Goal: Task Accomplishment & Management: Manage account settings

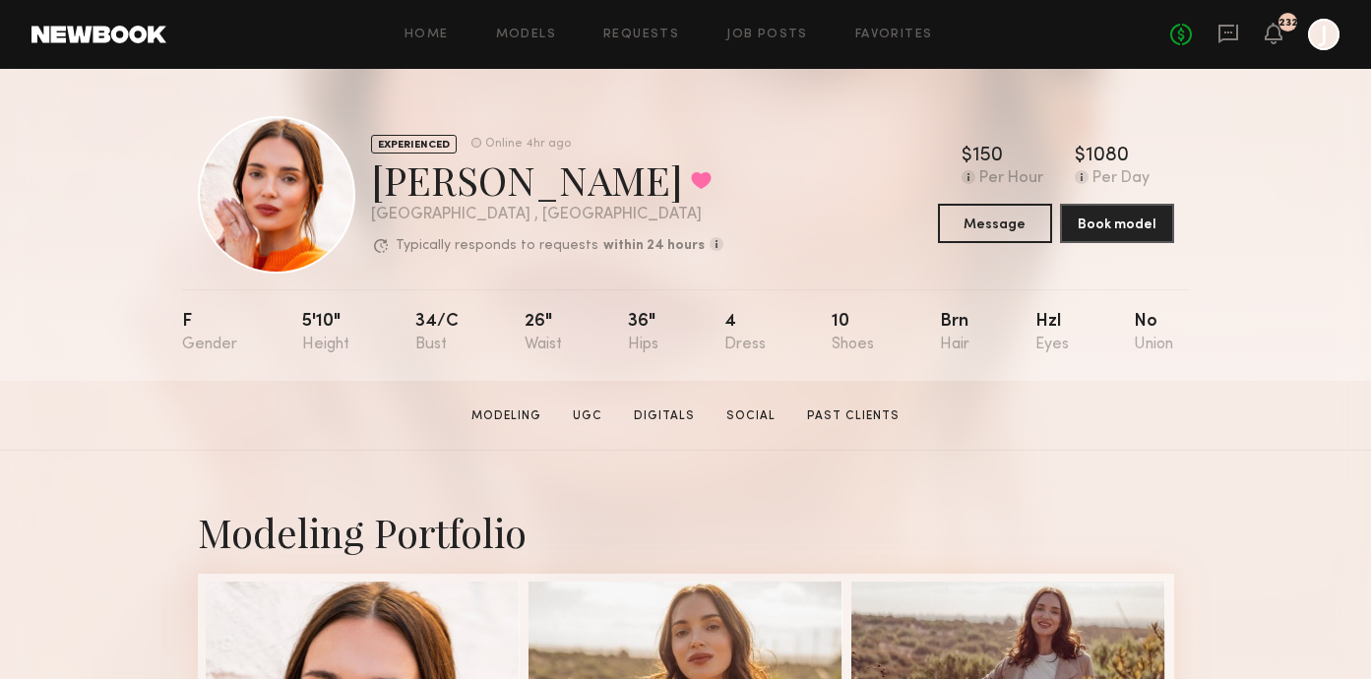
click at [1227, 42] on icon at bounding box center [1229, 34] width 22 height 22
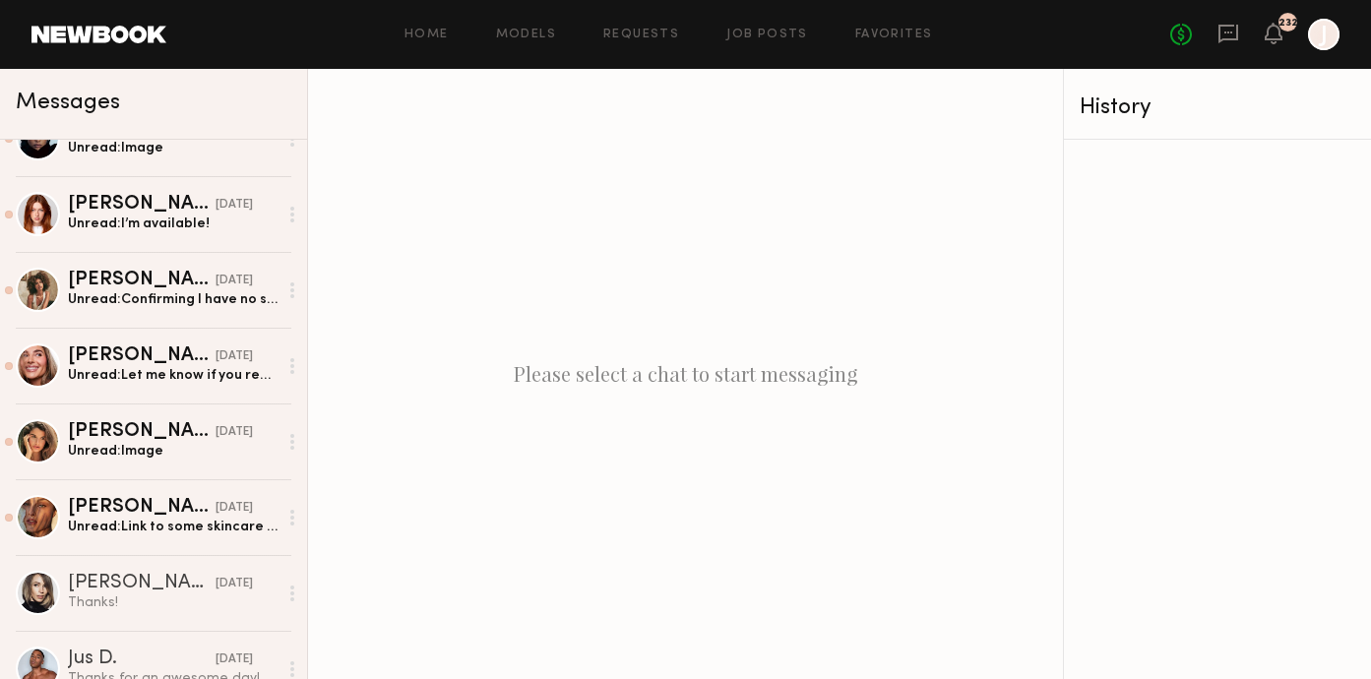
scroll to position [544, 0]
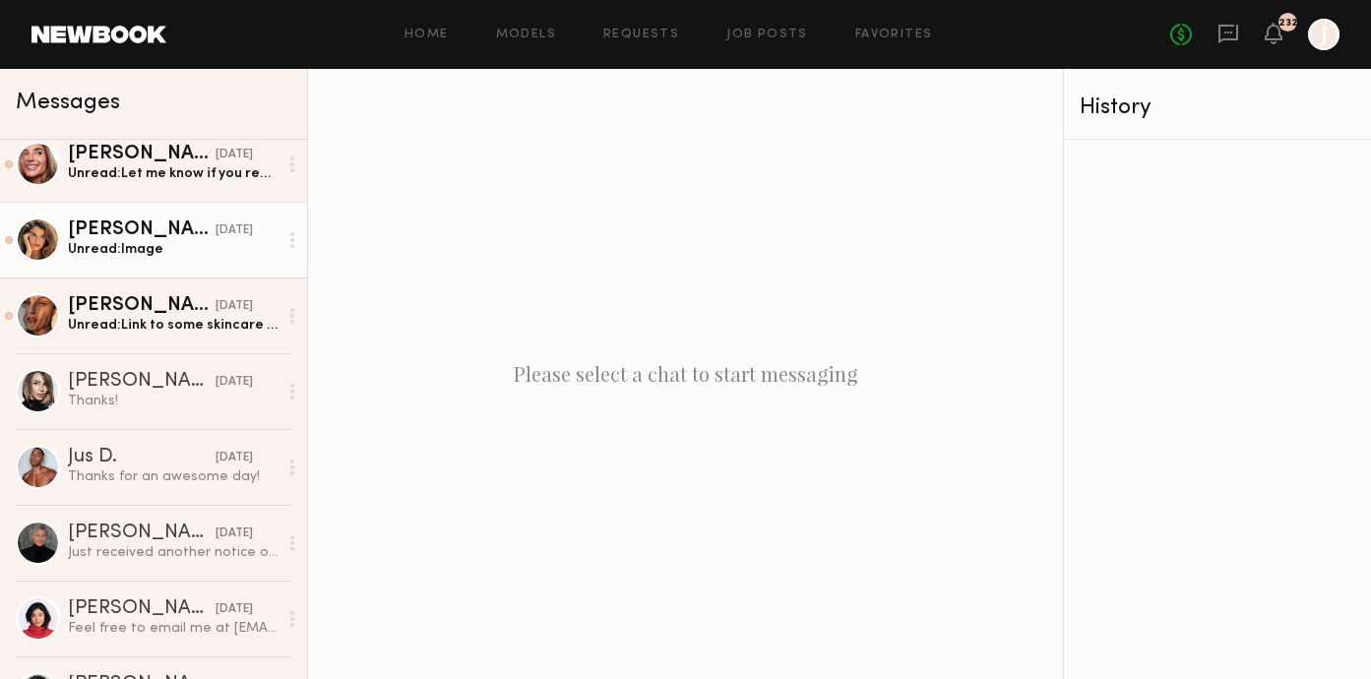
click at [201, 257] on div "Unread: Image" at bounding box center [173, 249] width 210 height 19
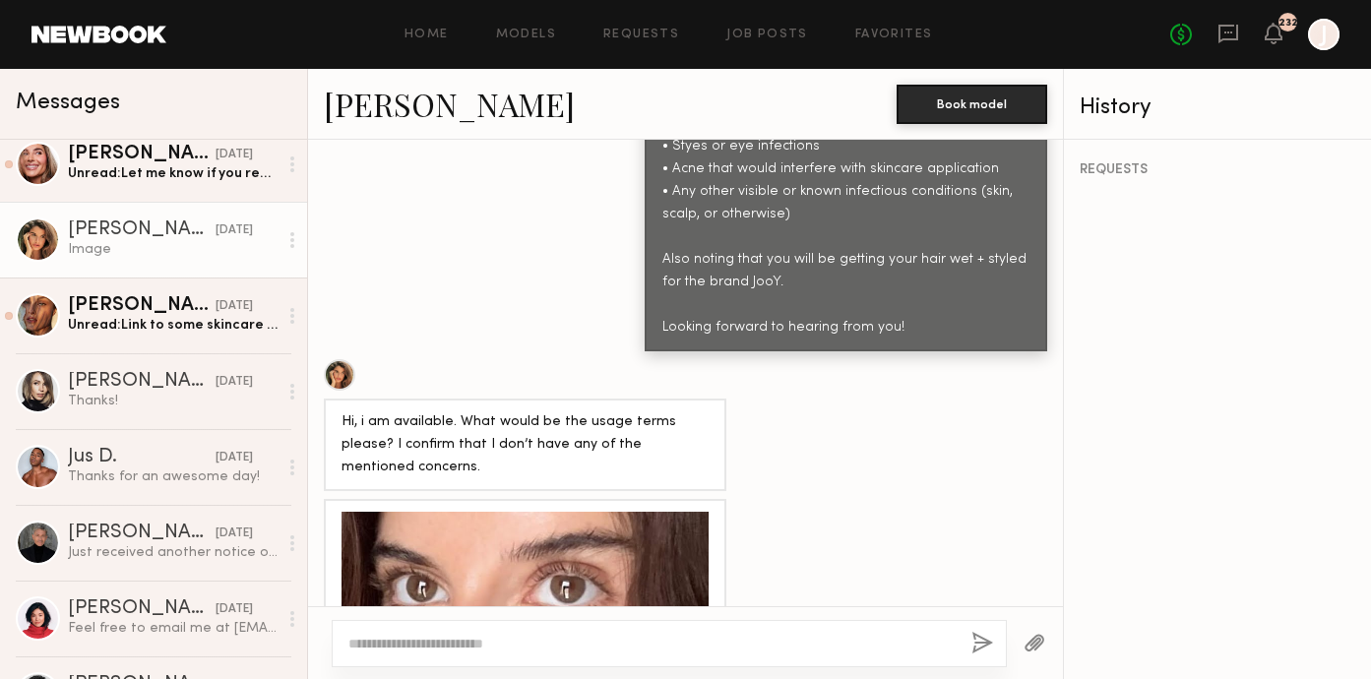
scroll to position [1275, 0]
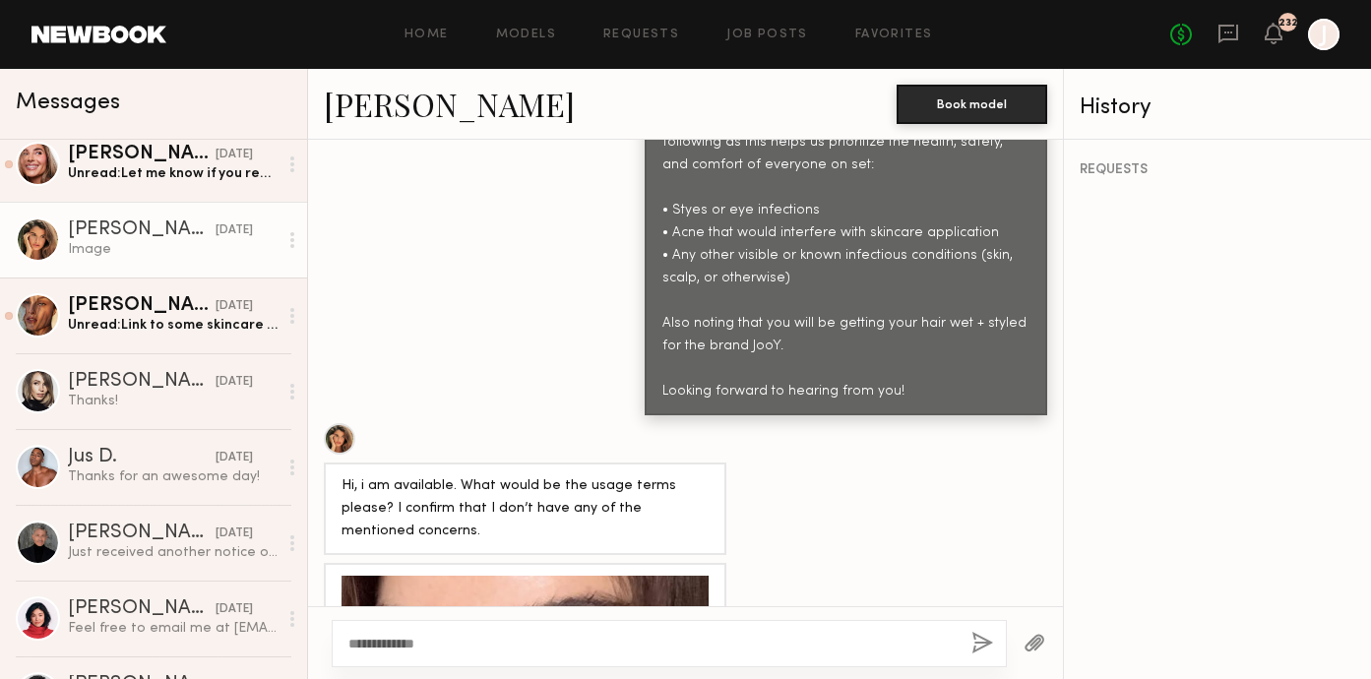
click at [390, 641] on textarea "**********" at bounding box center [651, 644] width 607 height 20
click at [372, 645] on textarea "**********" at bounding box center [651, 644] width 607 height 20
type textarea "**********"
click at [983, 644] on button "button" at bounding box center [983, 644] width 22 height 25
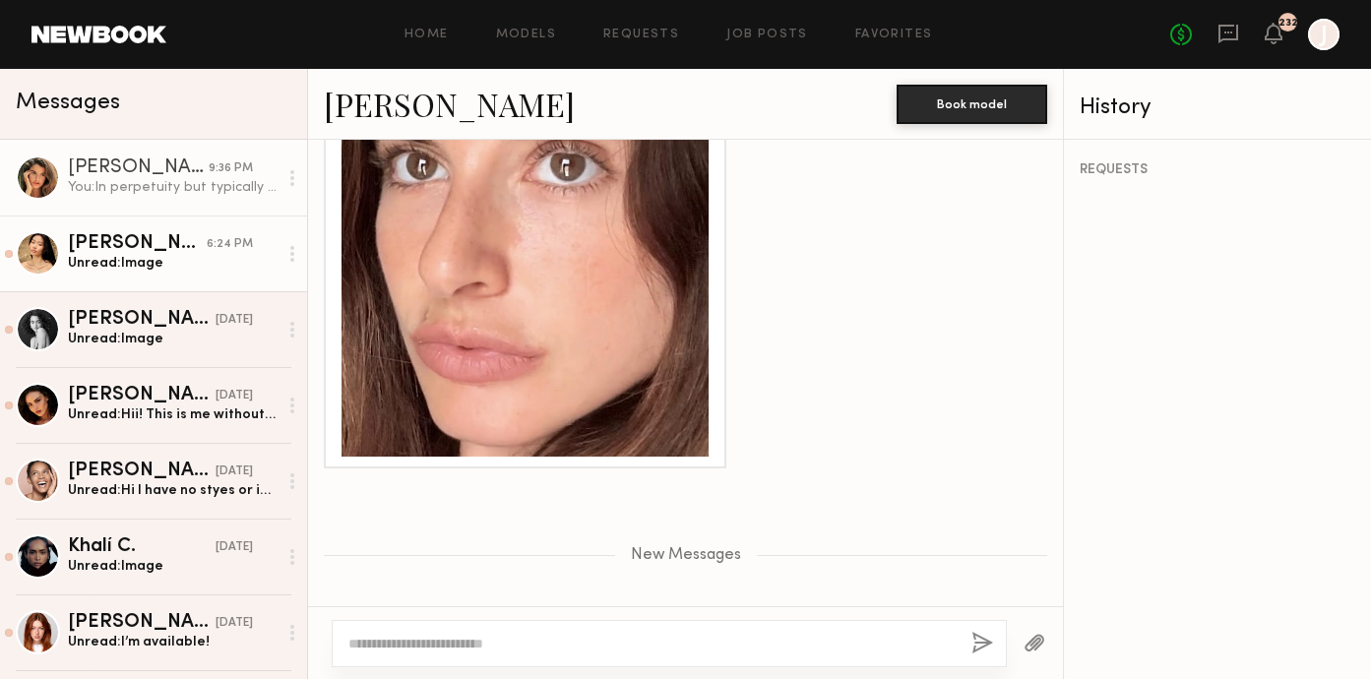
click at [156, 254] on div "Unread: Image" at bounding box center [173, 263] width 210 height 19
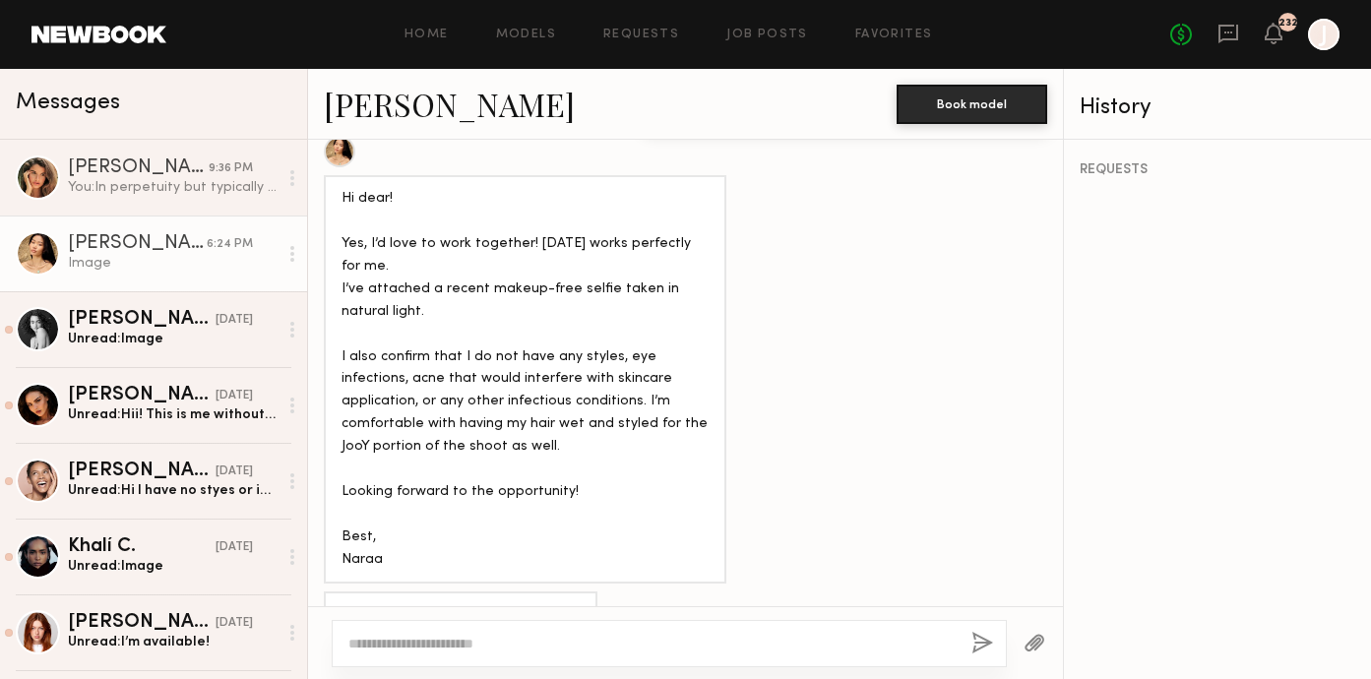
scroll to position [2075, 0]
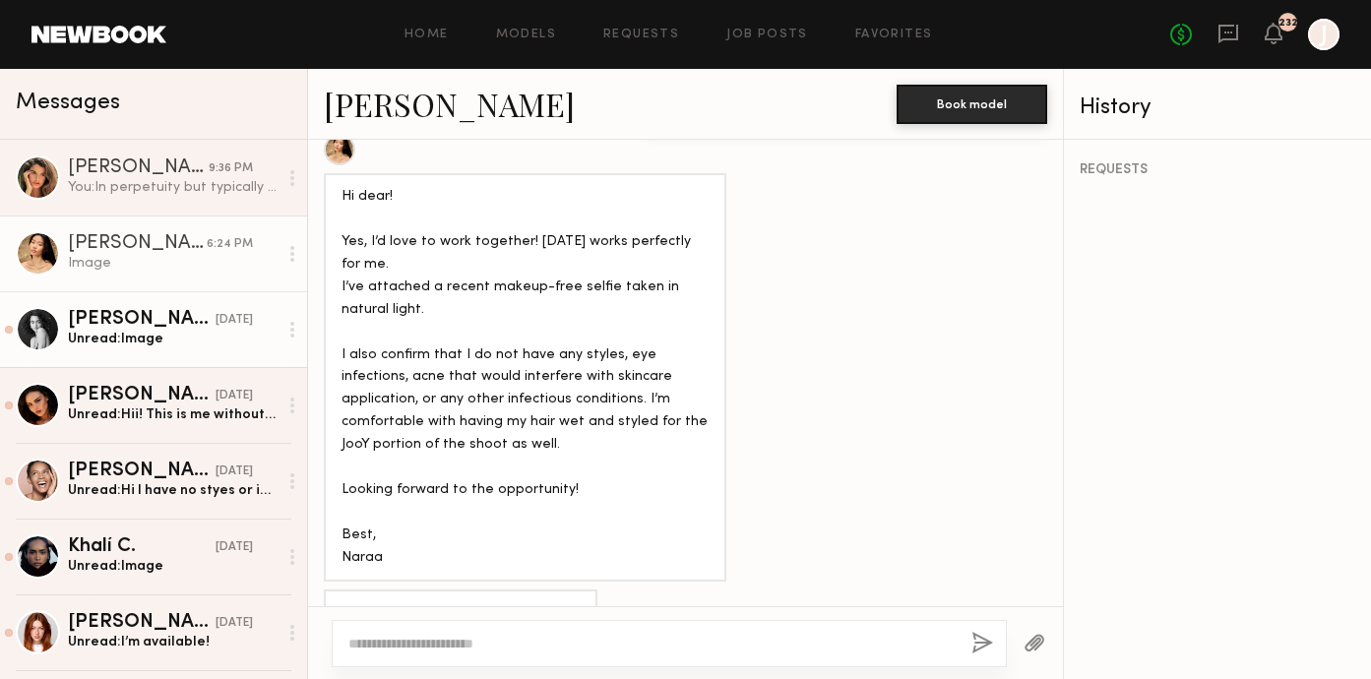
click at [185, 337] on div "Unread: Image" at bounding box center [173, 339] width 210 height 19
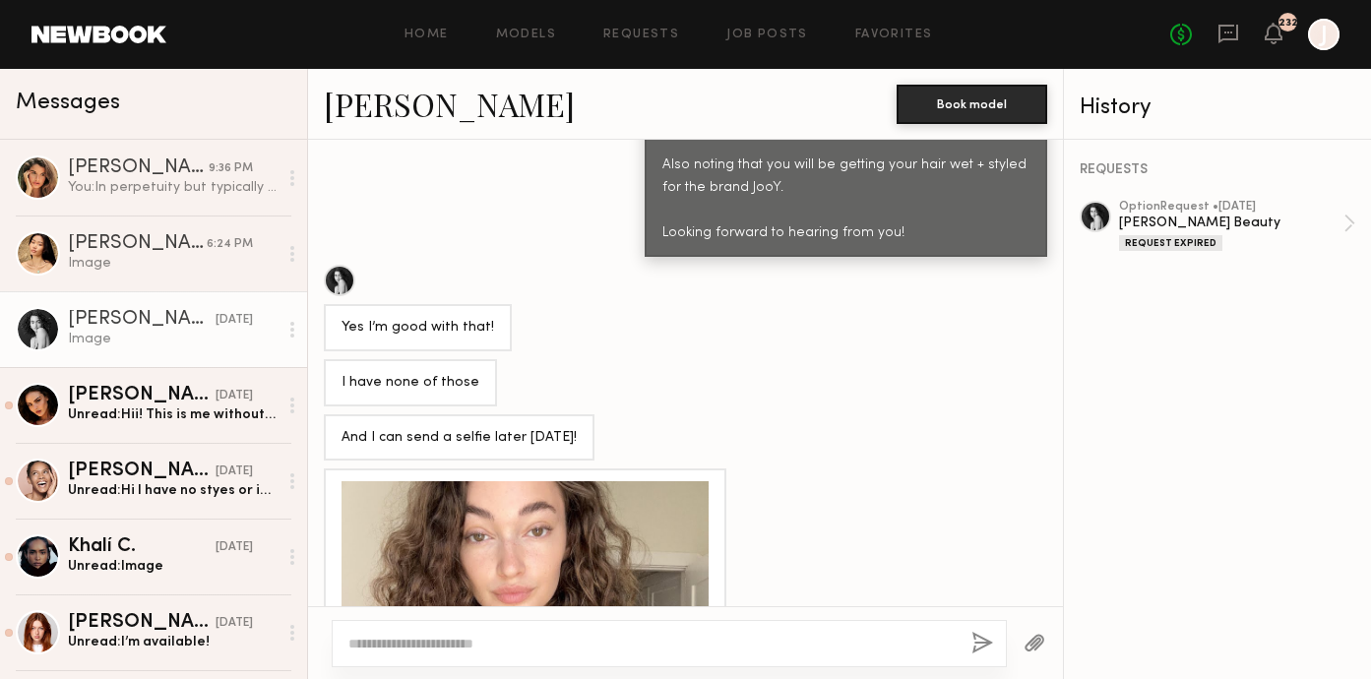
scroll to position [2215, 0]
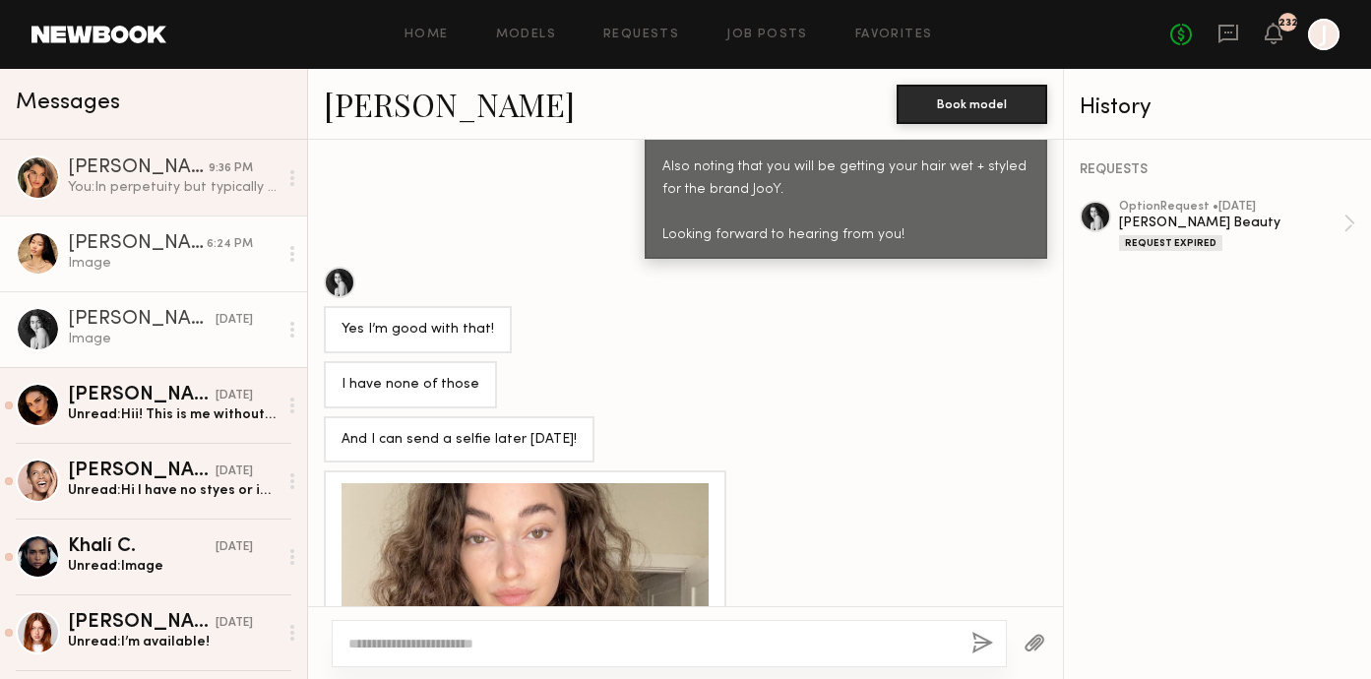
click at [173, 257] on div "Image" at bounding box center [173, 263] width 210 height 19
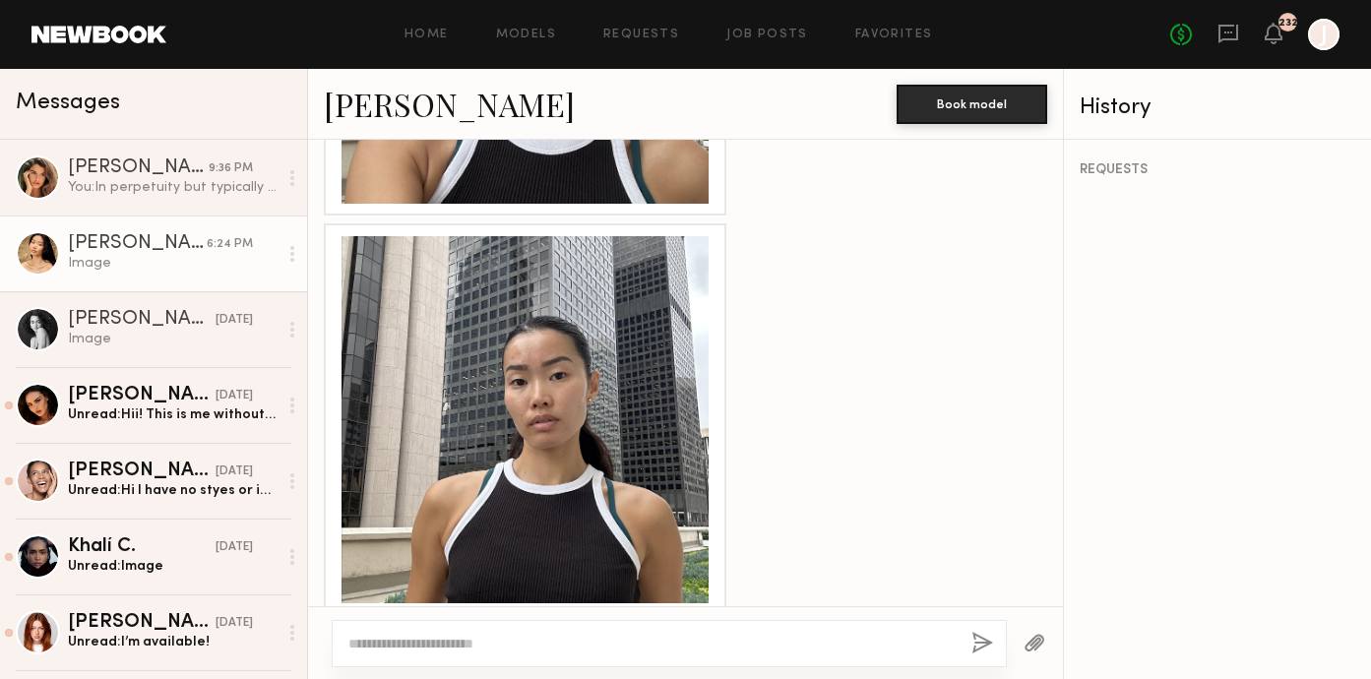
scroll to position [3086, 0]
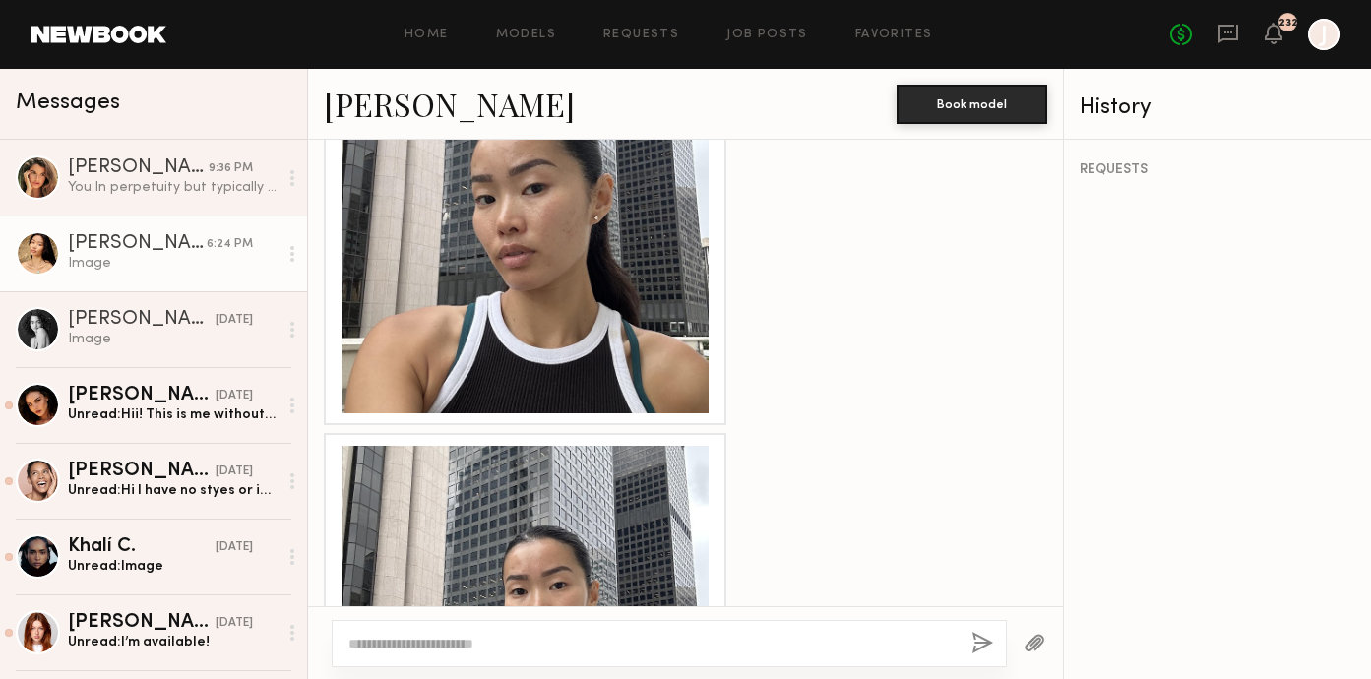
click at [466, 291] on div at bounding box center [525, 229] width 367 height 367
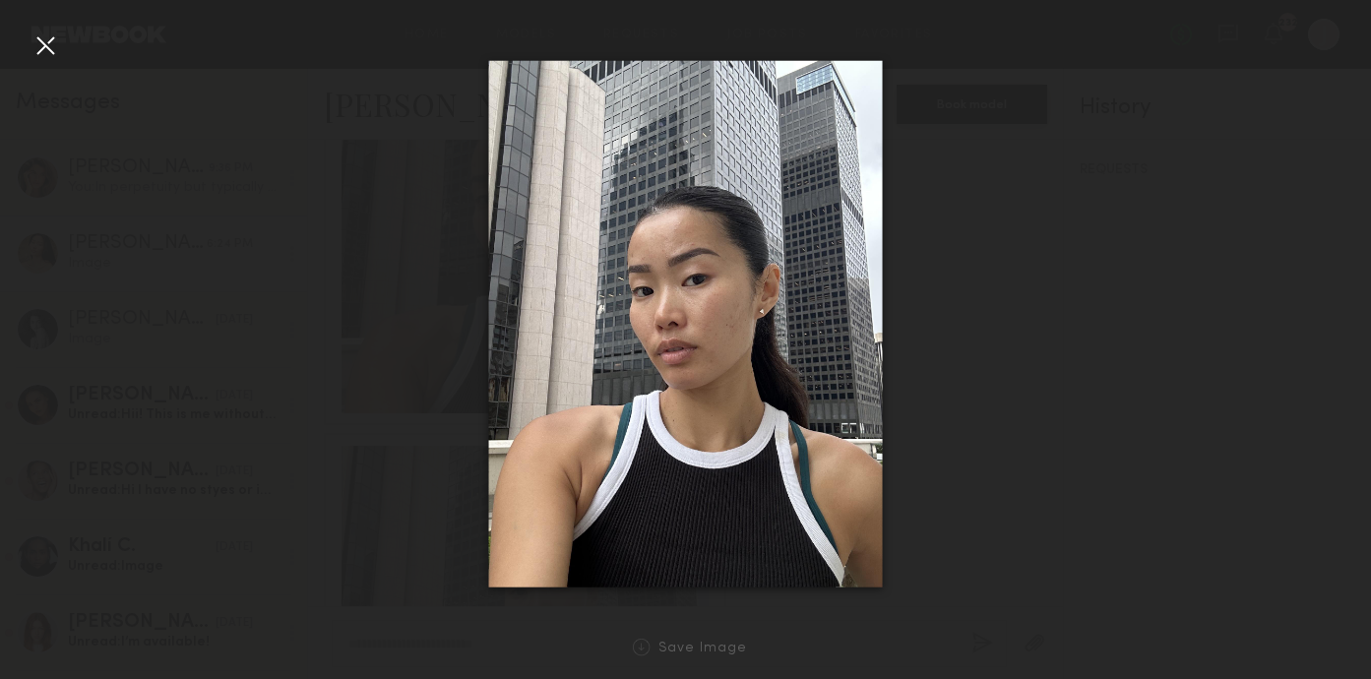
click at [47, 49] on div at bounding box center [46, 46] width 32 height 32
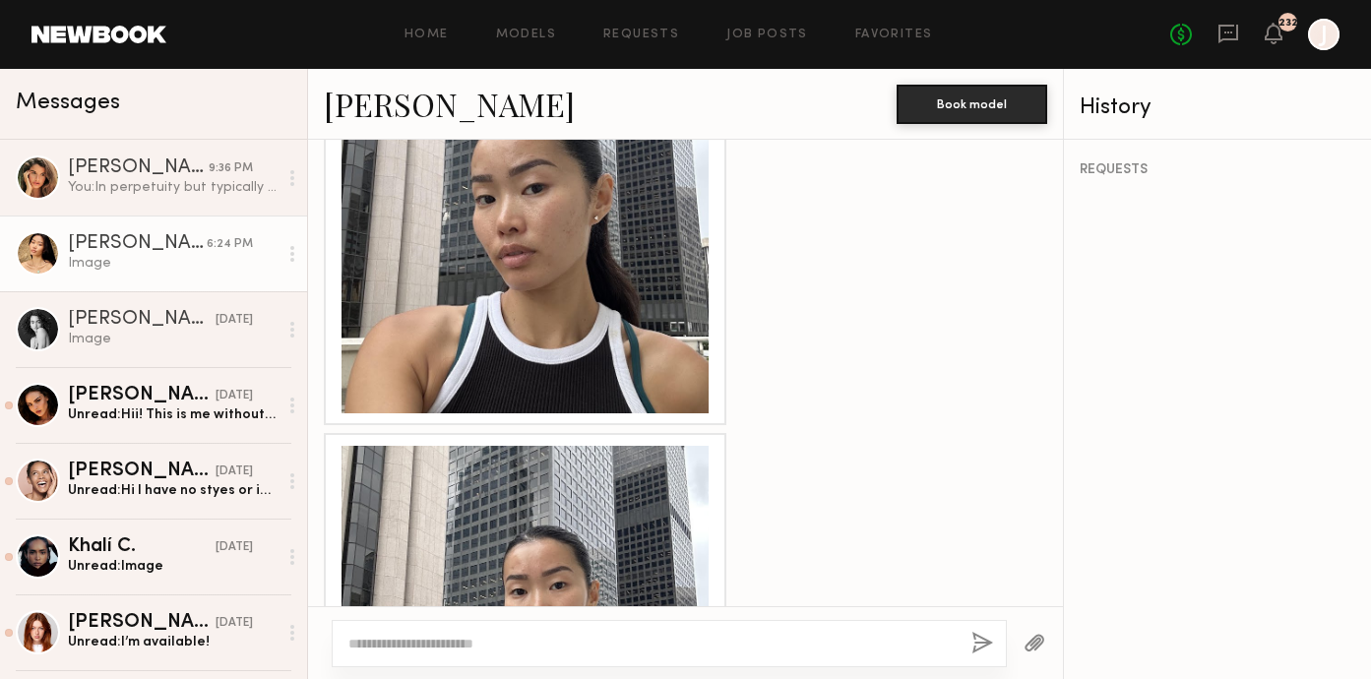
scroll to position [3296, 0]
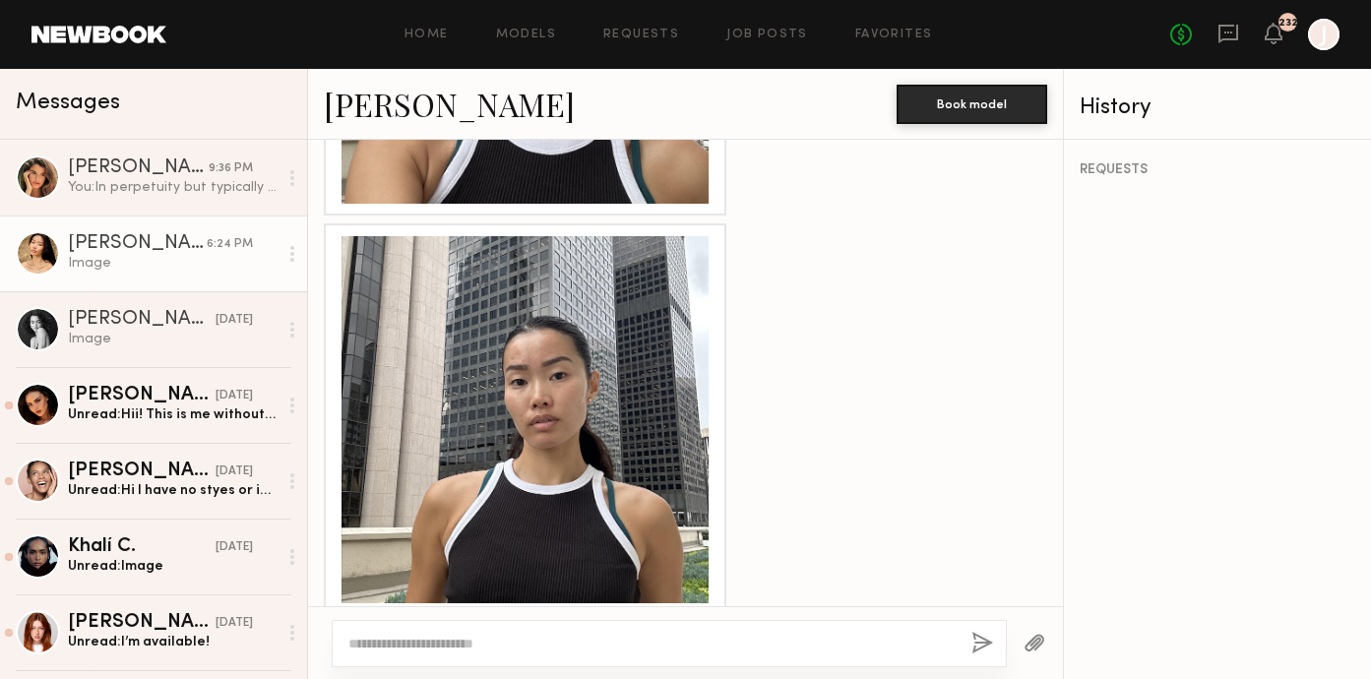
click at [483, 644] on textarea at bounding box center [651, 644] width 607 height 20
type textarea "*"
type textarea "**********"
click at [976, 641] on button "button" at bounding box center [983, 644] width 22 height 25
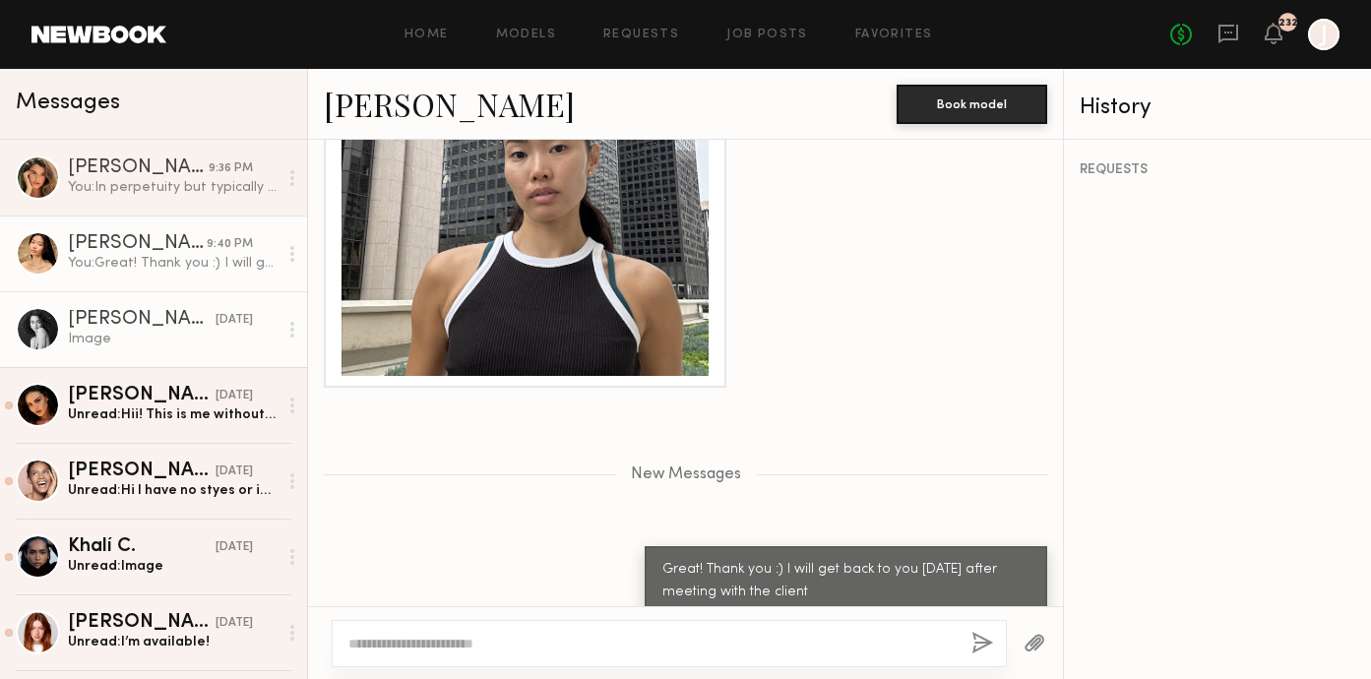
click at [135, 332] on div "Image" at bounding box center [173, 339] width 210 height 19
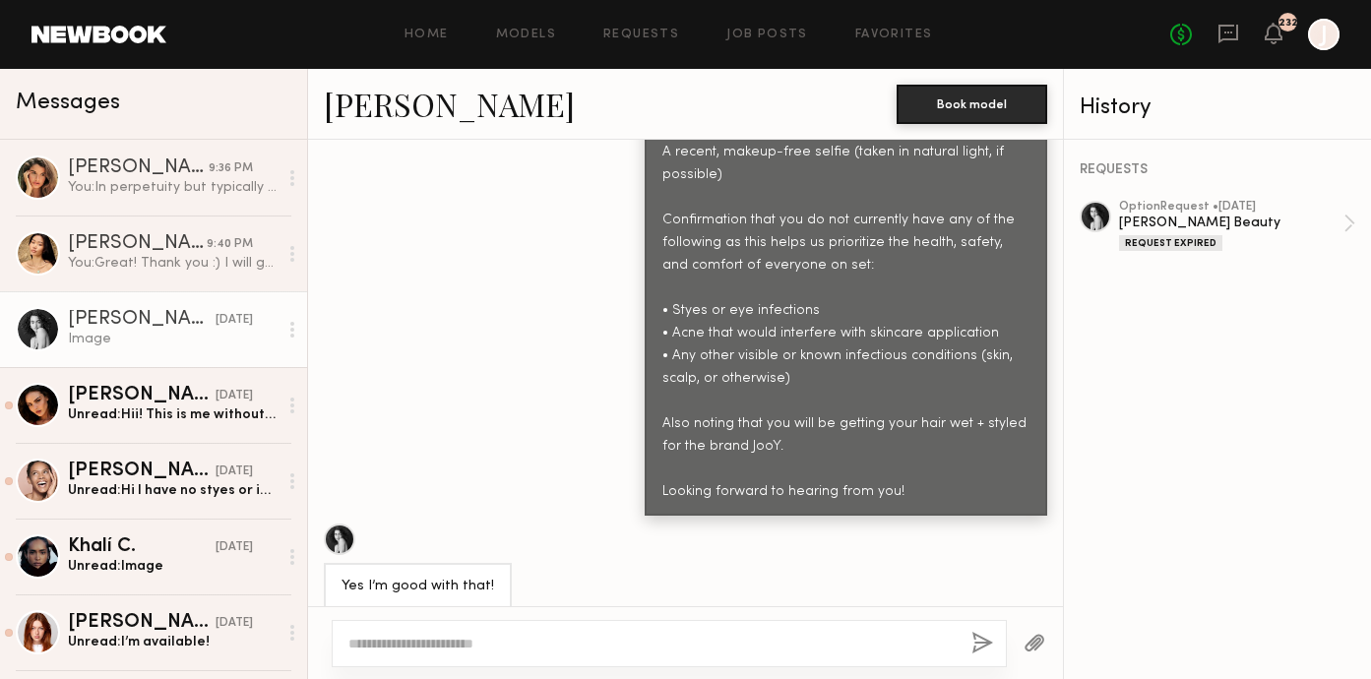
scroll to position [2271, 0]
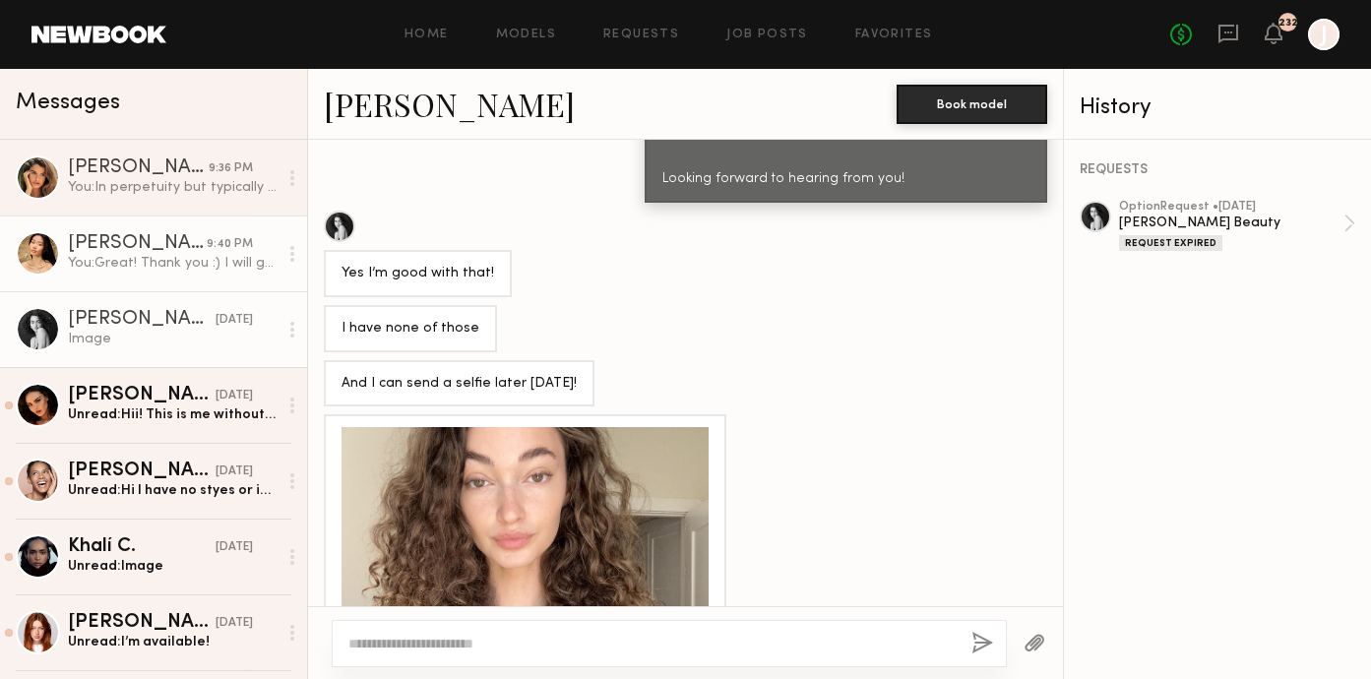
click at [195, 258] on div "You: Great! Thank you :) I will get back to you tomorrow after meeting with the…" at bounding box center [173, 263] width 210 height 19
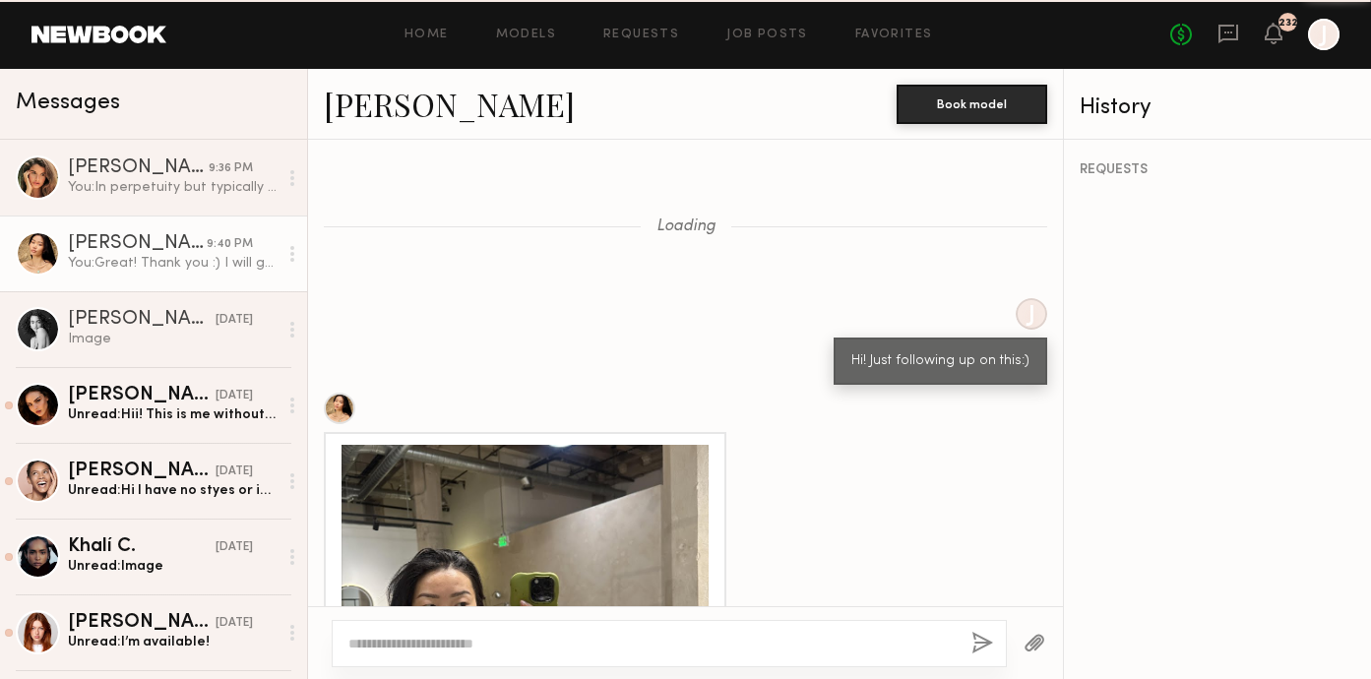
scroll to position [3374, 0]
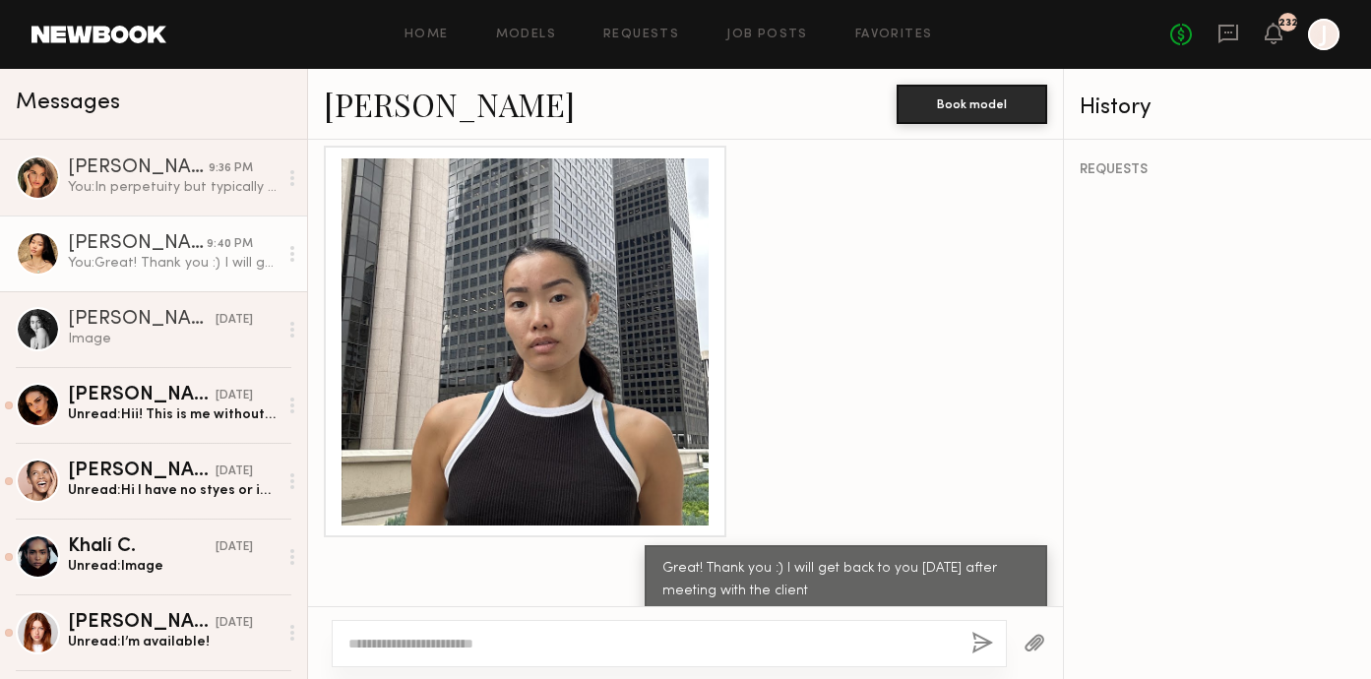
copy div "Great! Thank you :) I will get back to you tomorrow after meeting with the clie…"
drag, startPoint x: 808, startPoint y: 560, endPoint x: 639, endPoint y: 537, distance: 170.8
click at [639, 545] on div "Great! Thank you :) I will get back to you tomorrow after meeting with the clie…" at bounding box center [685, 580] width 755 height 70
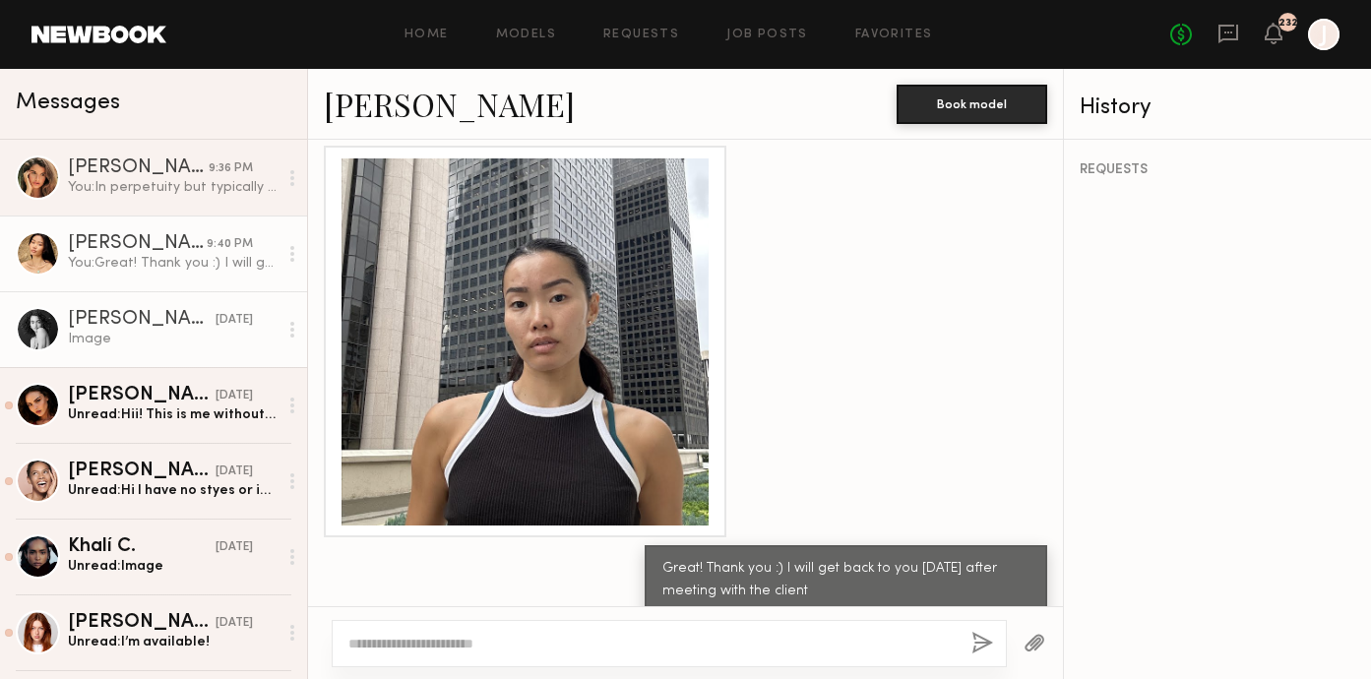
click at [225, 333] on div "Image" at bounding box center [173, 339] width 210 height 19
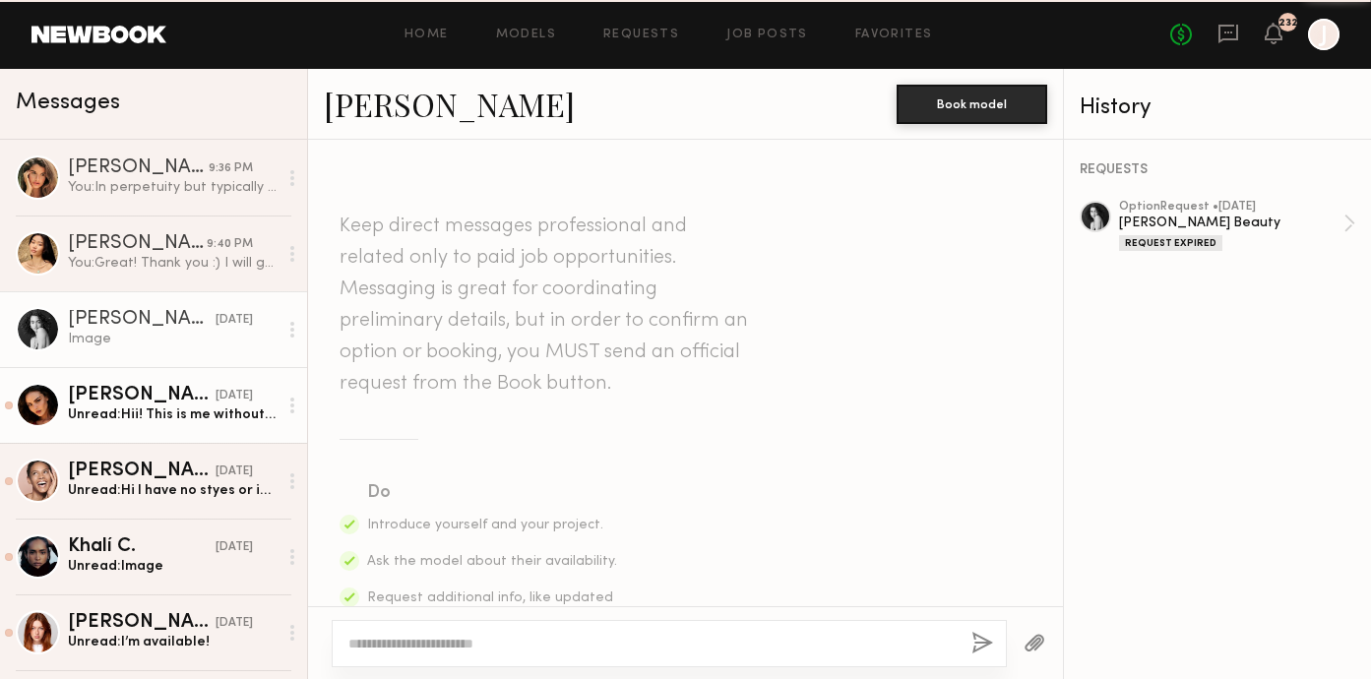
scroll to position [2426, 0]
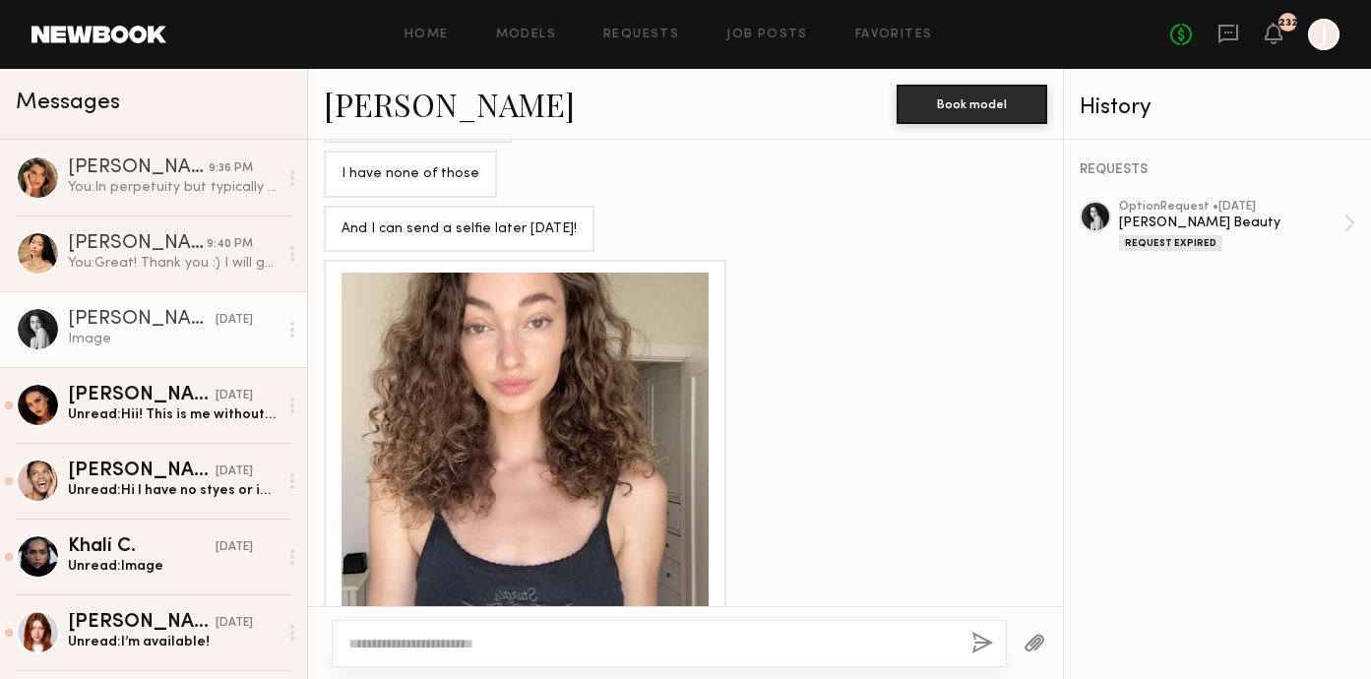
click at [461, 660] on div at bounding box center [669, 643] width 675 height 47
click at [461, 654] on div at bounding box center [669, 643] width 675 height 47
click at [461, 646] on textarea at bounding box center [651, 644] width 607 height 20
paste textarea "**********"
type textarea "**********"
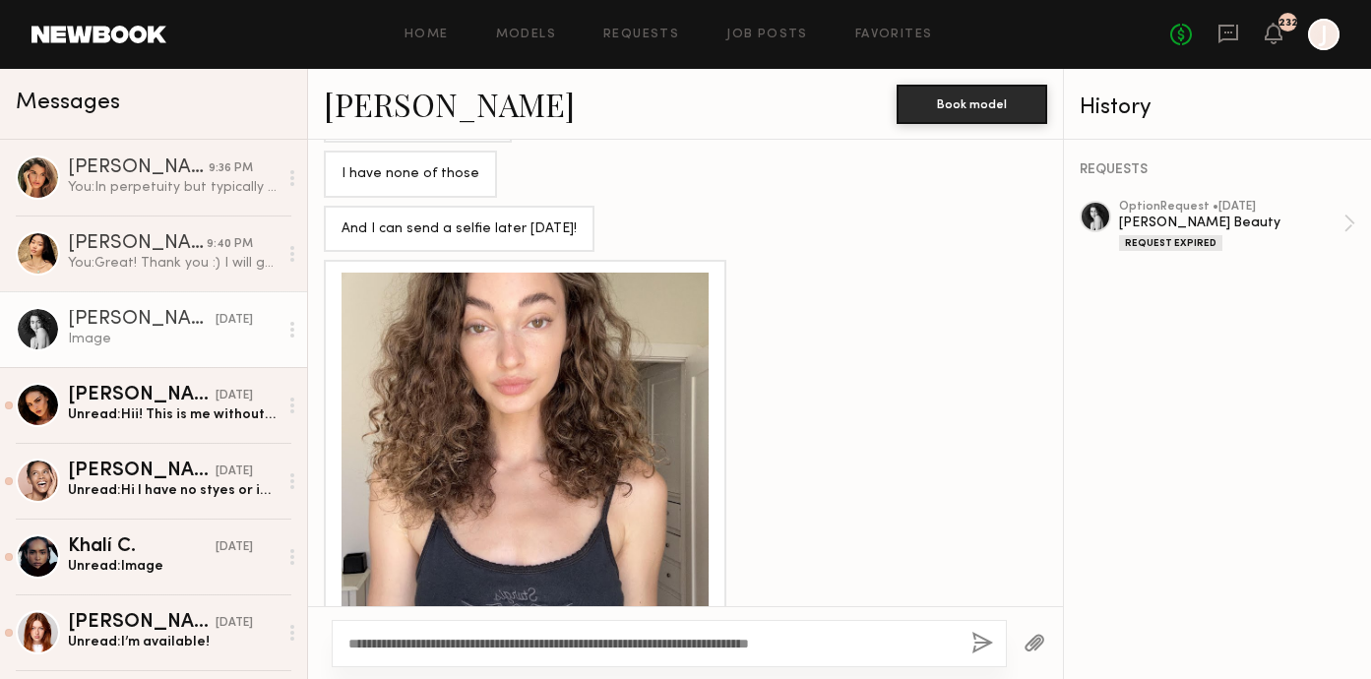
click at [977, 643] on button "button" at bounding box center [983, 644] width 22 height 25
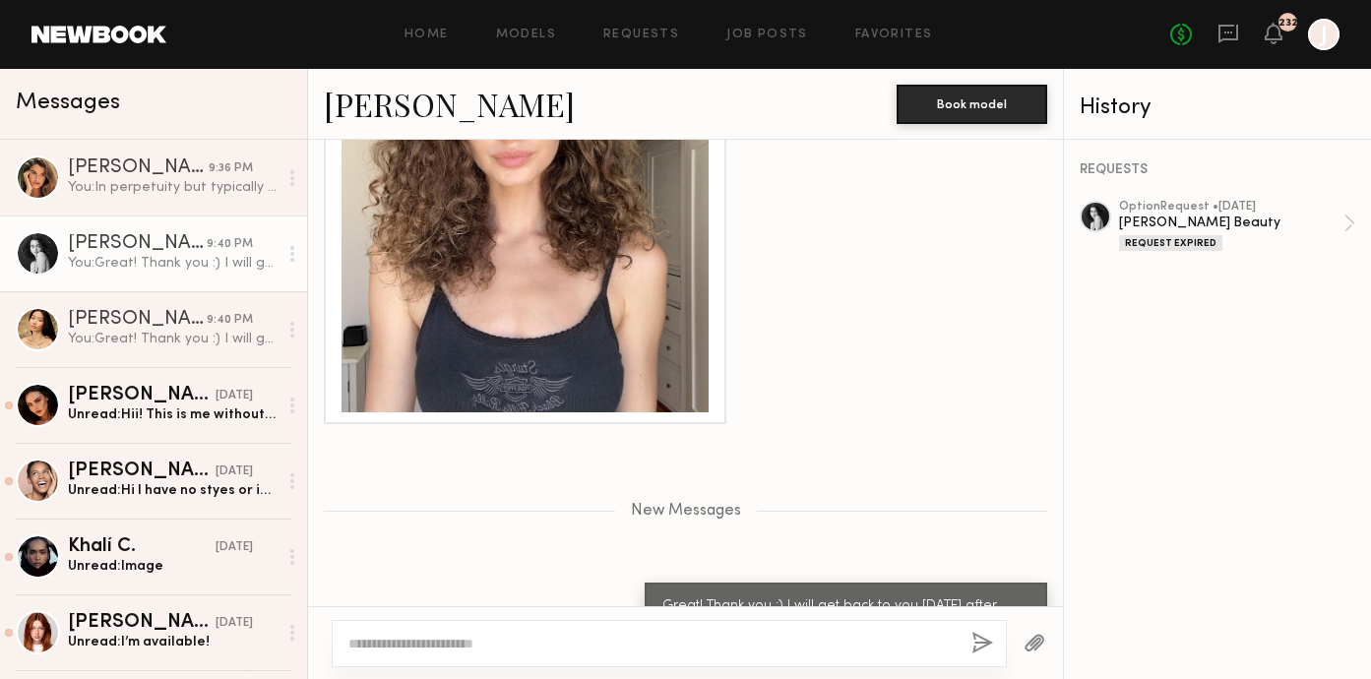
scroll to position [2260, 0]
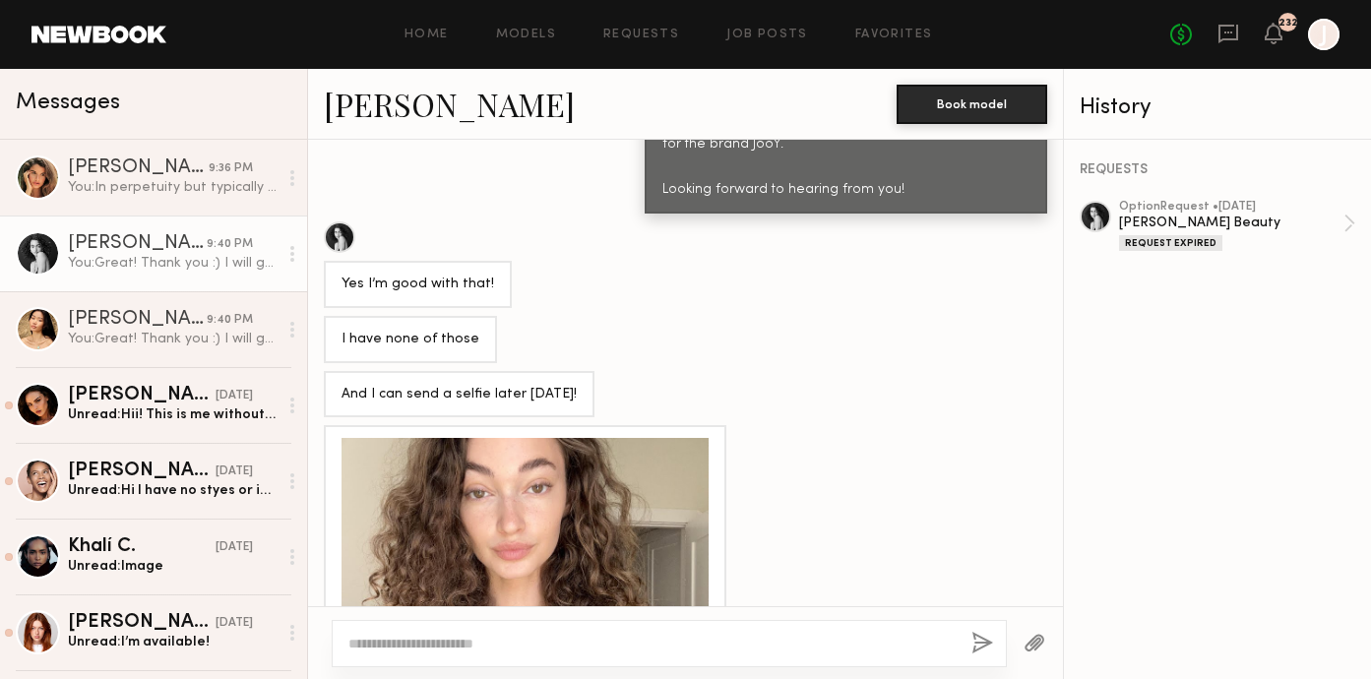
click at [527, 440] on div at bounding box center [525, 621] width 367 height 367
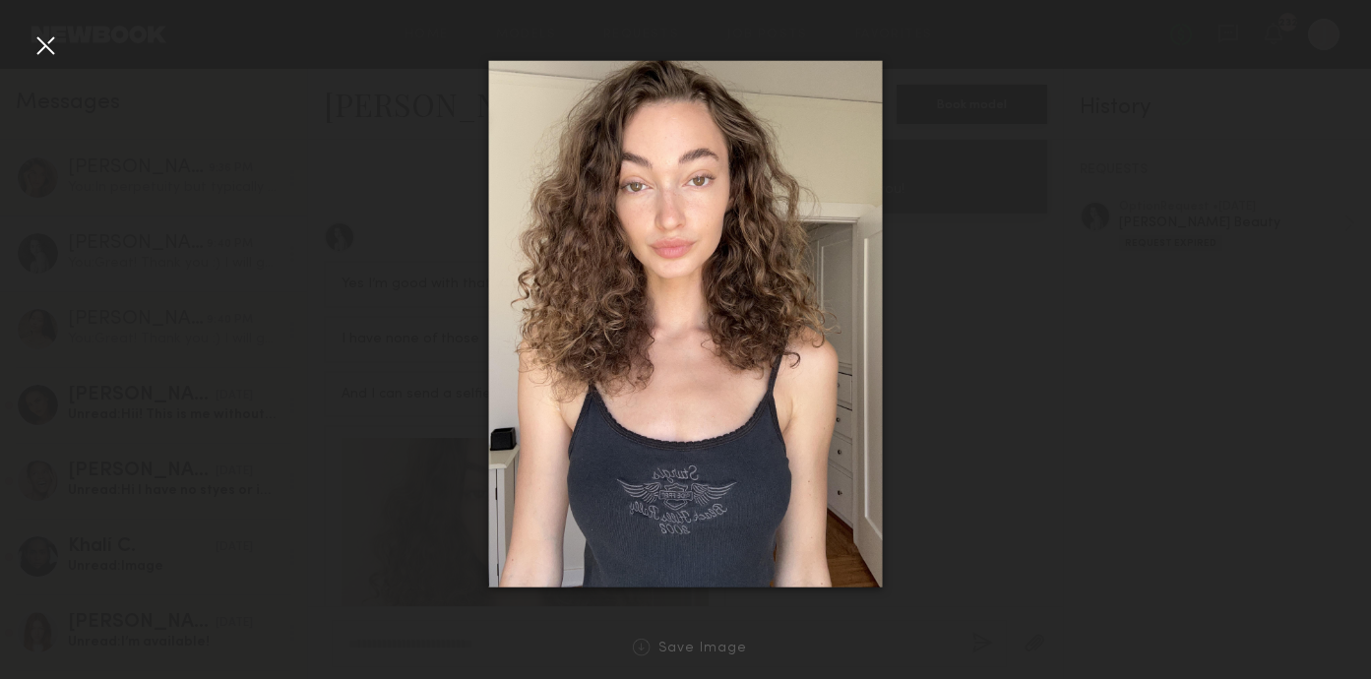
click at [53, 58] on div at bounding box center [46, 46] width 32 height 32
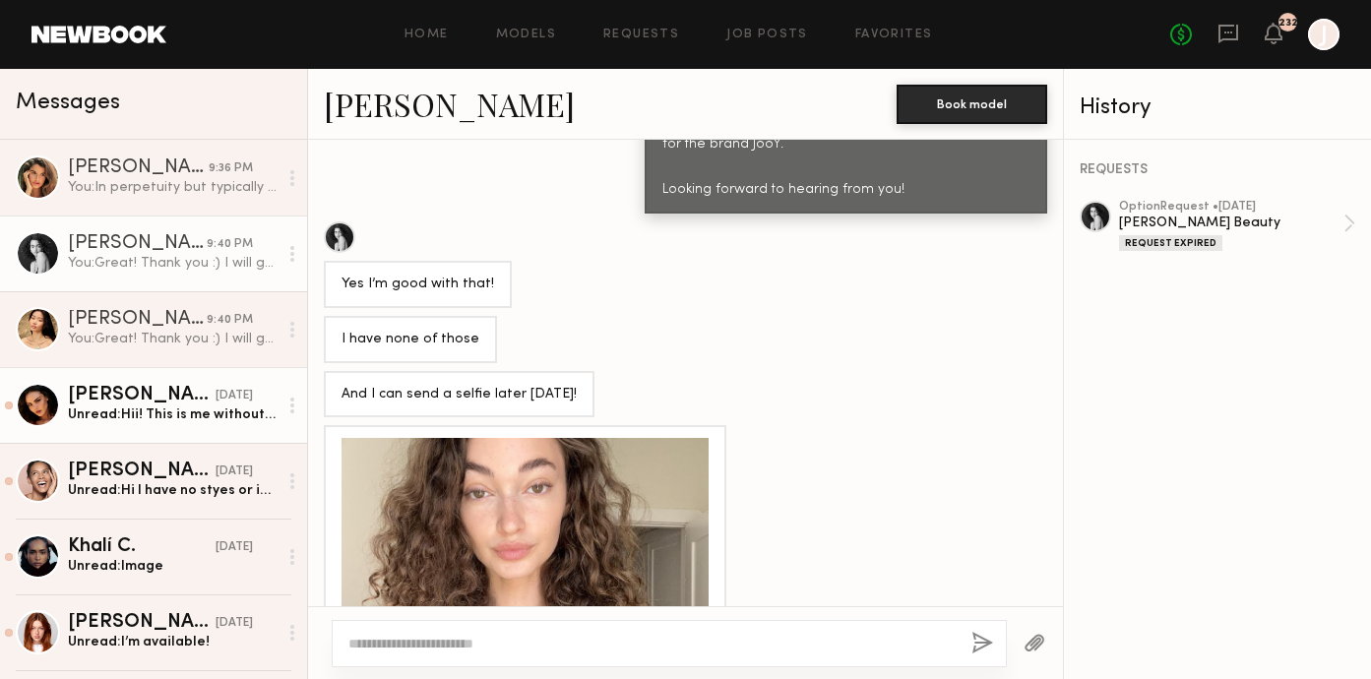
click at [155, 394] on div "[PERSON_NAME]" at bounding box center [142, 396] width 148 height 20
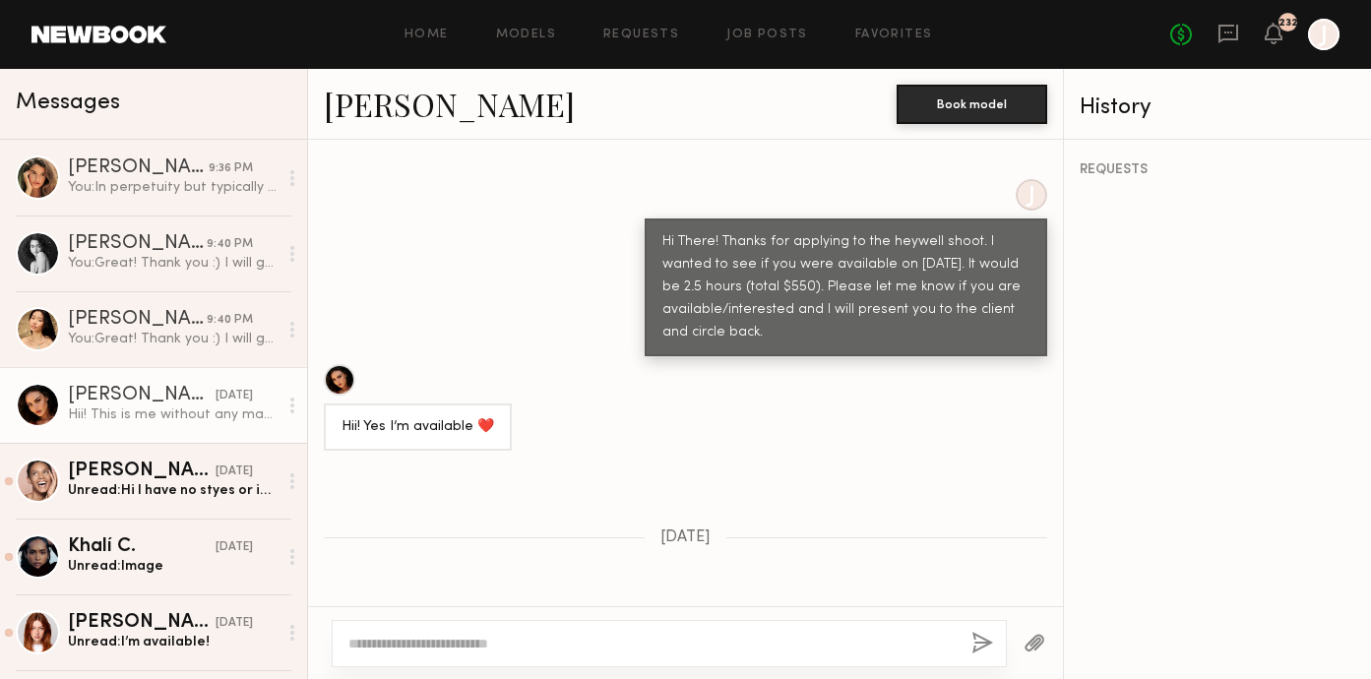
scroll to position [4205, 0]
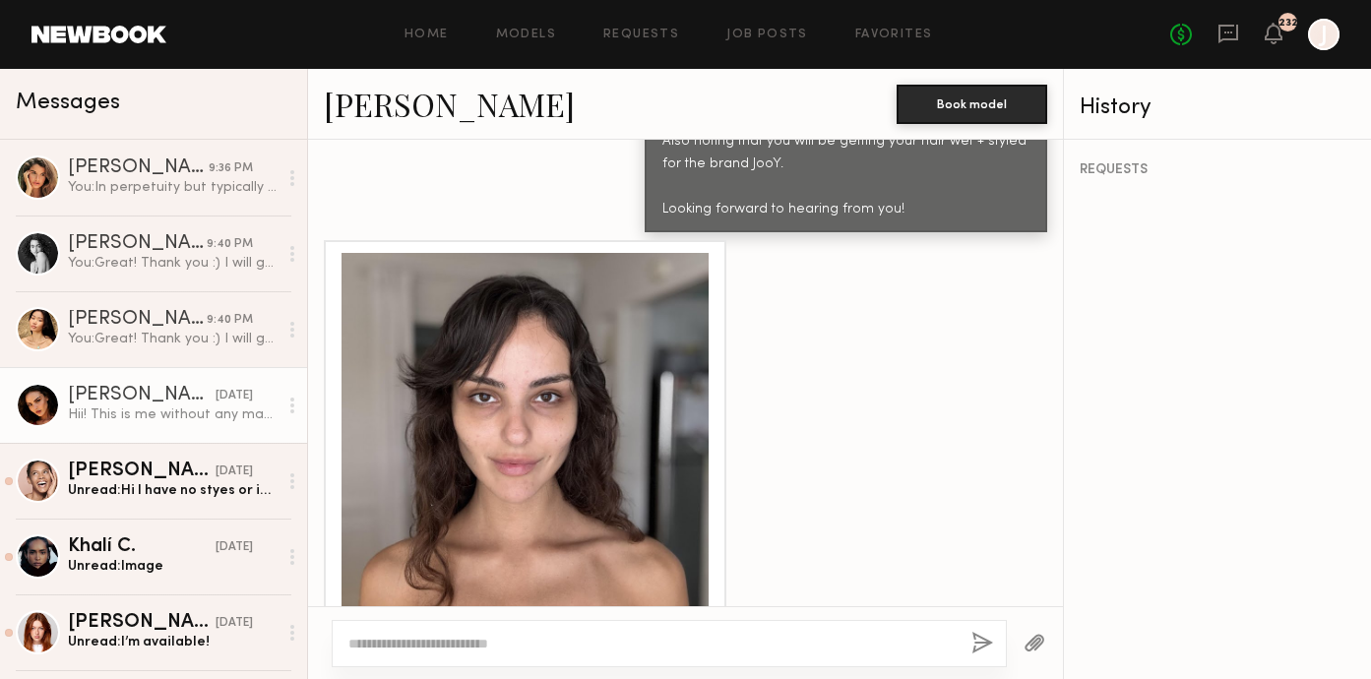
click at [387, 106] on link "Isabella A." at bounding box center [449, 104] width 251 height 42
click at [615, 299] on div at bounding box center [525, 436] width 367 height 367
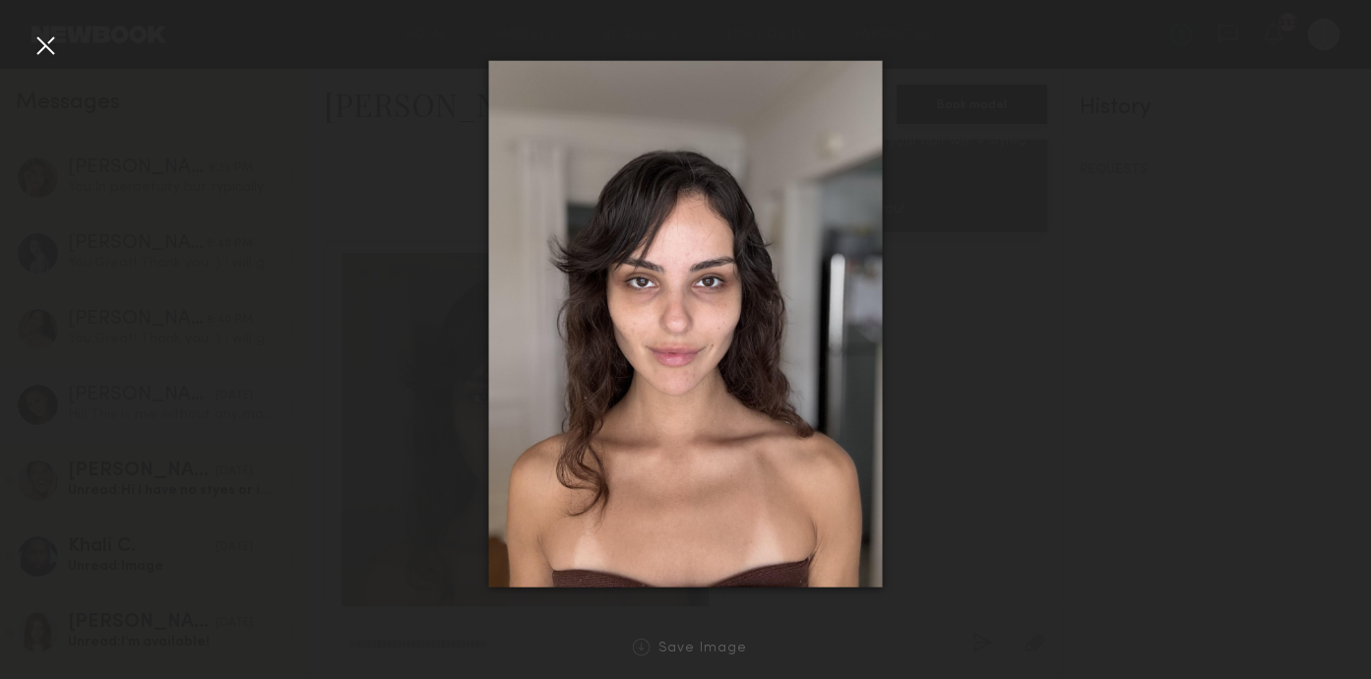
click at [48, 53] on div at bounding box center [46, 46] width 32 height 32
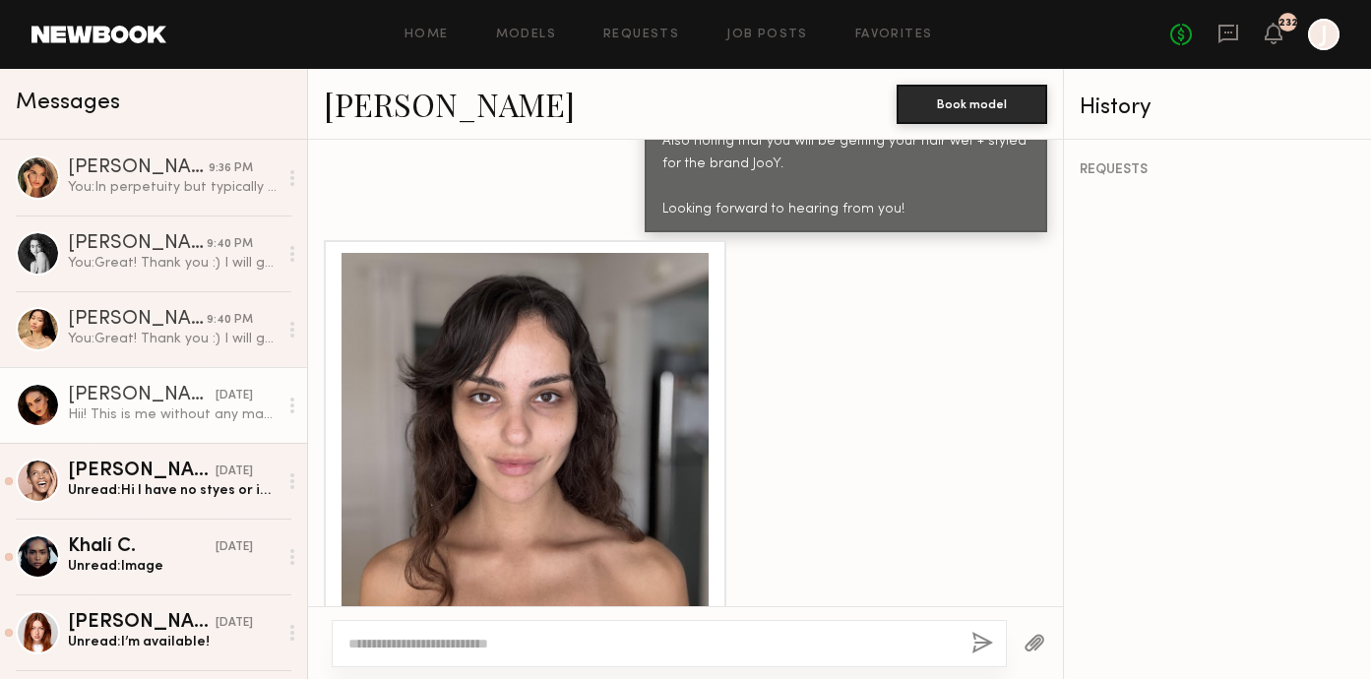
click at [396, 638] on textarea at bounding box center [651, 644] width 607 height 20
paste textarea "**********"
type textarea "**********"
click at [981, 640] on button "button" at bounding box center [983, 644] width 22 height 25
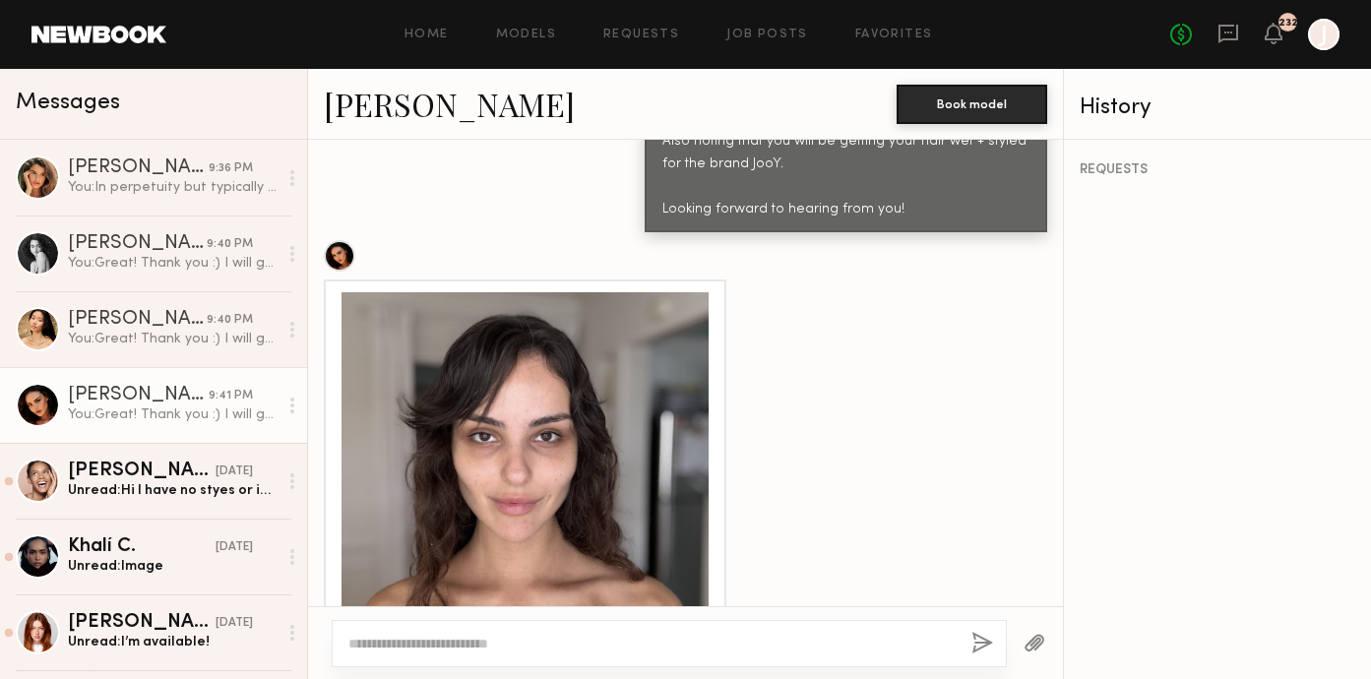
scroll to position [4472, 0]
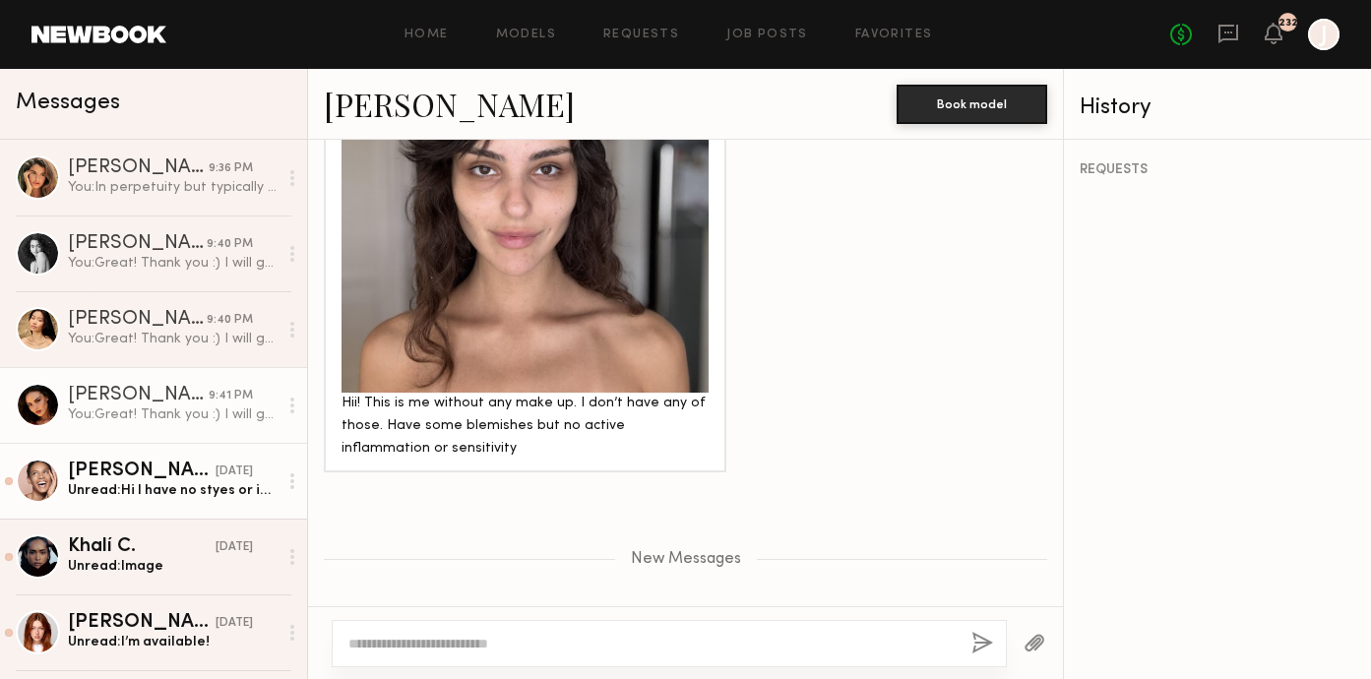
click at [158, 500] on link "Jordyn F. yesterday Unread: Hi I have no styes or infections or acne or any vis…" at bounding box center [153, 481] width 307 height 76
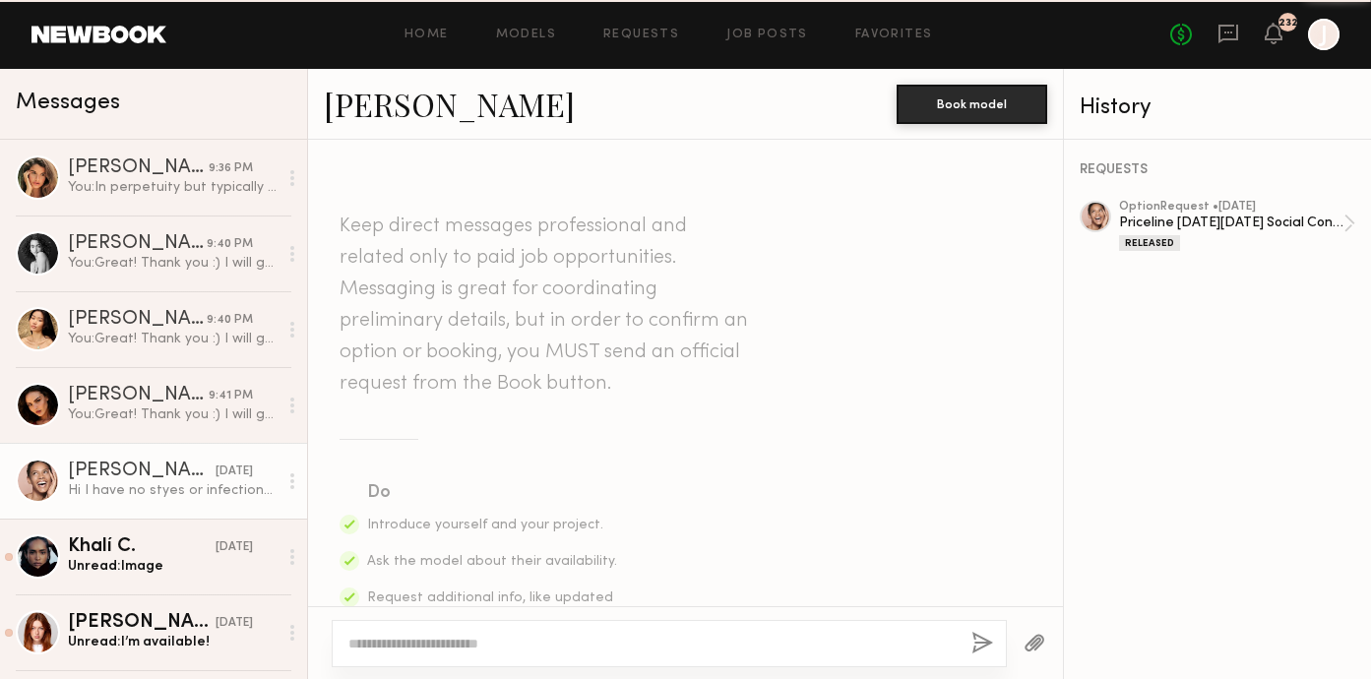
scroll to position [3538, 0]
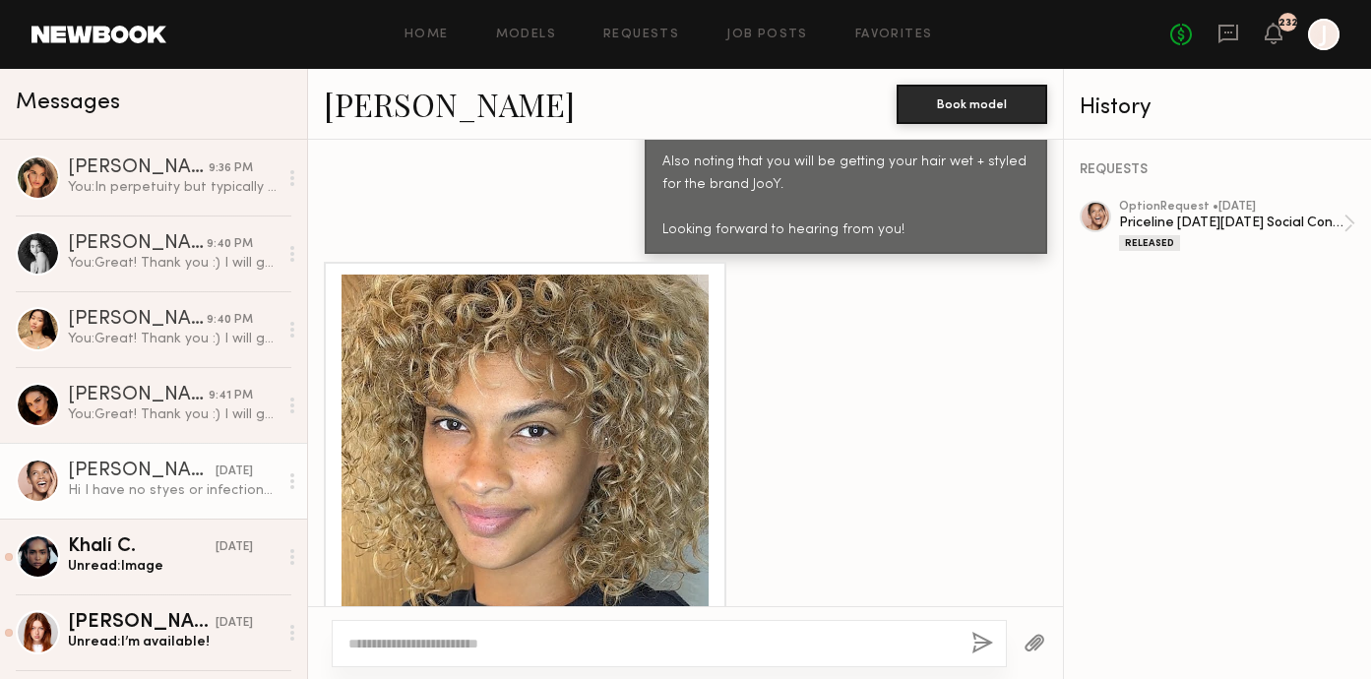
click at [411, 644] on textarea at bounding box center [651, 644] width 607 height 20
type textarea "**********"
click at [986, 641] on button "button" at bounding box center [983, 644] width 22 height 25
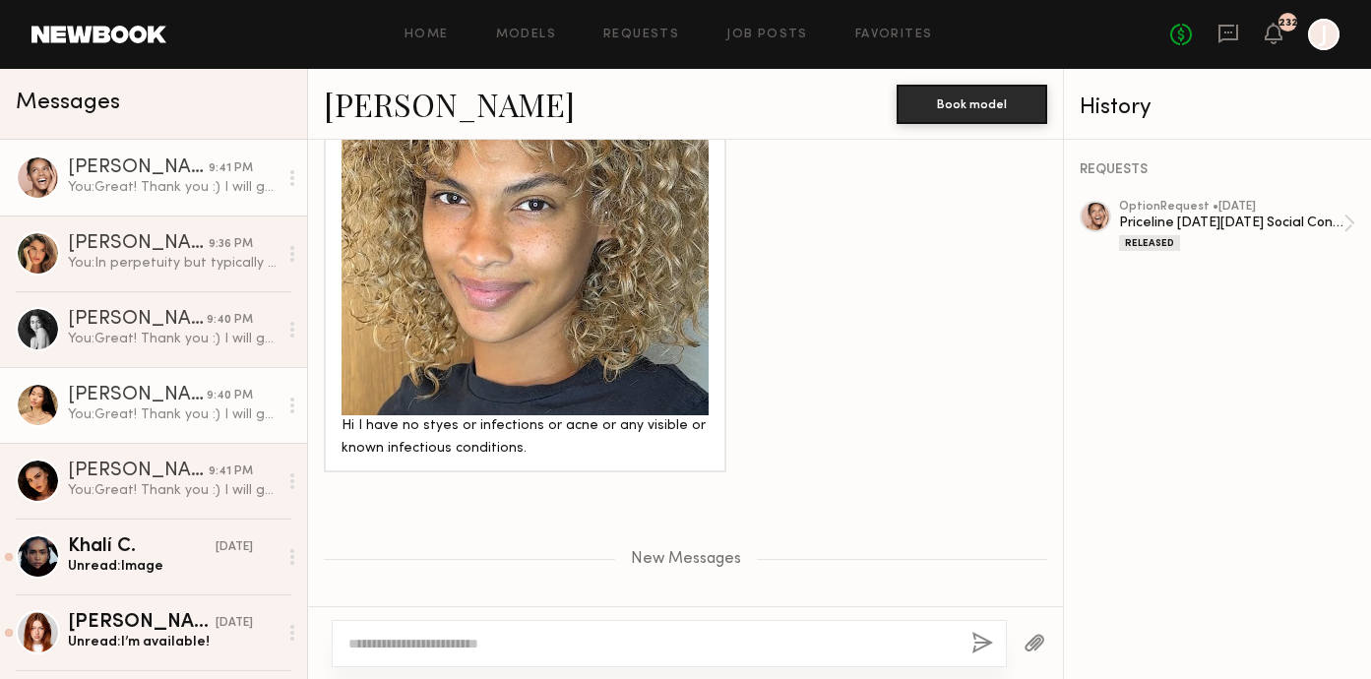
scroll to position [113, 0]
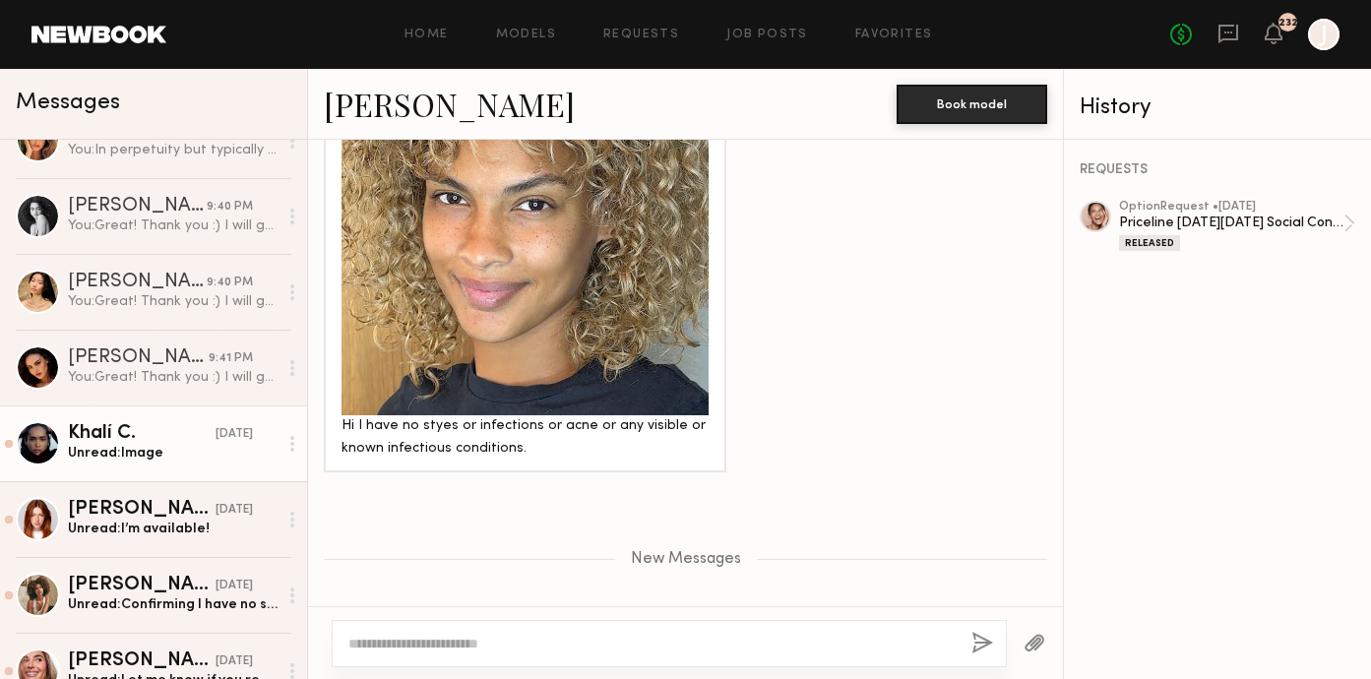
click at [193, 443] on div "Khalí C." at bounding box center [142, 434] width 148 height 20
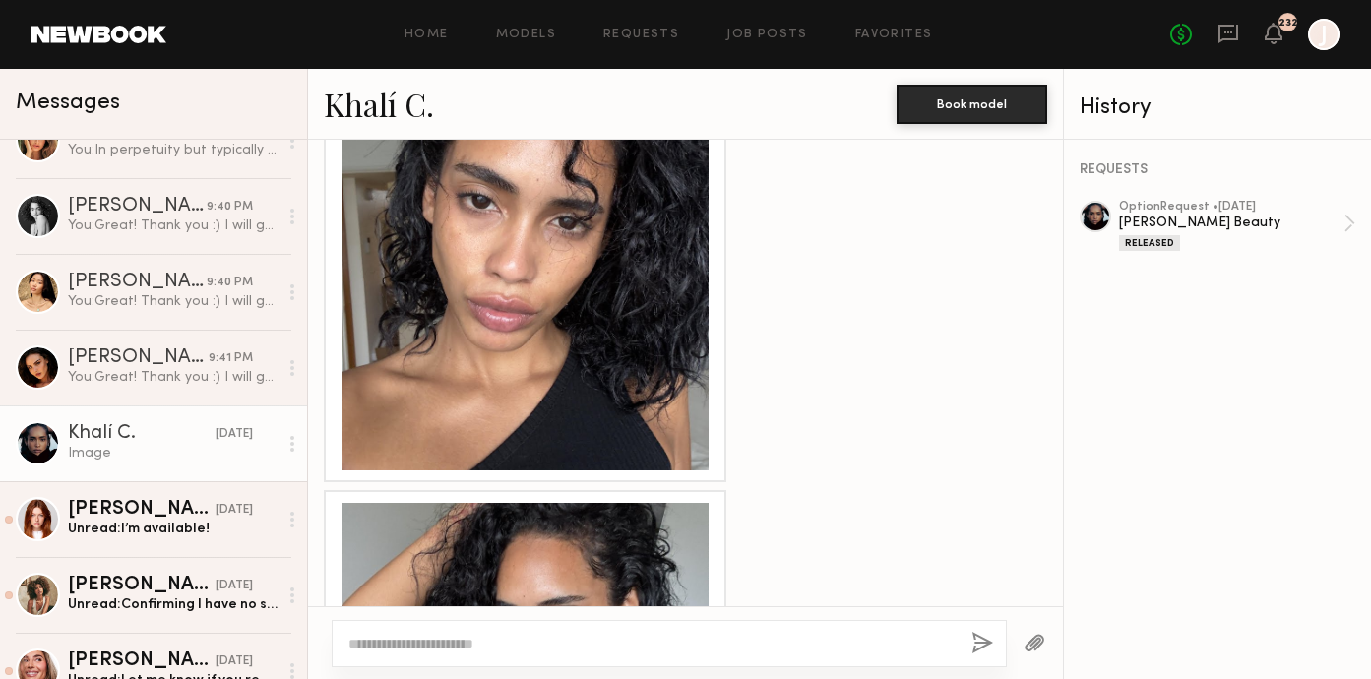
scroll to position [1840, 0]
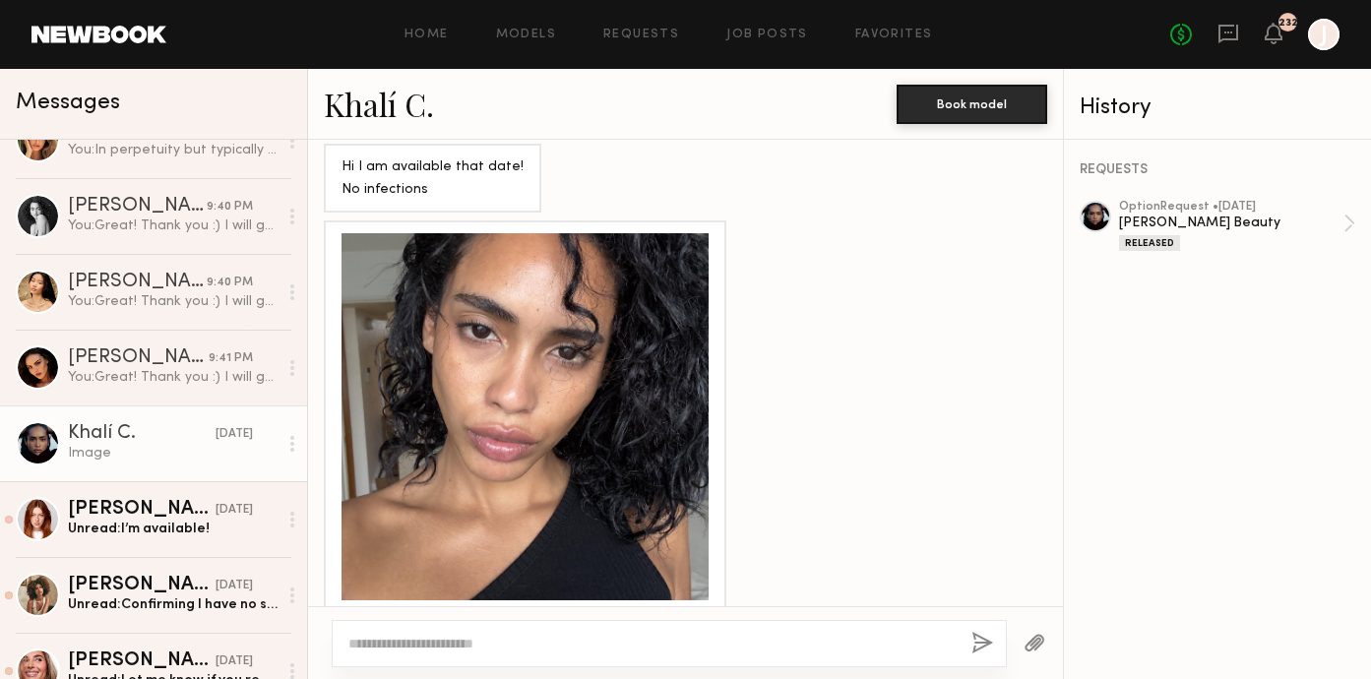
click at [457, 637] on textarea at bounding box center [651, 644] width 607 height 20
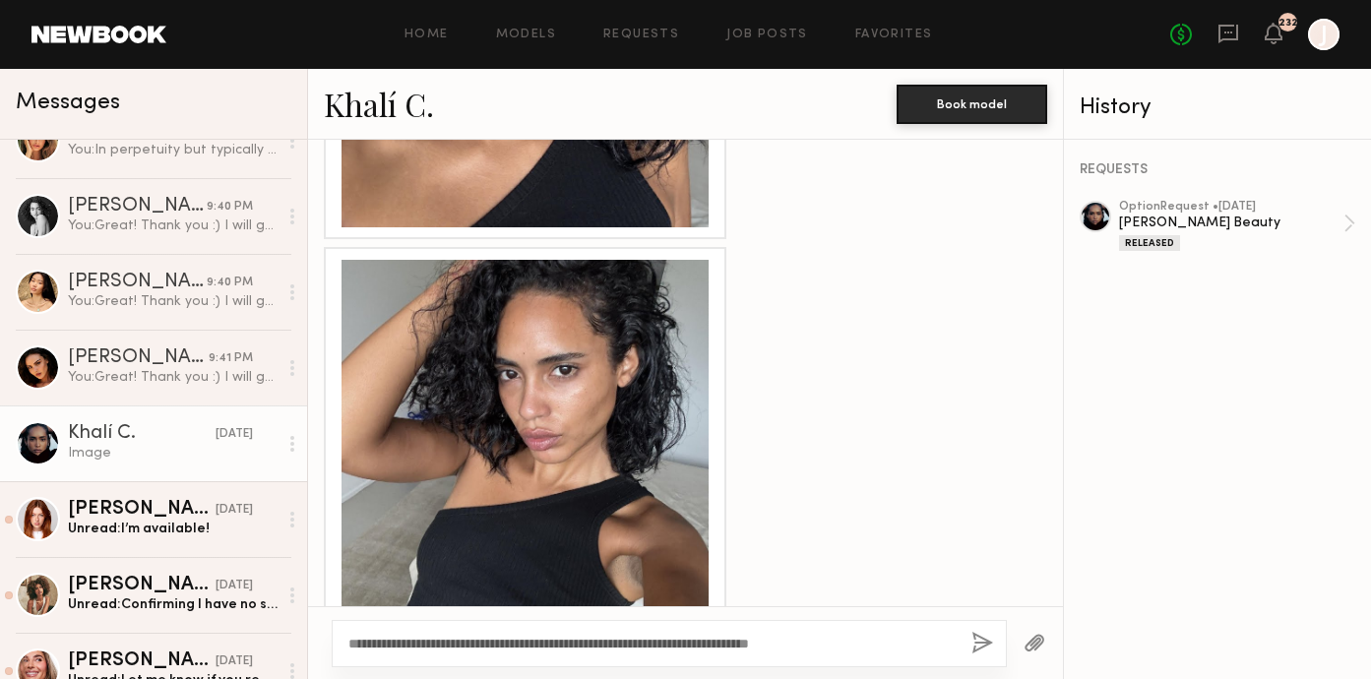
scroll to position [2237, 0]
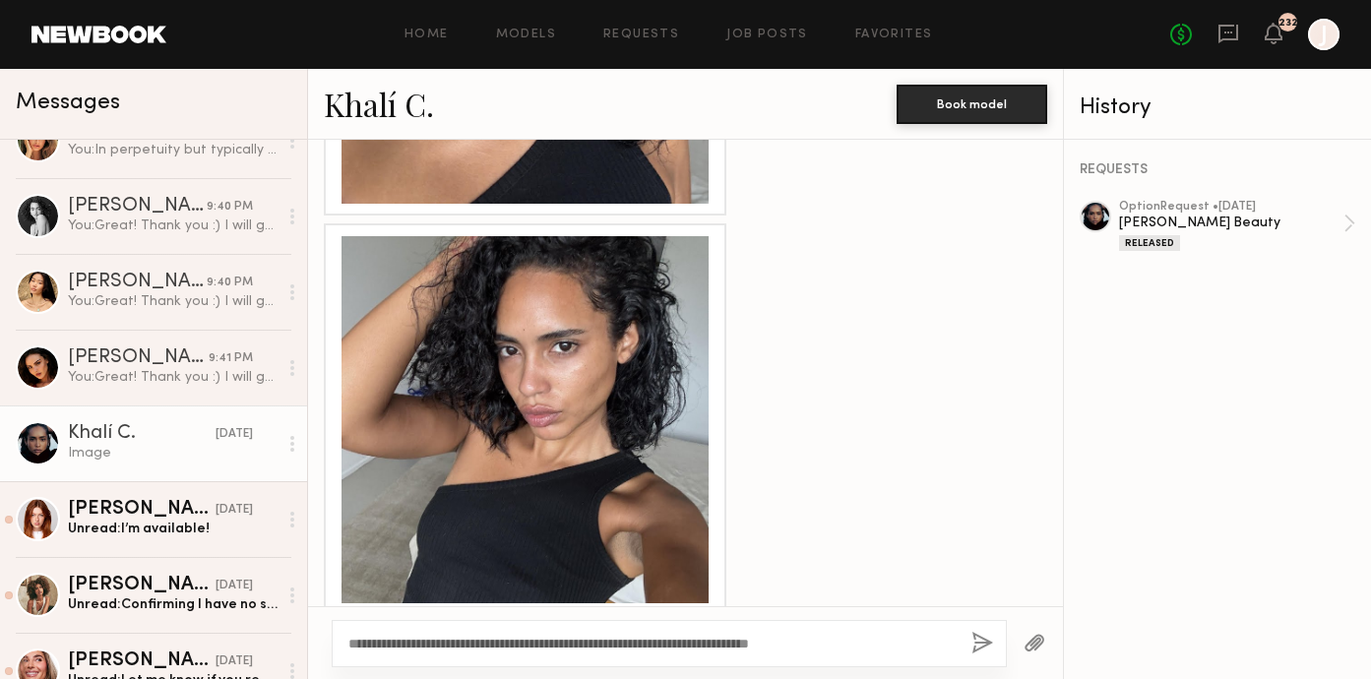
type textarea "**********"
click at [981, 645] on button "button" at bounding box center [983, 644] width 22 height 25
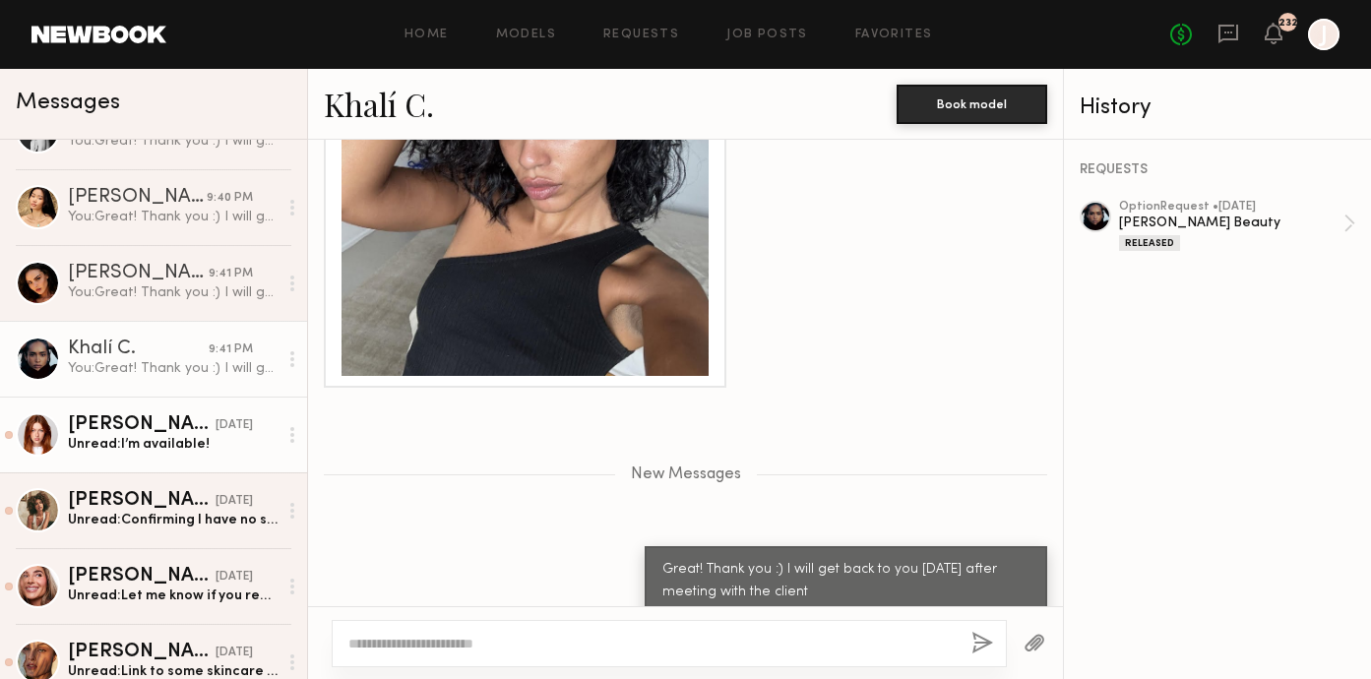
scroll to position [217, 0]
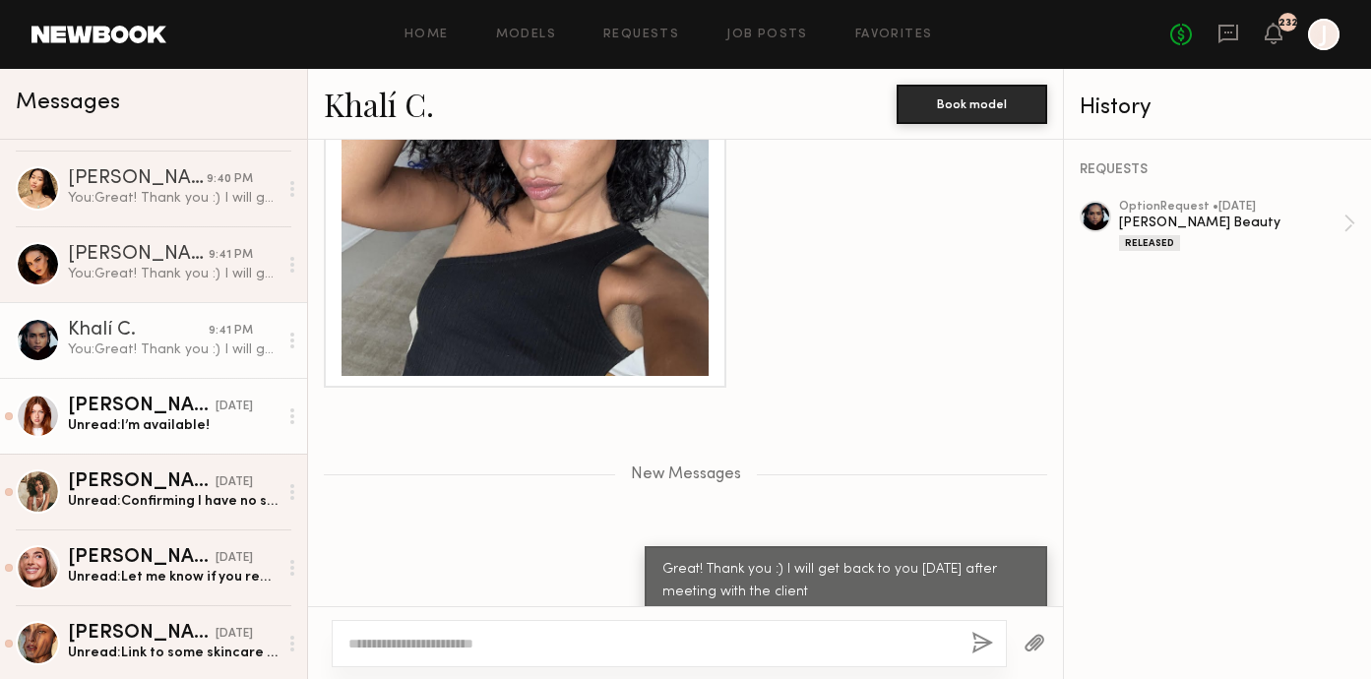
click at [185, 445] on link "Annika R. yesterday Unread: I’m available!" at bounding box center [153, 416] width 307 height 76
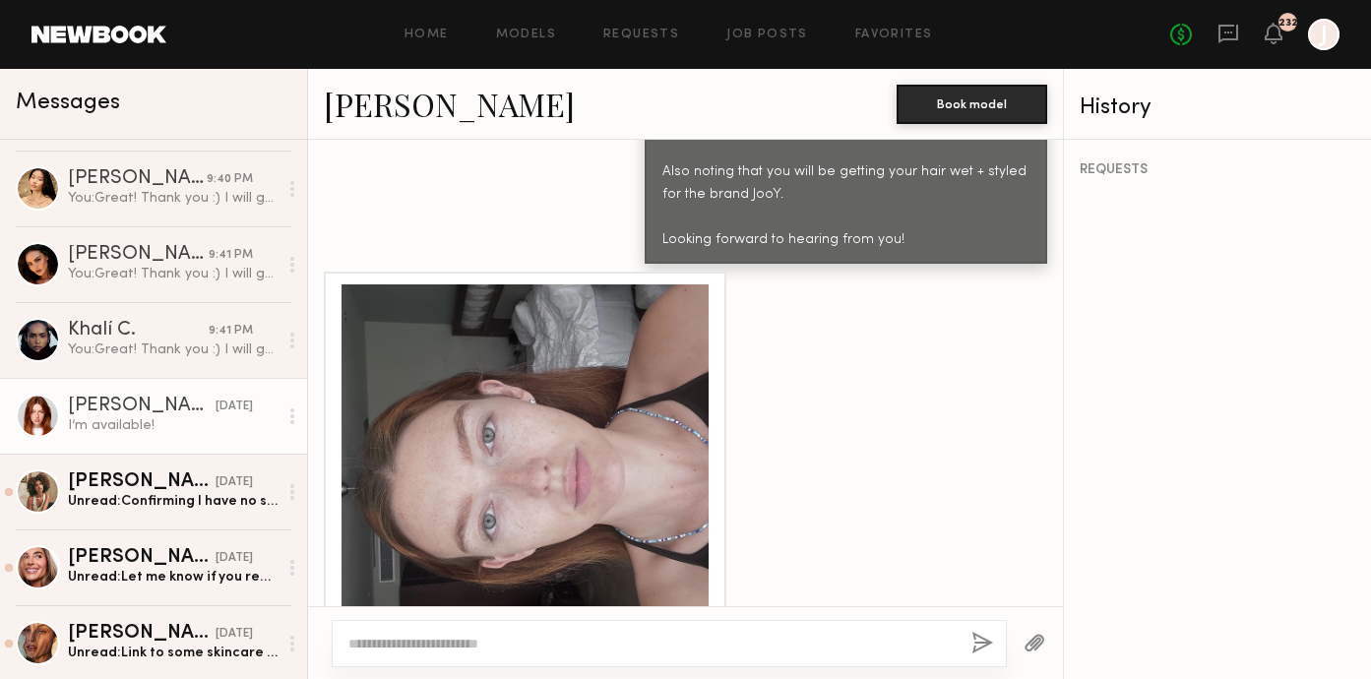
scroll to position [2429, 0]
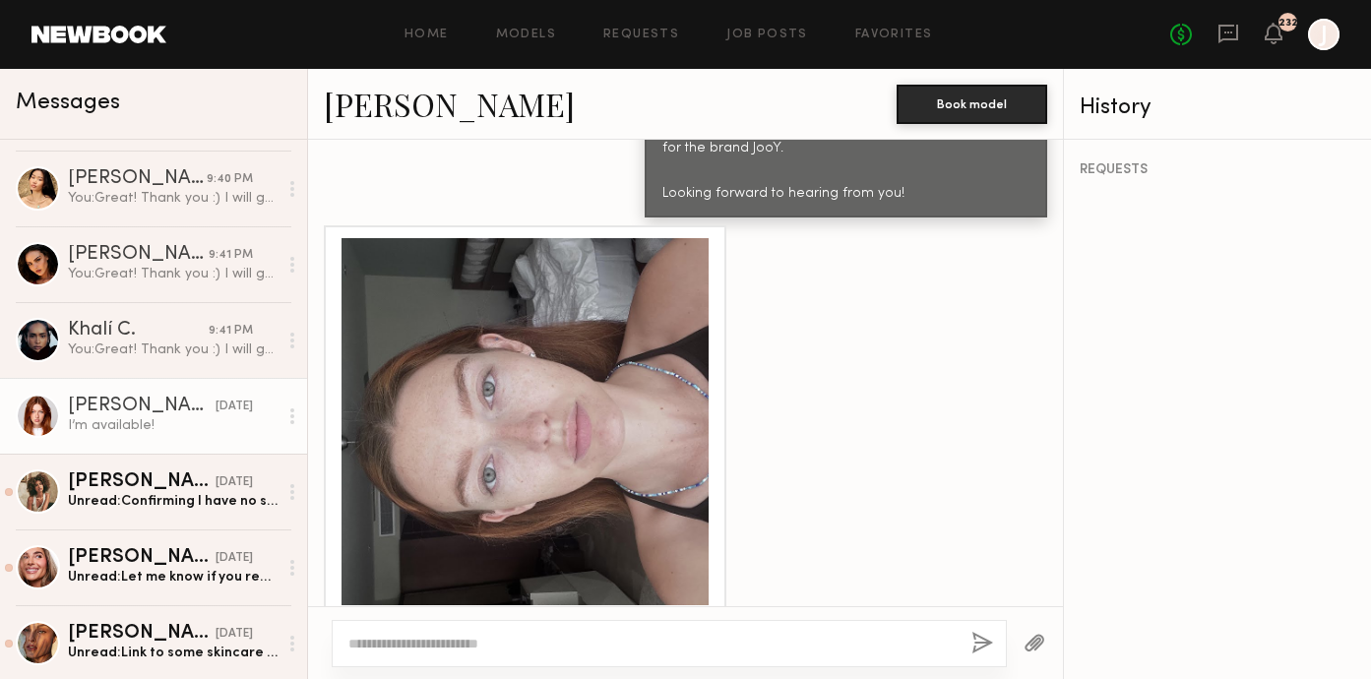
click at [460, 647] on textarea at bounding box center [651, 644] width 607 height 20
type textarea "**********"
click at [979, 638] on button "button" at bounding box center [983, 644] width 22 height 25
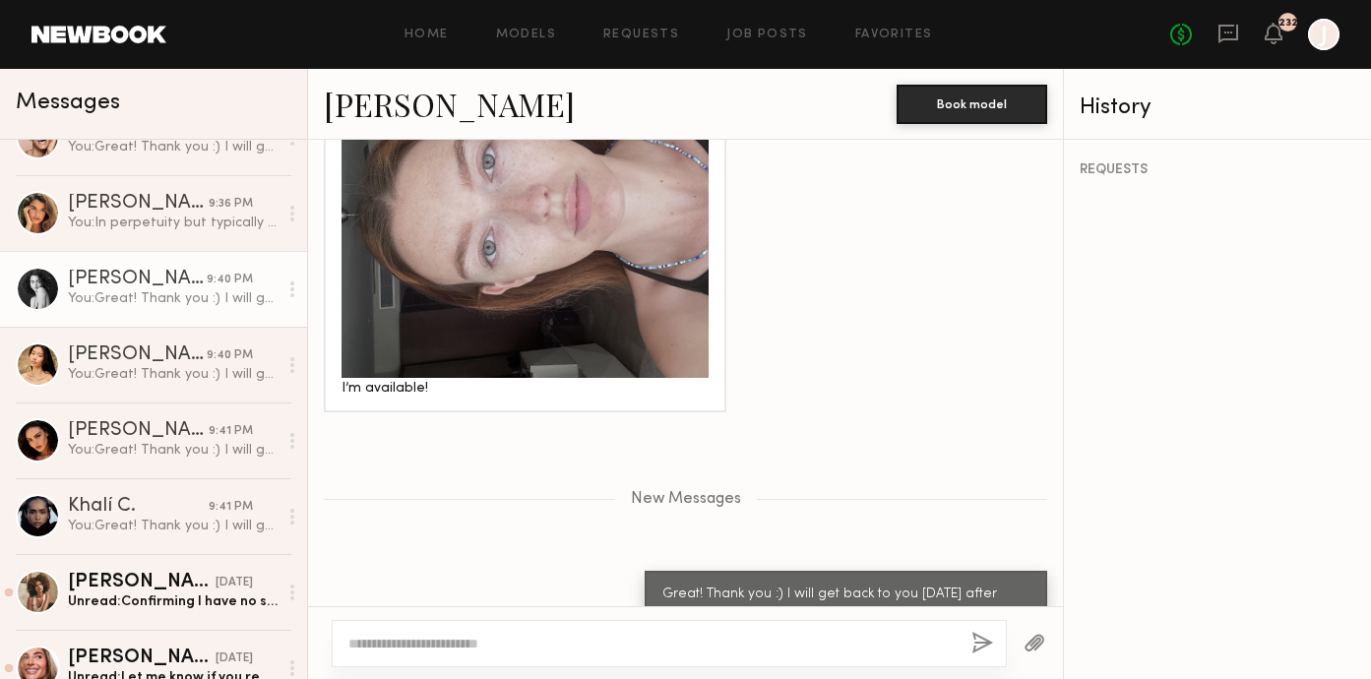
scroll to position [334, 0]
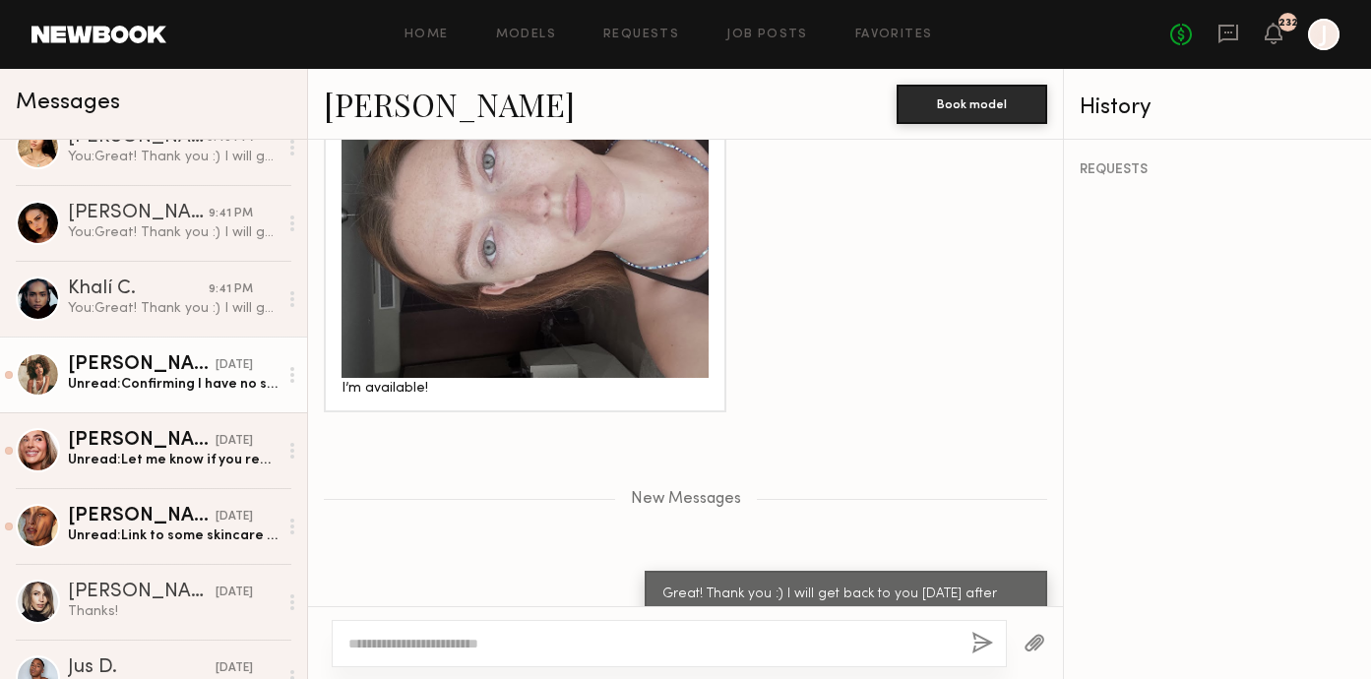
click at [179, 361] on div "Monica M." at bounding box center [142, 365] width 148 height 20
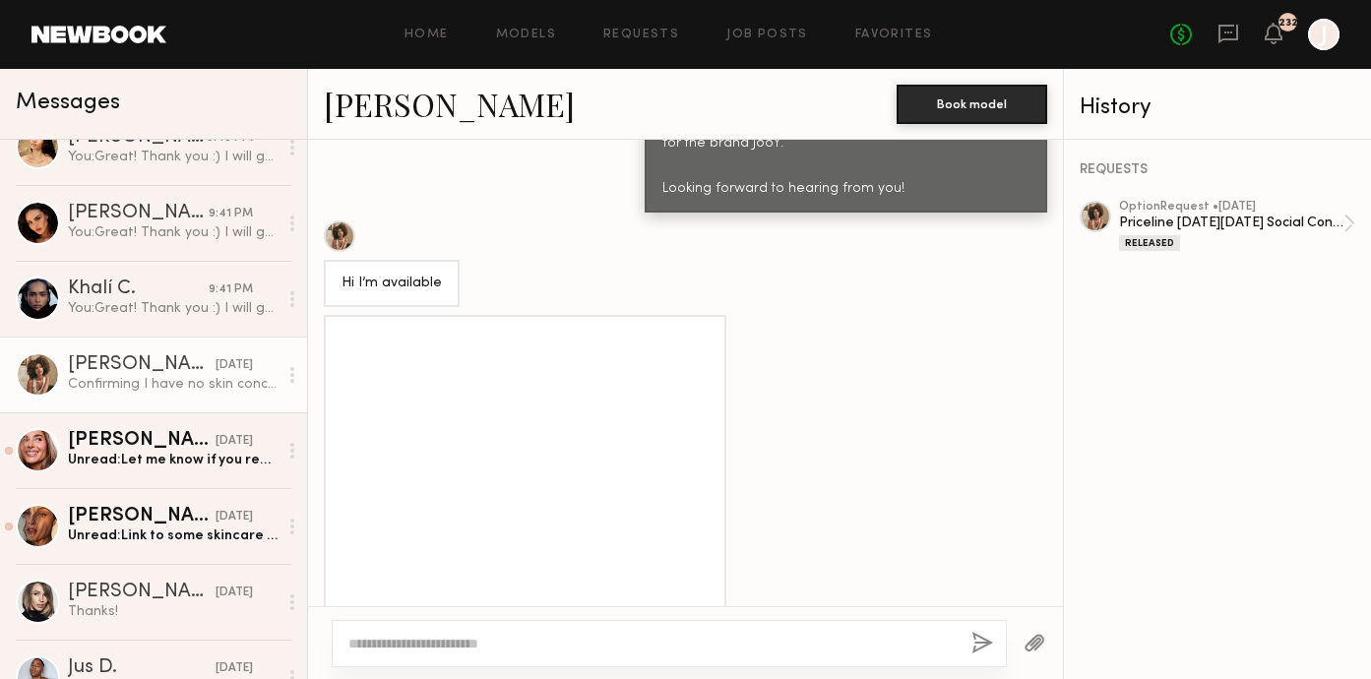
scroll to position [2092, 0]
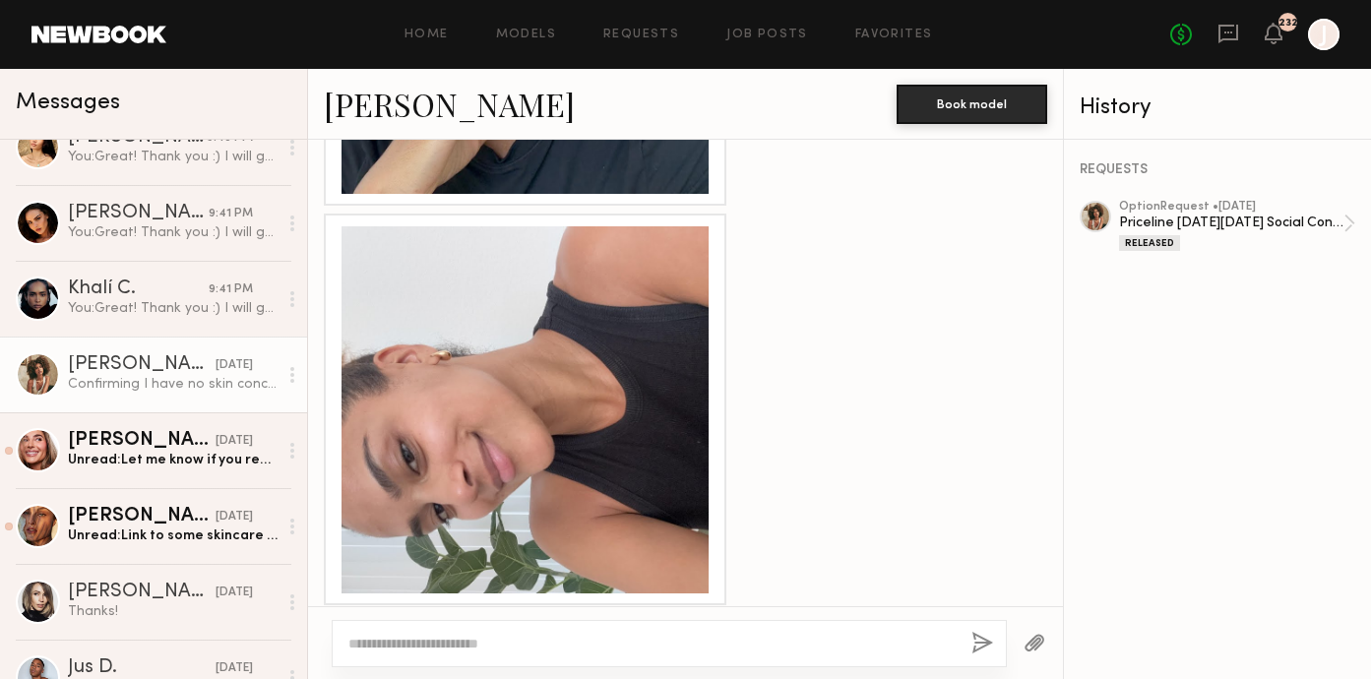
click at [445, 641] on textarea at bounding box center [651, 644] width 607 height 20
type textarea "**********"
click at [980, 641] on button "button" at bounding box center [983, 644] width 22 height 25
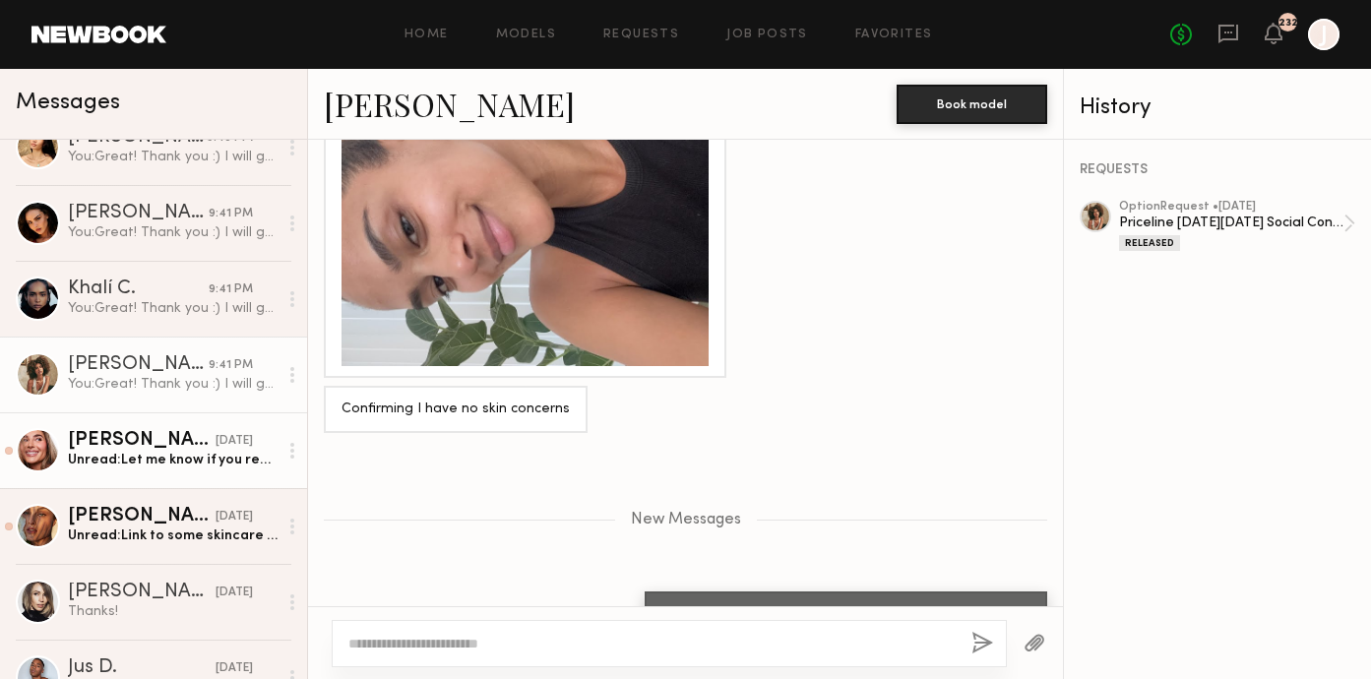
click at [186, 462] on div "Unread: Let me know if you received it! I send an attachment but can’t find it …" at bounding box center [173, 460] width 210 height 19
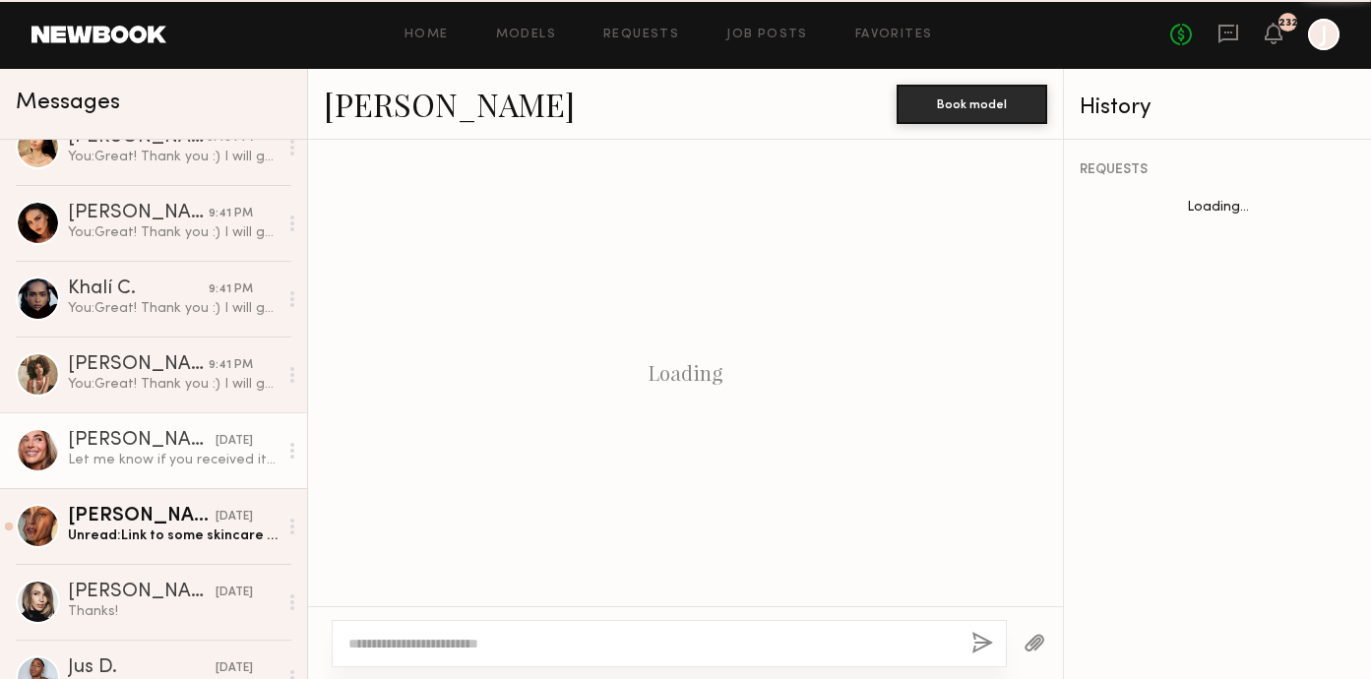
scroll to position [1257, 0]
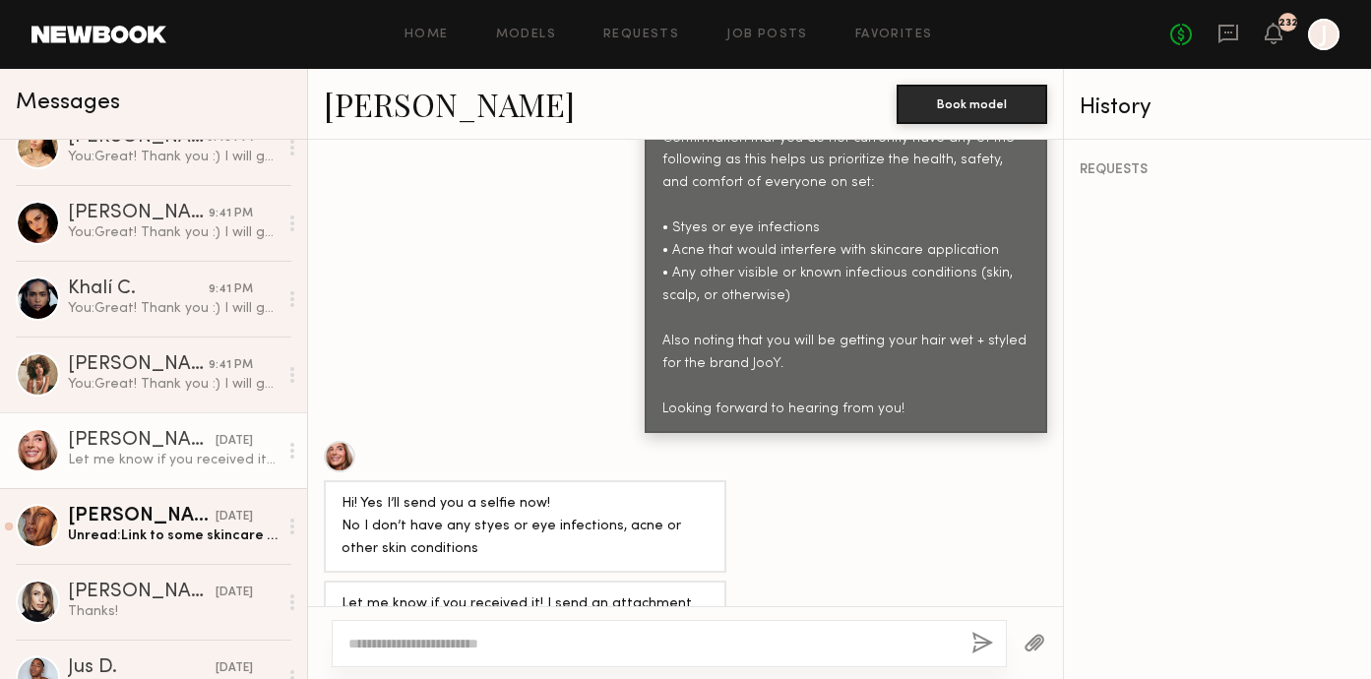
click at [489, 643] on textarea at bounding box center [651, 644] width 607 height 20
type textarea "**********"
click at [981, 635] on button "button" at bounding box center [983, 644] width 22 height 25
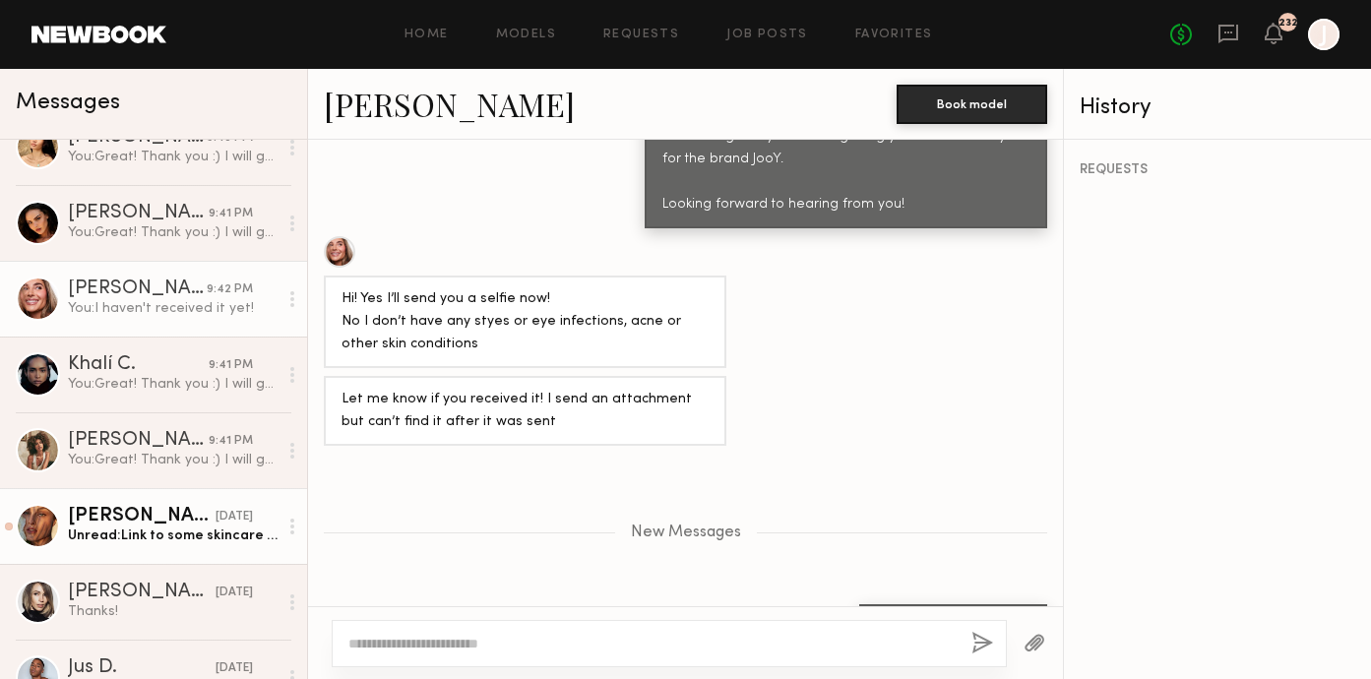
click at [164, 523] on div "Nicole C." at bounding box center [142, 517] width 148 height 20
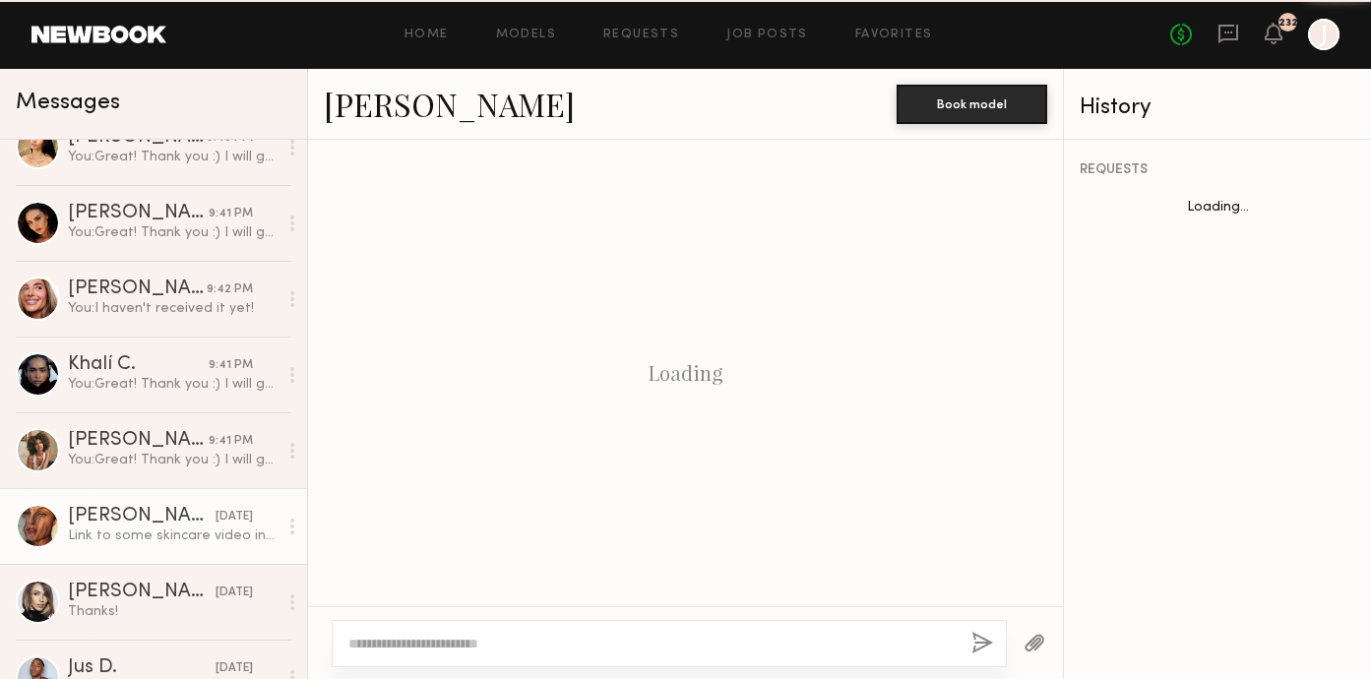
scroll to position [3091, 0]
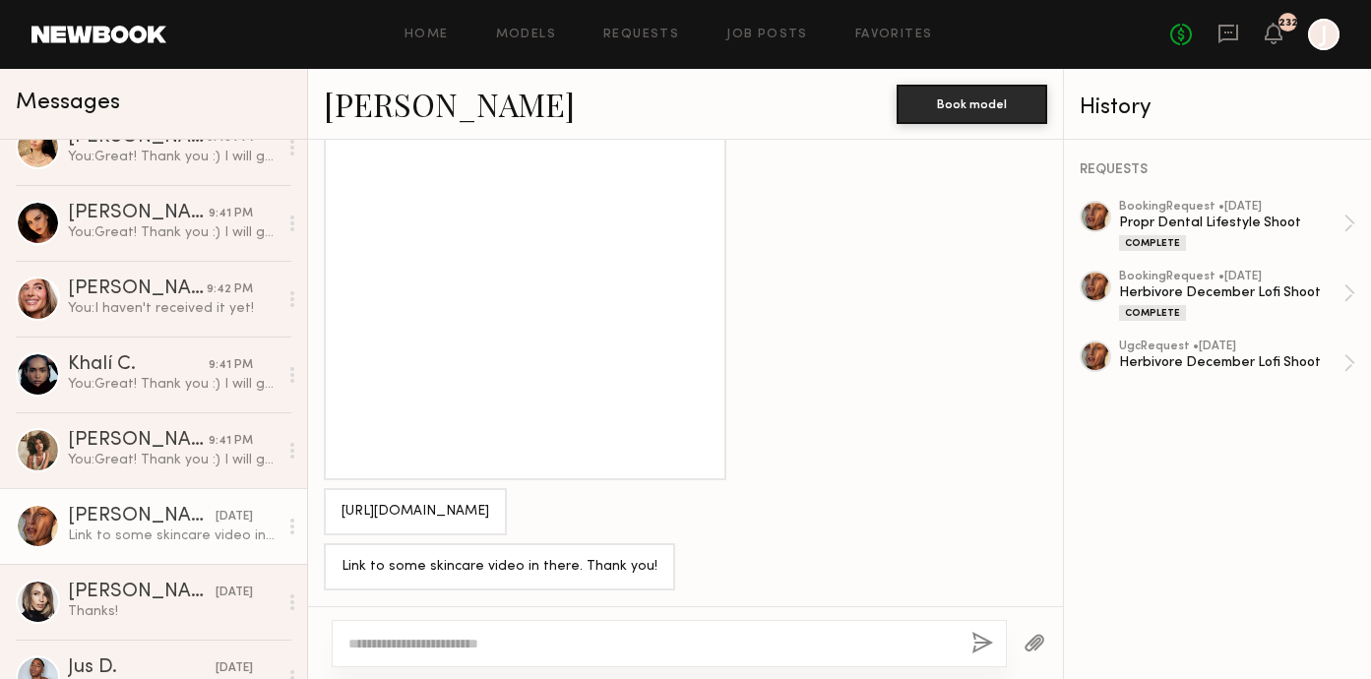
click at [400, 647] on textarea at bounding box center [651, 644] width 607 height 20
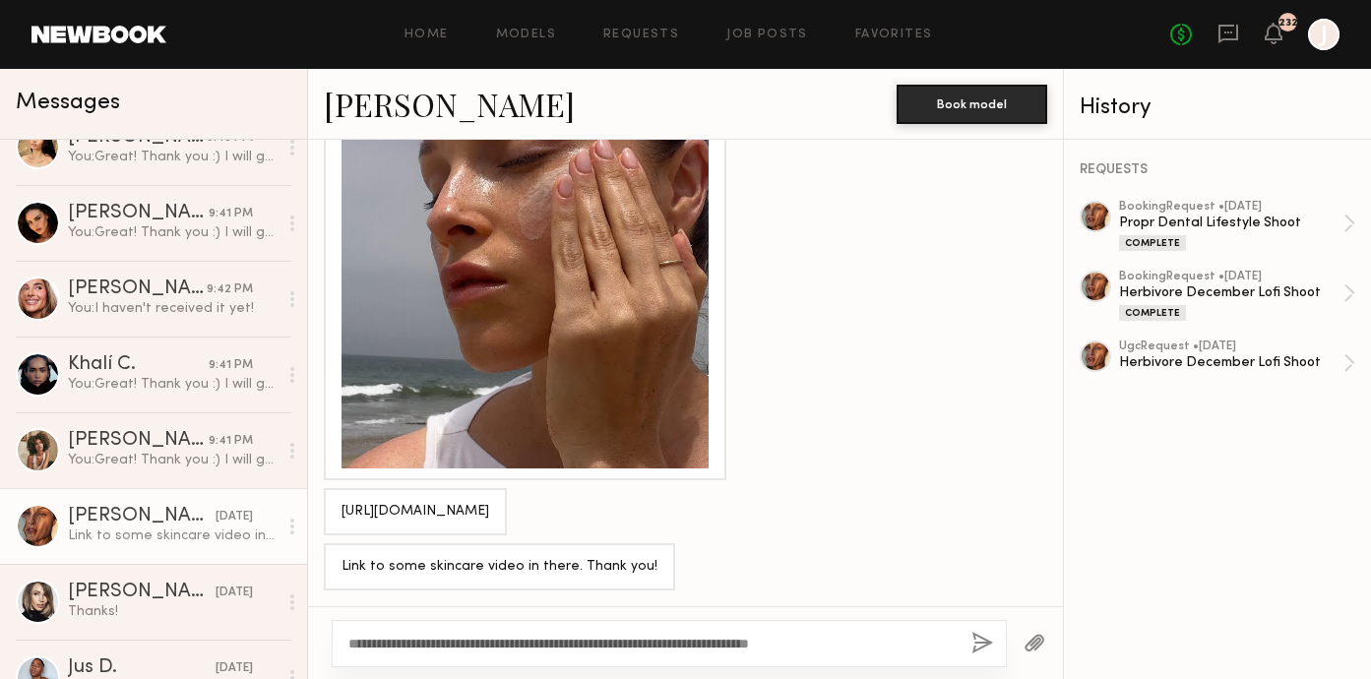
type textarea "**********"
click at [984, 646] on button "button" at bounding box center [983, 644] width 22 height 25
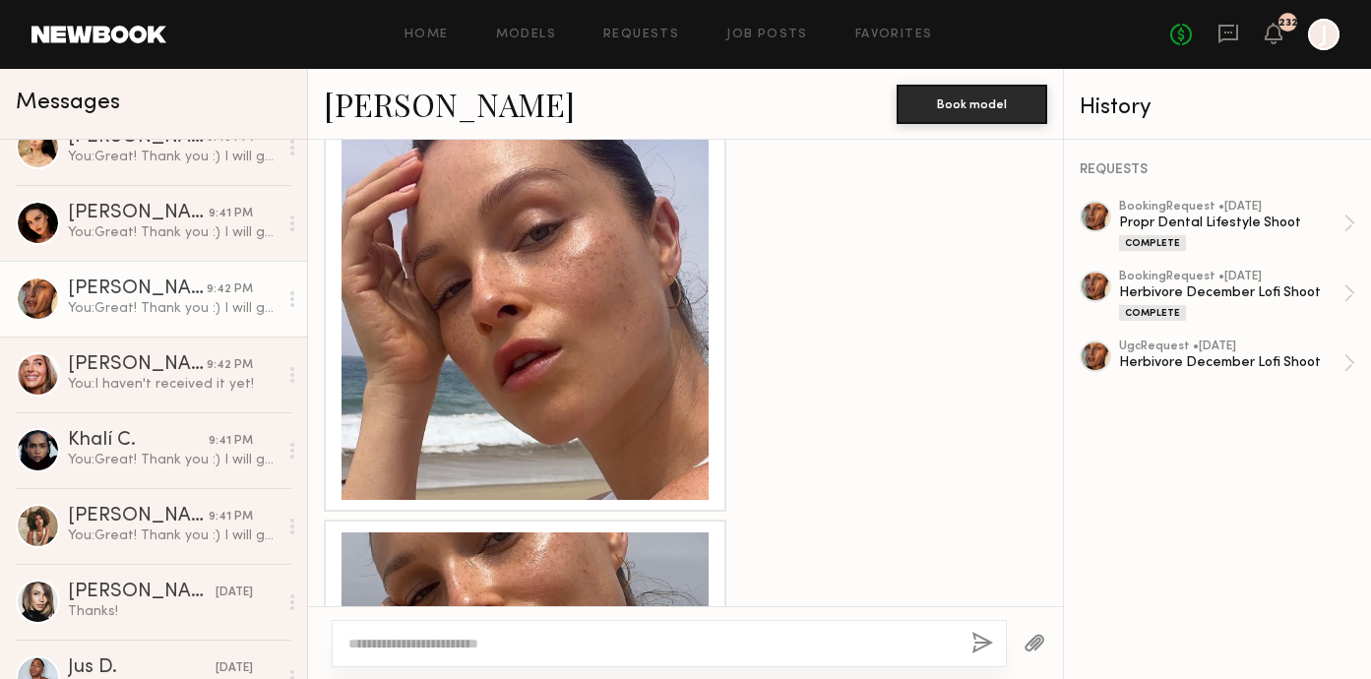
scroll to position [108, 0]
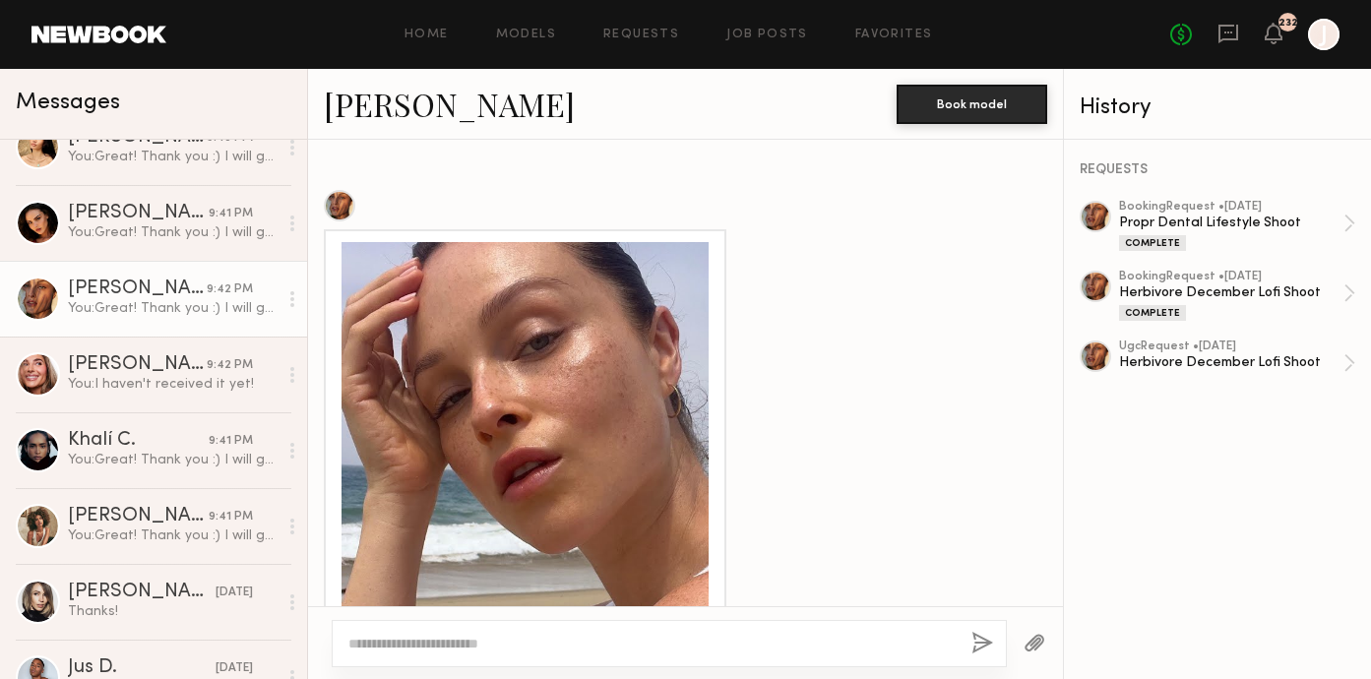
click at [631, 415] on div at bounding box center [525, 425] width 367 height 367
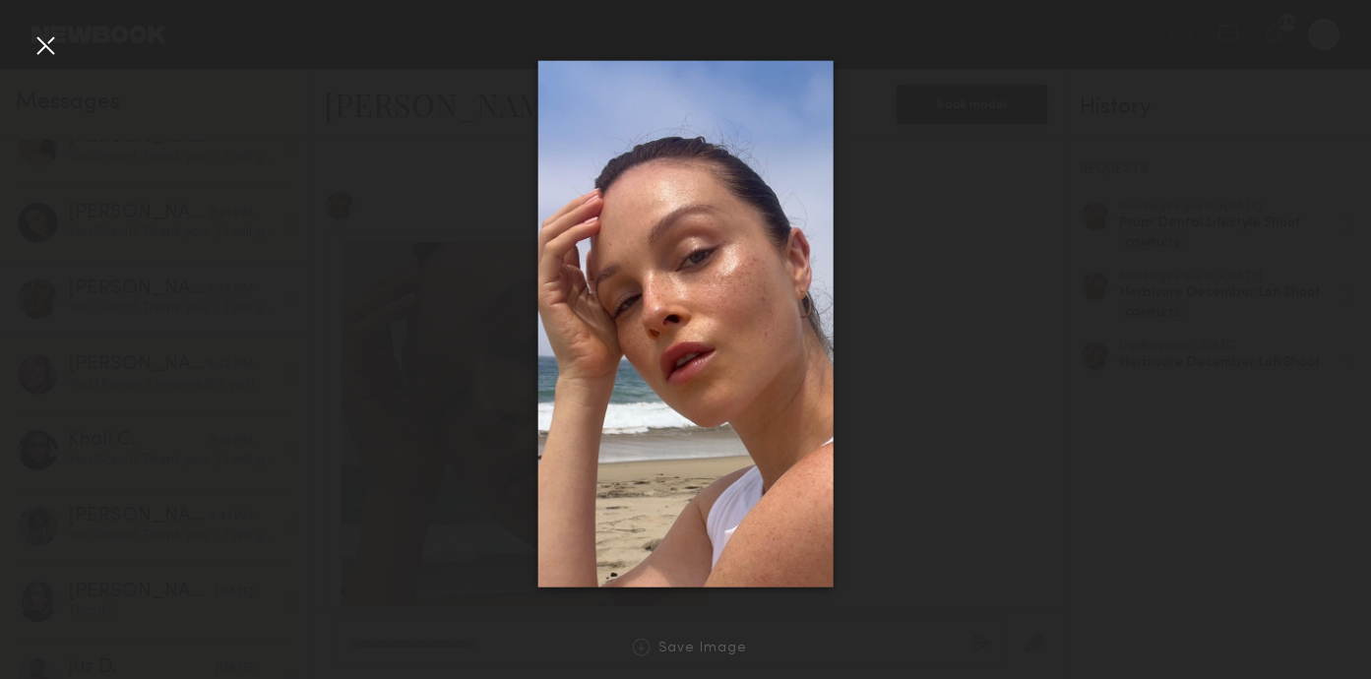
click at [45, 46] on div at bounding box center [46, 46] width 32 height 32
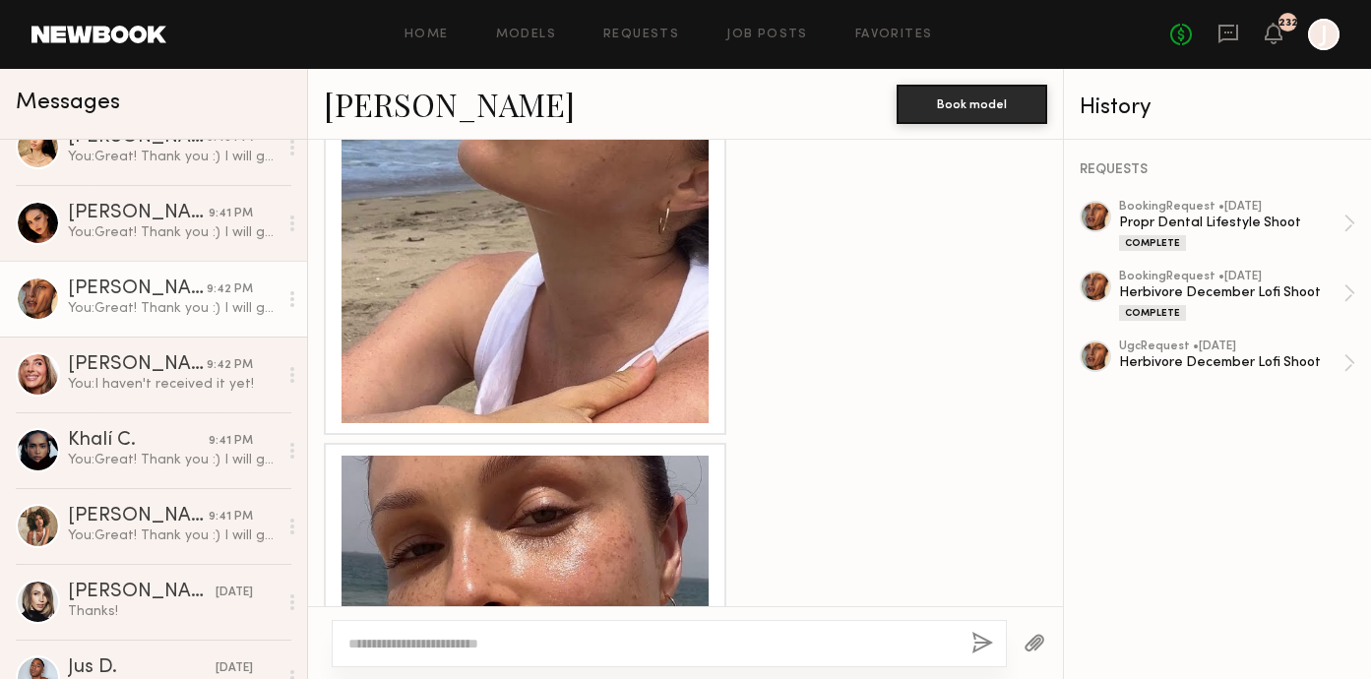
scroll to position [1779, 0]
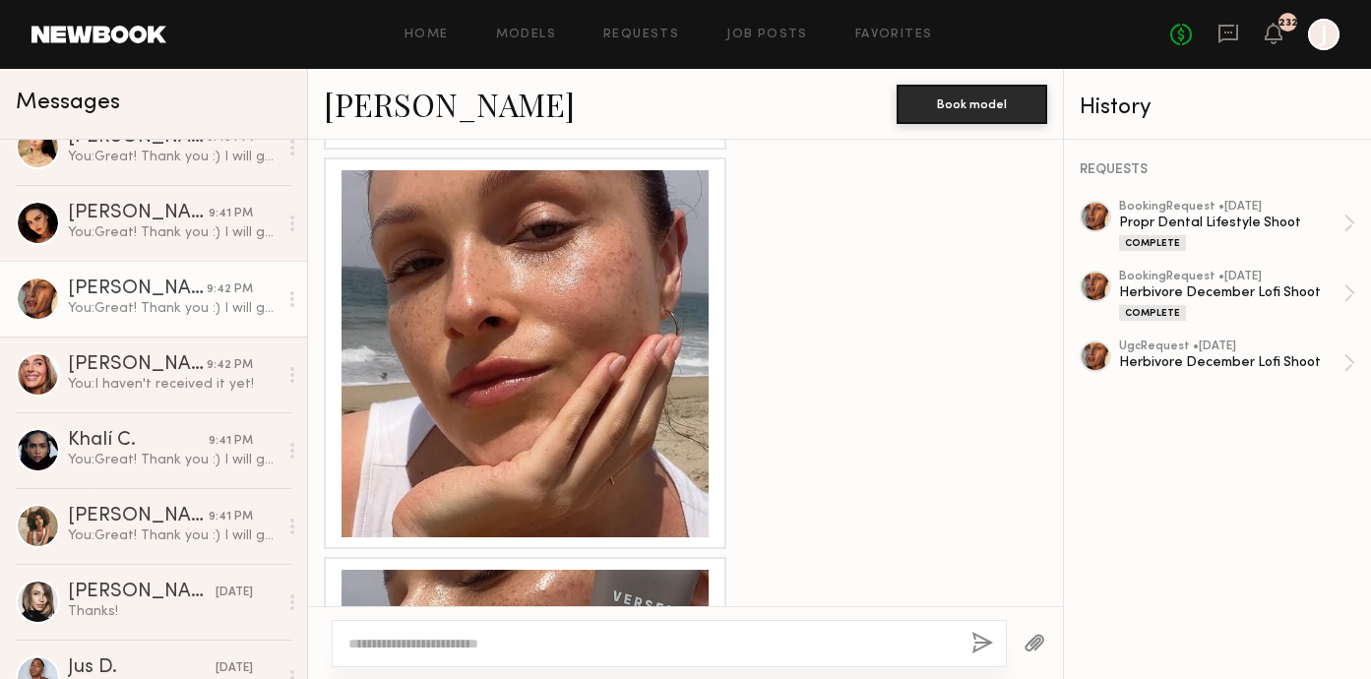
click at [508, 366] on div at bounding box center [525, 353] width 367 height 367
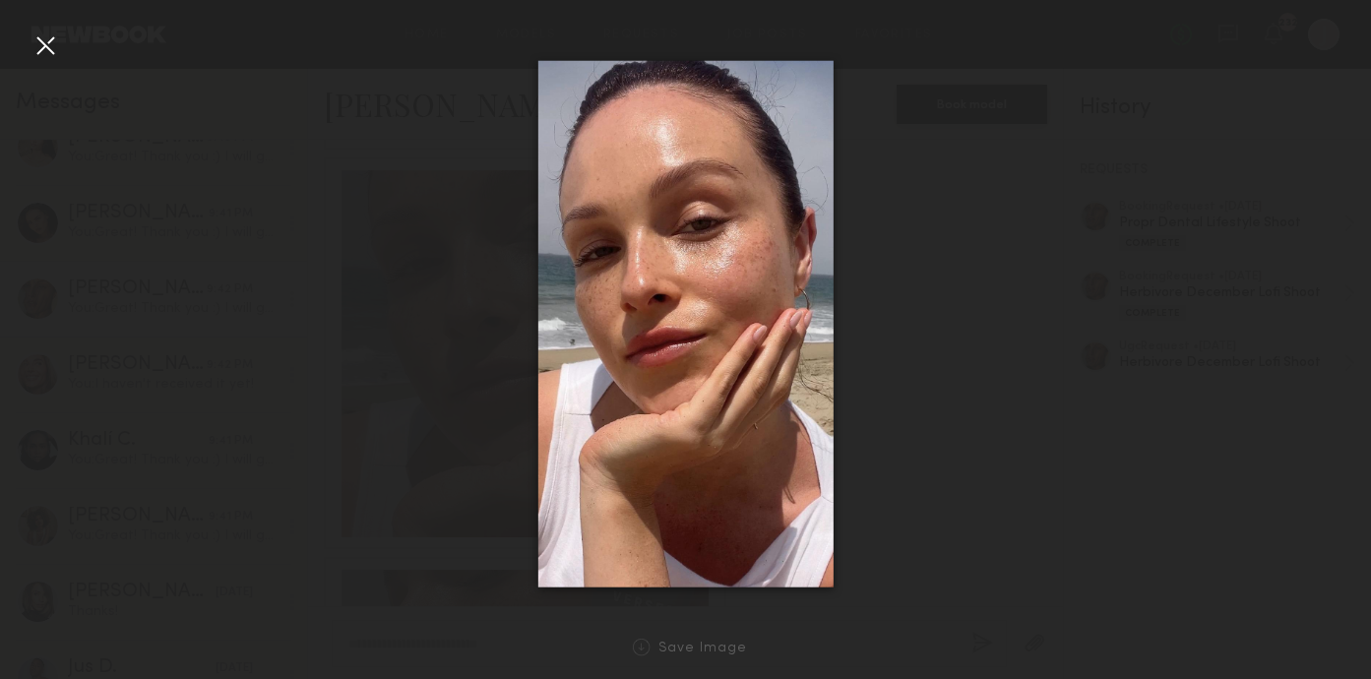
click at [37, 46] on div at bounding box center [46, 46] width 32 height 32
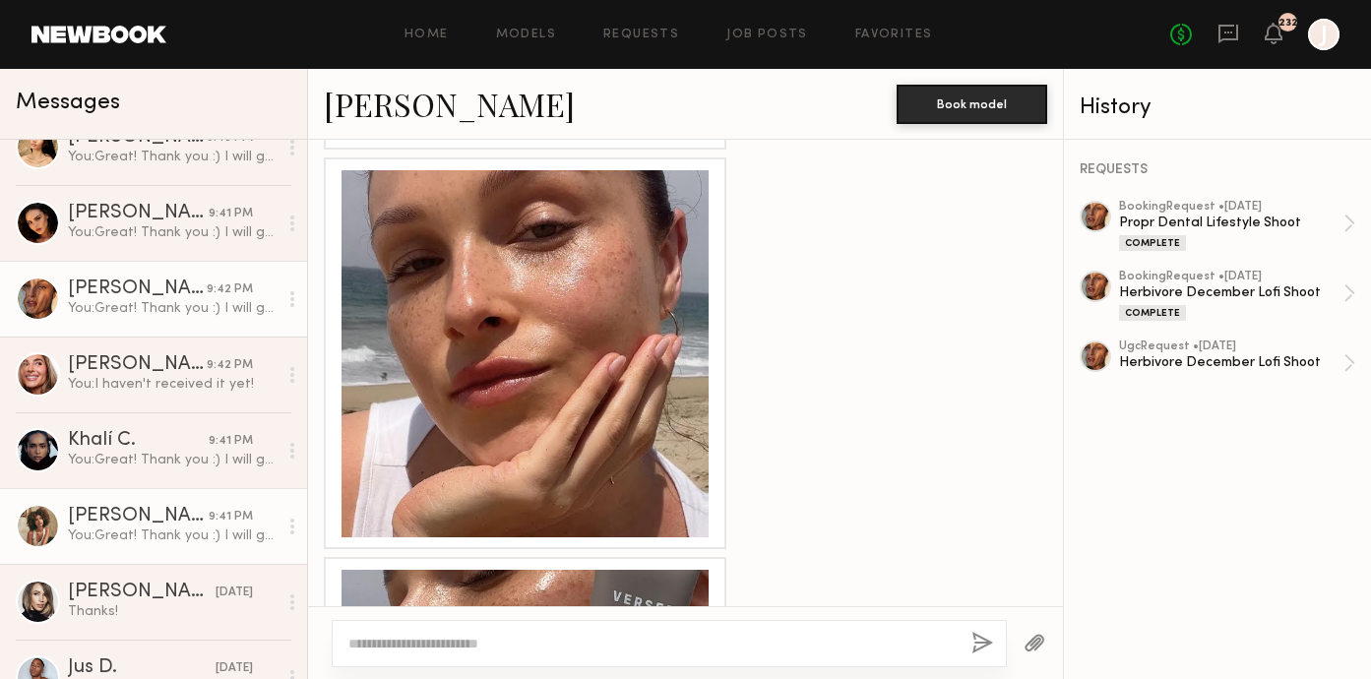
click at [139, 524] on div "Monica M." at bounding box center [138, 517] width 141 height 20
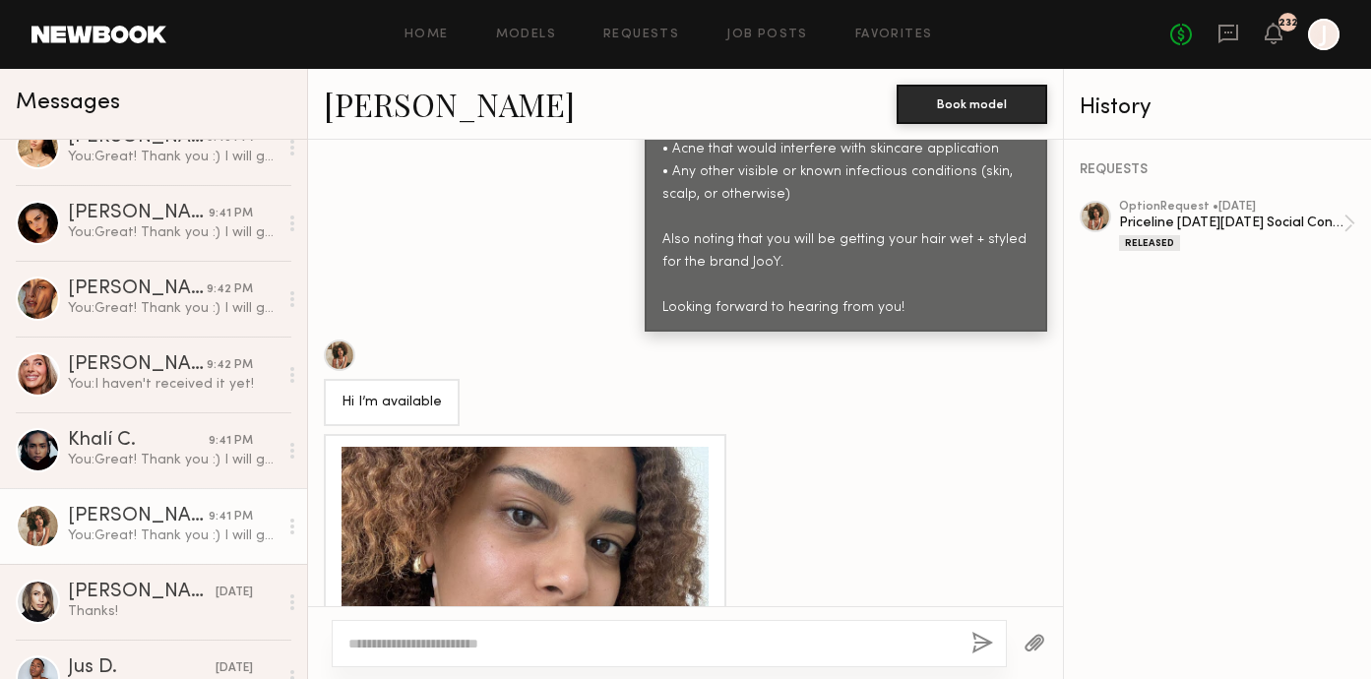
scroll to position [1400, 0]
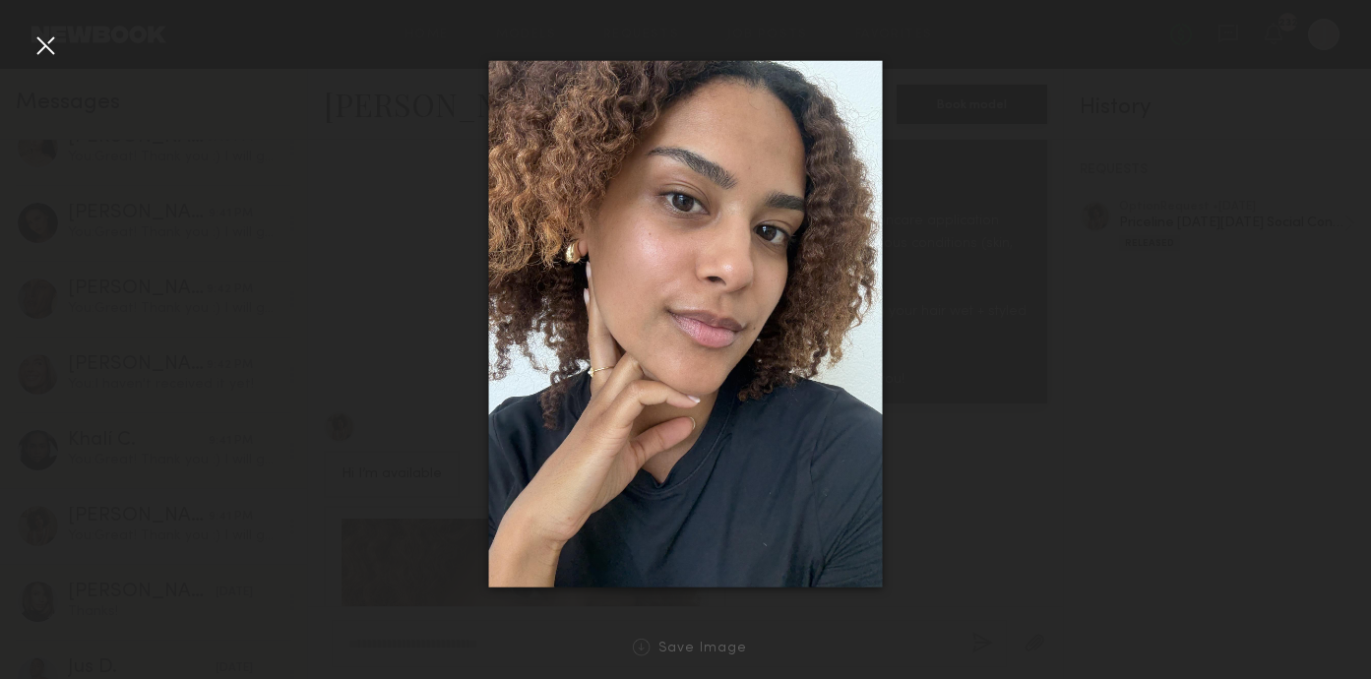
click at [46, 49] on div at bounding box center [46, 46] width 32 height 32
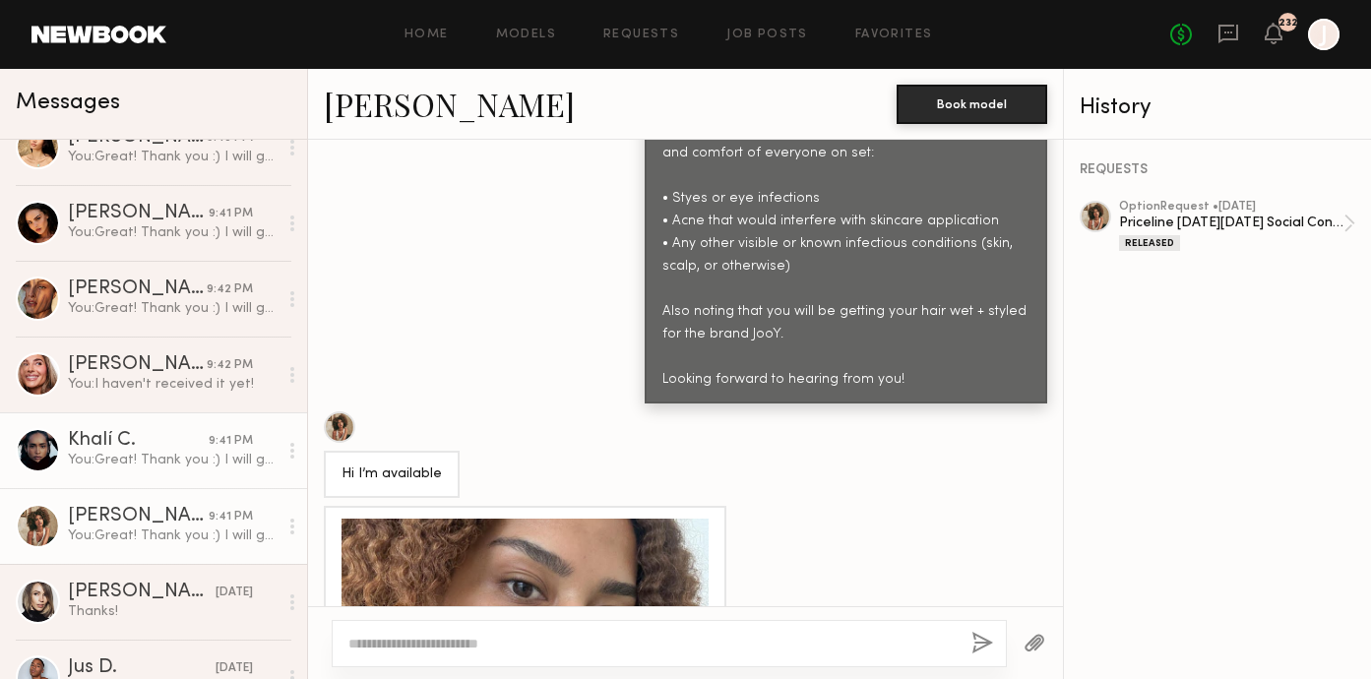
click at [133, 439] on div "Khalí C." at bounding box center [138, 441] width 141 height 20
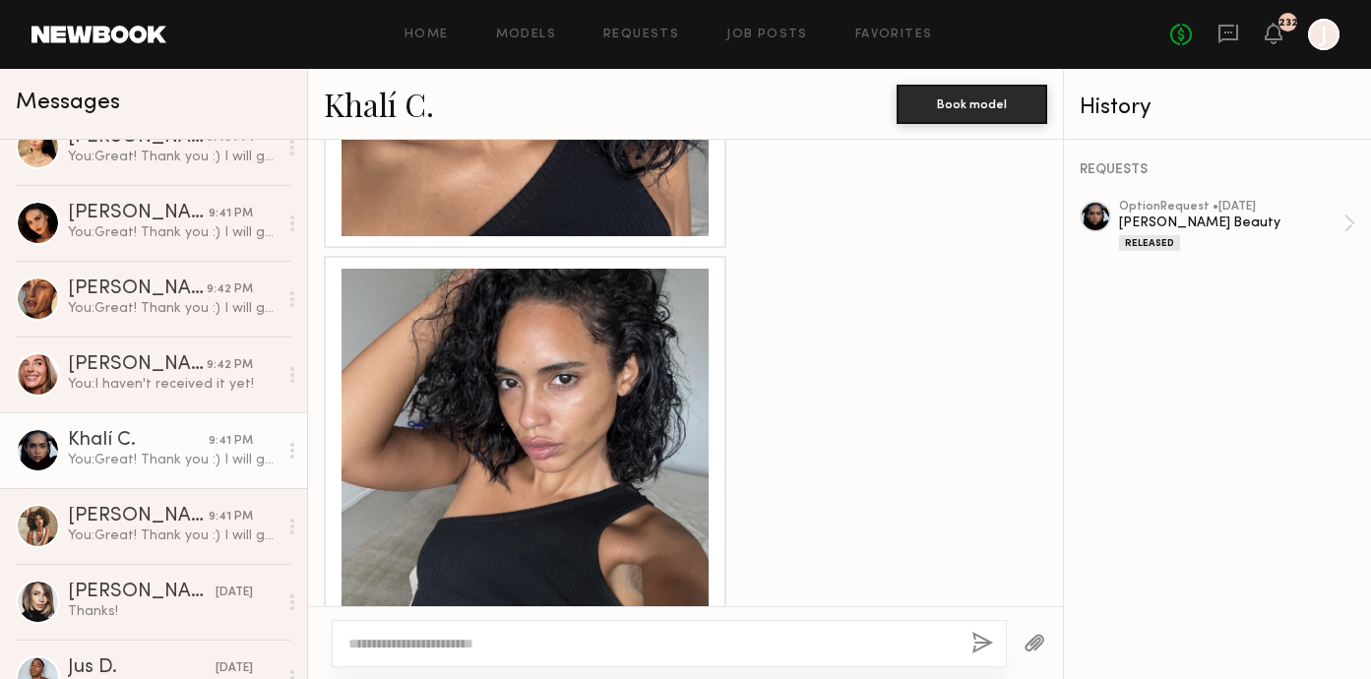
scroll to position [2239, 0]
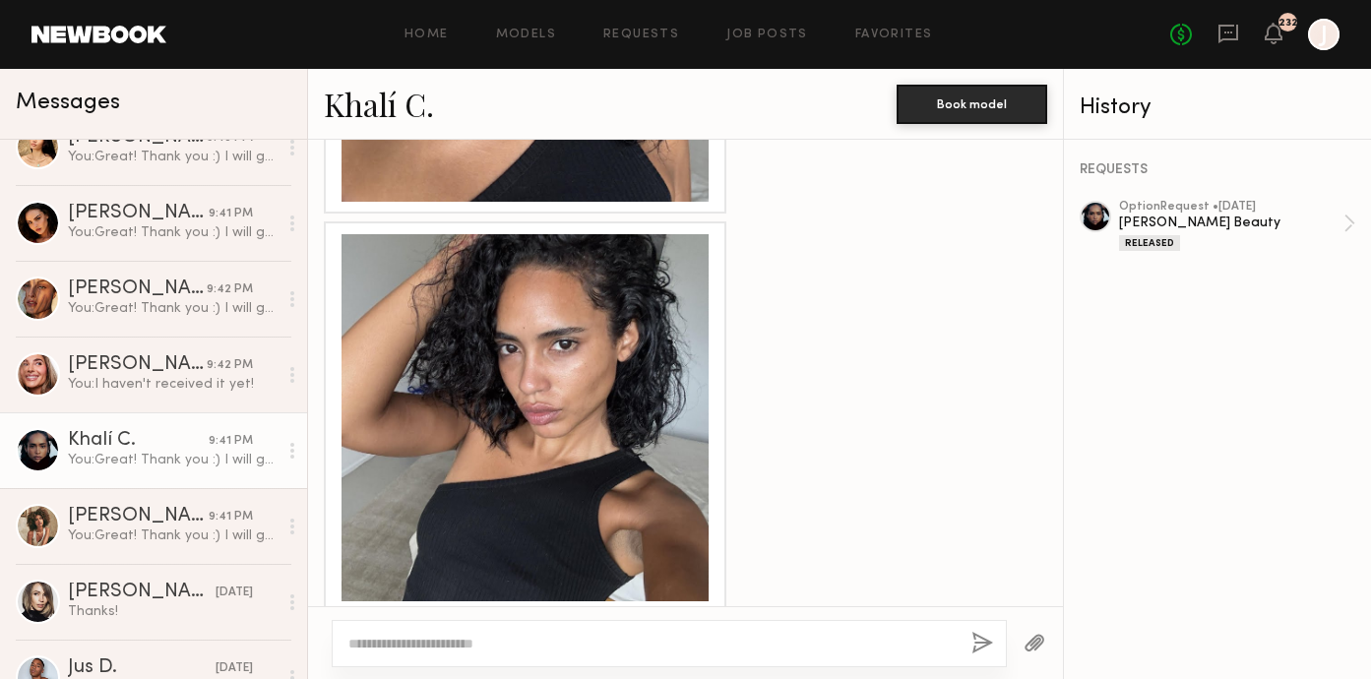
click at [494, 364] on div at bounding box center [525, 417] width 367 height 367
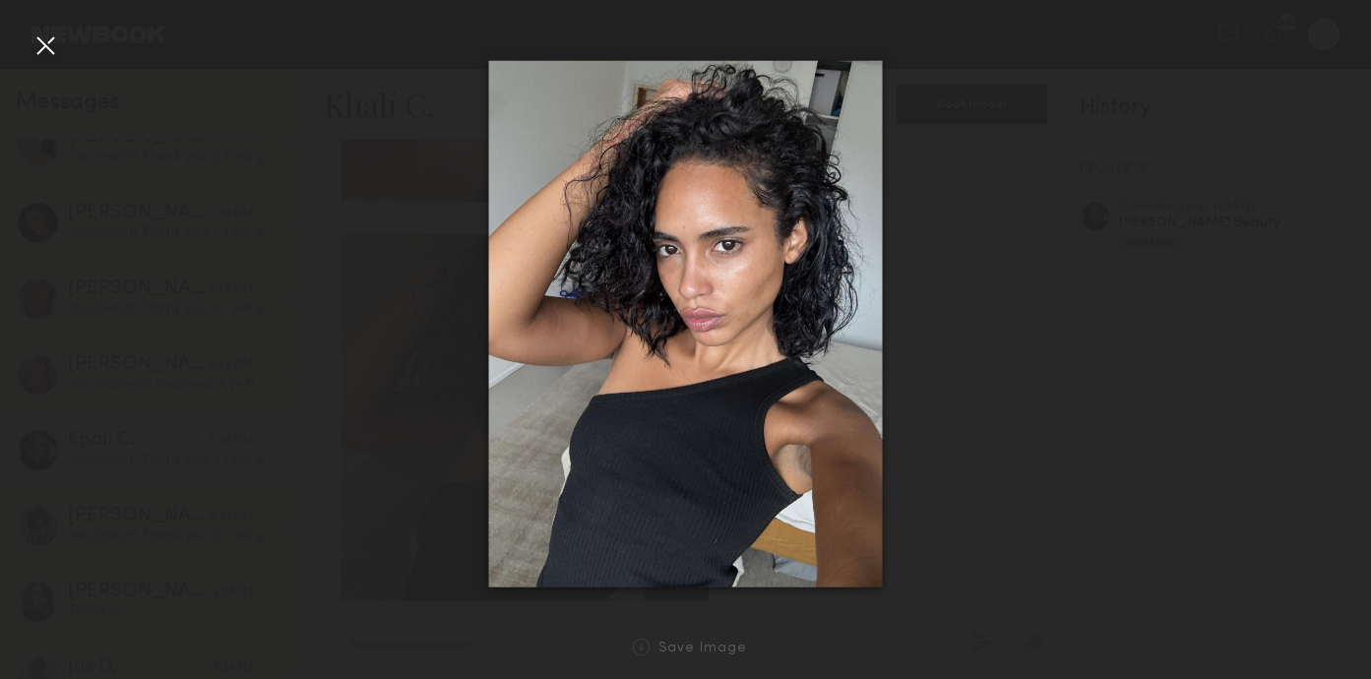
click at [50, 52] on div at bounding box center [46, 46] width 32 height 32
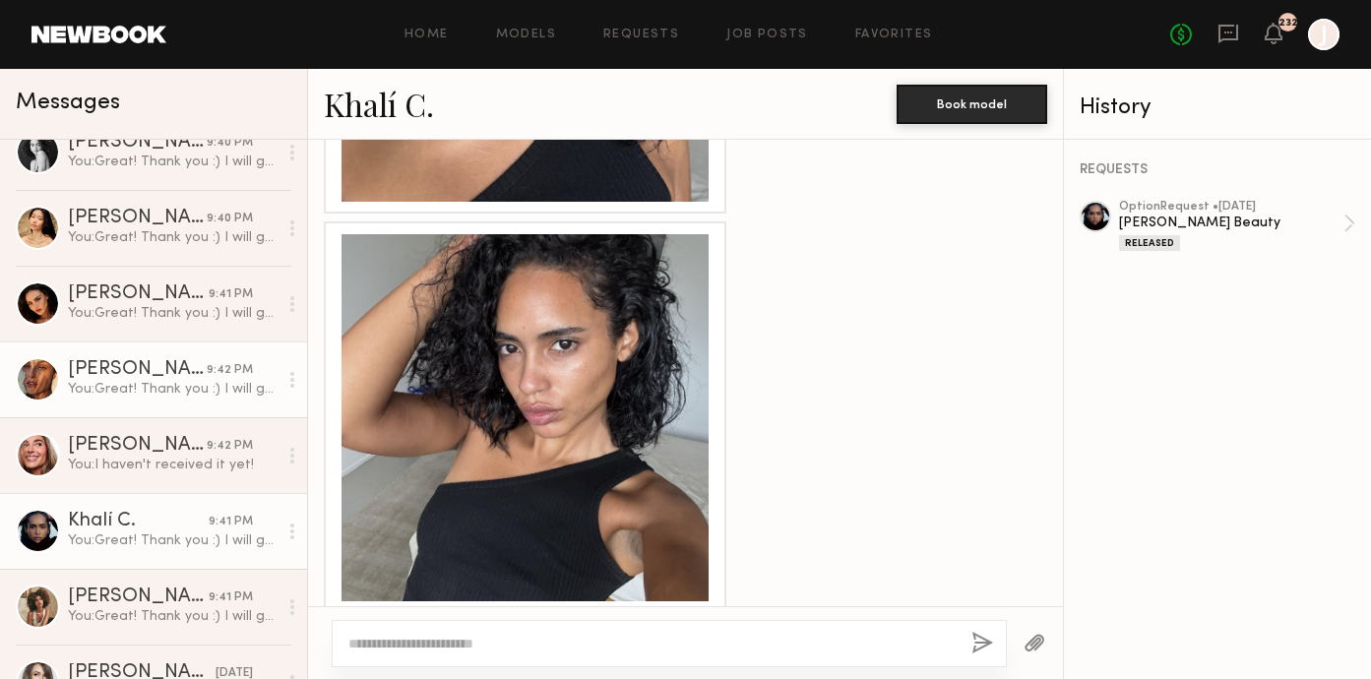
scroll to position [159, 0]
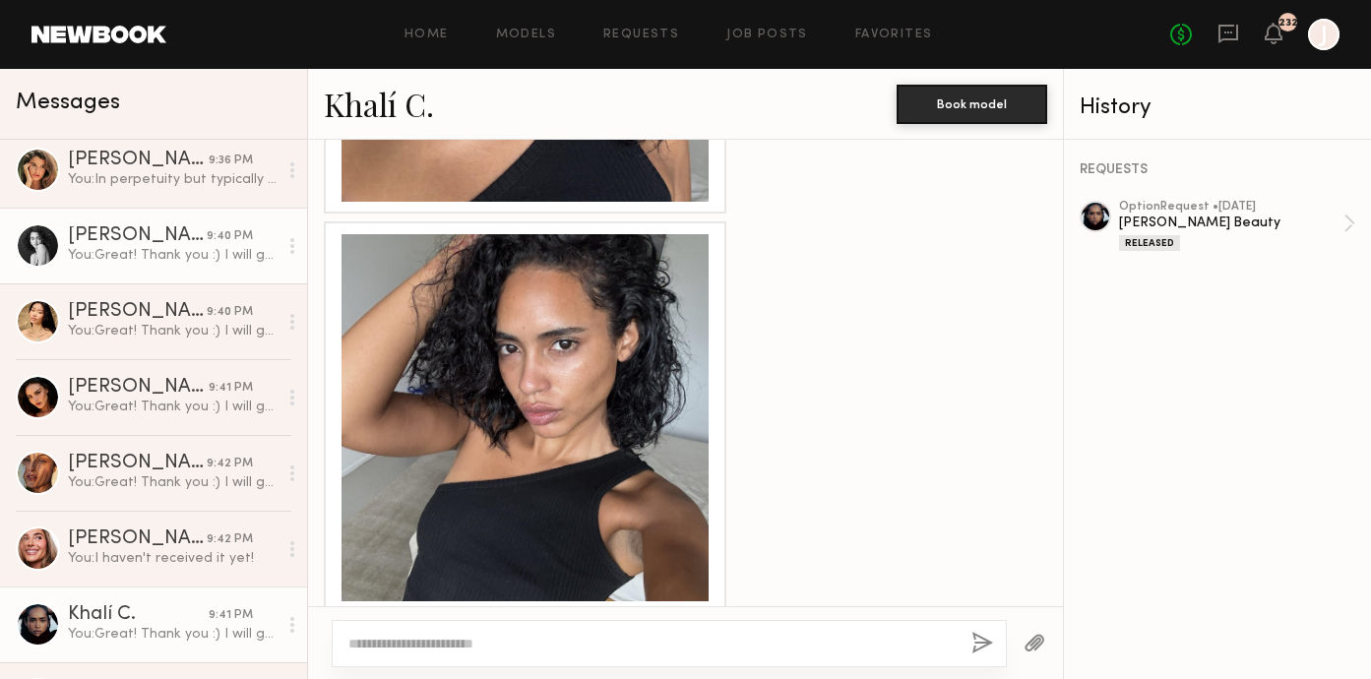
click at [160, 261] on div "You: Great! Thank you :) I will get back to you tomorrow after meeting with the…" at bounding box center [173, 255] width 210 height 19
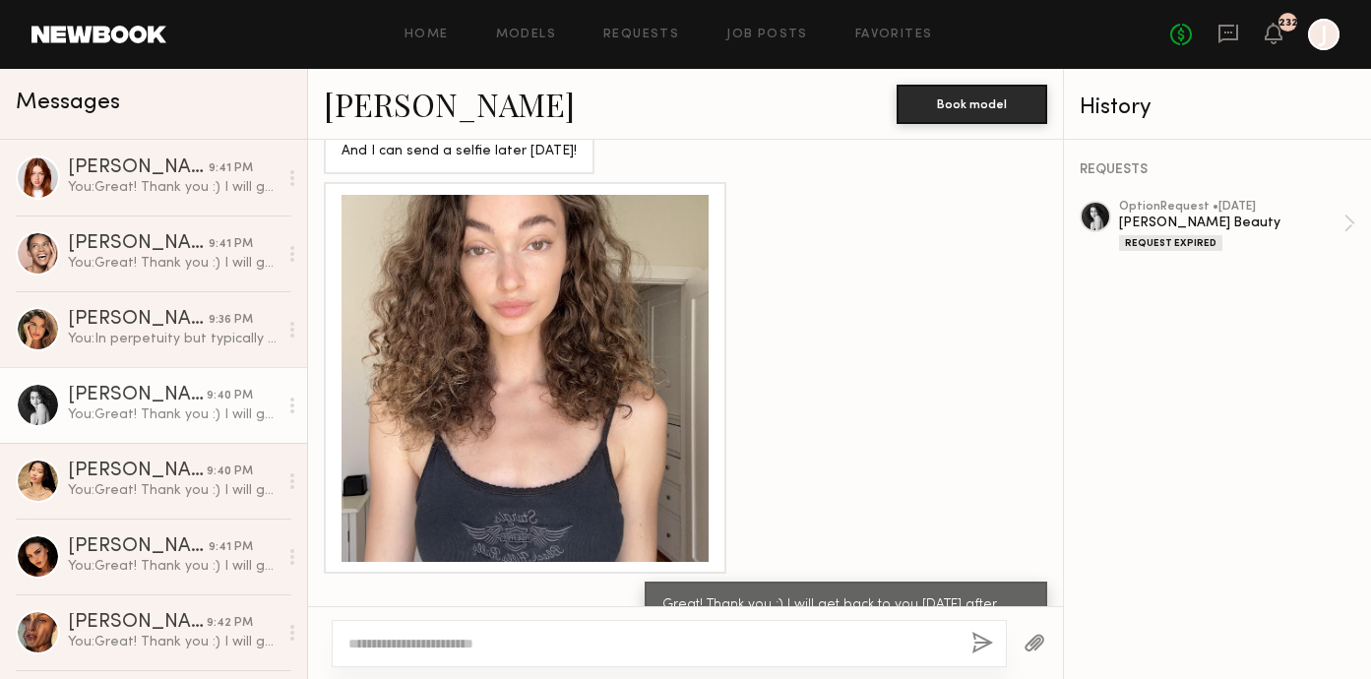
click at [160, 261] on div "You: Great! Thank you :) I will get back to you tomorrow after meeting with the…" at bounding box center [173, 263] width 210 height 19
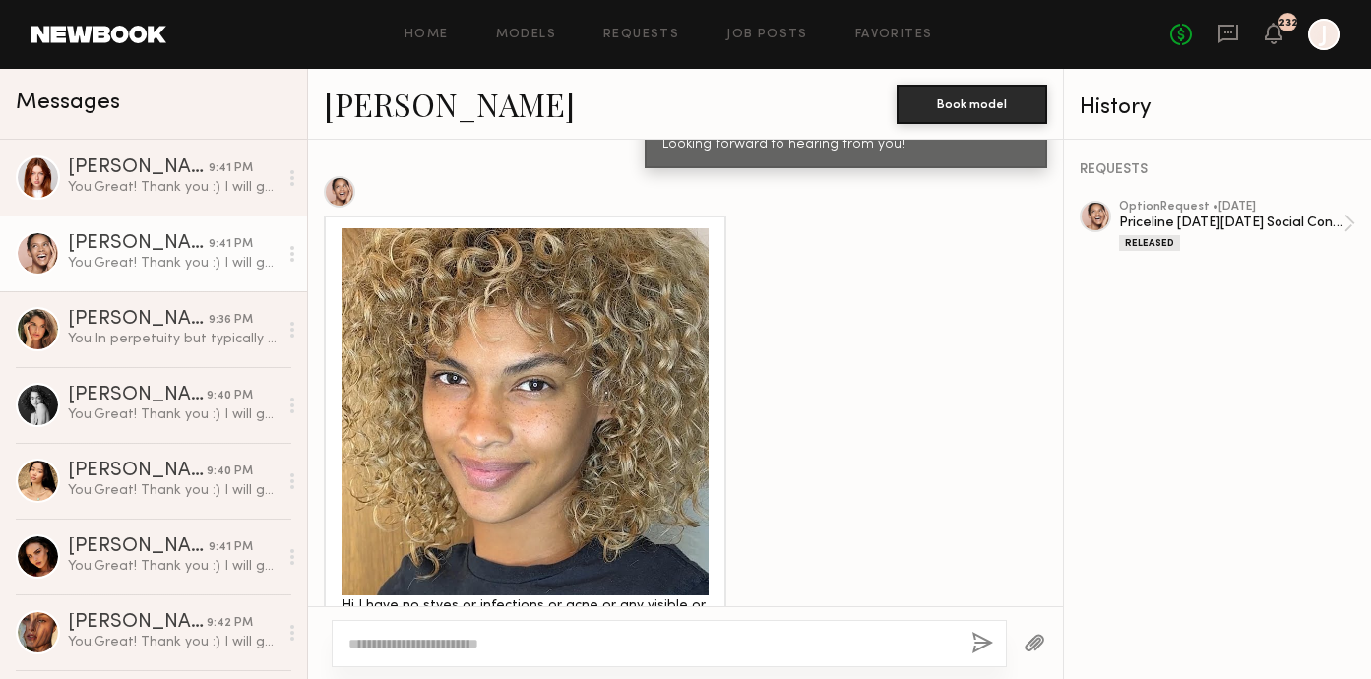
scroll to position [3596, 0]
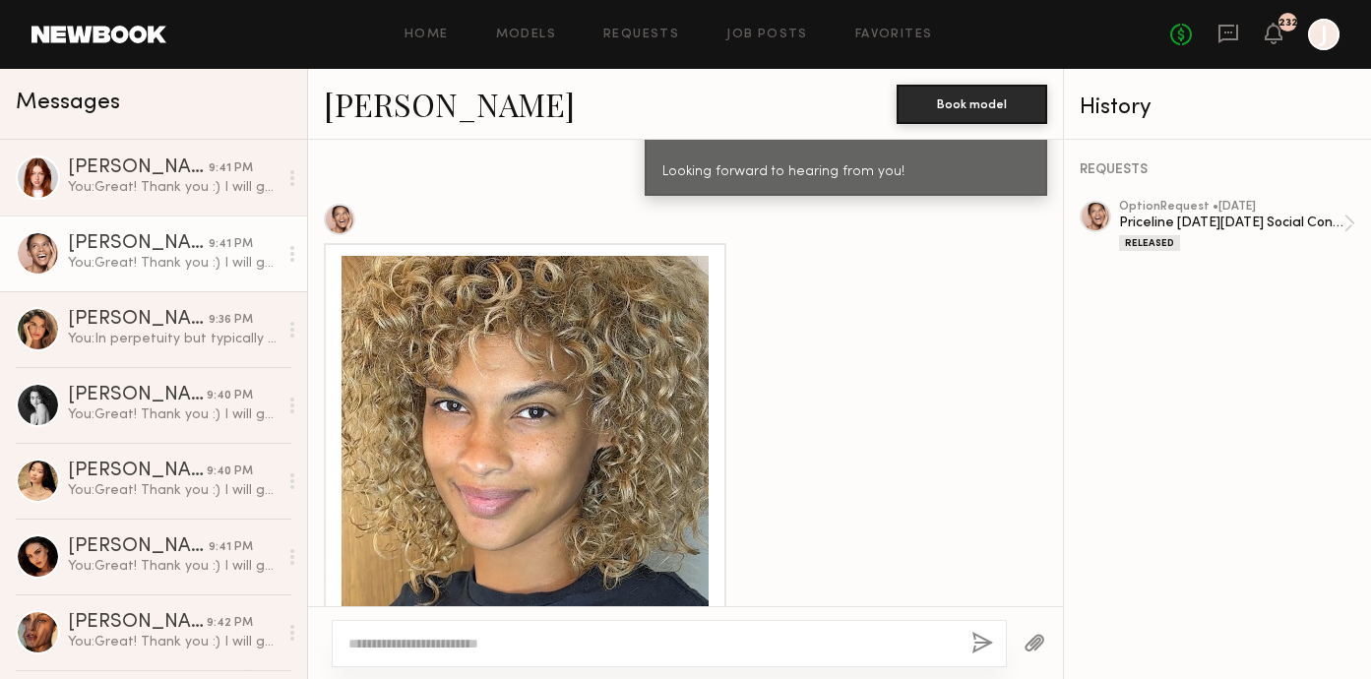
click at [532, 403] on div at bounding box center [525, 439] width 367 height 367
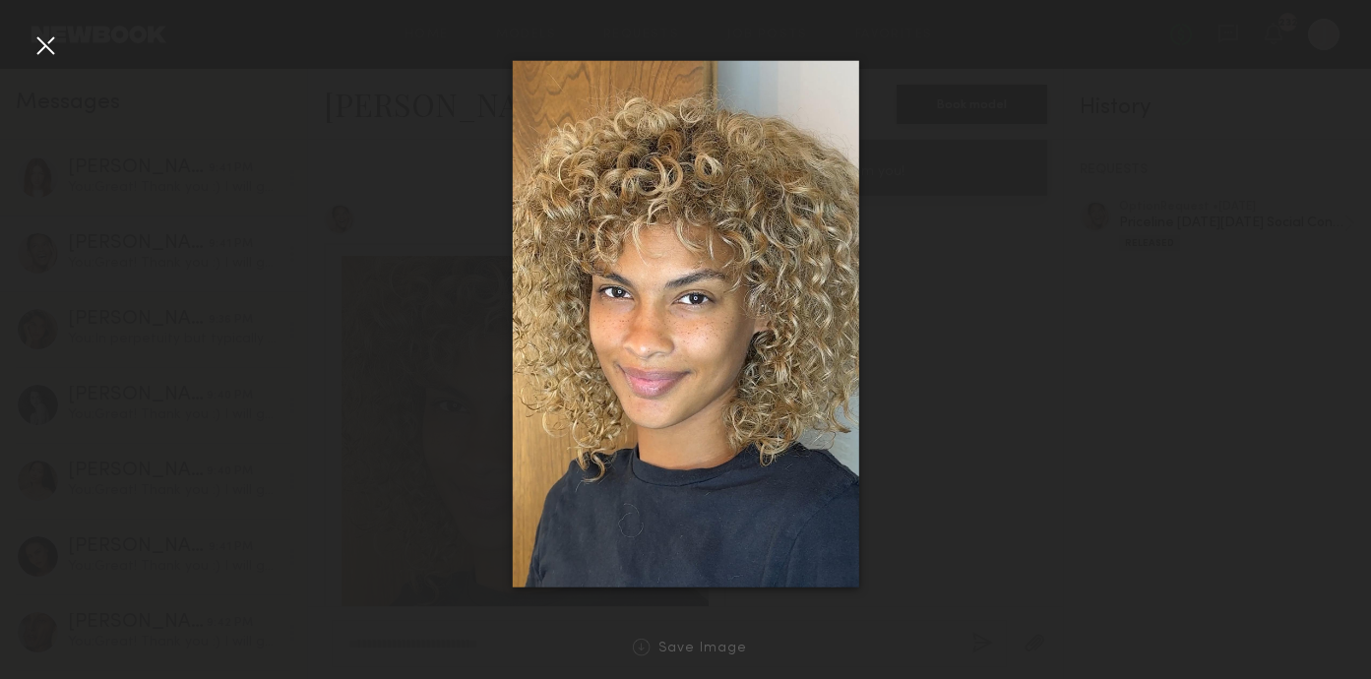
click at [52, 46] on div at bounding box center [46, 46] width 32 height 32
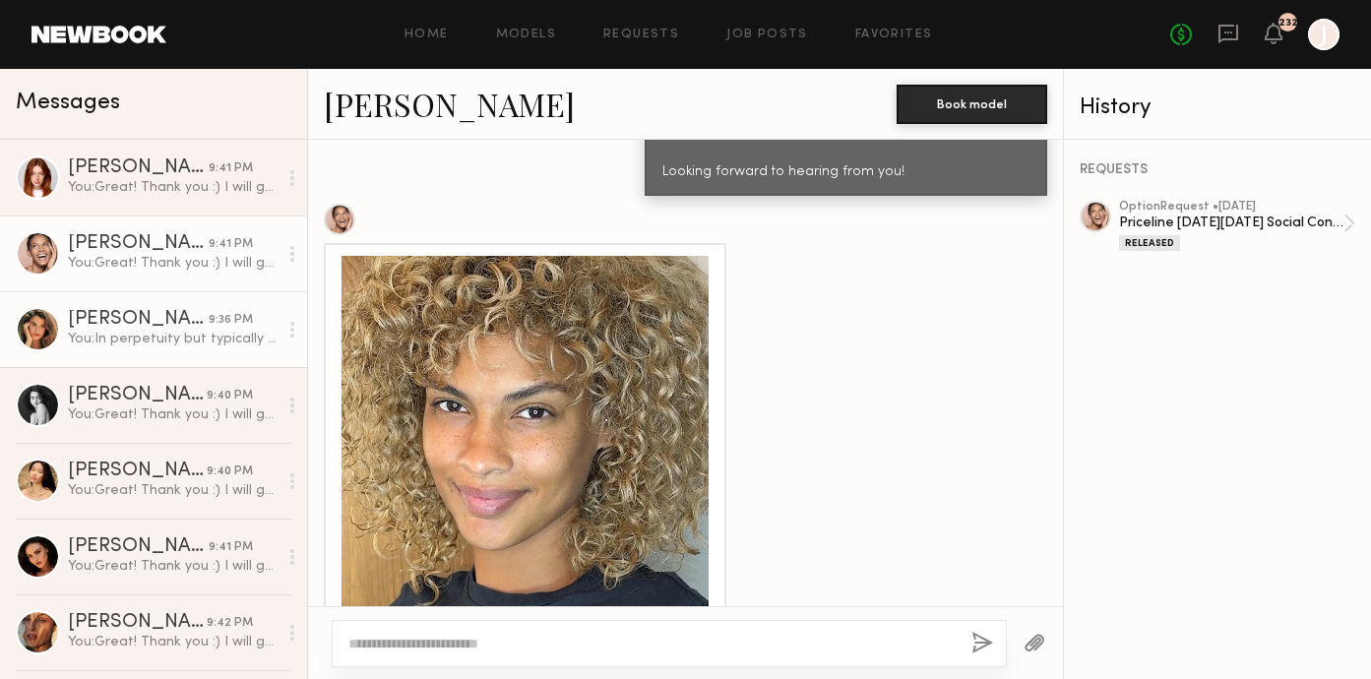
click at [160, 316] on div "Manuela G." at bounding box center [138, 320] width 141 height 20
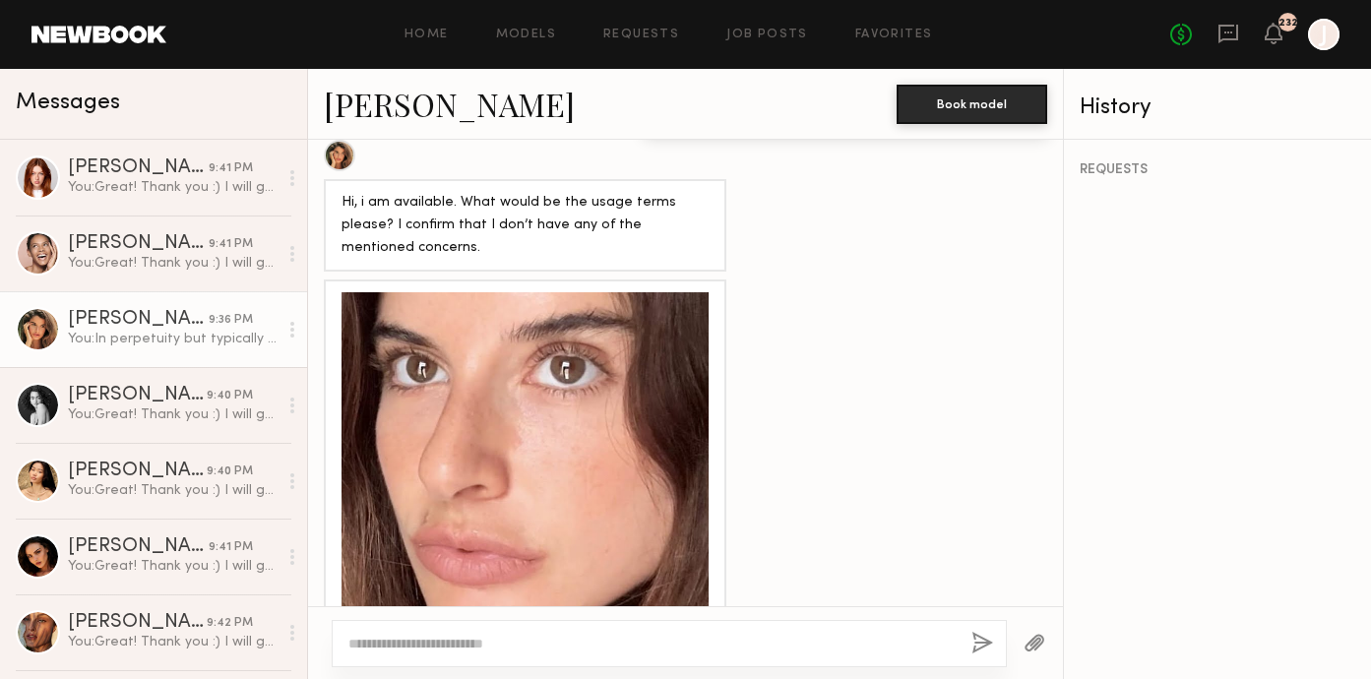
scroll to position [1541, 0]
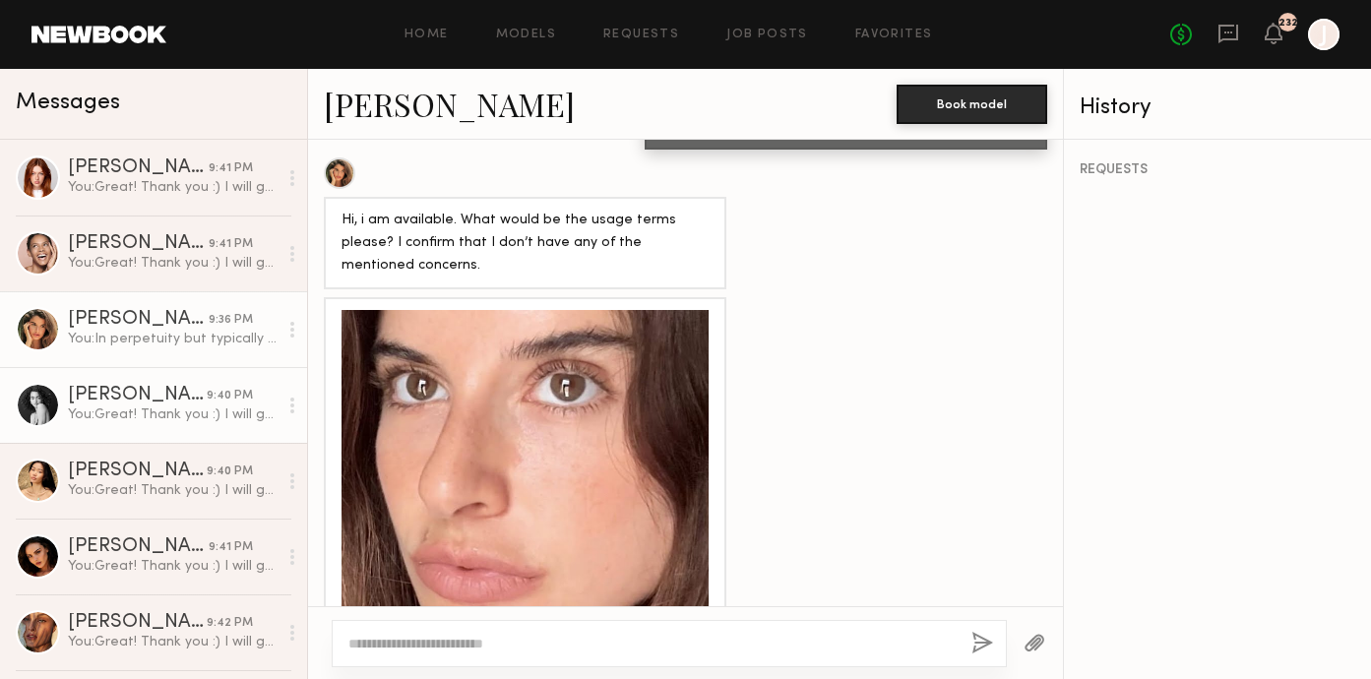
click at [169, 385] on link "Paige F. 9:40 PM You: Great! Thank you :) I will get back to you tomorrow after…" at bounding box center [153, 405] width 307 height 76
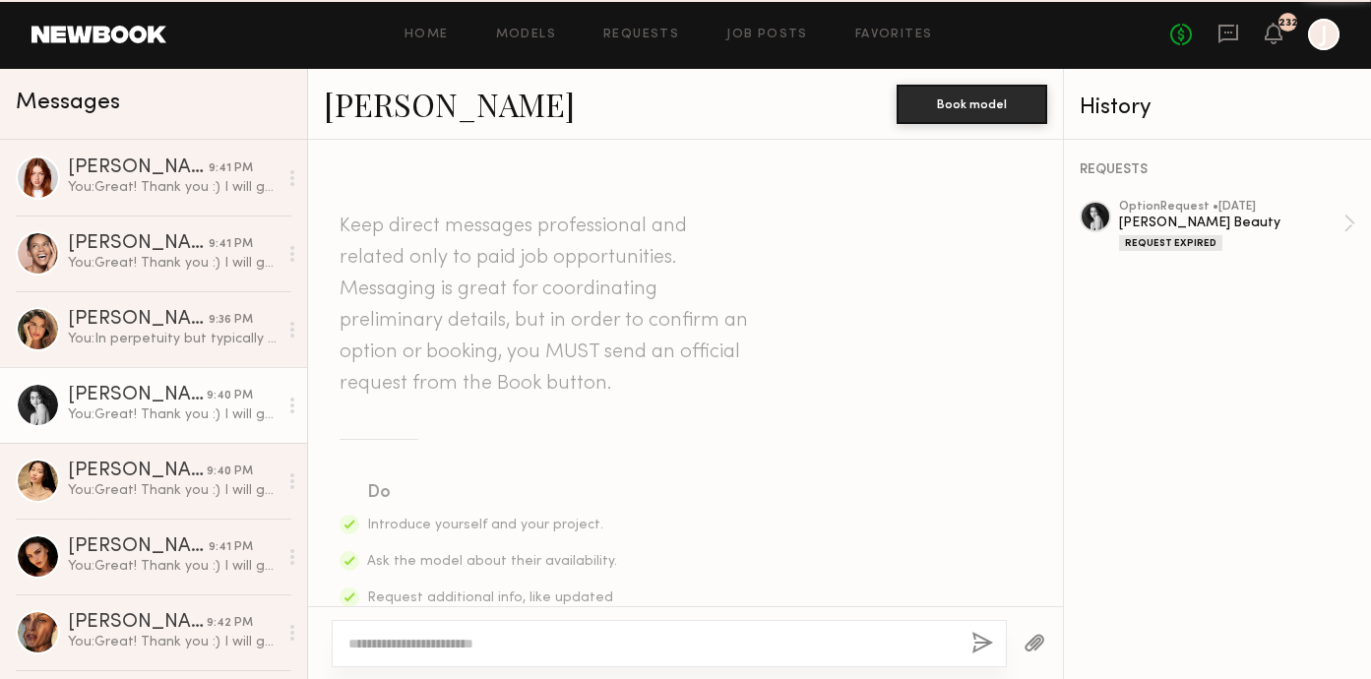
scroll to position [2503, 0]
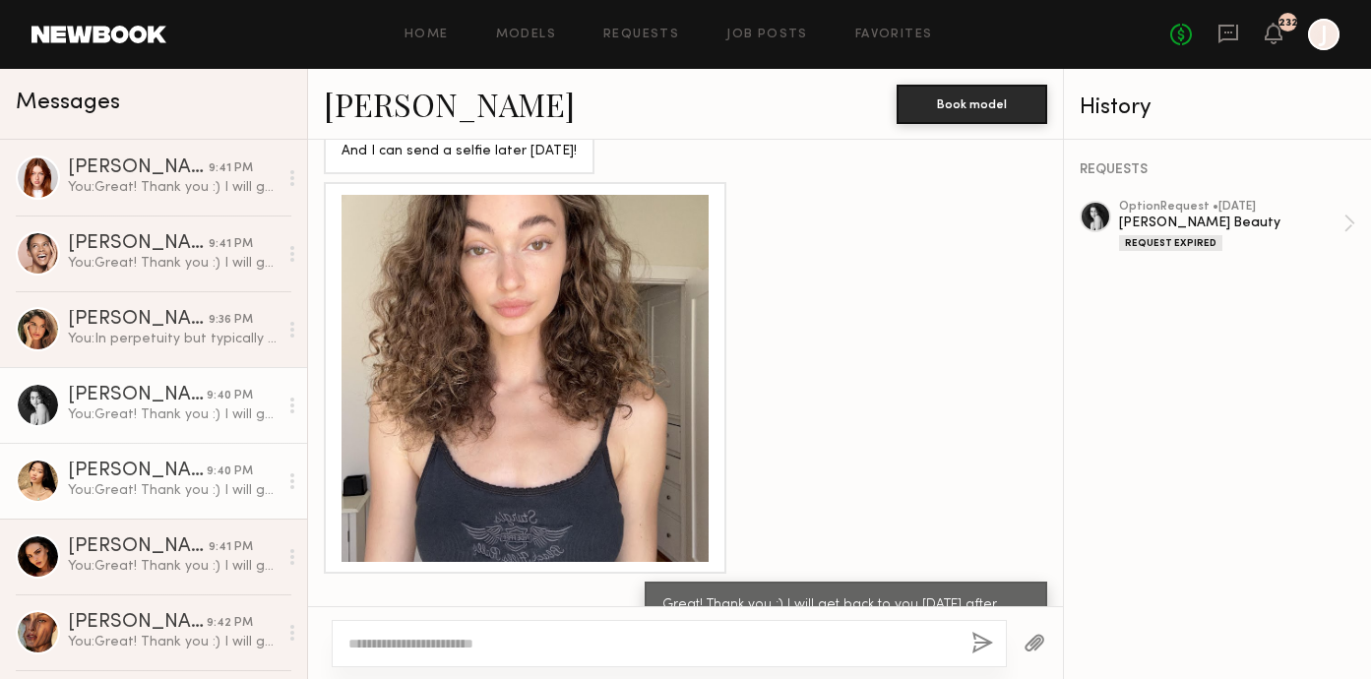
click at [115, 484] on div "You: Great! Thank you :) I will get back to you tomorrow after meeting with the…" at bounding box center [173, 490] width 210 height 19
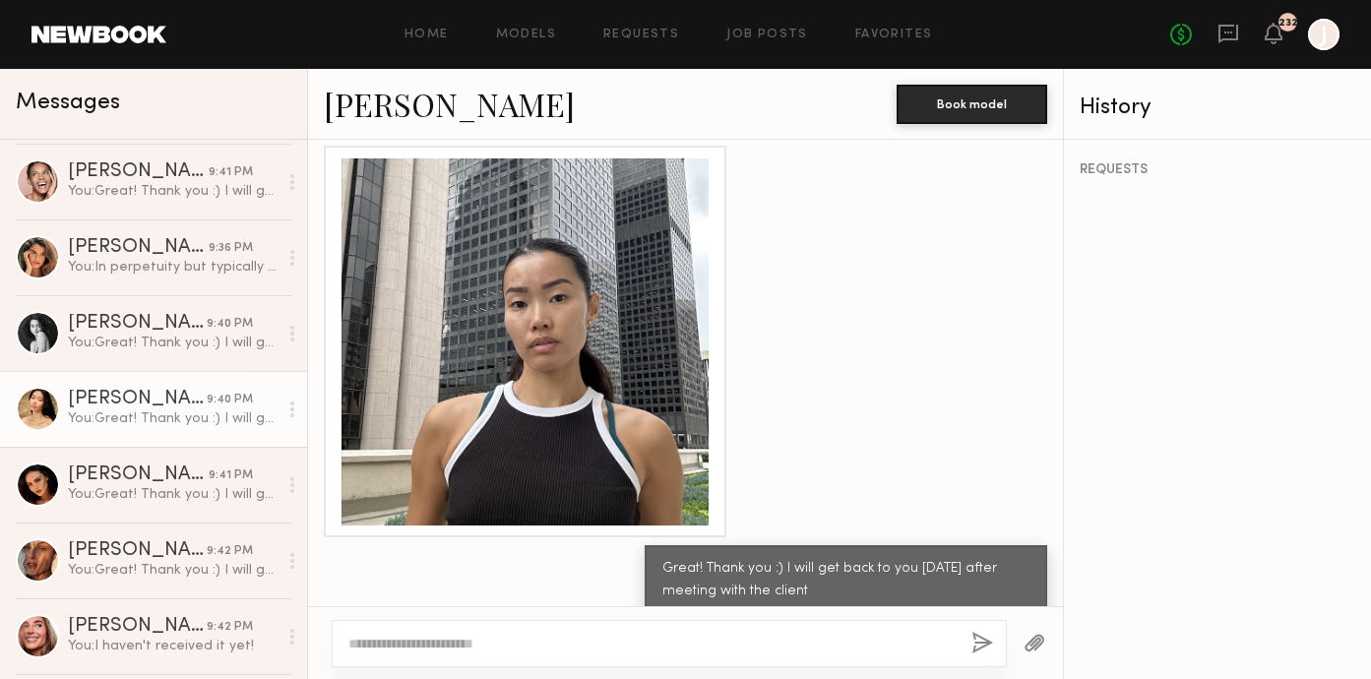
scroll to position [79, 0]
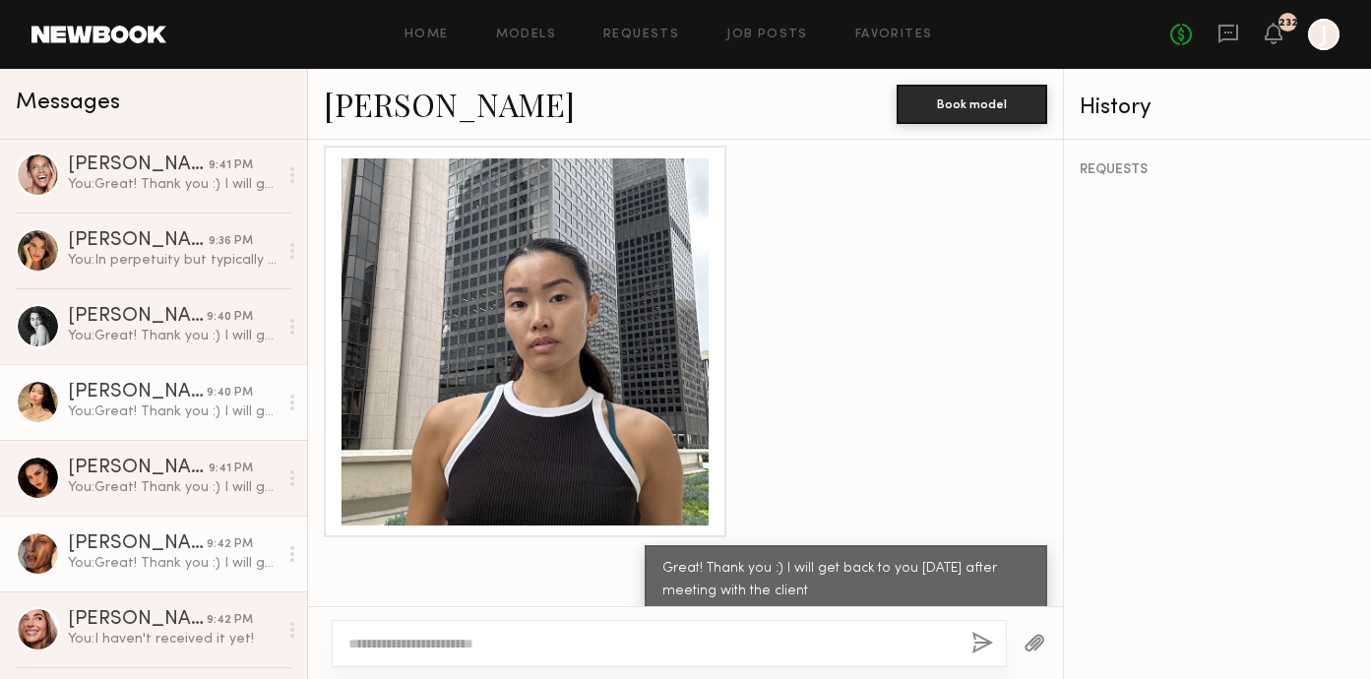
click at [110, 545] on div "Nicole C." at bounding box center [137, 545] width 139 height 20
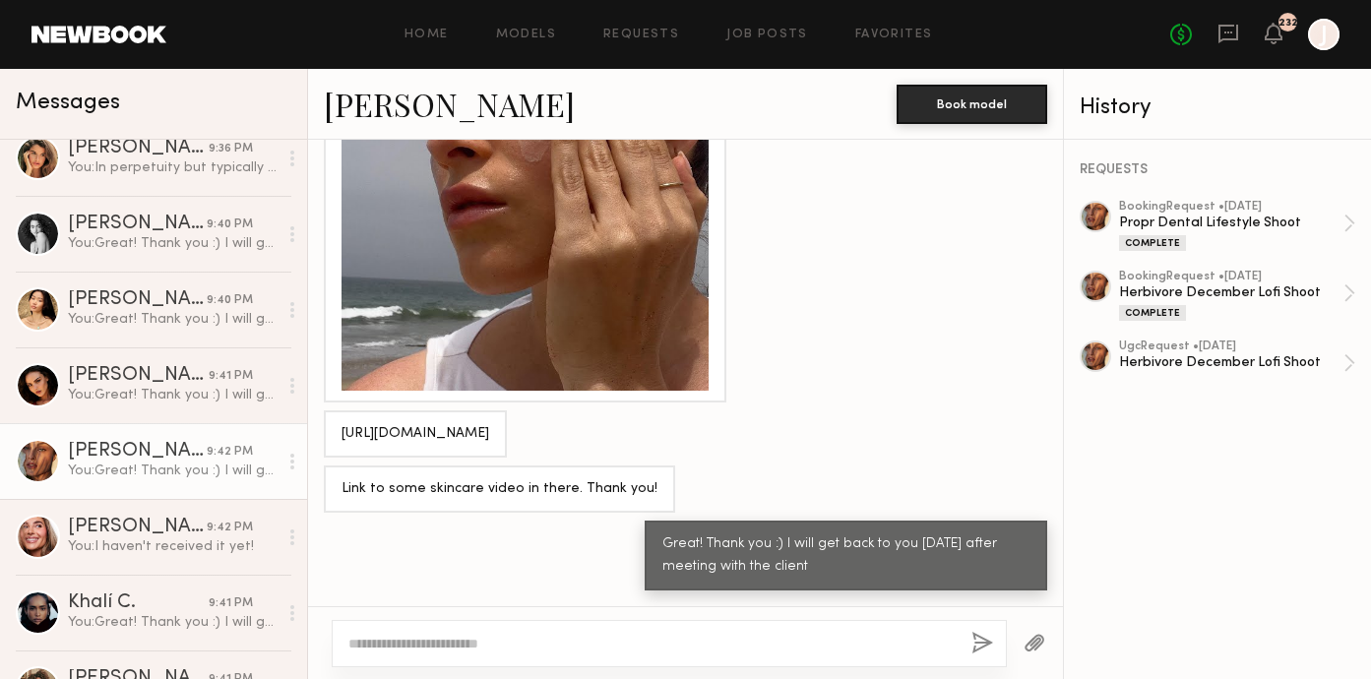
scroll to position [177, 0]
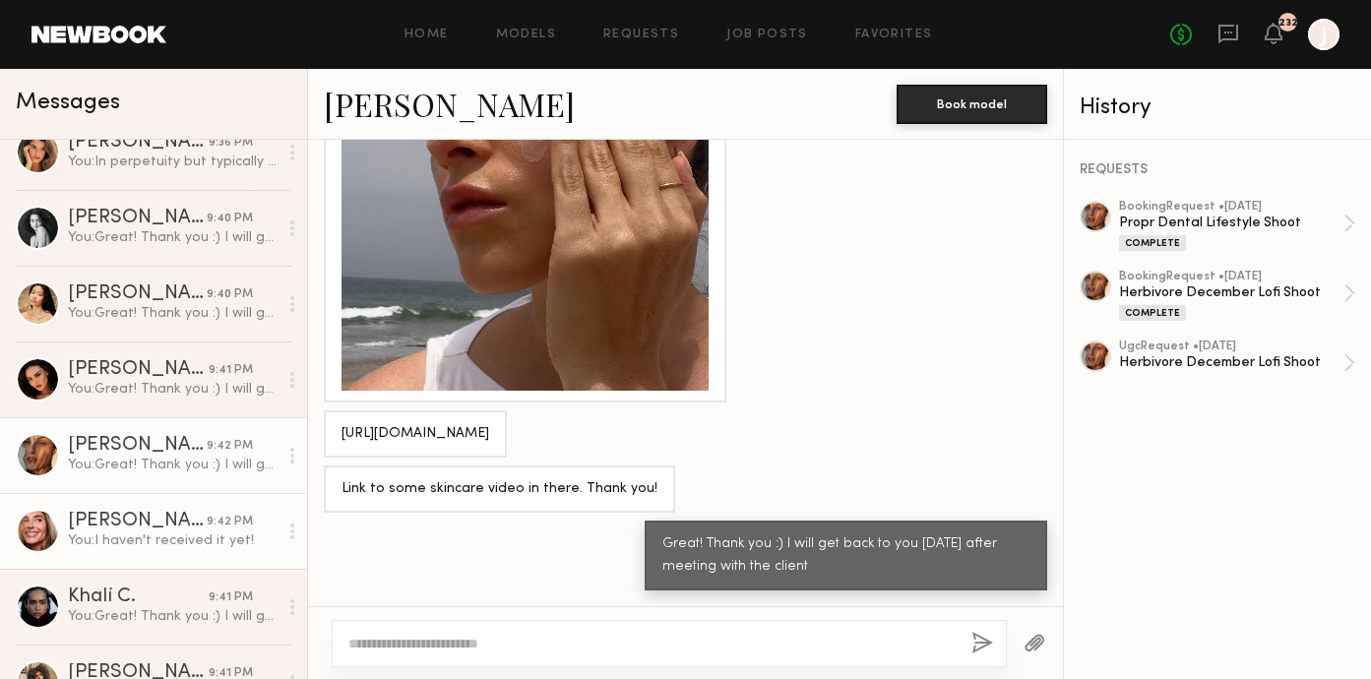
click at [118, 537] on div "You: I haven't received it yet!" at bounding box center [173, 541] width 210 height 19
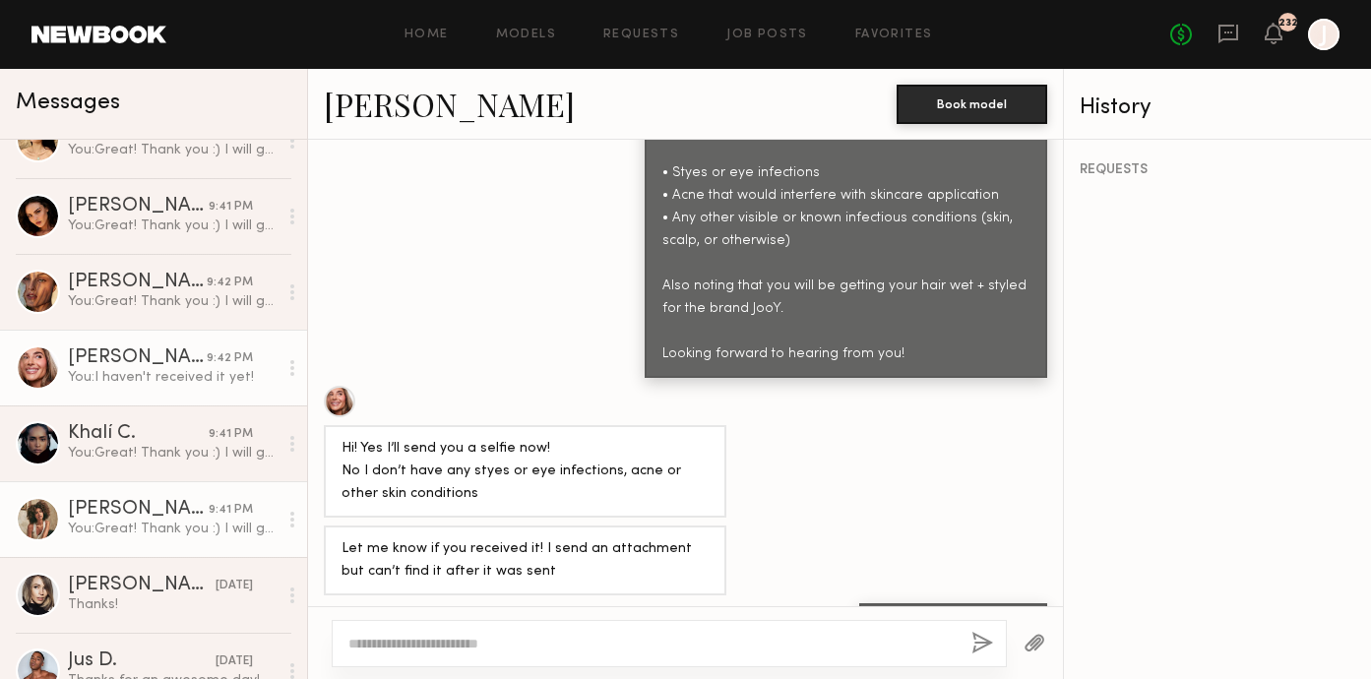
scroll to position [343, 0]
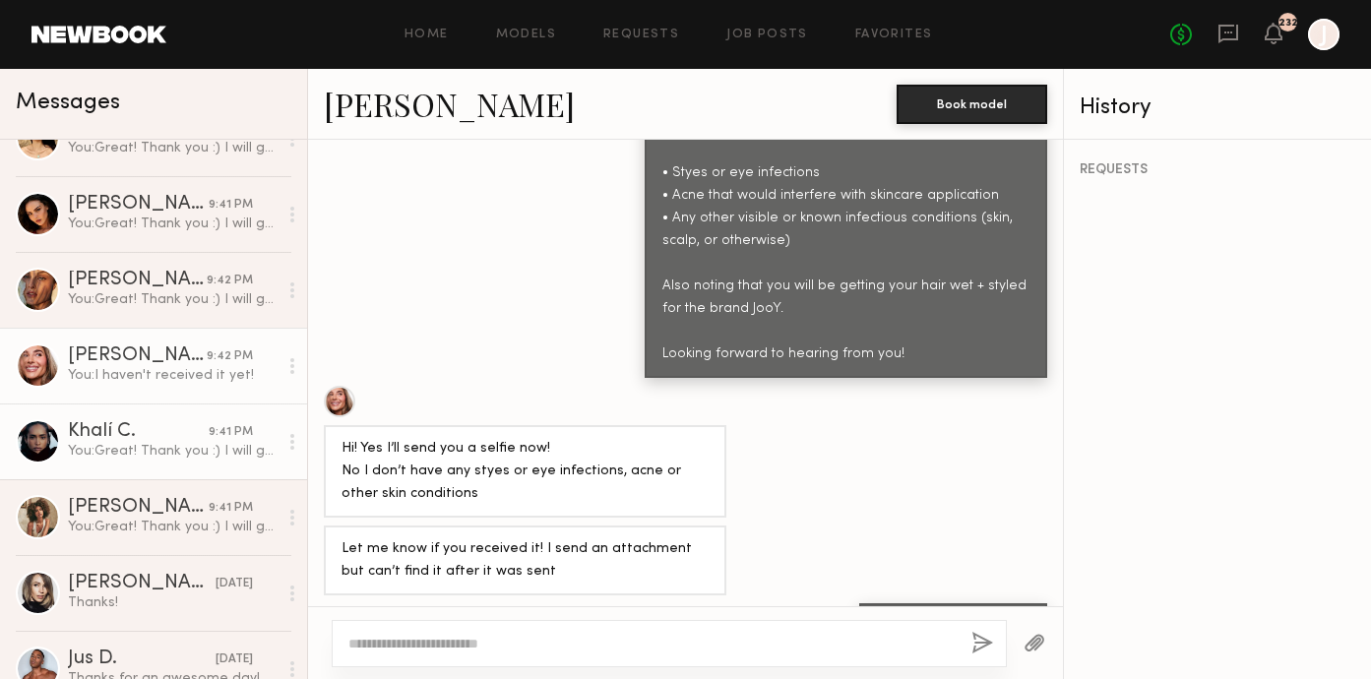
click at [134, 468] on link "Khalí C. 9:41 PM You: Great! Thank you :) I will get back to you tomorrow after…" at bounding box center [153, 442] width 307 height 76
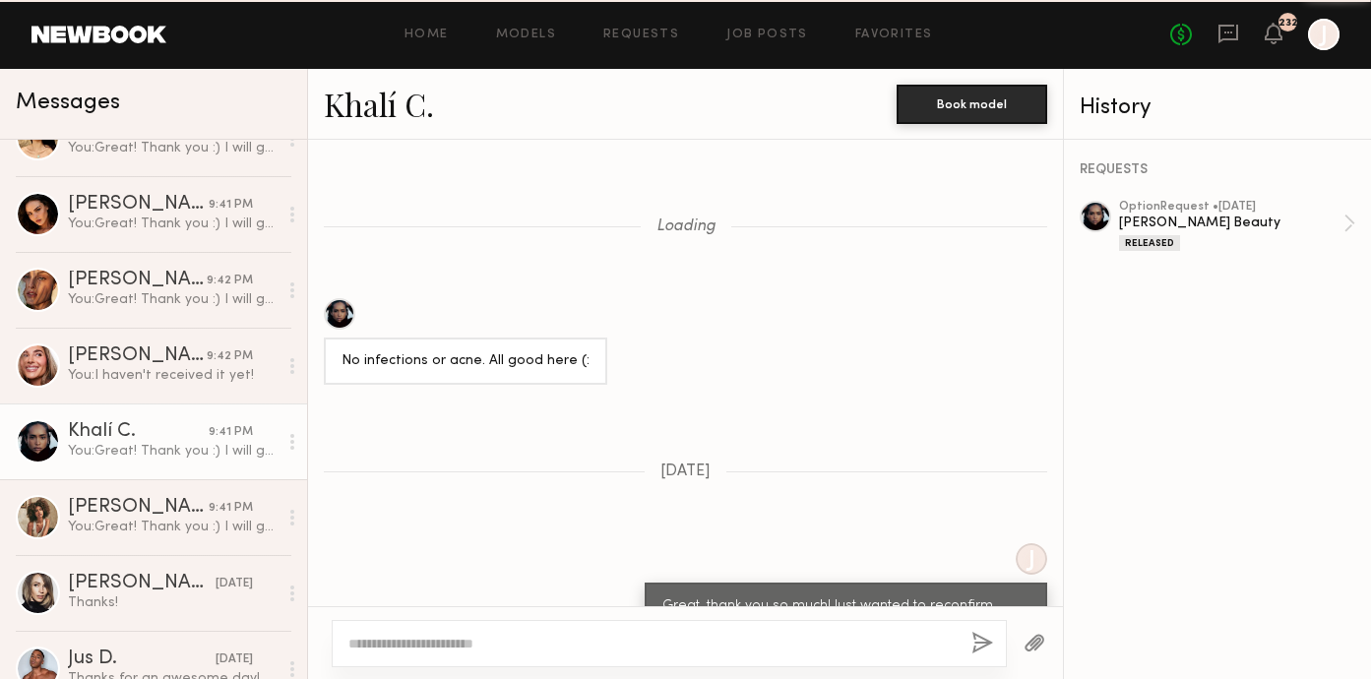
scroll to position [2314, 0]
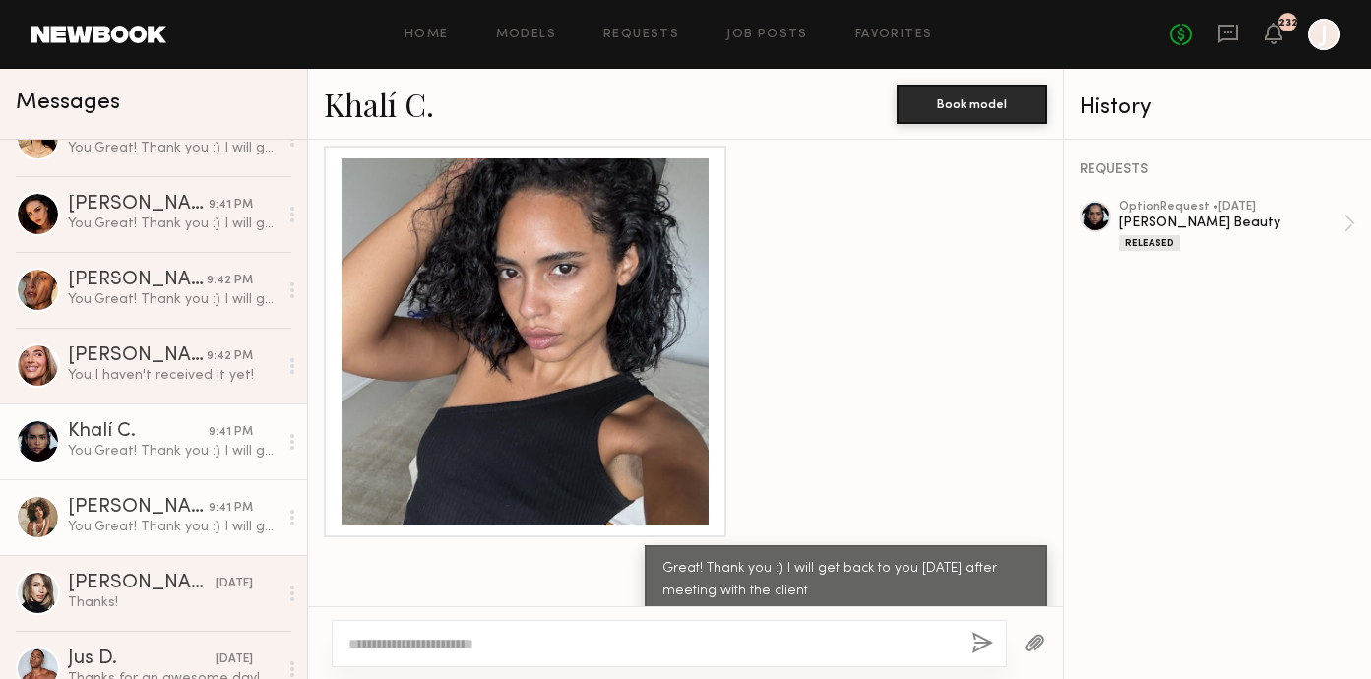
click at [186, 508] on div "Monica M." at bounding box center [138, 508] width 141 height 20
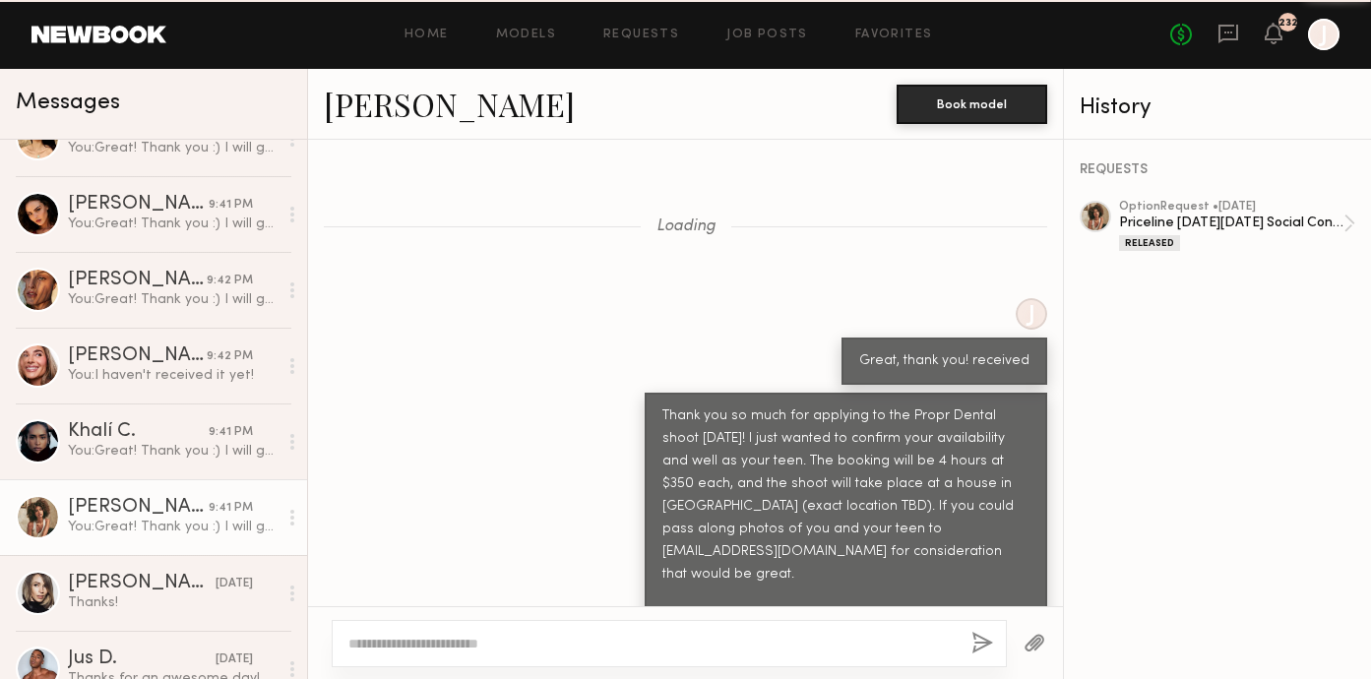
scroll to position [2170, 0]
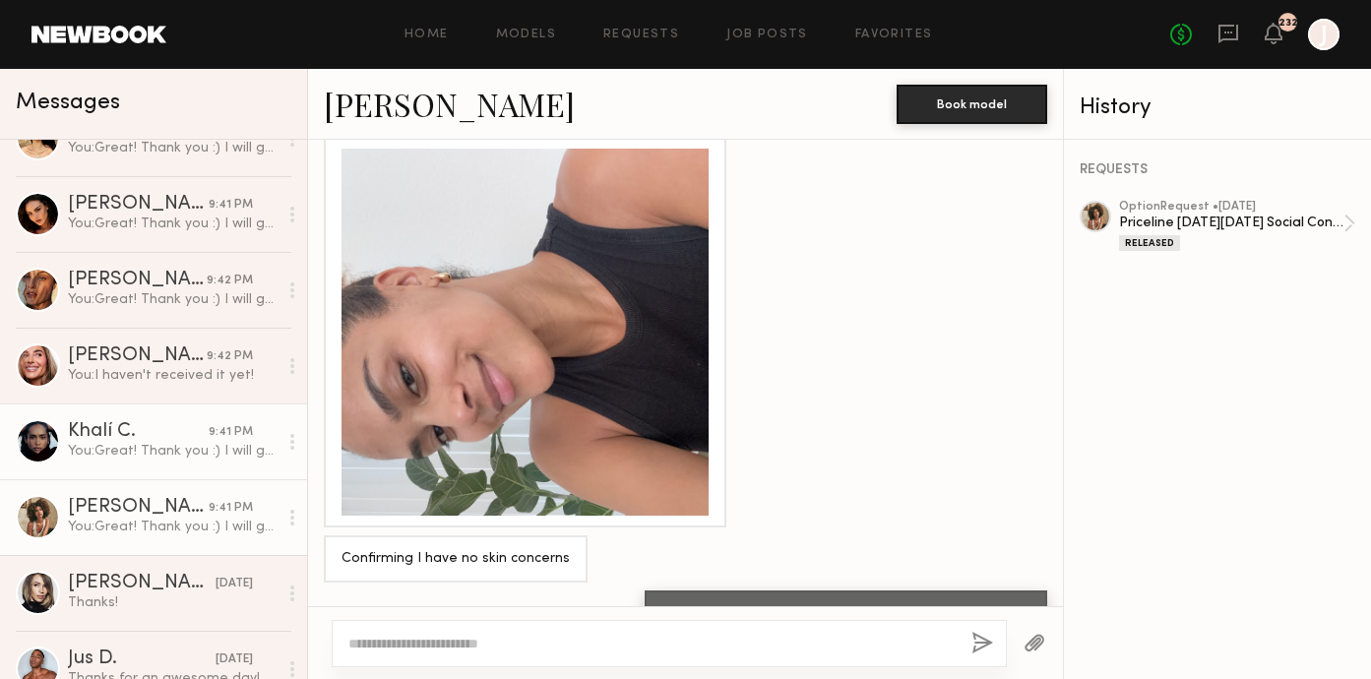
click at [193, 453] on div "You: Great! Thank you :) I will get back to you tomorrow after meeting with the…" at bounding box center [173, 451] width 210 height 19
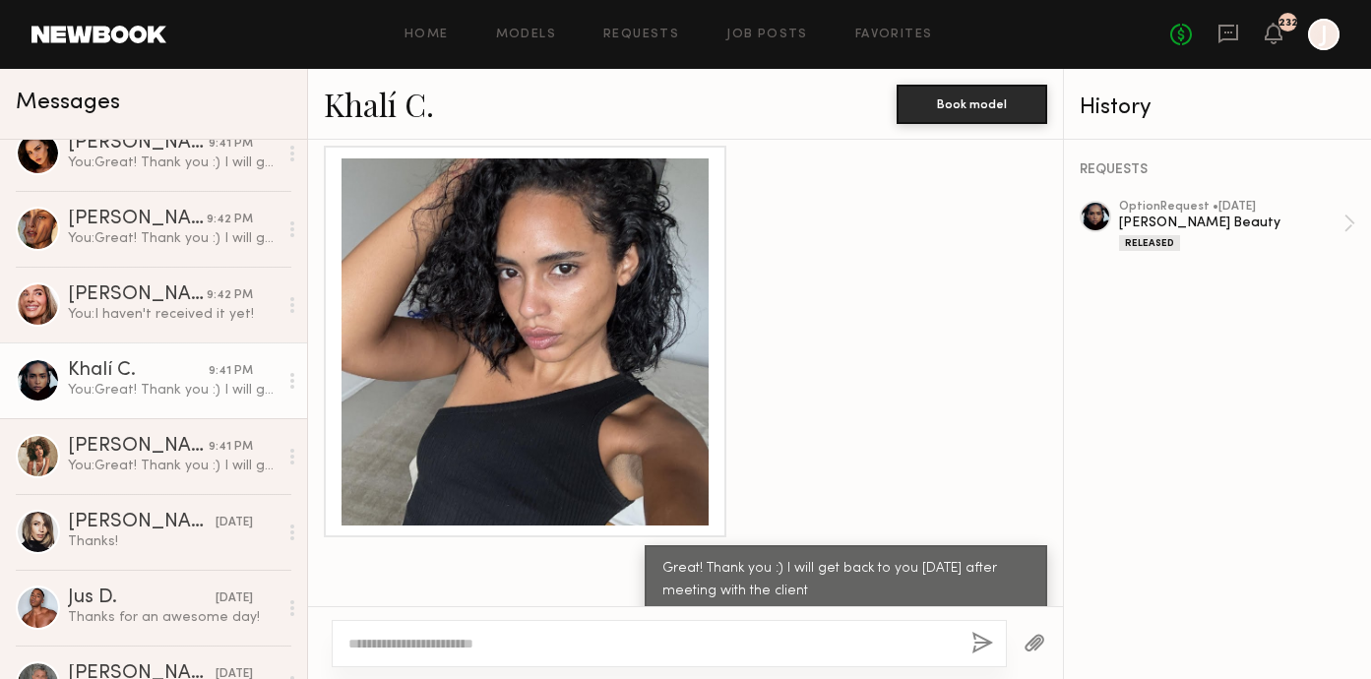
scroll to position [403, 0]
click at [381, 110] on link "Khalí C." at bounding box center [379, 104] width 110 height 42
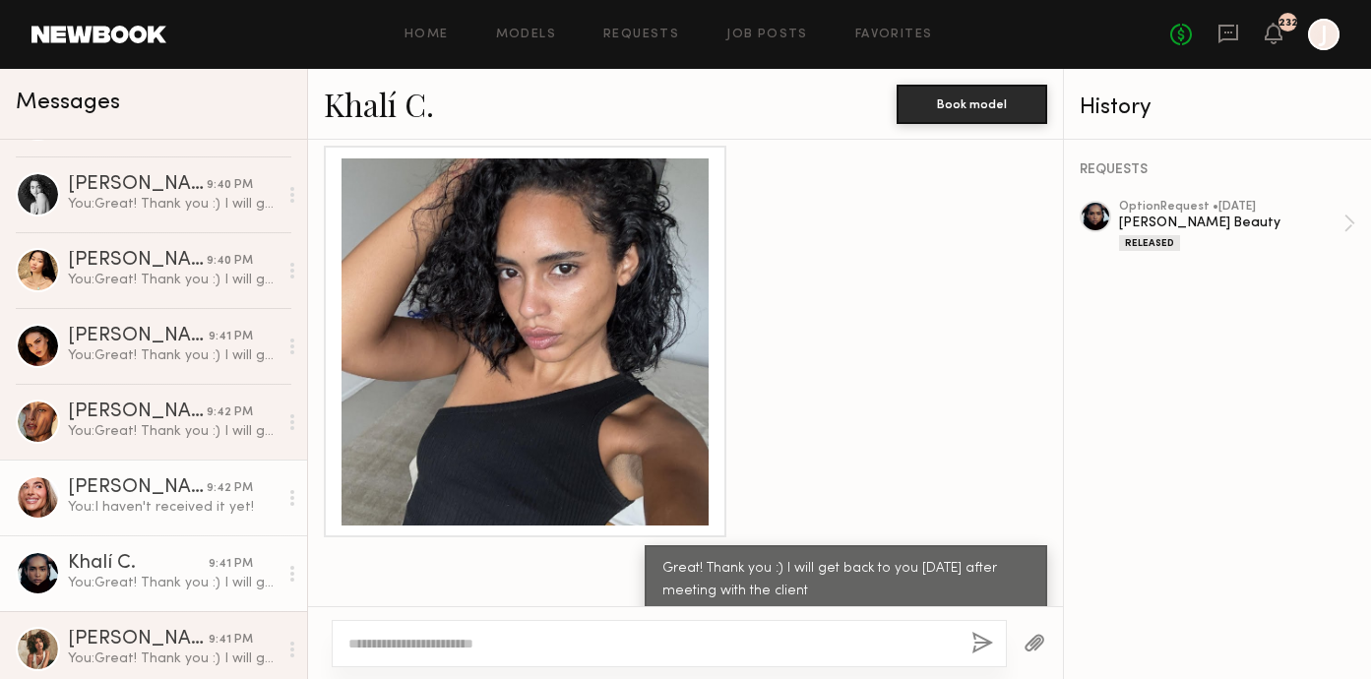
scroll to position [0, 0]
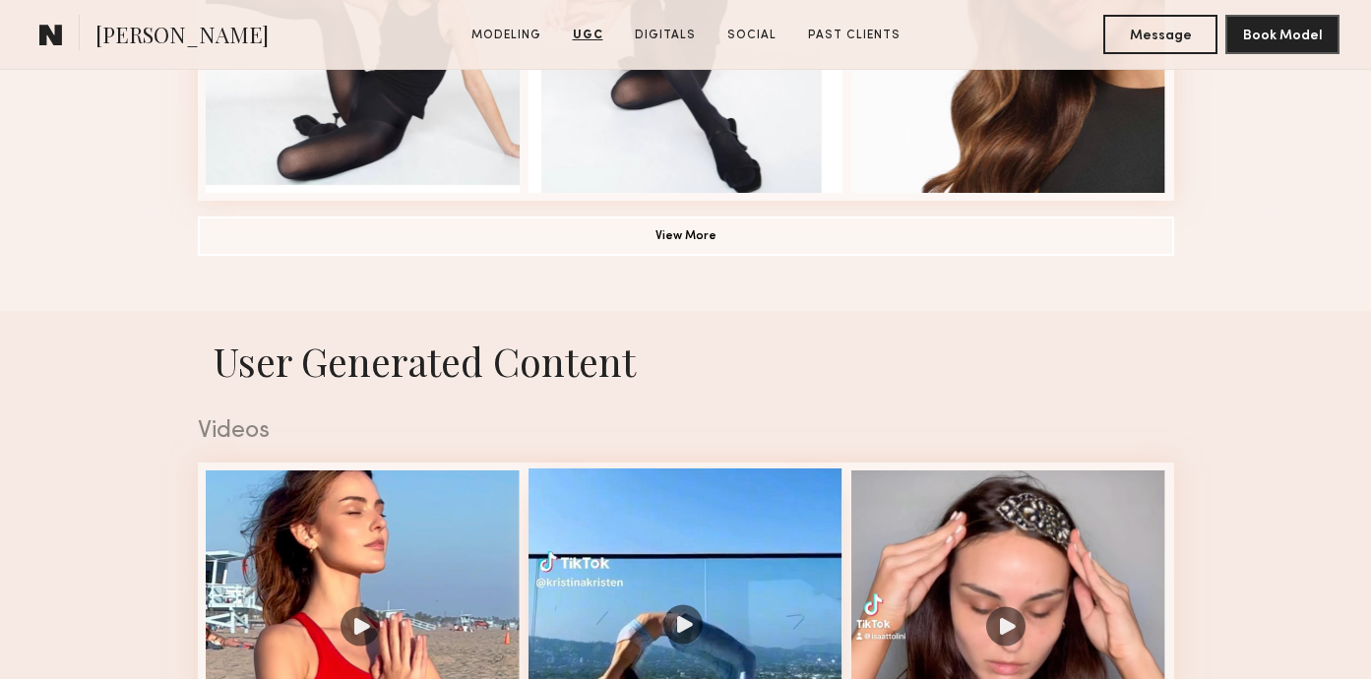
scroll to position [1556, 0]
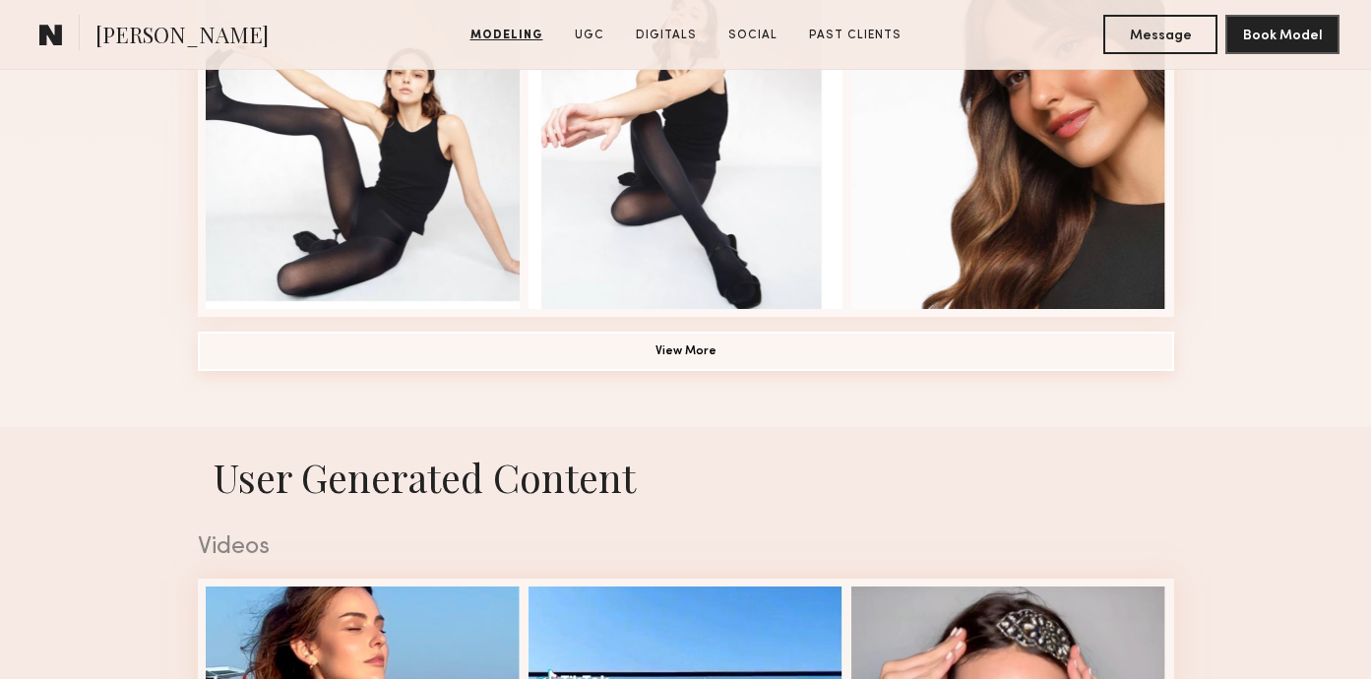
click at [605, 351] on button "View More" at bounding box center [686, 351] width 977 height 39
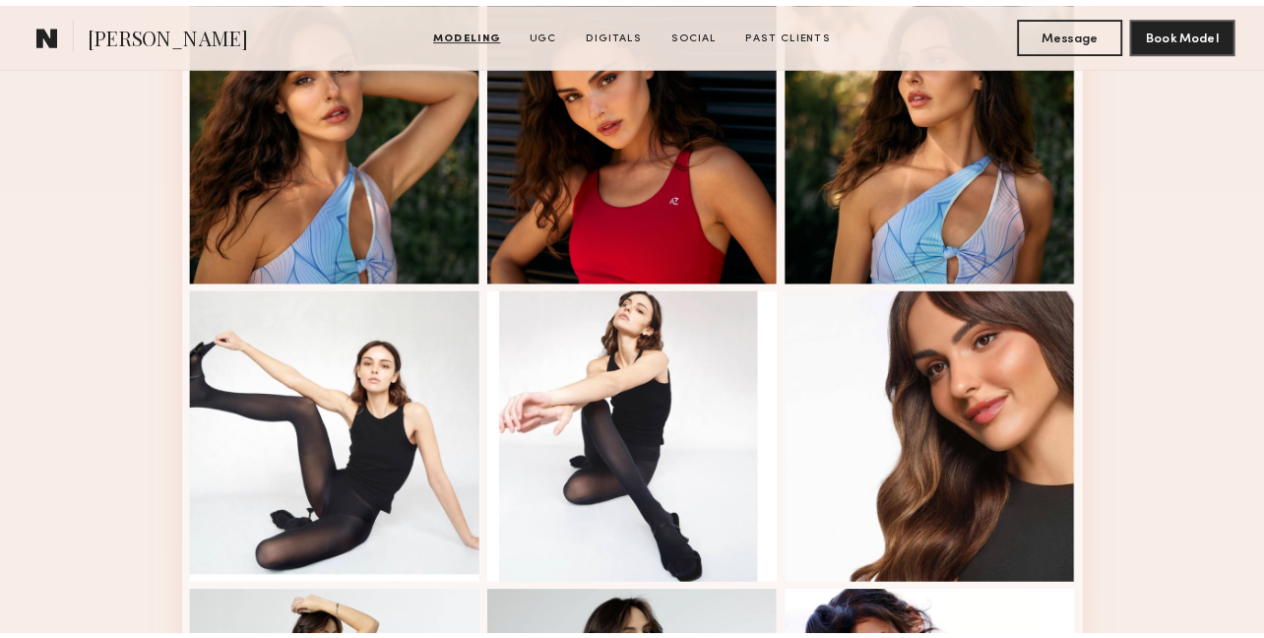
scroll to position [1085, 0]
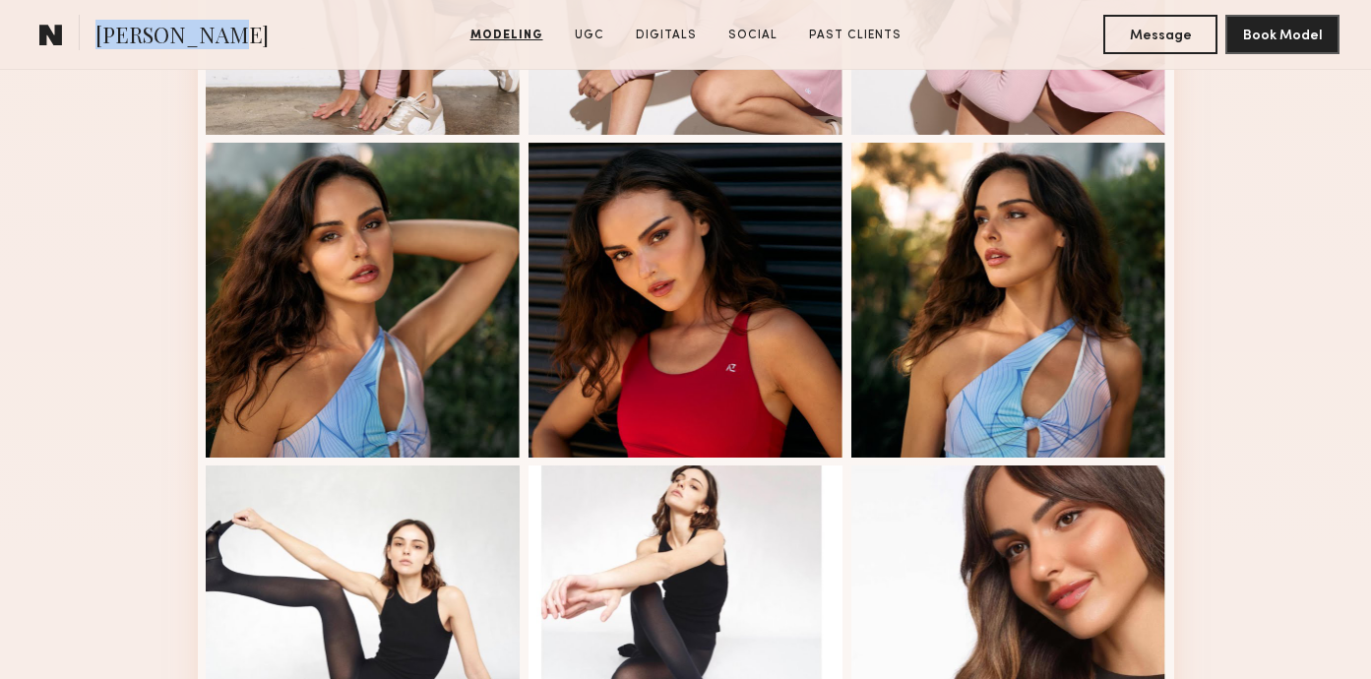
copy span "Isabella A."
drag, startPoint x: 91, startPoint y: 41, endPoint x: 206, endPoint y: 41, distance: 115.2
click at [206, 41] on section "Isabella A." at bounding box center [197, 34] width 330 height 39
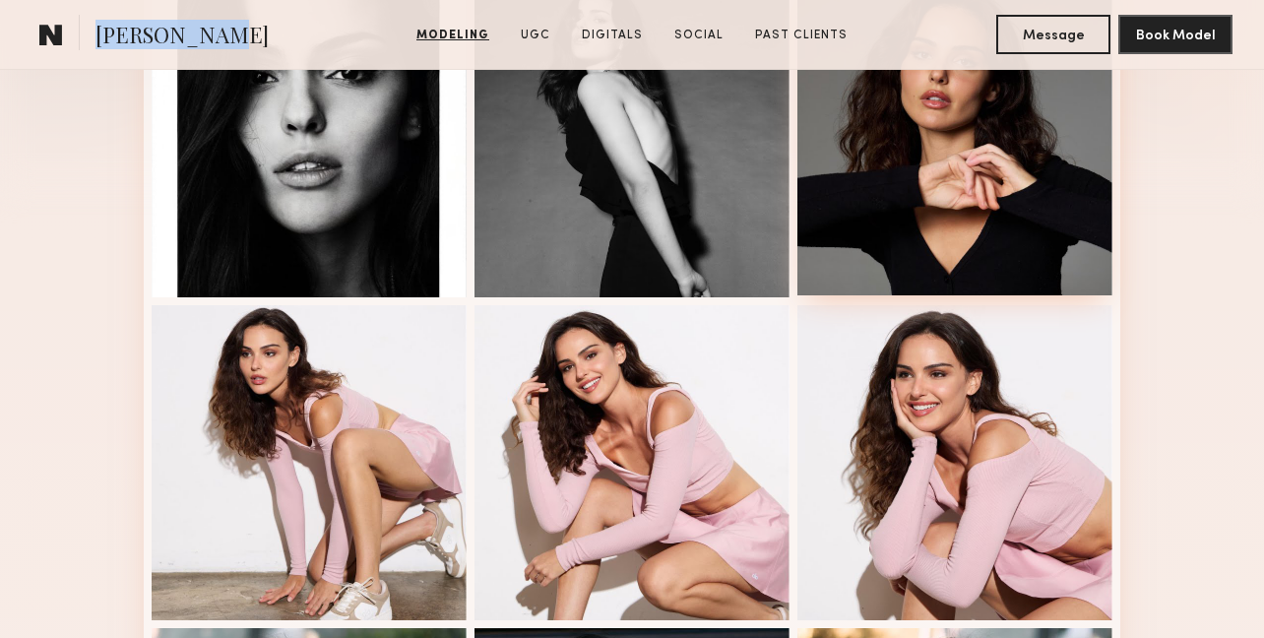
scroll to position [775, 0]
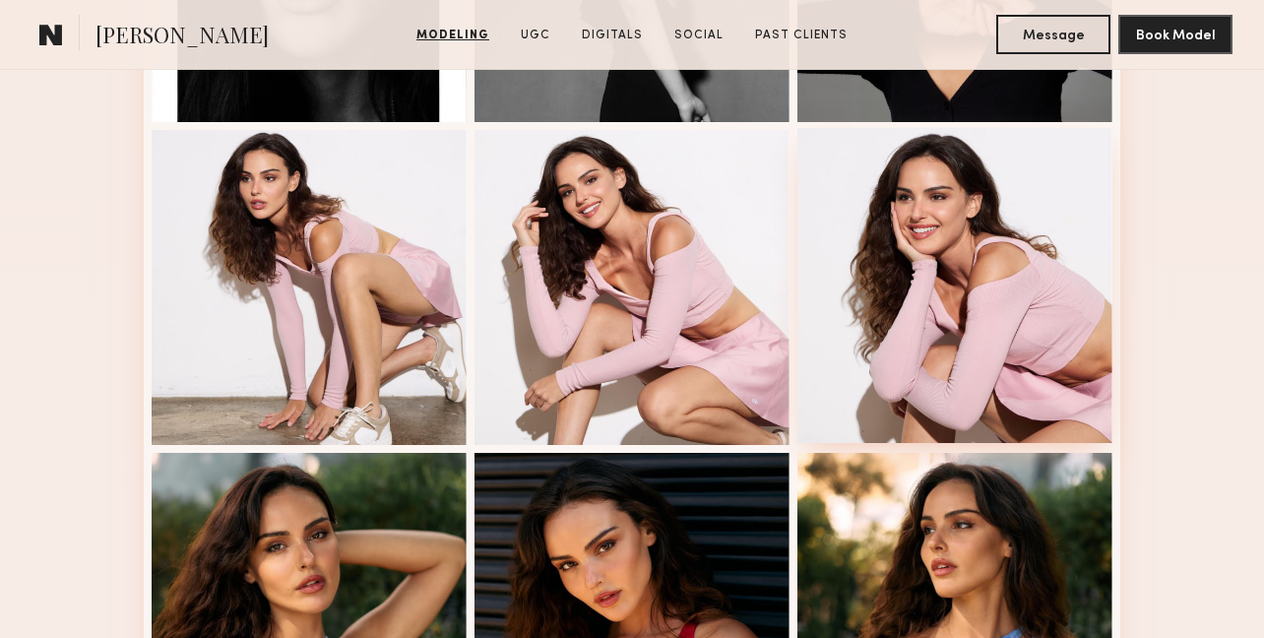
click at [888, 281] on div at bounding box center [954, 285] width 315 height 315
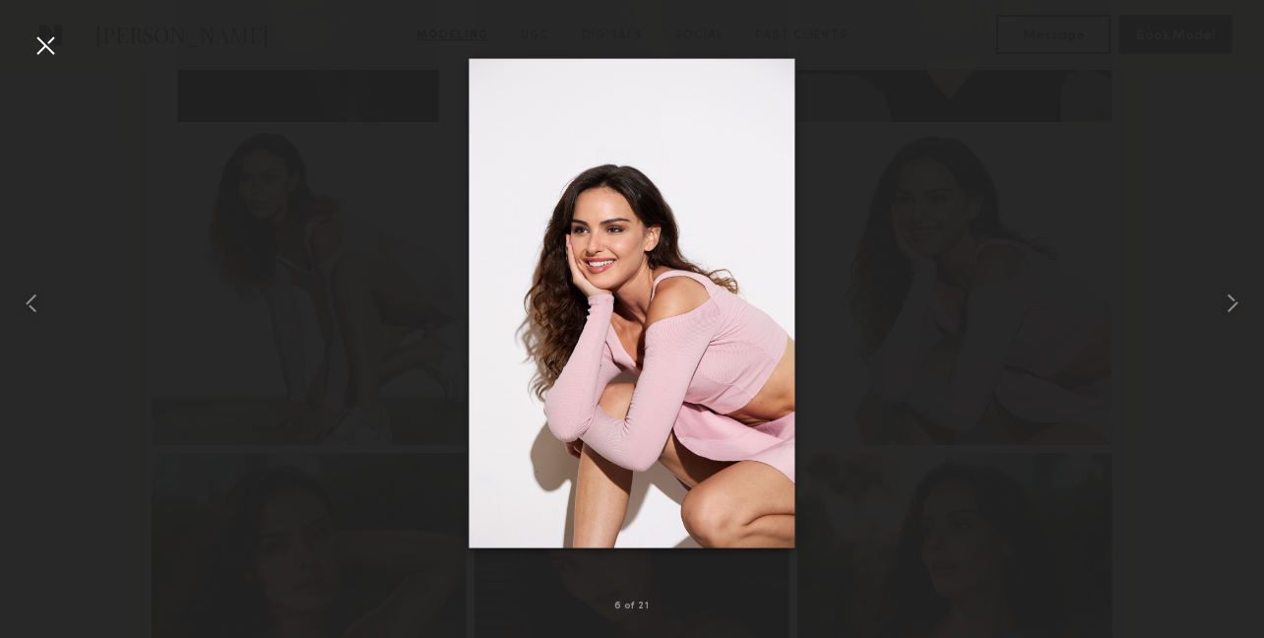
click at [33, 33] on div at bounding box center [46, 46] width 32 height 32
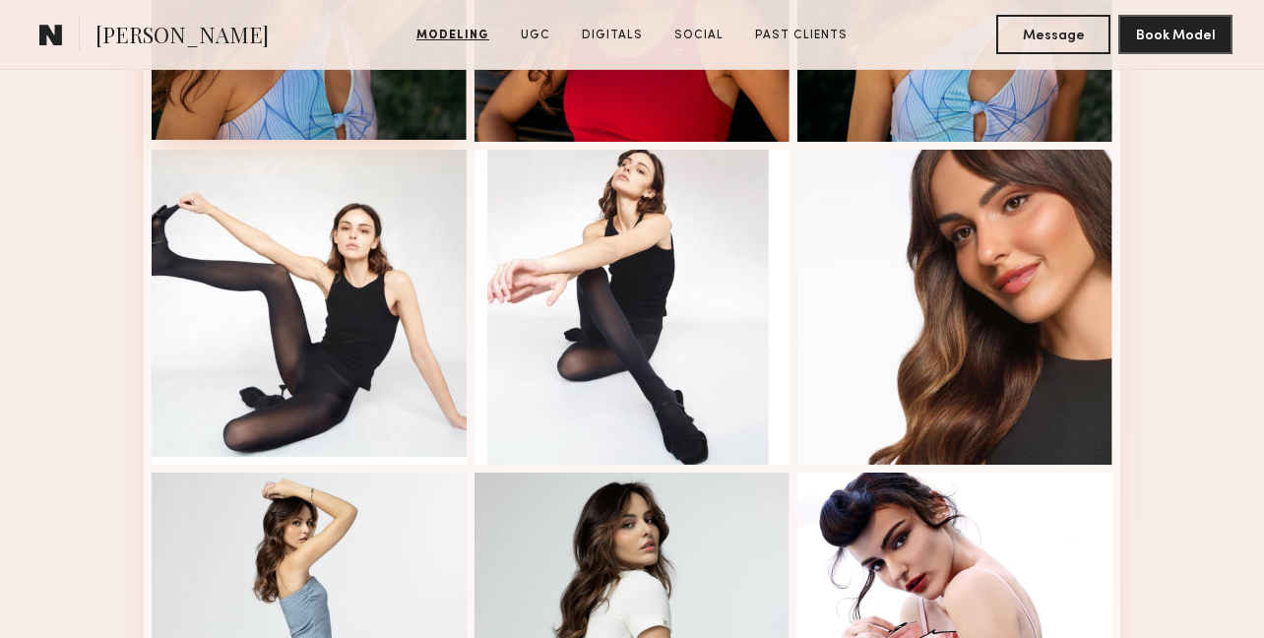
scroll to position [1399, 0]
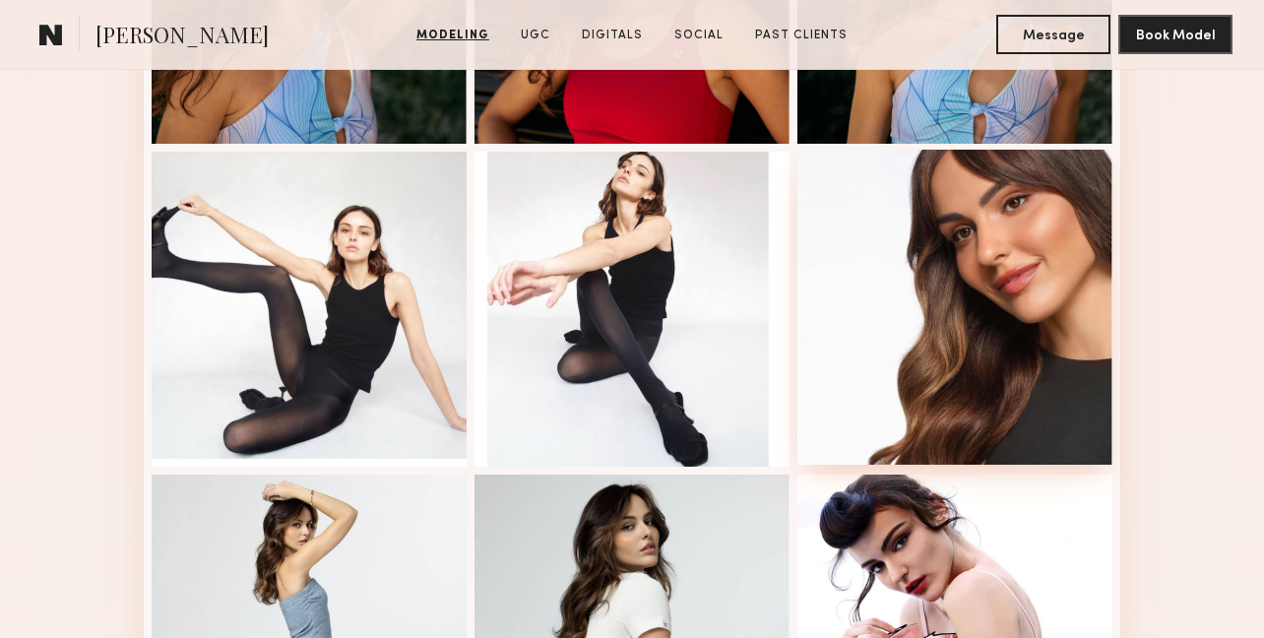
click at [946, 252] on div at bounding box center [954, 307] width 315 height 315
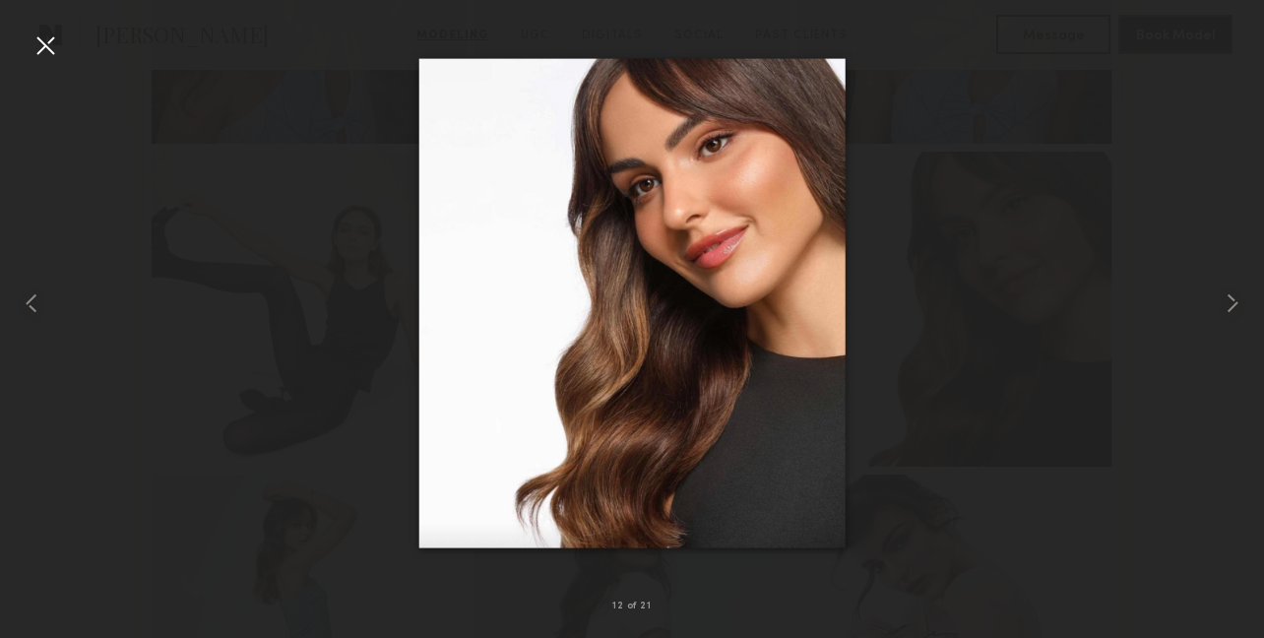
click at [46, 44] on div at bounding box center [46, 46] width 32 height 32
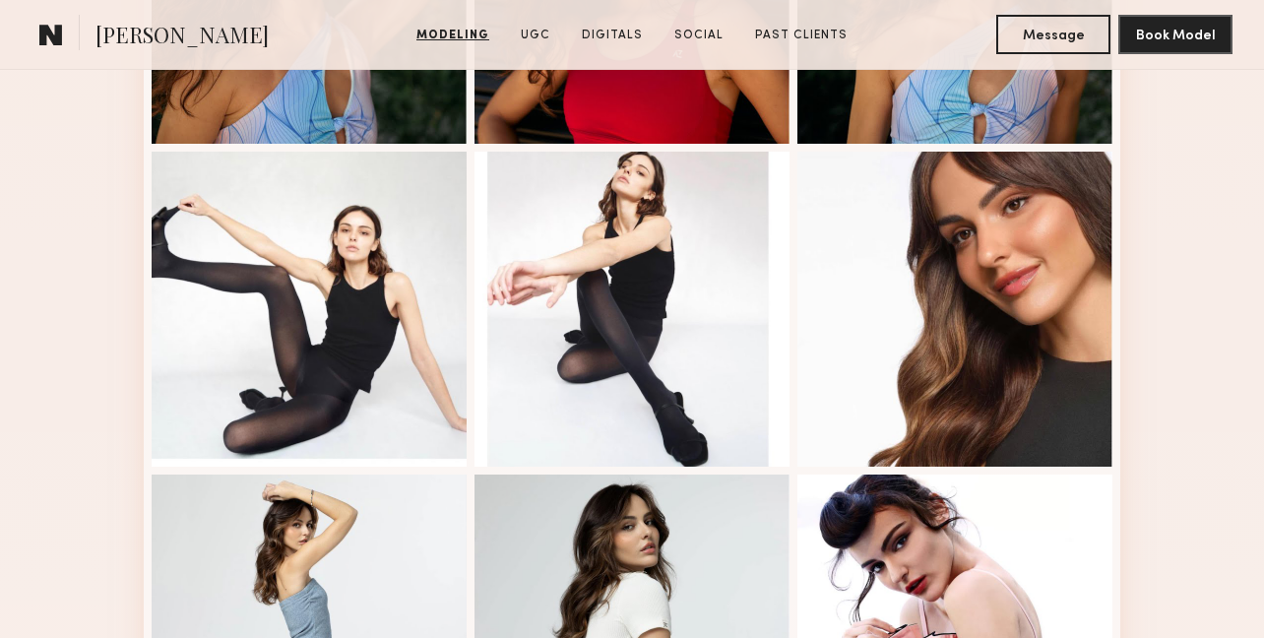
scroll to position [1937, 0]
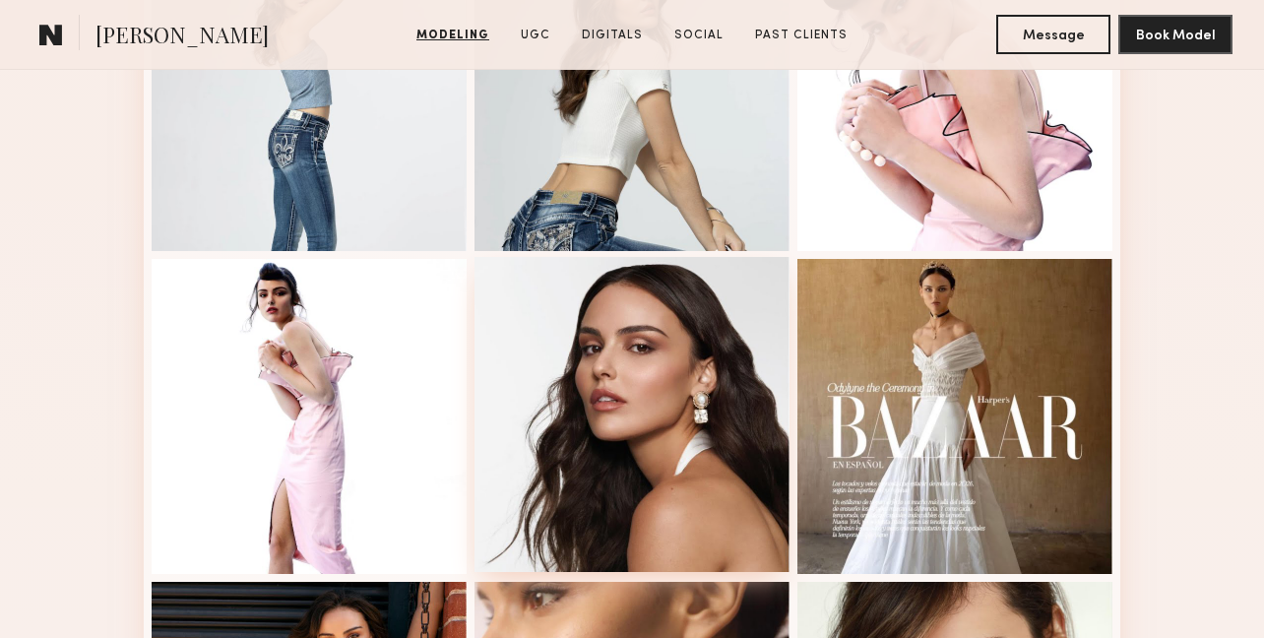
click at [584, 342] on div at bounding box center [631, 414] width 315 height 315
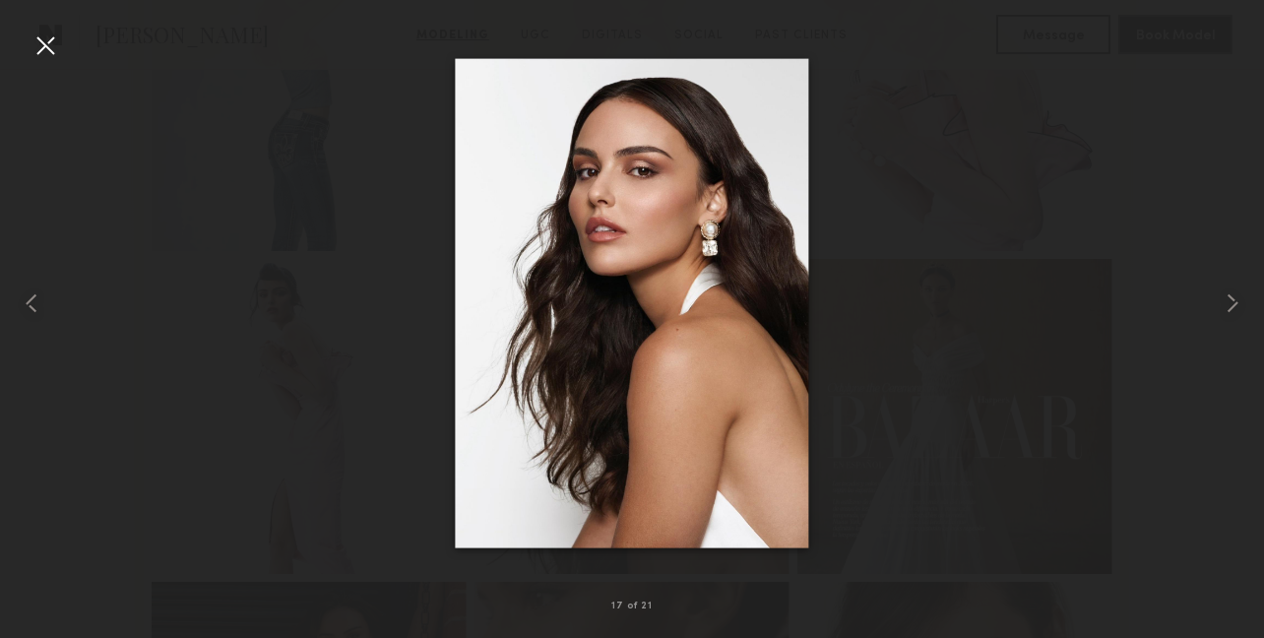
click at [48, 46] on div at bounding box center [46, 46] width 32 height 32
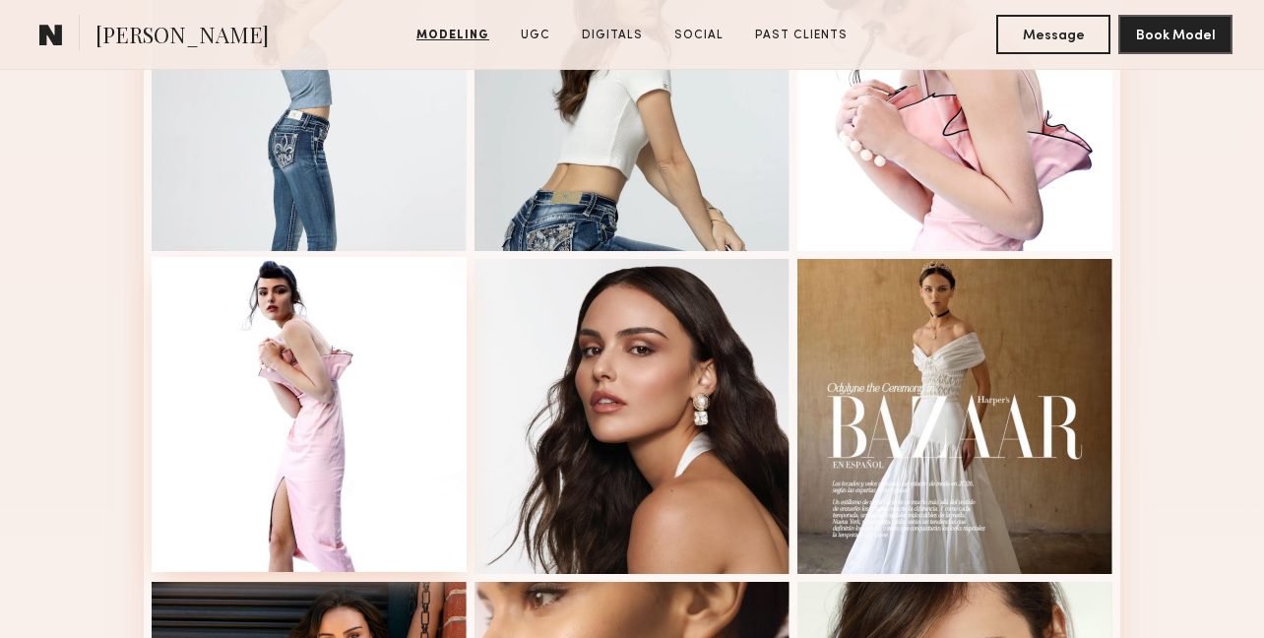
scroll to position [2265, 0]
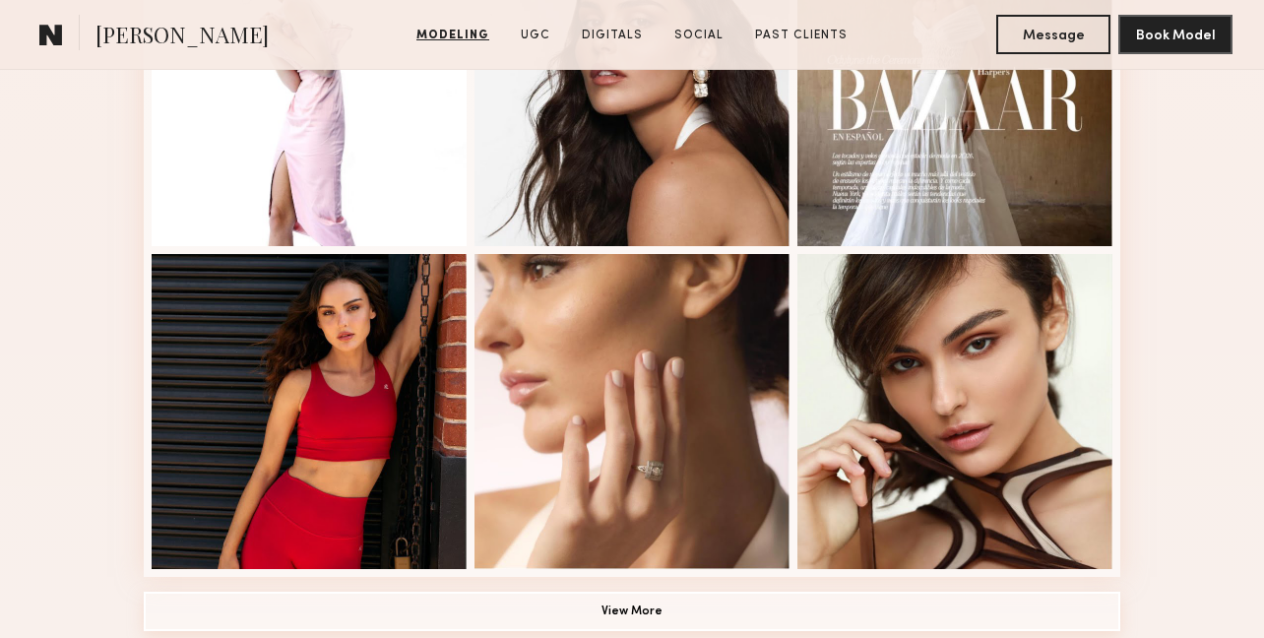
click at [303, 598] on button "View More" at bounding box center [632, 611] width 977 height 39
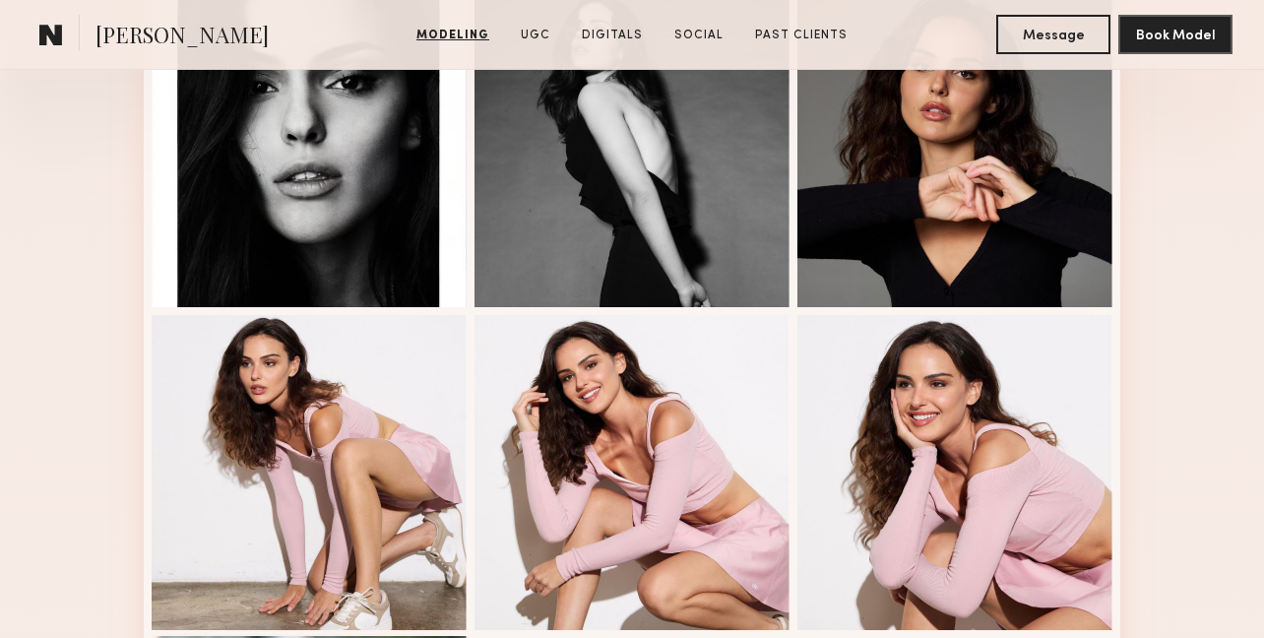
scroll to position [450, 0]
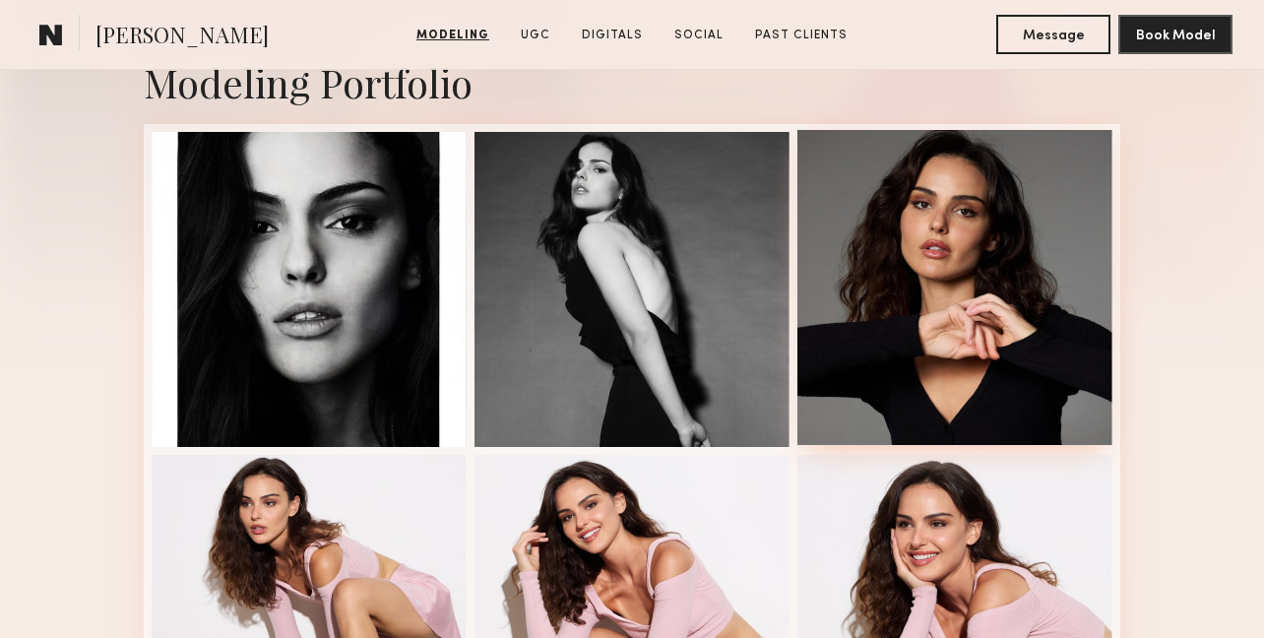
click at [834, 279] on div at bounding box center [954, 287] width 315 height 315
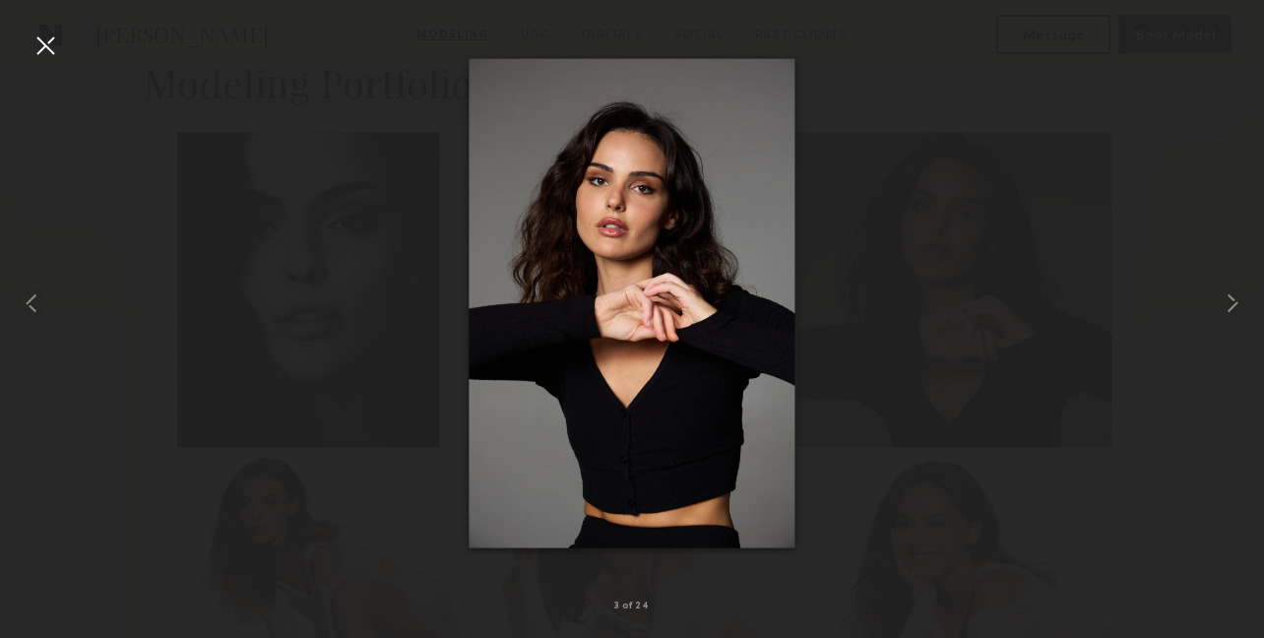
click at [40, 42] on div at bounding box center [46, 46] width 32 height 32
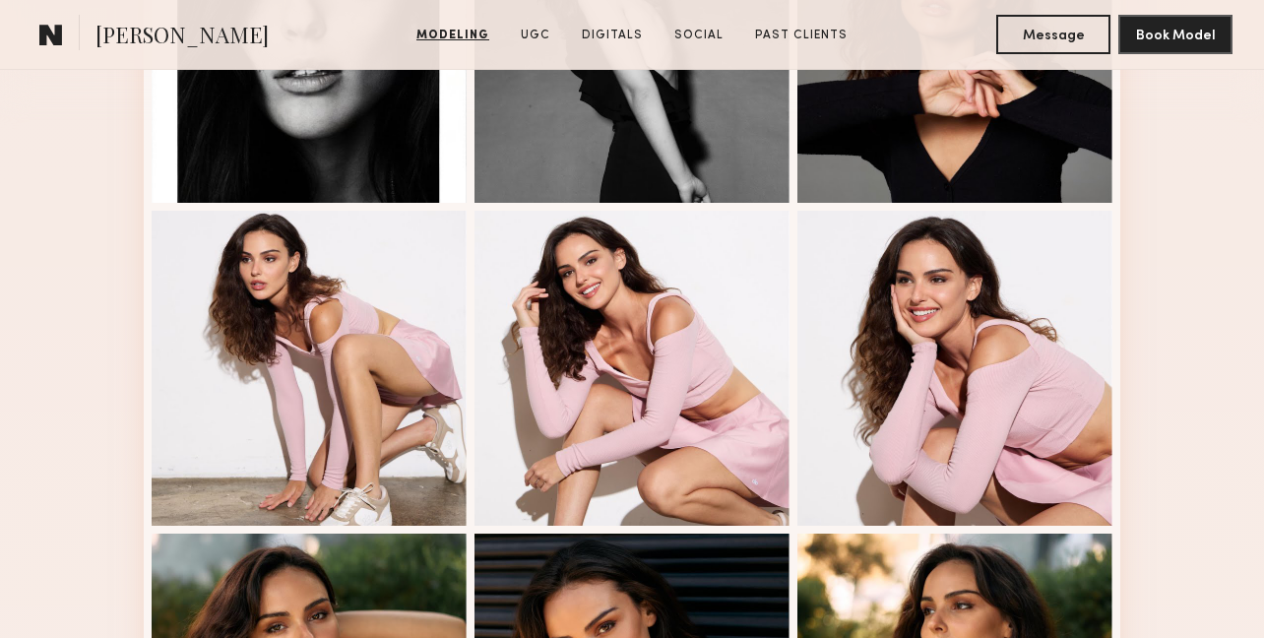
scroll to position [1143, 0]
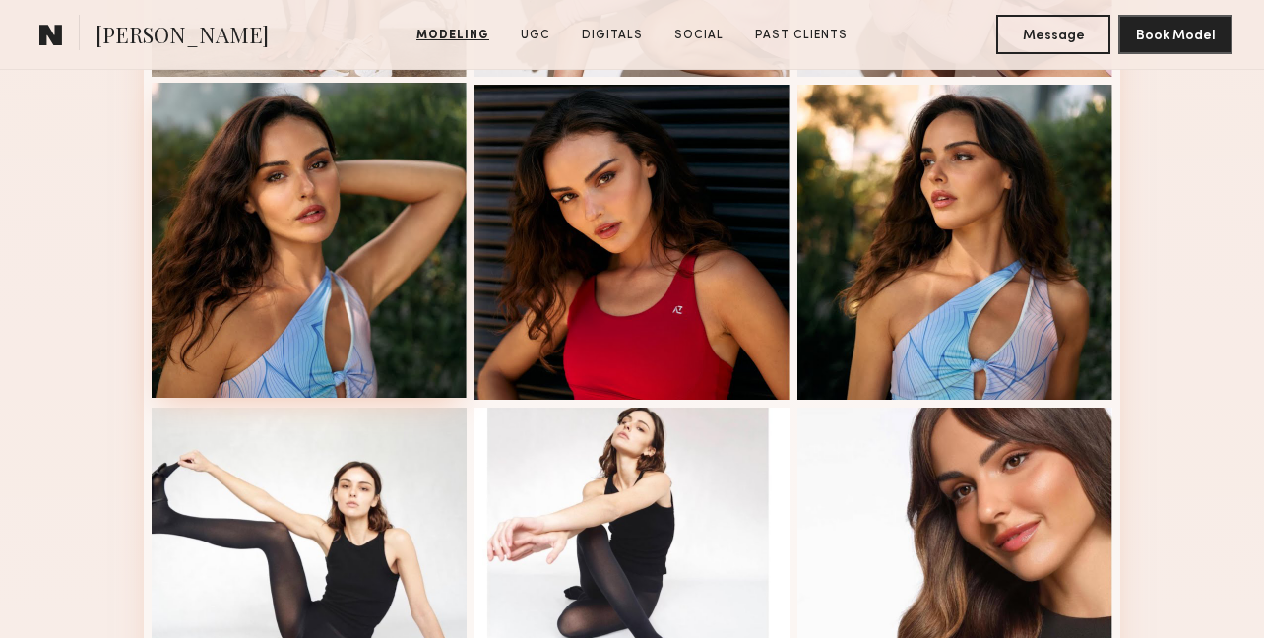
click at [252, 289] on div at bounding box center [309, 240] width 315 height 315
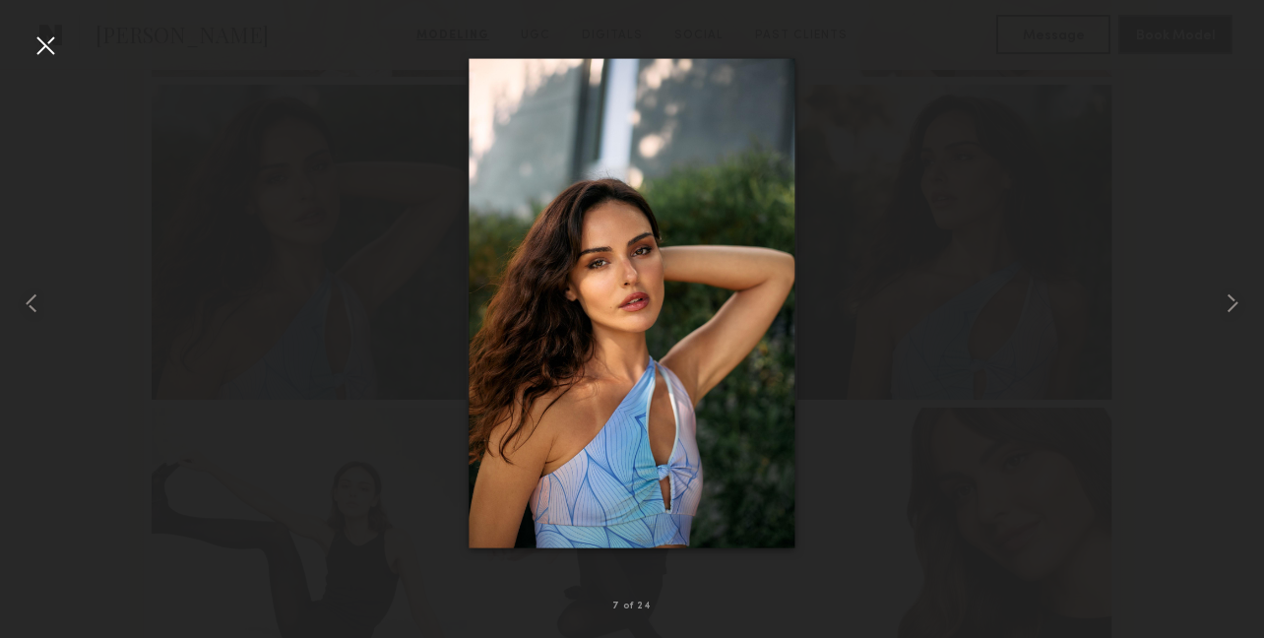
click at [53, 38] on div at bounding box center [46, 46] width 32 height 32
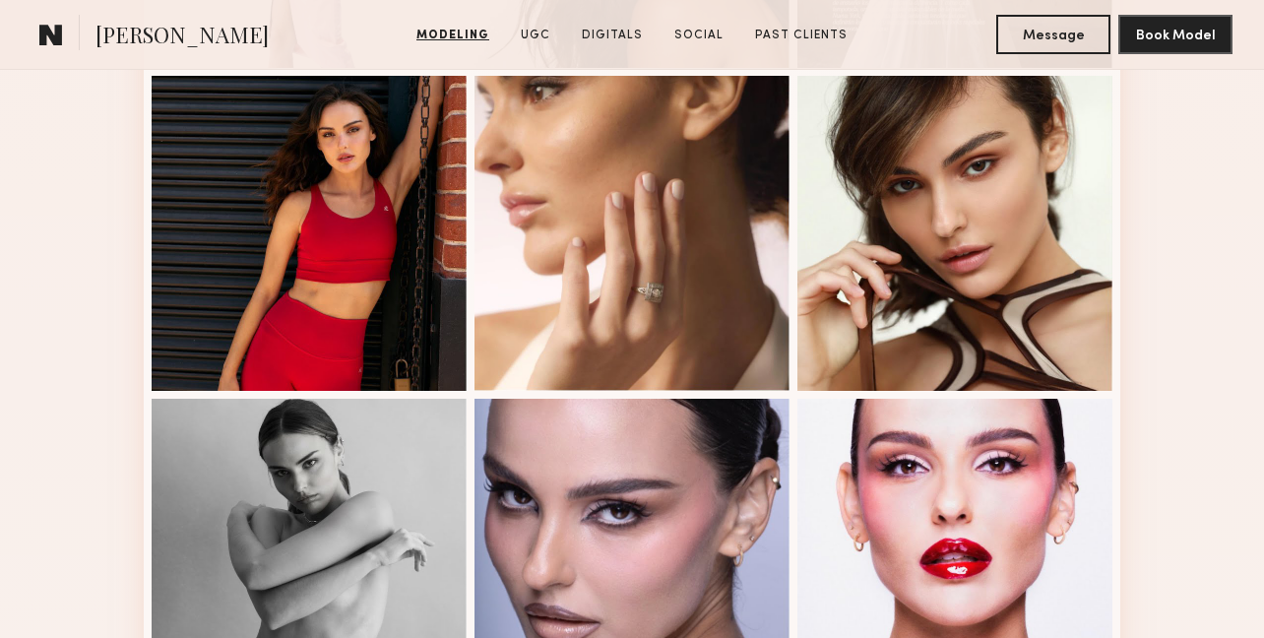
scroll to position [2759, 0]
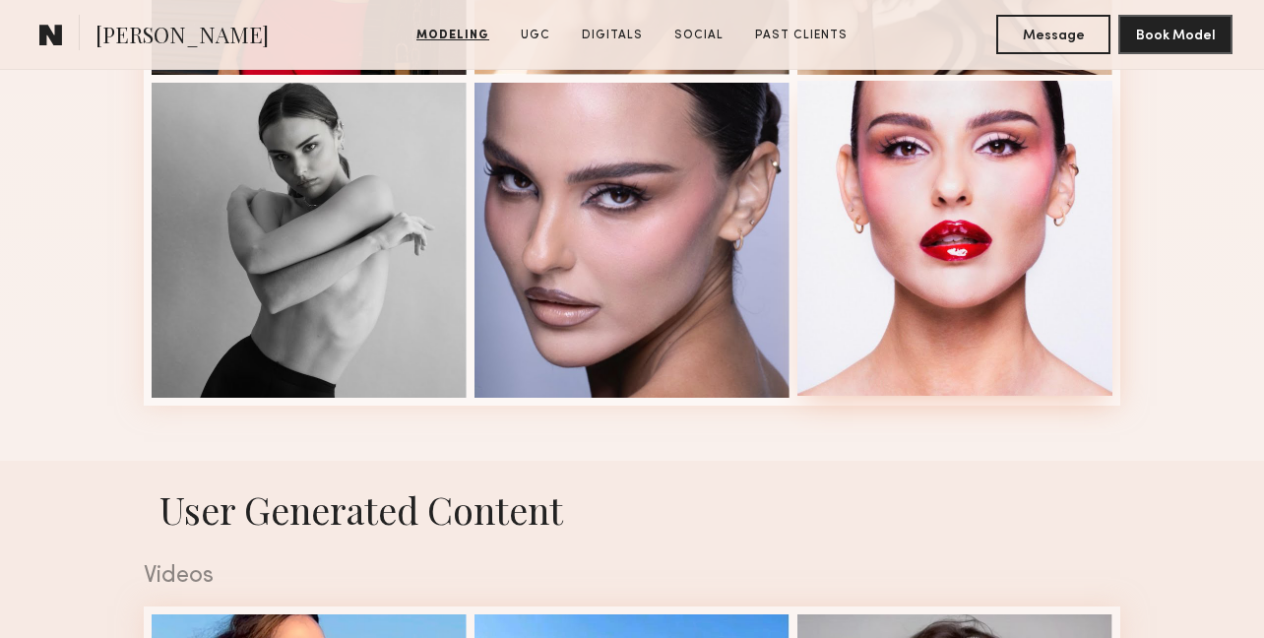
click at [868, 213] on div at bounding box center [954, 238] width 315 height 315
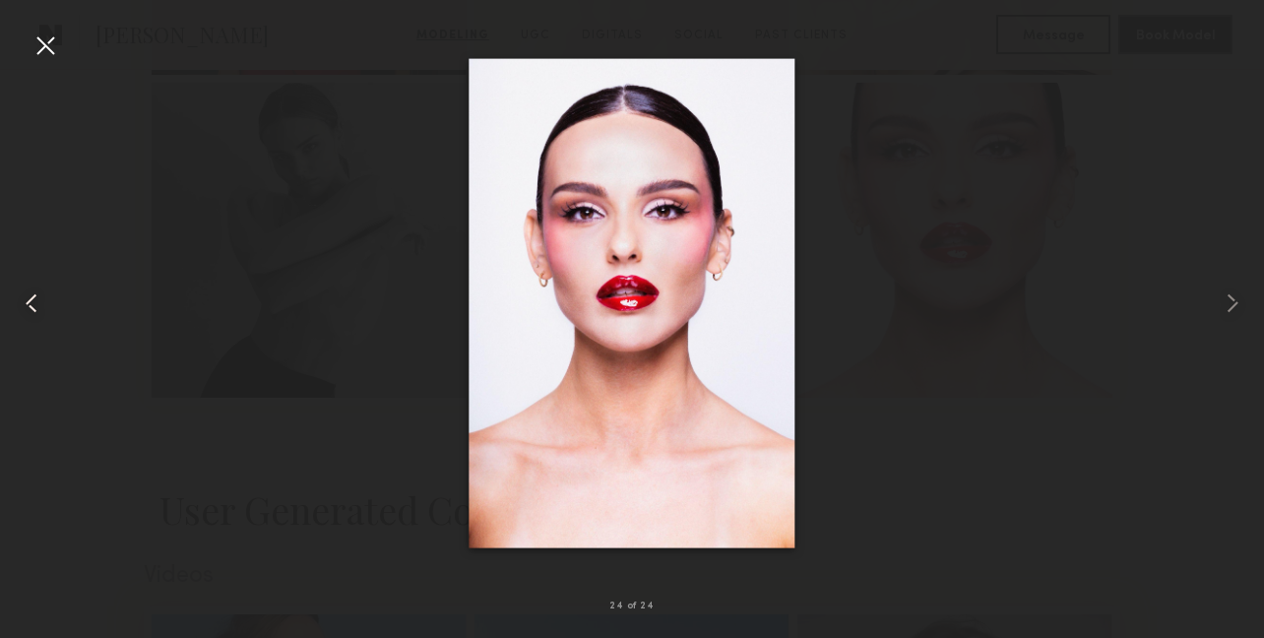
click at [27, 305] on common-icon at bounding box center [32, 303] width 32 height 32
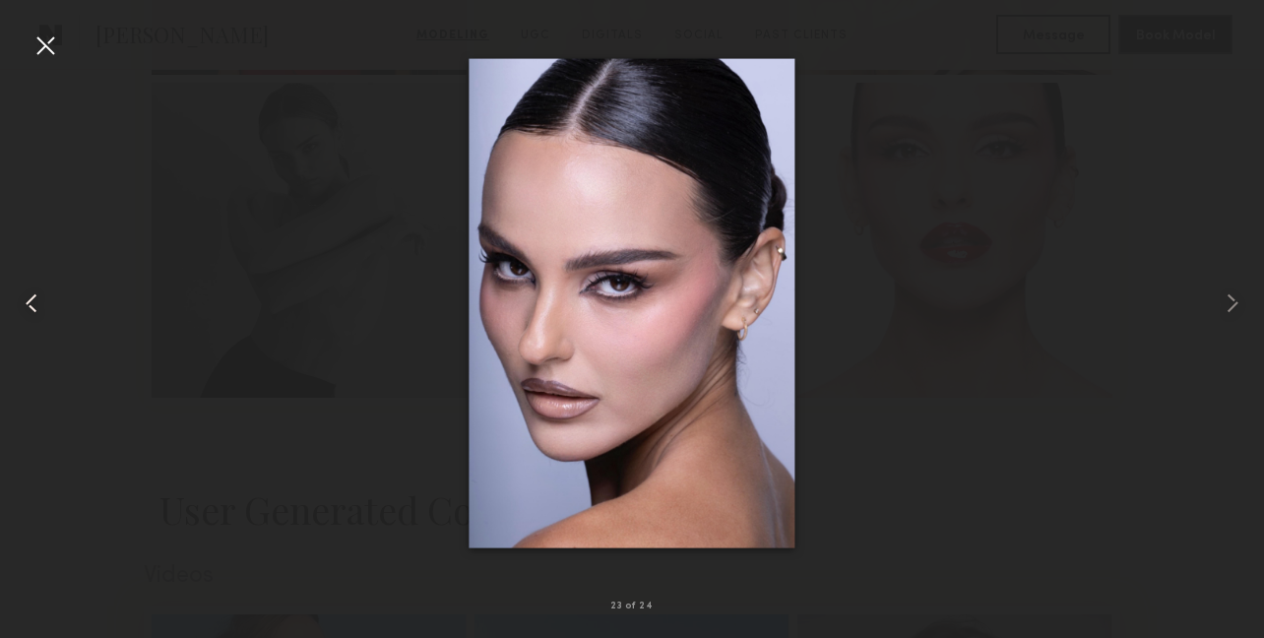
click at [29, 304] on common-icon at bounding box center [32, 303] width 32 height 32
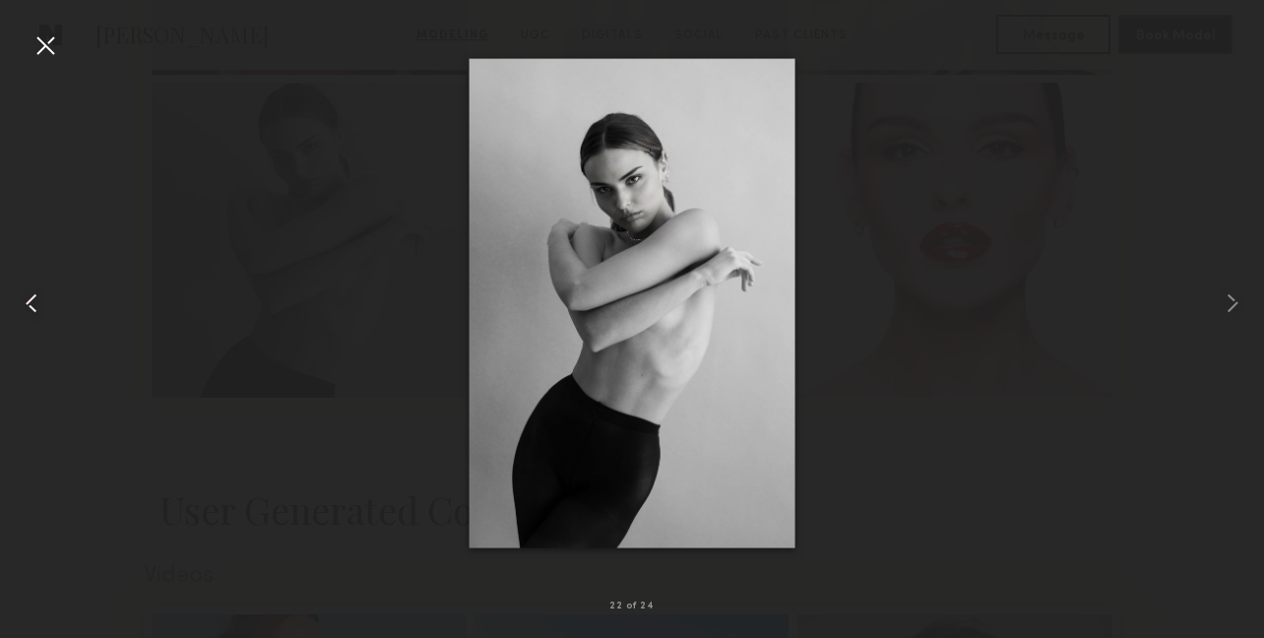
click at [29, 304] on common-icon at bounding box center [32, 303] width 32 height 32
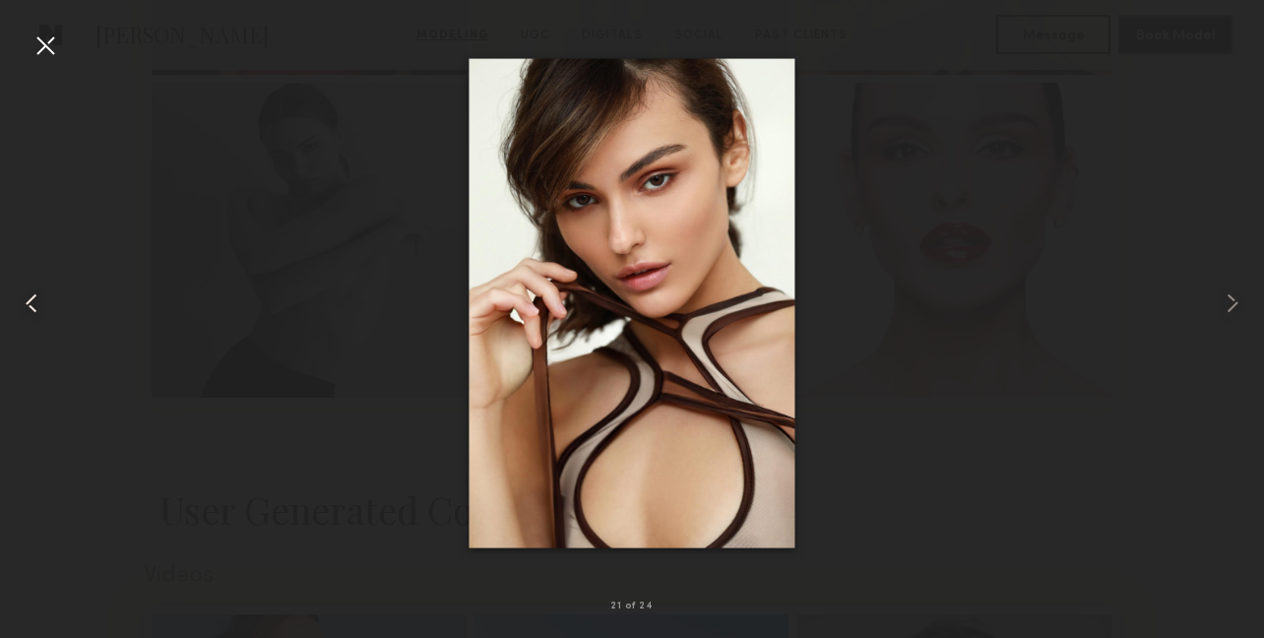
click at [29, 304] on common-icon at bounding box center [32, 303] width 32 height 32
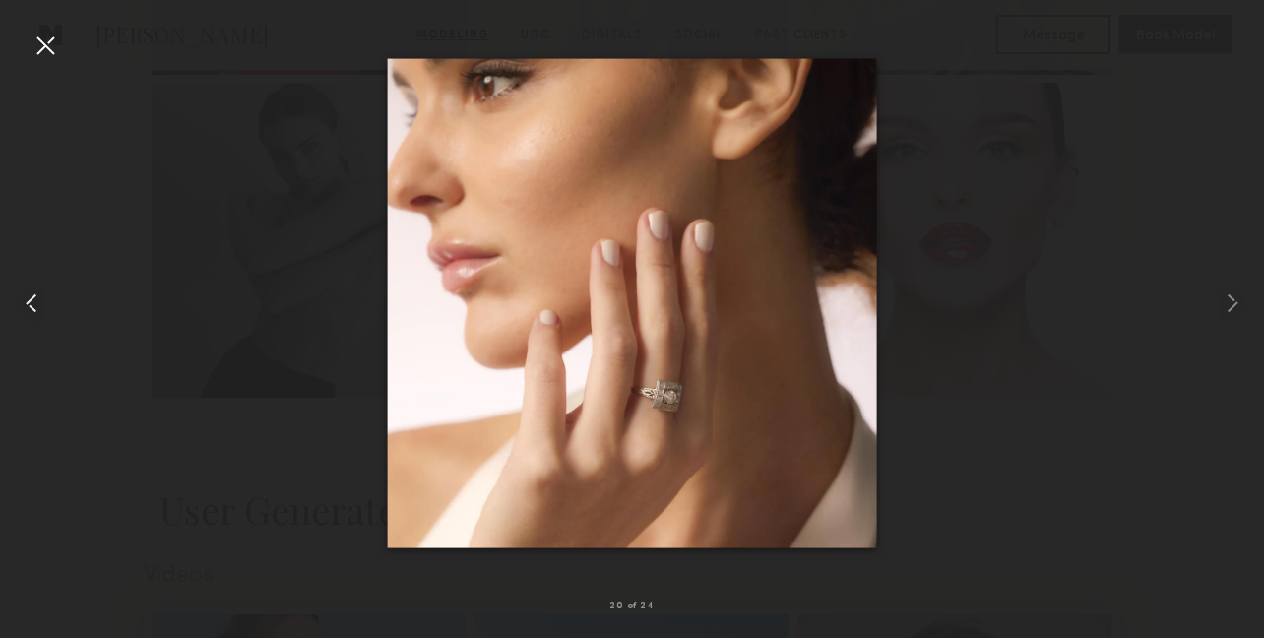
click at [29, 304] on common-icon at bounding box center [32, 303] width 32 height 32
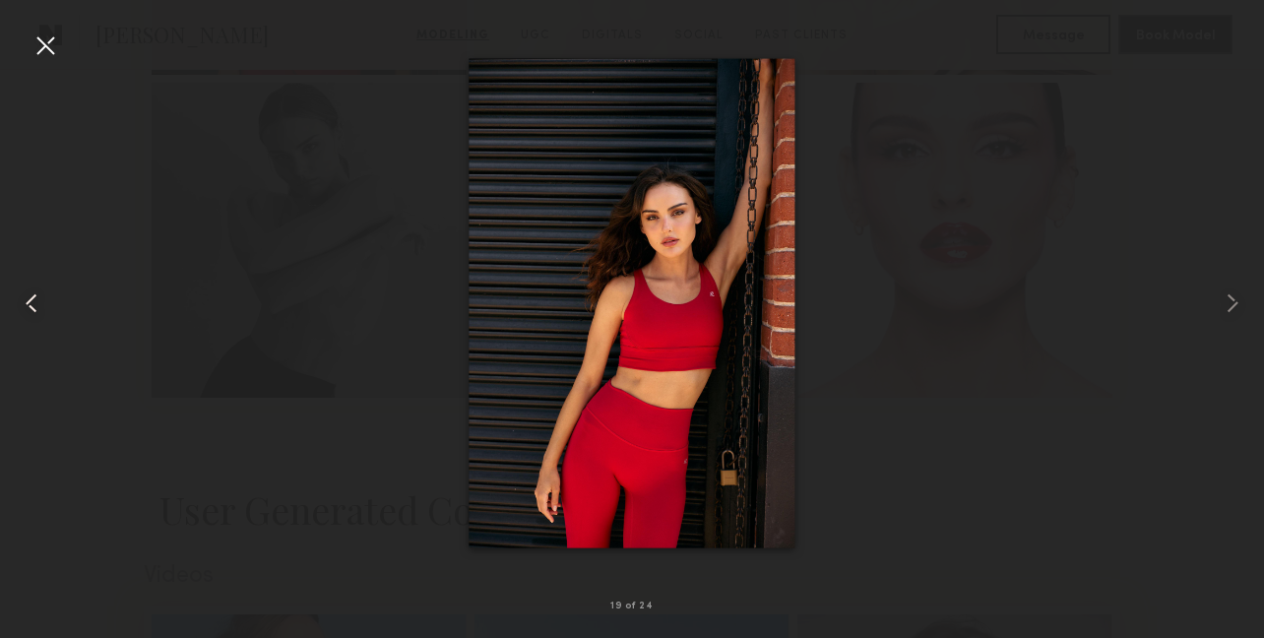
click at [29, 304] on common-icon at bounding box center [32, 303] width 32 height 32
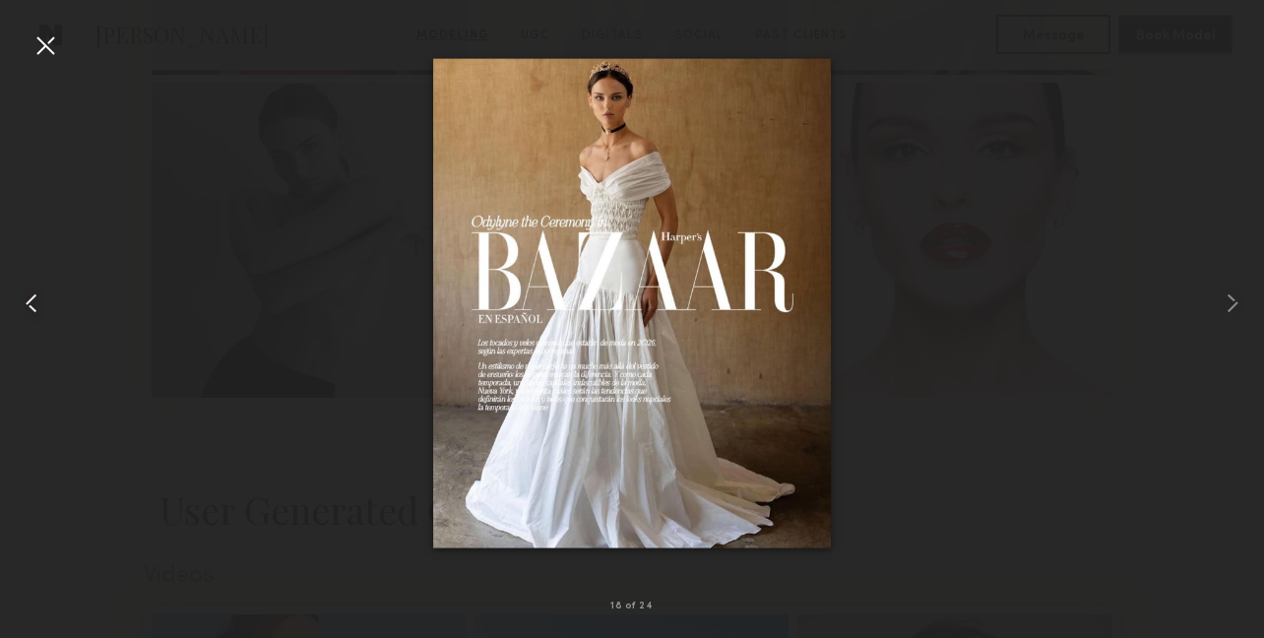
click at [29, 304] on common-icon at bounding box center [32, 303] width 32 height 32
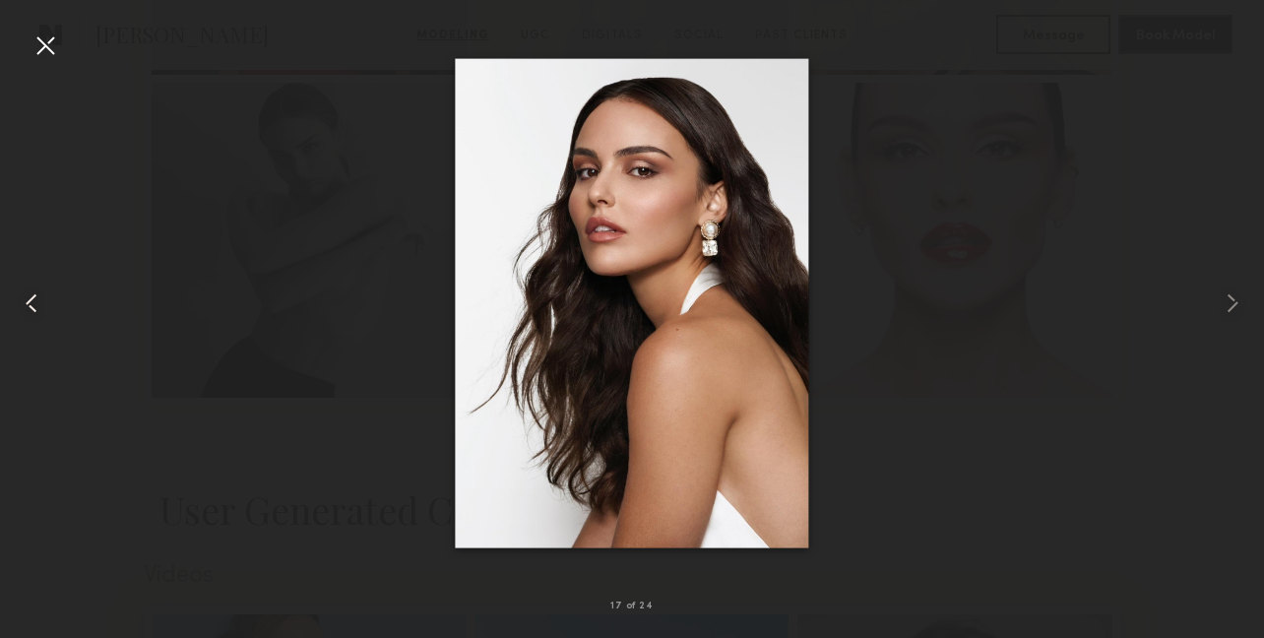
click at [29, 304] on common-icon at bounding box center [32, 303] width 32 height 32
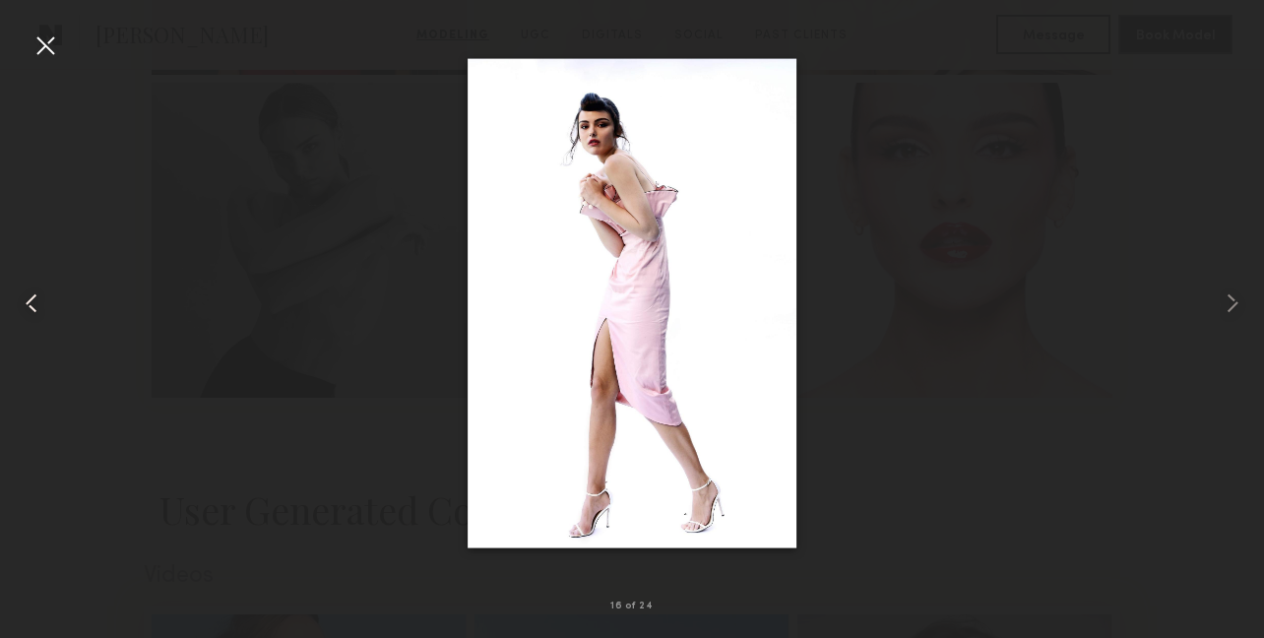
click at [28, 304] on common-icon at bounding box center [32, 303] width 32 height 32
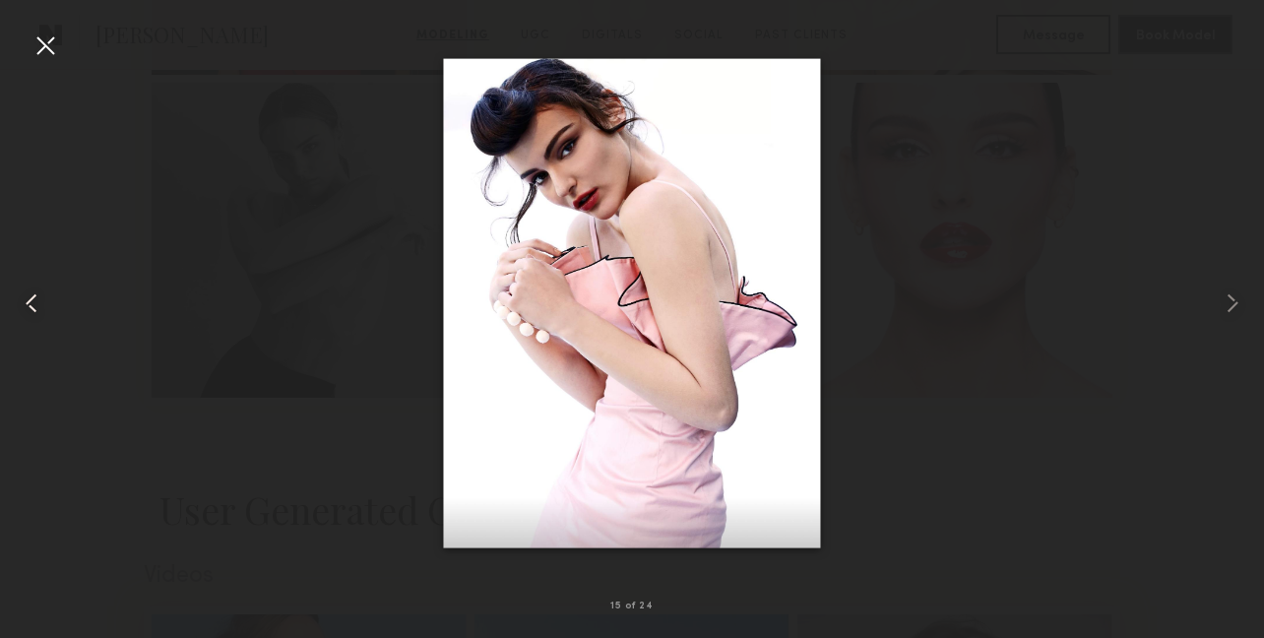
click at [28, 304] on common-icon at bounding box center [32, 303] width 32 height 32
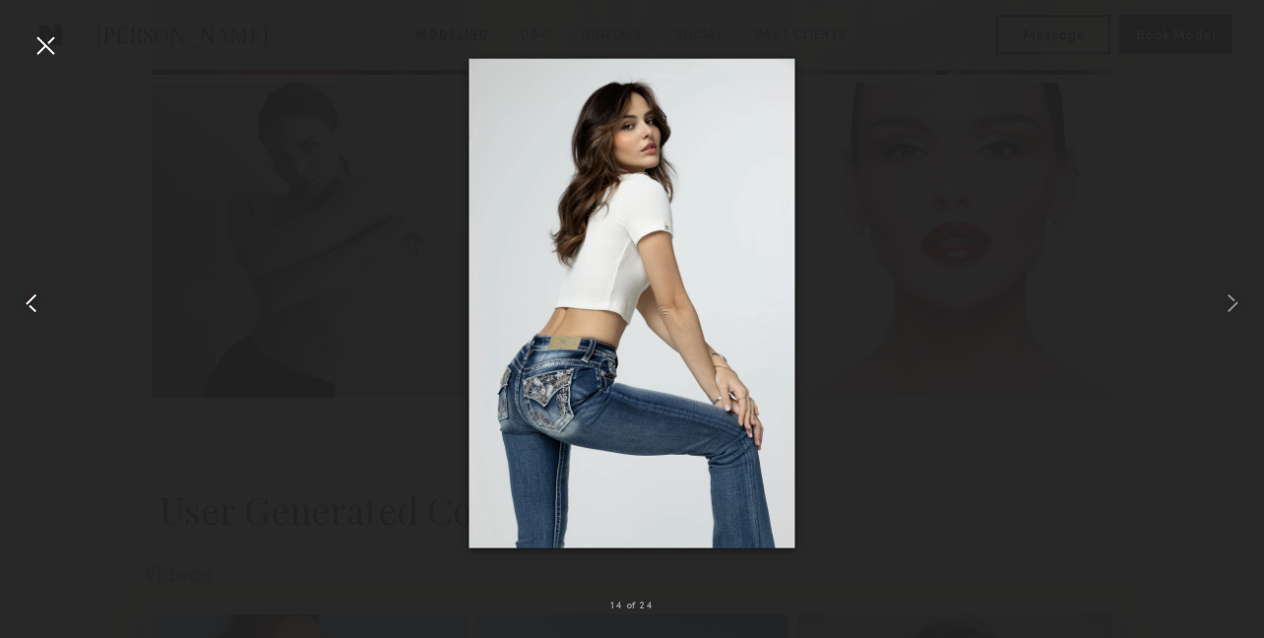
click at [28, 304] on common-icon at bounding box center [32, 303] width 32 height 32
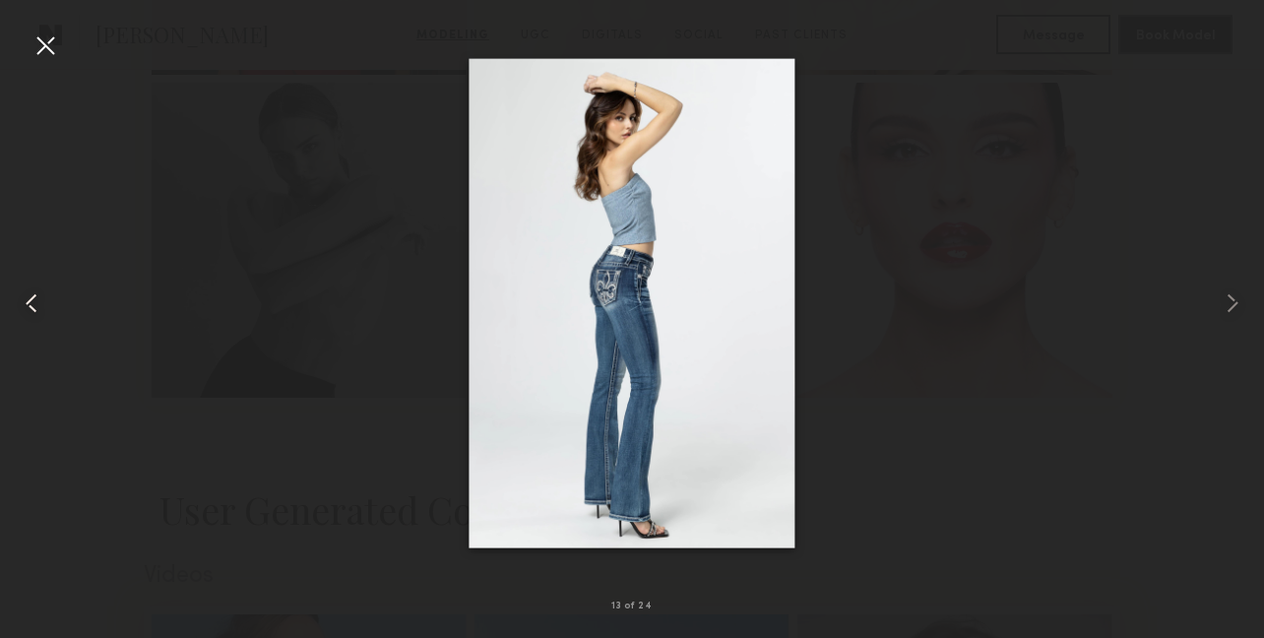
click at [28, 304] on common-icon at bounding box center [32, 303] width 32 height 32
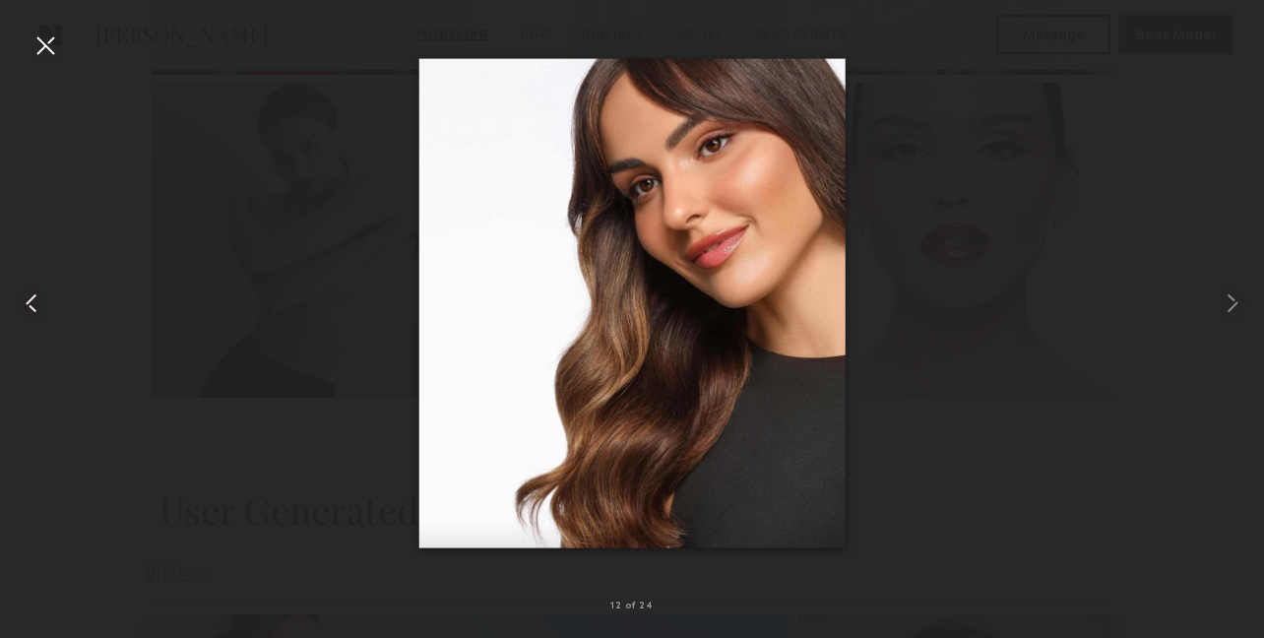
click at [28, 304] on common-icon at bounding box center [32, 303] width 32 height 32
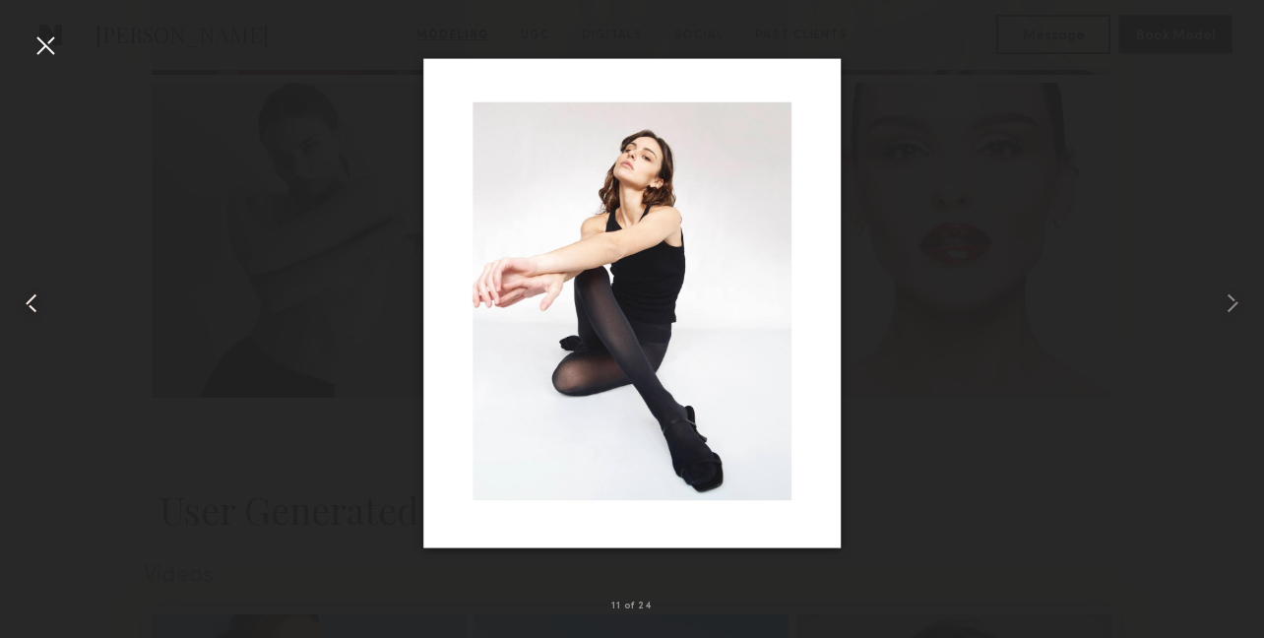
click at [28, 304] on common-icon at bounding box center [32, 303] width 32 height 32
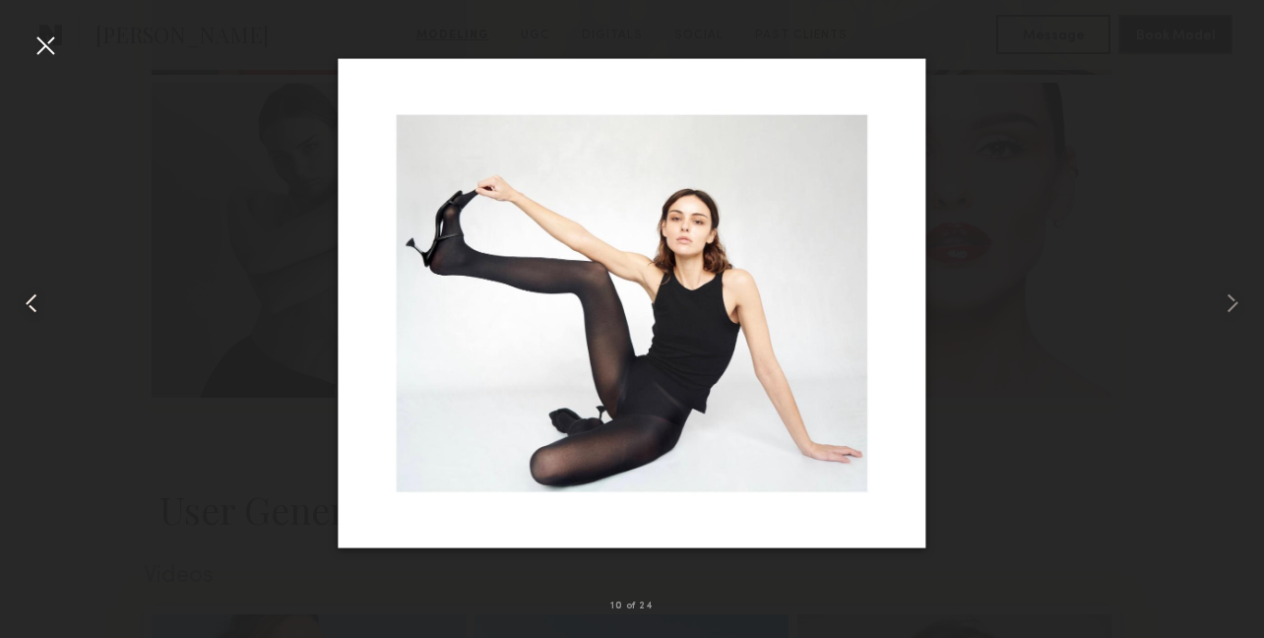
click at [28, 304] on common-icon at bounding box center [32, 303] width 32 height 32
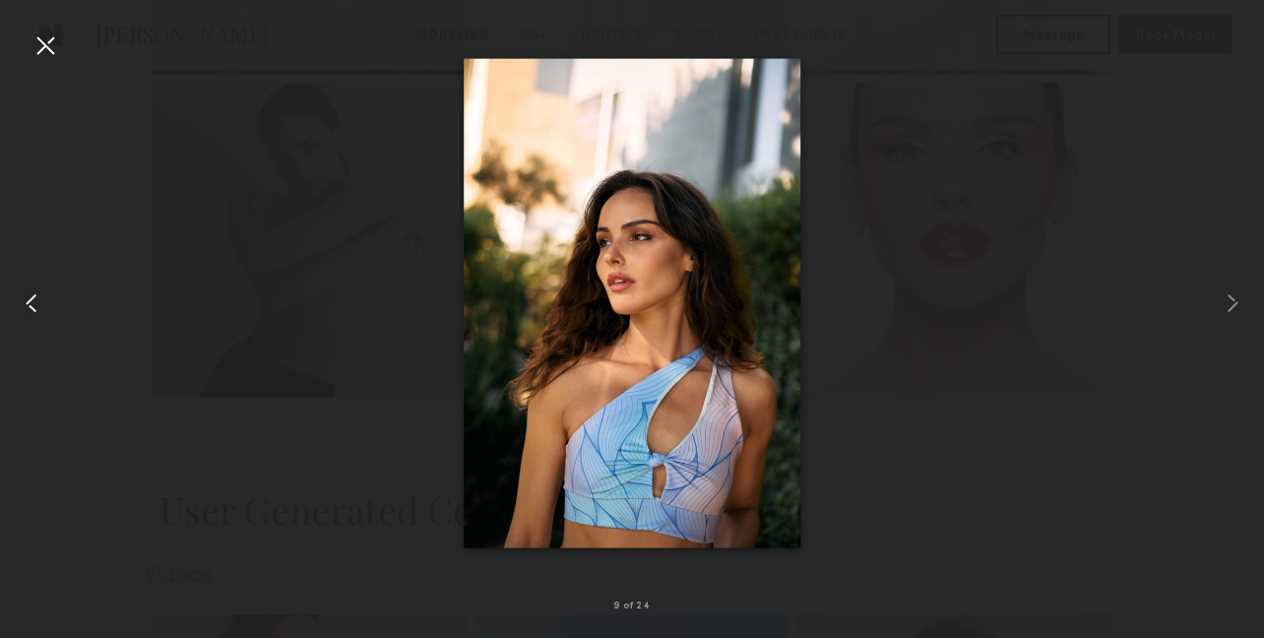
click at [28, 304] on common-icon at bounding box center [32, 303] width 32 height 32
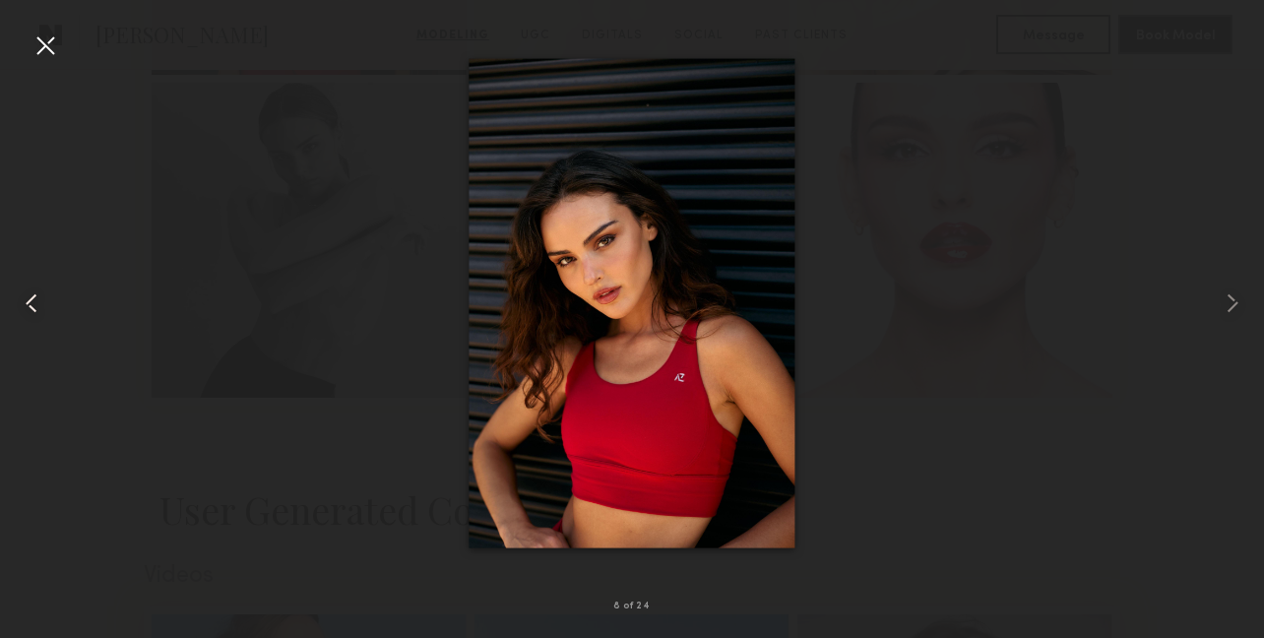
click at [28, 304] on common-icon at bounding box center [32, 303] width 32 height 32
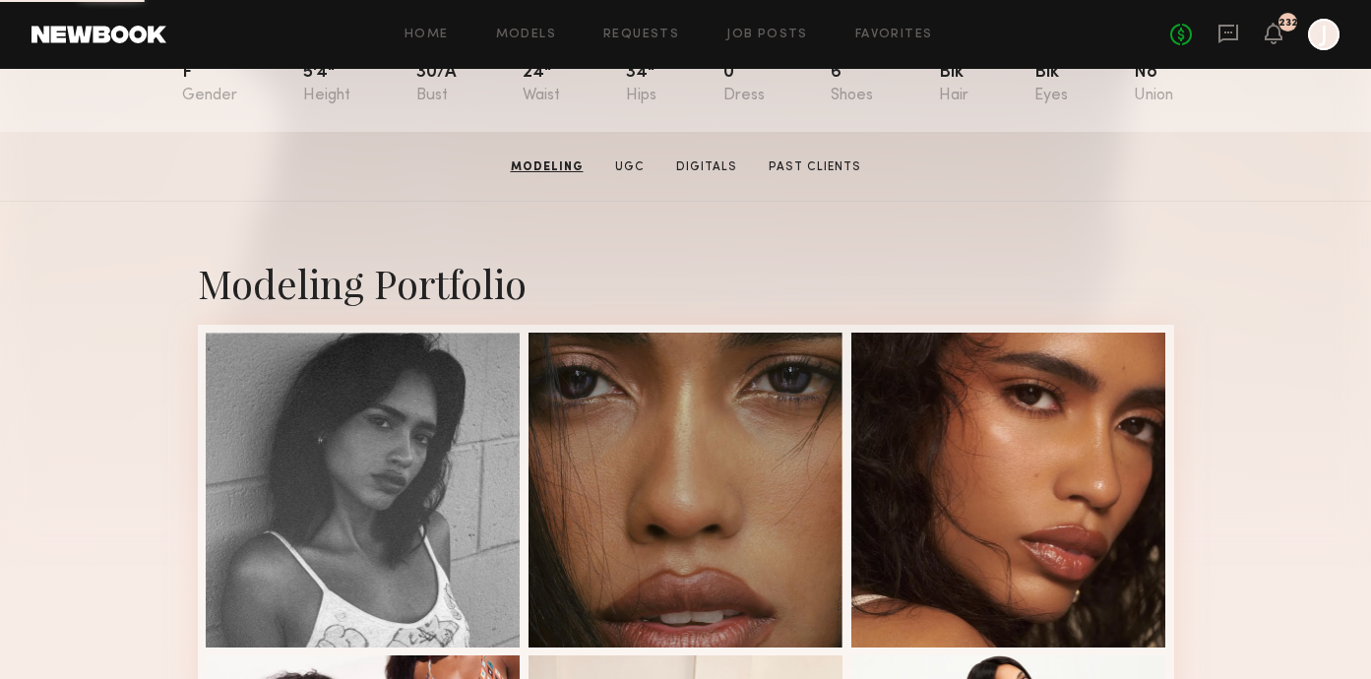
scroll to position [100, 0]
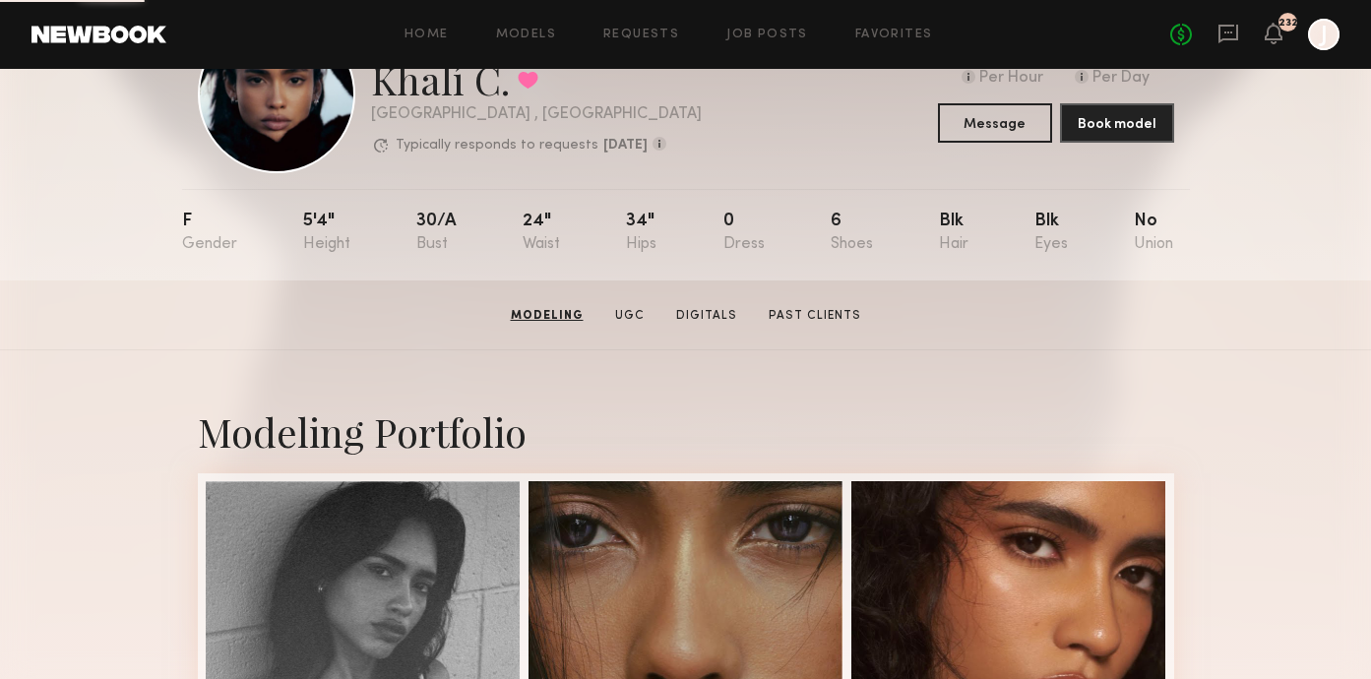
click at [489, 156] on div "EXPERIENCED Online < 1hr ago Khalí C. Favorited Los Angeles , CA Typically resp…" at bounding box center [536, 94] width 331 height 122
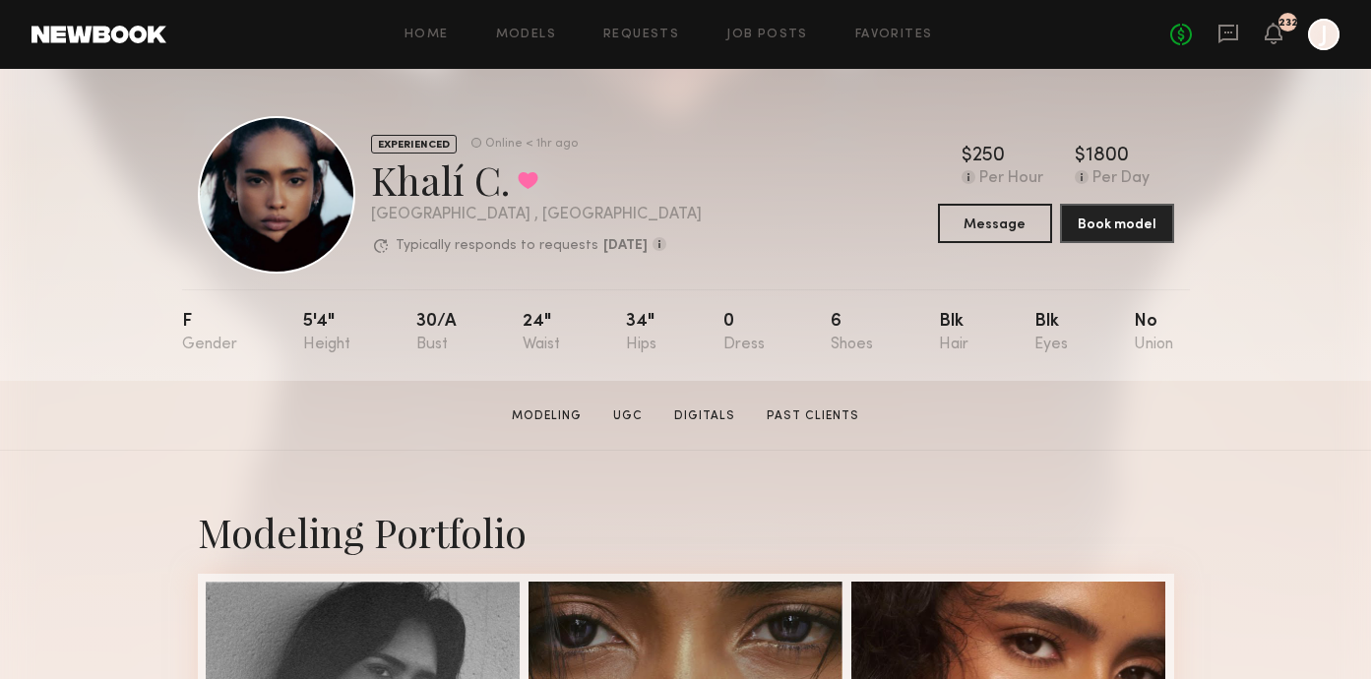
copy div "Khalí C."
drag, startPoint x: 505, startPoint y: 189, endPoint x: 374, endPoint y: 189, distance: 130.9
click at [374, 189] on div "Khalí C. Favorited" at bounding box center [536, 180] width 331 height 52
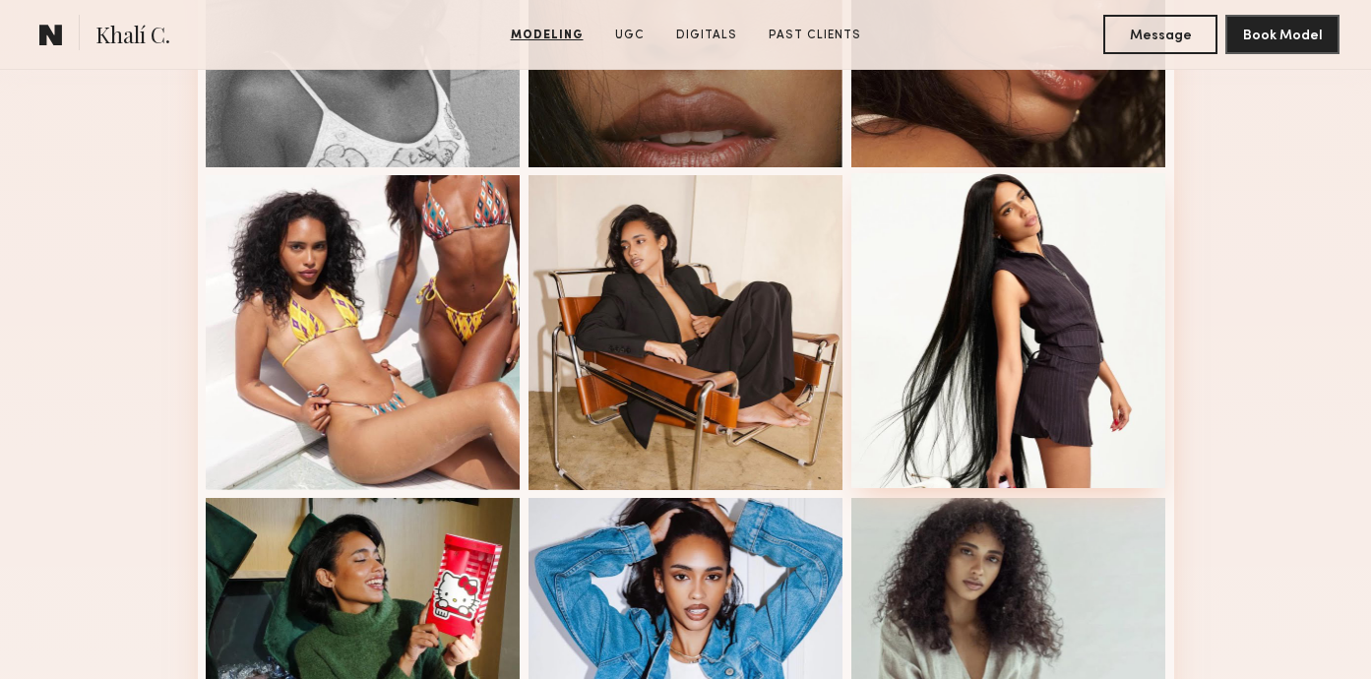
scroll to position [836, 0]
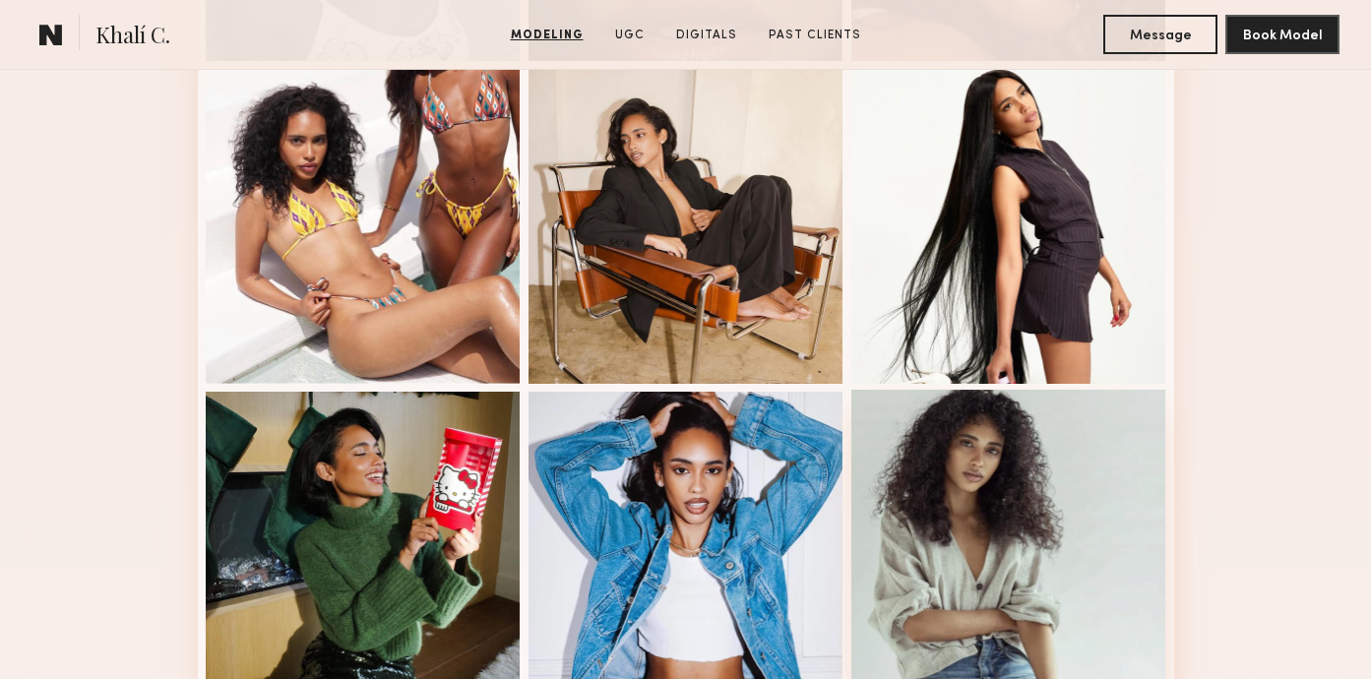
click at [1083, 508] on div at bounding box center [1009, 547] width 315 height 315
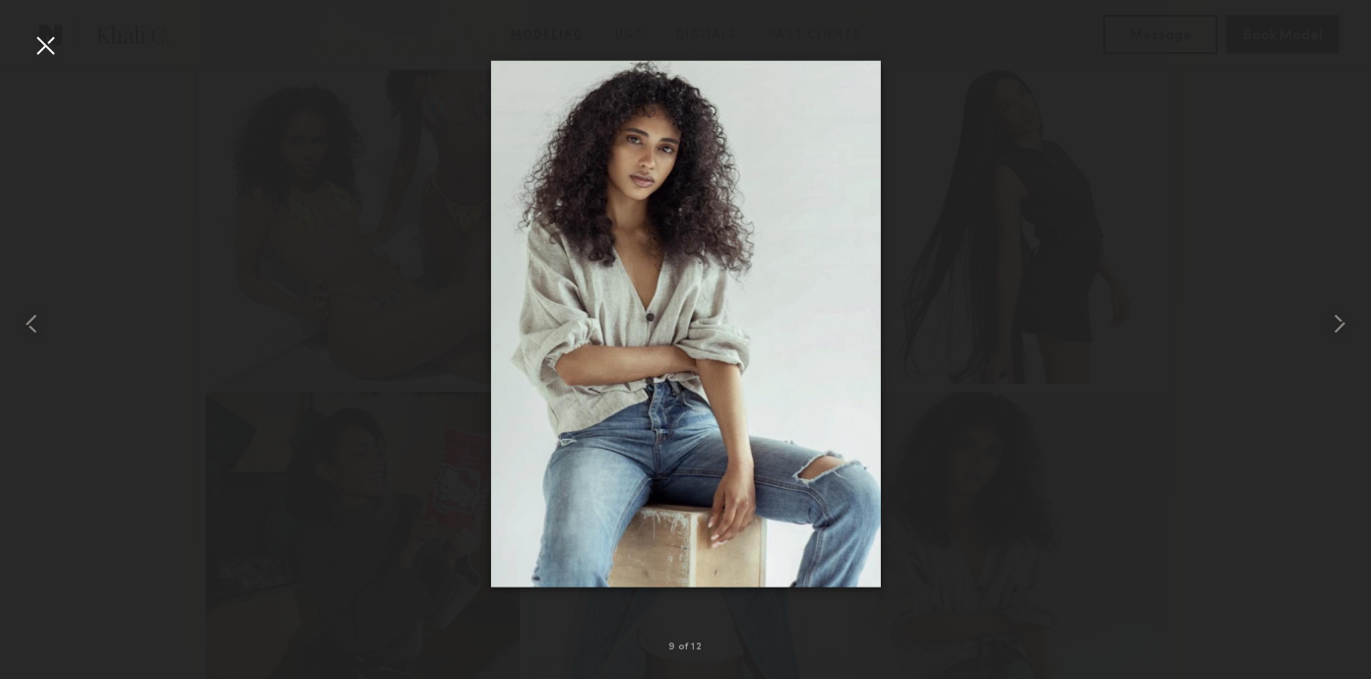
click at [62, 47] on div at bounding box center [685, 324] width 1371 height 585
click at [40, 38] on div at bounding box center [46, 46] width 32 height 32
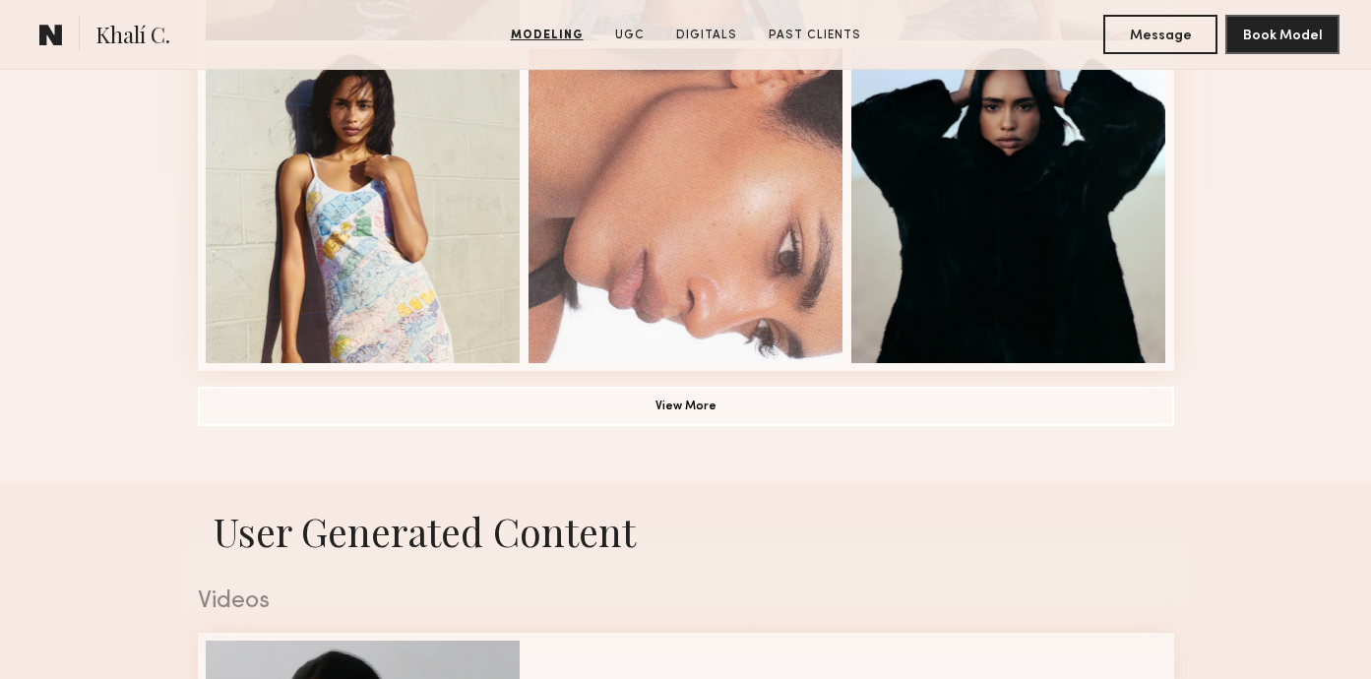
scroll to position [1493, 0]
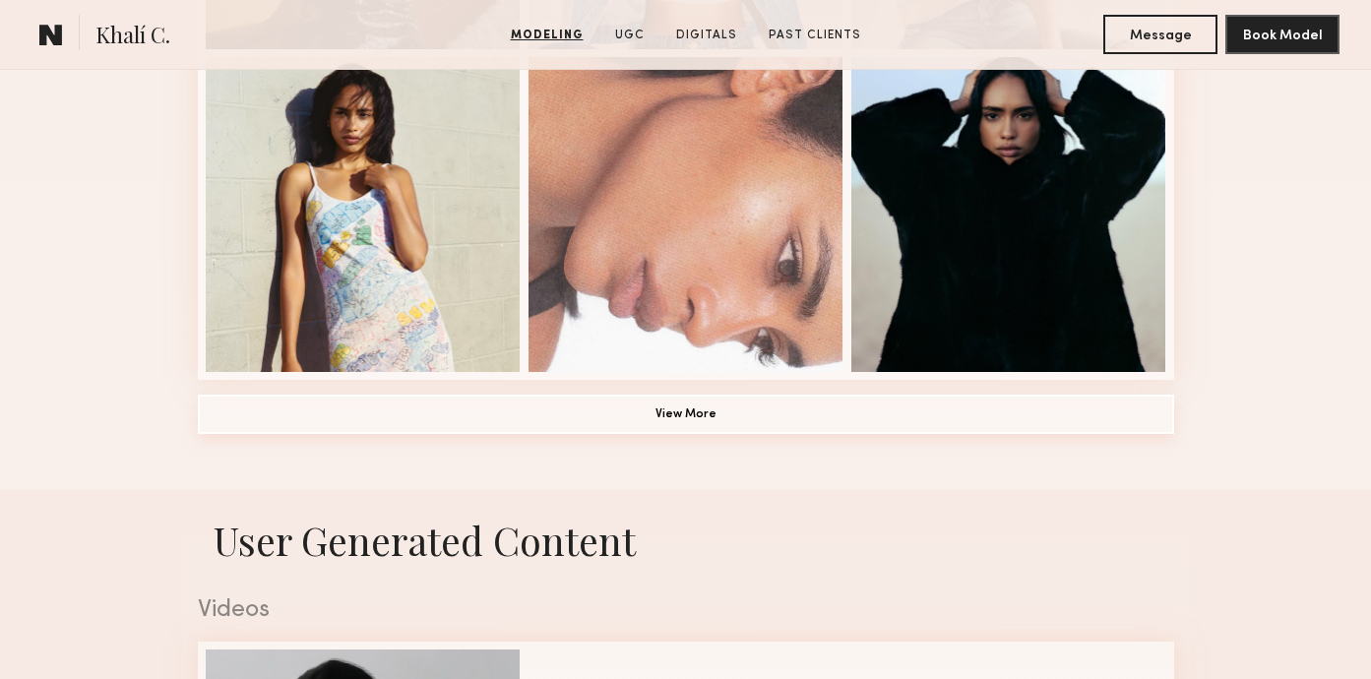
click at [353, 420] on button "View More" at bounding box center [686, 414] width 977 height 39
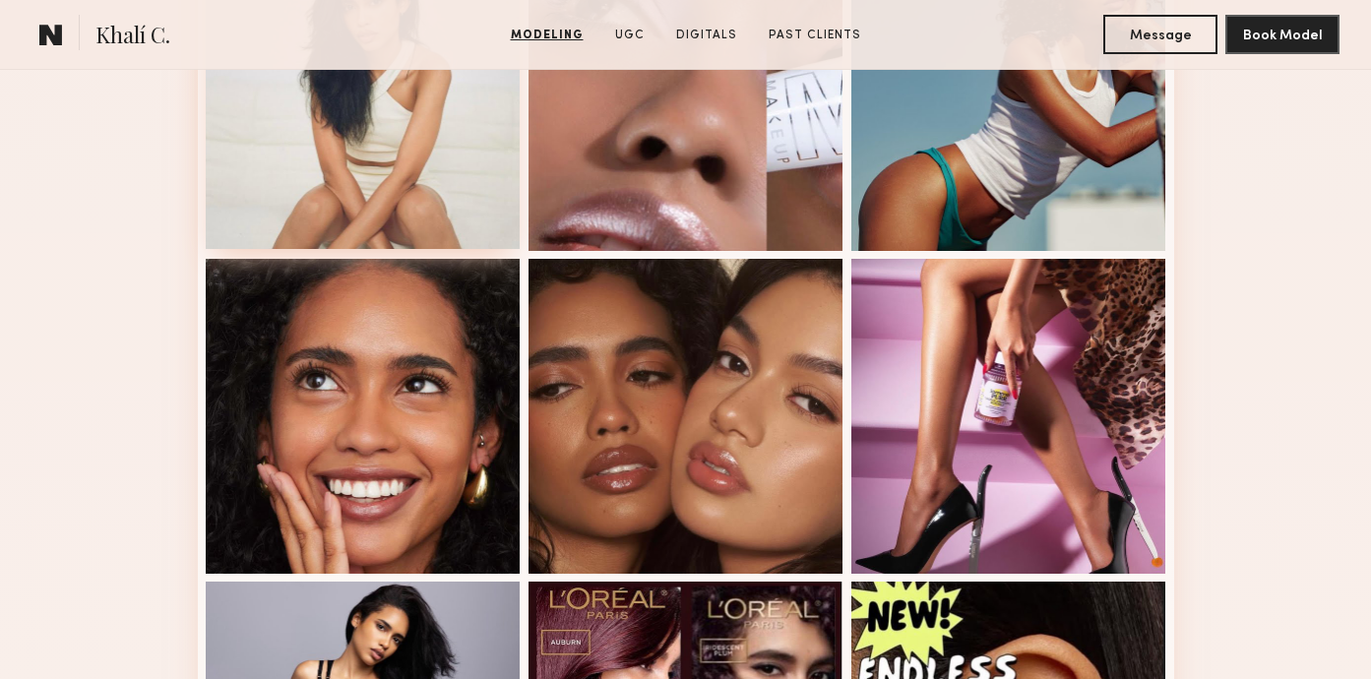
scroll to position [1939, 0]
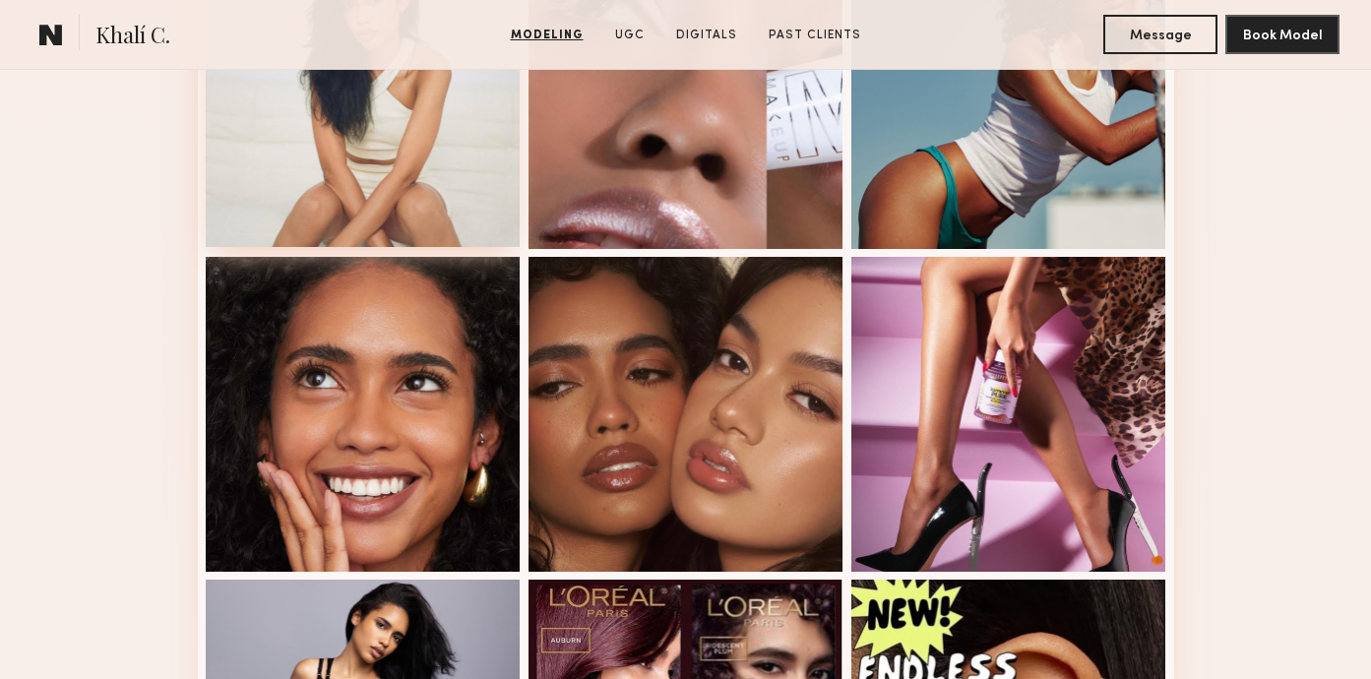
click at [358, 481] on div at bounding box center [363, 414] width 315 height 315
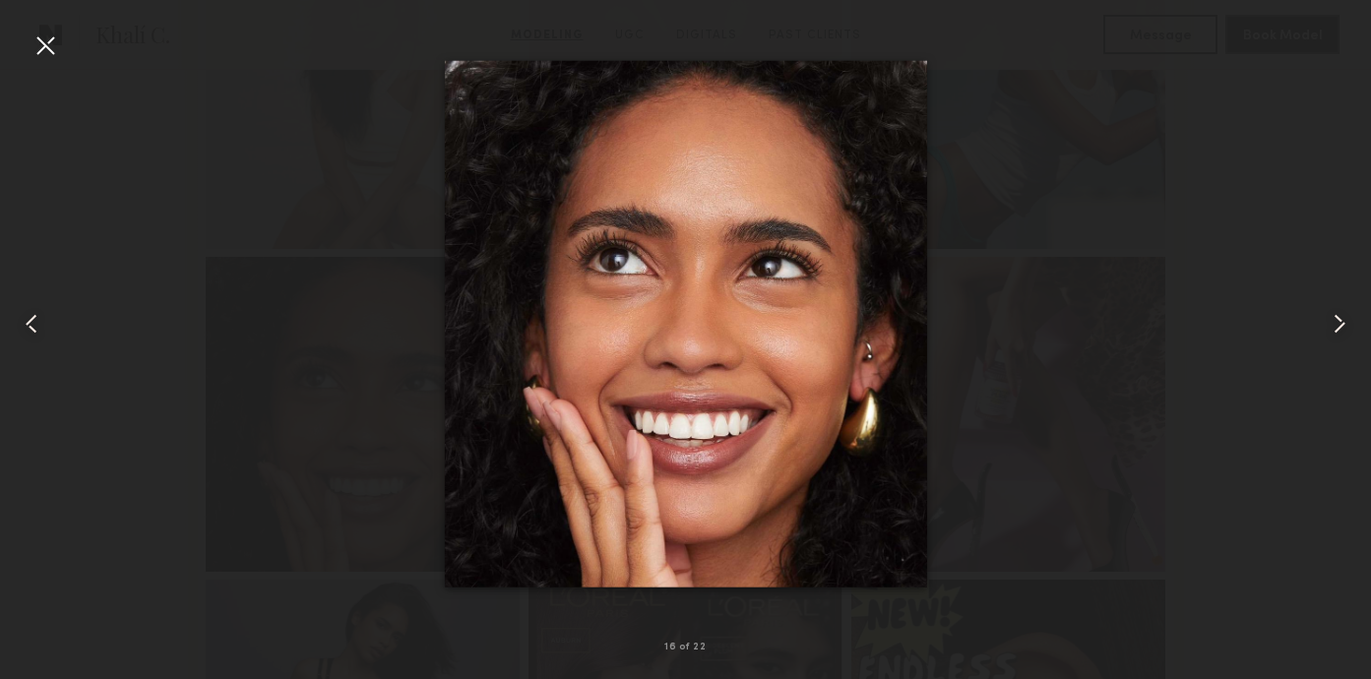
click at [1342, 324] on common-icon at bounding box center [1340, 324] width 32 height 32
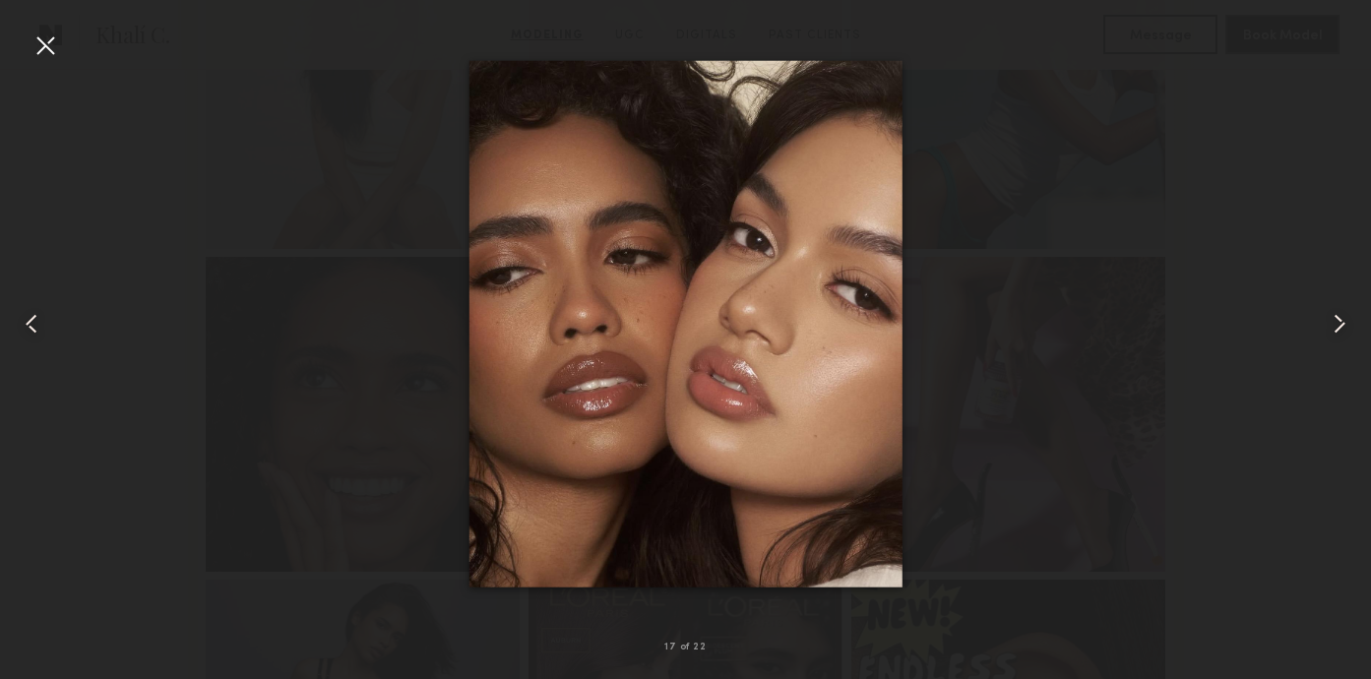
click at [1343, 324] on common-icon at bounding box center [1340, 324] width 32 height 32
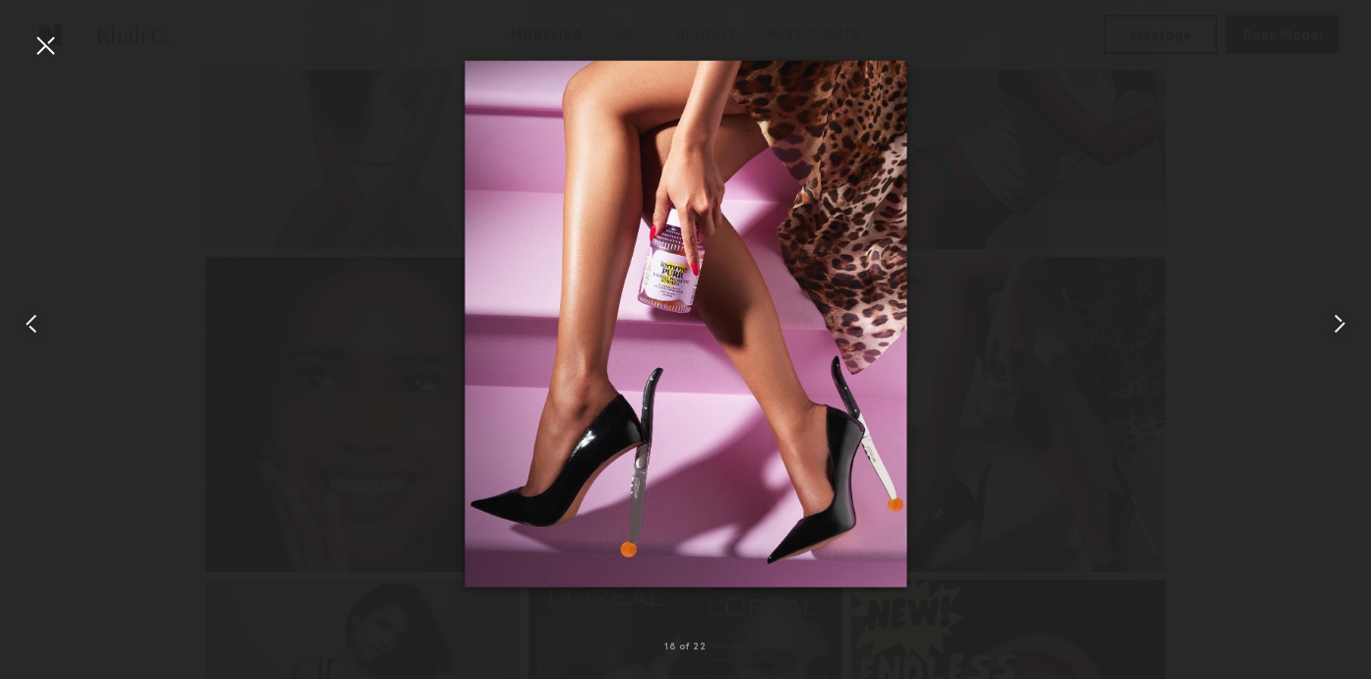
click at [1343, 324] on common-icon at bounding box center [1340, 324] width 32 height 32
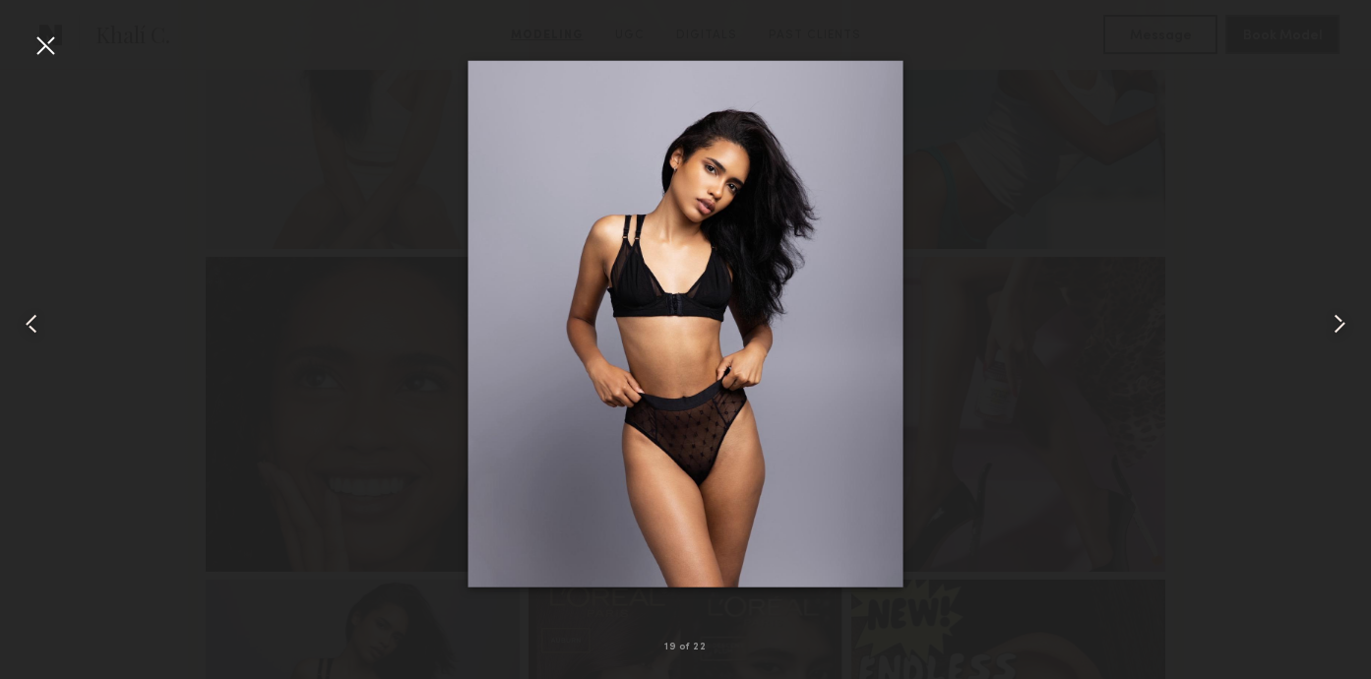
click at [1343, 324] on common-icon at bounding box center [1340, 324] width 32 height 32
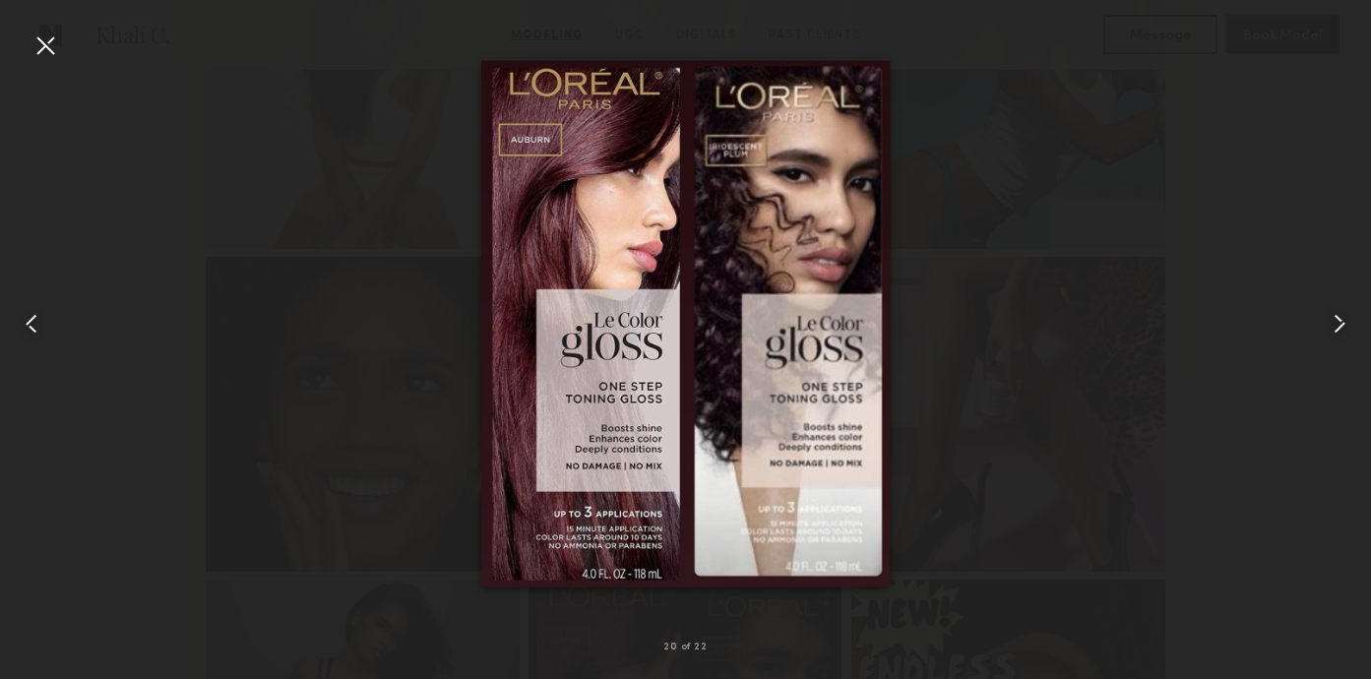
click at [1343, 324] on common-icon at bounding box center [1340, 324] width 32 height 32
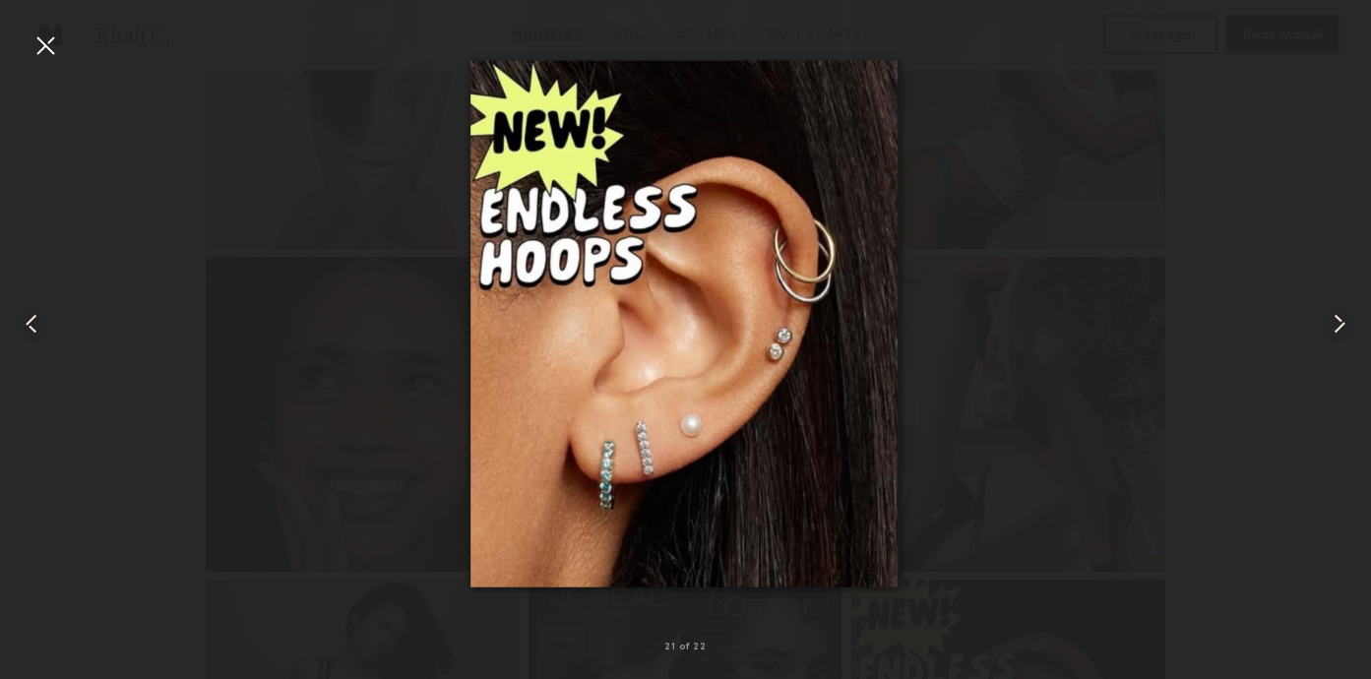
click at [1343, 324] on common-icon at bounding box center [1340, 324] width 32 height 32
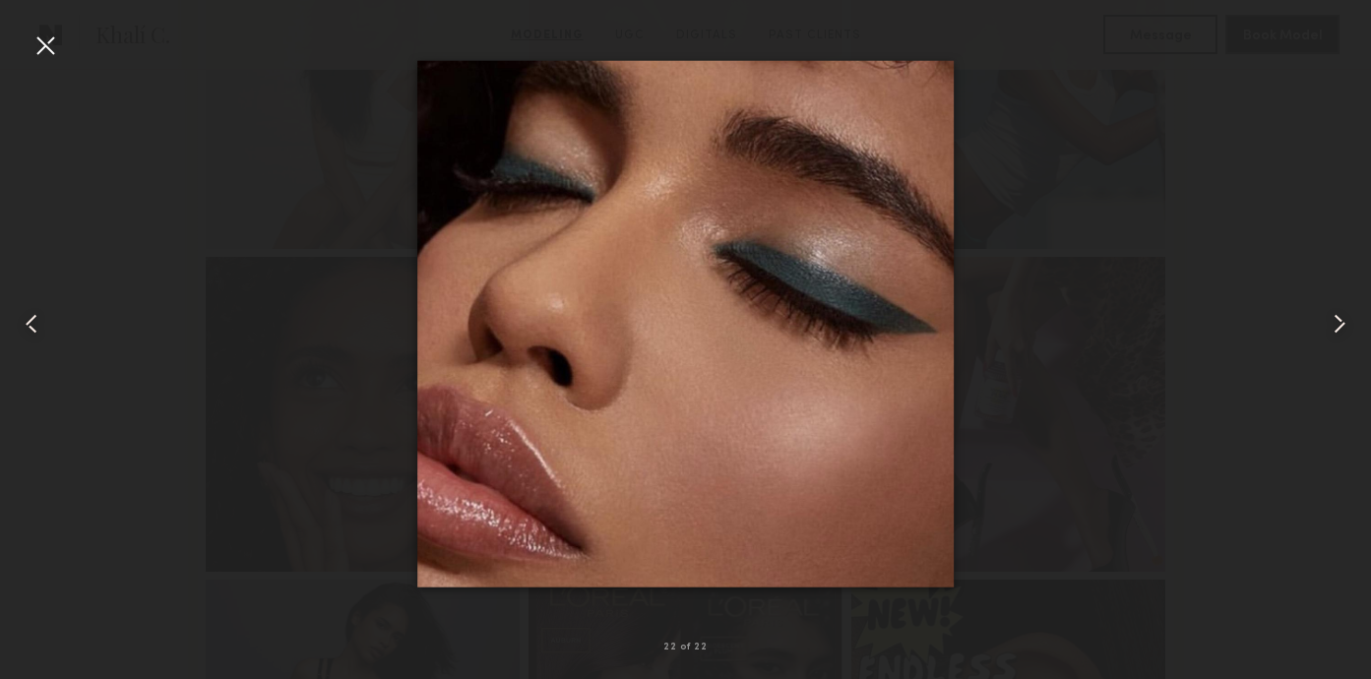
click at [1343, 324] on common-icon at bounding box center [1340, 324] width 32 height 32
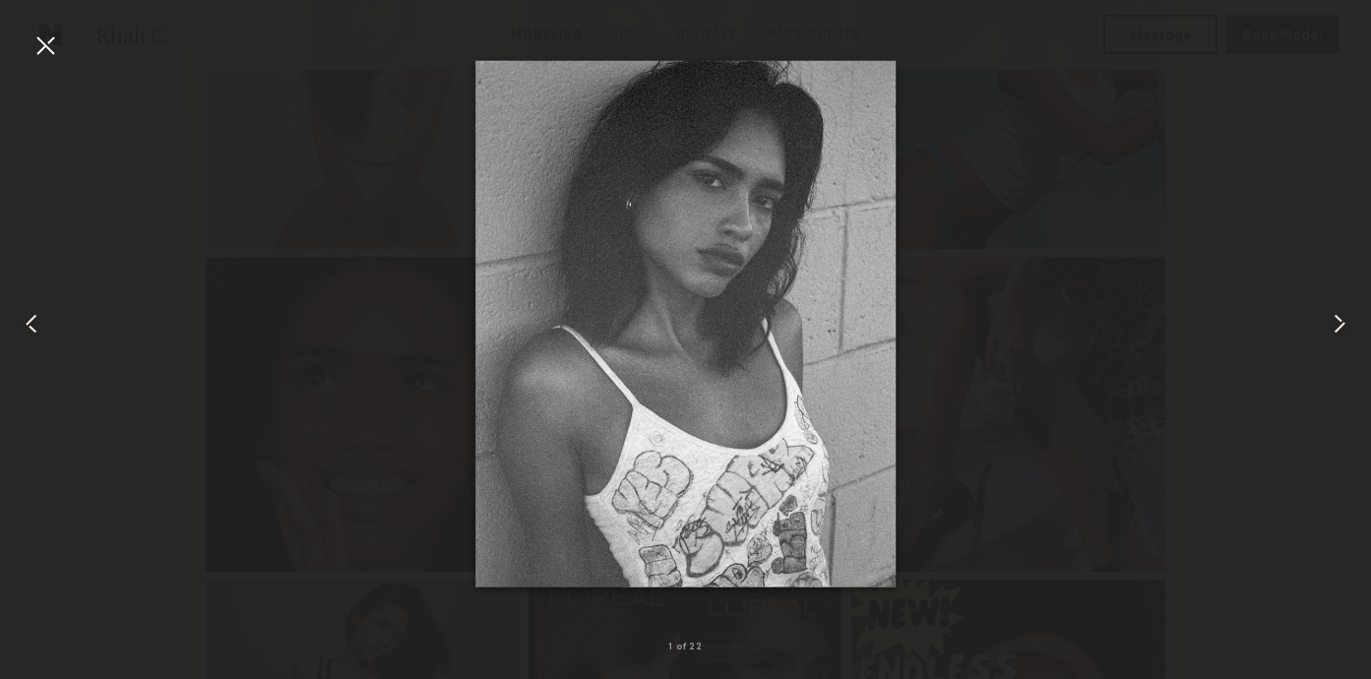
click at [1343, 324] on common-icon at bounding box center [1340, 324] width 32 height 32
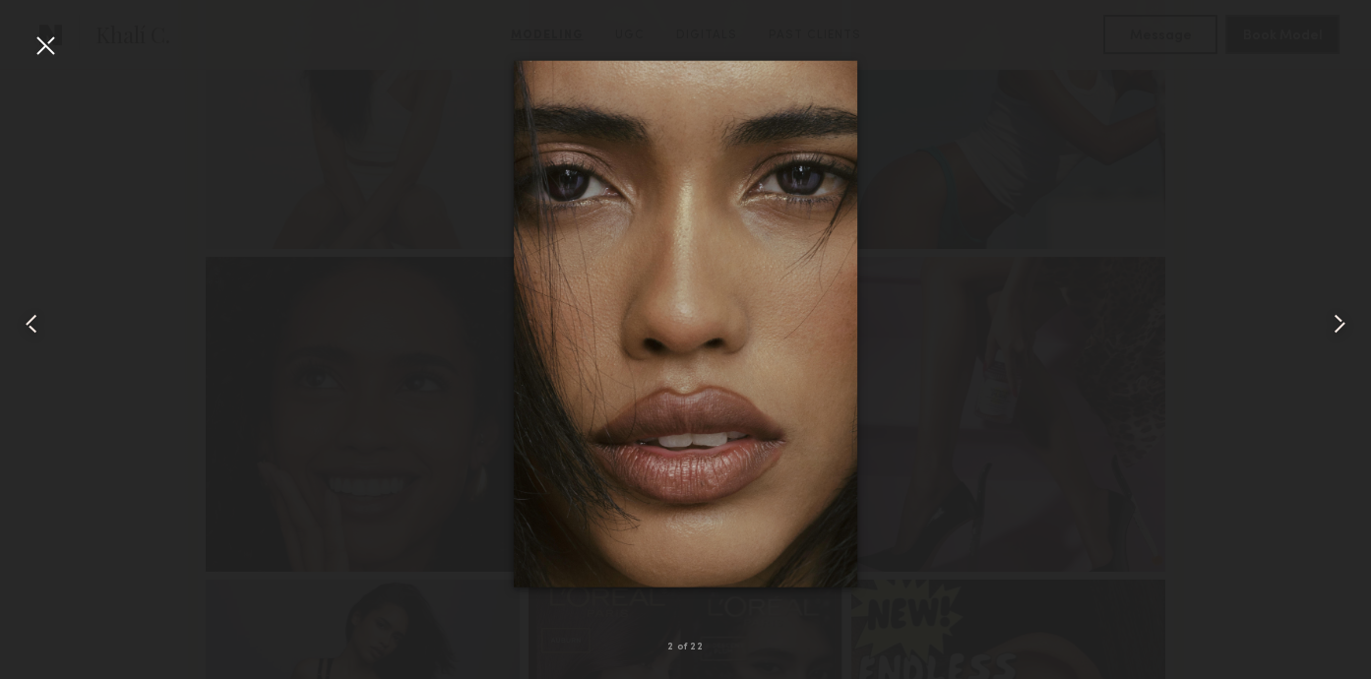
click at [46, 58] on div at bounding box center [46, 46] width 32 height 32
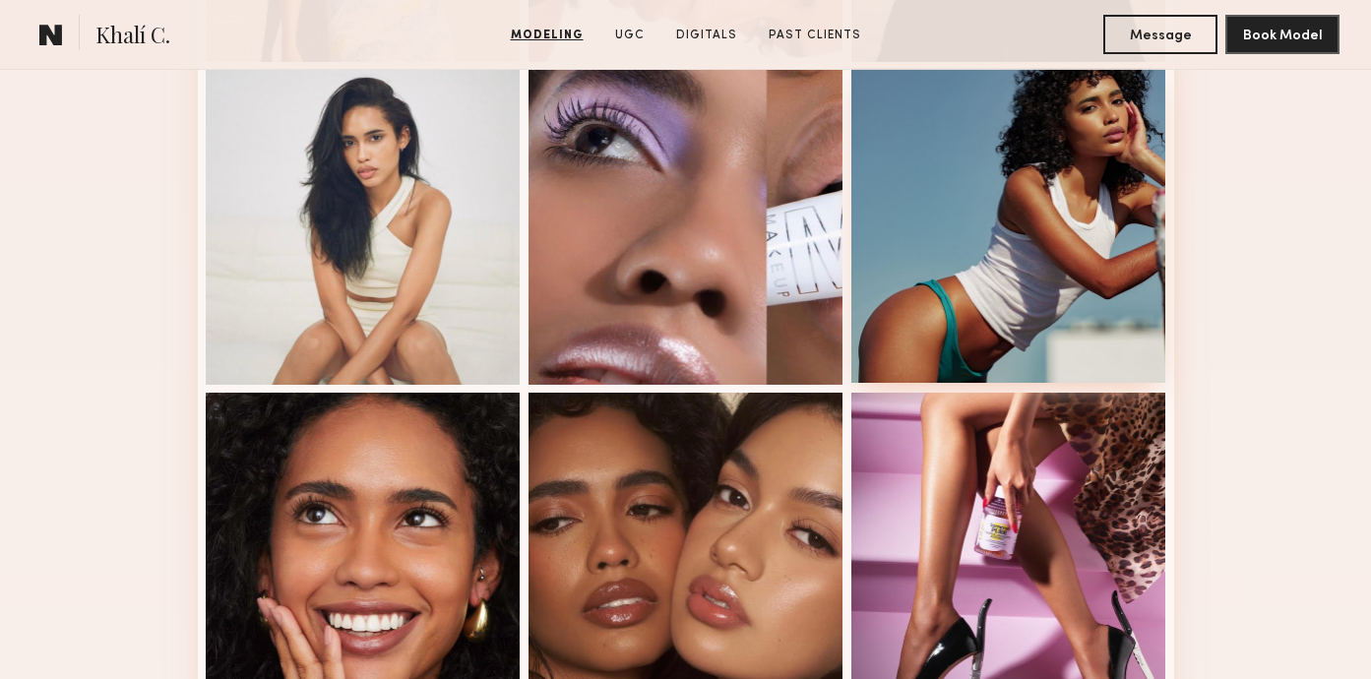
scroll to position [1795, 0]
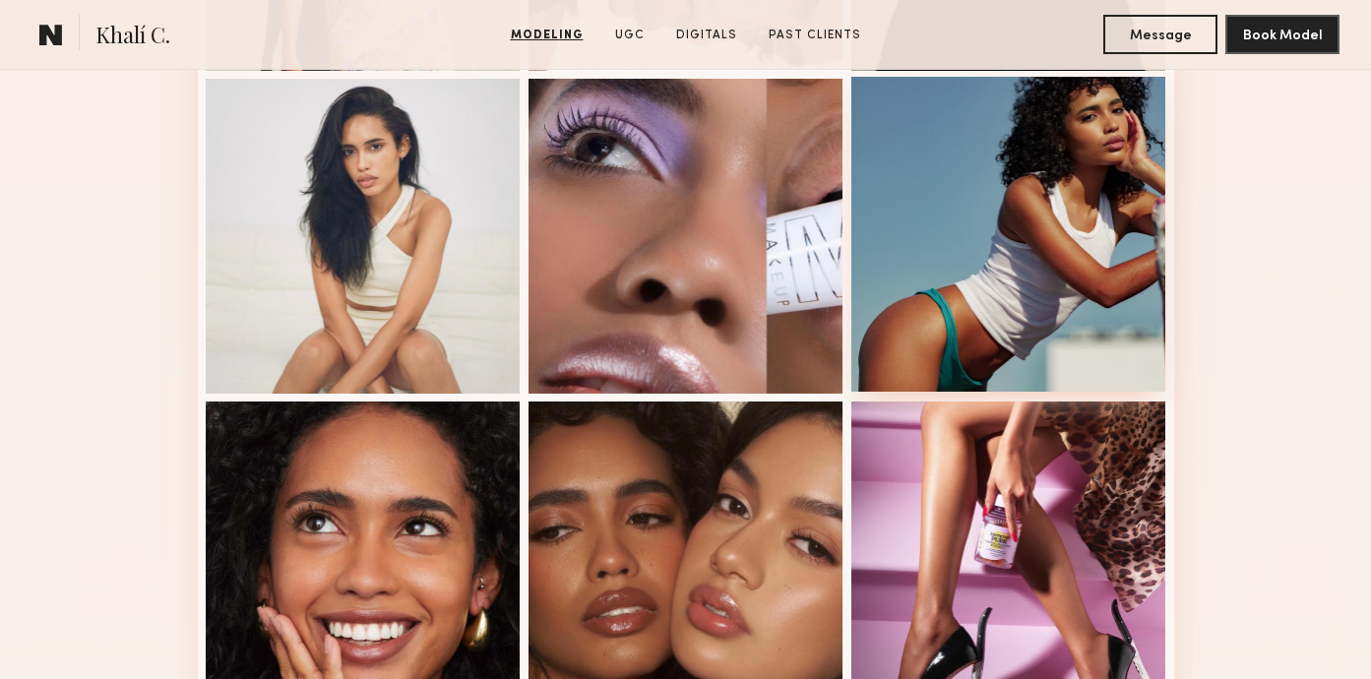
click at [982, 264] on div at bounding box center [1009, 234] width 315 height 315
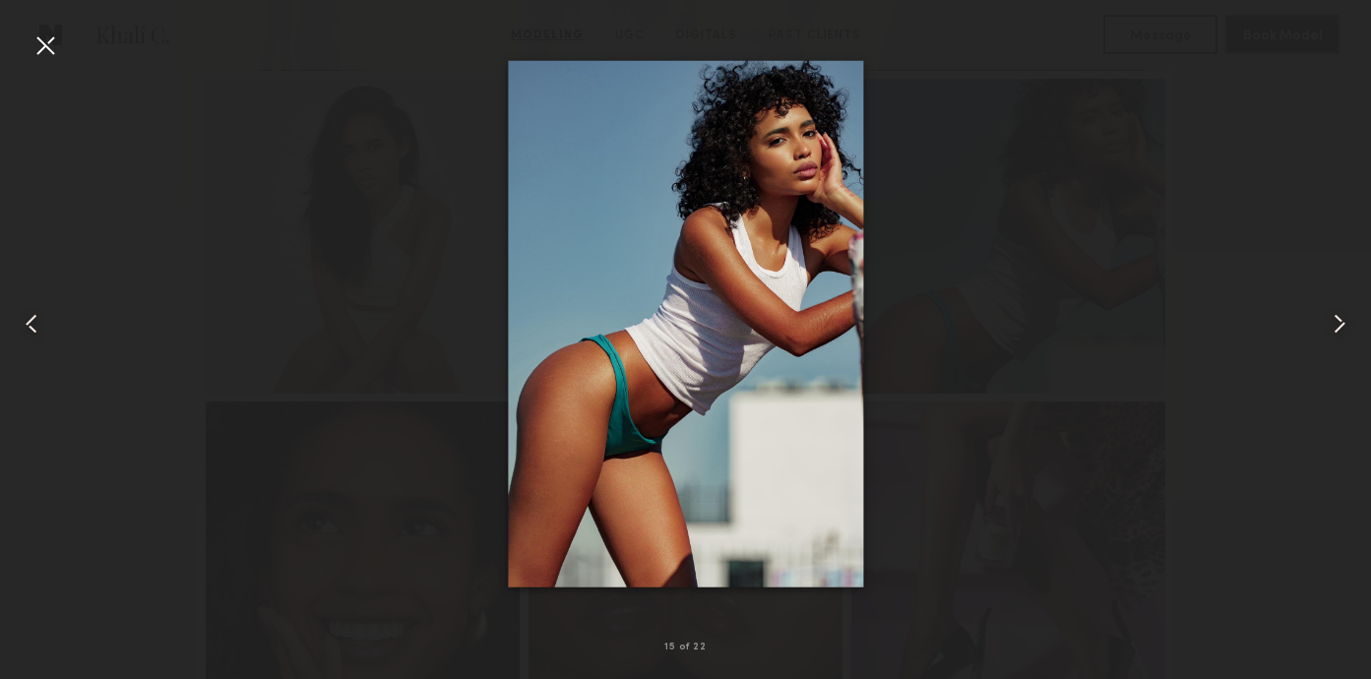
click at [50, 49] on div at bounding box center [46, 46] width 32 height 32
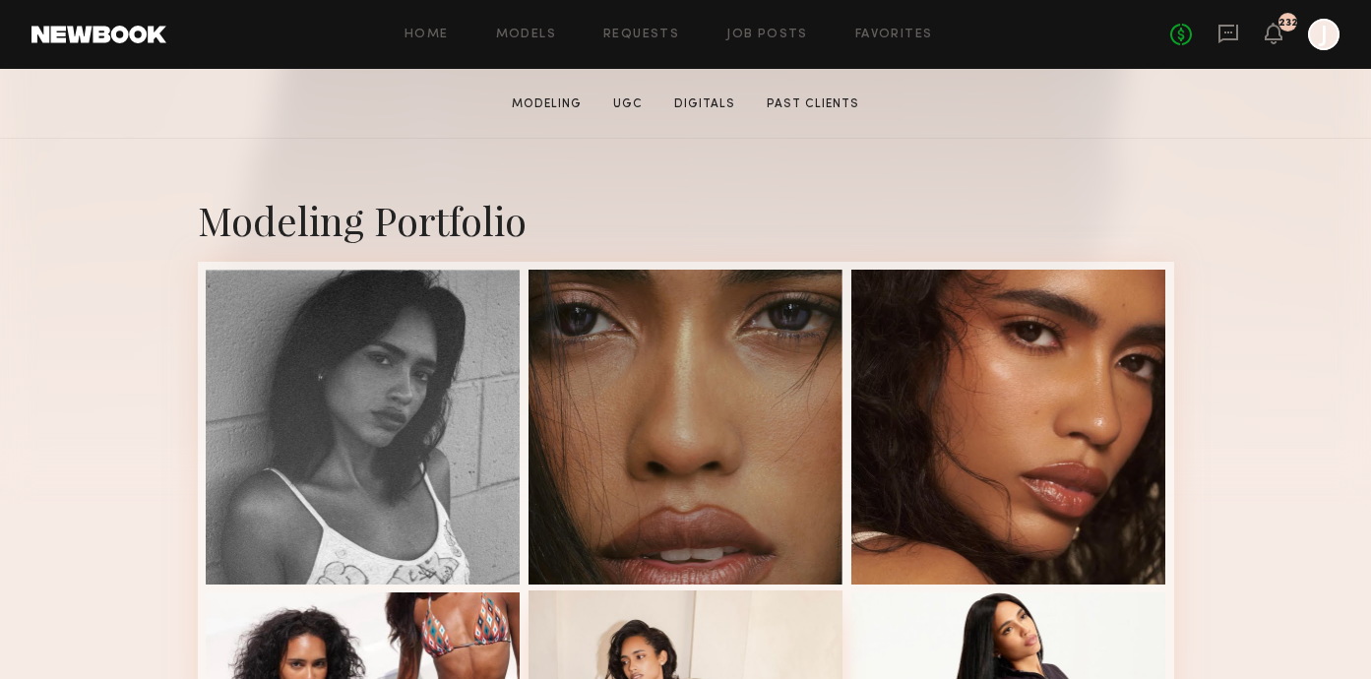
scroll to position [619, 0]
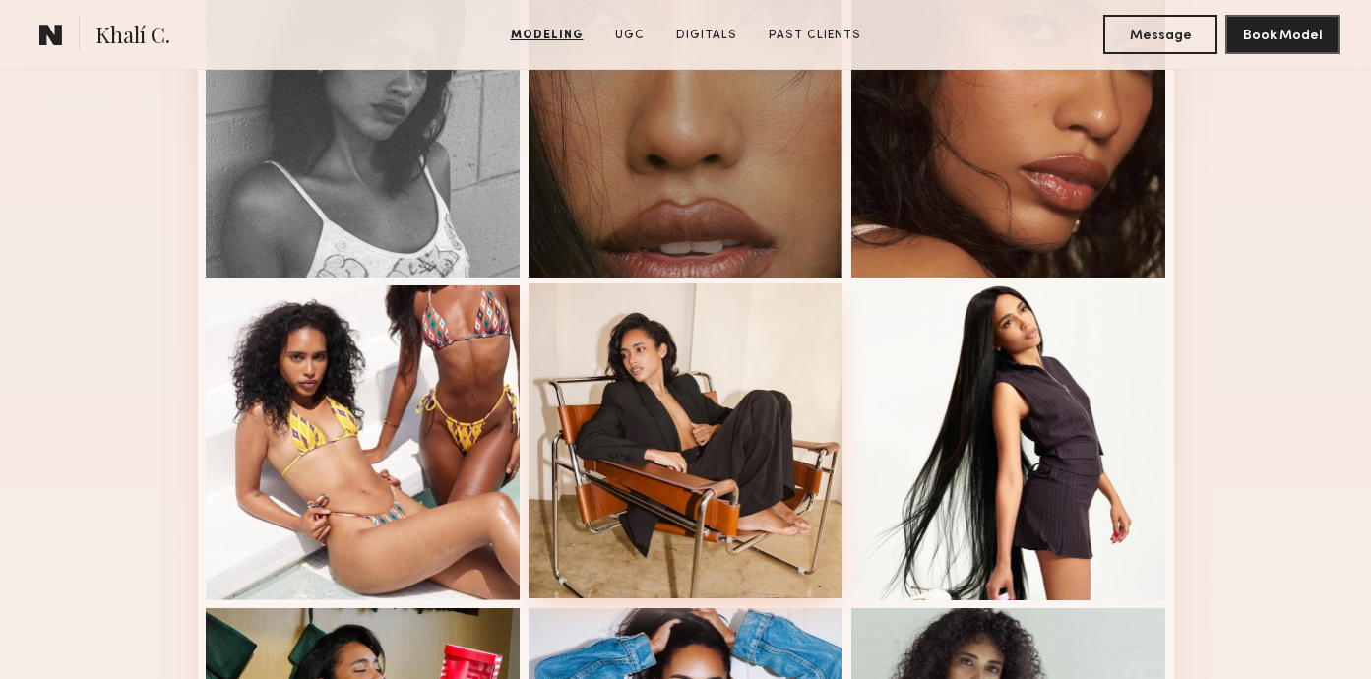
click at [723, 444] on div at bounding box center [686, 441] width 315 height 315
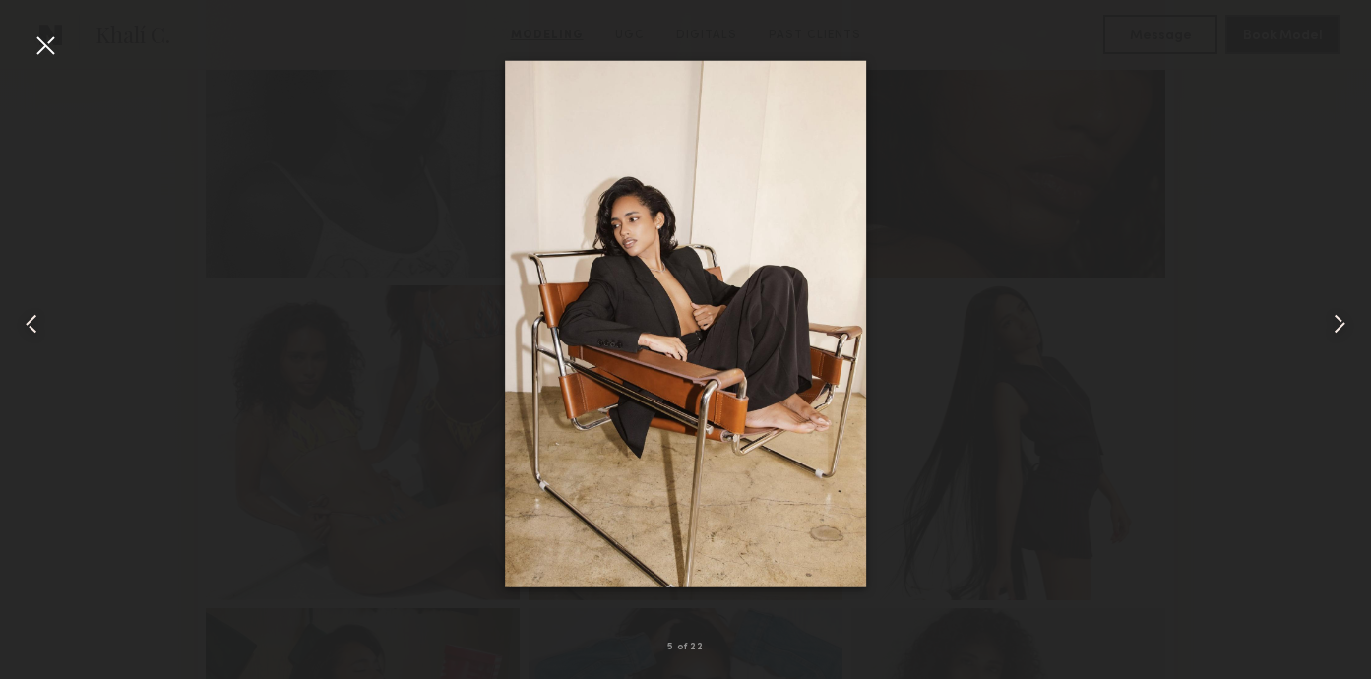
click at [43, 52] on div at bounding box center [46, 46] width 32 height 32
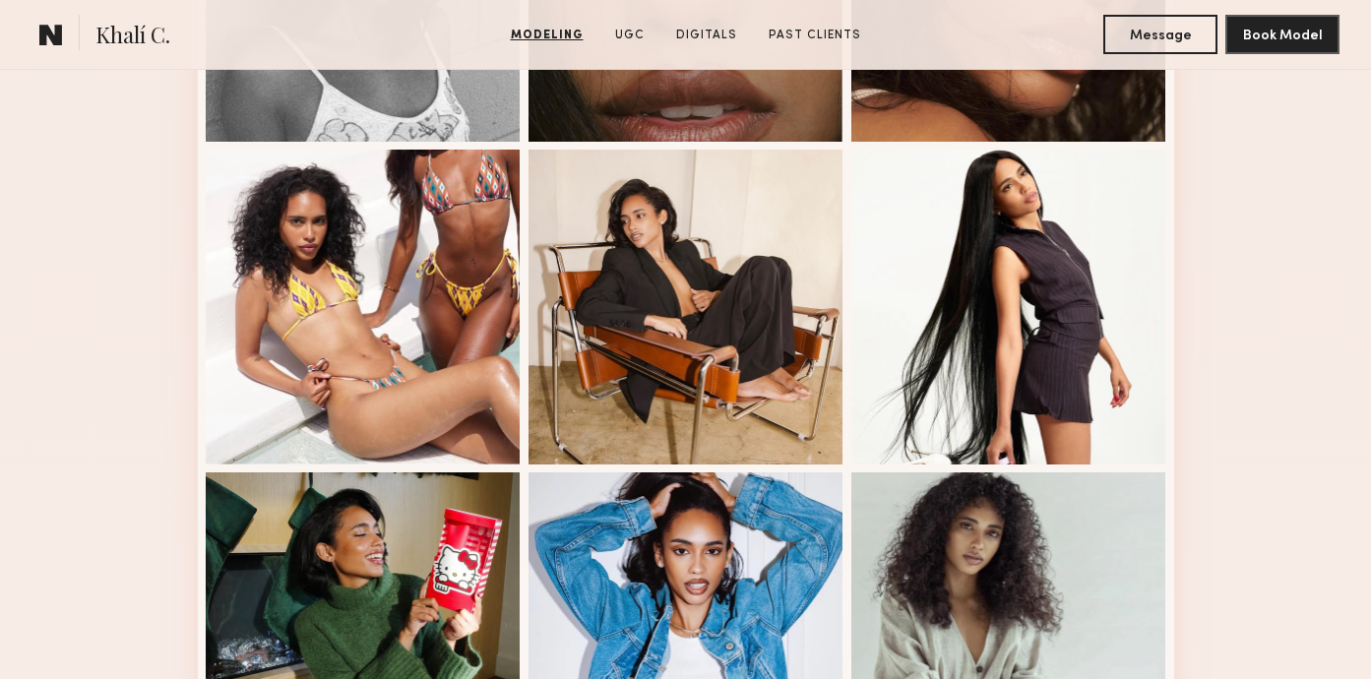
scroll to position [940, 0]
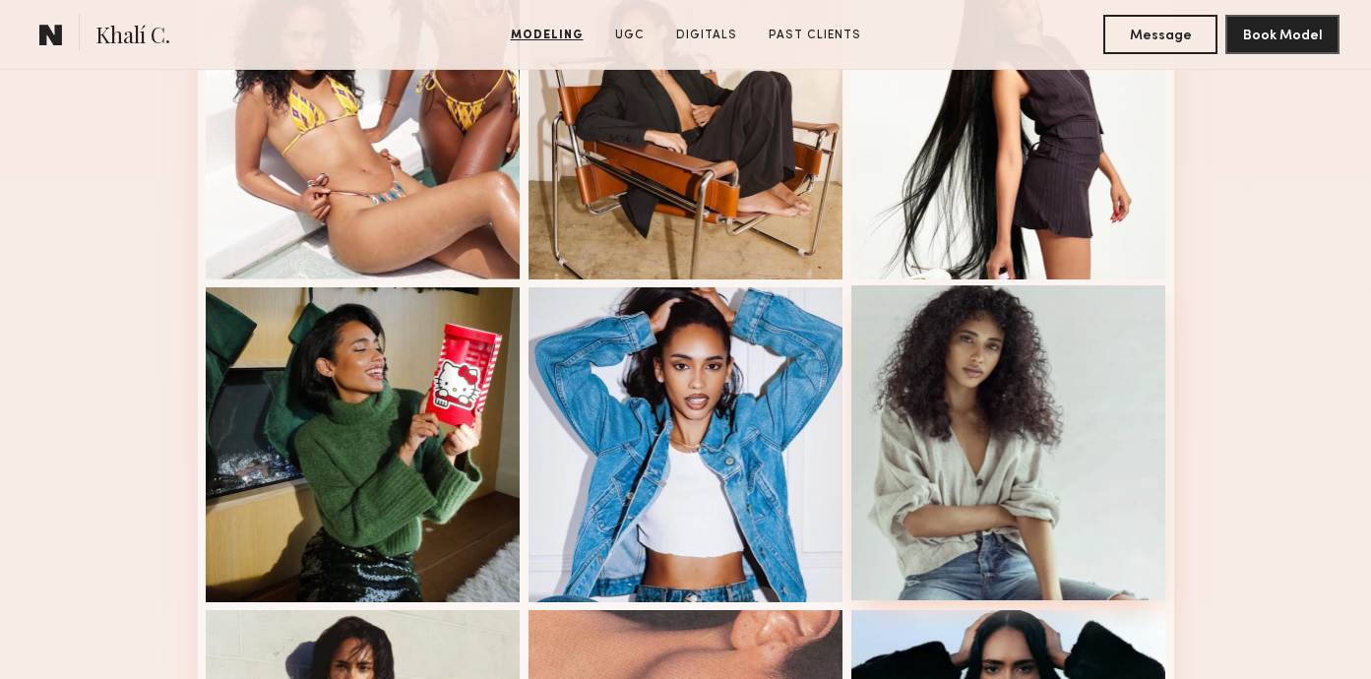
click at [931, 396] on div at bounding box center [1009, 442] width 315 height 315
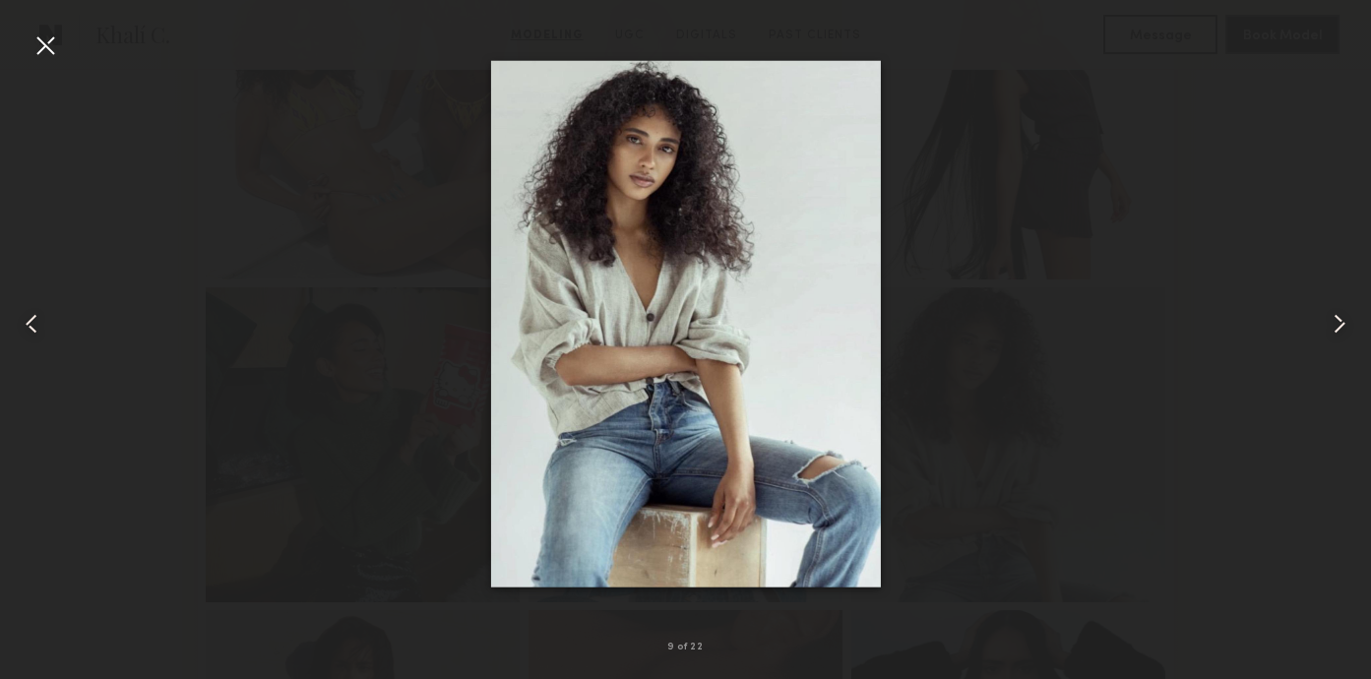
click at [28, 320] on common-icon at bounding box center [32, 324] width 32 height 32
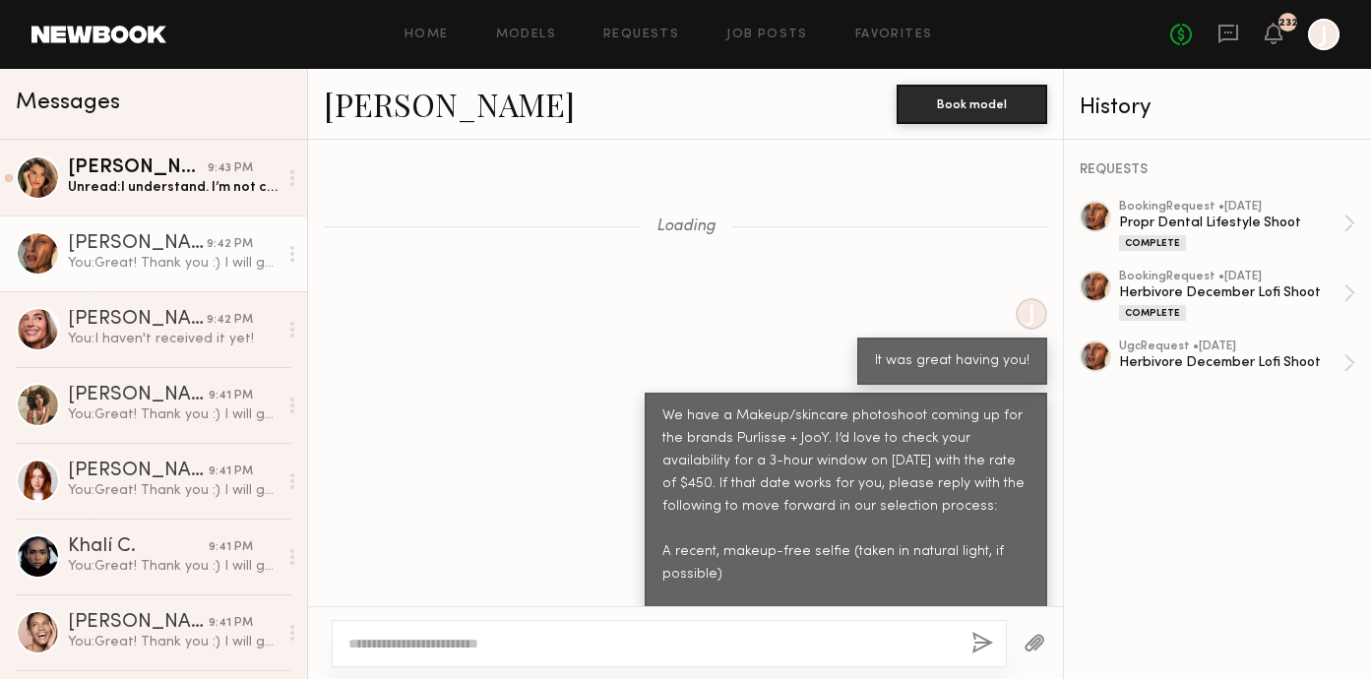
scroll to position [4043, 0]
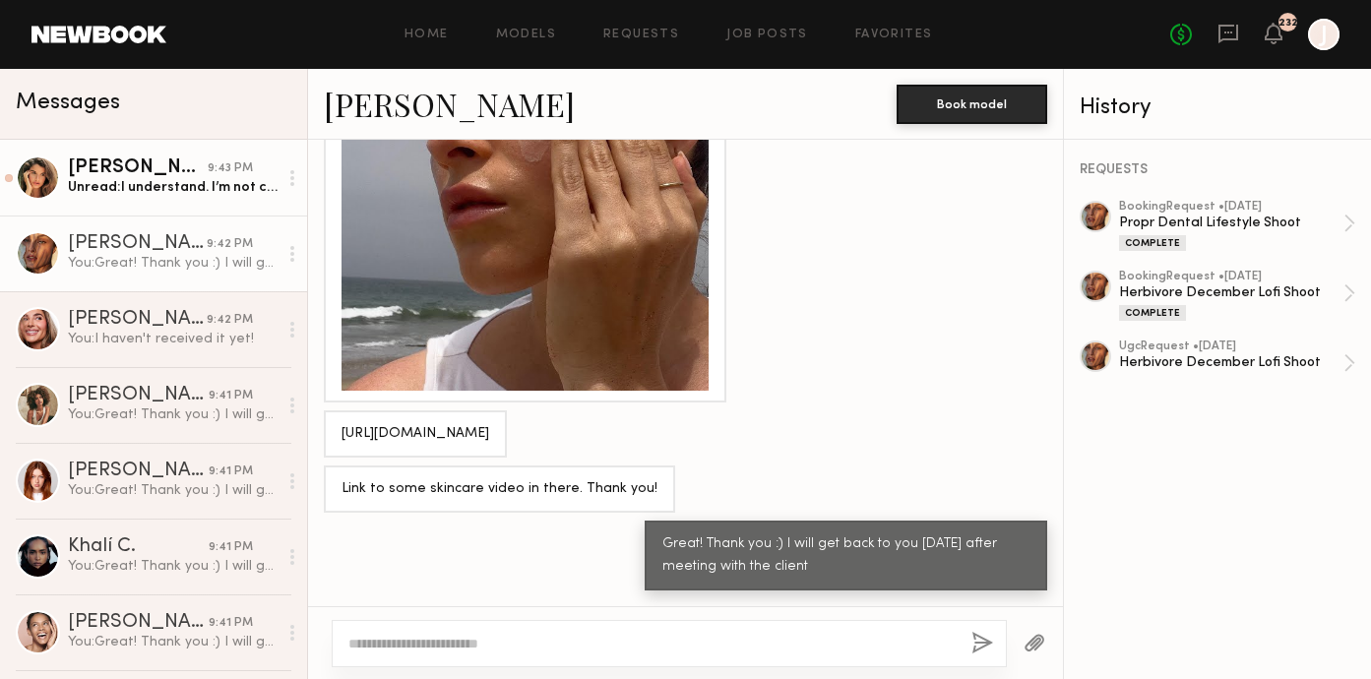
click at [214, 198] on link "Manuela G. 9:43 PM Unread: I understand. I’m not comfortable with perpetuity bu…" at bounding box center [153, 178] width 307 height 76
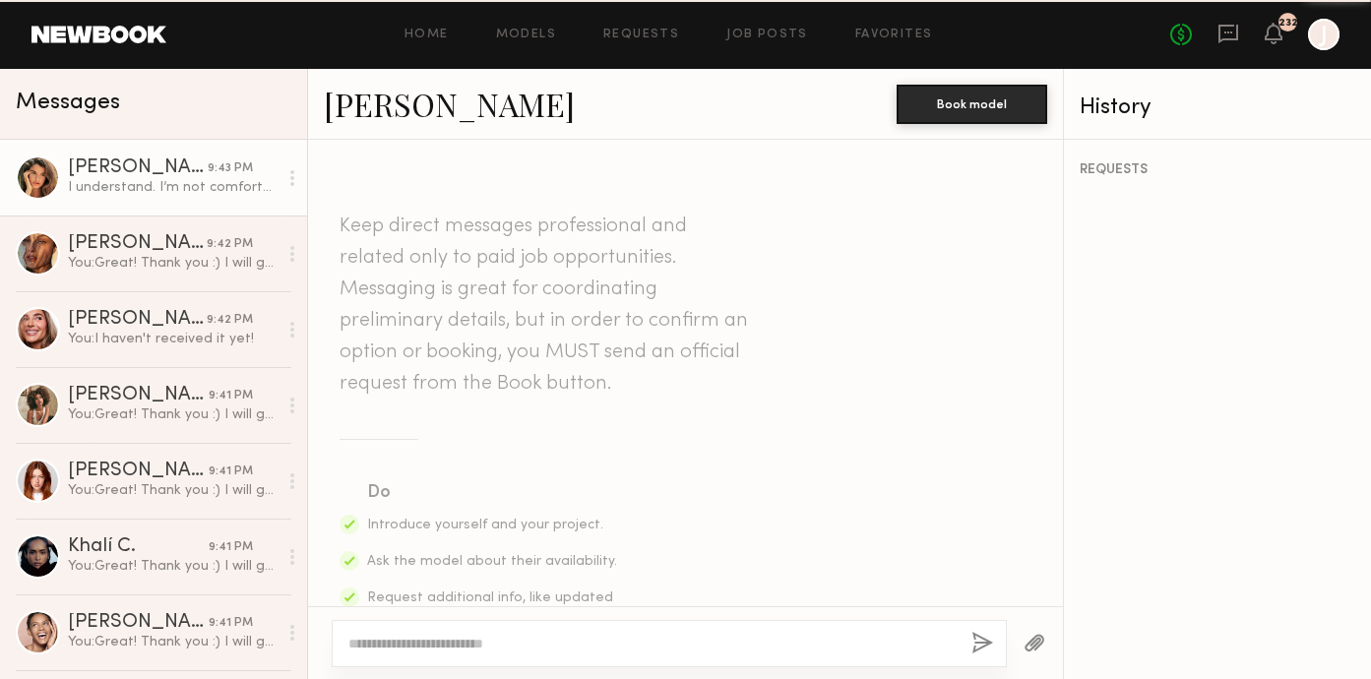
scroll to position [1751, 0]
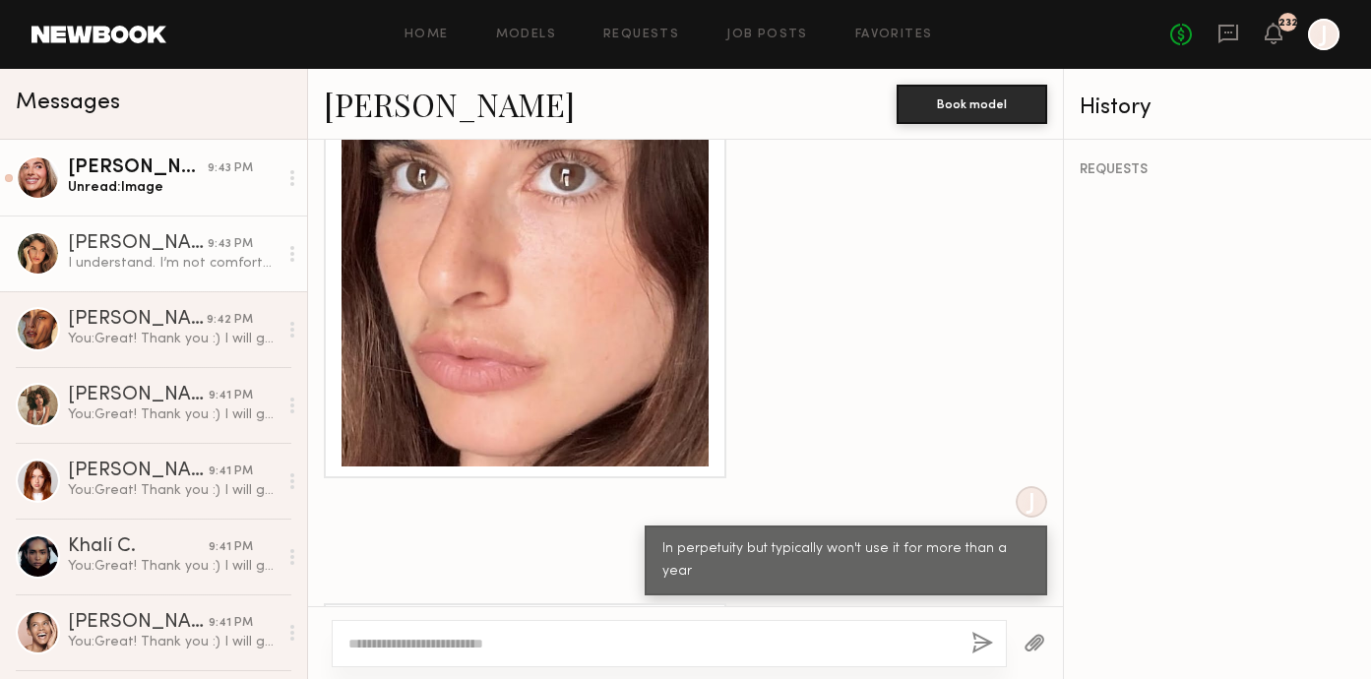
click at [151, 175] on div "[PERSON_NAME]" at bounding box center [138, 168] width 140 height 20
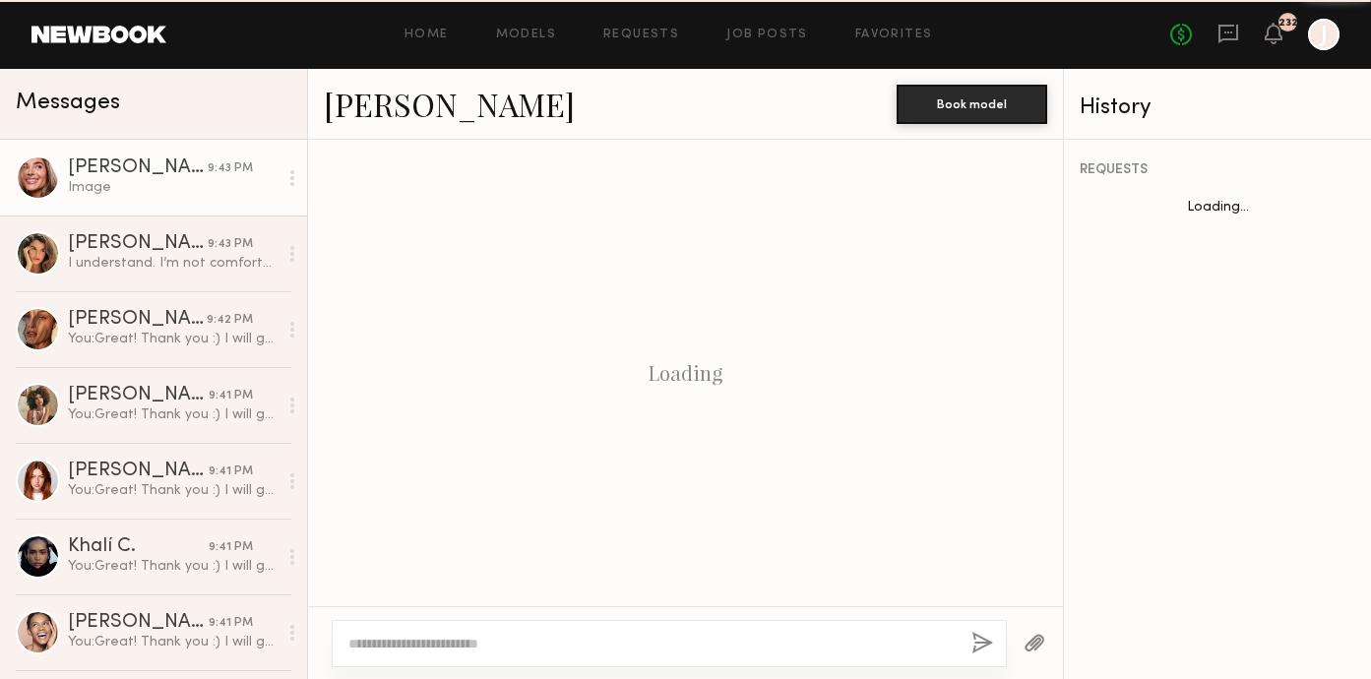
scroll to position [1751, 0]
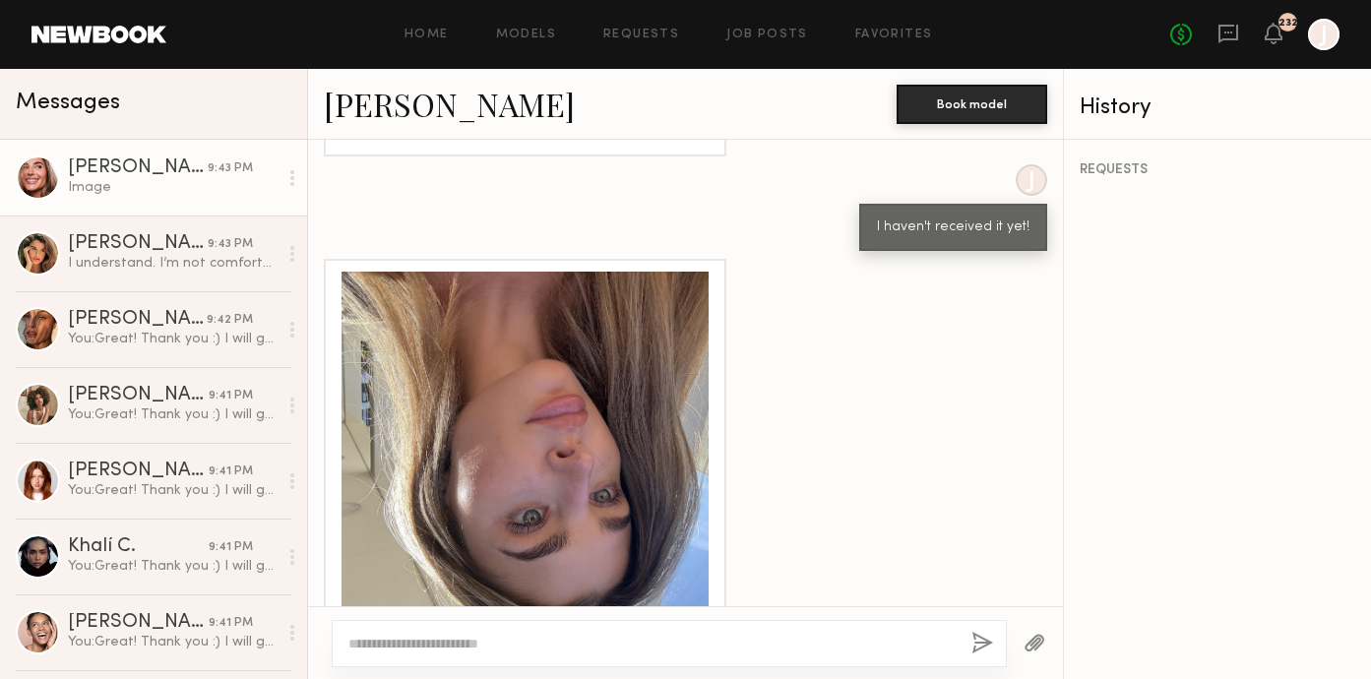
click at [541, 390] on div at bounding box center [525, 455] width 367 height 367
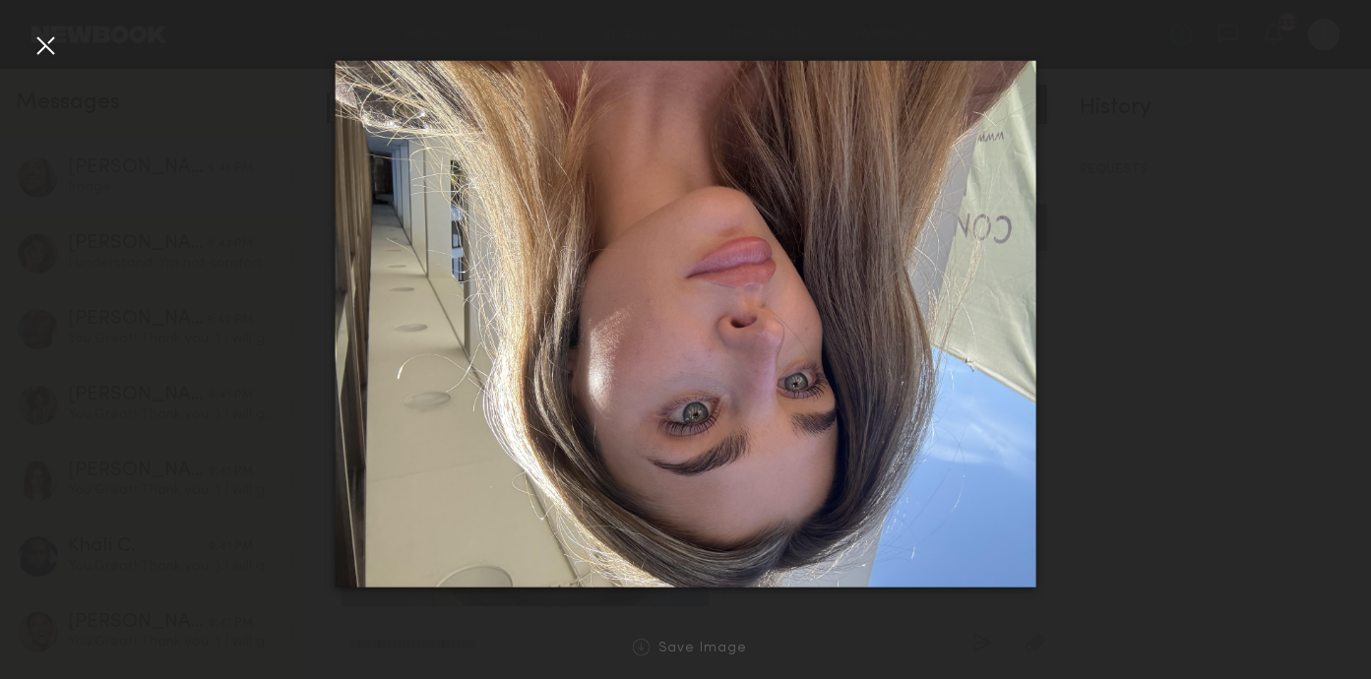
click at [43, 43] on div at bounding box center [46, 46] width 32 height 32
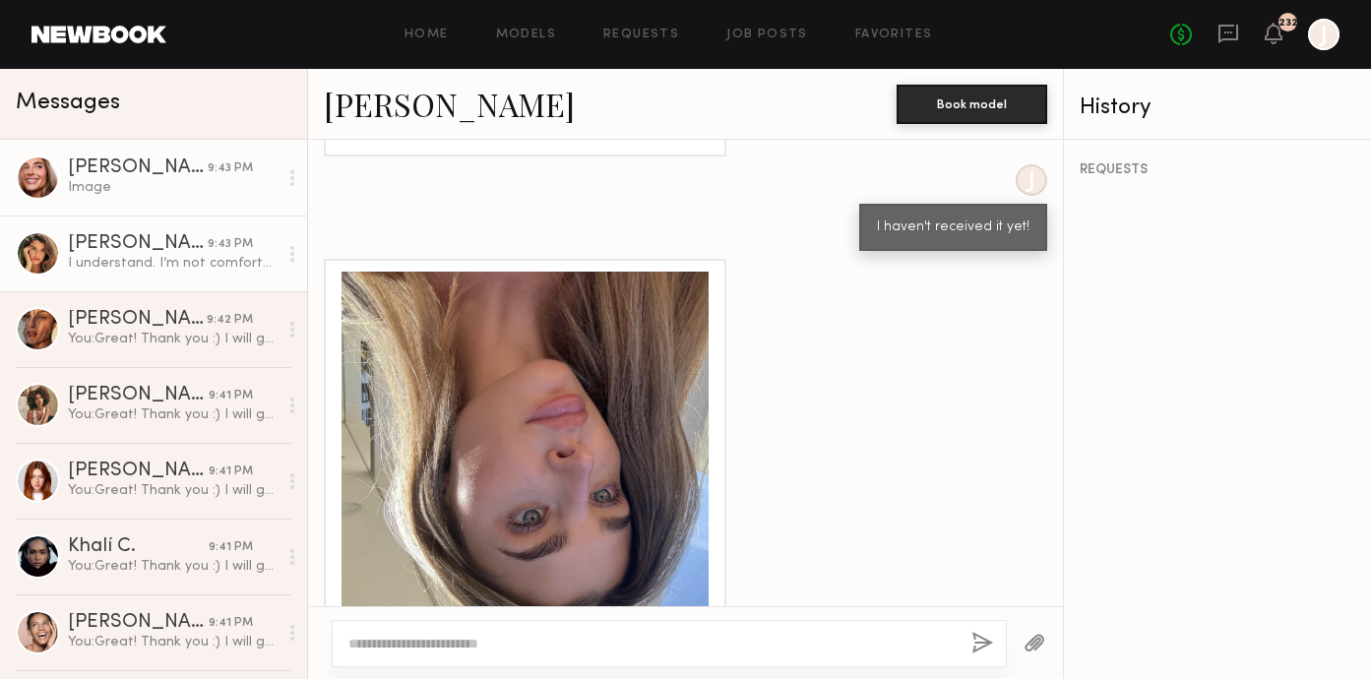
click at [142, 247] on div "[PERSON_NAME]" at bounding box center [138, 244] width 140 height 20
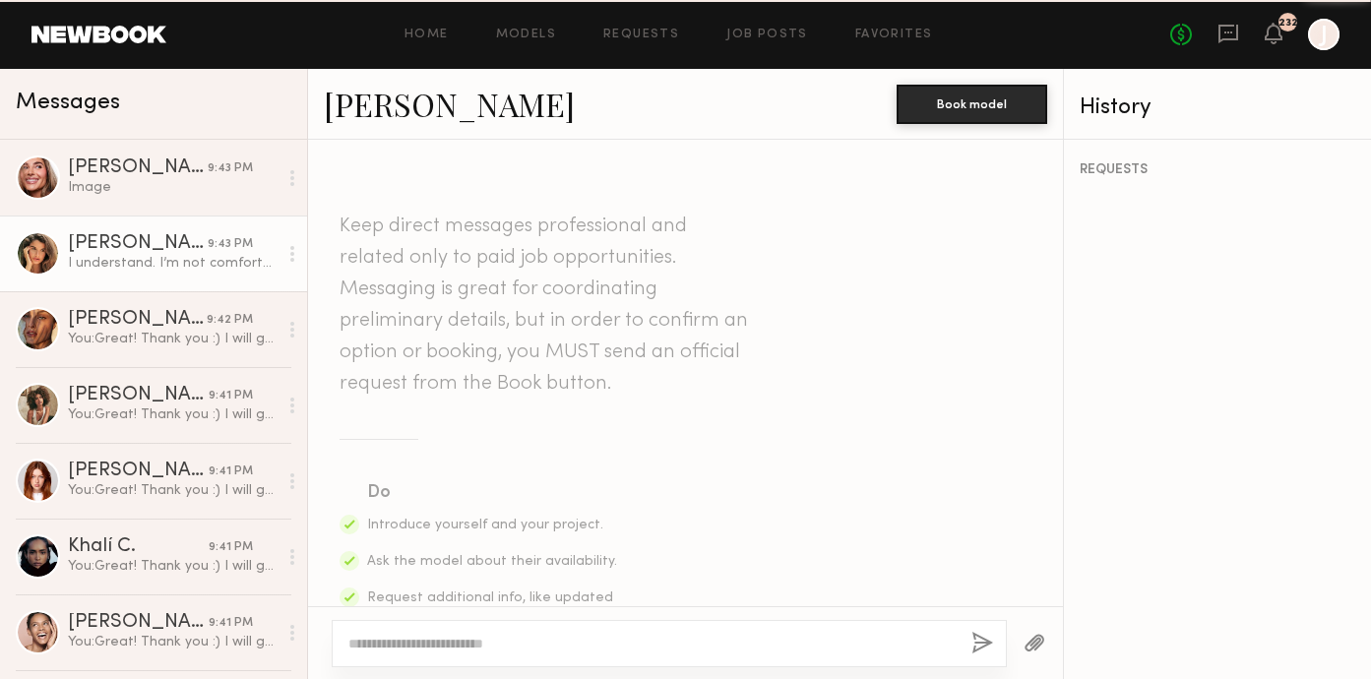
scroll to position [1751, 0]
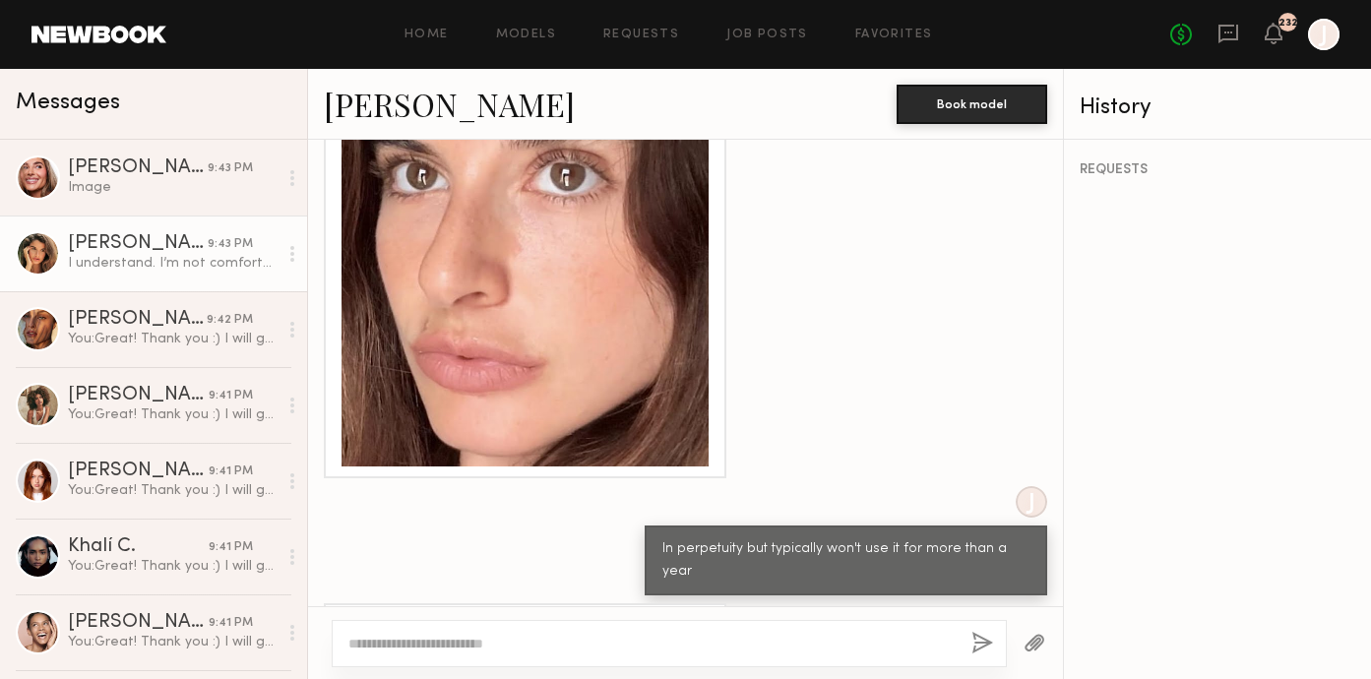
click at [474, 641] on textarea at bounding box center [651, 644] width 607 height 20
type textarea "*"
click at [348, 639] on textarea "**********" at bounding box center [651, 644] width 607 height 20
type textarea "**********"
click at [979, 647] on button "button" at bounding box center [983, 644] width 22 height 25
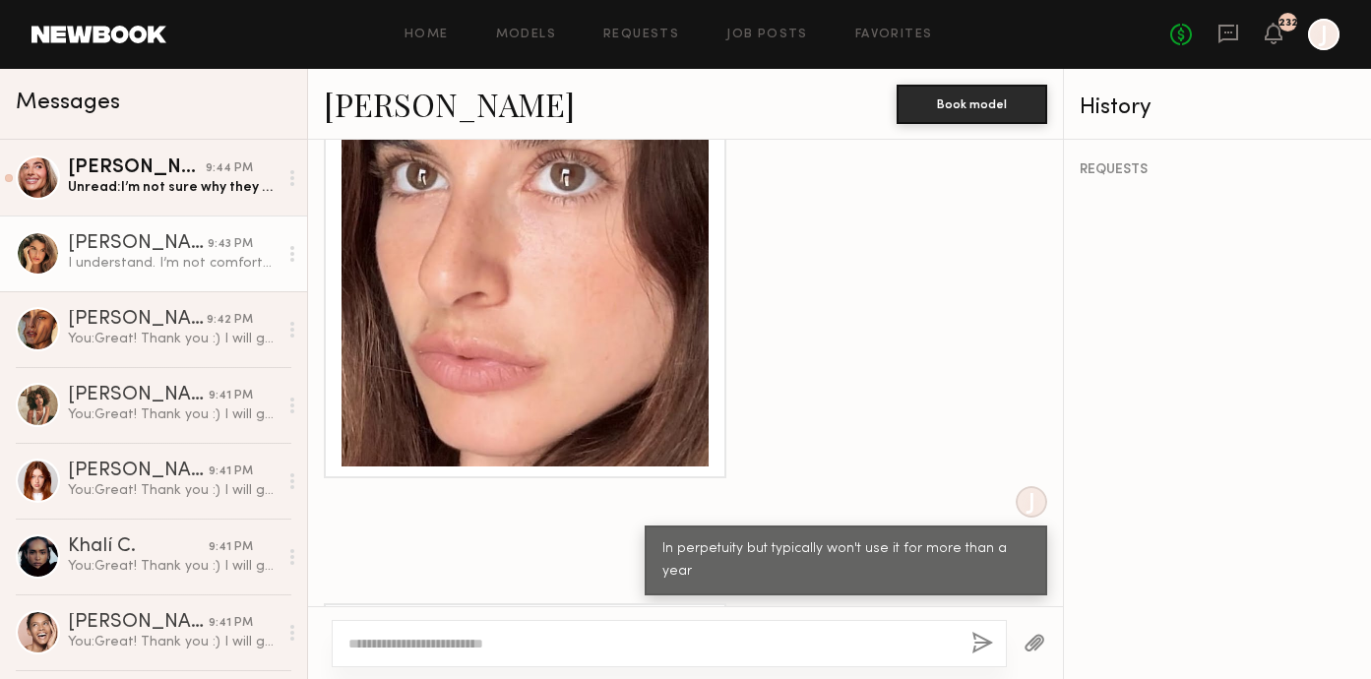
scroll to position [2018, 0]
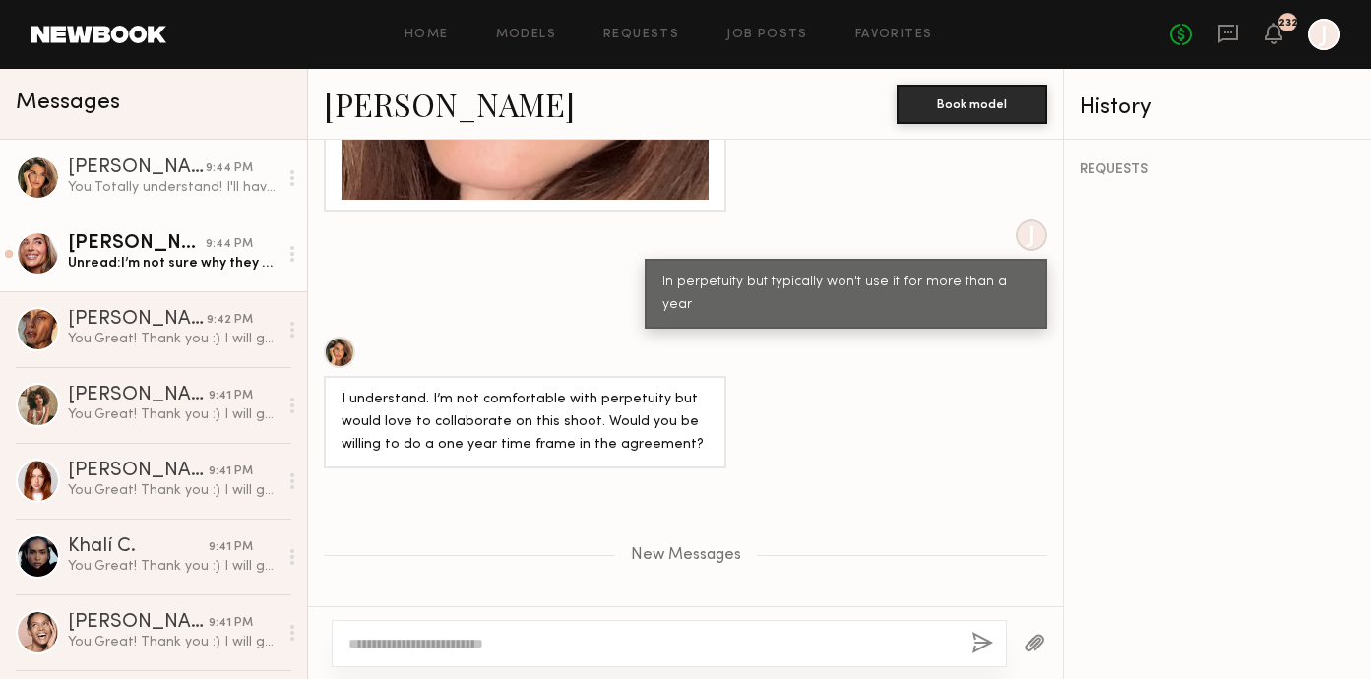
click at [158, 243] on div "Serena M." at bounding box center [137, 244] width 138 height 20
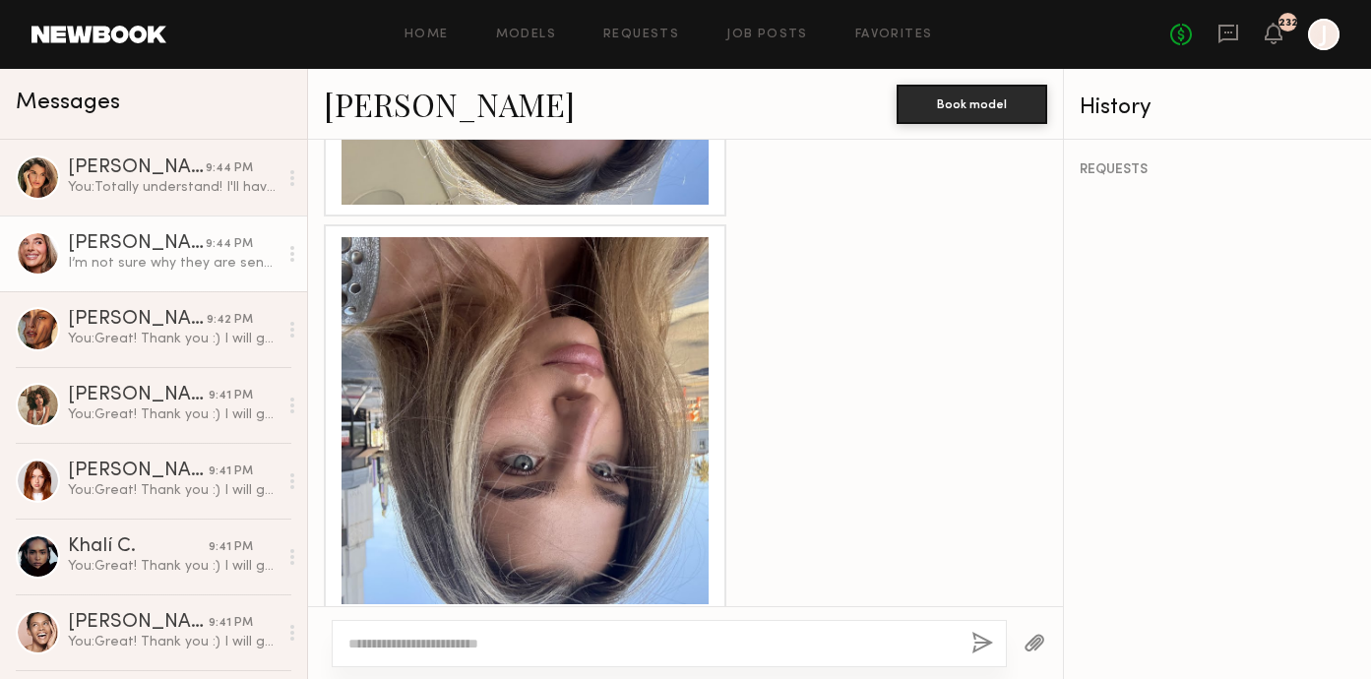
scroll to position [2245, 0]
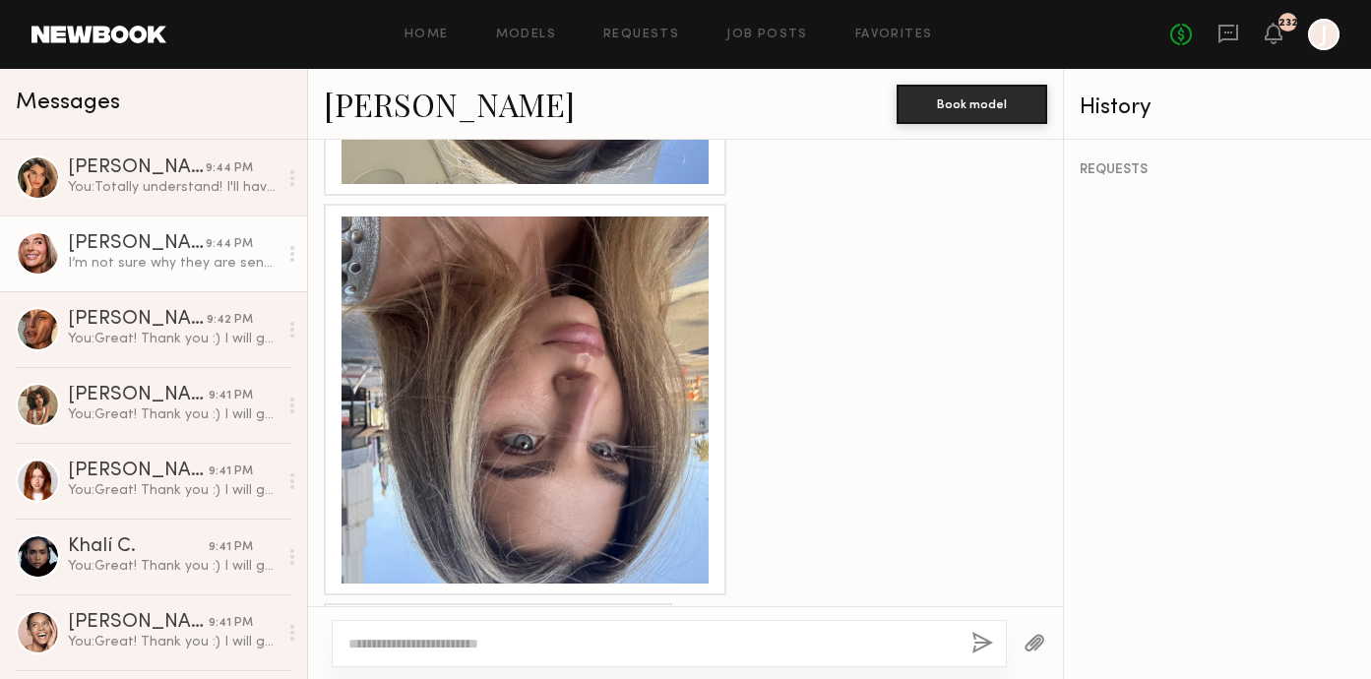
click at [495, 651] on textarea at bounding box center [651, 644] width 607 height 20
drag, startPoint x: 500, startPoint y: 648, endPoint x: 418, endPoint y: 646, distance: 81.7
click at [418, 646] on textarea "**********" at bounding box center [651, 644] width 607 height 20
type textarea "**********"
click at [981, 639] on button "button" at bounding box center [983, 644] width 22 height 25
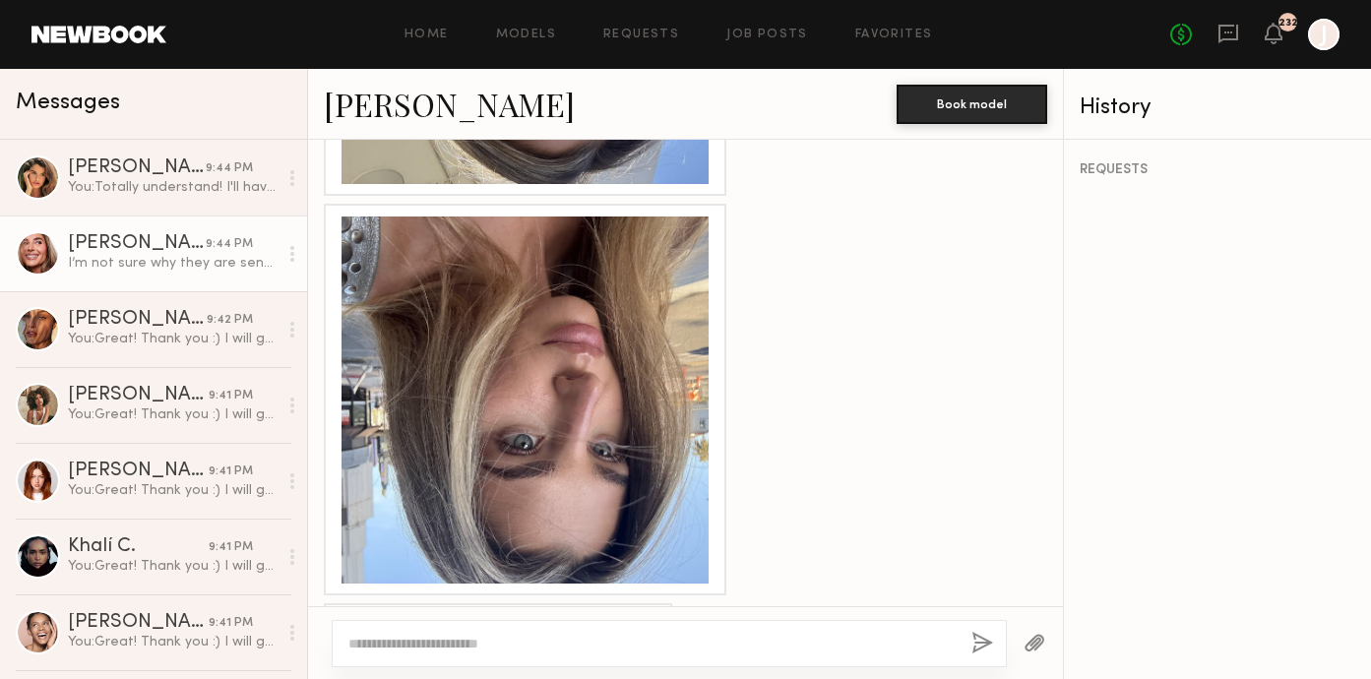
scroll to position [2450, 0]
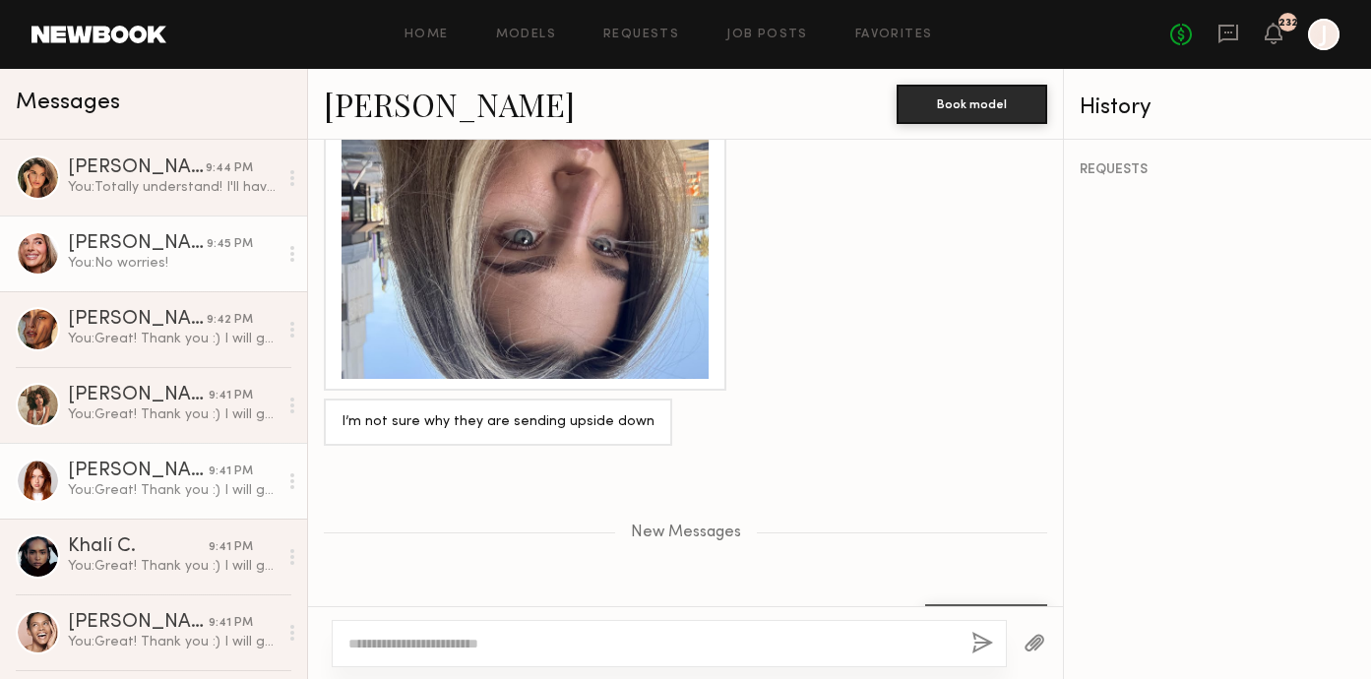
click at [180, 484] on div "You: Great! Thank you :) I will get back to you tomorrow after meeting with the…" at bounding box center [173, 490] width 210 height 19
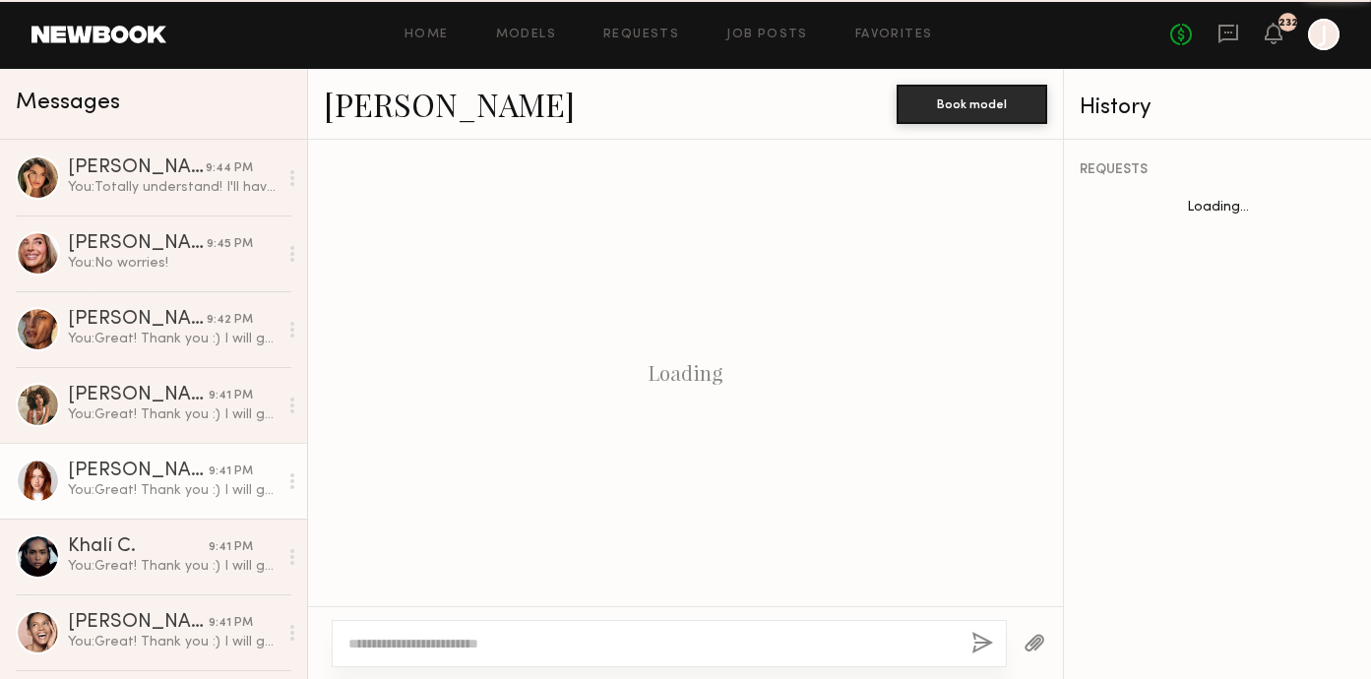
scroll to position [2451, 0]
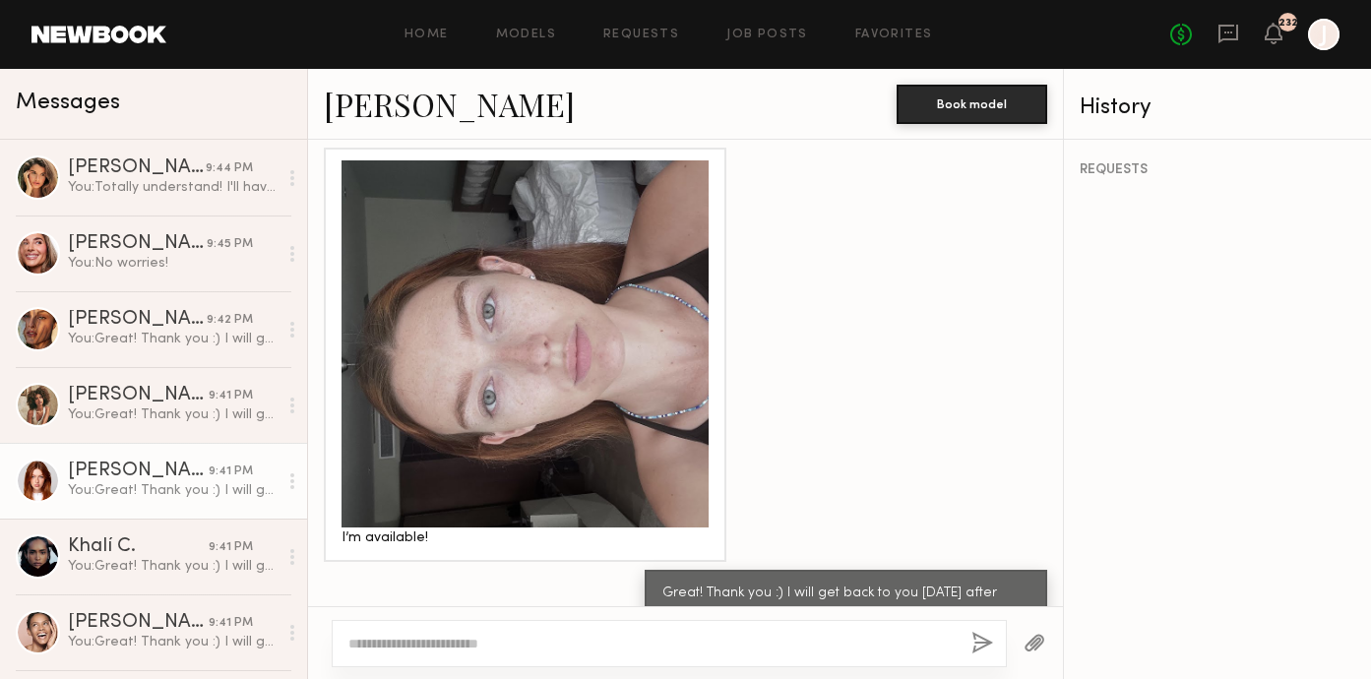
copy div "I will get back to you tomorrow after meeting with the client"
drag, startPoint x: 783, startPoint y: 543, endPoint x: 851, endPoint y: 572, distance: 73.7
click at [851, 583] on div "Great! Thank you :) I will get back to you tomorrow after meeting with the clie…" at bounding box center [846, 605] width 367 height 45
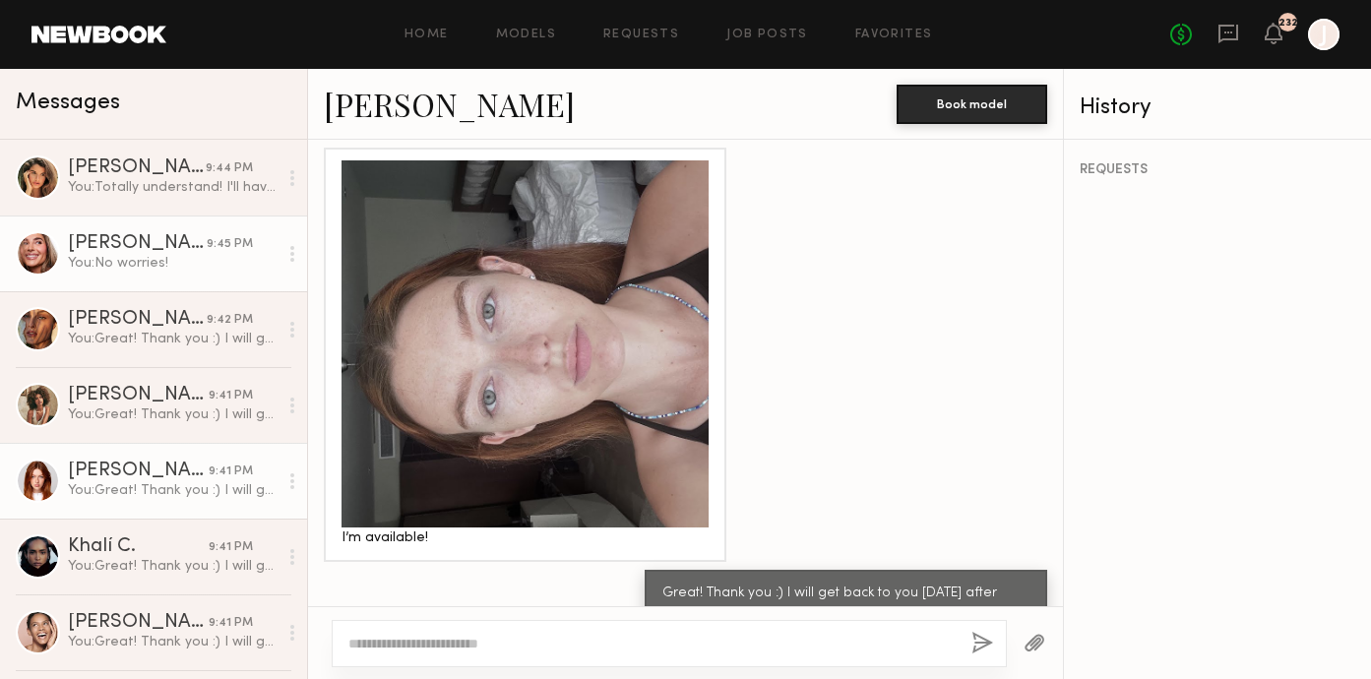
click at [184, 250] on div "Serena M." at bounding box center [137, 244] width 139 height 20
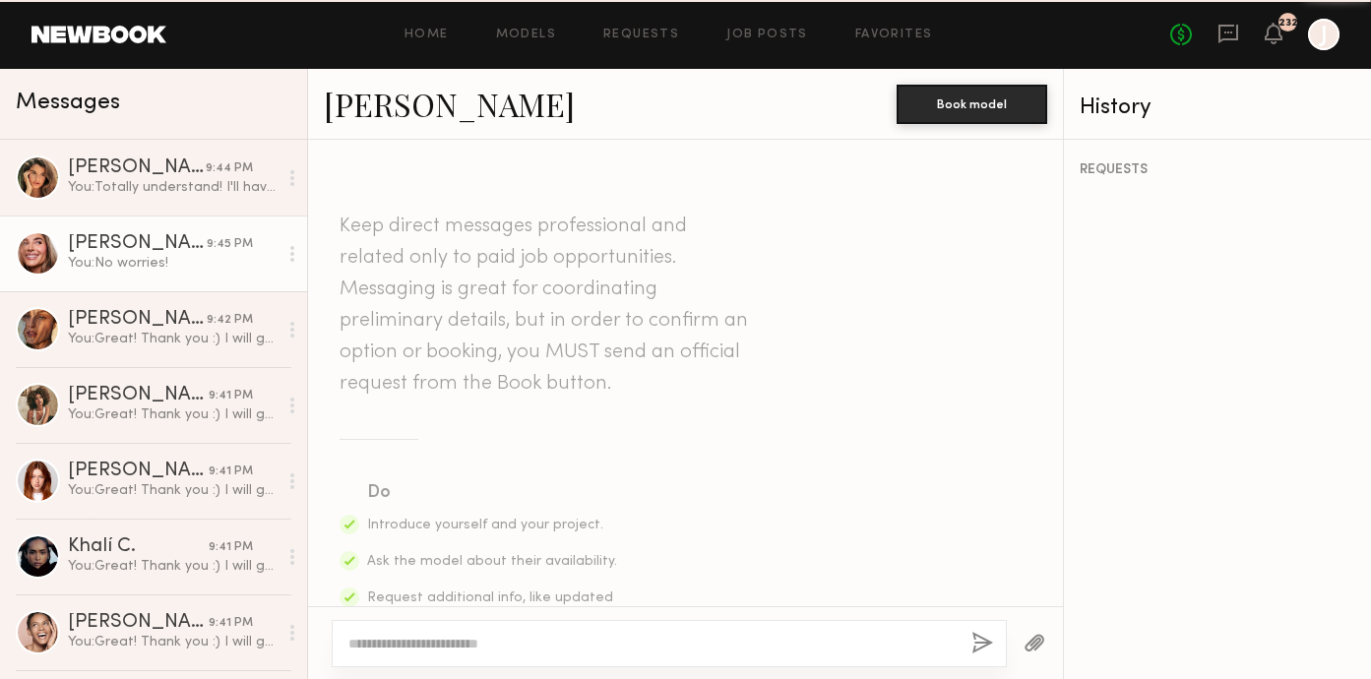
scroll to position [2301, 0]
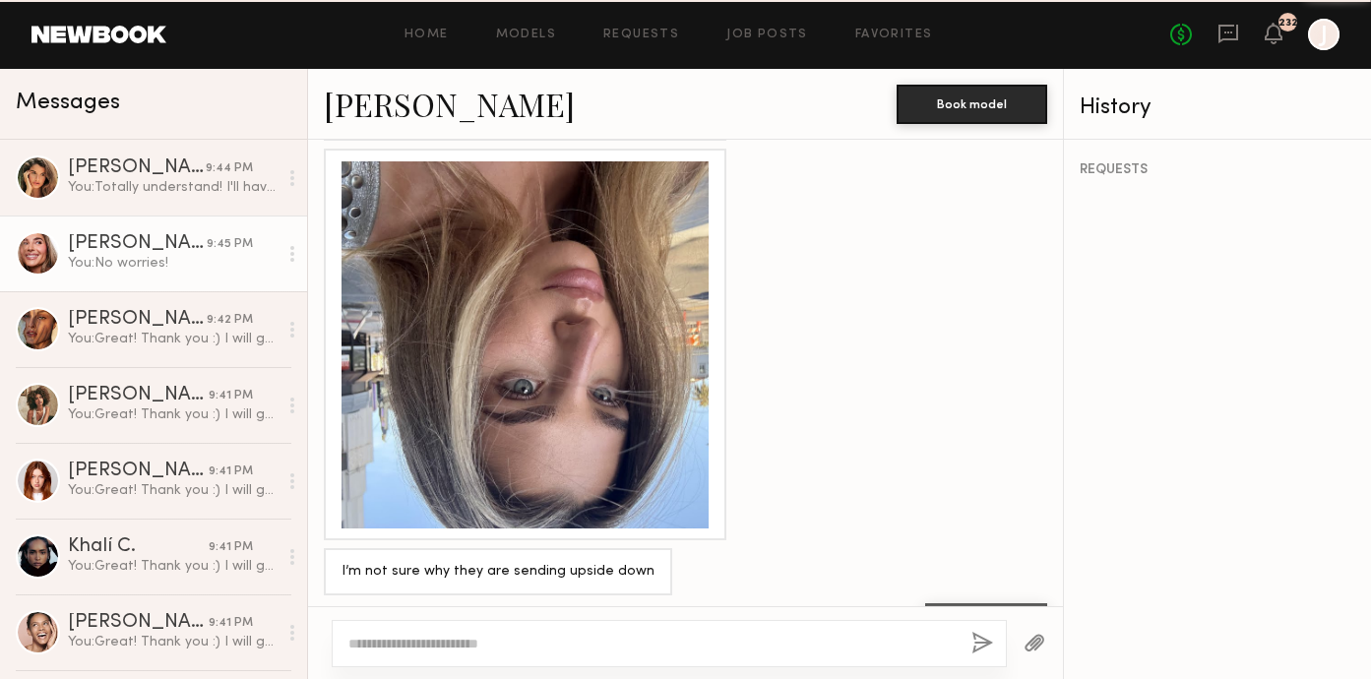
click at [451, 660] on div at bounding box center [669, 643] width 675 height 47
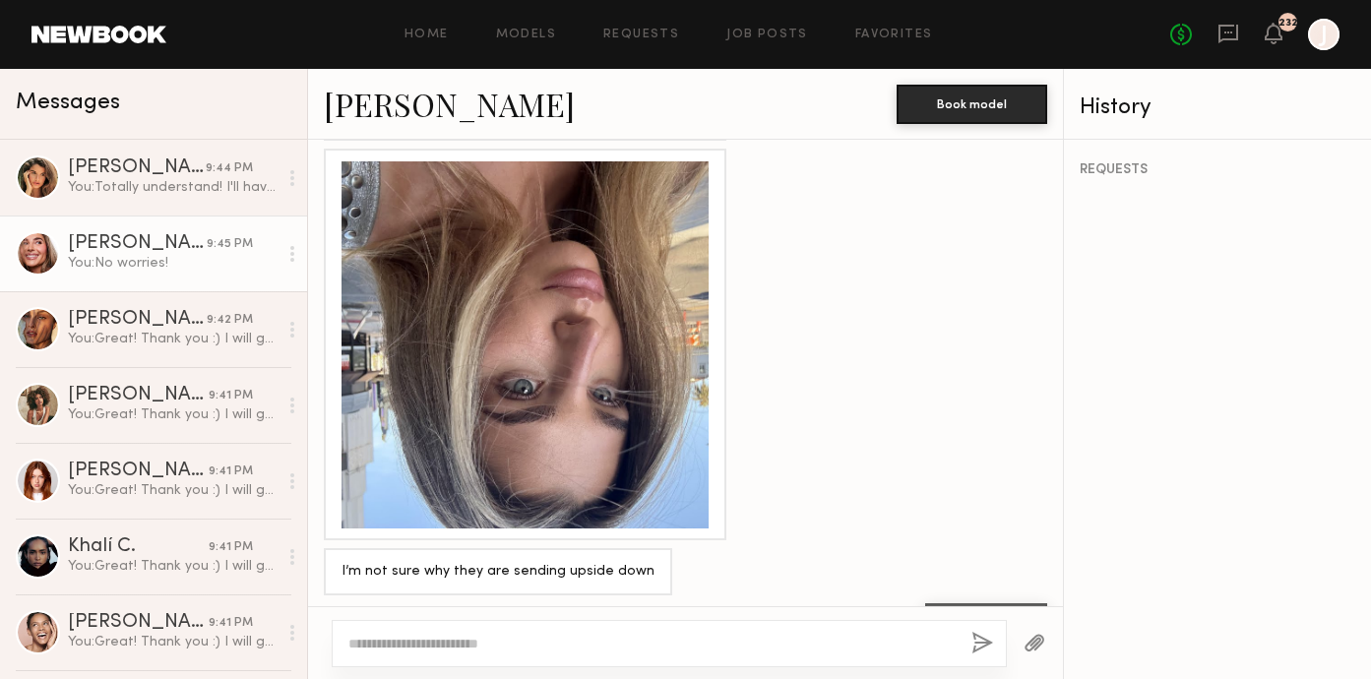
click at [451, 652] on textarea at bounding box center [651, 644] width 607 height 20
paste textarea "**********"
type textarea "**********"
click at [979, 635] on button "button" at bounding box center [983, 644] width 22 height 25
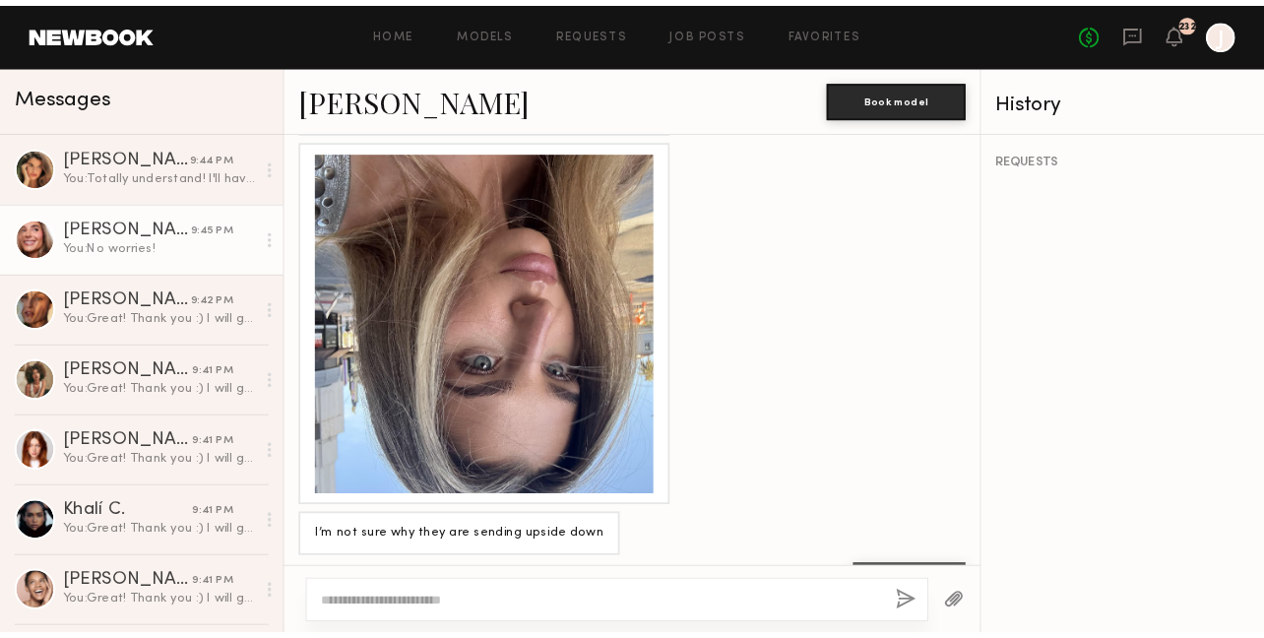
scroll to position [2418, 0]
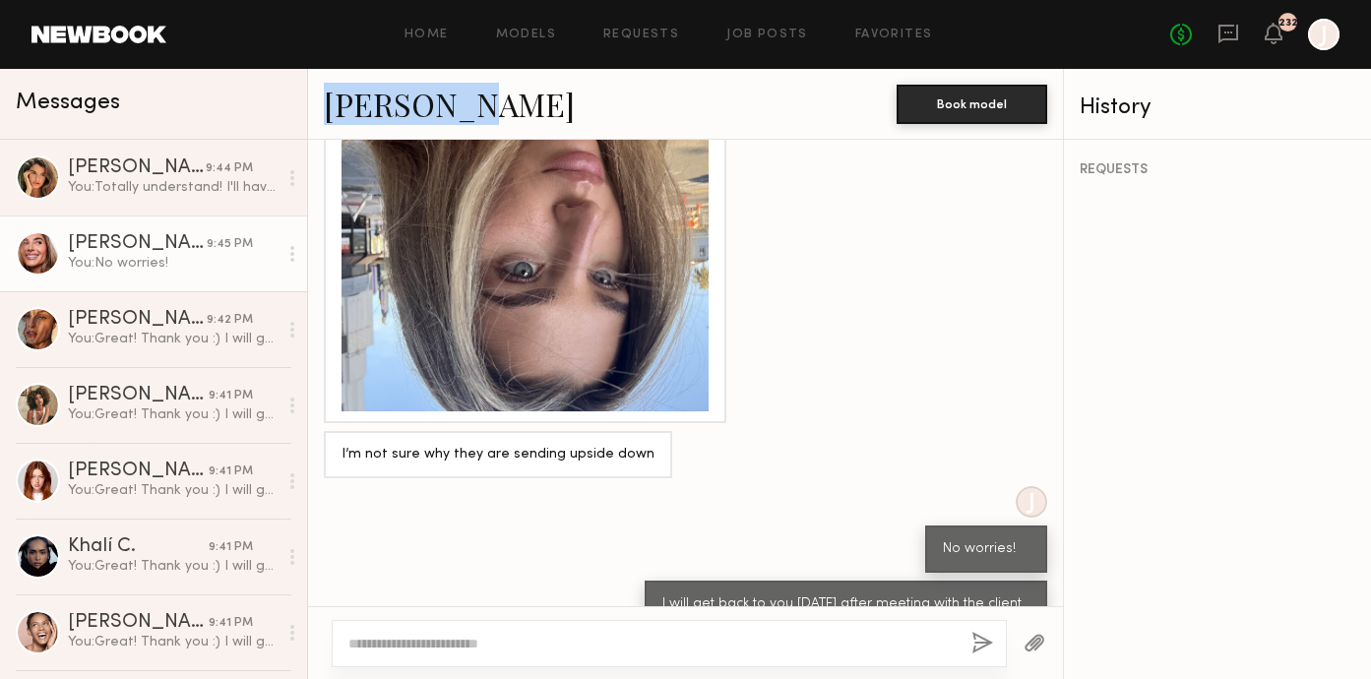
copy link "[PERSON_NAME]"
drag, startPoint x: 318, startPoint y: 103, endPoint x: 466, endPoint y: 113, distance: 148.0
click at [467, 113] on div "Serena M. Book model" at bounding box center [685, 104] width 755 height 71
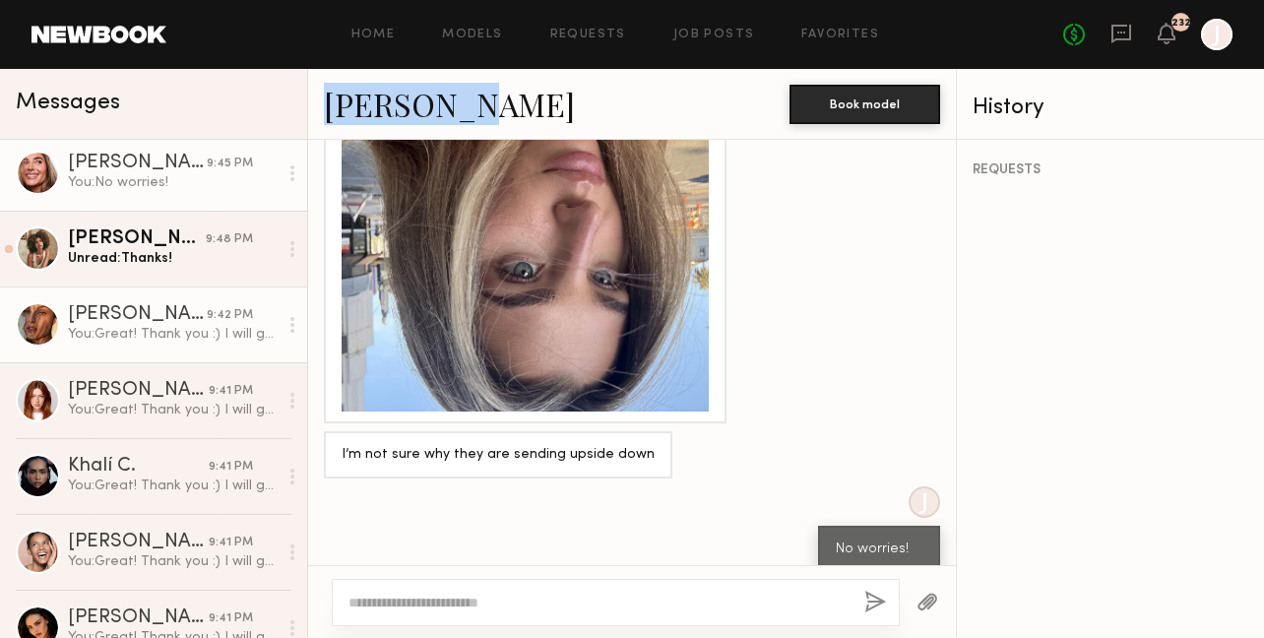
scroll to position [82, 0]
click at [175, 324] on div "You: Great! Thank you :) I will get back to you [DATE] after meeting with the c…" at bounding box center [173, 333] width 210 height 19
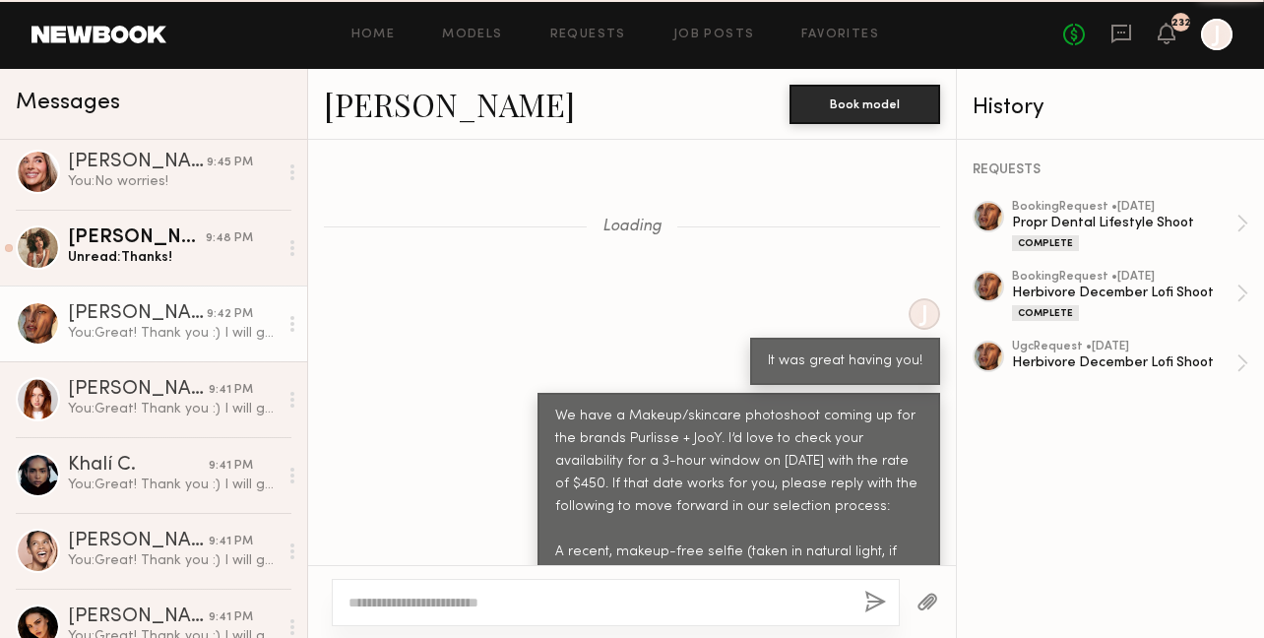
scroll to position [3935, 0]
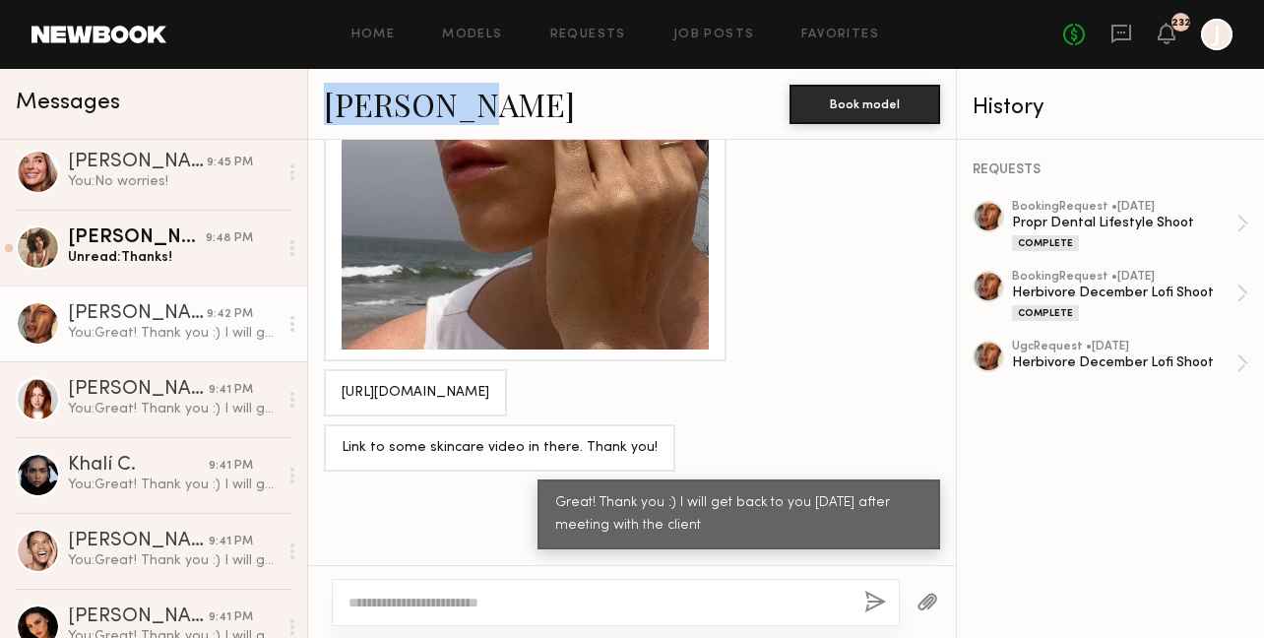
copy link "[PERSON_NAME]"
drag, startPoint x: 464, startPoint y: 115, endPoint x: 320, endPoint y: 116, distance: 143.7
click at [320, 116] on div "Nicole C. Book model" at bounding box center [632, 104] width 648 height 71
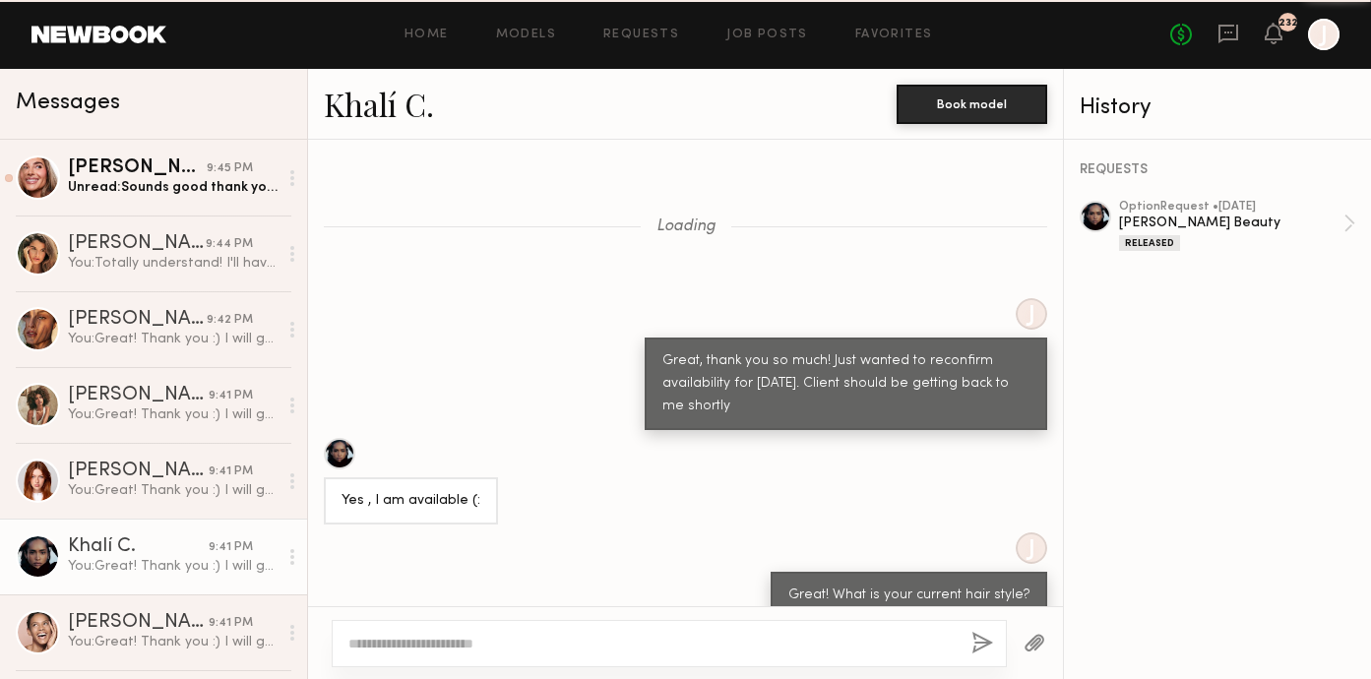
scroll to position [2070, 0]
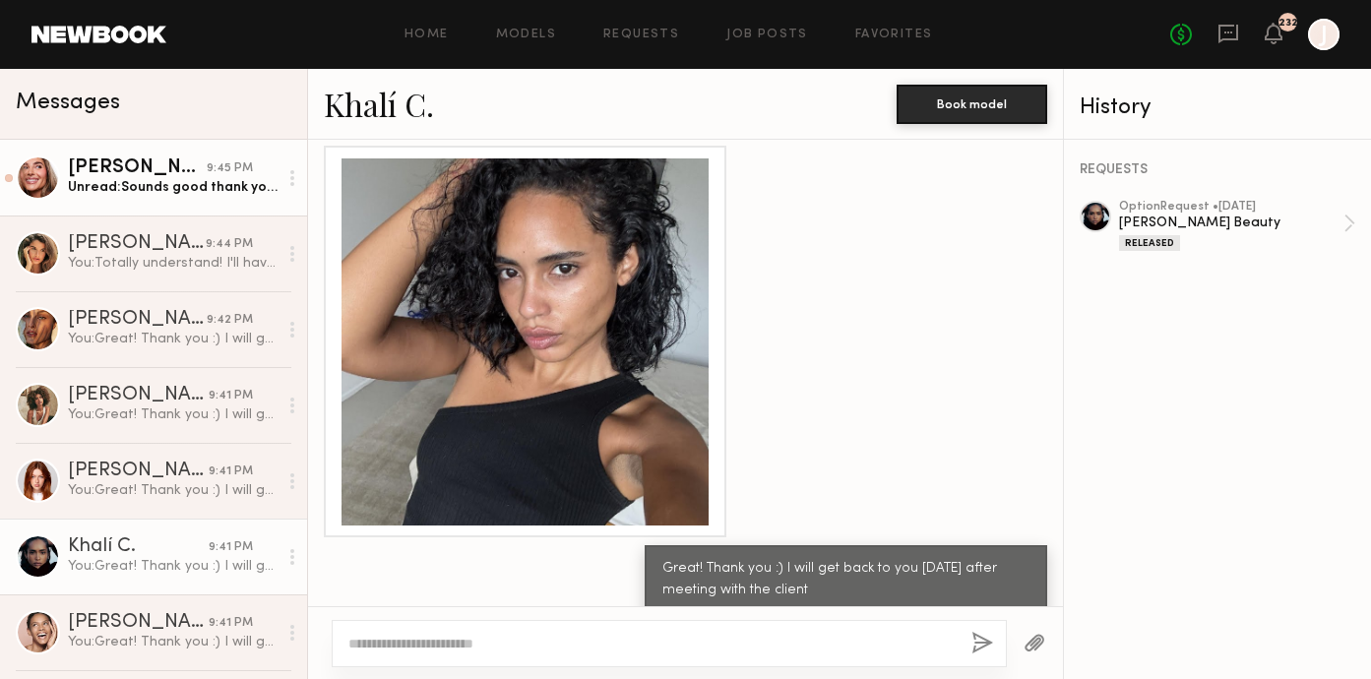
click at [112, 202] on link "[PERSON_NAME] 9:45 PM Unread: Sounds good thank you!" at bounding box center [153, 178] width 307 height 76
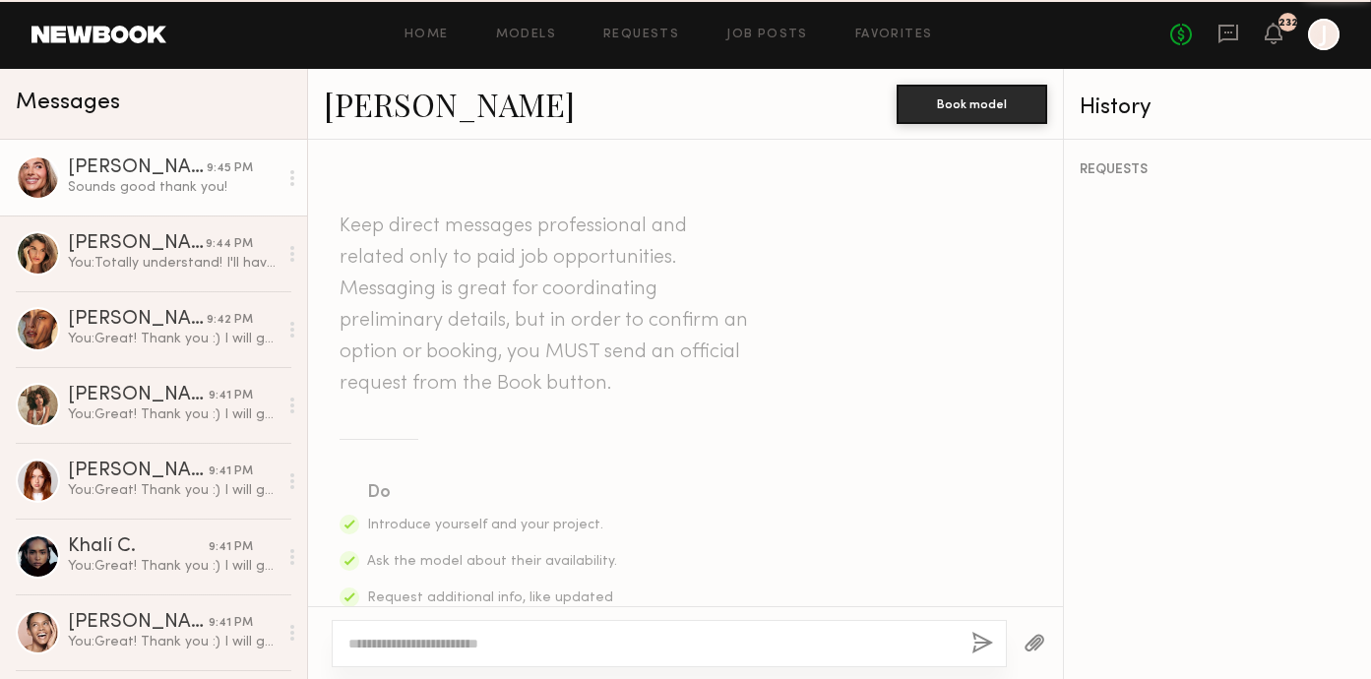
scroll to position [2473, 0]
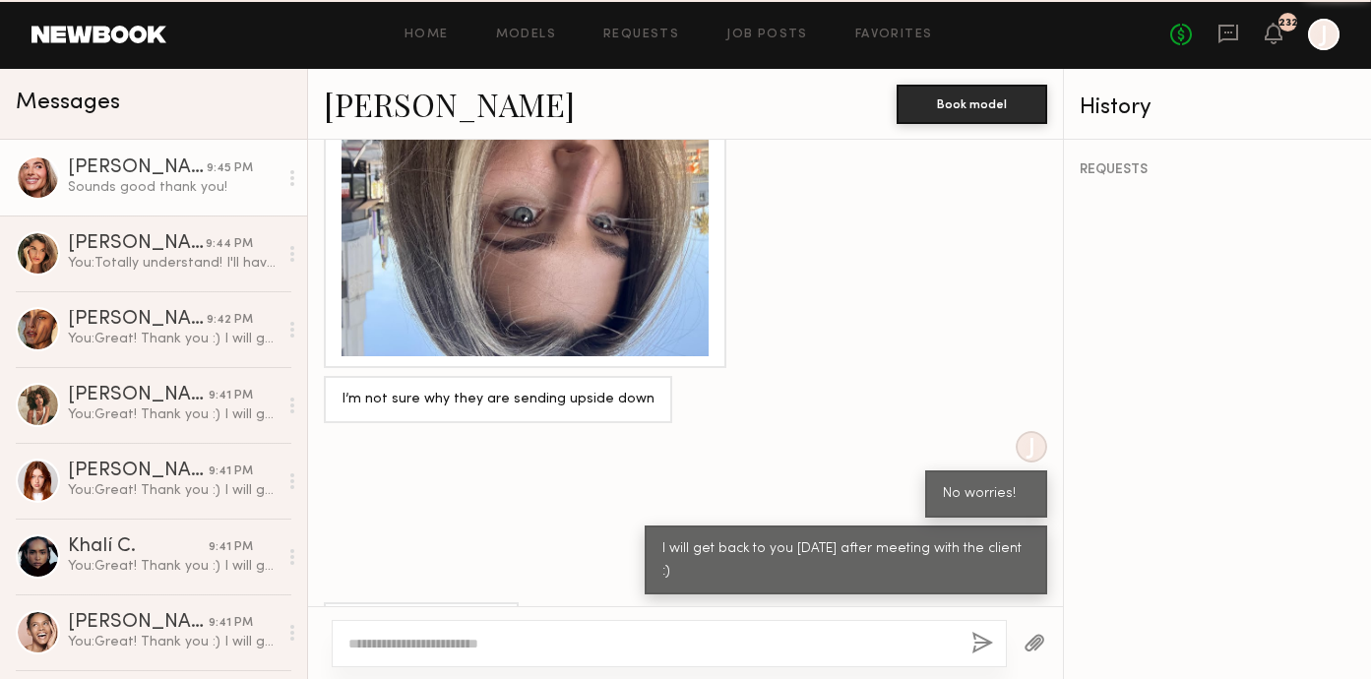
click at [374, 101] on link "[PERSON_NAME]" at bounding box center [449, 104] width 251 height 42
click at [136, 261] on div "You: Totally understand! I'll have to connect with my team & the client and can…" at bounding box center [173, 263] width 210 height 19
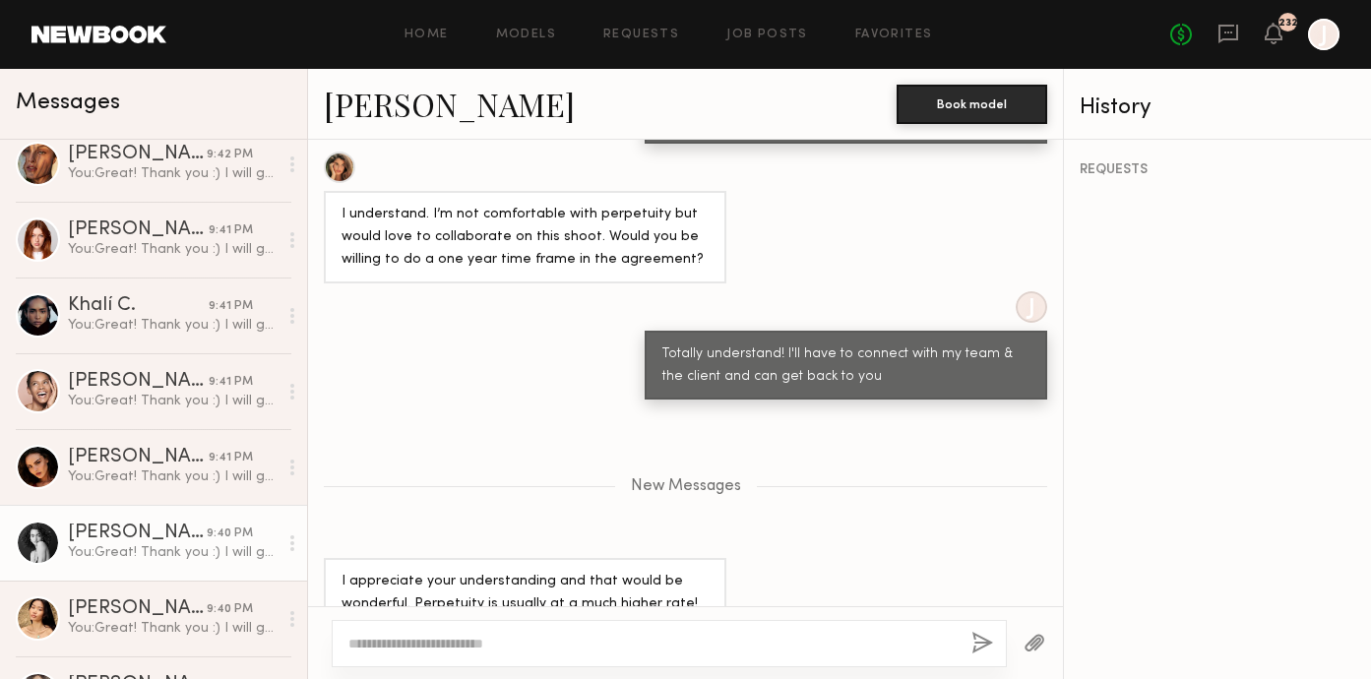
scroll to position [462, 0]
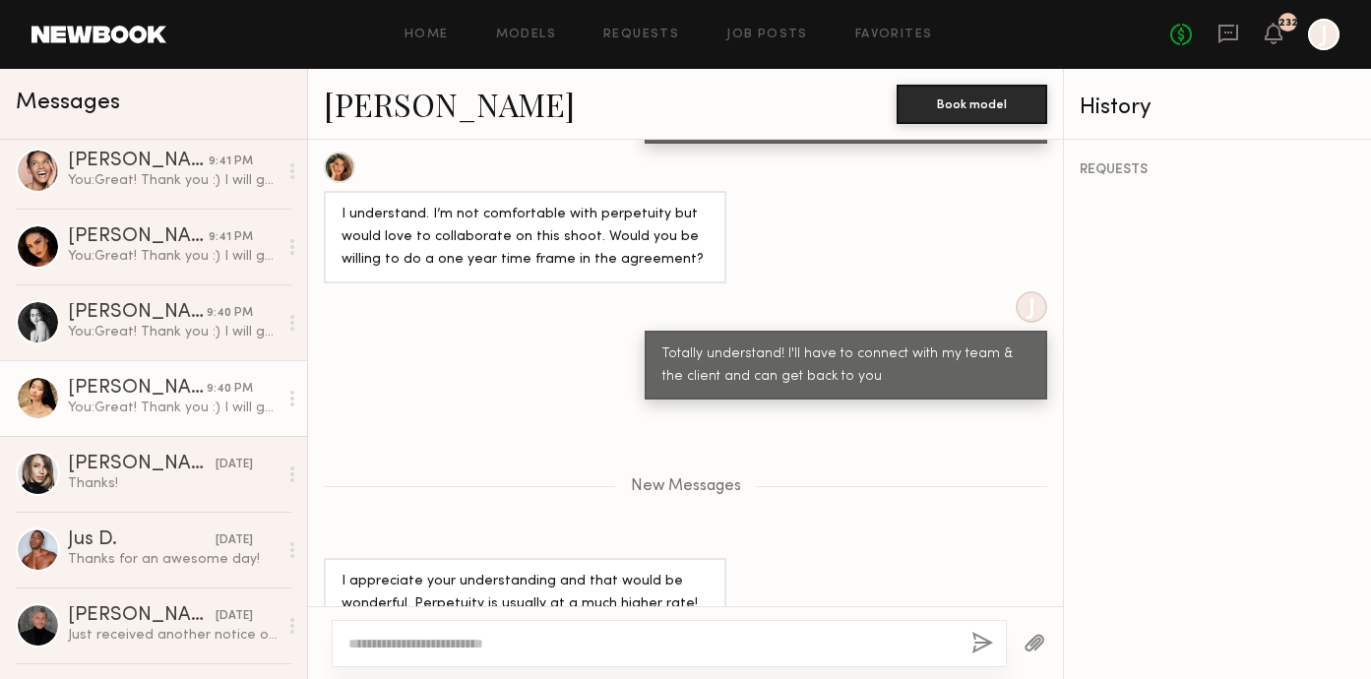
click at [141, 419] on link "[PERSON_NAME] 9:40 PM You: Great! Thank you :) I will get back to you [DATE] af…" at bounding box center [153, 398] width 307 height 76
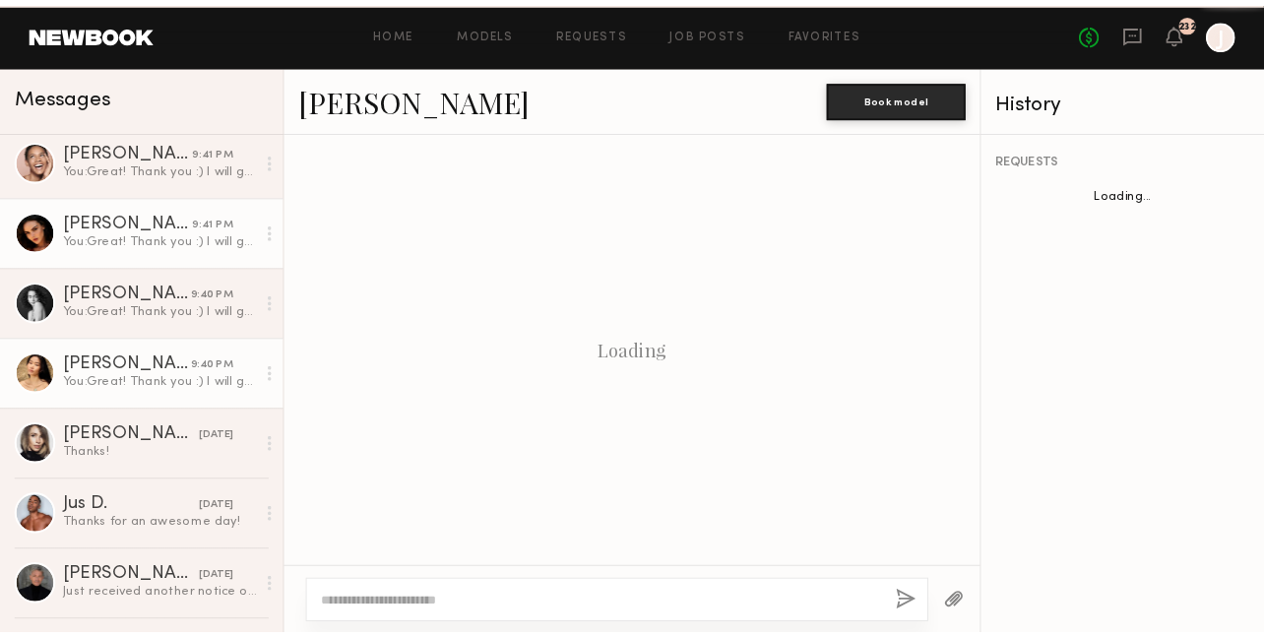
scroll to position [3279, 0]
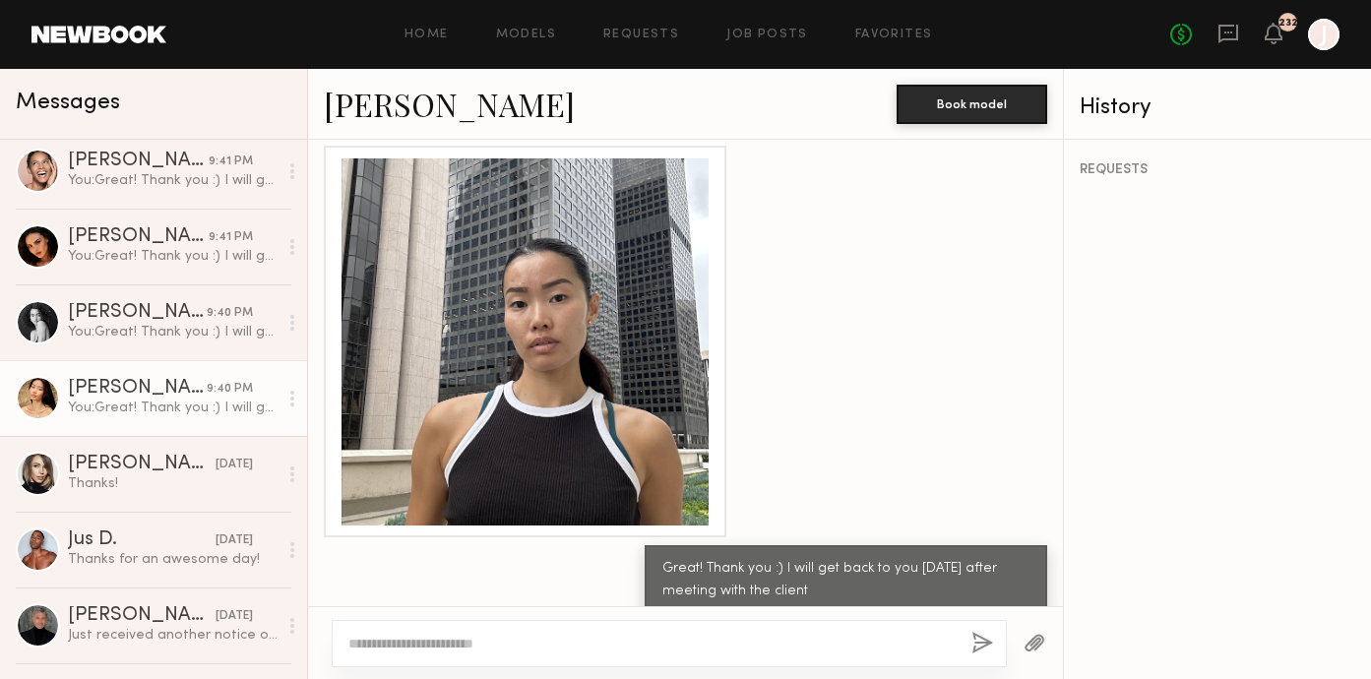
click at [371, 104] on link "Naraa B." at bounding box center [449, 104] width 251 height 42
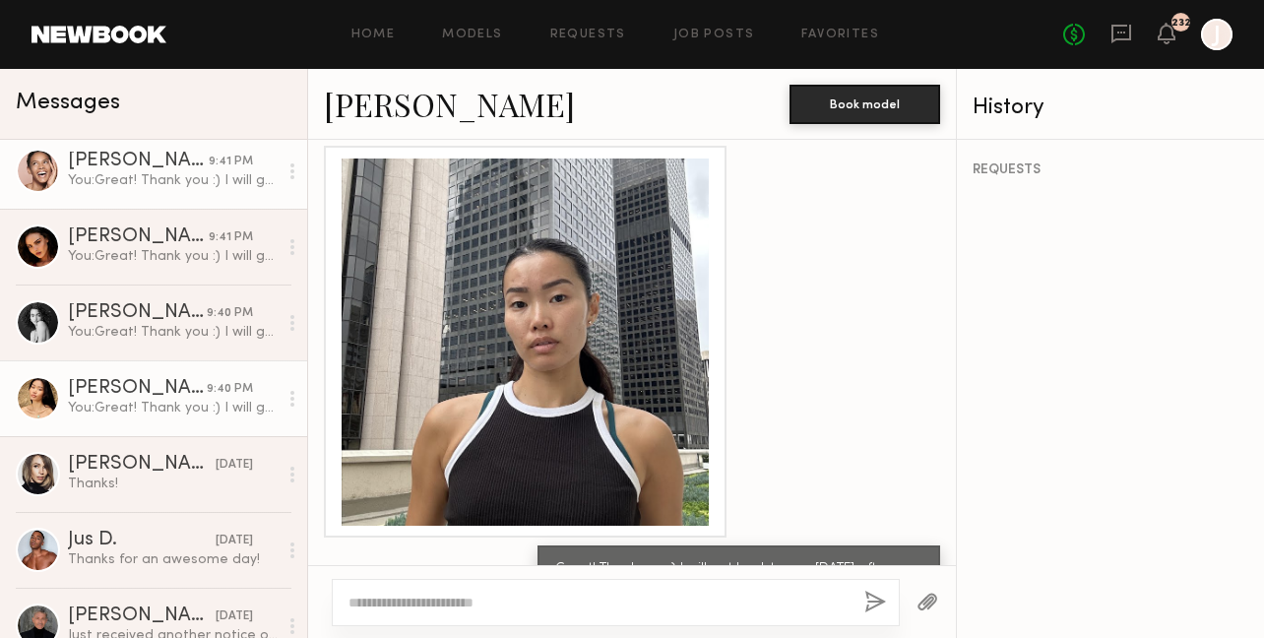
click at [153, 173] on div "You: Great! Thank you :) I will get back to you tomorrow after meeting with the…" at bounding box center [173, 180] width 210 height 19
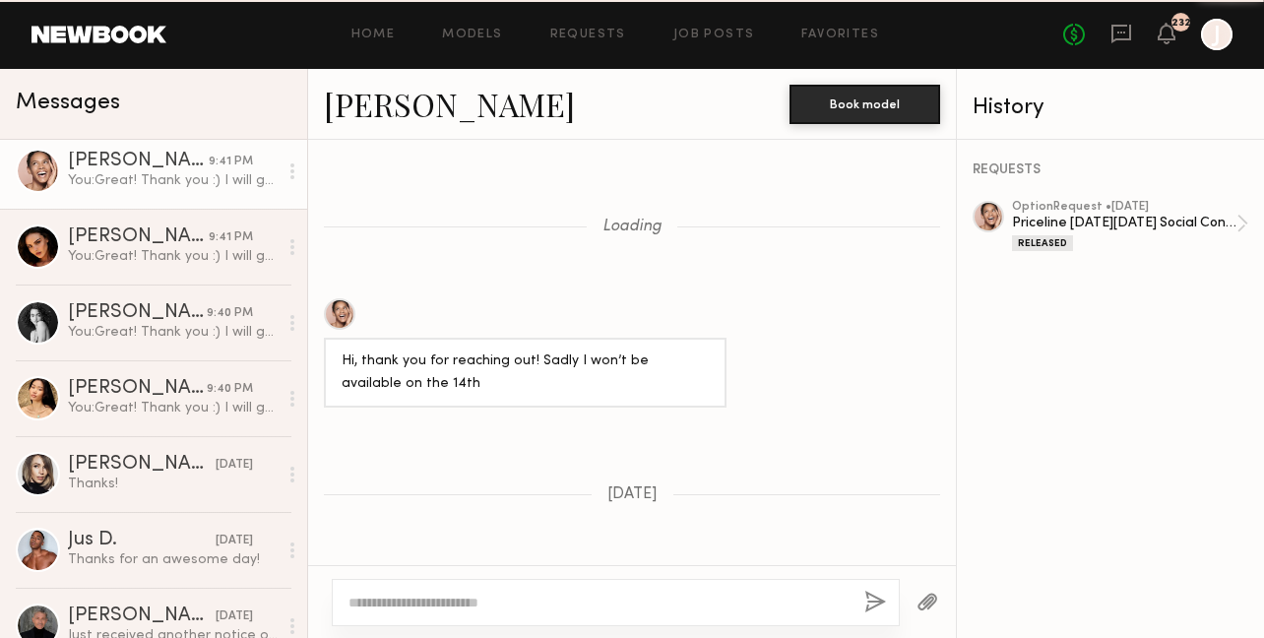
scroll to position [2503, 0]
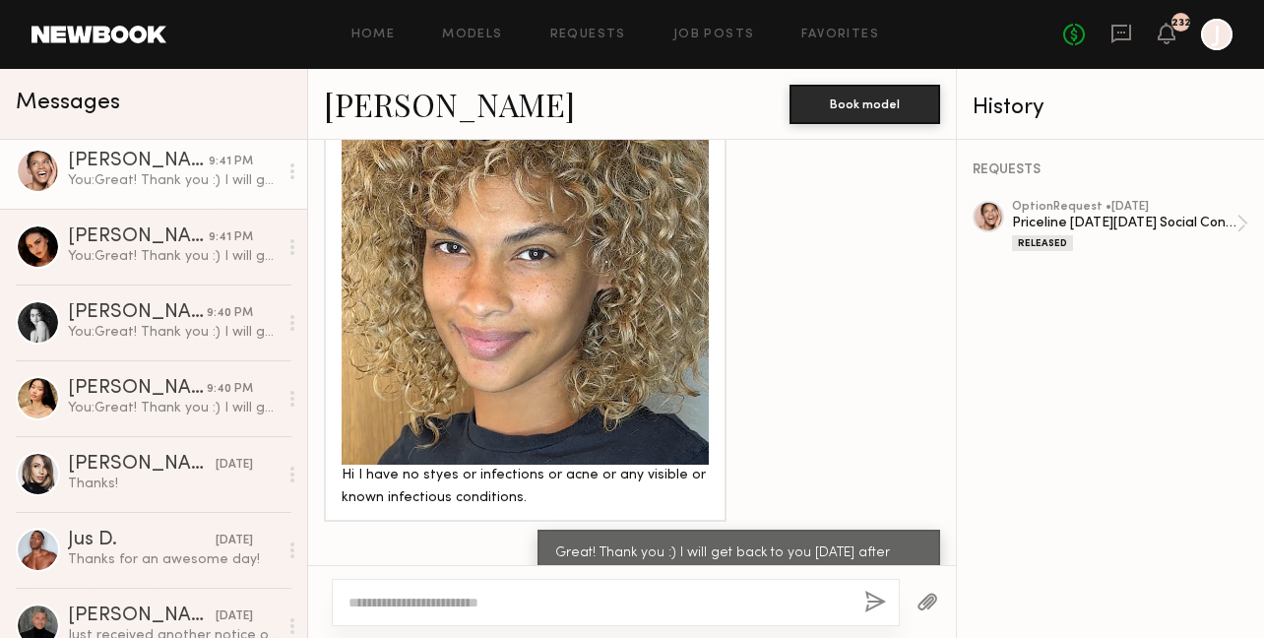
click at [359, 115] on link "Jordyn F." at bounding box center [449, 104] width 251 height 42
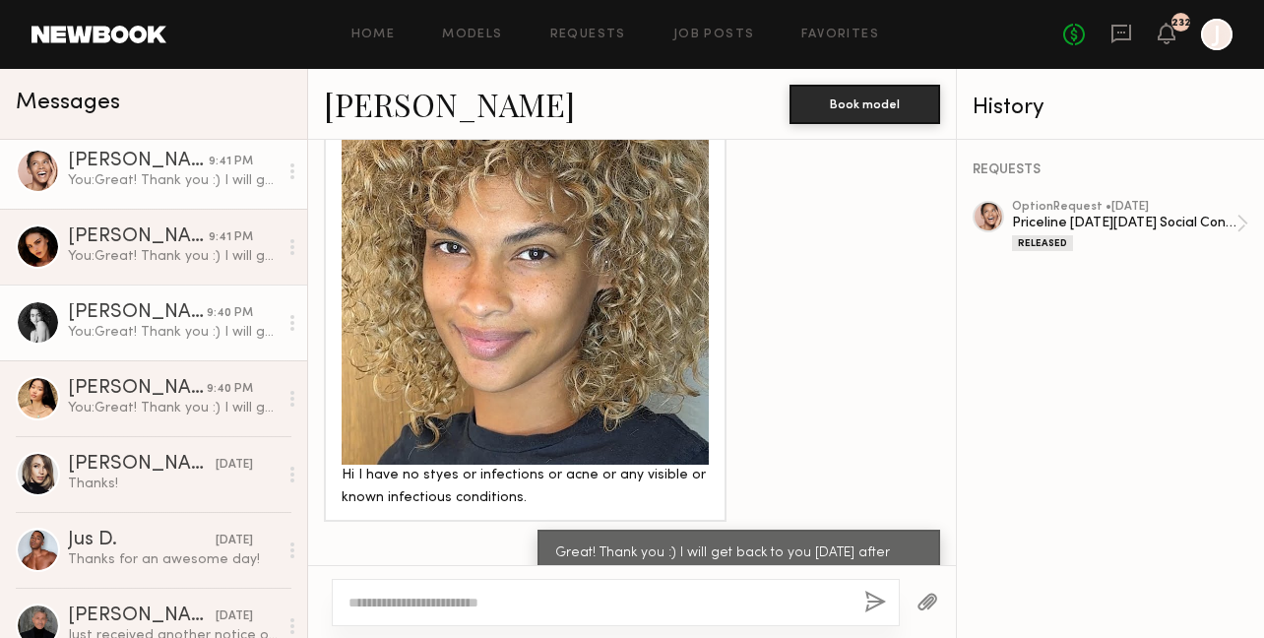
click at [219, 308] on div "9:40 PM" at bounding box center [230, 313] width 46 height 19
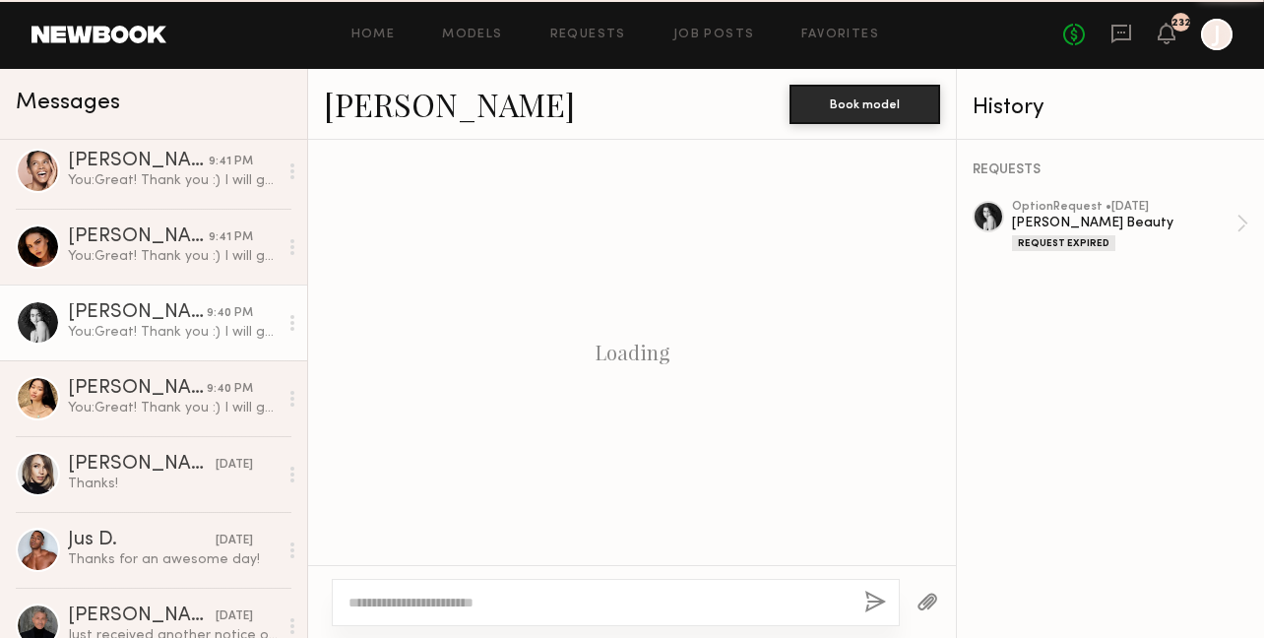
scroll to position [2545, 0]
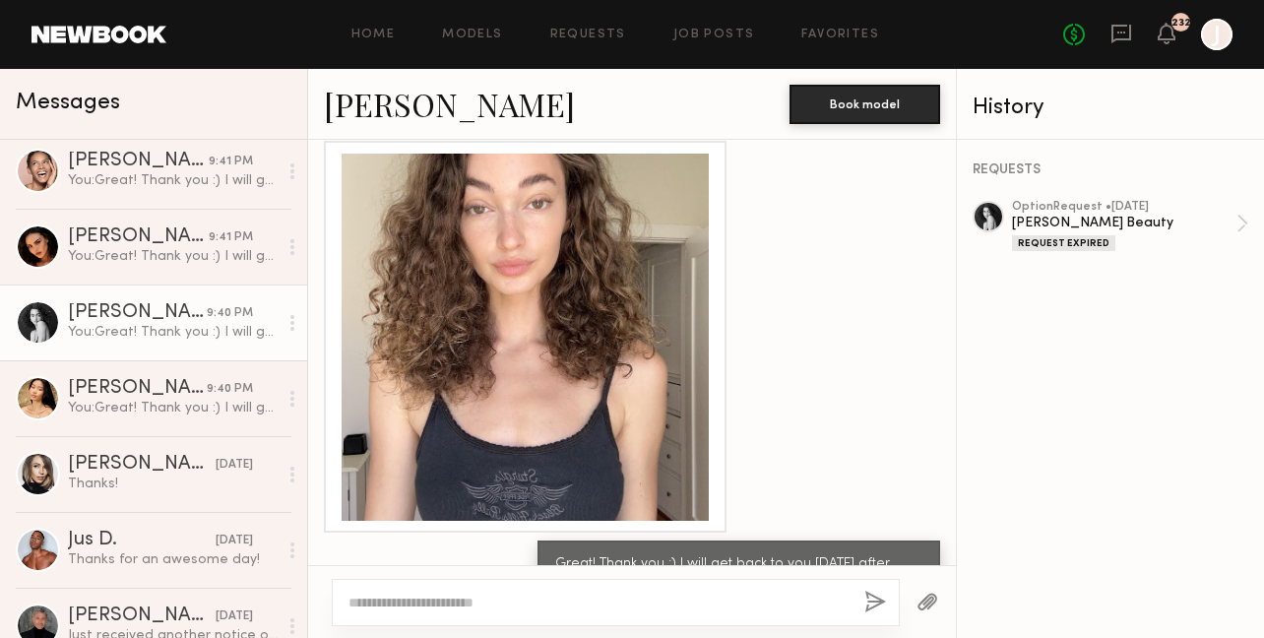
click at [386, 96] on link "Paige F." at bounding box center [449, 104] width 251 height 42
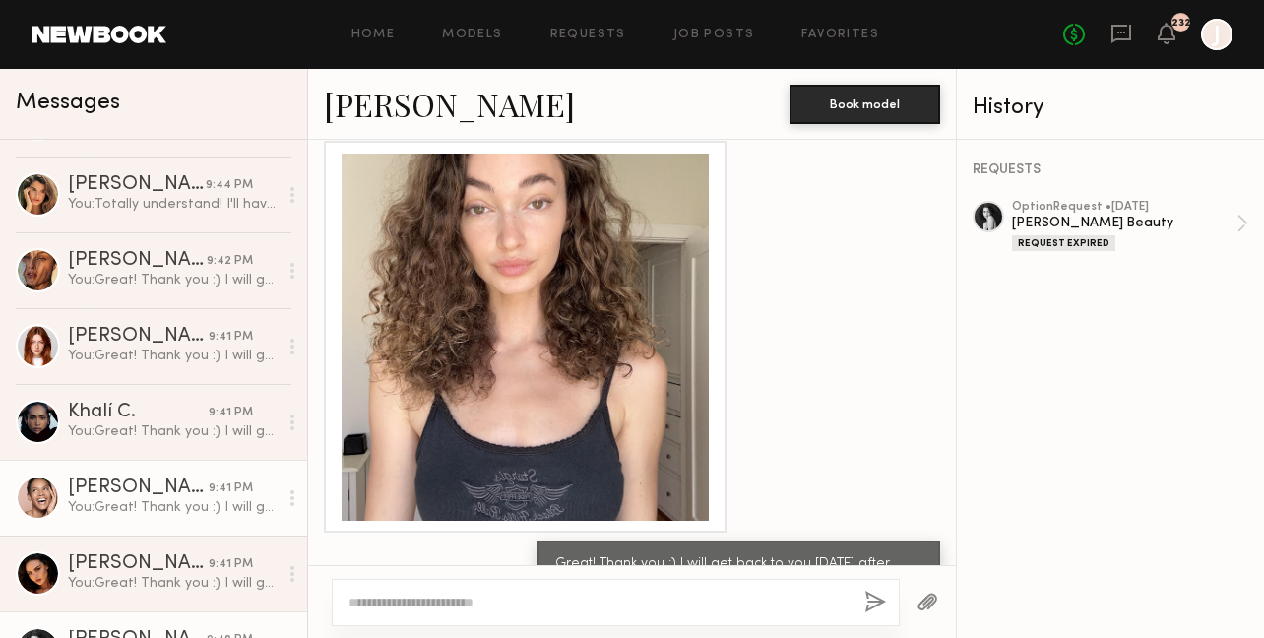
scroll to position [128, 0]
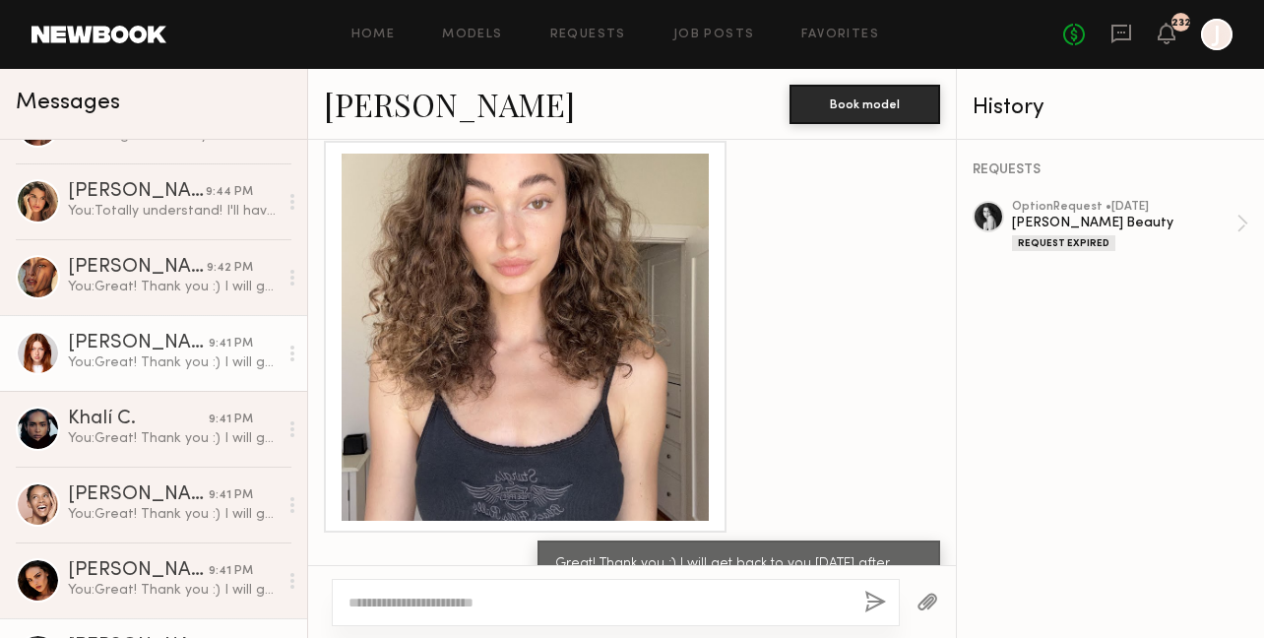
click at [197, 369] on div "You: Great! Thank you :) I will get back to you tomorrow after meeting with the…" at bounding box center [173, 362] width 210 height 19
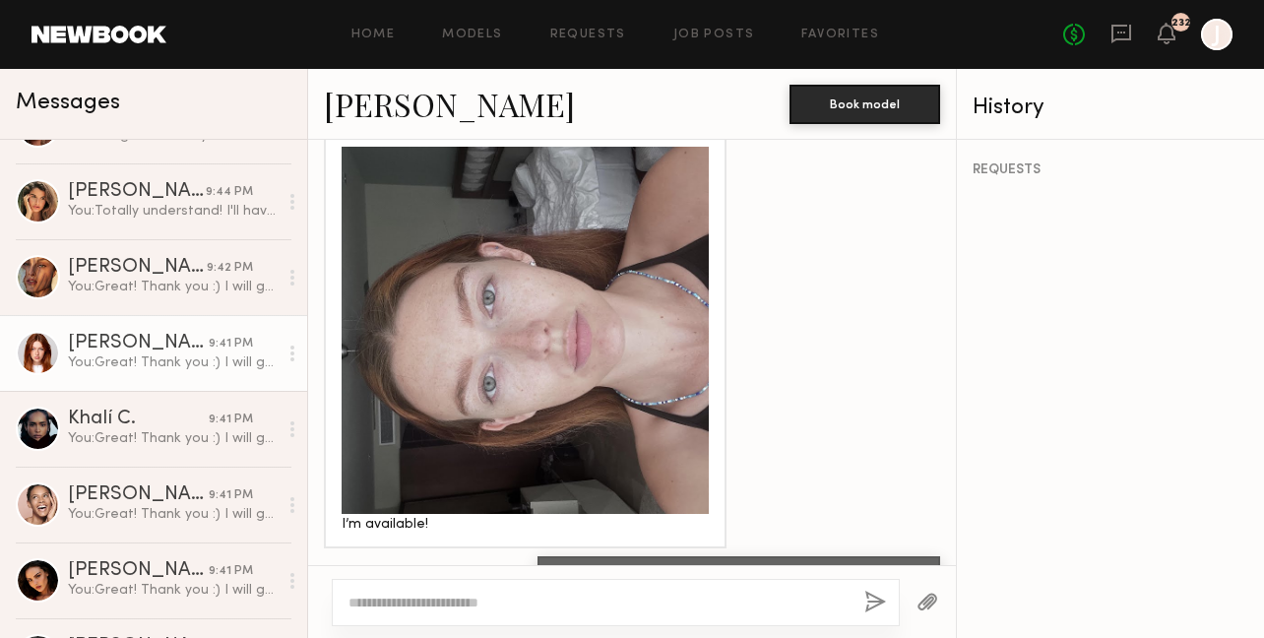
scroll to position [2457, 0]
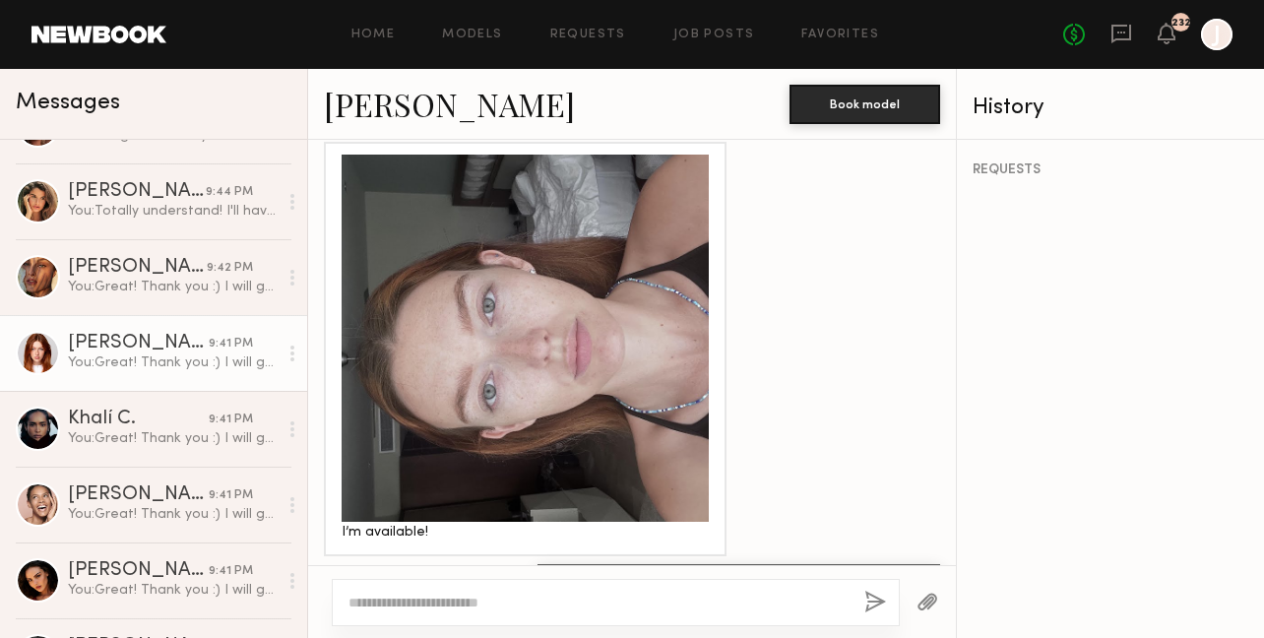
click at [379, 97] on link "Annika R." at bounding box center [449, 104] width 251 height 42
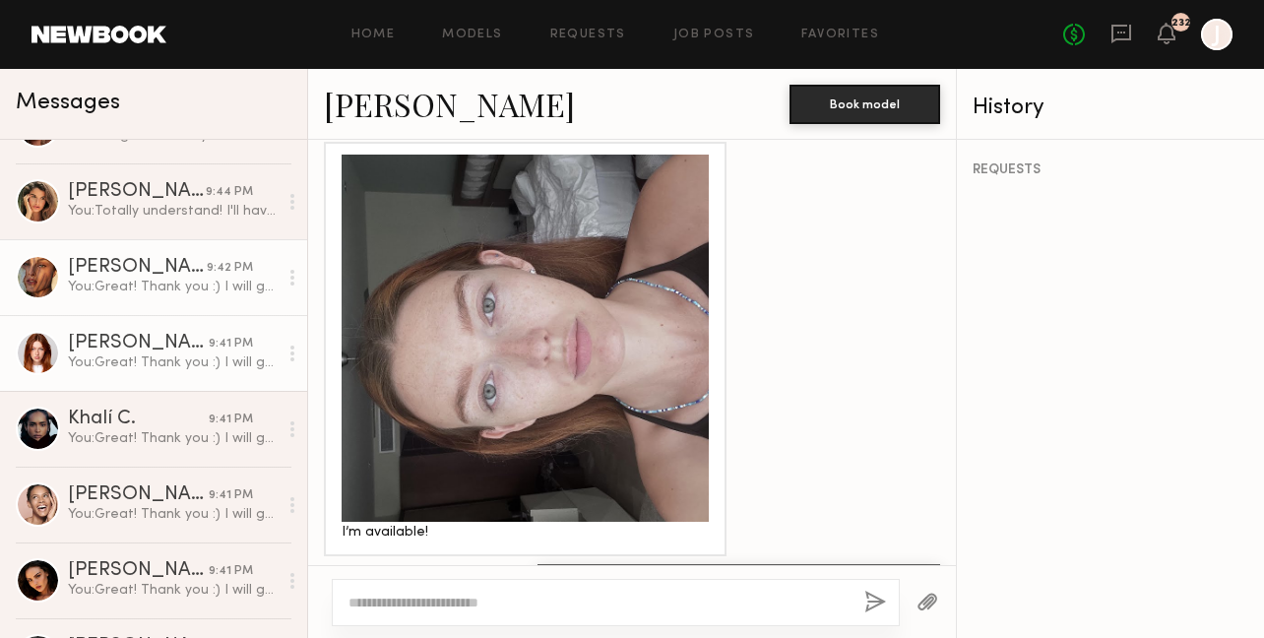
click at [148, 284] on div "You: Great! Thank you :) I will get back to you tomorrow after meeting with the…" at bounding box center [173, 287] width 210 height 19
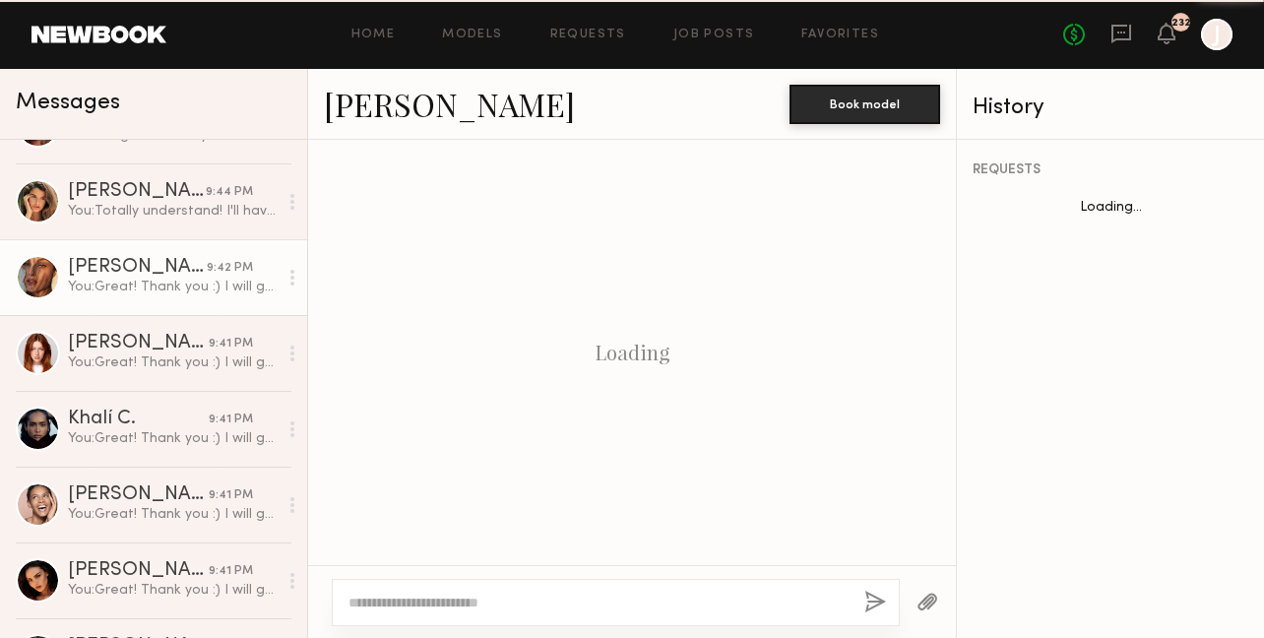
scroll to position [2811, 0]
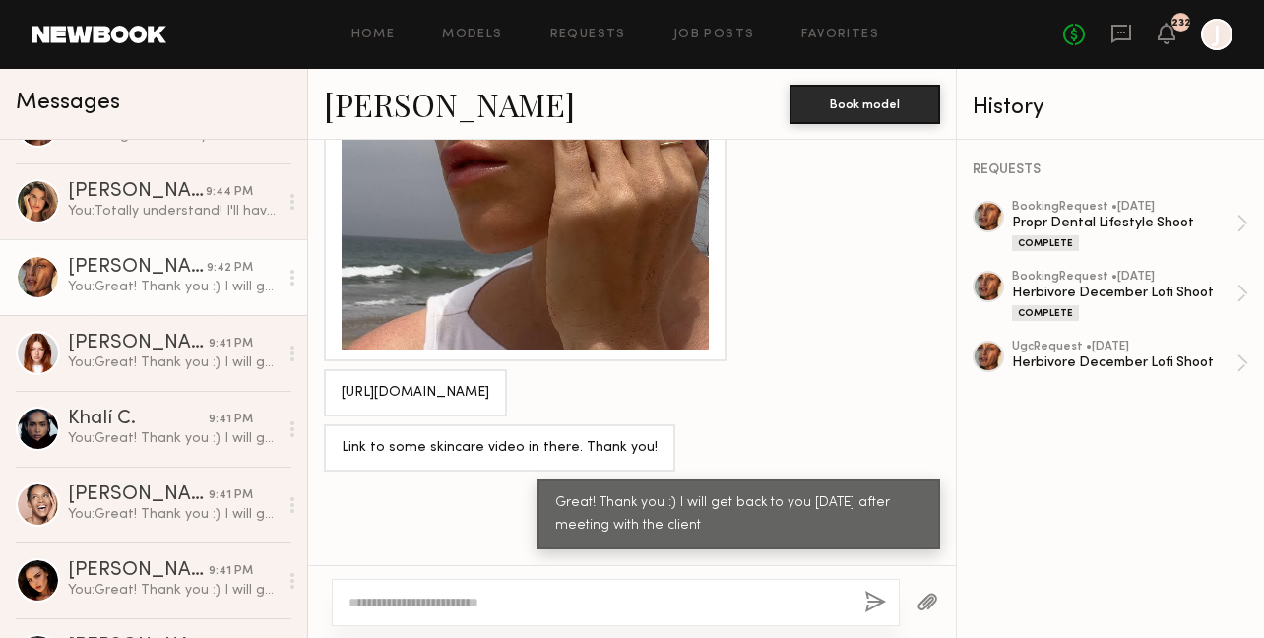
click at [381, 94] on link "Nicole C." at bounding box center [449, 104] width 251 height 42
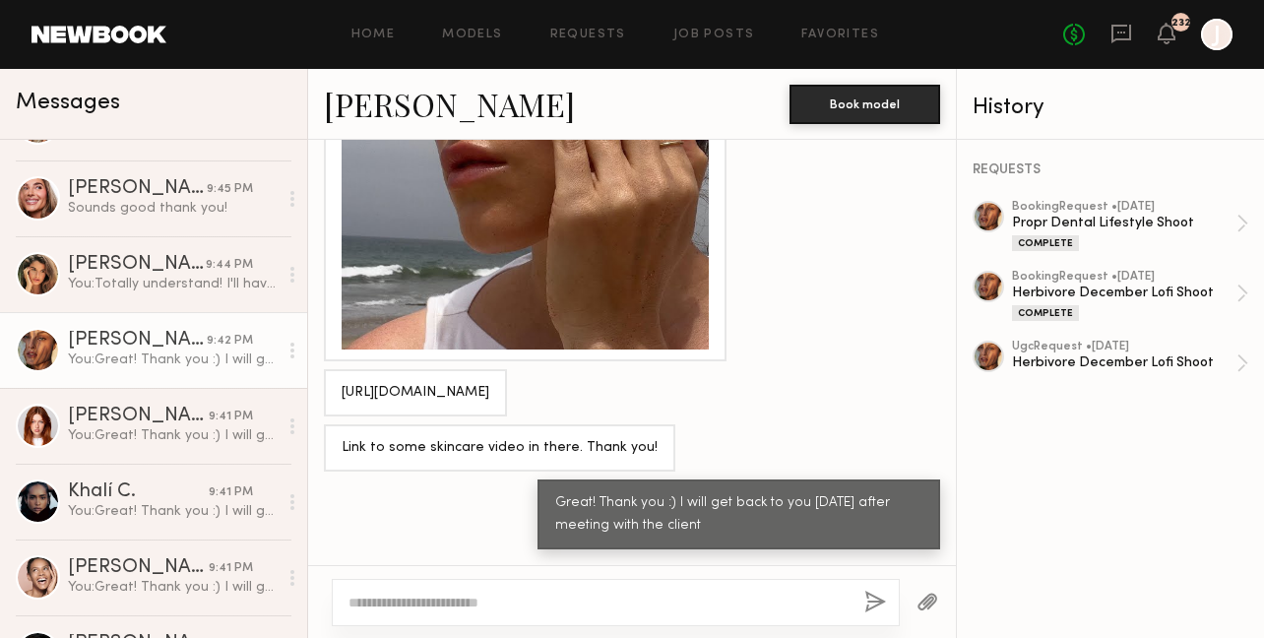
scroll to position [0, 0]
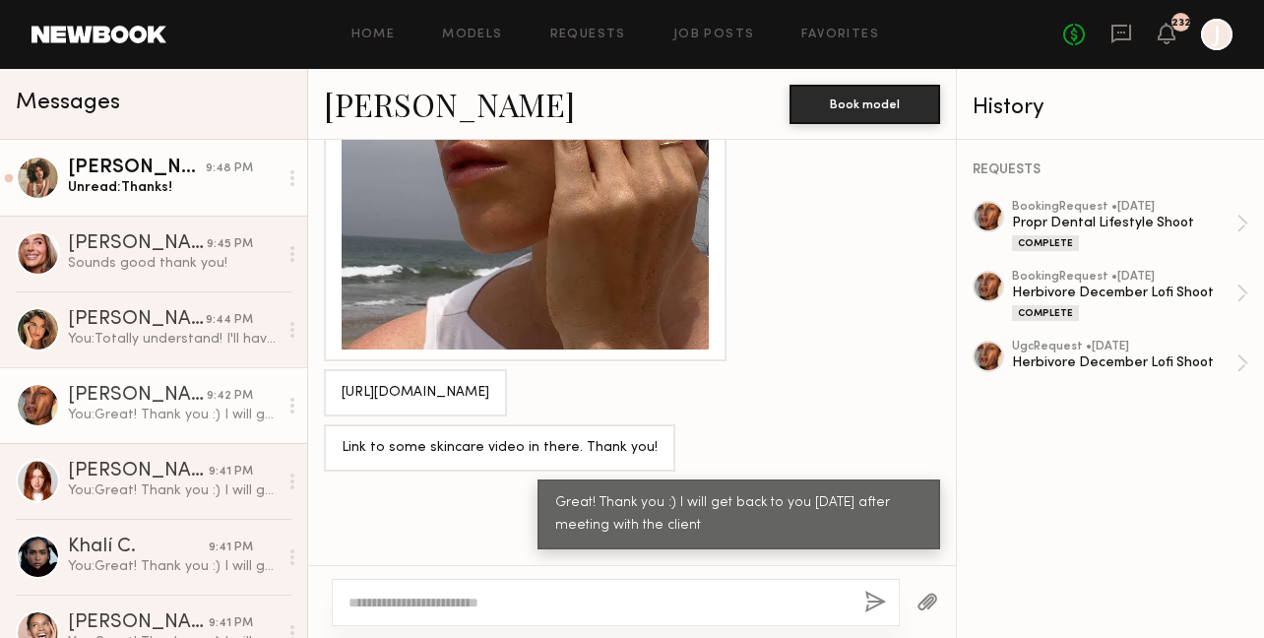
click at [197, 187] on div "Unread: Thanks!" at bounding box center [173, 187] width 210 height 19
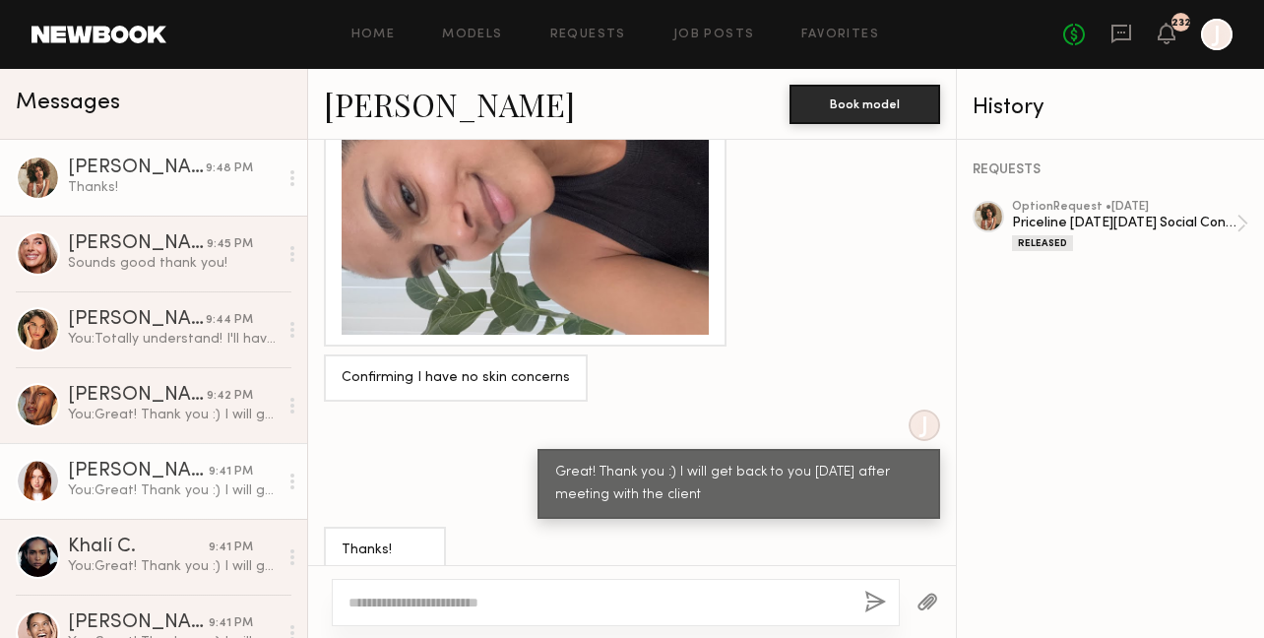
click at [159, 480] on div "Annika R." at bounding box center [138, 472] width 141 height 20
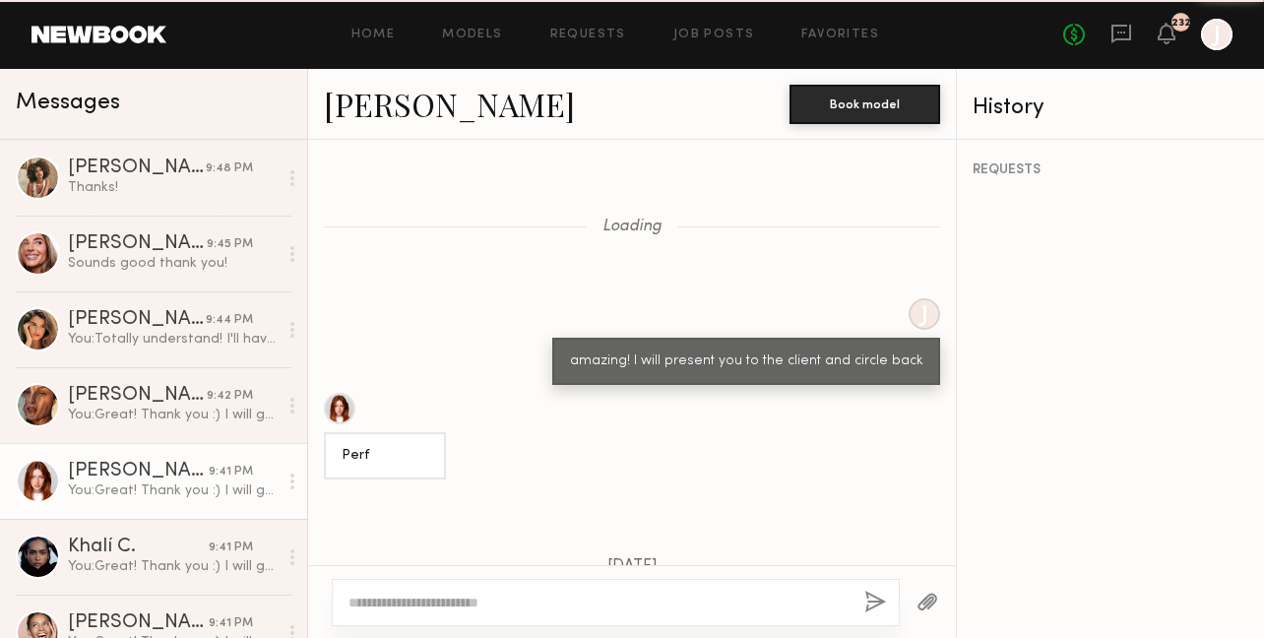
scroll to position [2493, 0]
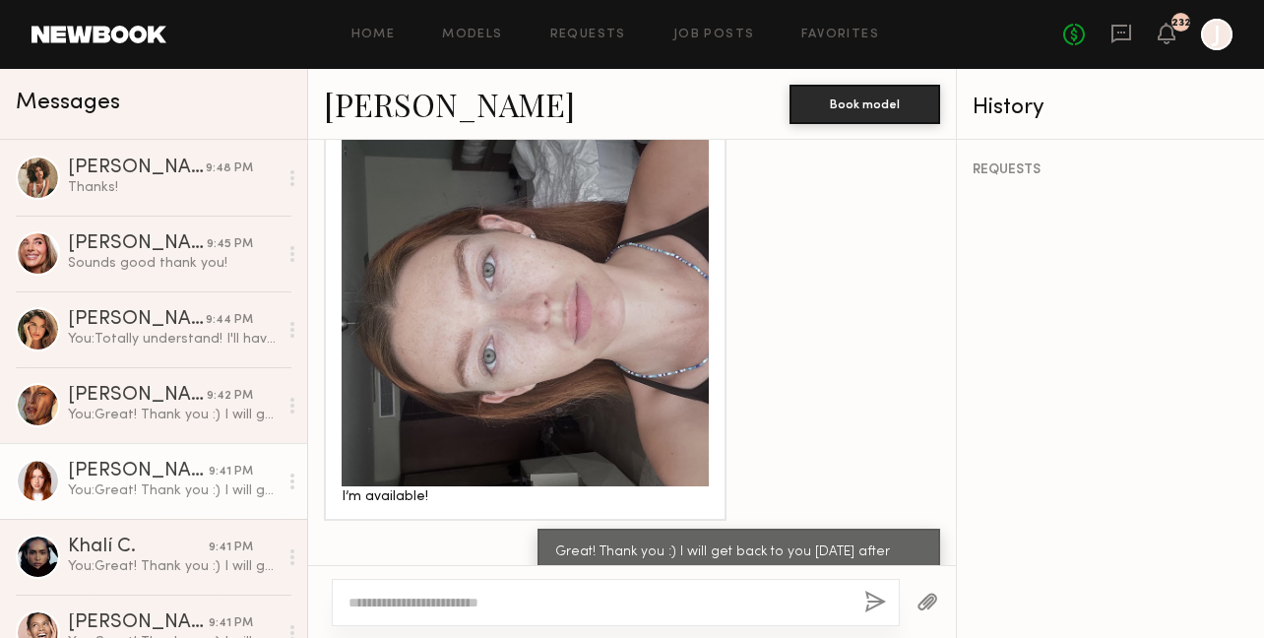
click at [593, 291] on div at bounding box center [525, 302] width 367 height 367
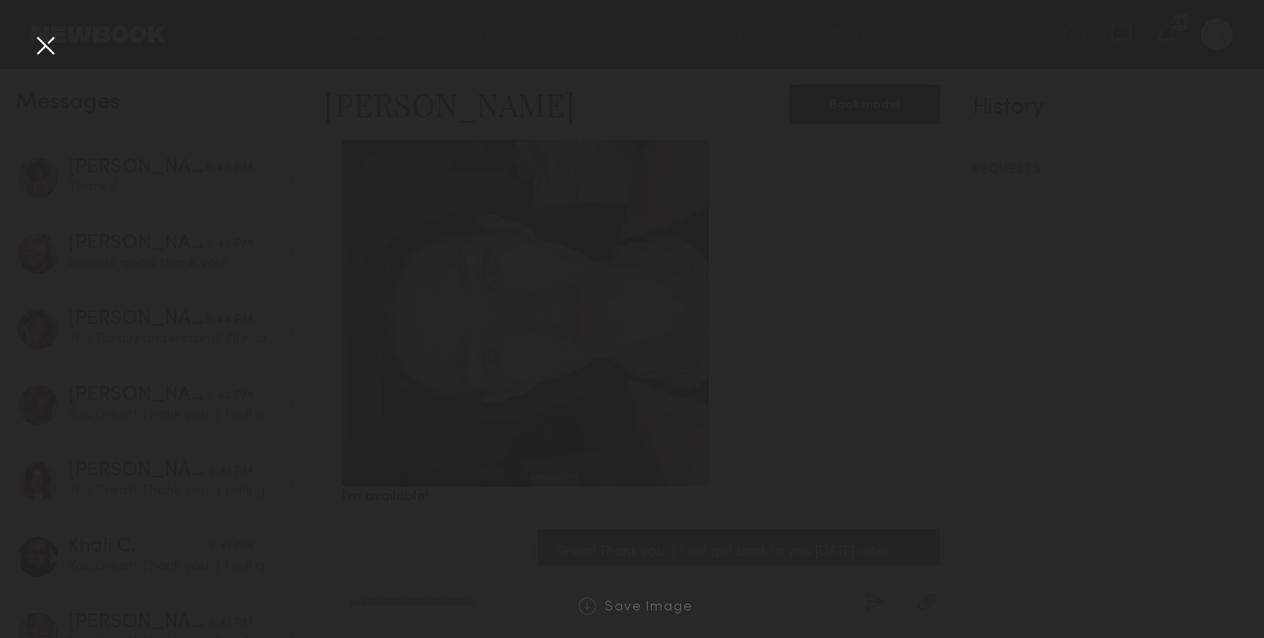
click at [53, 48] on div at bounding box center [46, 46] width 32 height 32
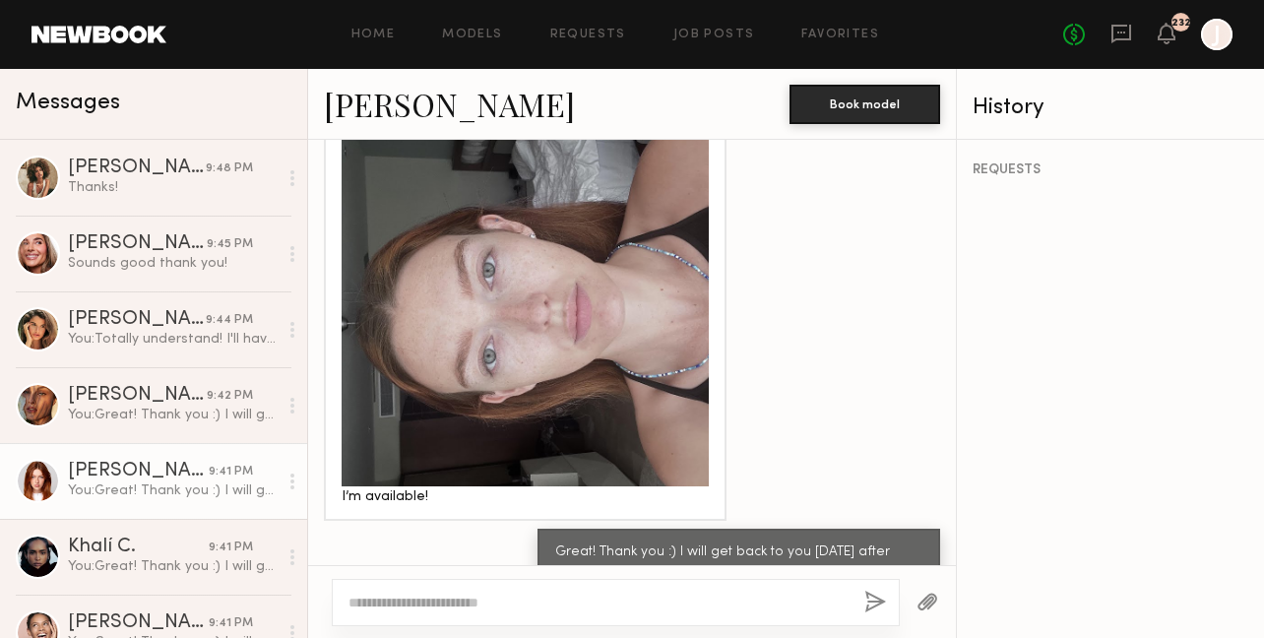
click at [433, 271] on div at bounding box center [525, 302] width 367 height 367
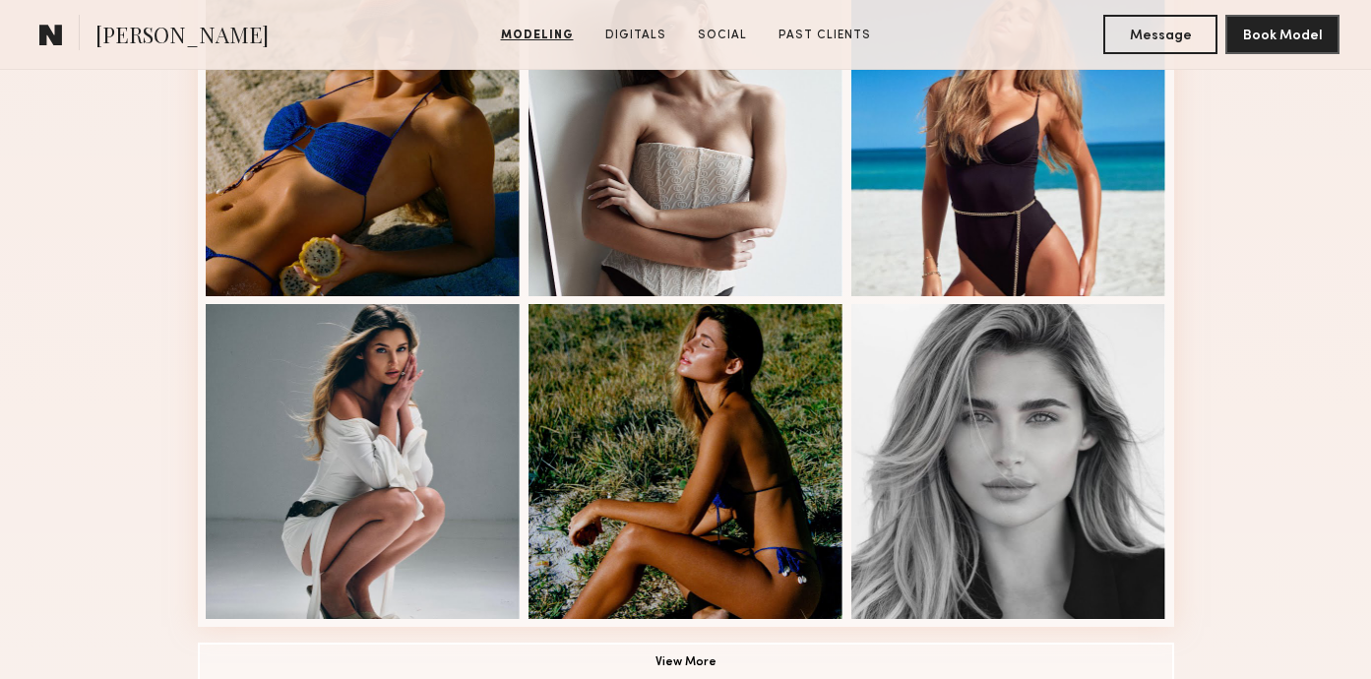
scroll to position [1296, 0]
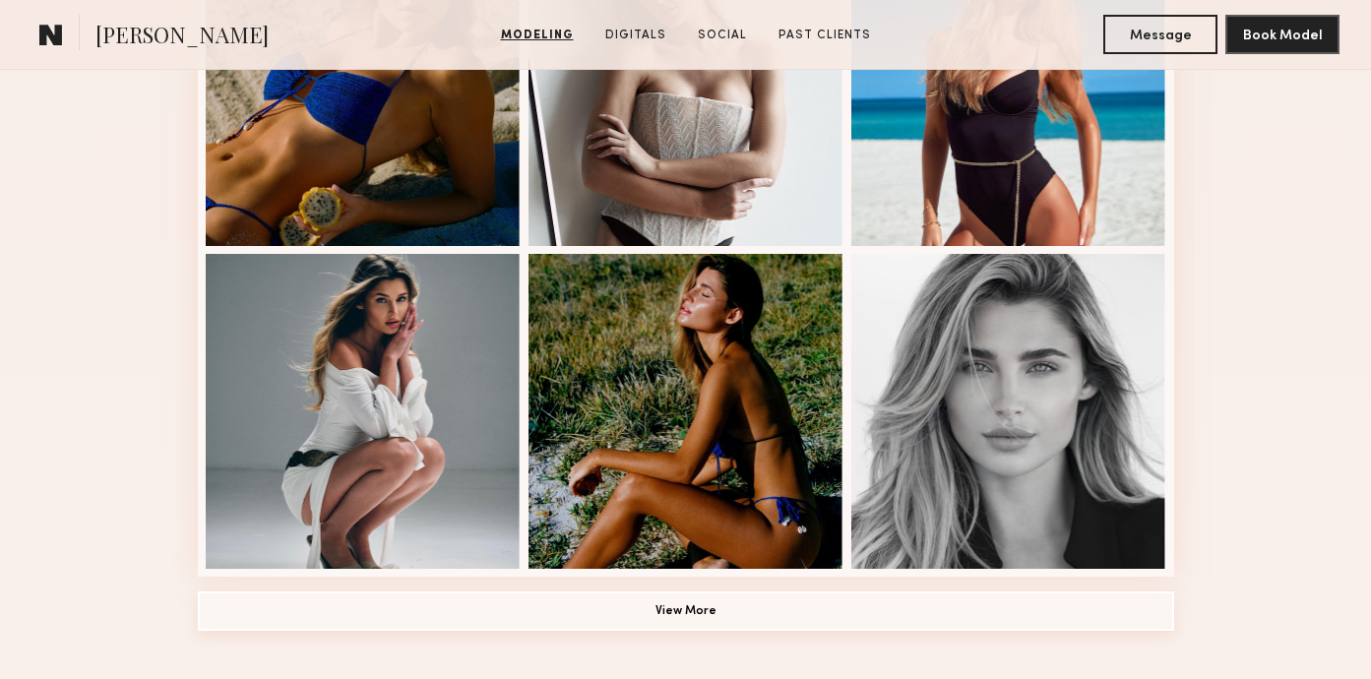
click at [806, 609] on button "View More" at bounding box center [686, 611] width 977 height 39
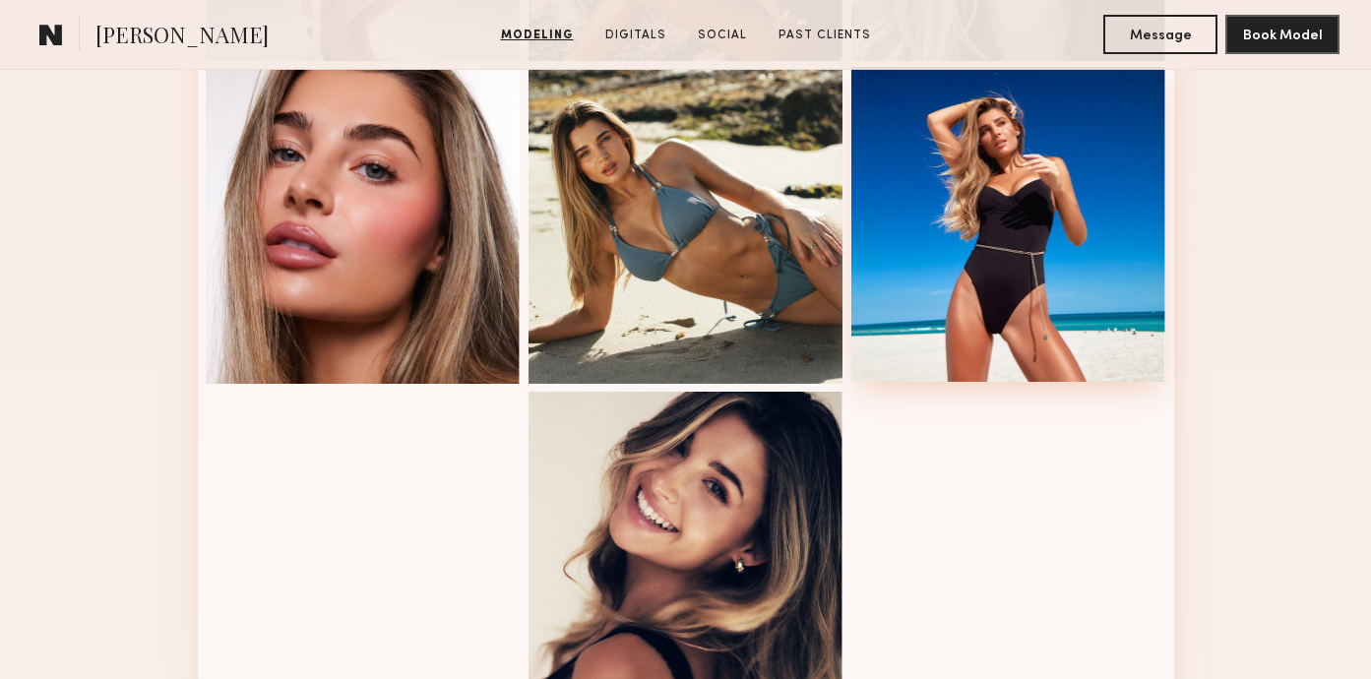
scroll to position [1721, 0]
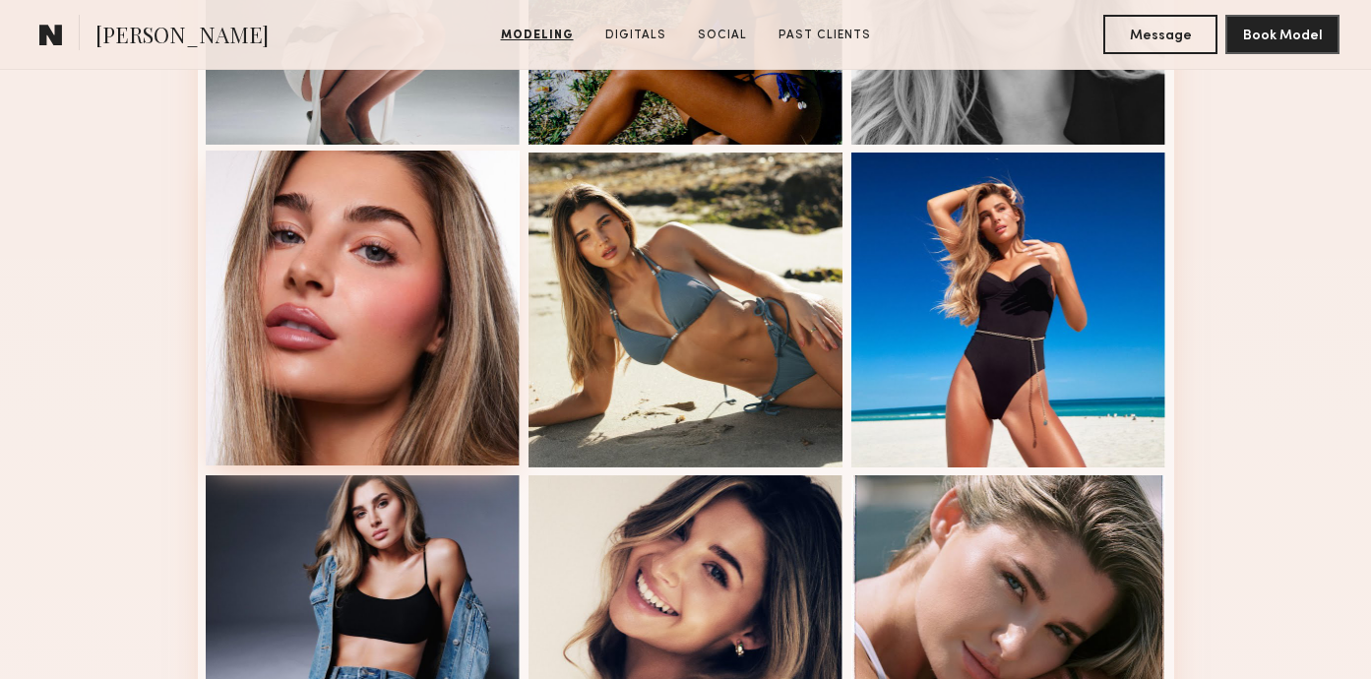
click at [451, 293] on div at bounding box center [363, 308] width 315 height 315
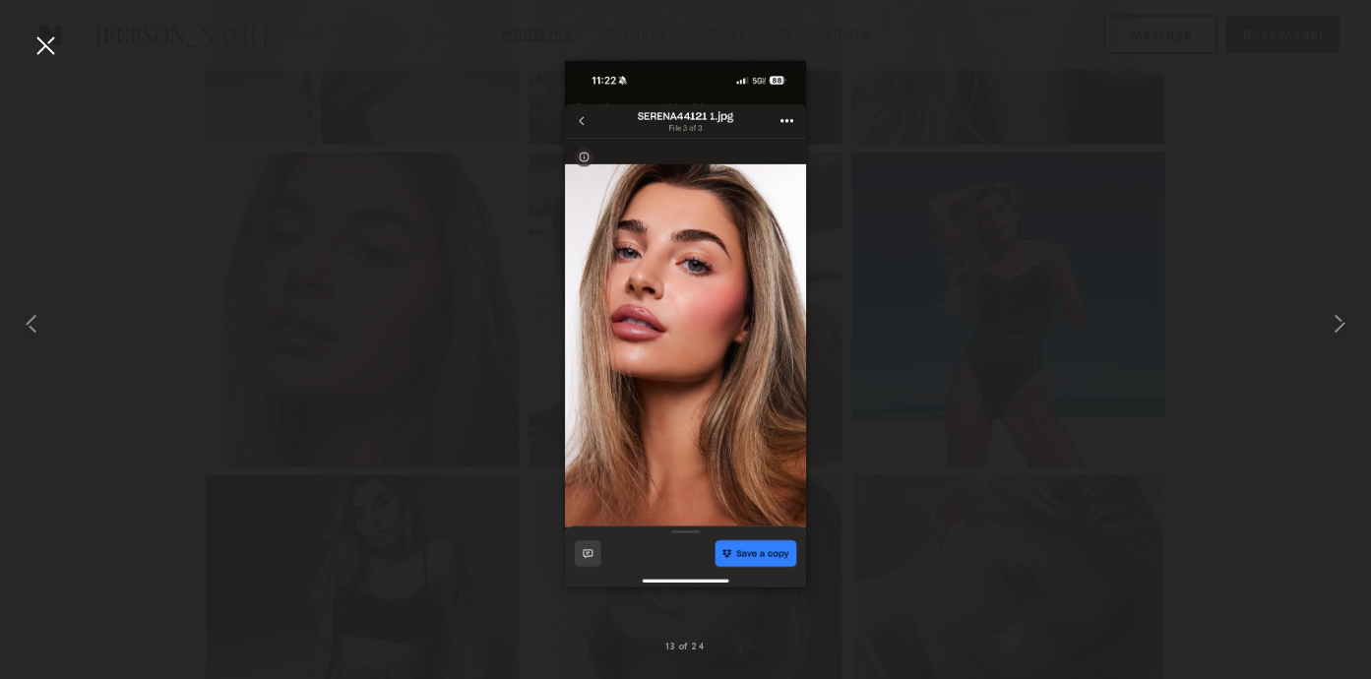
click at [43, 41] on div at bounding box center [46, 46] width 32 height 32
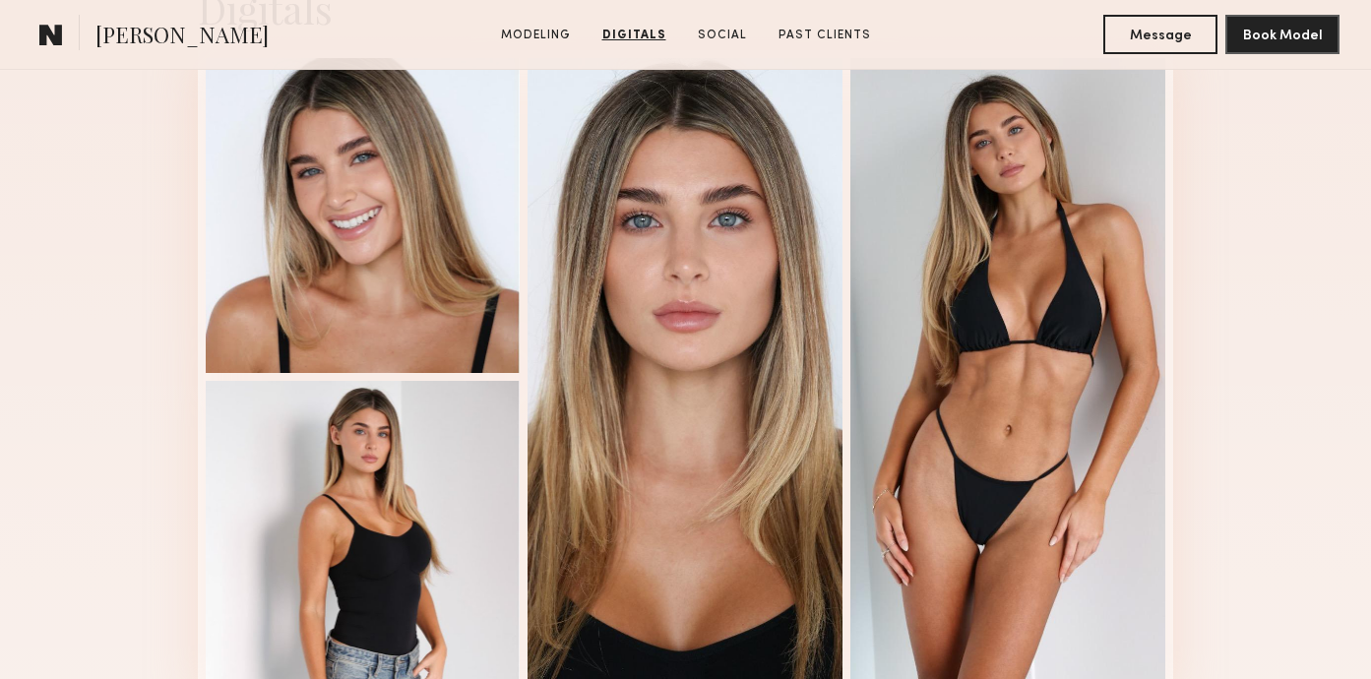
scroll to position [3208, 0]
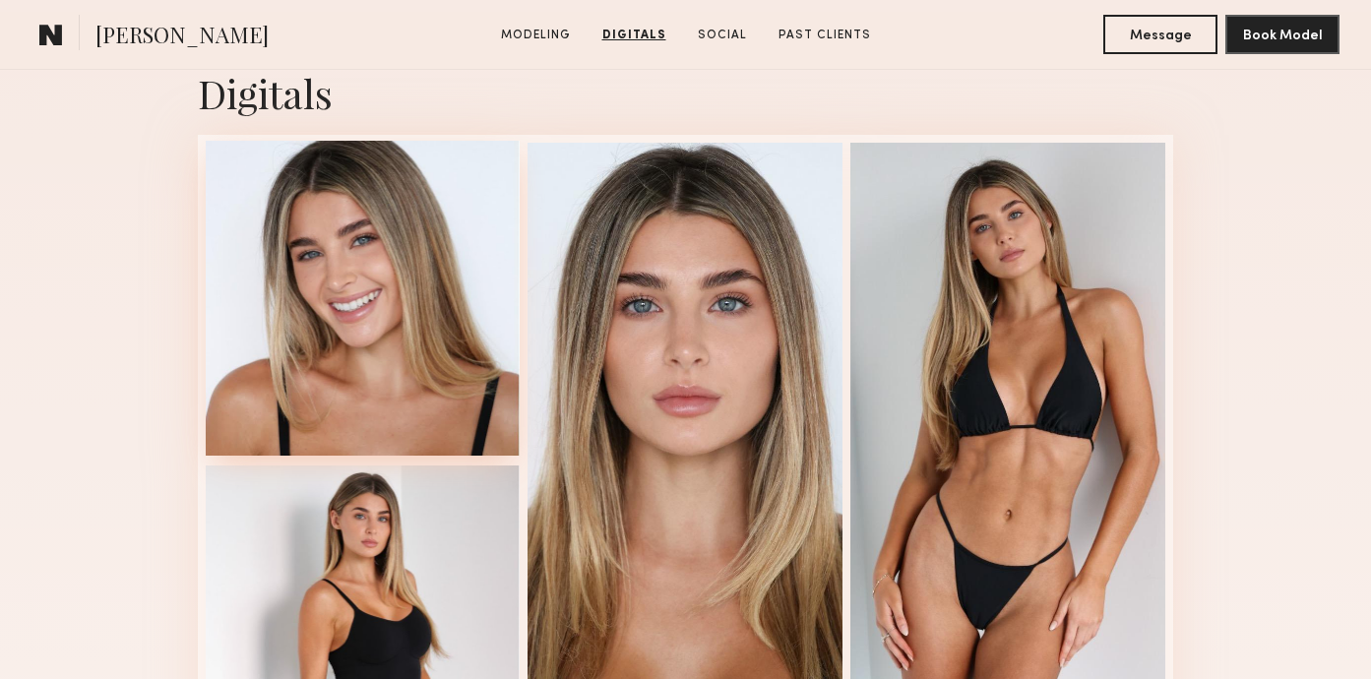
click at [333, 347] on div at bounding box center [363, 298] width 315 height 315
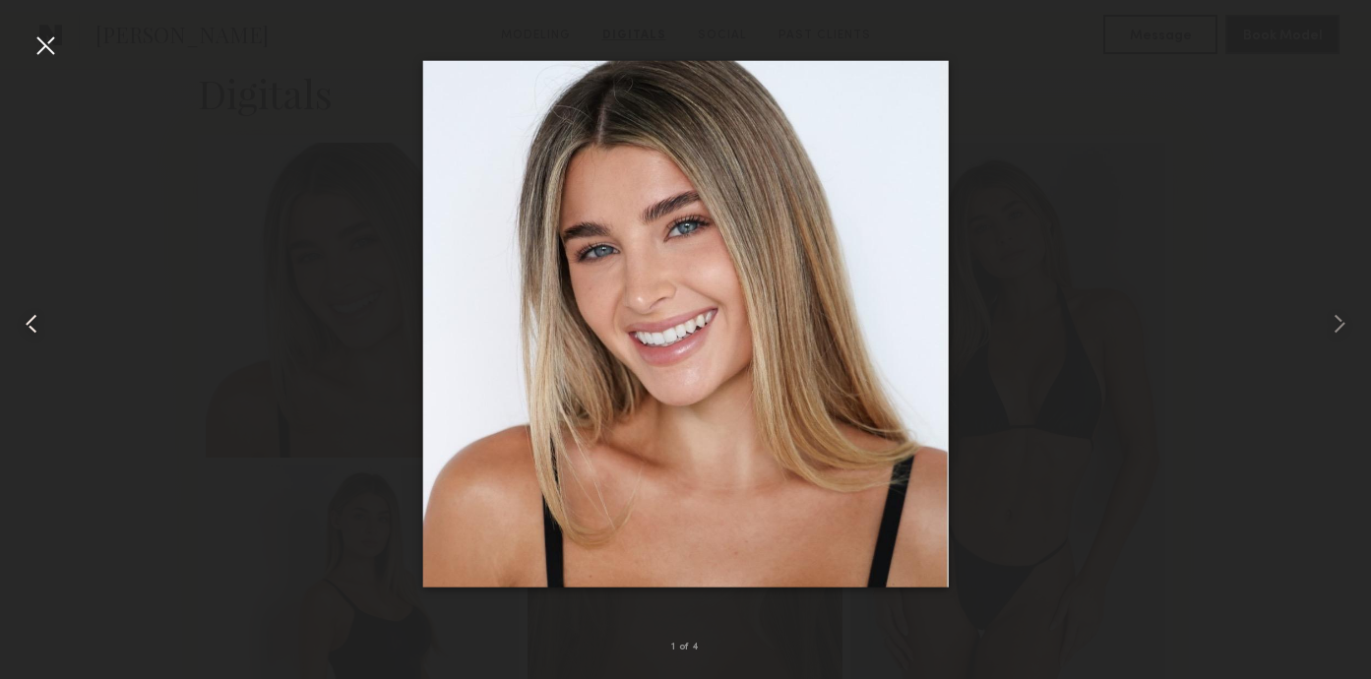
click at [49, 51] on div at bounding box center [46, 46] width 32 height 32
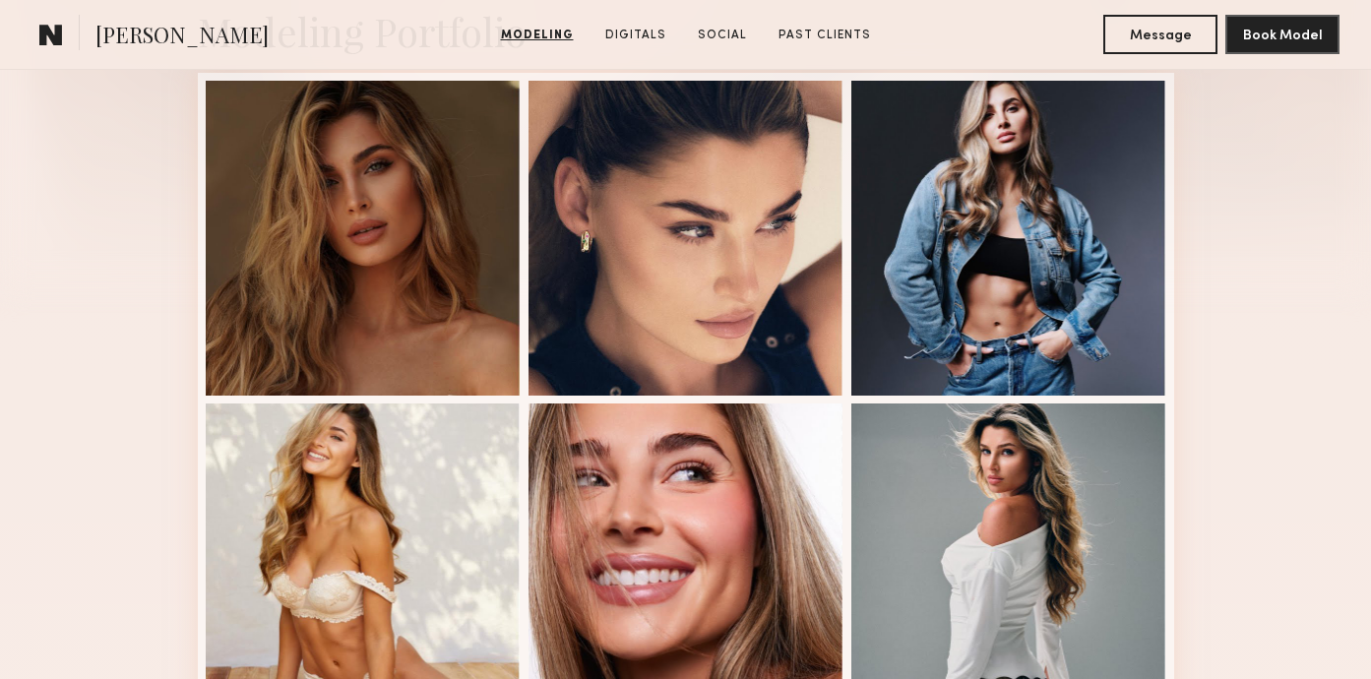
scroll to position [451, 0]
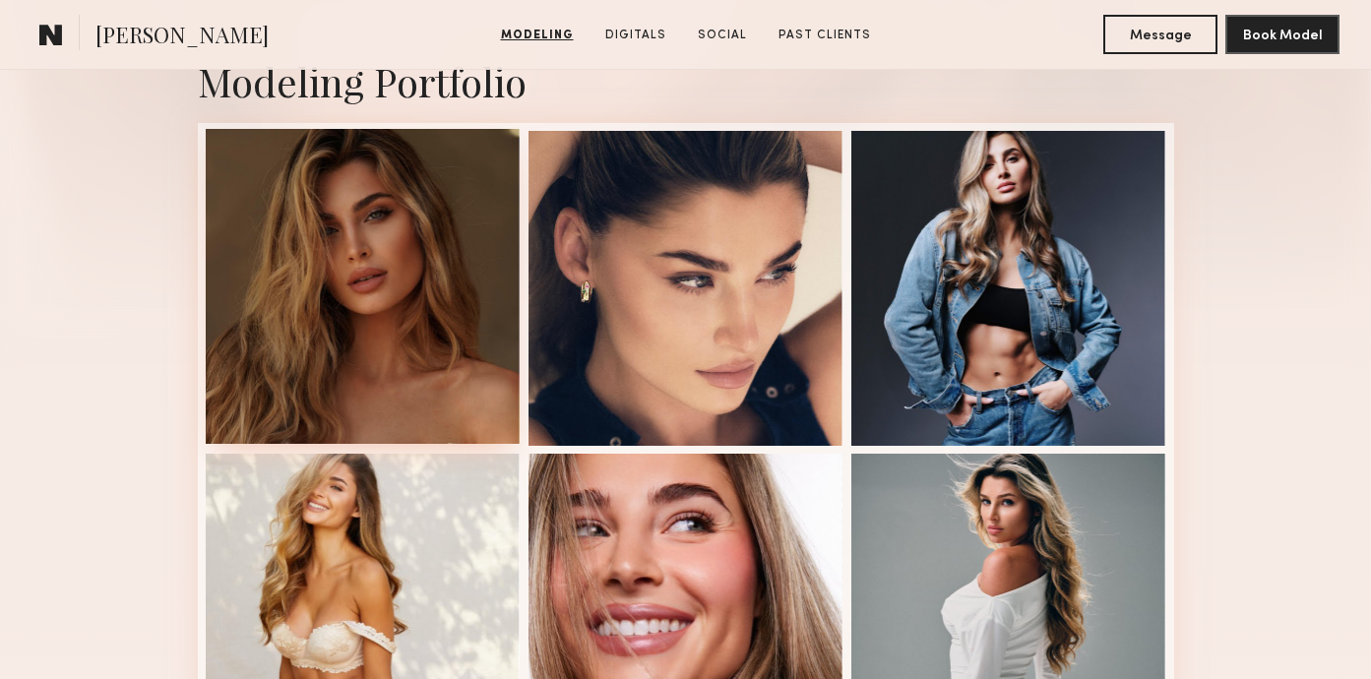
click at [342, 318] on div at bounding box center [363, 286] width 315 height 315
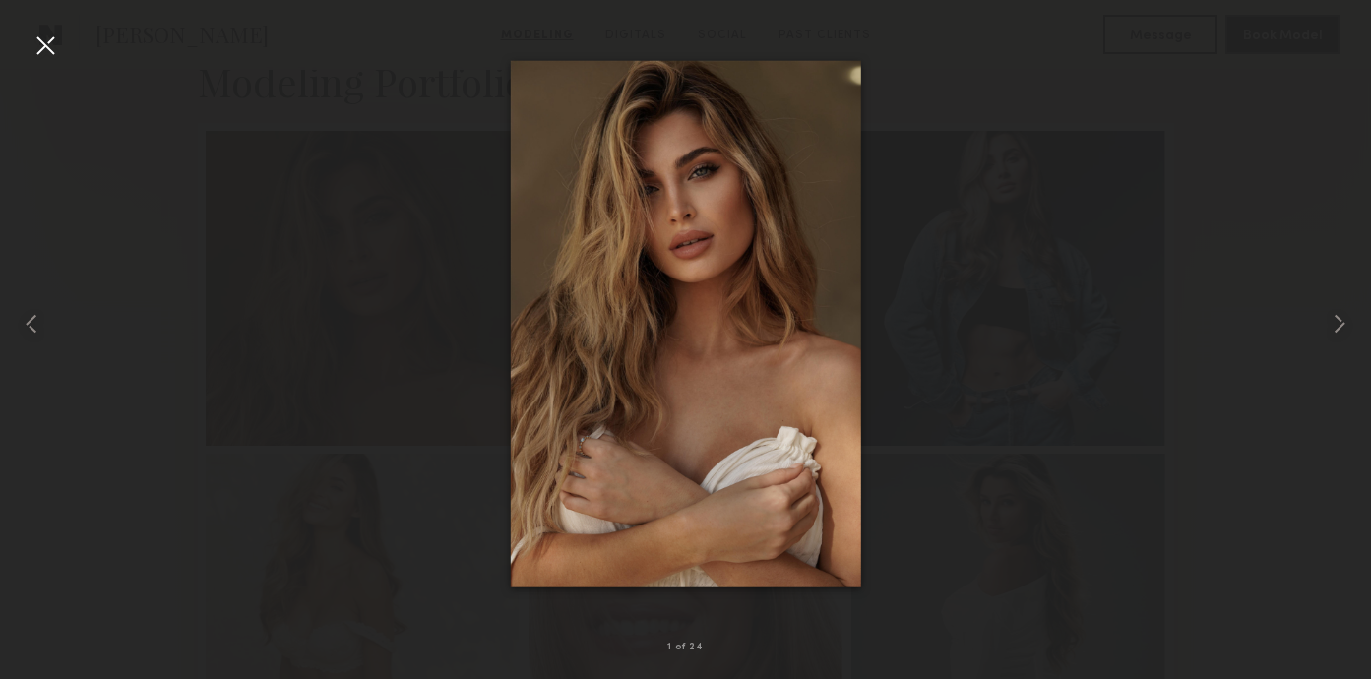
click at [52, 45] on div at bounding box center [46, 46] width 32 height 32
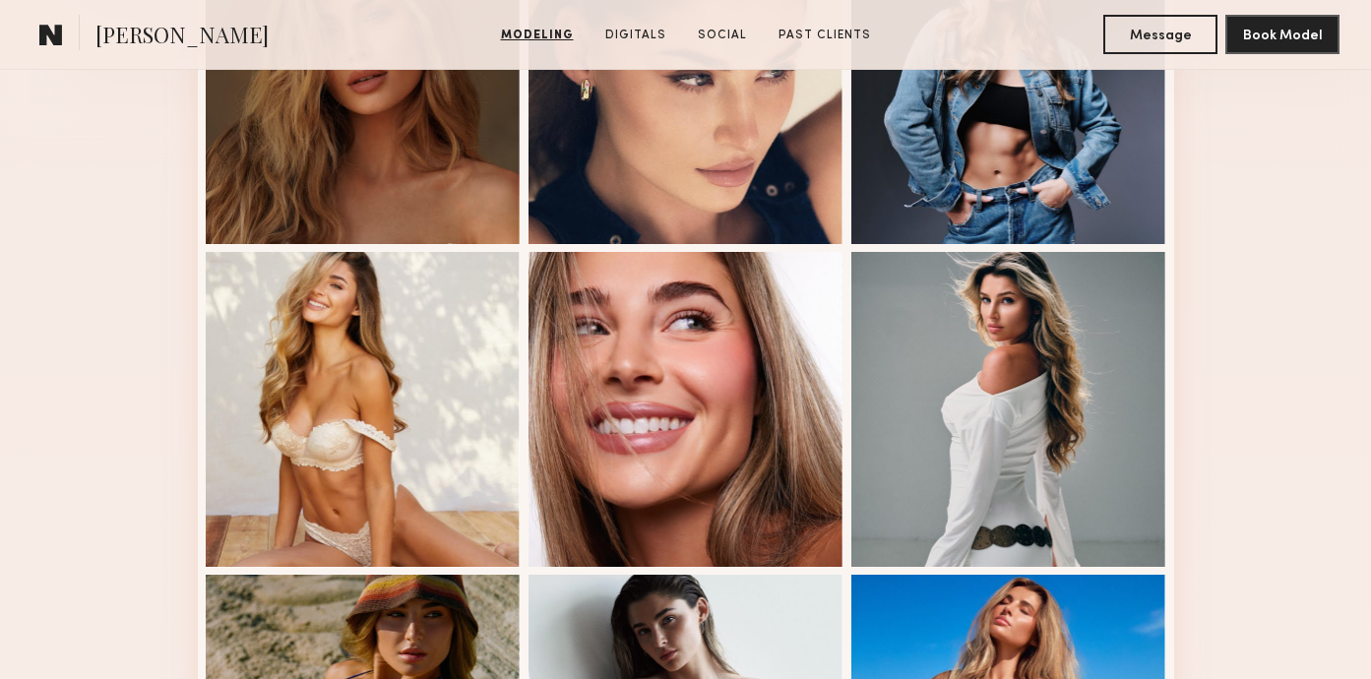
scroll to position [253, 0]
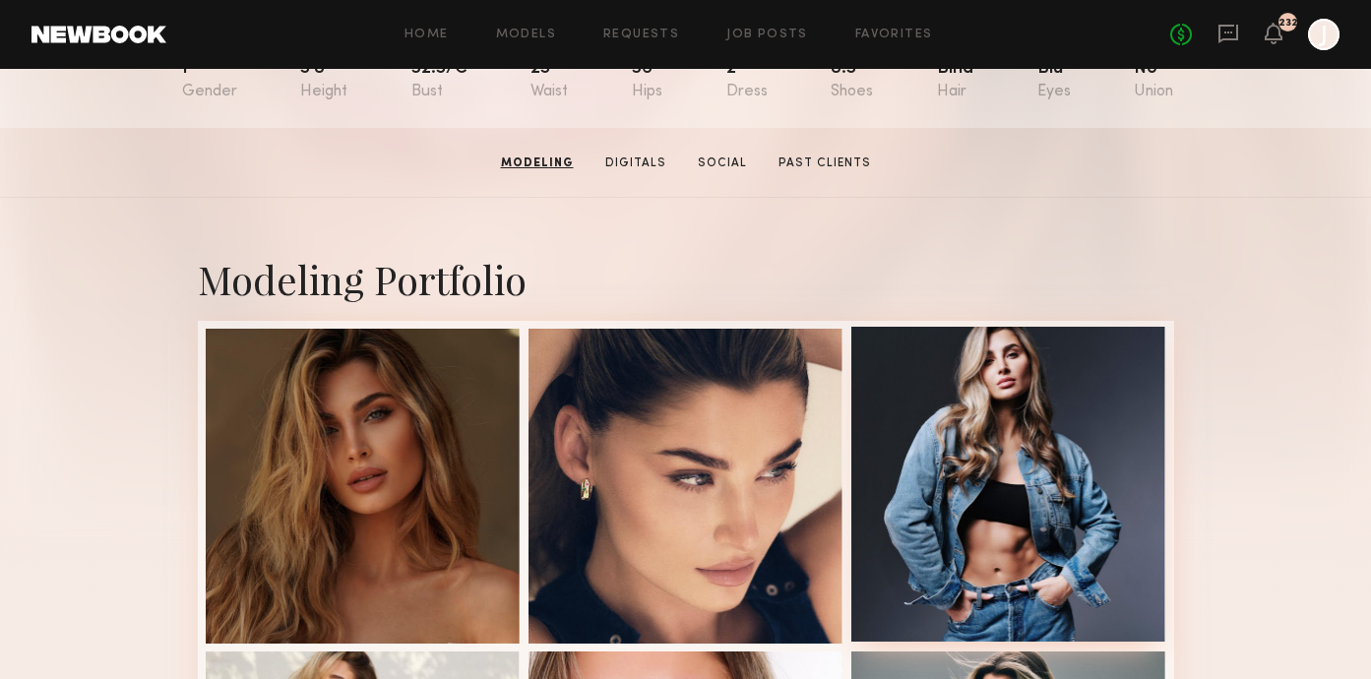
click at [953, 458] on div at bounding box center [1009, 484] width 315 height 315
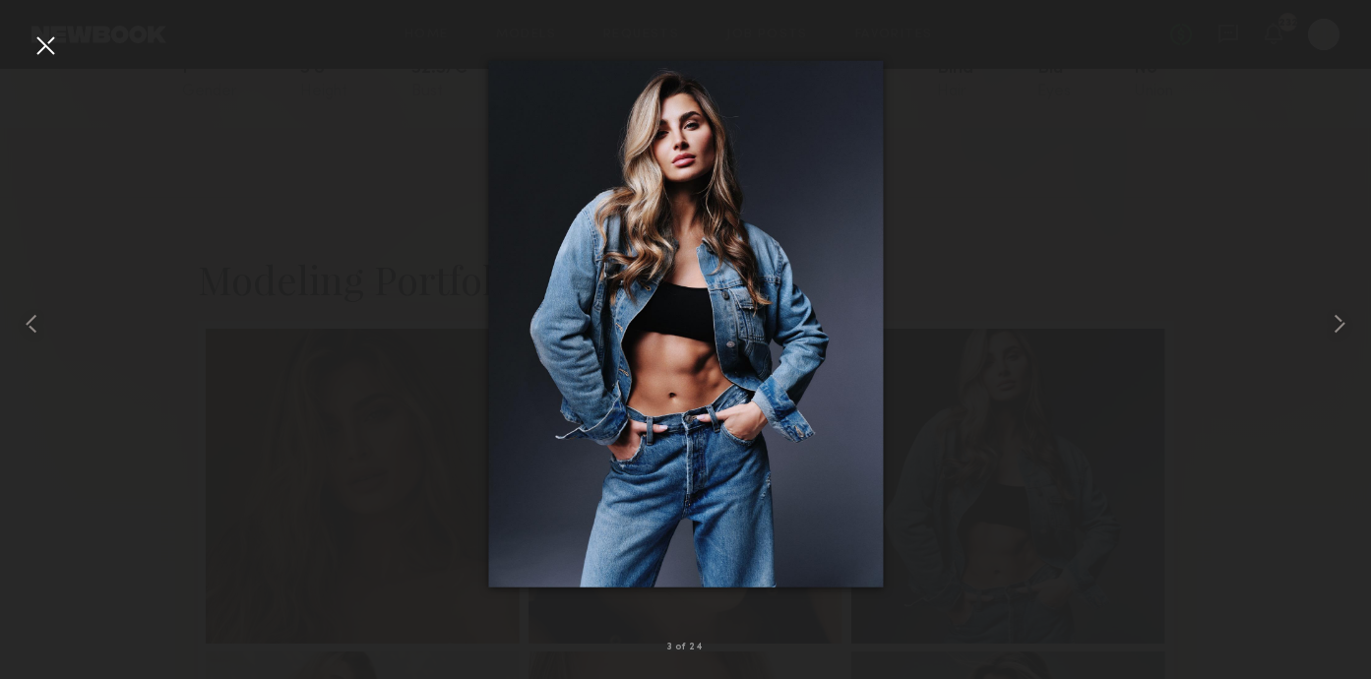
click at [38, 50] on div at bounding box center [46, 46] width 32 height 32
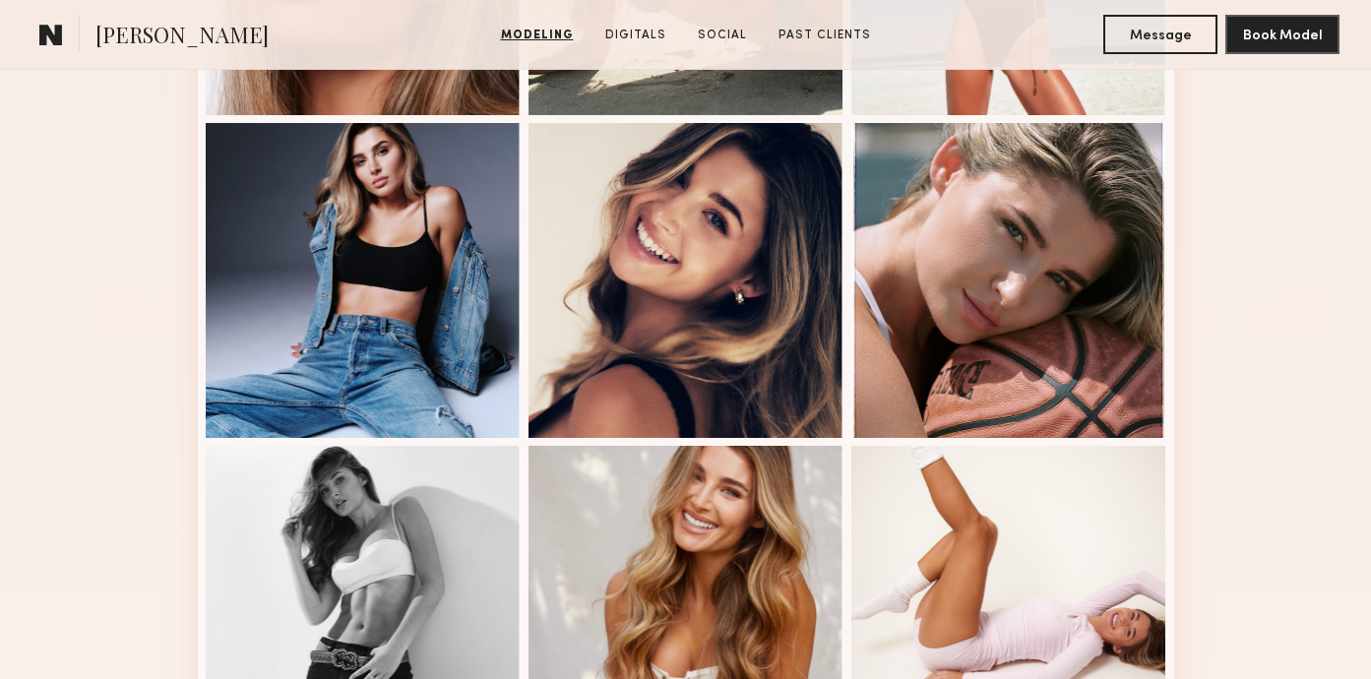
scroll to position [2423, 0]
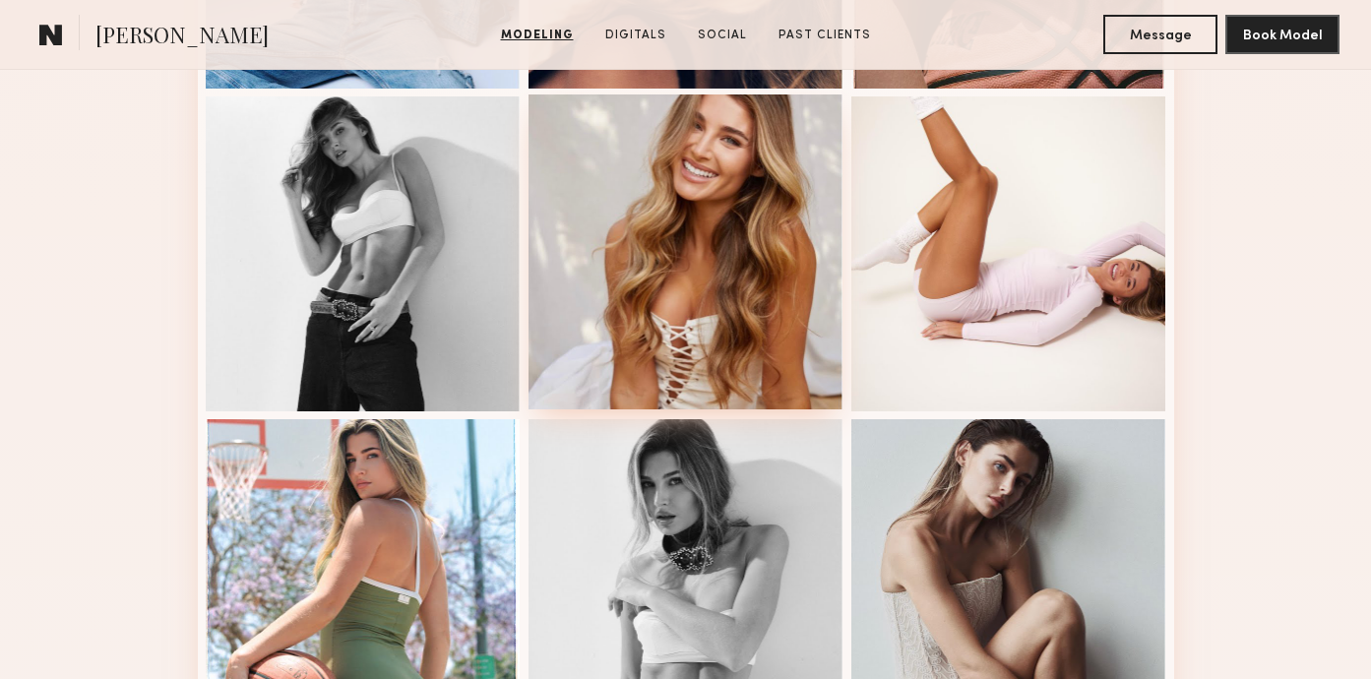
click at [619, 247] on div at bounding box center [686, 252] width 315 height 315
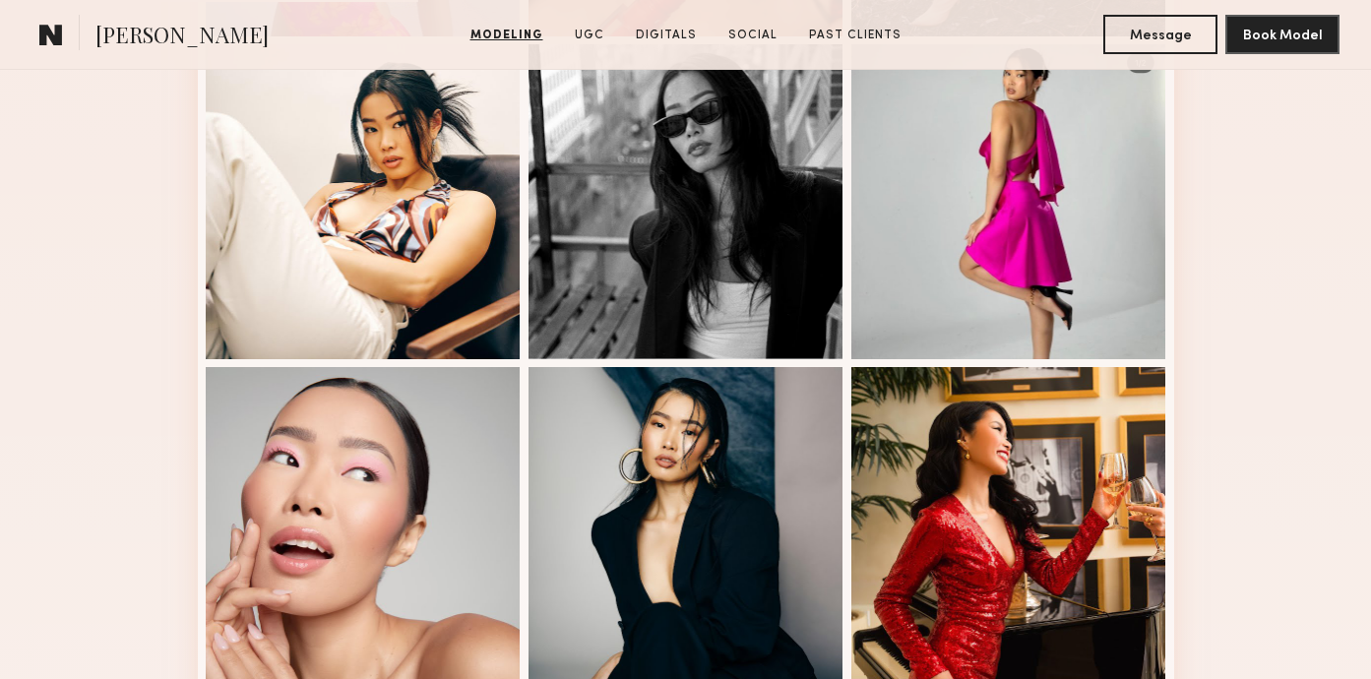
scroll to position [1470, 0]
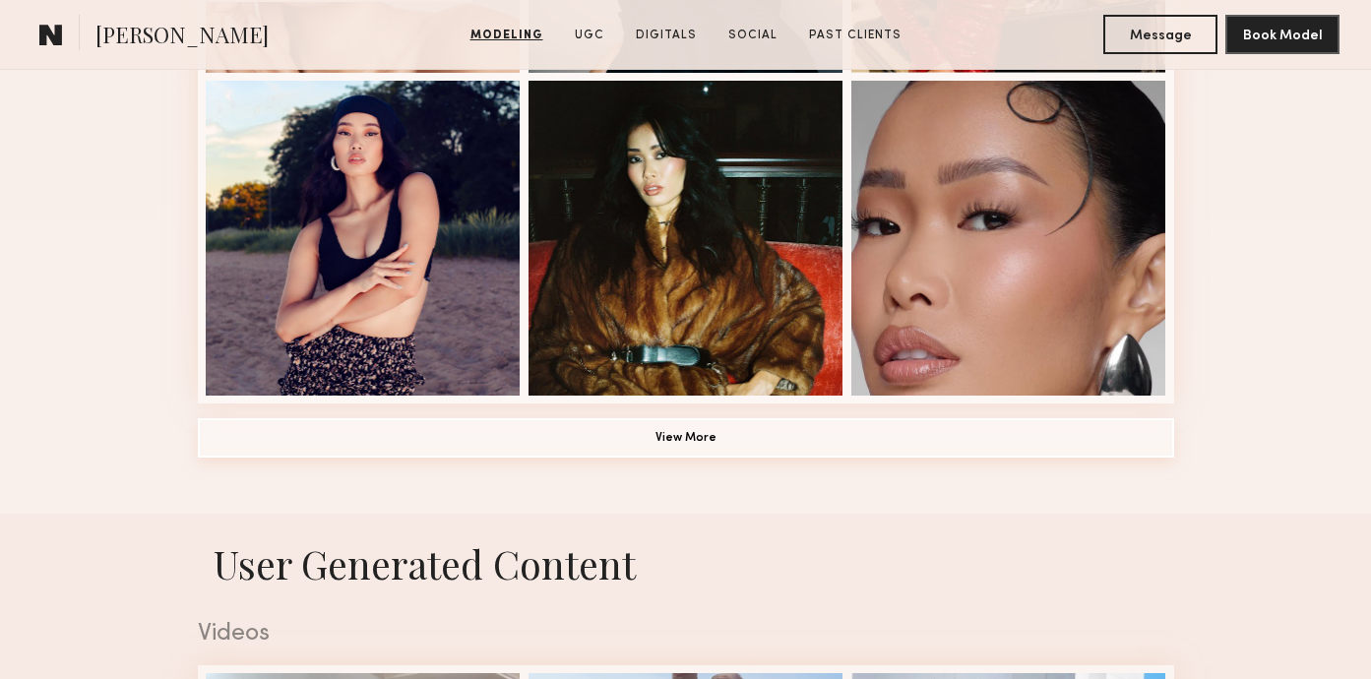
click at [585, 430] on button "View More" at bounding box center [686, 437] width 977 height 39
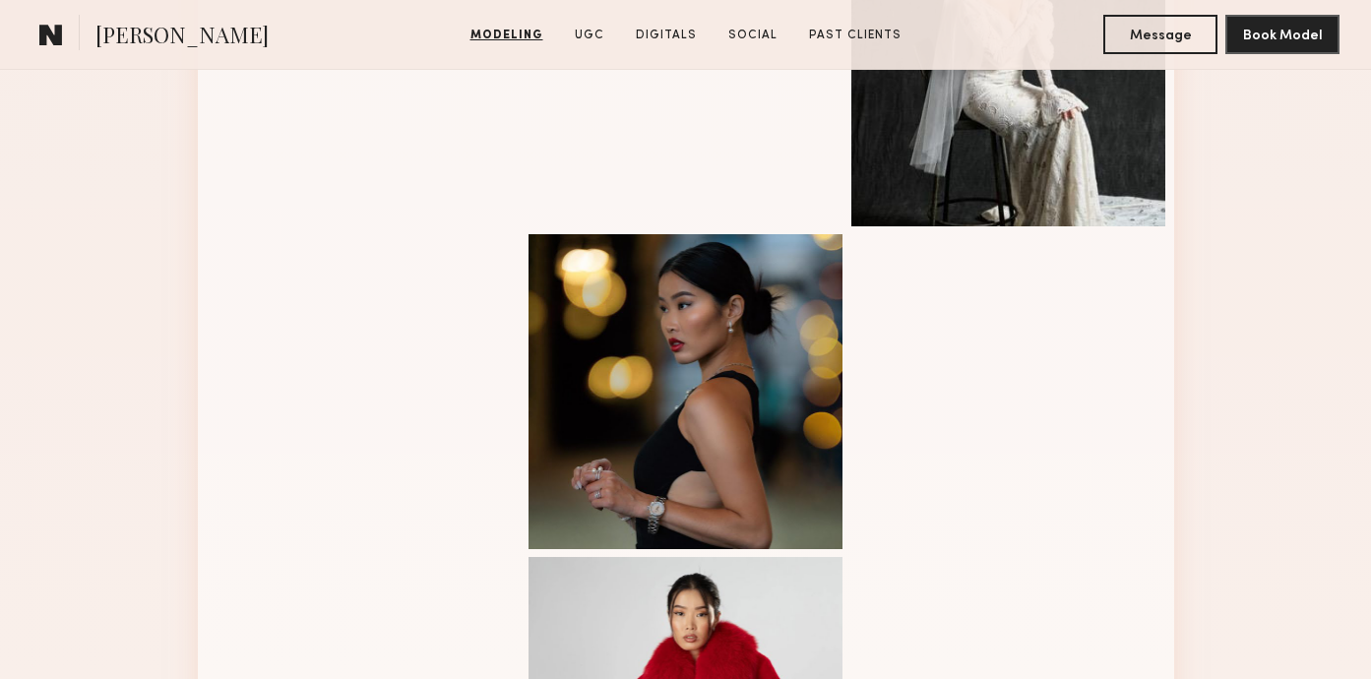
scroll to position [1843, 0]
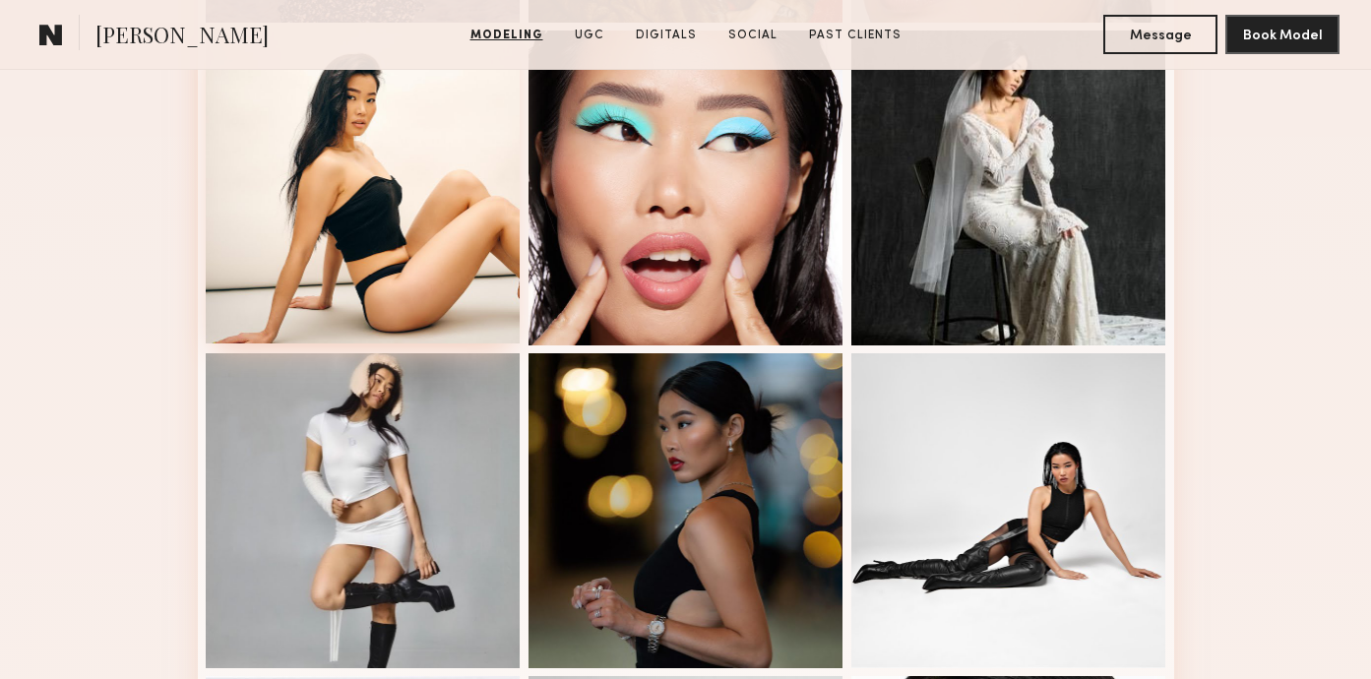
click at [297, 245] on div at bounding box center [363, 186] width 315 height 315
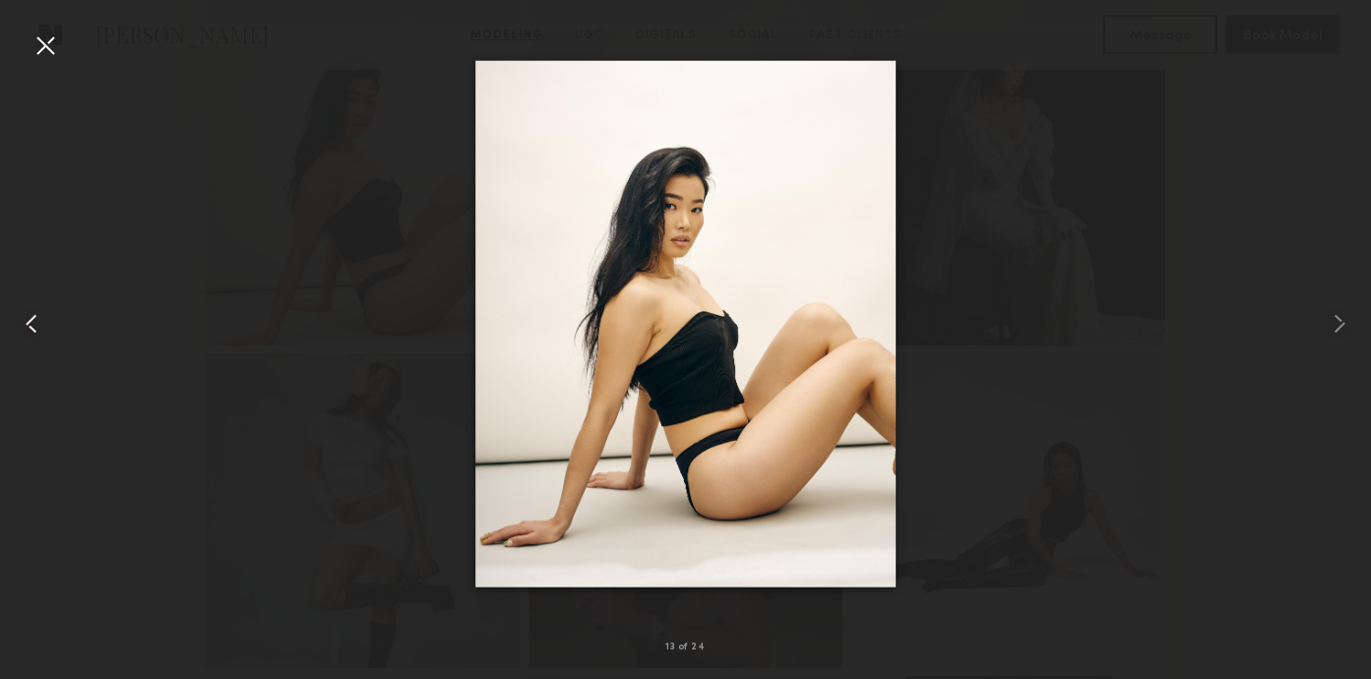
click at [46, 61] on div at bounding box center [27, 324] width 55 height 585
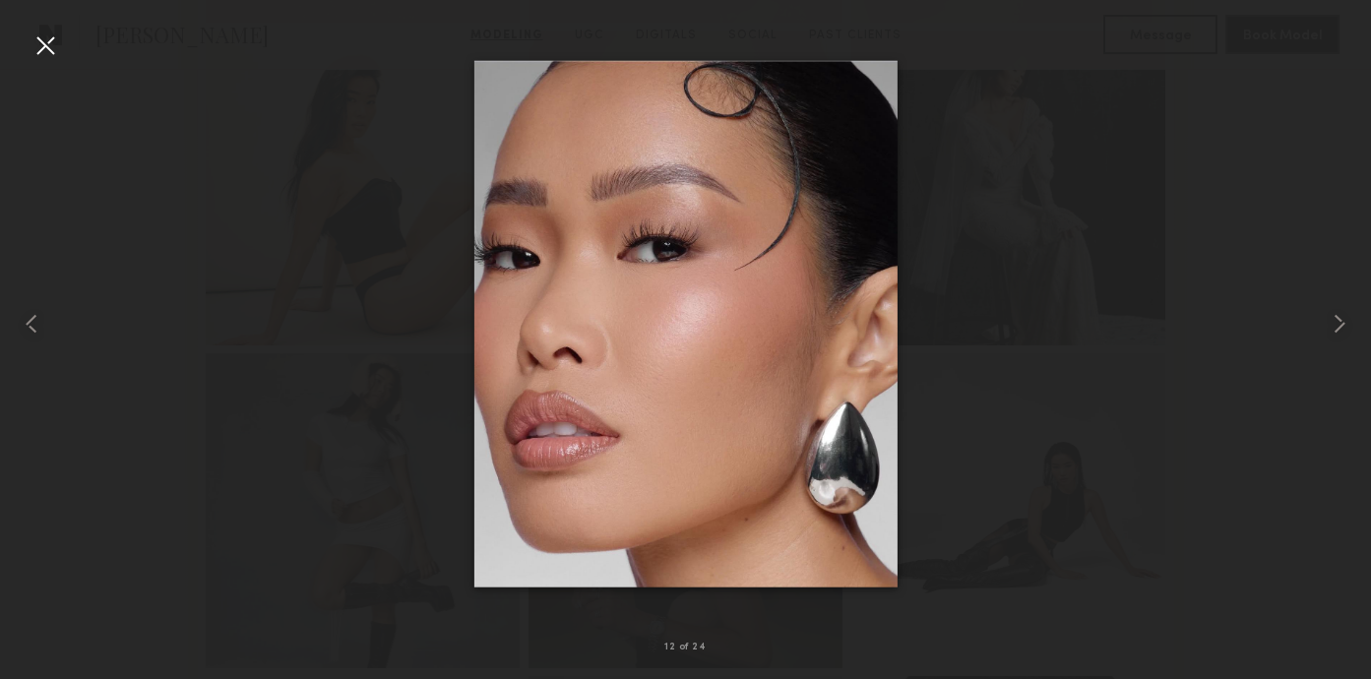
click at [47, 34] on div at bounding box center [46, 46] width 32 height 32
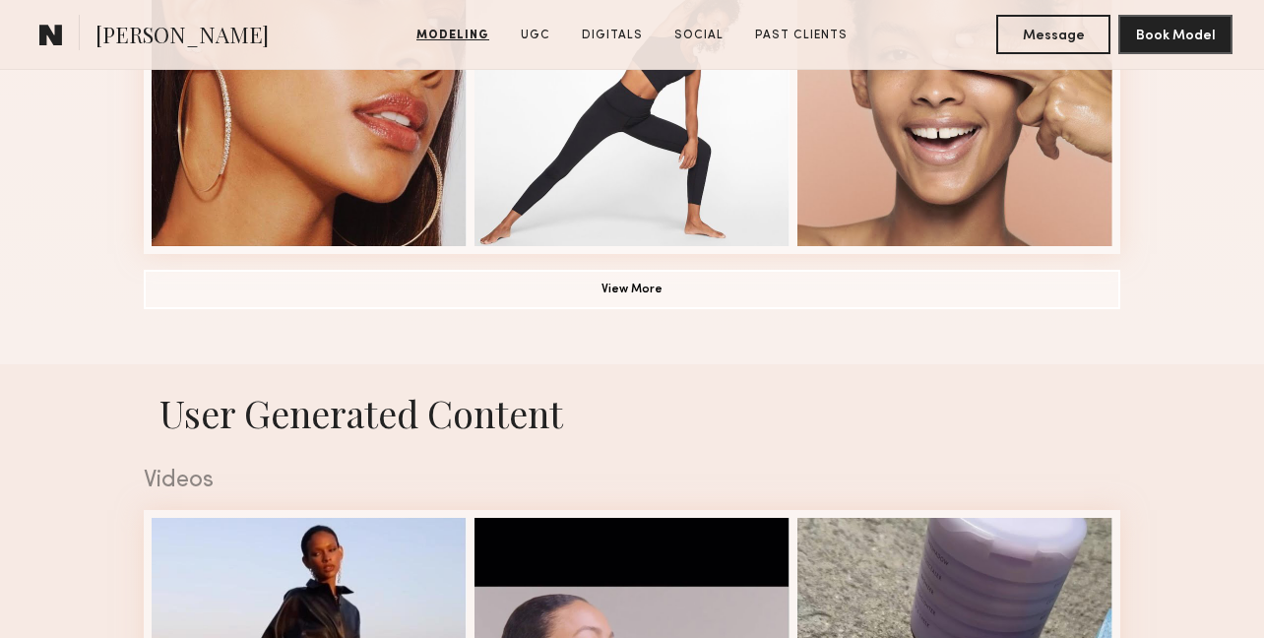
scroll to position [1672, 0]
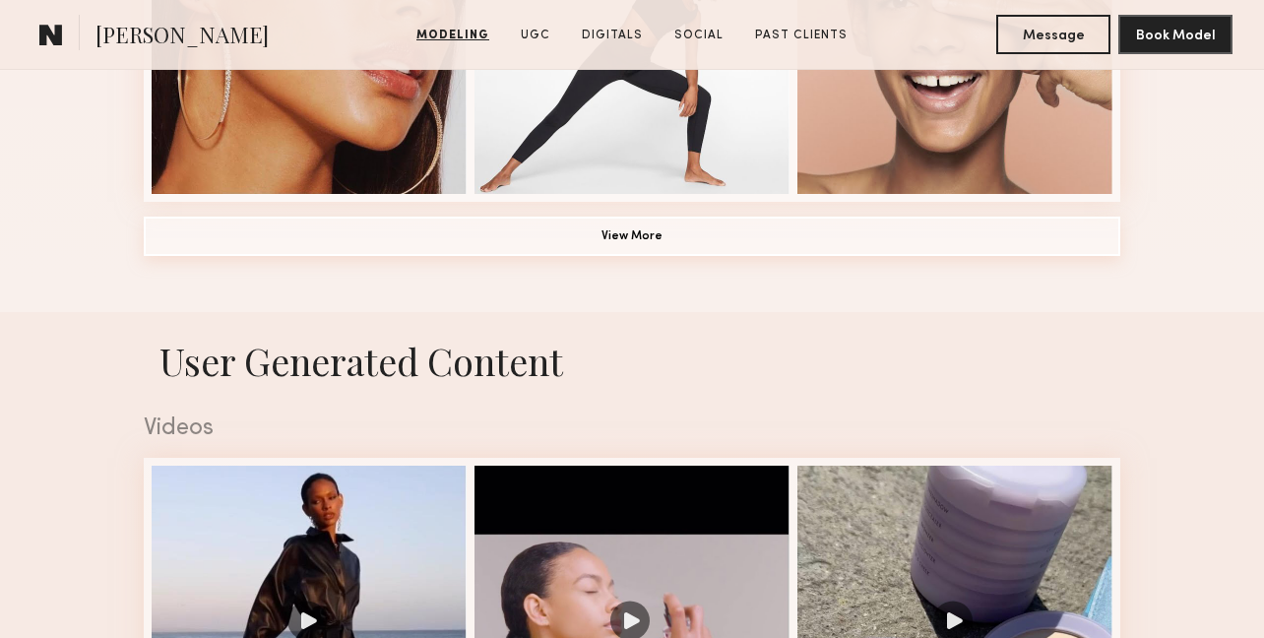
click at [740, 237] on button "View More" at bounding box center [632, 236] width 977 height 39
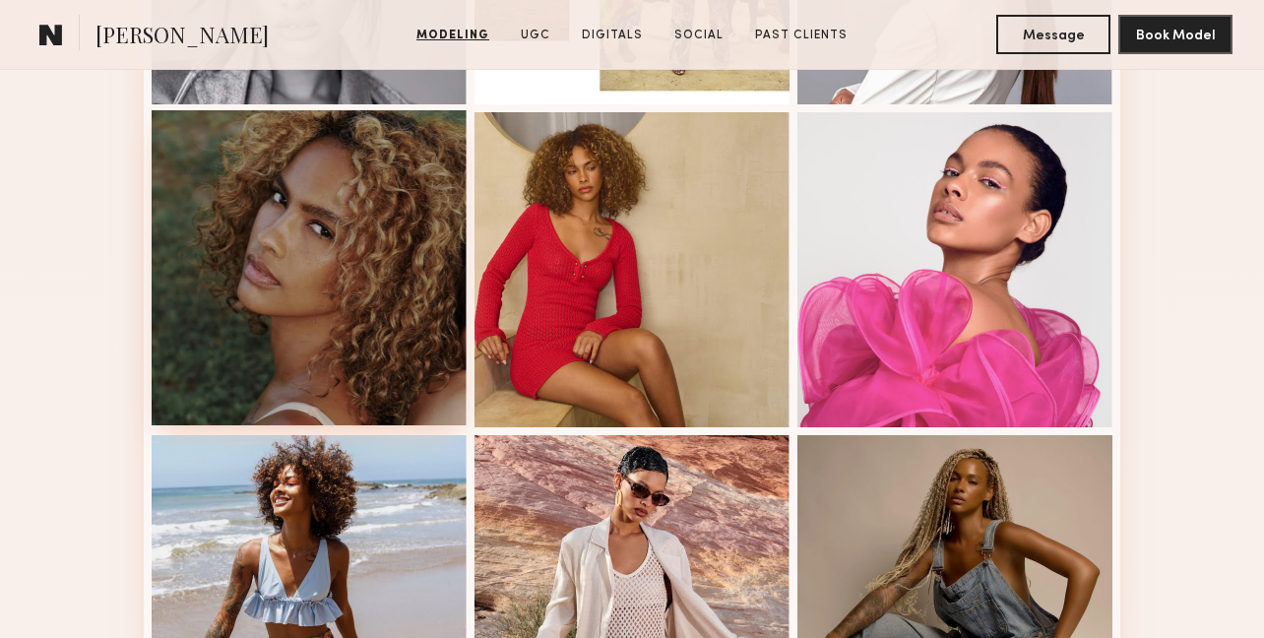
scroll to position [2374, 0]
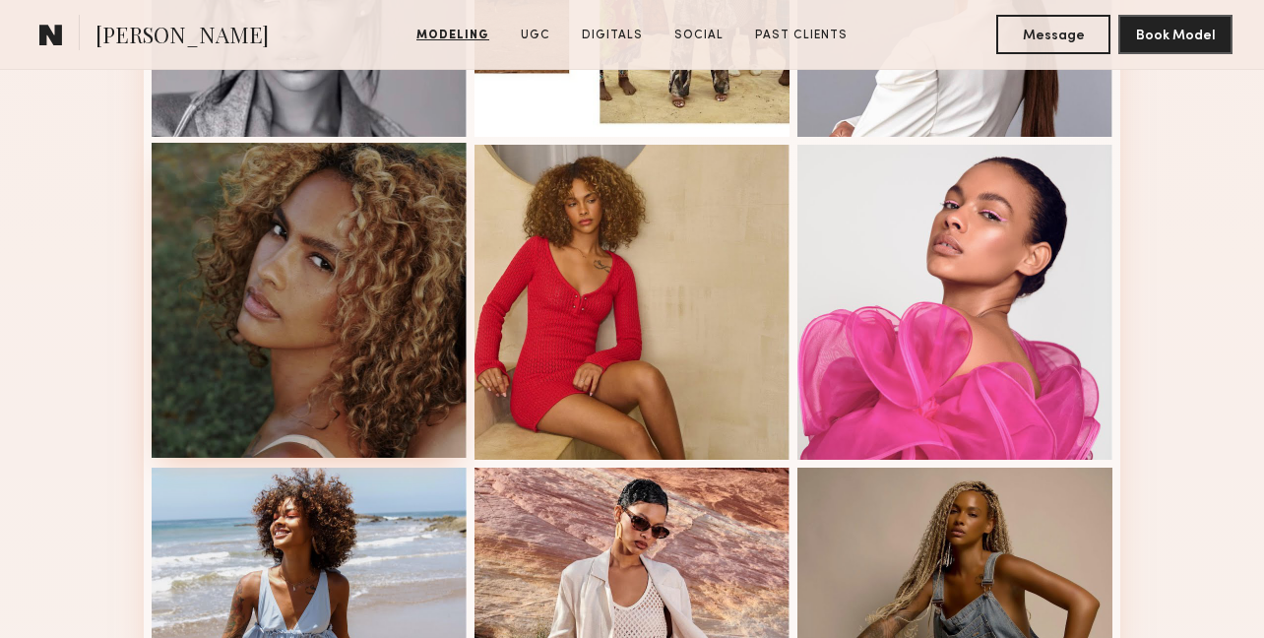
click at [217, 314] on div at bounding box center [309, 300] width 315 height 315
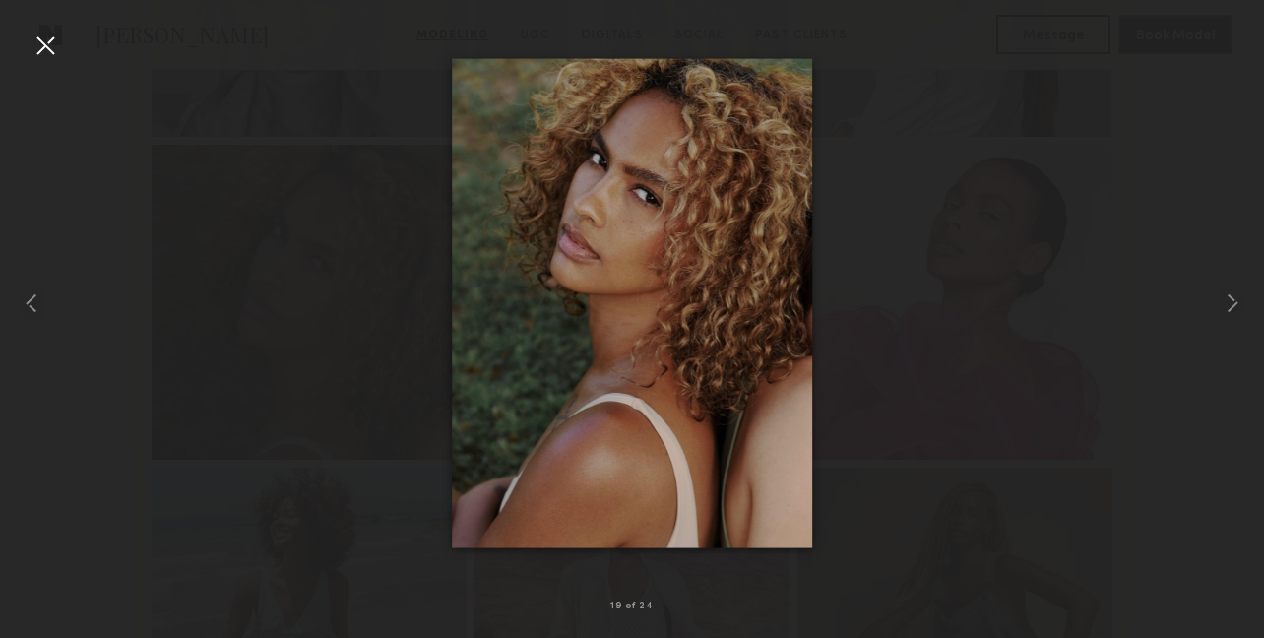
click at [49, 46] on div at bounding box center [46, 46] width 32 height 32
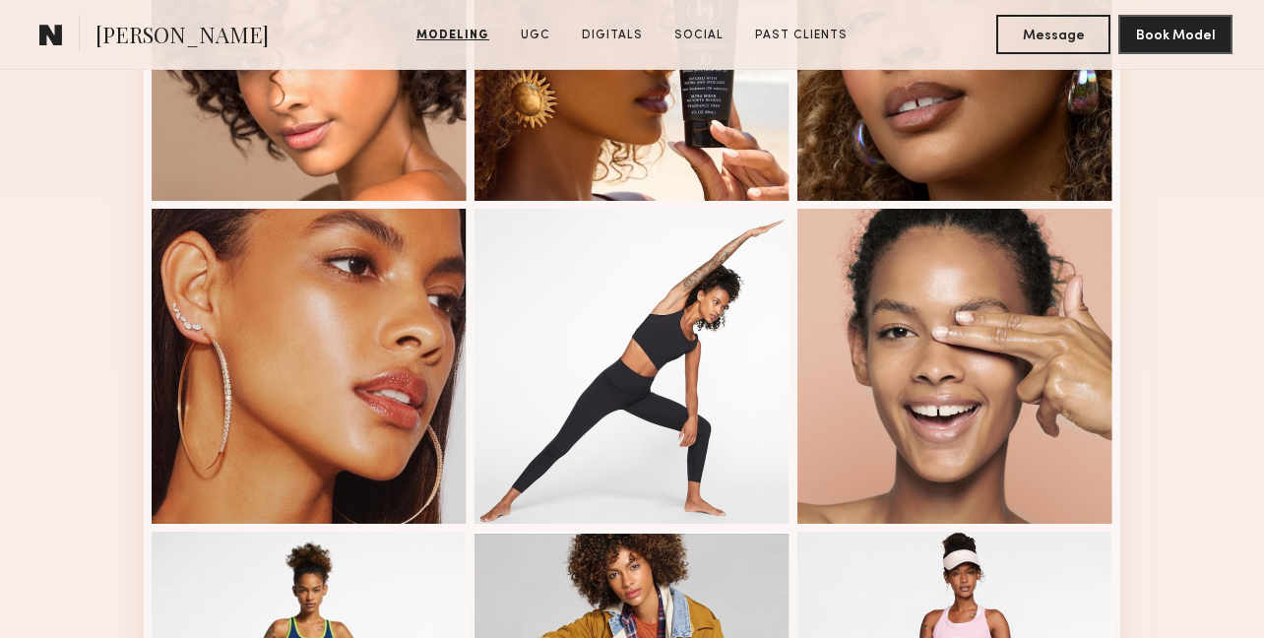
scroll to position [1291, 0]
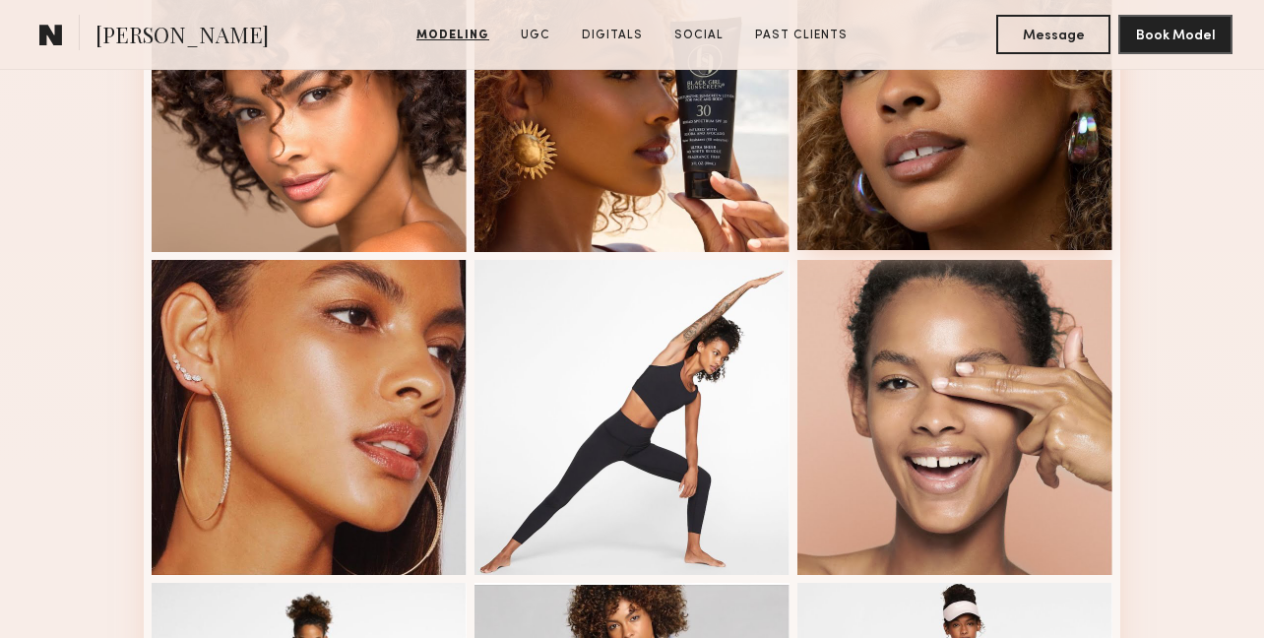
click at [866, 168] on div at bounding box center [954, 92] width 315 height 315
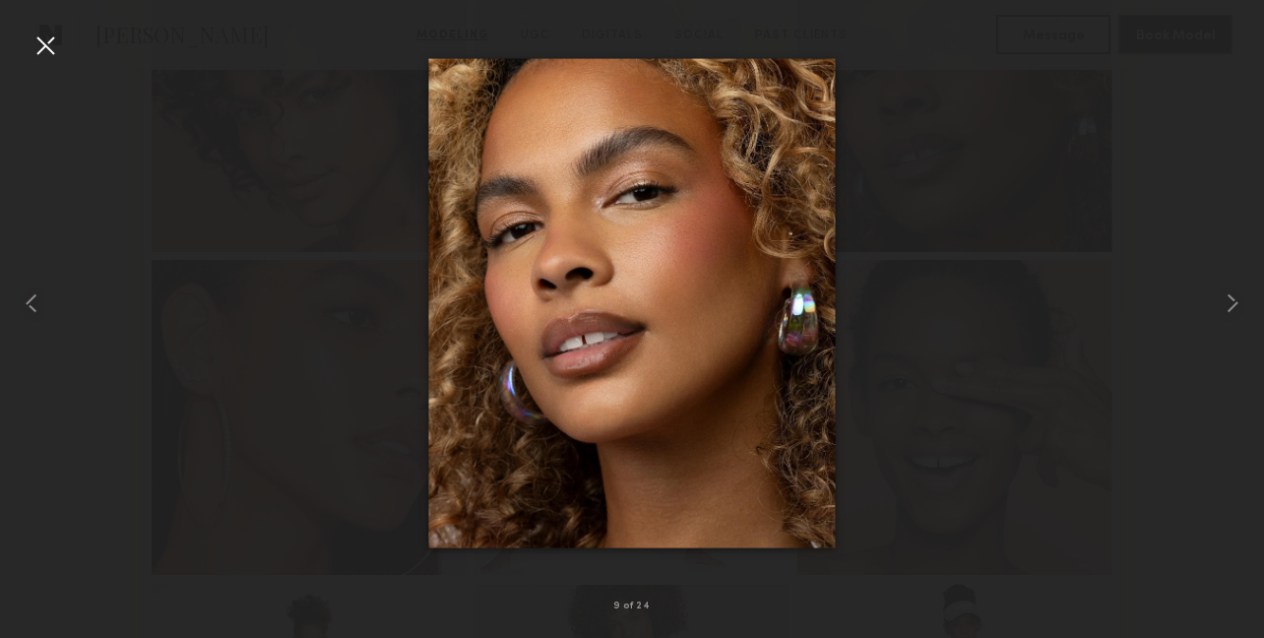
click at [32, 36] on div at bounding box center [46, 46] width 32 height 32
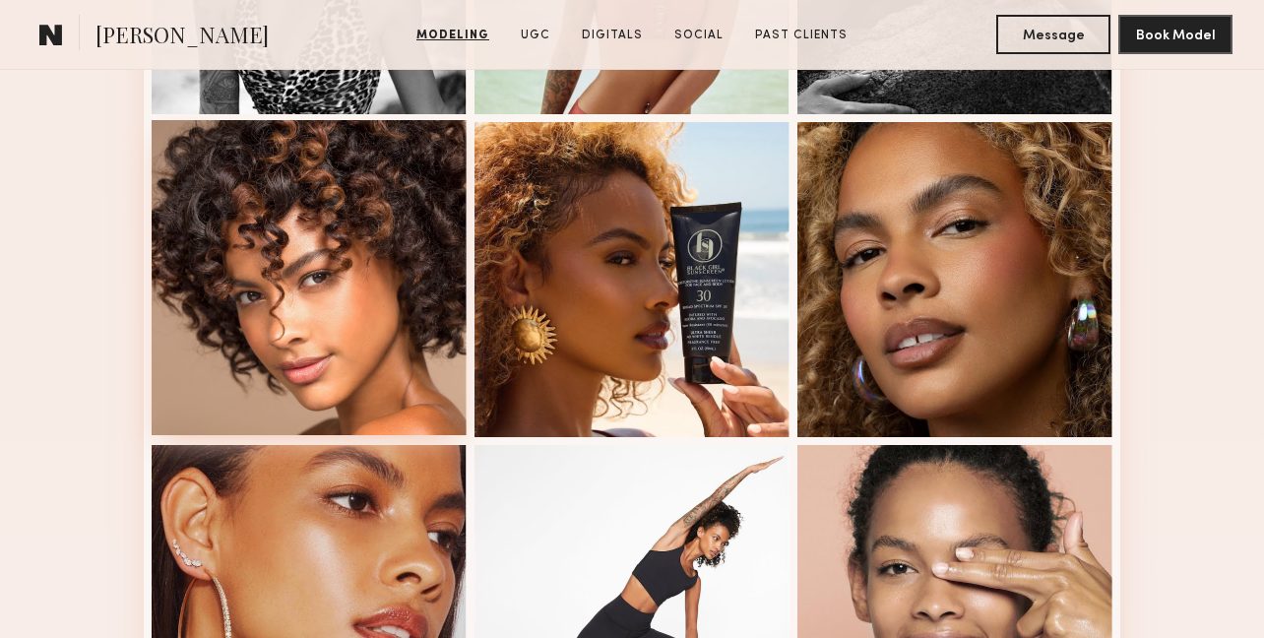
scroll to position [1108, 0]
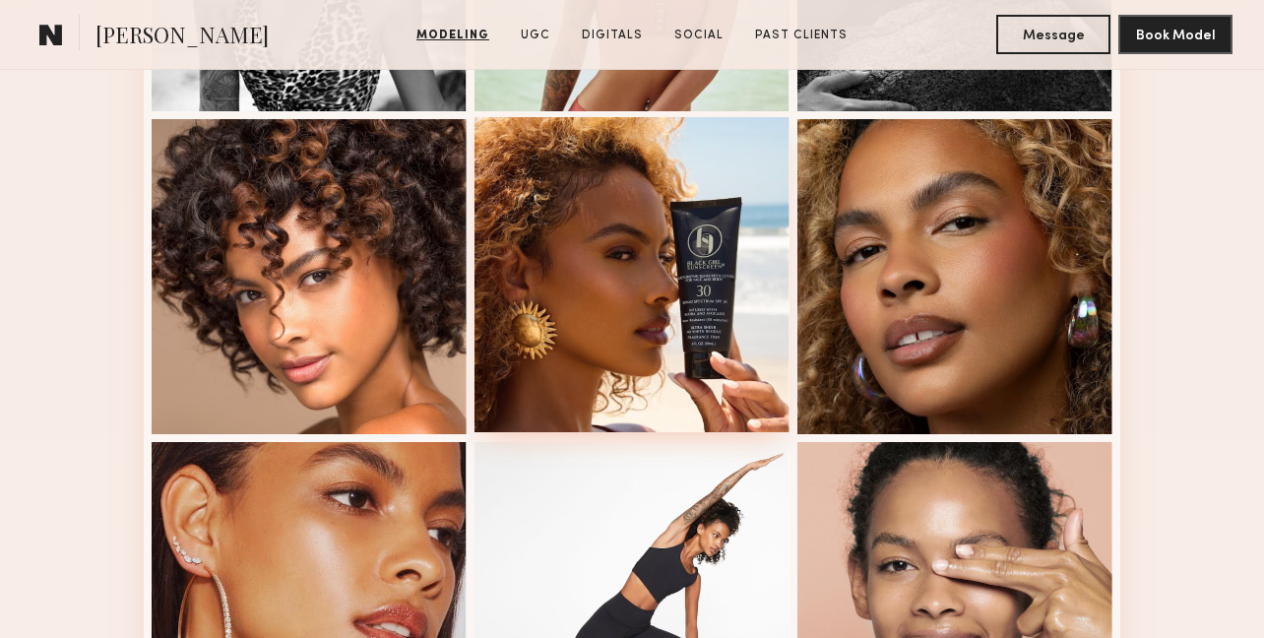
click at [606, 217] on div at bounding box center [631, 274] width 315 height 315
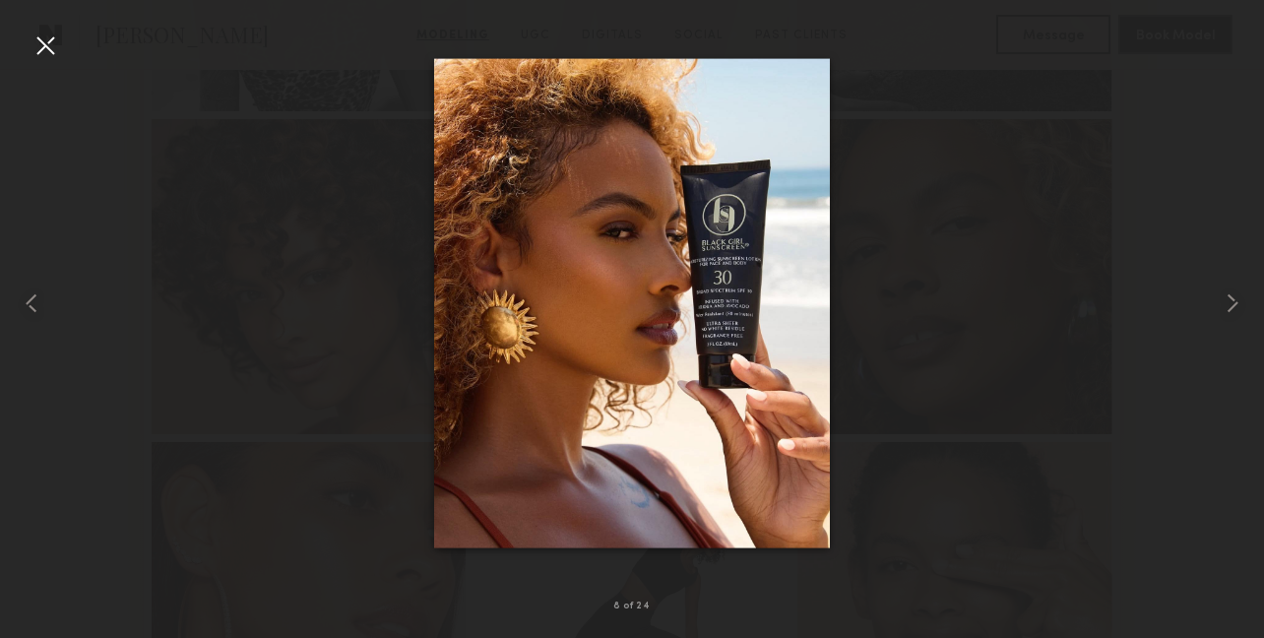
click at [50, 47] on div at bounding box center [46, 46] width 32 height 32
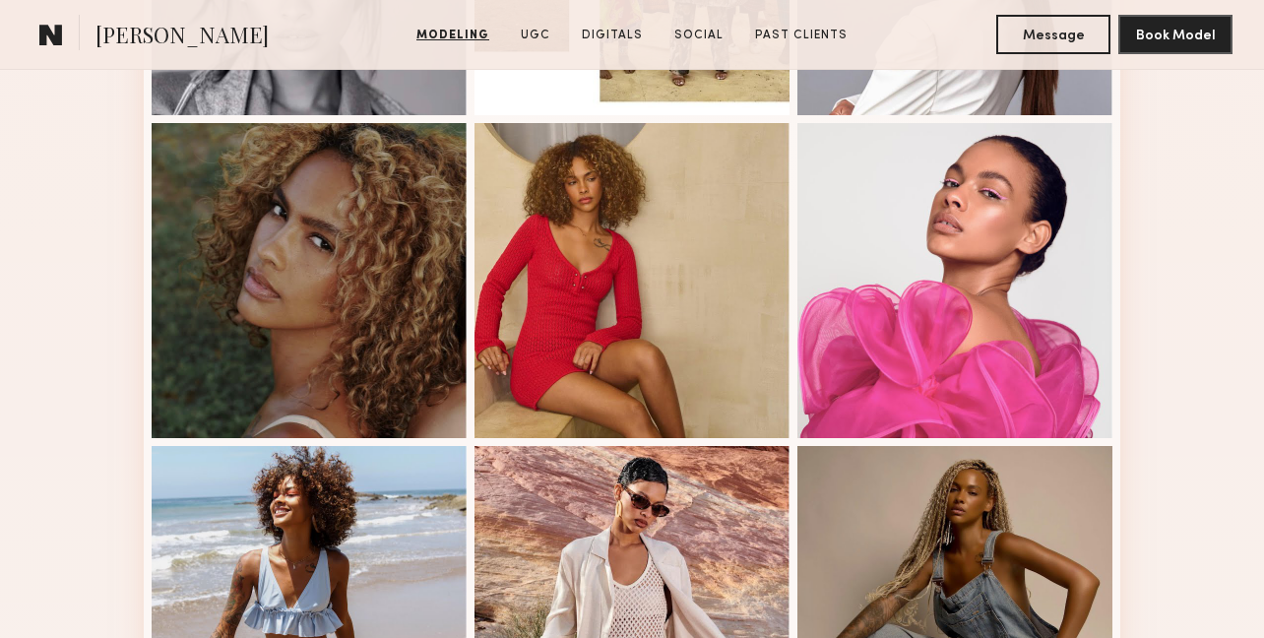
scroll to position [2444, 0]
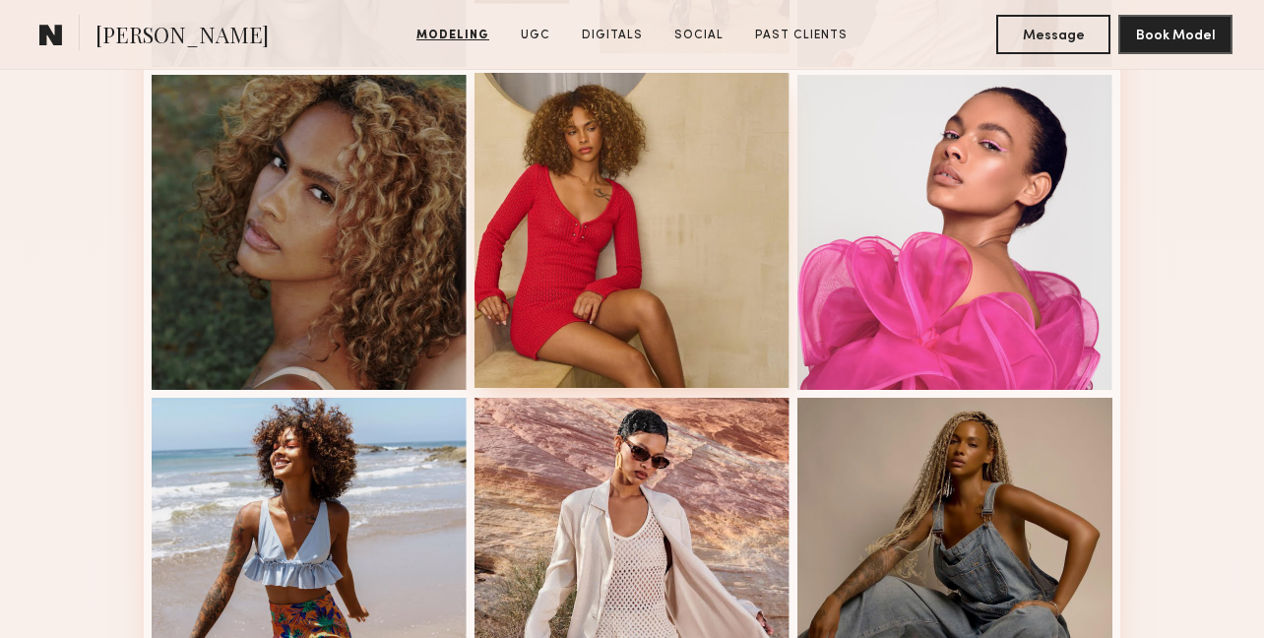
click at [571, 261] on div at bounding box center [631, 230] width 315 height 315
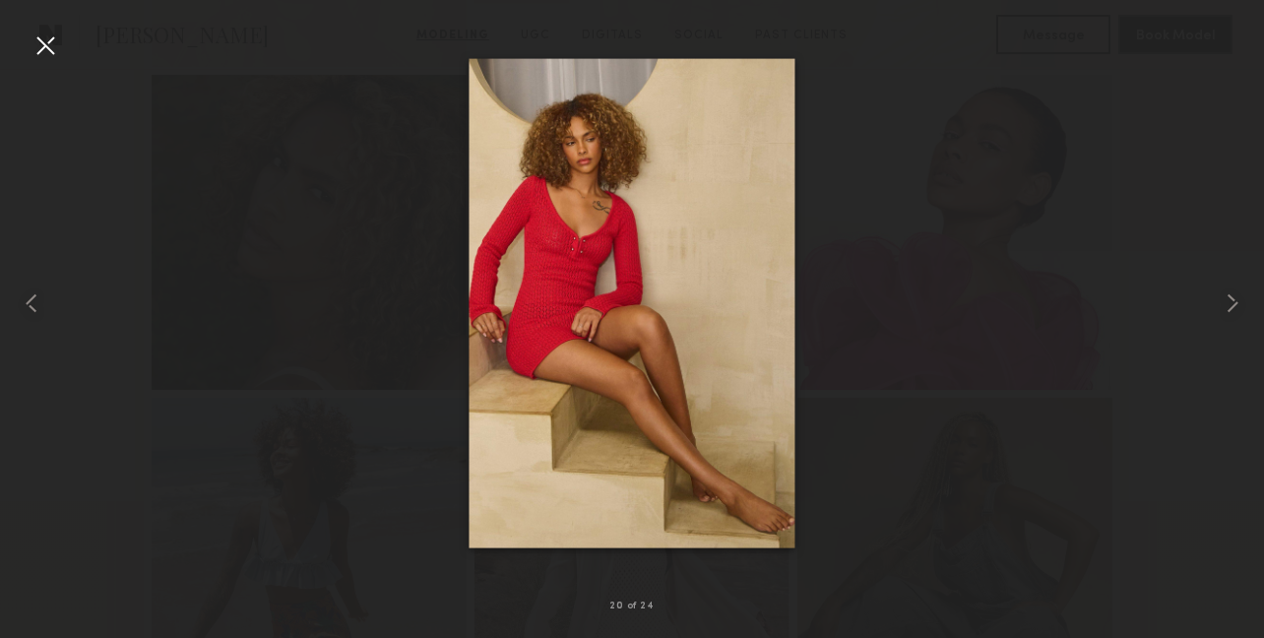
click at [51, 47] on div at bounding box center [46, 46] width 32 height 32
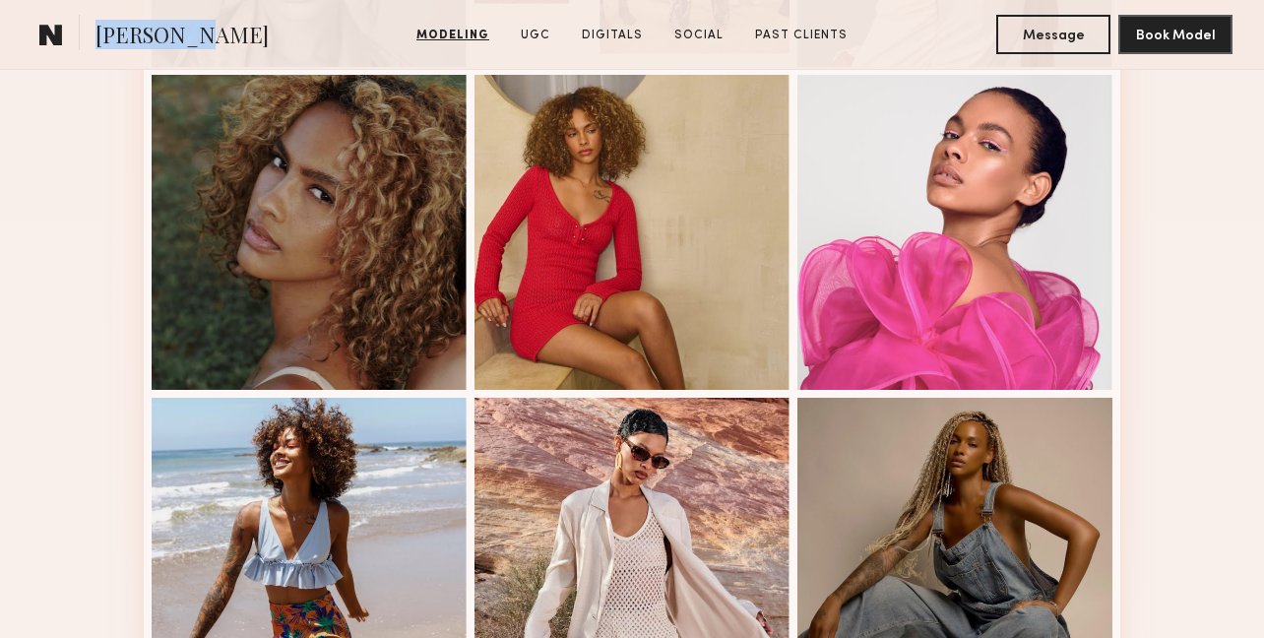
drag, startPoint x: 89, startPoint y: 31, endPoint x: 194, endPoint y: 31, distance: 105.3
click at [194, 31] on section "Jordyn F." at bounding box center [197, 34] width 330 height 39
copy span "Jordyn F."
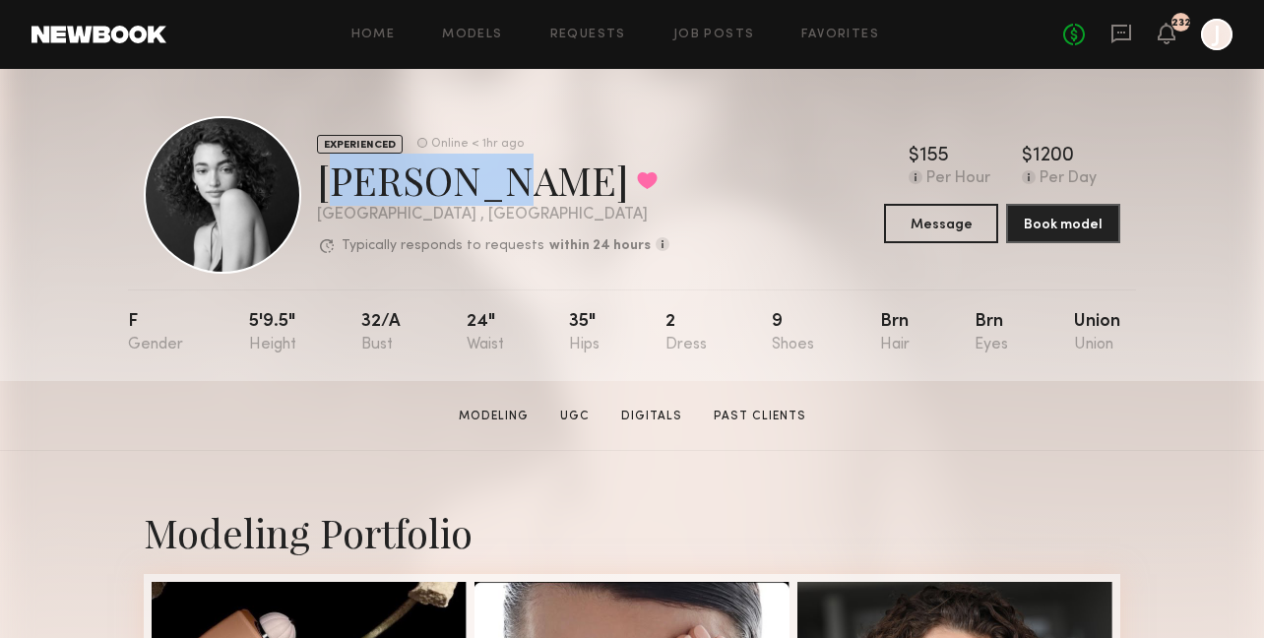
drag, startPoint x: 314, startPoint y: 183, endPoint x: 454, endPoint y: 196, distance: 140.4
click at [454, 196] on div "EXPERIENCED Online < 1hr ago [PERSON_NAME] Favorited [GEOGRAPHIC_DATA] , [GEOGR…" at bounding box center [407, 195] width 526 height 158
copy div "[PERSON_NAME]"
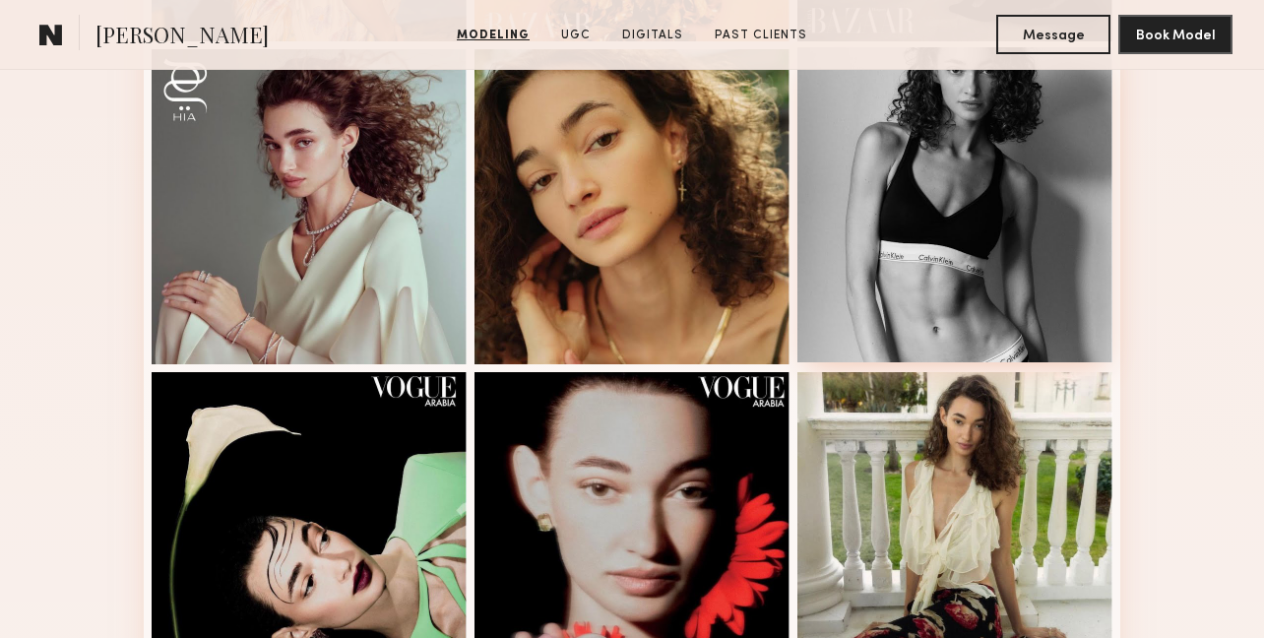
scroll to position [1384, 0]
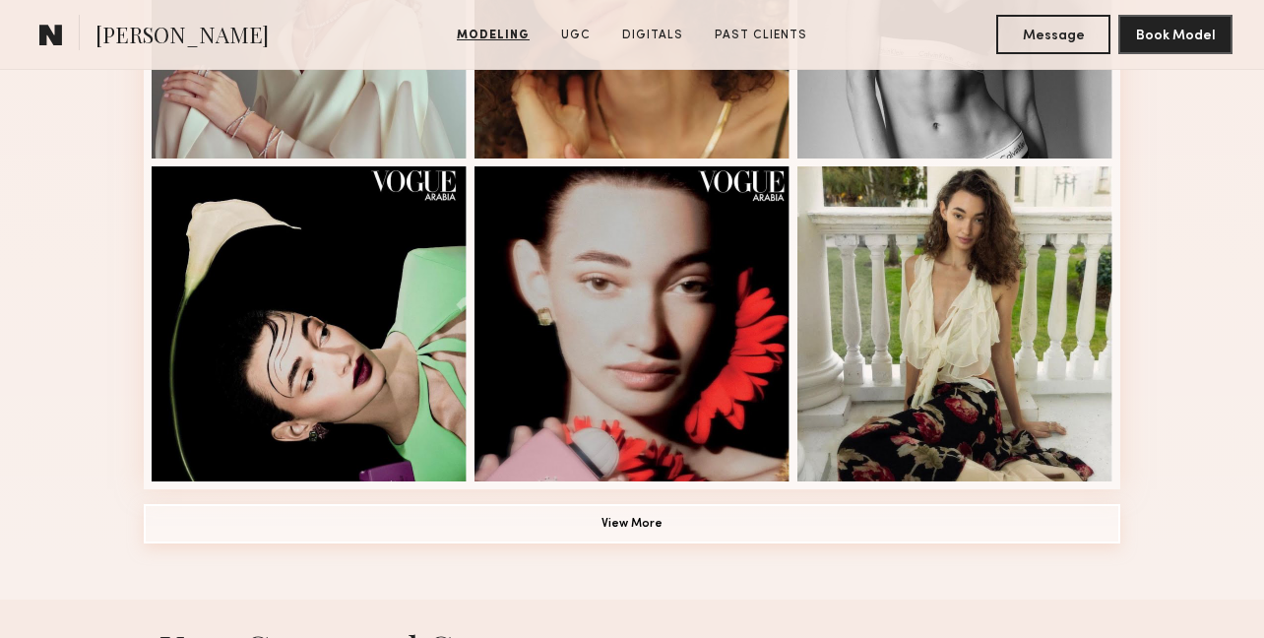
click at [749, 515] on button "View More" at bounding box center [632, 523] width 977 height 39
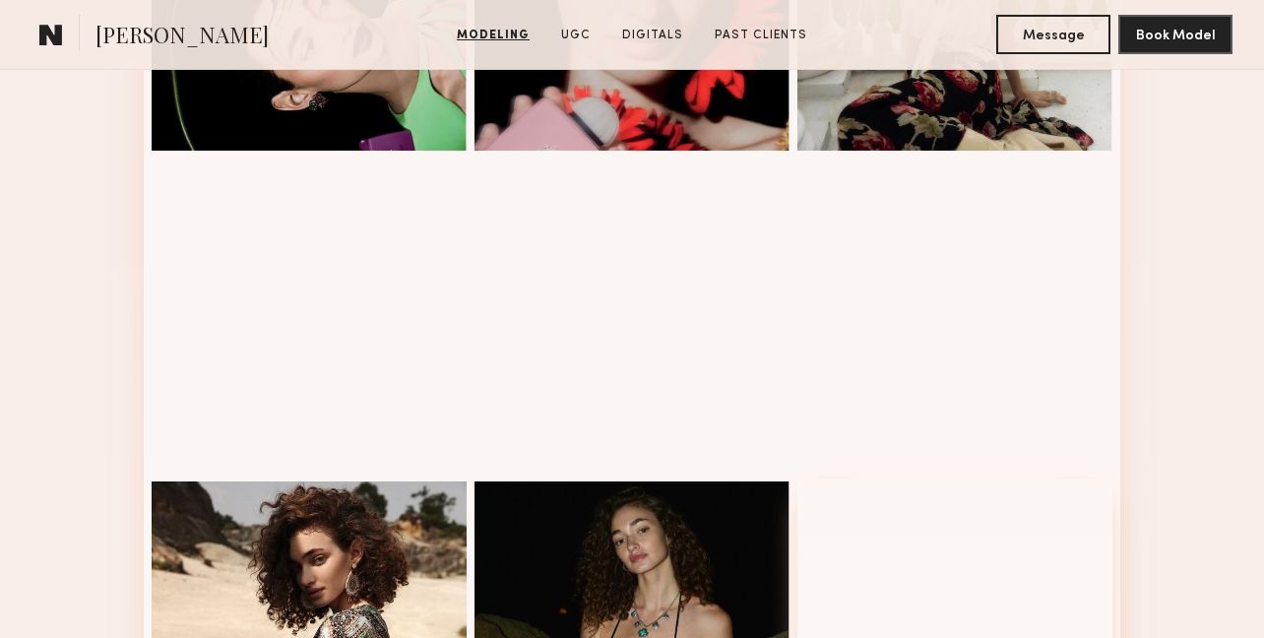
scroll to position [1659, 0]
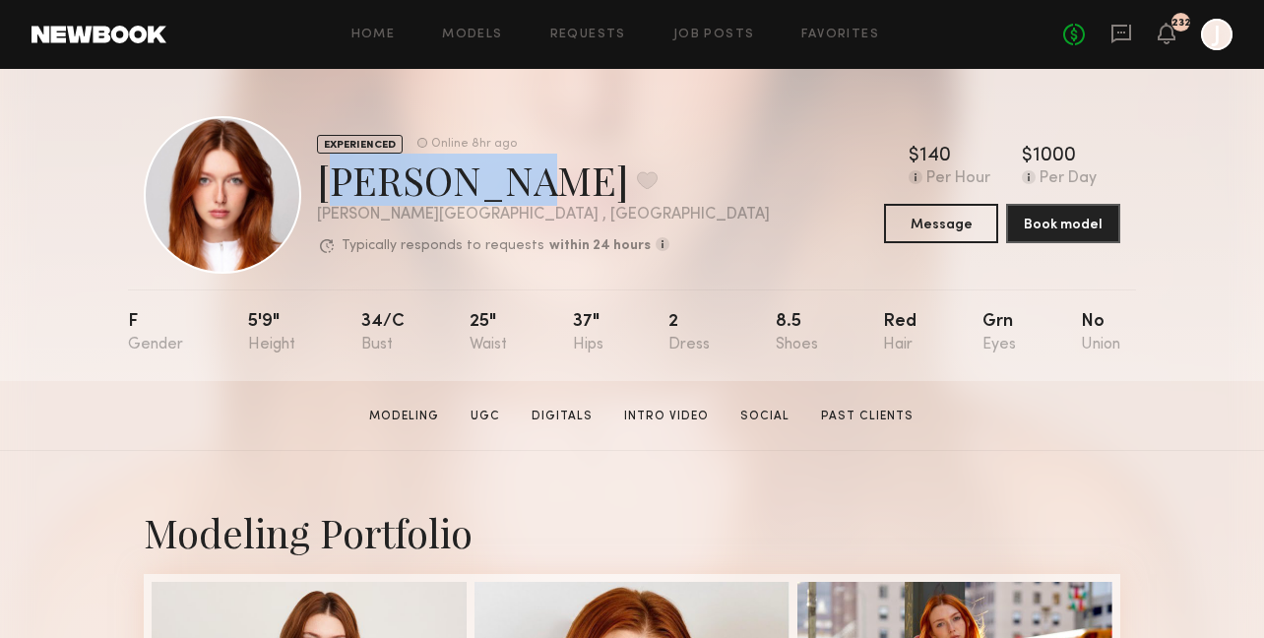
copy div "[PERSON_NAME]"
drag, startPoint x: 314, startPoint y: 181, endPoint x: 487, endPoint y: 197, distance: 174.0
click at [487, 197] on div "EXPERIENCED Online 8hr ago [PERSON_NAME] Favorite [PERSON_NAME][GEOGRAPHIC_DATA…" at bounding box center [457, 195] width 626 height 158
click at [644, 176] on div "[PERSON_NAME] Favorite" at bounding box center [543, 180] width 453 height 52
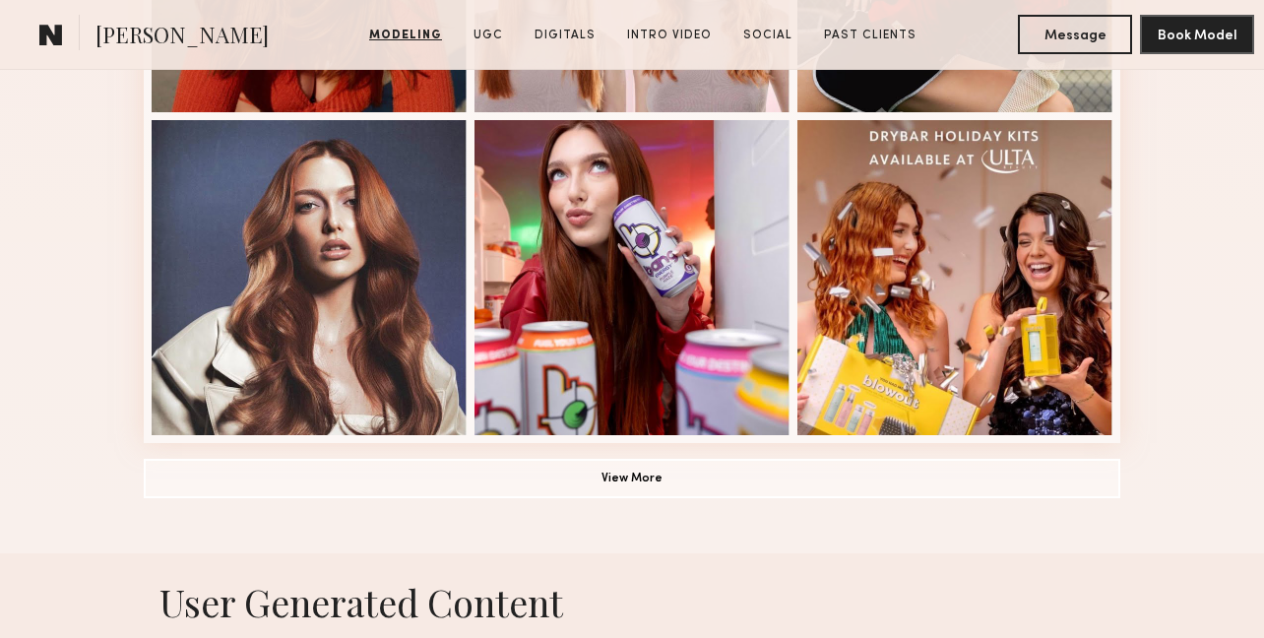
scroll to position [1432, 0]
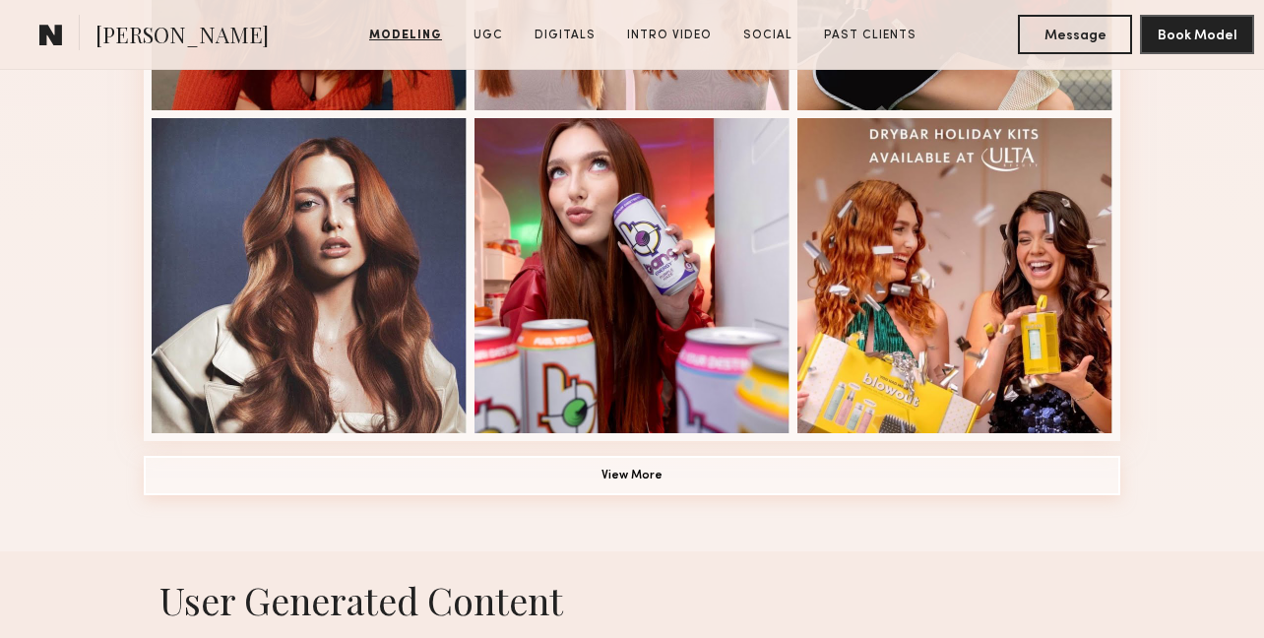
click at [602, 468] on button "View More" at bounding box center [632, 475] width 977 height 39
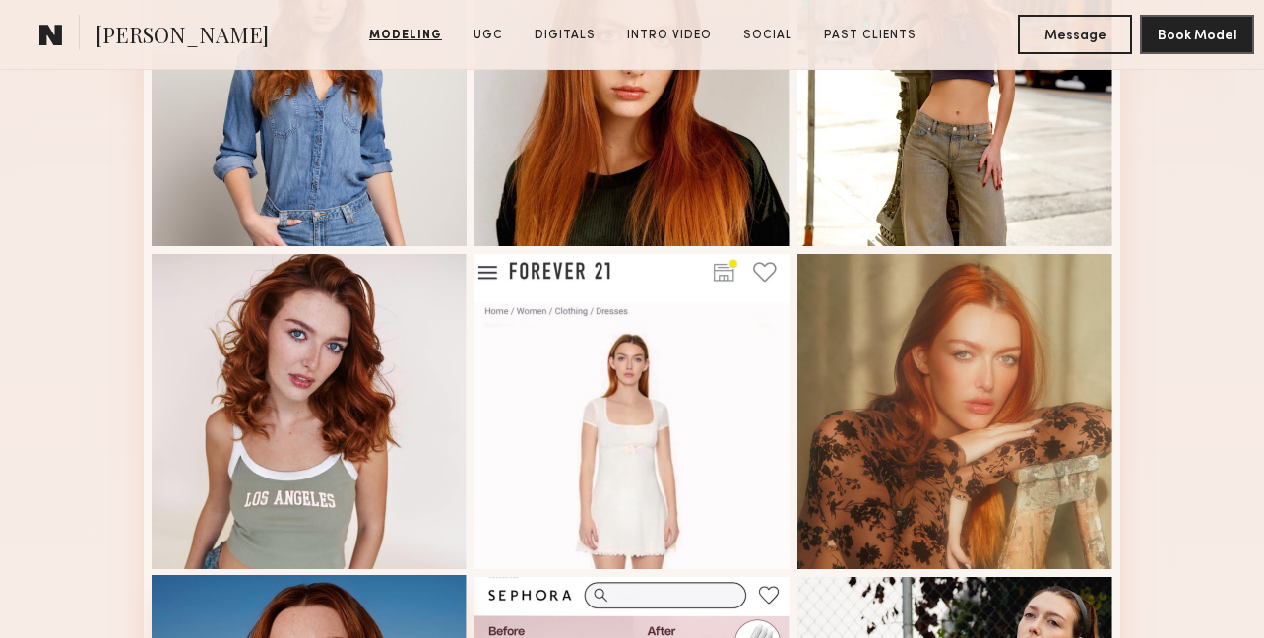
scroll to position [1044, 0]
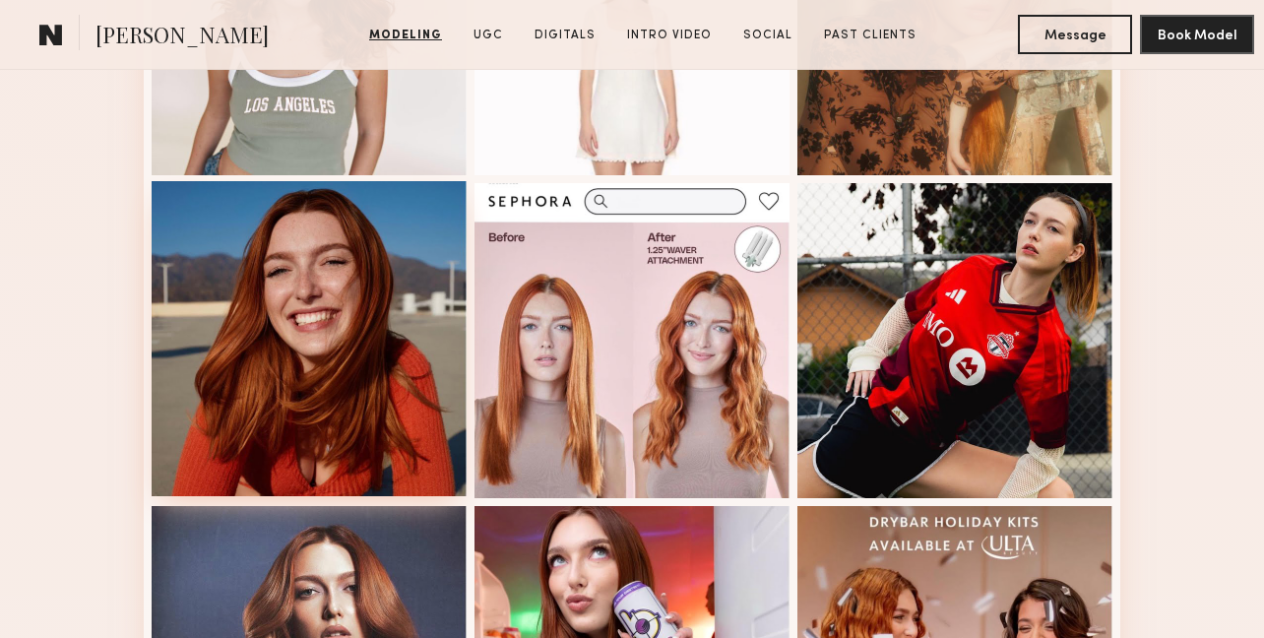
click at [282, 337] on div at bounding box center [309, 338] width 315 height 315
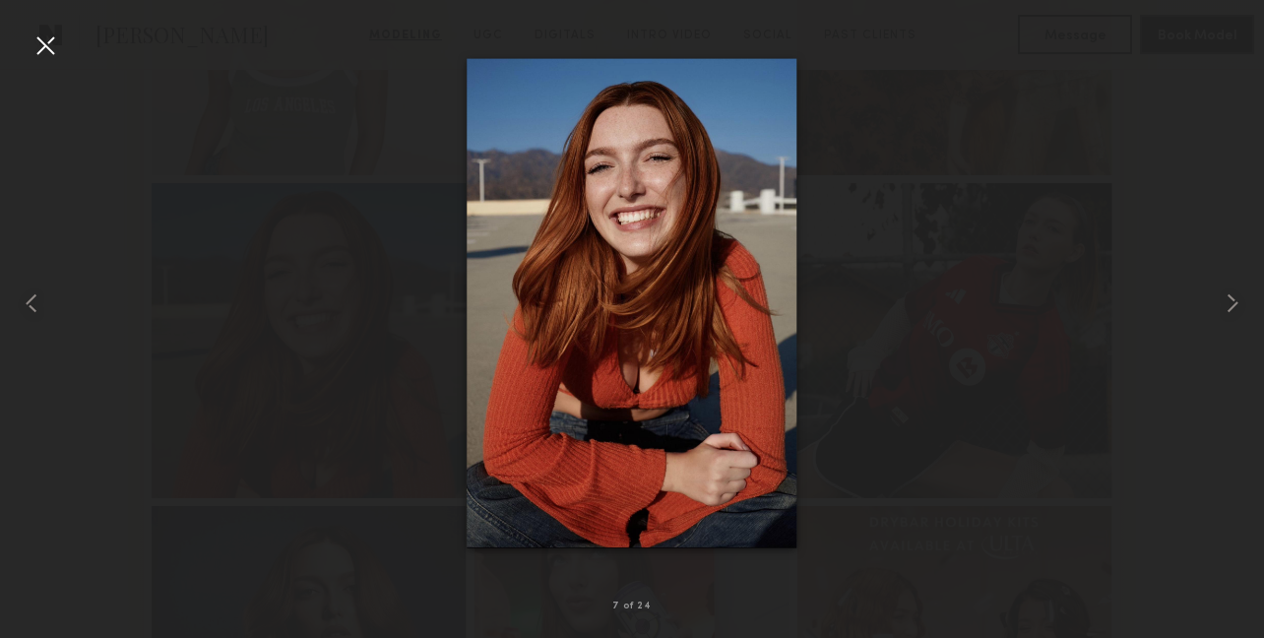
click at [54, 33] on div at bounding box center [46, 46] width 32 height 32
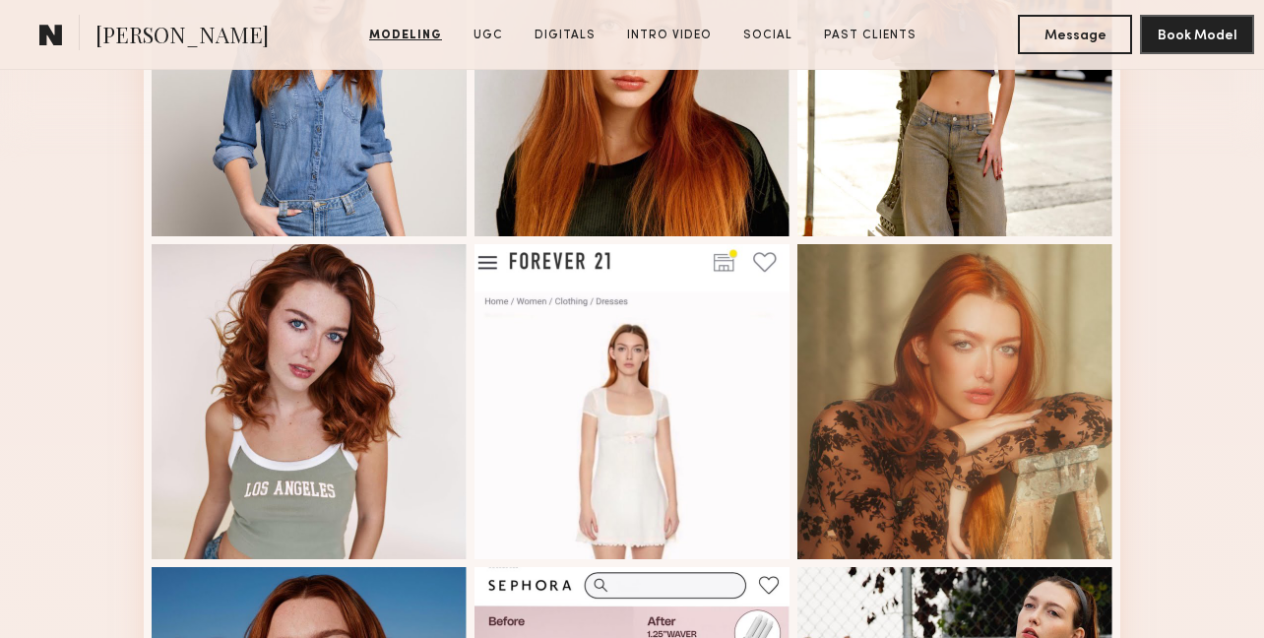
scroll to position [1261, 0]
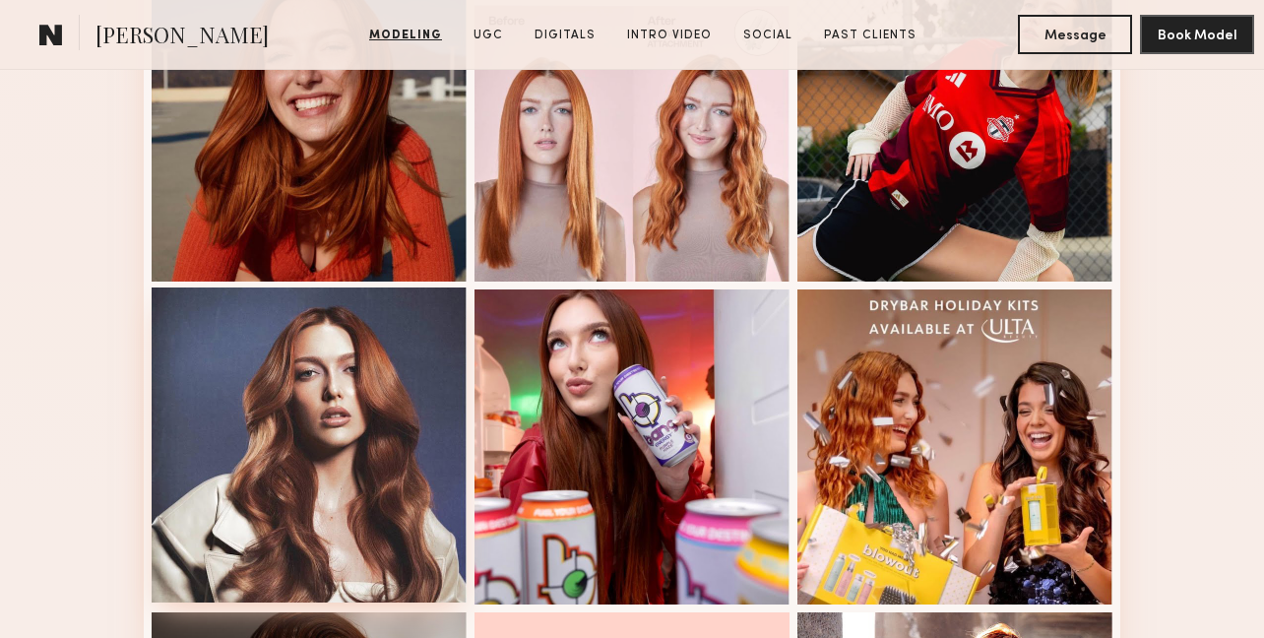
click at [174, 370] on div at bounding box center [309, 444] width 315 height 315
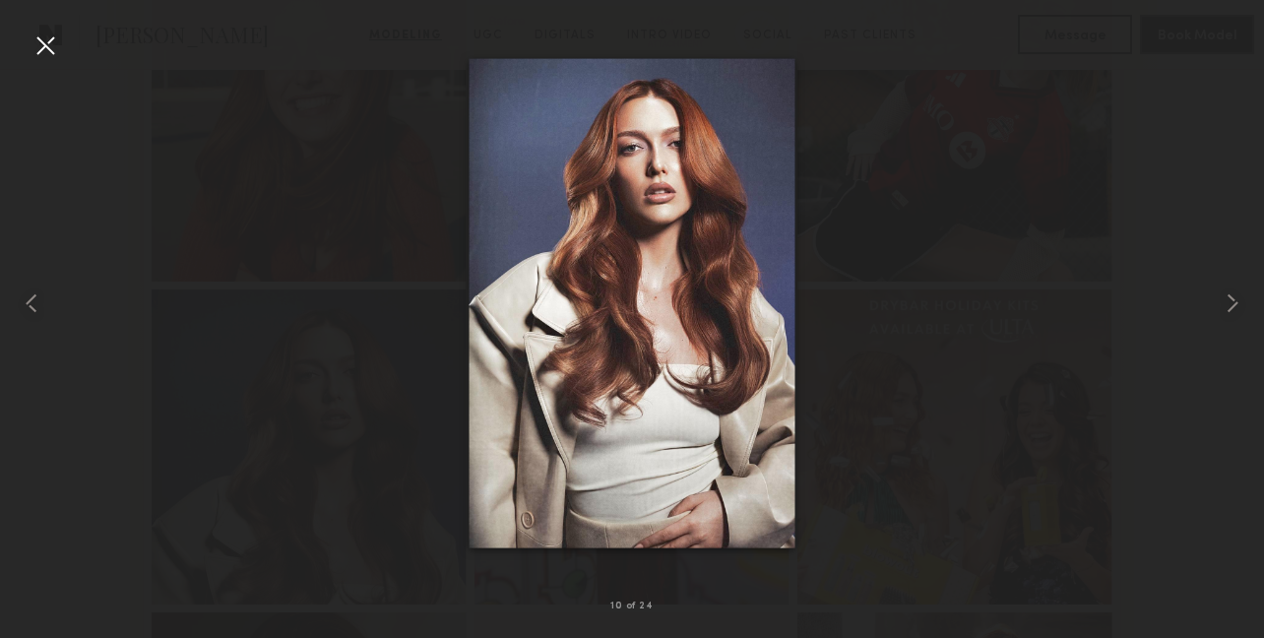
click at [45, 42] on div at bounding box center [46, 46] width 32 height 32
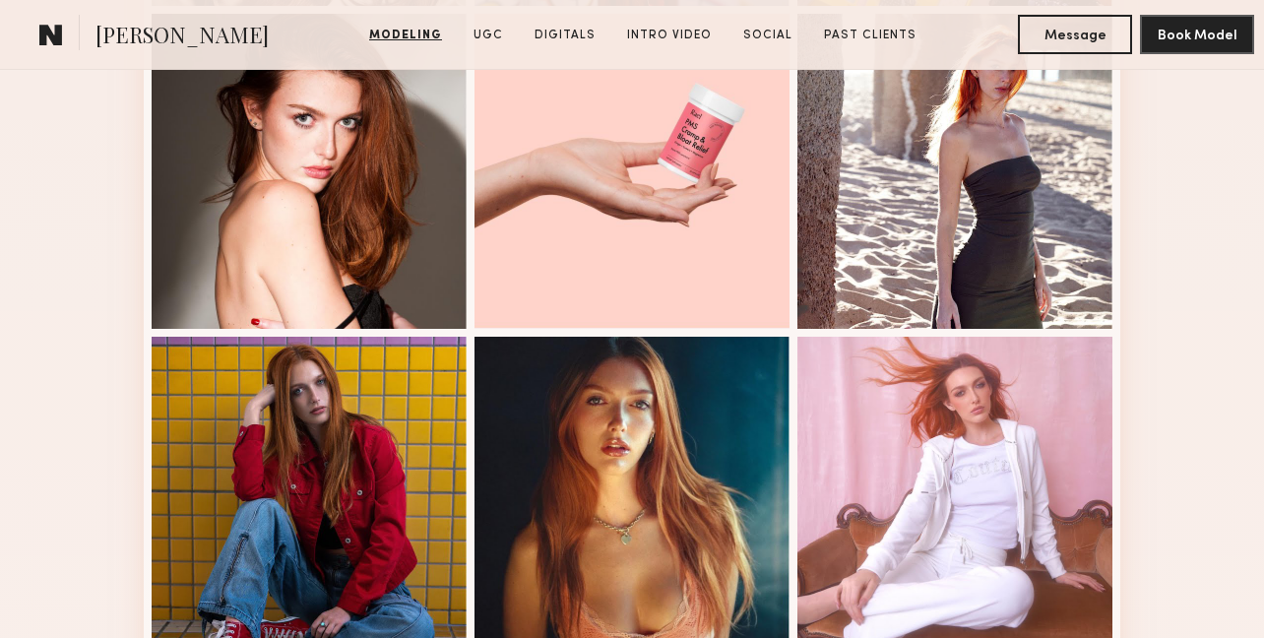
scroll to position [1799, 0]
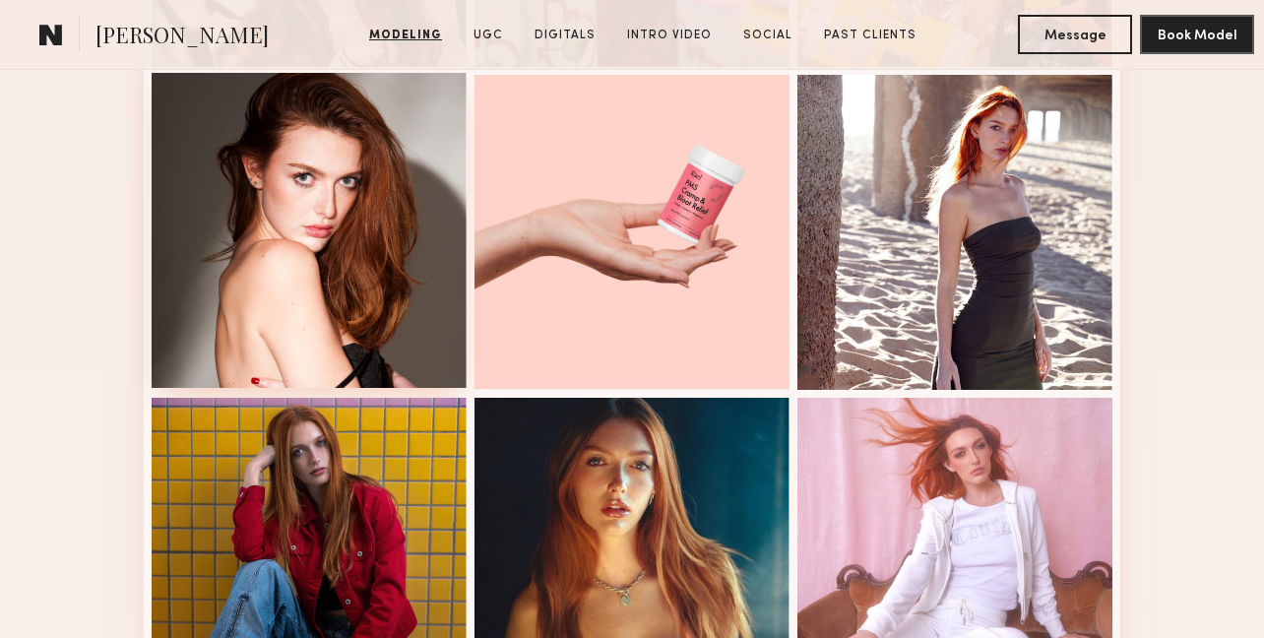
click at [204, 260] on div at bounding box center [309, 230] width 315 height 315
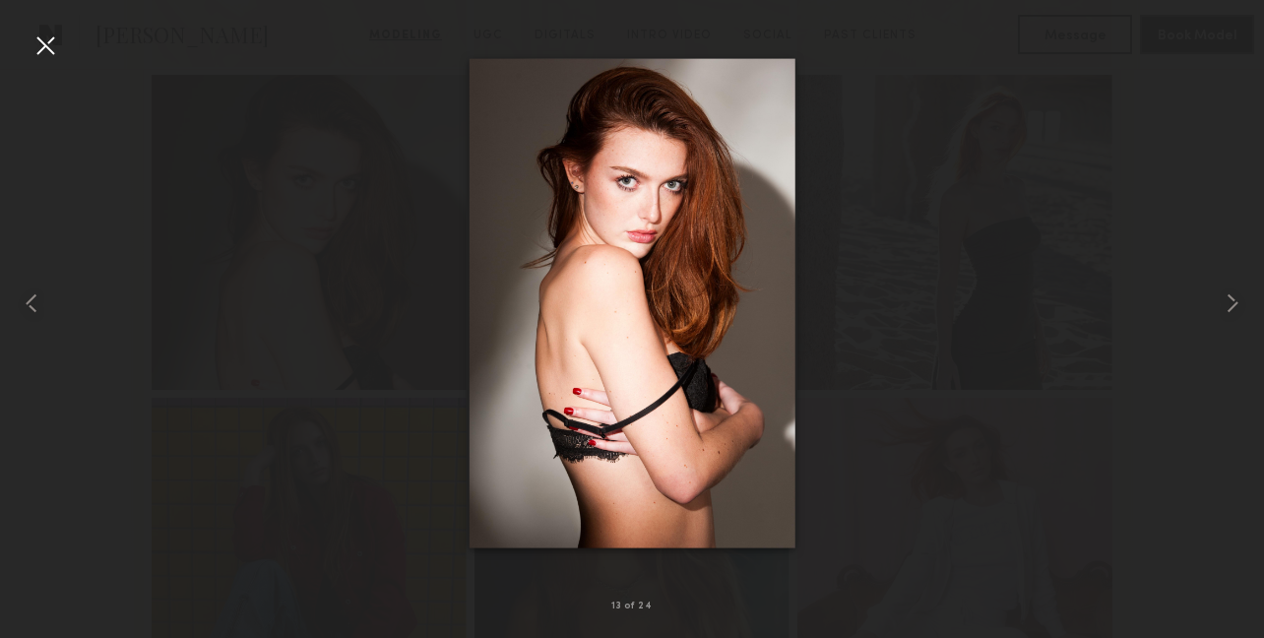
click at [40, 51] on div at bounding box center [46, 46] width 32 height 32
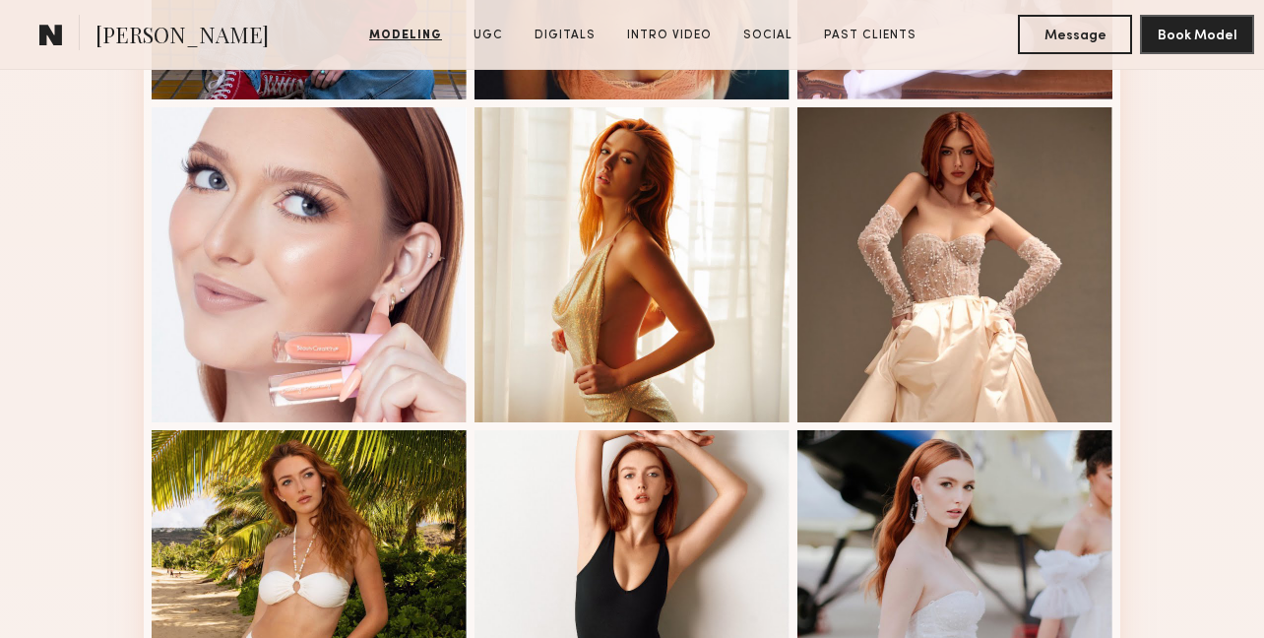
scroll to position [2406, 0]
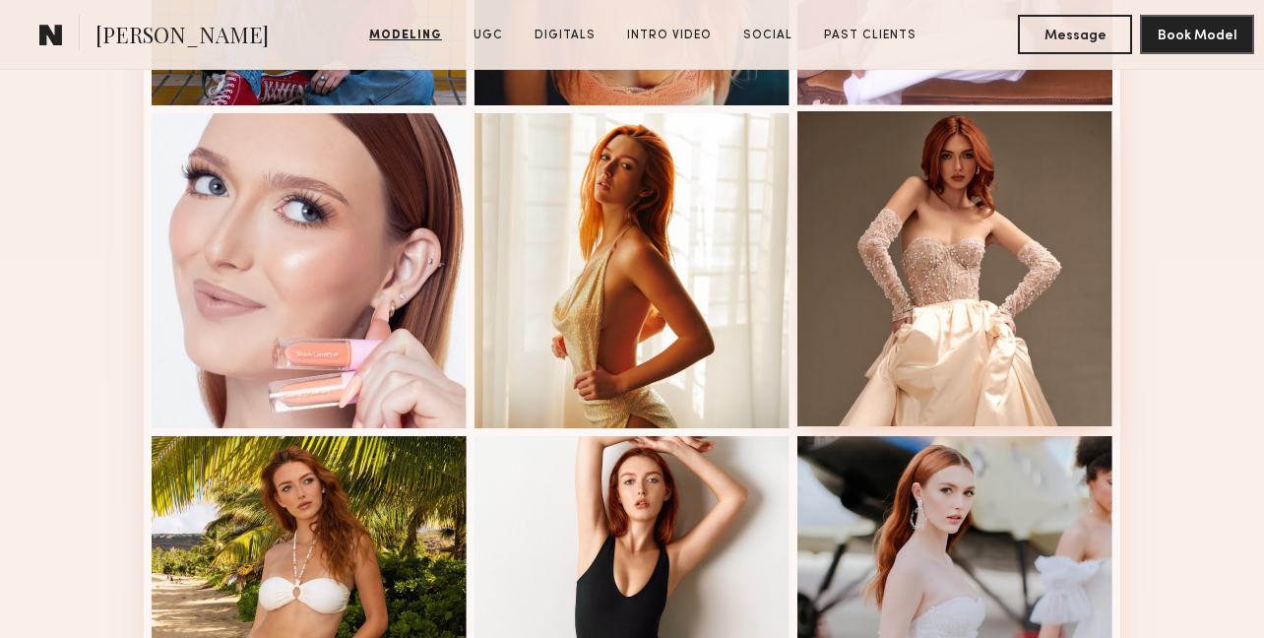
click at [957, 236] on div at bounding box center [954, 268] width 315 height 315
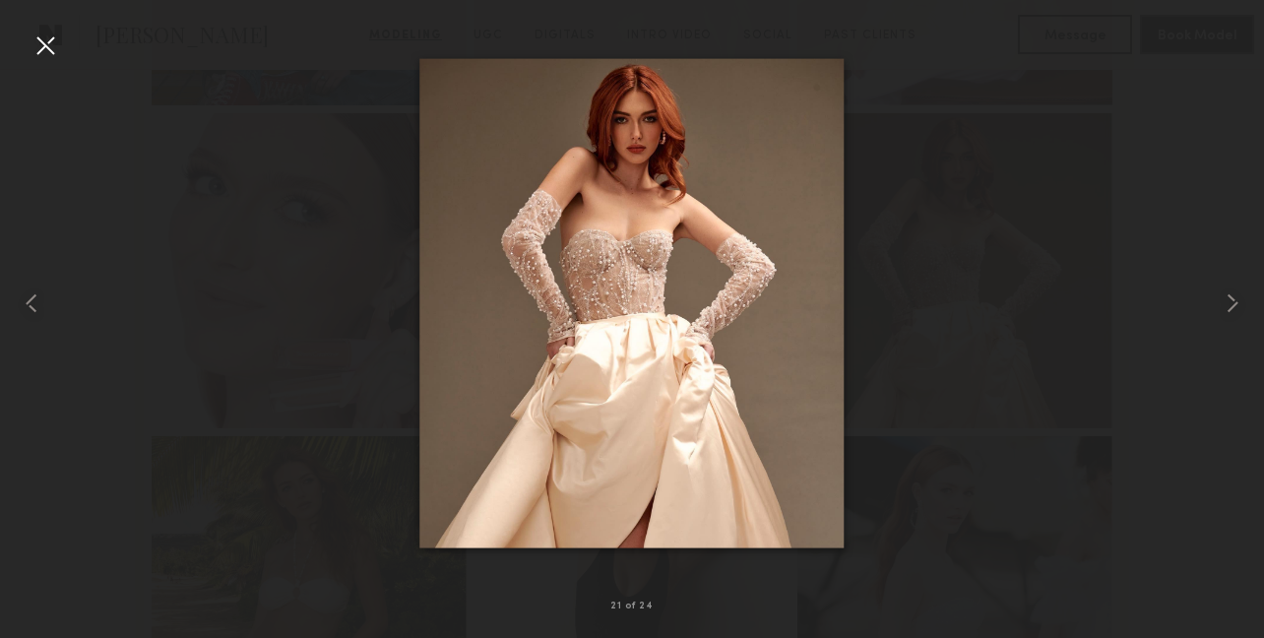
click at [40, 46] on div at bounding box center [46, 46] width 32 height 32
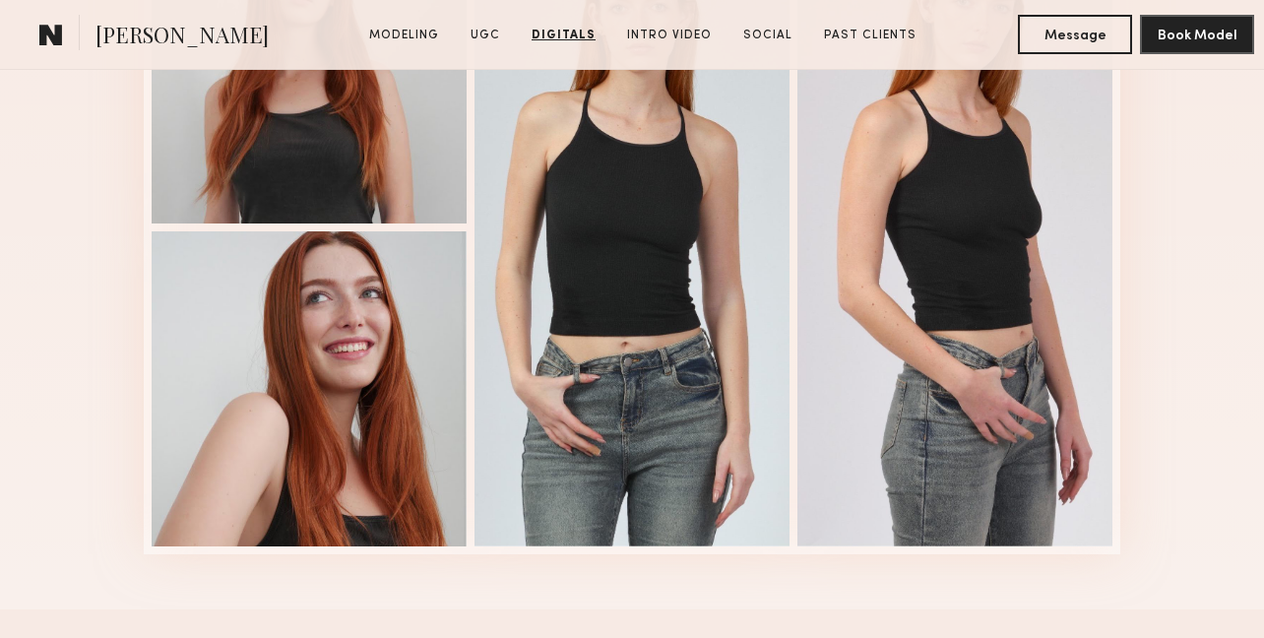
scroll to position [6336, 0]
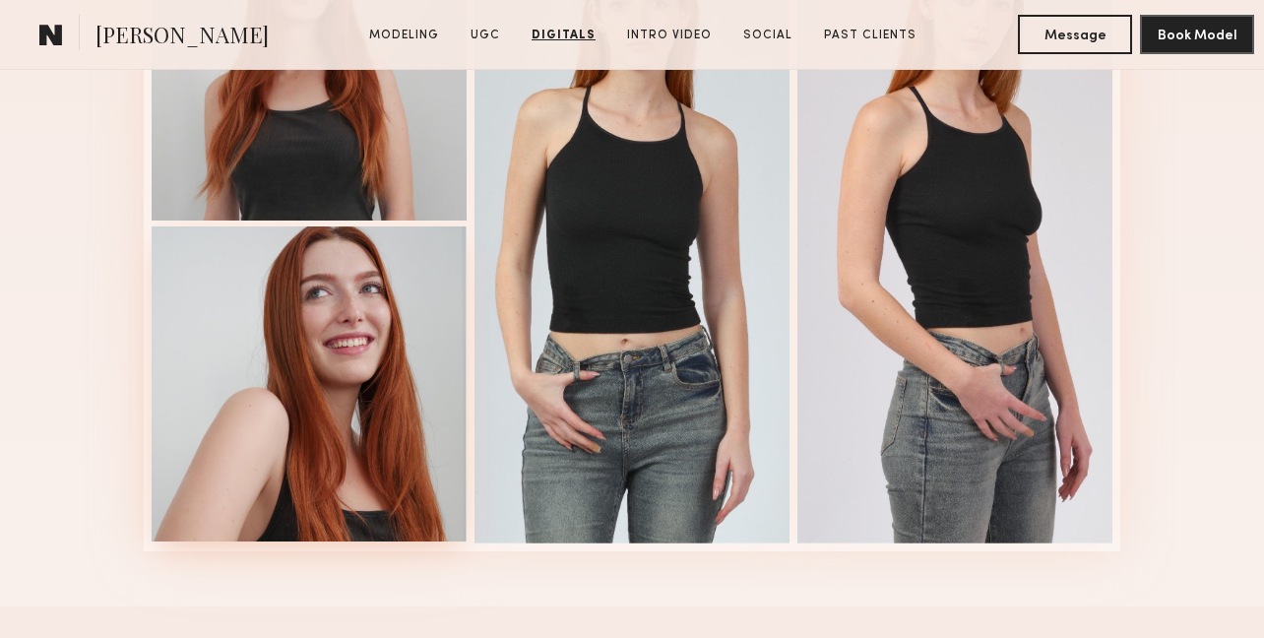
click at [202, 296] on div at bounding box center [309, 383] width 315 height 315
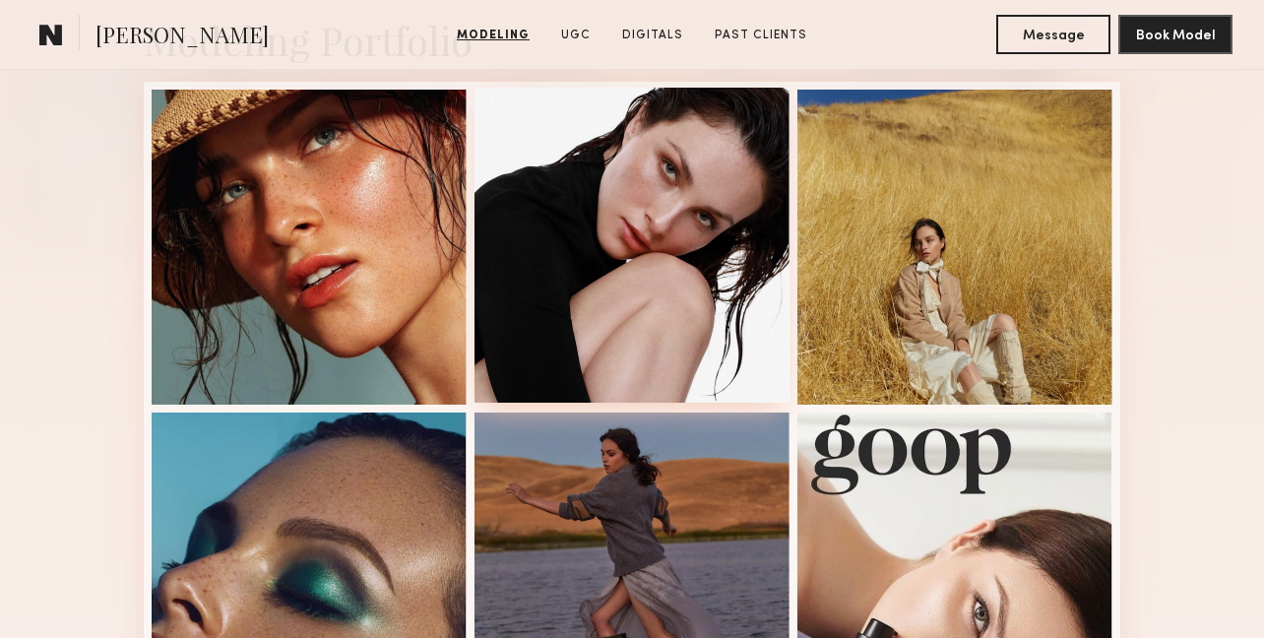
scroll to position [442, 0]
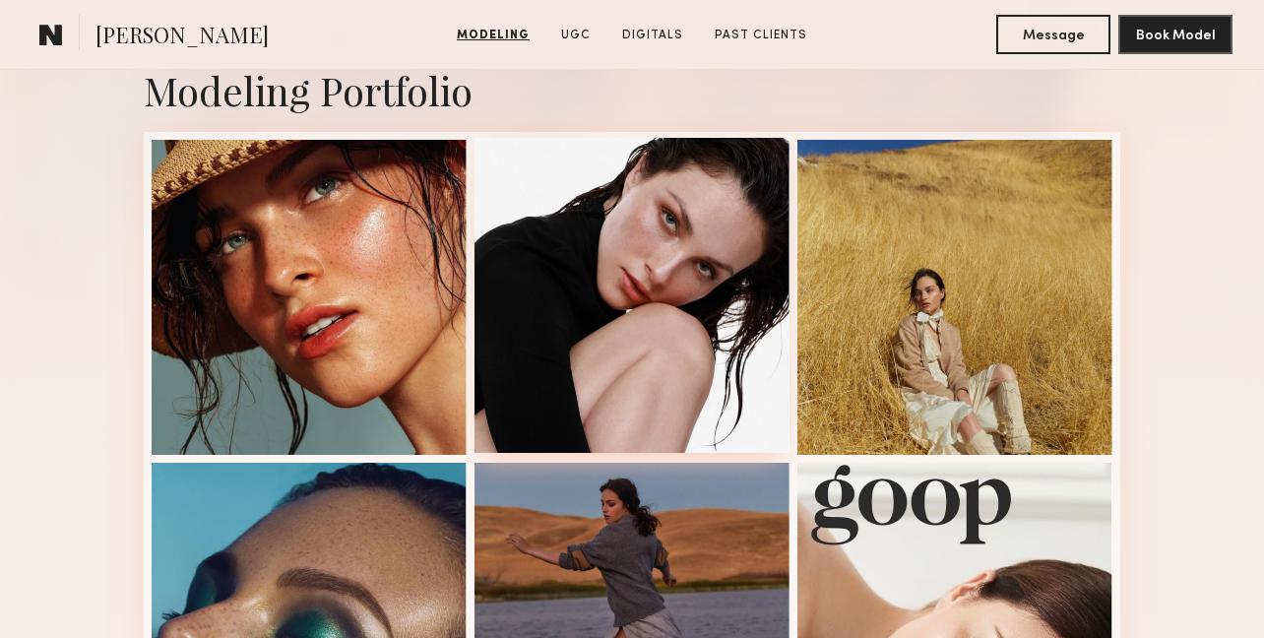
click at [600, 267] on div at bounding box center [631, 295] width 315 height 315
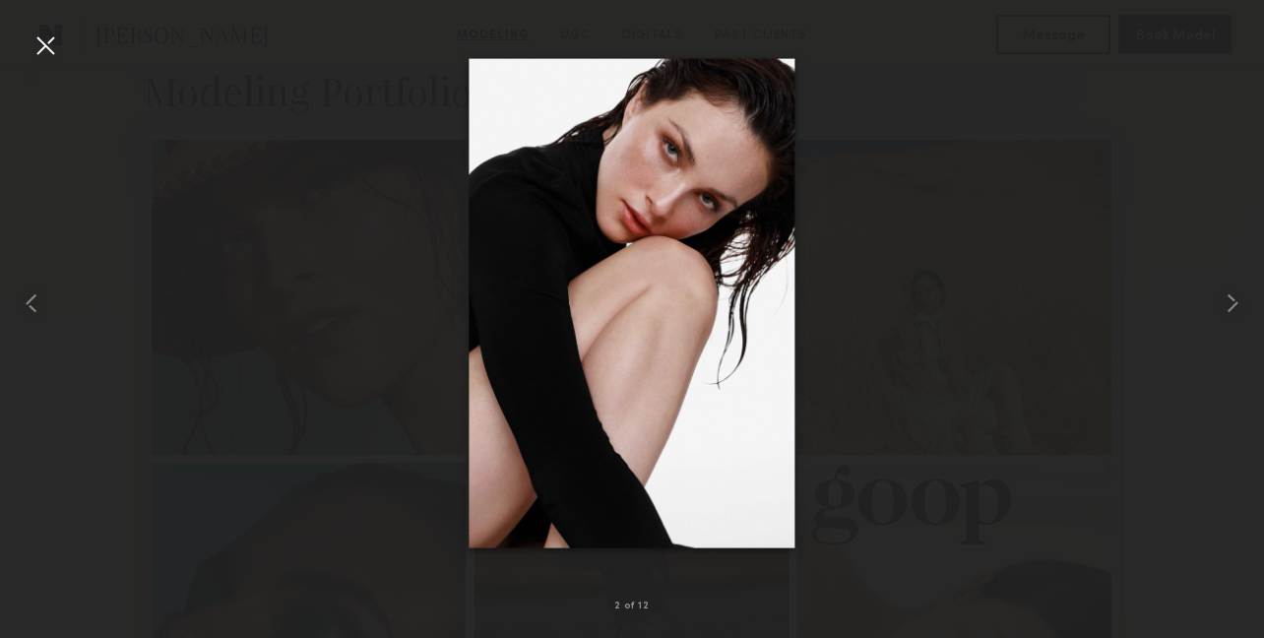
click at [41, 42] on div at bounding box center [46, 46] width 32 height 32
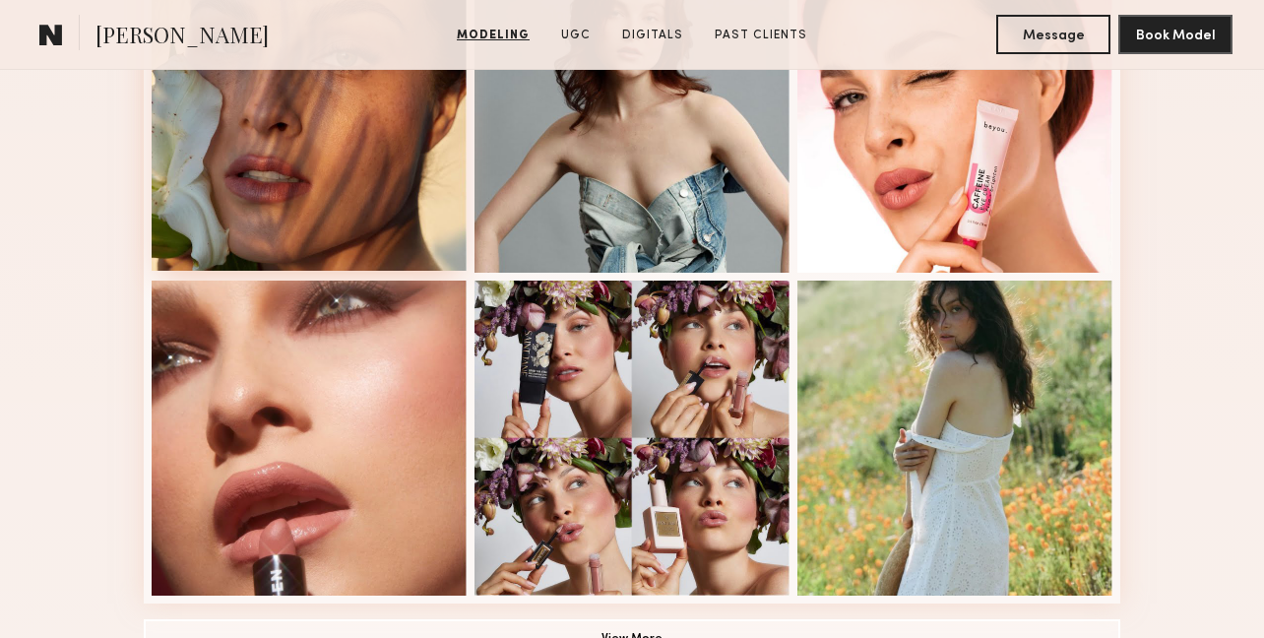
scroll to position [1320, 0]
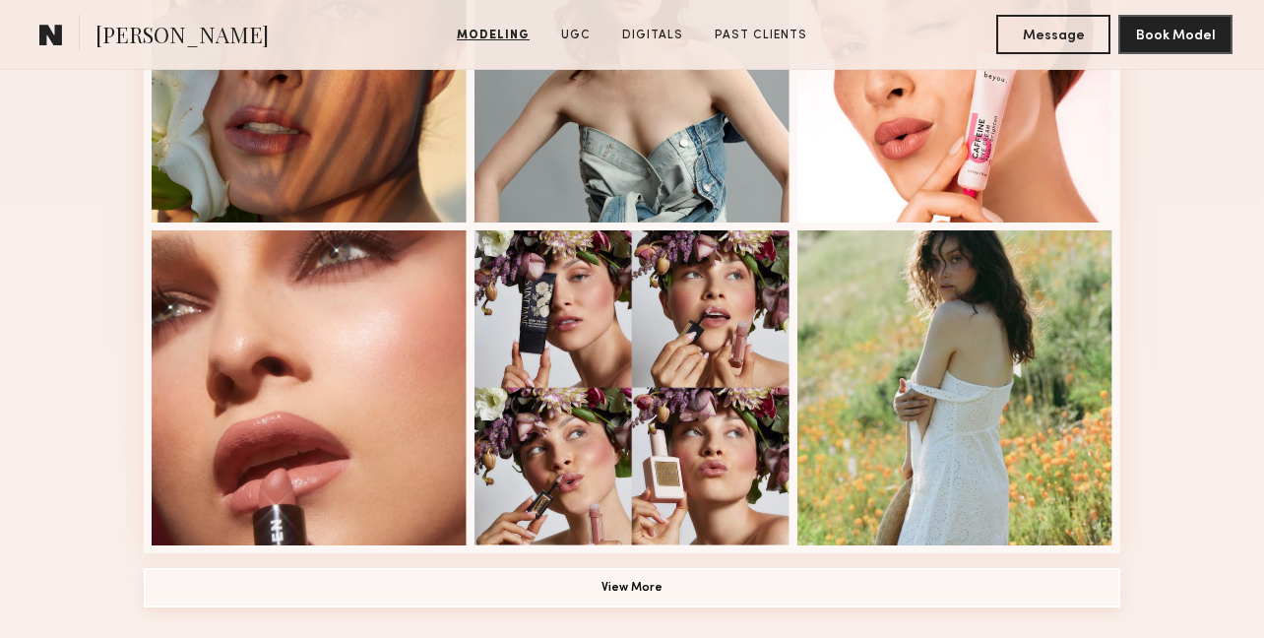
click at [523, 581] on button "View More" at bounding box center [632, 587] width 977 height 39
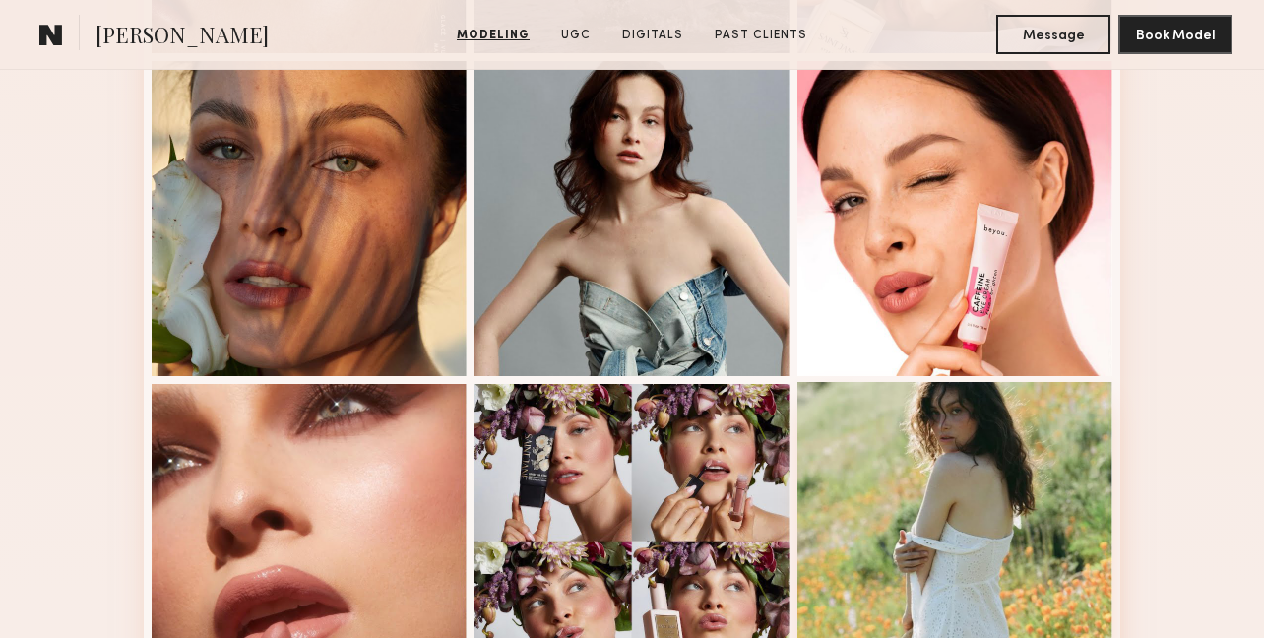
scroll to position [1011, 0]
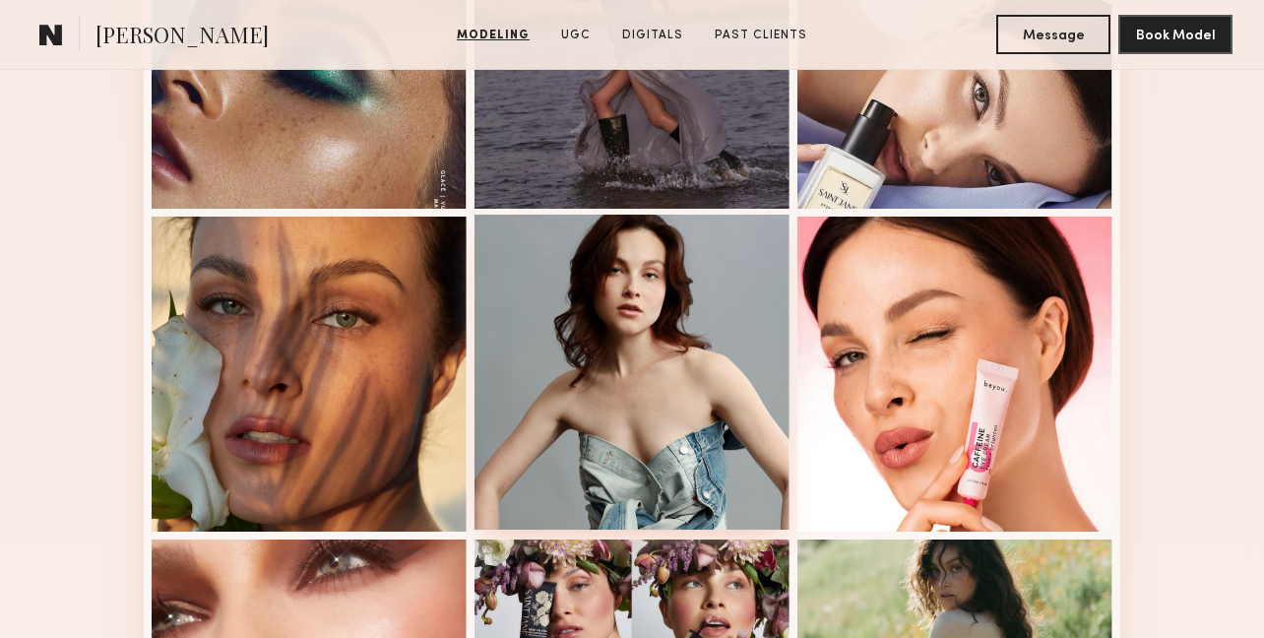
click at [705, 337] on div at bounding box center [631, 372] width 315 height 315
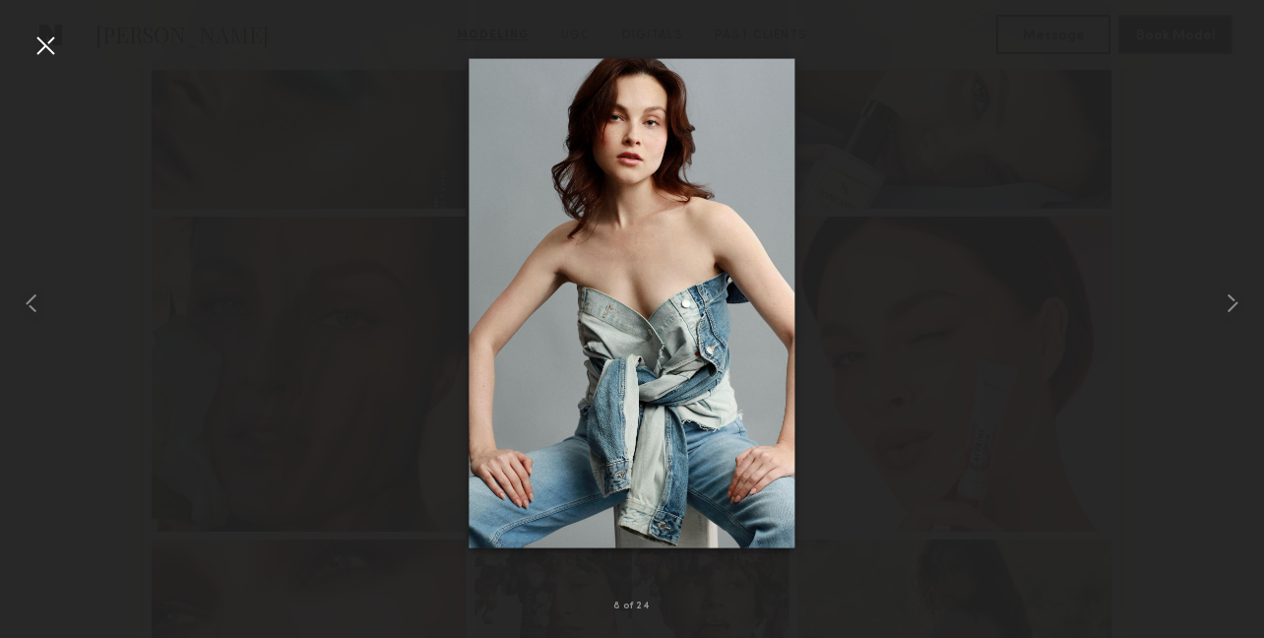
click at [47, 38] on div at bounding box center [46, 46] width 32 height 32
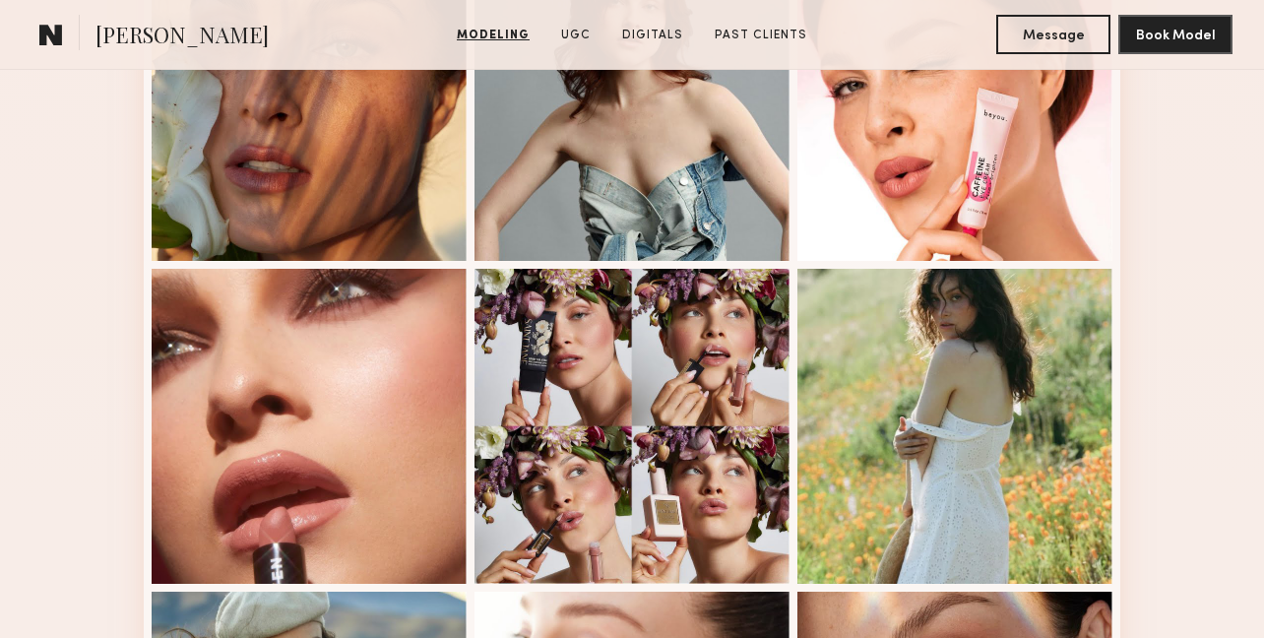
scroll to position [1449, 0]
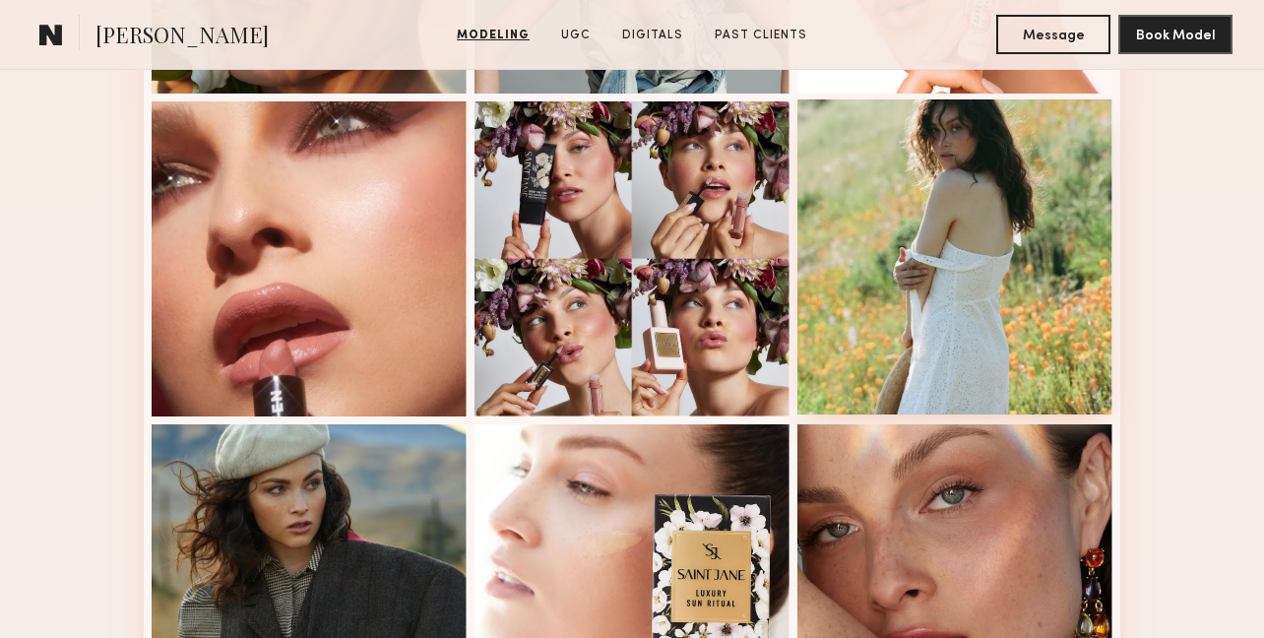
click at [960, 303] on div at bounding box center [954, 256] width 315 height 315
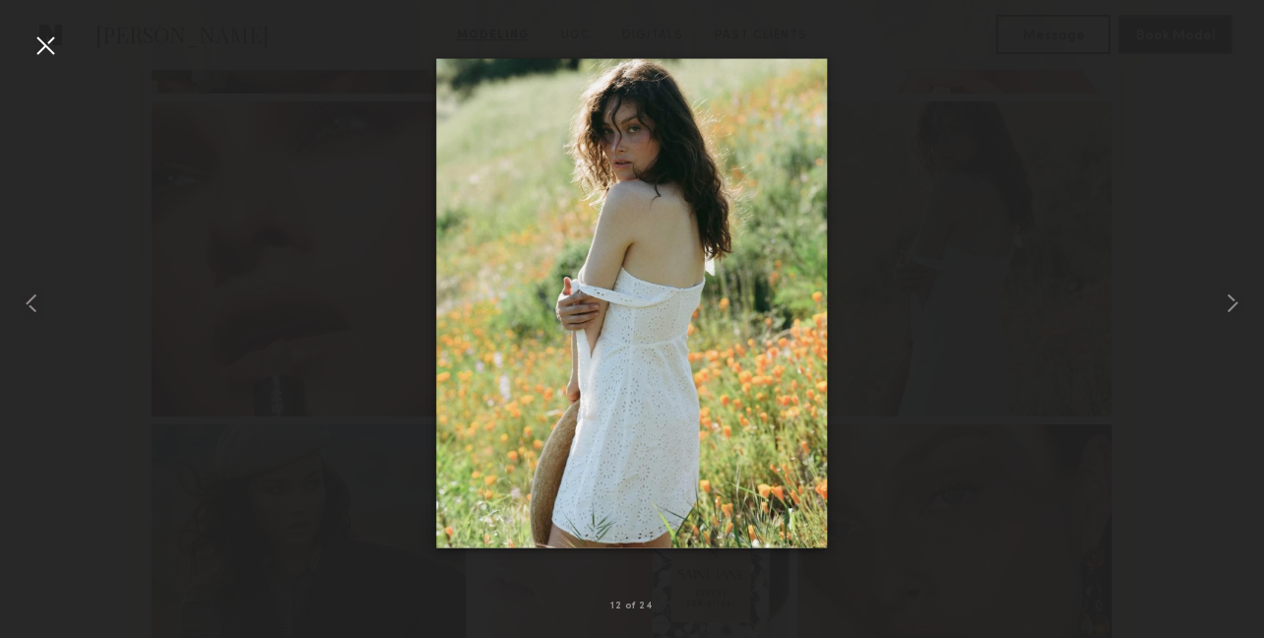
click at [42, 43] on div at bounding box center [46, 46] width 32 height 32
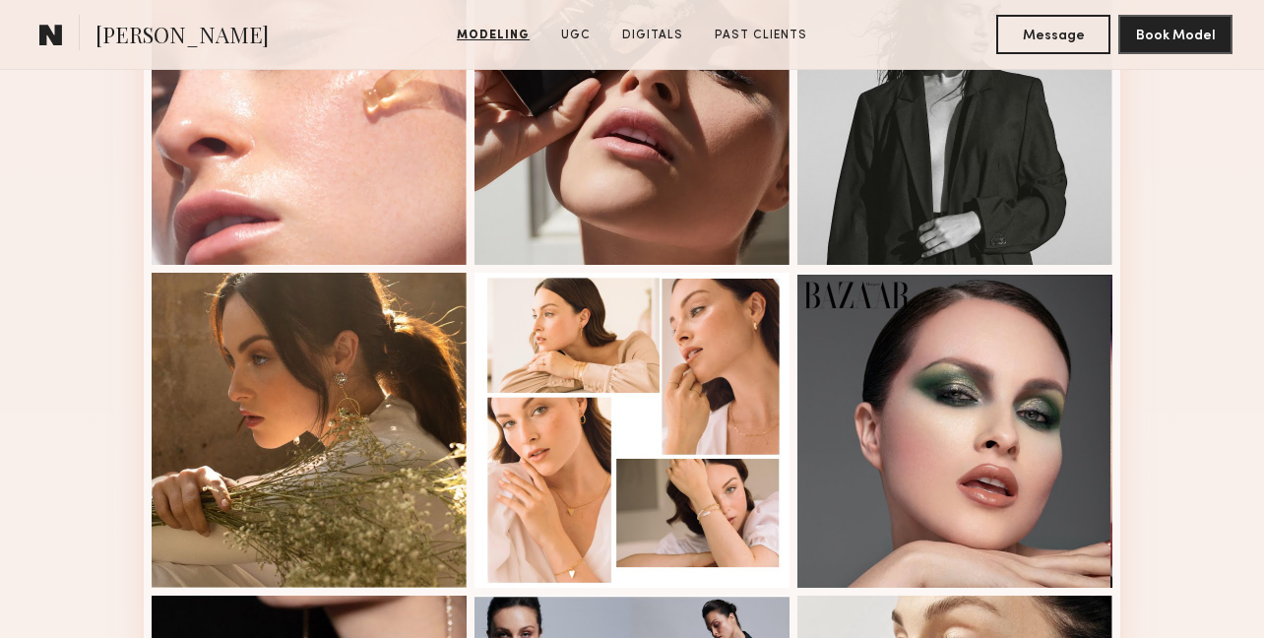
scroll to position [2120, 0]
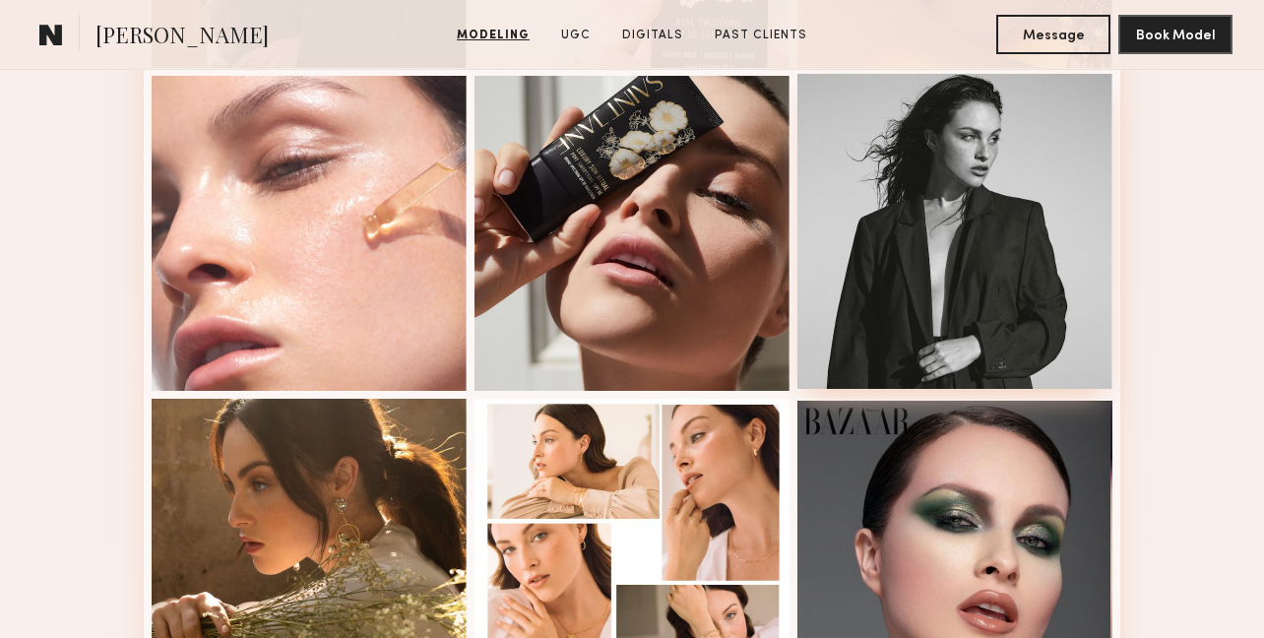
click at [863, 237] on div at bounding box center [954, 231] width 315 height 315
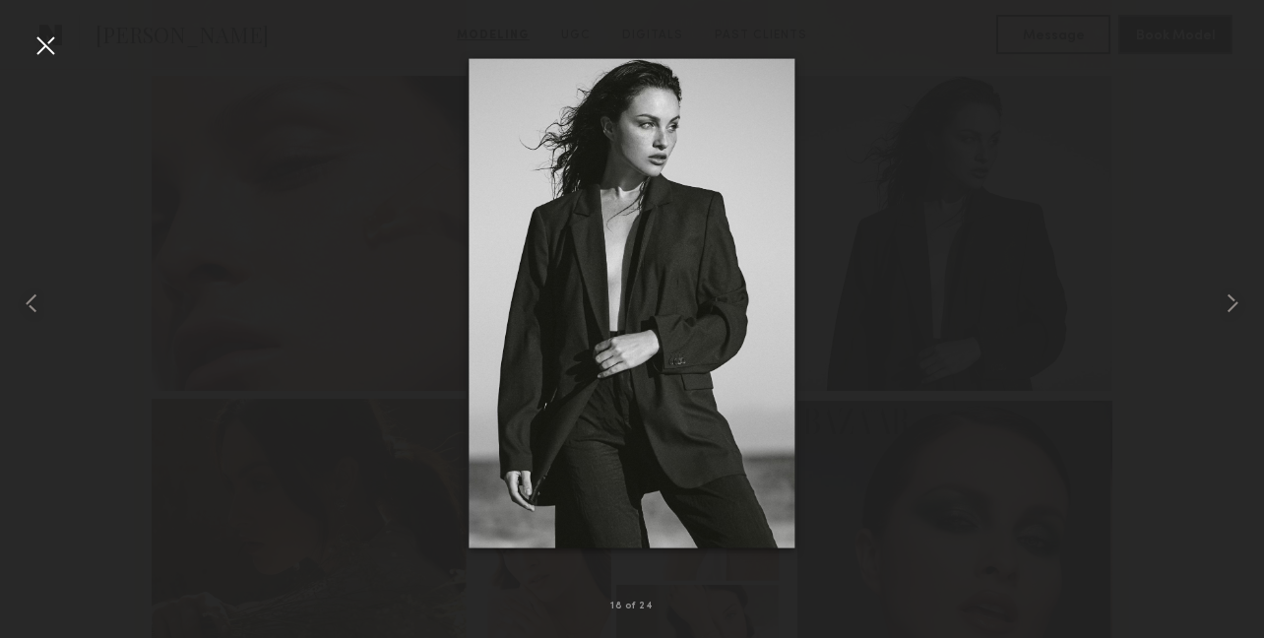
click at [39, 57] on div at bounding box center [46, 46] width 32 height 32
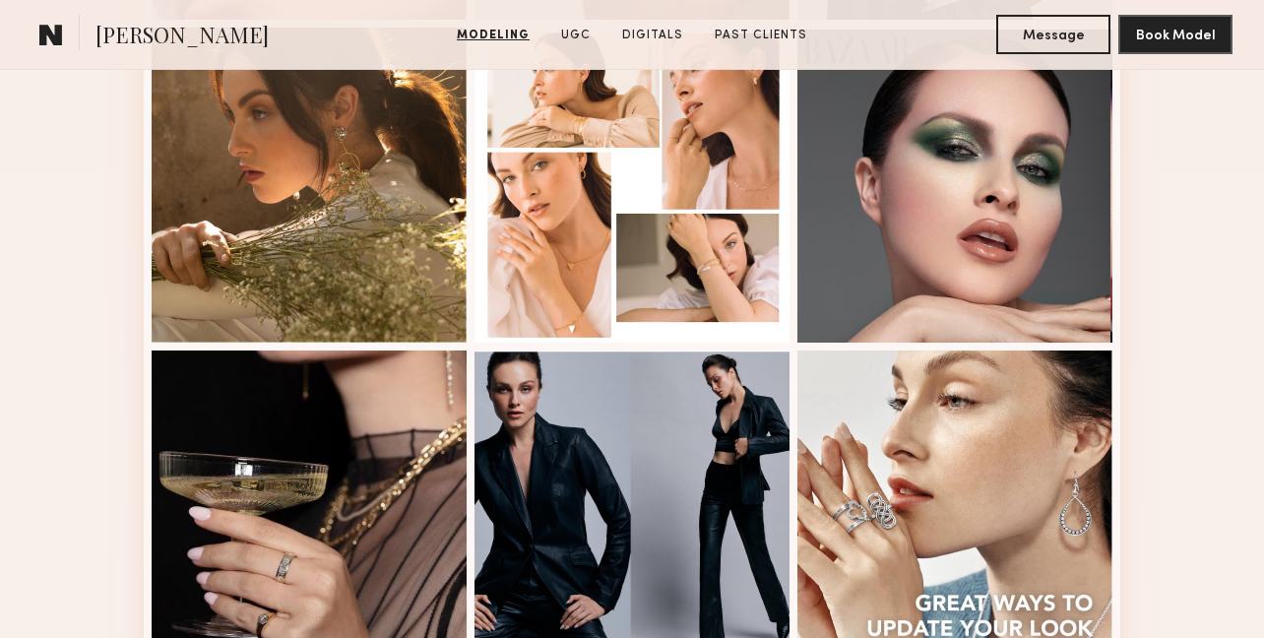
scroll to position [2465, 0]
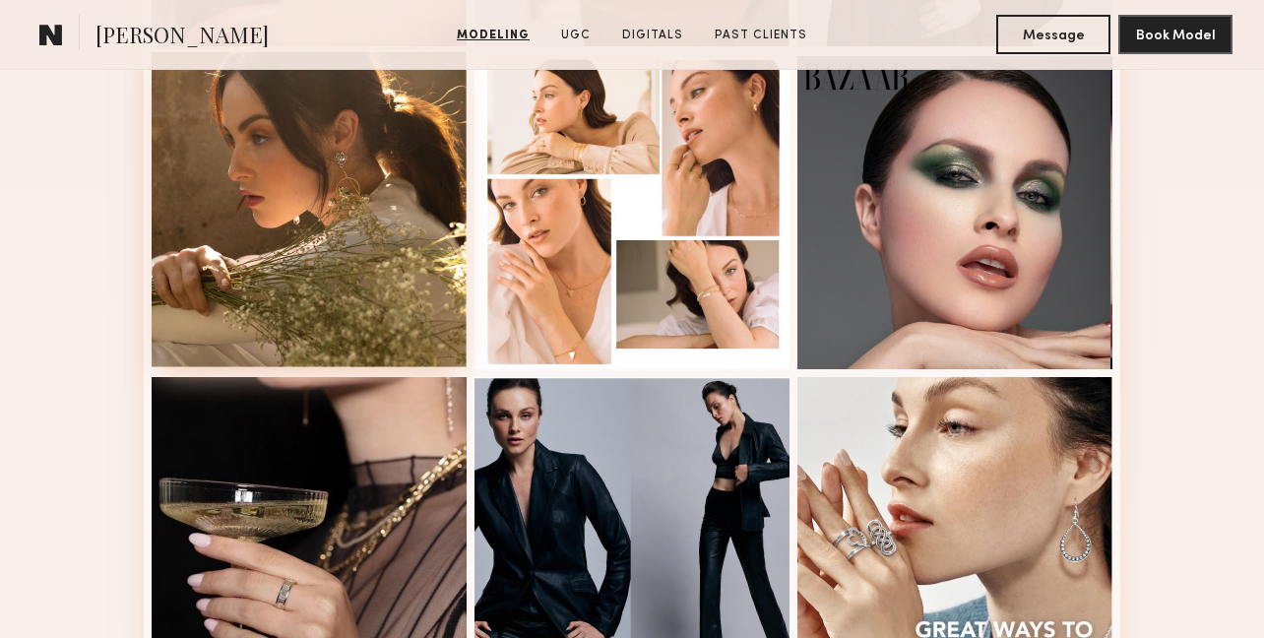
click at [203, 221] on div at bounding box center [309, 209] width 315 height 315
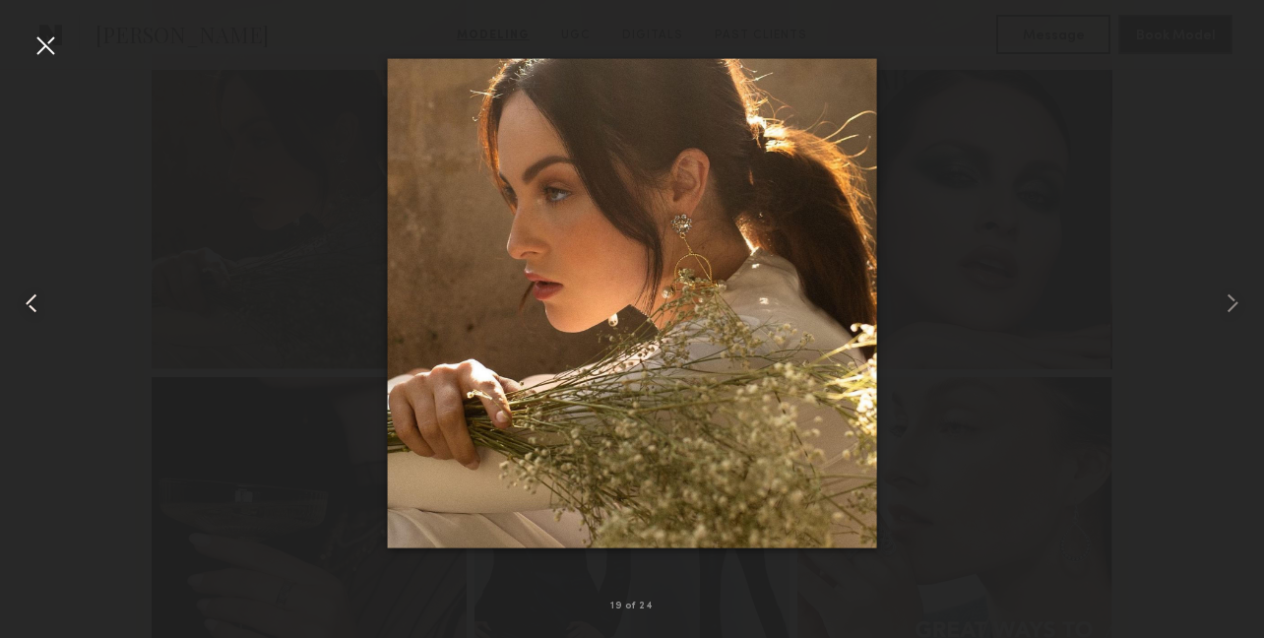
click at [25, 39] on div at bounding box center [25, 303] width 50 height 543
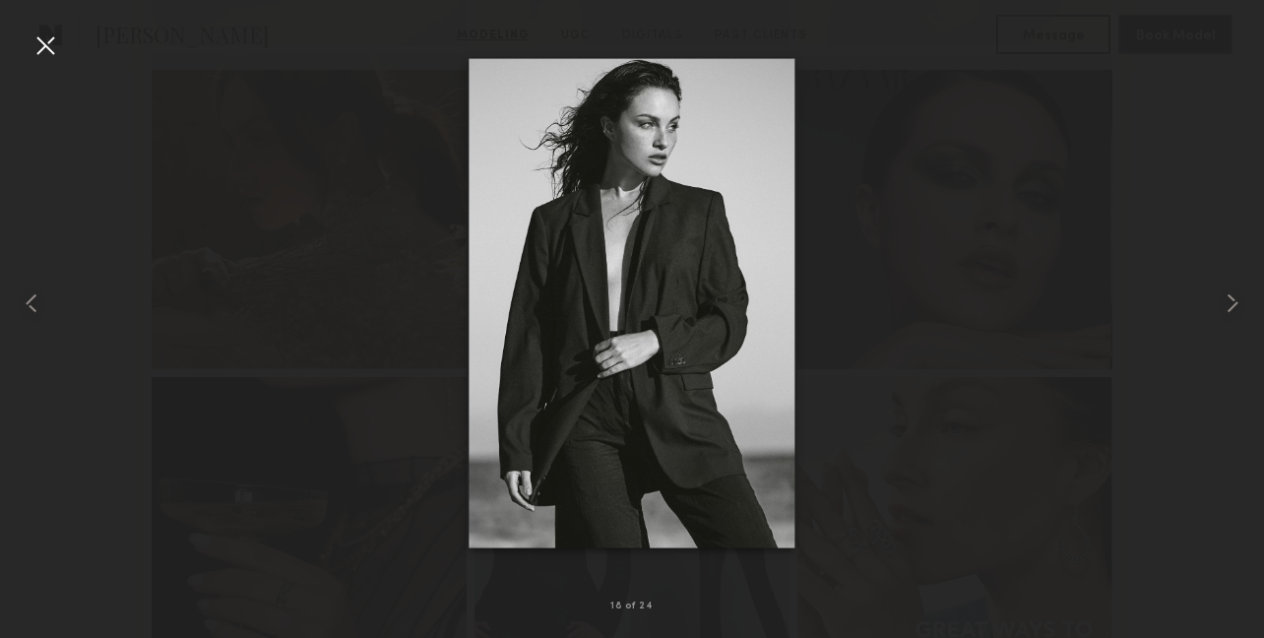
click at [47, 51] on div at bounding box center [46, 46] width 32 height 32
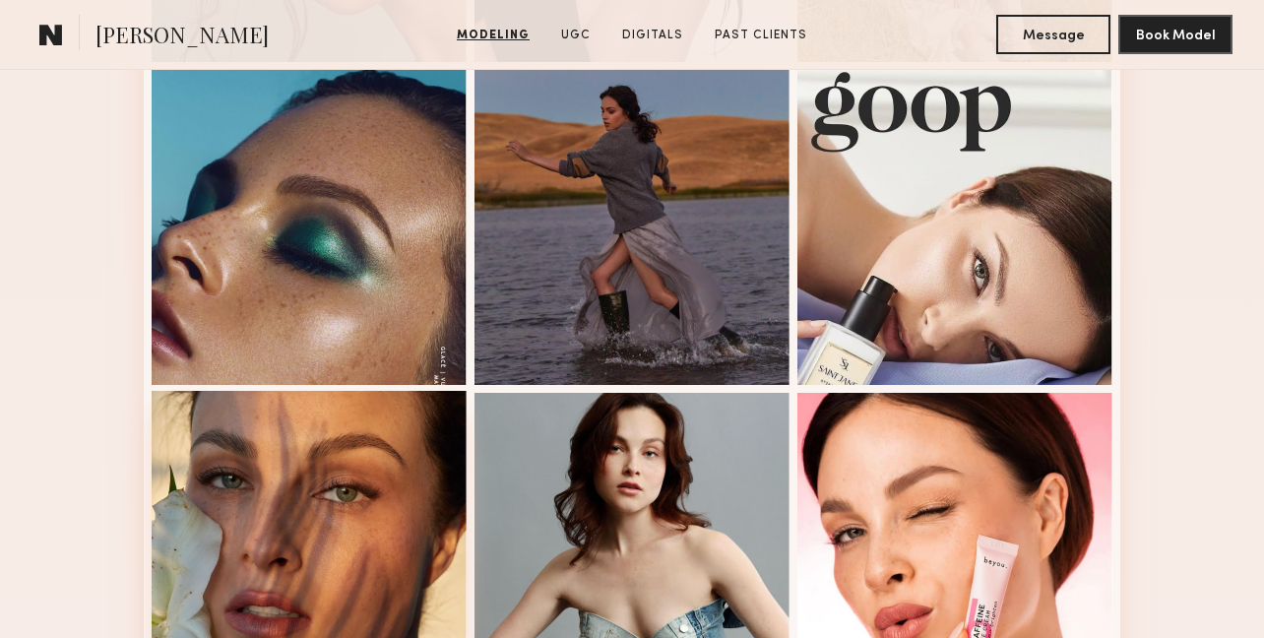
scroll to position [396, 0]
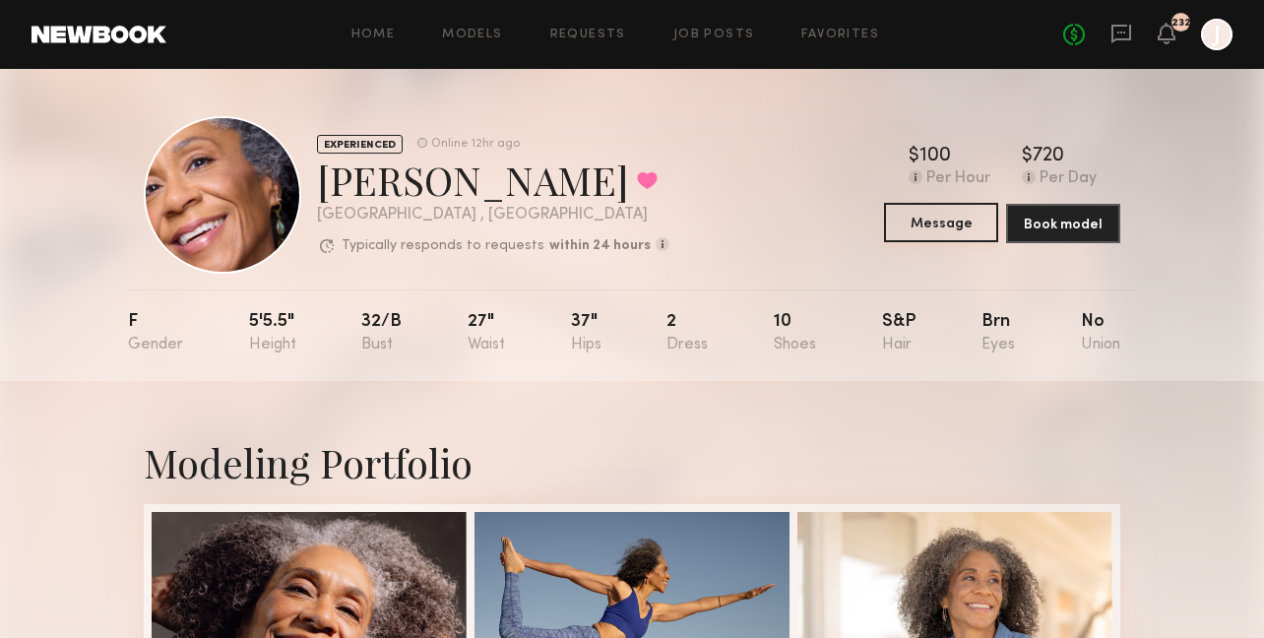
click at [939, 223] on button "Message" at bounding box center [941, 222] width 114 height 39
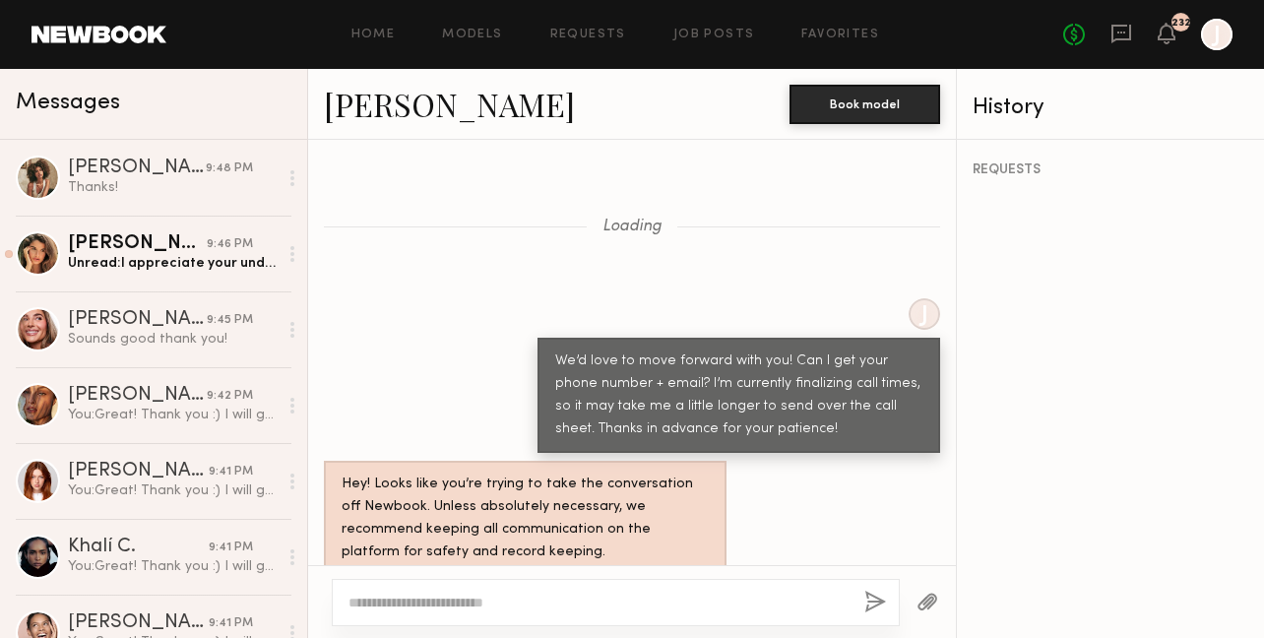
scroll to position [1296, 0]
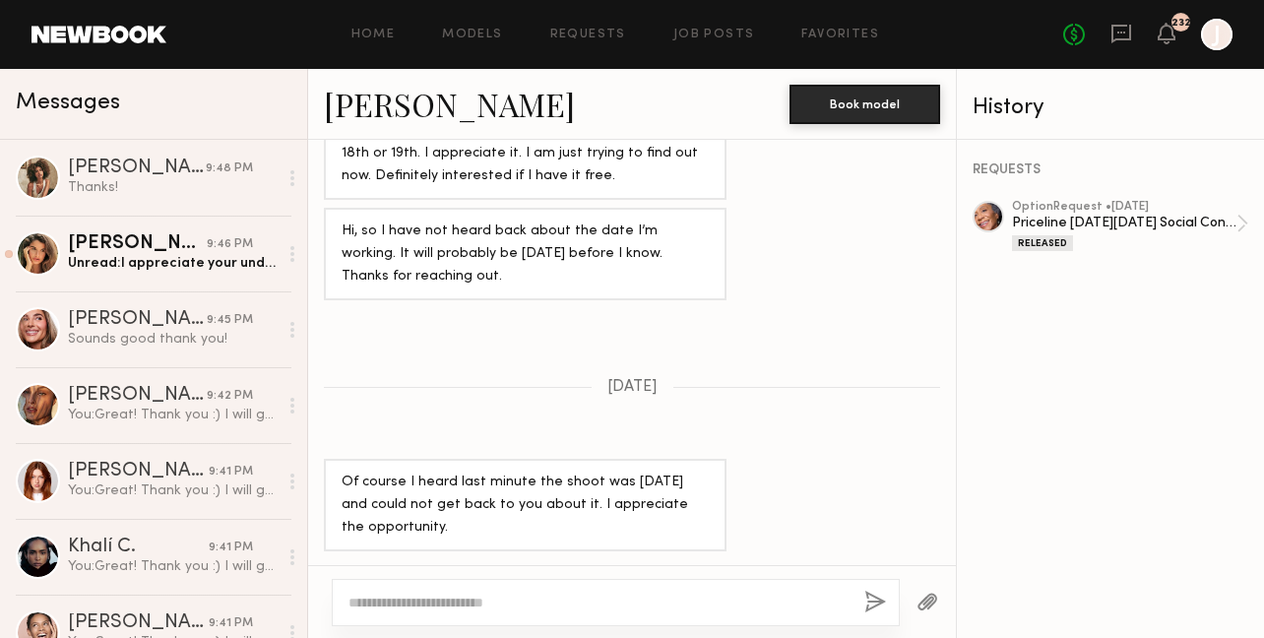
click at [553, 602] on textarea at bounding box center [598, 603] width 500 height 20
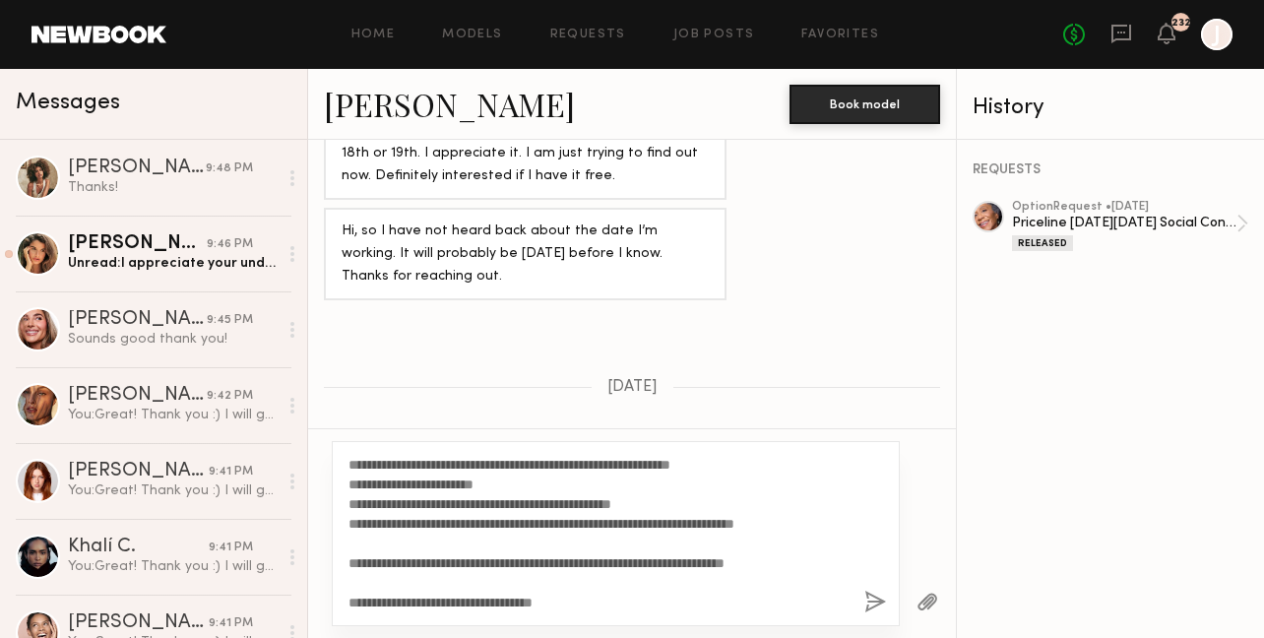
scroll to position [0, 0]
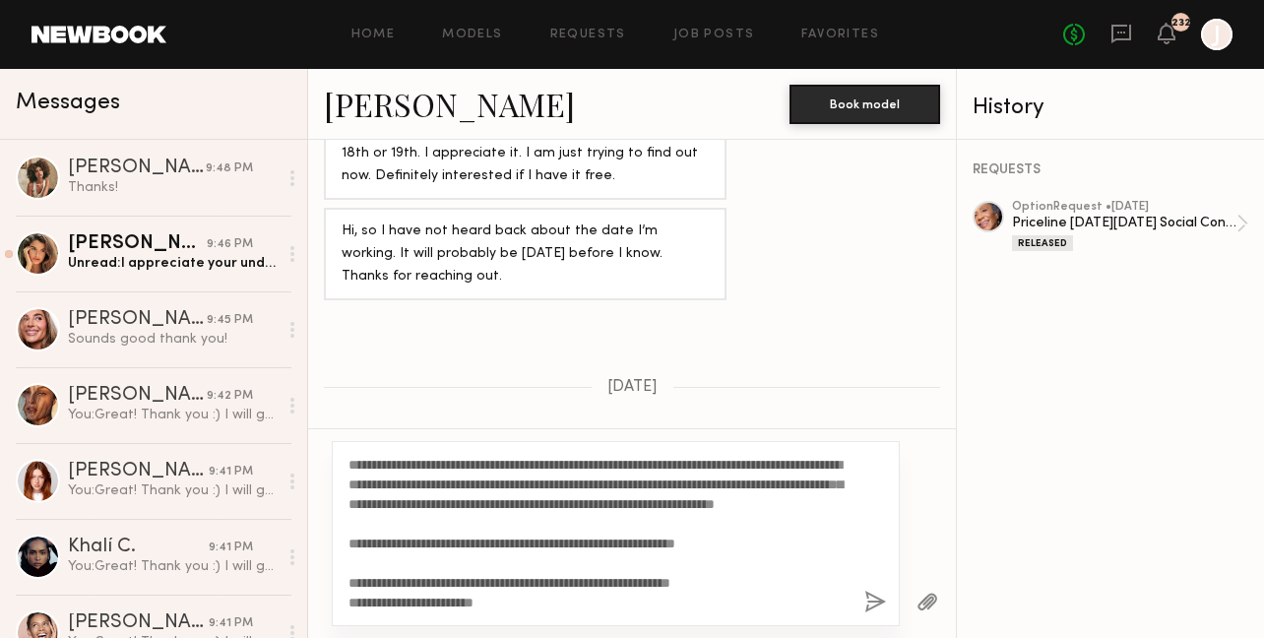
drag, startPoint x: 476, startPoint y: 503, endPoint x: 457, endPoint y: 503, distance: 19.7
click at [457, 503] on textarea "**********" at bounding box center [598, 534] width 500 height 158
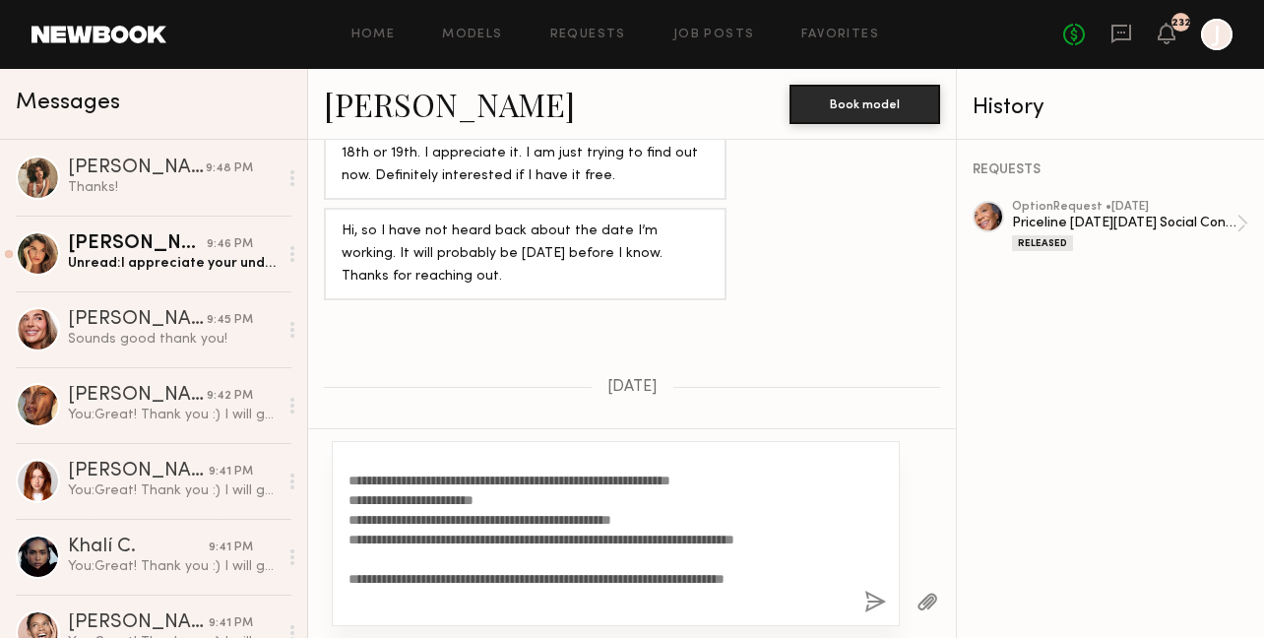
scroll to position [158, 0]
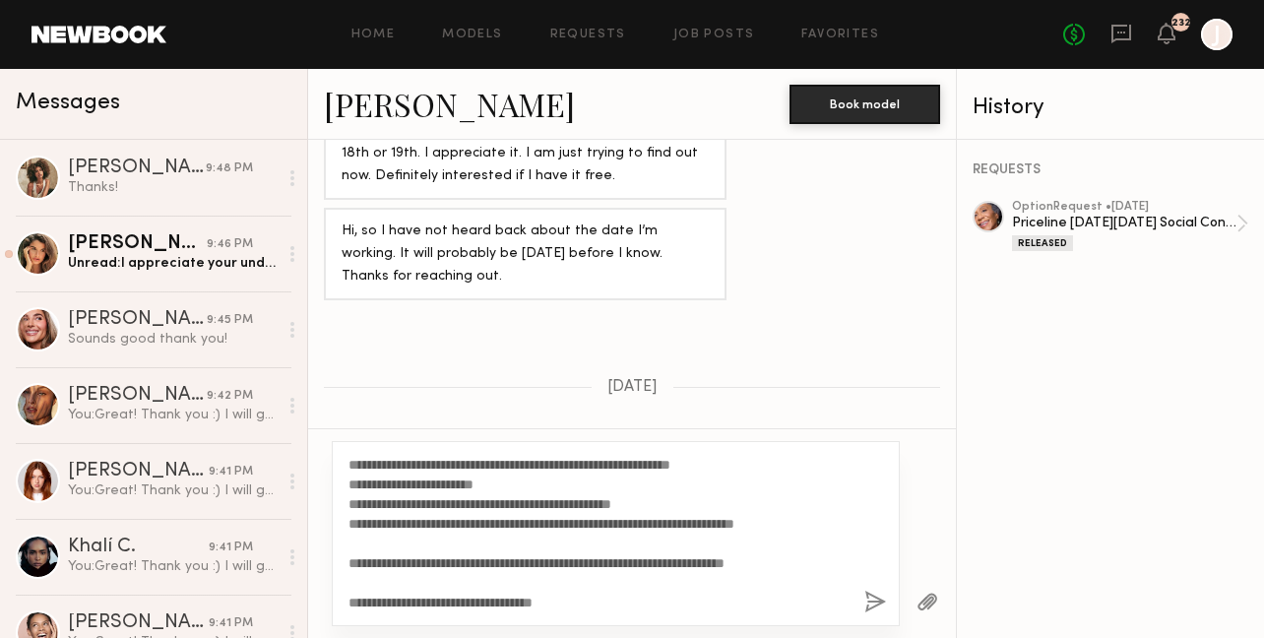
click at [527, 600] on textarea "**********" at bounding box center [598, 534] width 500 height 158
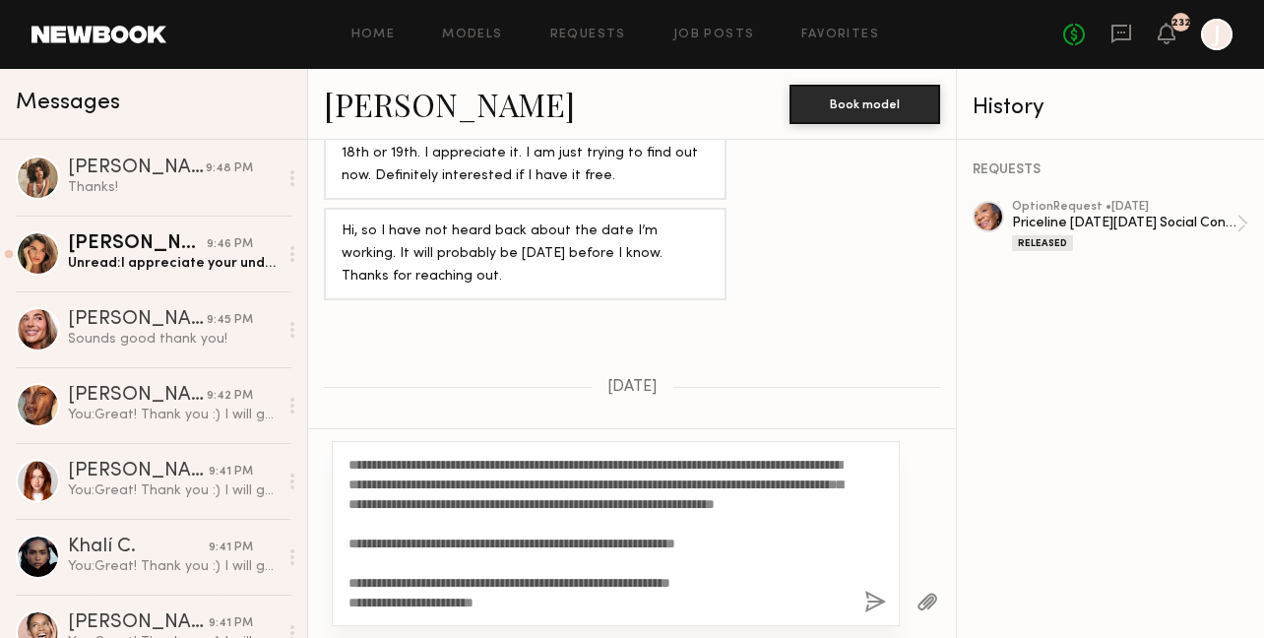
type textarea "**********"
click at [878, 601] on button "button" at bounding box center [875, 603] width 22 height 25
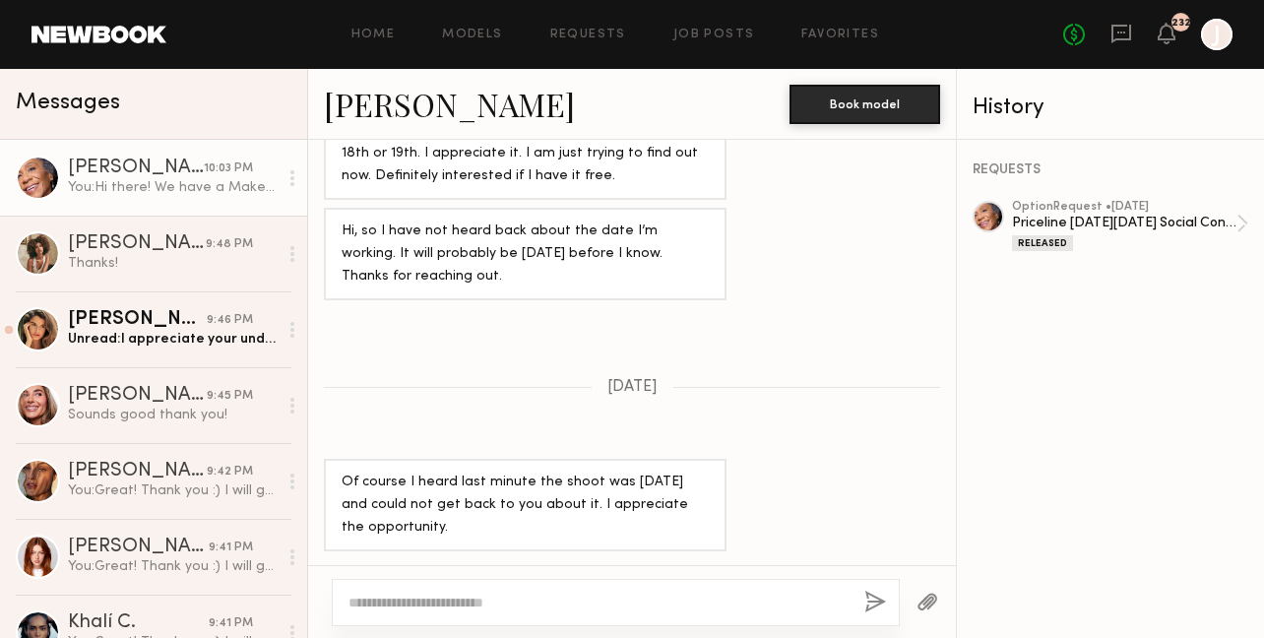
scroll to position [2080, 0]
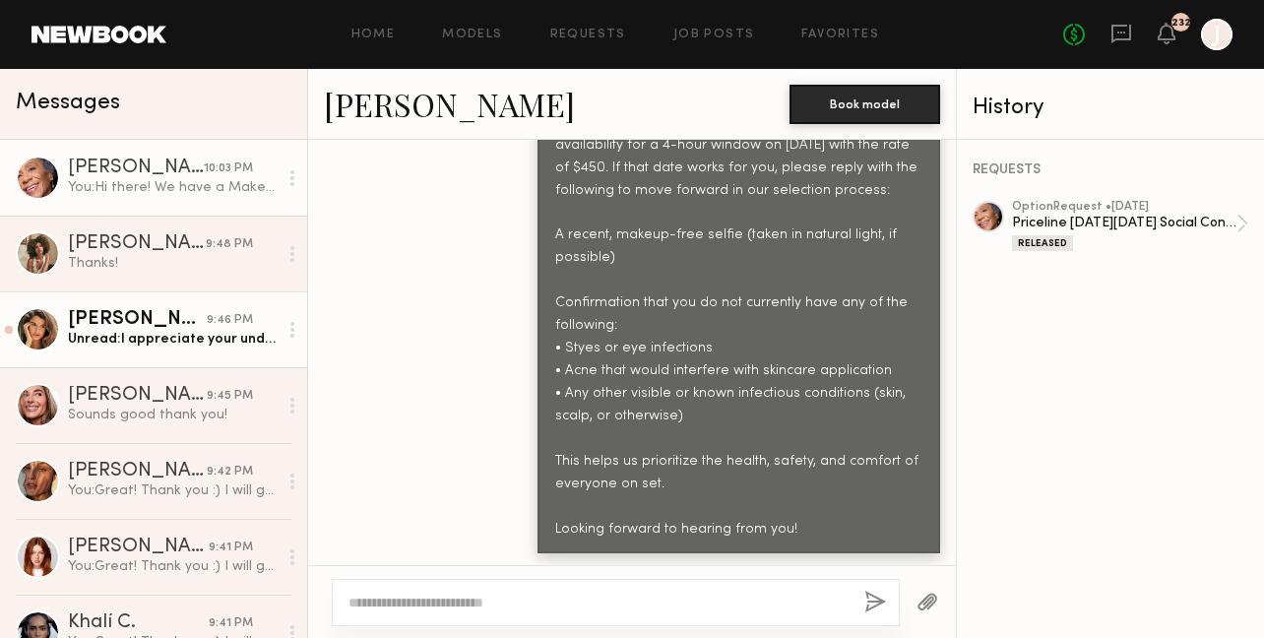
click at [168, 340] on div "Unread: I appreciate your understanding and that would be wonderful. Perpetuity…" at bounding box center [173, 339] width 210 height 19
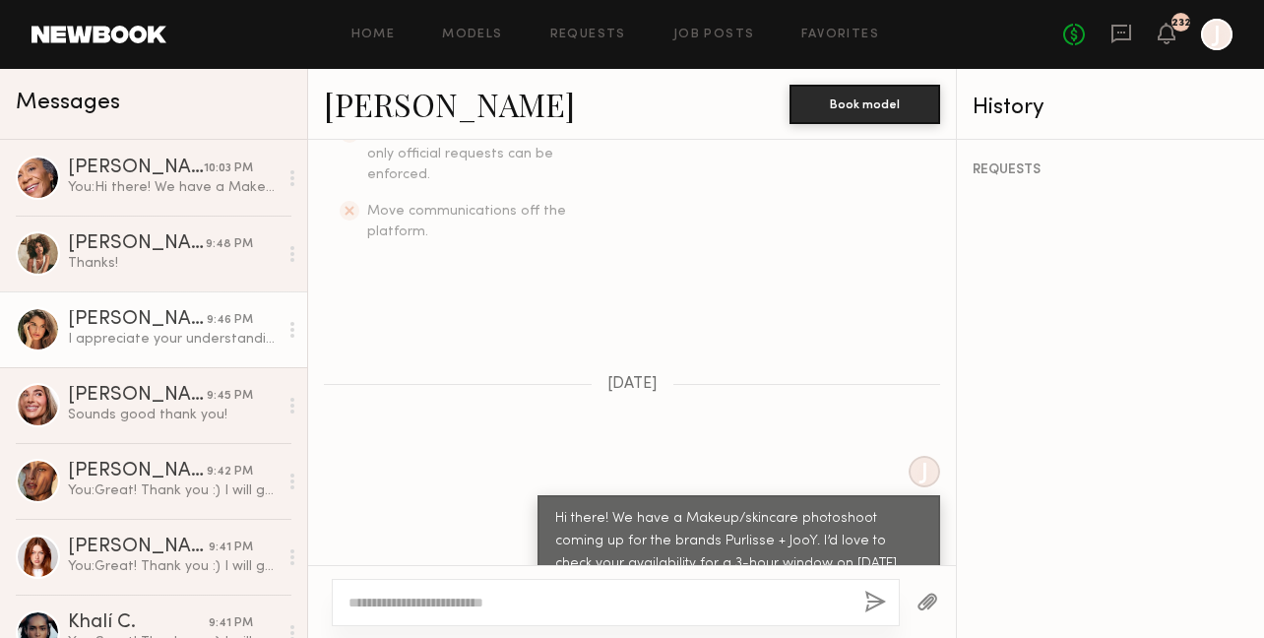
scroll to position [488, 0]
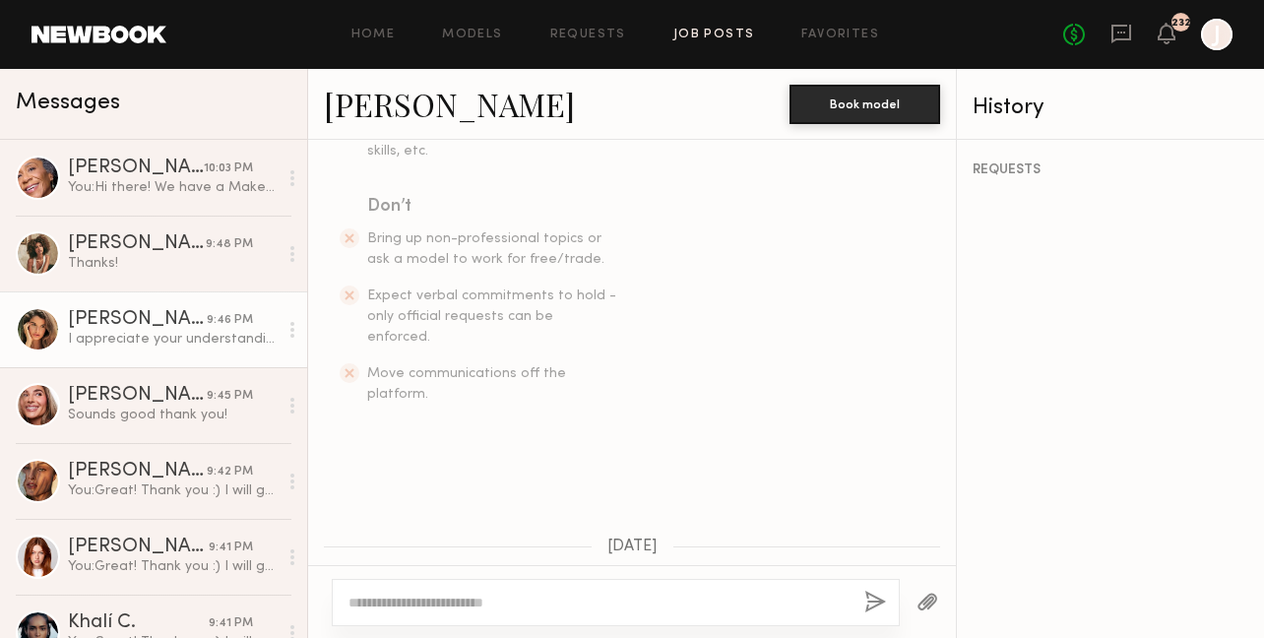
click at [724, 34] on link "Job Posts" at bounding box center [714, 35] width 82 height 13
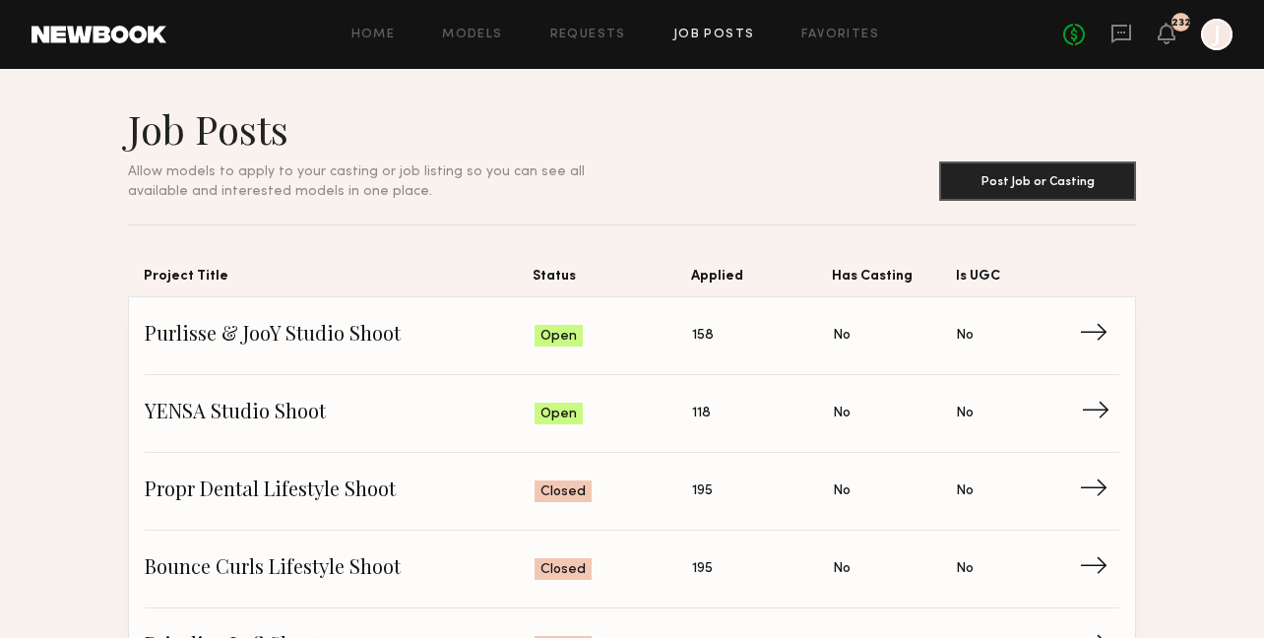
click at [1092, 421] on span "→" at bounding box center [1101, 414] width 40 height 30
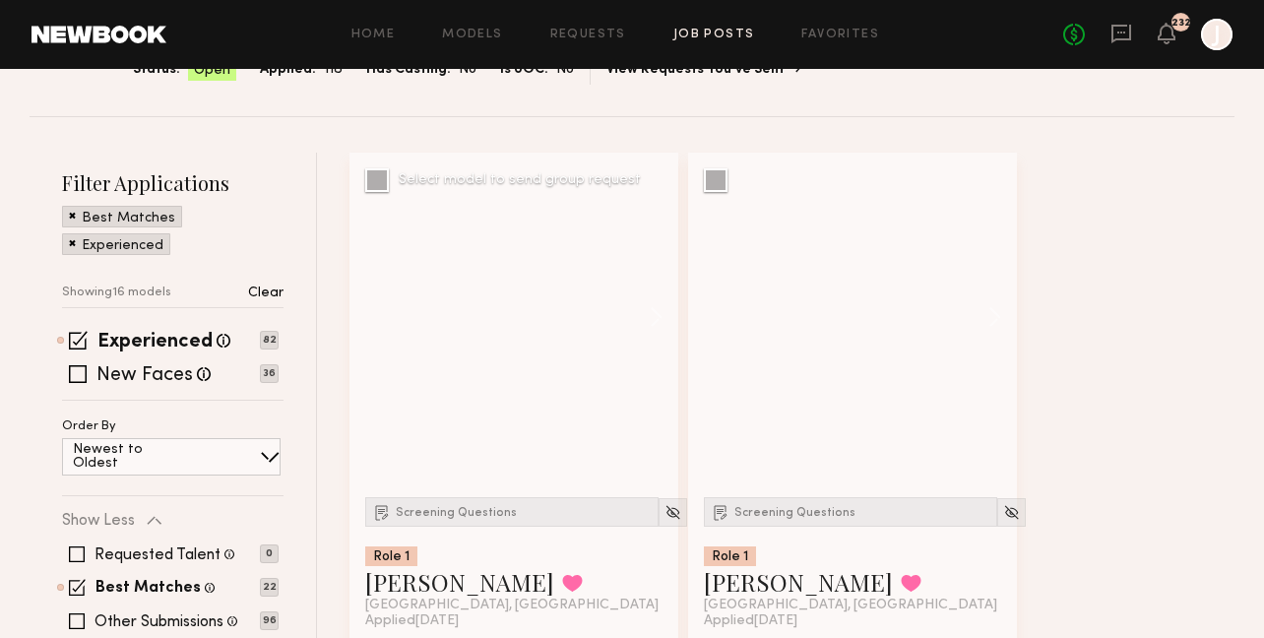
scroll to position [196, 0]
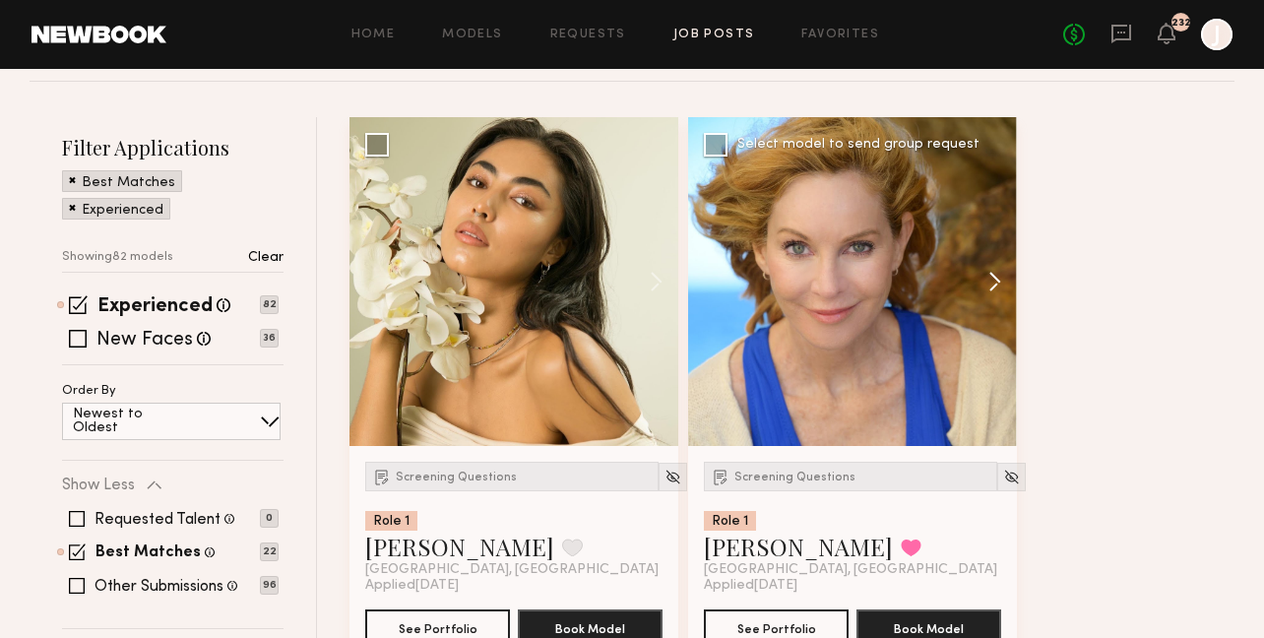
click at [996, 284] on button at bounding box center [985, 281] width 63 height 329
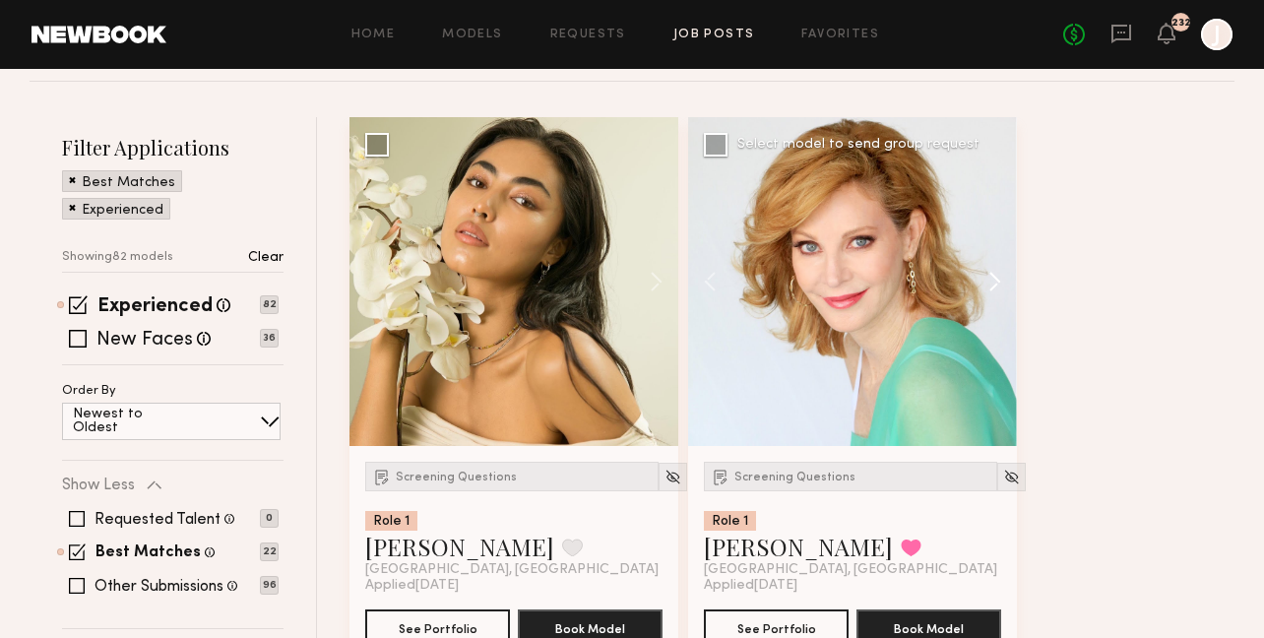
click at [997, 284] on button at bounding box center [985, 281] width 63 height 329
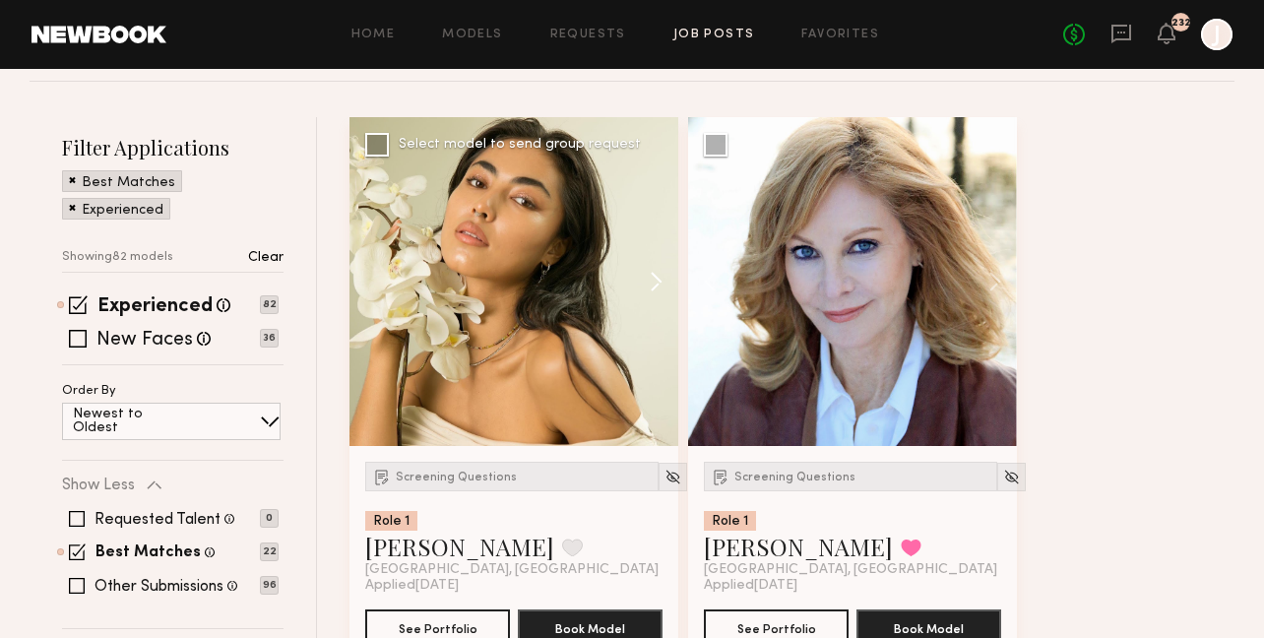
click at [648, 277] on button at bounding box center [646, 281] width 63 height 329
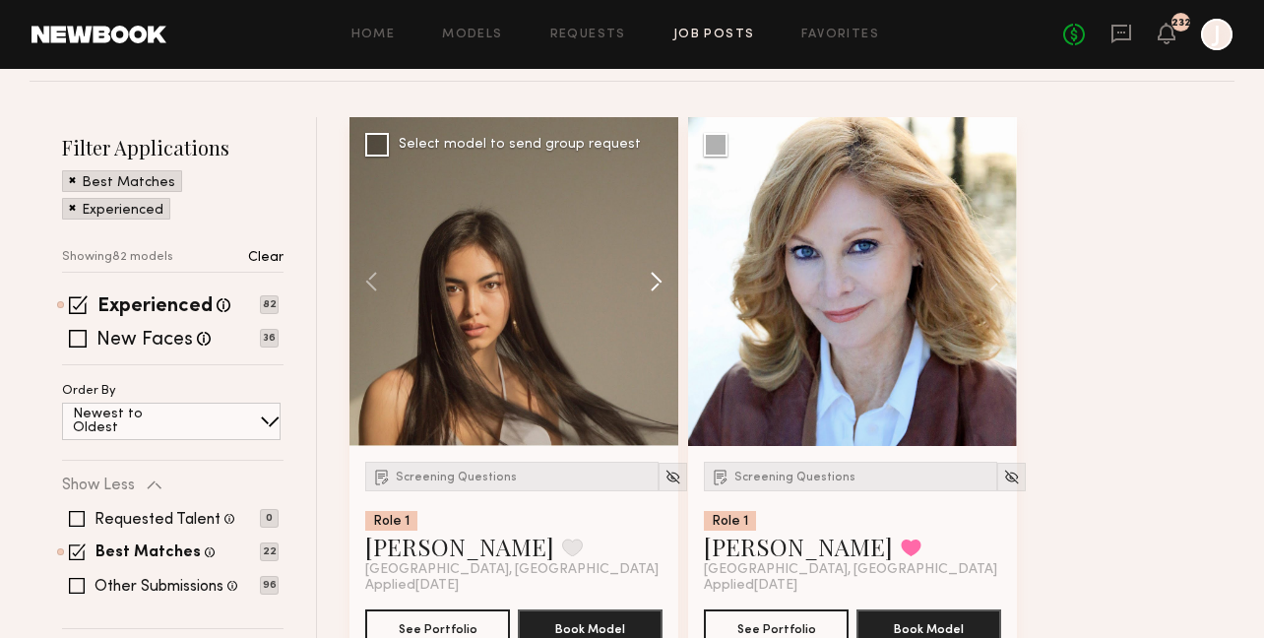
click at [650, 277] on button at bounding box center [646, 281] width 63 height 329
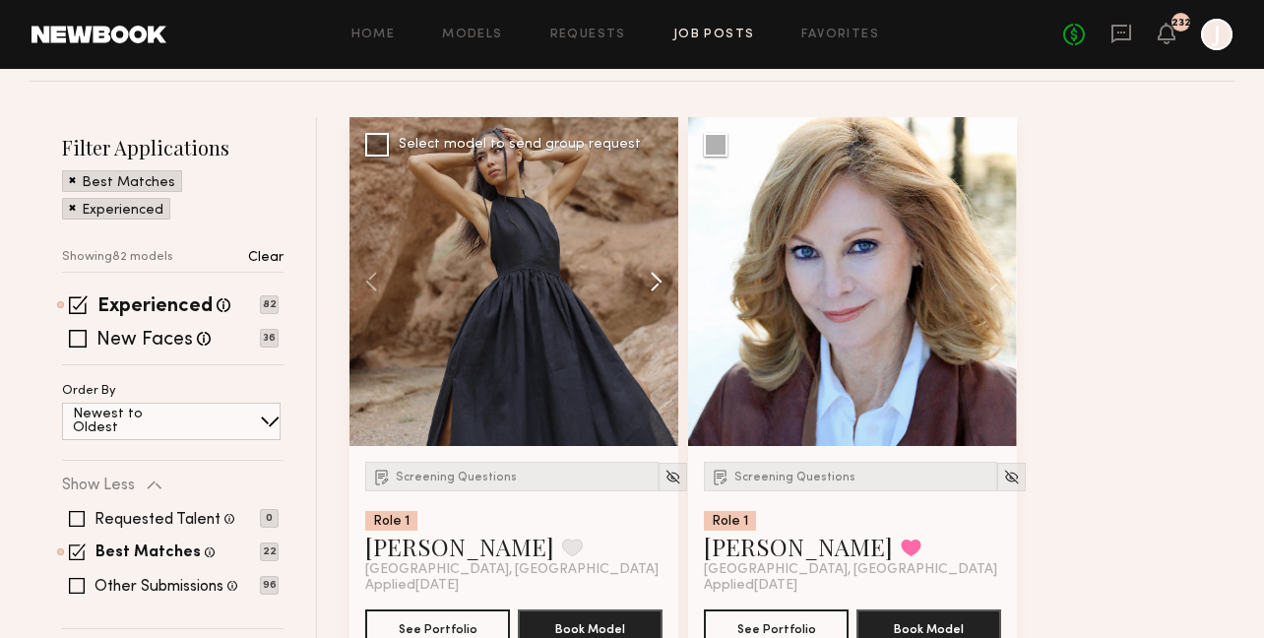
scroll to position [797, 0]
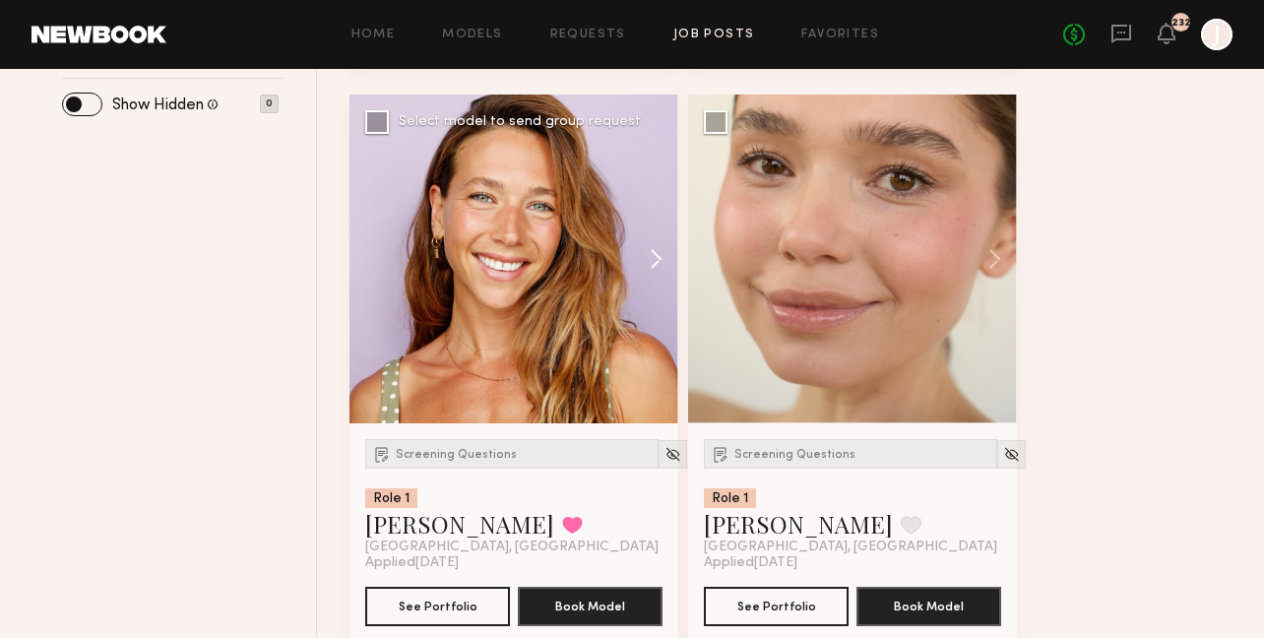
click at [663, 255] on button at bounding box center [646, 259] width 63 height 329
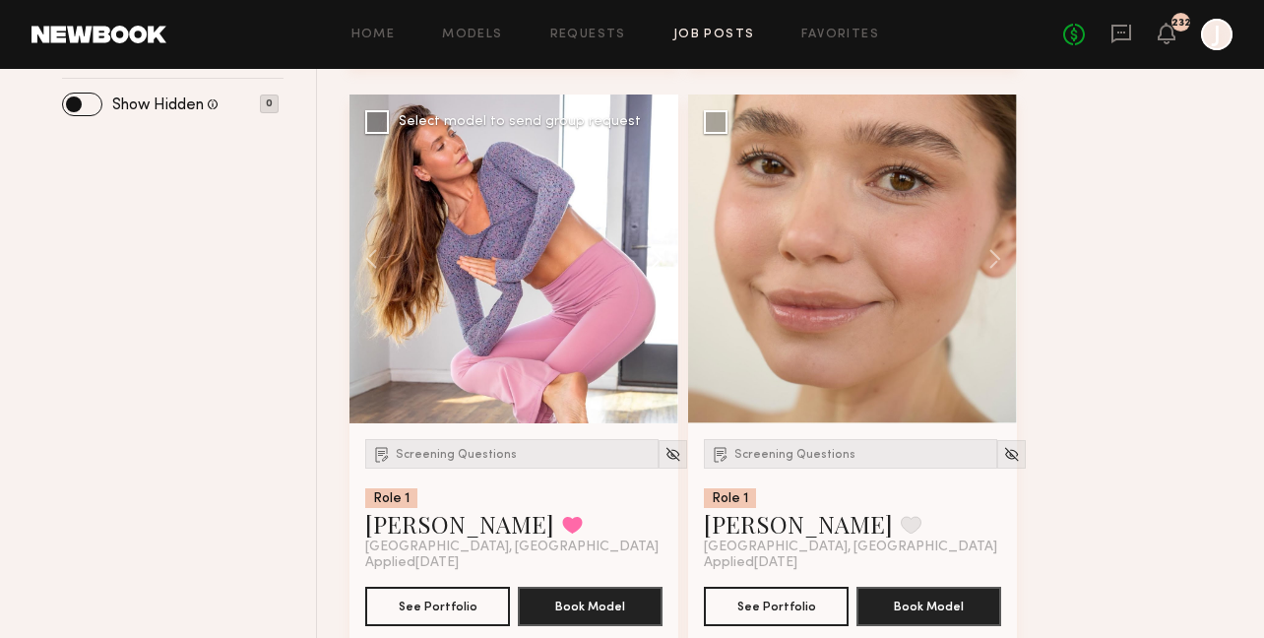
click at [663, 255] on button at bounding box center [646, 259] width 63 height 329
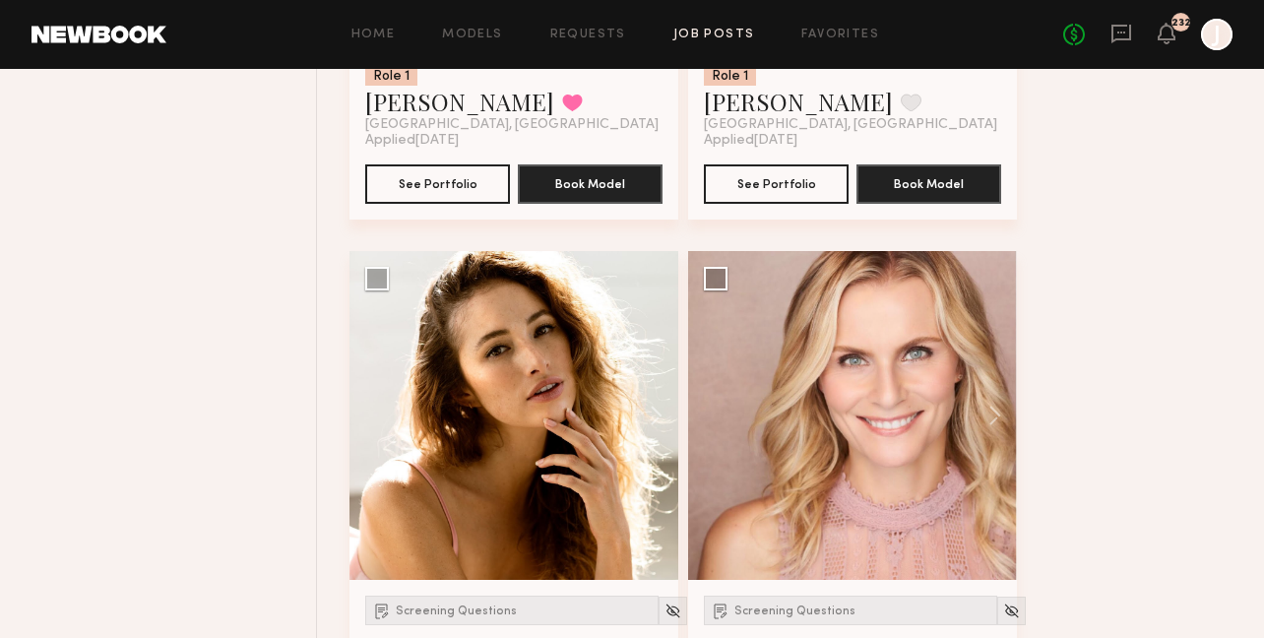
scroll to position [1247, 0]
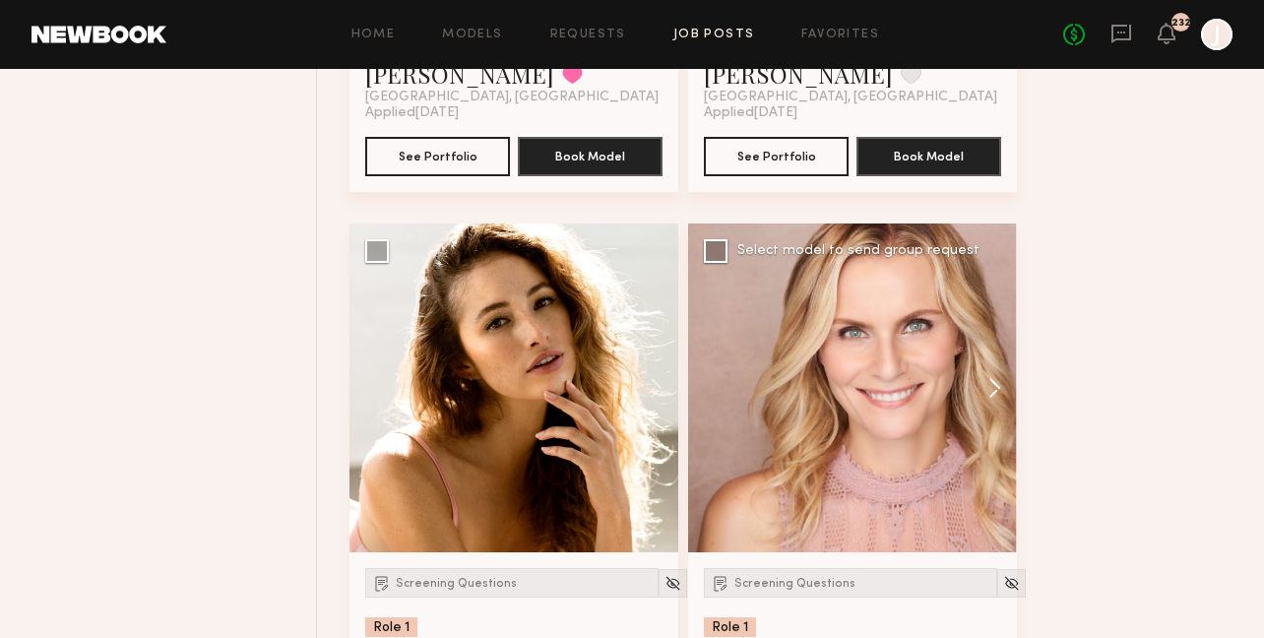
click at [985, 378] on button at bounding box center [985, 387] width 63 height 329
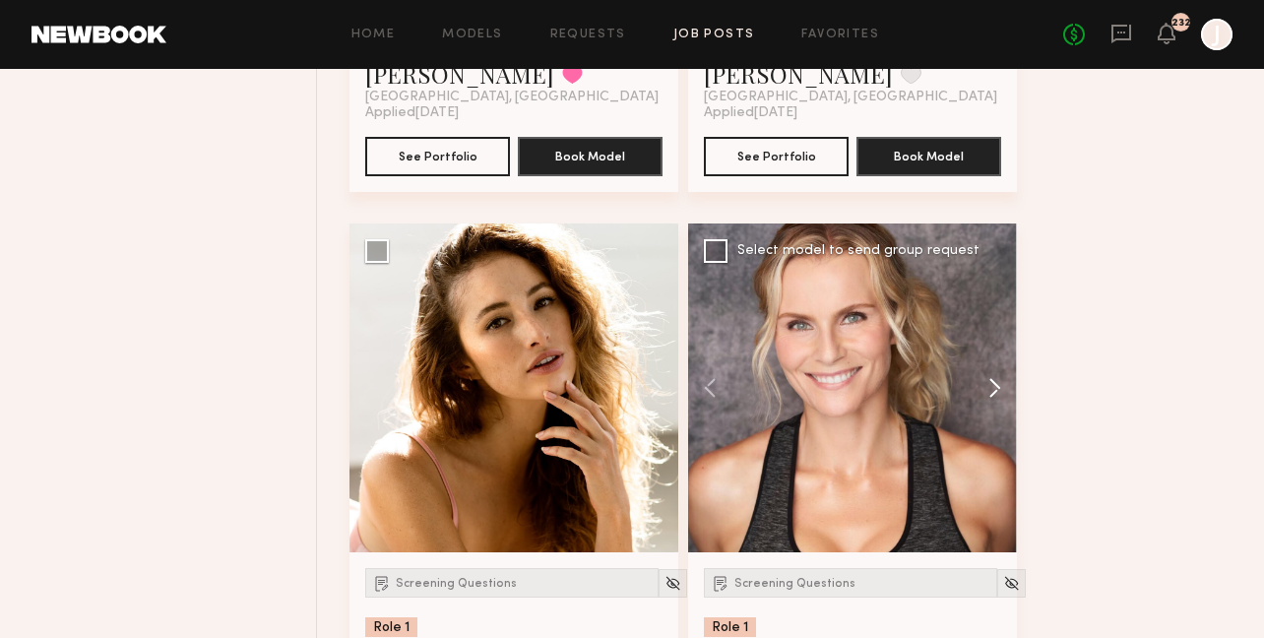
click at [989, 380] on button at bounding box center [985, 387] width 63 height 329
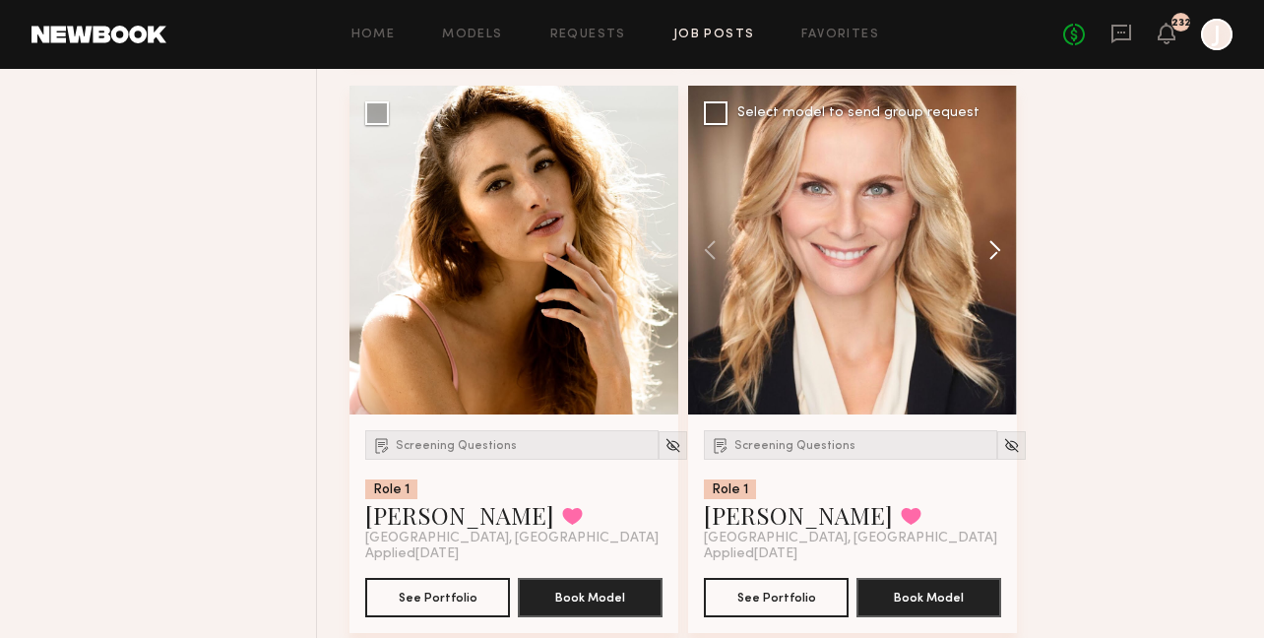
scroll to position [1386, 0]
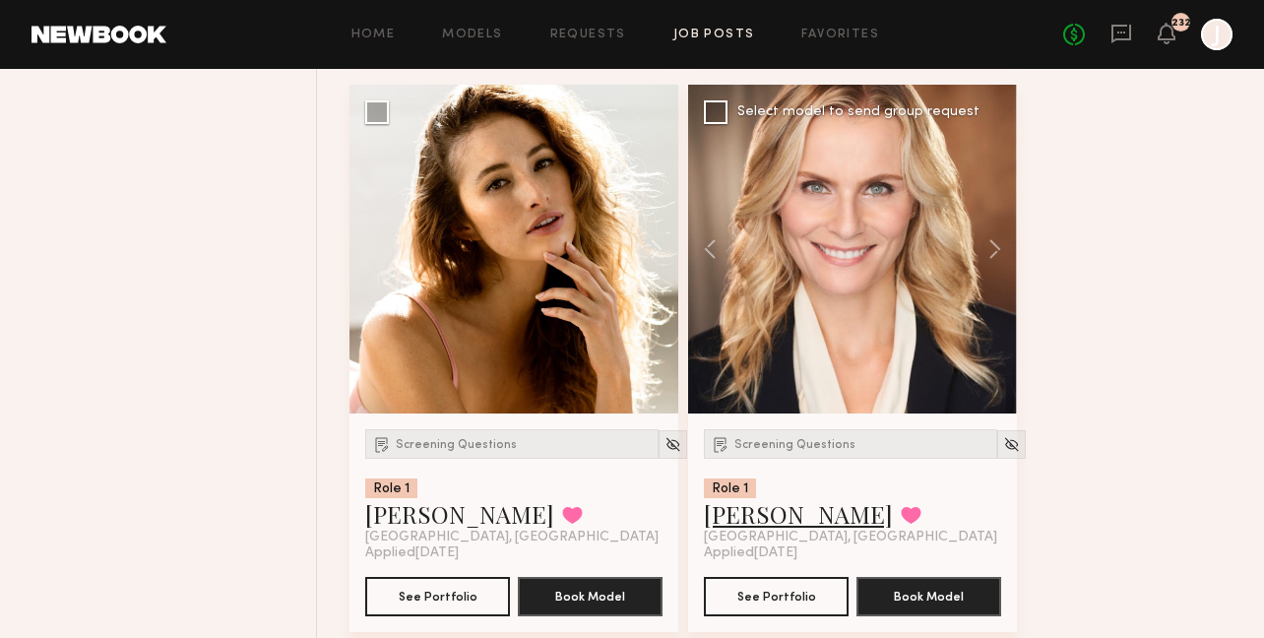
click at [800, 513] on link "Alexandra K." at bounding box center [798, 514] width 189 height 32
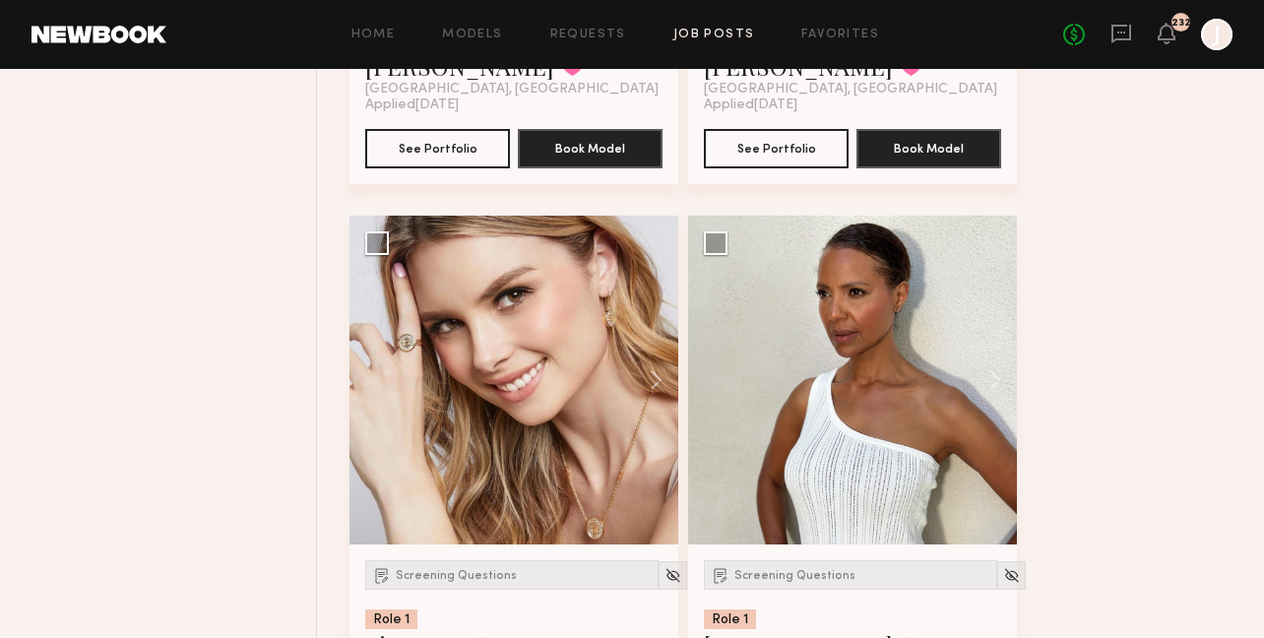
scroll to position [1884, 0]
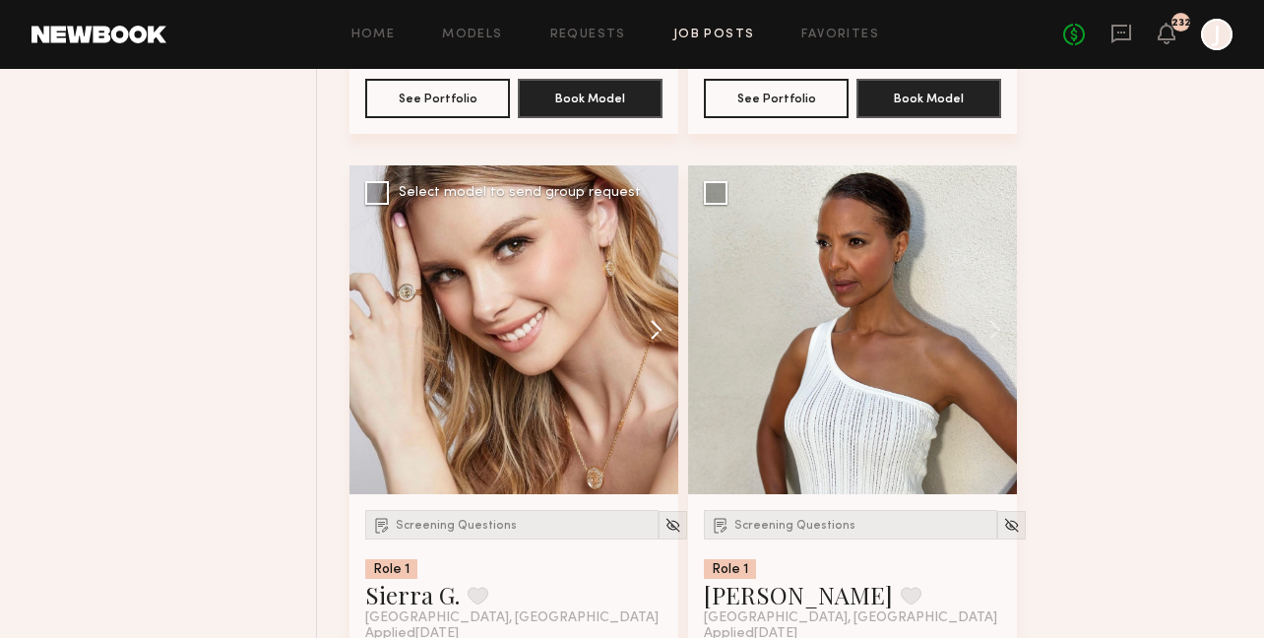
click at [662, 337] on button at bounding box center [646, 329] width 63 height 329
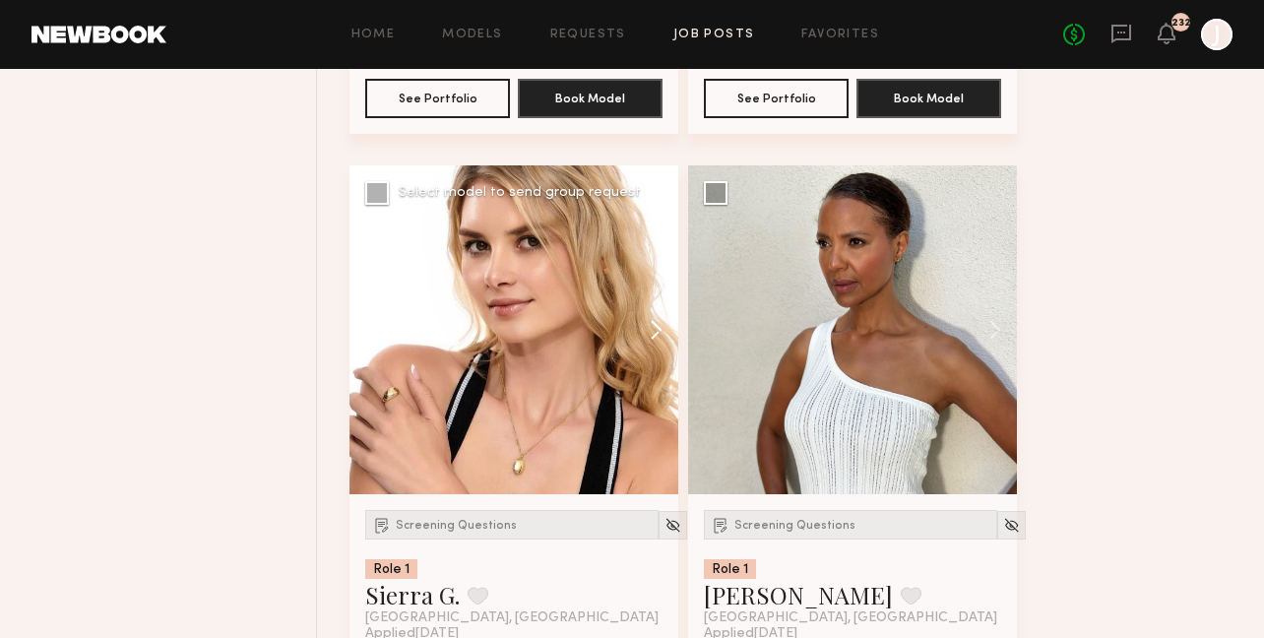
click at [662, 337] on button at bounding box center [646, 329] width 63 height 329
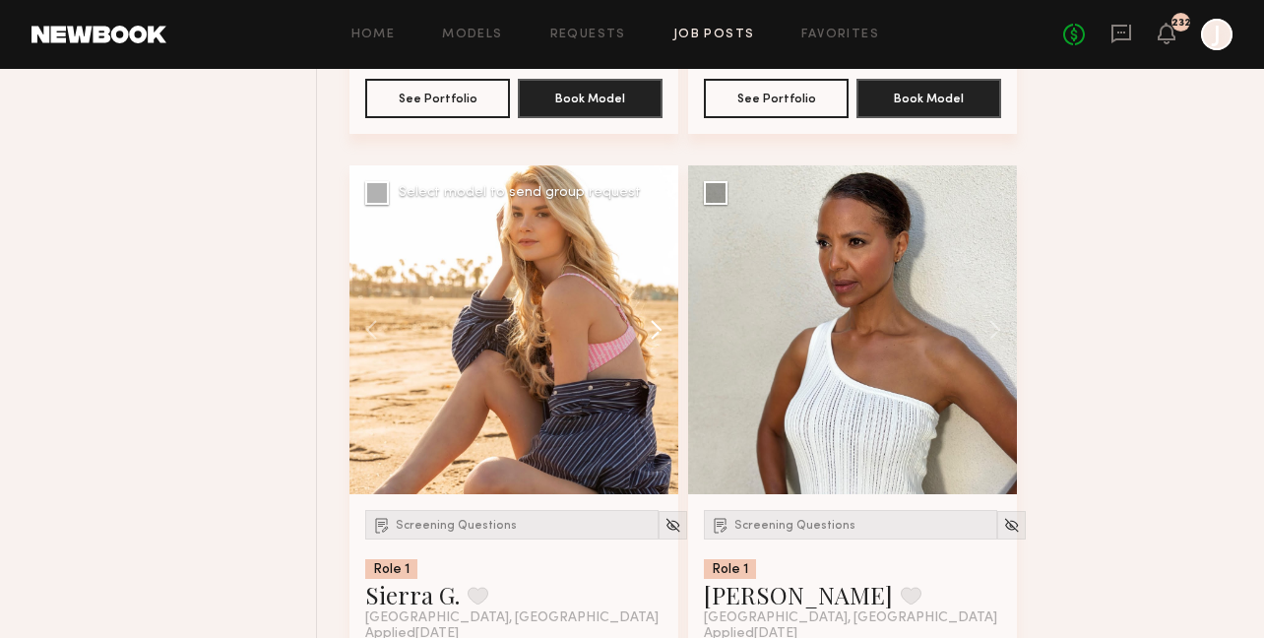
click at [662, 337] on button at bounding box center [646, 329] width 63 height 329
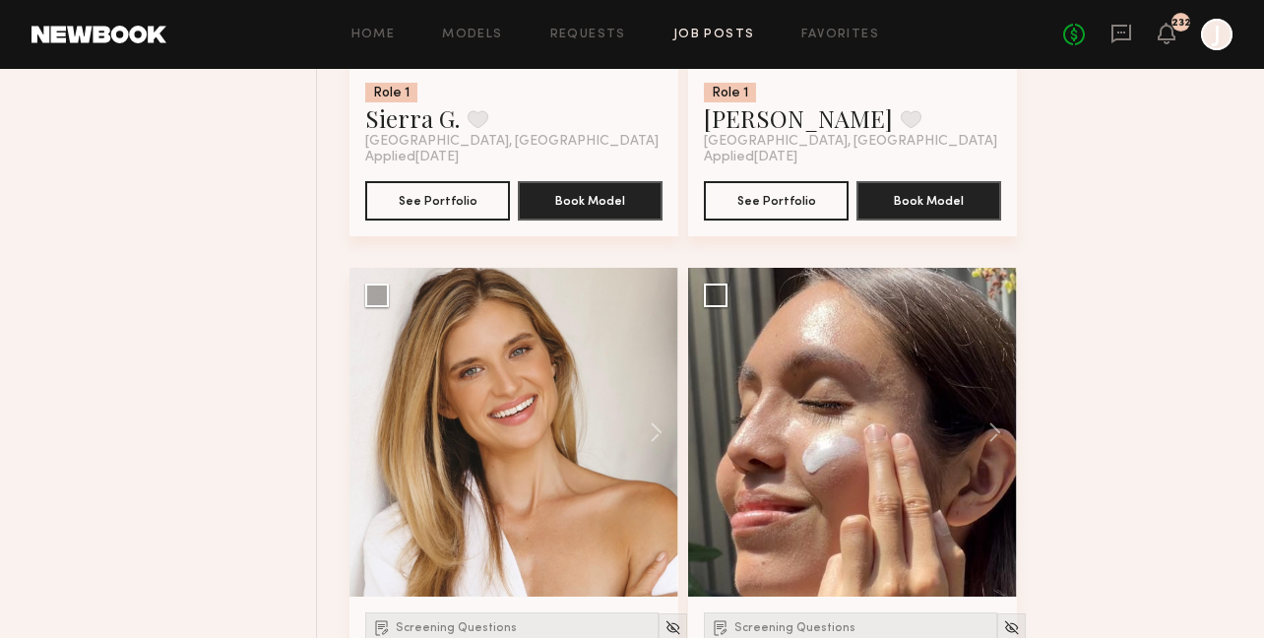
scroll to position [2535, 0]
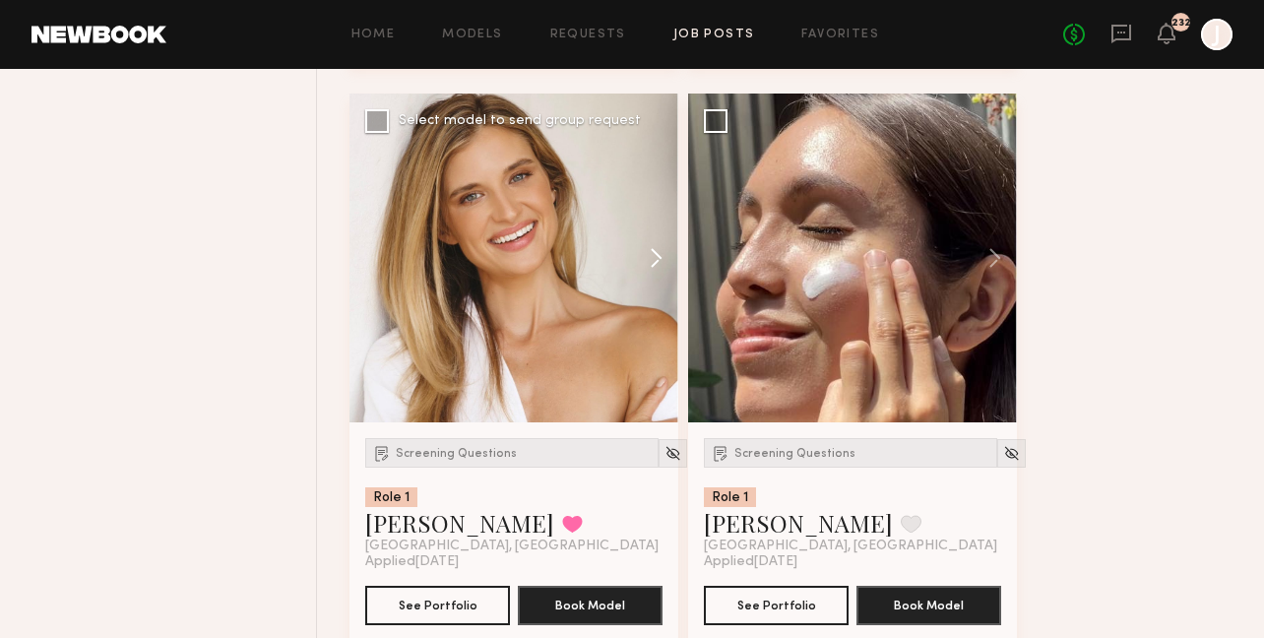
click at [658, 268] on button at bounding box center [646, 258] width 63 height 329
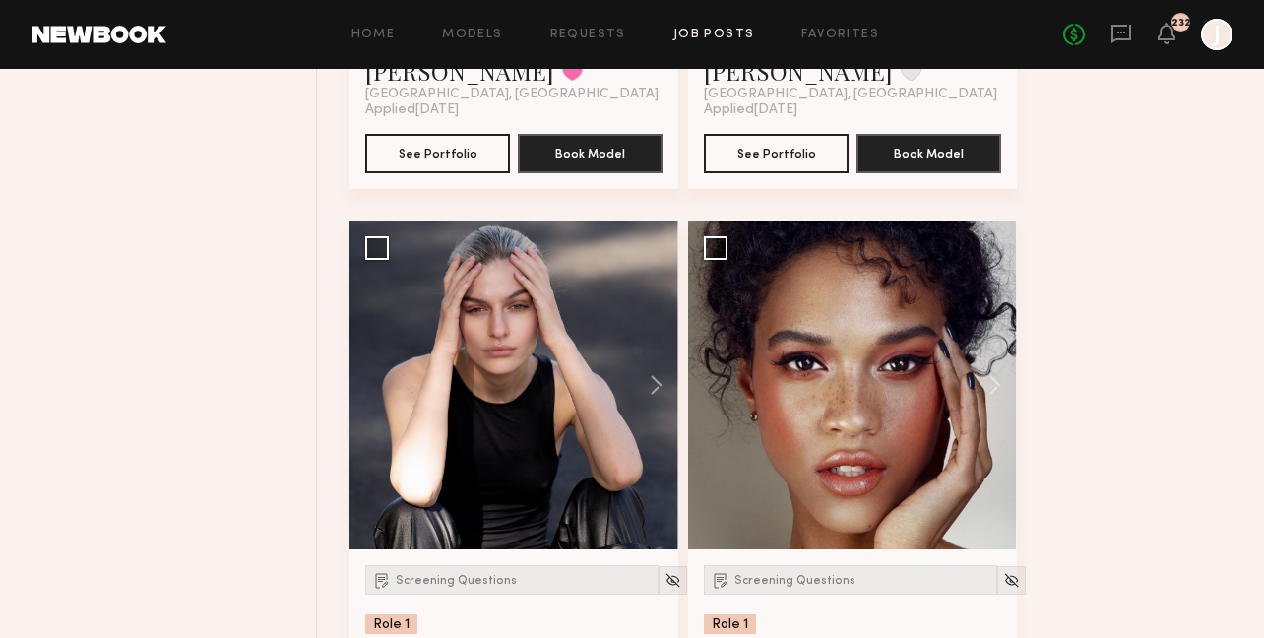
scroll to position [3099, 0]
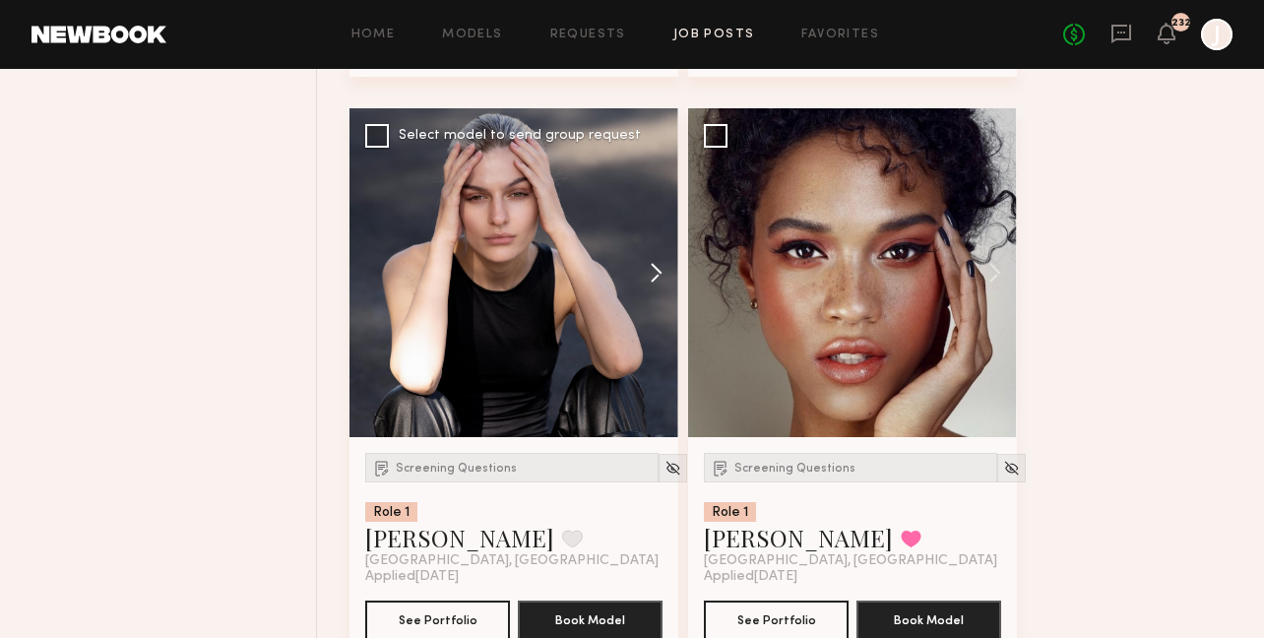
click at [654, 282] on button at bounding box center [646, 272] width 63 height 329
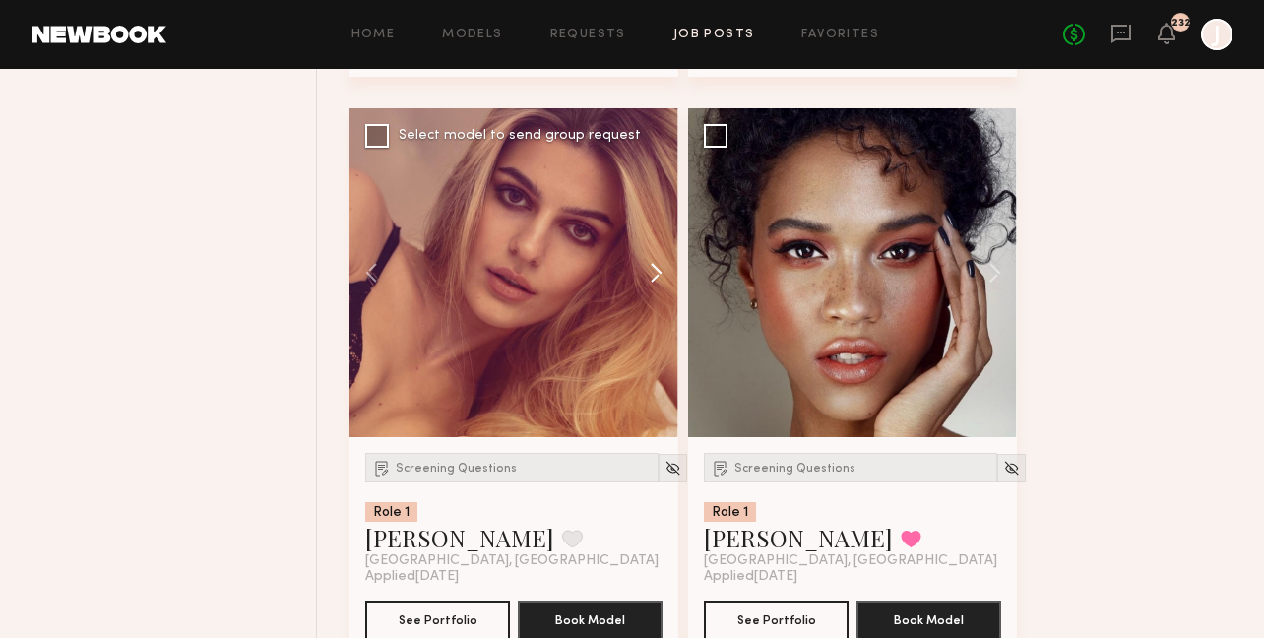
click at [654, 279] on button at bounding box center [646, 272] width 63 height 329
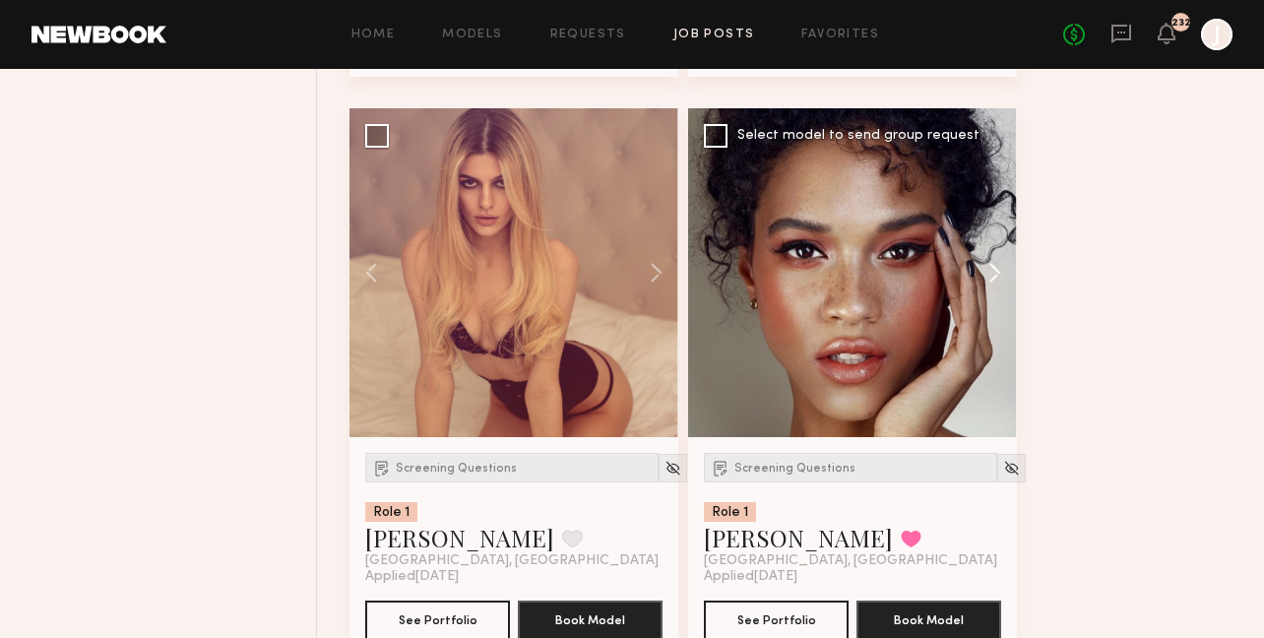
click at [991, 290] on button at bounding box center [985, 272] width 63 height 329
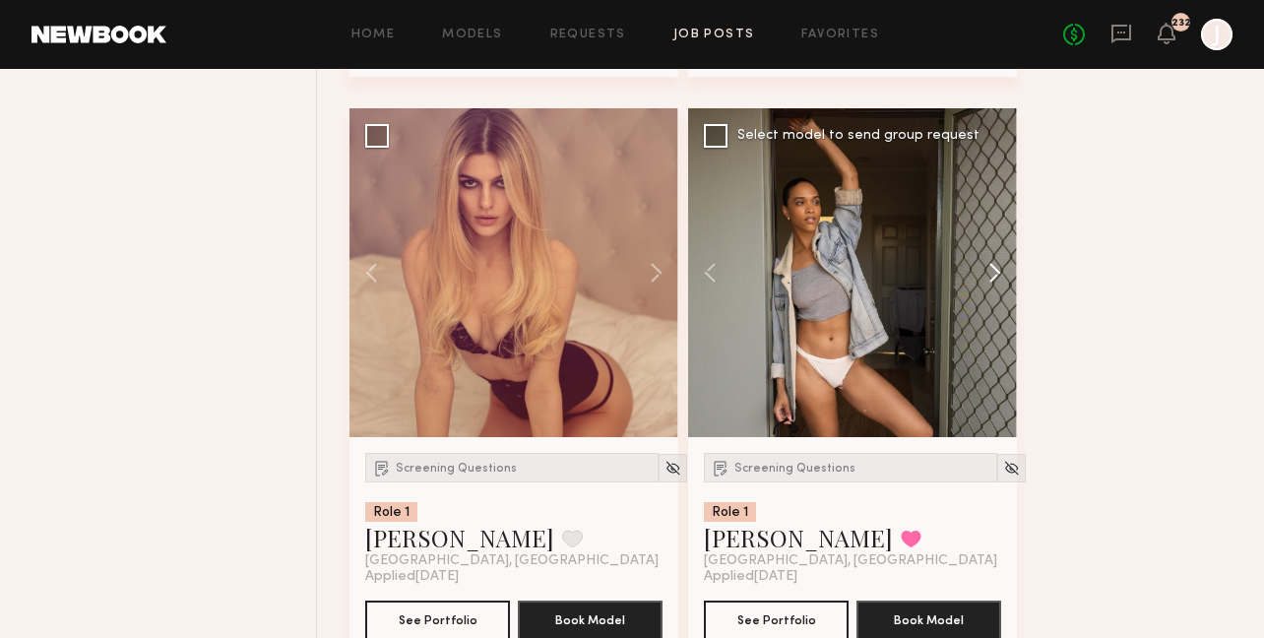
click at [991, 285] on button at bounding box center [985, 272] width 63 height 329
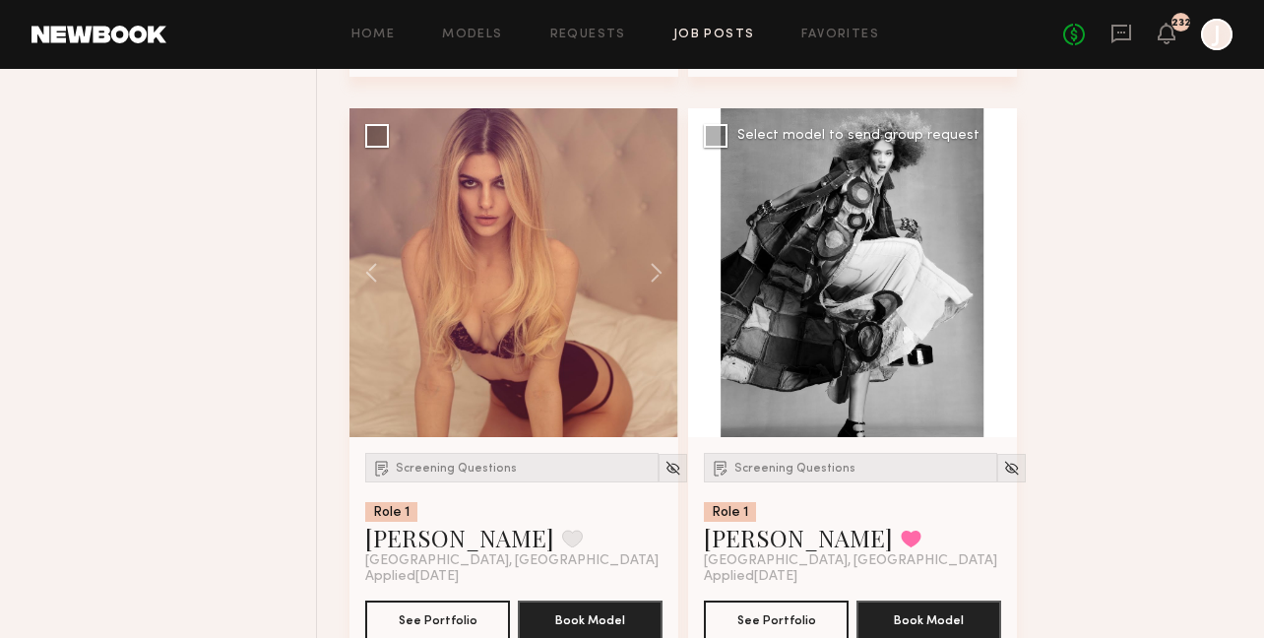
click at [991, 279] on button at bounding box center [985, 272] width 63 height 329
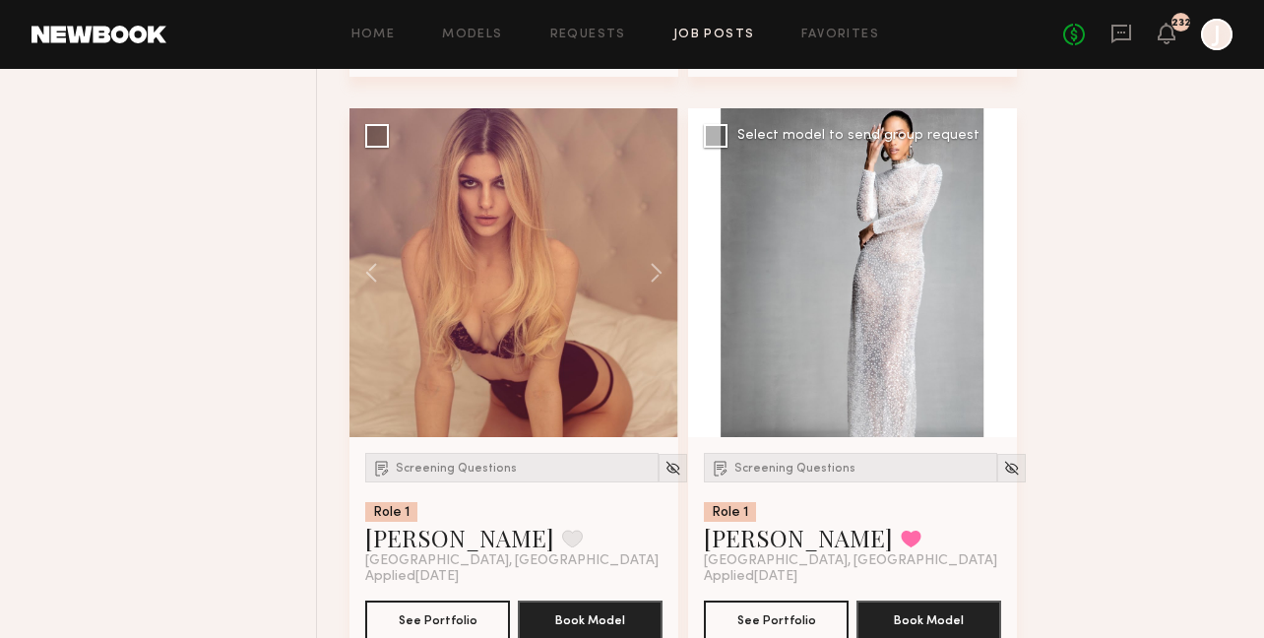
click at [994, 276] on button at bounding box center [985, 272] width 63 height 329
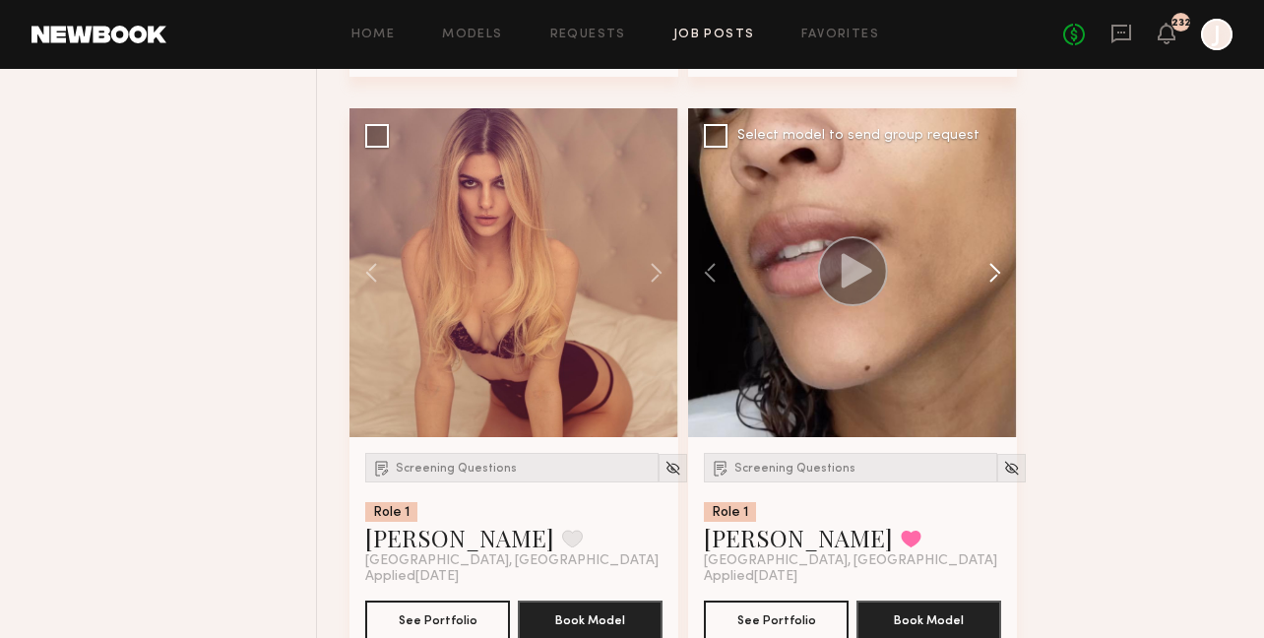
click at [994, 276] on button at bounding box center [985, 272] width 63 height 329
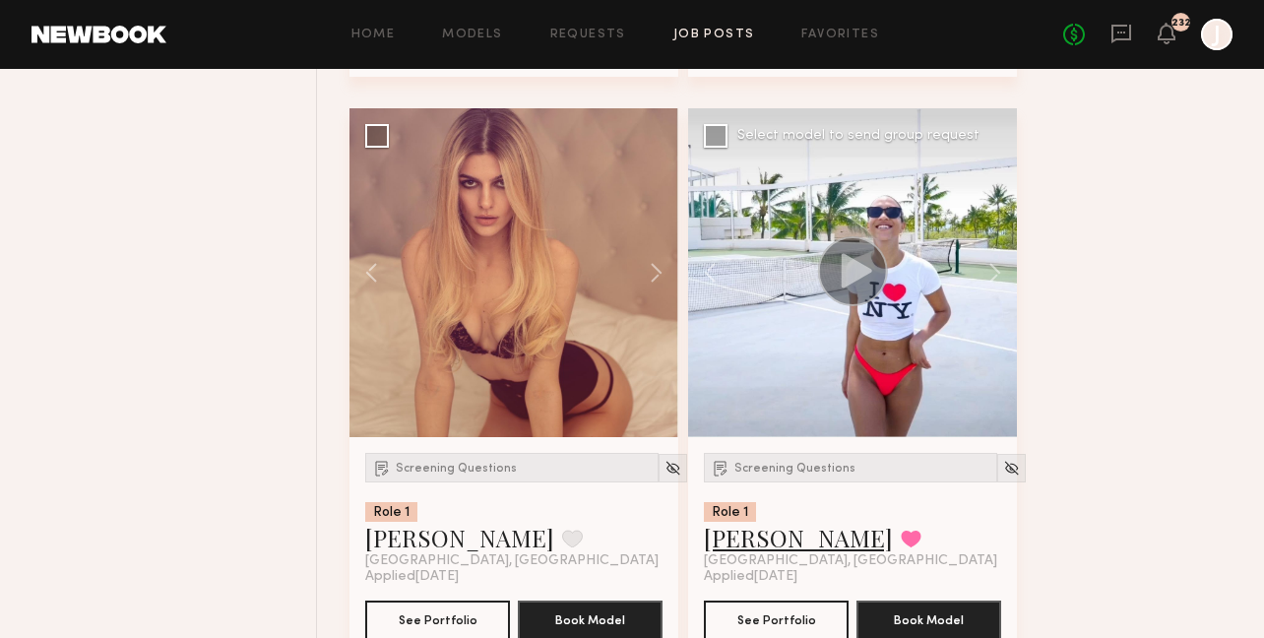
click at [764, 539] on link "[PERSON_NAME]" at bounding box center [798, 538] width 189 height 32
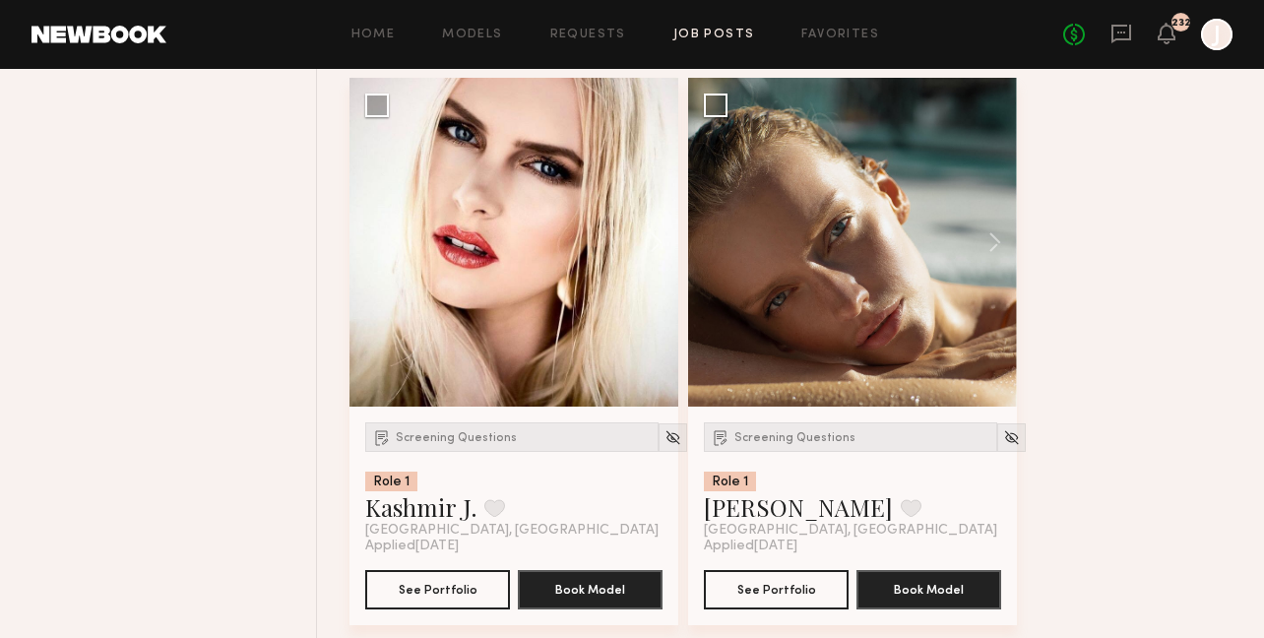
scroll to position [3653, 0]
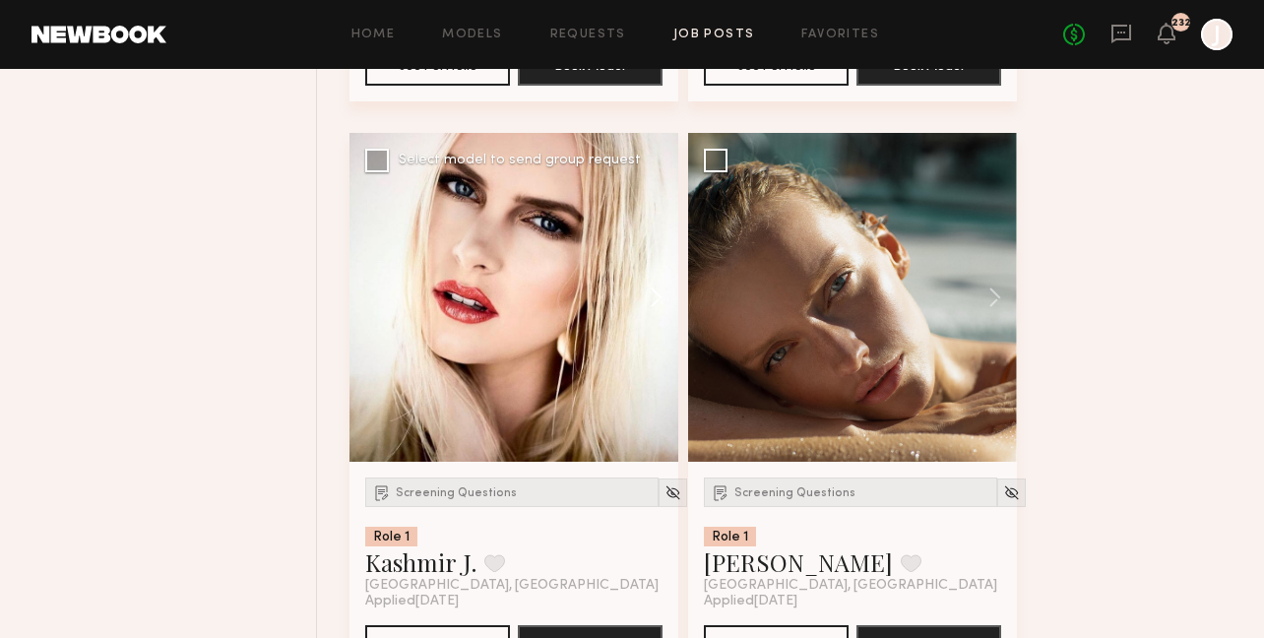
click at [659, 293] on button at bounding box center [646, 297] width 63 height 329
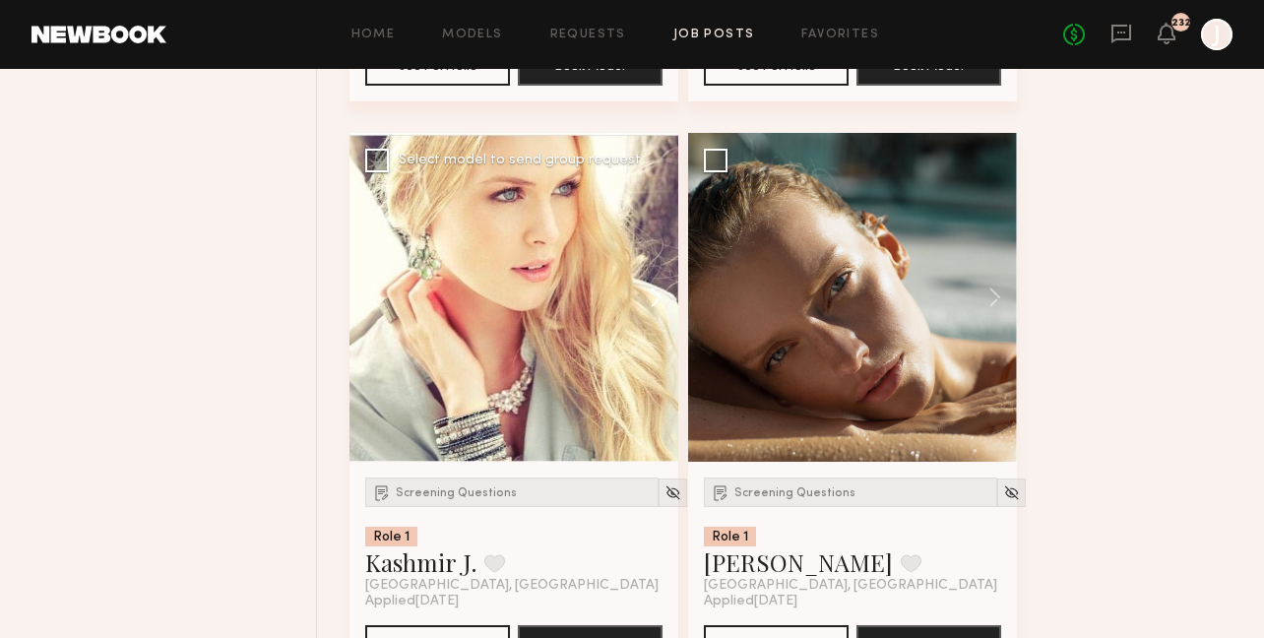
click at [658, 293] on button at bounding box center [646, 297] width 63 height 329
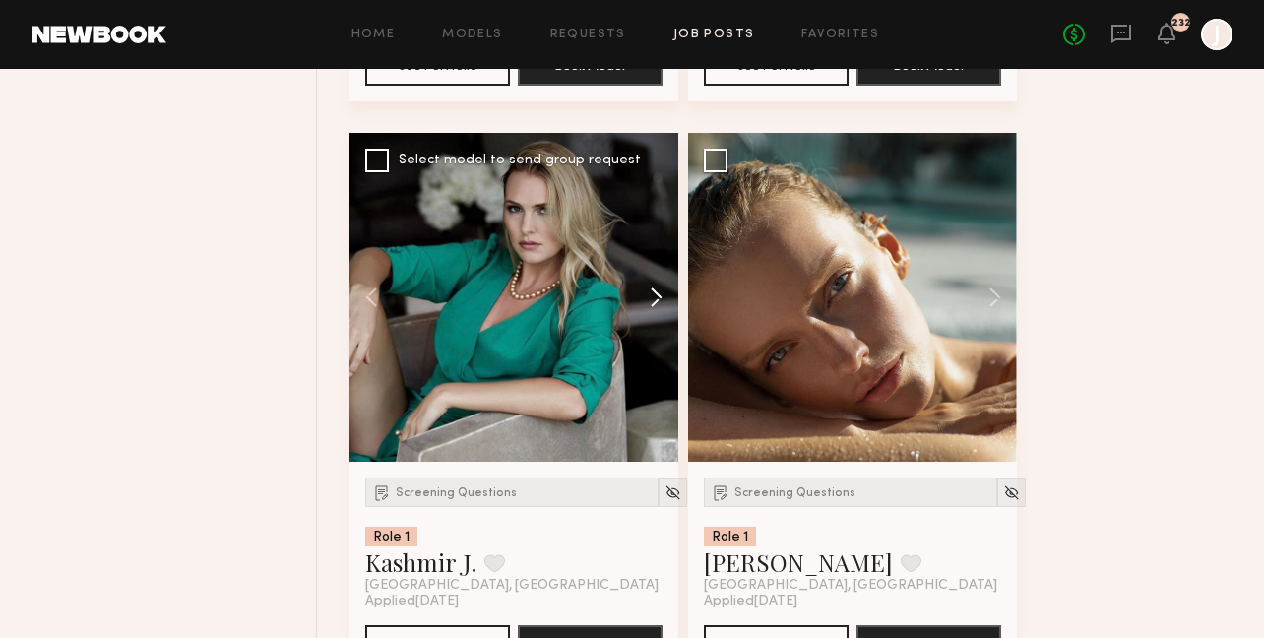
click at [658, 293] on button at bounding box center [646, 297] width 63 height 329
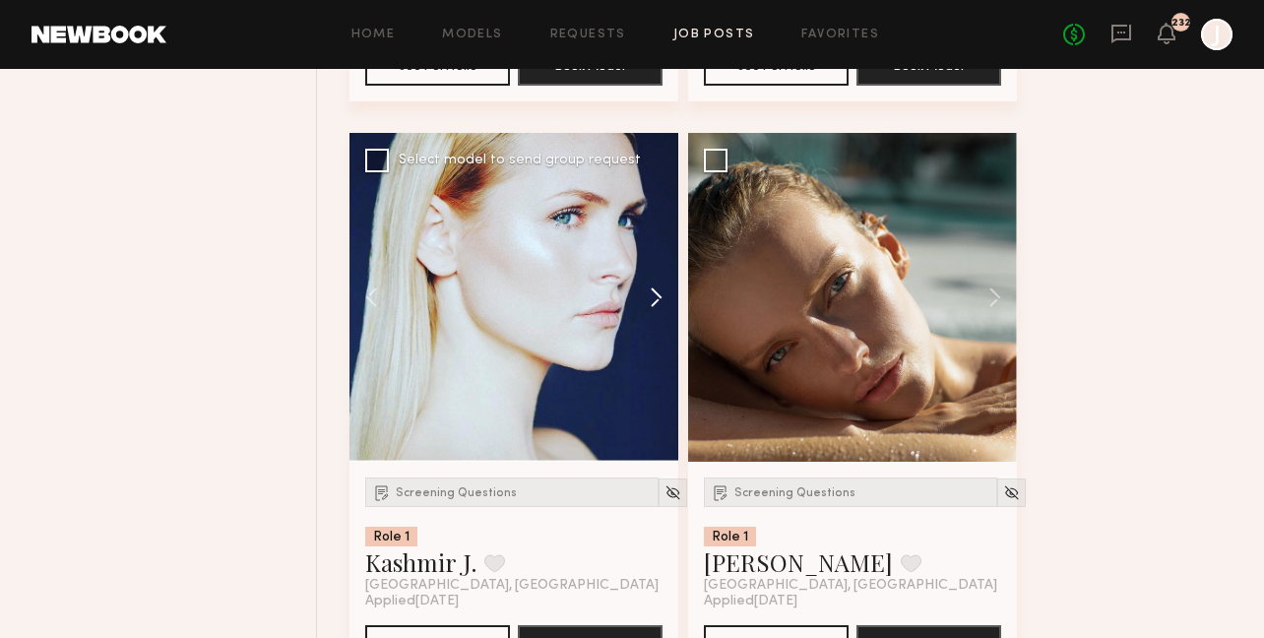
click at [655, 293] on button at bounding box center [646, 297] width 63 height 329
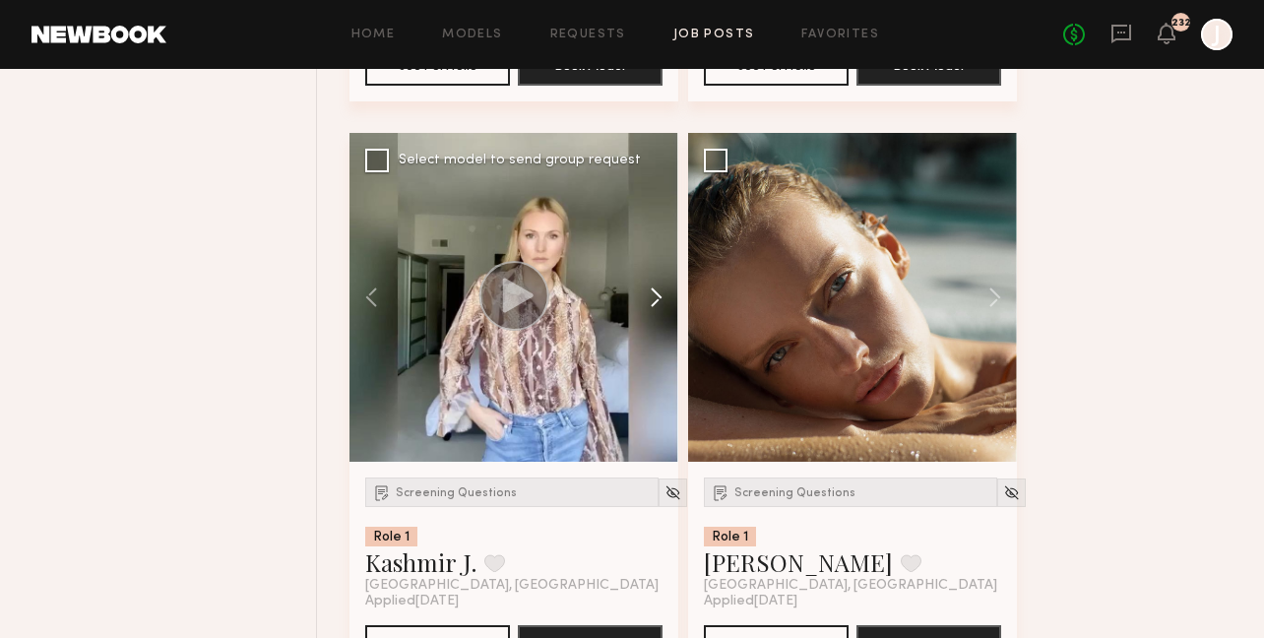
click at [655, 293] on button at bounding box center [646, 297] width 63 height 329
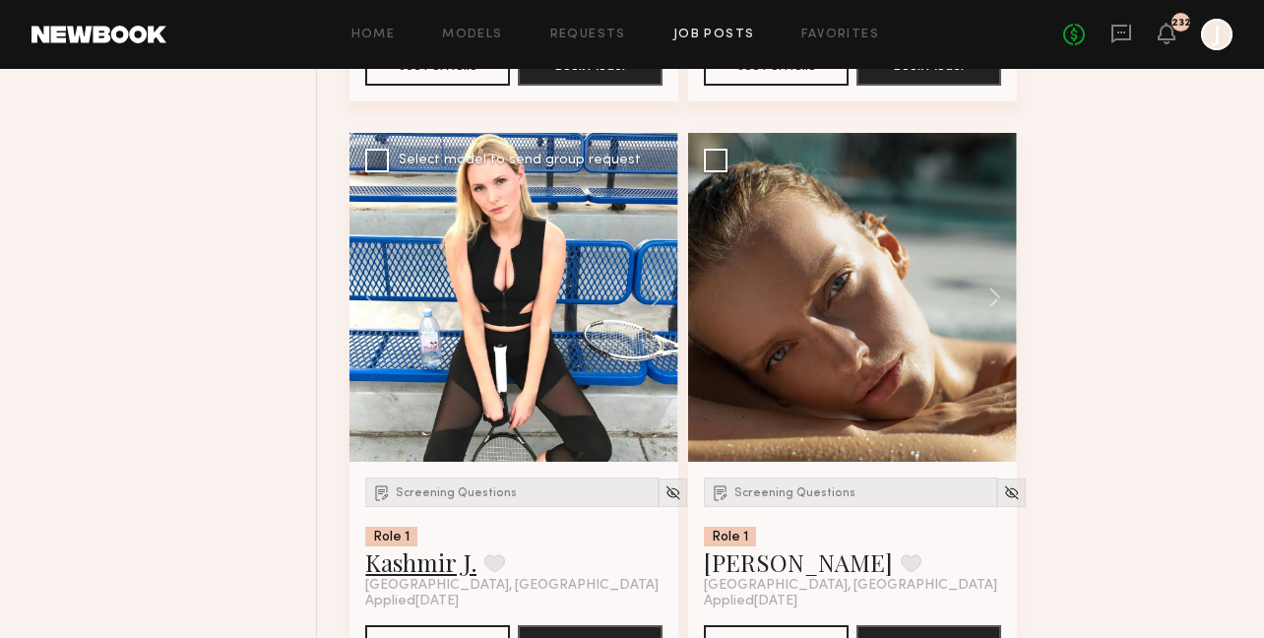
click at [434, 558] on link "Kashmir J." at bounding box center [420, 562] width 111 height 32
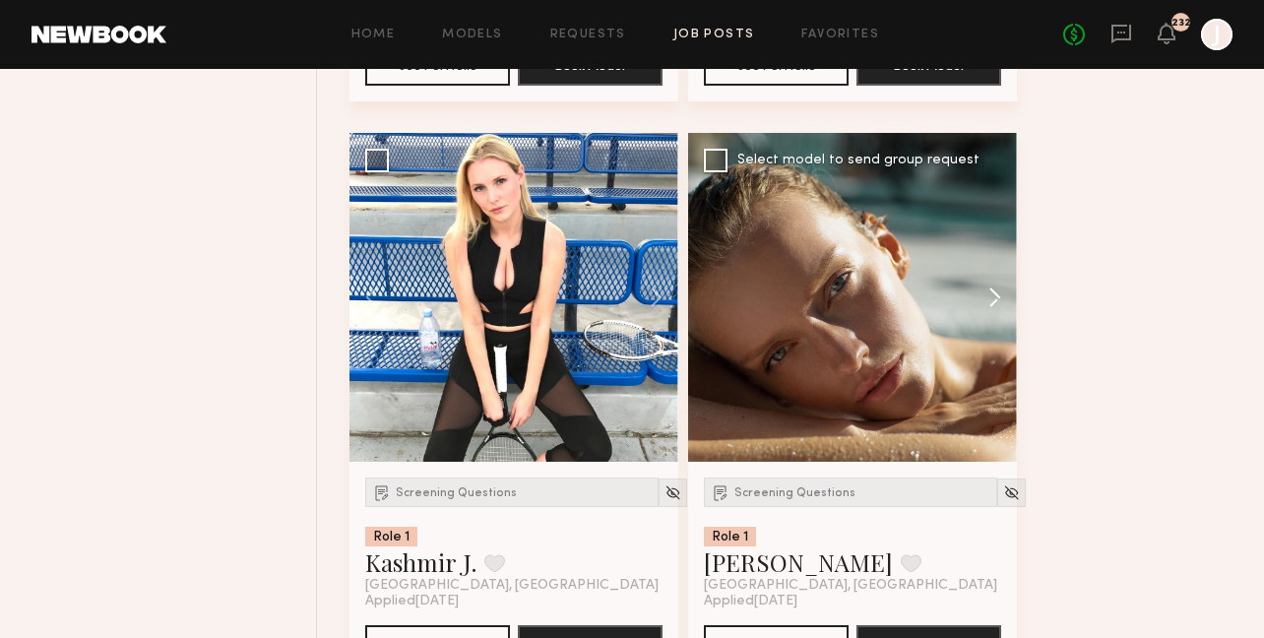
click at [989, 300] on button at bounding box center [985, 297] width 63 height 329
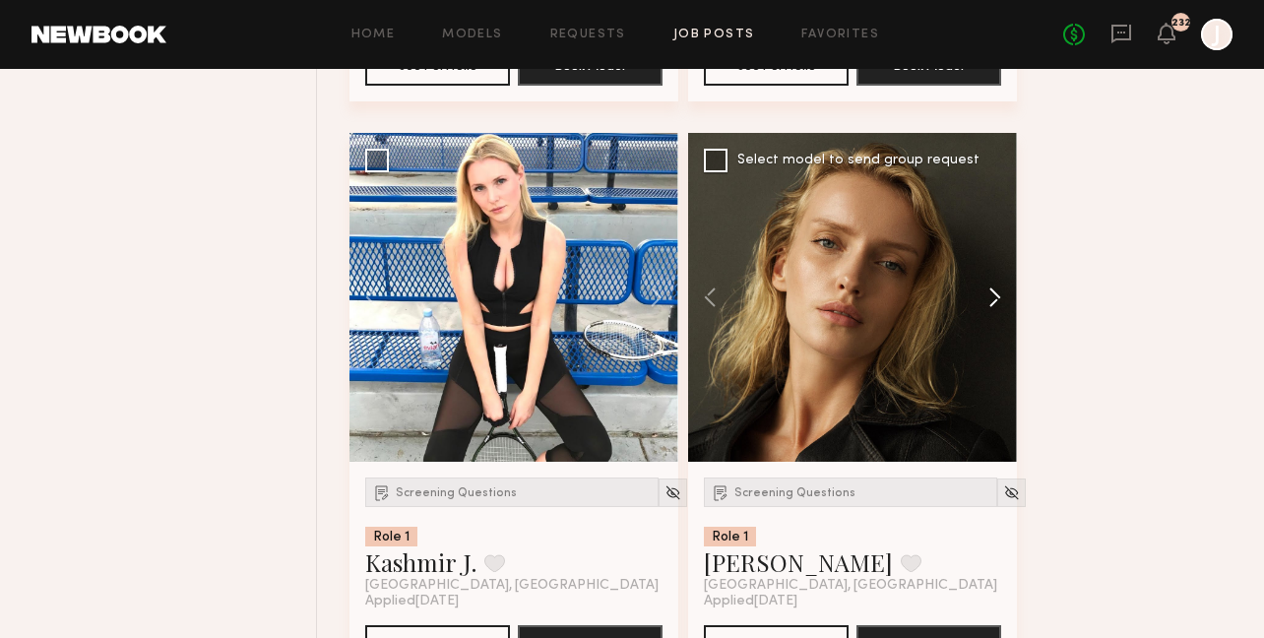
click at [991, 300] on button at bounding box center [985, 297] width 63 height 329
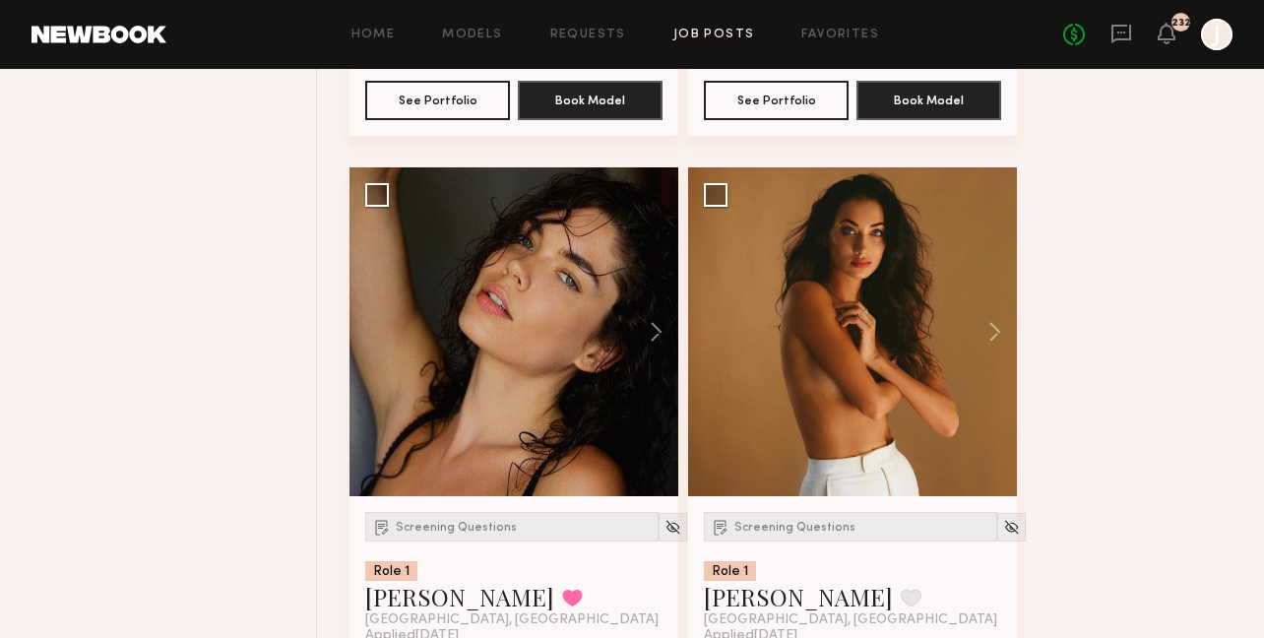
scroll to position [4834, 0]
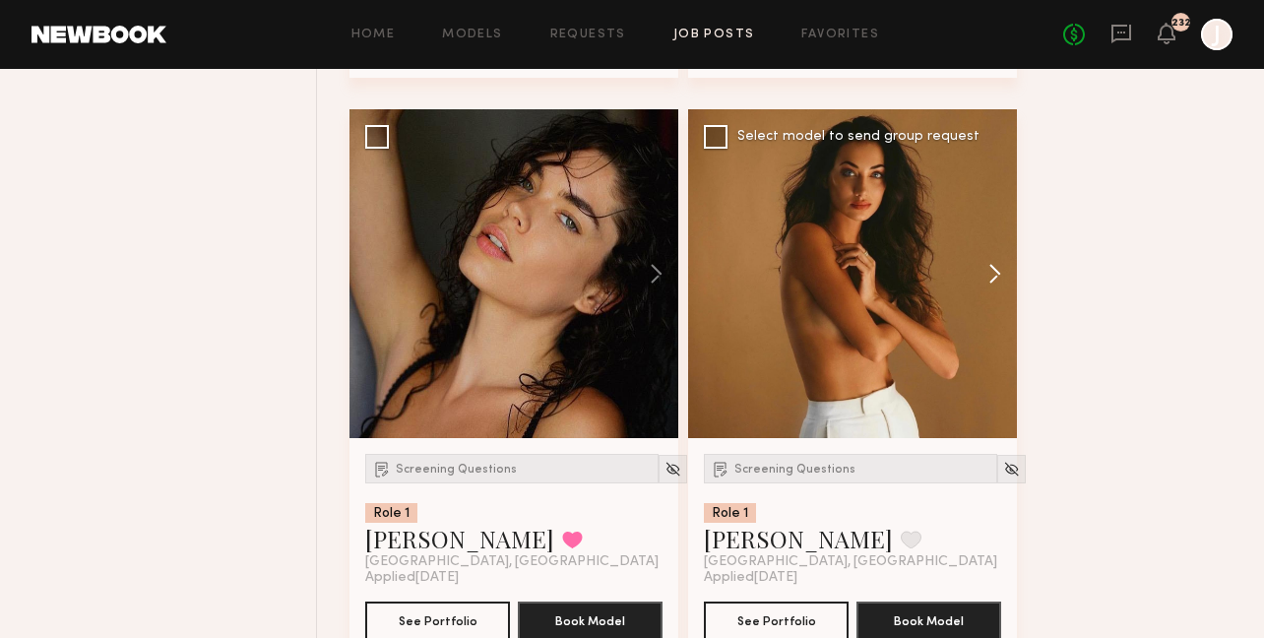
click at [1002, 286] on button at bounding box center [985, 273] width 63 height 329
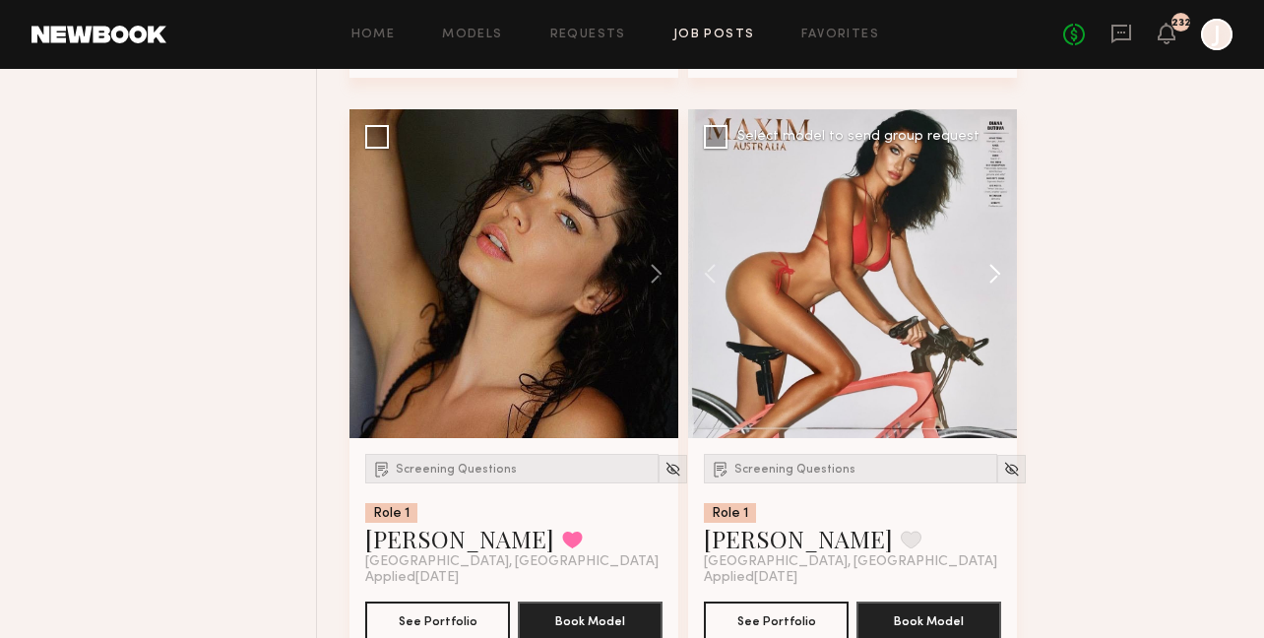
click at [1001, 283] on button at bounding box center [985, 273] width 63 height 329
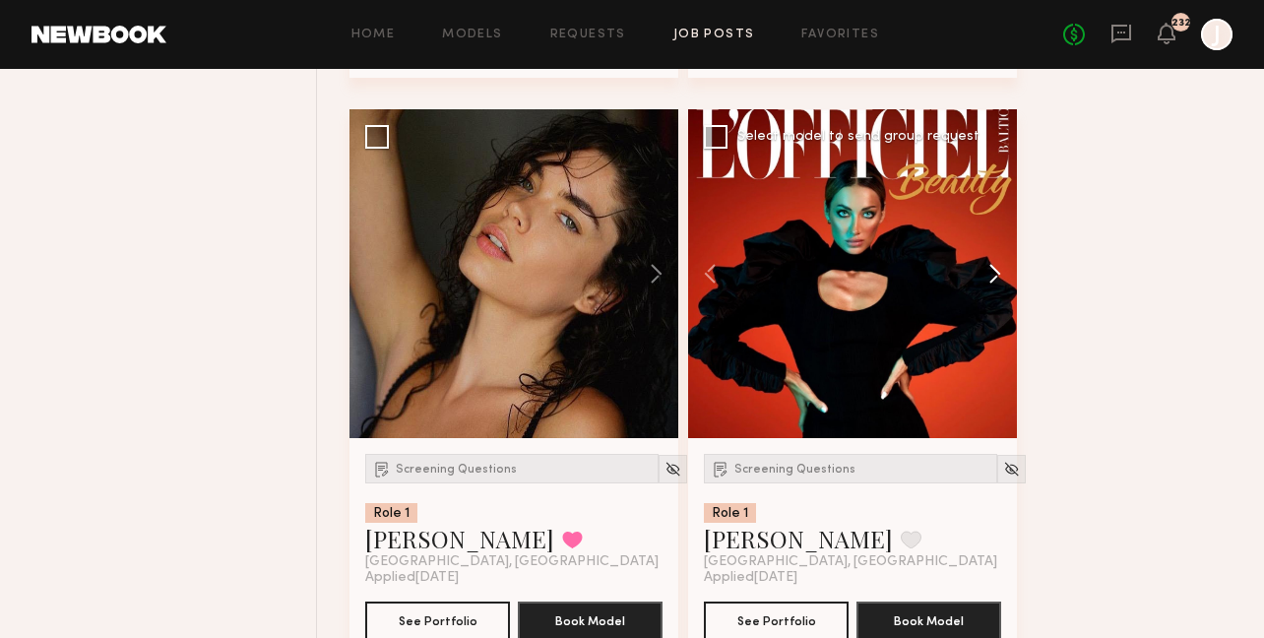
click at [1001, 283] on button at bounding box center [985, 273] width 63 height 329
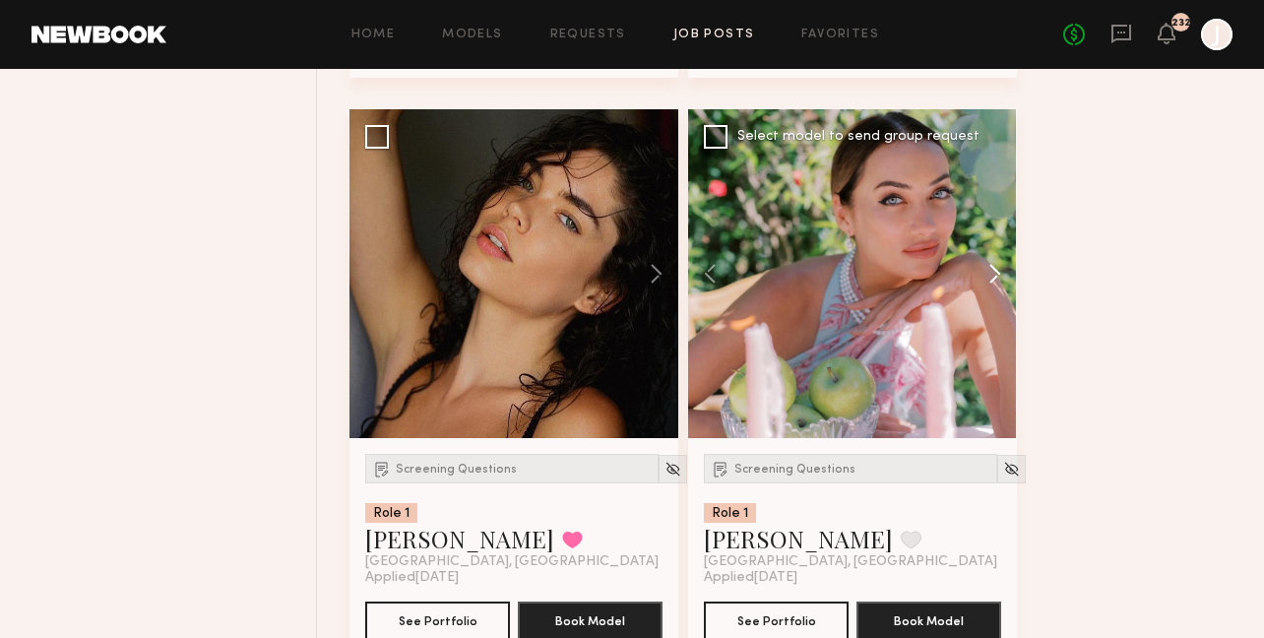
click at [998, 283] on button at bounding box center [985, 273] width 63 height 329
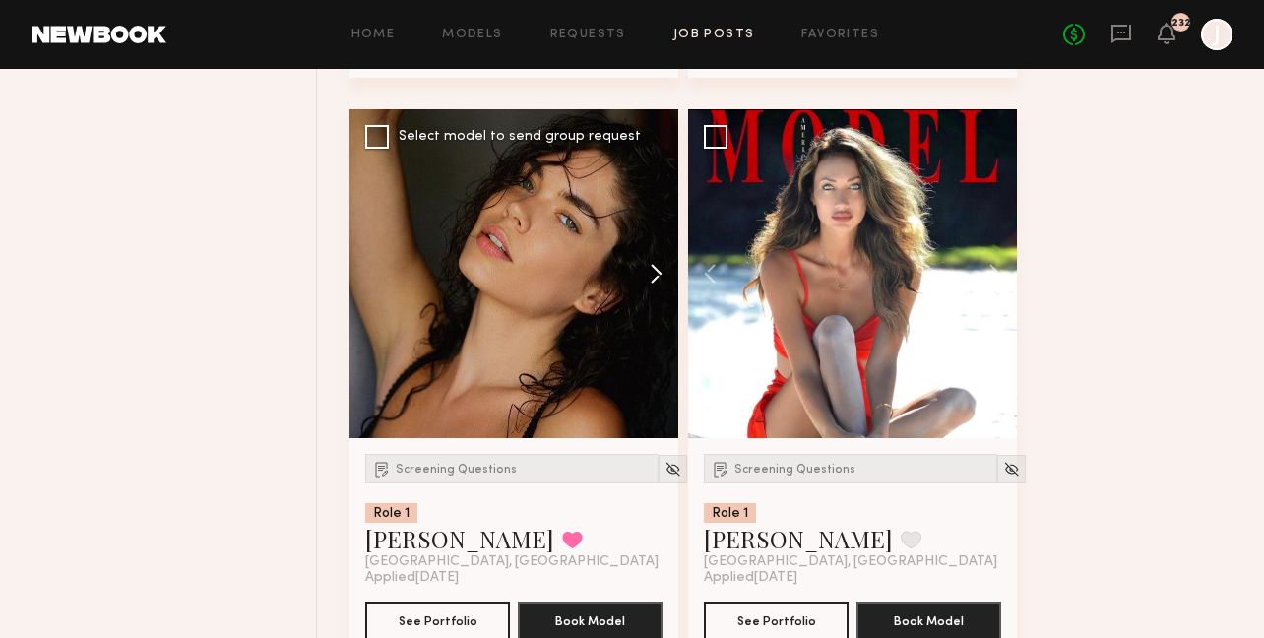
click at [653, 274] on button at bounding box center [646, 273] width 63 height 329
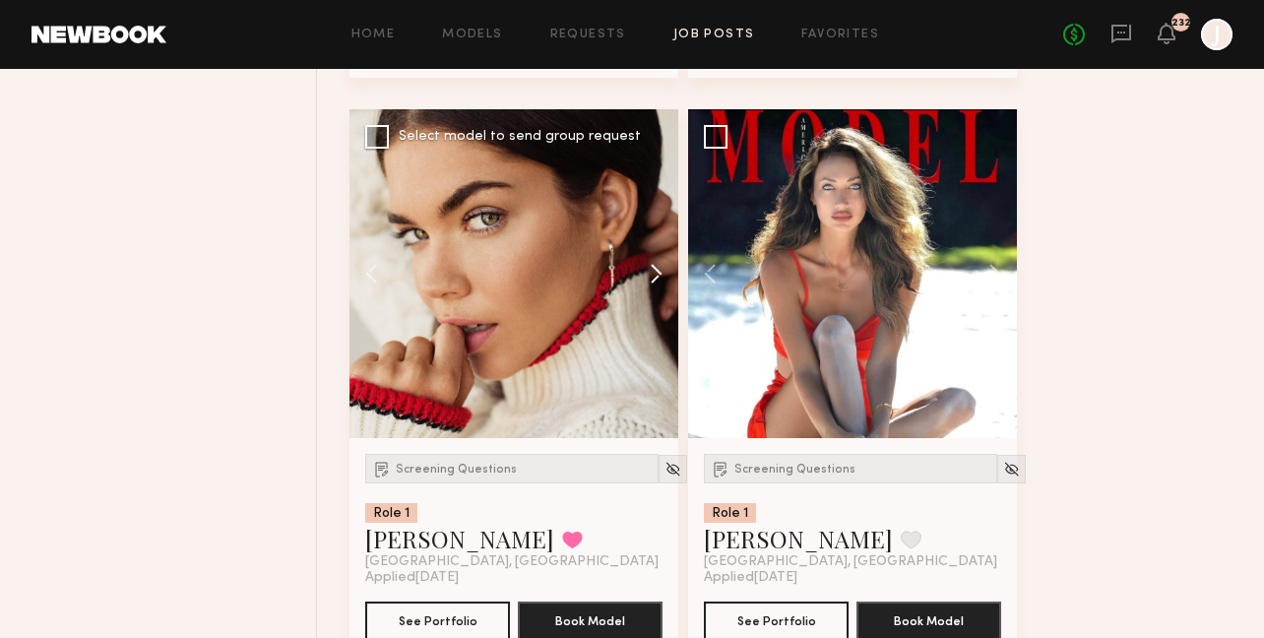
click at [655, 274] on button at bounding box center [646, 273] width 63 height 329
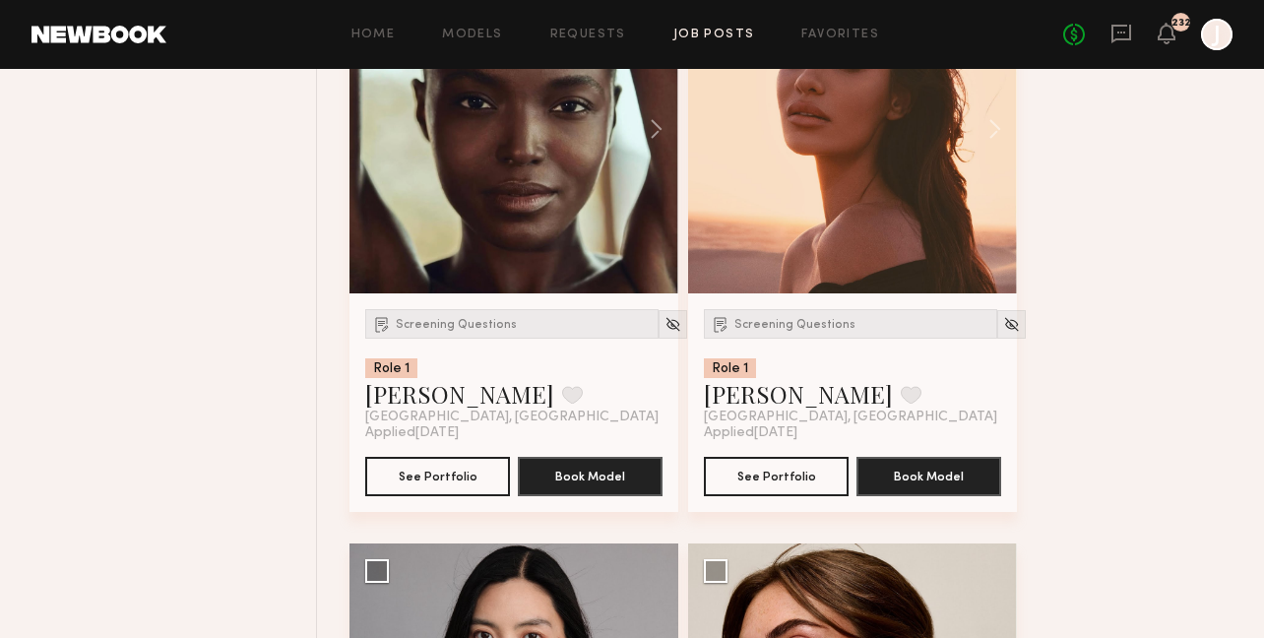
scroll to position [5402, 0]
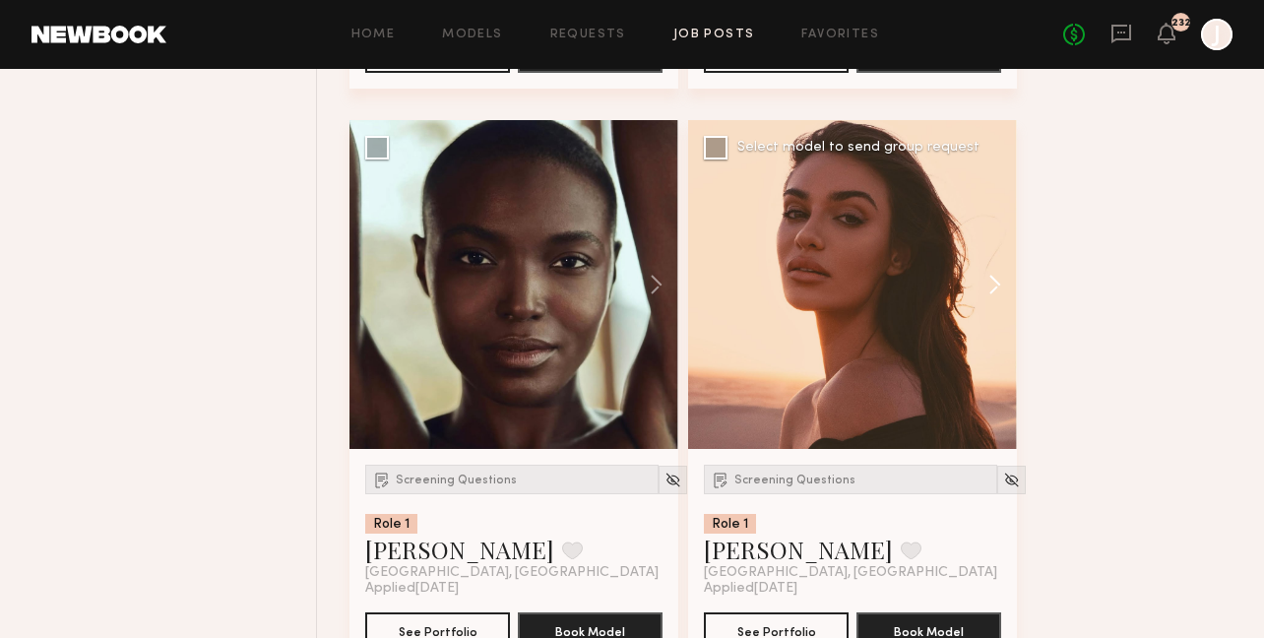
click at [991, 299] on button at bounding box center [985, 284] width 63 height 329
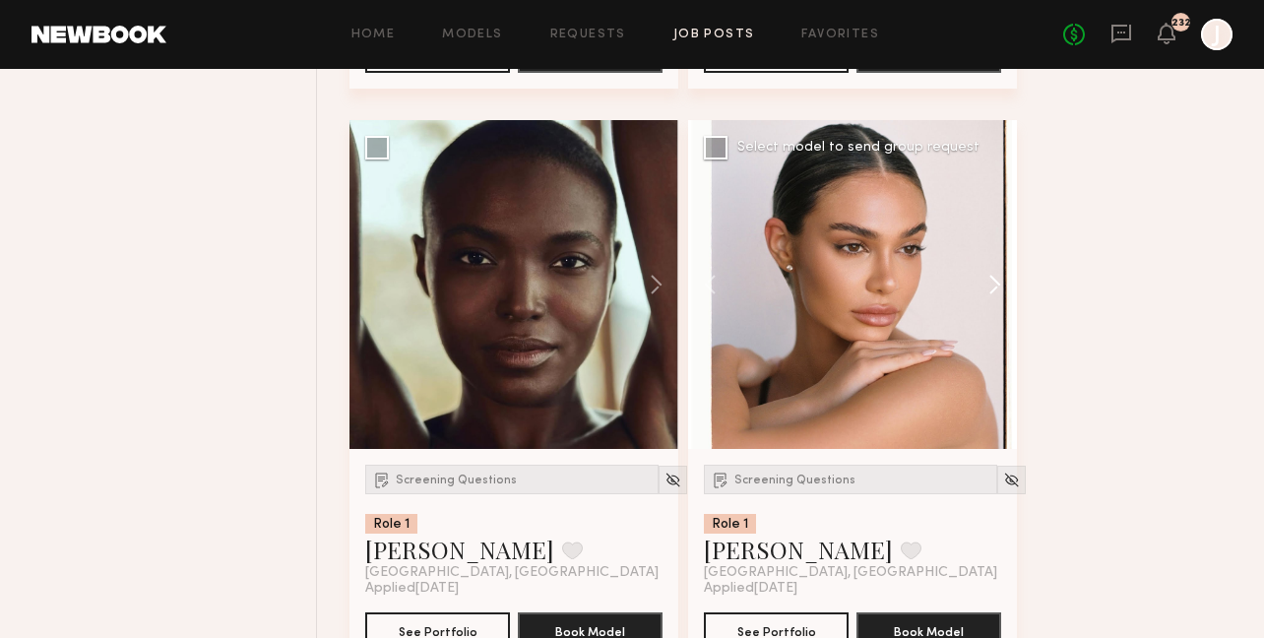
click at [994, 296] on button at bounding box center [985, 284] width 63 height 329
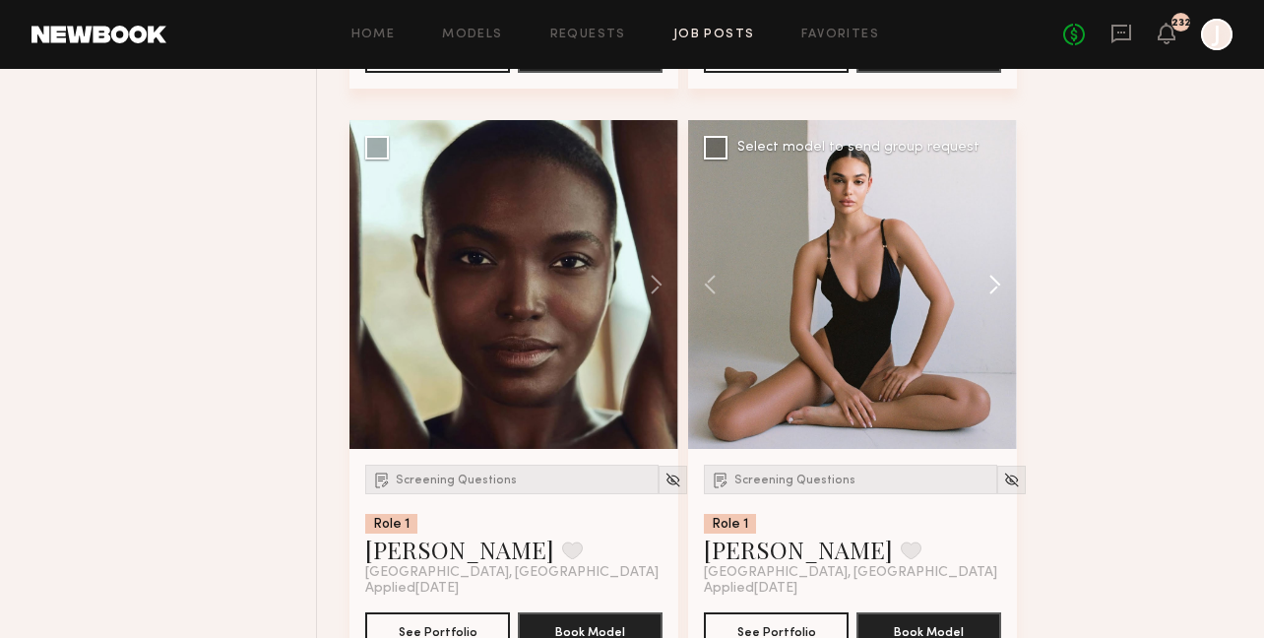
click at [994, 296] on button at bounding box center [985, 284] width 63 height 329
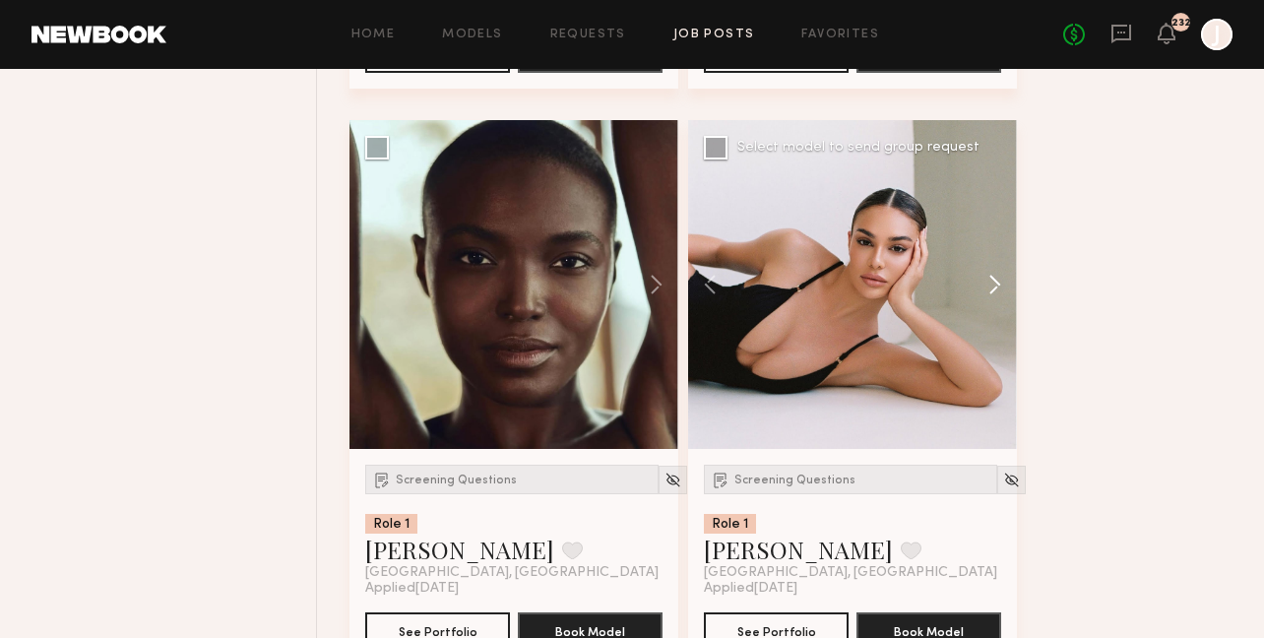
click at [993, 295] on button at bounding box center [985, 284] width 63 height 329
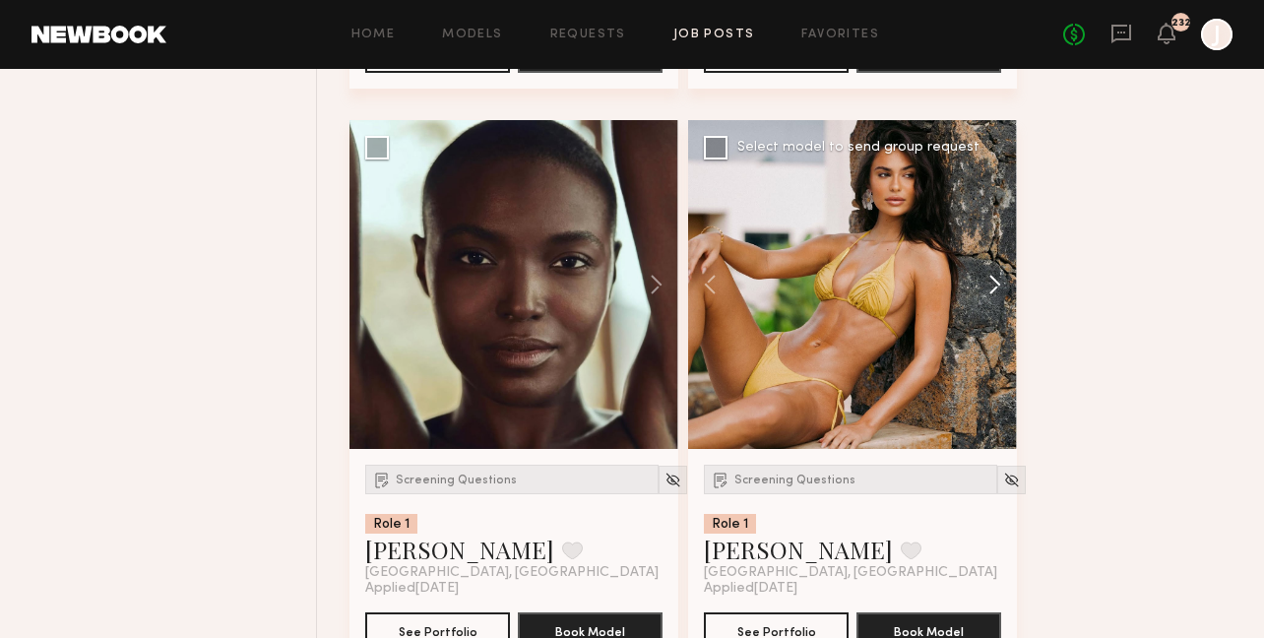
click at [996, 294] on button at bounding box center [985, 284] width 63 height 329
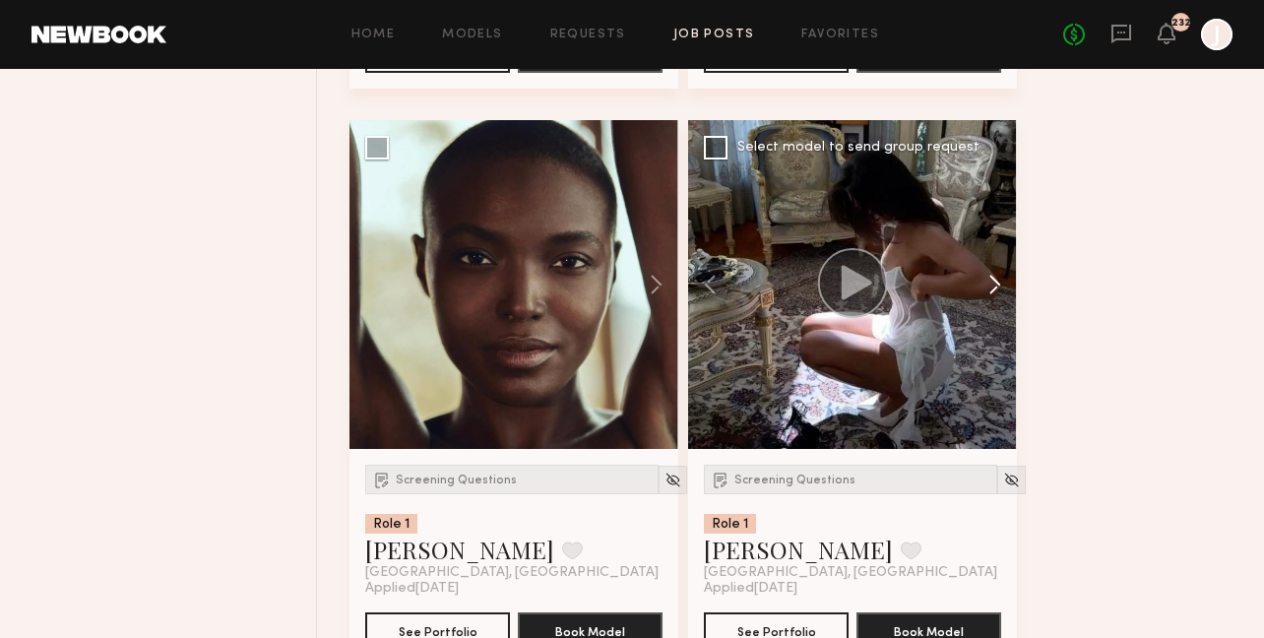
click at [996, 292] on button at bounding box center [985, 284] width 63 height 329
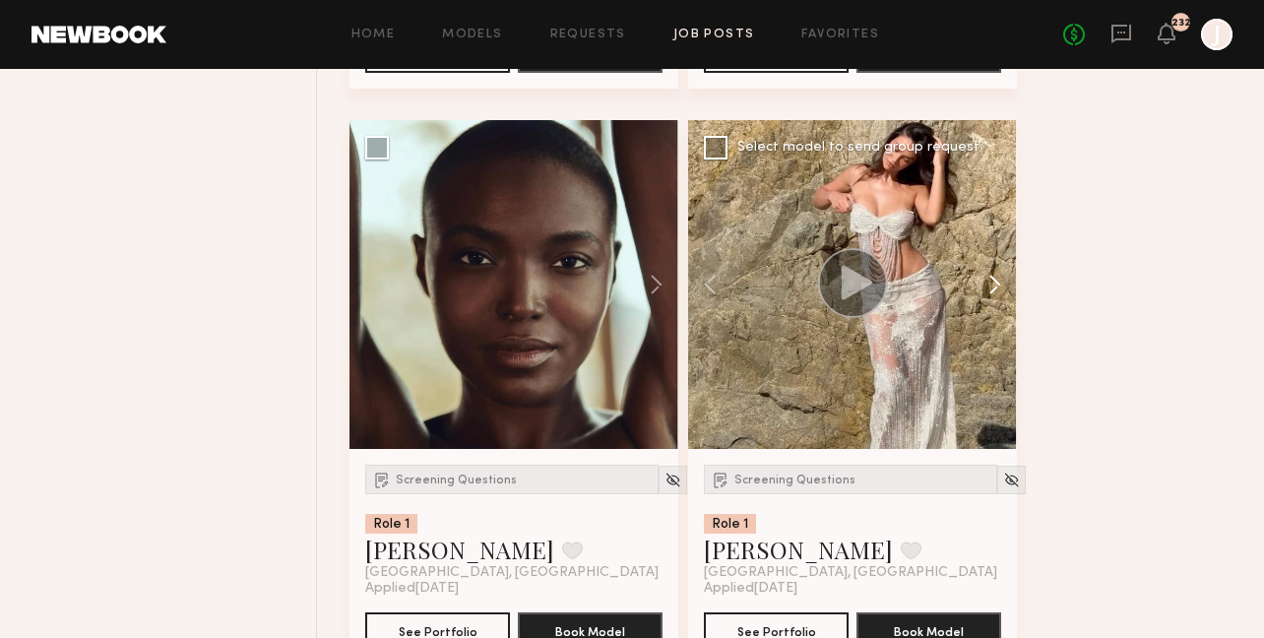
click at [995, 279] on button at bounding box center [985, 284] width 63 height 329
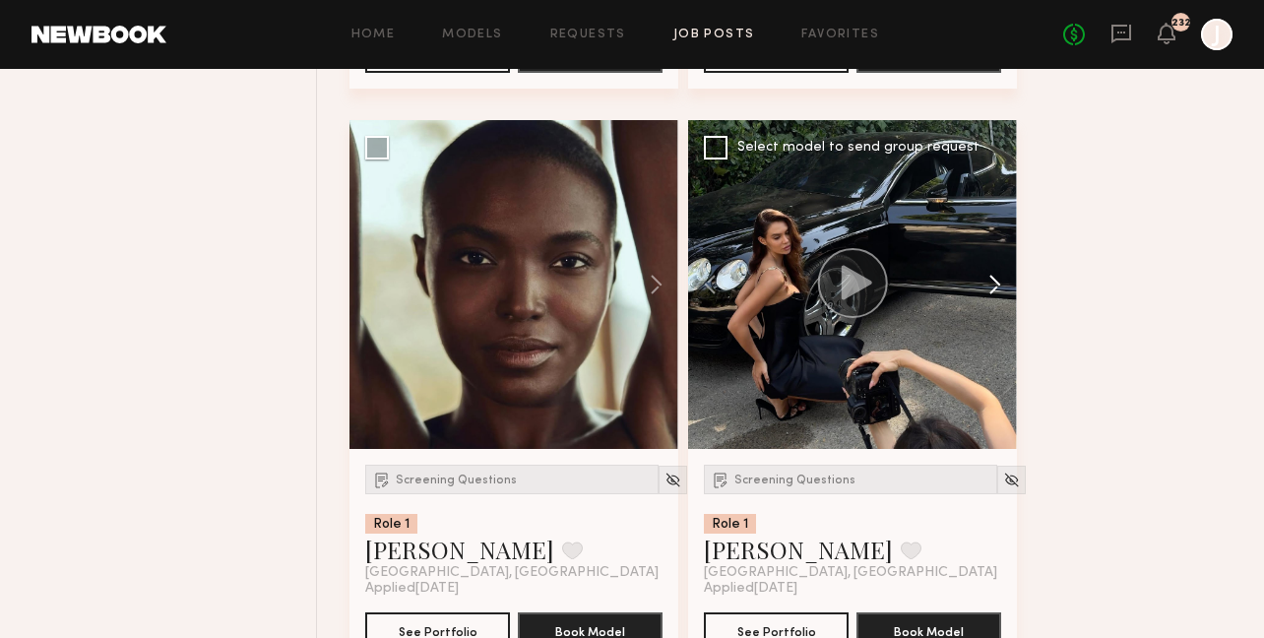
click at [996, 282] on button at bounding box center [985, 284] width 63 height 329
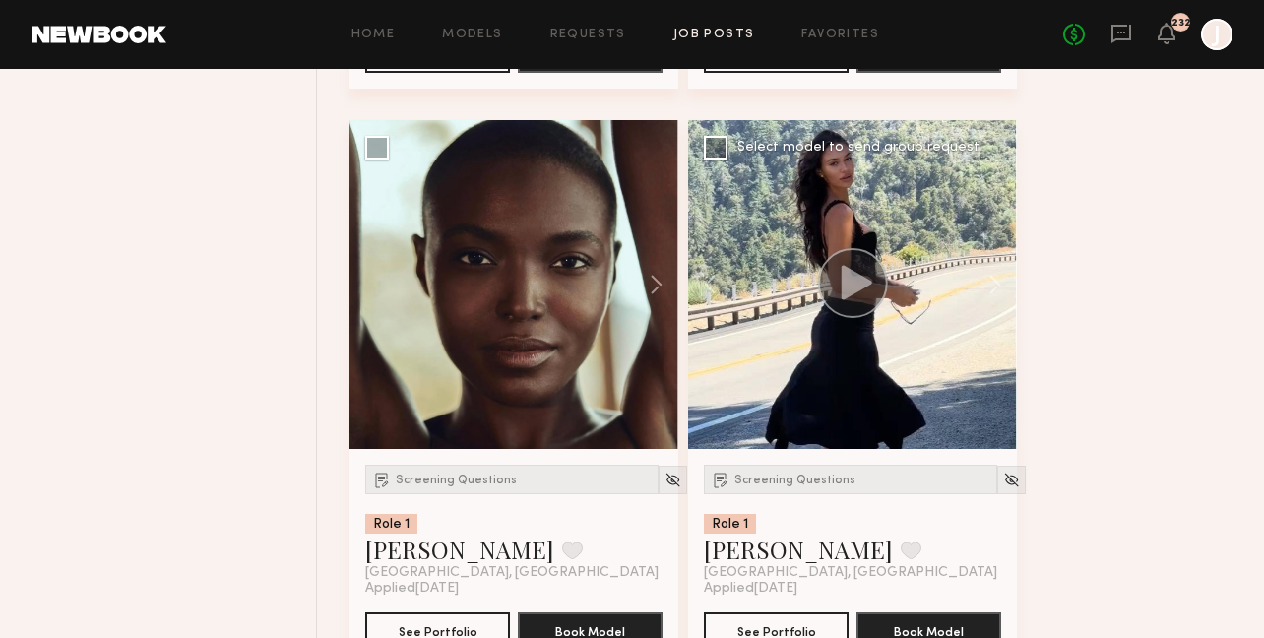
scroll to position [5892, 0]
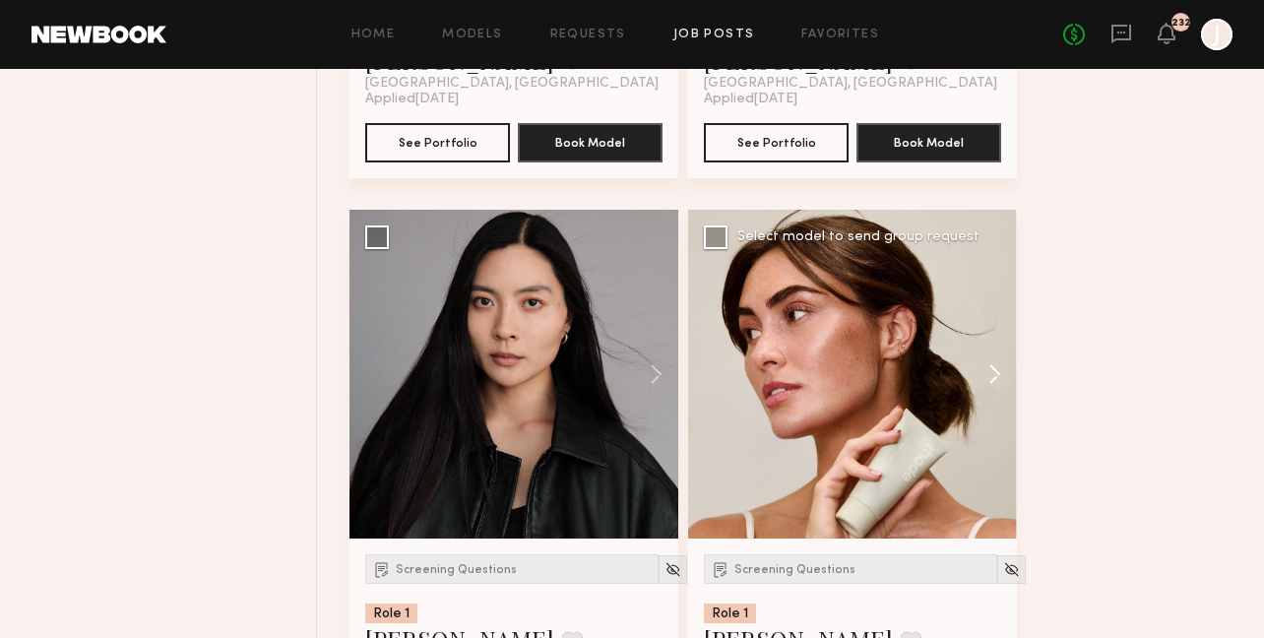
click at [995, 375] on button at bounding box center [985, 374] width 63 height 329
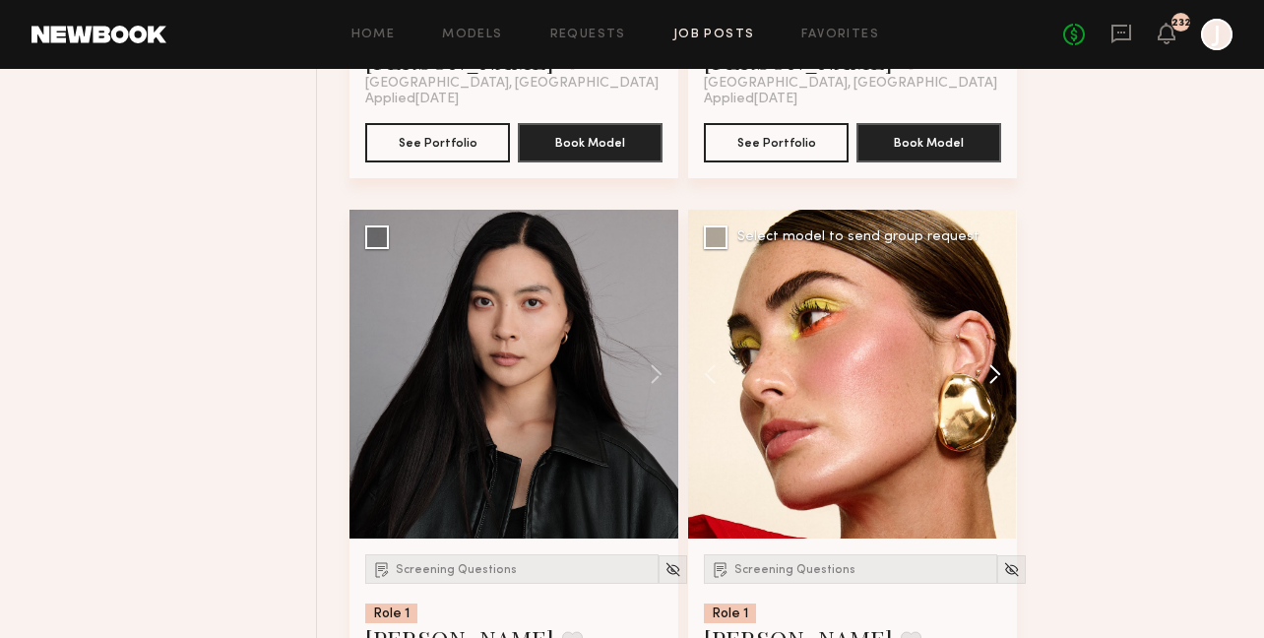
click at [995, 376] on button at bounding box center [985, 374] width 63 height 329
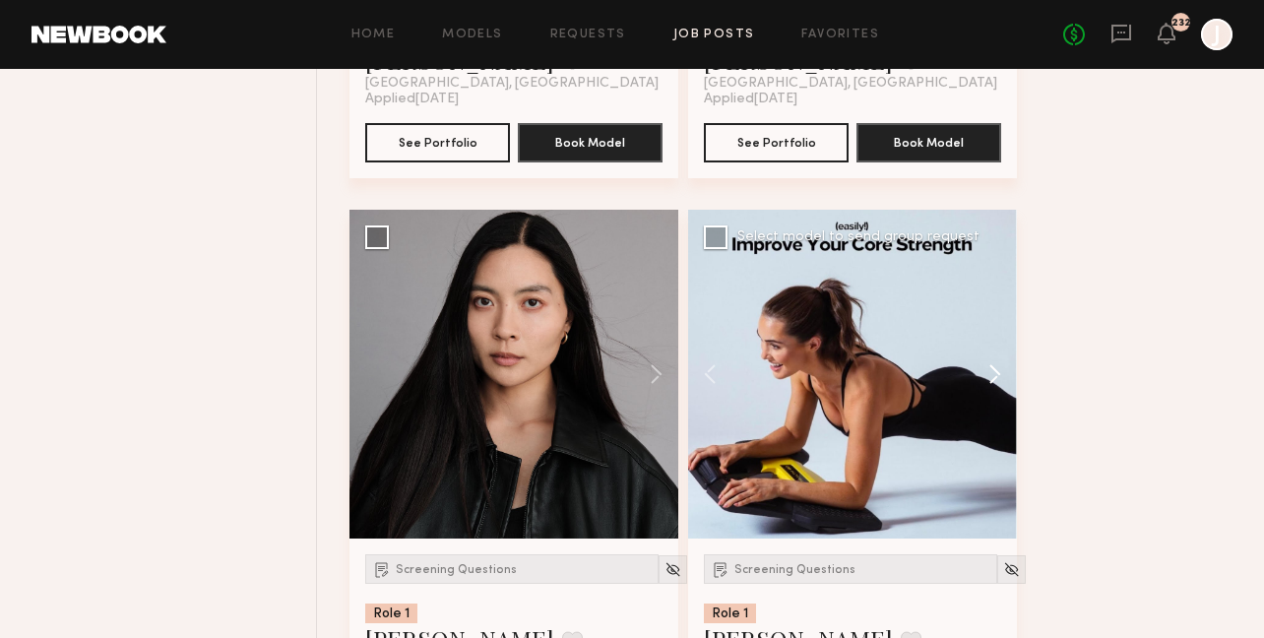
click at [995, 376] on button at bounding box center [985, 374] width 63 height 329
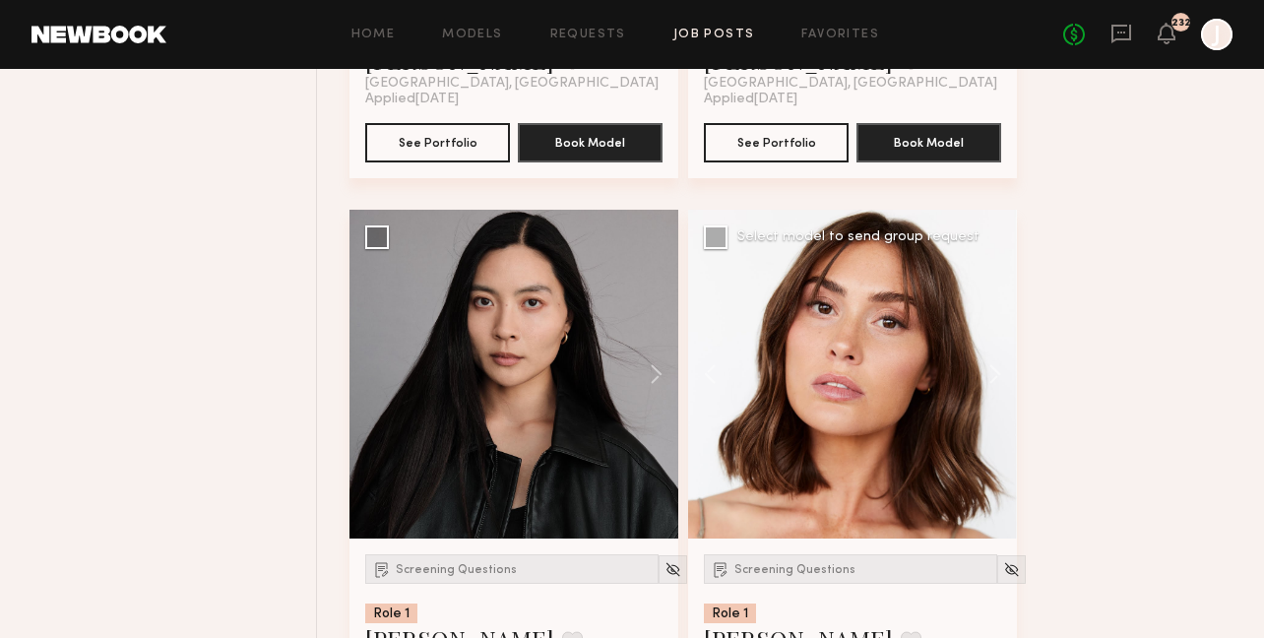
scroll to position [6033, 0]
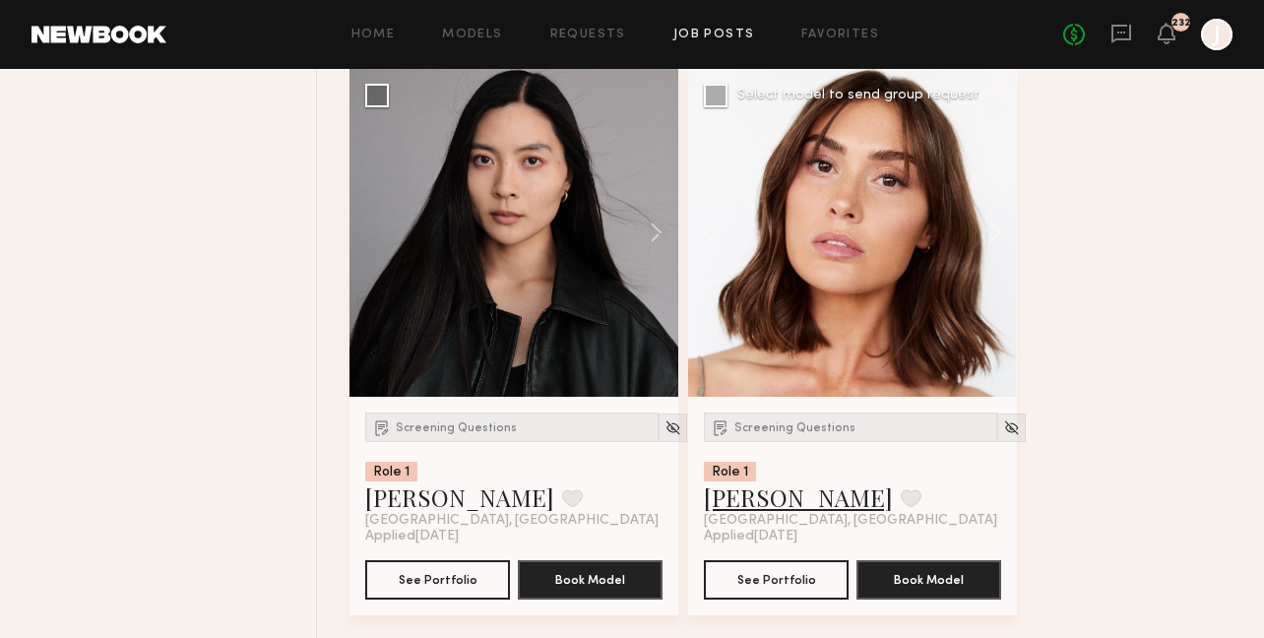
click at [749, 503] on link "Louise M." at bounding box center [798, 497] width 189 height 32
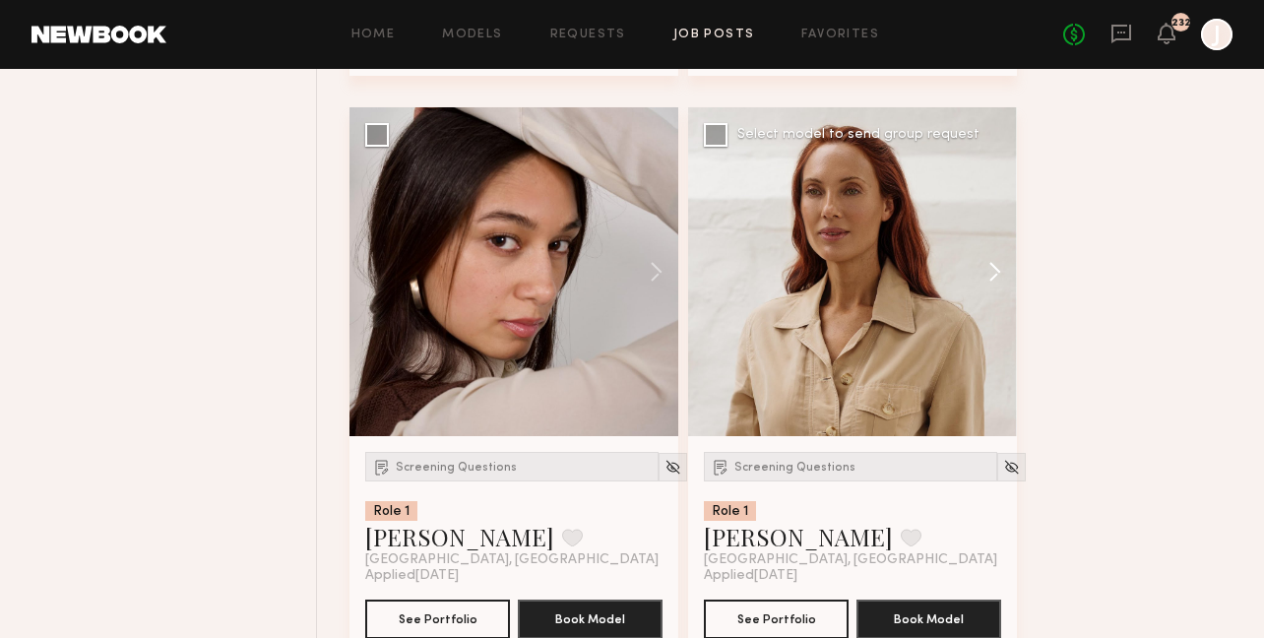
scroll to position [6560, 0]
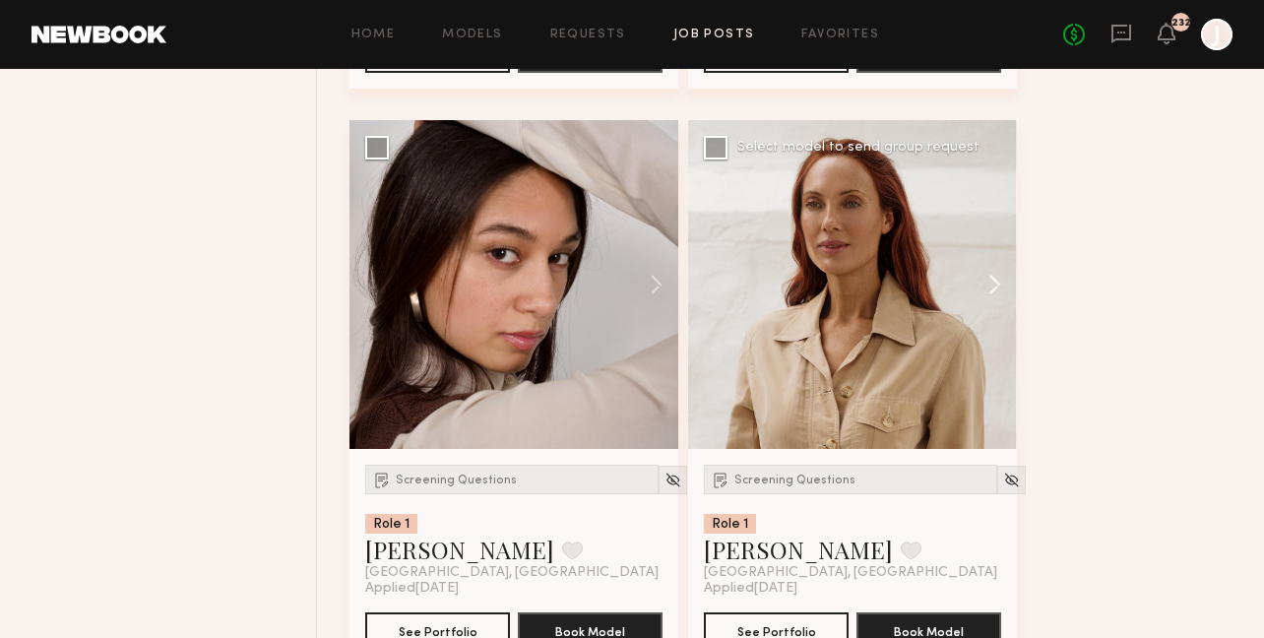
click at [998, 293] on button at bounding box center [985, 284] width 63 height 329
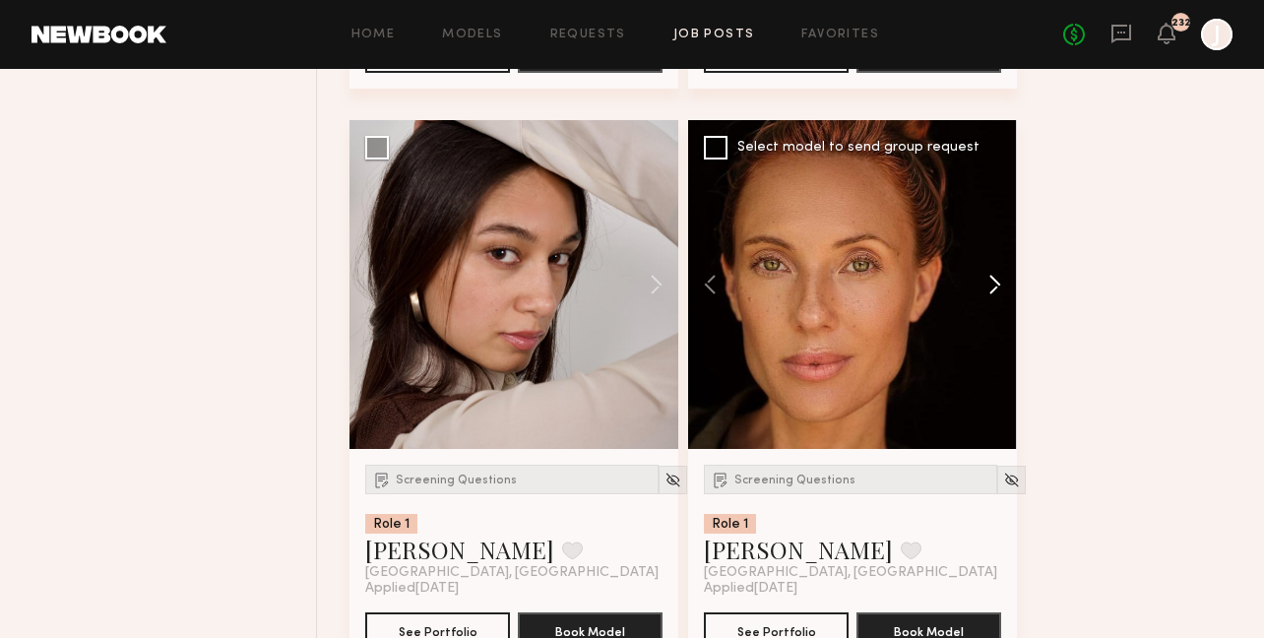
click at [996, 291] on button at bounding box center [985, 284] width 63 height 329
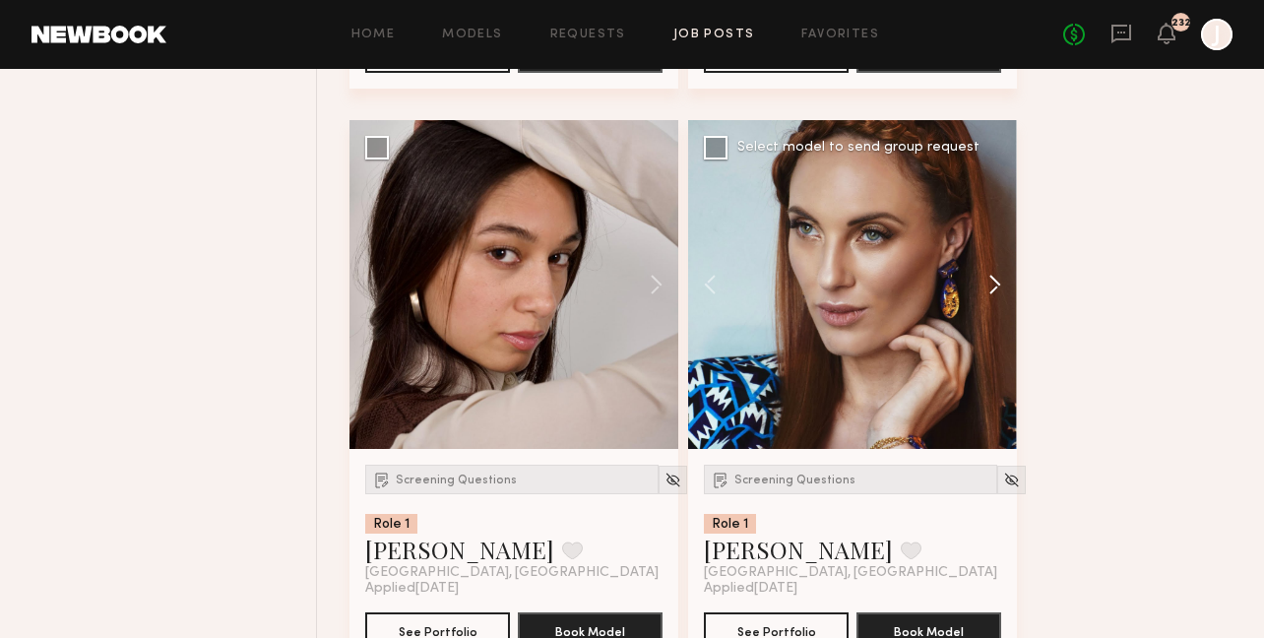
click at [994, 291] on button at bounding box center [985, 284] width 63 height 329
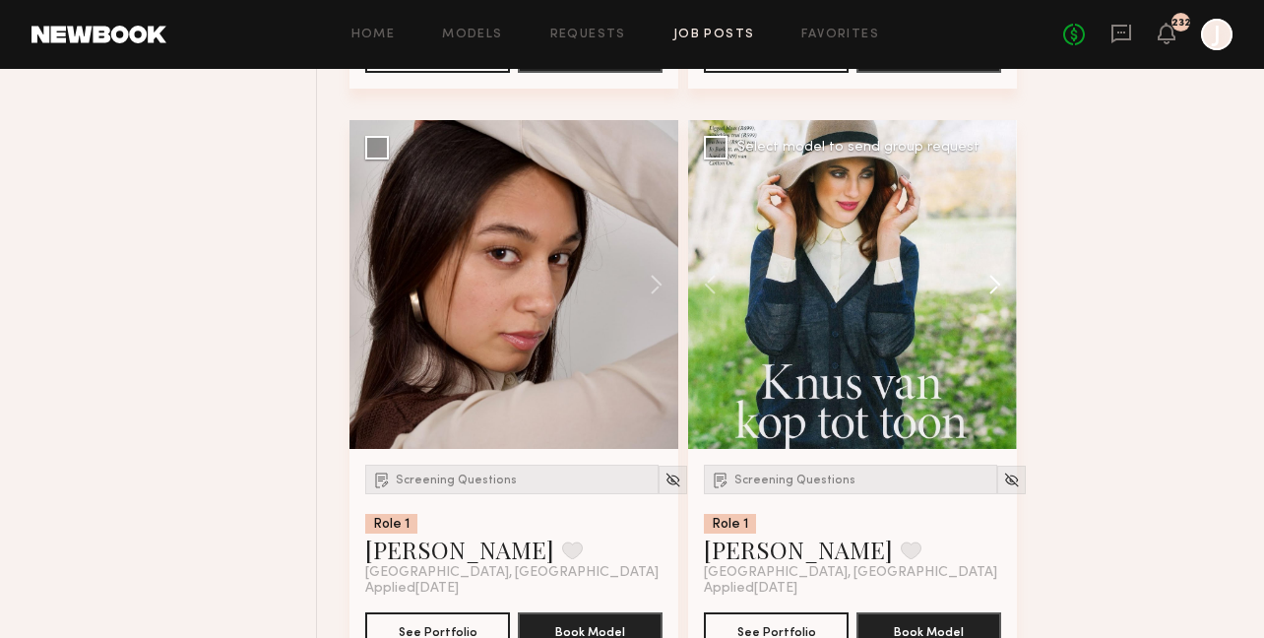
click at [993, 291] on button at bounding box center [985, 284] width 63 height 329
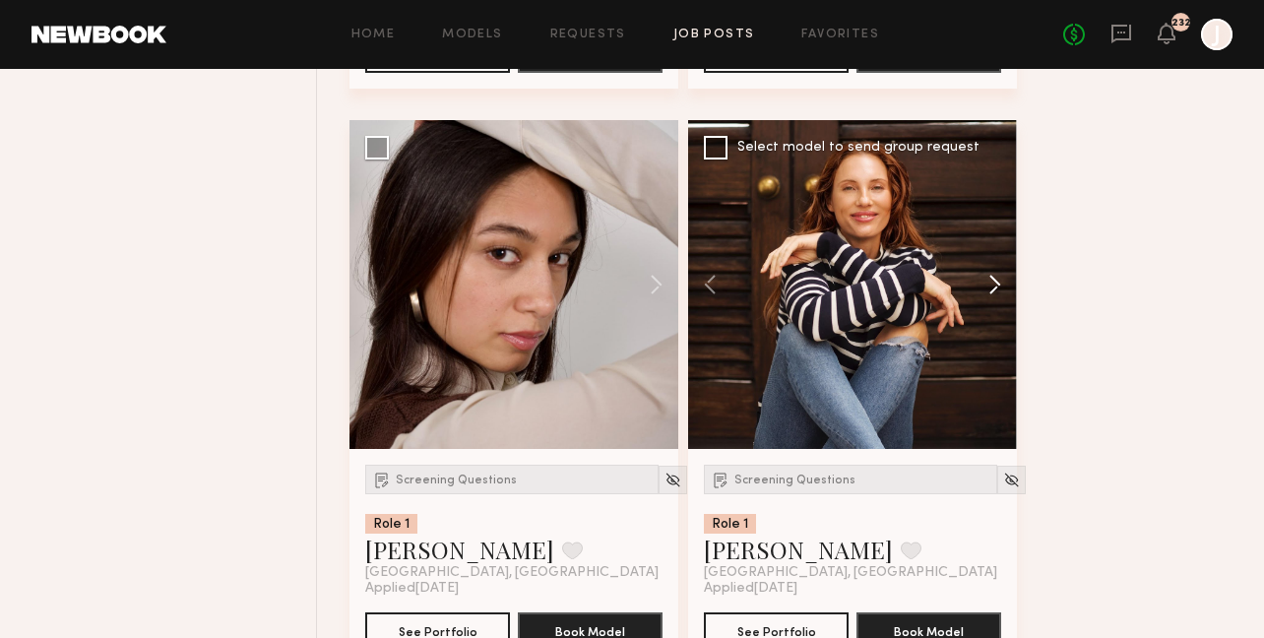
click at [993, 291] on button at bounding box center [985, 284] width 63 height 329
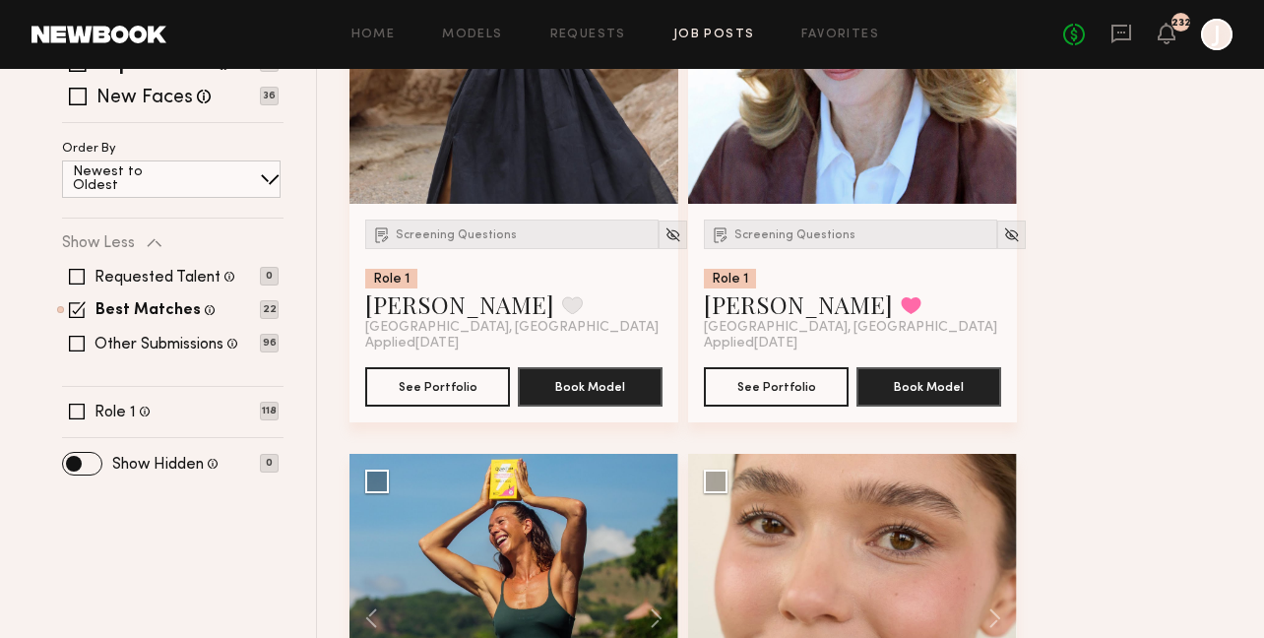
scroll to position [0, 0]
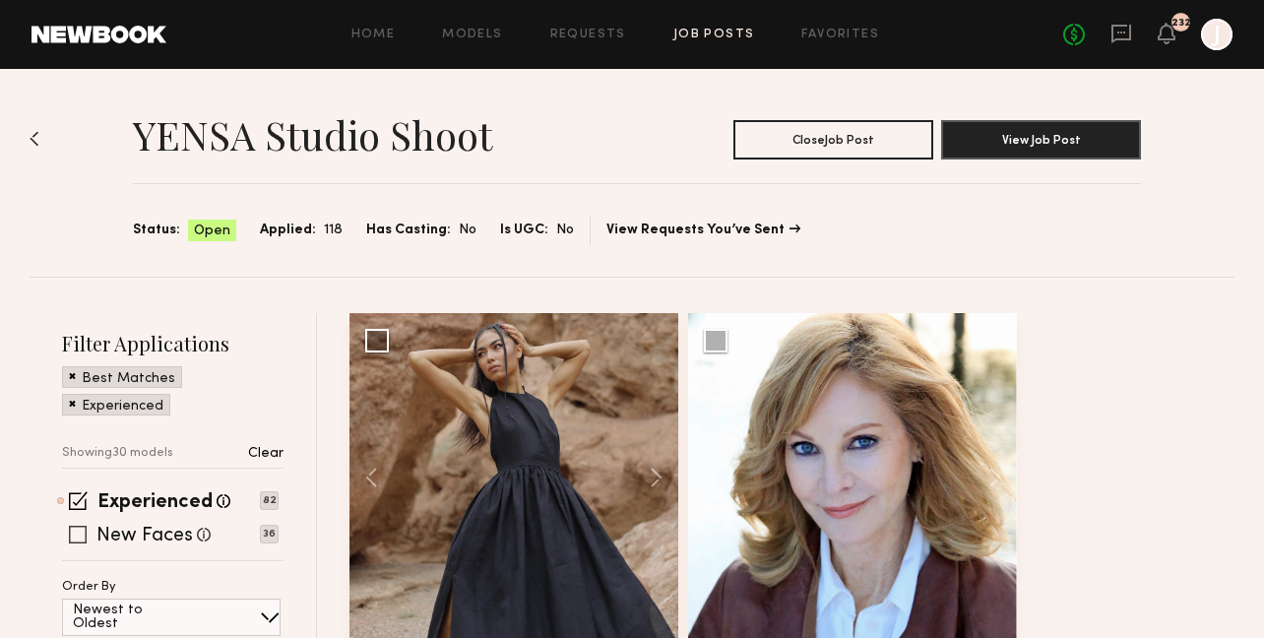
click at [81, 537] on span at bounding box center [78, 535] width 18 height 18
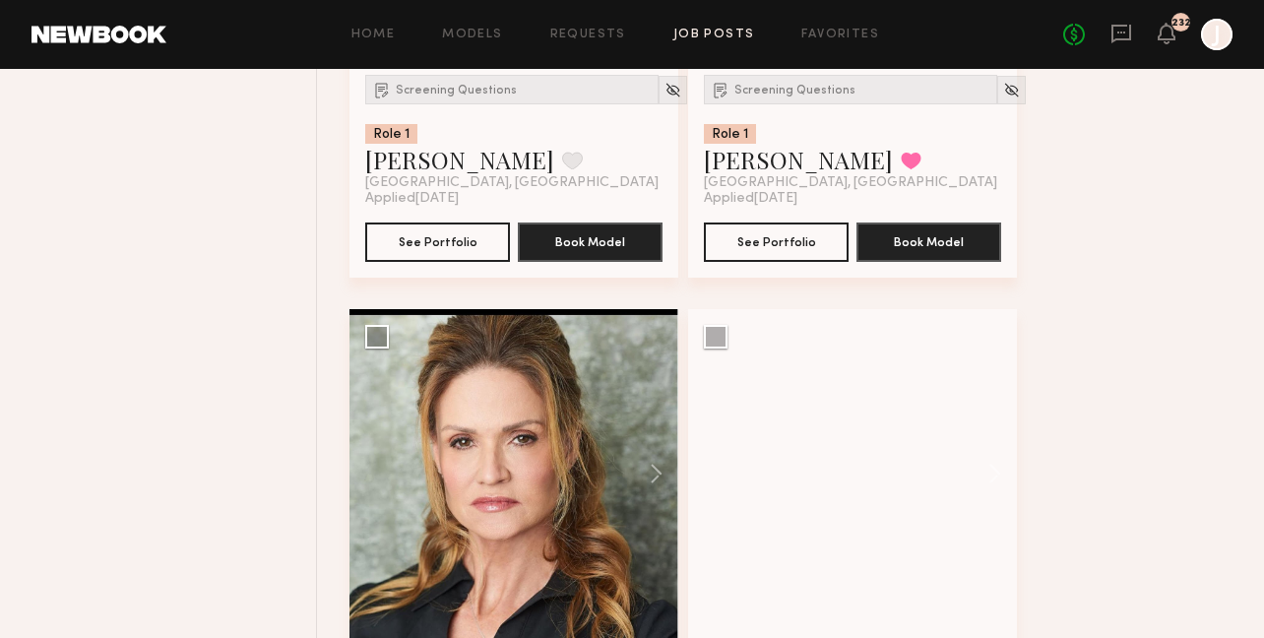
scroll to position [2950, 0]
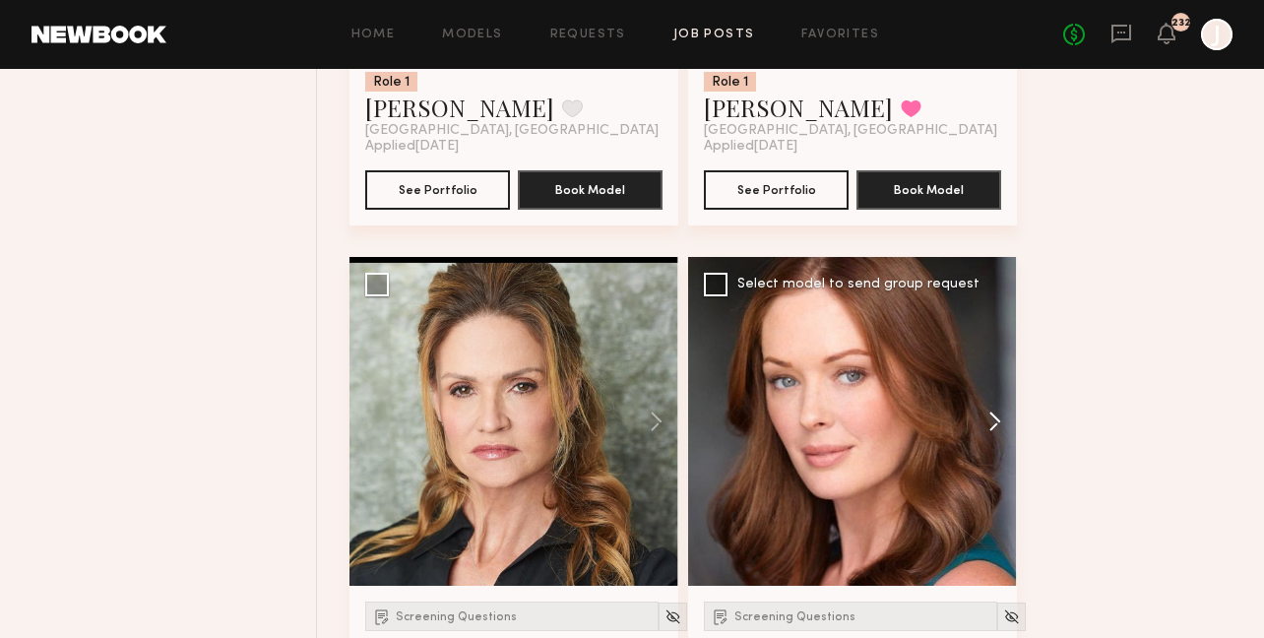
click at [1007, 423] on button at bounding box center [985, 421] width 63 height 329
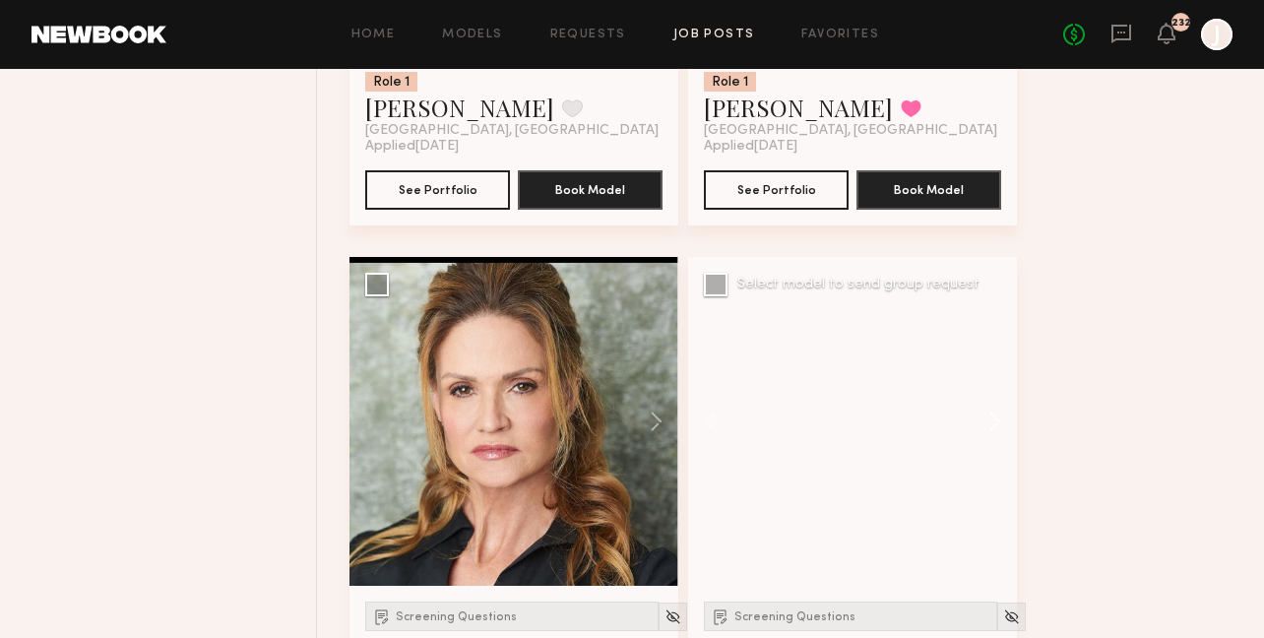
click at [1007, 423] on button at bounding box center [985, 421] width 63 height 329
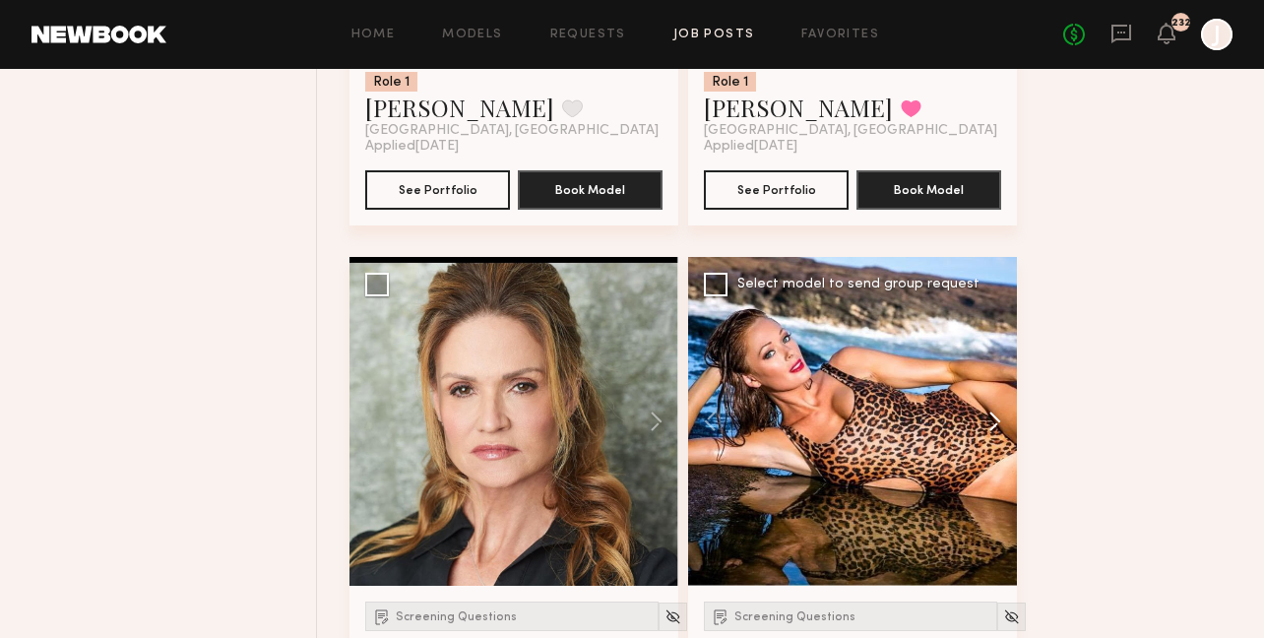
click at [1001, 423] on button at bounding box center [985, 421] width 63 height 329
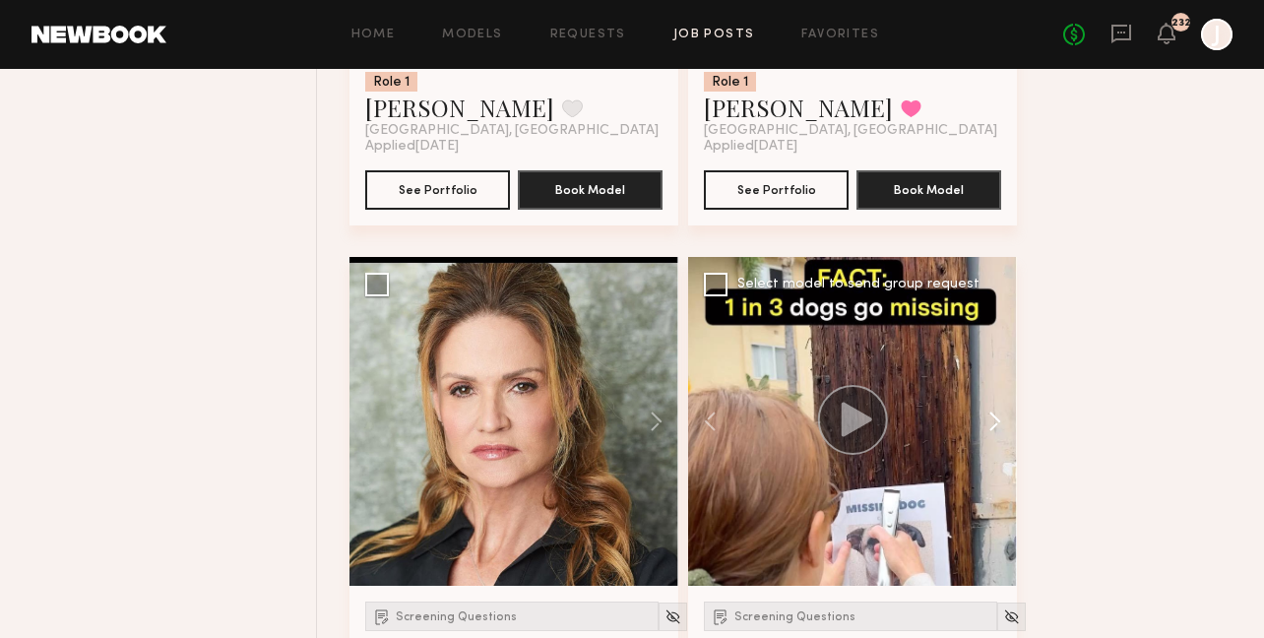
click at [1001, 423] on button at bounding box center [985, 421] width 63 height 329
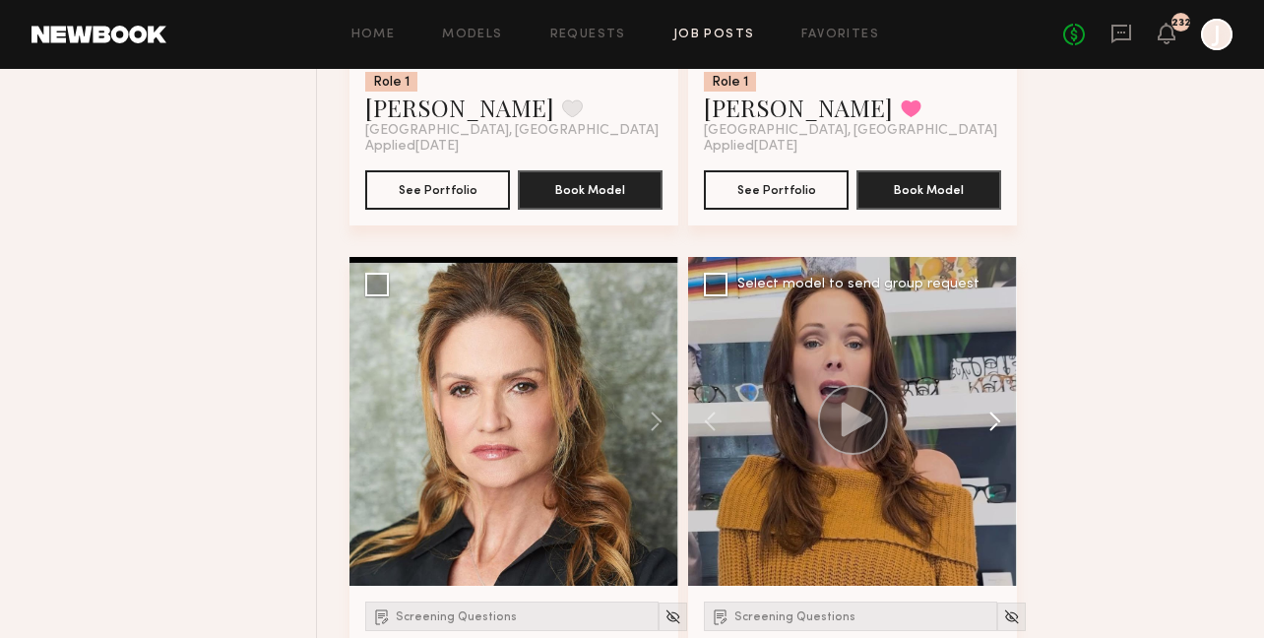
click at [1001, 423] on button at bounding box center [985, 421] width 63 height 329
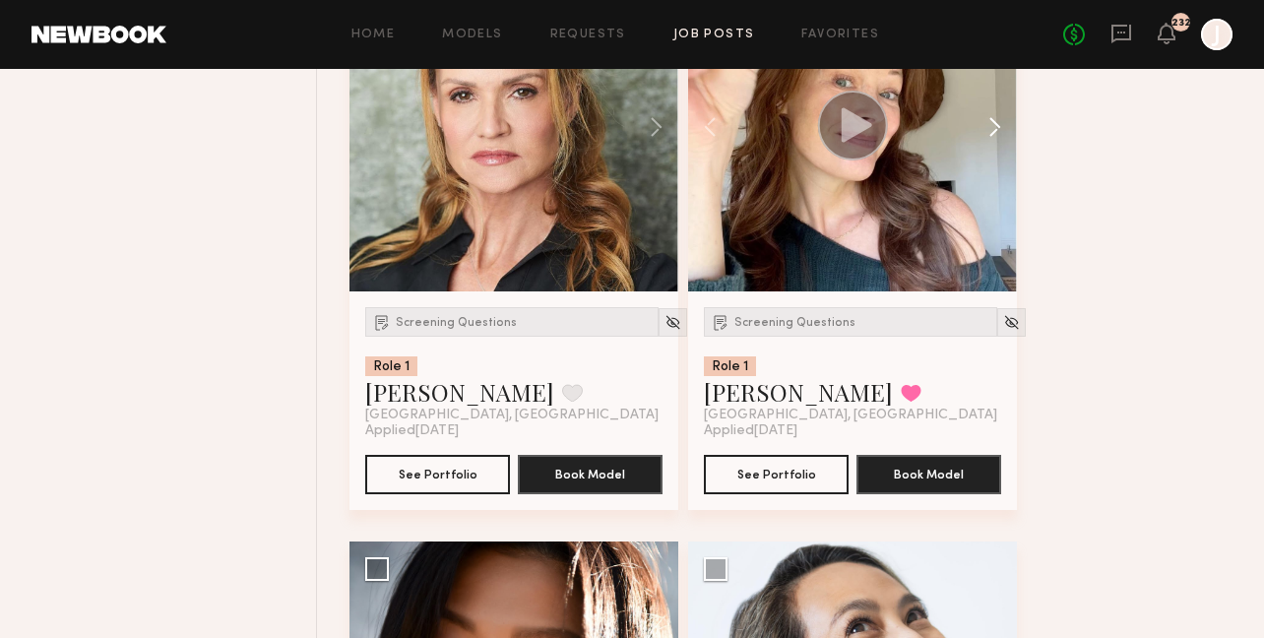
scroll to position [3265, 0]
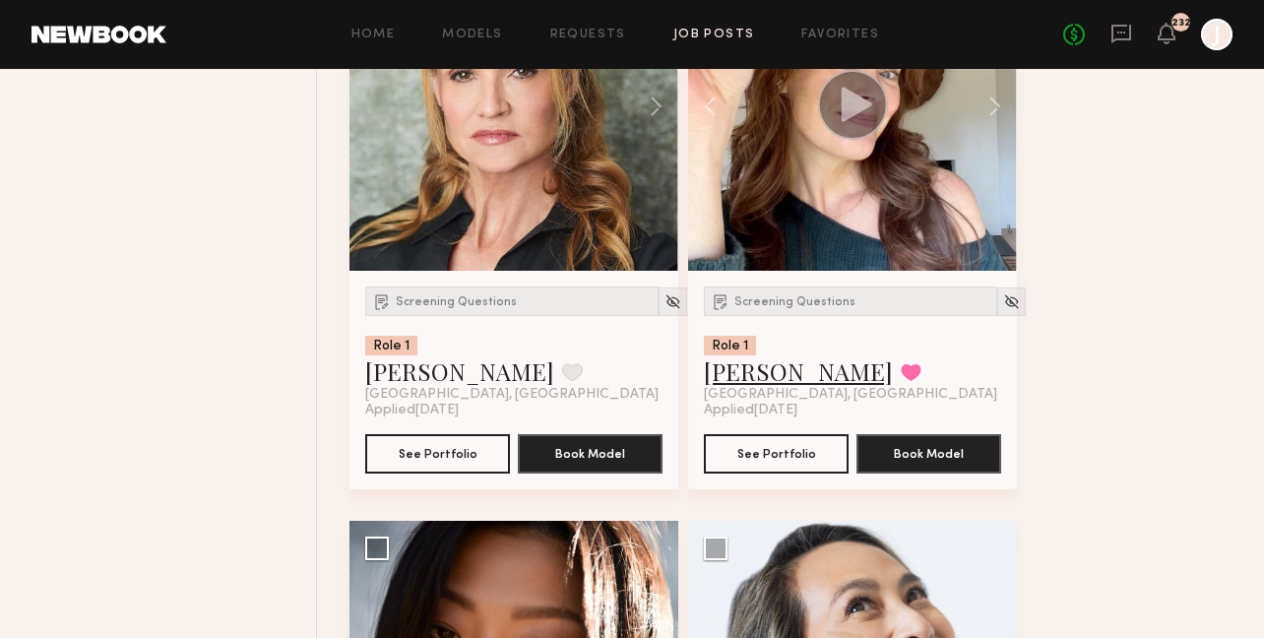
click at [761, 380] on link "Natalie D." at bounding box center [798, 371] width 189 height 32
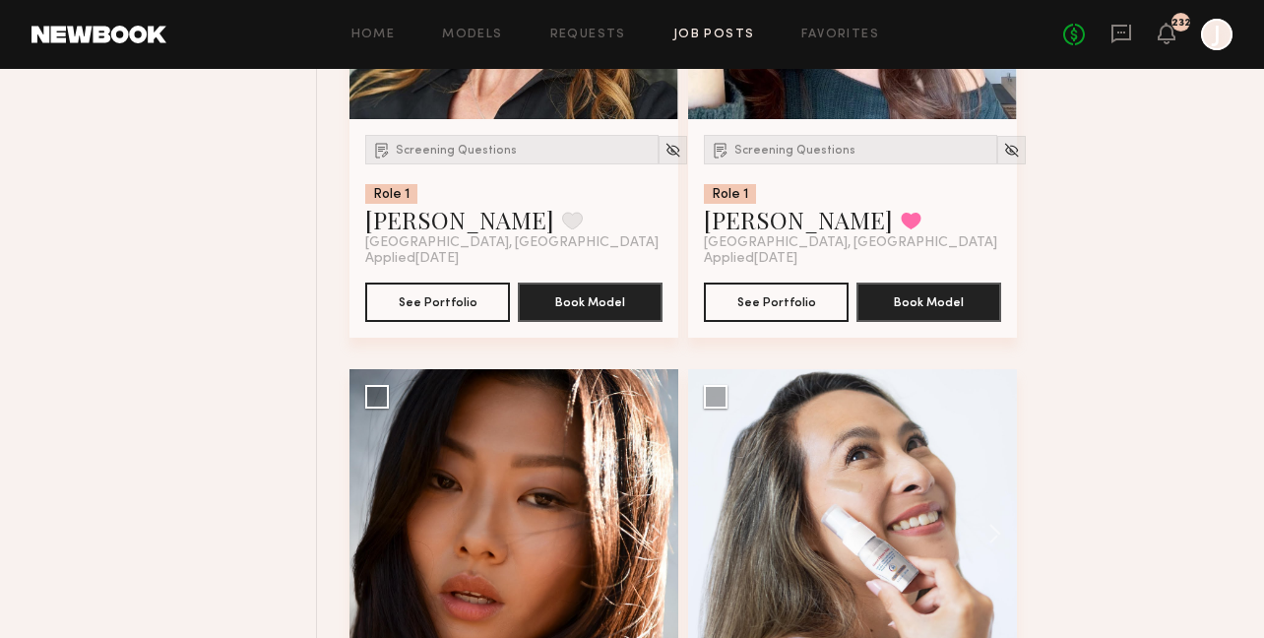
scroll to position [3598, 0]
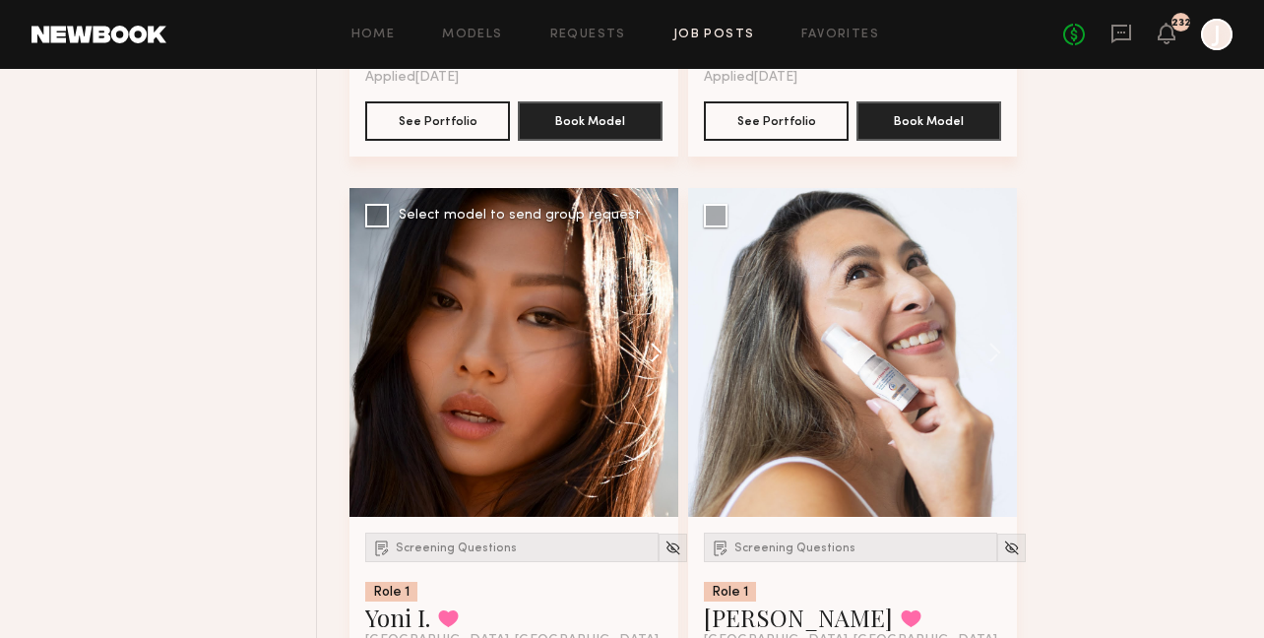
click at [649, 348] on button at bounding box center [646, 352] width 63 height 329
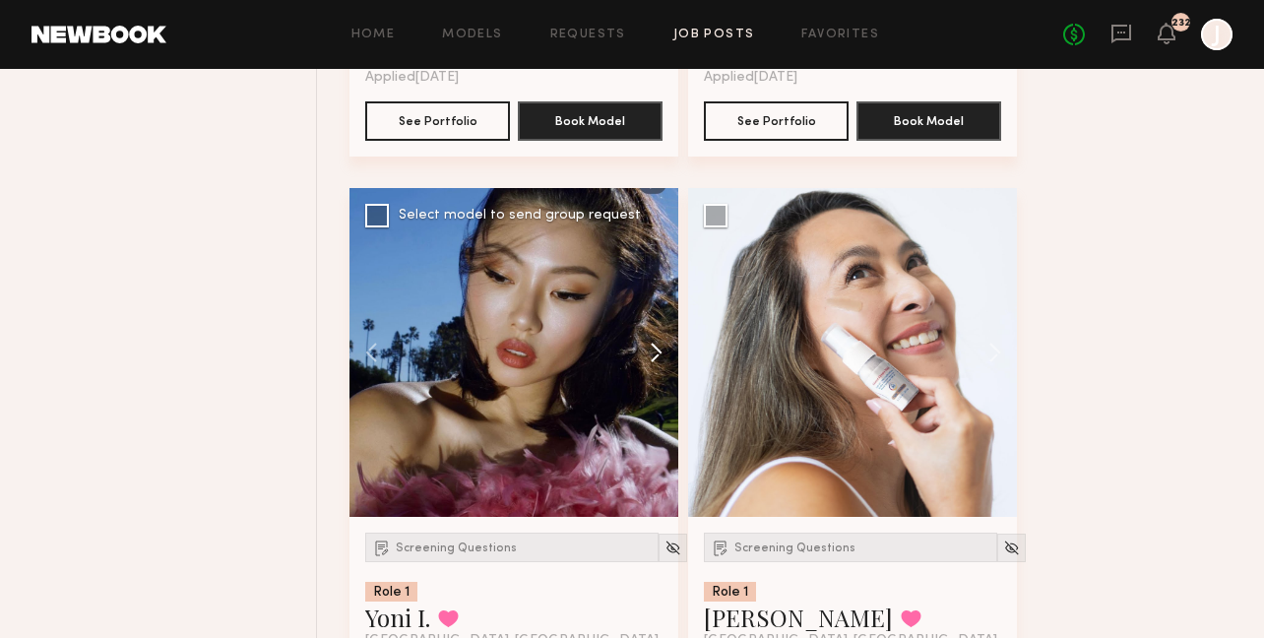
click at [653, 349] on button at bounding box center [646, 352] width 63 height 329
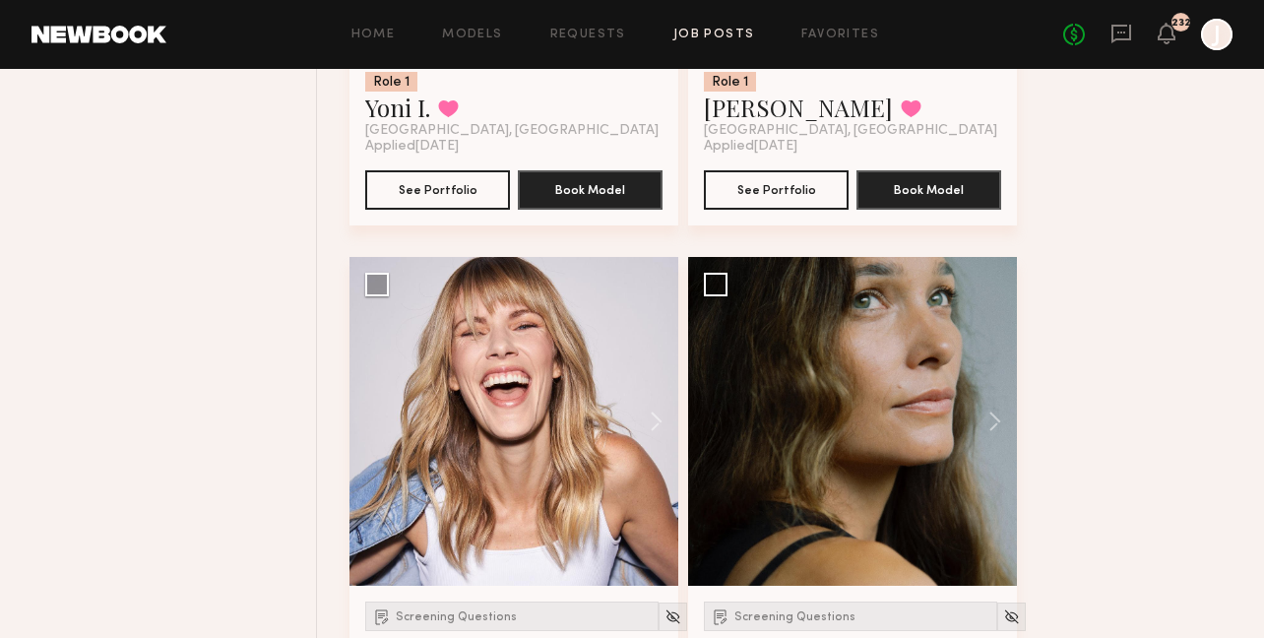
scroll to position [4165, 0]
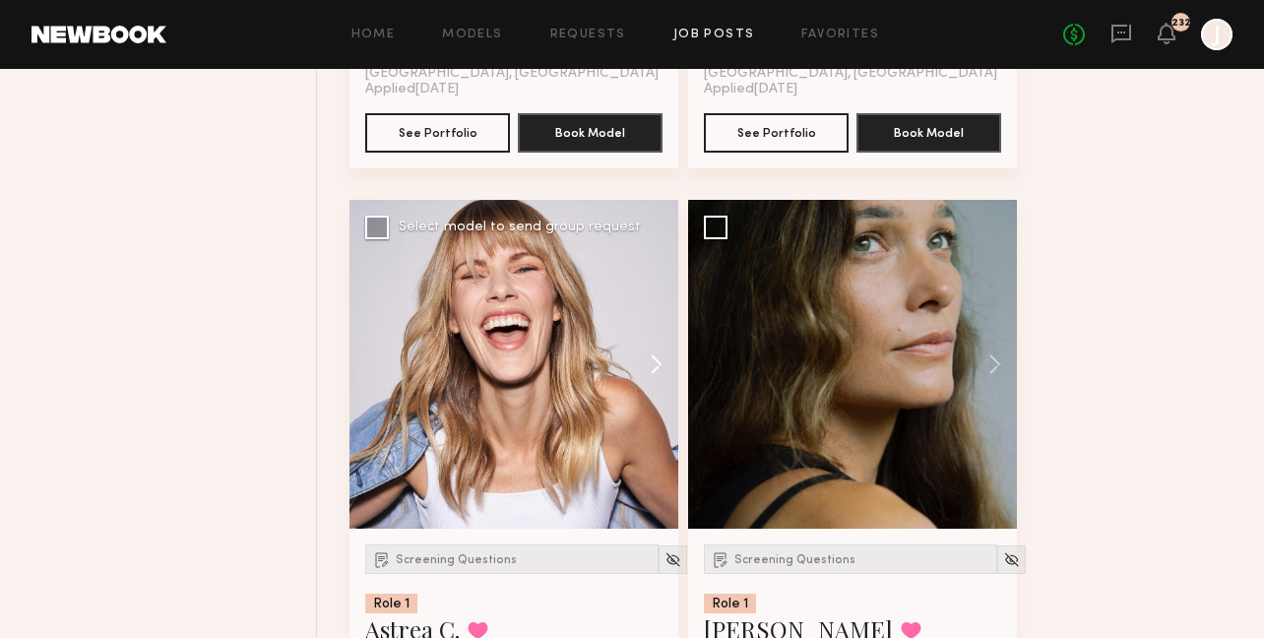
click at [657, 357] on button at bounding box center [646, 364] width 63 height 329
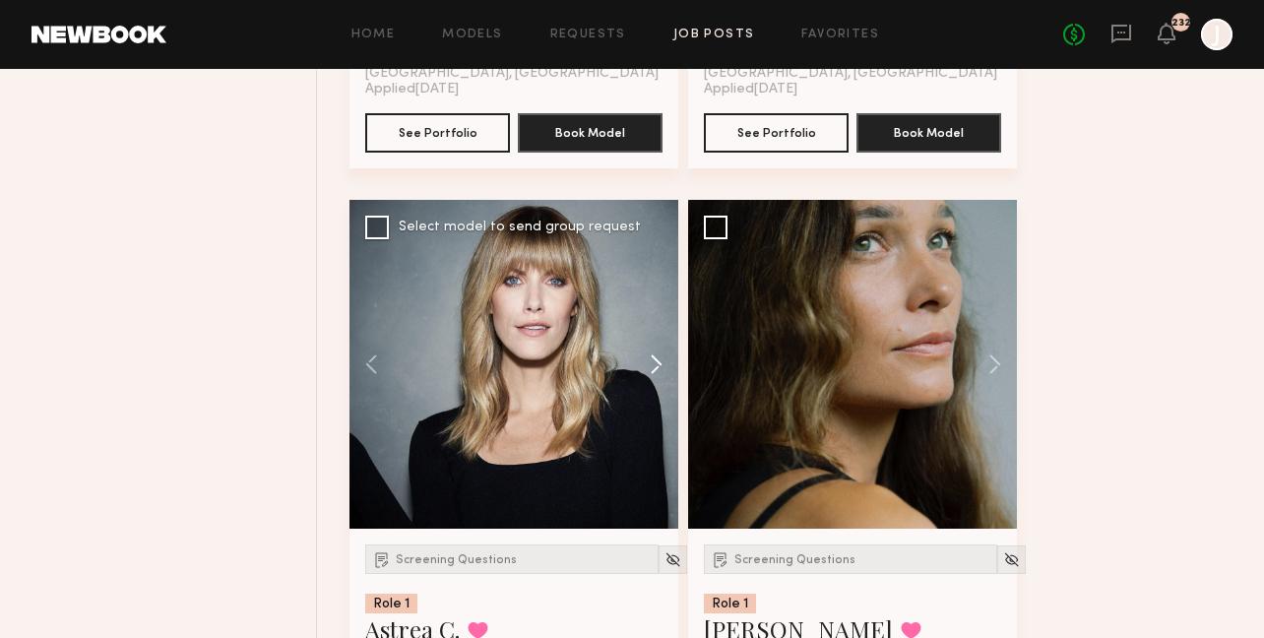
click at [657, 357] on button at bounding box center [646, 364] width 63 height 329
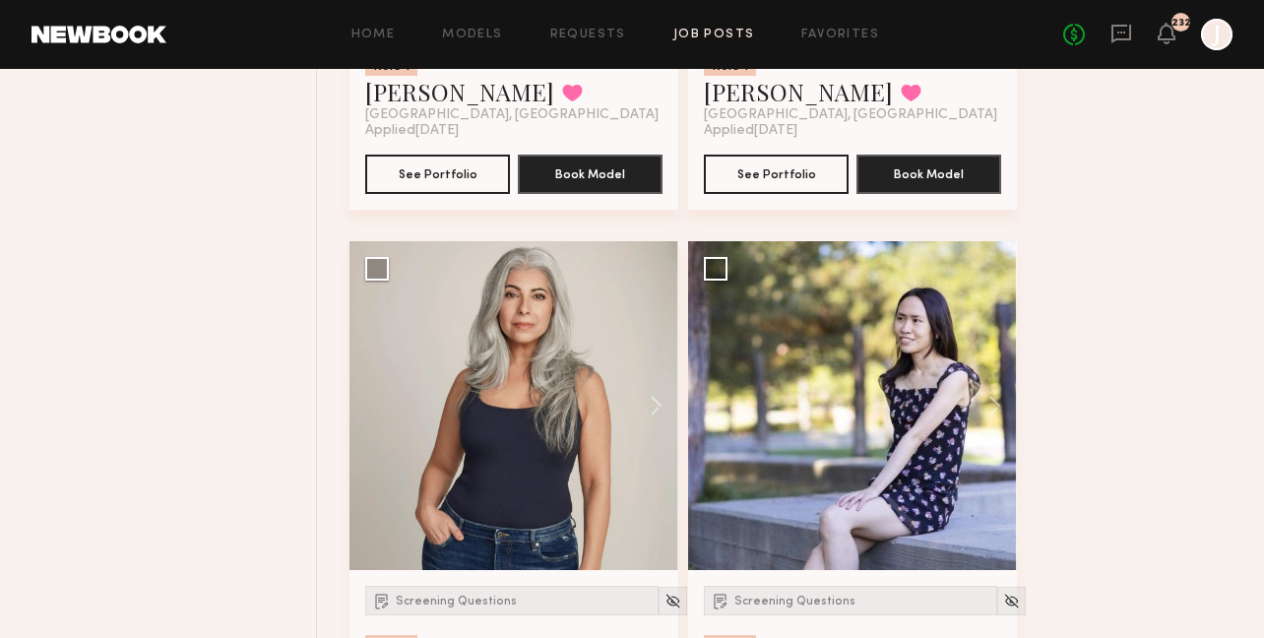
scroll to position [5357, 0]
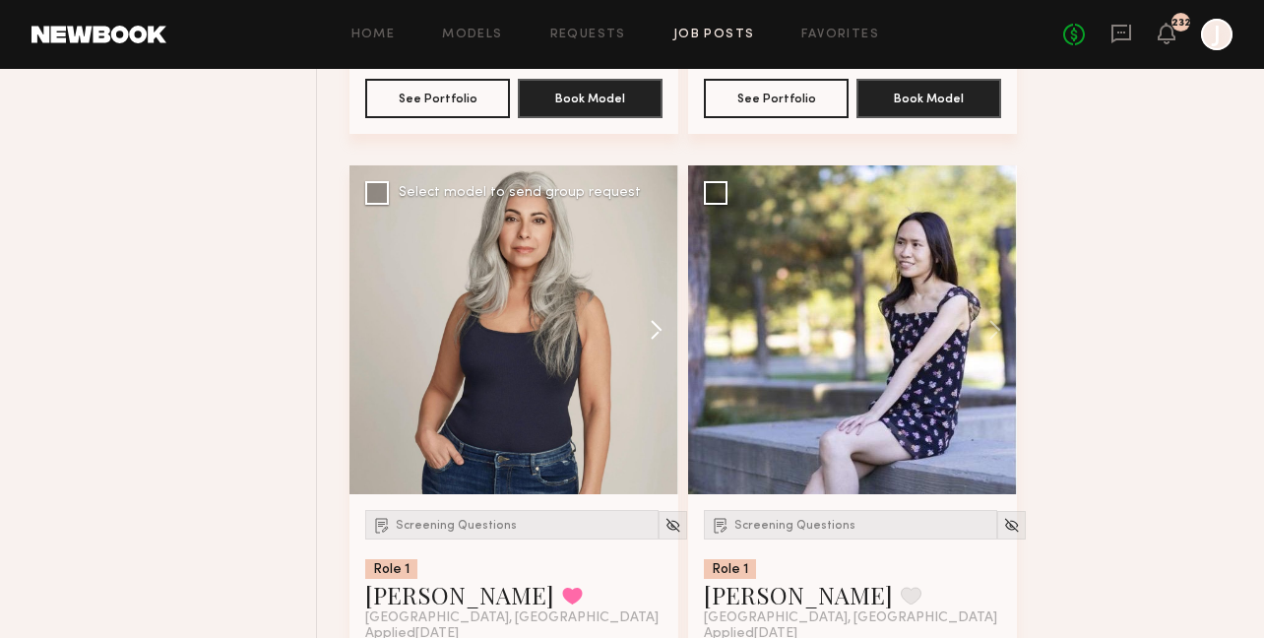
click at [655, 334] on button at bounding box center [646, 329] width 63 height 329
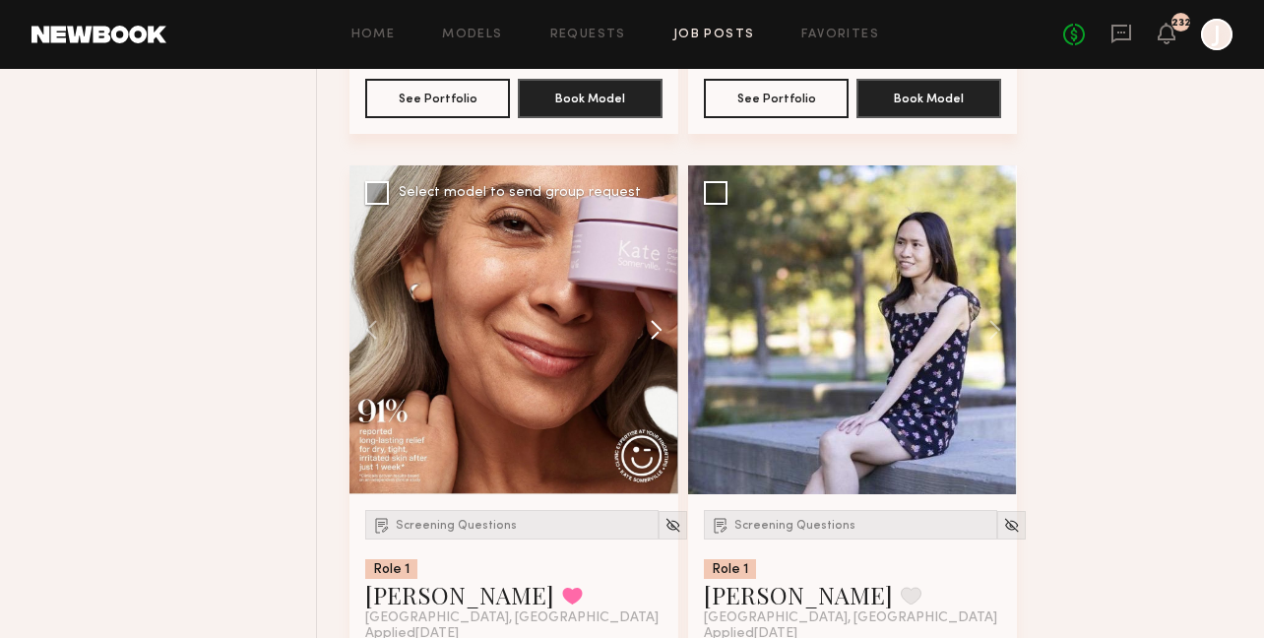
click at [655, 334] on button at bounding box center [646, 329] width 63 height 329
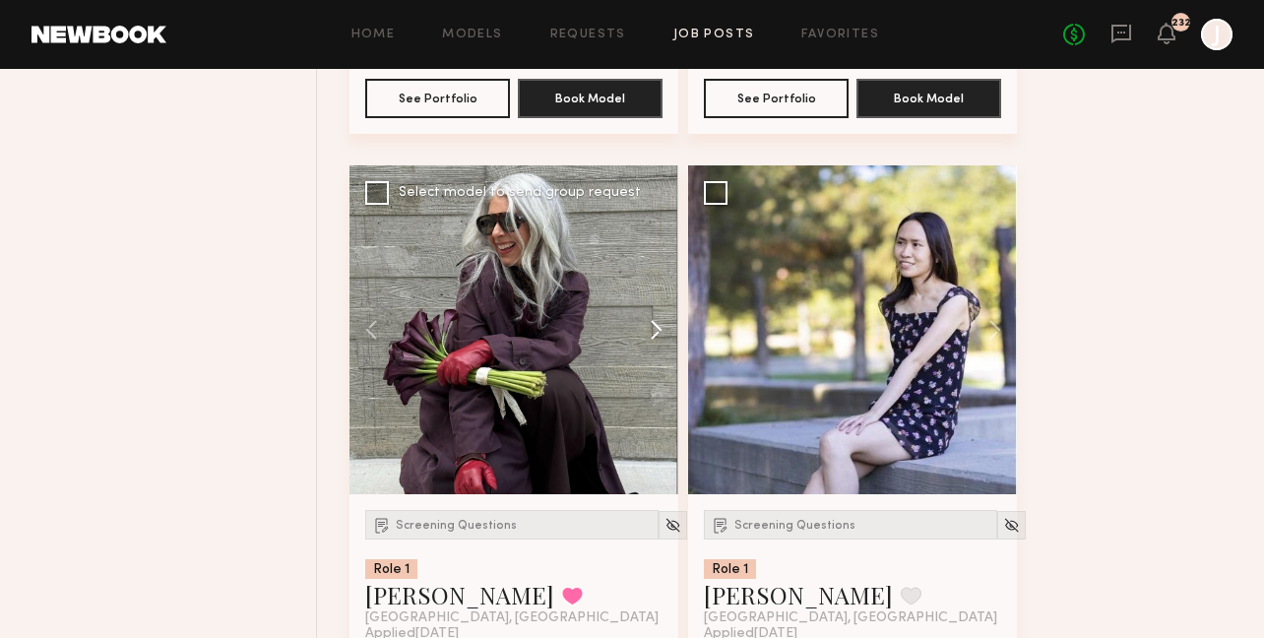
click at [655, 334] on button at bounding box center [646, 329] width 63 height 329
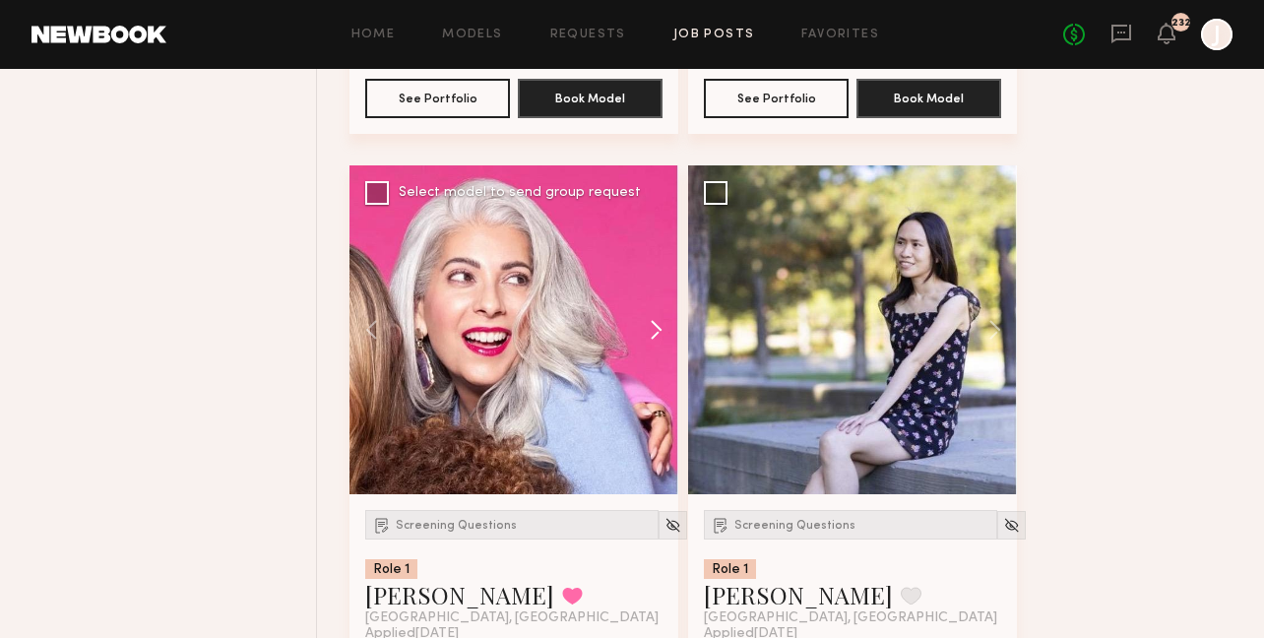
click at [655, 334] on button at bounding box center [646, 329] width 63 height 329
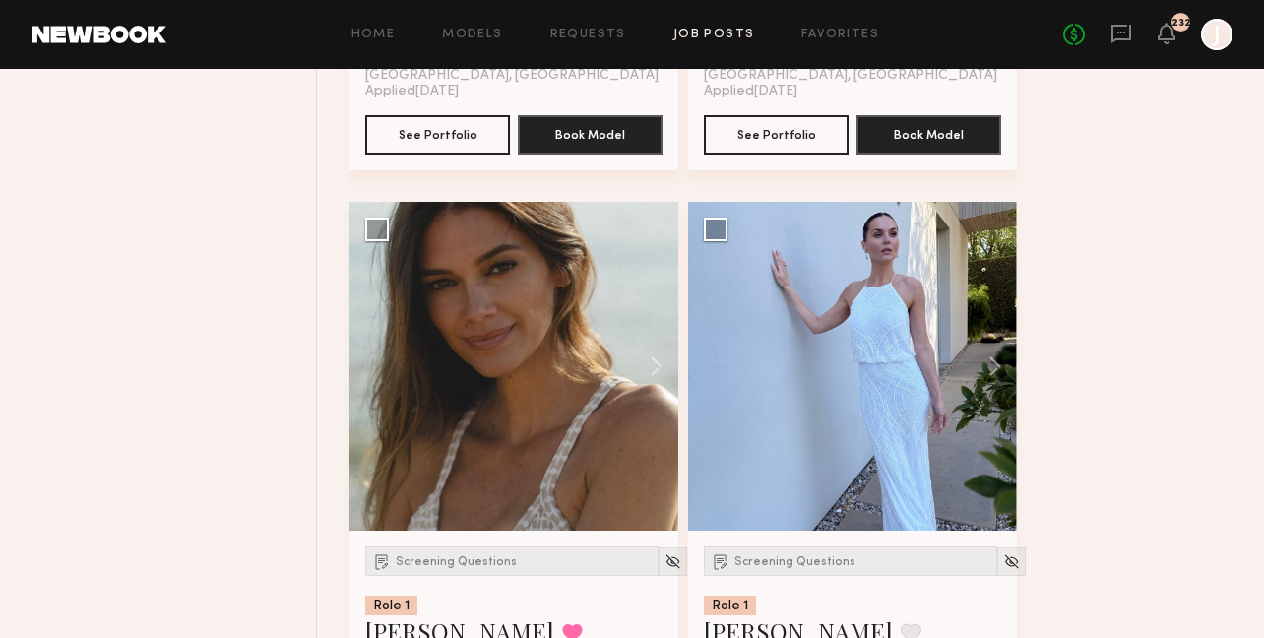
scroll to position [5965, 0]
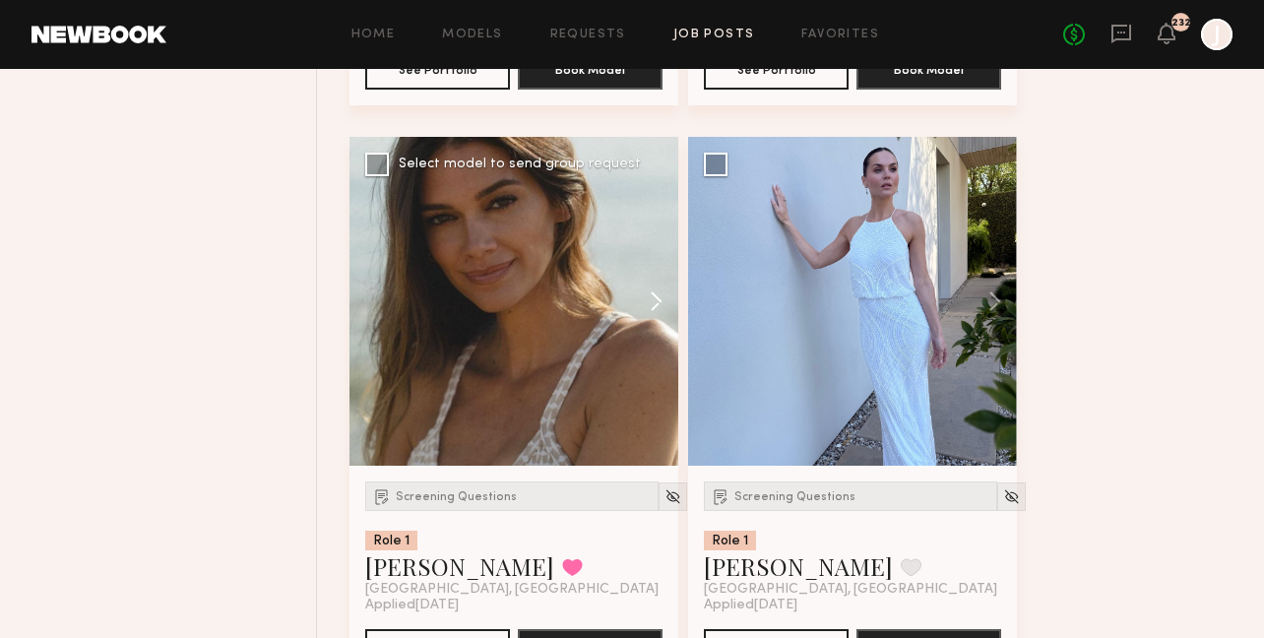
click at [655, 313] on button at bounding box center [646, 301] width 63 height 329
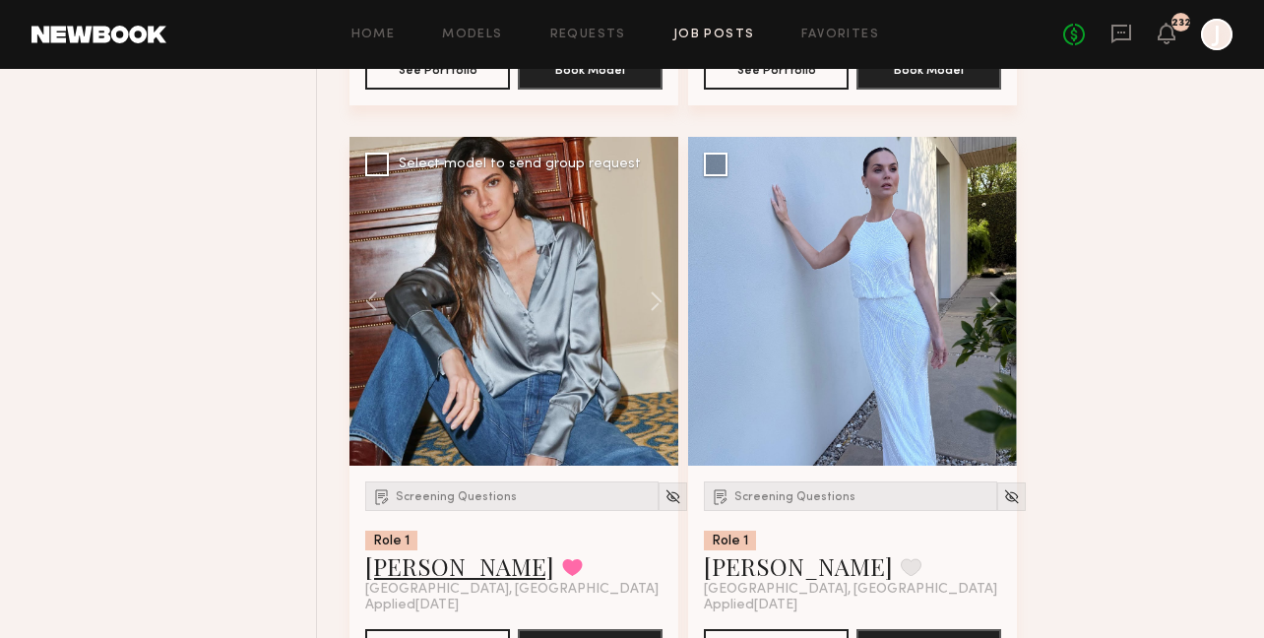
click at [430, 567] on link "Carrie A." at bounding box center [459, 566] width 189 height 32
click at [1000, 309] on button at bounding box center [985, 301] width 63 height 329
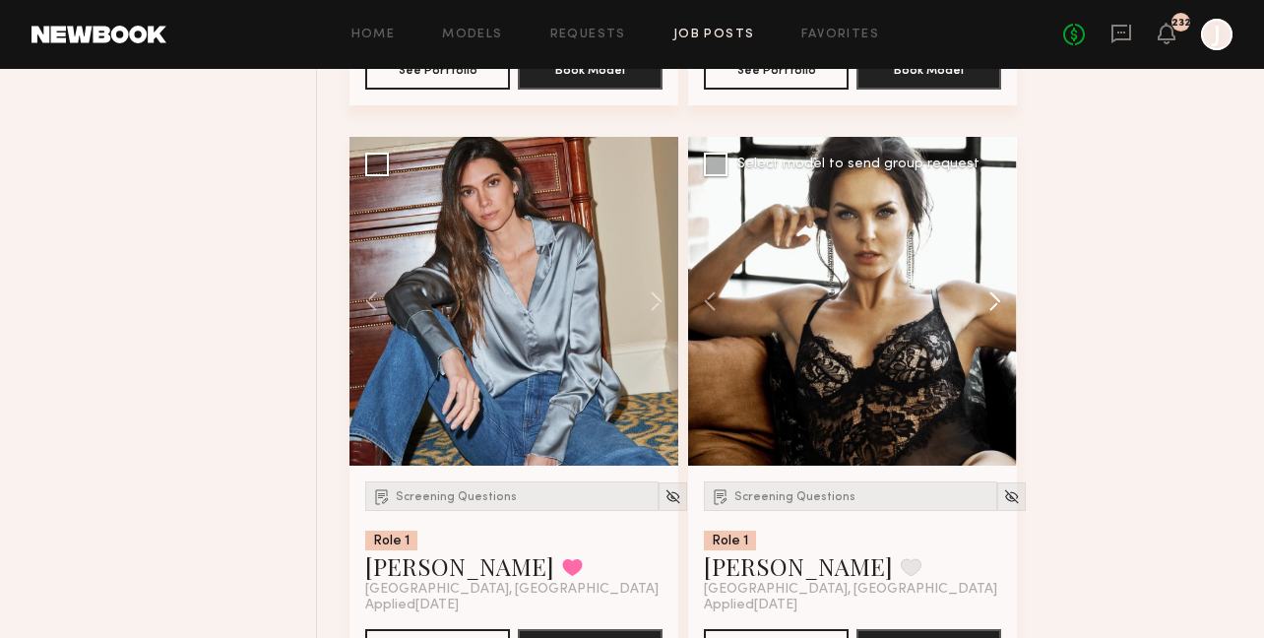
click at [1000, 309] on button at bounding box center [985, 301] width 63 height 329
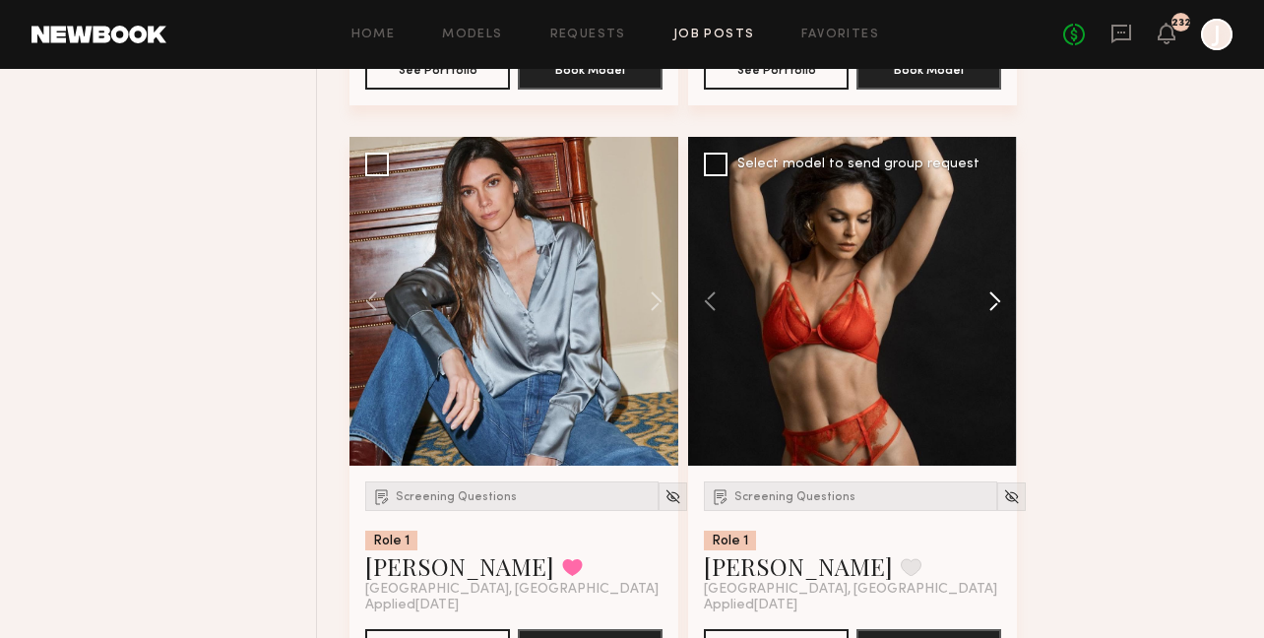
click at [1000, 309] on button at bounding box center [985, 301] width 63 height 329
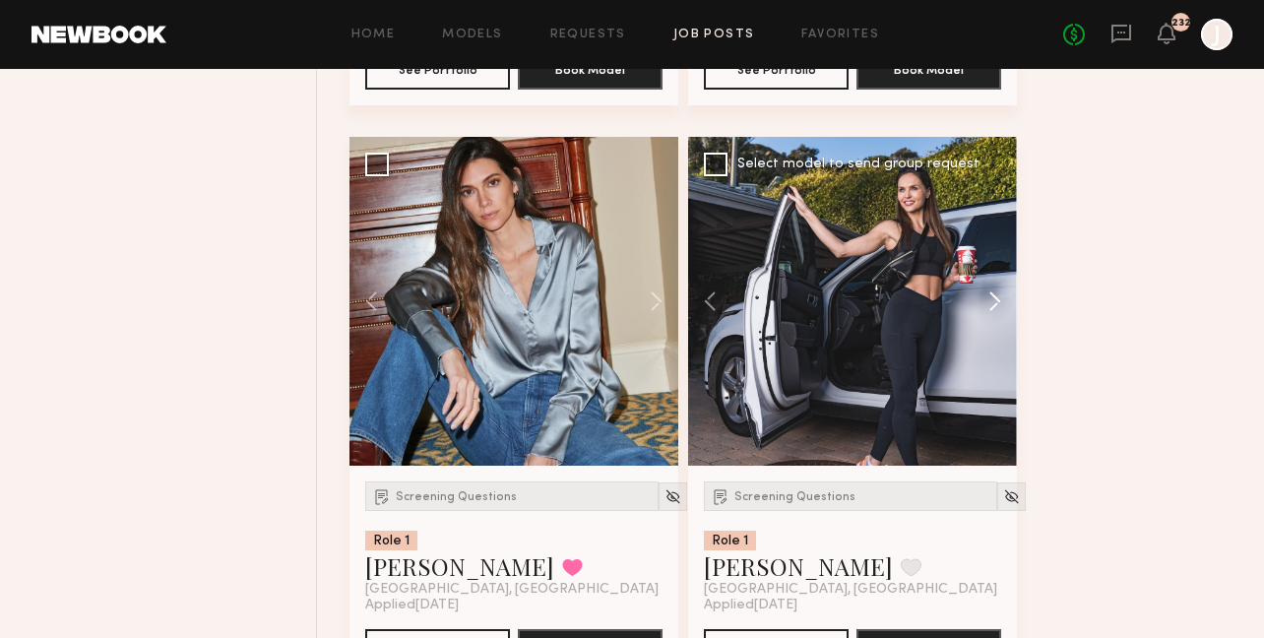
click at [999, 303] on button at bounding box center [985, 301] width 63 height 329
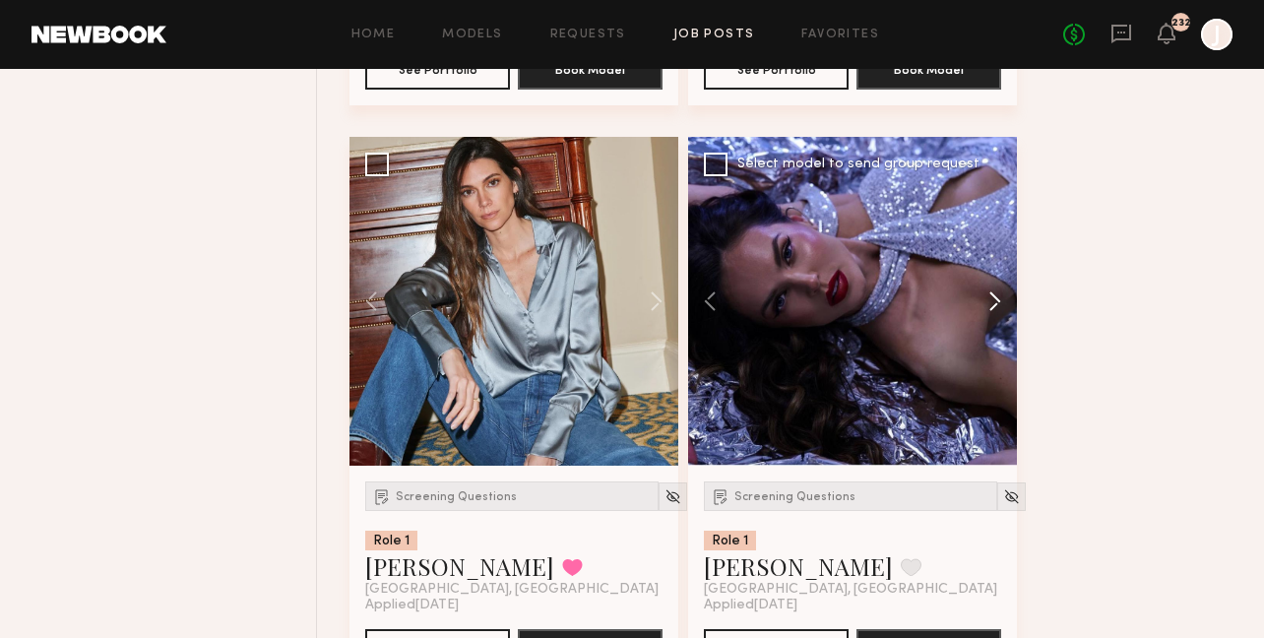
click at [999, 303] on button at bounding box center [985, 301] width 63 height 329
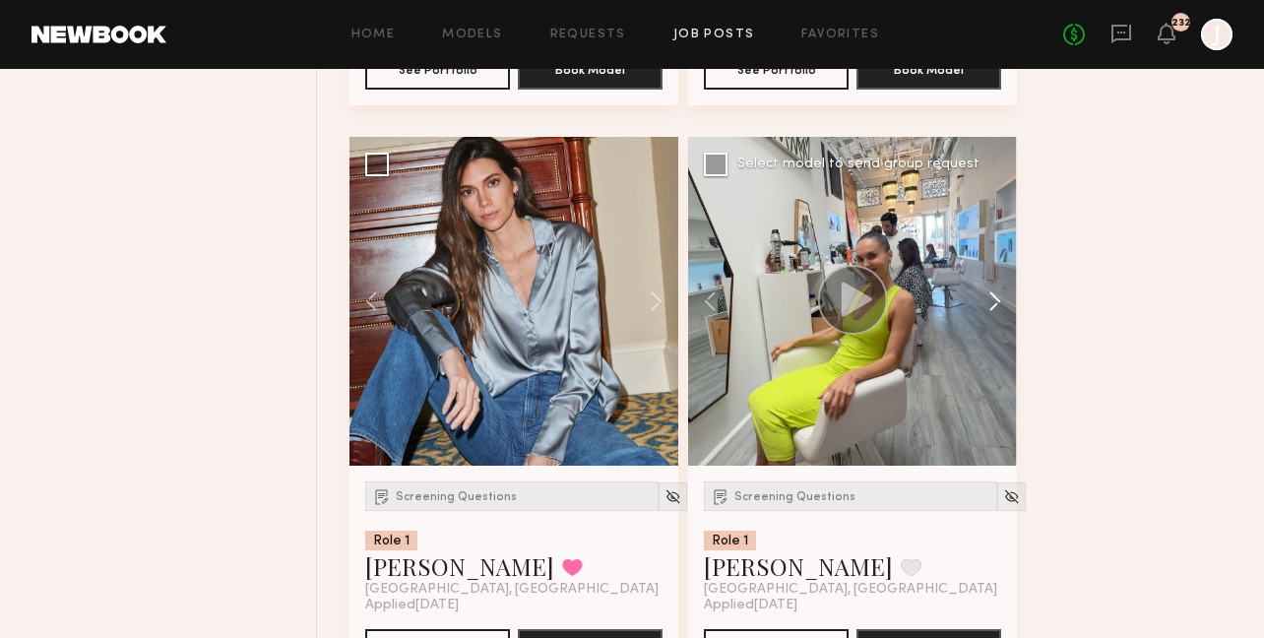
click at [997, 309] on button at bounding box center [985, 301] width 63 height 329
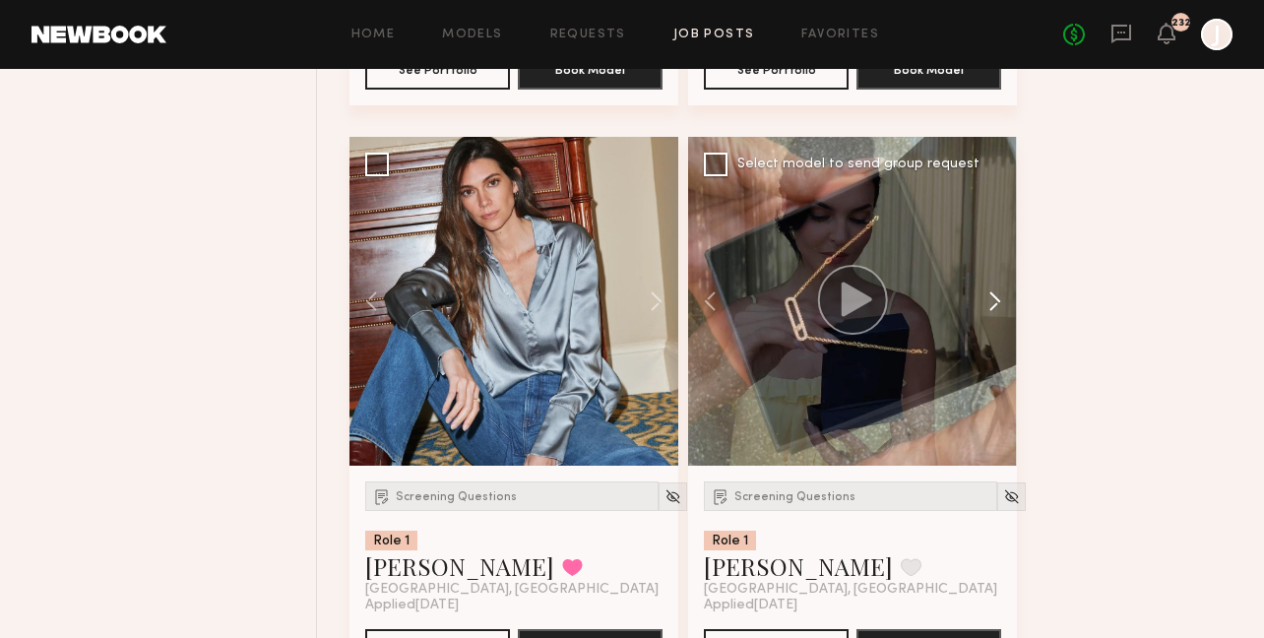
click at [997, 309] on button at bounding box center [985, 301] width 63 height 329
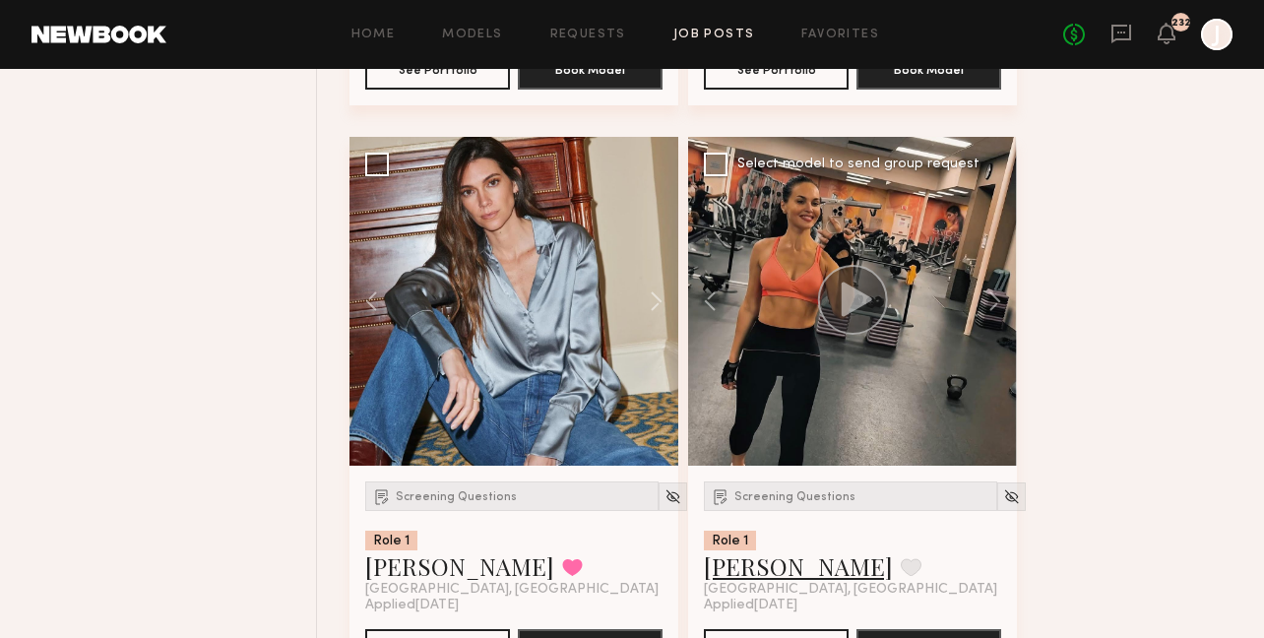
click at [761, 576] on link "Anna O." at bounding box center [798, 566] width 189 height 32
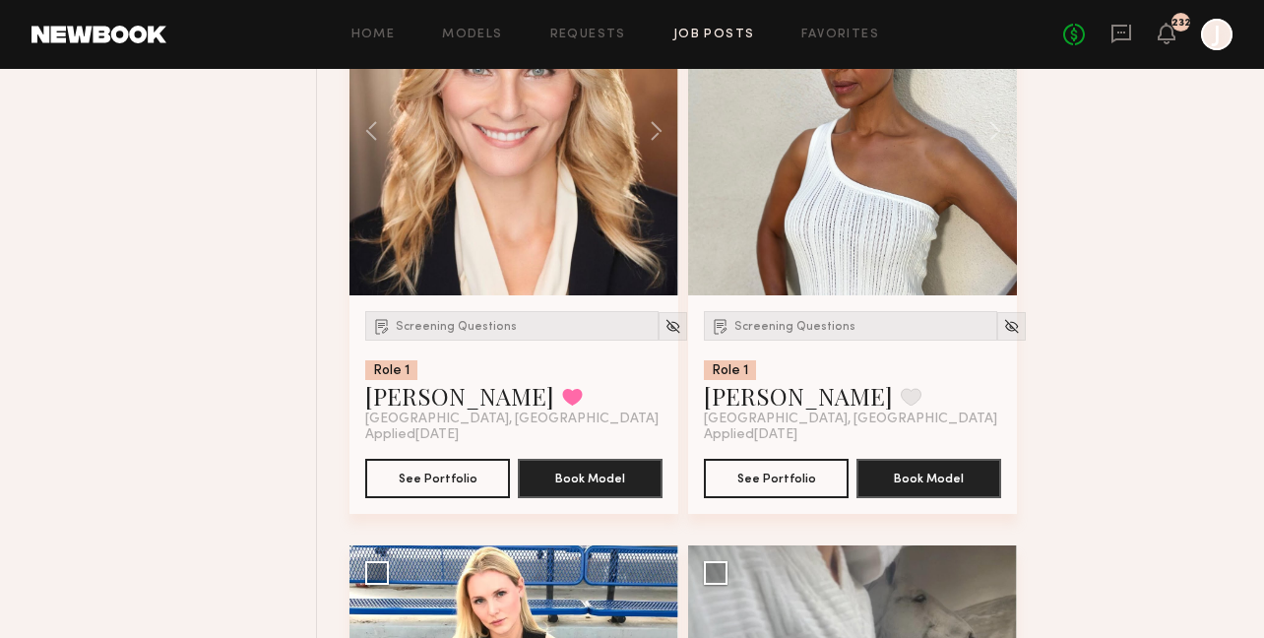
scroll to position [0, 0]
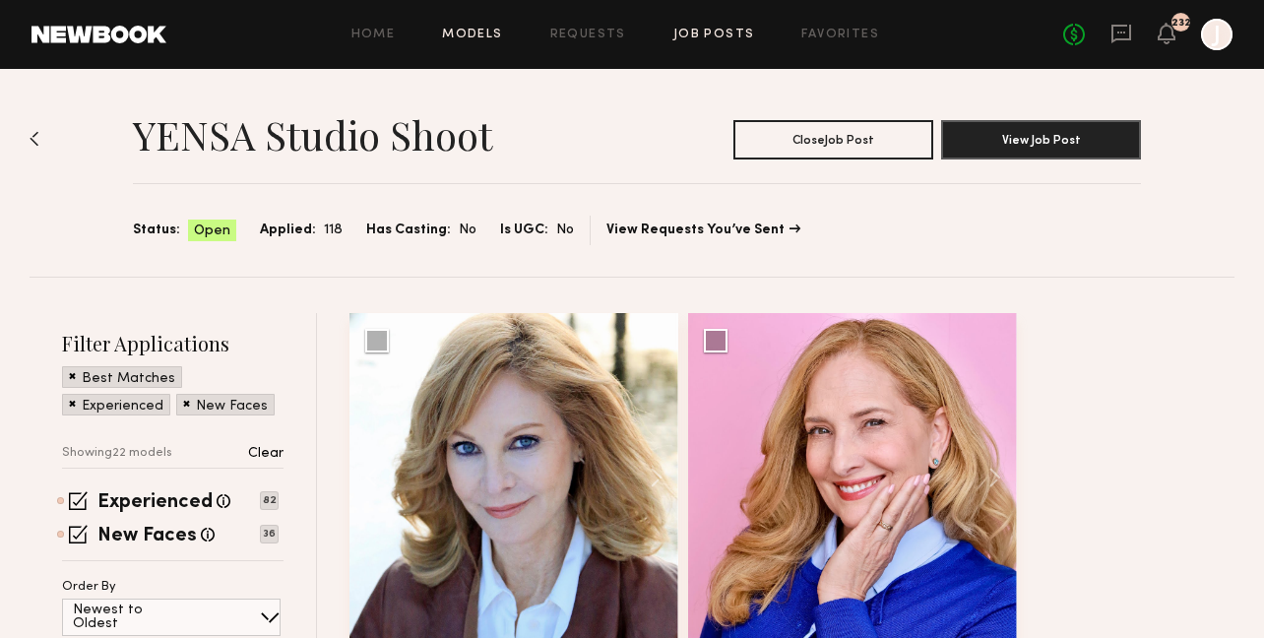
click at [491, 37] on link "Models" at bounding box center [472, 35] width 60 height 13
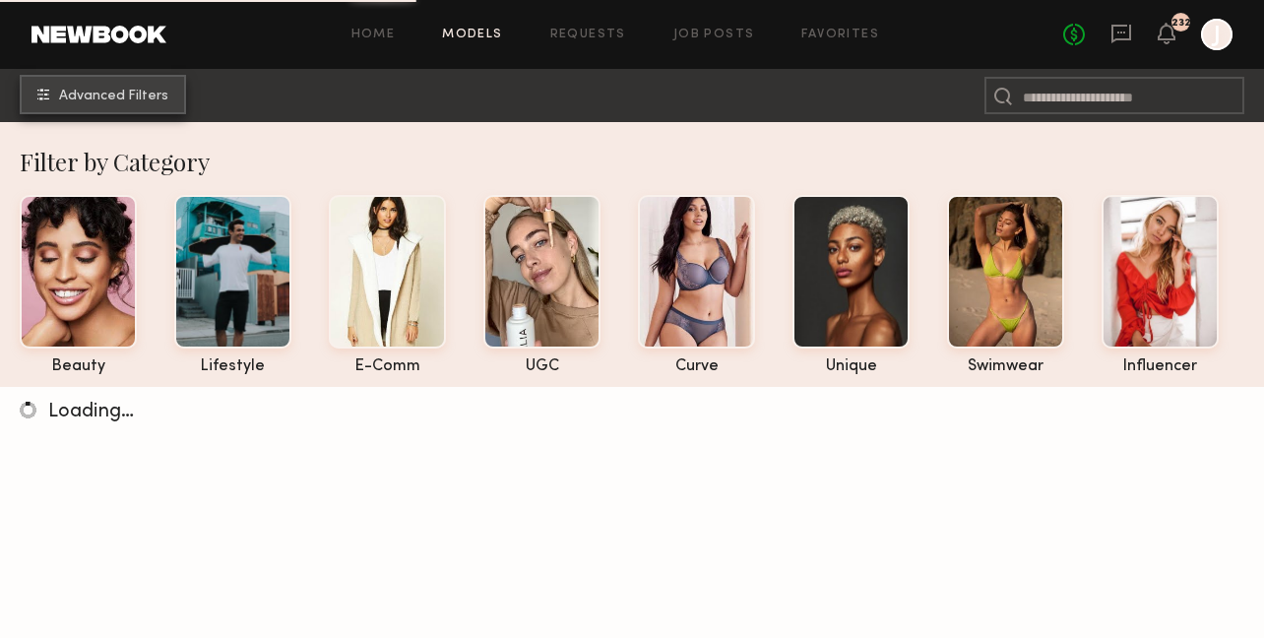
click at [120, 98] on span "Advanced Filters" at bounding box center [113, 97] width 109 height 14
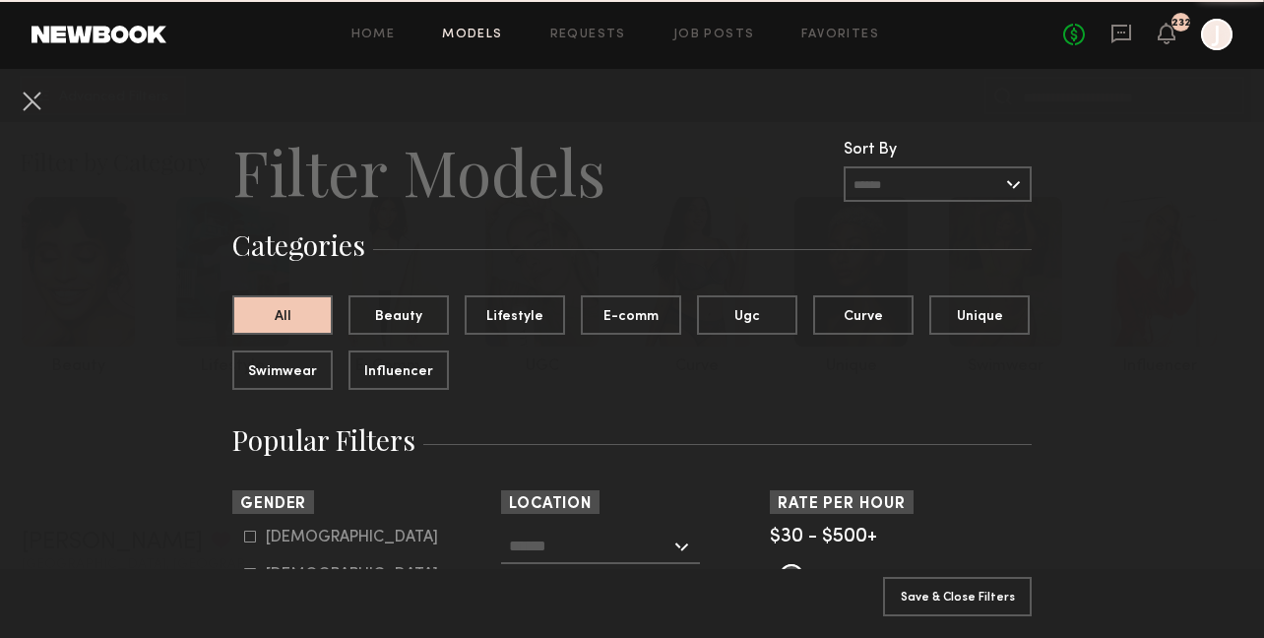
click at [581, 556] on input "text" at bounding box center [589, 545] width 161 height 33
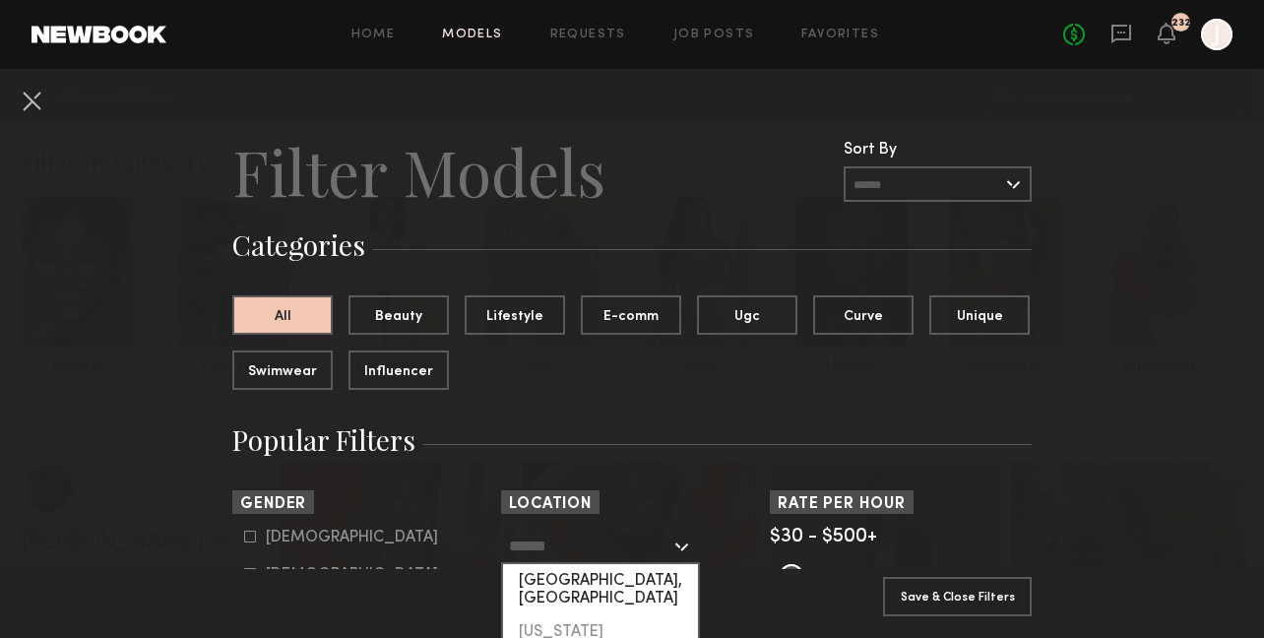
click at [574, 584] on div "[GEOGRAPHIC_DATA], [GEOGRAPHIC_DATA]" at bounding box center [600, 589] width 195 height 51
type input "**********"
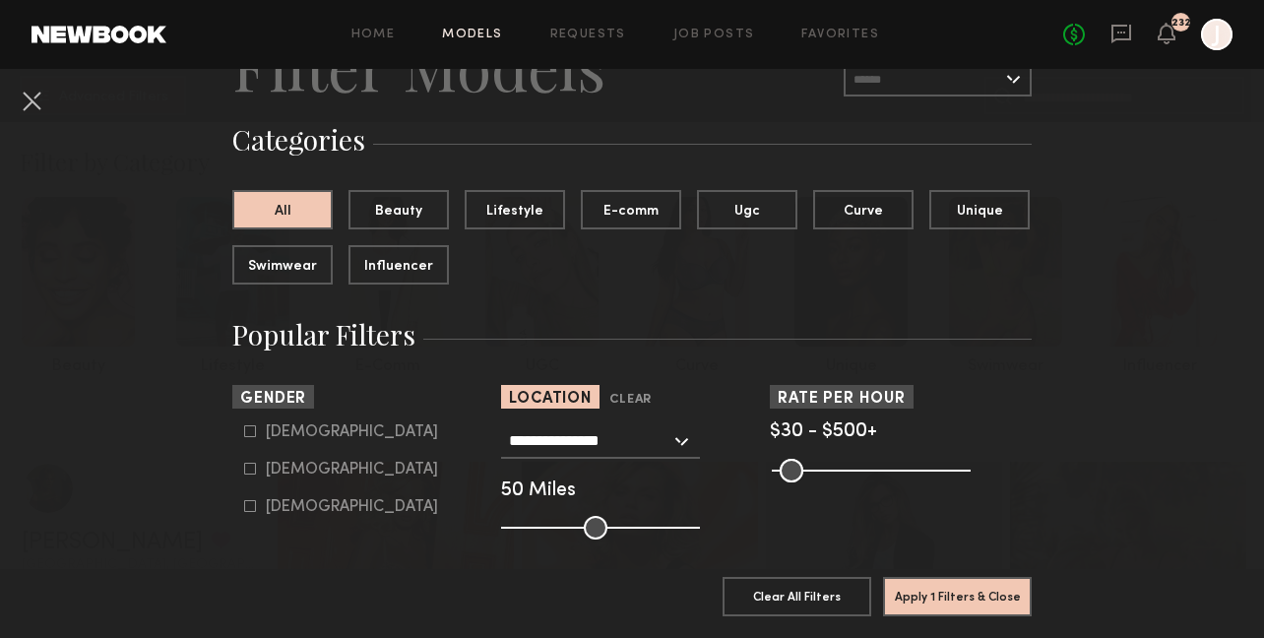
scroll to position [278, 0]
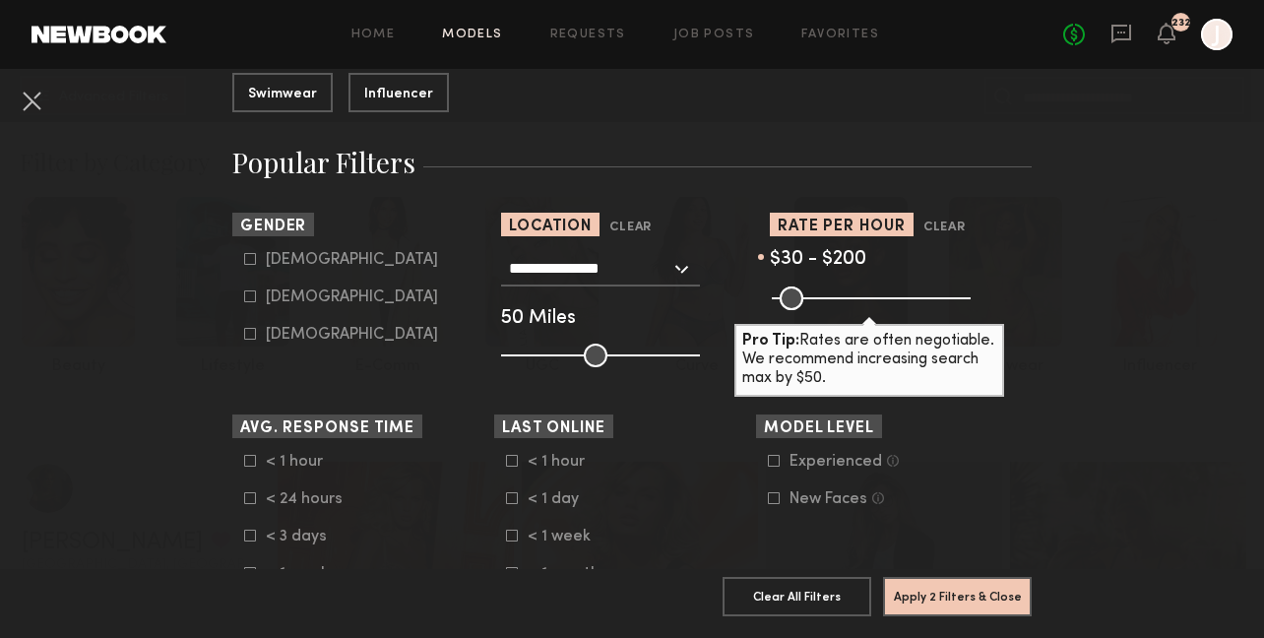
drag, startPoint x: 954, startPoint y: 295, endPoint x: 847, endPoint y: 298, distance: 107.3
type input "***"
click at [847, 298] on input "range" at bounding box center [871, 298] width 199 height 24
drag, startPoint x: 601, startPoint y: 358, endPoint x: 521, endPoint y: 363, distance: 80.9
type input "**"
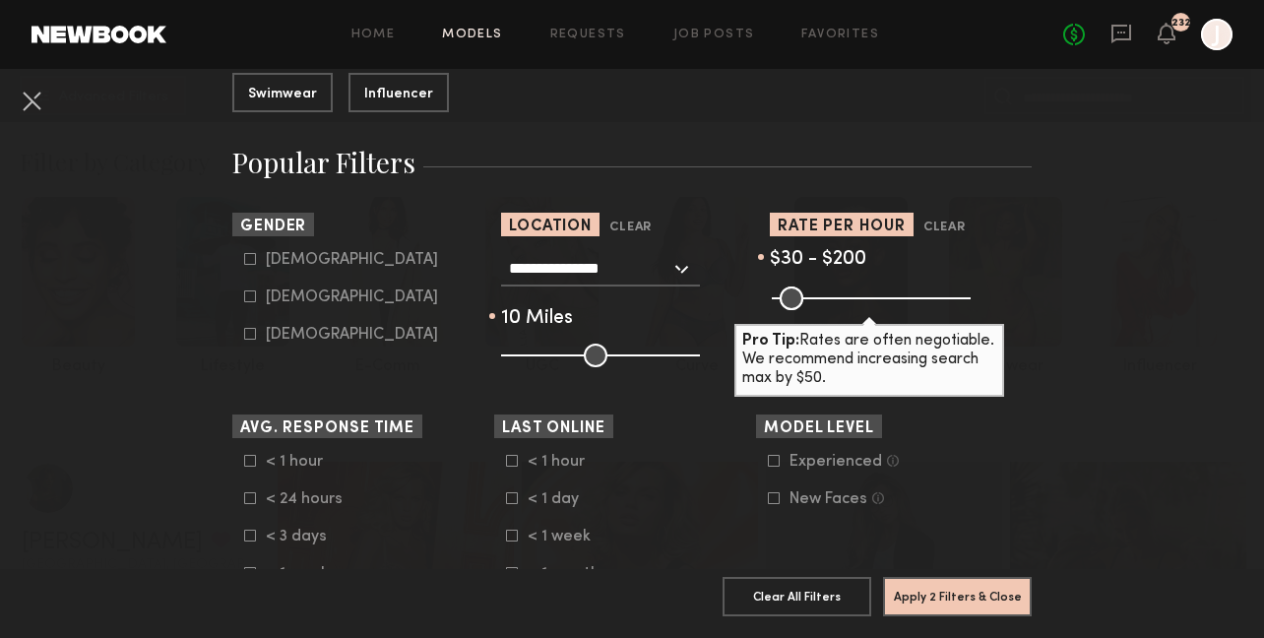
click at [521, 363] on input "range" at bounding box center [600, 356] width 199 height 24
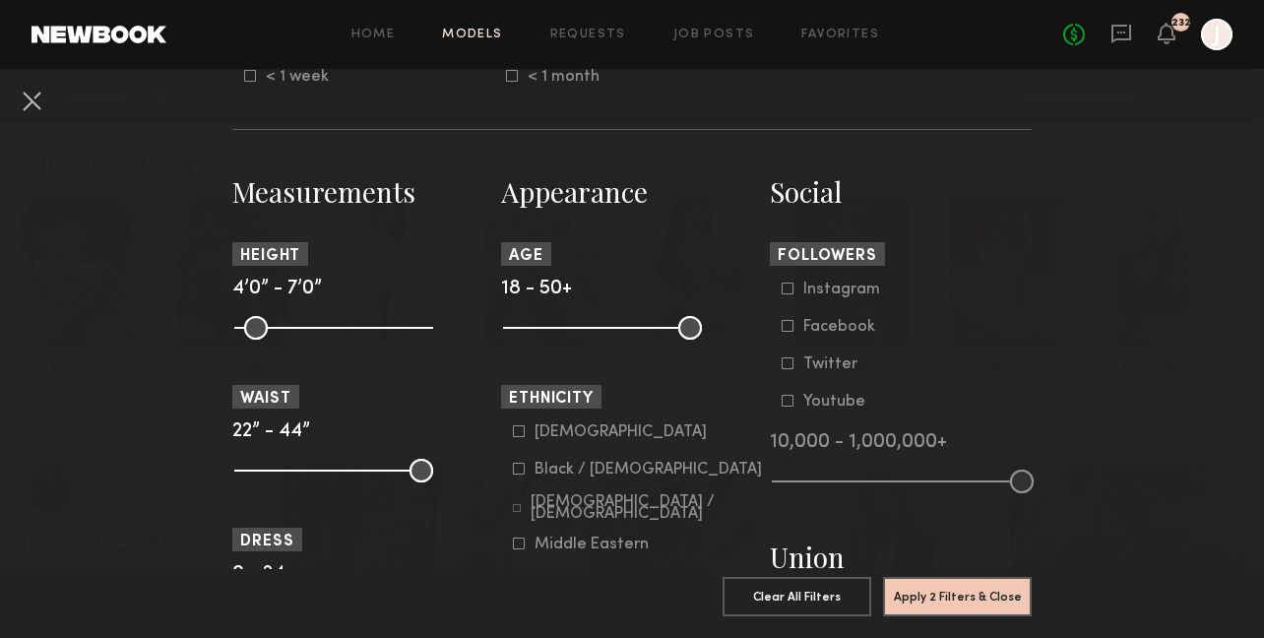
scroll to position [890, 0]
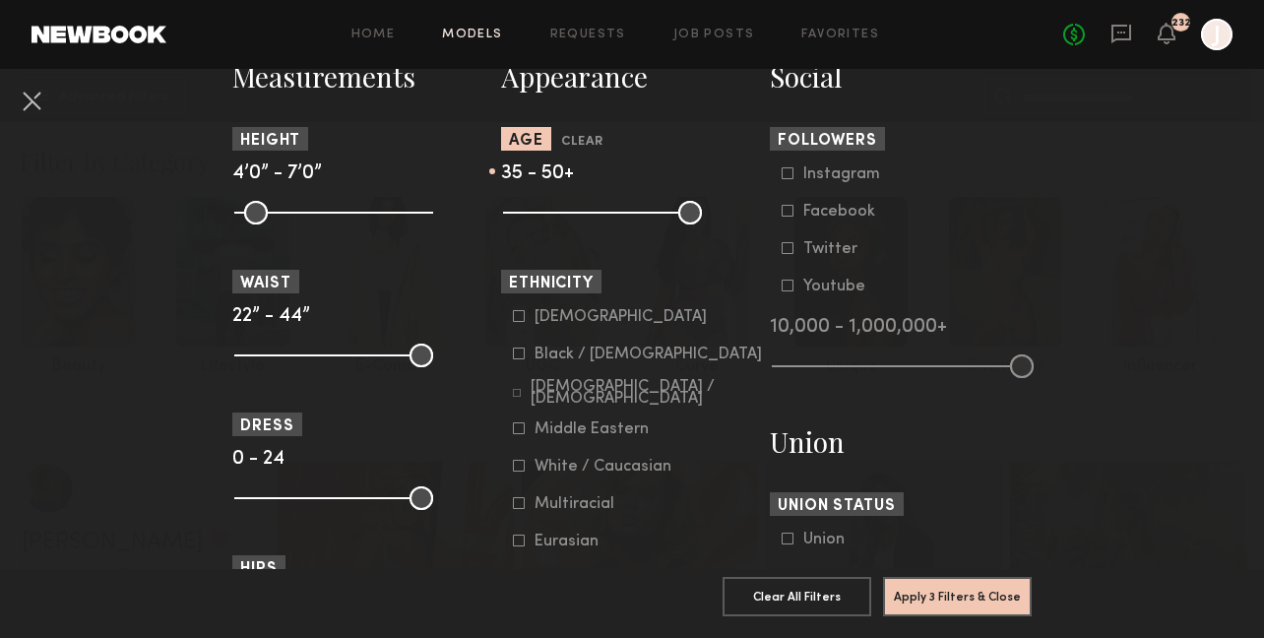
drag, startPoint x: 517, startPoint y: 213, endPoint x: 607, endPoint y: 216, distance: 90.6
type input "**"
click at [607, 216] on input "range" at bounding box center [602, 213] width 199 height 24
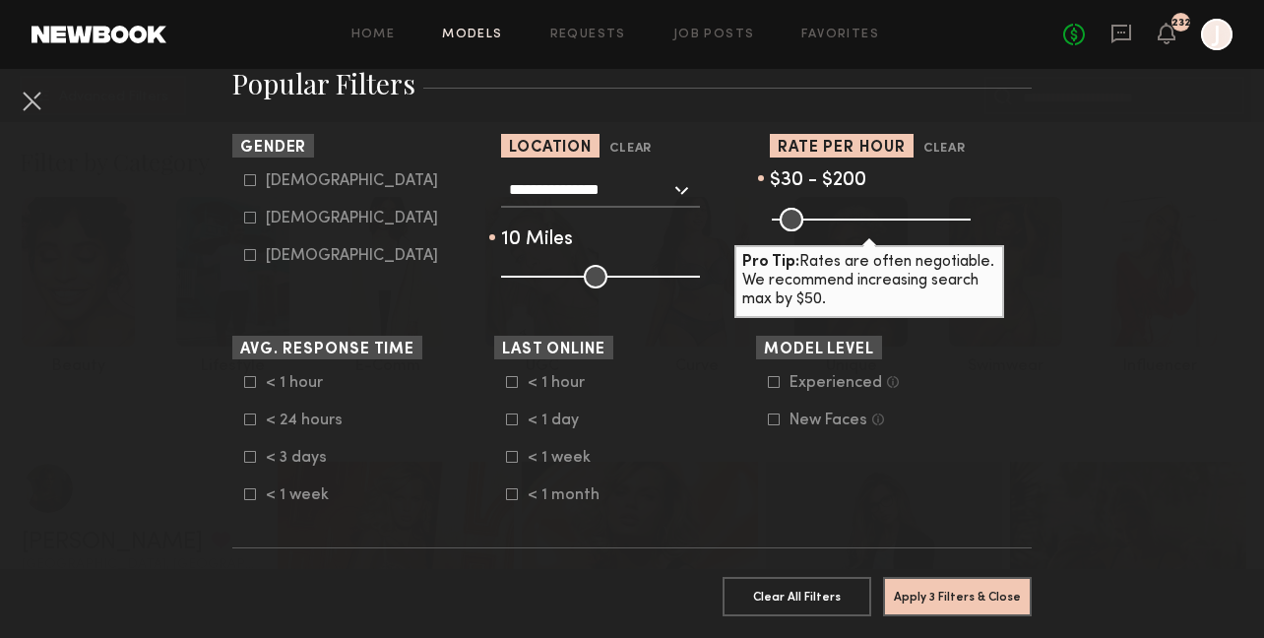
scroll to position [193, 0]
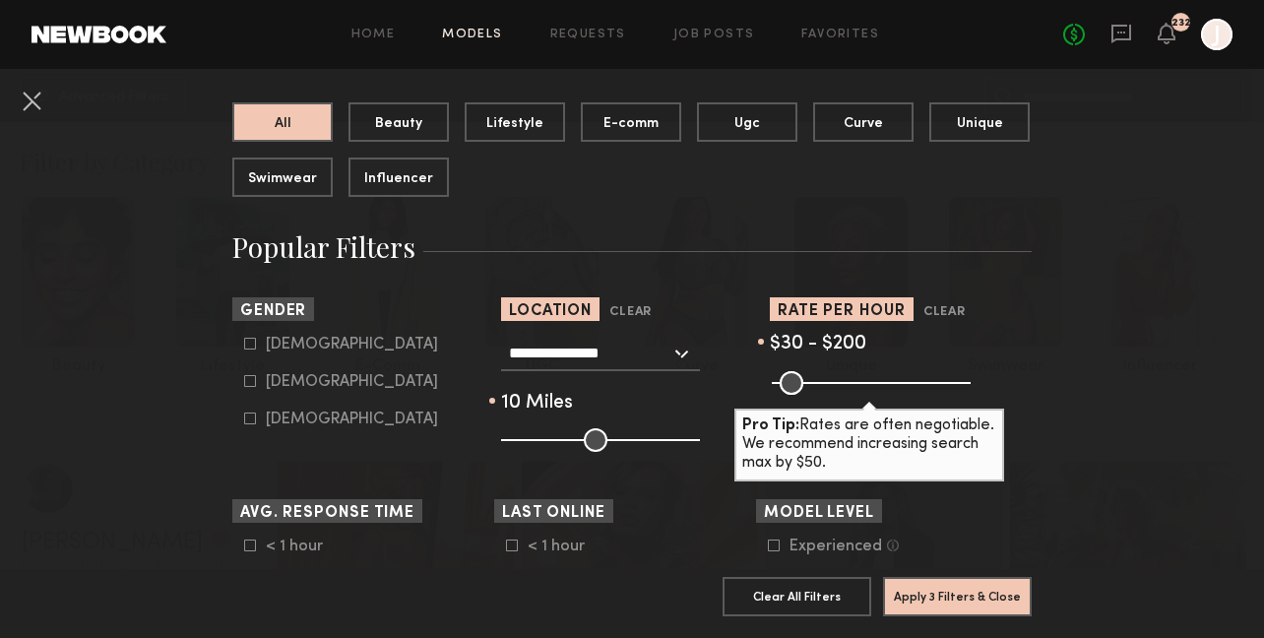
click at [251, 384] on icon at bounding box center [250, 381] width 12 height 12
type input "**"
click at [966, 602] on button "Apply 4 Filters & Close" at bounding box center [957, 595] width 149 height 39
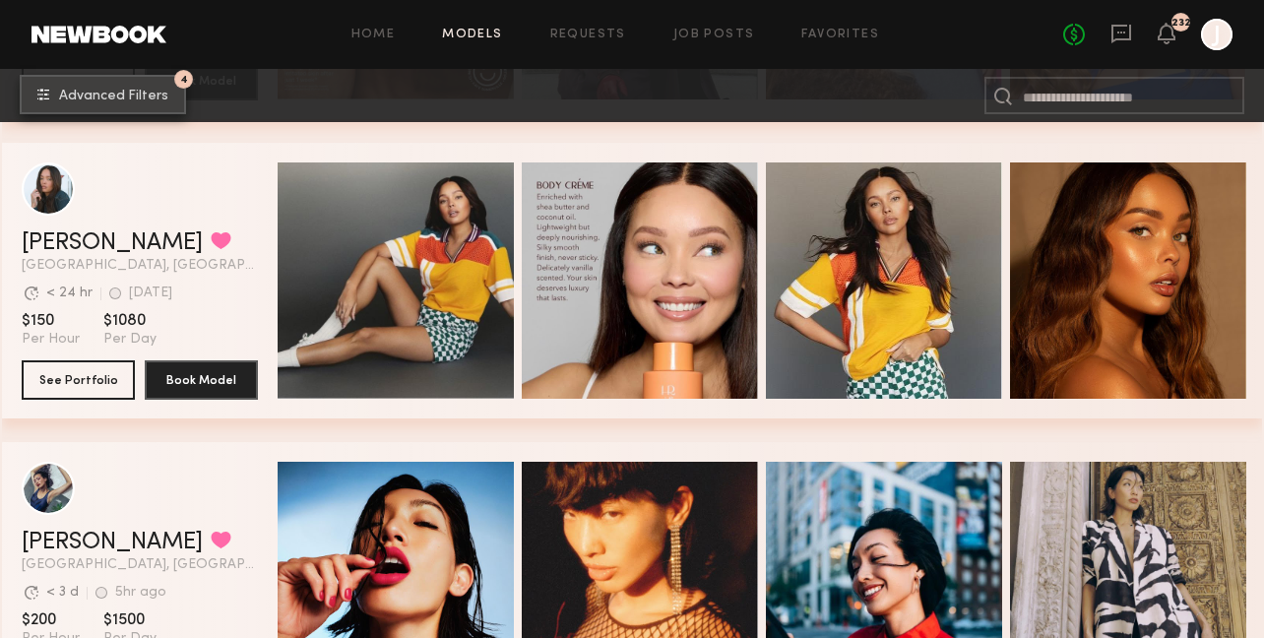
scroll to position [621, 0]
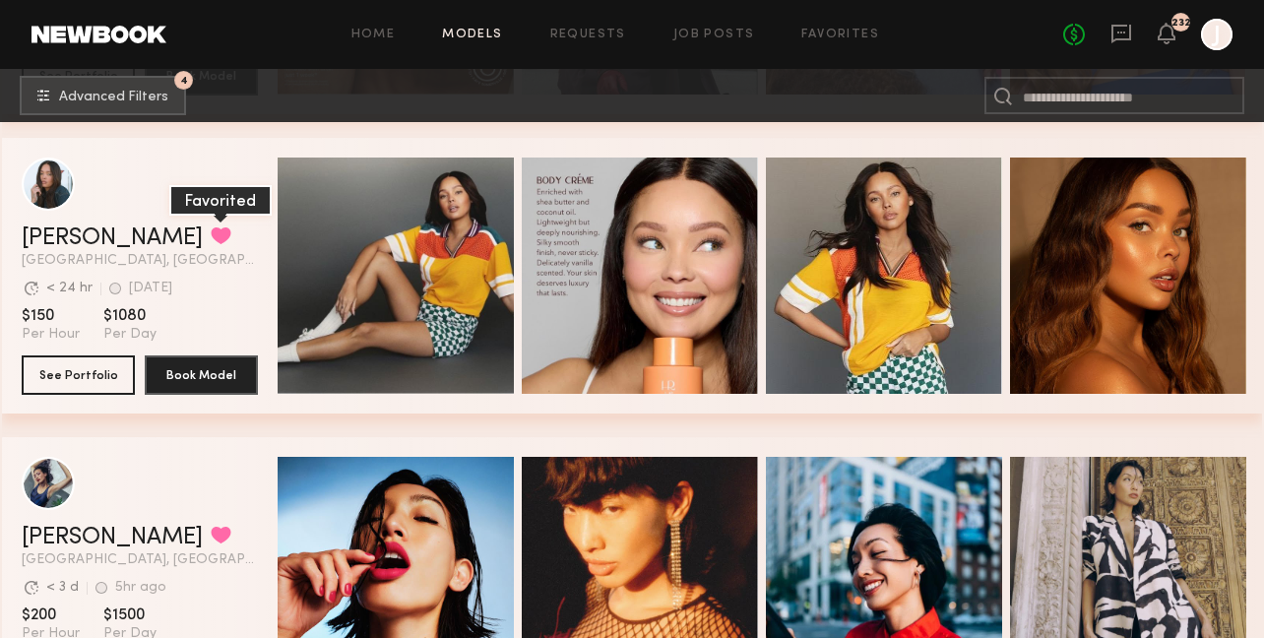
click at [211, 235] on button "grid" at bounding box center [221, 235] width 21 height 18
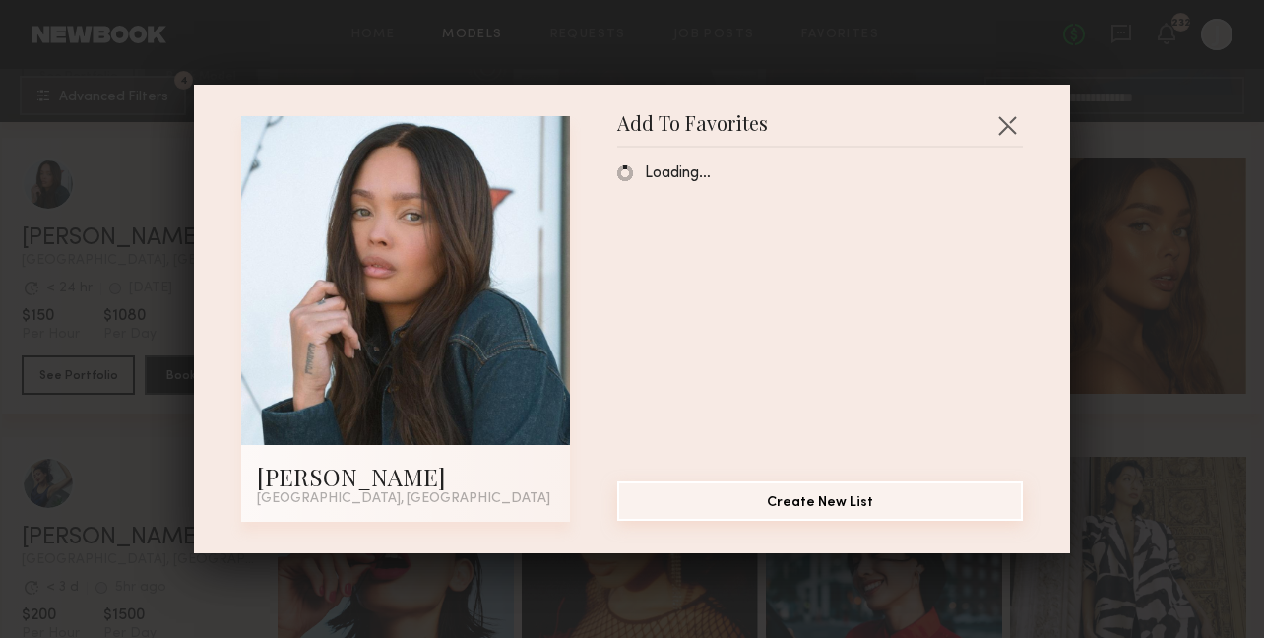
click at [834, 509] on button "Create New List" at bounding box center [820, 500] width 406 height 39
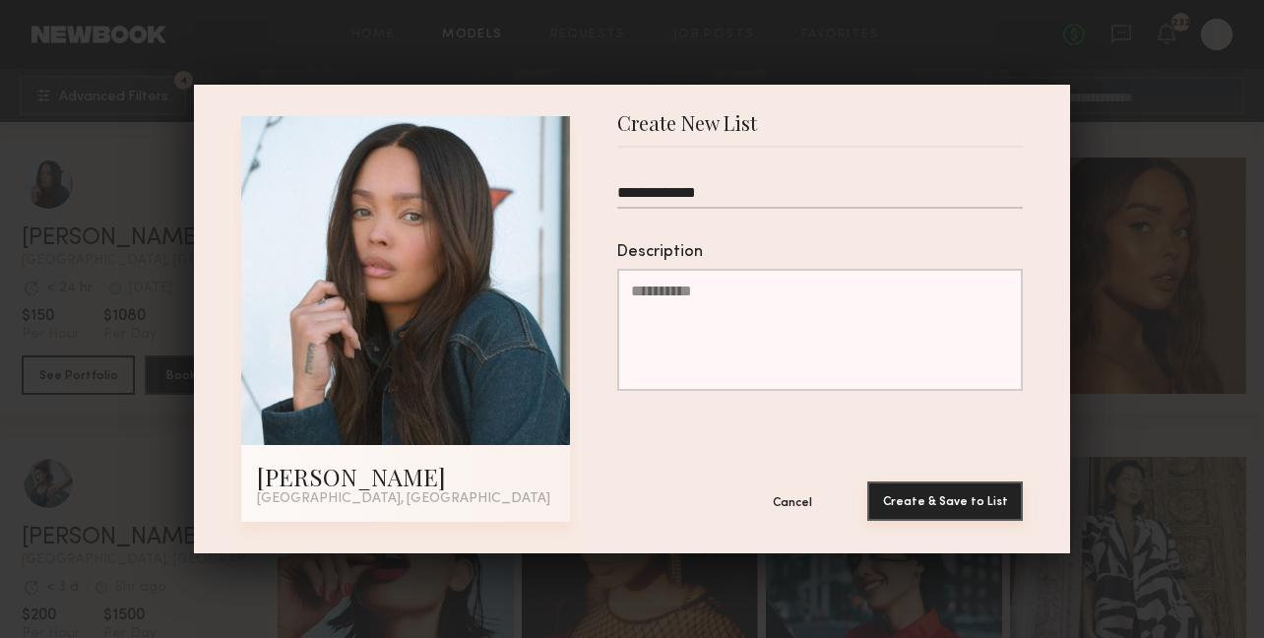
type input "**********"
click at [984, 499] on button "Create & Save to List" at bounding box center [945, 500] width 156 height 39
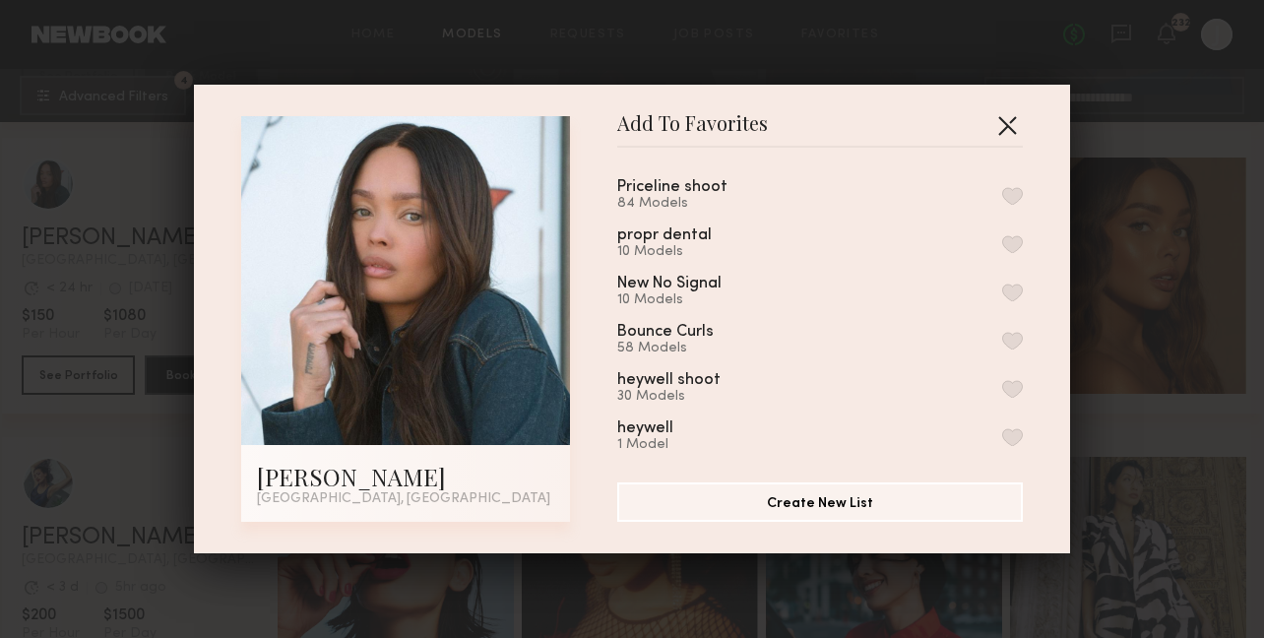
click at [1010, 124] on button "button" at bounding box center [1007, 125] width 32 height 32
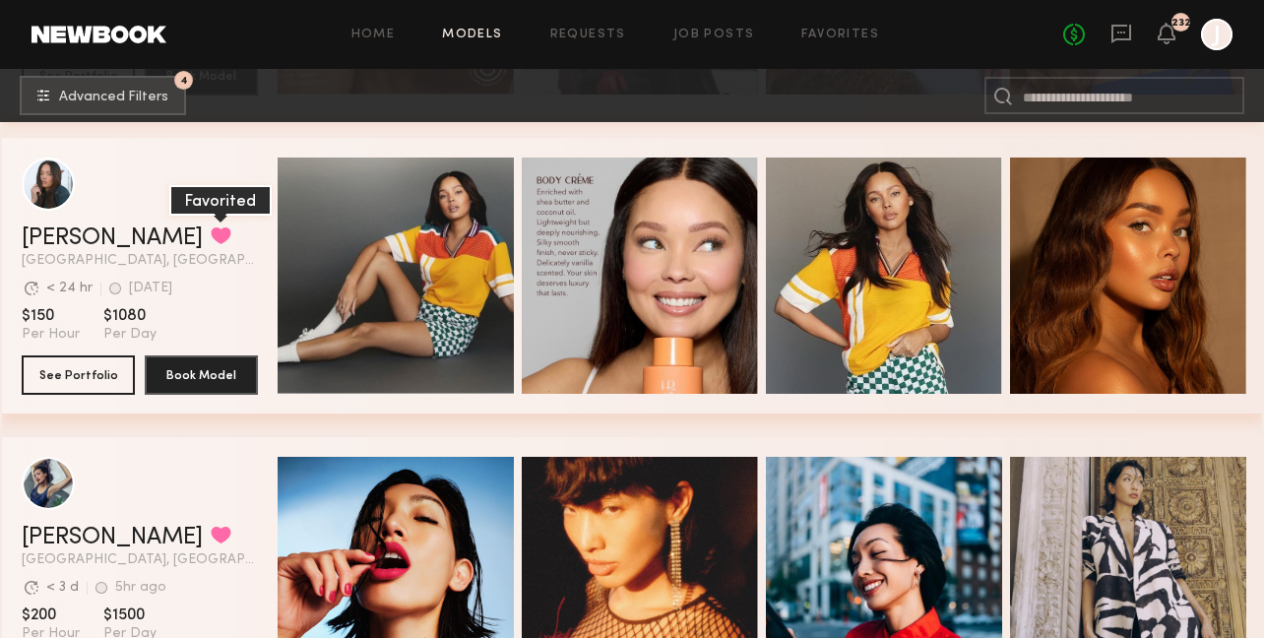
click at [211, 233] on button "grid" at bounding box center [221, 235] width 21 height 18
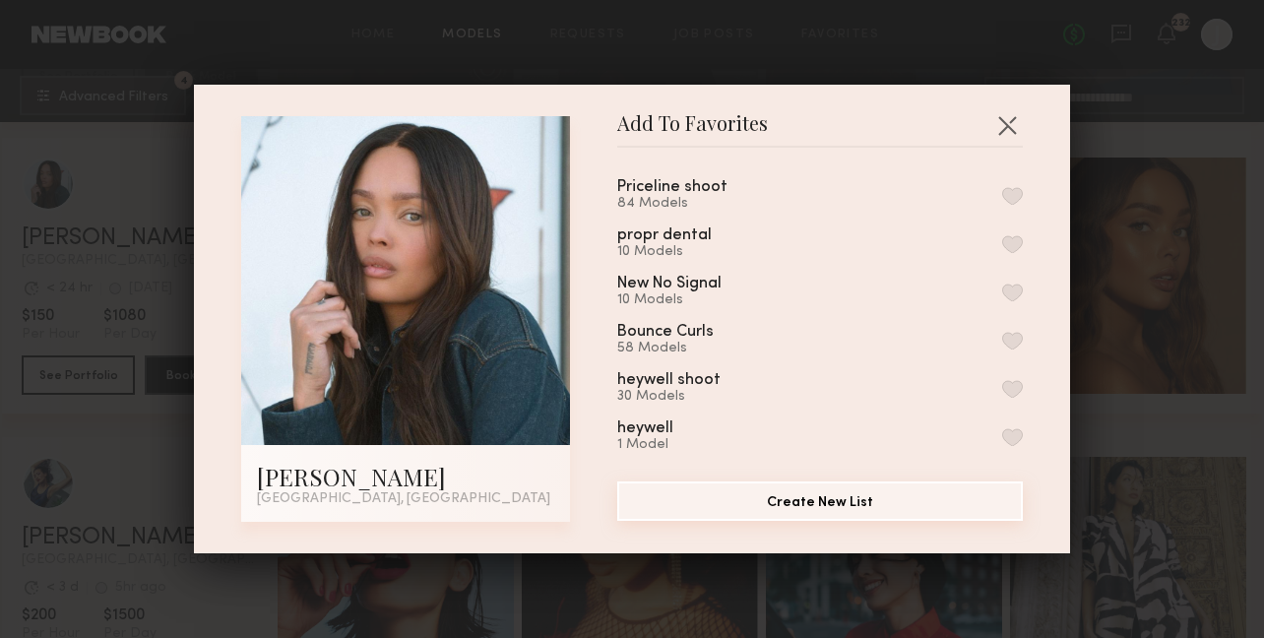
click at [770, 493] on button "Create New List" at bounding box center [820, 500] width 406 height 39
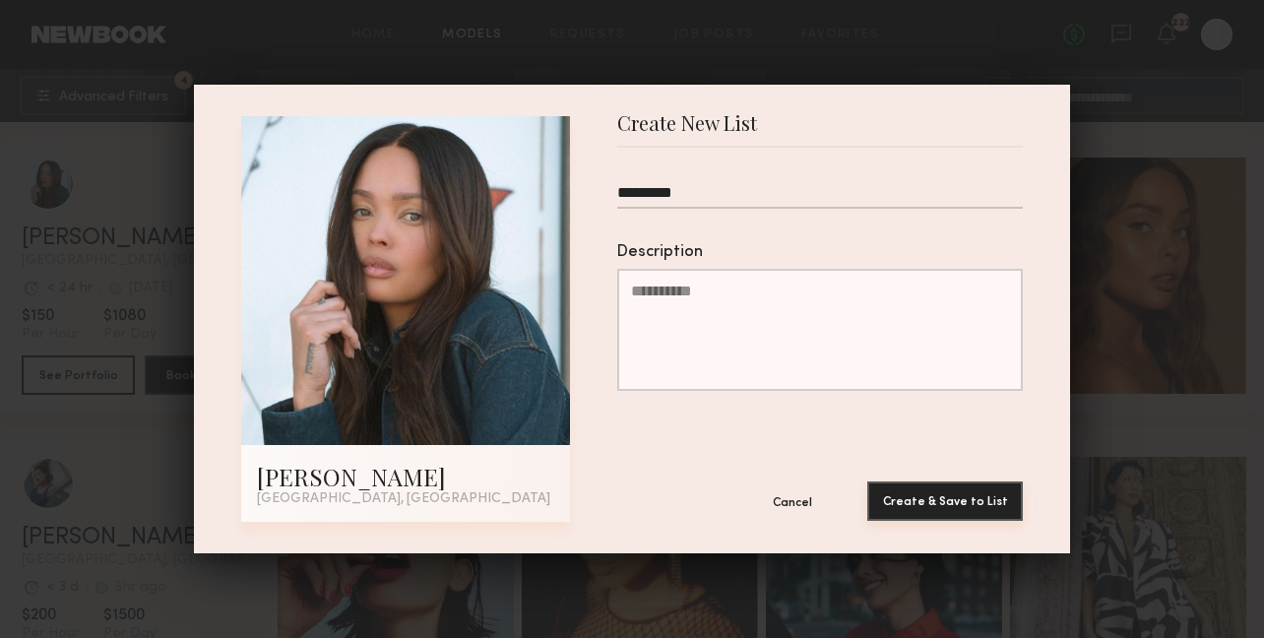
type input "*********"
click at [937, 506] on button "Create & Save to List" at bounding box center [945, 500] width 156 height 39
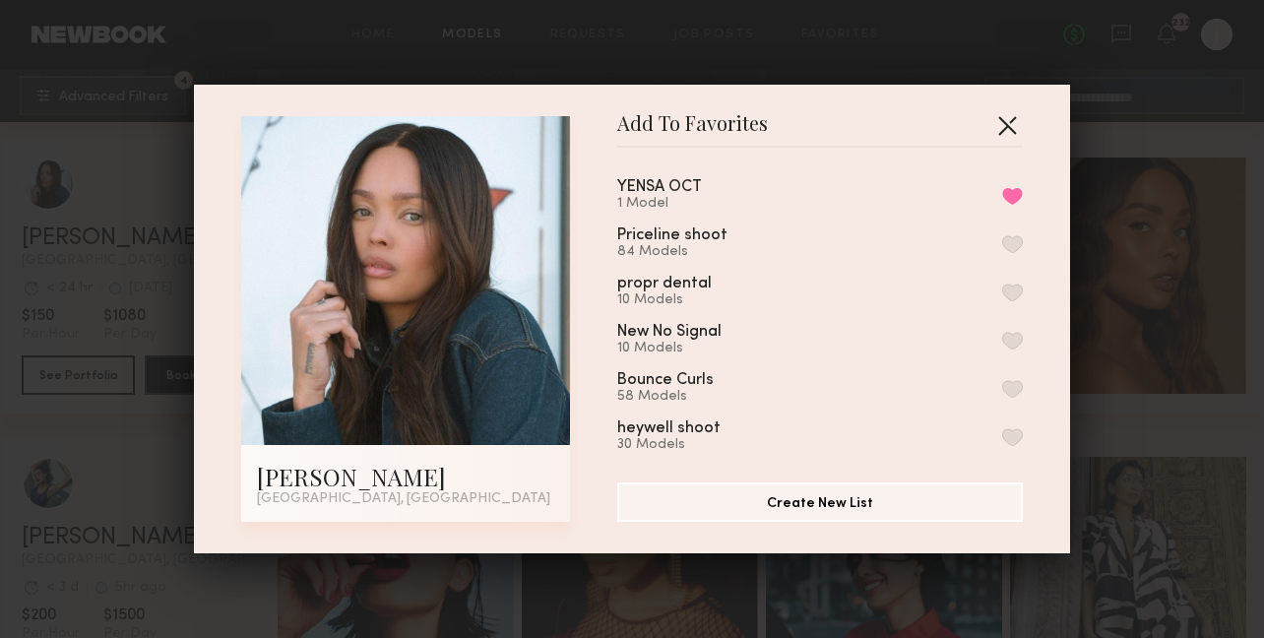
click at [1008, 128] on button "button" at bounding box center [1007, 125] width 32 height 32
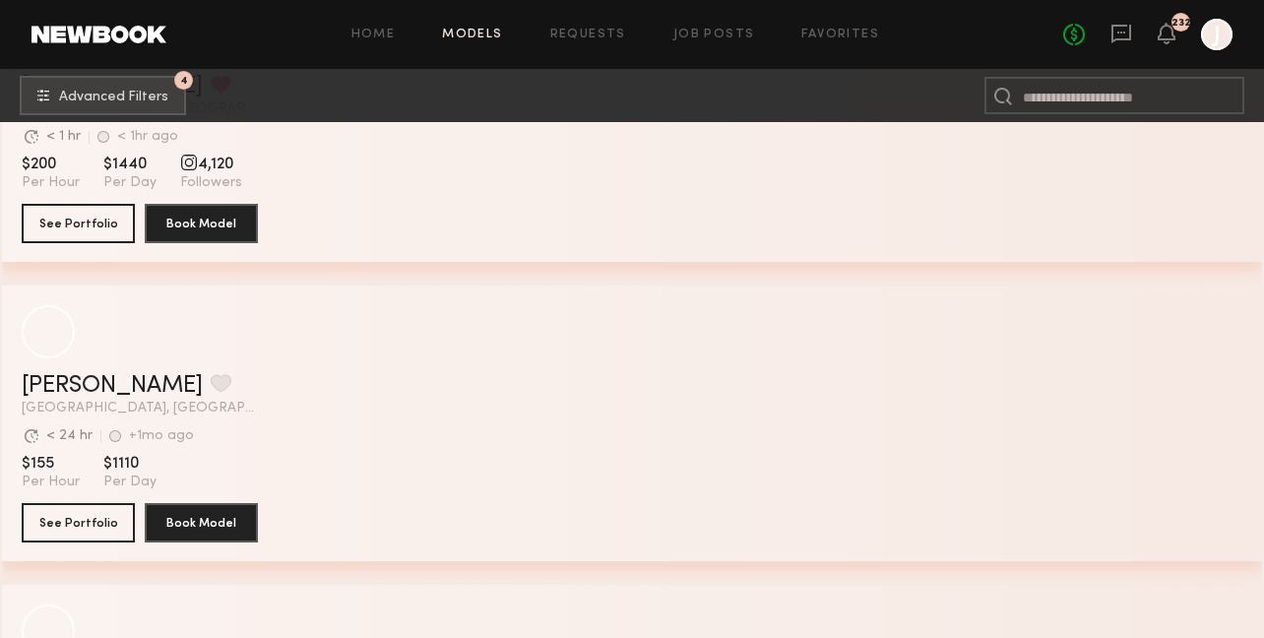
scroll to position [5364, 0]
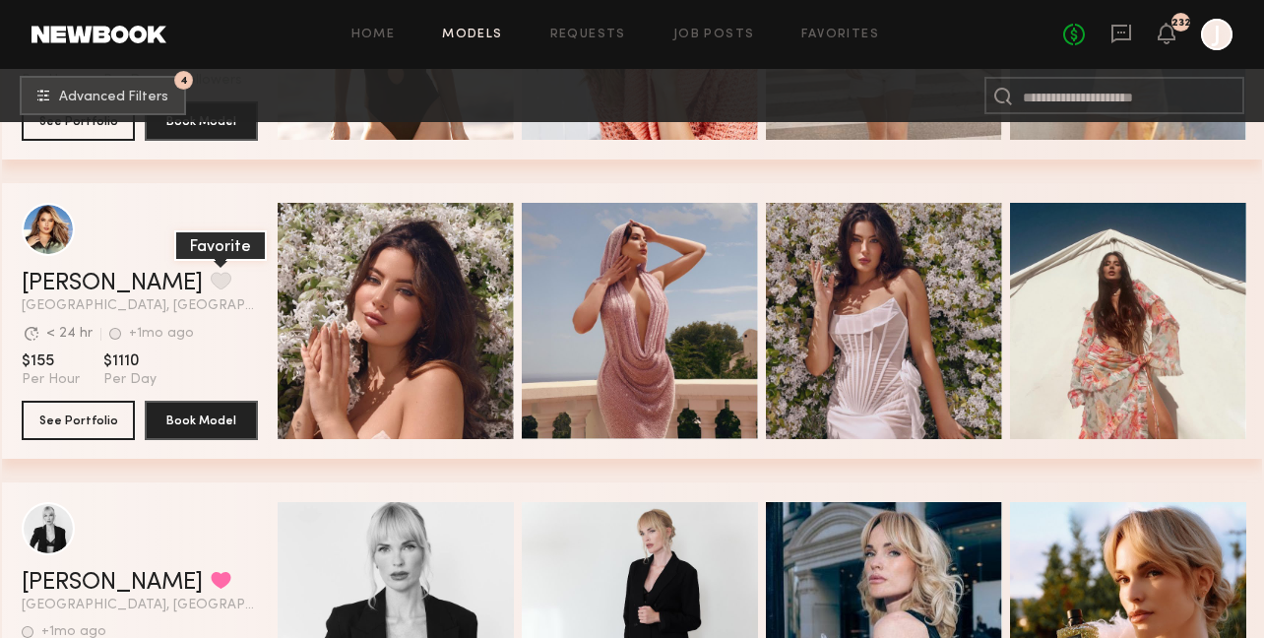
click at [211, 284] on button "grid" at bounding box center [221, 281] width 21 height 18
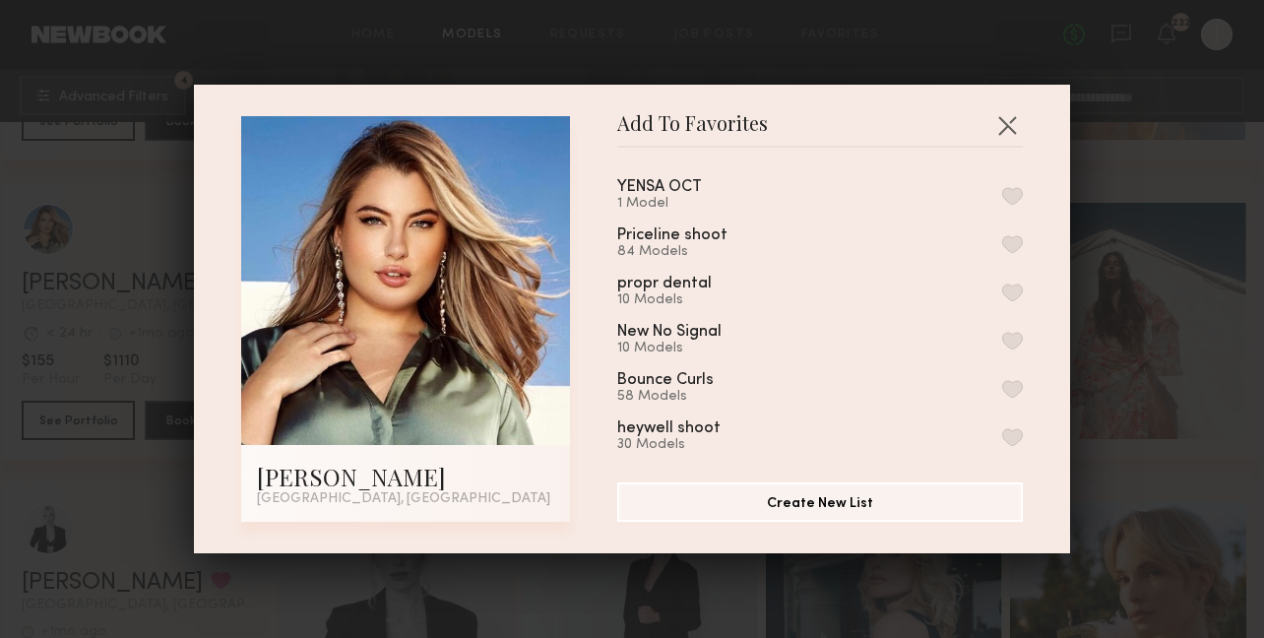
click at [1017, 189] on button "button" at bounding box center [1012, 196] width 21 height 18
click at [1009, 136] on button "button" at bounding box center [1007, 125] width 32 height 32
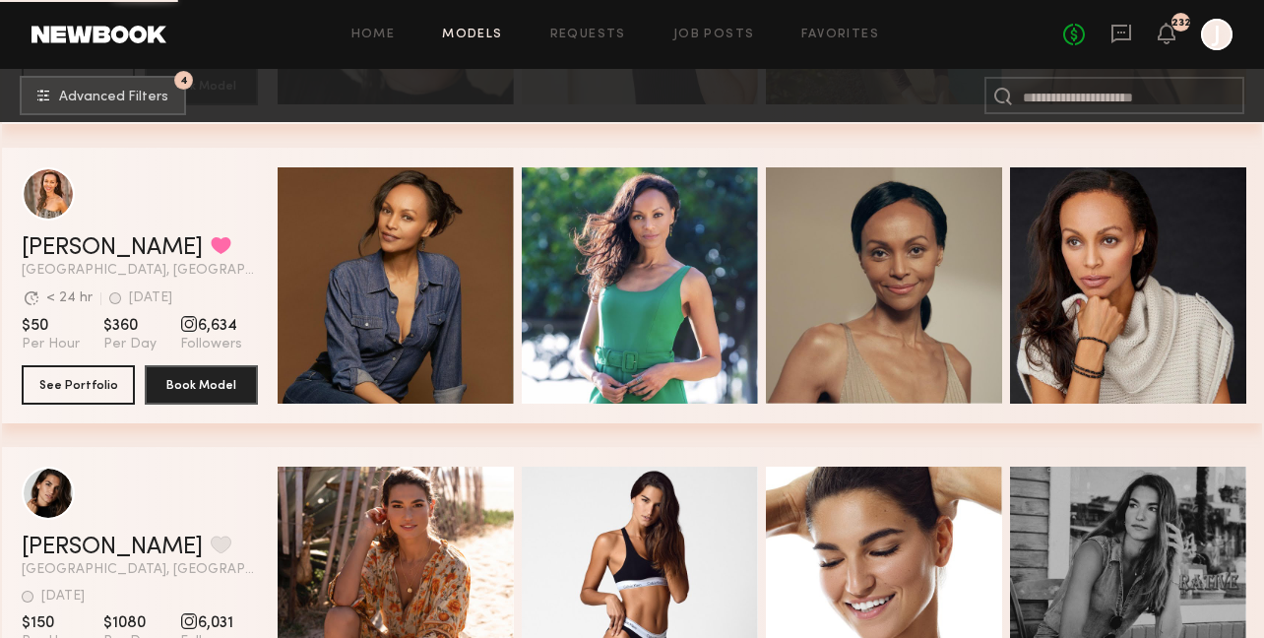
scroll to position [6583, 0]
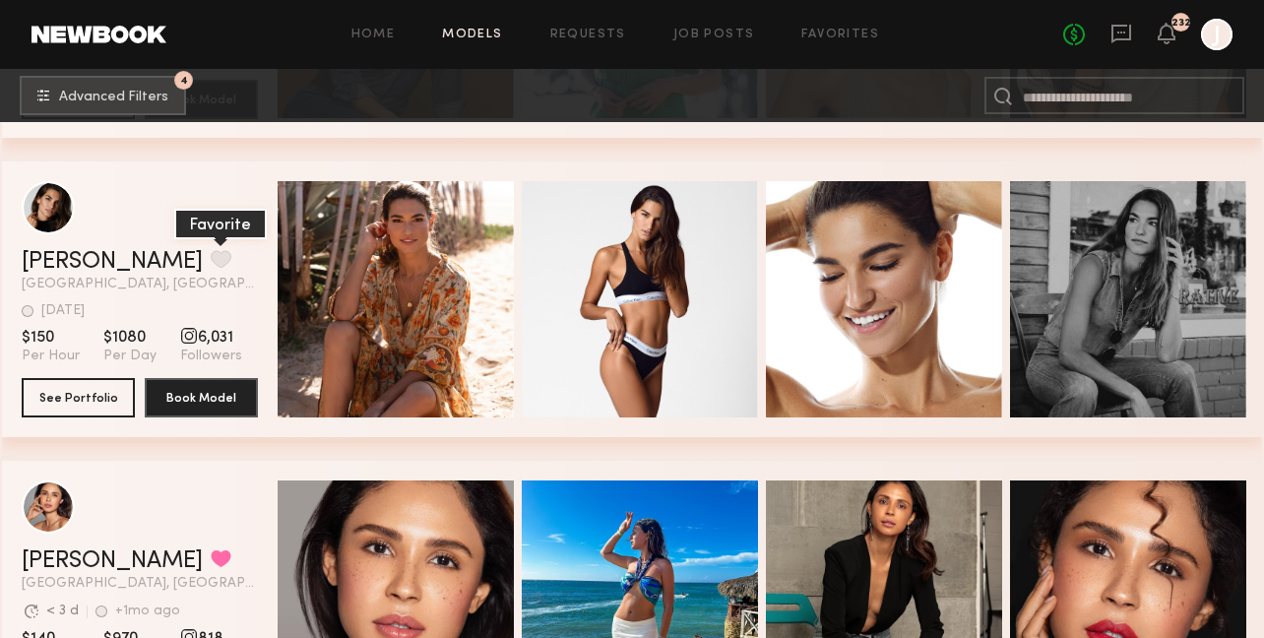
click at [211, 257] on button "grid" at bounding box center [221, 259] width 21 height 18
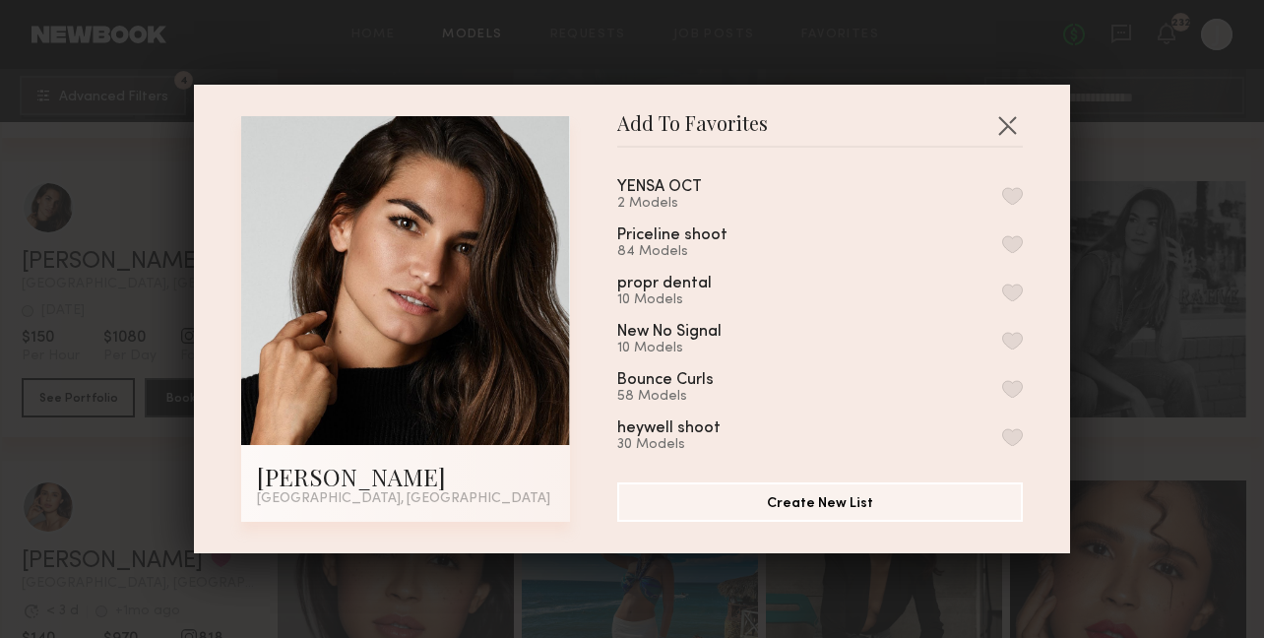
click at [1016, 193] on button "button" at bounding box center [1012, 196] width 21 height 18
click at [1003, 115] on button "button" at bounding box center [1007, 125] width 32 height 32
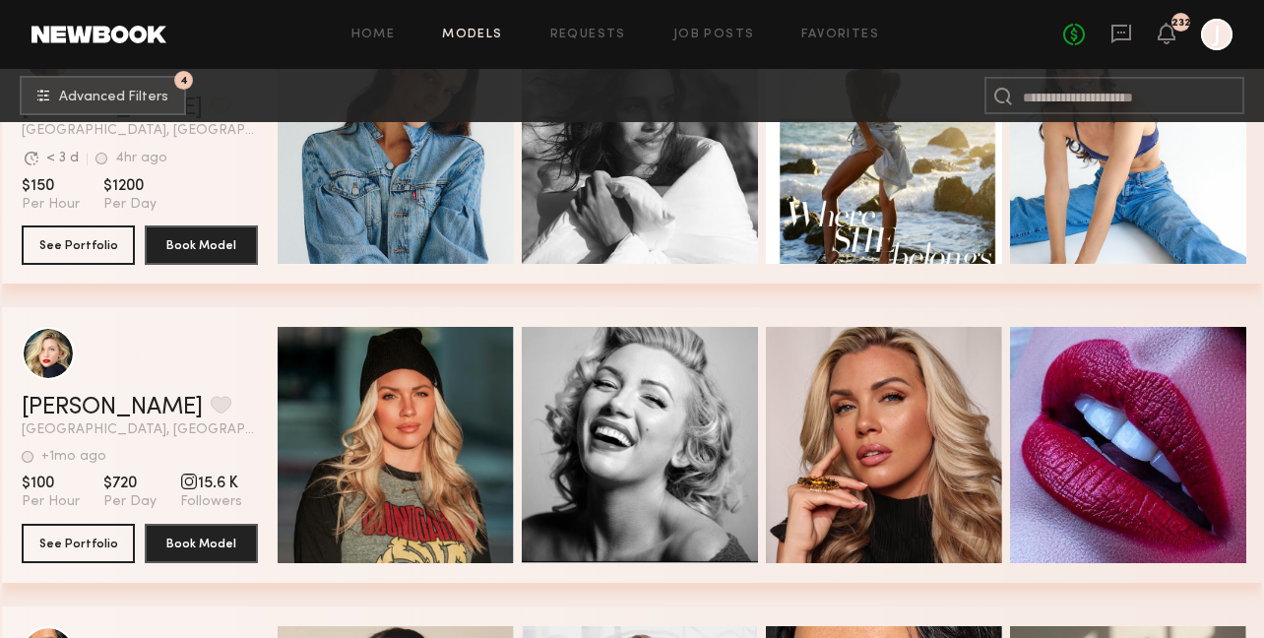
scroll to position [8083, 0]
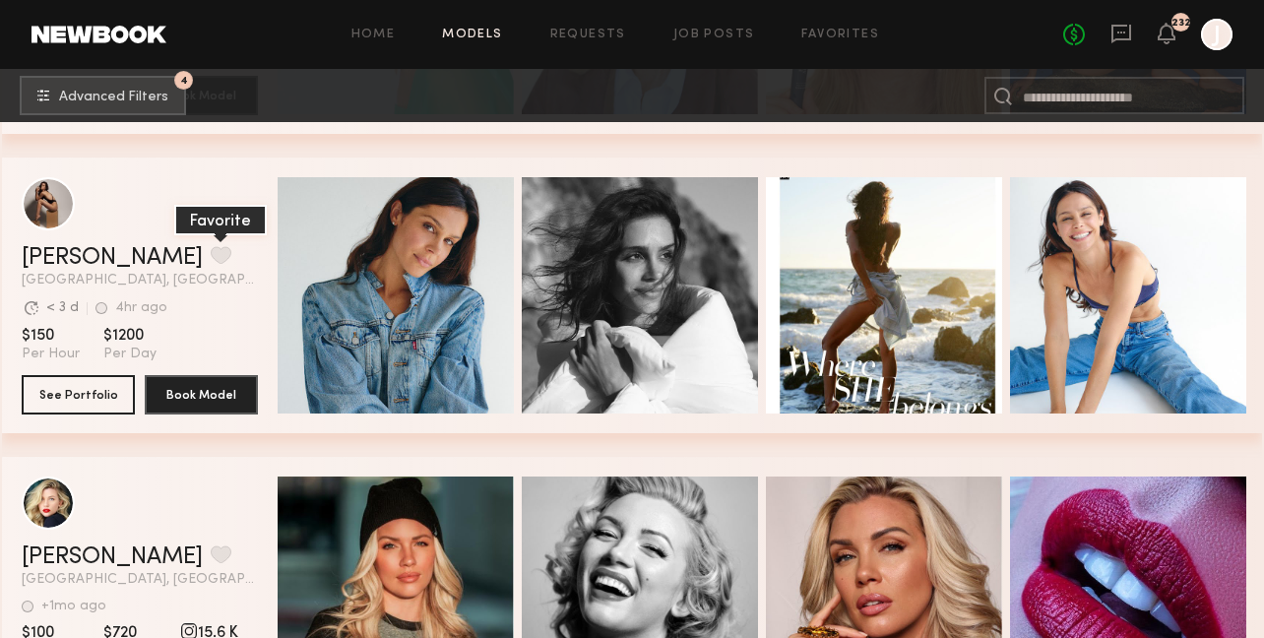
click at [211, 258] on button "grid" at bounding box center [221, 255] width 21 height 18
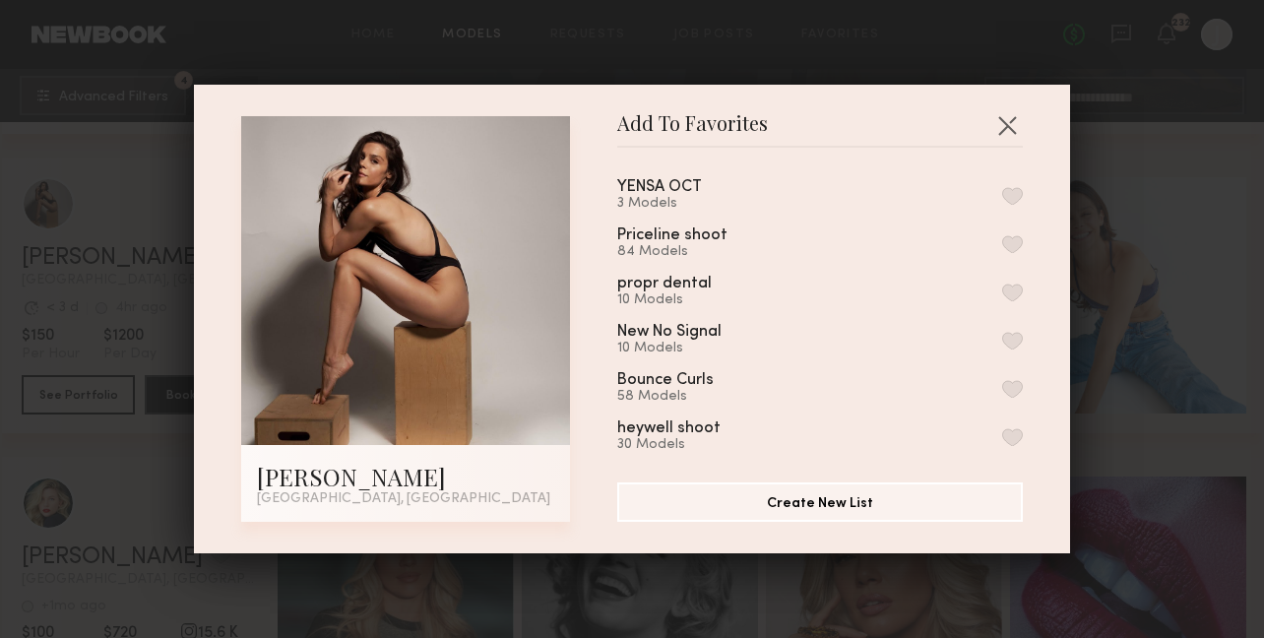
click at [1012, 190] on button "button" at bounding box center [1012, 196] width 21 height 18
click at [1012, 127] on button "button" at bounding box center [1007, 125] width 32 height 32
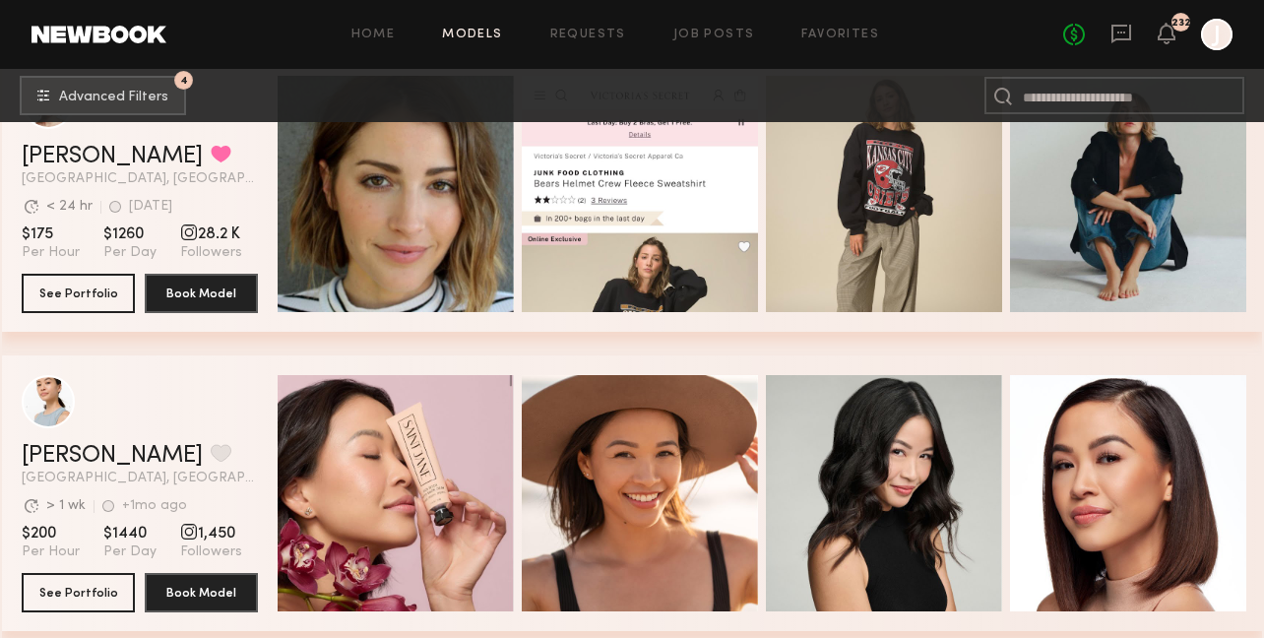
scroll to position [9073, 0]
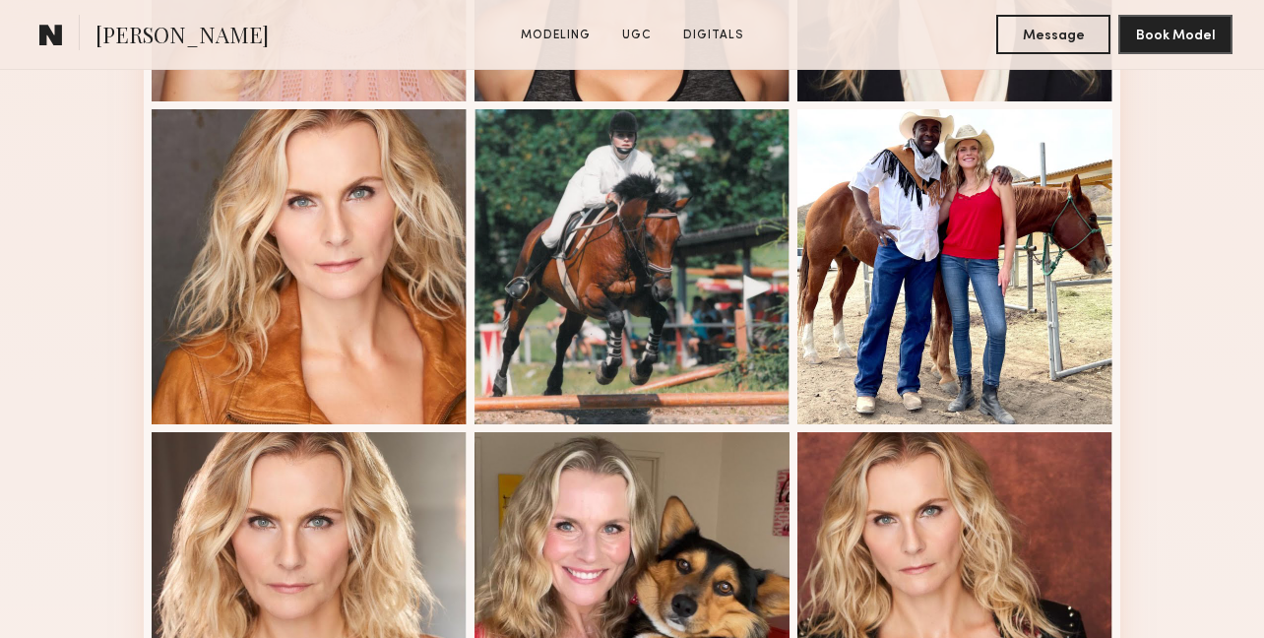
scroll to position [1341, 0]
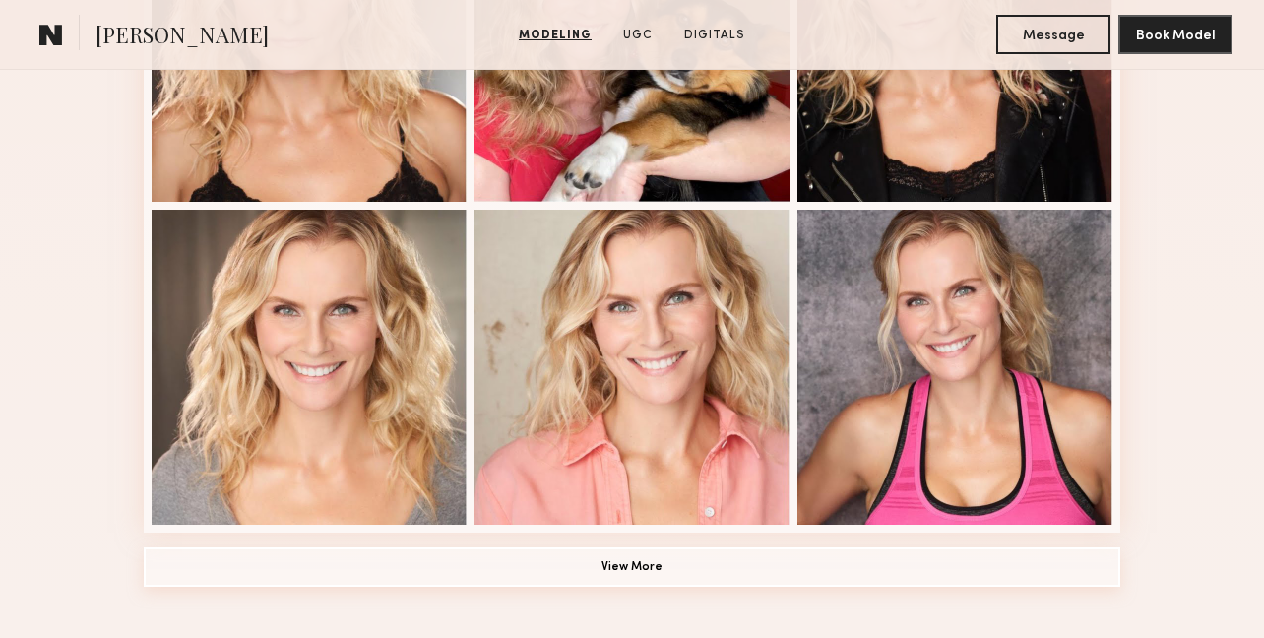
click at [754, 562] on button "View More" at bounding box center [632, 566] width 977 height 39
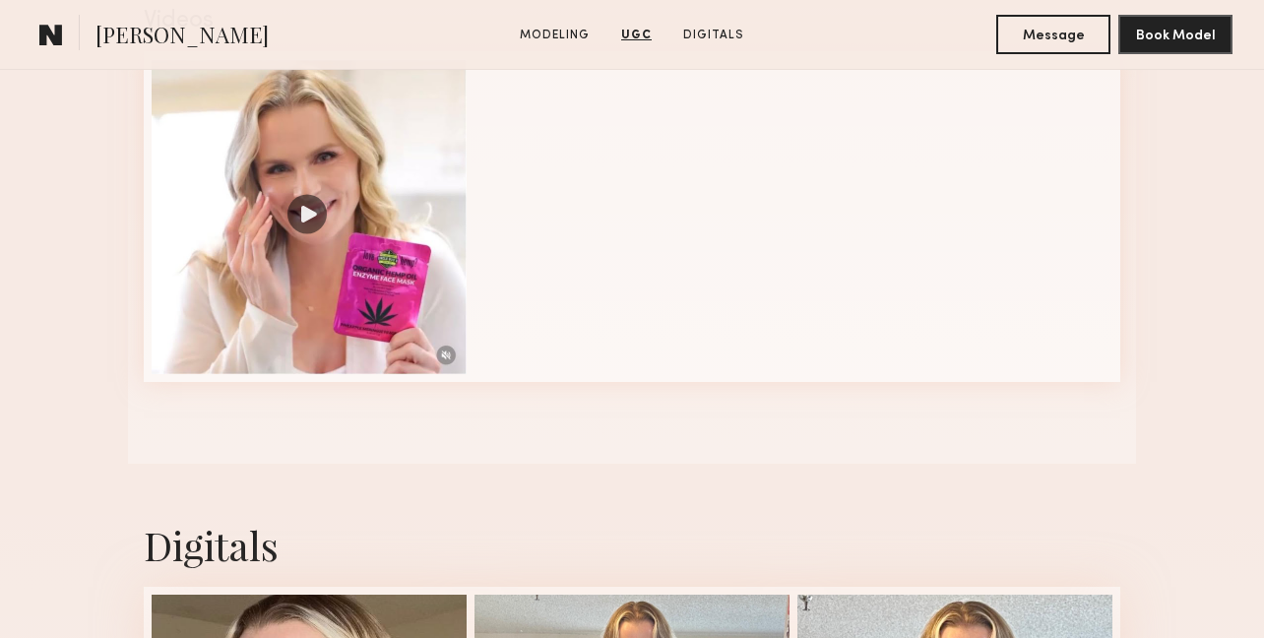
scroll to position [2974, 0]
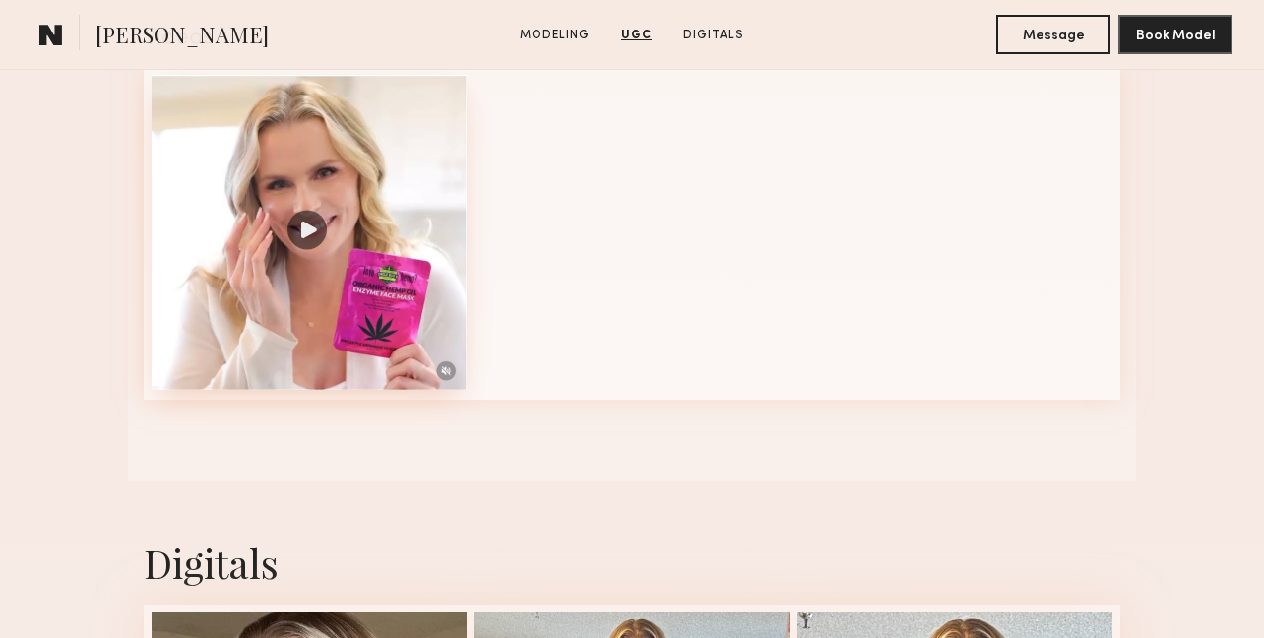
click at [309, 237] on div at bounding box center [309, 232] width 315 height 315
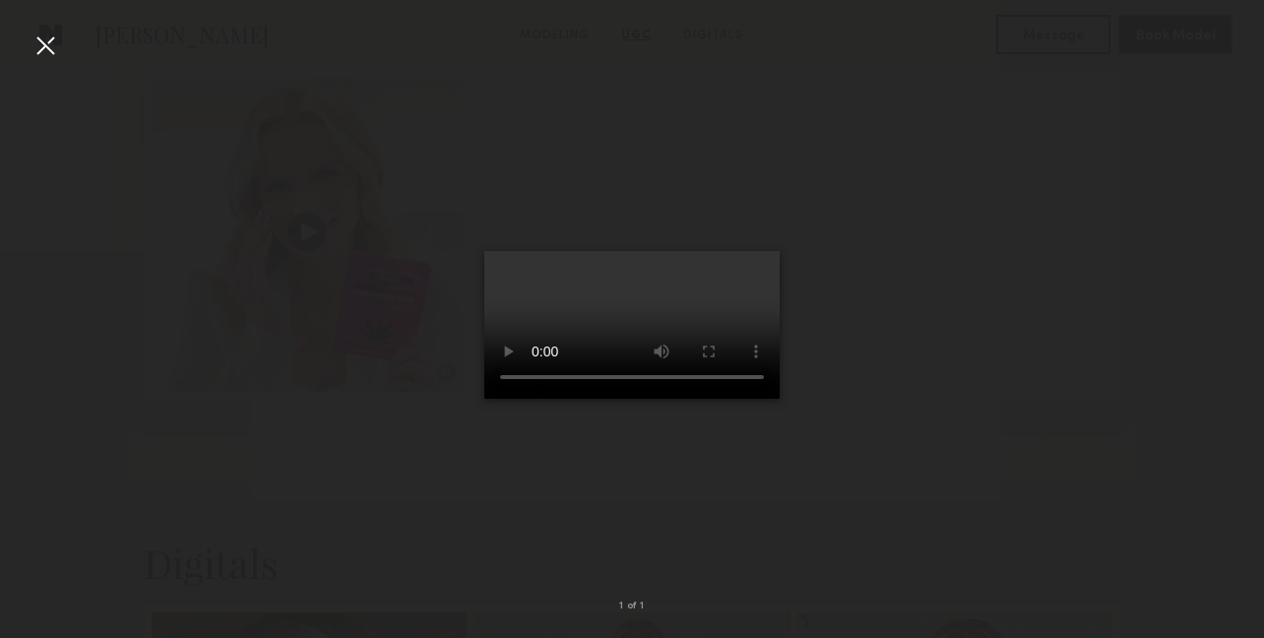
click at [39, 35] on div at bounding box center [46, 46] width 32 height 32
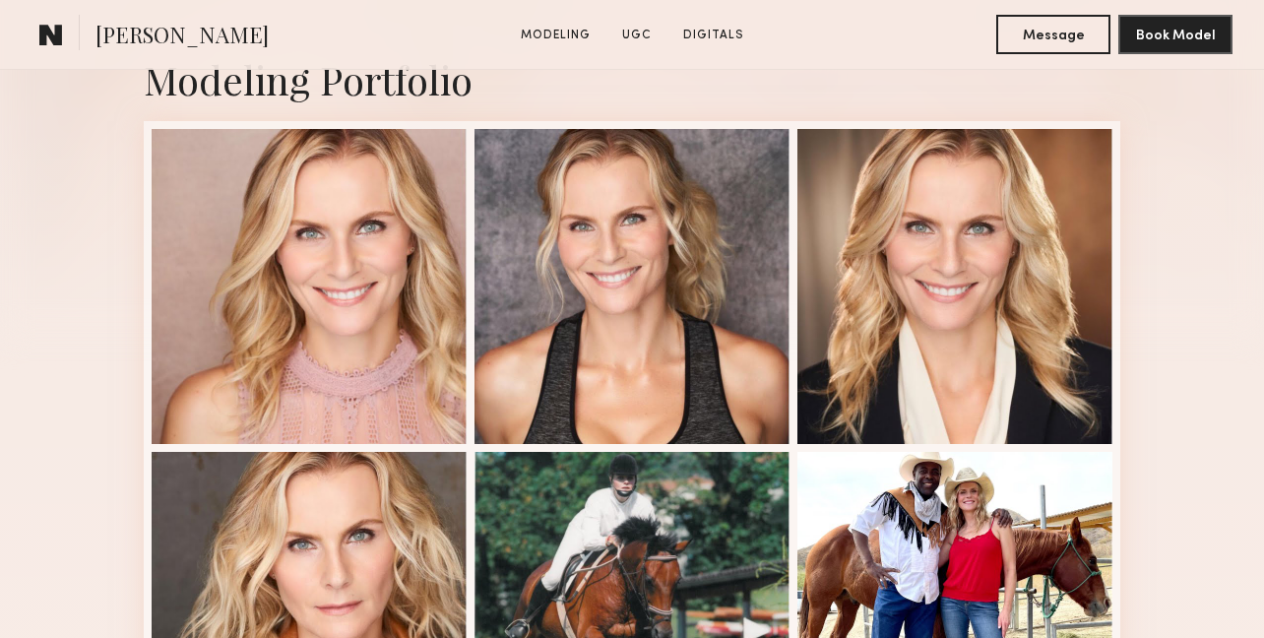
scroll to position [0, 0]
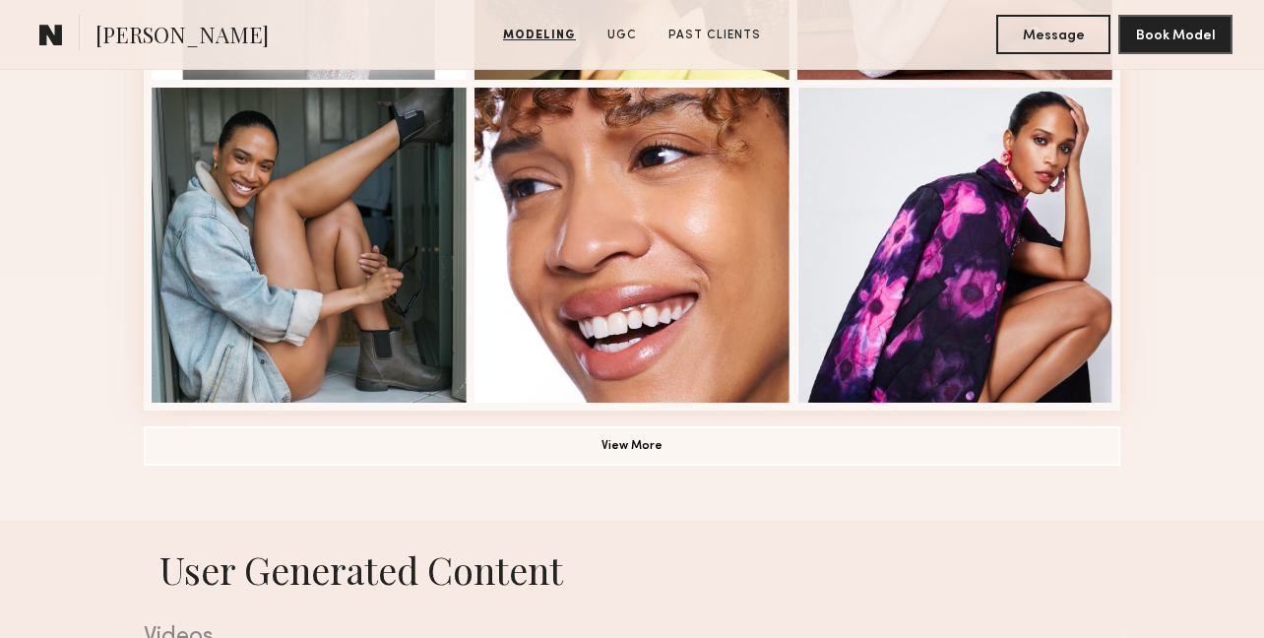
scroll to position [1125, 0]
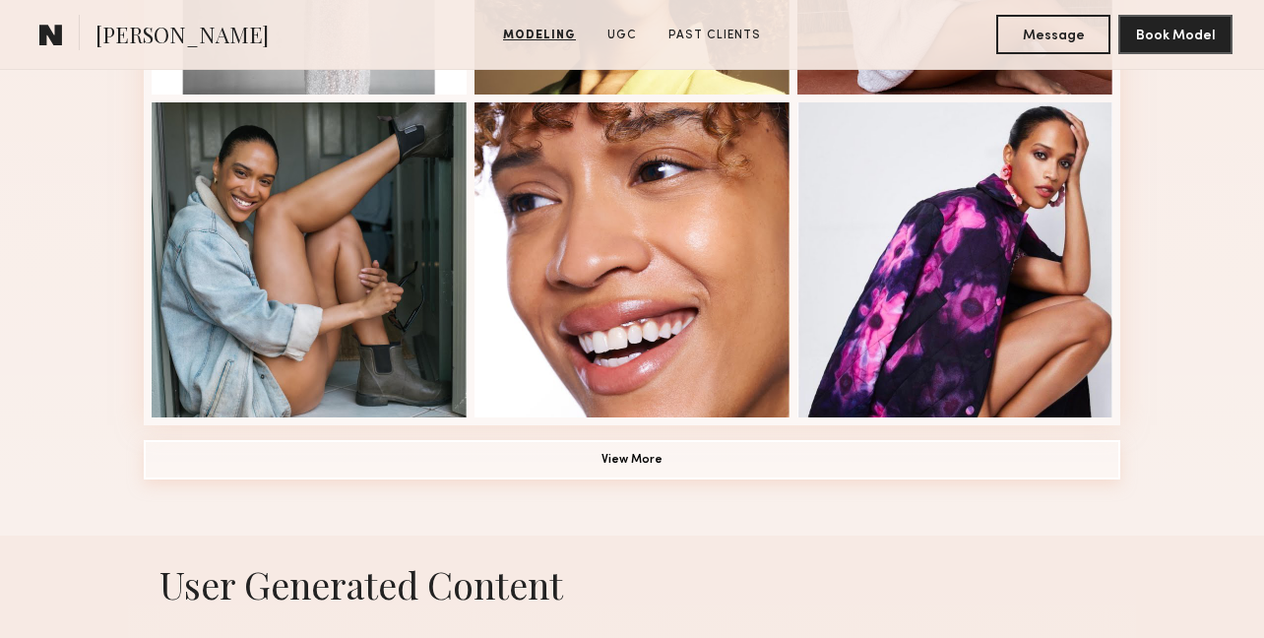
click at [765, 452] on button "View More" at bounding box center [632, 459] width 977 height 39
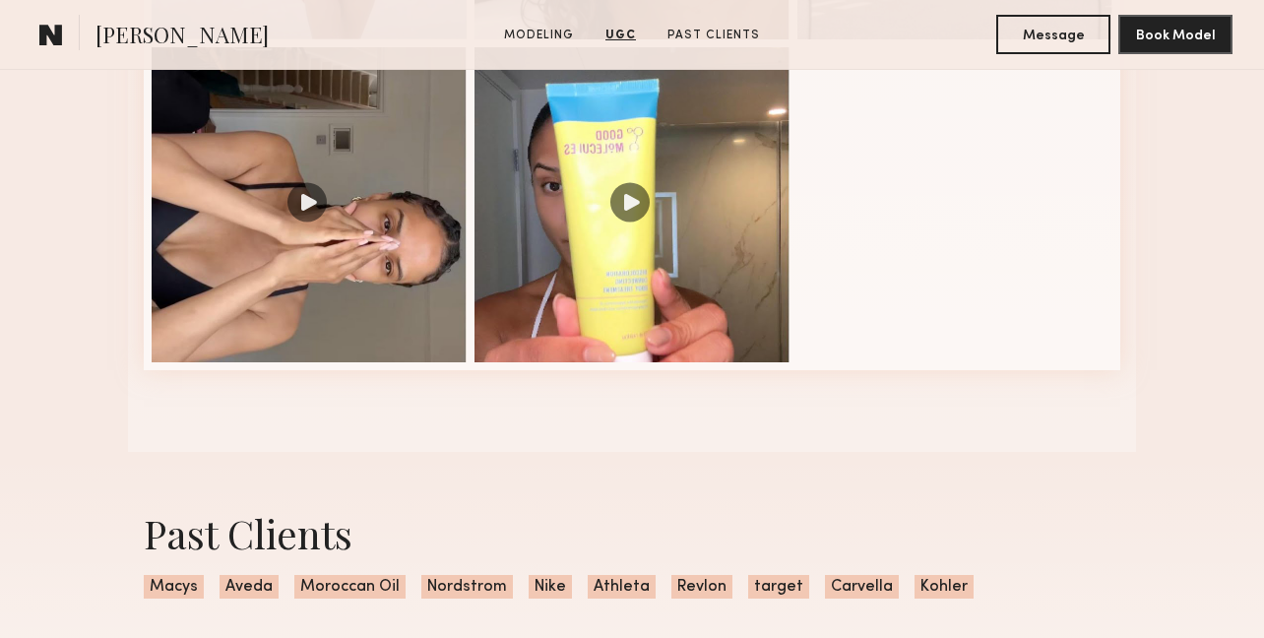
scroll to position [2412, 0]
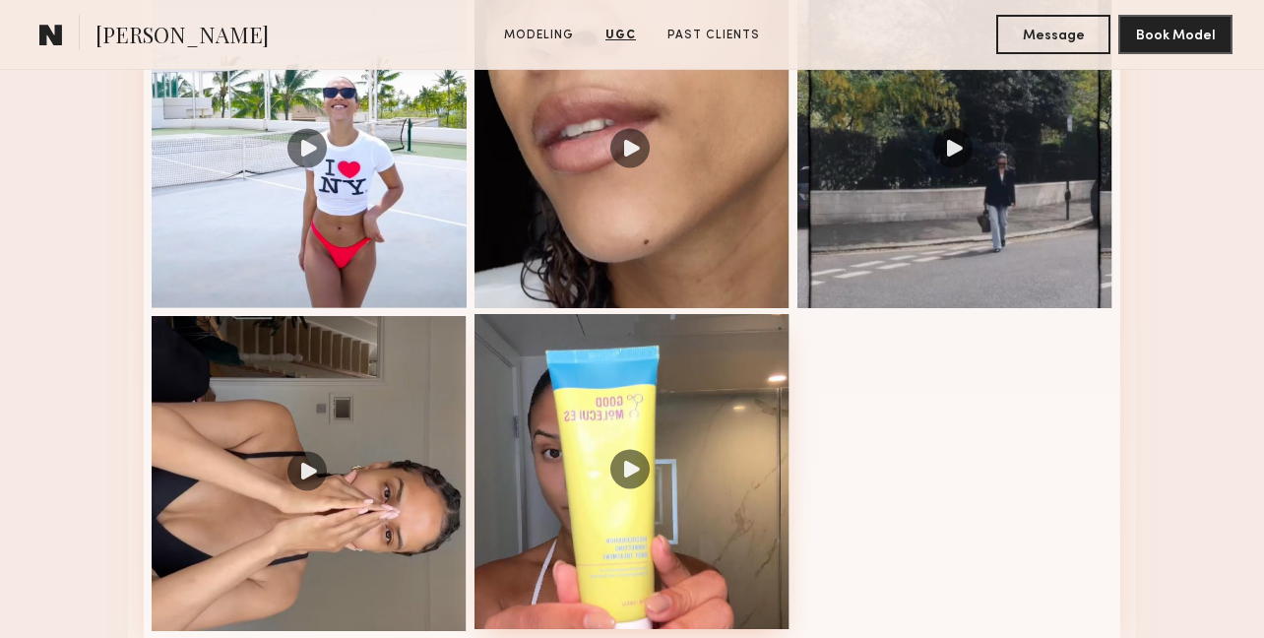
click at [521, 429] on div at bounding box center [631, 471] width 315 height 315
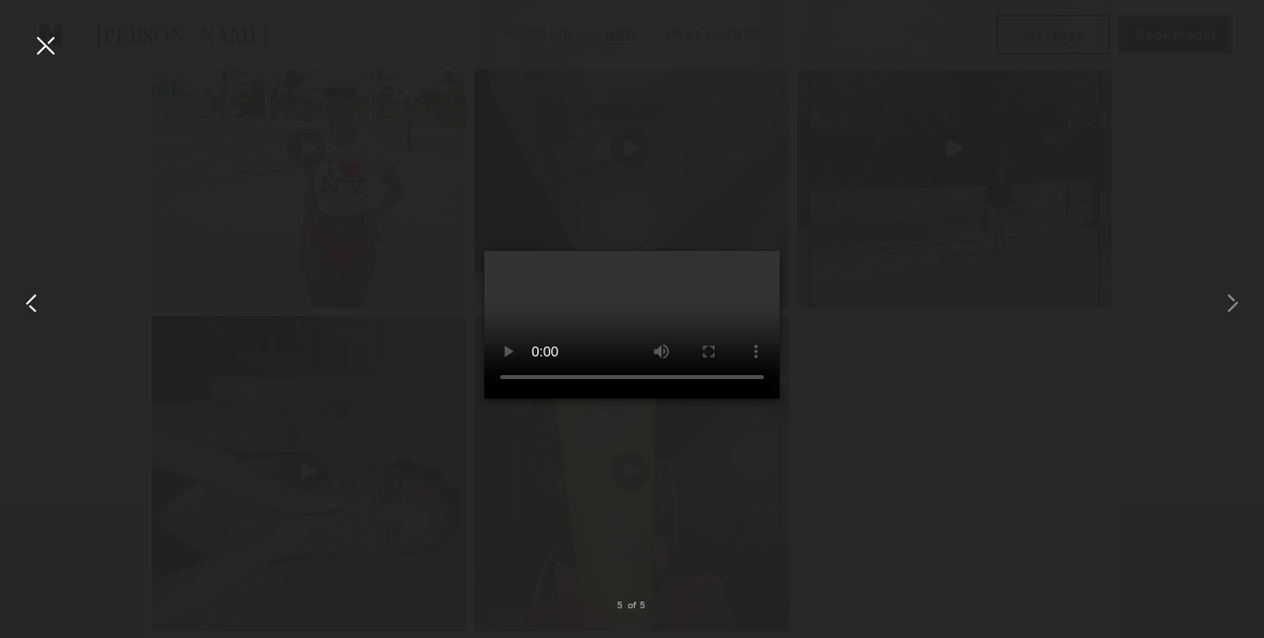
click at [36, 294] on common-icon at bounding box center [32, 303] width 32 height 32
click at [27, 304] on common-icon at bounding box center [32, 303] width 32 height 32
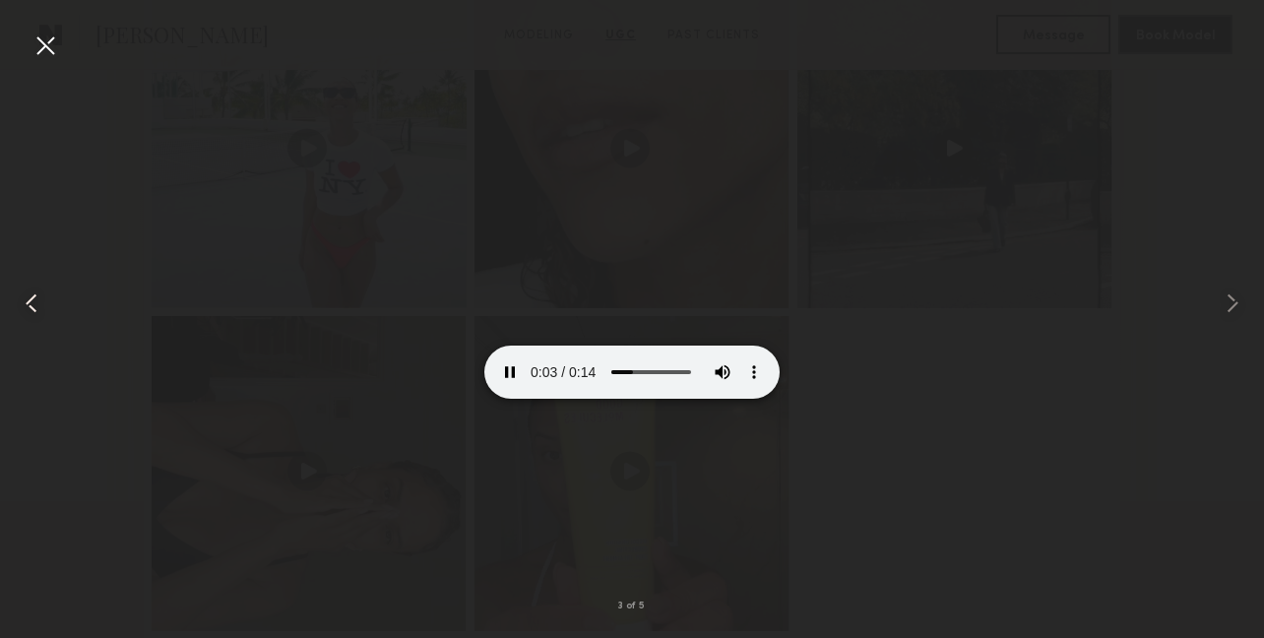
click at [34, 303] on common-icon at bounding box center [32, 303] width 32 height 32
click at [27, 299] on common-icon at bounding box center [32, 303] width 32 height 32
click at [28, 299] on common-icon at bounding box center [32, 303] width 32 height 32
click at [34, 36] on div at bounding box center [46, 46] width 32 height 32
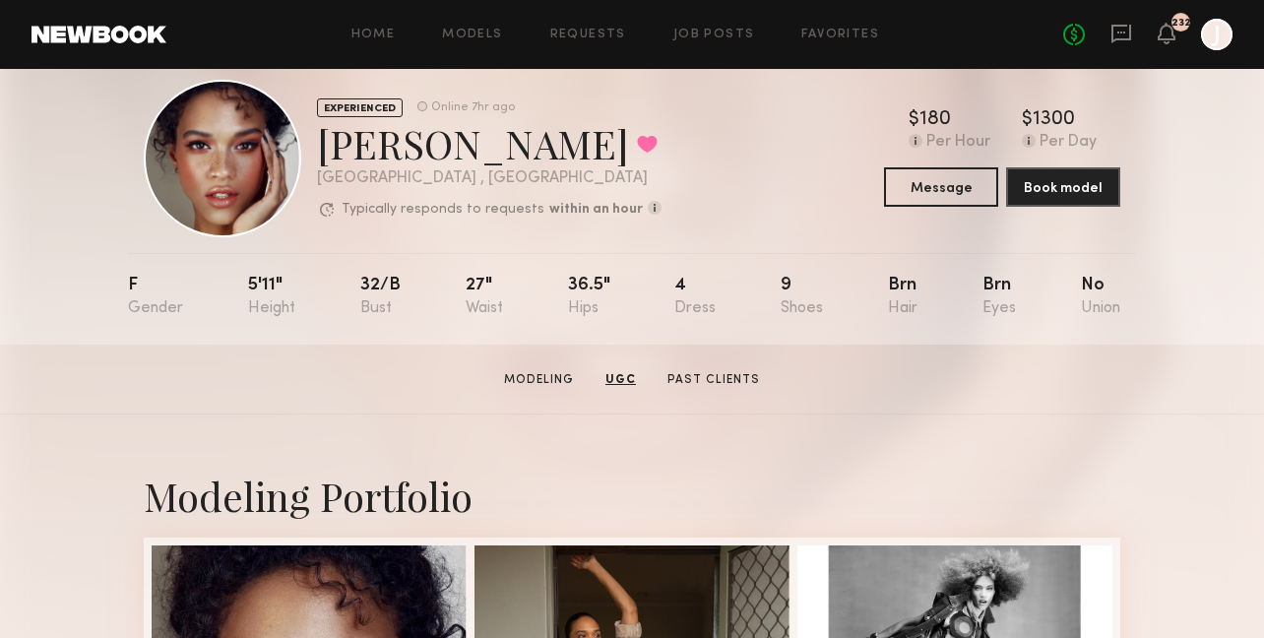
scroll to position [0, 0]
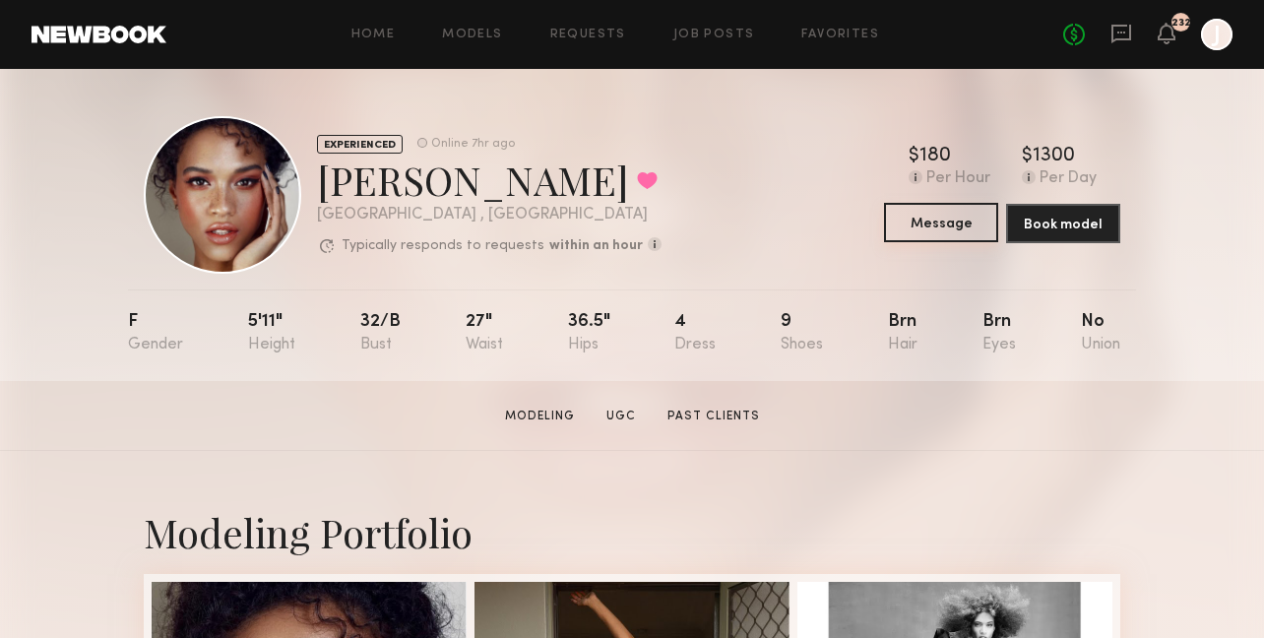
click at [941, 217] on button "Message" at bounding box center [941, 222] width 114 height 39
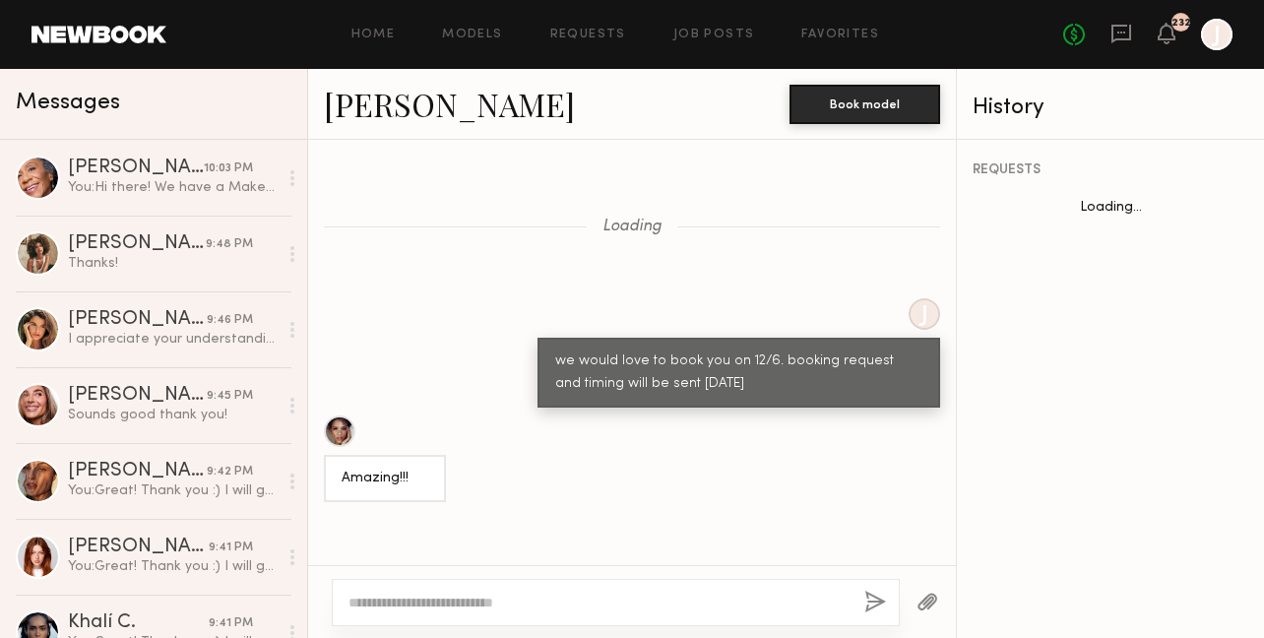
scroll to position [1612, 0]
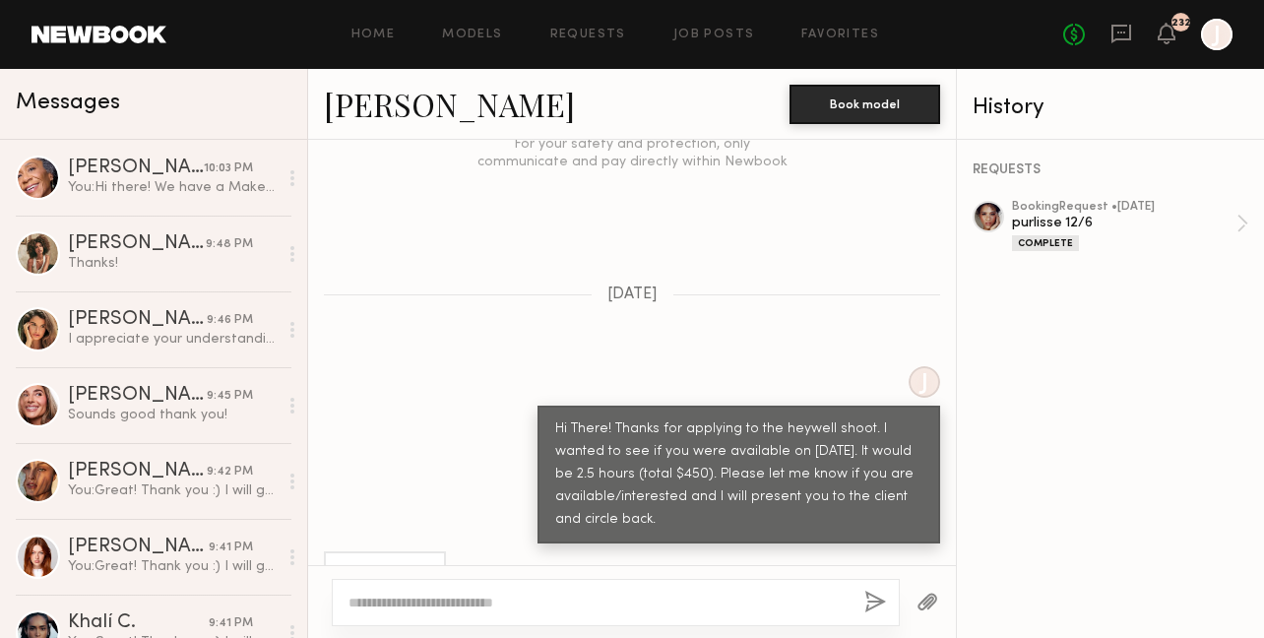
click at [540, 602] on textarea at bounding box center [598, 603] width 500 height 20
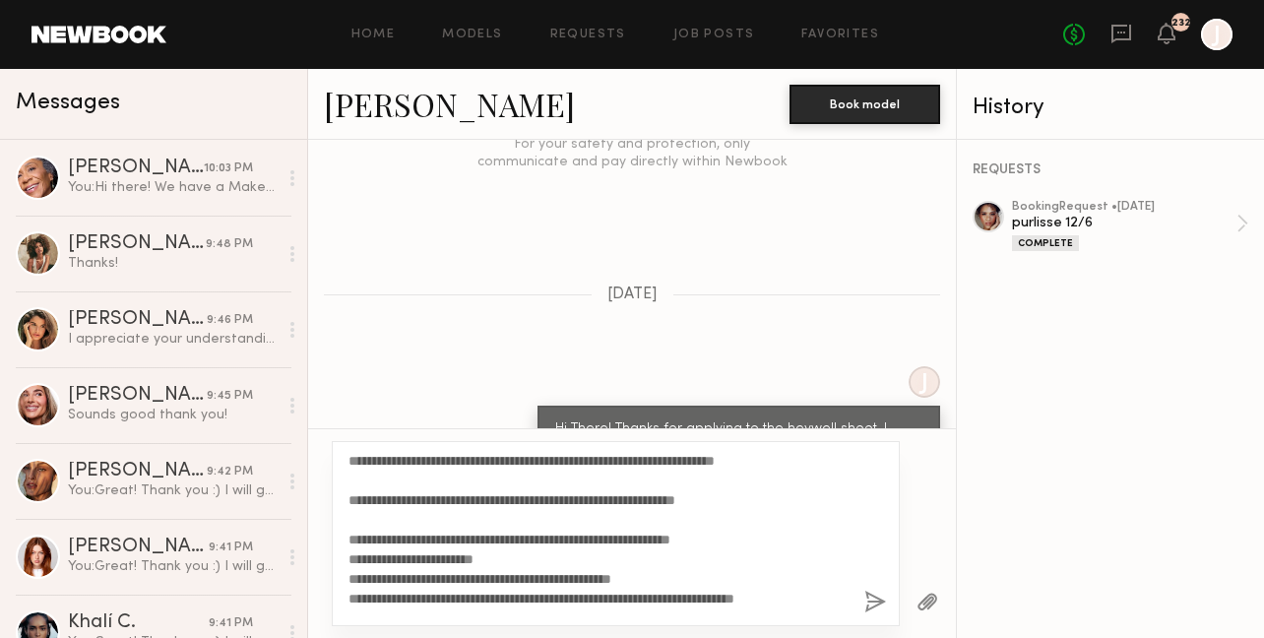
scroll to position [0, 0]
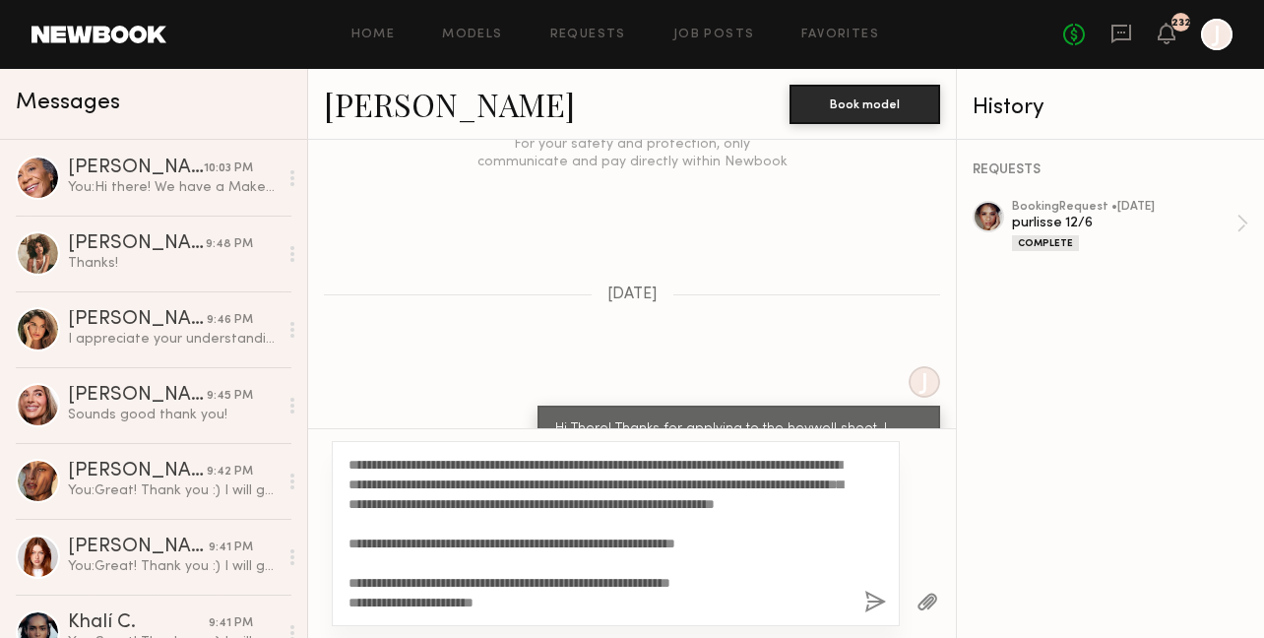
type textarea "**********"
click at [873, 597] on button "button" at bounding box center [875, 603] width 22 height 25
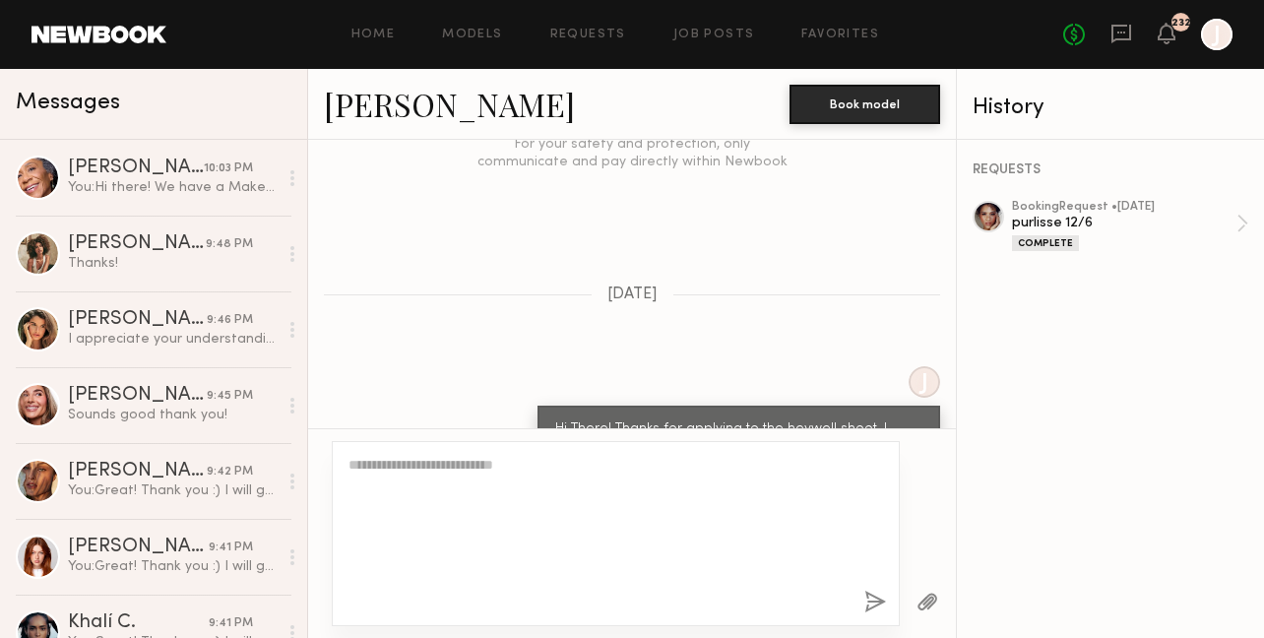
scroll to position [2435, 0]
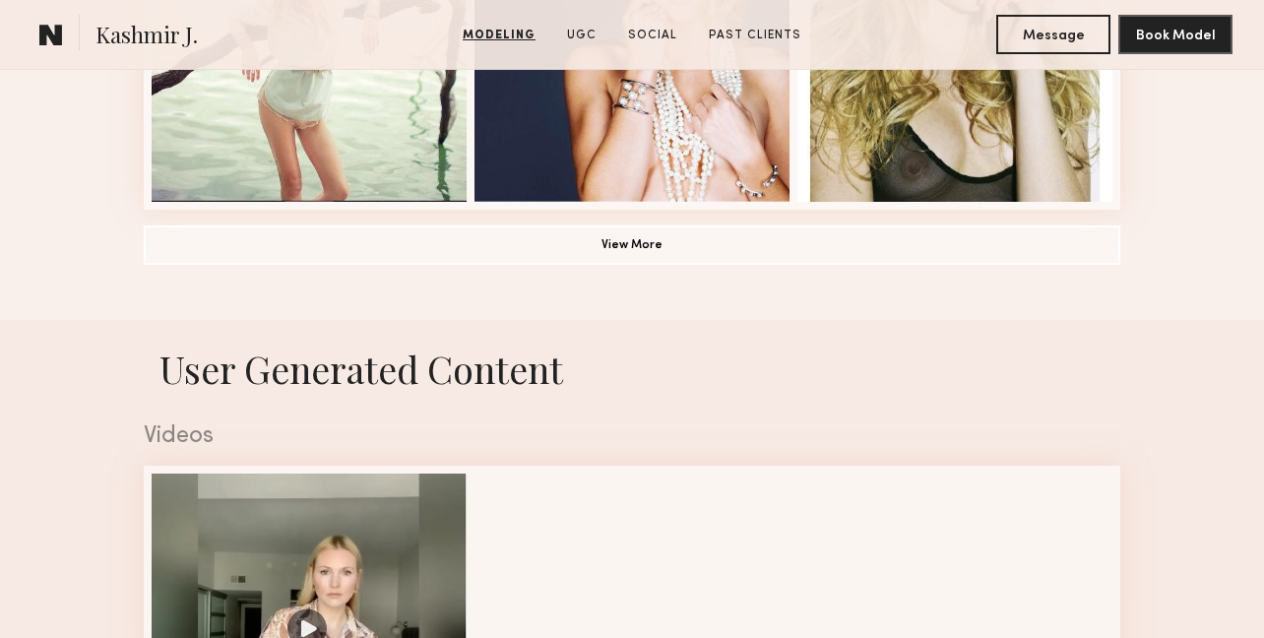
scroll to position [1674, 0]
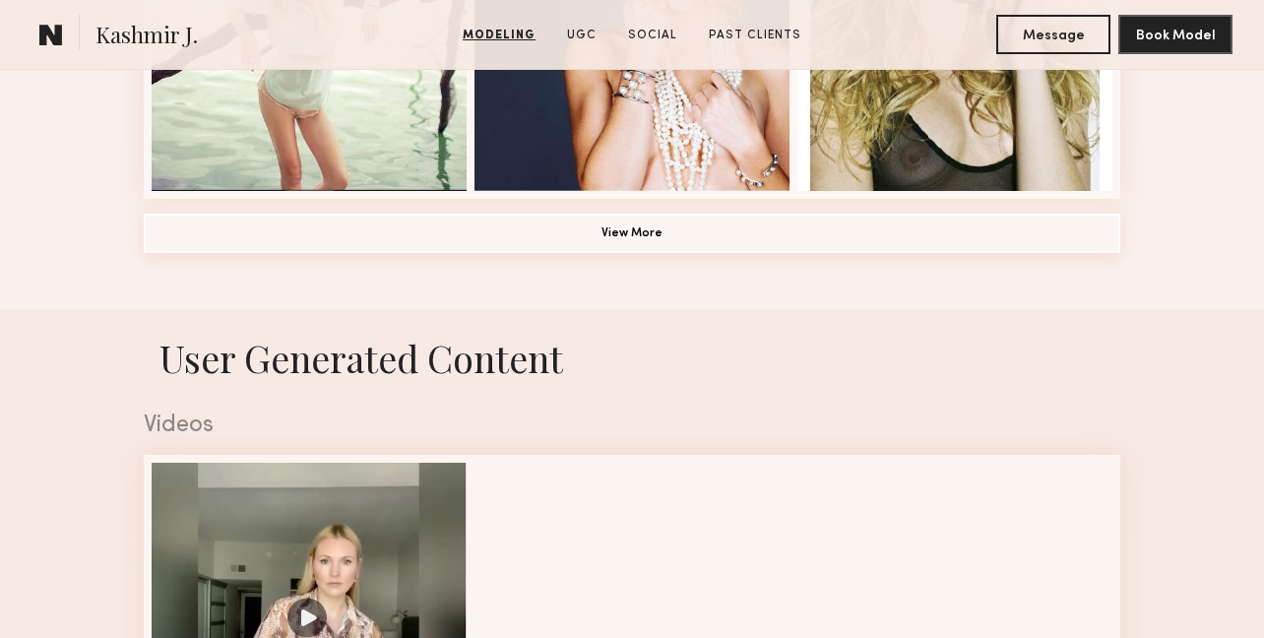
click at [872, 244] on button "View More" at bounding box center [632, 233] width 977 height 39
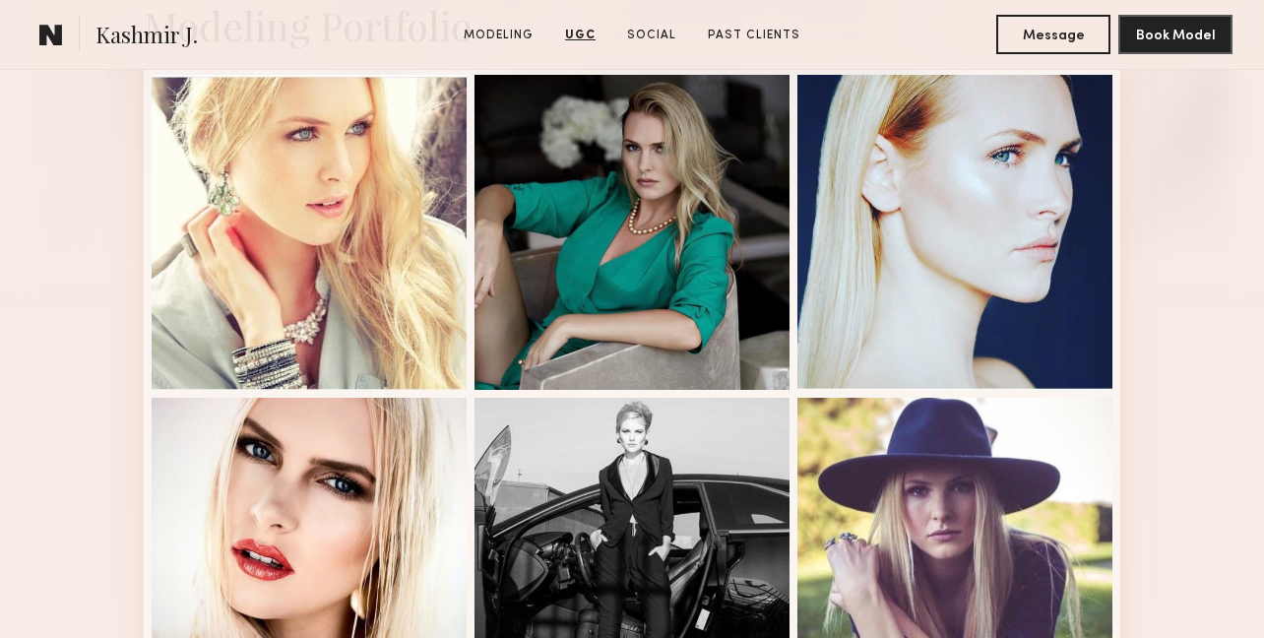
scroll to position [441, 0]
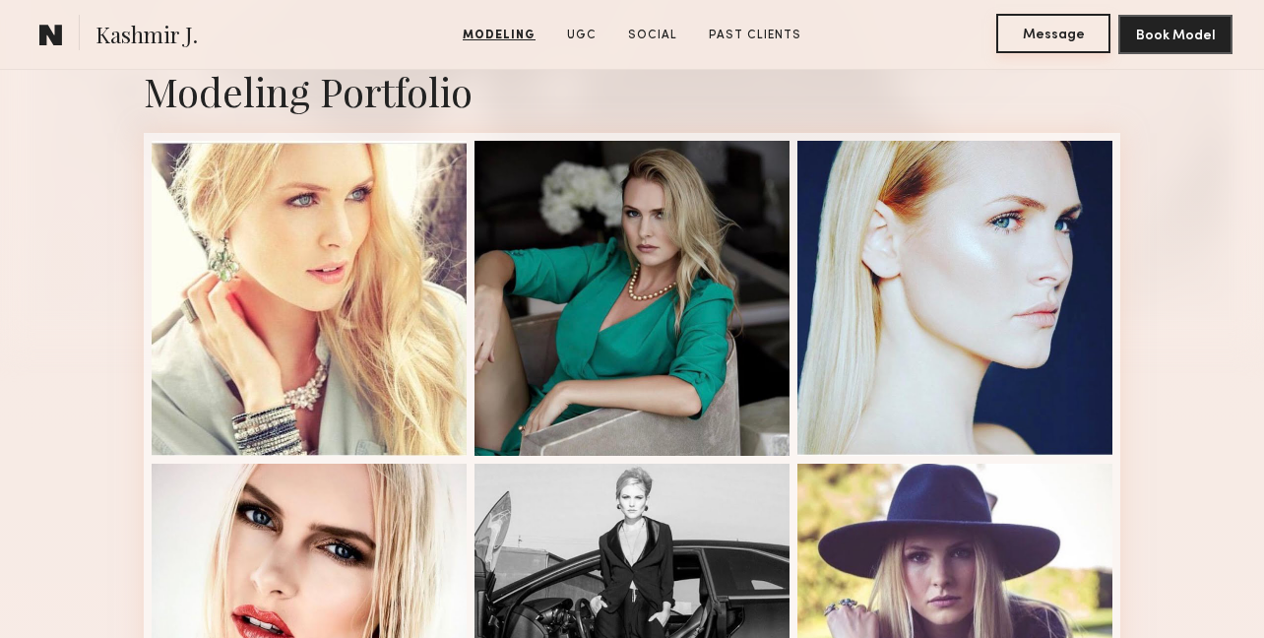
click at [1023, 35] on button "Message" at bounding box center [1053, 33] width 114 height 39
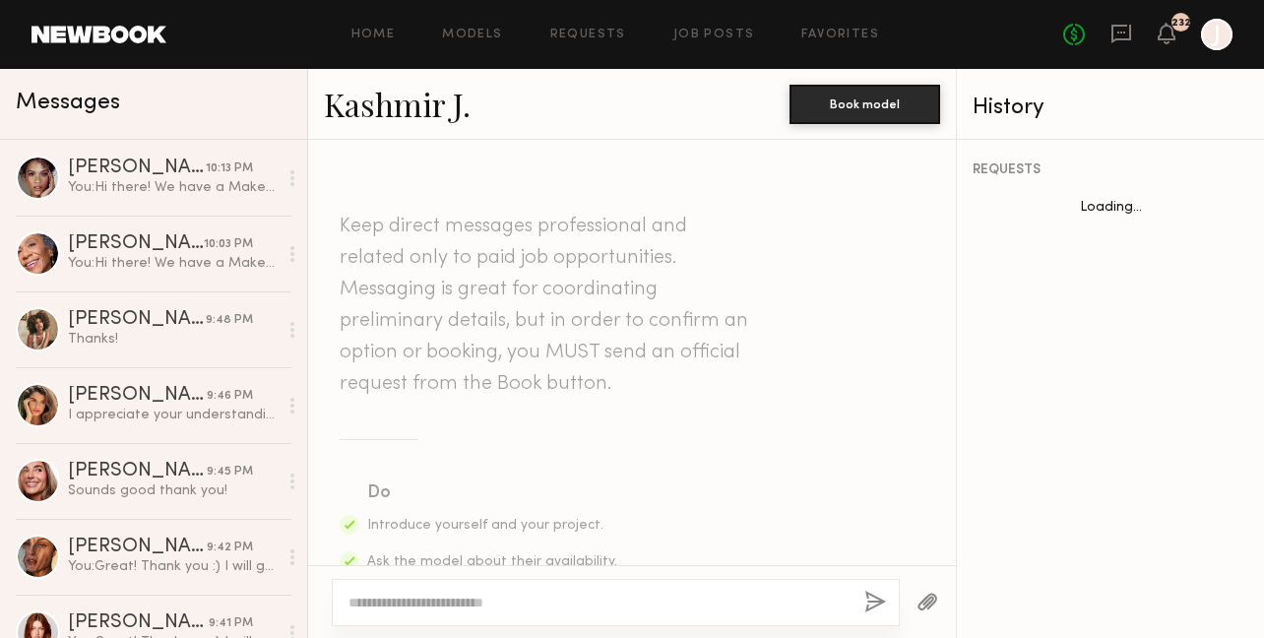
scroll to position [3827, 0]
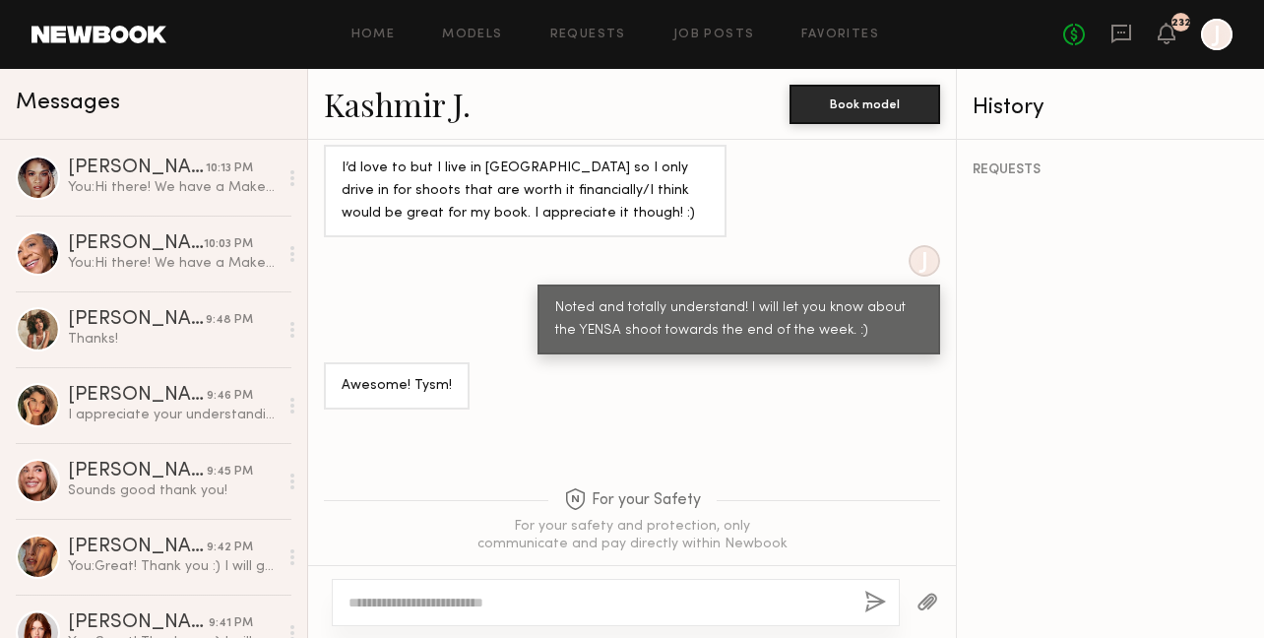
click at [620, 606] on textarea at bounding box center [598, 603] width 500 height 20
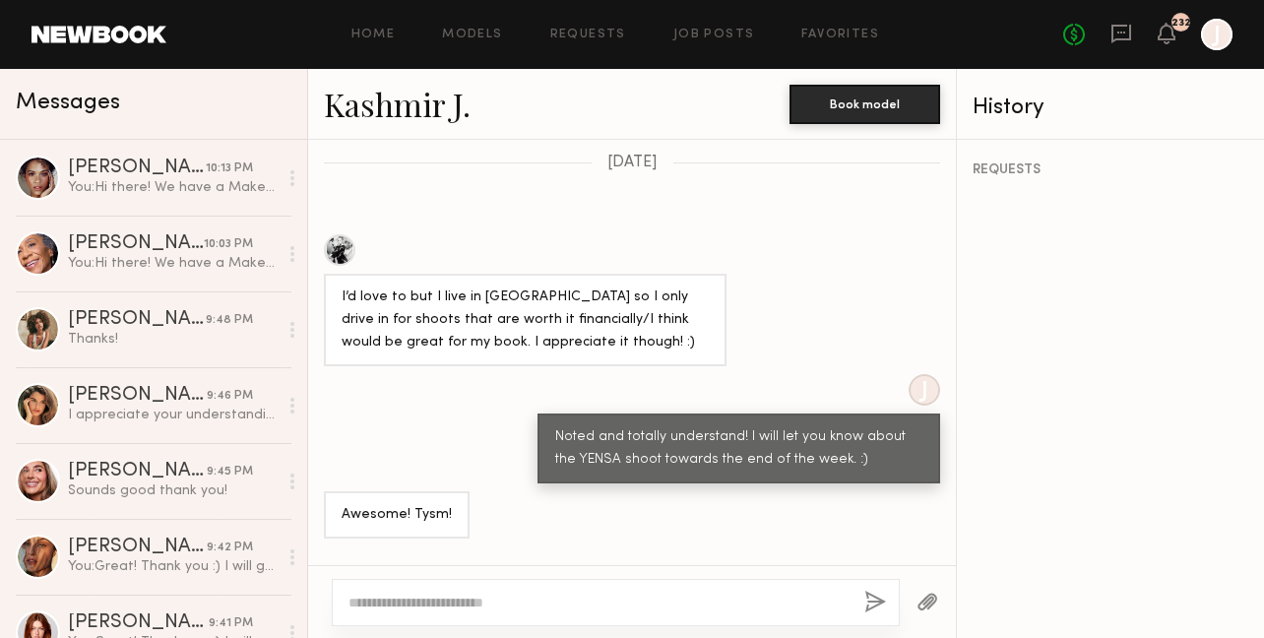
scroll to position [3689, 0]
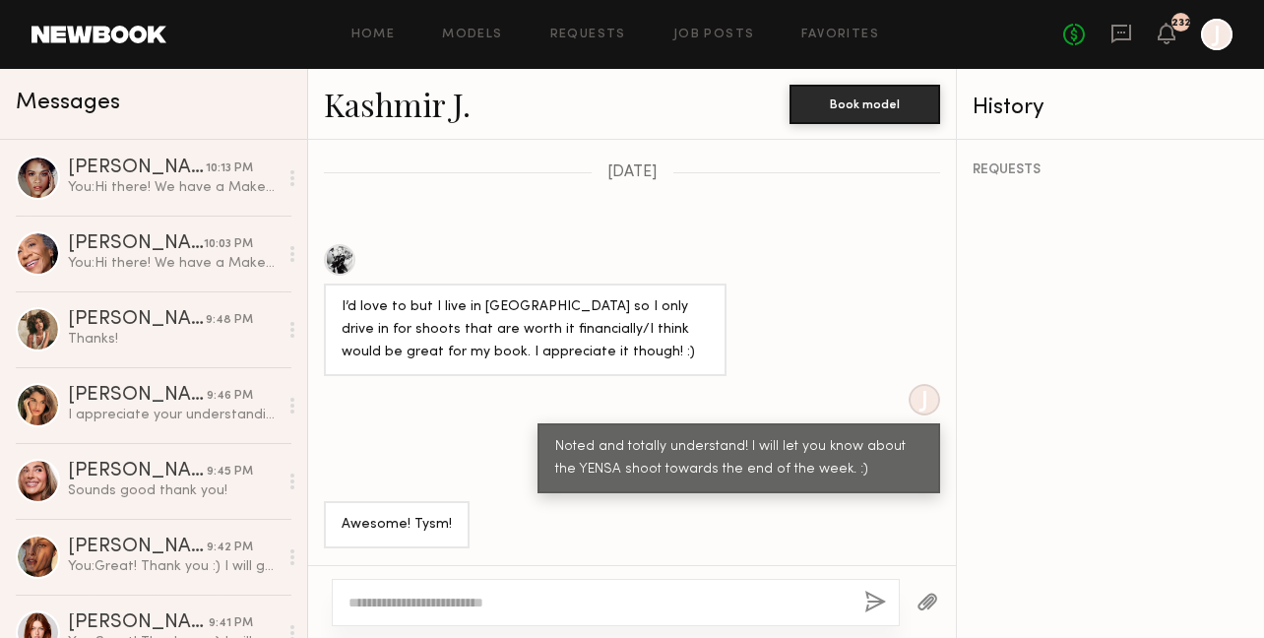
click at [627, 613] on div at bounding box center [616, 602] width 568 height 47
click at [616, 600] on textarea at bounding box center [598, 603] width 500 height 20
paste textarea "**********"
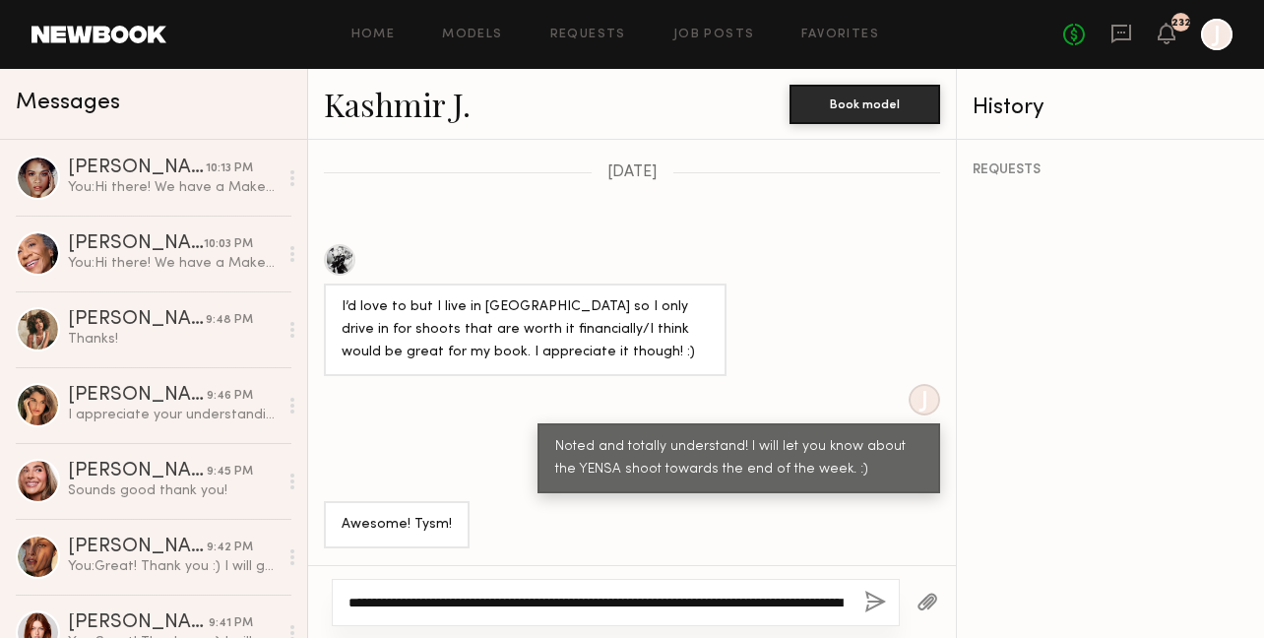
scroll to position [155, 0]
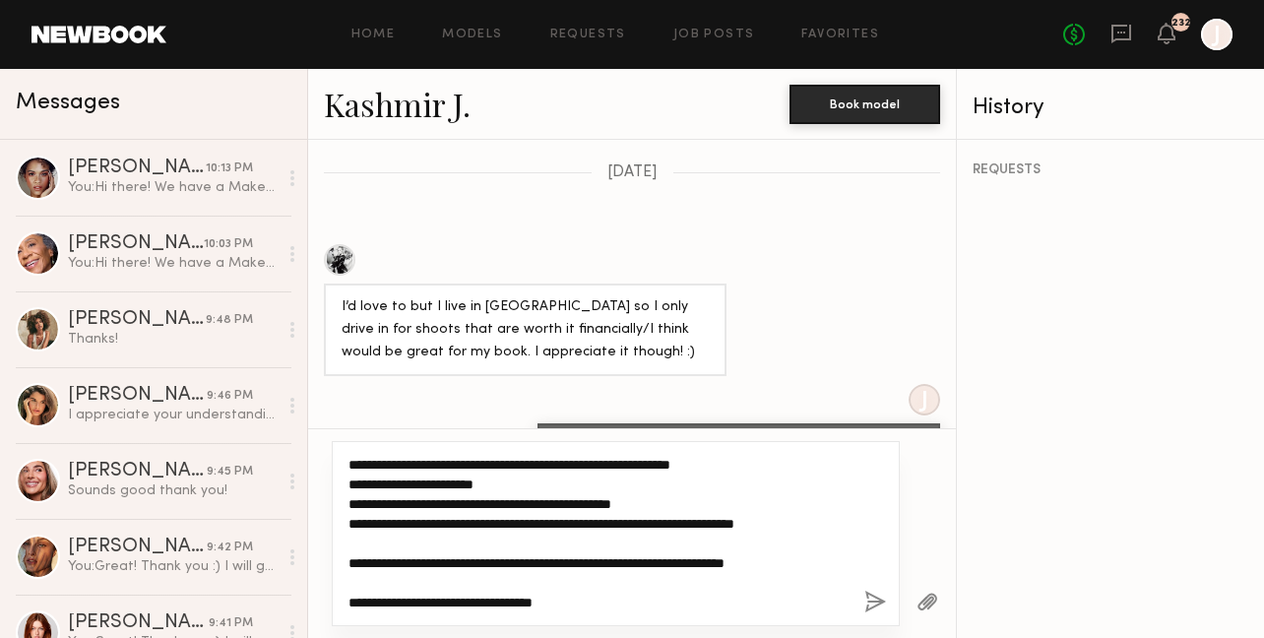
type textarea "**********"
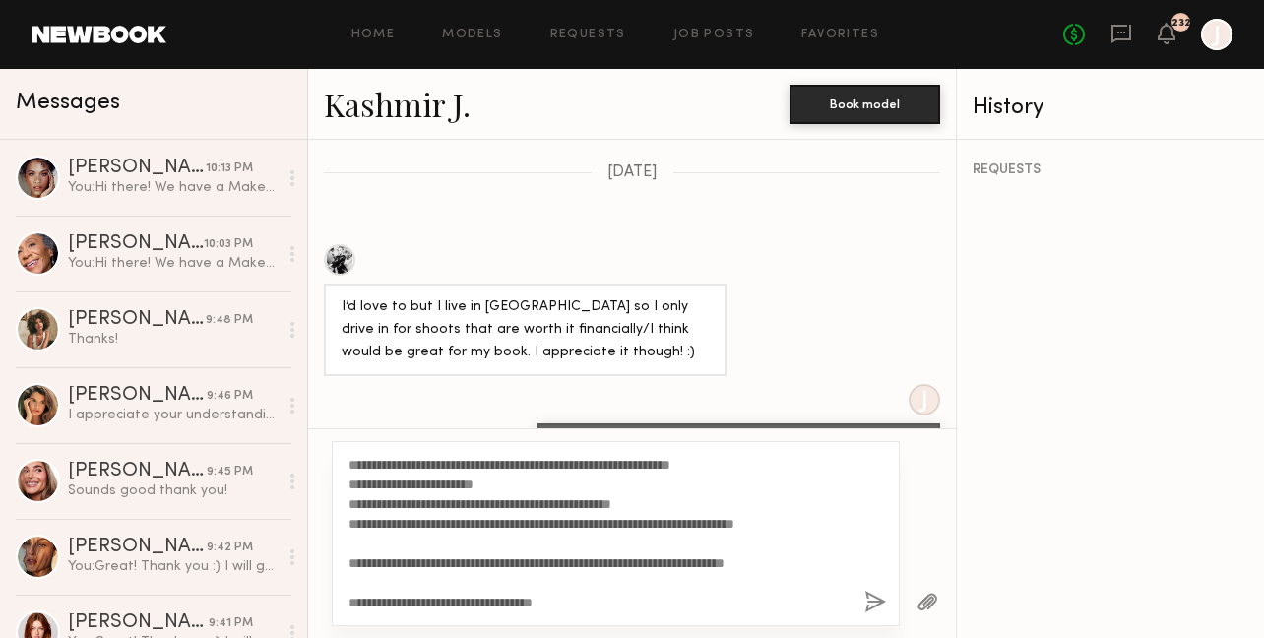
click at [872, 600] on button "button" at bounding box center [875, 603] width 22 height 25
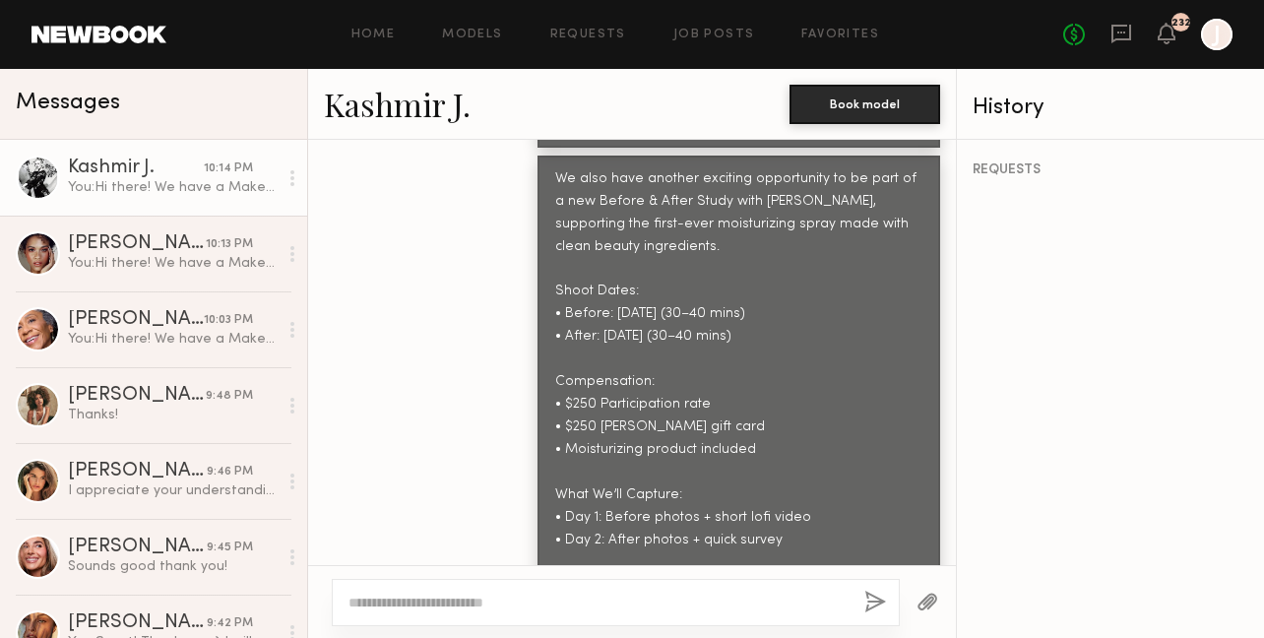
scroll to position [2863, 0]
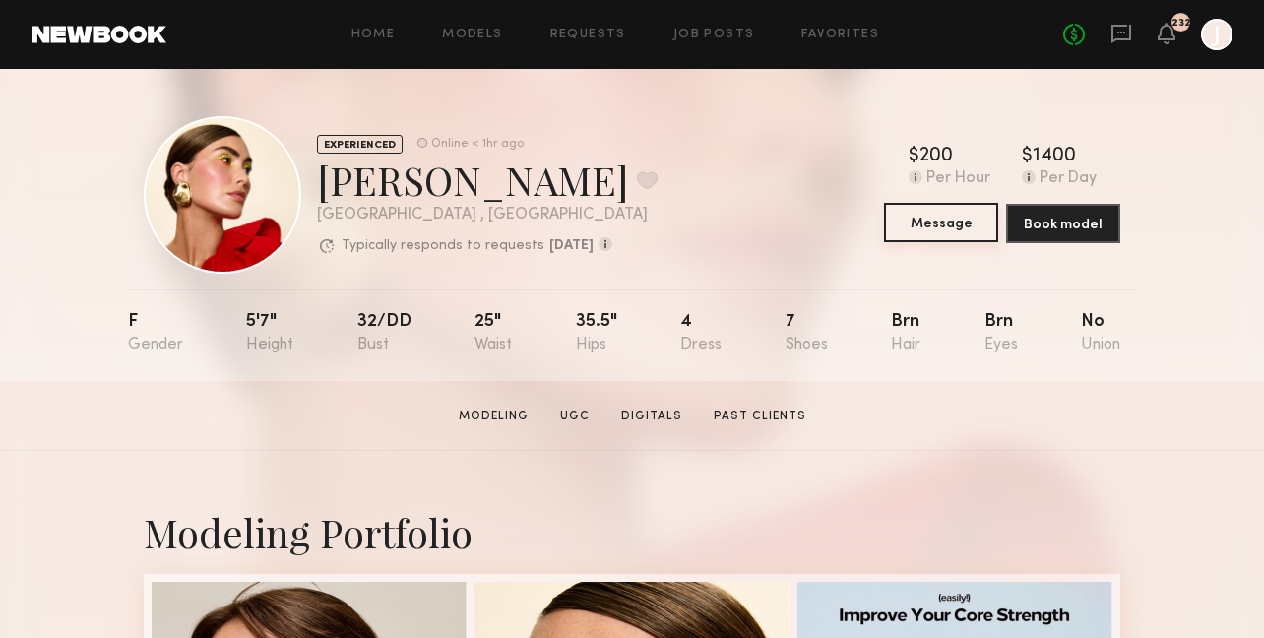
click at [938, 229] on button "Message" at bounding box center [941, 222] width 114 height 39
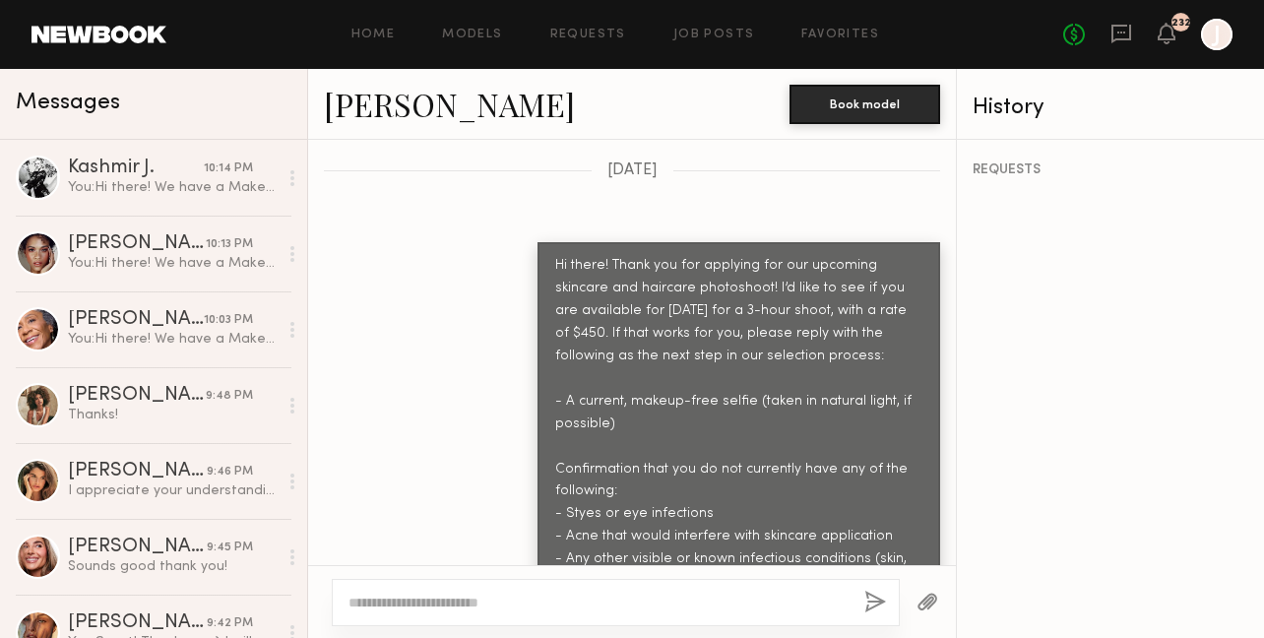
scroll to position [1935, 0]
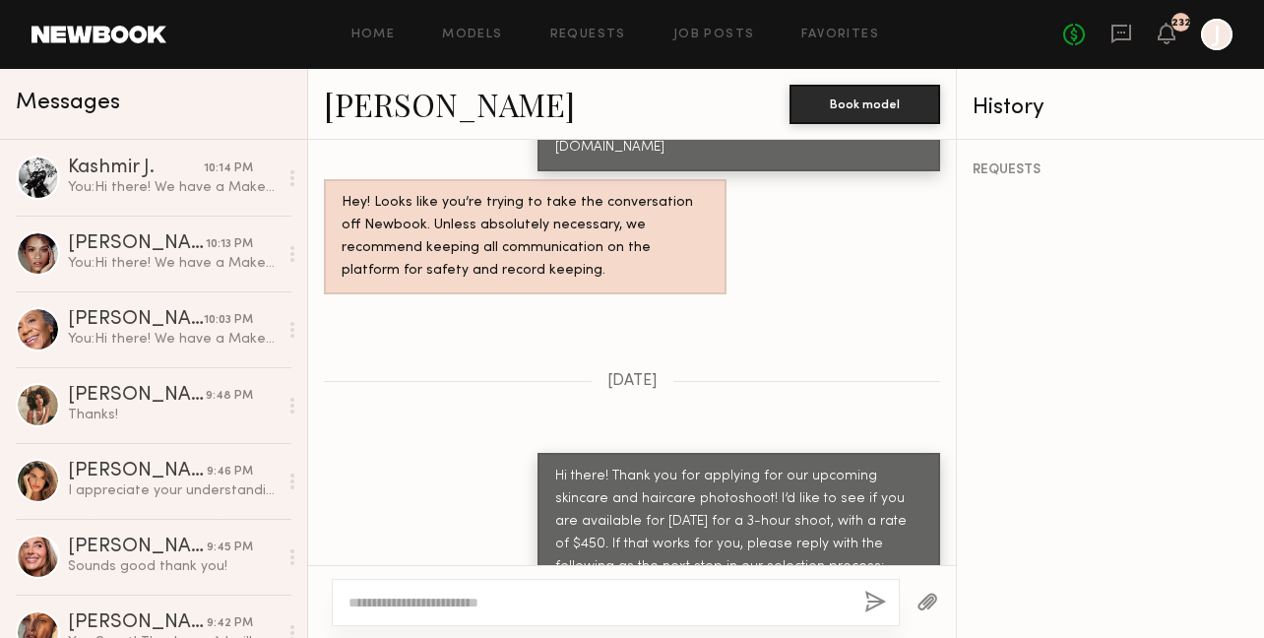
click at [564, 601] on textarea at bounding box center [598, 603] width 500 height 20
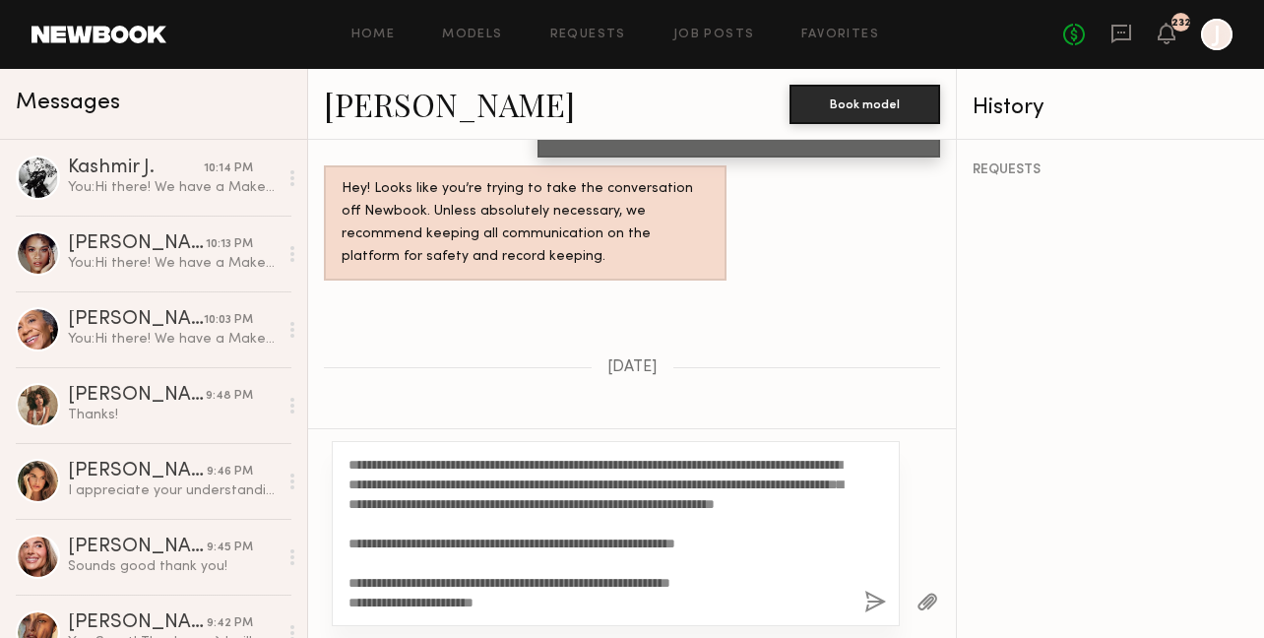
scroll to position [1951, 0]
type textarea "**********"
click at [878, 602] on button "button" at bounding box center [875, 603] width 22 height 25
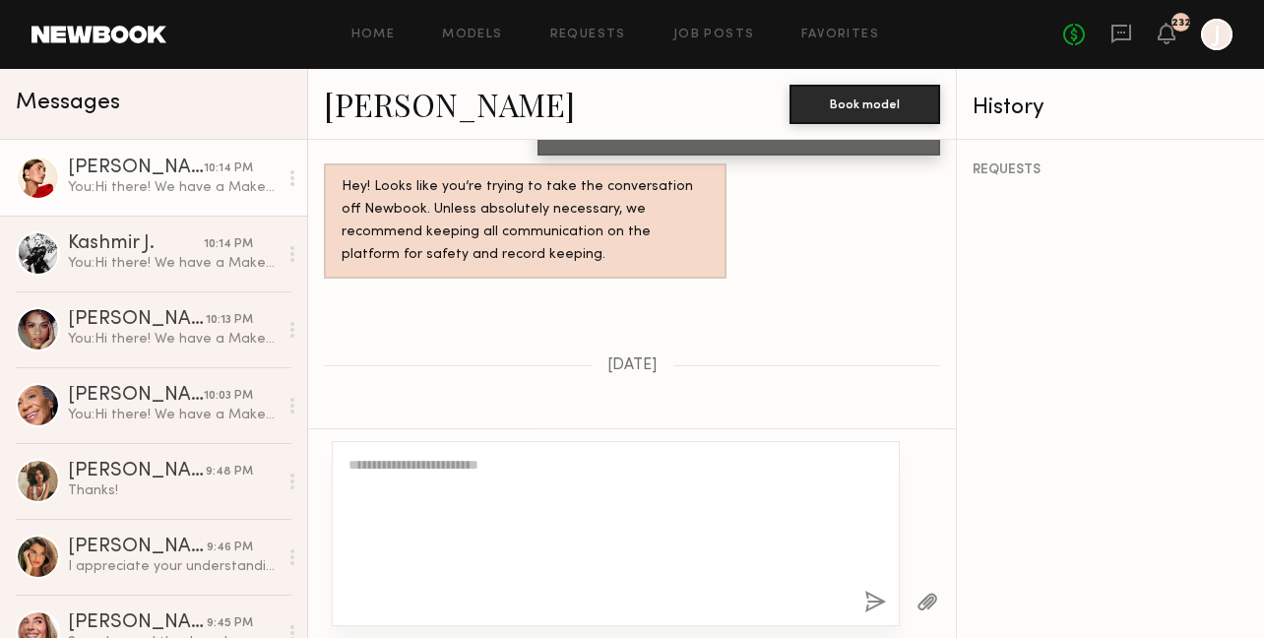
scroll to position [3634, 0]
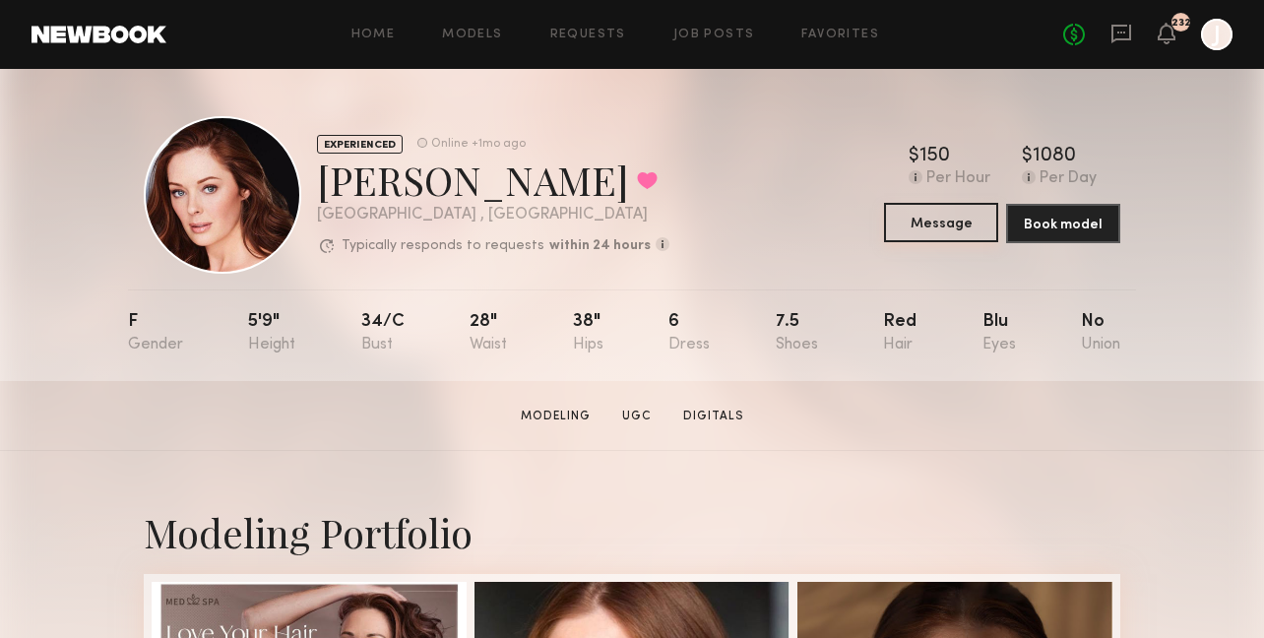
click at [926, 232] on button "Message" at bounding box center [941, 222] width 114 height 39
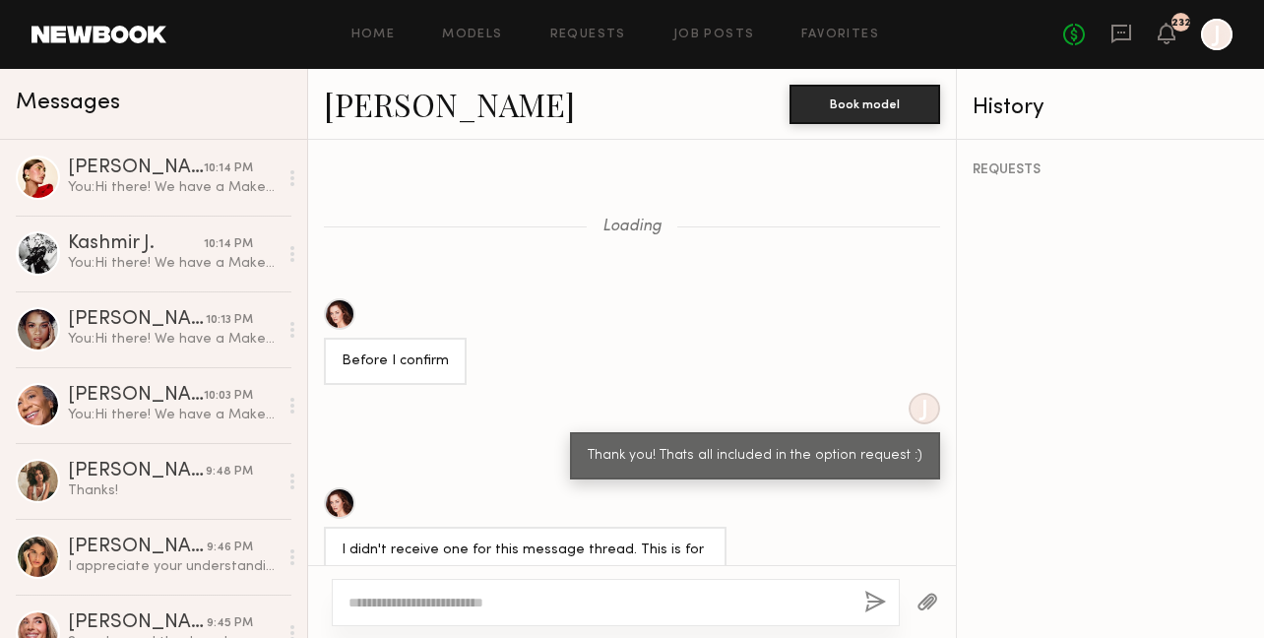
scroll to position [1488, 0]
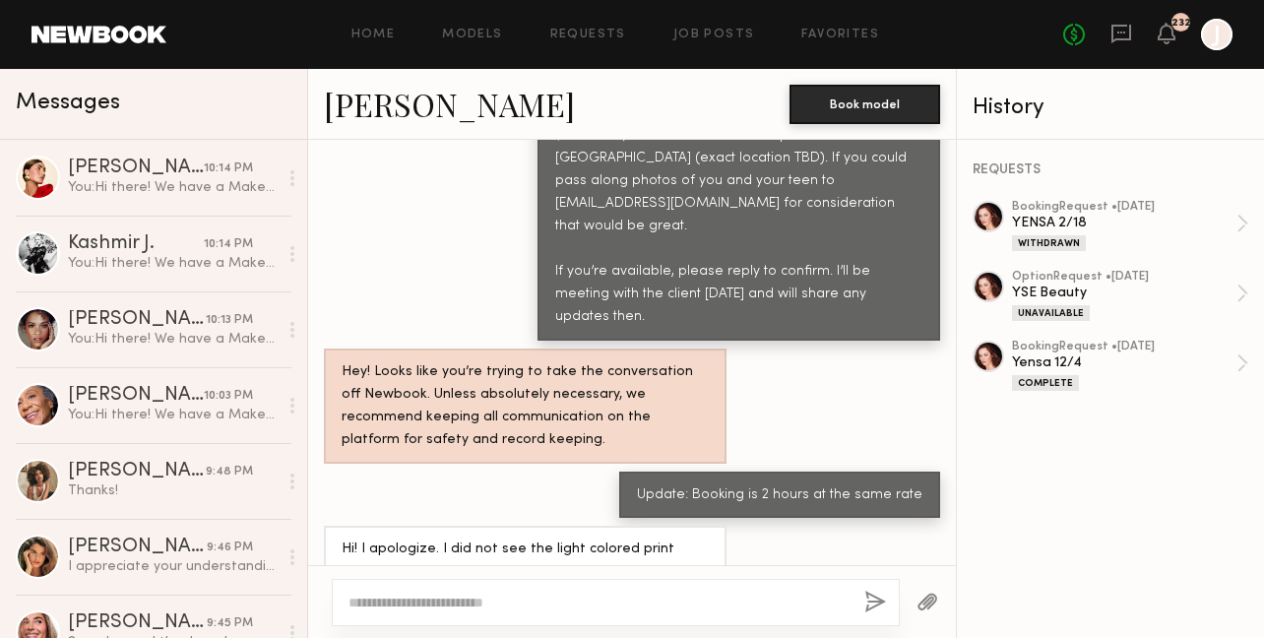
click at [692, 596] on textarea at bounding box center [598, 603] width 500 height 20
type textarea "**********"
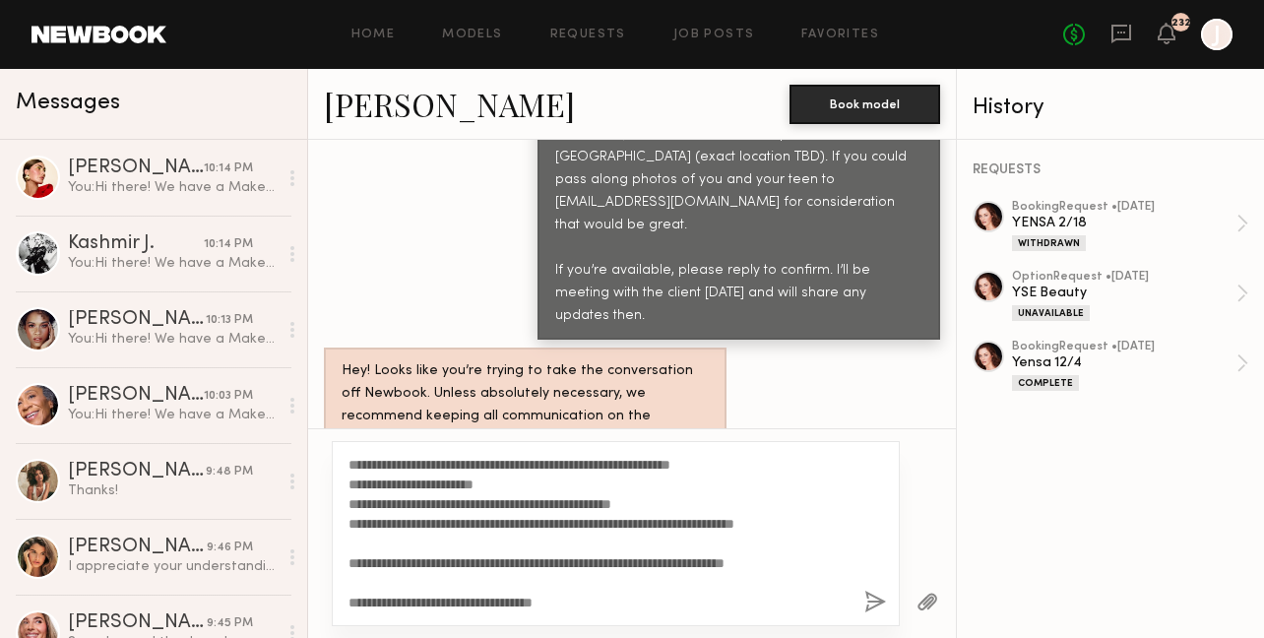
scroll to position [0, 0]
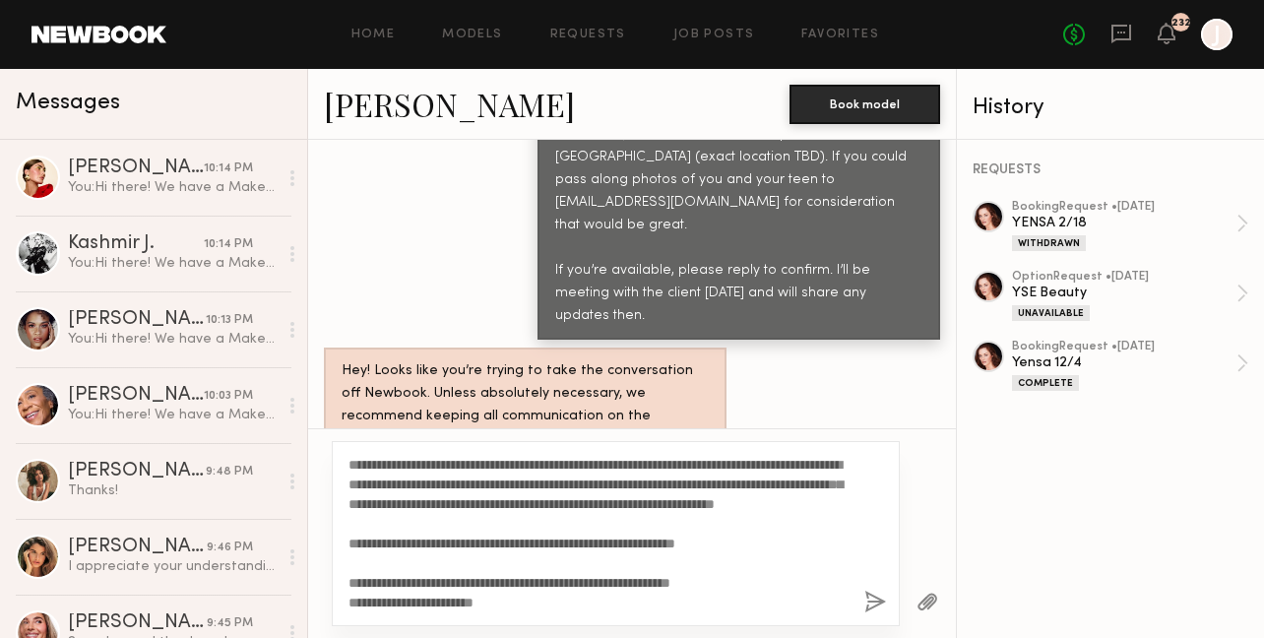
drag, startPoint x: 405, startPoint y: 466, endPoint x: 347, endPoint y: 465, distance: 58.1
click at [347, 465] on div "**********" at bounding box center [616, 533] width 568 height 185
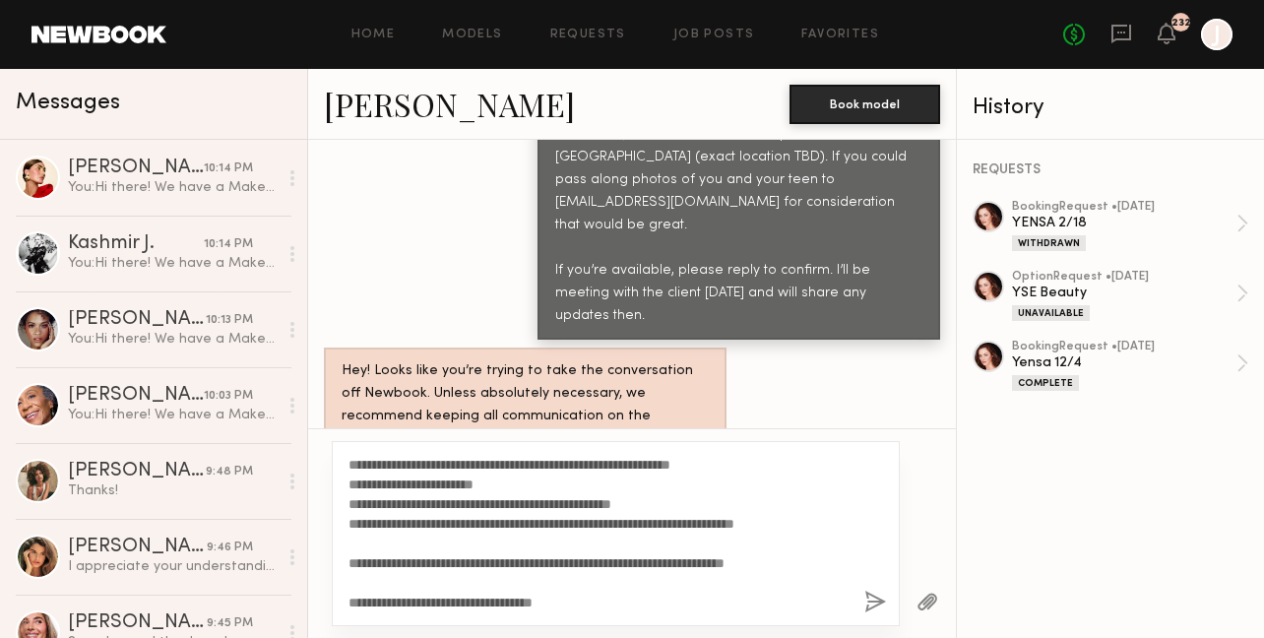
click at [601, 590] on textarea "**********" at bounding box center [598, 534] width 500 height 158
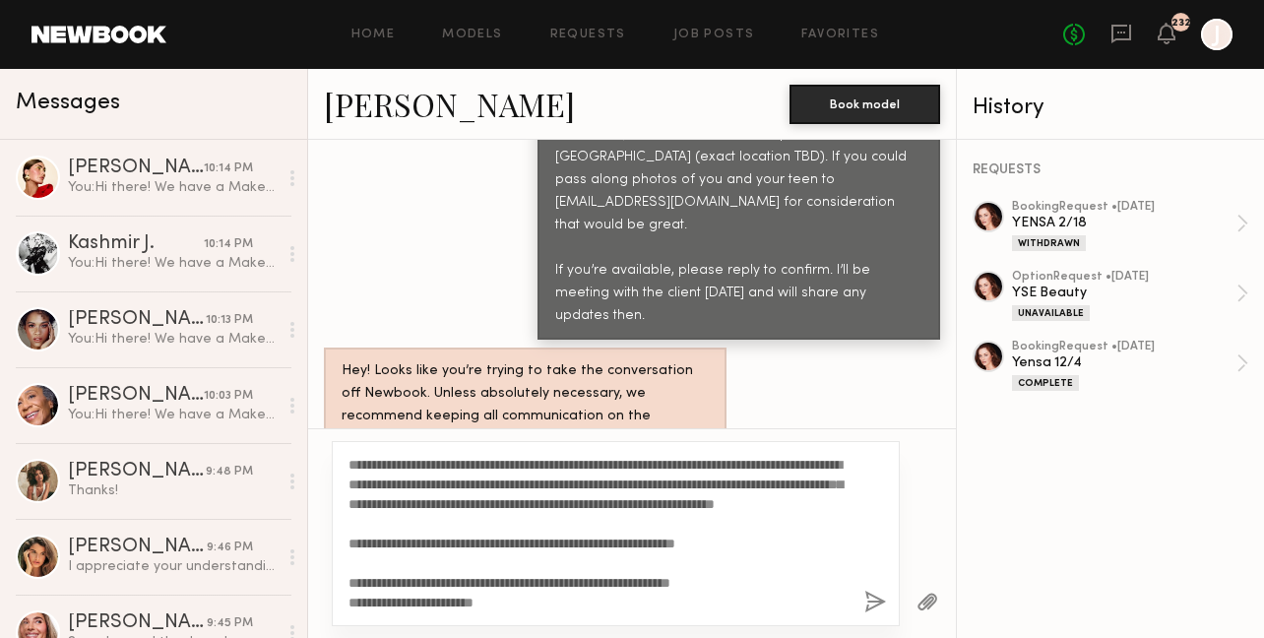
drag, startPoint x: 513, startPoint y: 609, endPoint x: 343, endPoint y: 397, distance: 272.4
click at [343, 397] on div "Loading Before I confirm J Thank you! Thats all included in the option request …" at bounding box center [632, 389] width 648 height 498
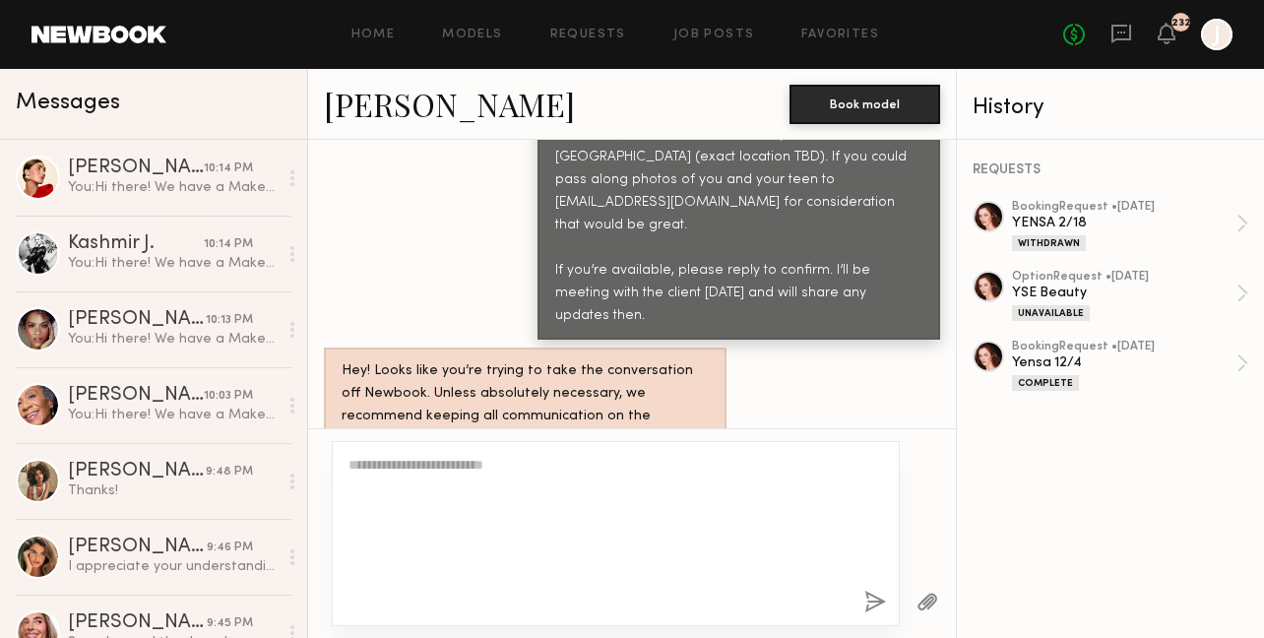
scroll to position [1488, 0]
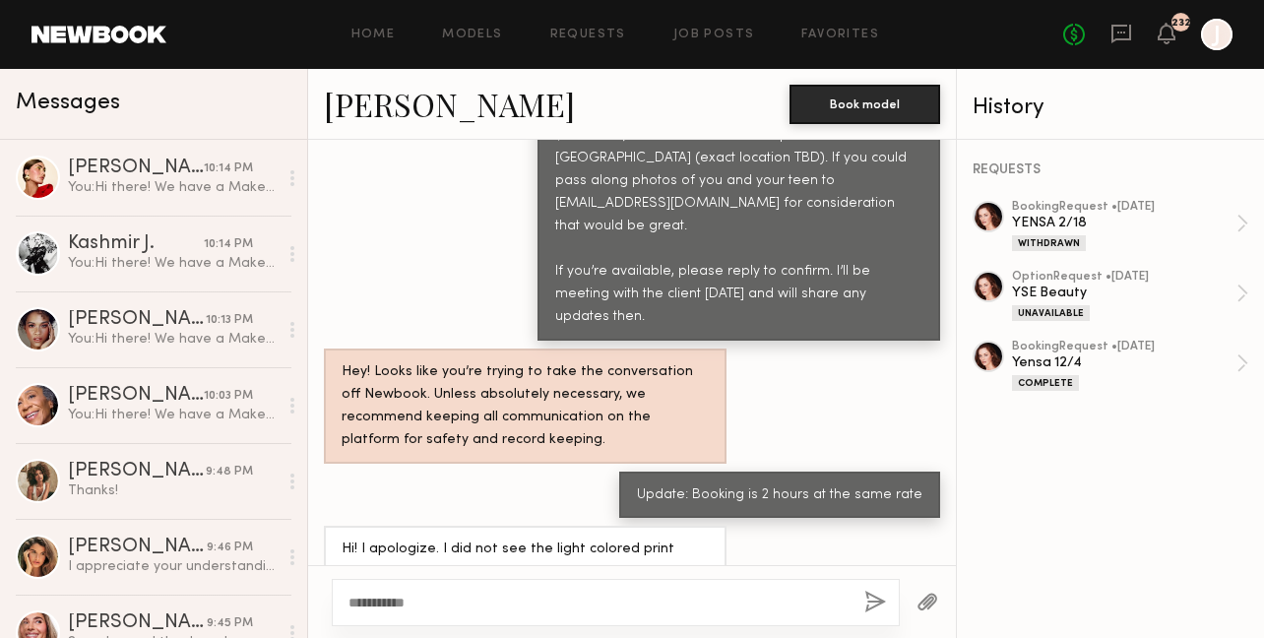
type textarea "**********"
click at [868, 600] on button "button" at bounding box center [875, 603] width 22 height 25
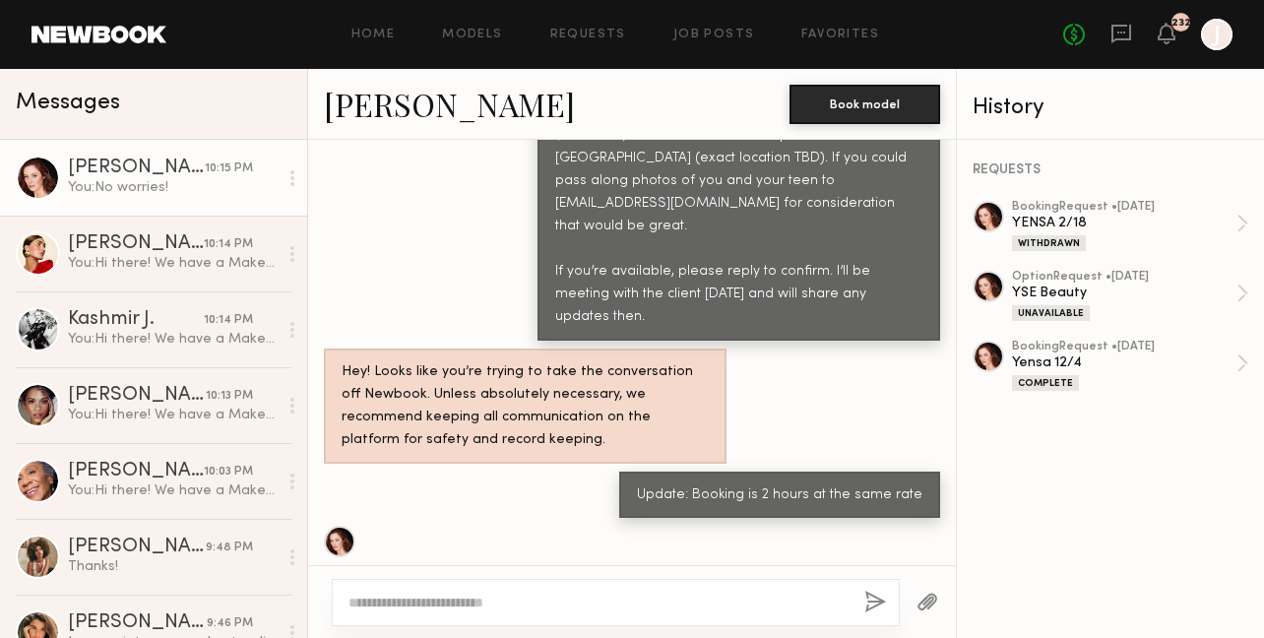
scroll to position [1882, 0]
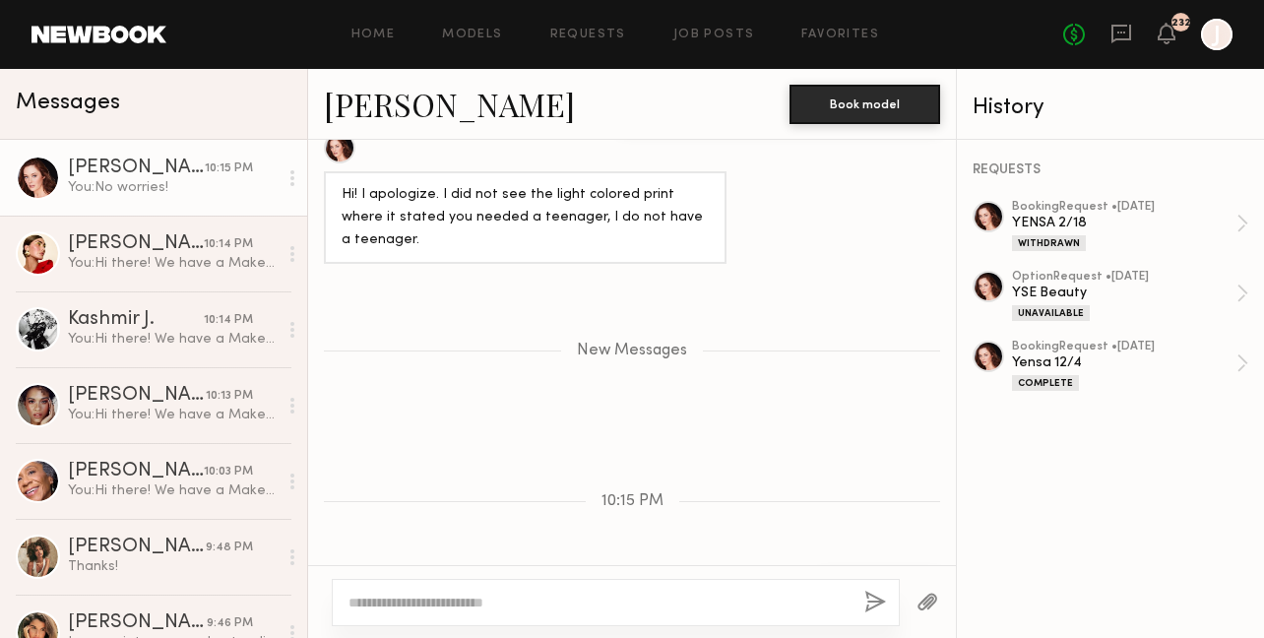
click at [656, 600] on textarea at bounding box center [598, 603] width 500 height 20
paste textarea "**********"
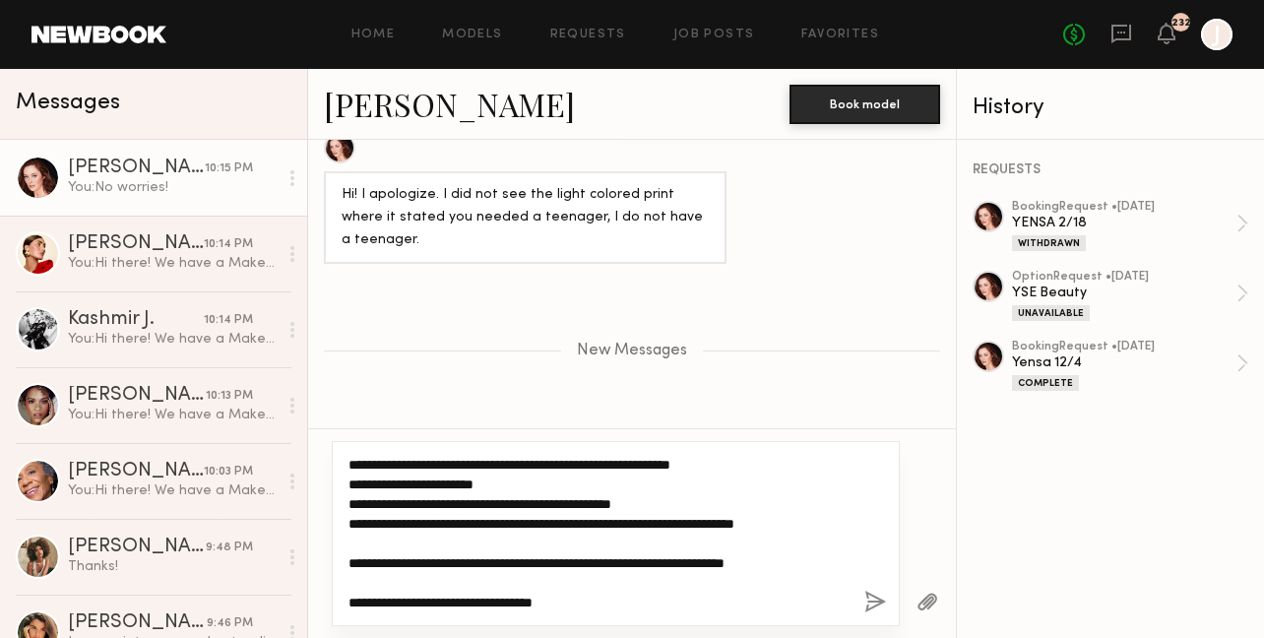
scroll to position [0, 0]
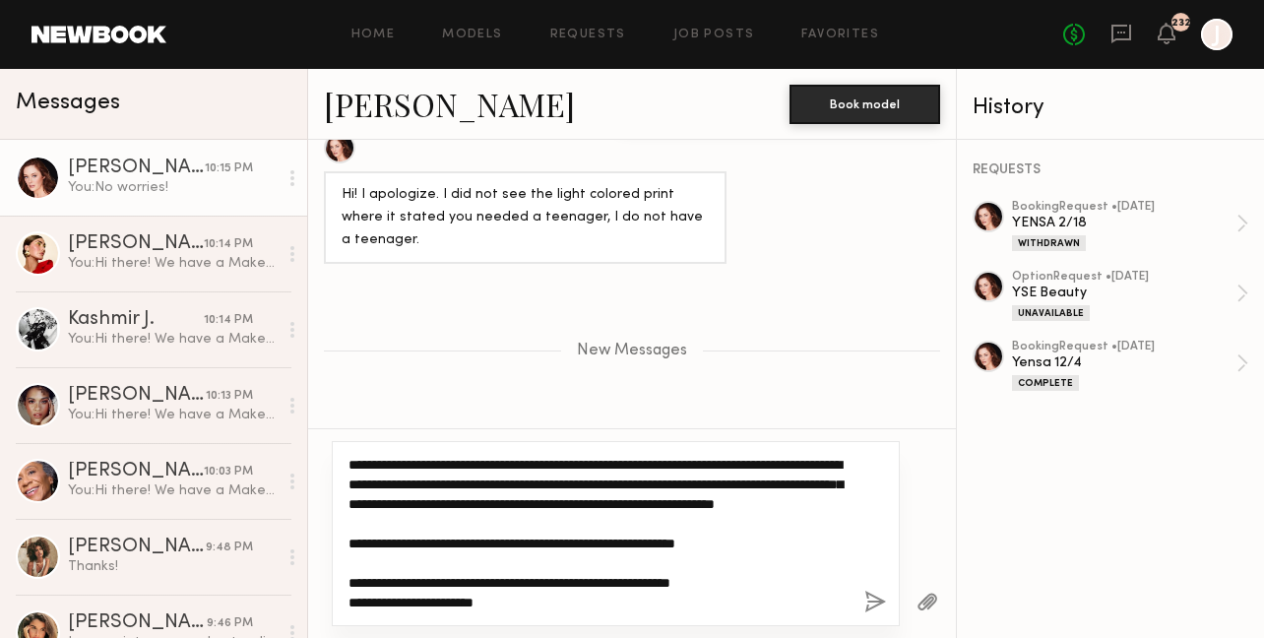
drag, startPoint x: 408, startPoint y: 467, endPoint x: 341, endPoint y: 467, distance: 66.9
click at [341, 467] on div "**********" at bounding box center [616, 533] width 568 height 185
type textarea "**********"
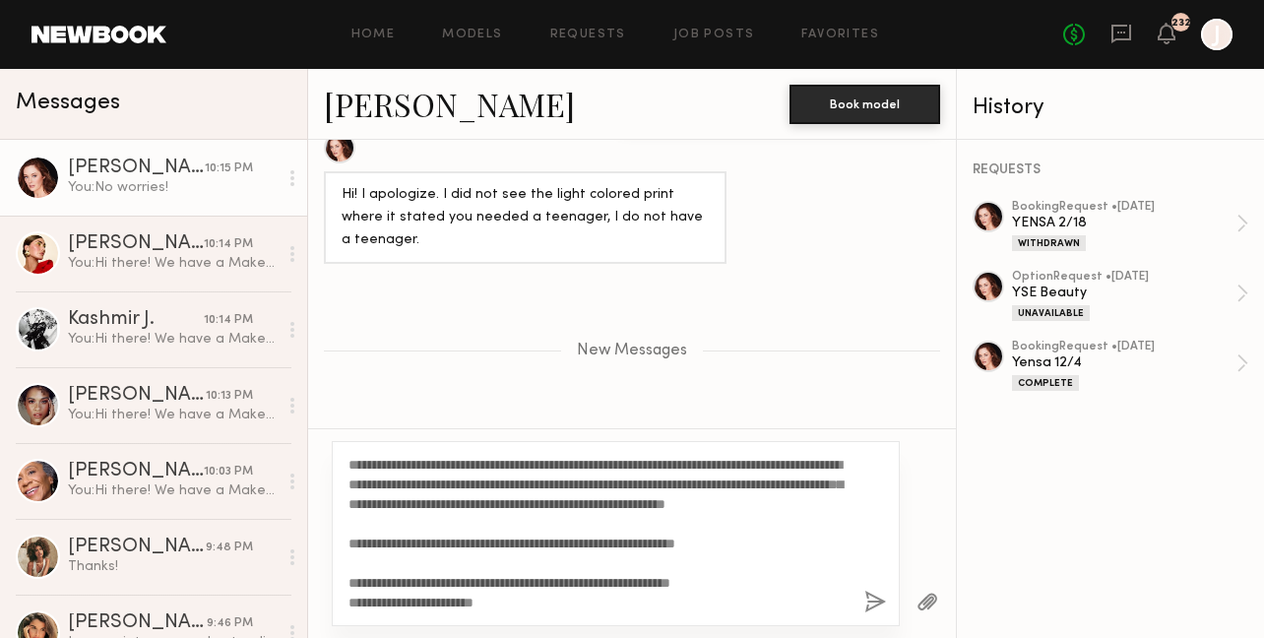
click at [864, 601] on button "button" at bounding box center [875, 603] width 22 height 25
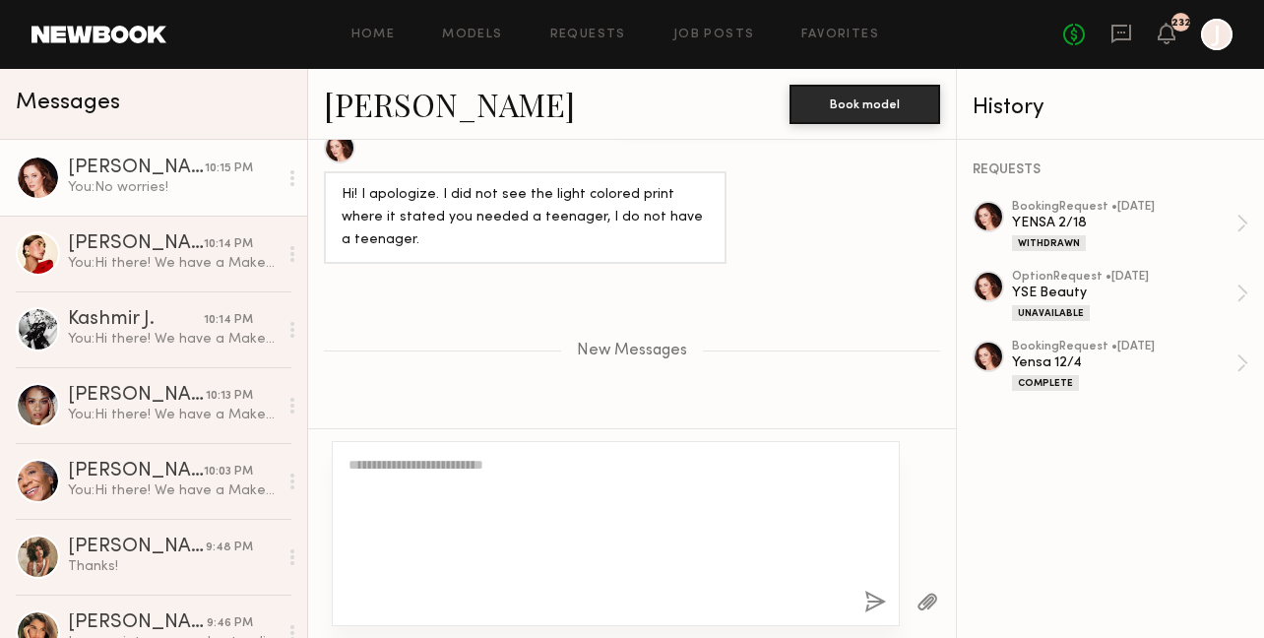
scroll to position [2406, 0]
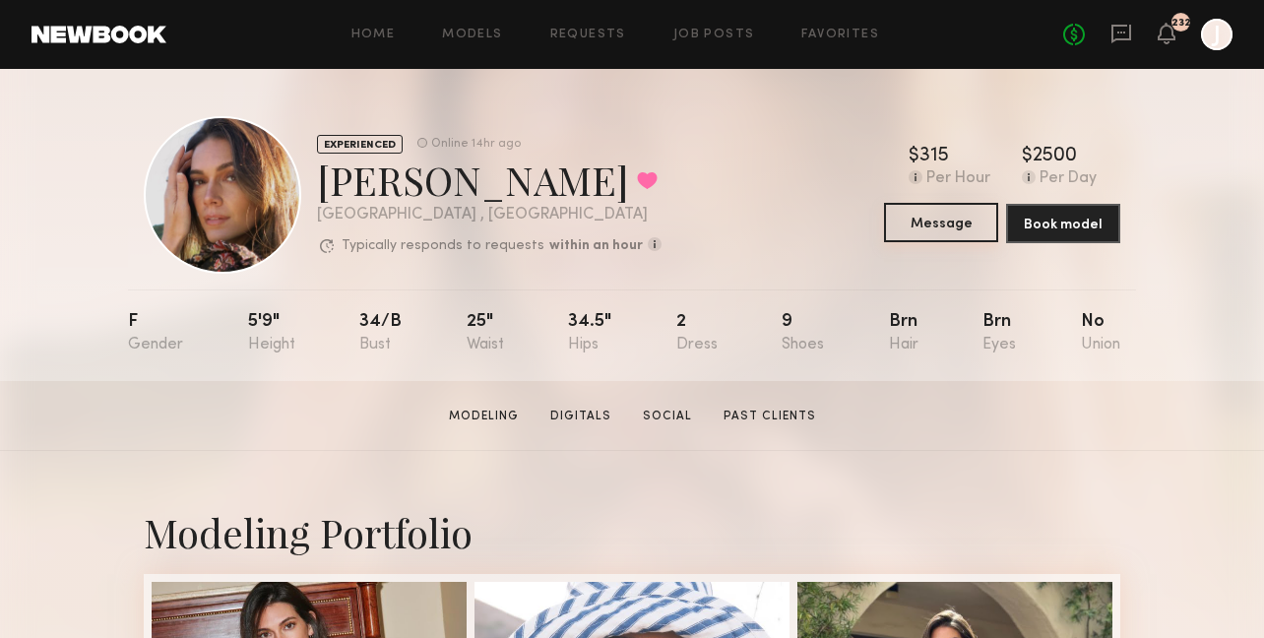
click at [911, 221] on button "Message" at bounding box center [941, 222] width 114 height 39
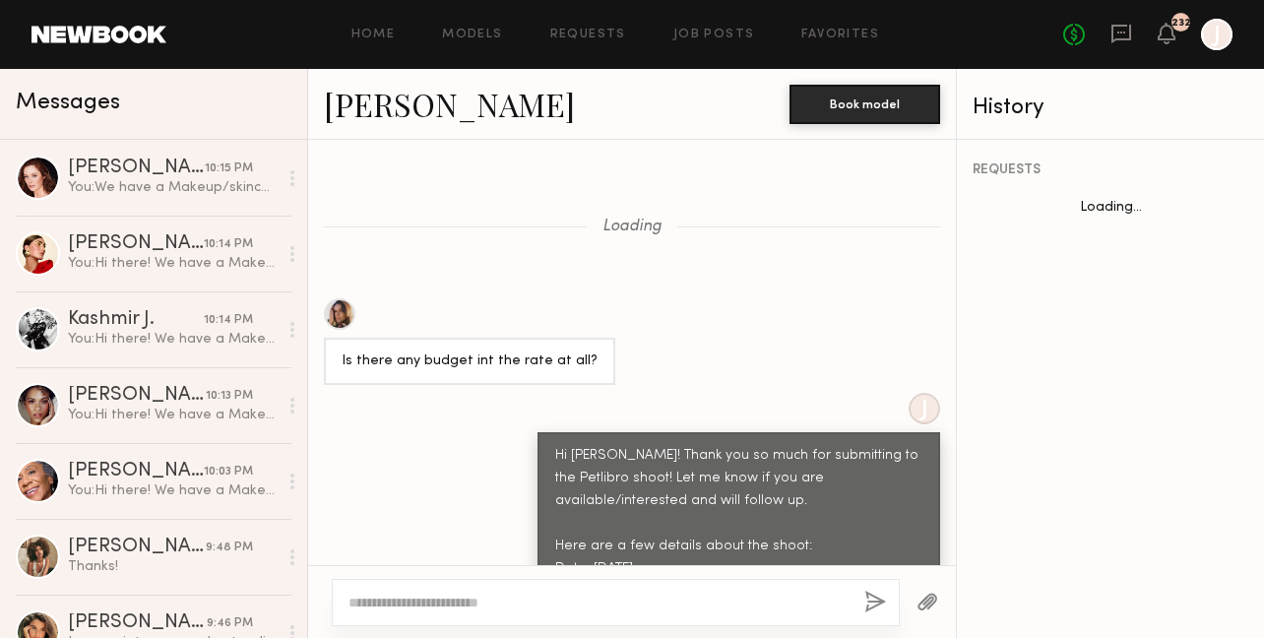
scroll to position [1696, 0]
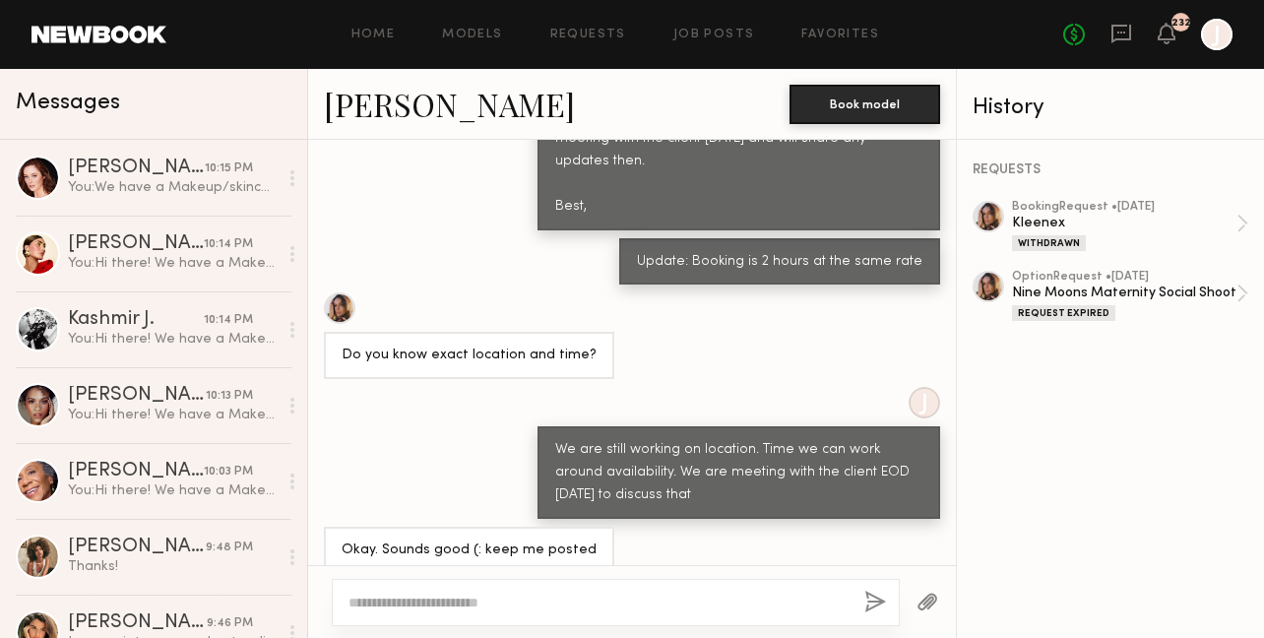
click at [537, 603] on textarea at bounding box center [598, 603] width 500 height 20
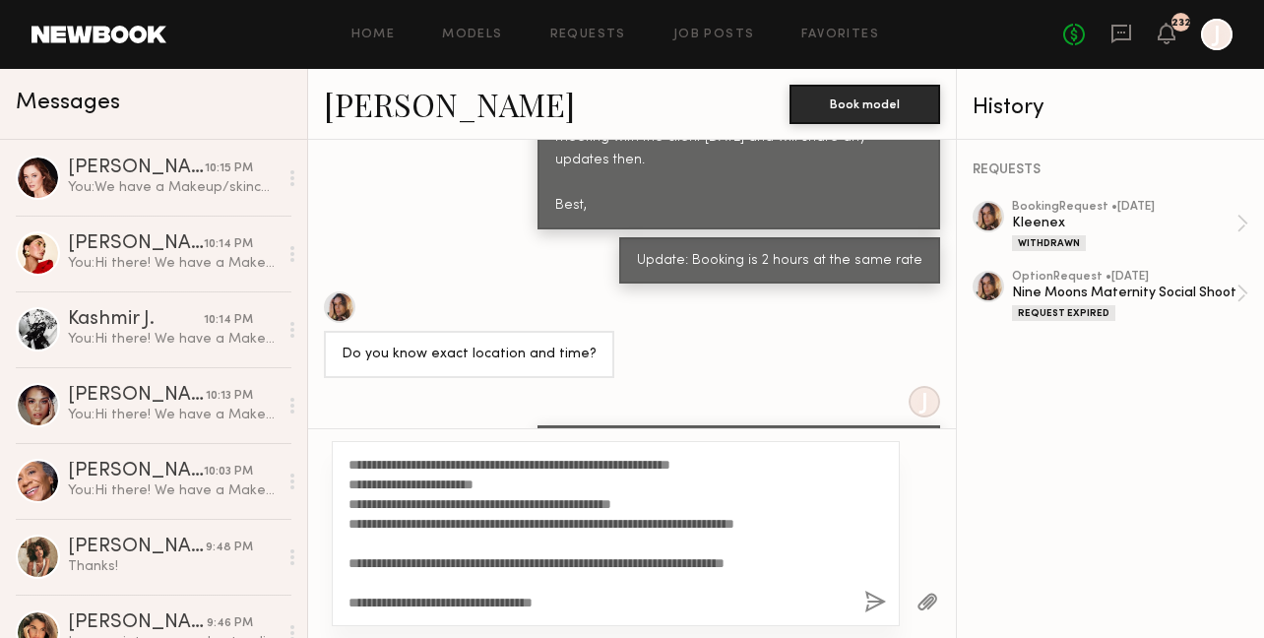
scroll to position [0, 0]
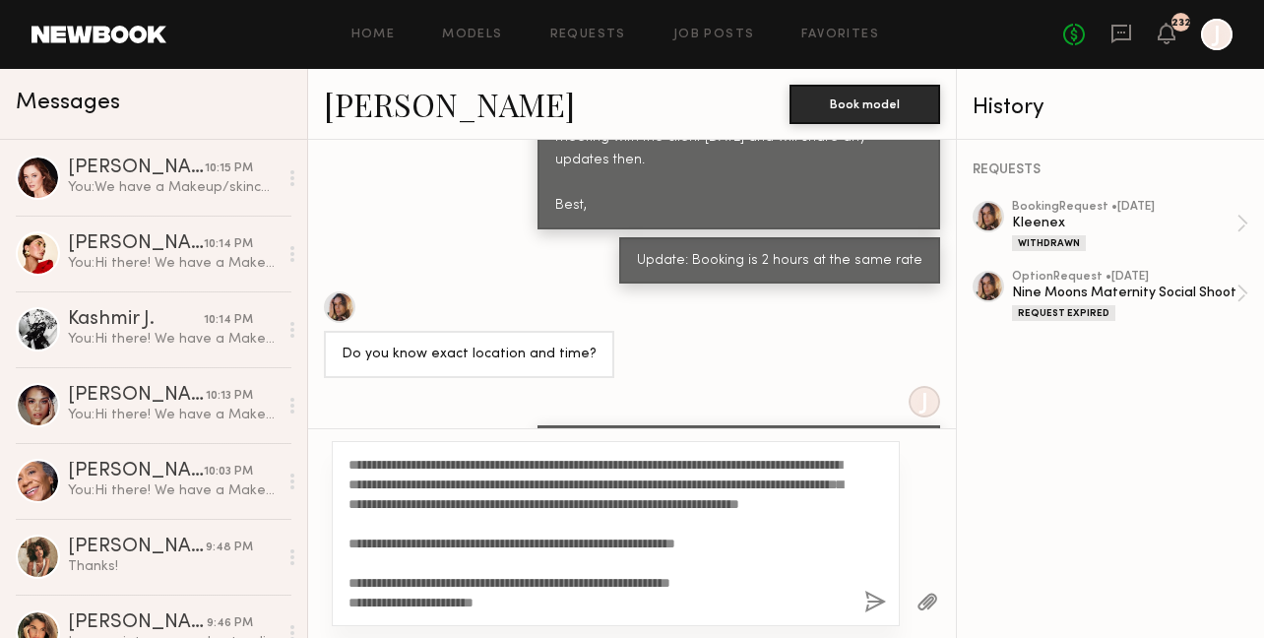
drag, startPoint x: 429, startPoint y: 462, endPoint x: 375, endPoint y: 463, distance: 54.2
click at [374, 463] on textarea "**********" at bounding box center [598, 534] width 500 height 158
type textarea "**********"
click at [877, 599] on button "button" at bounding box center [875, 603] width 22 height 25
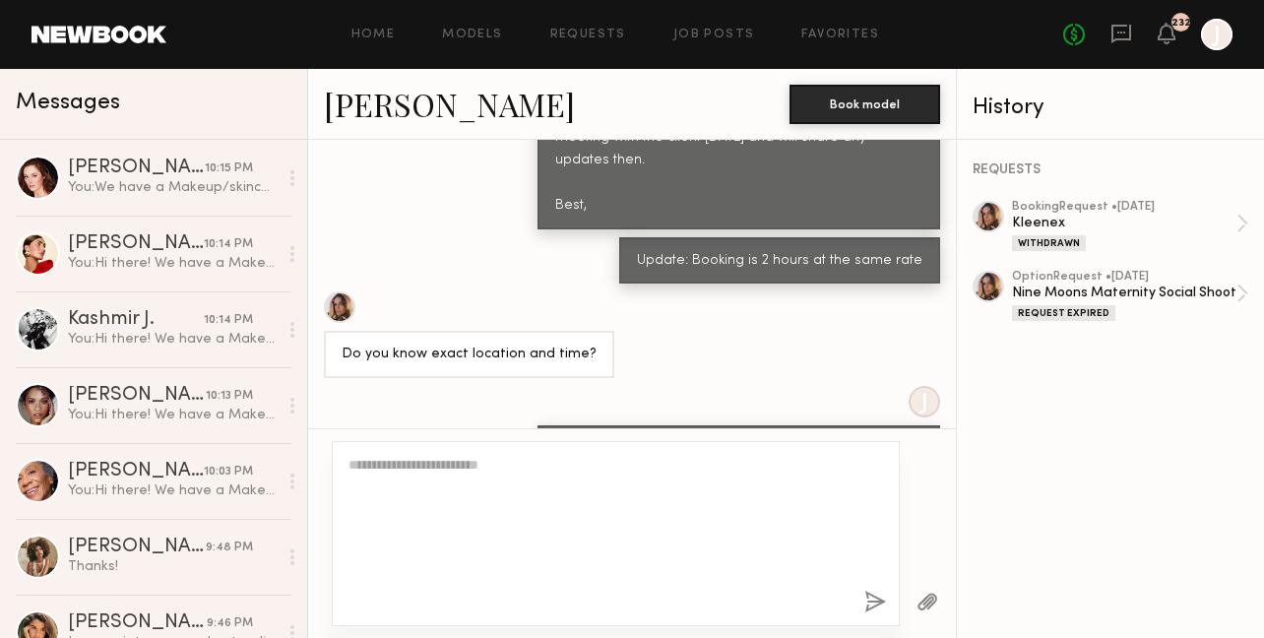
scroll to position [2519, 0]
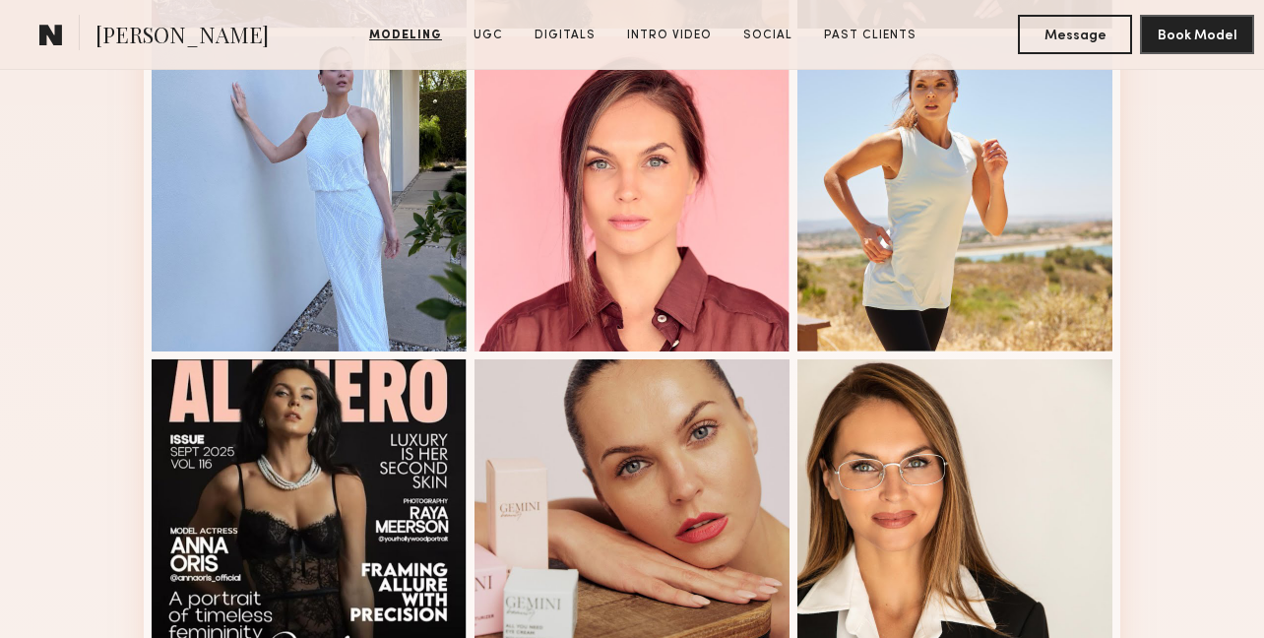
scroll to position [1444, 0]
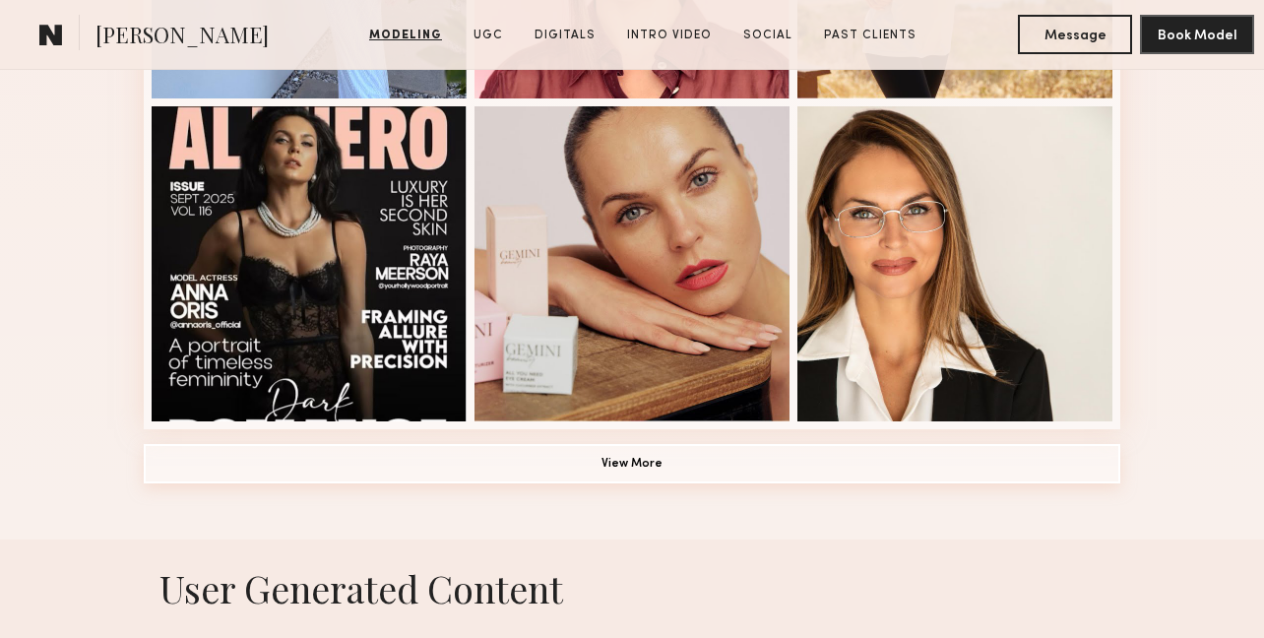
click at [765, 460] on button "View More" at bounding box center [632, 463] width 977 height 39
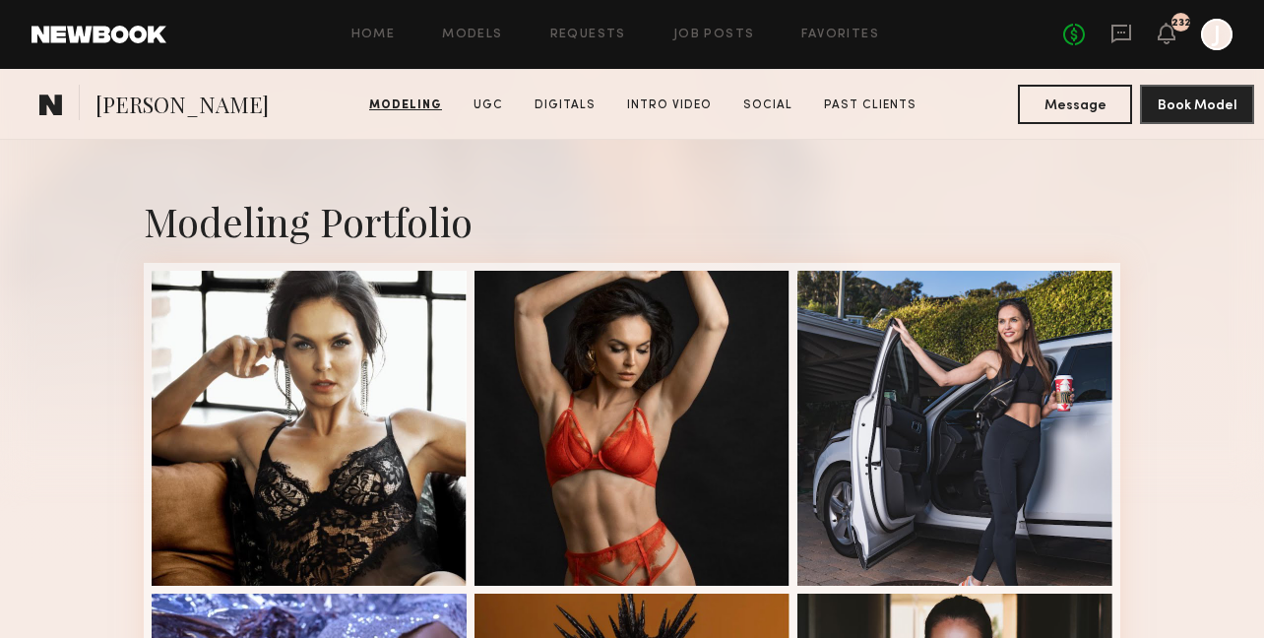
scroll to position [0, 0]
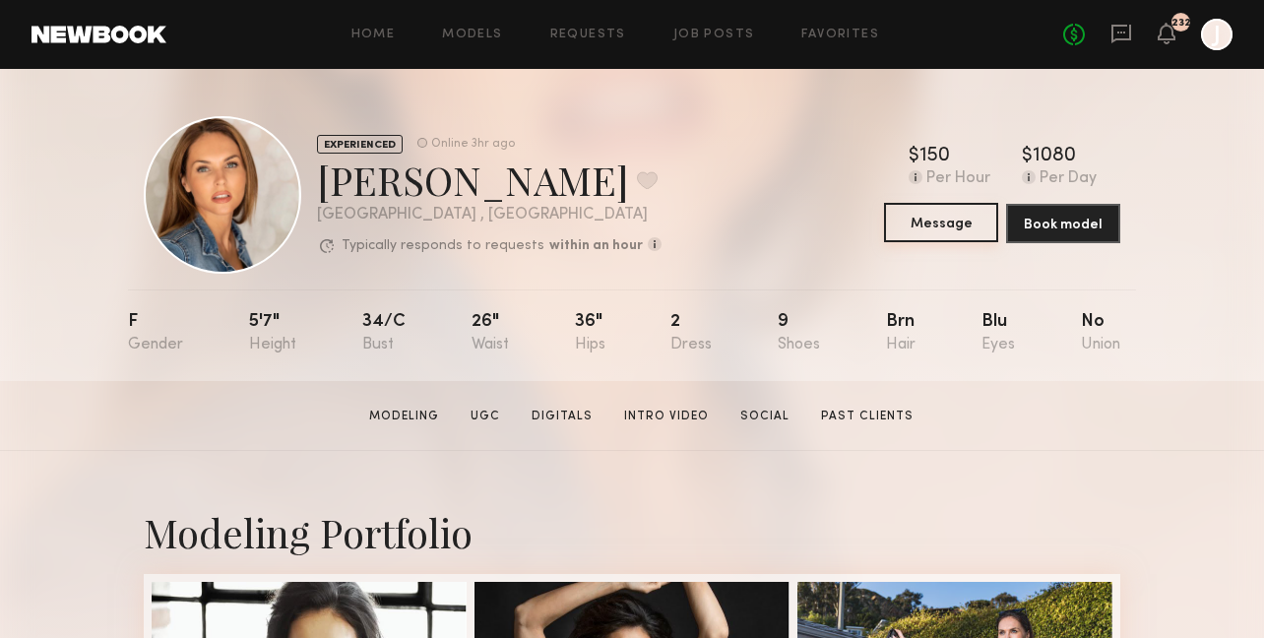
click at [910, 218] on button "Message" at bounding box center [941, 222] width 114 height 39
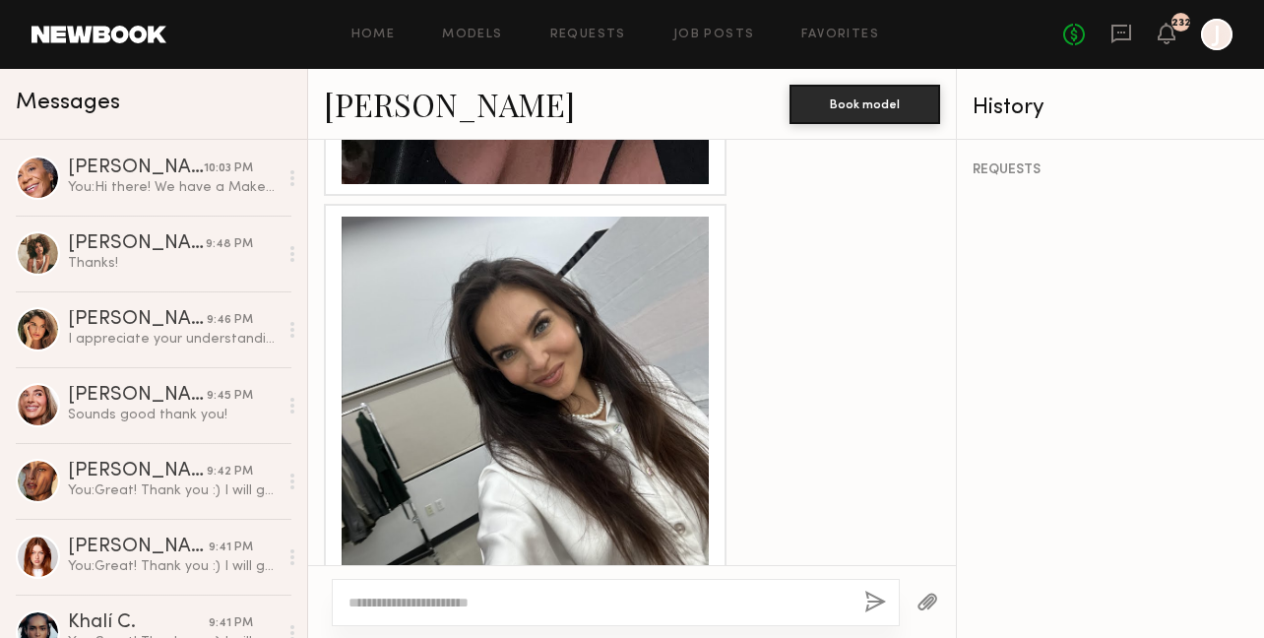
scroll to position [3195, 0]
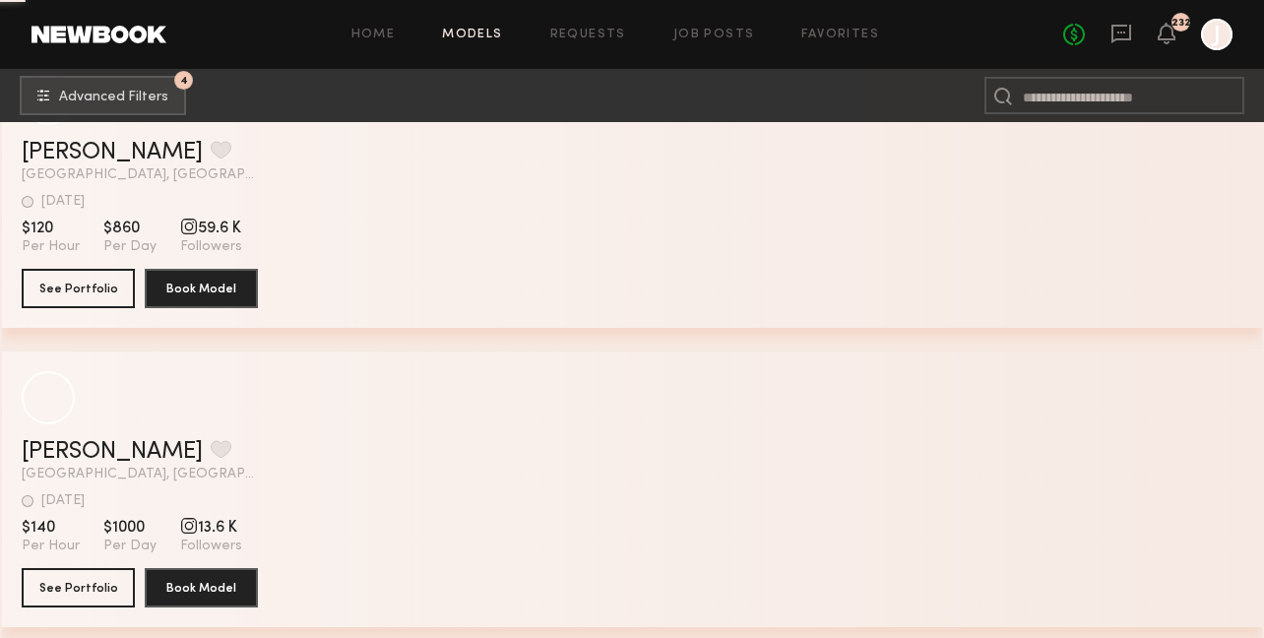
scroll to position [24172, 0]
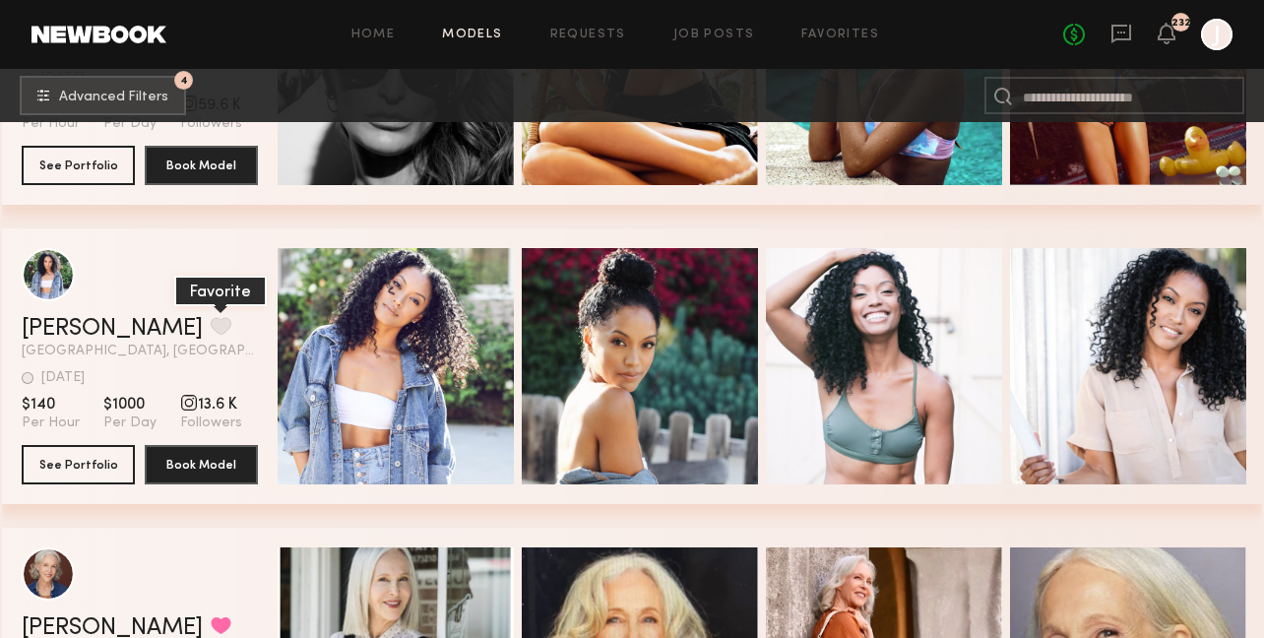
click at [211, 330] on button "grid" at bounding box center [221, 326] width 21 height 18
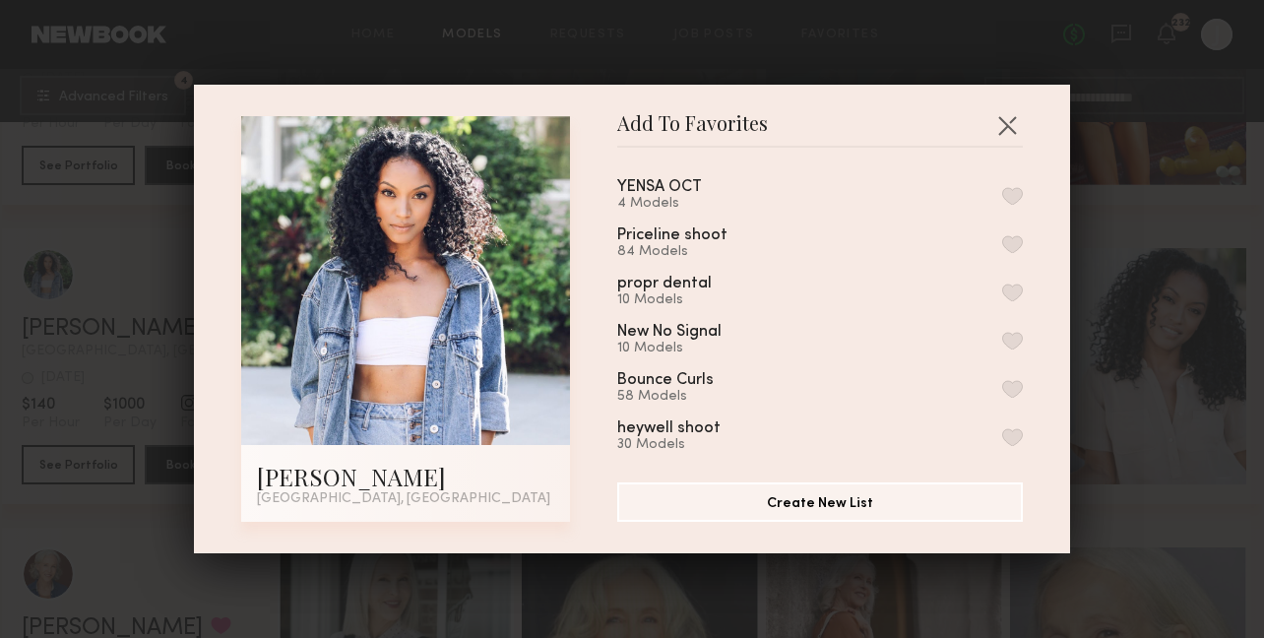
click at [1007, 194] on button "button" at bounding box center [1012, 196] width 21 height 18
click at [1008, 125] on button "button" at bounding box center [1007, 125] width 32 height 32
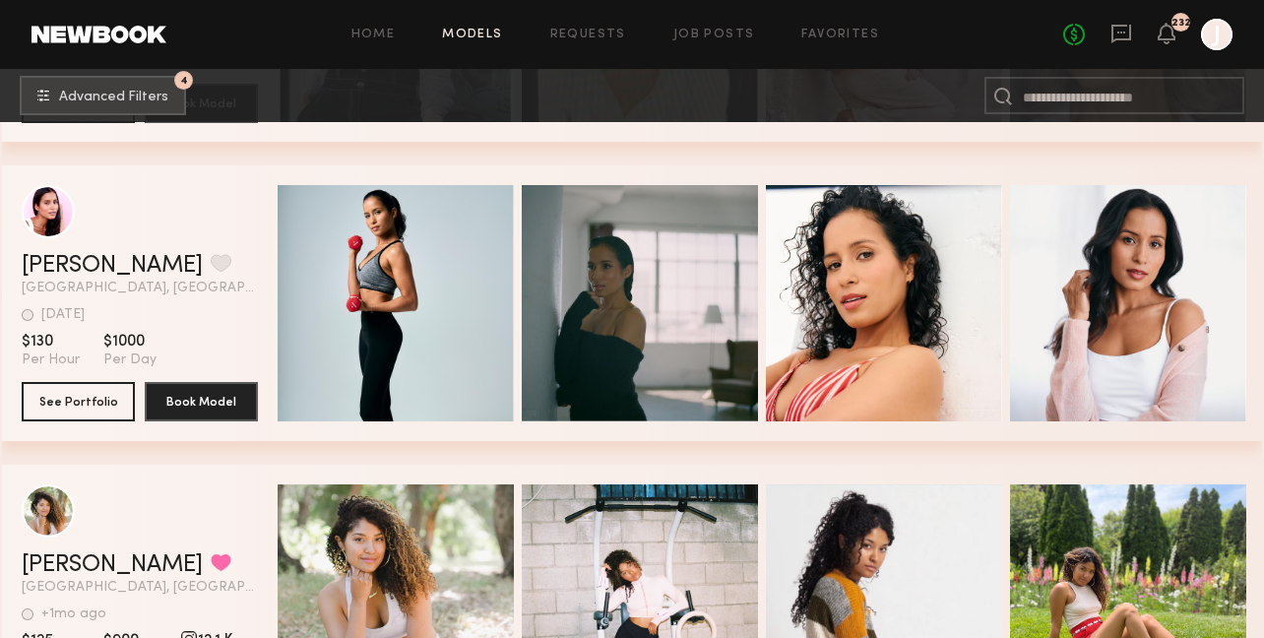
scroll to position [24823, 0]
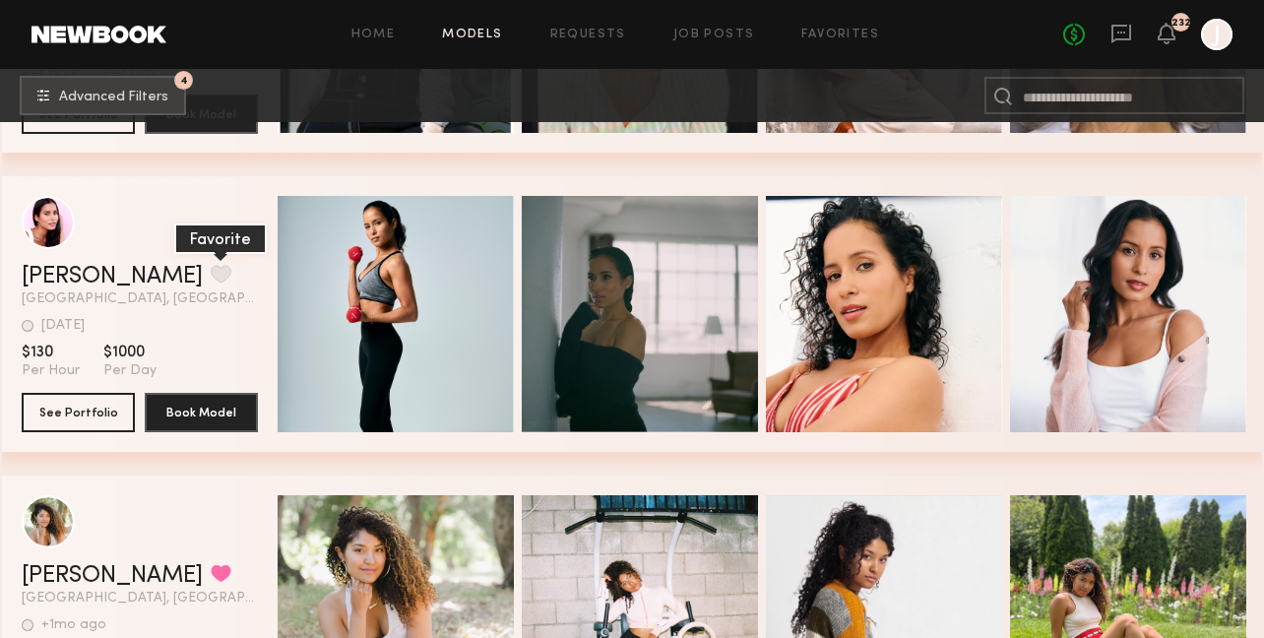
click at [211, 275] on button "grid" at bounding box center [221, 274] width 21 height 18
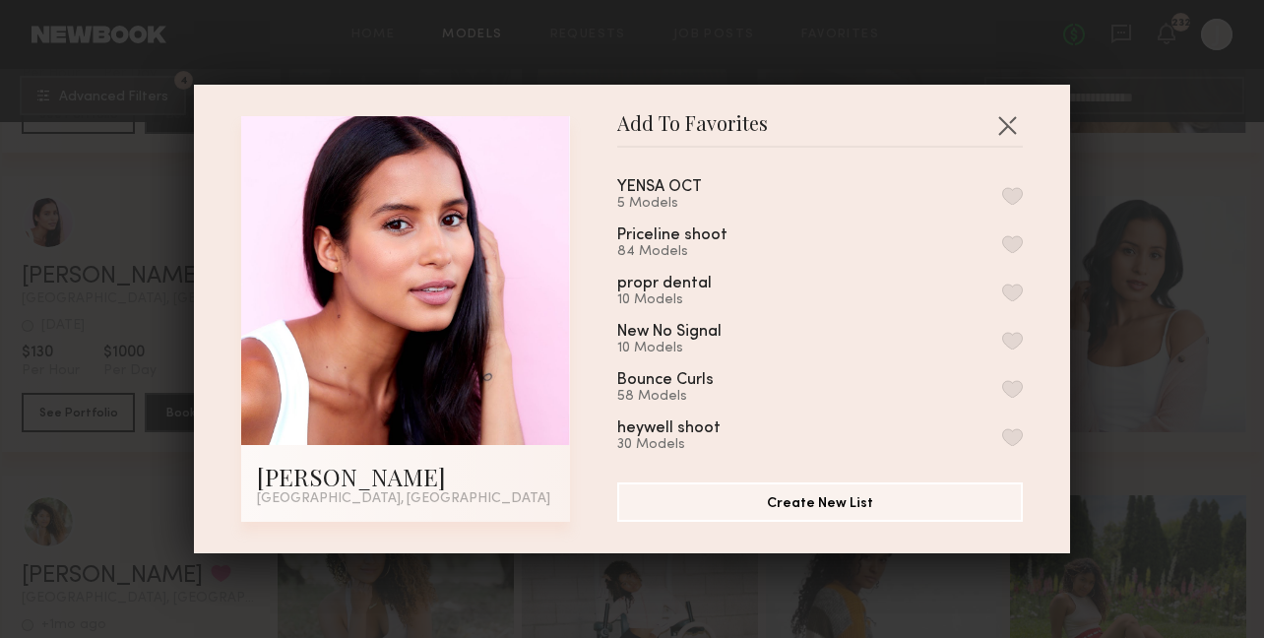
click at [1016, 190] on button "button" at bounding box center [1012, 196] width 21 height 18
click at [1016, 132] on button "button" at bounding box center [1007, 125] width 32 height 32
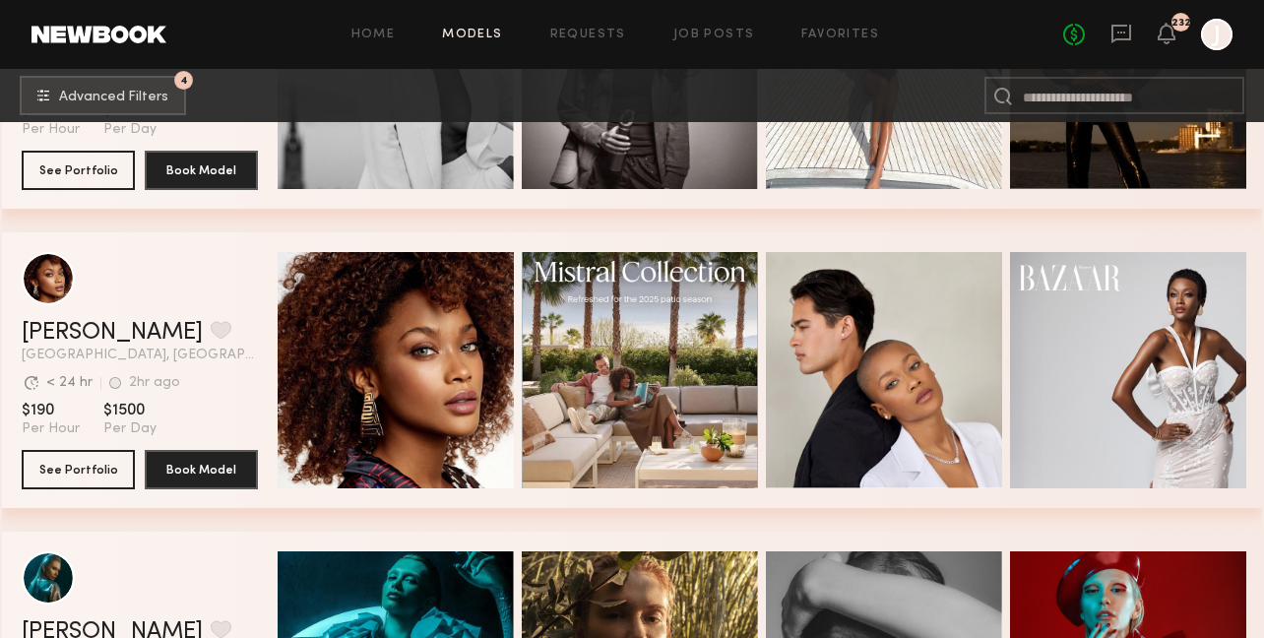
scroll to position [28184, 0]
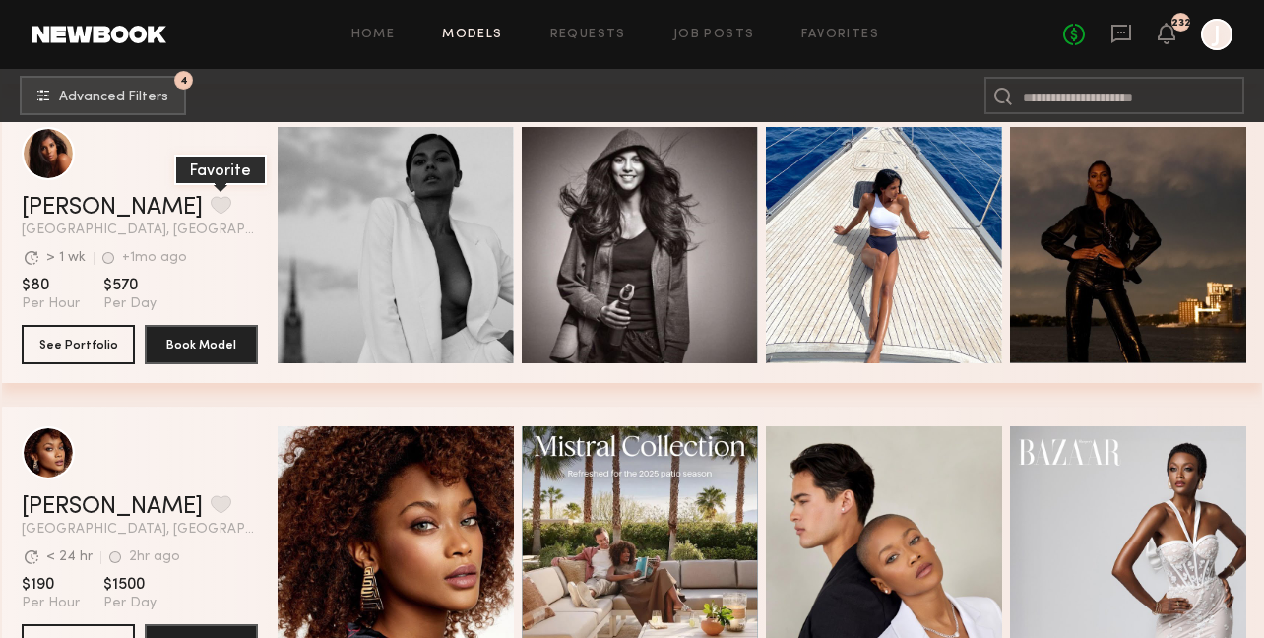
click at [211, 208] on button "grid" at bounding box center [221, 205] width 21 height 18
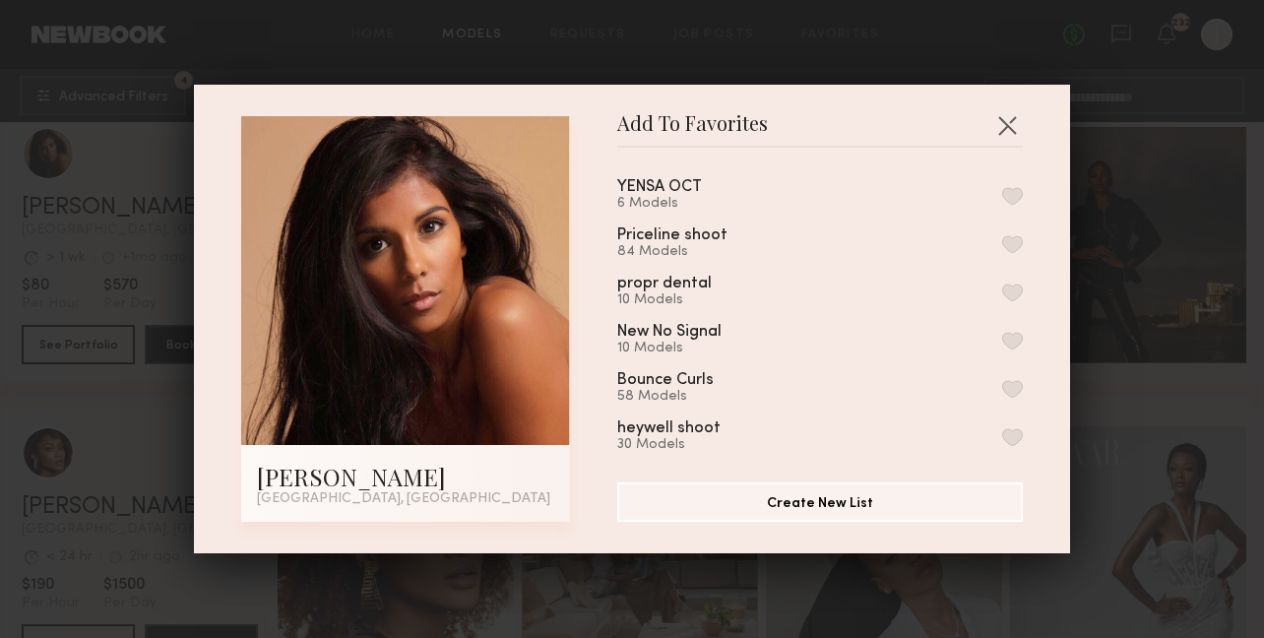
click at [1019, 194] on button "button" at bounding box center [1012, 196] width 21 height 18
click at [1011, 141] on header "Add To Favorites" at bounding box center [820, 132] width 406 height 32
click at [1010, 136] on button "button" at bounding box center [1007, 125] width 32 height 32
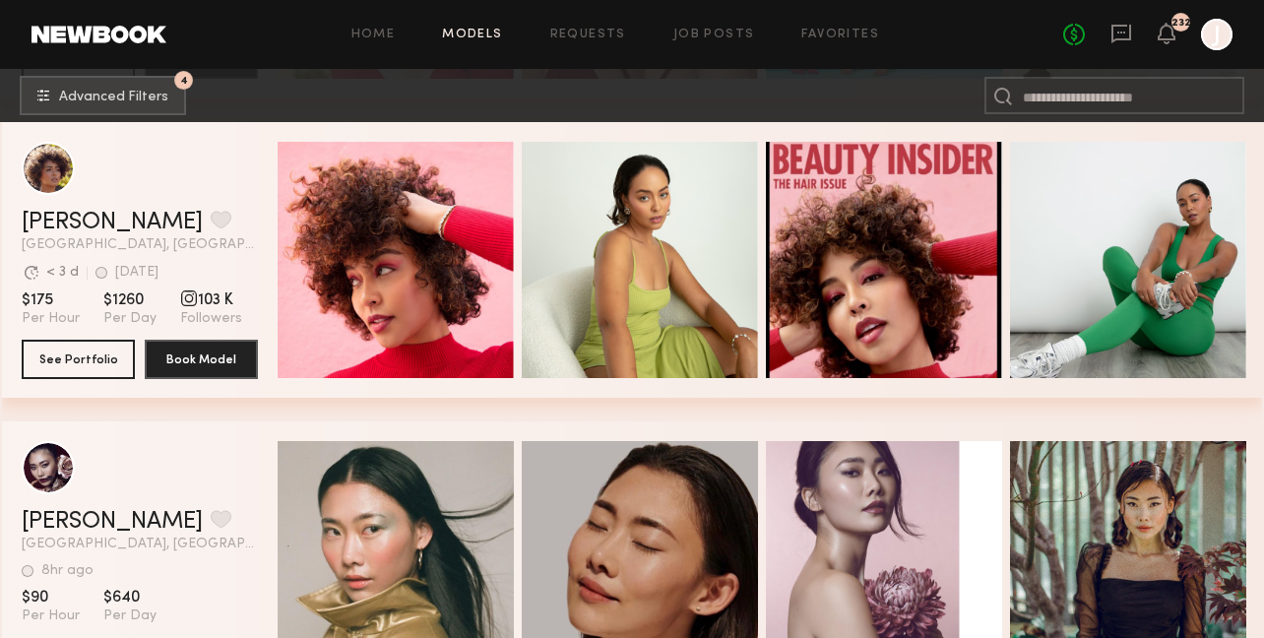
scroll to position [29363, 0]
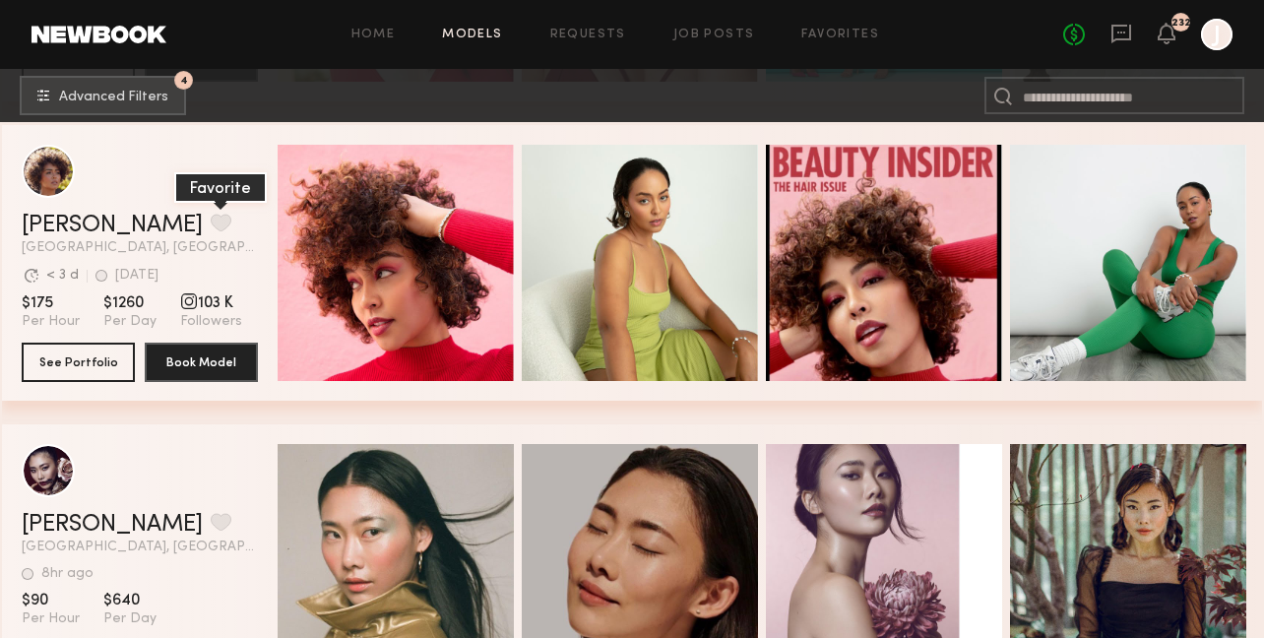
click at [211, 217] on button "grid" at bounding box center [221, 223] width 21 height 18
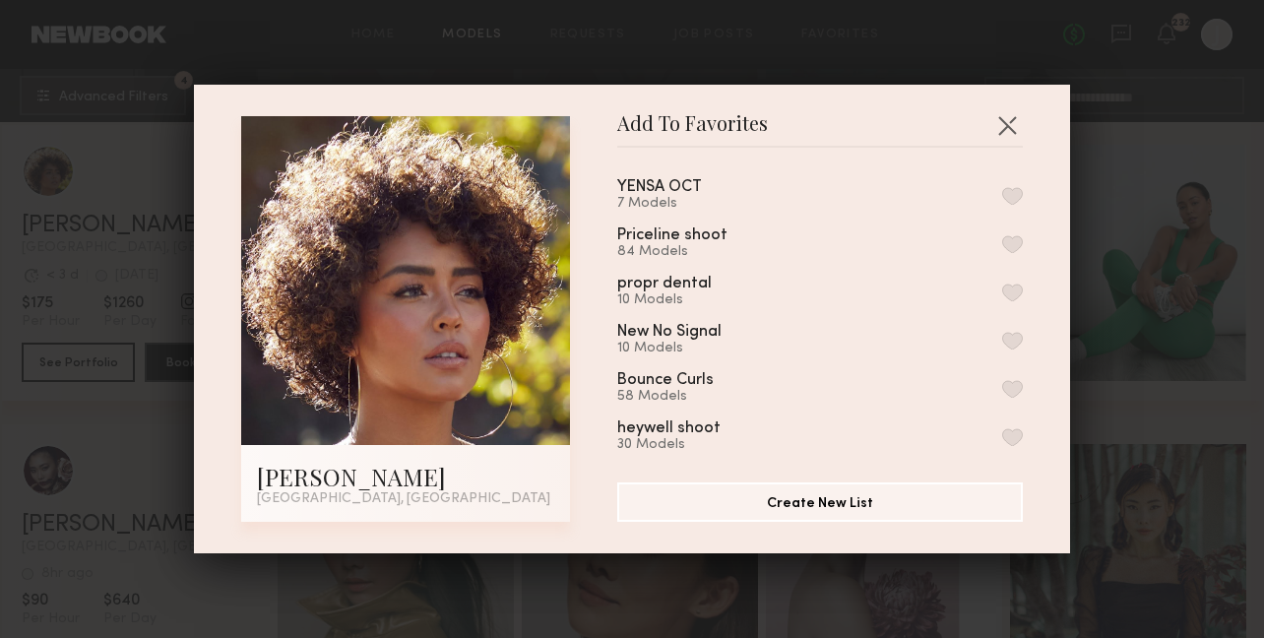
click at [1011, 195] on button "button" at bounding box center [1012, 196] width 21 height 18
click at [1009, 118] on button "button" at bounding box center [1007, 125] width 32 height 32
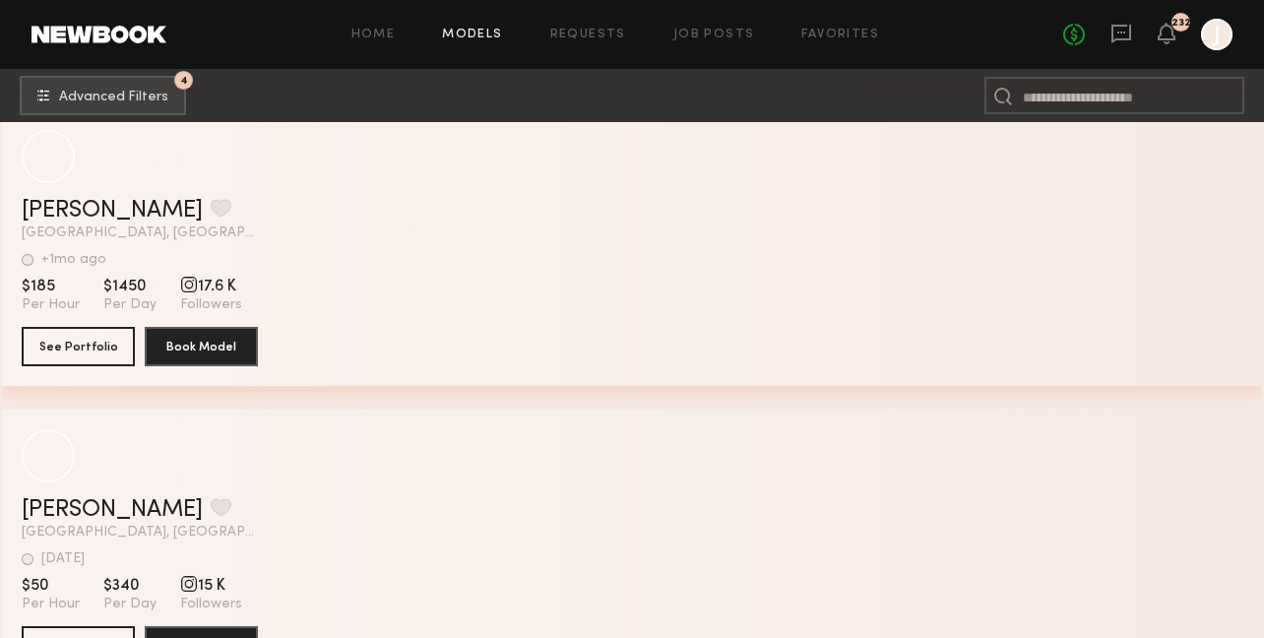
scroll to position [36253, 0]
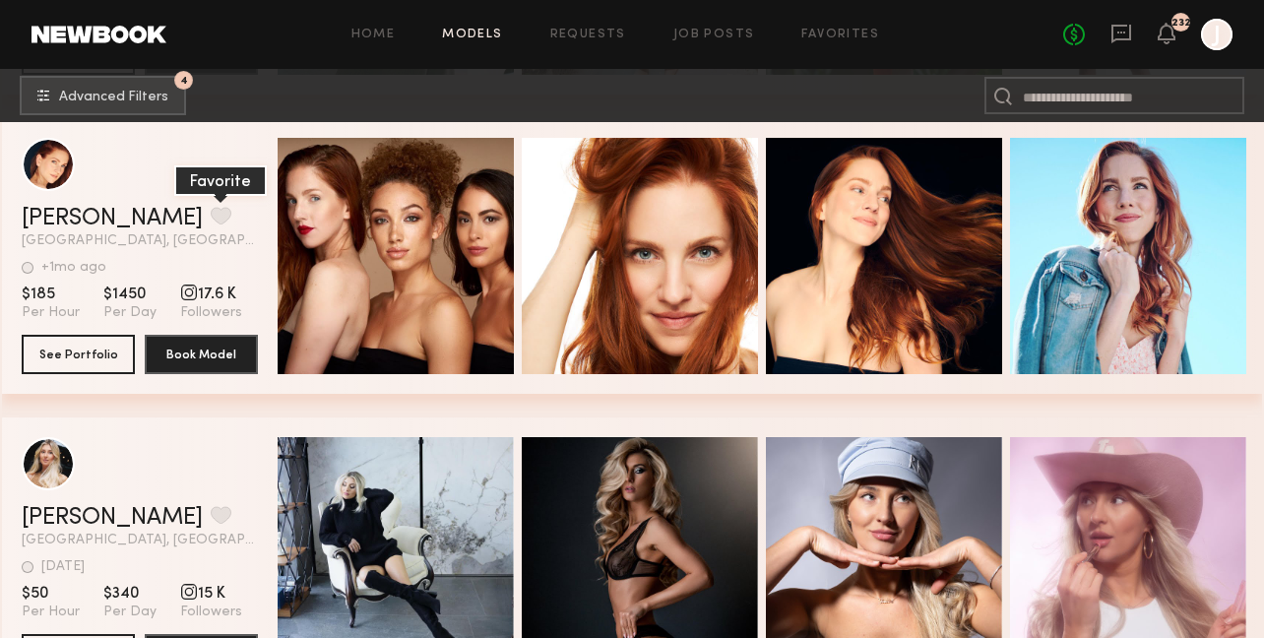
click at [211, 215] on button "grid" at bounding box center [221, 216] width 21 height 18
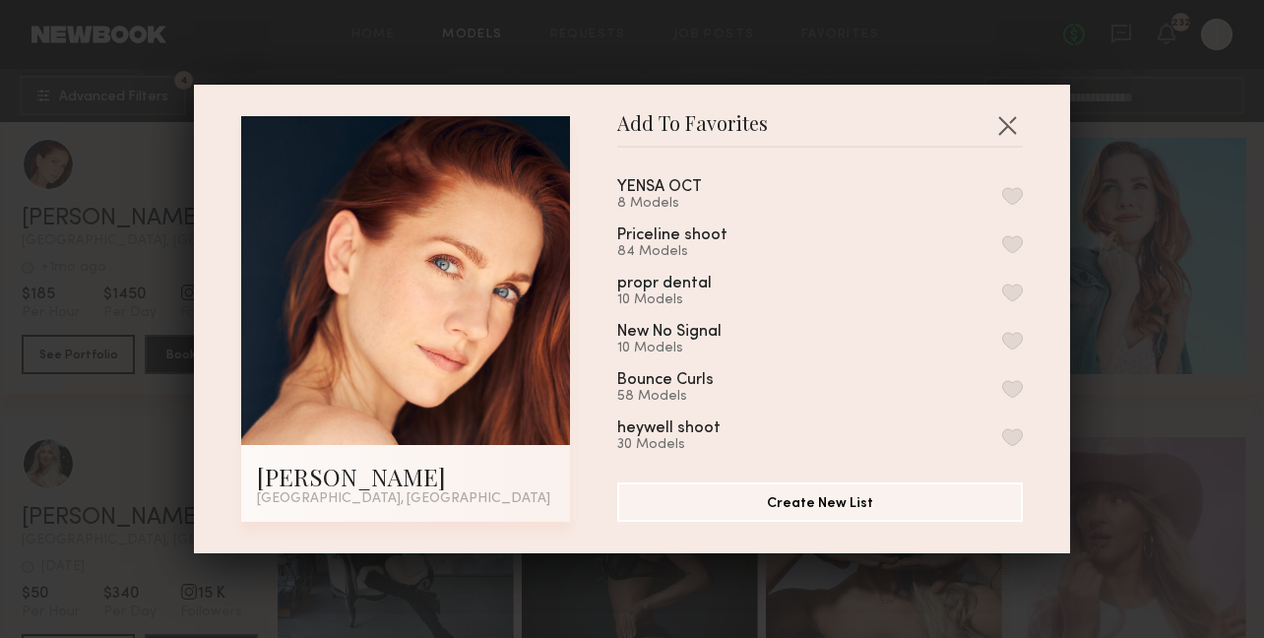
click at [1011, 194] on button "button" at bounding box center [1012, 196] width 21 height 18
click at [1006, 115] on button "button" at bounding box center [1007, 125] width 32 height 32
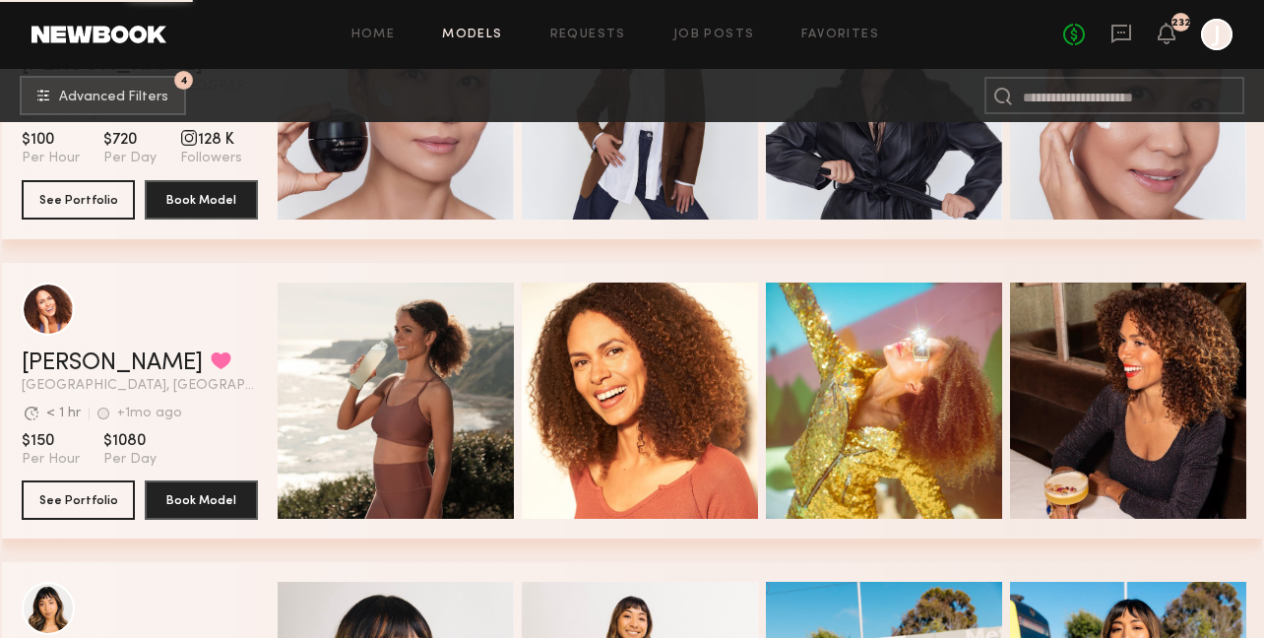
scroll to position [46069, 0]
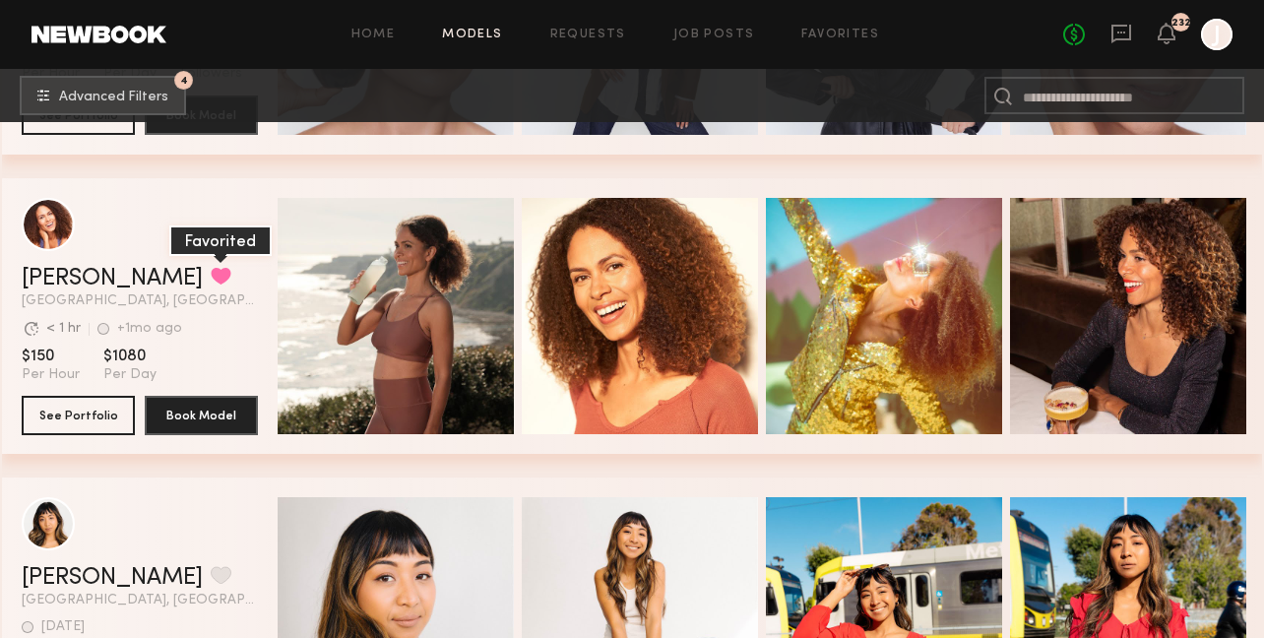
click at [211, 275] on button "grid" at bounding box center [221, 276] width 21 height 18
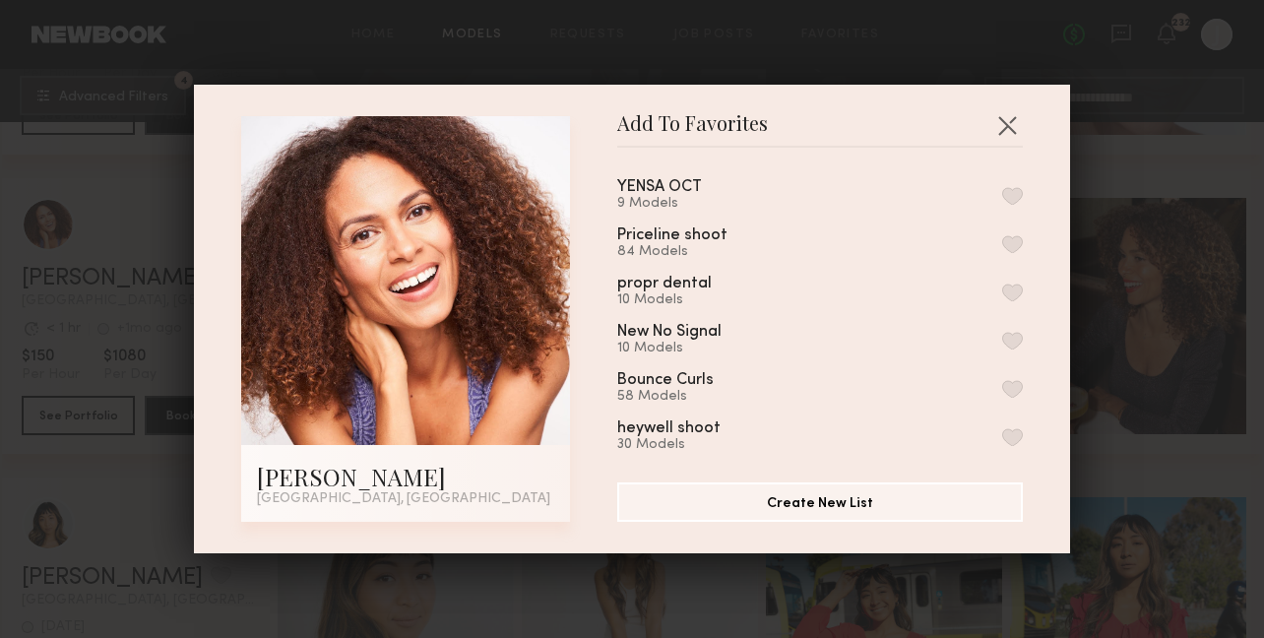
click at [1012, 191] on button "button" at bounding box center [1012, 196] width 21 height 18
click at [1008, 125] on button "button" at bounding box center [1007, 125] width 32 height 32
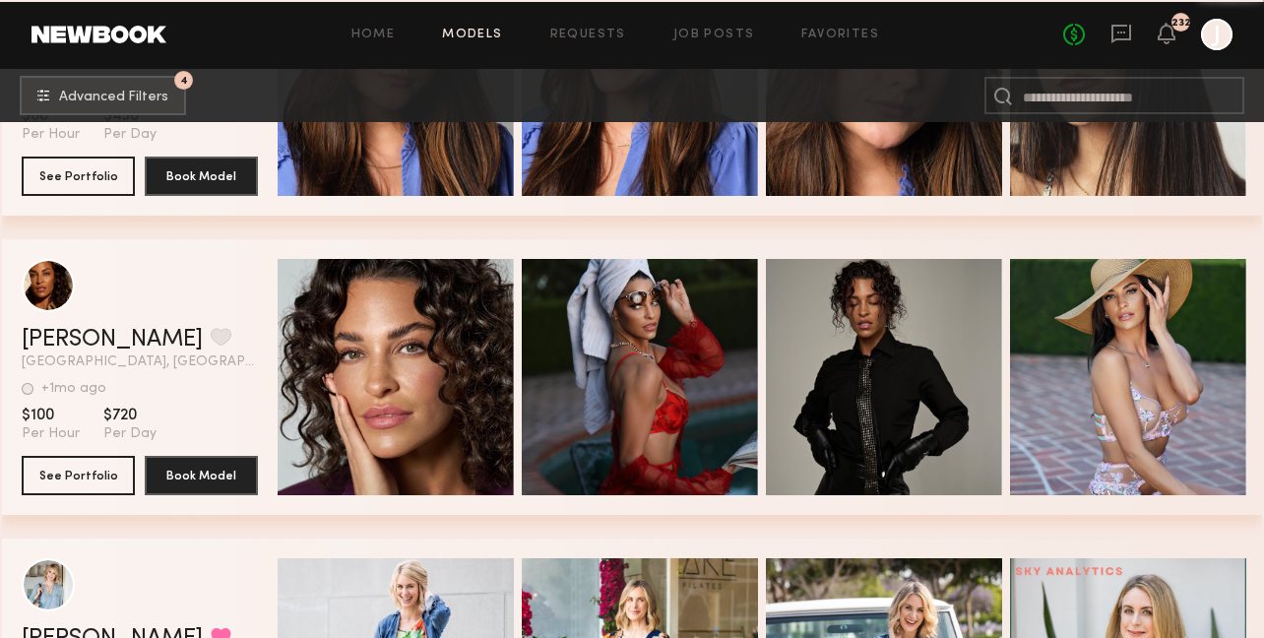
scroll to position [52899, 0]
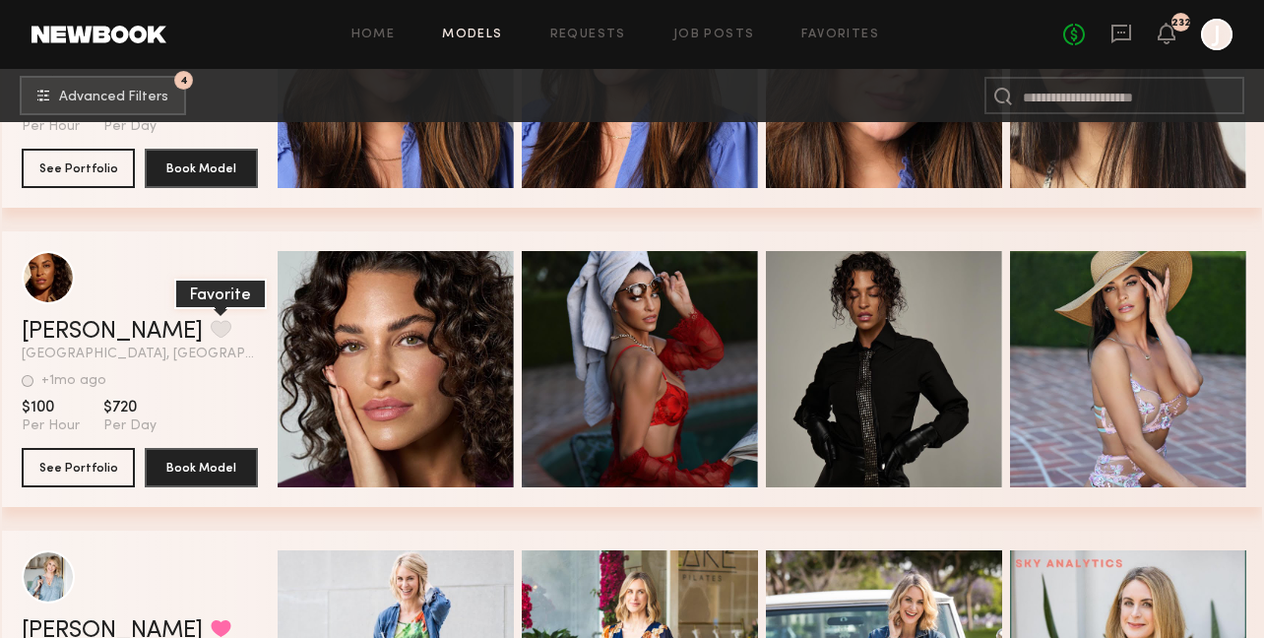
click at [211, 327] on button "grid" at bounding box center [221, 329] width 21 height 18
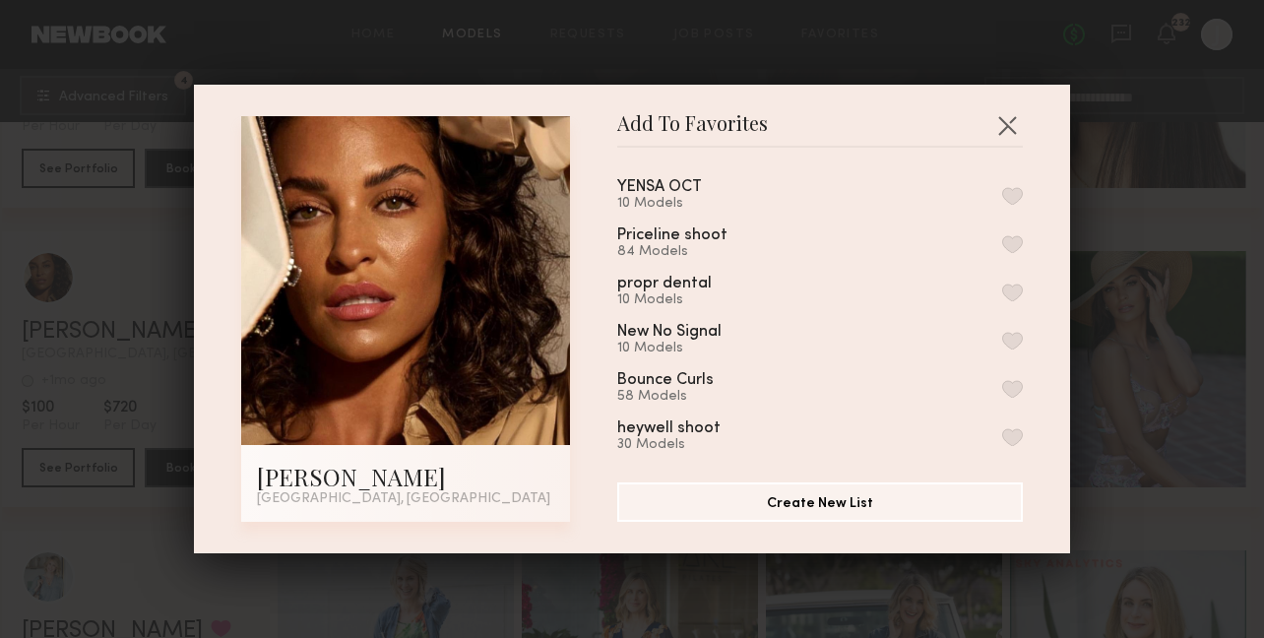
click at [1012, 197] on button "button" at bounding box center [1012, 196] width 21 height 18
click at [1002, 125] on button "button" at bounding box center [1007, 125] width 32 height 32
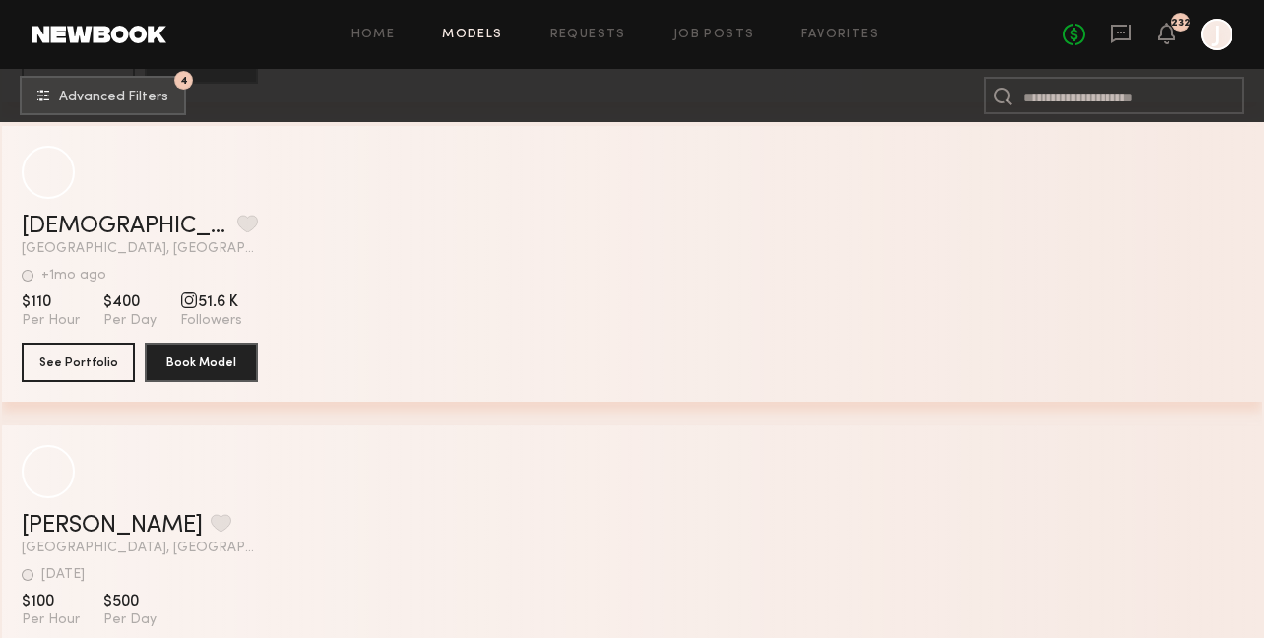
scroll to position [51043, 0]
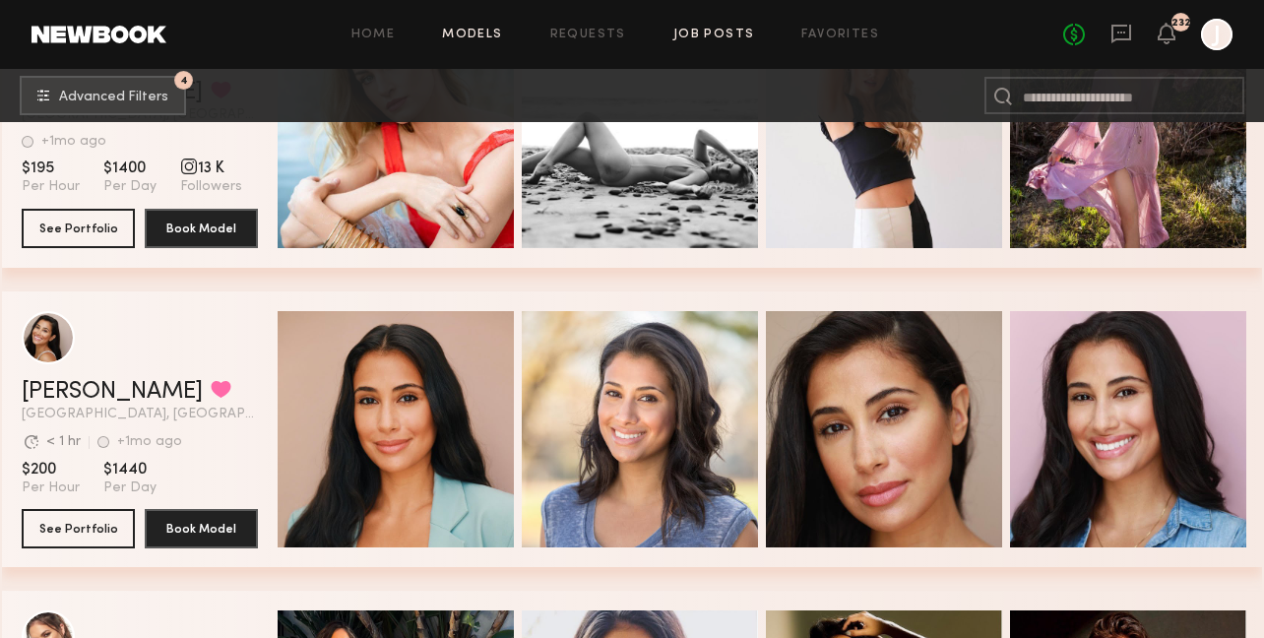
click at [680, 33] on link "Job Posts" at bounding box center [714, 35] width 82 height 13
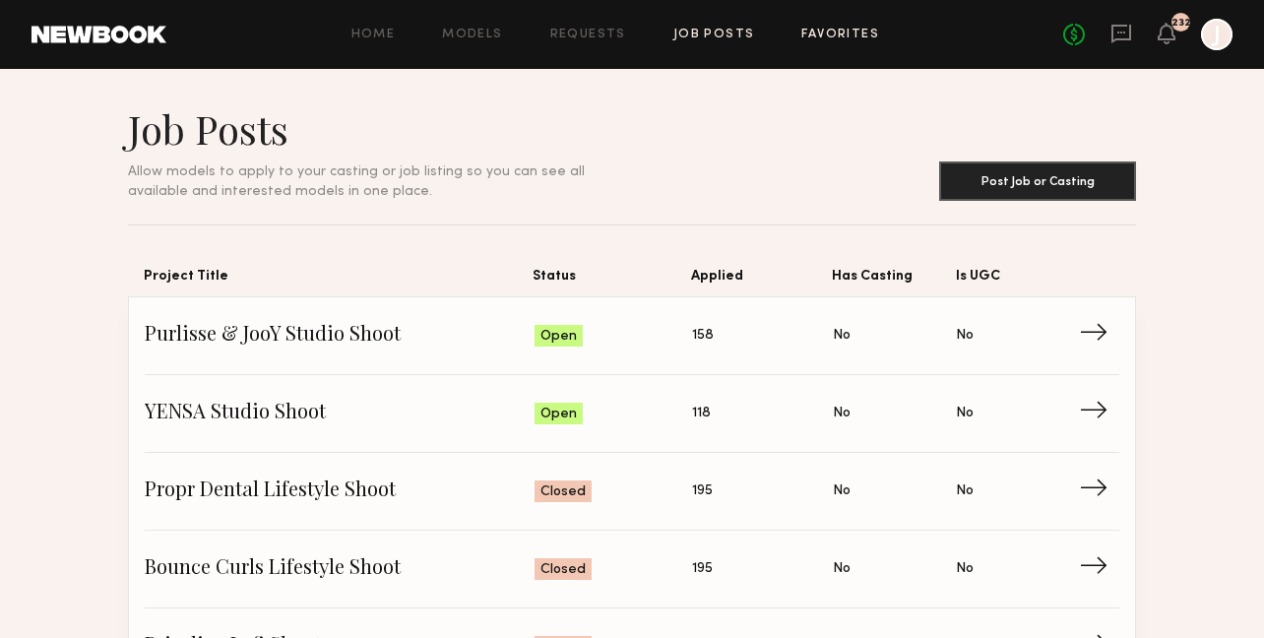
click at [825, 33] on link "Favorites" at bounding box center [840, 35] width 78 height 13
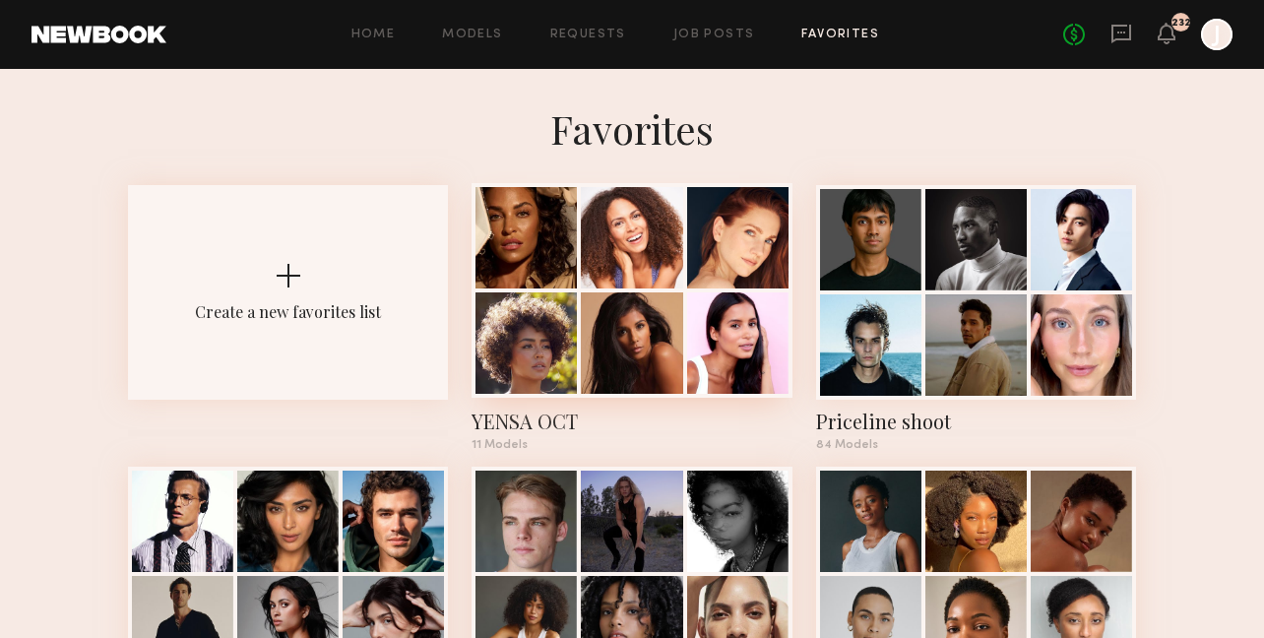
click at [694, 282] on div at bounding box center [737, 237] width 101 height 101
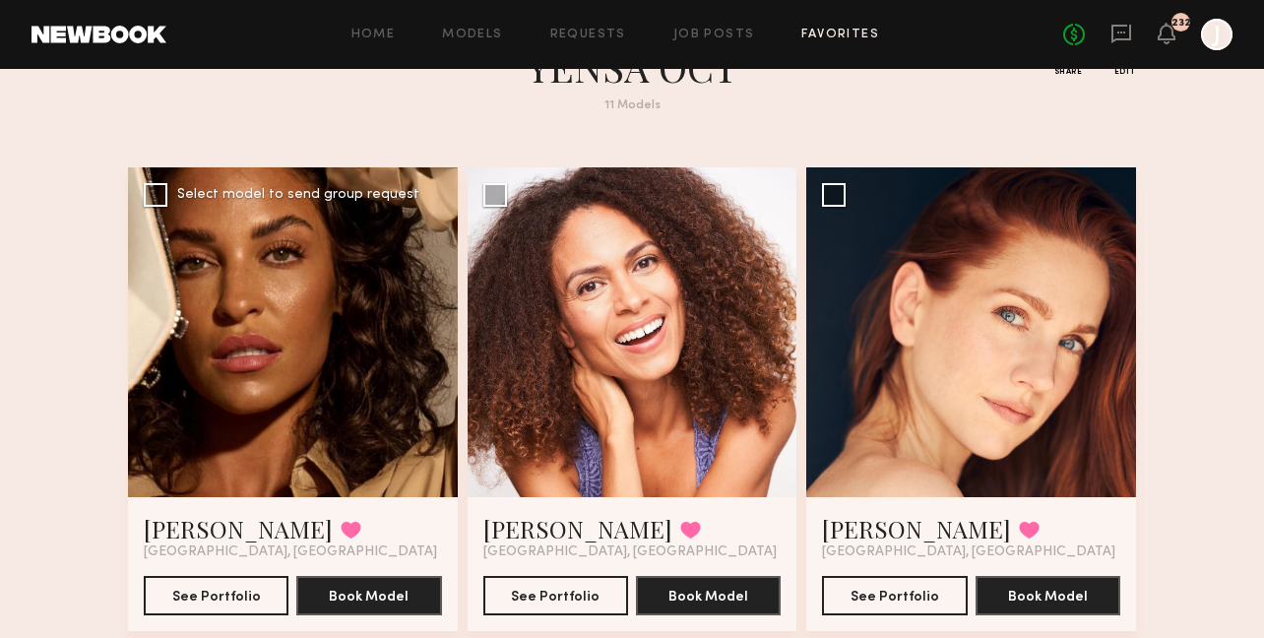
scroll to position [163, 0]
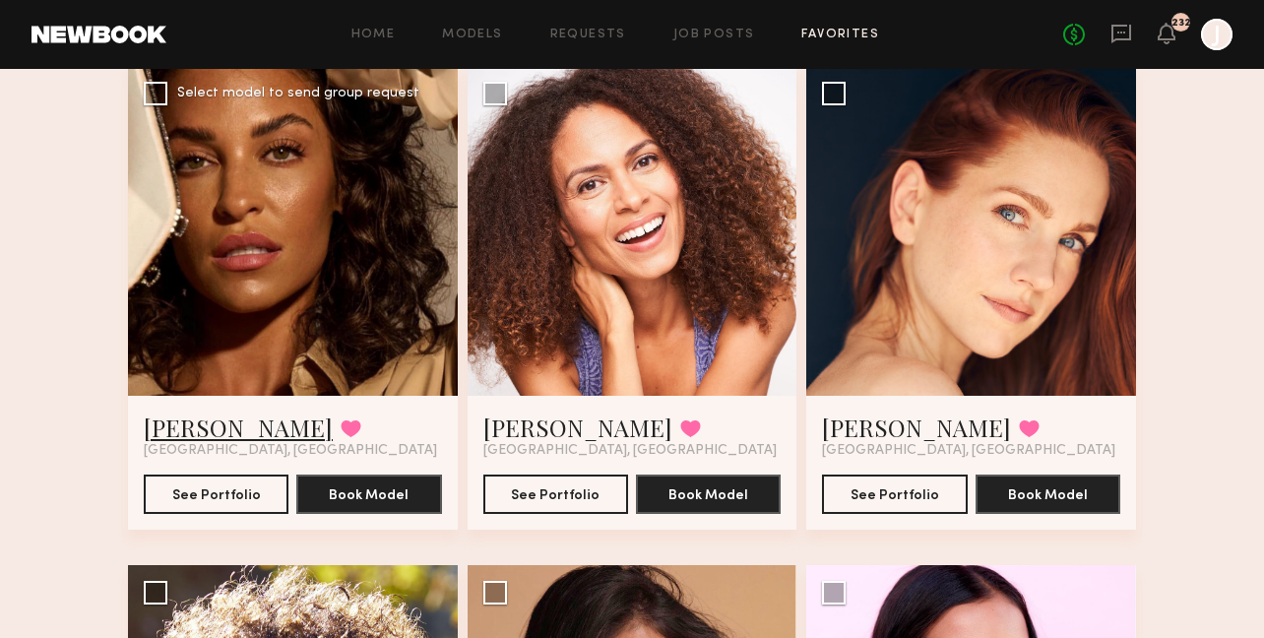
click at [195, 427] on link "Anna R." at bounding box center [238, 427] width 189 height 32
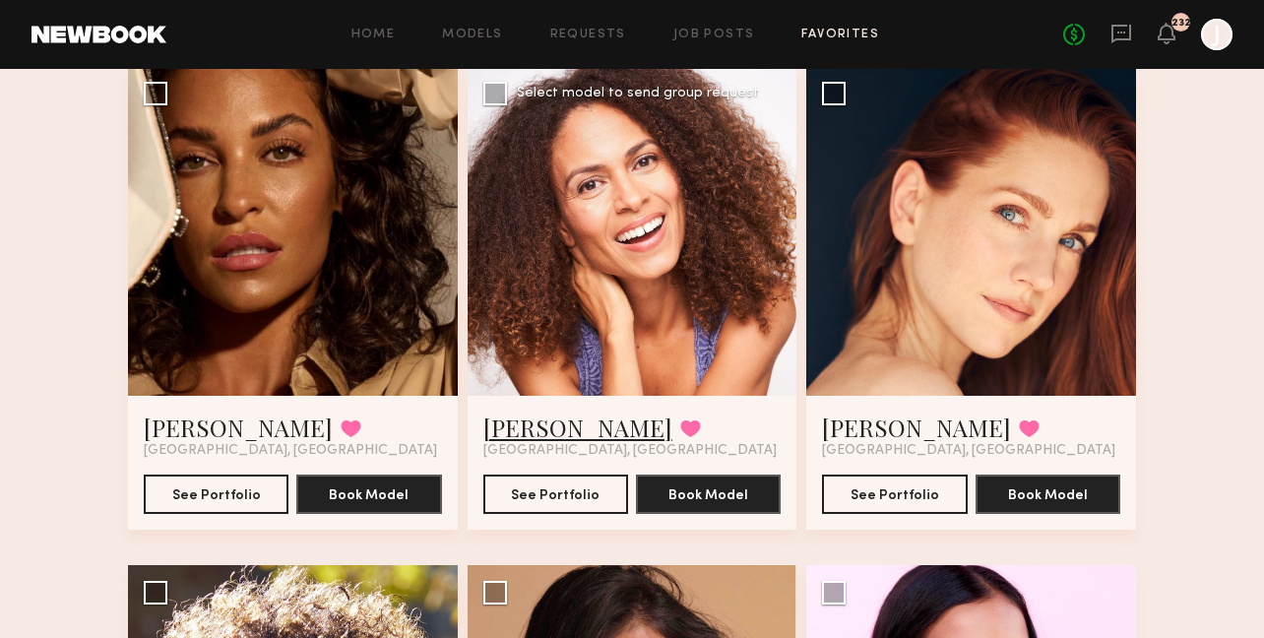
click at [538, 430] on link "Lauren B." at bounding box center [577, 427] width 189 height 32
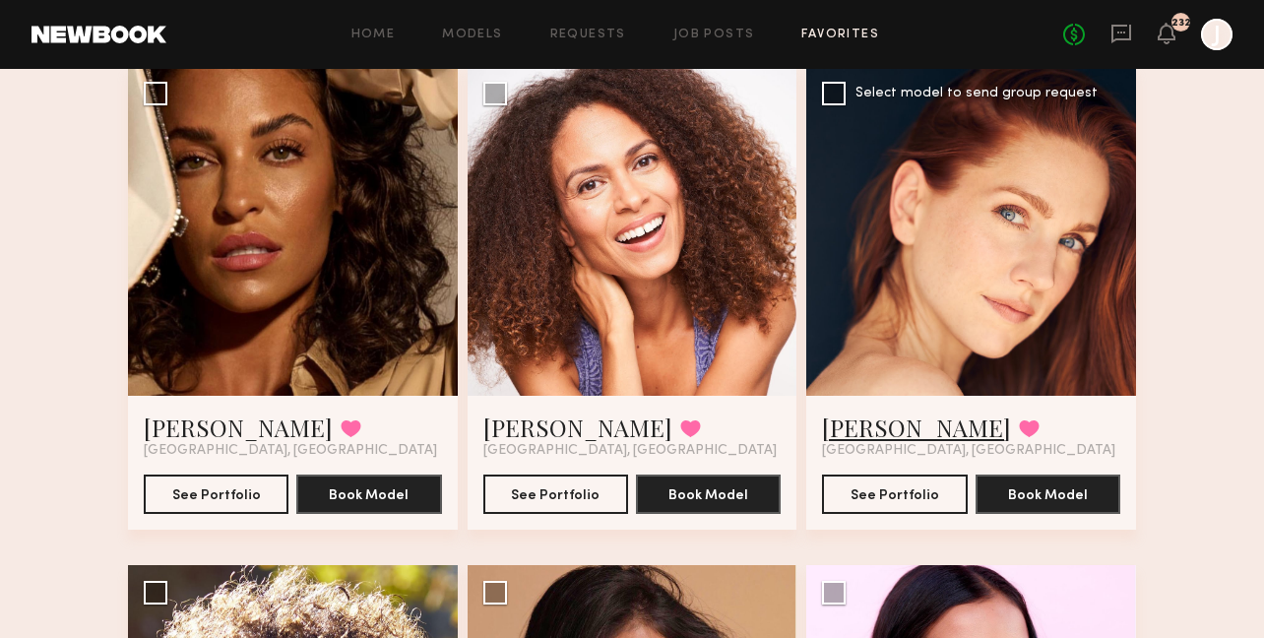
click at [868, 432] on link "Bre M." at bounding box center [916, 427] width 189 height 32
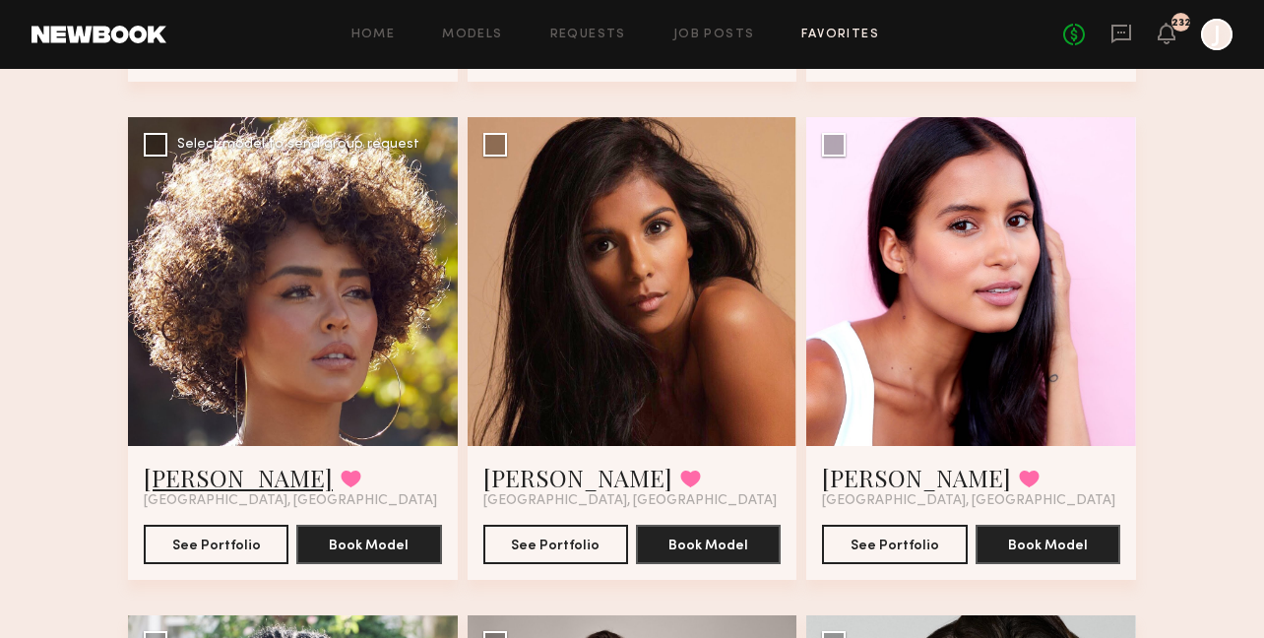
scroll to position [609, 0]
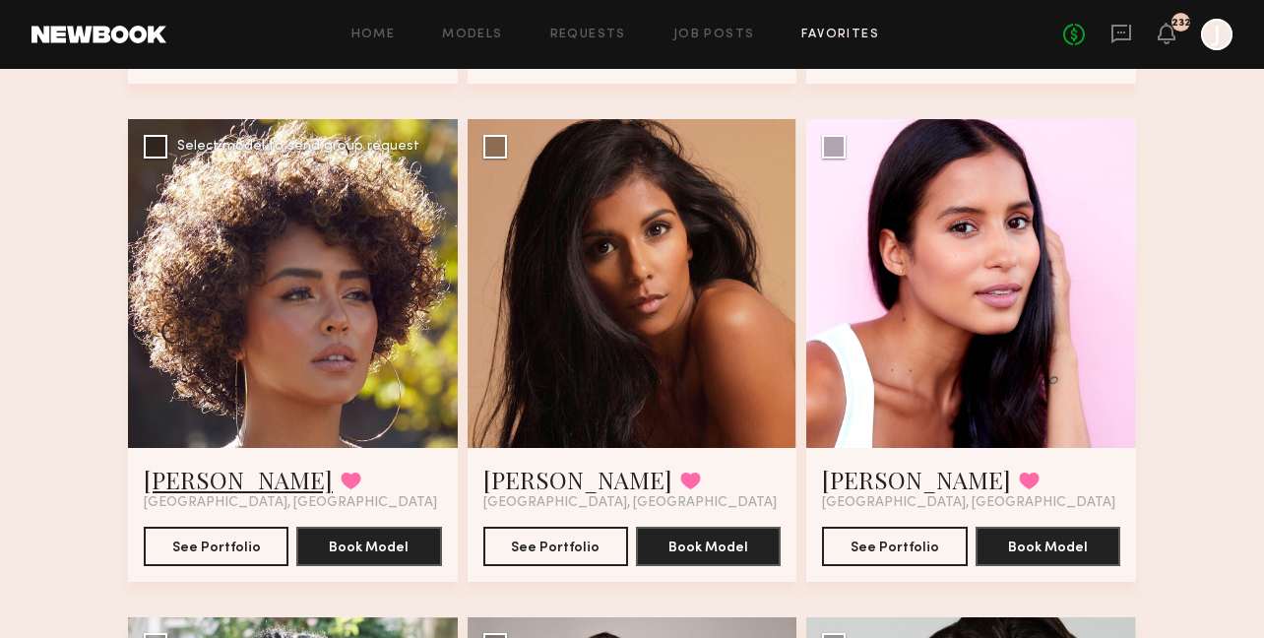
click at [249, 474] on link "Ebonique W." at bounding box center [238, 480] width 189 height 32
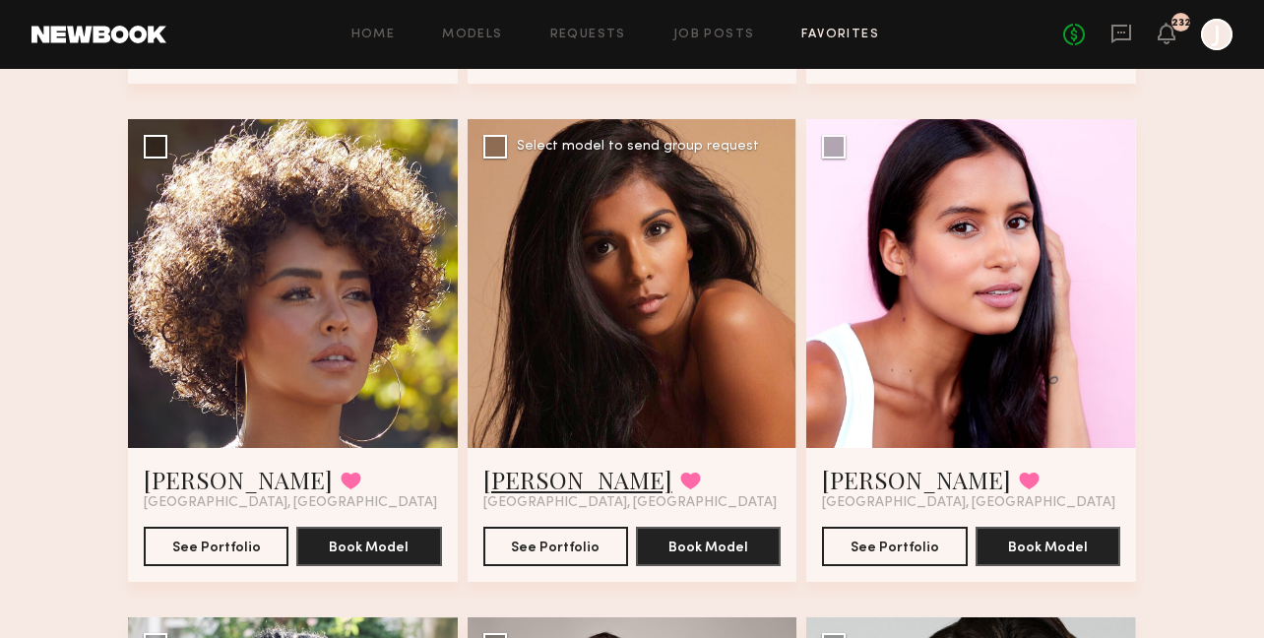
click at [558, 484] on link "Bidisha L." at bounding box center [577, 480] width 189 height 32
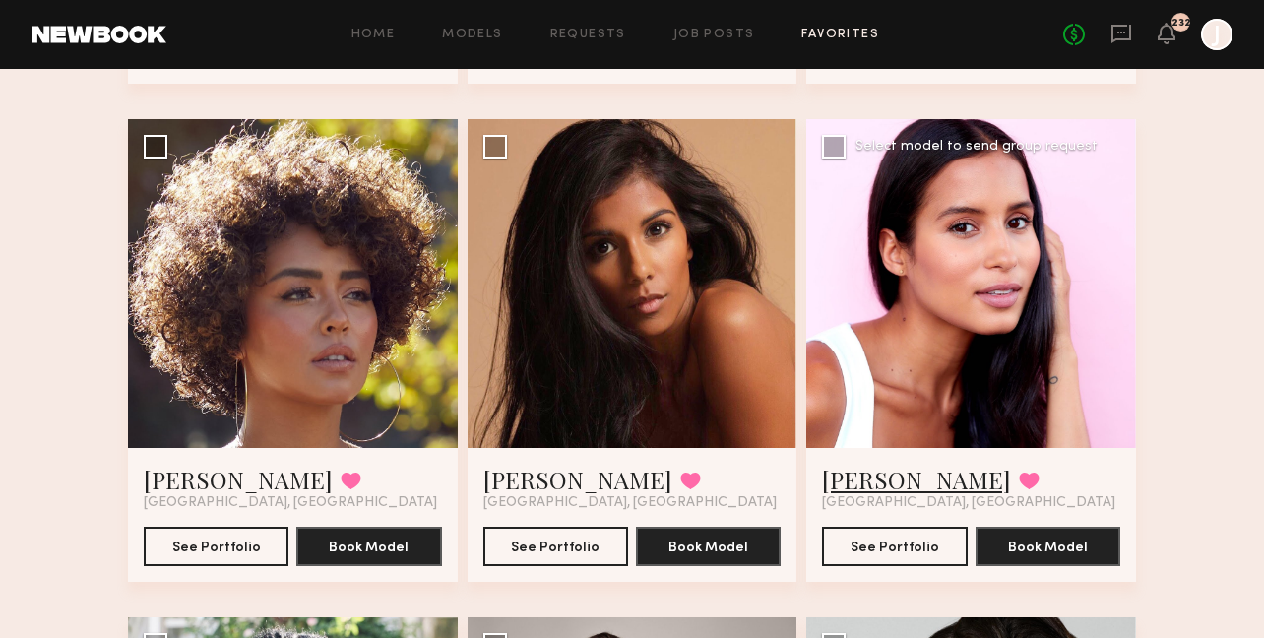
click at [863, 479] on link "Dru P." at bounding box center [916, 480] width 189 height 32
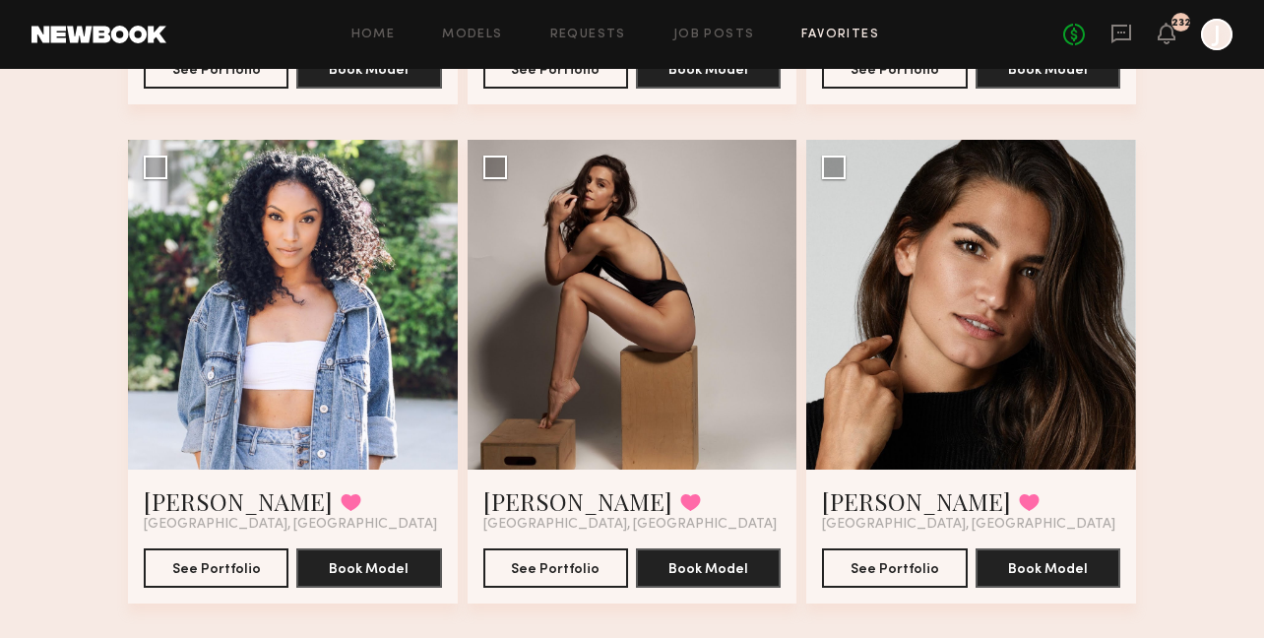
scroll to position [1211, 0]
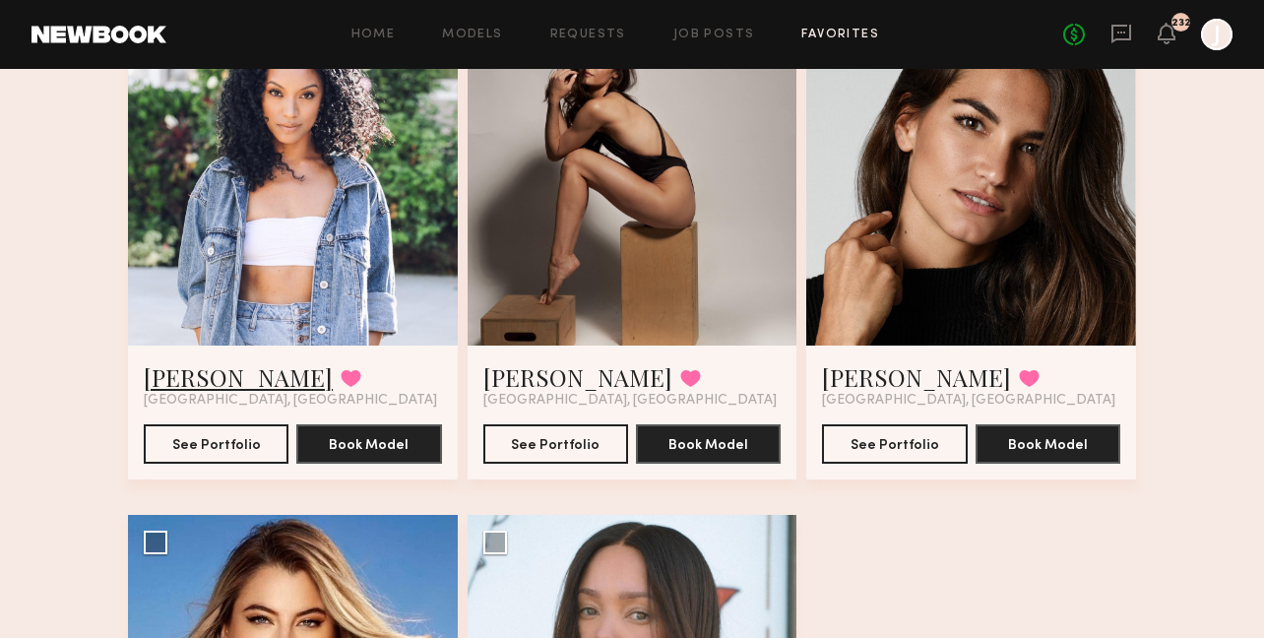
click at [224, 375] on link "Dominique D." at bounding box center [238, 377] width 189 height 32
click at [547, 384] on link "Claire A." at bounding box center [577, 377] width 189 height 32
click at [877, 371] on link "[PERSON_NAME]" at bounding box center [916, 377] width 189 height 32
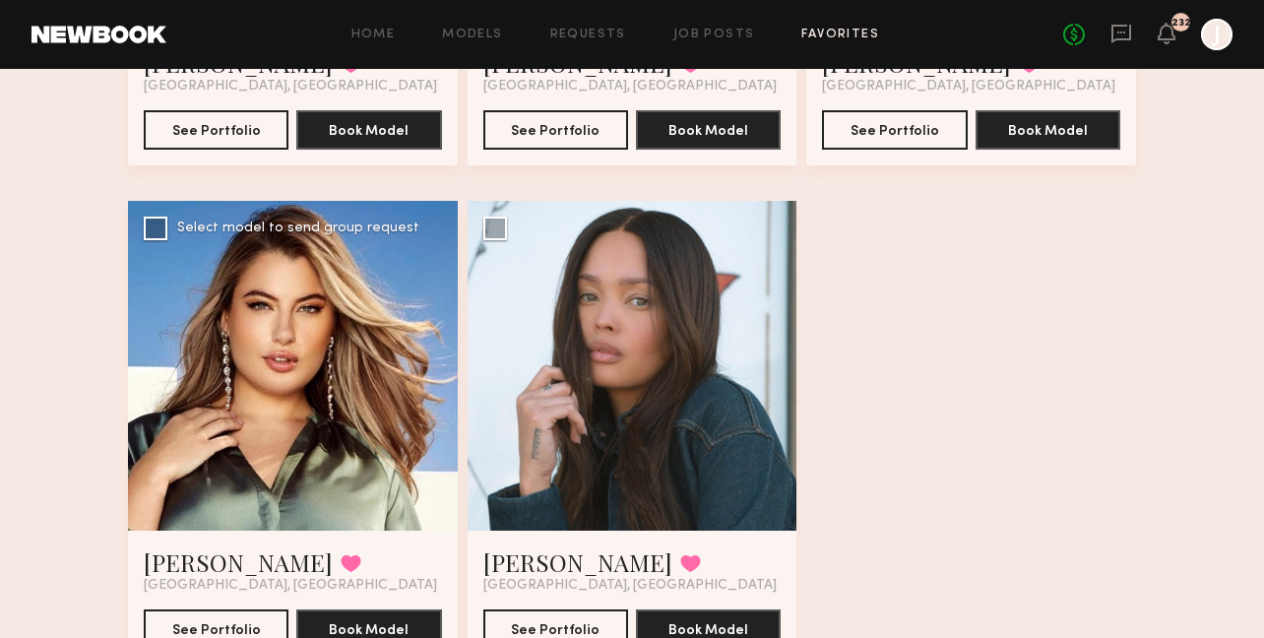
scroll to position [1616, 0]
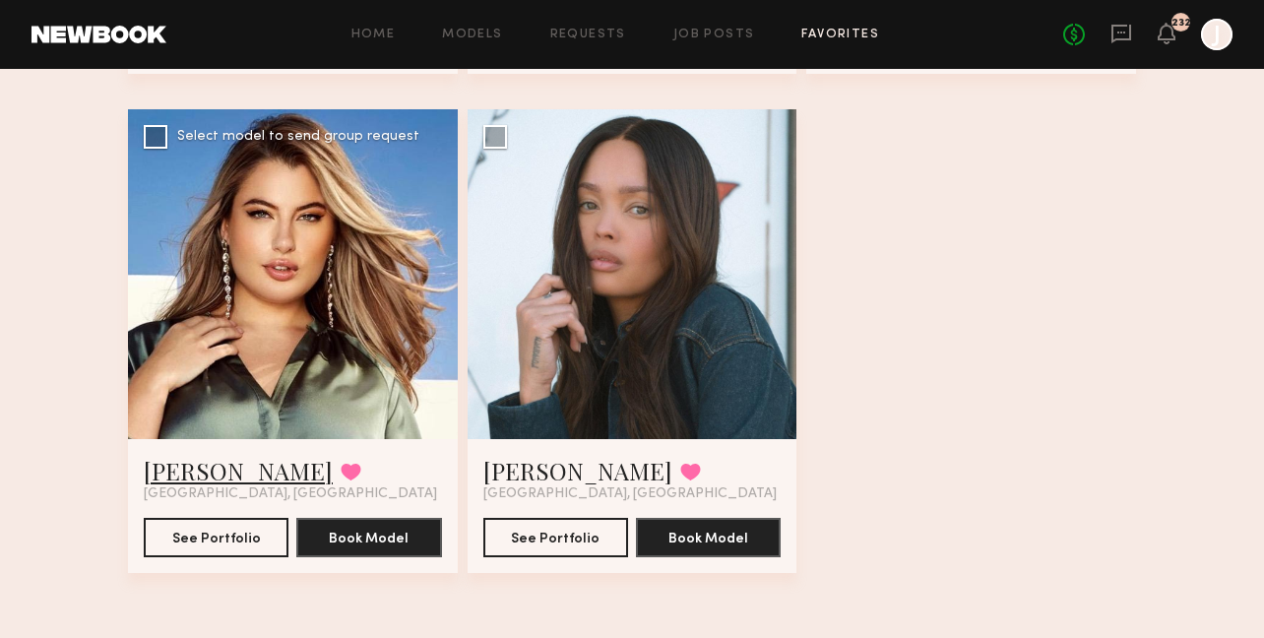
click at [190, 474] on link "cherie n." at bounding box center [238, 471] width 189 height 32
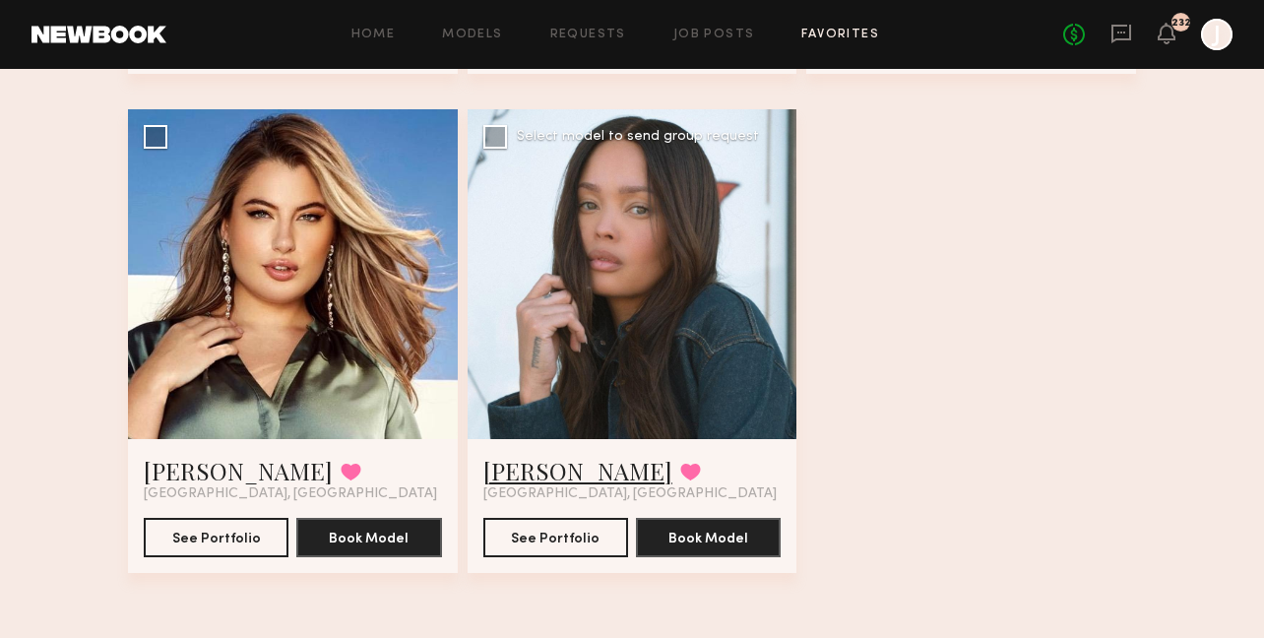
click at [538, 467] on link "Tyrie R." at bounding box center [577, 471] width 189 height 32
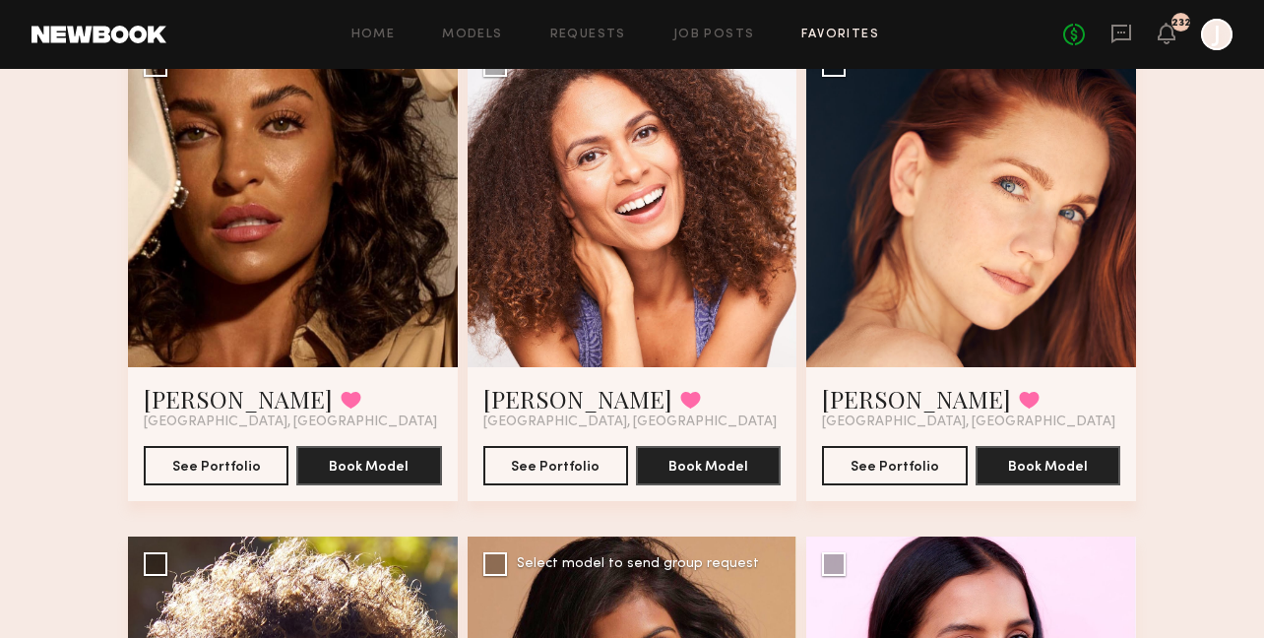
scroll to position [0, 0]
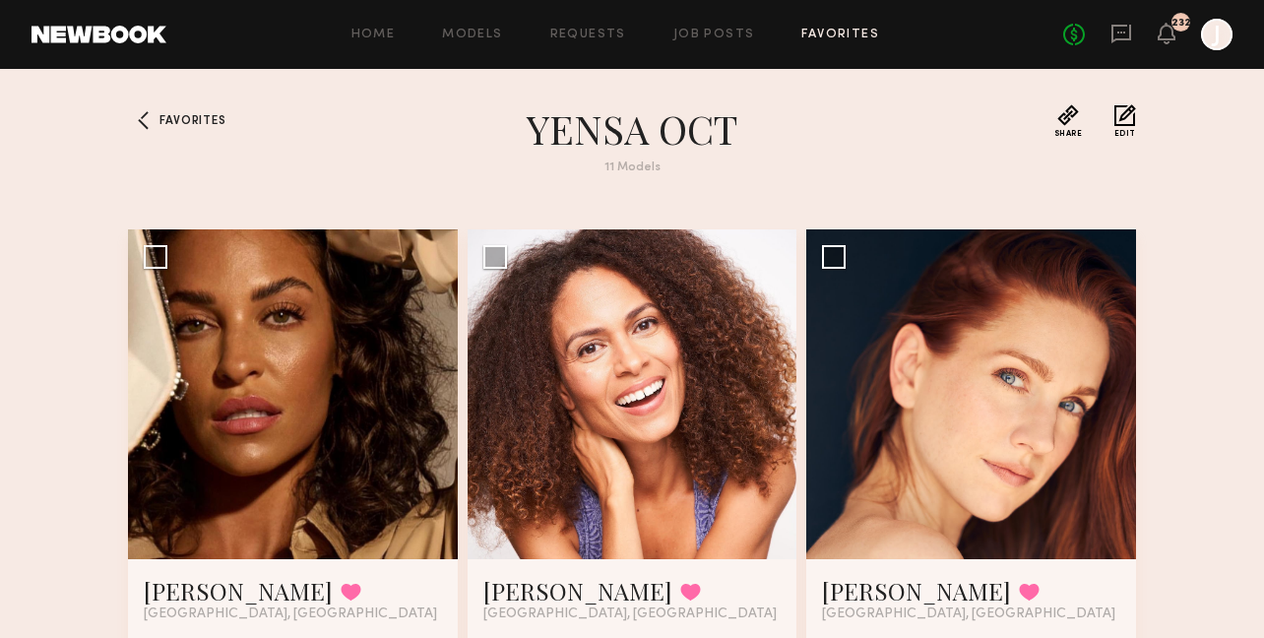
click at [713, 41] on div "Home Models Requests Job Posts Favorites Sign Out No fees up to $5,000 232 J" at bounding box center [699, 35] width 1066 height 32
click at [712, 36] on link "Job Posts" at bounding box center [714, 35] width 82 height 13
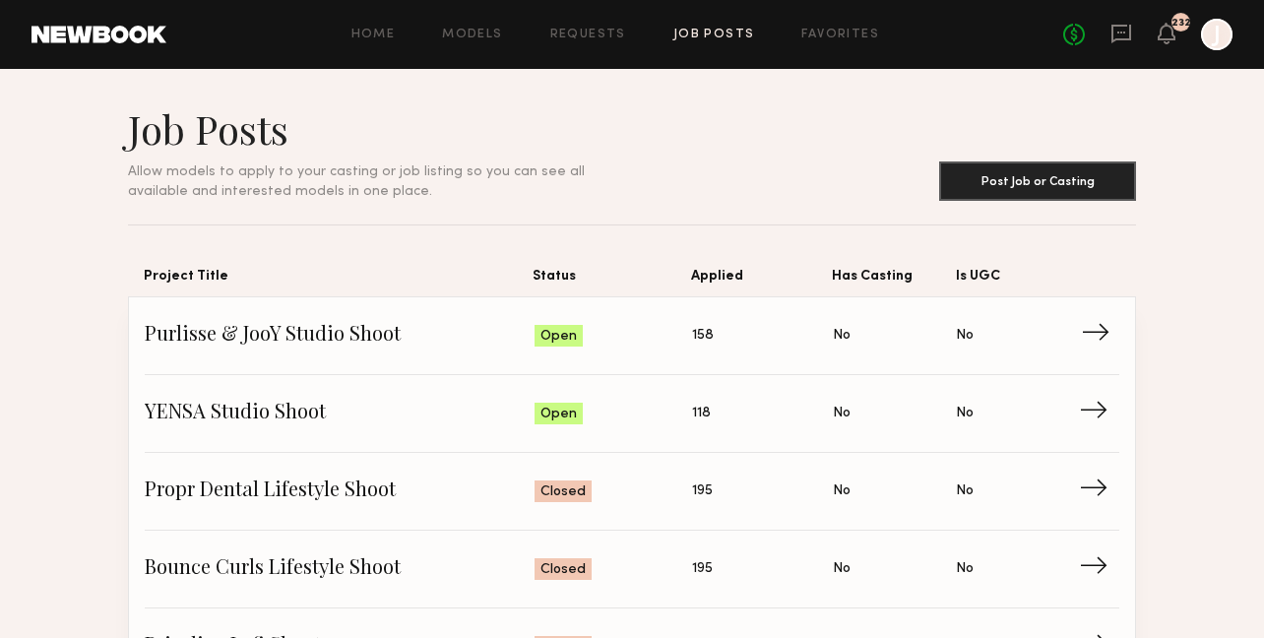
click at [1098, 330] on span "→" at bounding box center [1101, 336] width 40 height 30
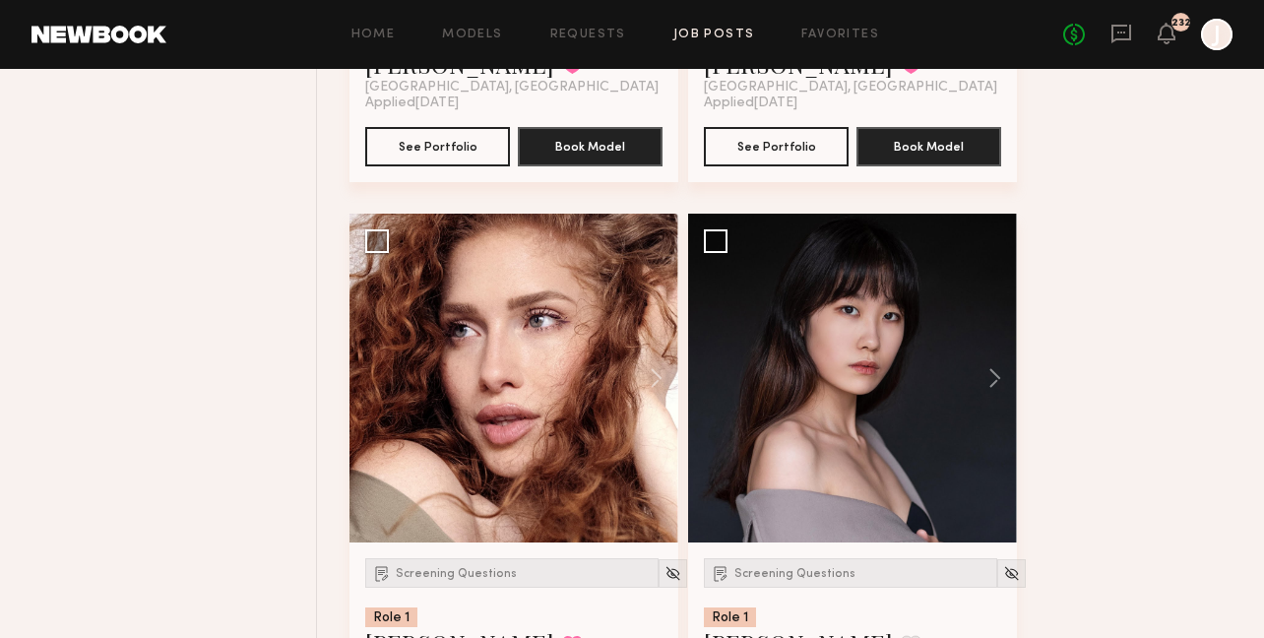
scroll to position [1460, 0]
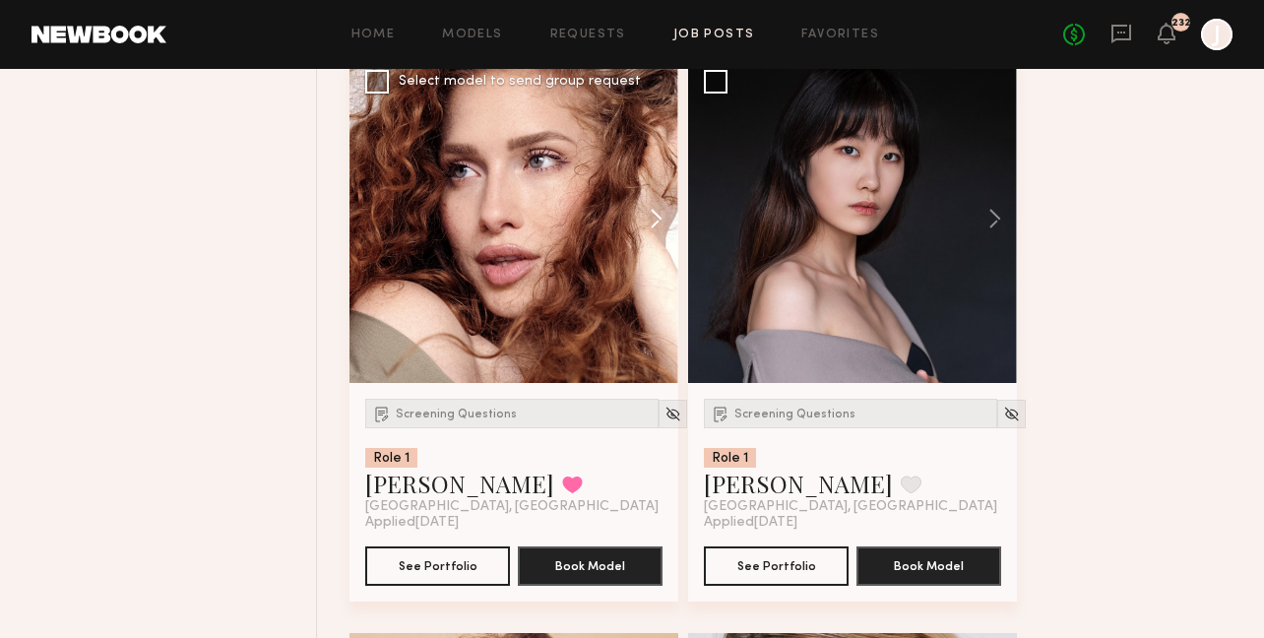
click at [658, 170] on button at bounding box center [646, 218] width 63 height 329
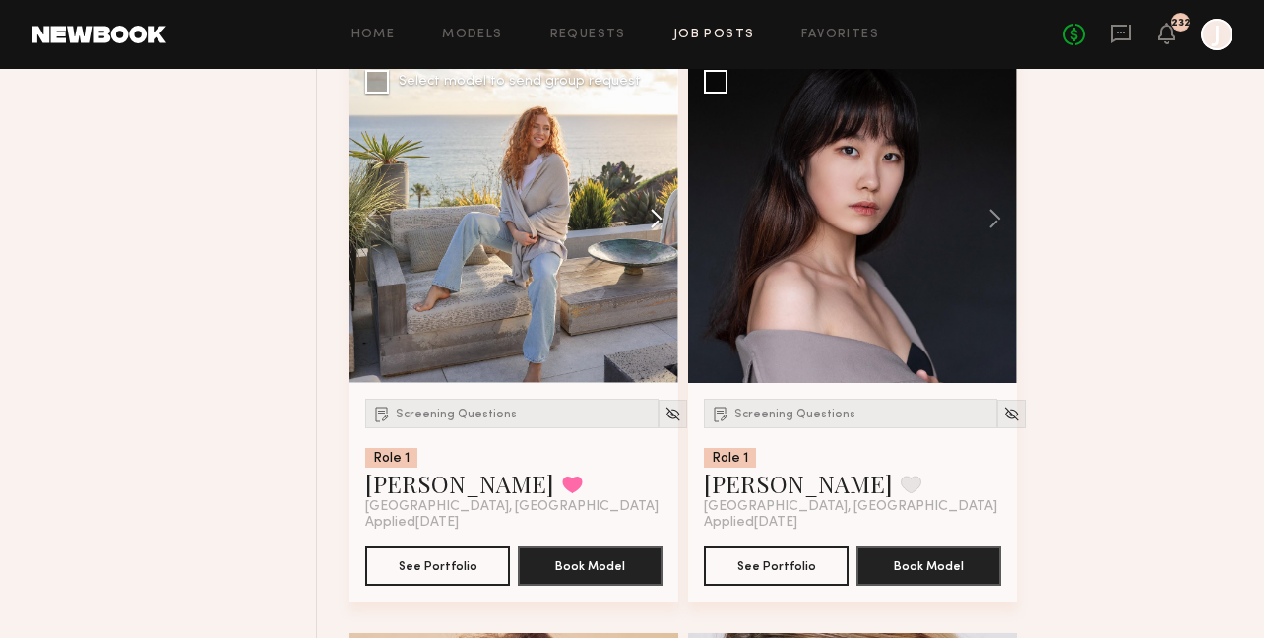
click at [658, 172] on button at bounding box center [646, 218] width 63 height 329
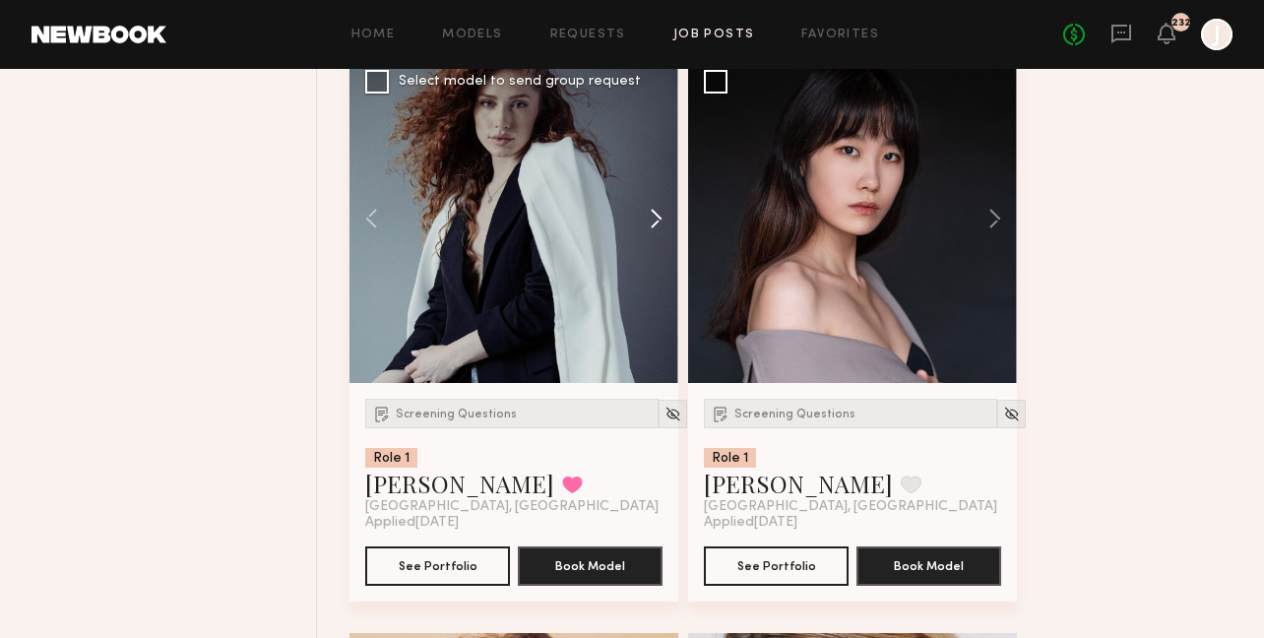
click at [658, 172] on button at bounding box center [646, 218] width 63 height 329
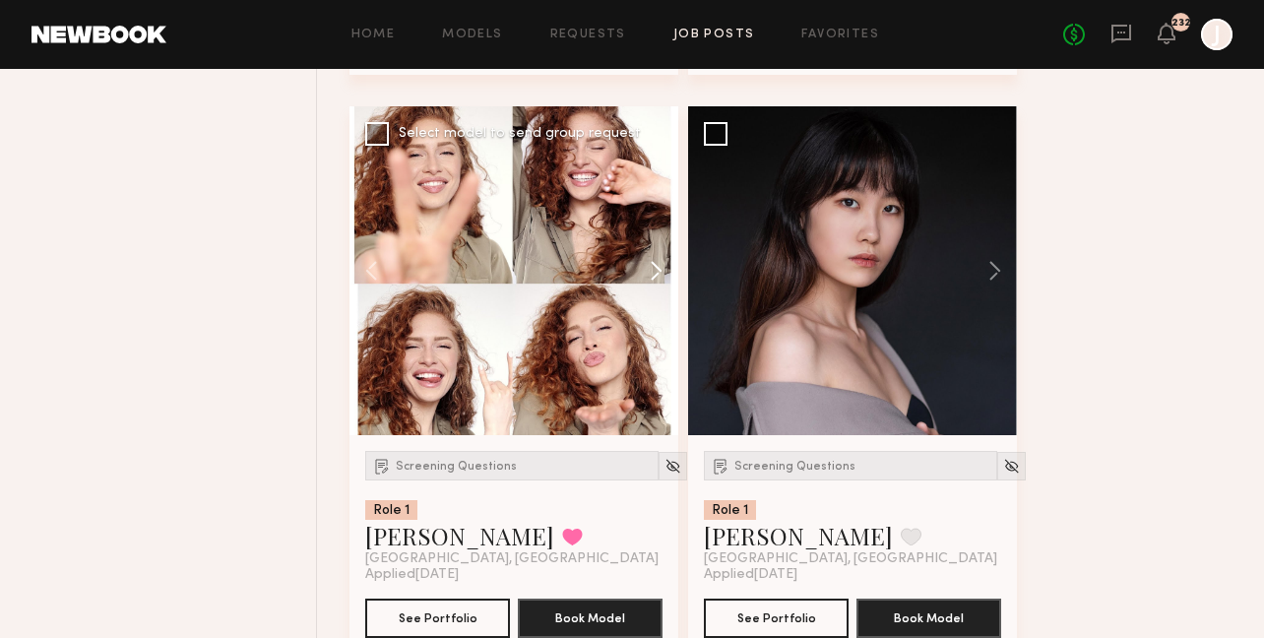
scroll to position [1406, 0]
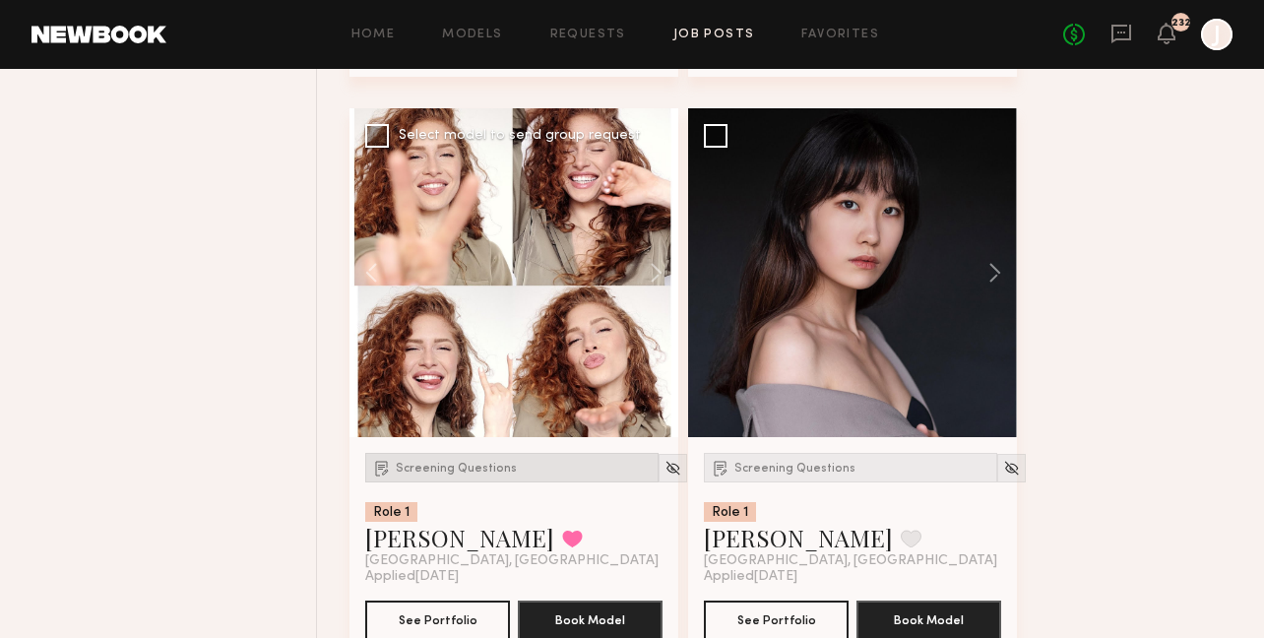
click at [488, 453] on div "Screening Questions" at bounding box center [511, 468] width 293 height 30
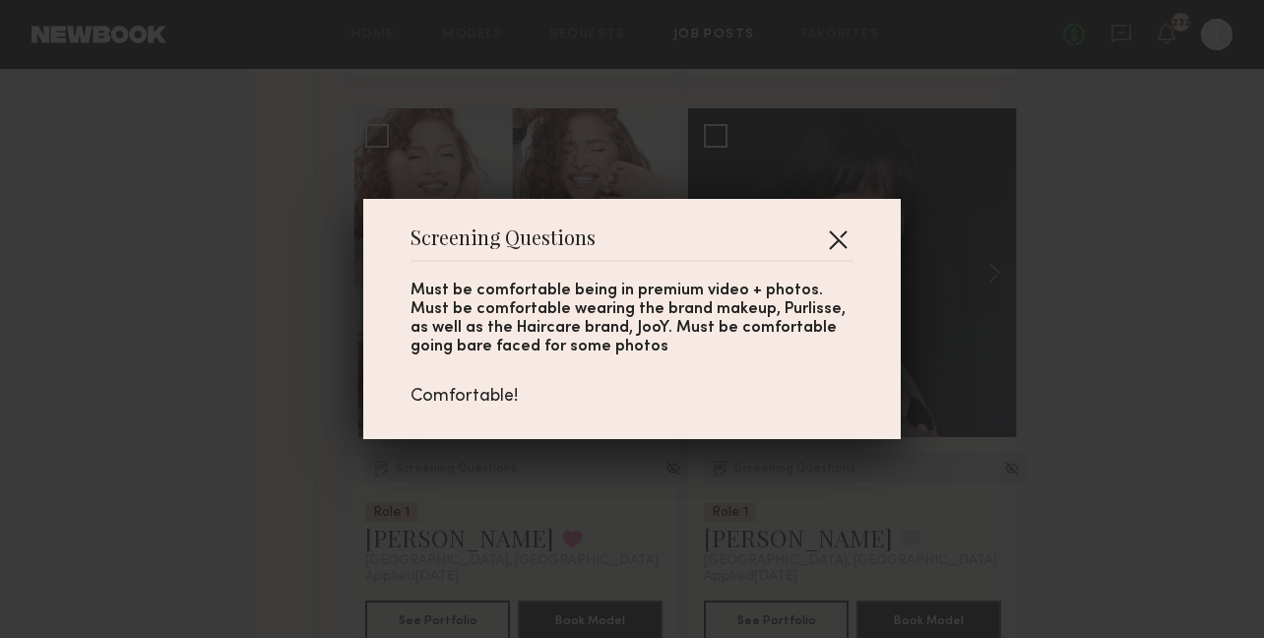
click at [844, 238] on button "button" at bounding box center [838, 239] width 32 height 32
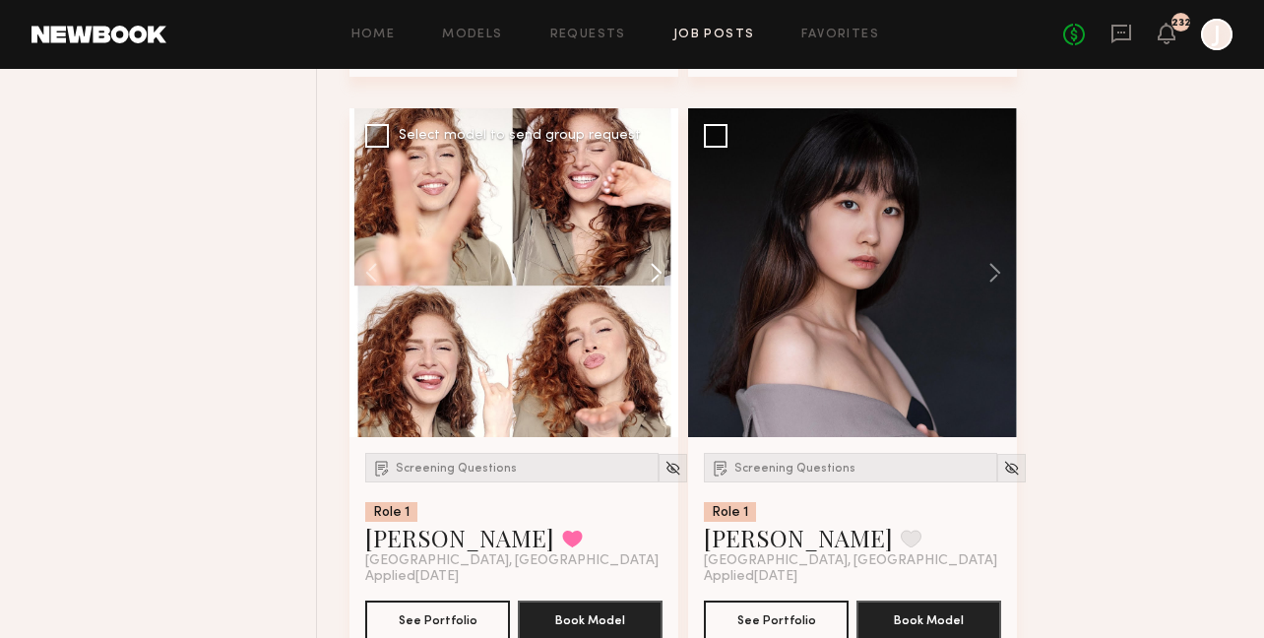
click at [659, 223] on button at bounding box center [646, 272] width 63 height 329
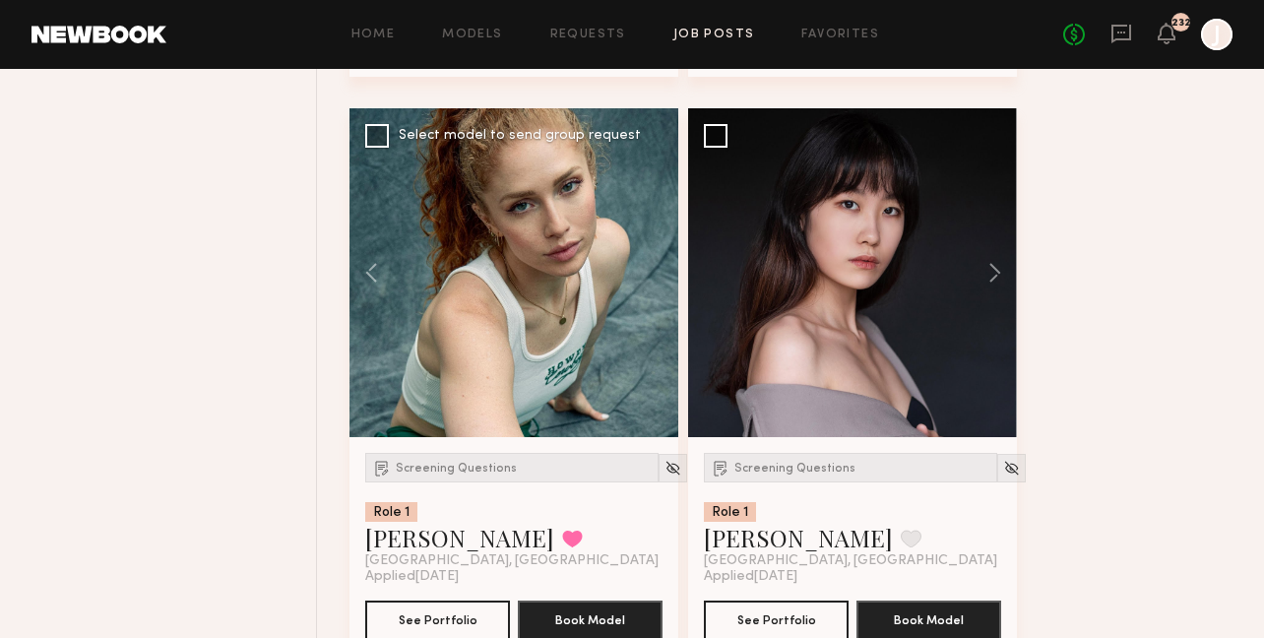
click at [659, 223] on div at bounding box center [513, 272] width 329 height 329
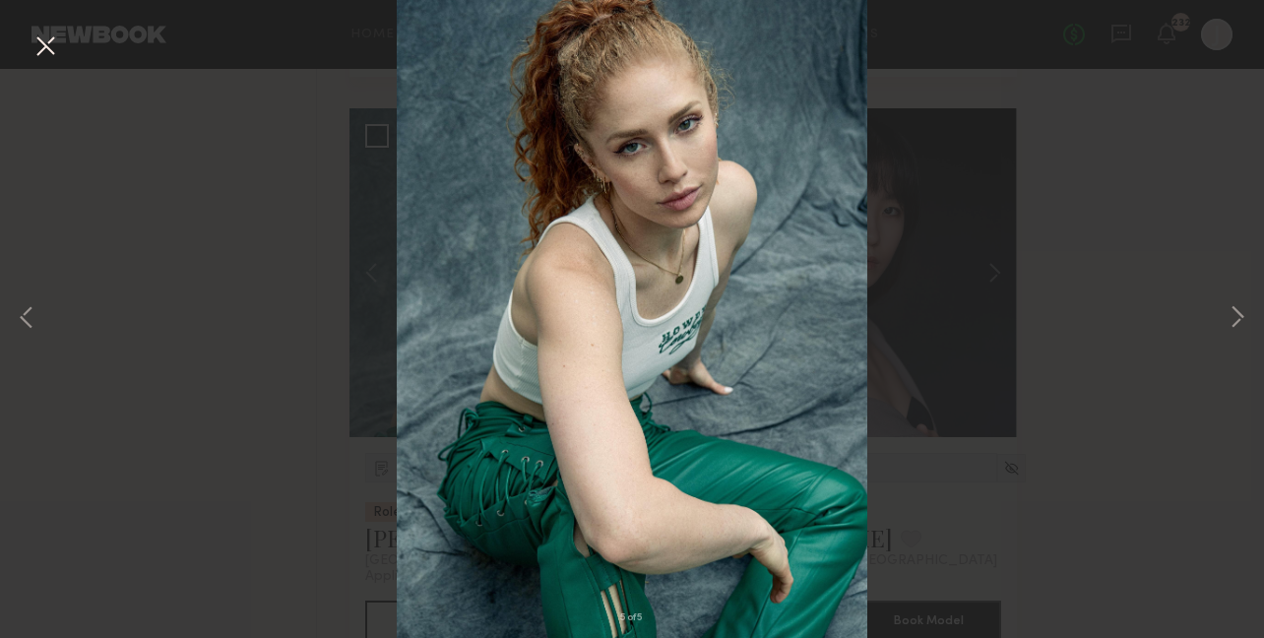
click at [34, 52] on button at bounding box center [46, 47] width 32 height 35
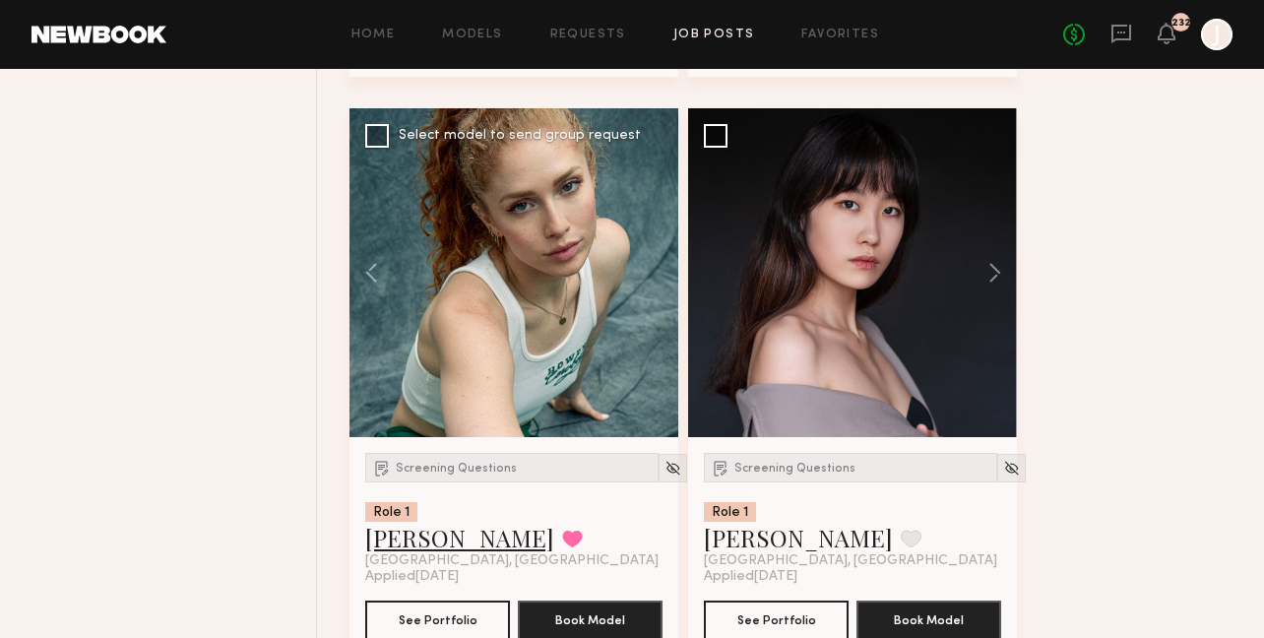
click at [400, 522] on link "Soula B." at bounding box center [459, 538] width 189 height 32
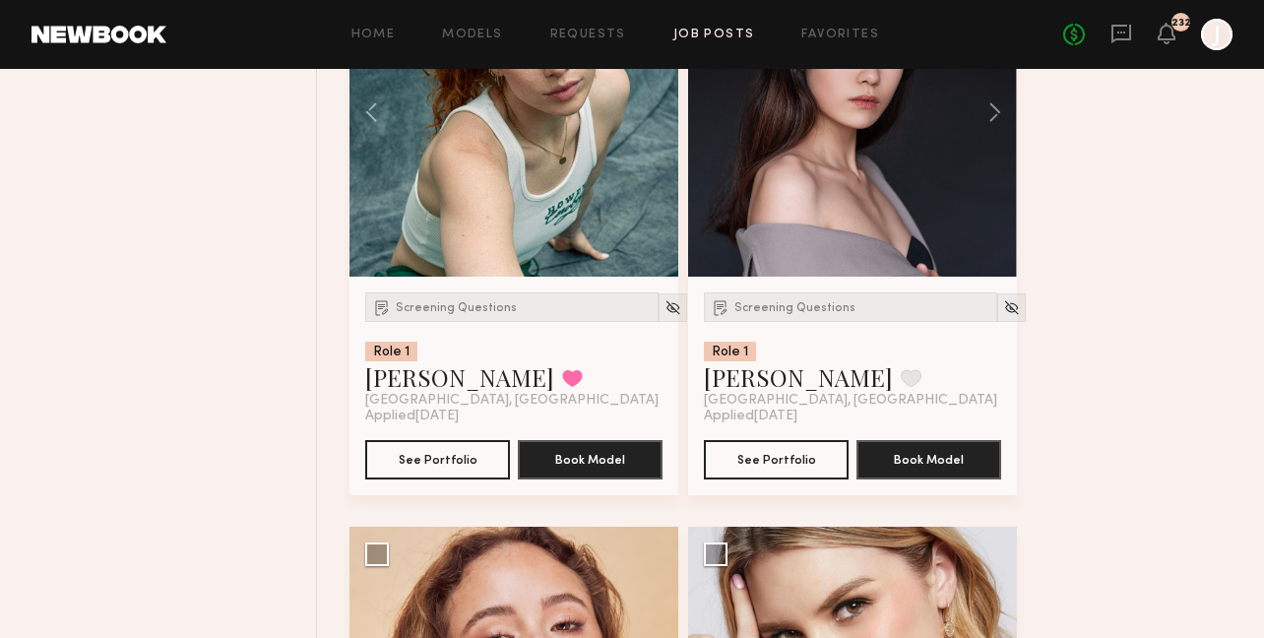
scroll to position [1922, 0]
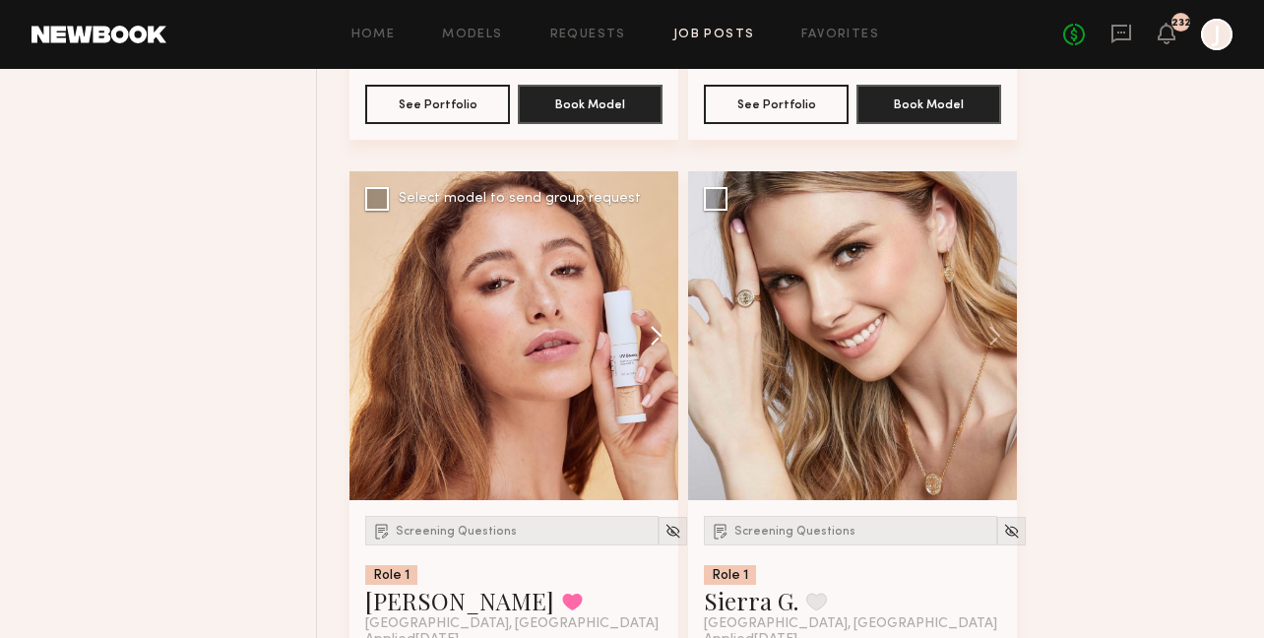
click at [653, 290] on button at bounding box center [646, 335] width 63 height 329
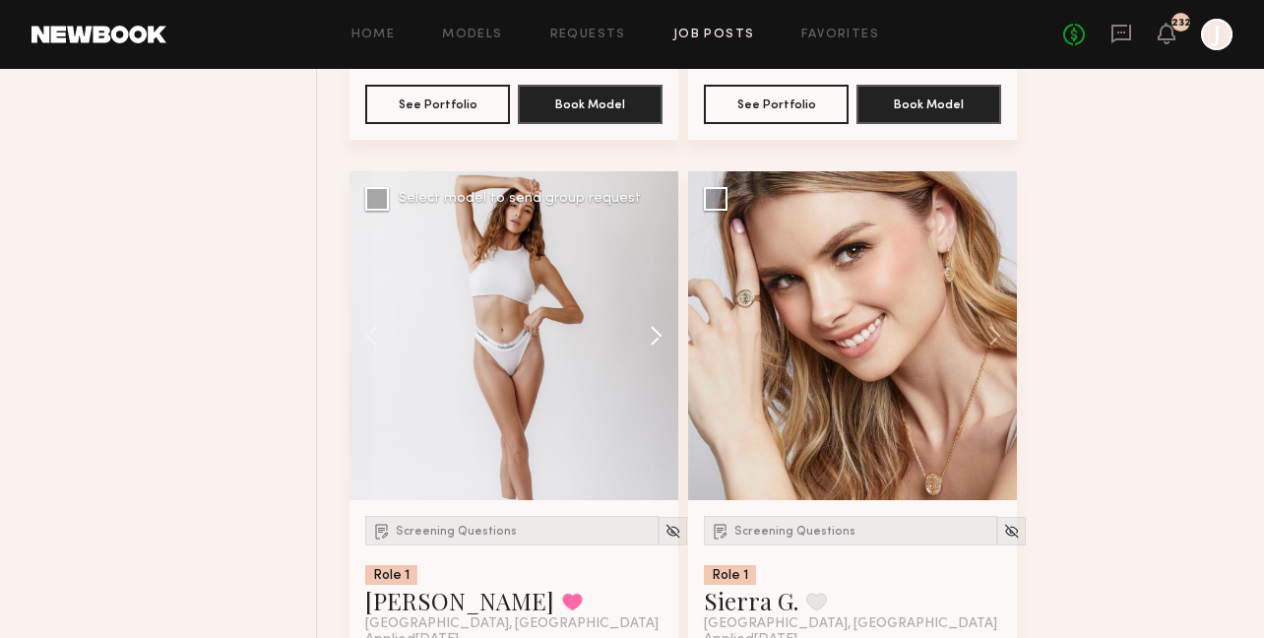
click at [653, 290] on button at bounding box center [646, 335] width 63 height 329
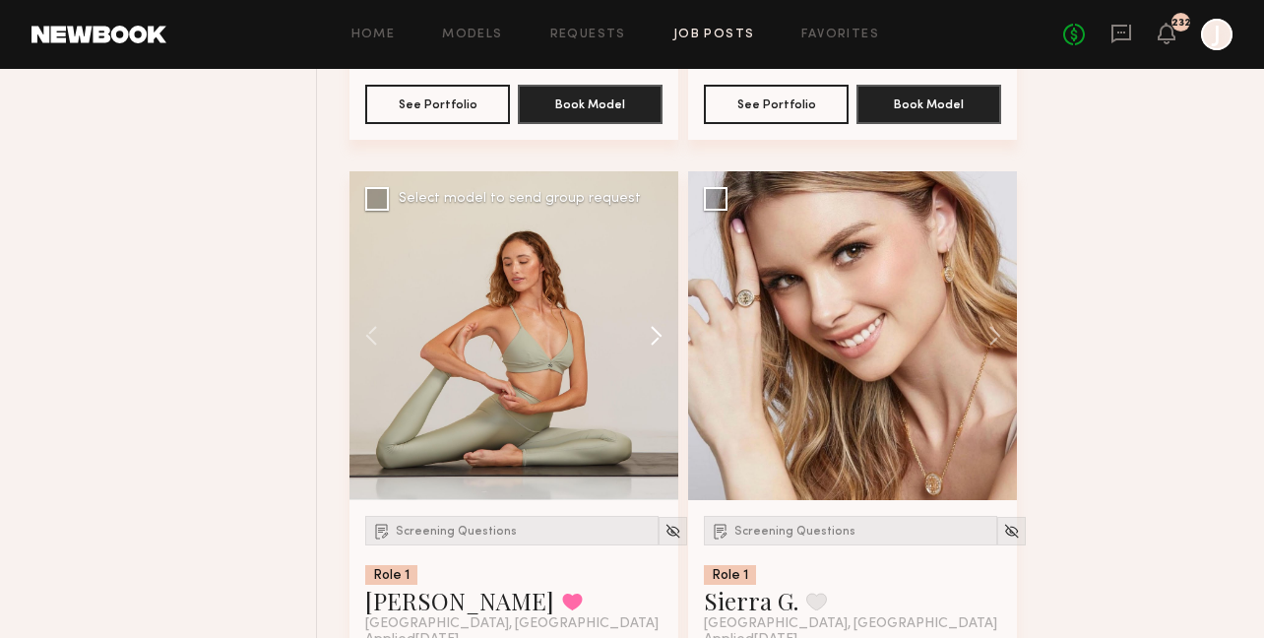
click at [655, 290] on button at bounding box center [646, 335] width 63 height 329
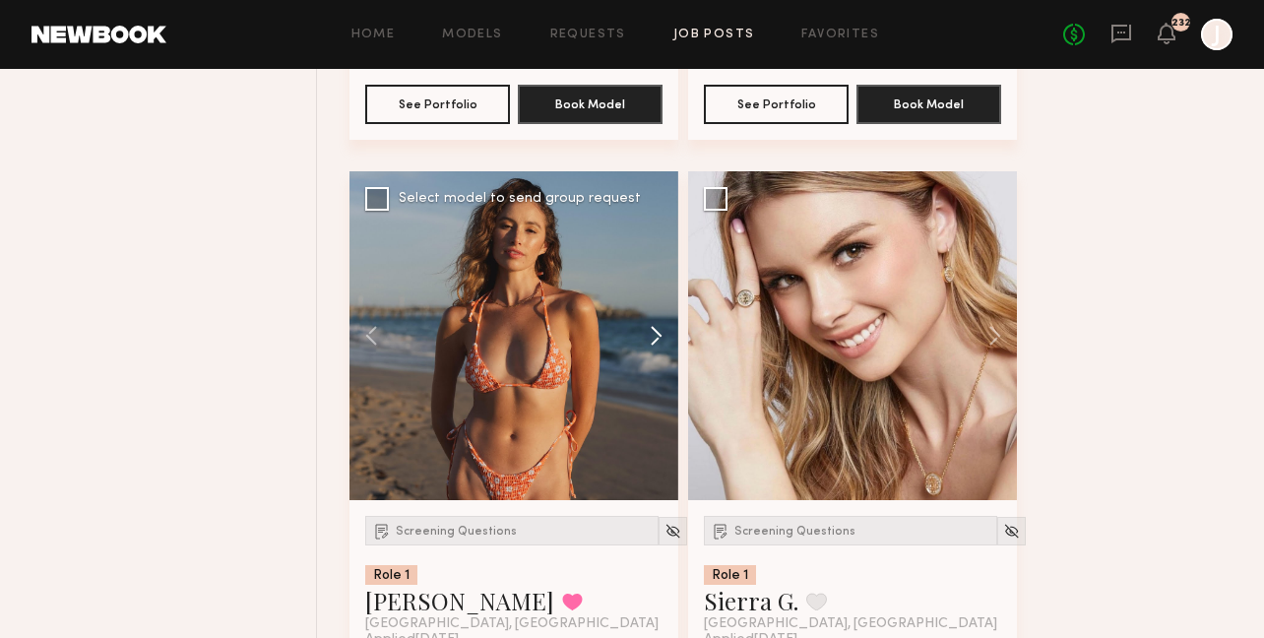
click at [655, 290] on button at bounding box center [646, 335] width 63 height 329
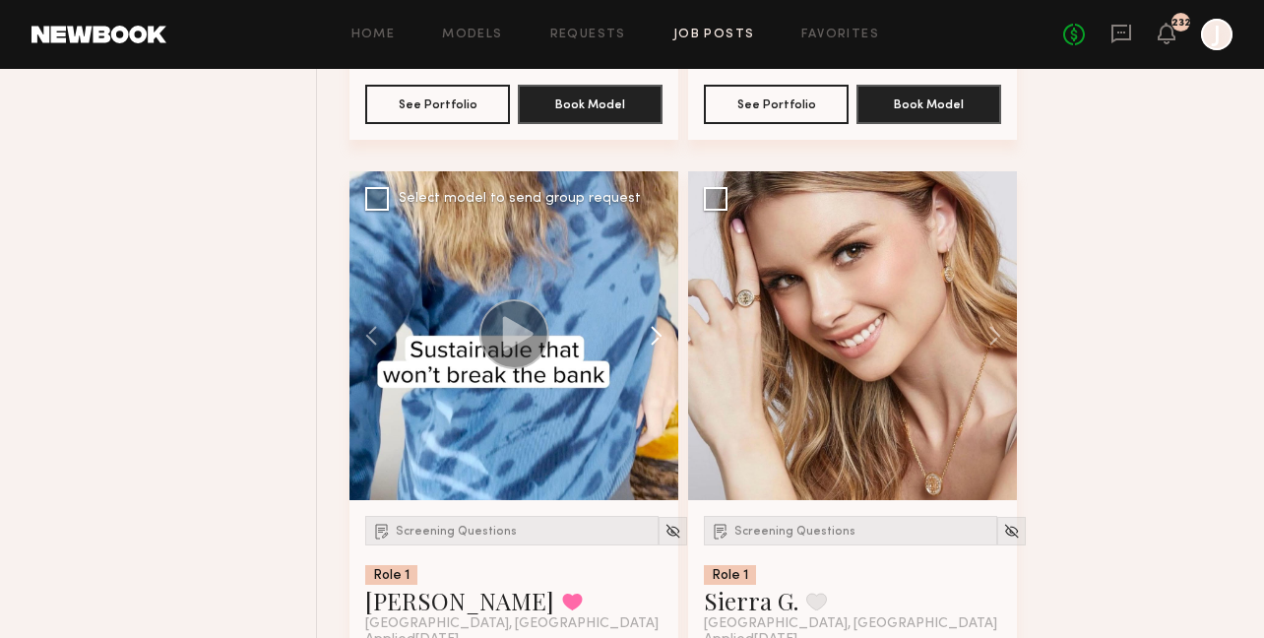
click at [655, 290] on button at bounding box center [646, 335] width 63 height 329
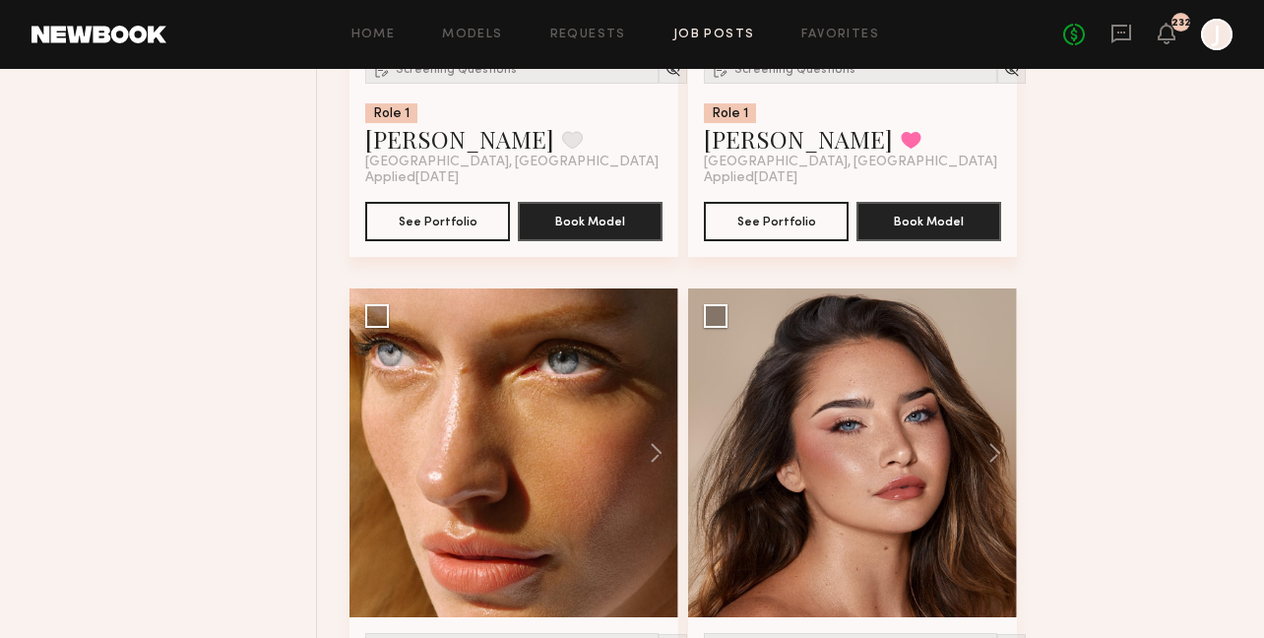
scroll to position [3671, 0]
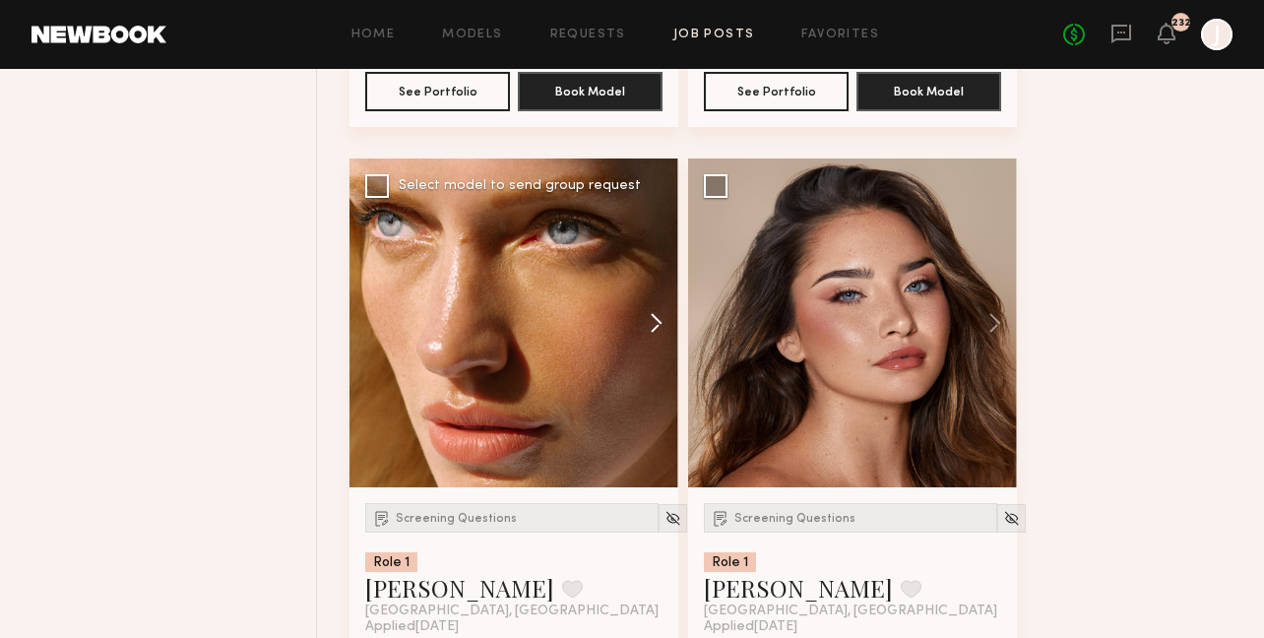
click at [648, 278] on button at bounding box center [646, 322] width 63 height 329
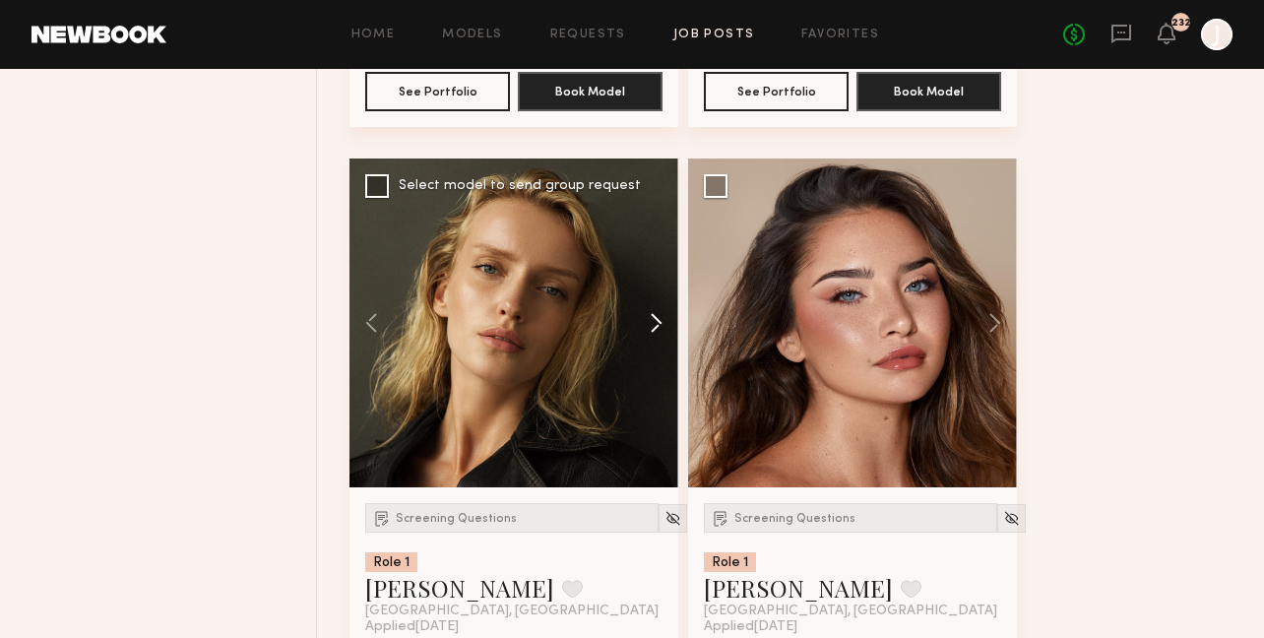
click at [651, 278] on button at bounding box center [646, 322] width 63 height 329
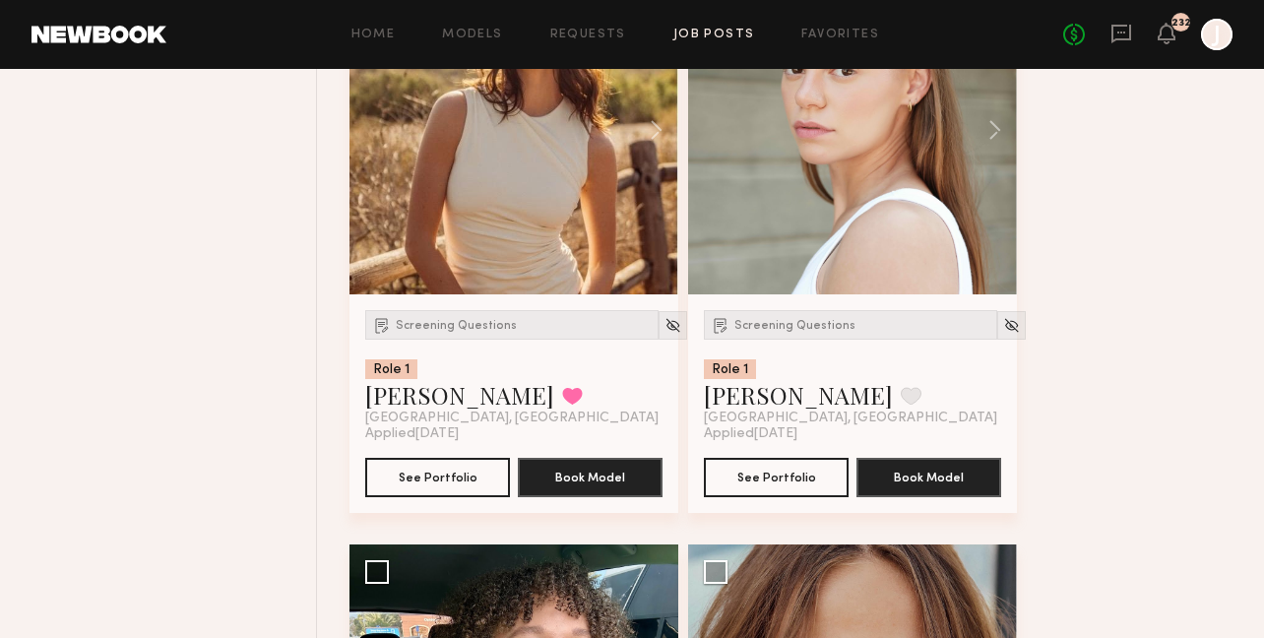
scroll to position [4138, 0]
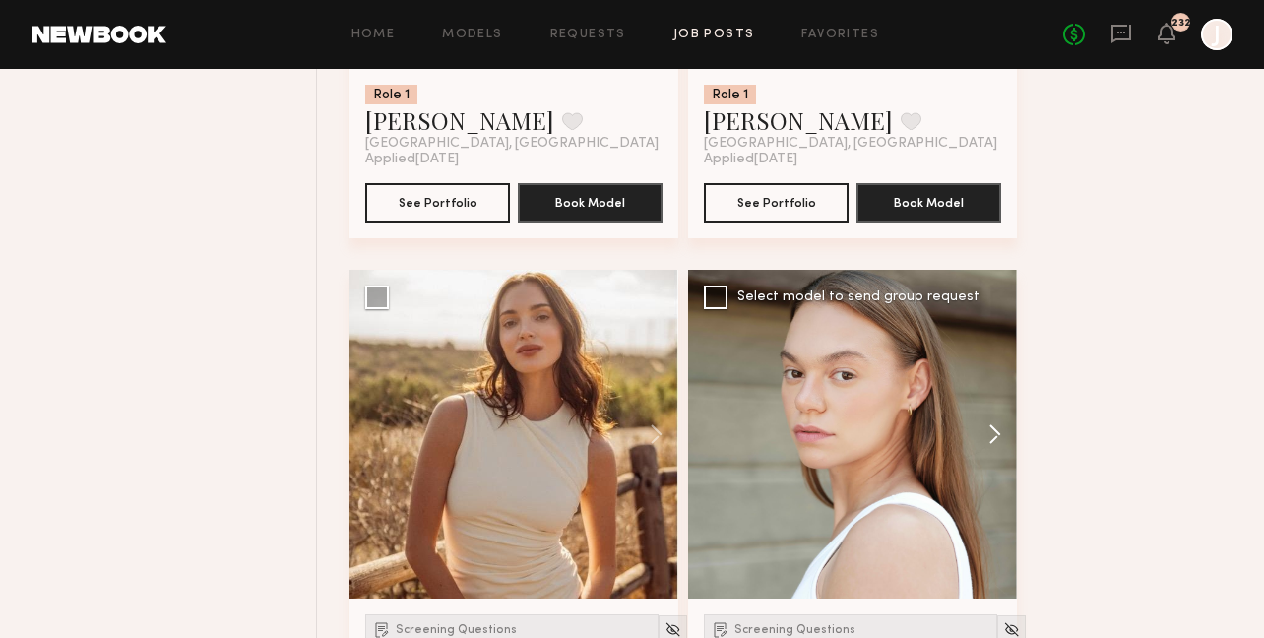
click at [997, 399] on button at bounding box center [985, 434] width 63 height 329
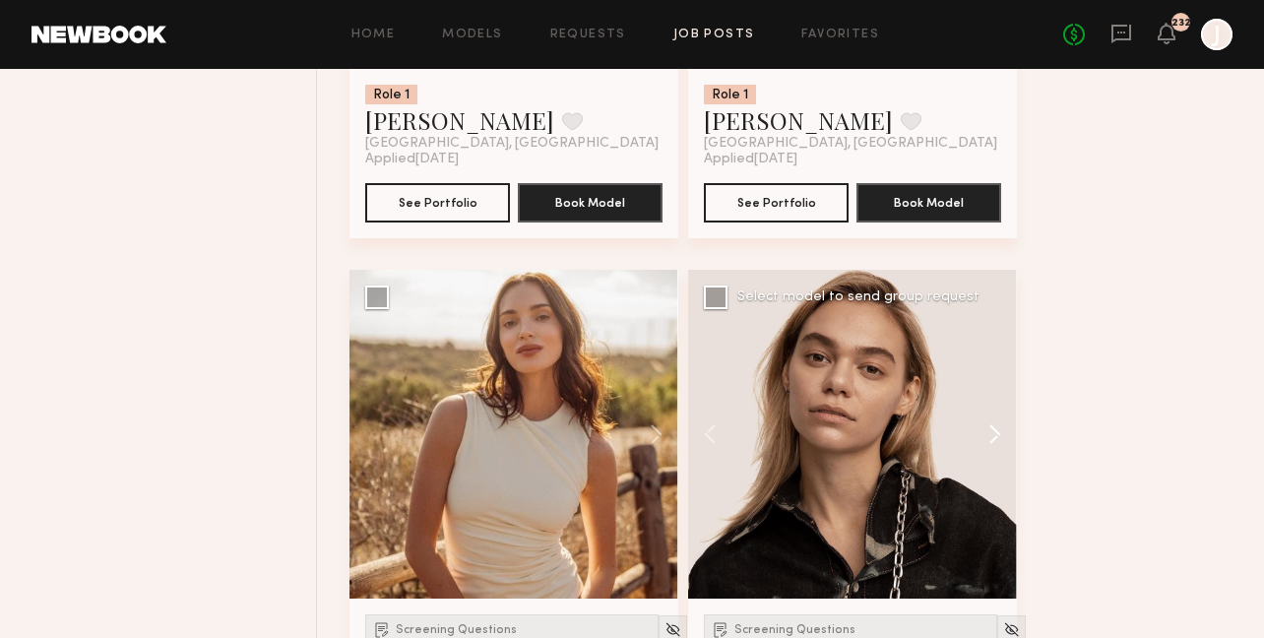
click at [997, 398] on button at bounding box center [985, 434] width 63 height 329
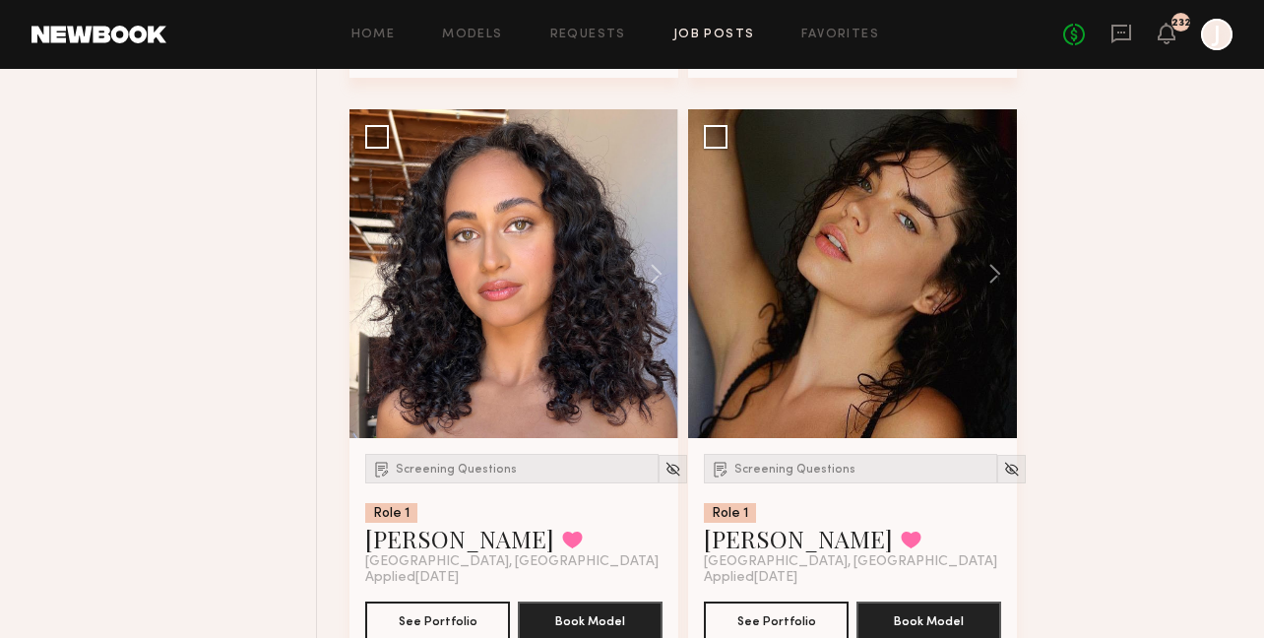
scroll to position [5364, 0]
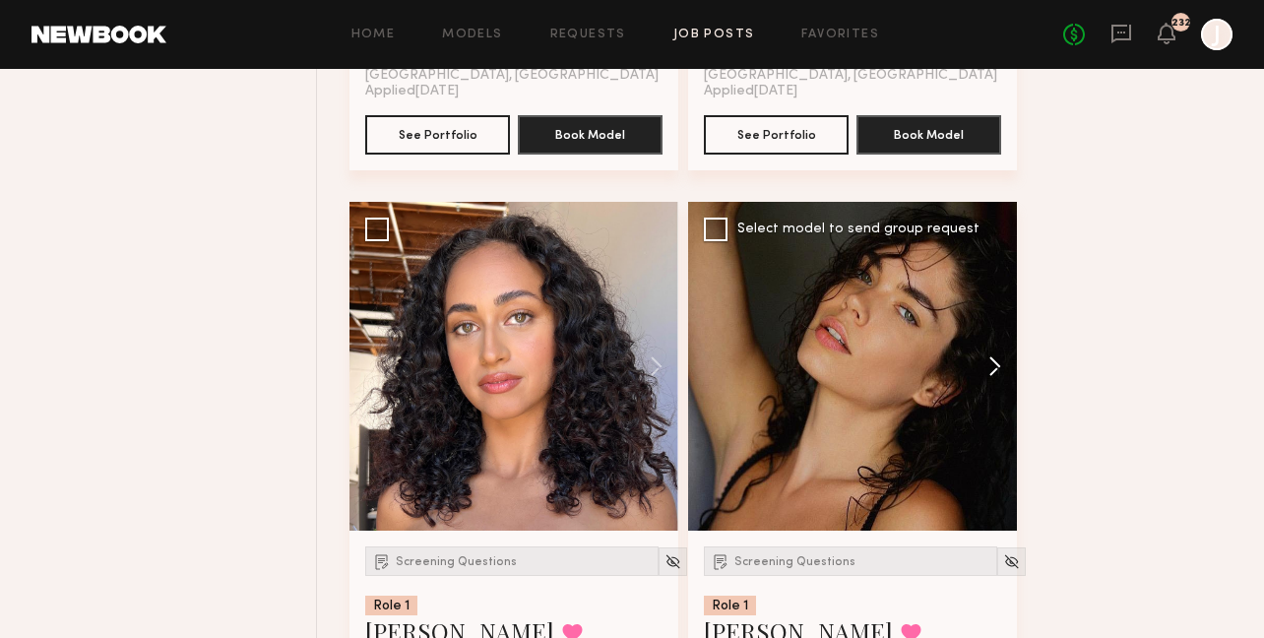
click at [997, 323] on button at bounding box center [985, 366] width 63 height 329
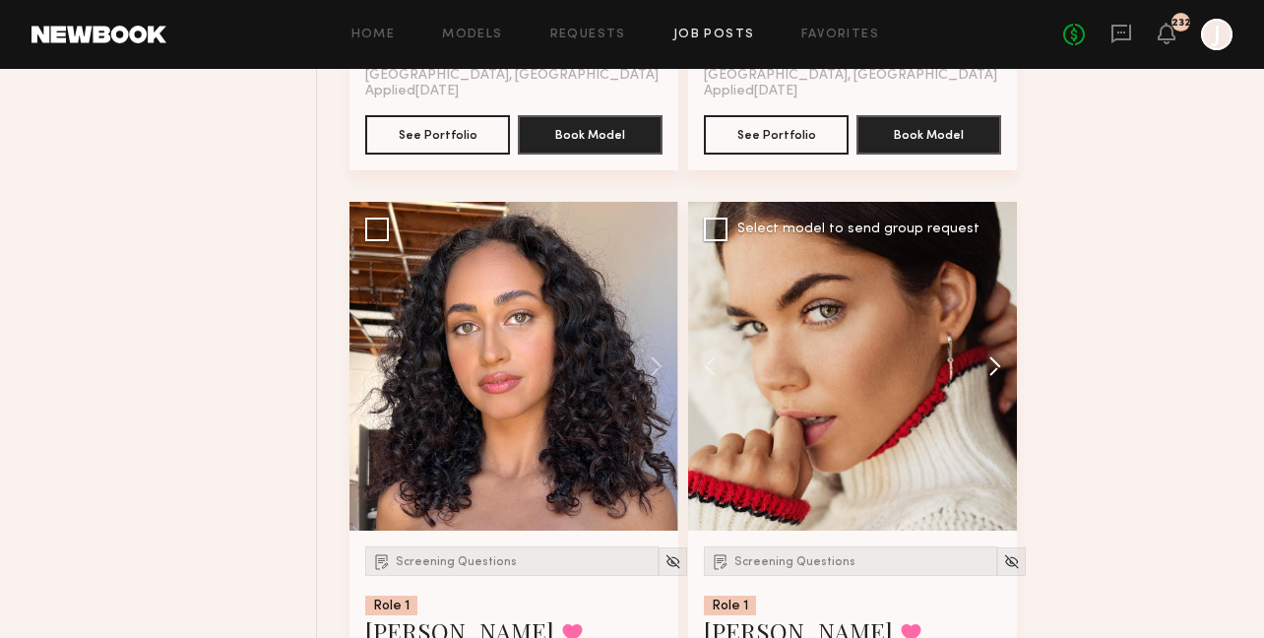
click at [997, 324] on button at bounding box center [985, 366] width 63 height 329
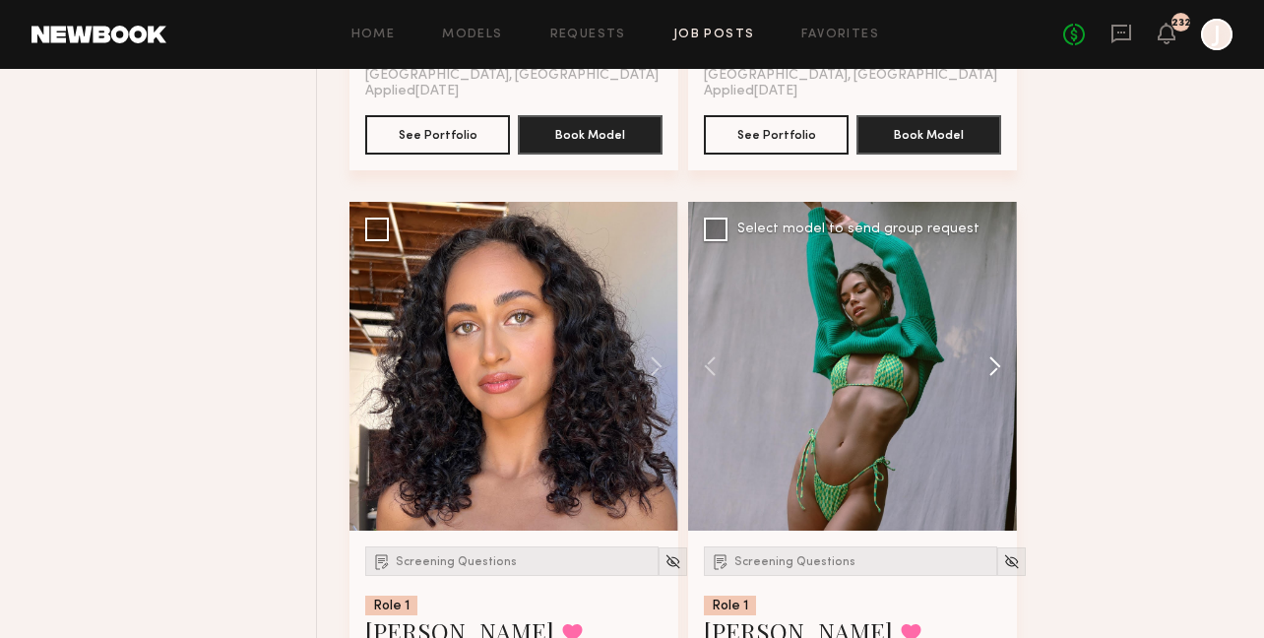
click at [997, 324] on button at bounding box center [985, 366] width 63 height 329
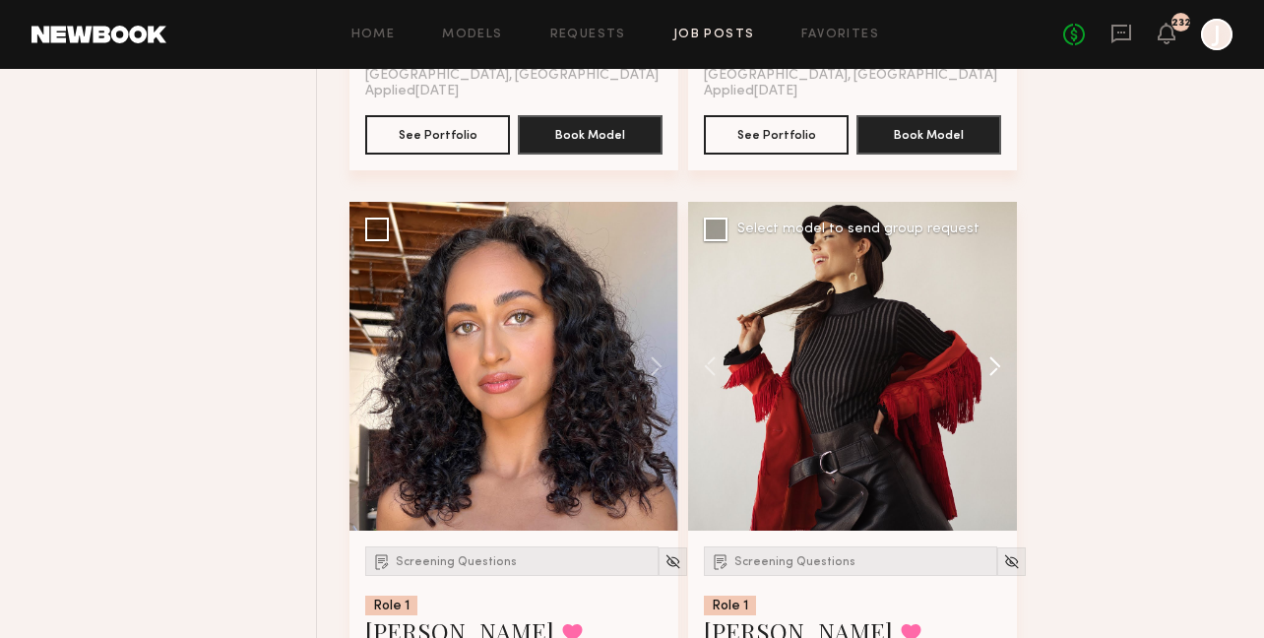
click at [998, 324] on button at bounding box center [985, 366] width 63 height 329
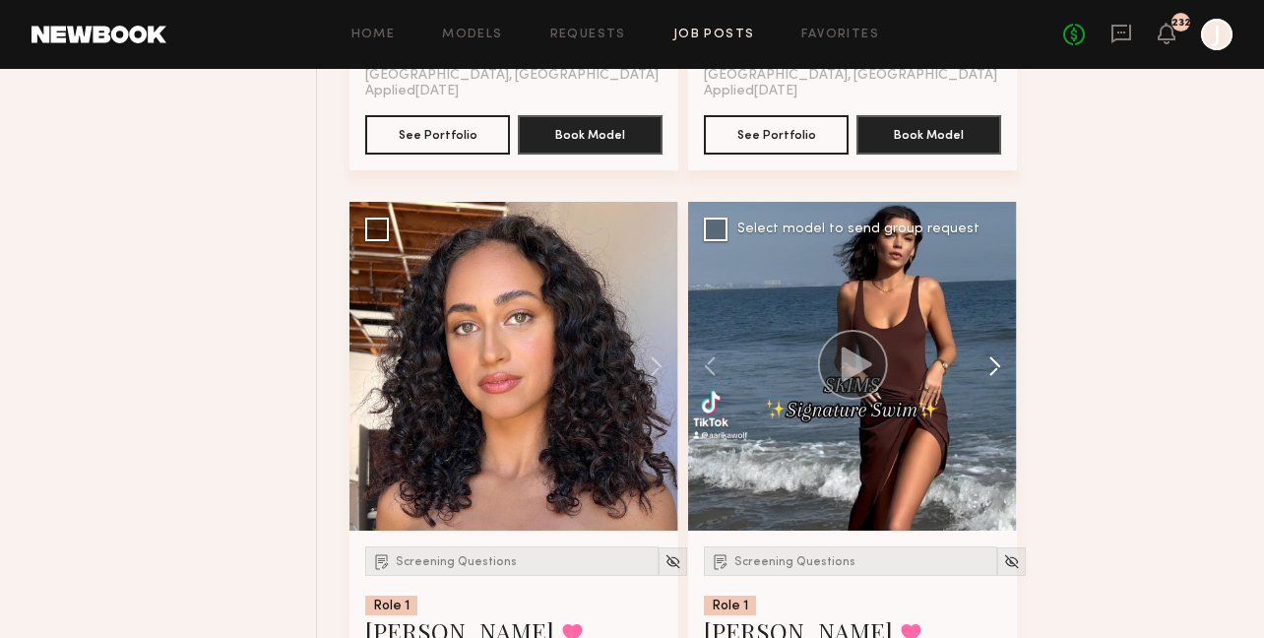
click at [999, 324] on button at bounding box center [985, 366] width 63 height 329
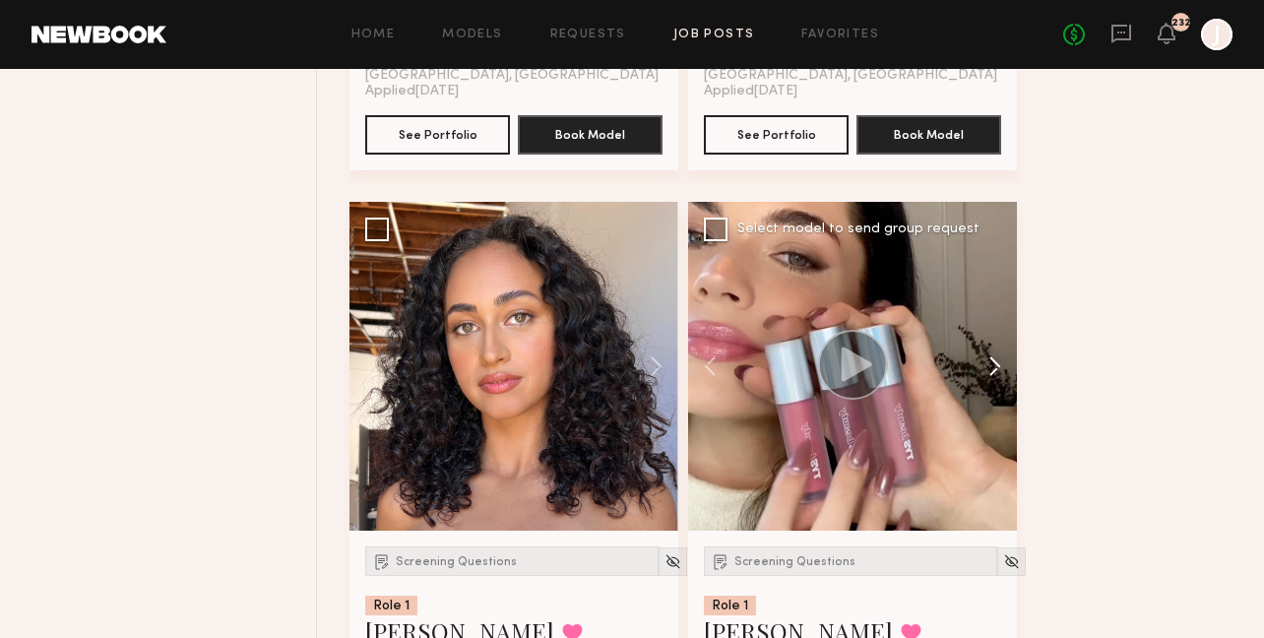
click at [999, 324] on button at bounding box center [985, 366] width 63 height 329
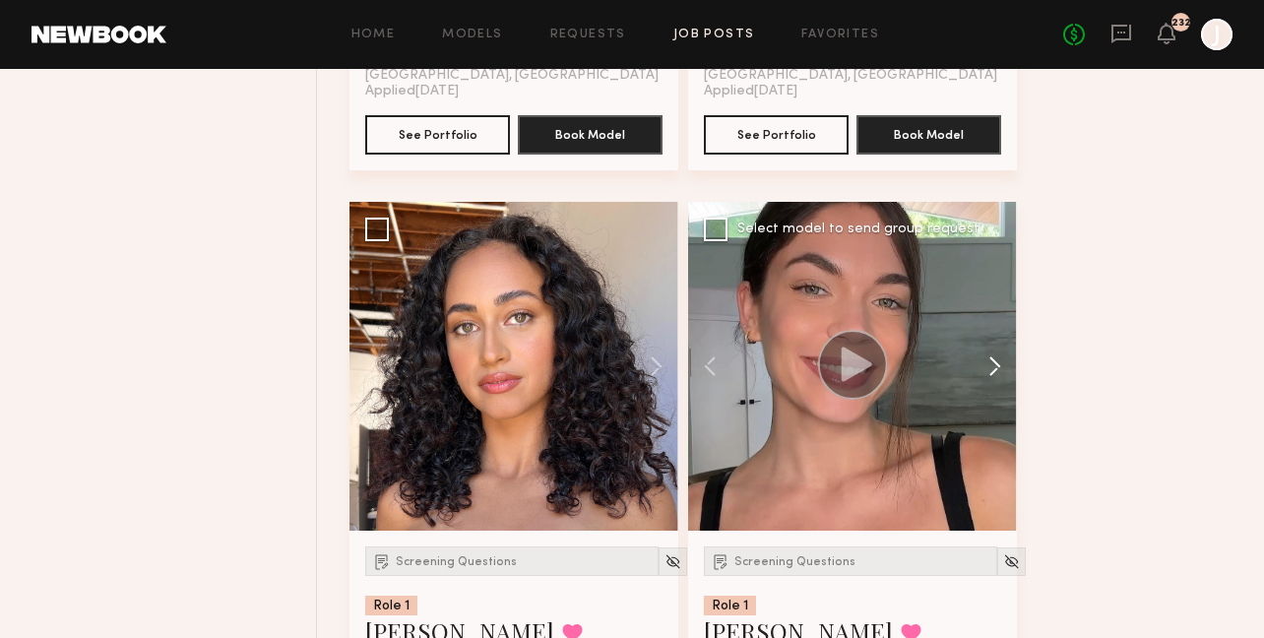
click at [999, 324] on button at bounding box center [985, 366] width 63 height 329
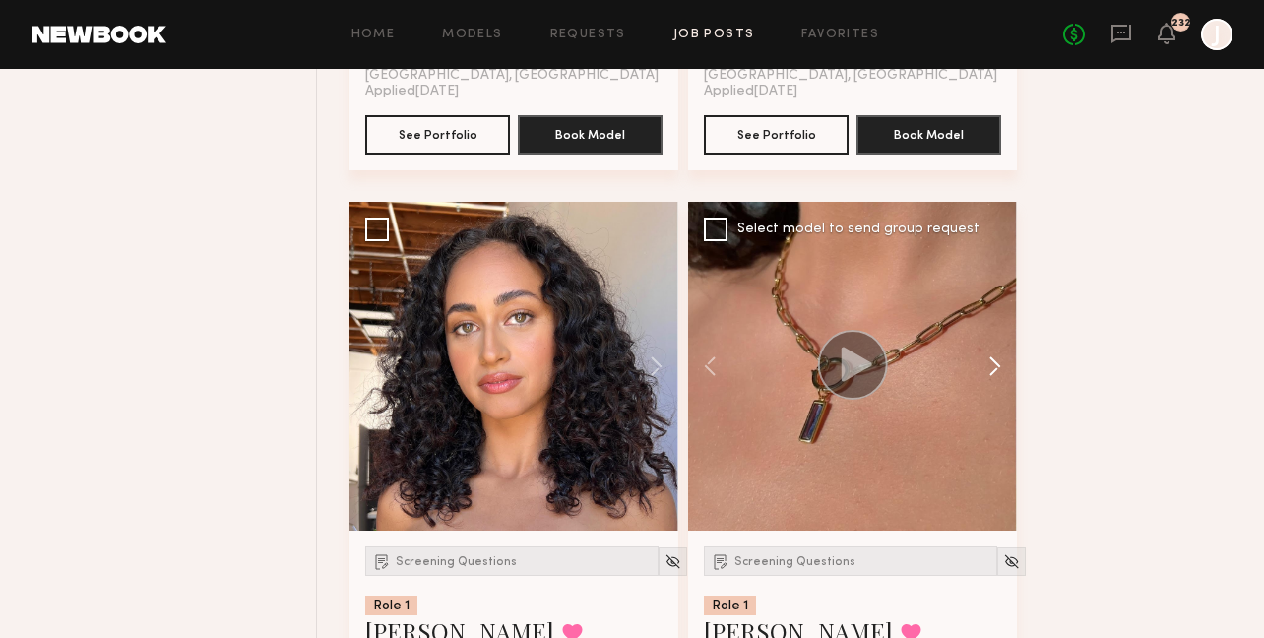
click at [999, 324] on button at bounding box center [985, 366] width 63 height 329
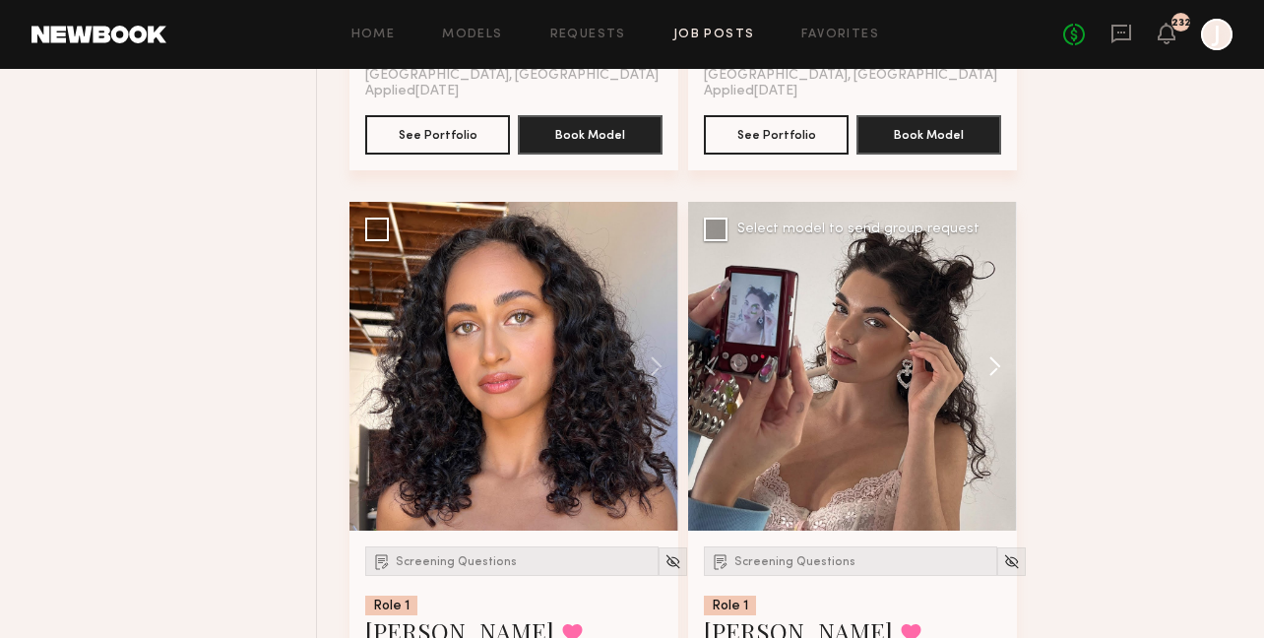
click at [996, 329] on button at bounding box center [985, 366] width 63 height 329
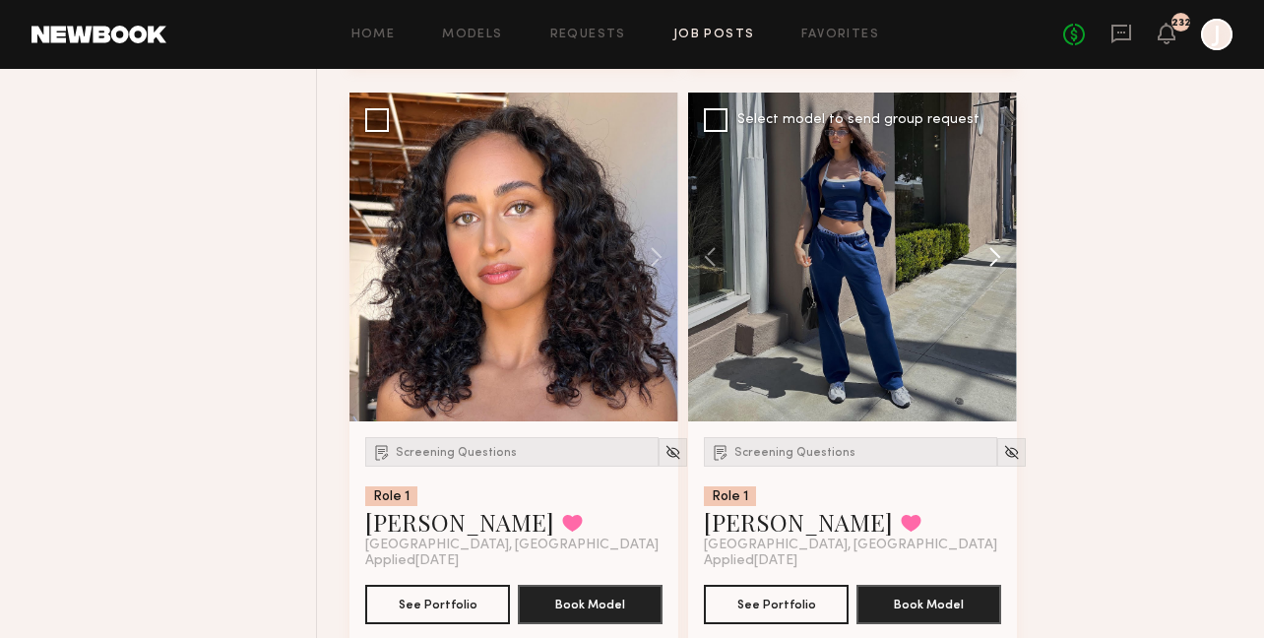
scroll to position [5522, 0]
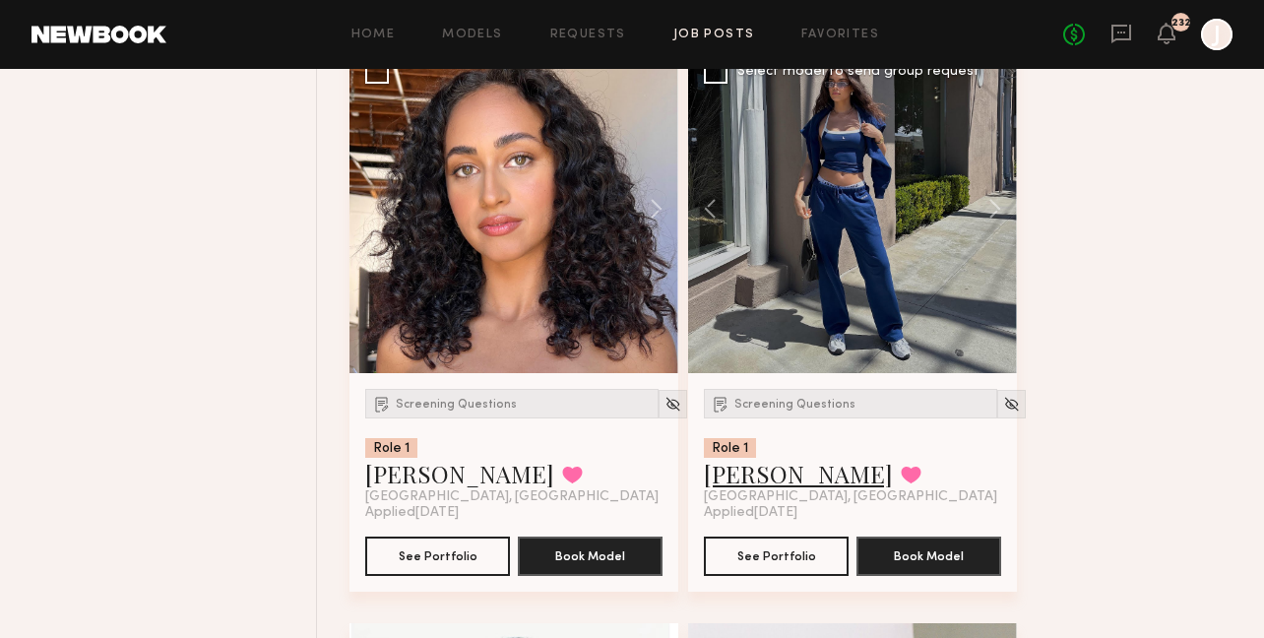
click at [790, 458] on link "Aarika W." at bounding box center [798, 474] width 189 height 32
click at [755, 458] on link "Aarika W." at bounding box center [798, 474] width 189 height 32
click at [768, 458] on link "Aarika W." at bounding box center [798, 474] width 189 height 32
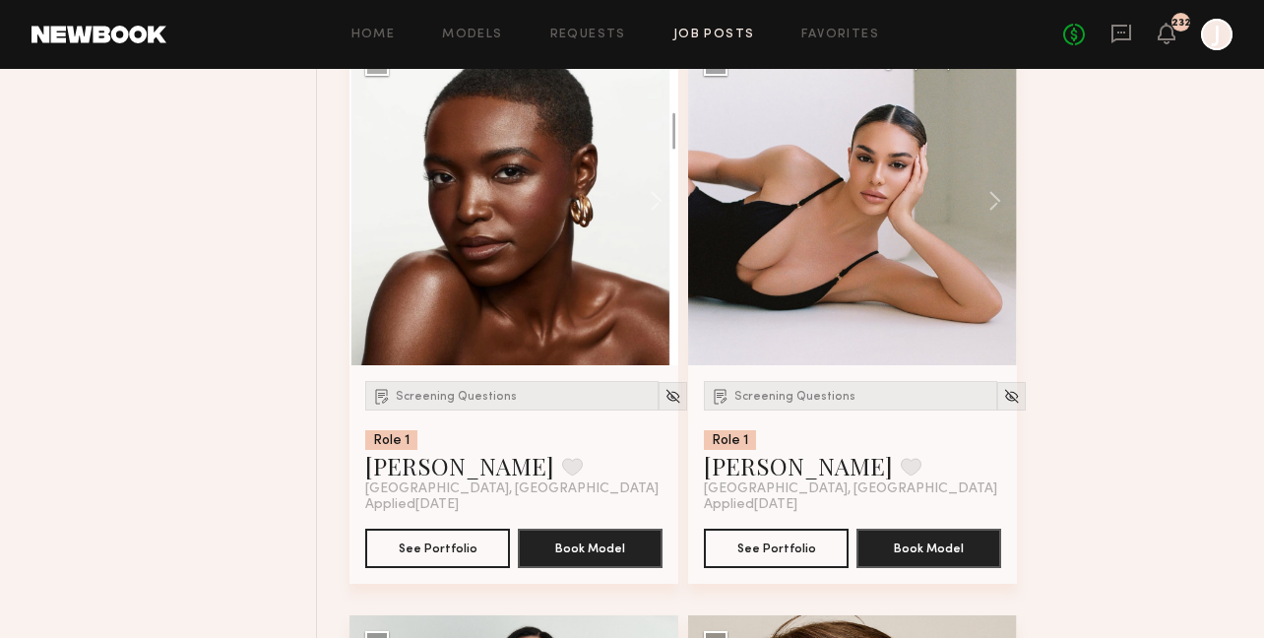
scroll to position [6081, 0]
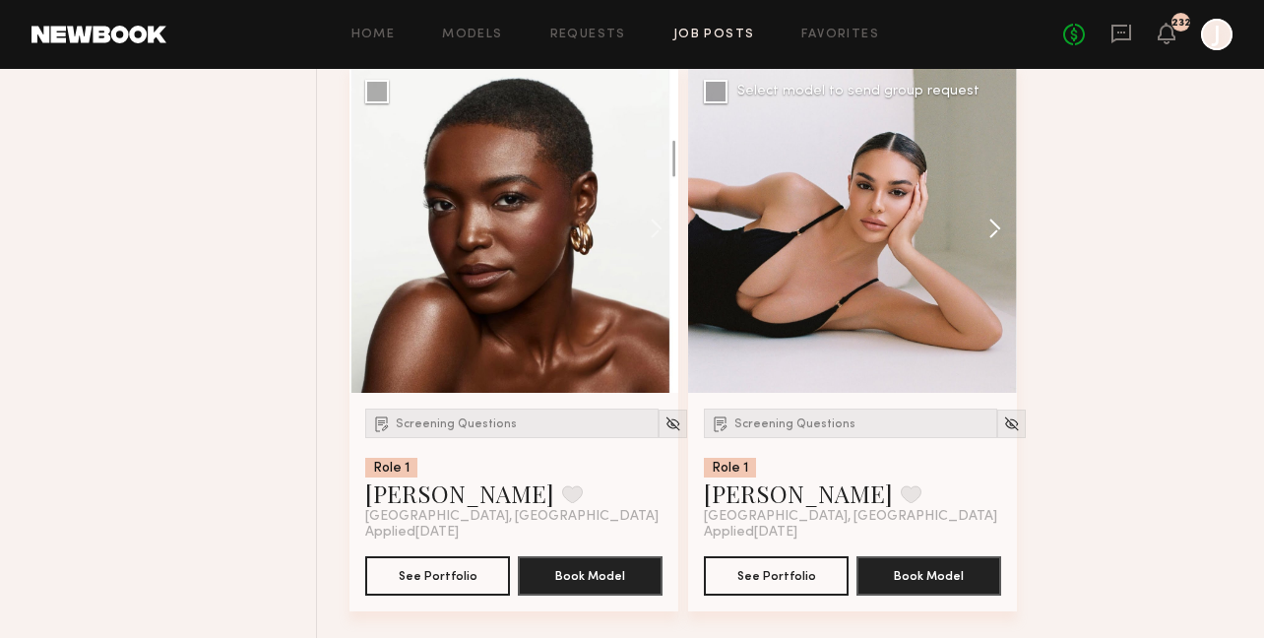
click at [994, 188] on button at bounding box center [985, 228] width 63 height 329
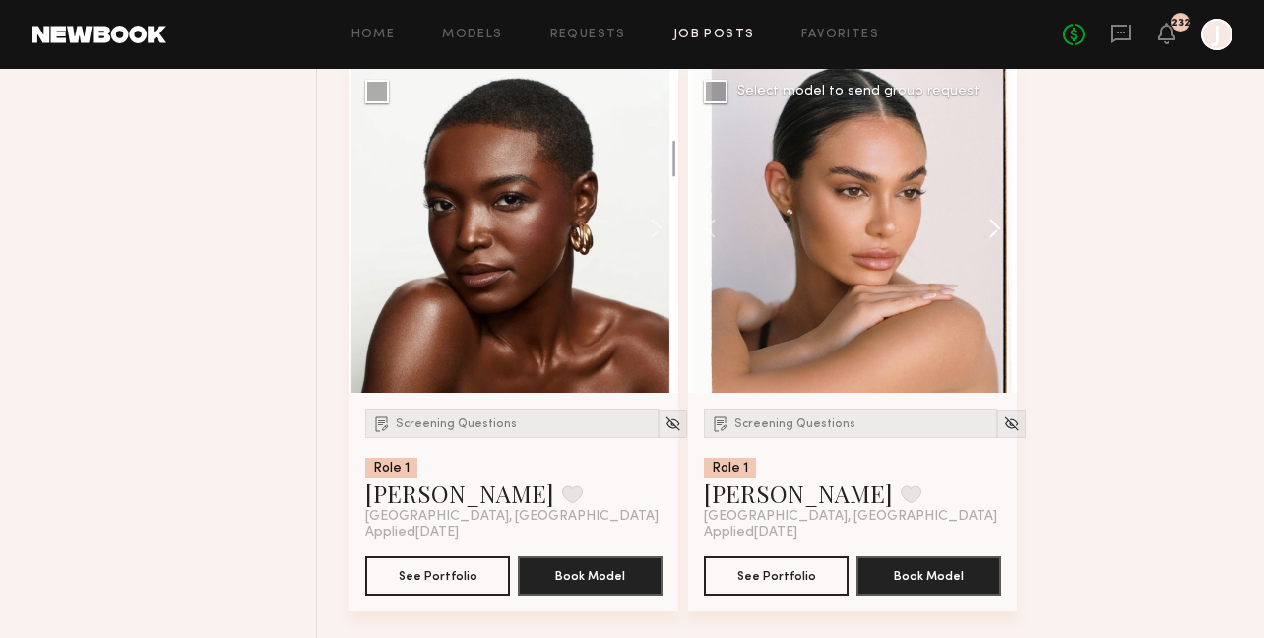
click at [994, 188] on button at bounding box center [985, 228] width 63 height 329
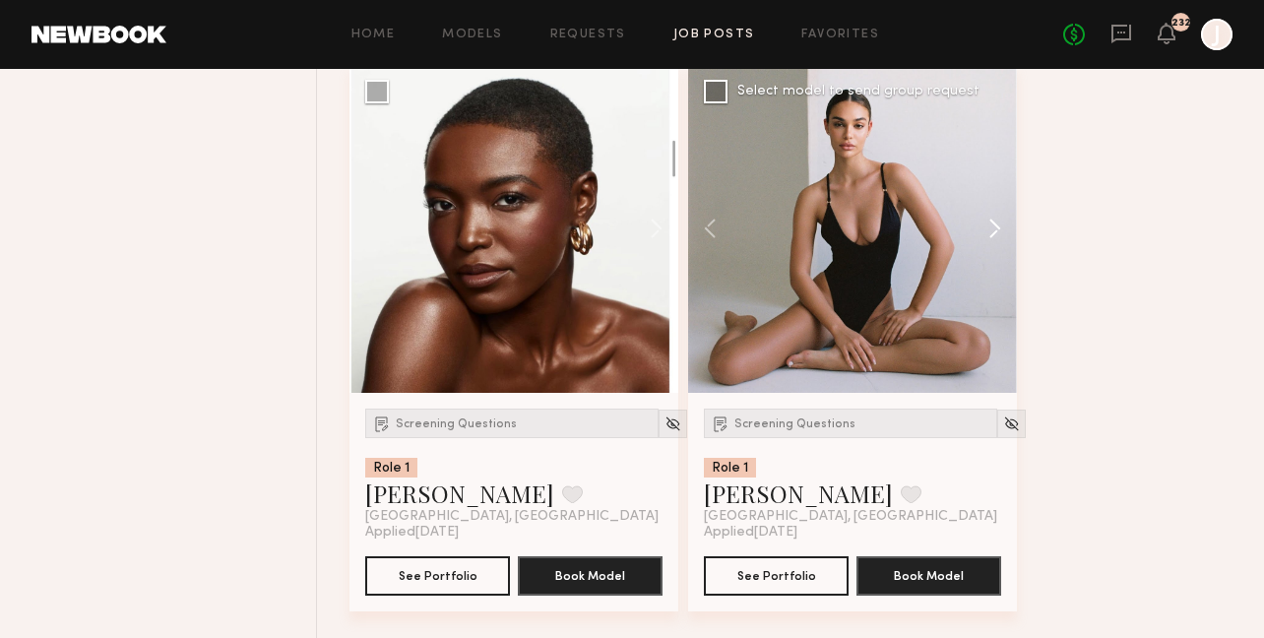
click at [993, 189] on button at bounding box center [985, 228] width 63 height 329
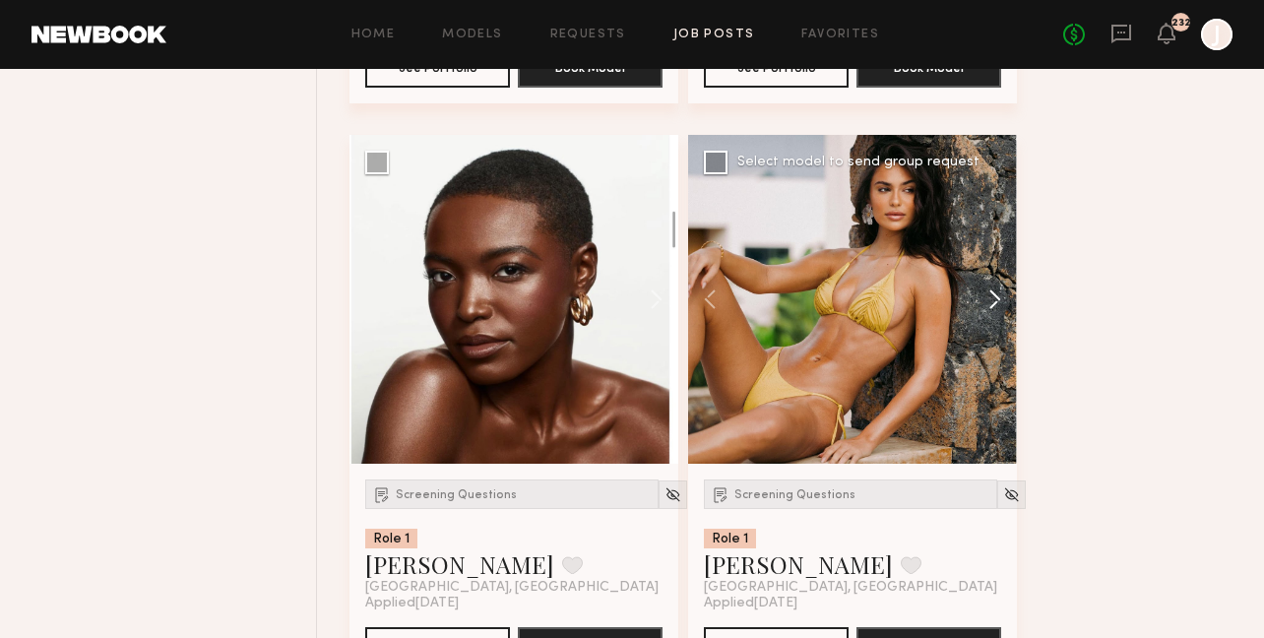
scroll to position [6011, 0]
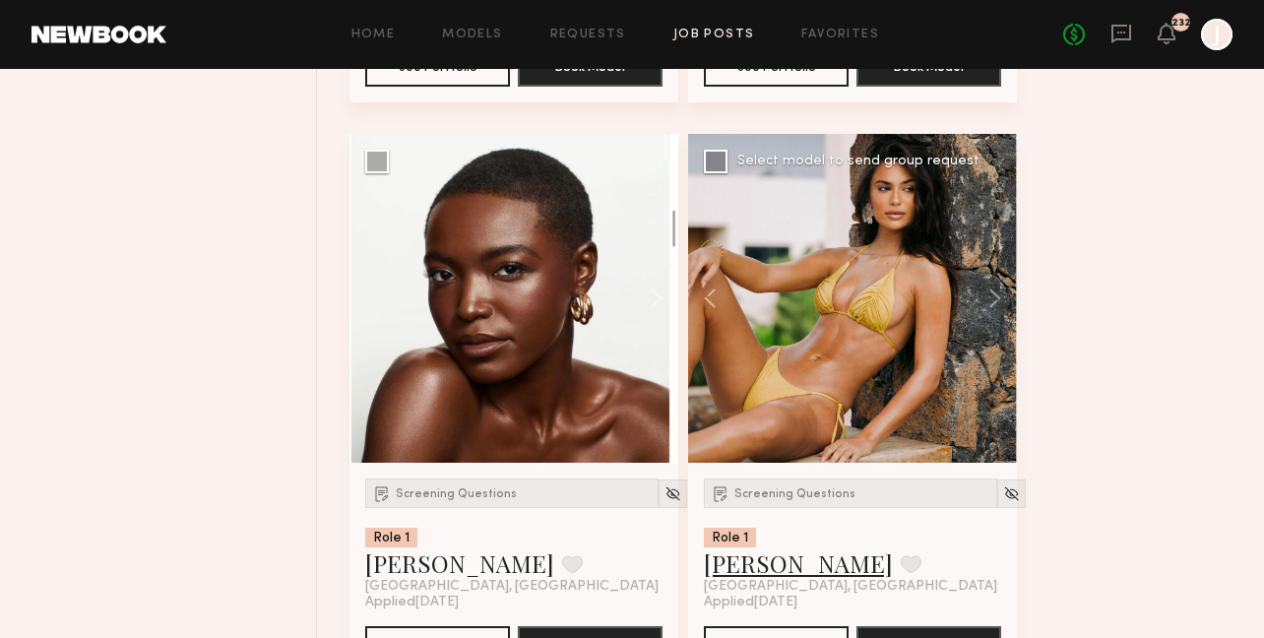
click at [763, 547] on link "Alina Z." at bounding box center [798, 563] width 189 height 32
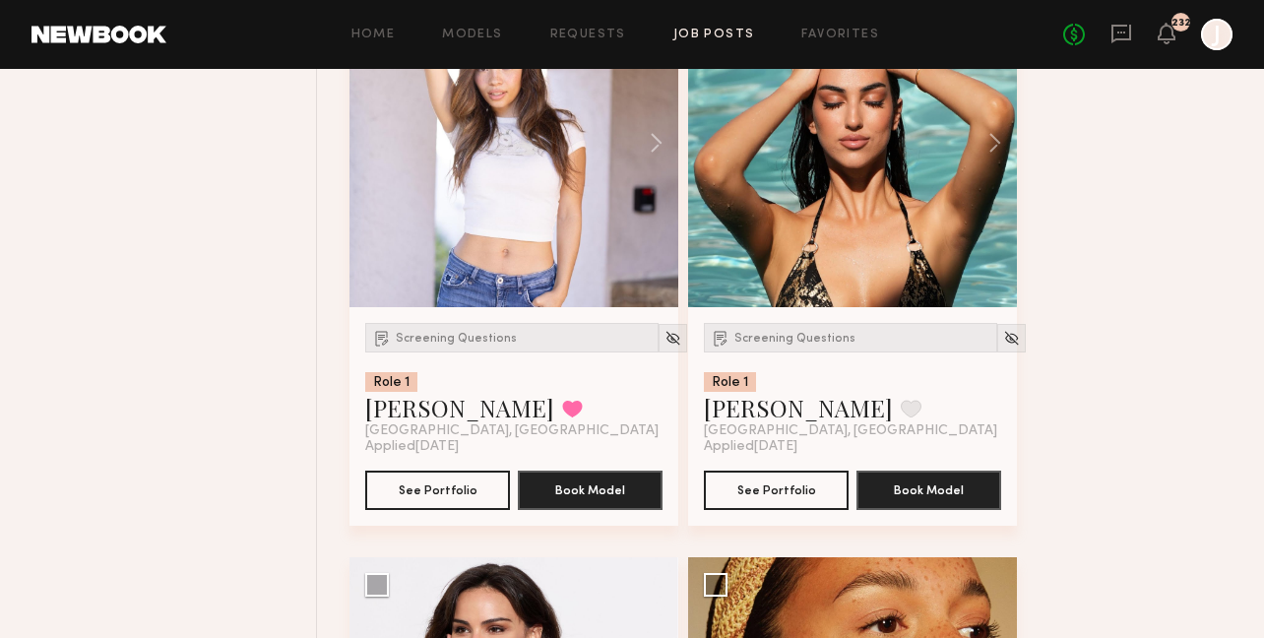
scroll to position [8193, 0]
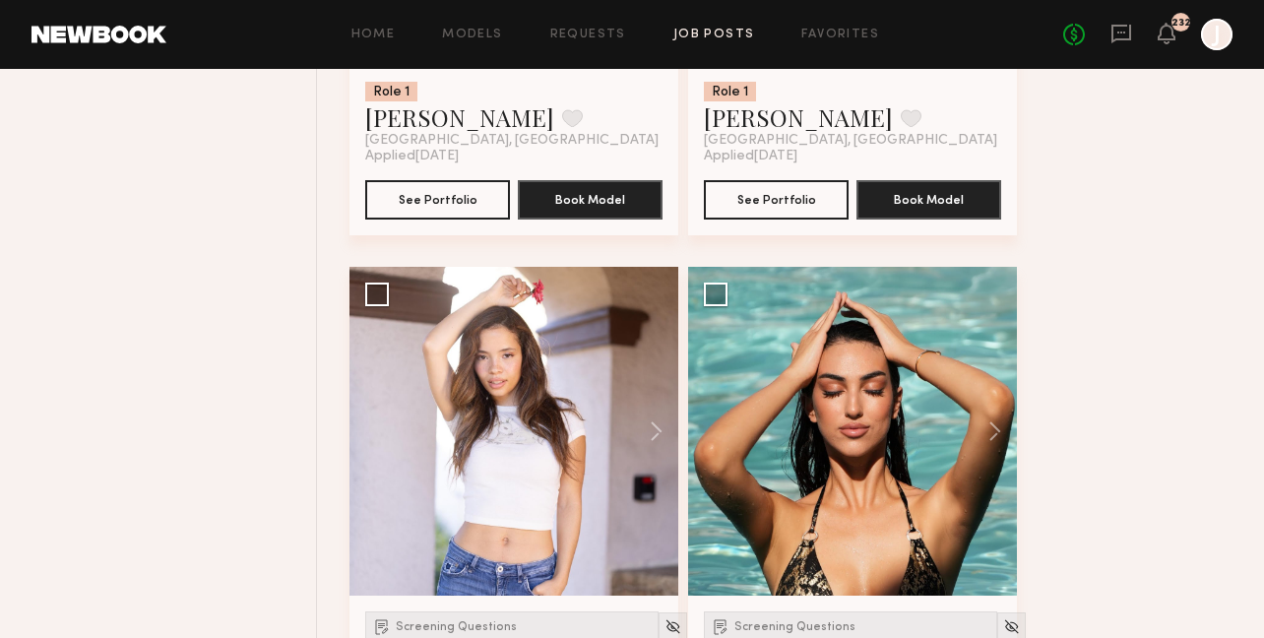
click at [705, 32] on link "Job Posts" at bounding box center [714, 35] width 82 height 13
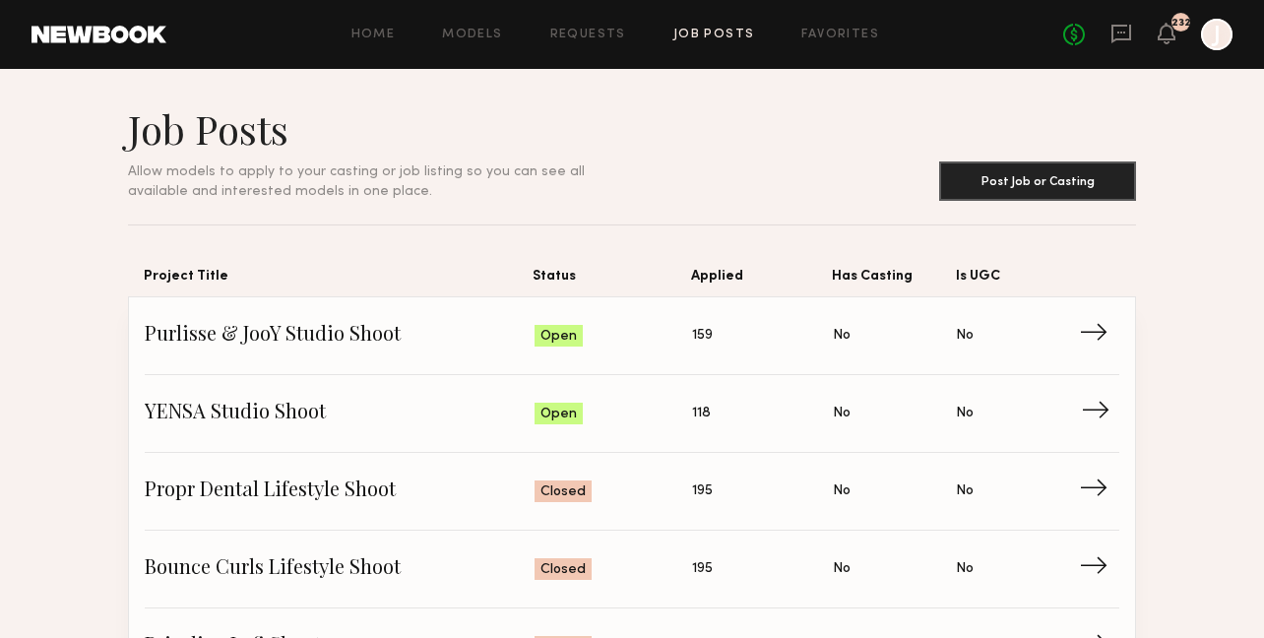
click at [1104, 412] on span "→" at bounding box center [1101, 414] width 40 height 30
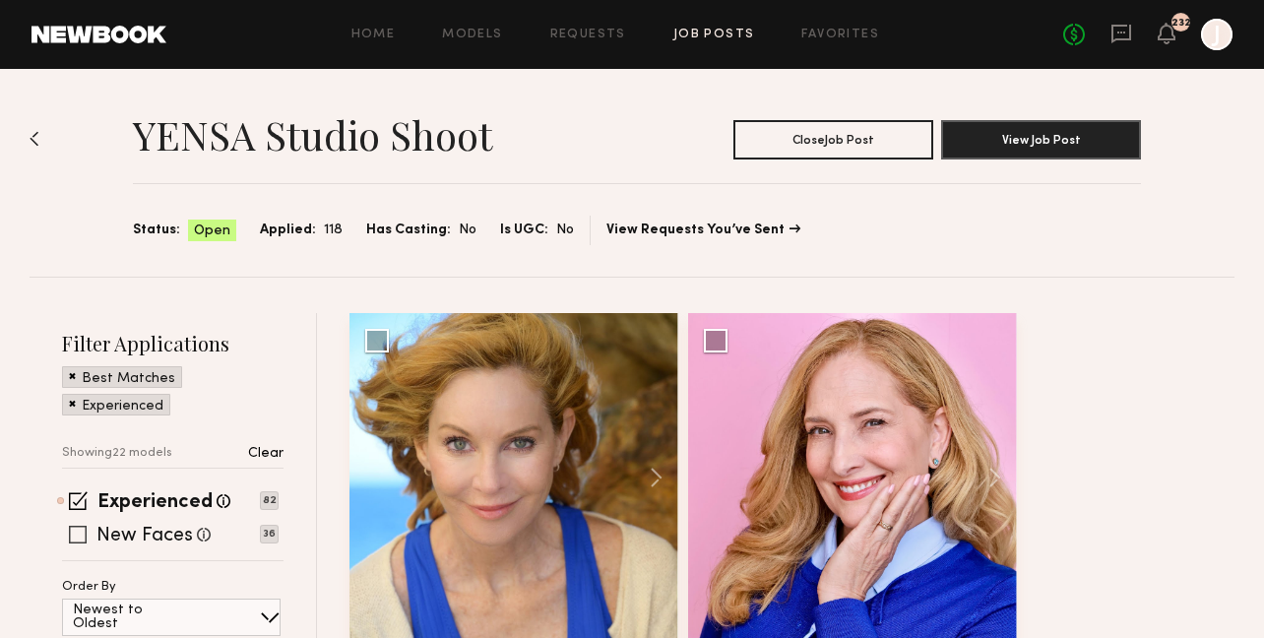
click at [77, 531] on span at bounding box center [78, 535] width 18 height 18
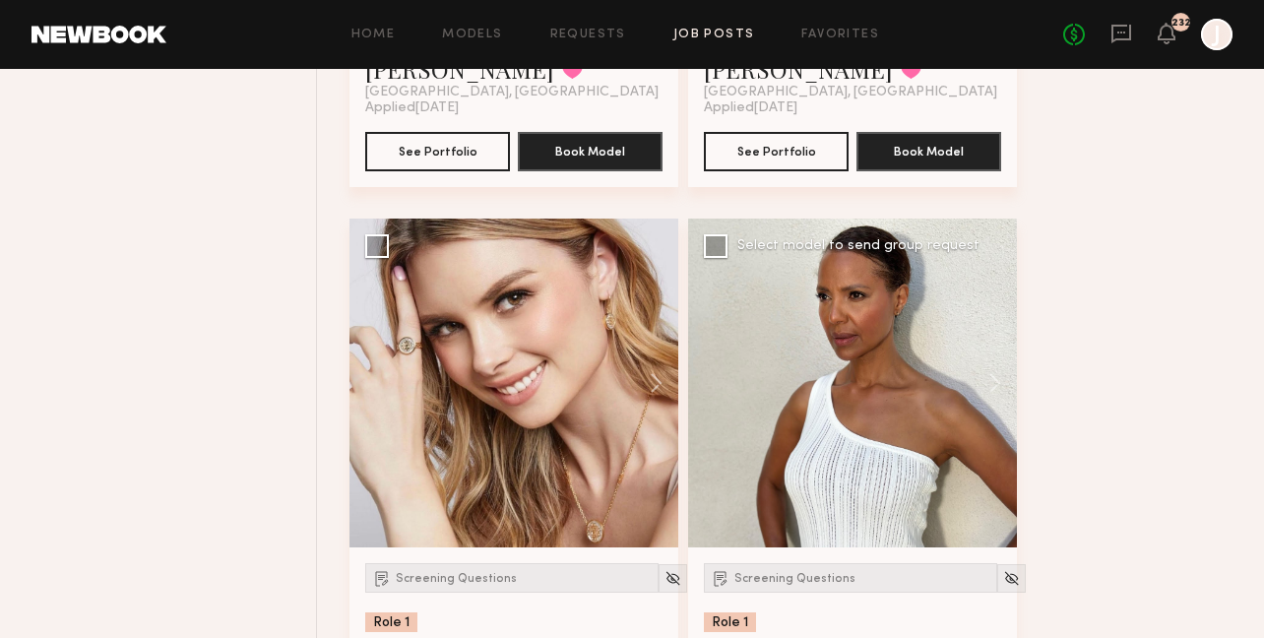
scroll to position [1921, 0]
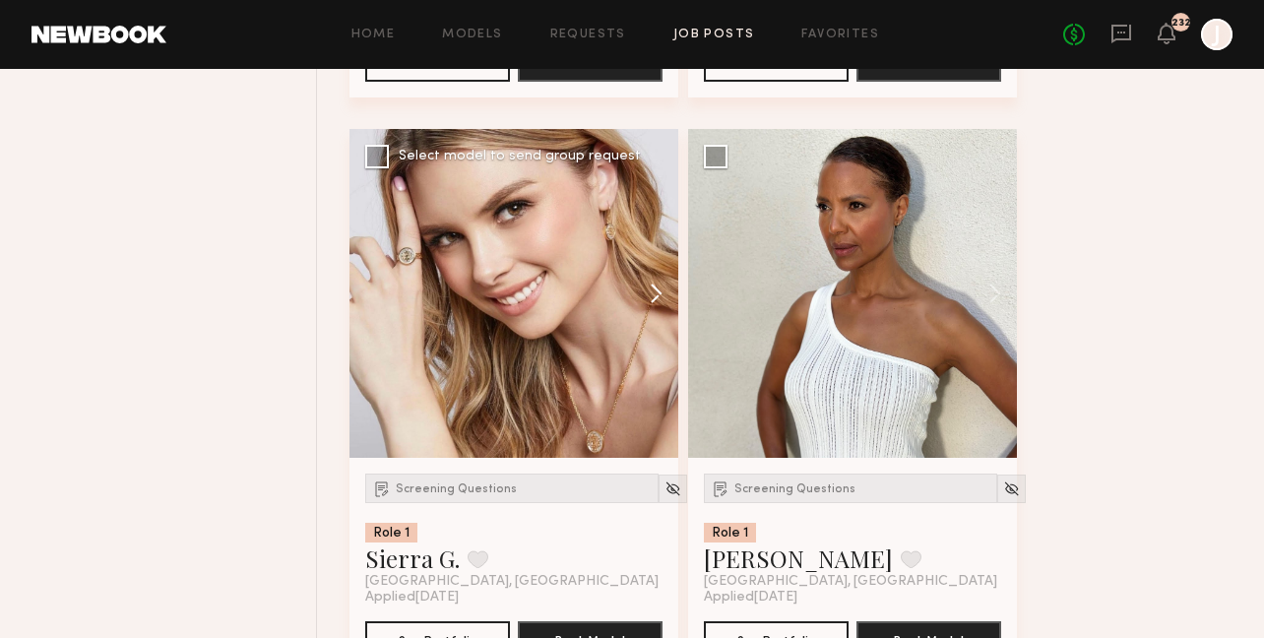
click at [662, 303] on button at bounding box center [646, 293] width 63 height 329
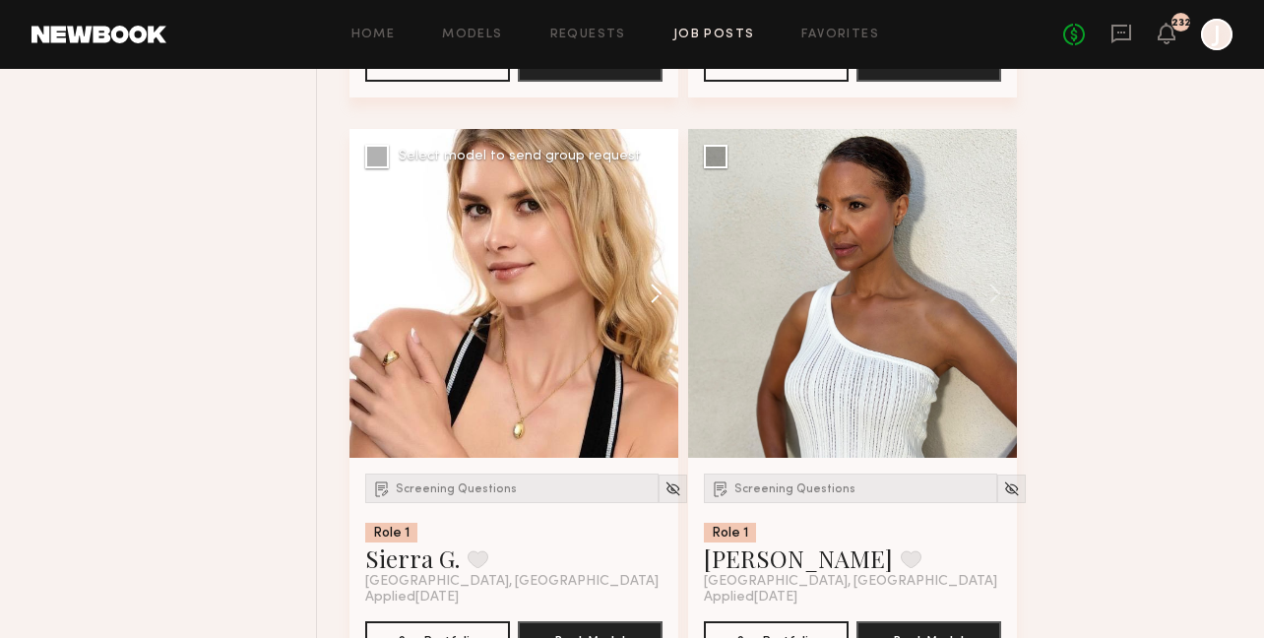
click at [660, 304] on button at bounding box center [646, 293] width 63 height 329
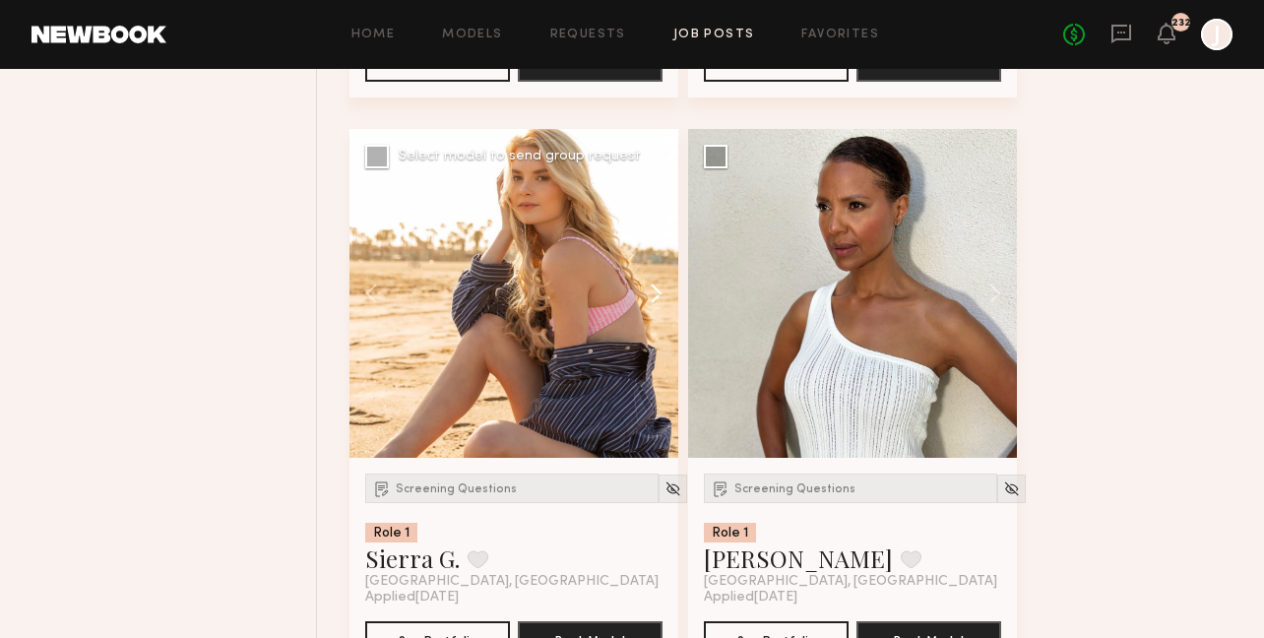
click at [660, 304] on button at bounding box center [646, 293] width 63 height 329
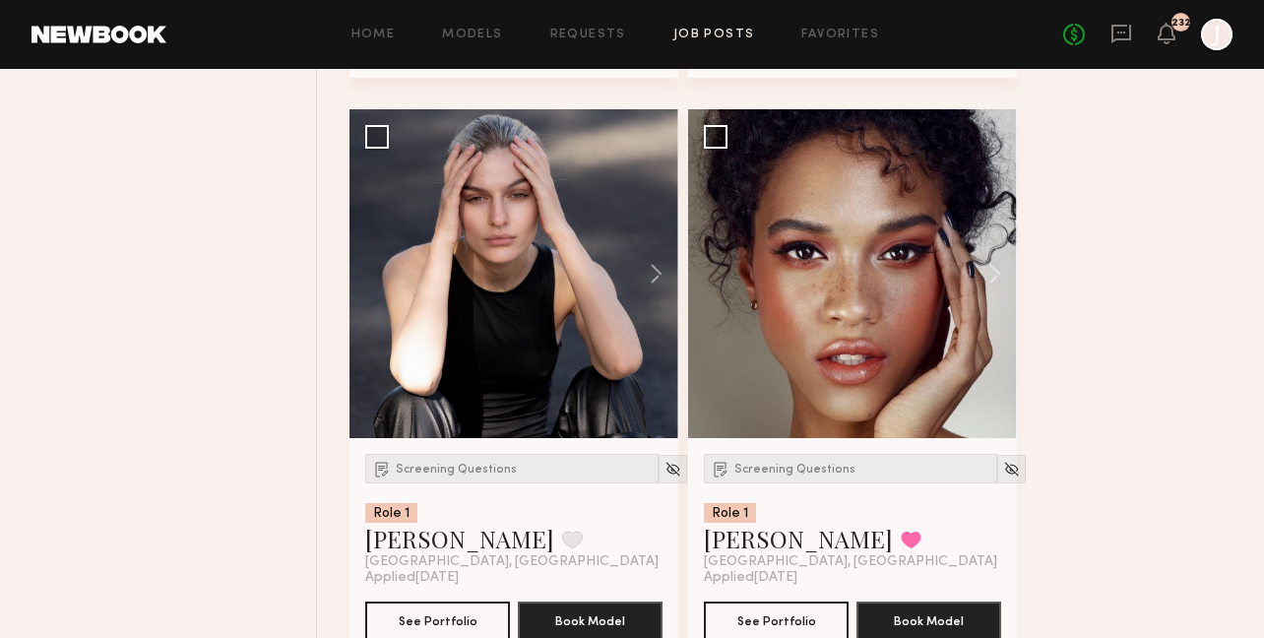
scroll to position [3170, 0]
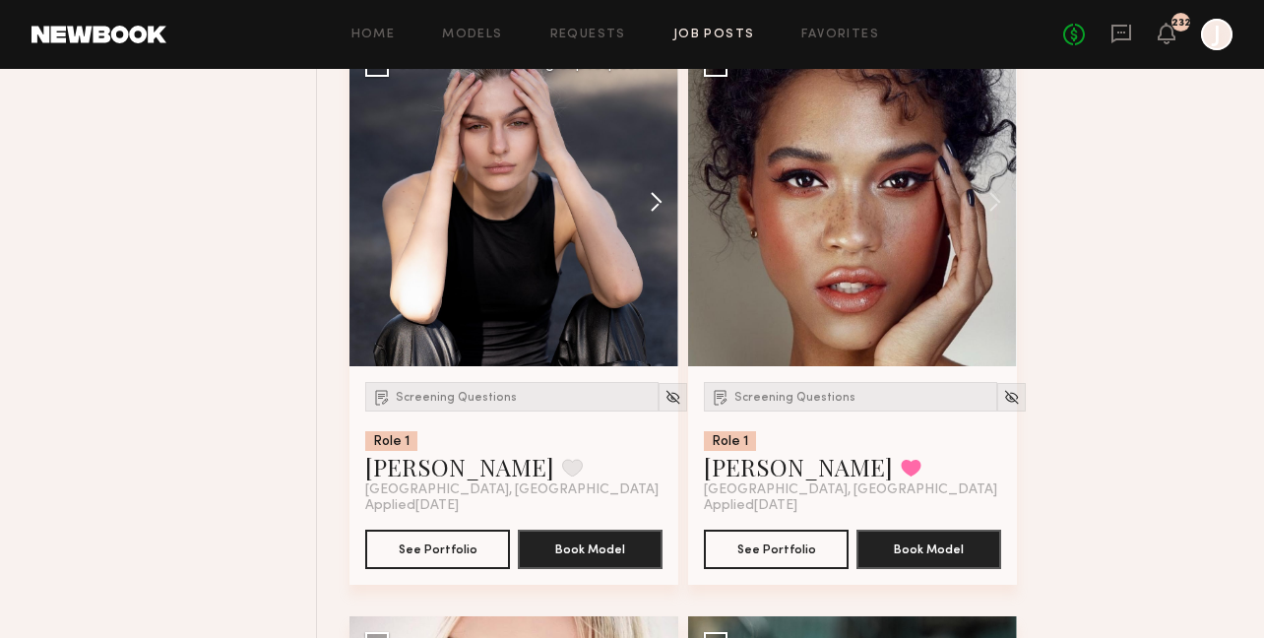
click at [658, 186] on button at bounding box center [646, 201] width 63 height 329
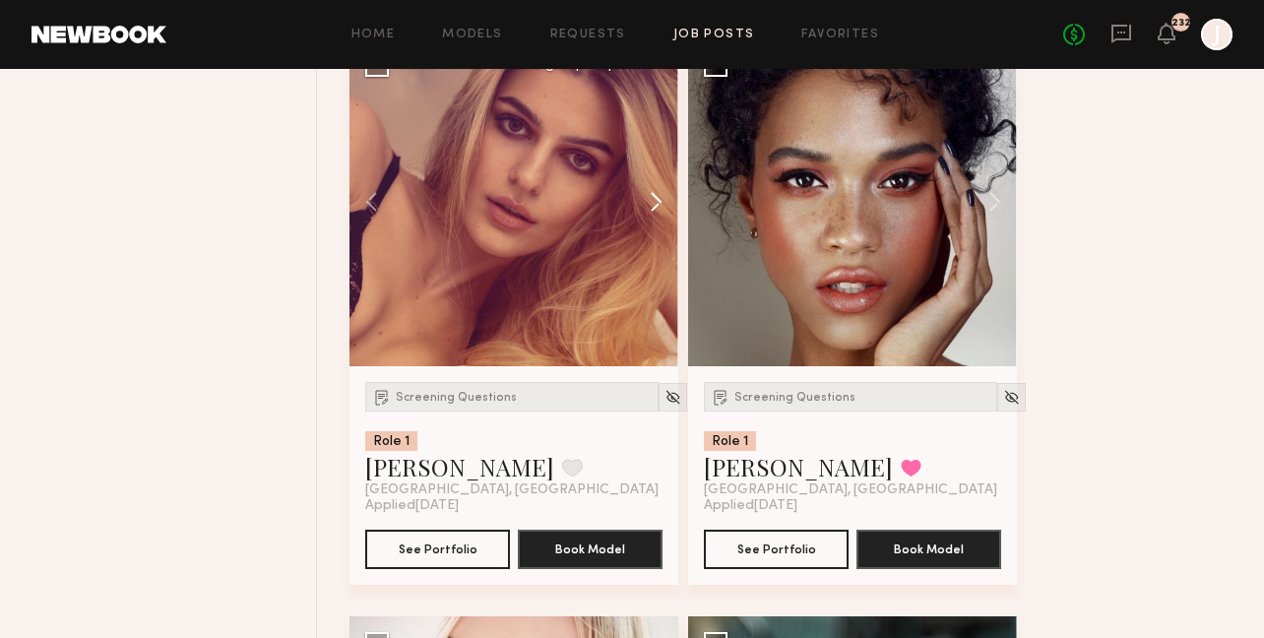
click at [658, 199] on button at bounding box center [646, 201] width 63 height 329
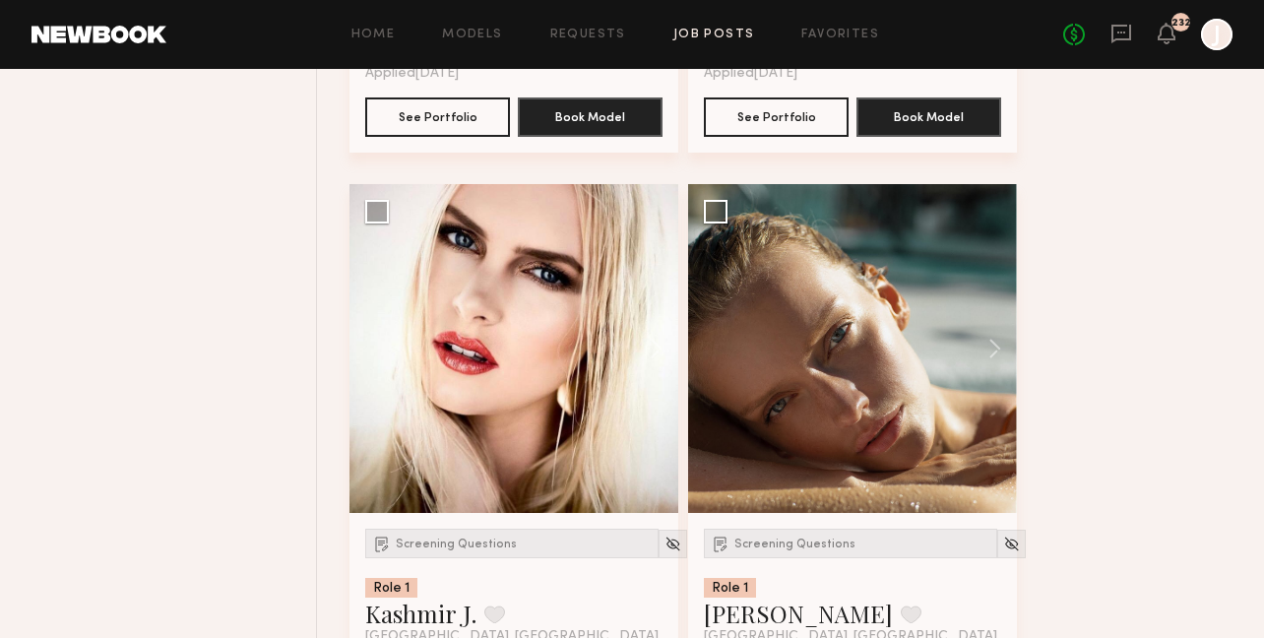
scroll to position [3652, 0]
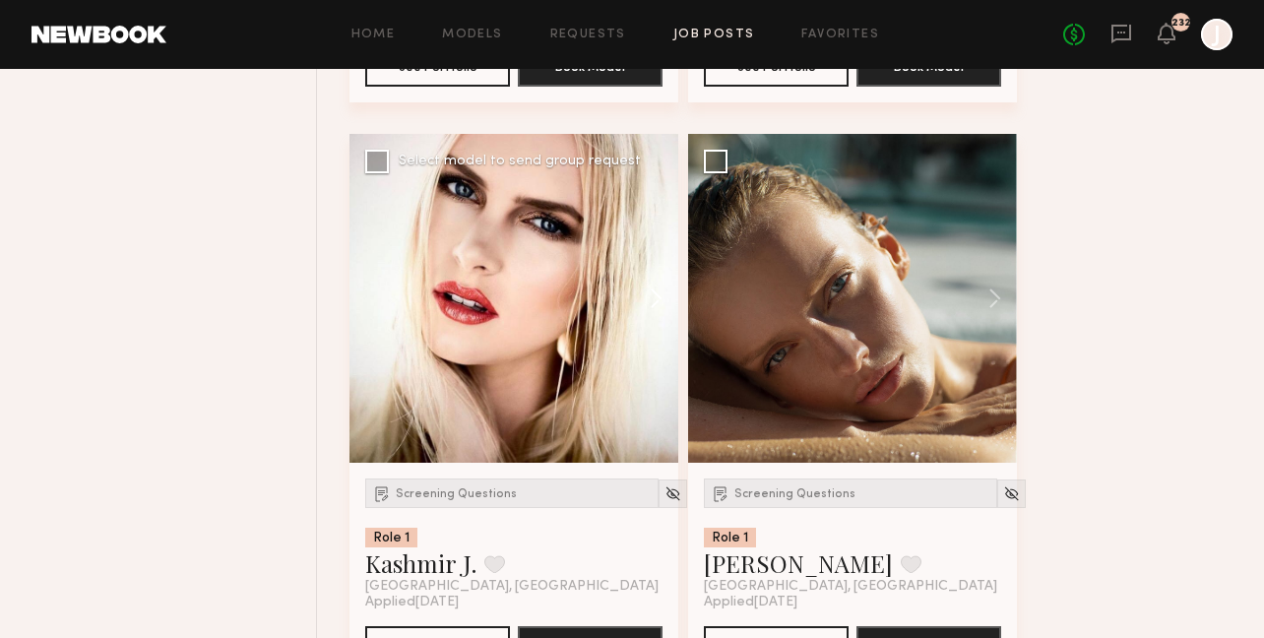
click at [660, 286] on button at bounding box center [646, 298] width 63 height 329
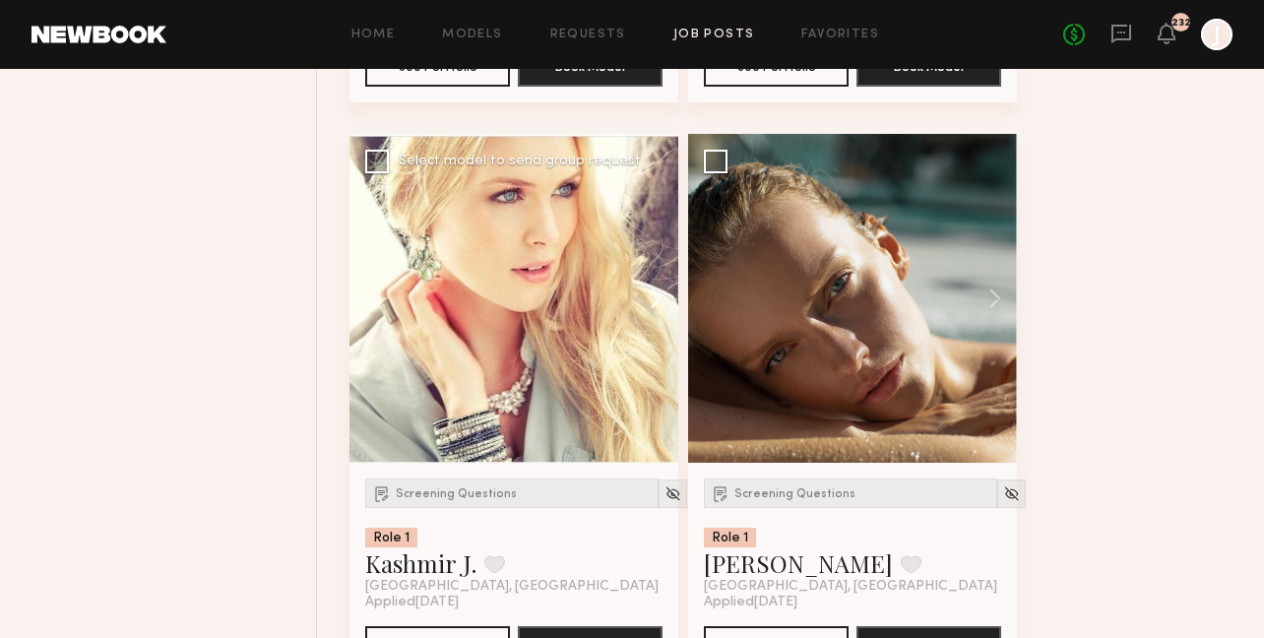
click at [656, 290] on button at bounding box center [646, 298] width 63 height 329
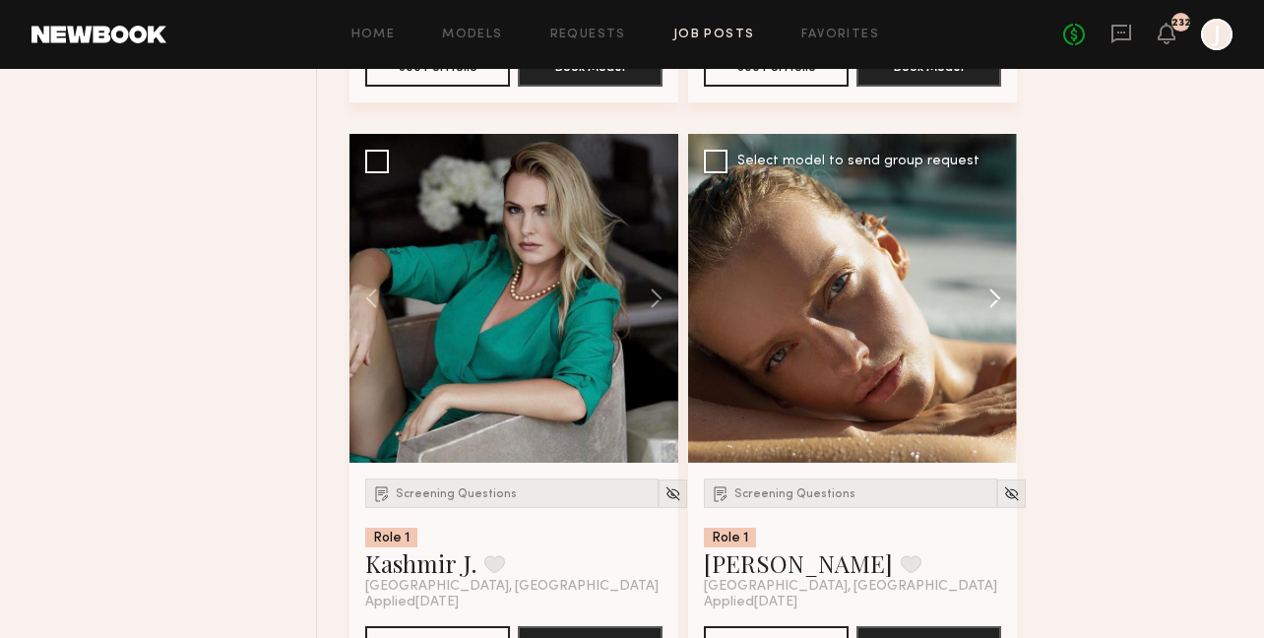
click at [1004, 304] on button at bounding box center [985, 298] width 63 height 329
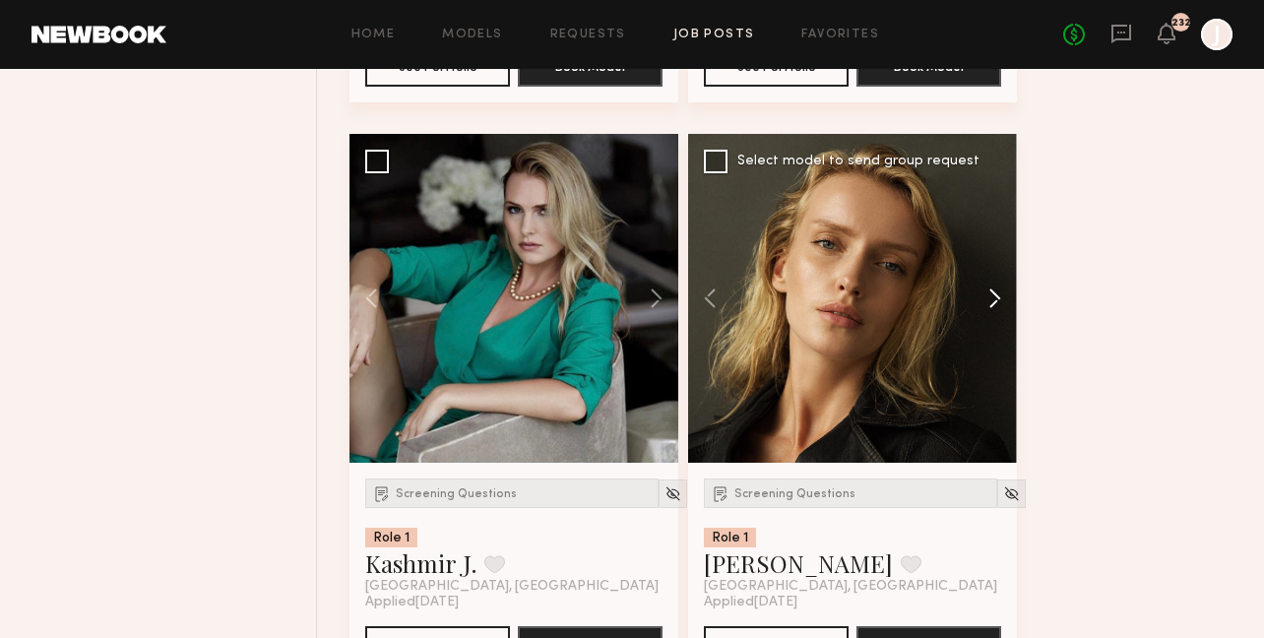
click at [1004, 304] on button at bounding box center [985, 298] width 63 height 329
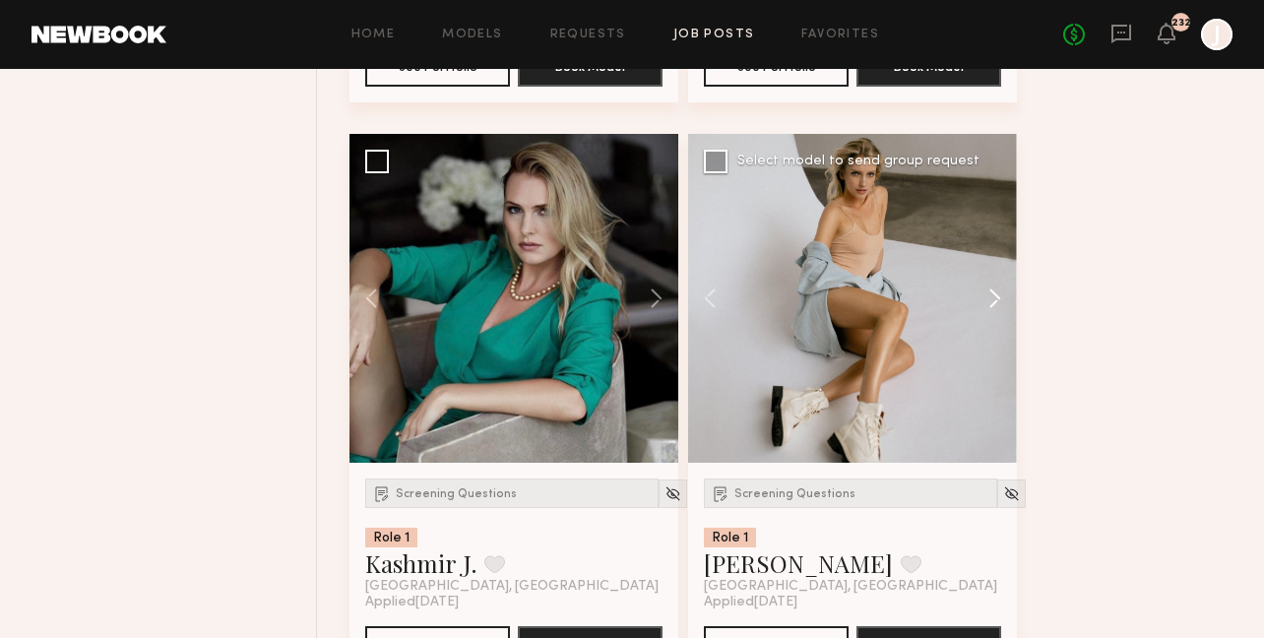
click at [1002, 303] on button at bounding box center [985, 298] width 63 height 329
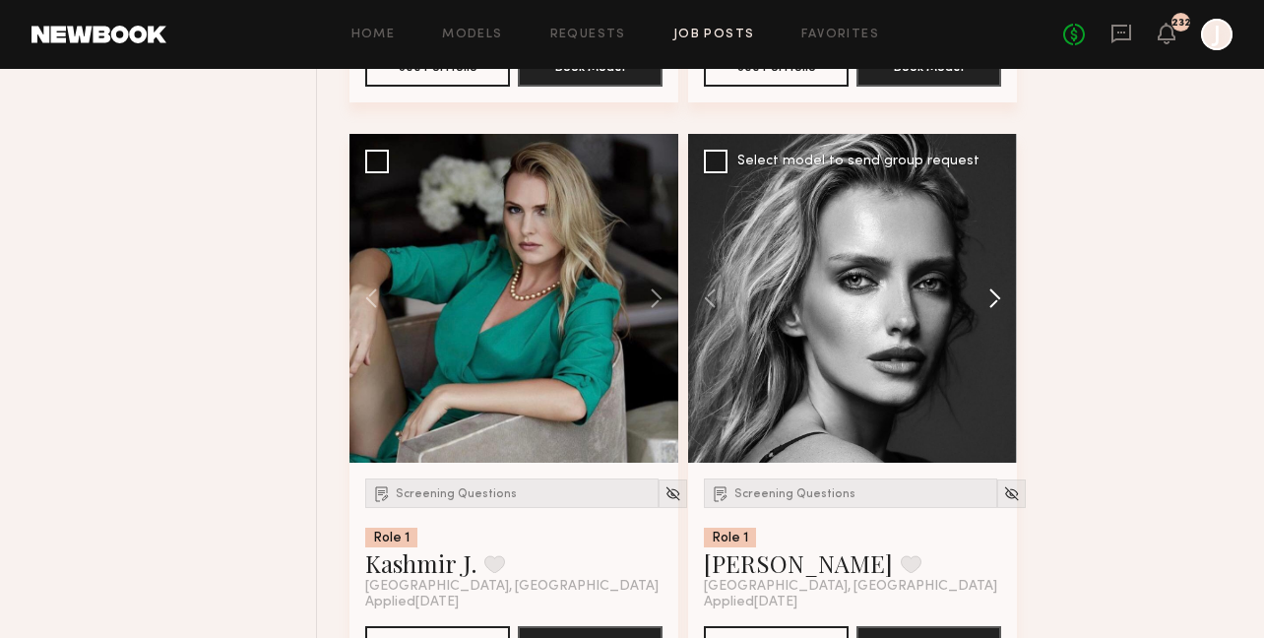
click at [1002, 303] on button at bounding box center [985, 298] width 63 height 329
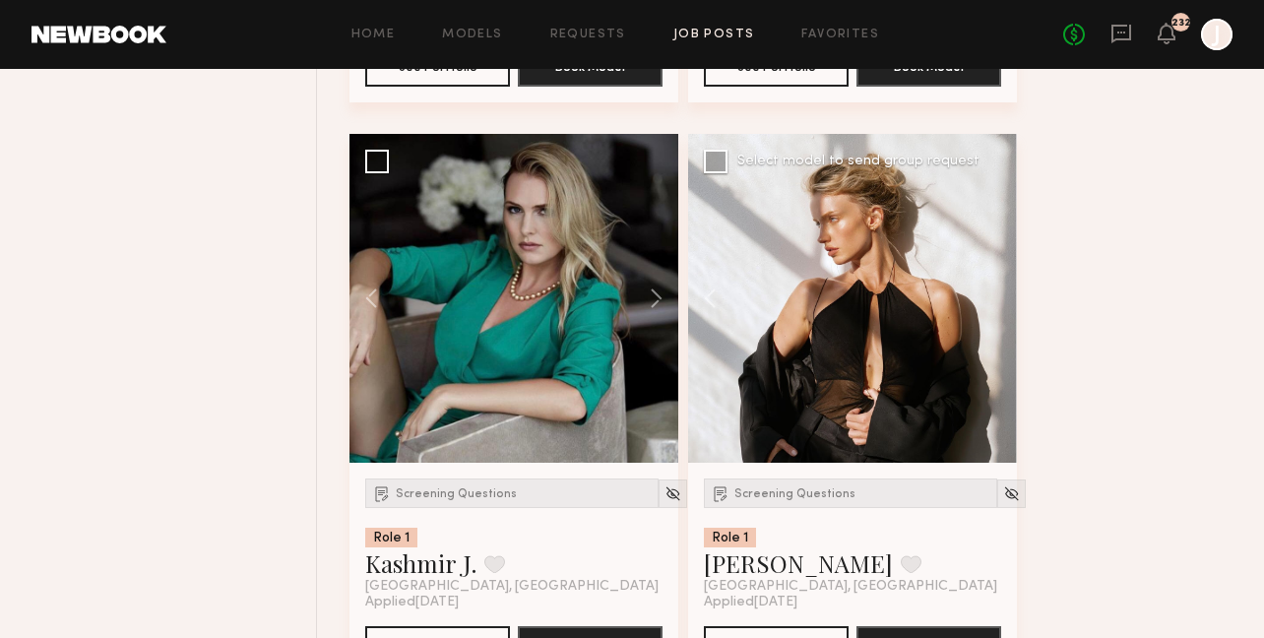
click at [1000, 302] on div at bounding box center [852, 298] width 329 height 329
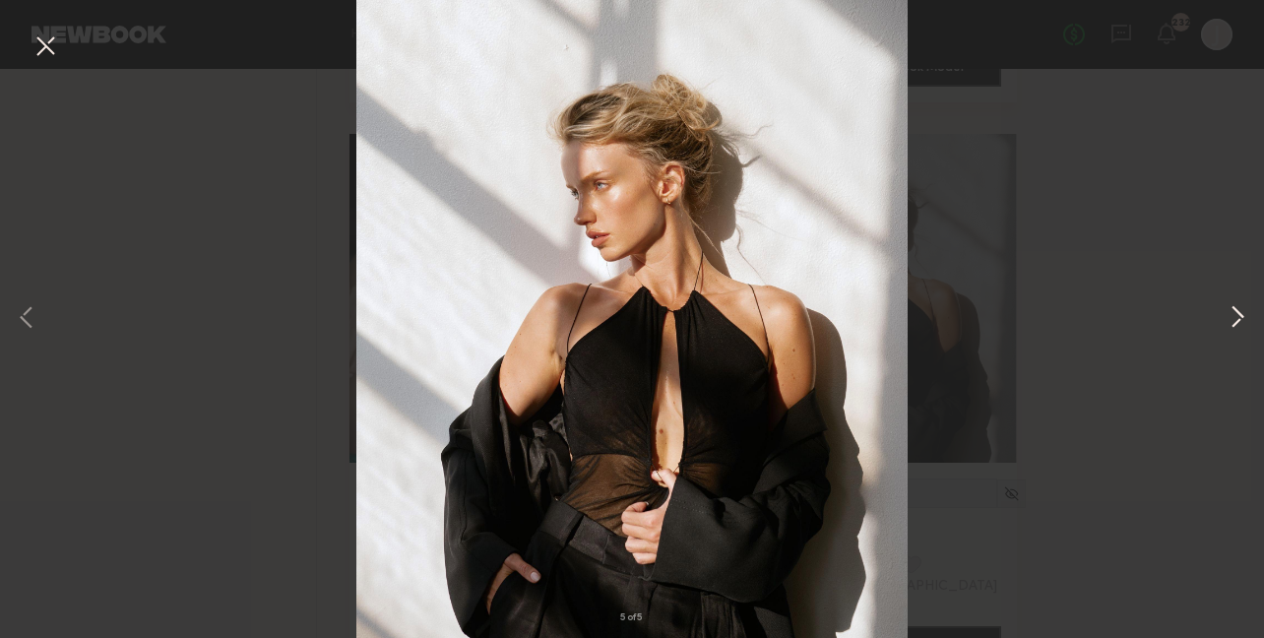
click at [1230, 323] on button at bounding box center [1238, 319] width 24 height 510
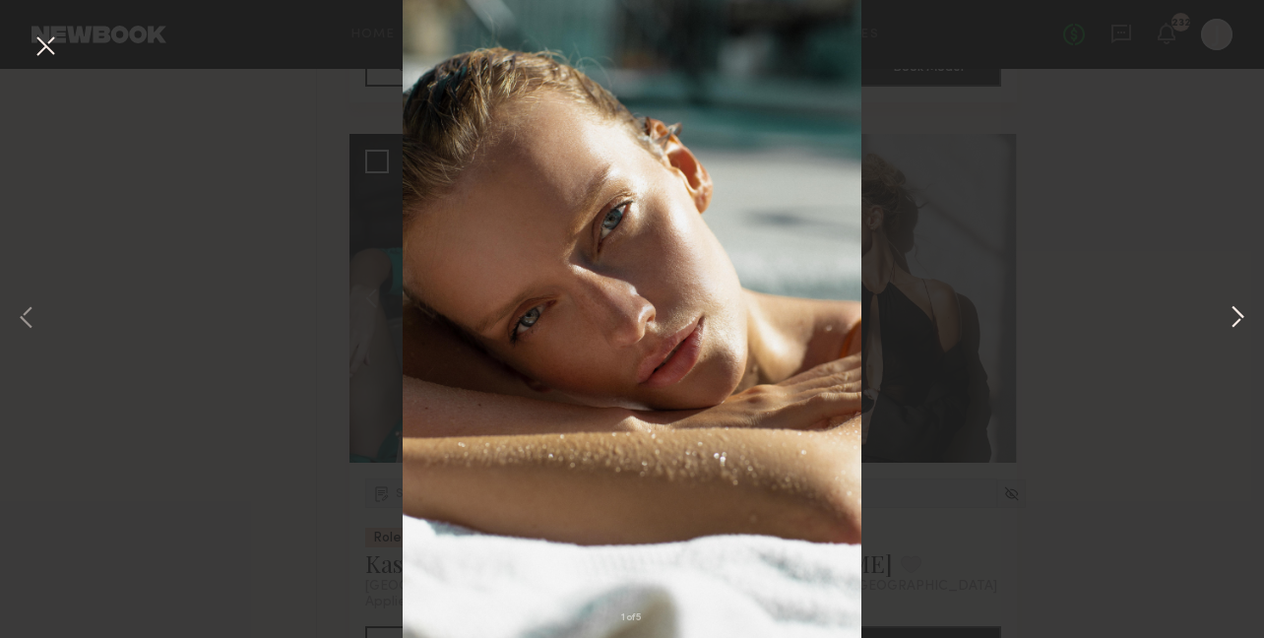
click at [1231, 320] on button at bounding box center [1238, 319] width 24 height 510
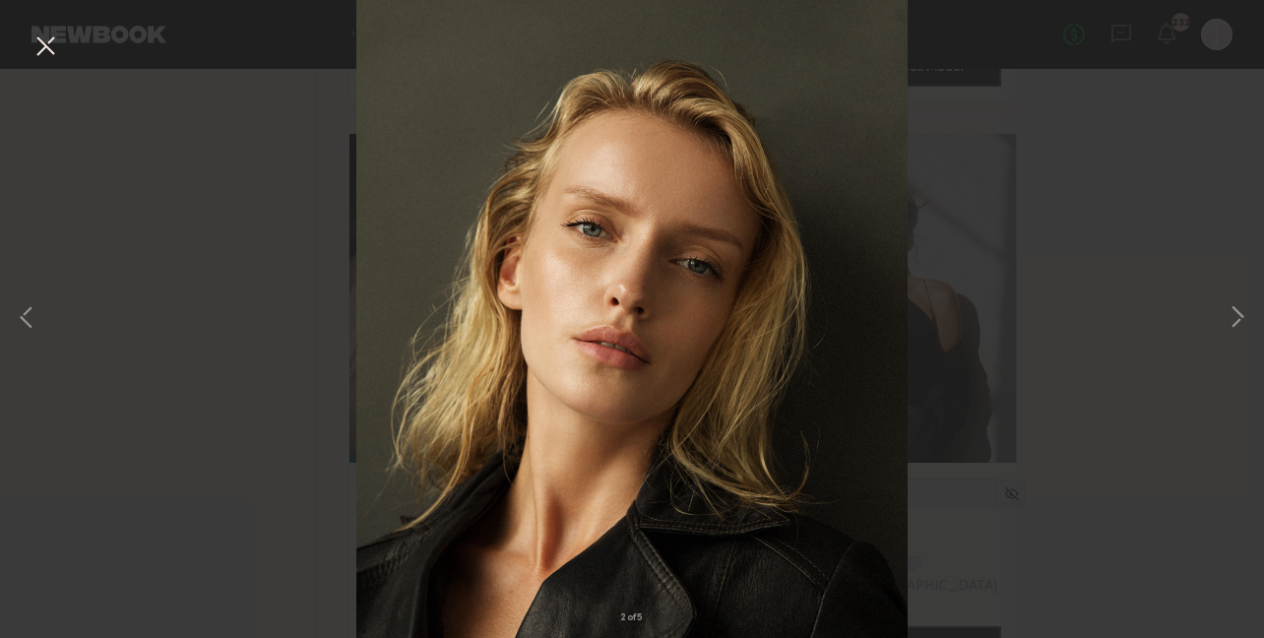
click at [55, 51] on button at bounding box center [46, 47] width 32 height 35
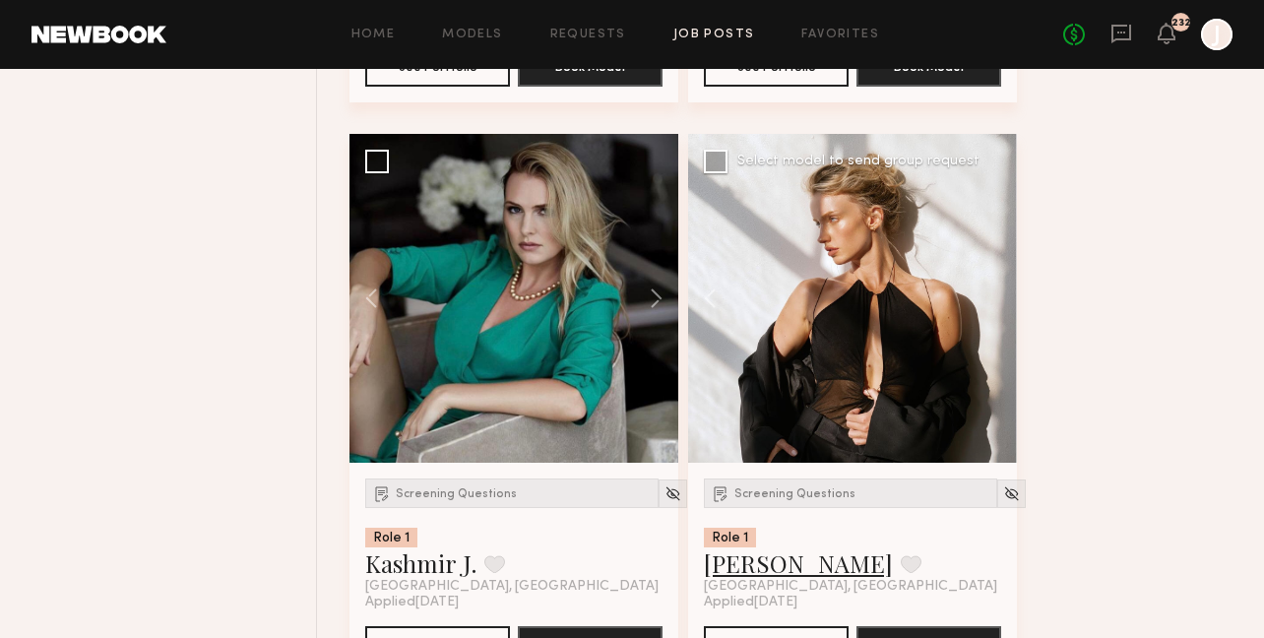
click at [752, 573] on link "[PERSON_NAME]" at bounding box center [798, 563] width 189 height 32
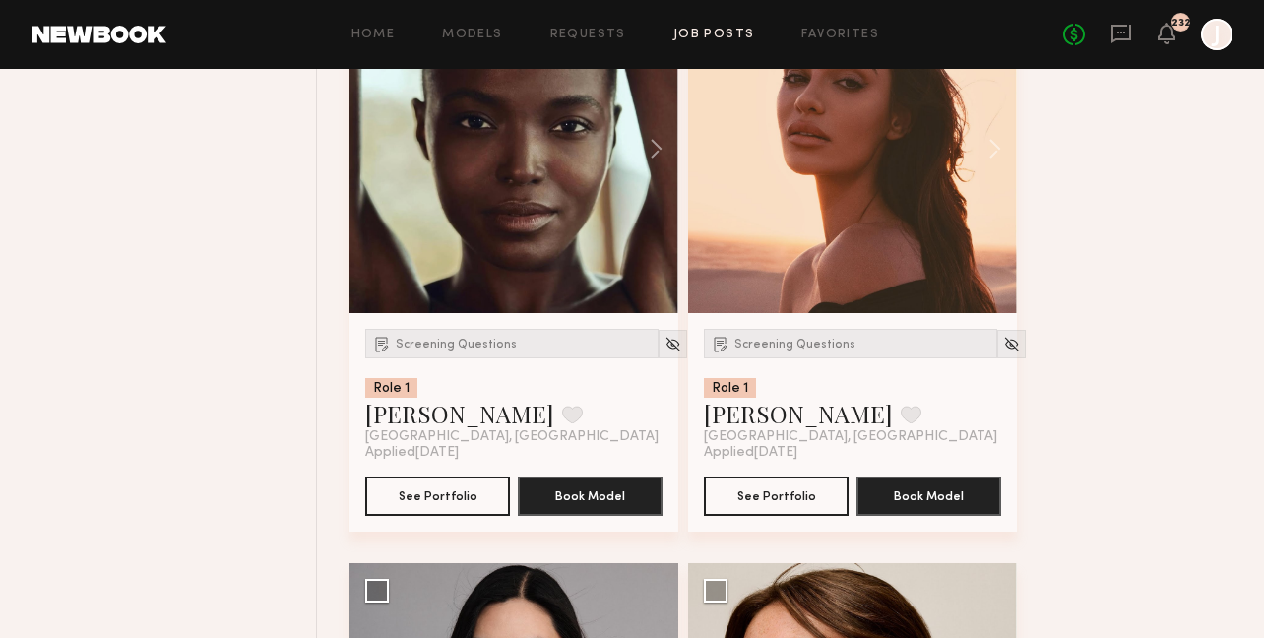
scroll to position [5440, 0]
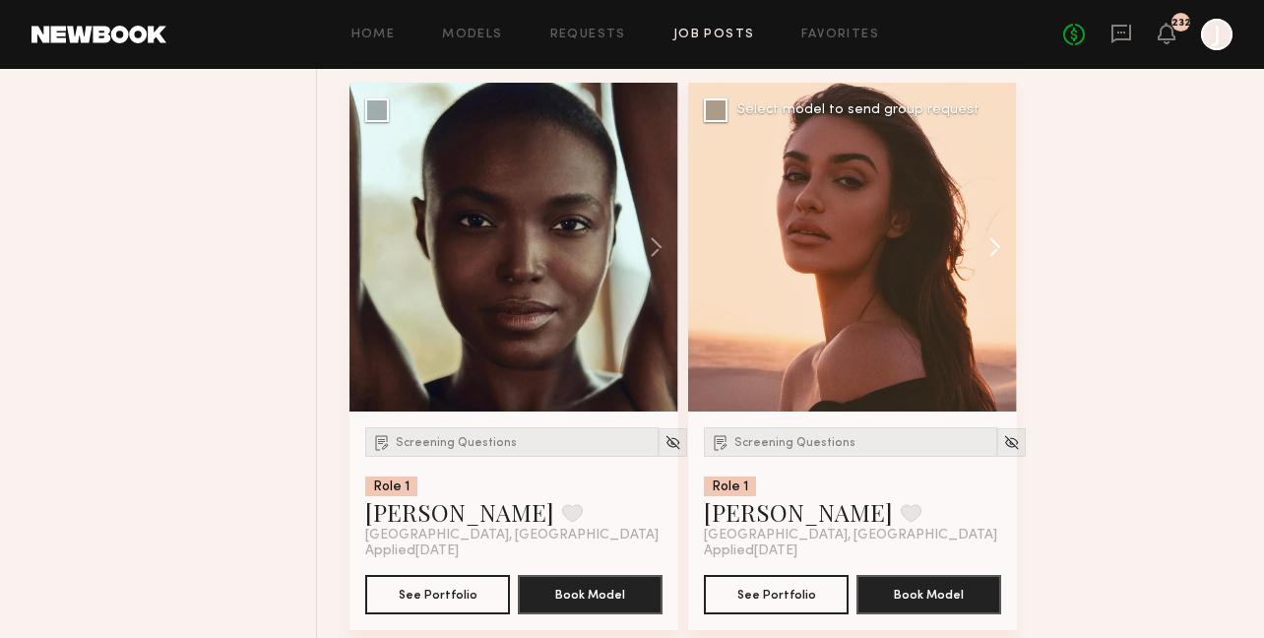
click at [994, 256] on button at bounding box center [985, 247] width 63 height 329
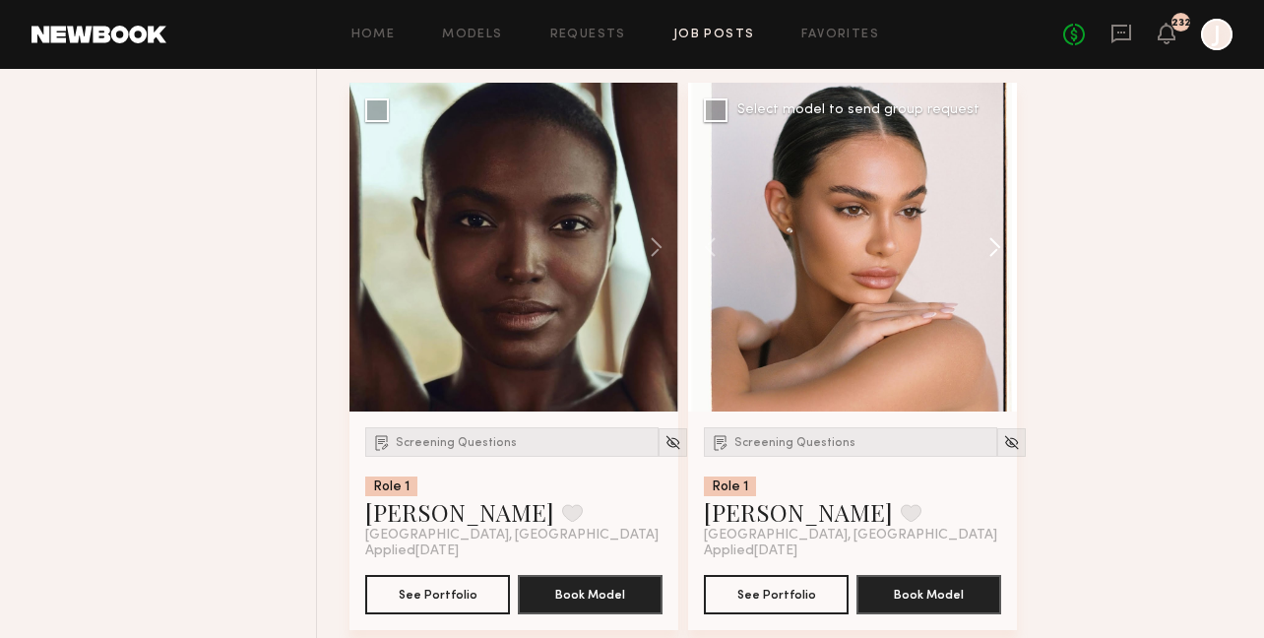
click at [995, 253] on button at bounding box center [985, 247] width 63 height 329
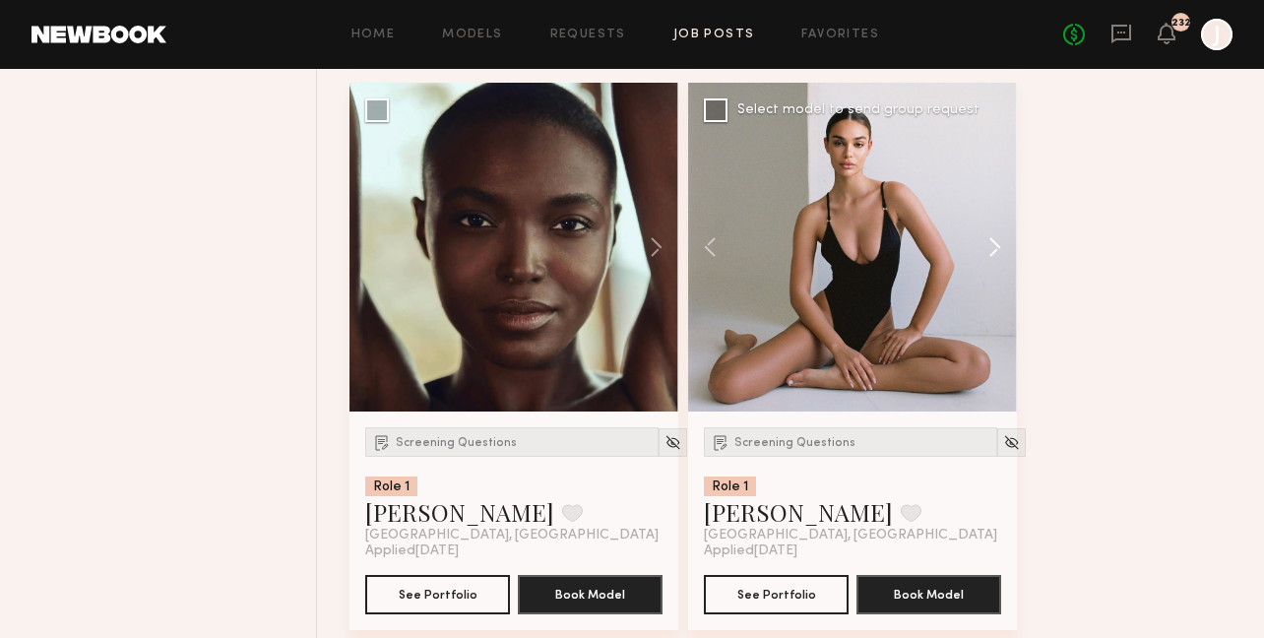
click at [994, 253] on button at bounding box center [985, 247] width 63 height 329
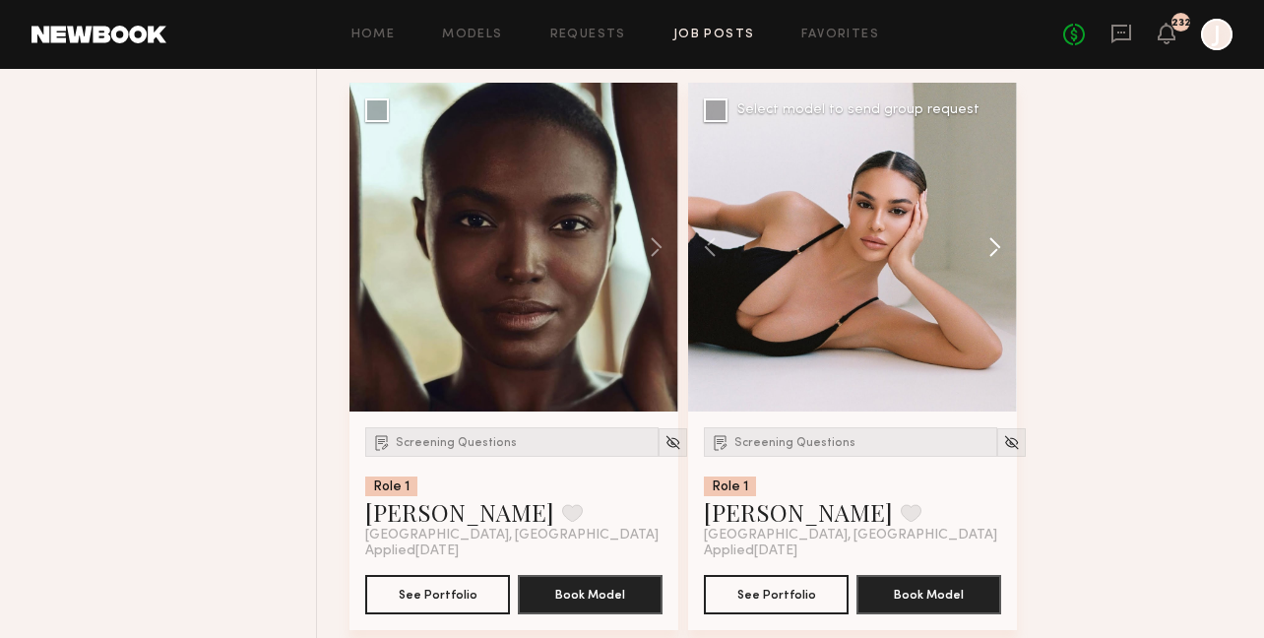
click at [994, 253] on button at bounding box center [985, 247] width 63 height 329
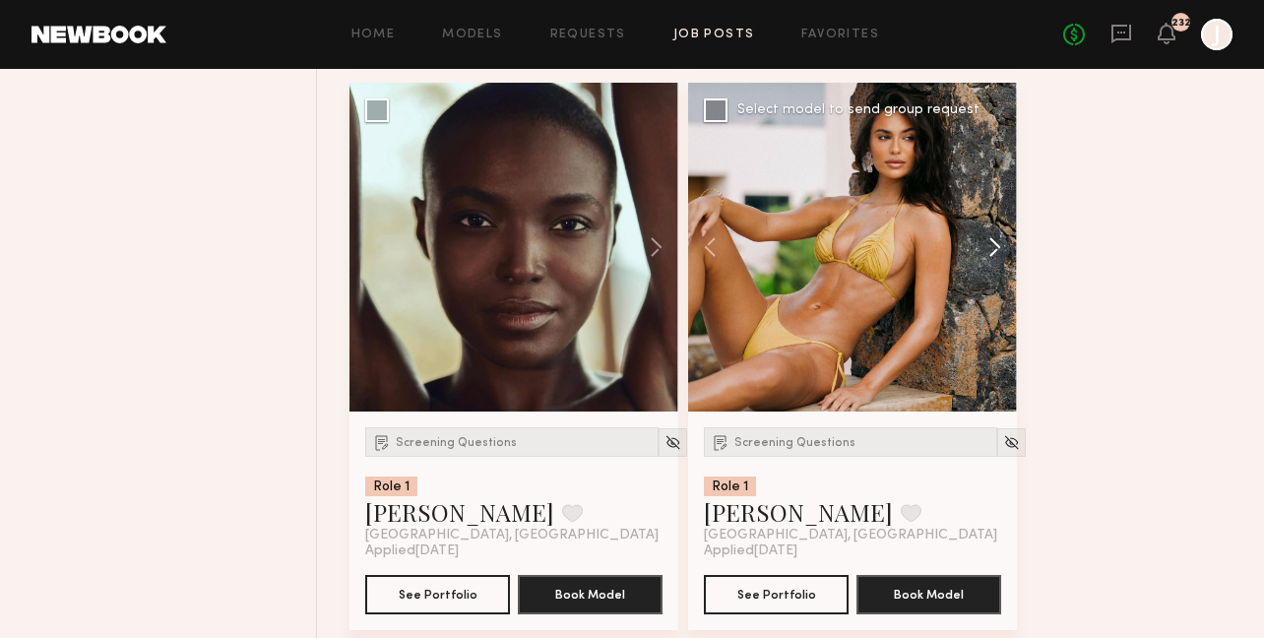
click at [994, 253] on button at bounding box center [985, 247] width 63 height 329
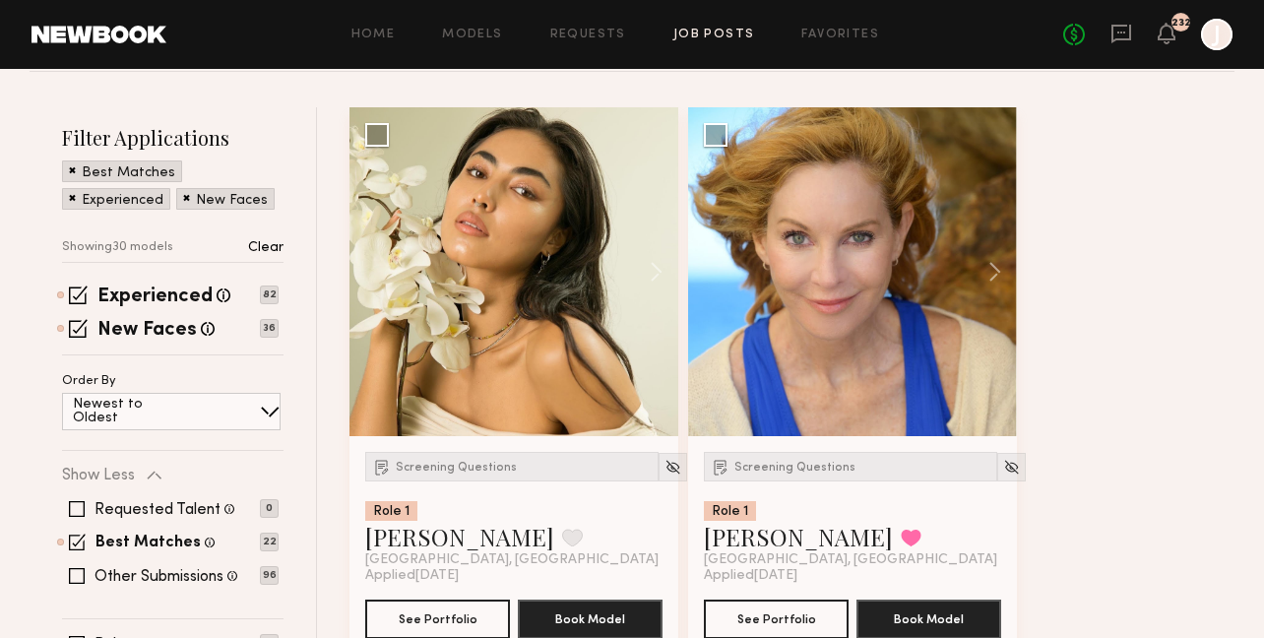
scroll to position [0, 0]
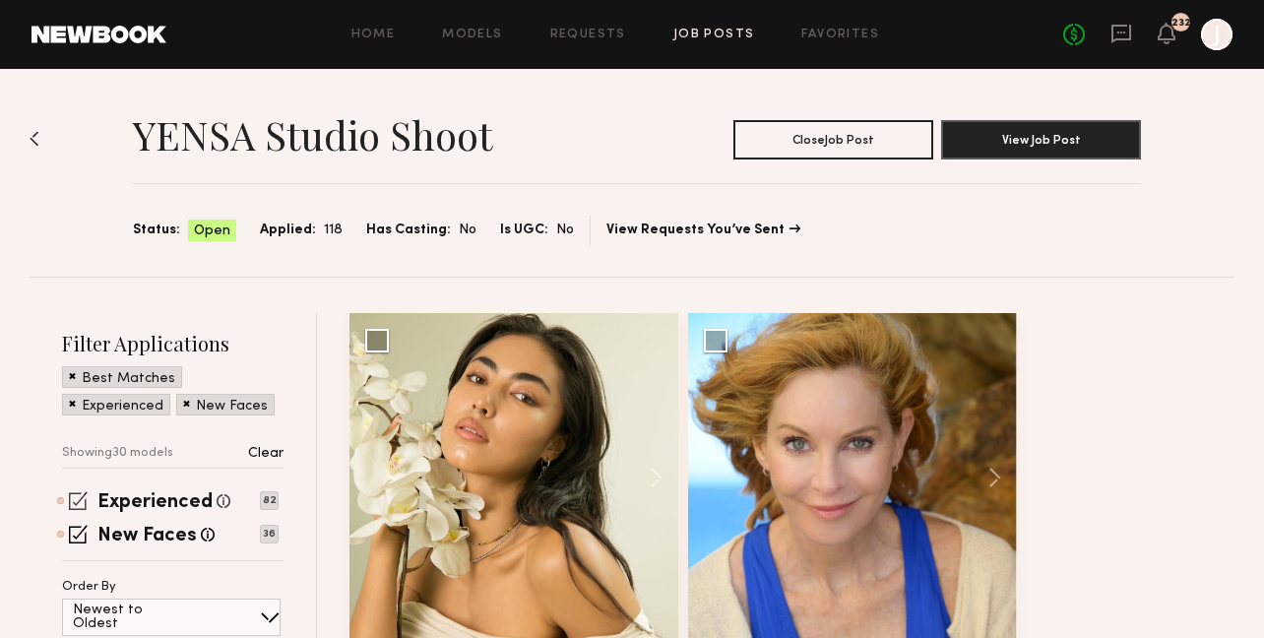
click at [79, 501] on span at bounding box center [78, 500] width 19 height 19
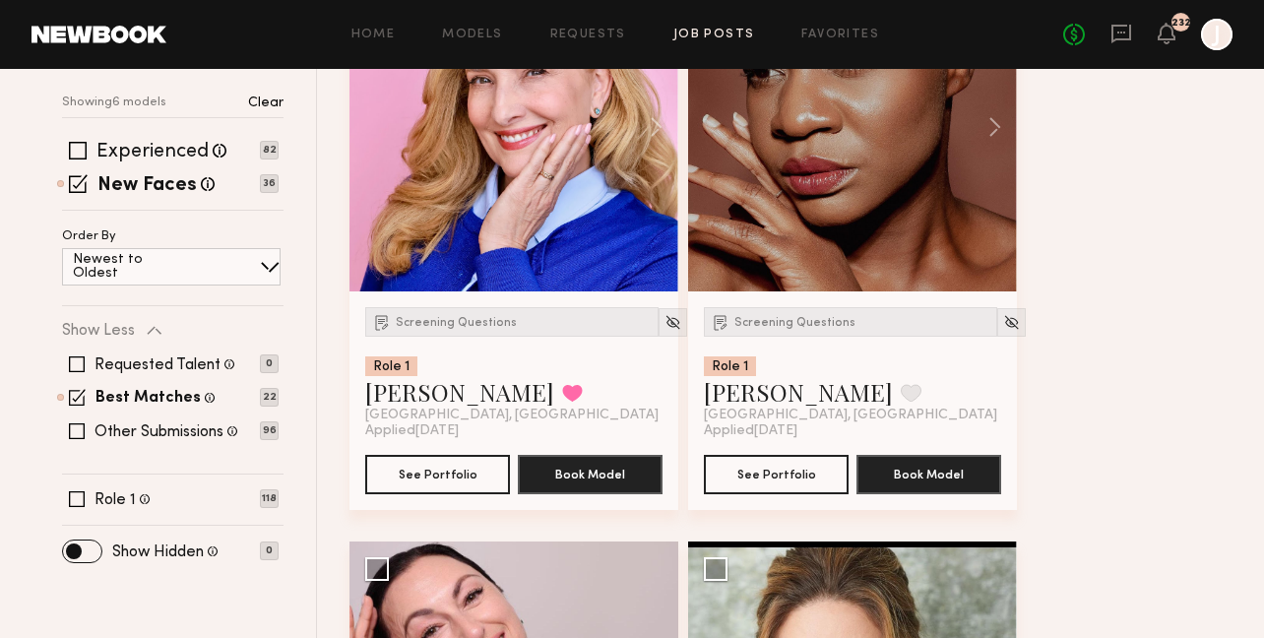
scroll to position [351, 0]
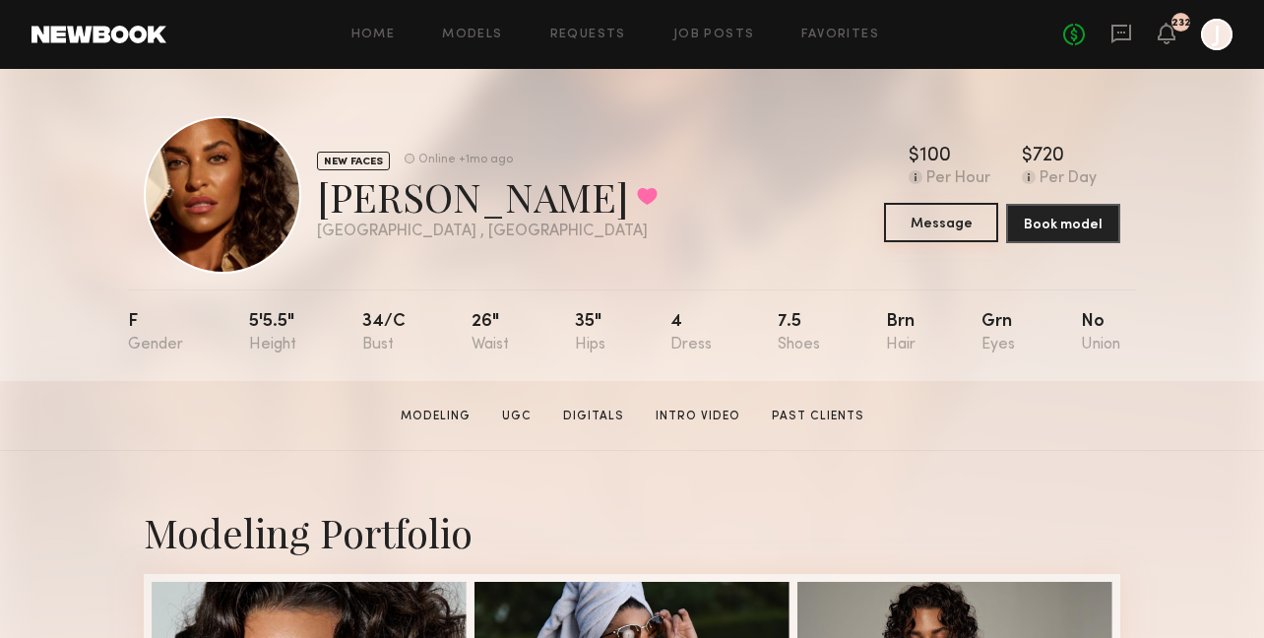
click at [928, 223] on button "Message" at bounding box center [941, 222] width 114 height 39
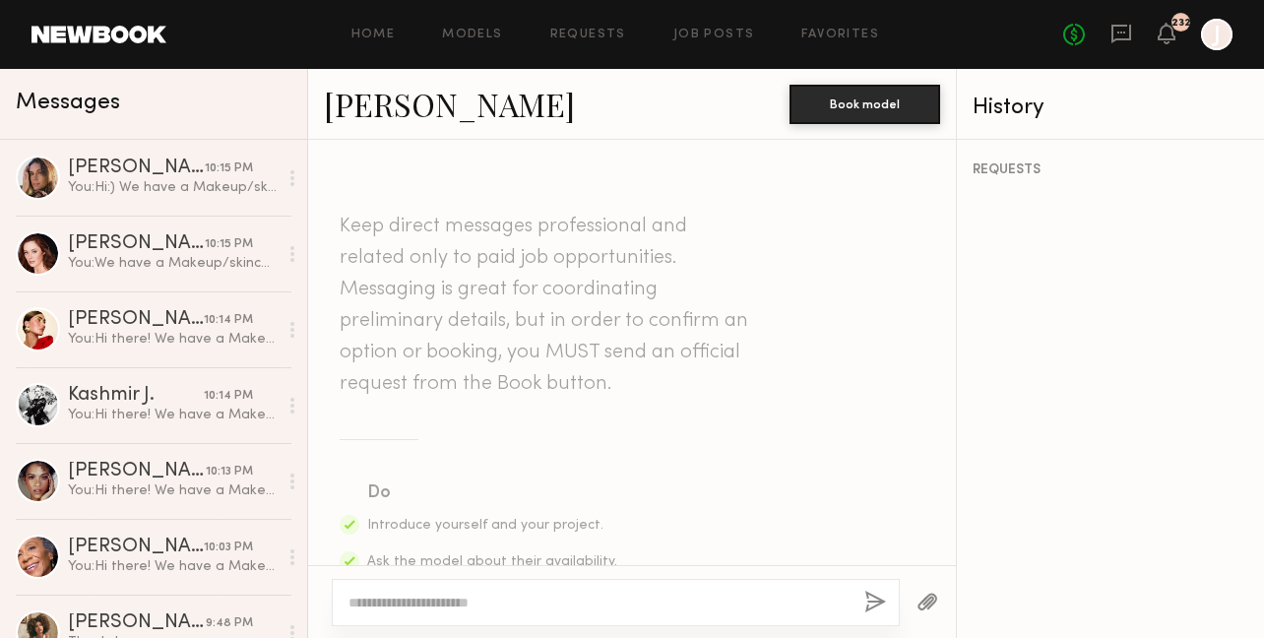
click at [489, 595] on textarea at bounding box center [598, 603] width 500 height 20
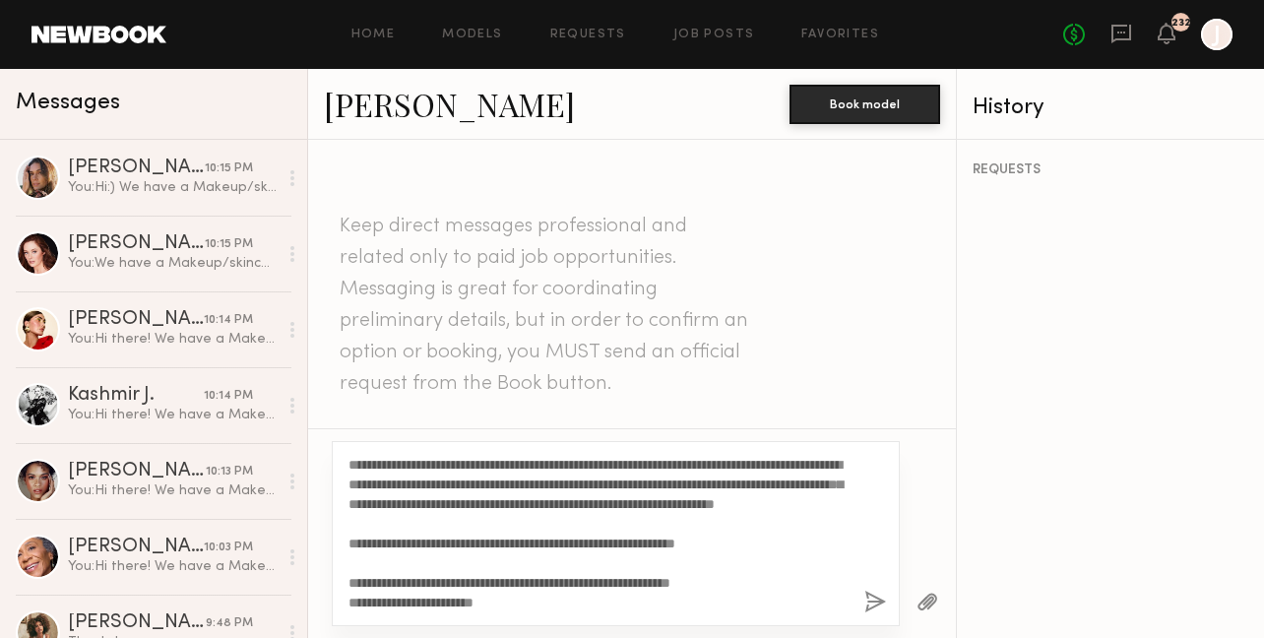
click at [461, 506] on textarea "**********" at bounding box center [598, 534] width 500 height 158
type textarea "**********"
click at [876, 602] on button "button" at bounding box center [875, 603] width 22 height 25
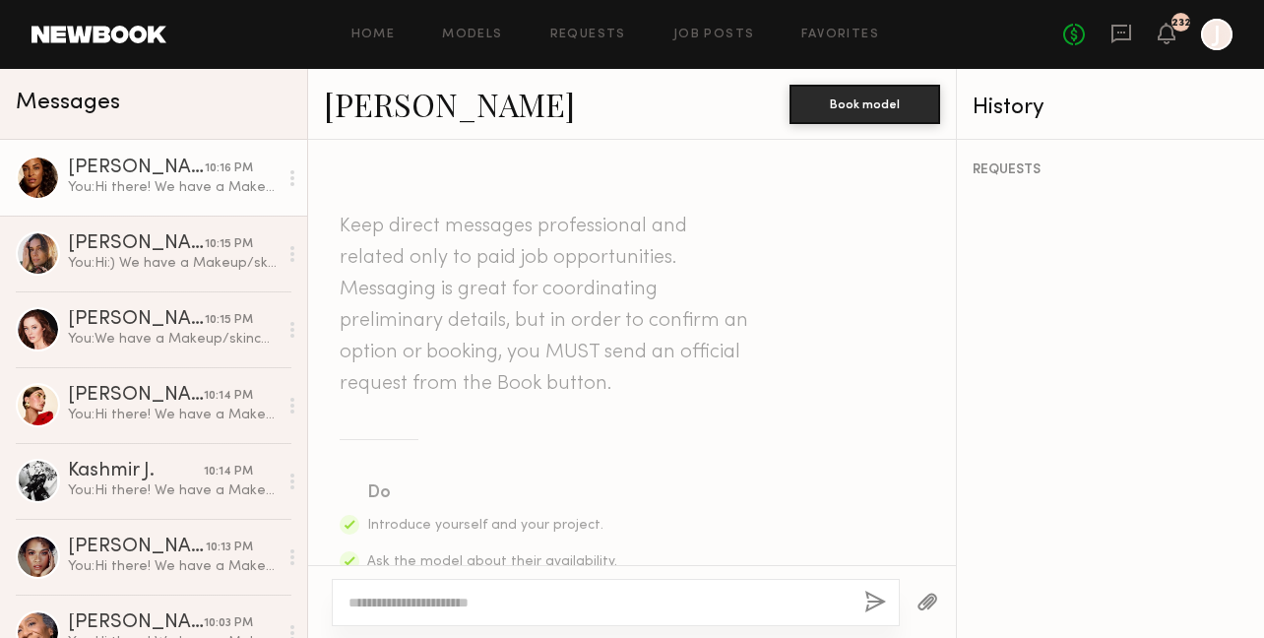
scroll to position [1036, 0]
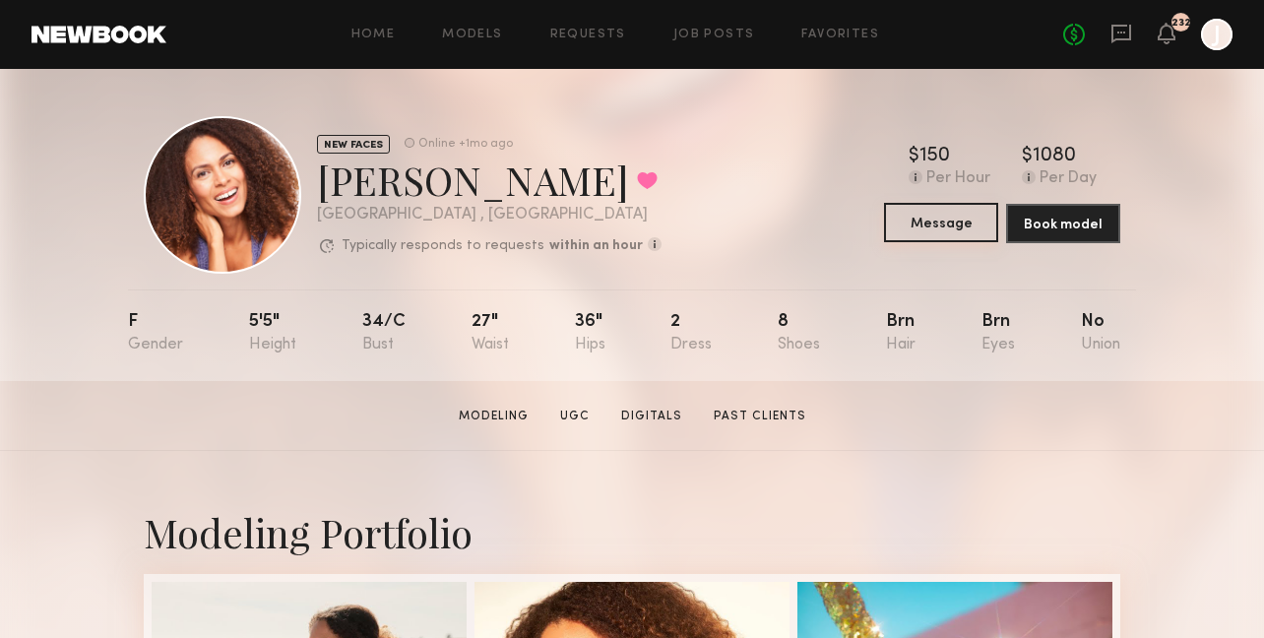
click at [920, 235] on button "Message" at bounding box center [941, 222] width 114 height 39
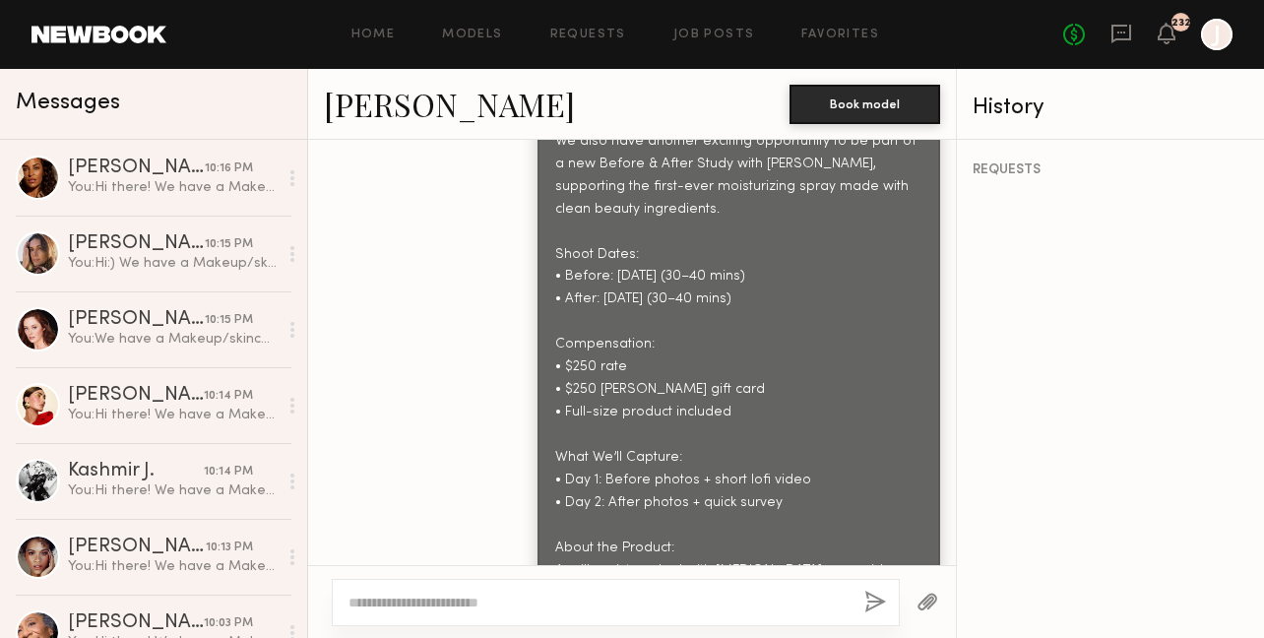
scroll to position [2515, 0]
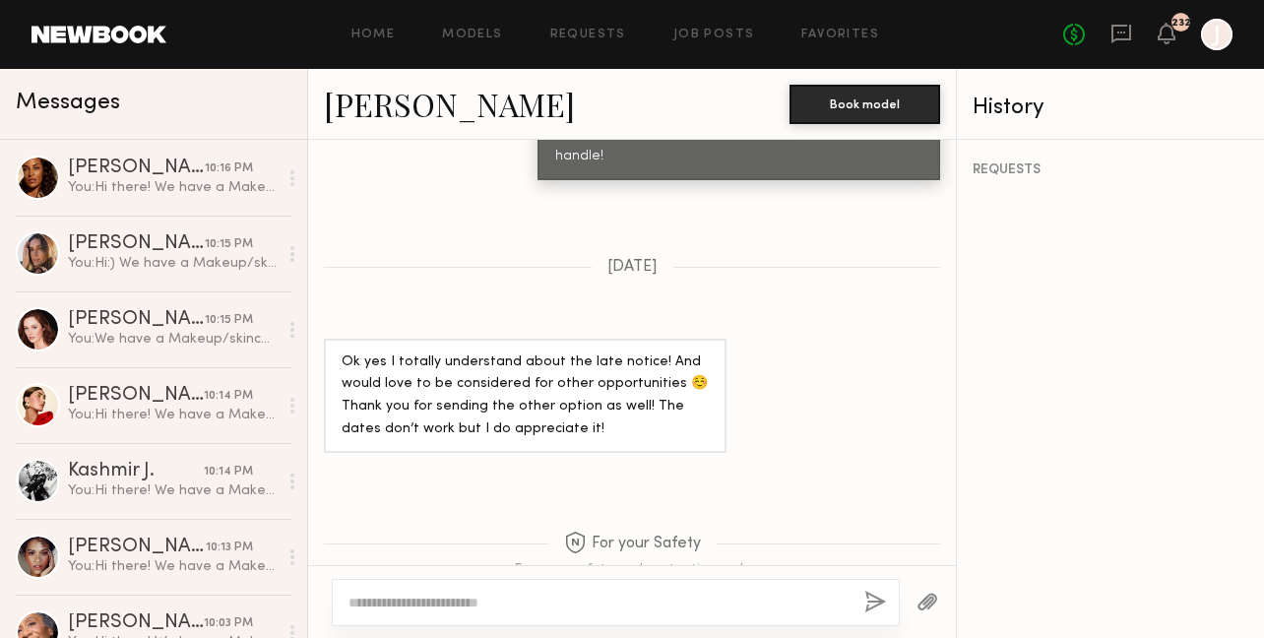
click at [488, 589] on div at bounding box center [616, 602] width 568 height 47
click at [488, 604] on textarea at bounding box center [598, 603] width 500 height 20
paste textarea "**********"
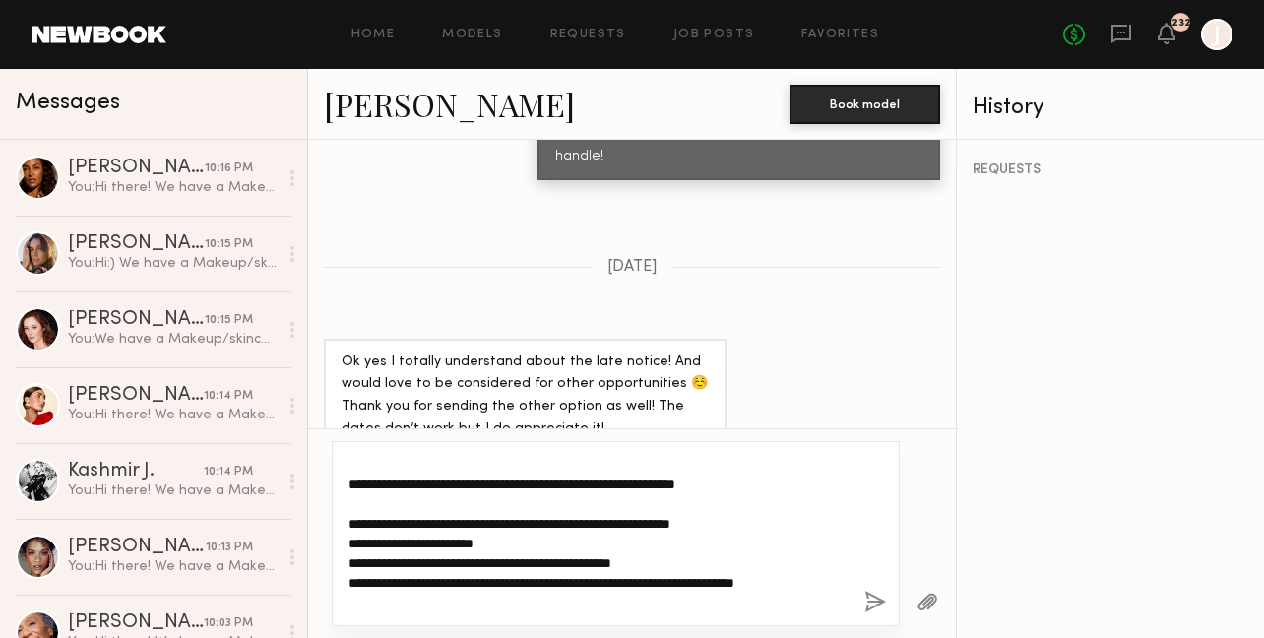
scroll to position [0, 0]
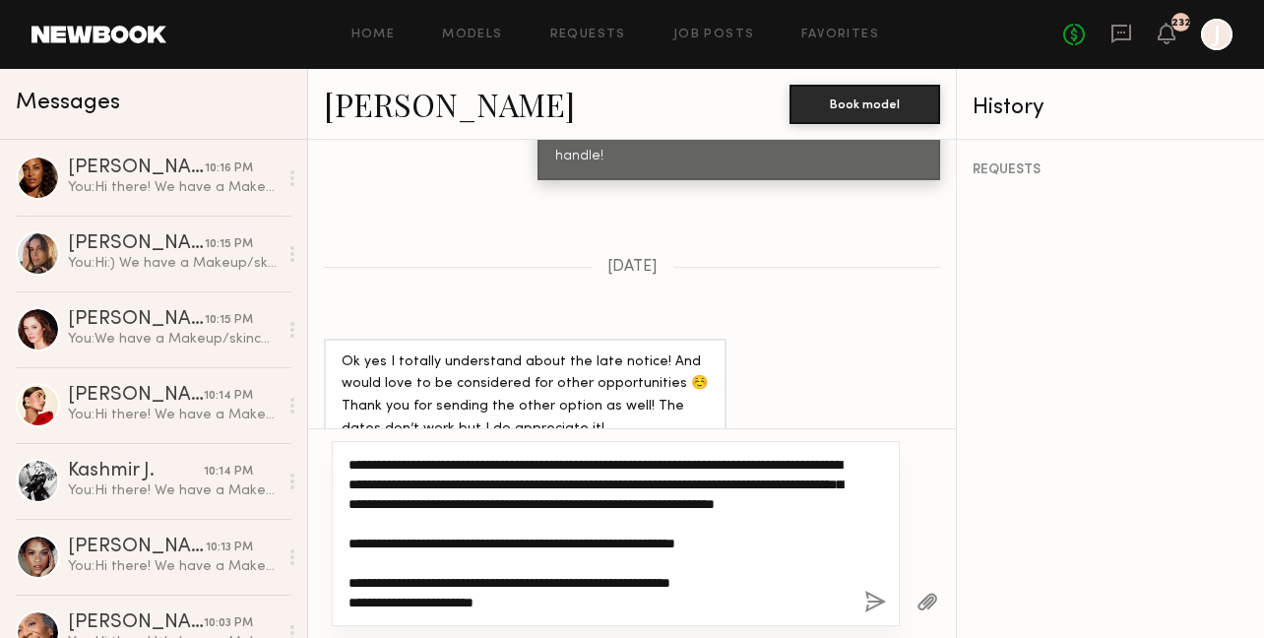
type textarea "**********"
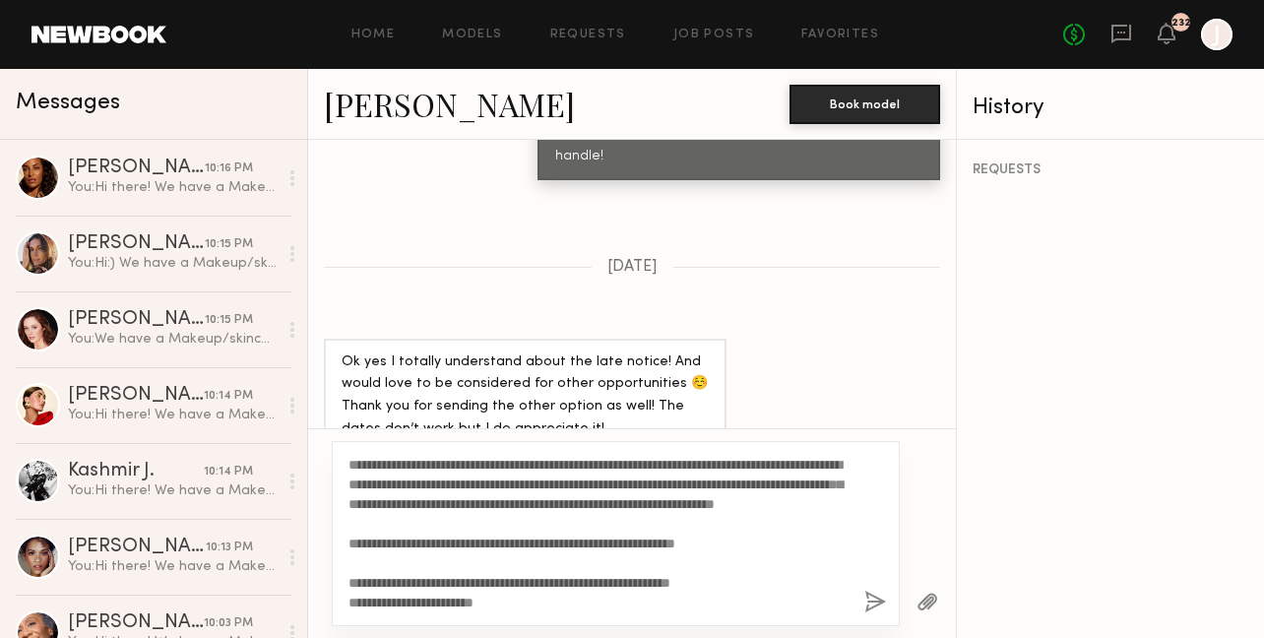
click at [407, 106] on link "[PERSON_NAME]" at bounding box center [449, 104] width 251 height 42
click at [876, 604] on button "button" at bounding box center [875, 603] width 22 height 25
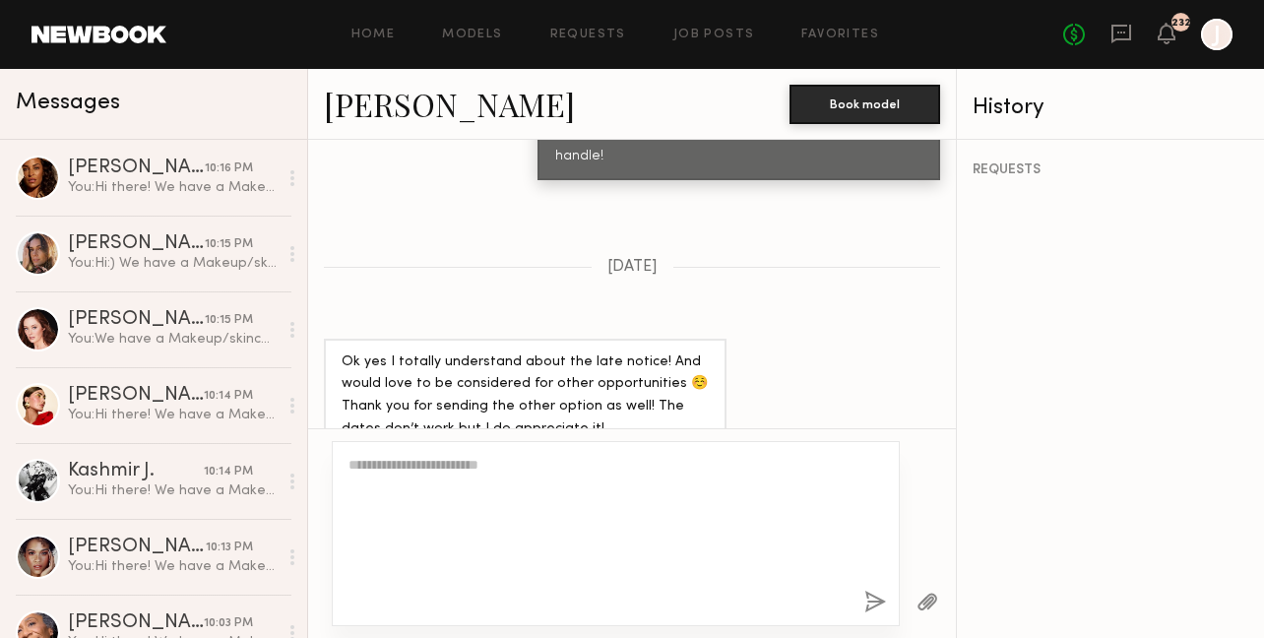
scroll to position [3338, 0]
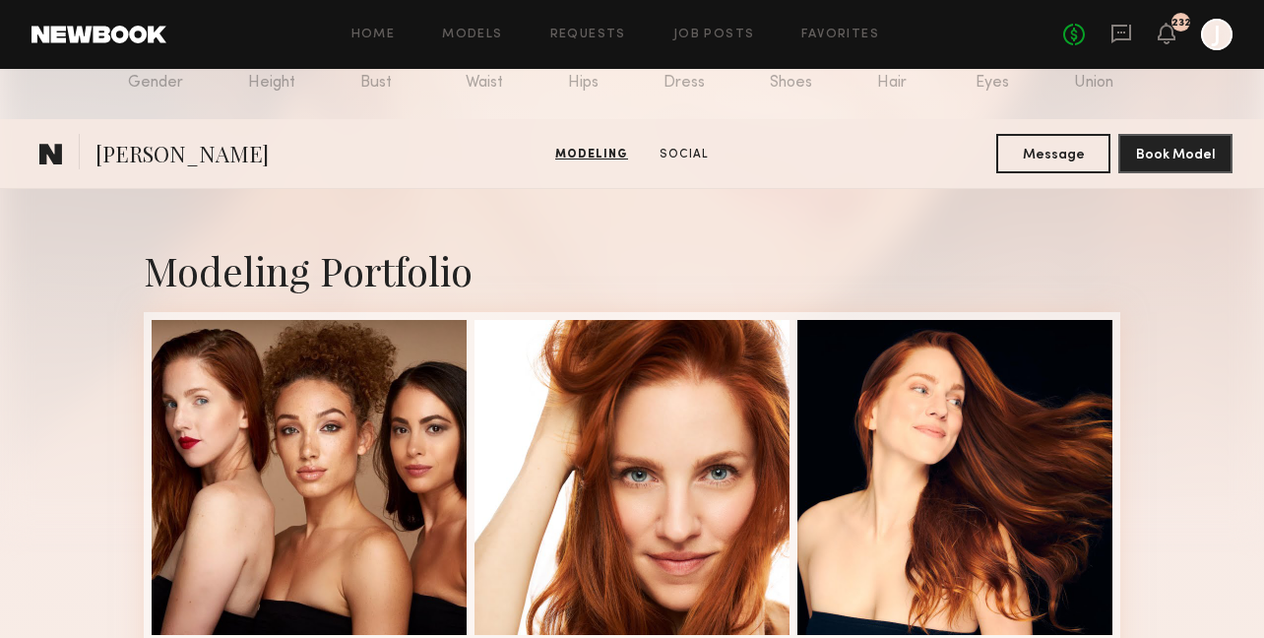
scroll to position [149, 0]
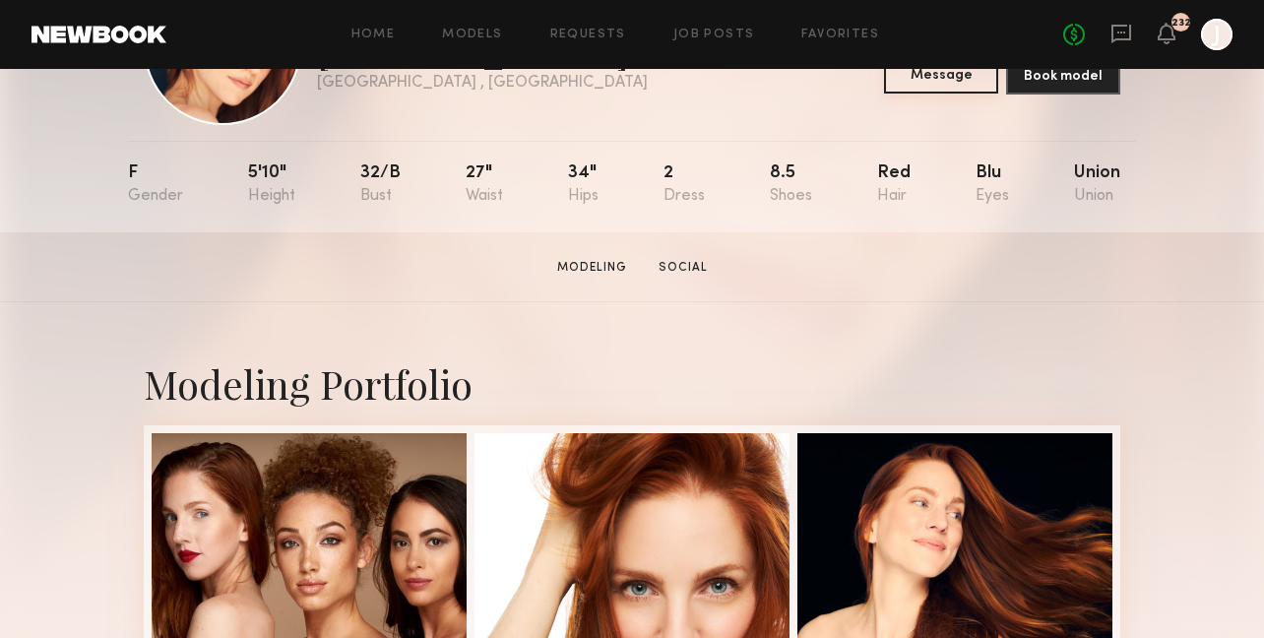
click at [930, 87] on button "Message" at bounding box center [941, 73] width 114 height 39
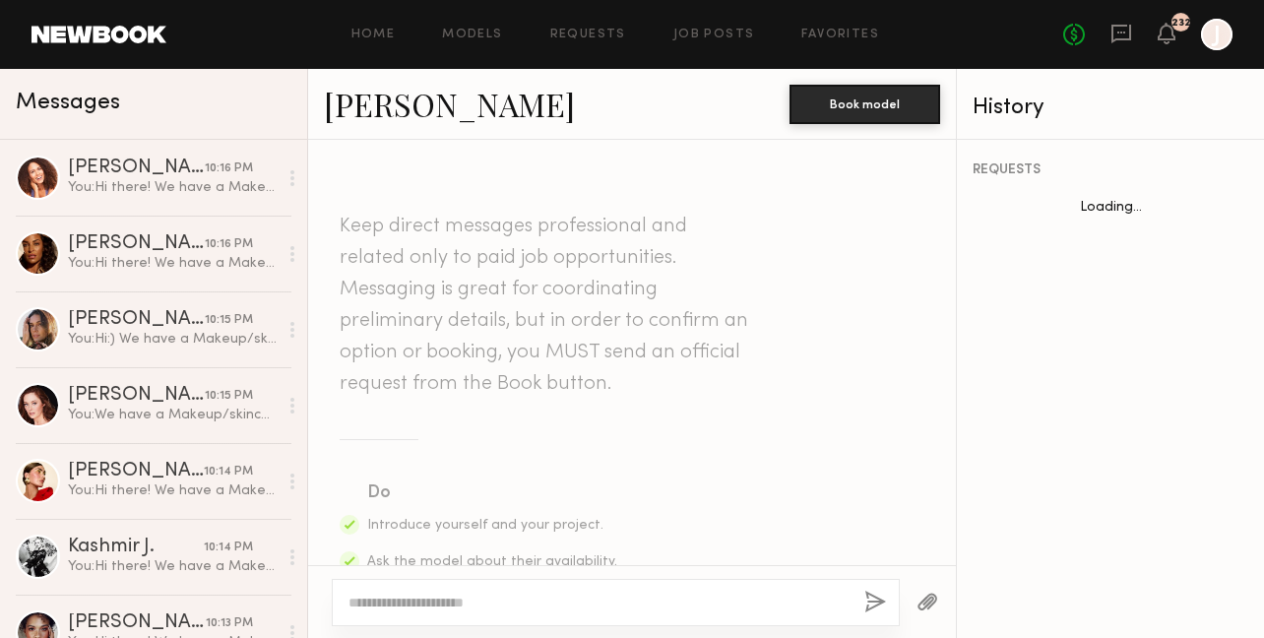
scroll to position [1045, 0]
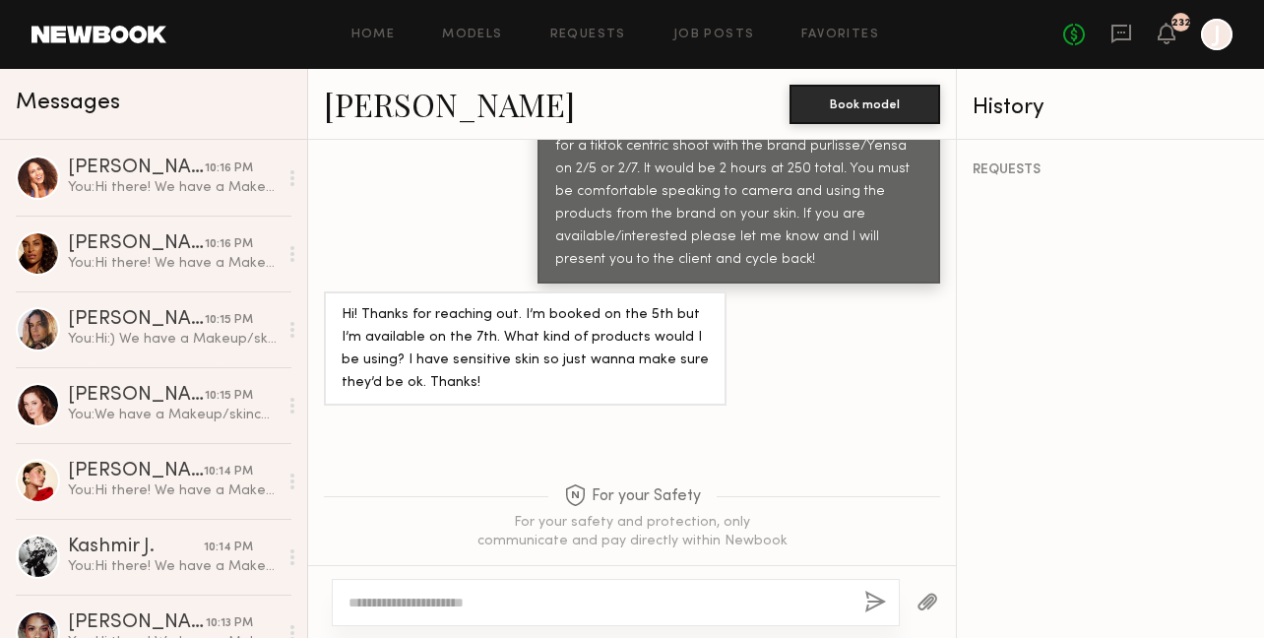
click at [602, 603] on textarea at bounding box center [598, 603] width 500 height 20
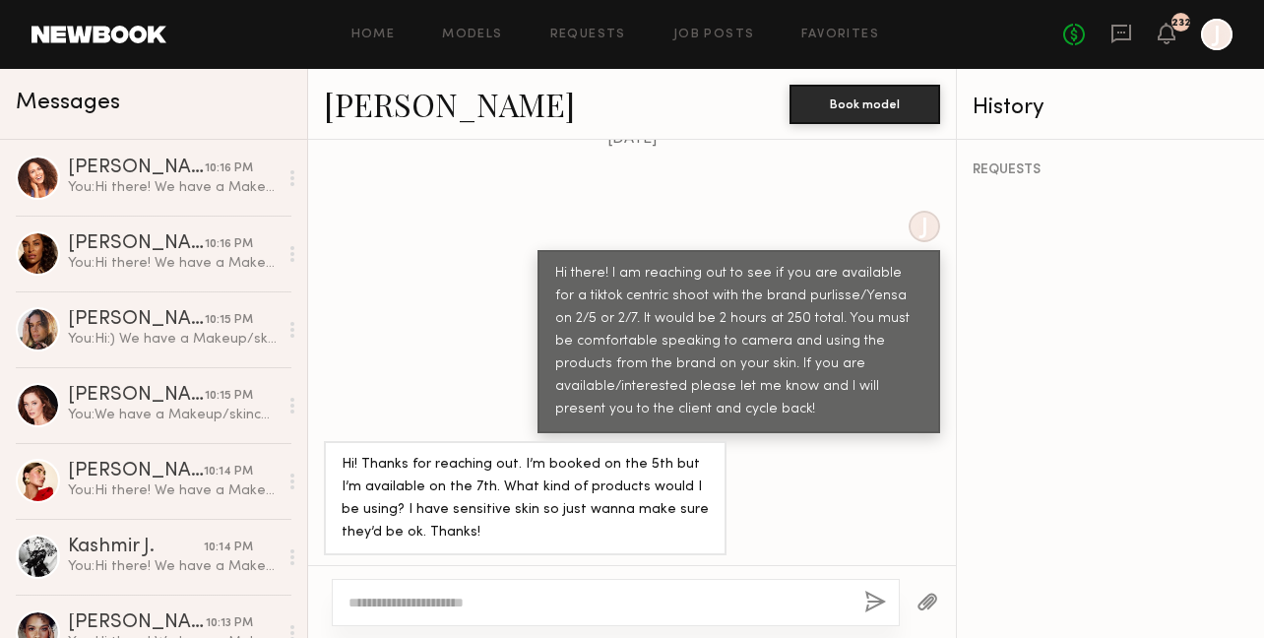
scroll to position [902, 0]
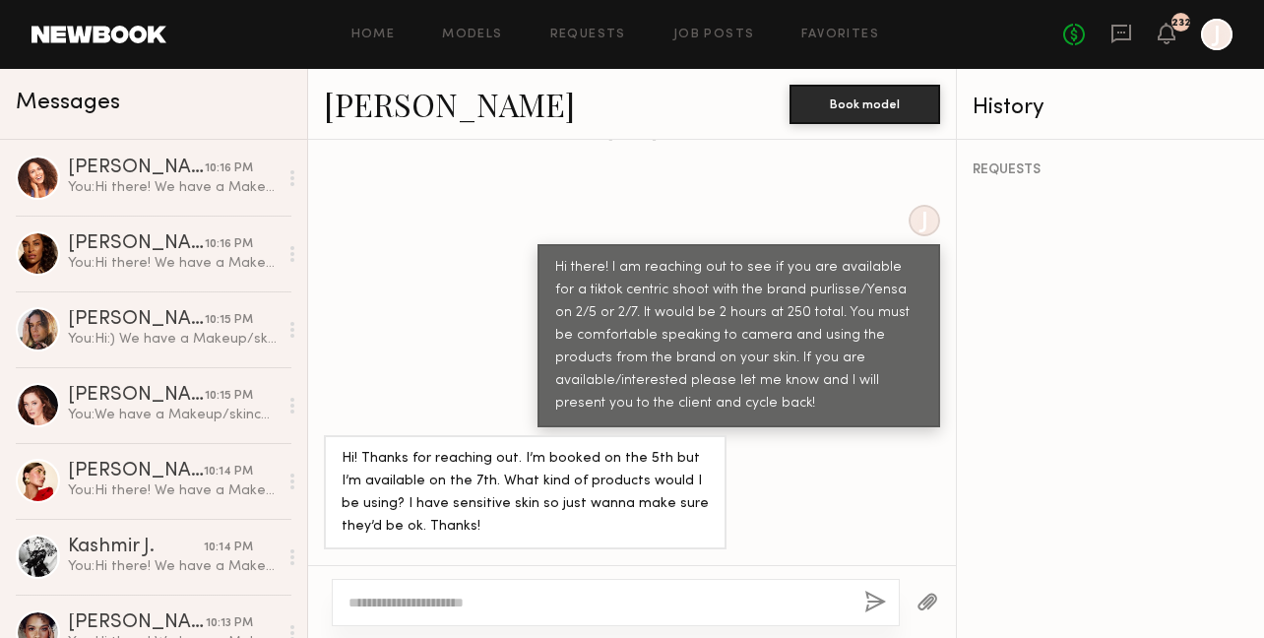
click at [467, 602] on textarea at bounding box center [598, 603] width 500 height 20
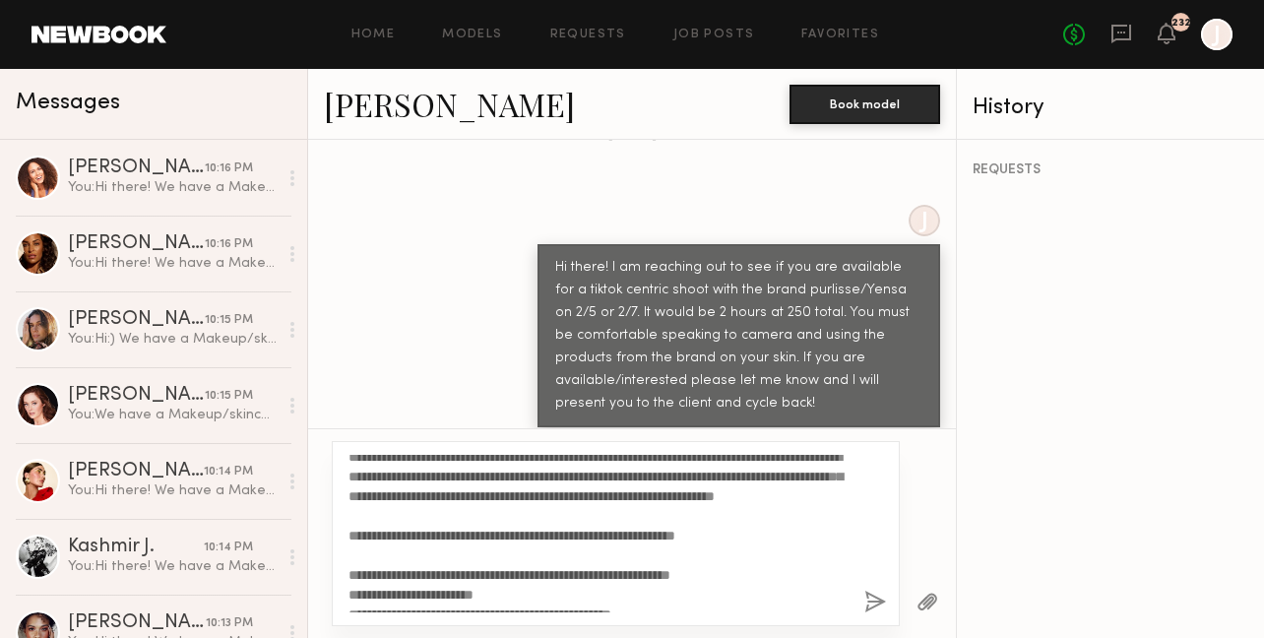
scroll to position [0, 0]
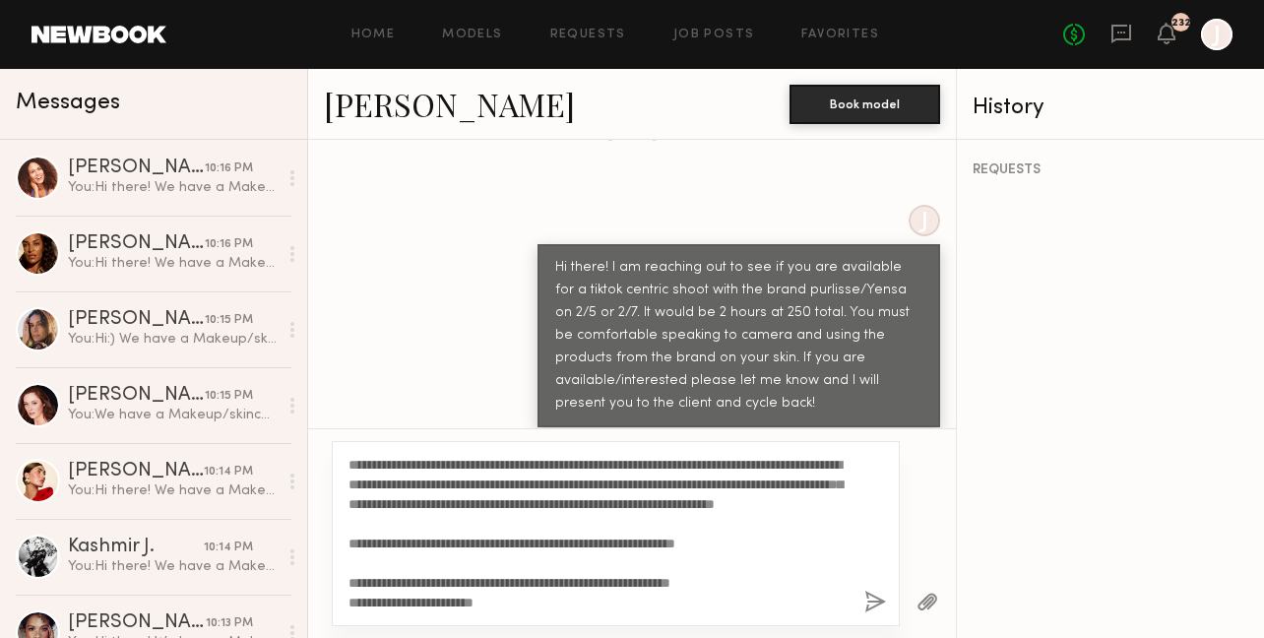
type textarea "**********"
click at [877, 599] on button "button" at bounding box center [875, 603] width 22 height 25
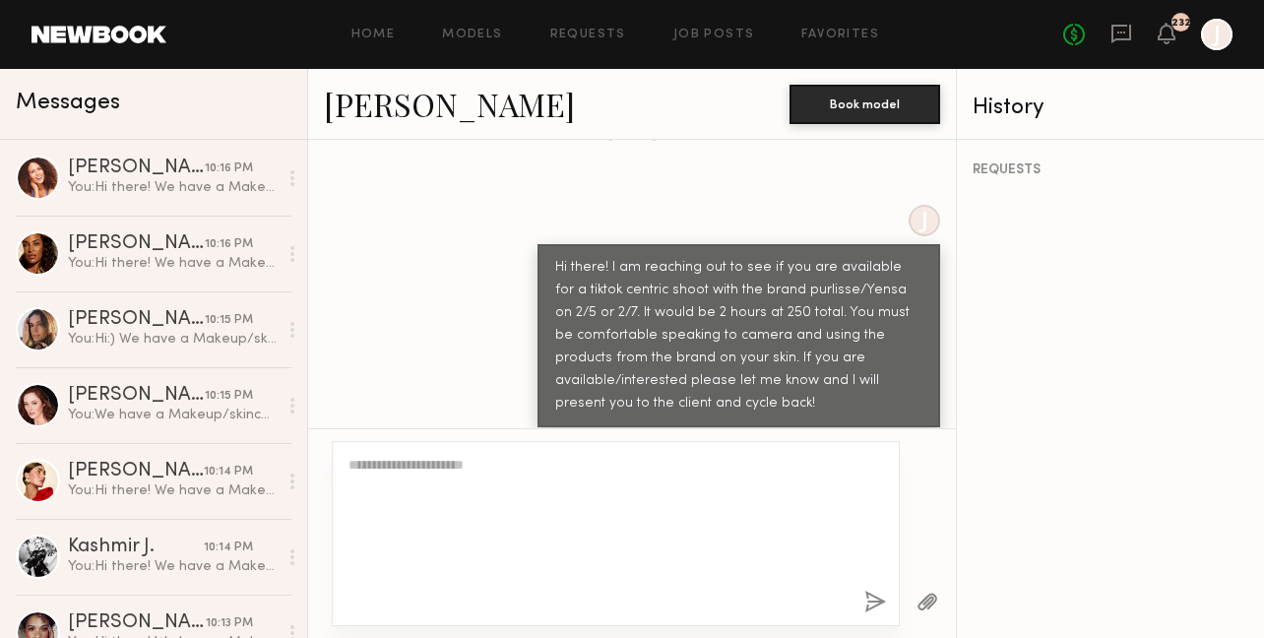
scroll to position [1868, 0]
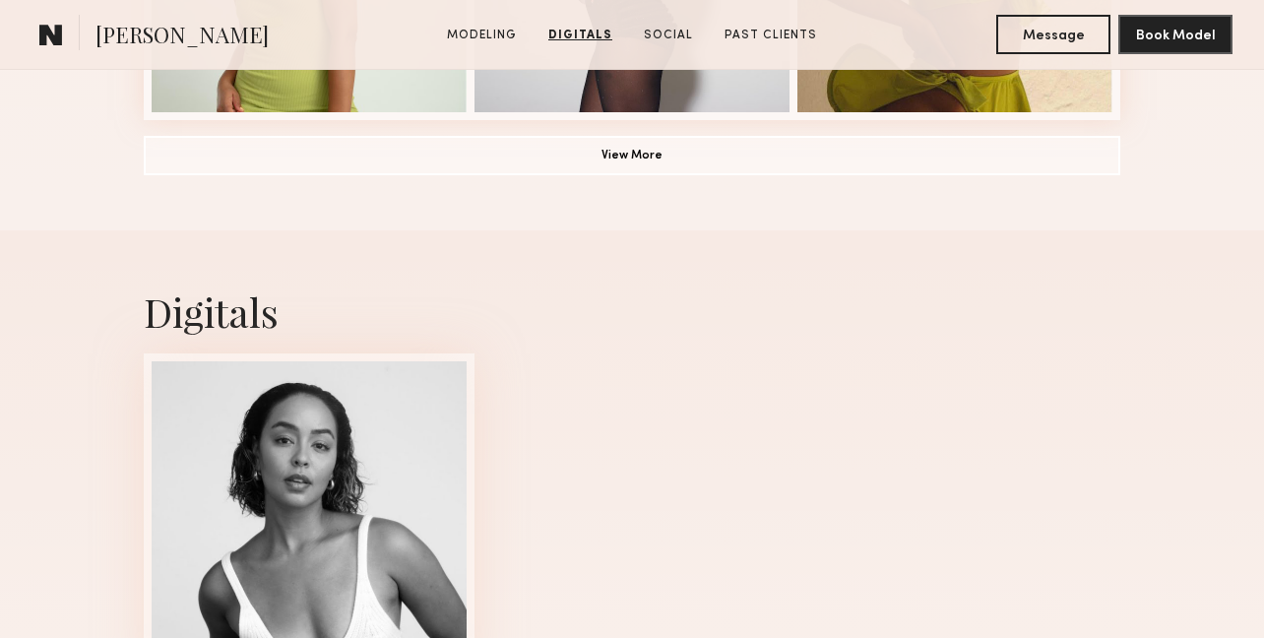
scroll to position [1552, 0]
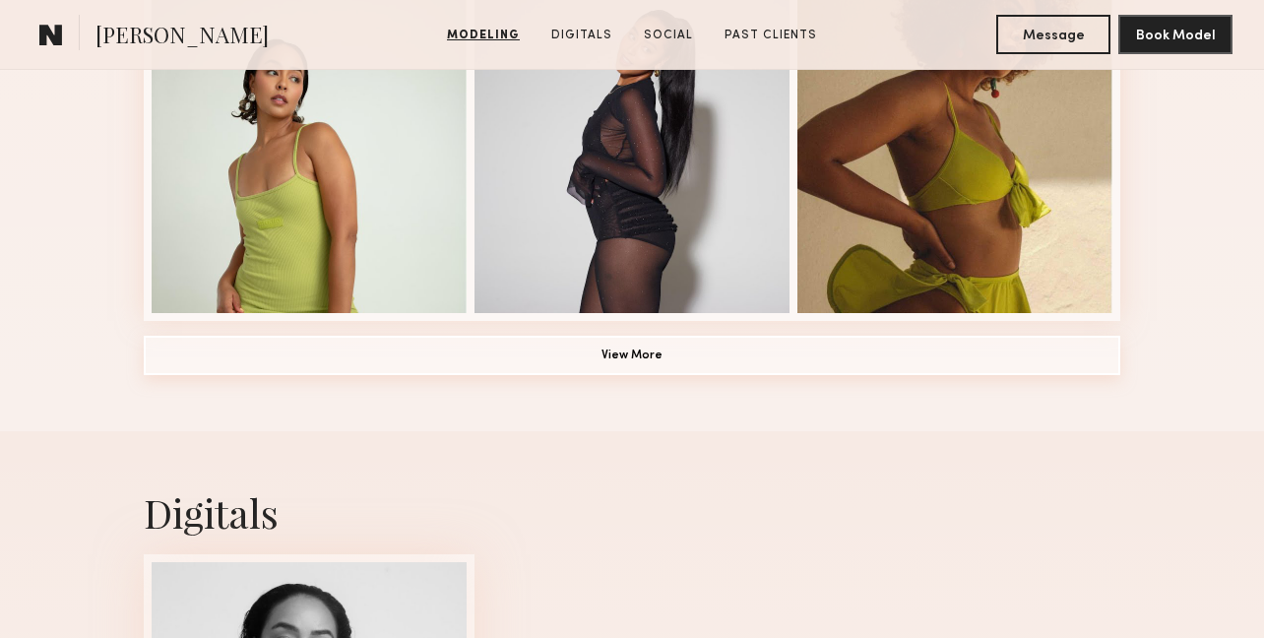
click at [819, 366] on button "View More" at bounding box center [632, 355] width 977 height 39
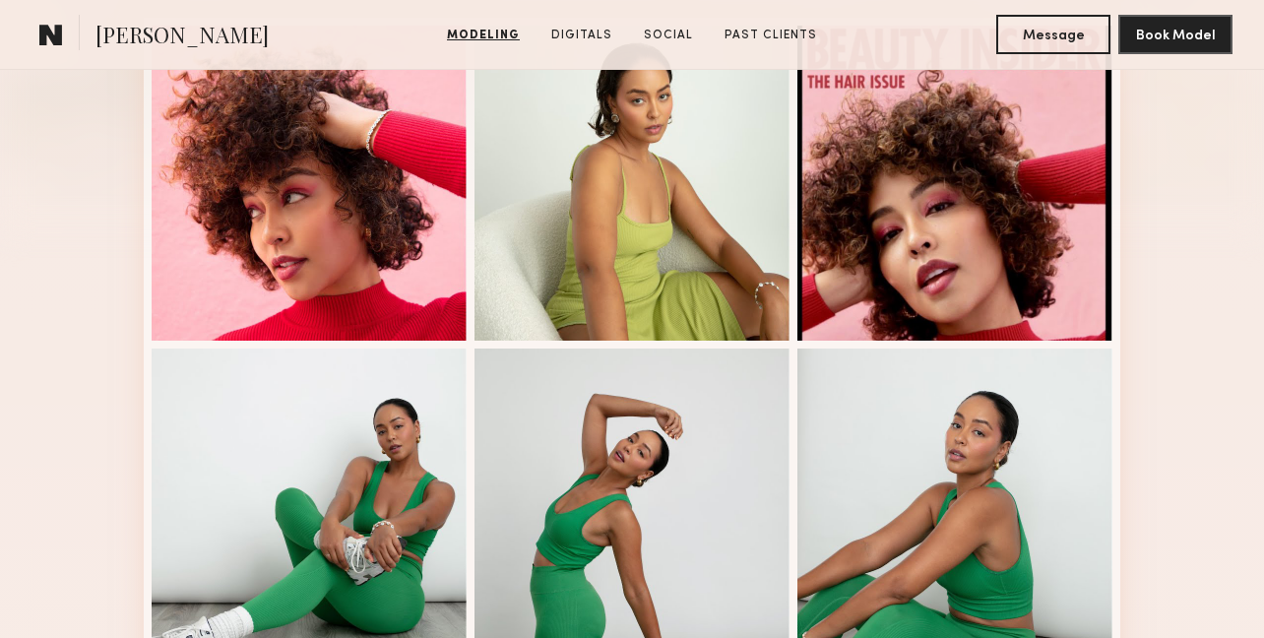
scroll to position [0, 0]
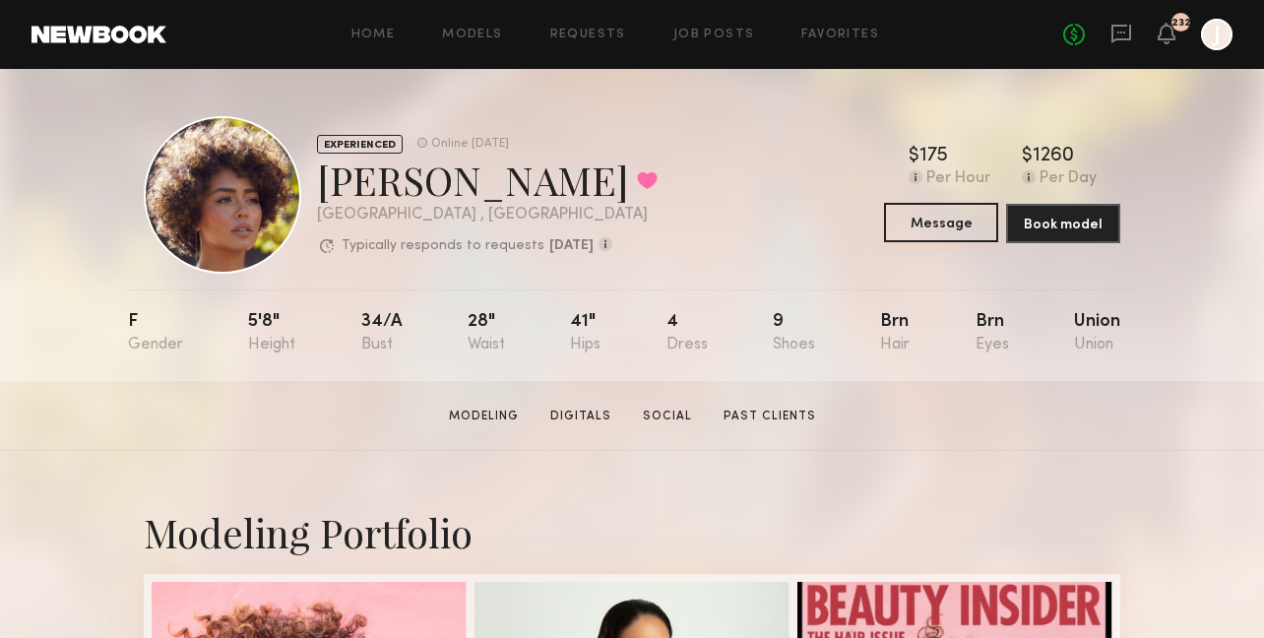
click at [903, 214] on button "Message" at bounding box center [941, 222] width 114 height 39
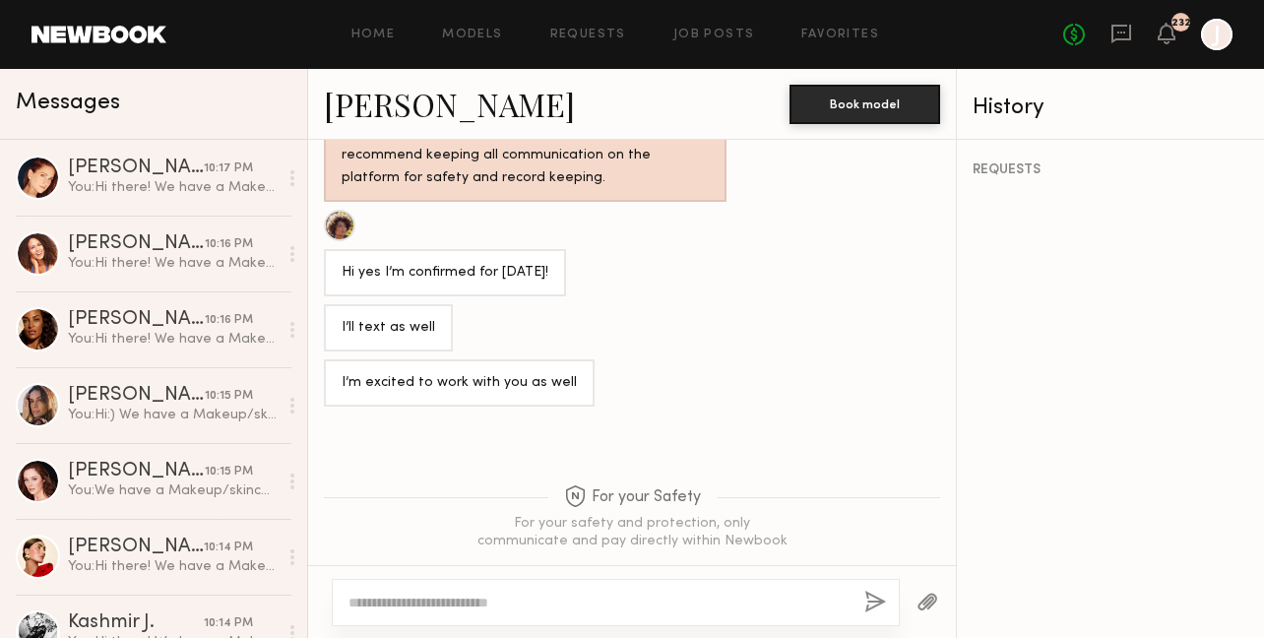
scroll to position [1249, 0]
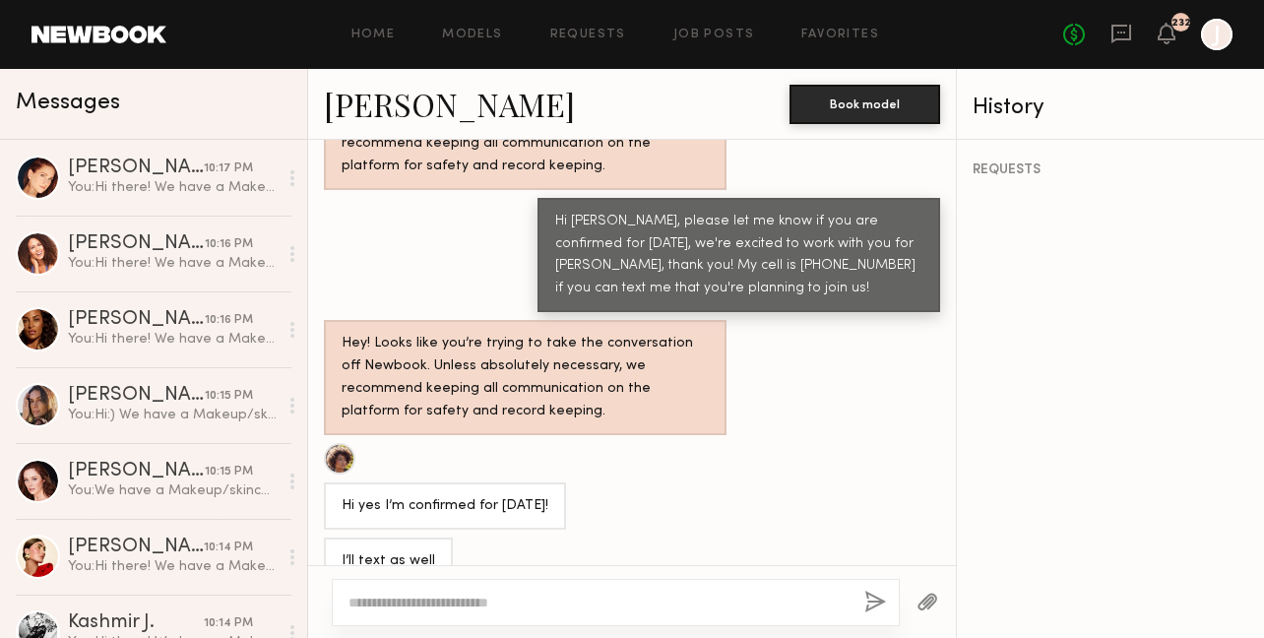
click at [497, 597] on textarea at bounding box center [598, 603] width 500 height 20
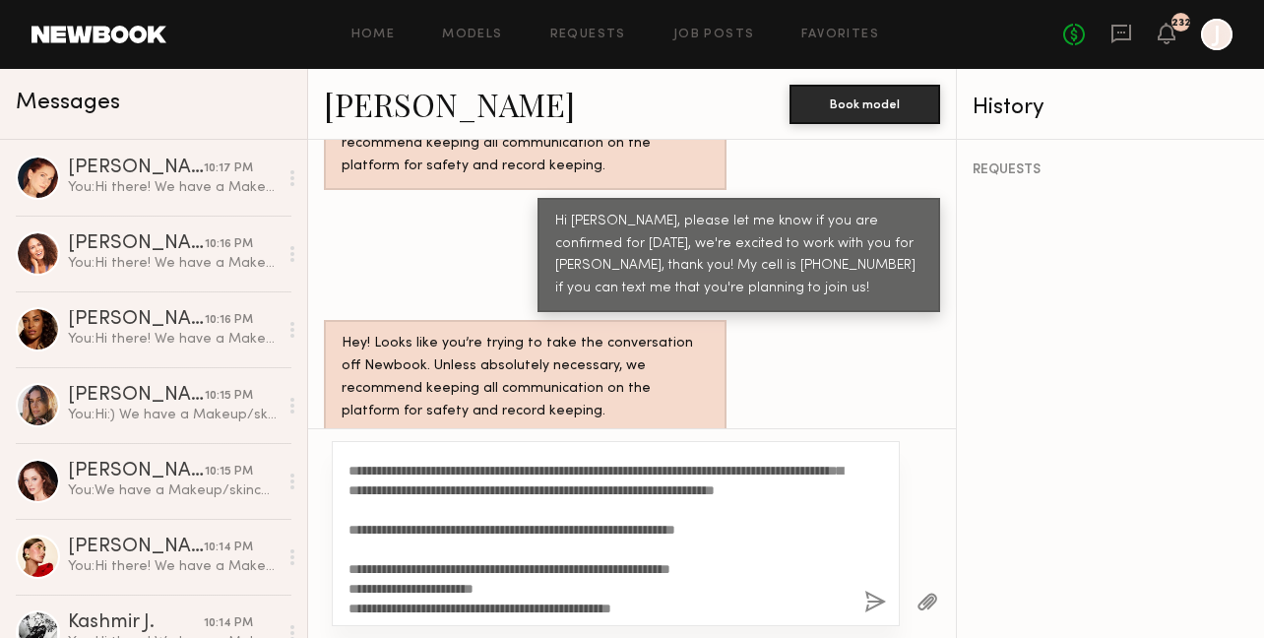
scroll to position [0, 0]
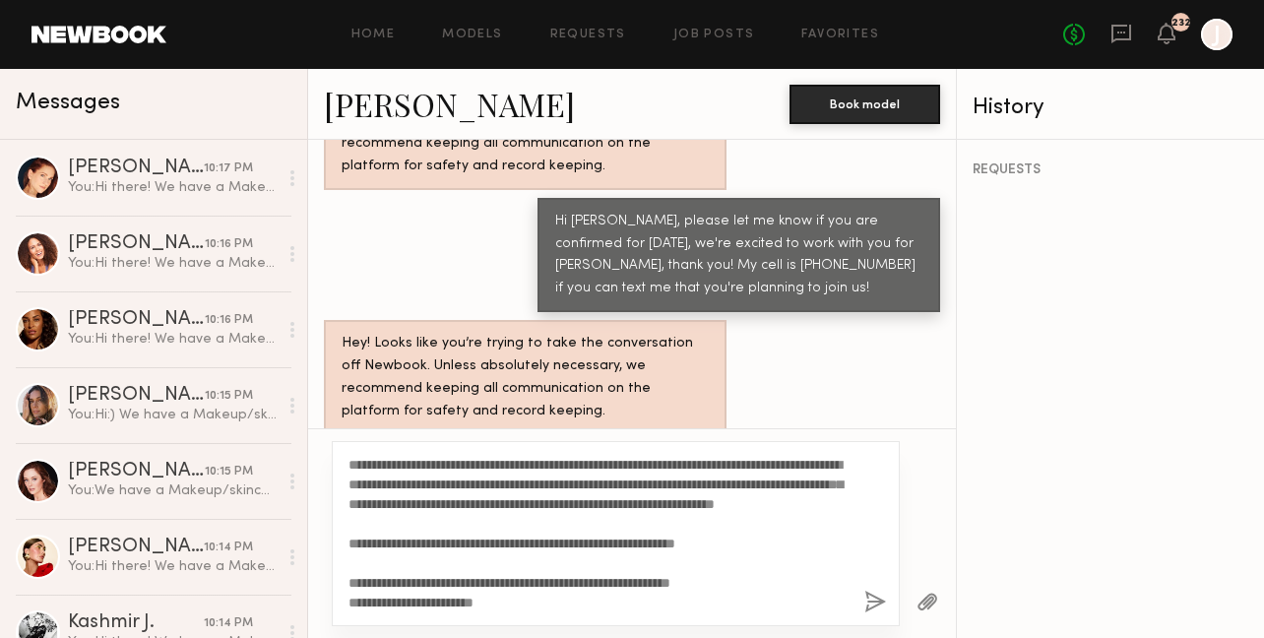
type textarea "**********"
click at [872, 603] on button "button" at bounding box center [875, 603] width 22 height 25
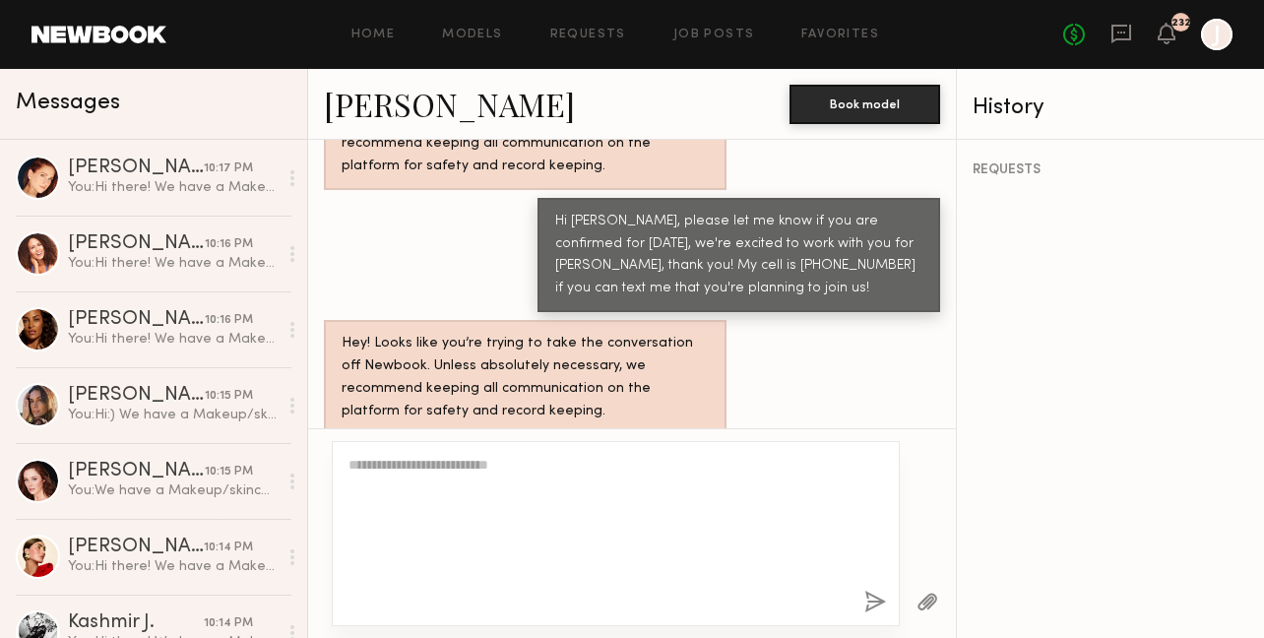
scroll to position [2266, 0]
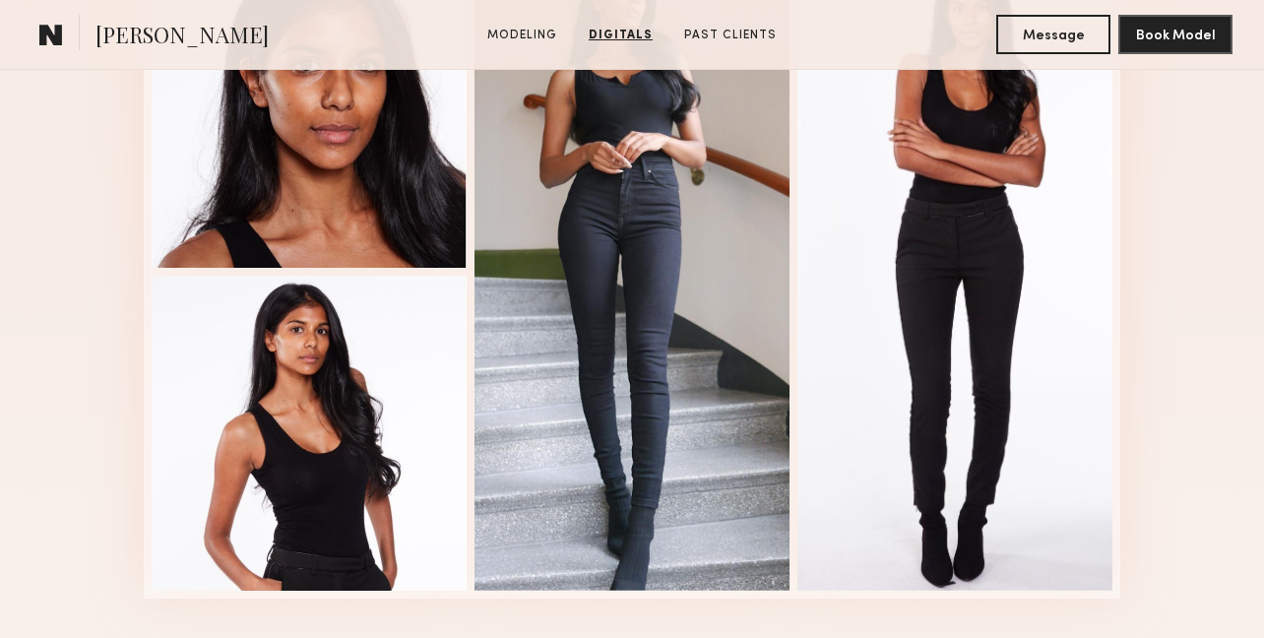
scroll to position [1775, 0]
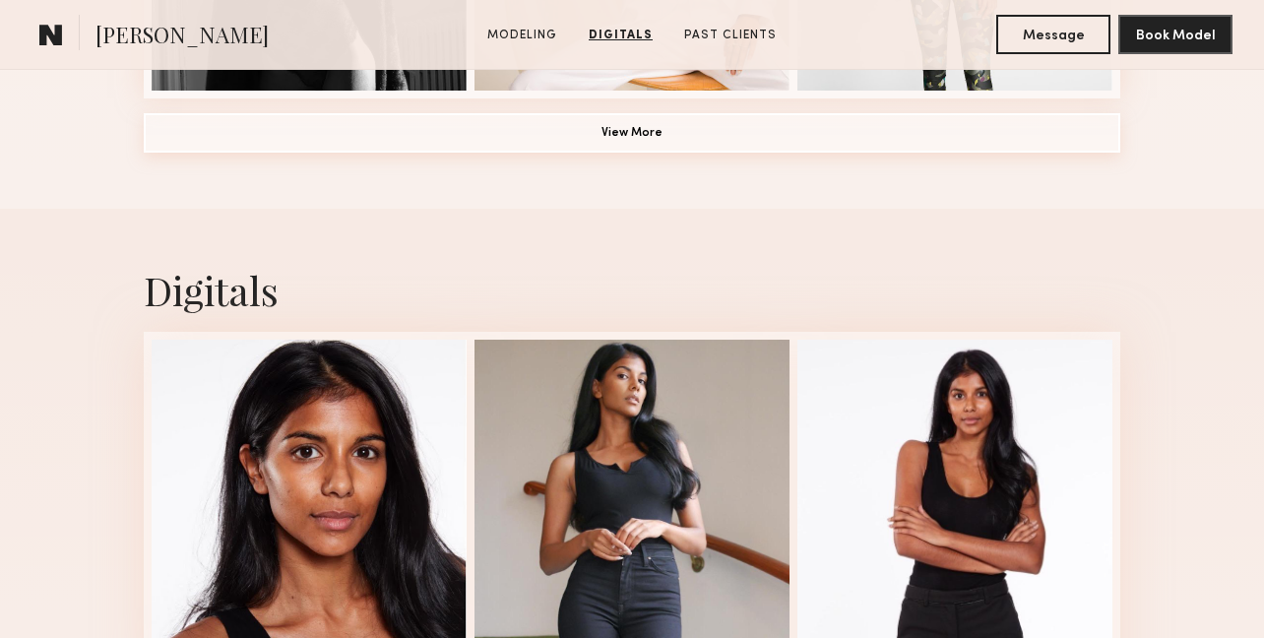
click at [757, 132] on button "View More" at bounding box center [632, 132] width 977 height 39
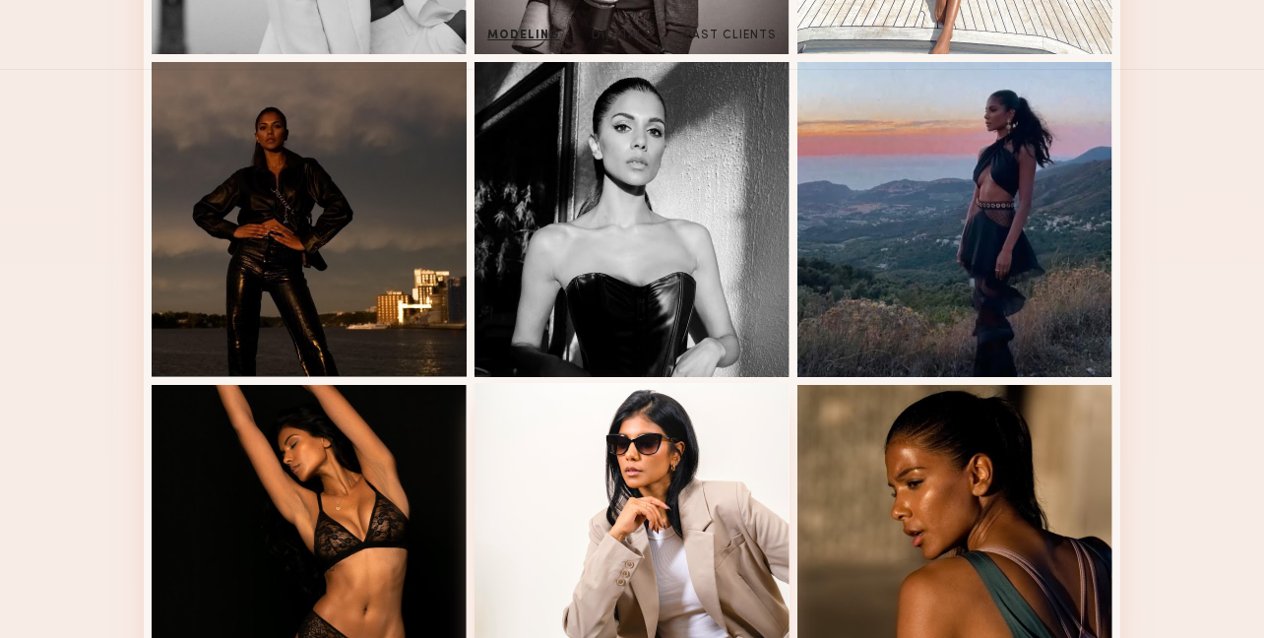
scroll to position [0, 0]
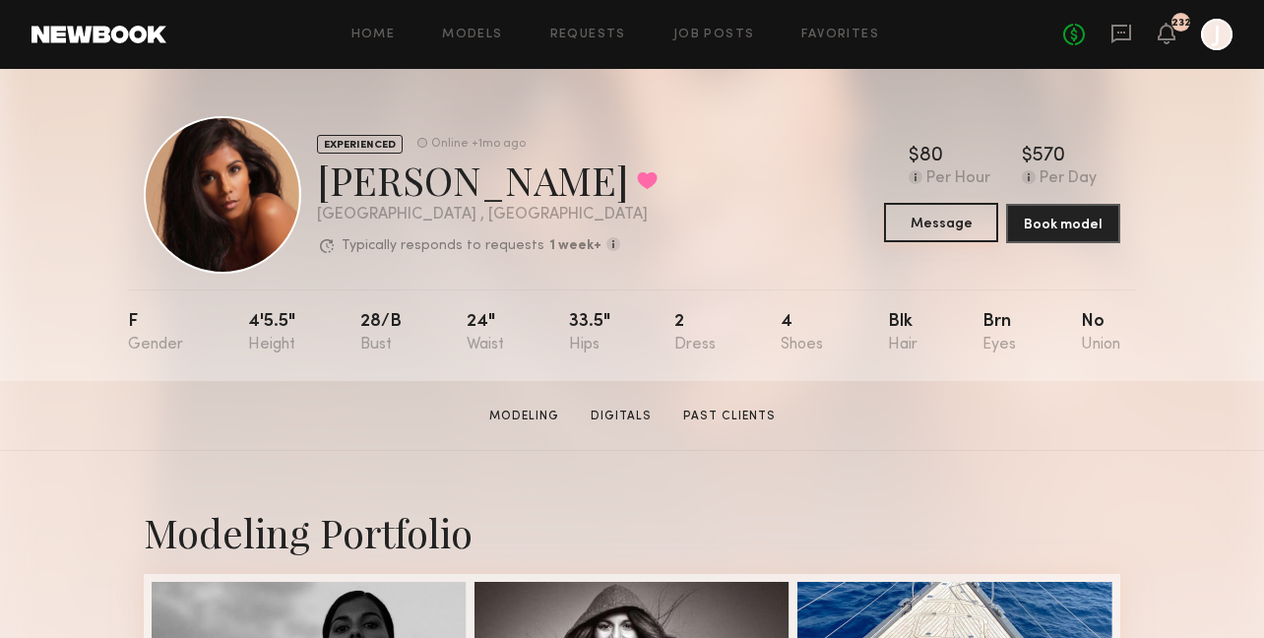
click at [914, 223] on button "Message" at bounding box center [941, 222] width 114 height 39
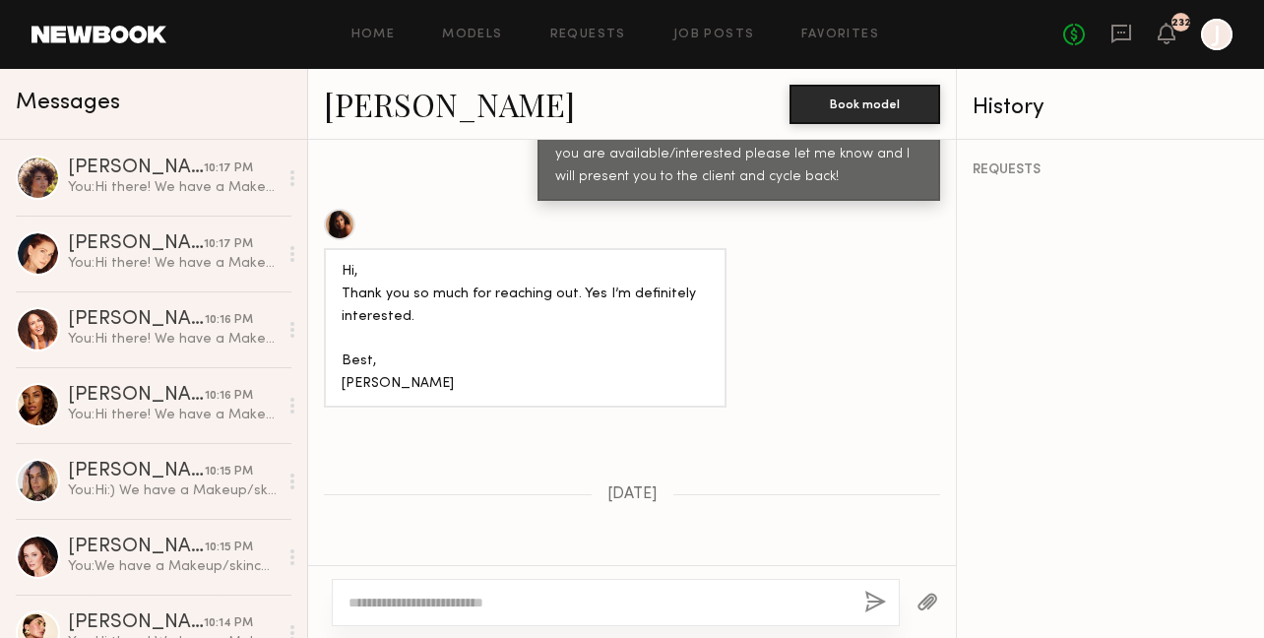
scroll to position [941, 0]
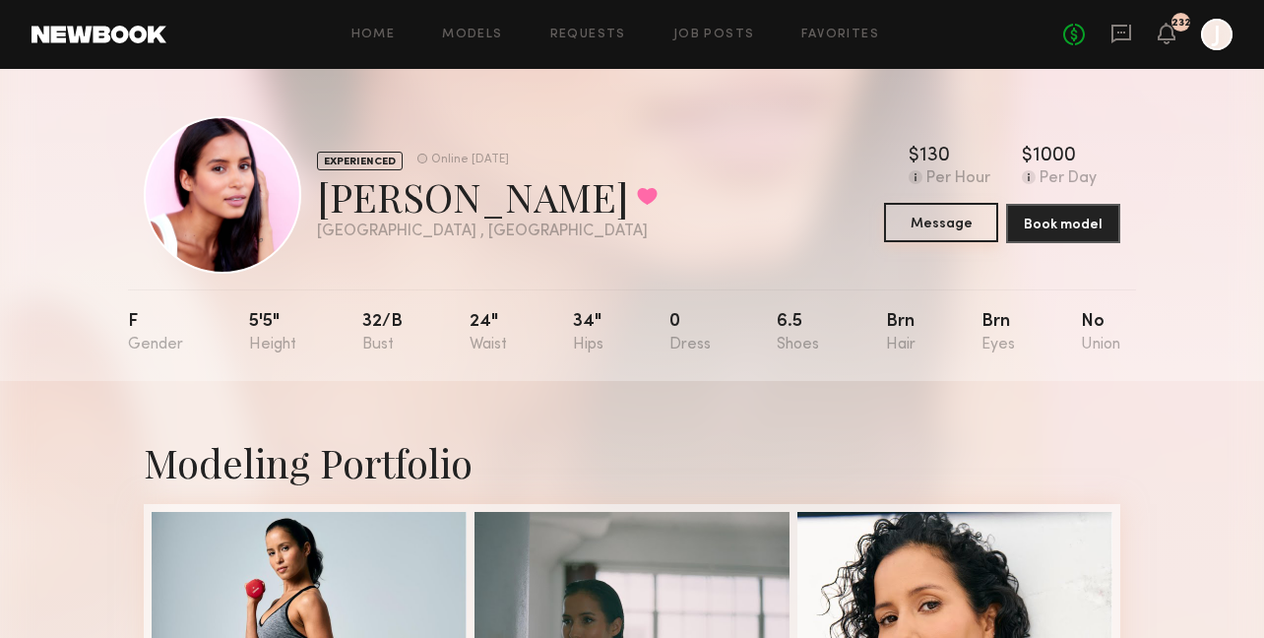
click at [928, 232] on button "Message" at bounding box center [941, 222] width 114 height 39
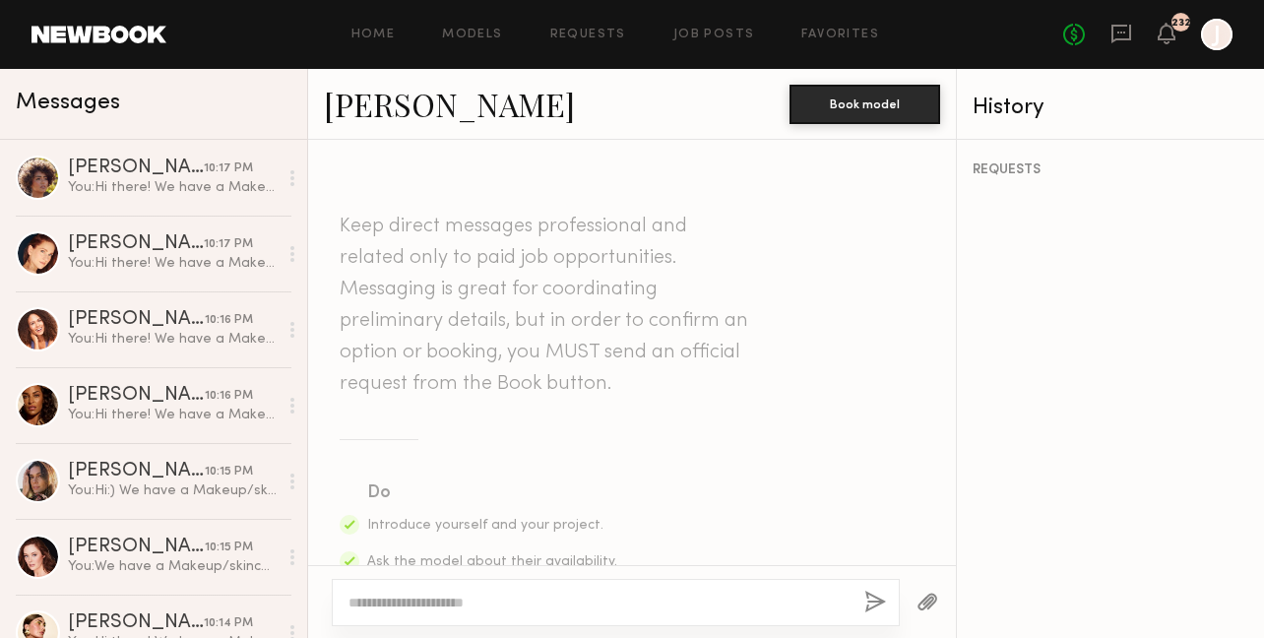
click at [581, 597] on textarea at bounding box center [598, 603] width 500 height 20
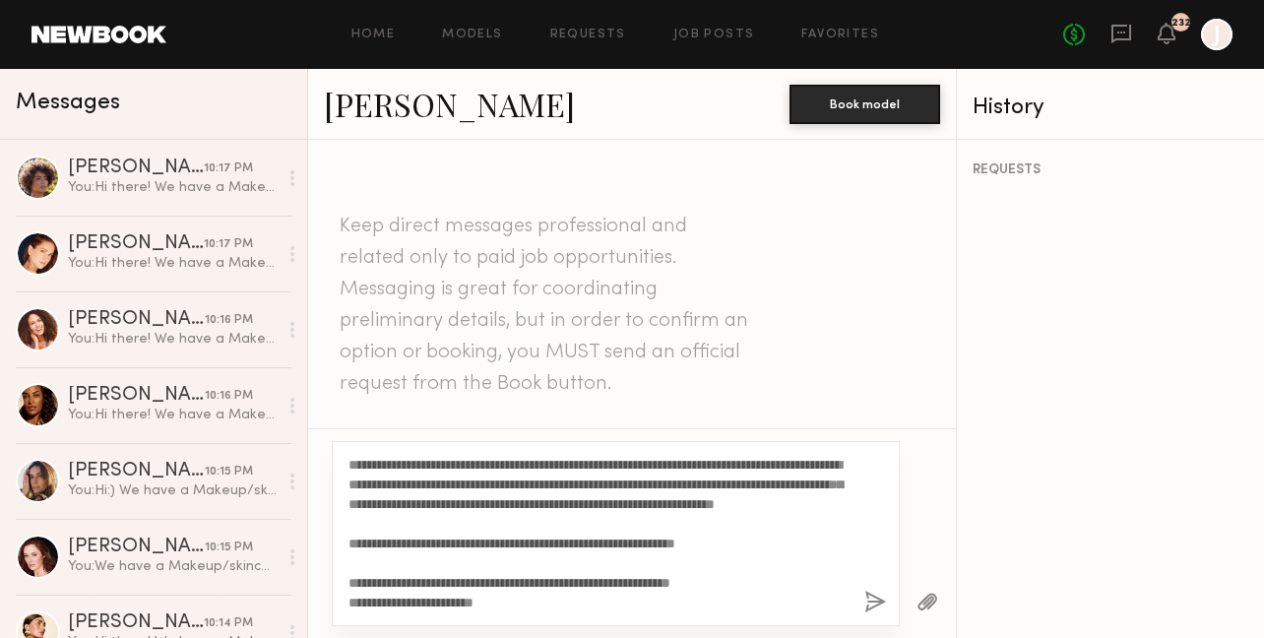
type textarea "**********"
click at [870, 600] on button "button" at bounding box center [875, 603] width 22 height 25
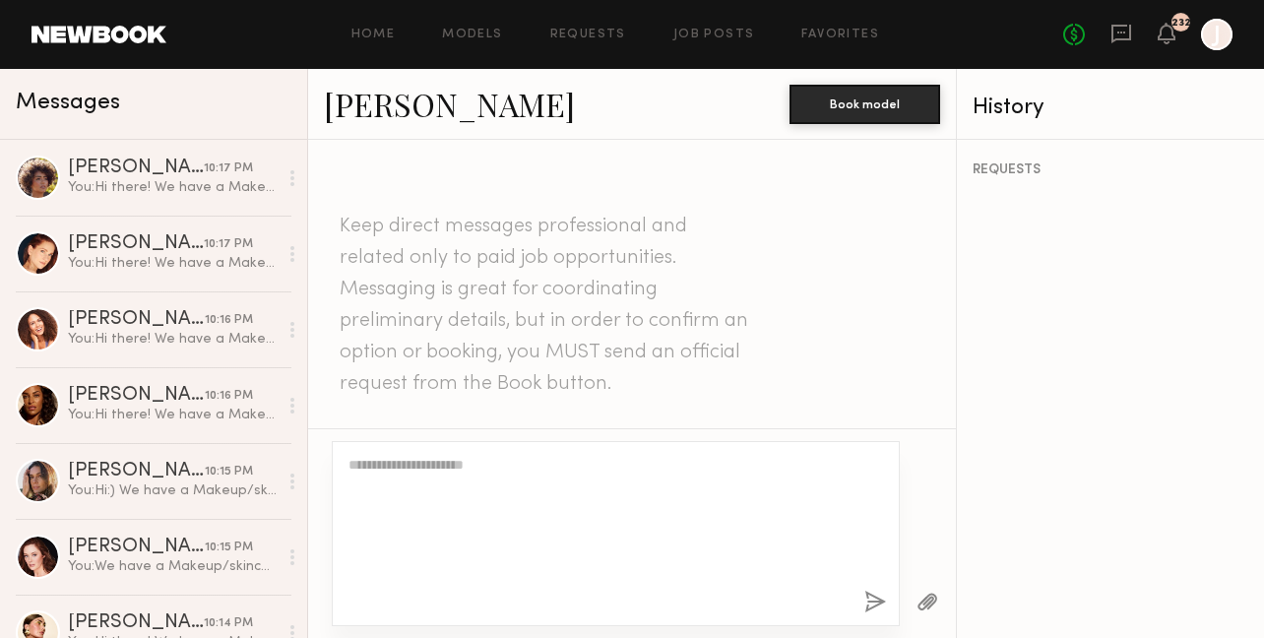
scroll to position [1036, 0]
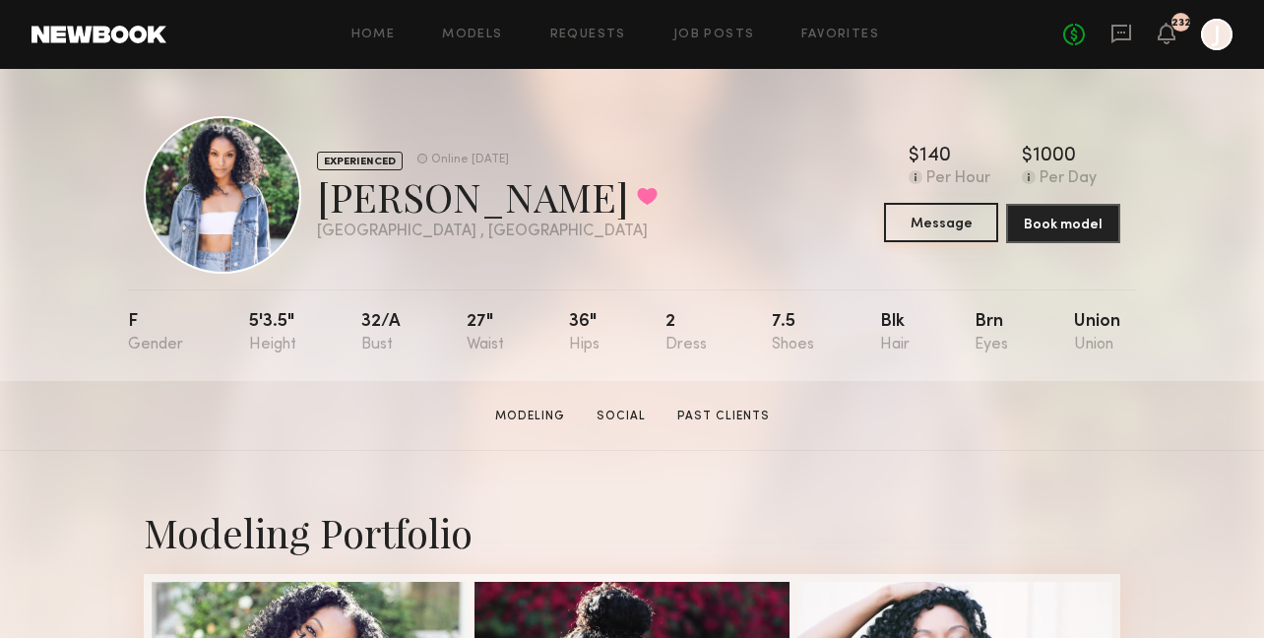
click at [923, 221] on button "Message" at bounding box center [941, 222] width 114 height 39
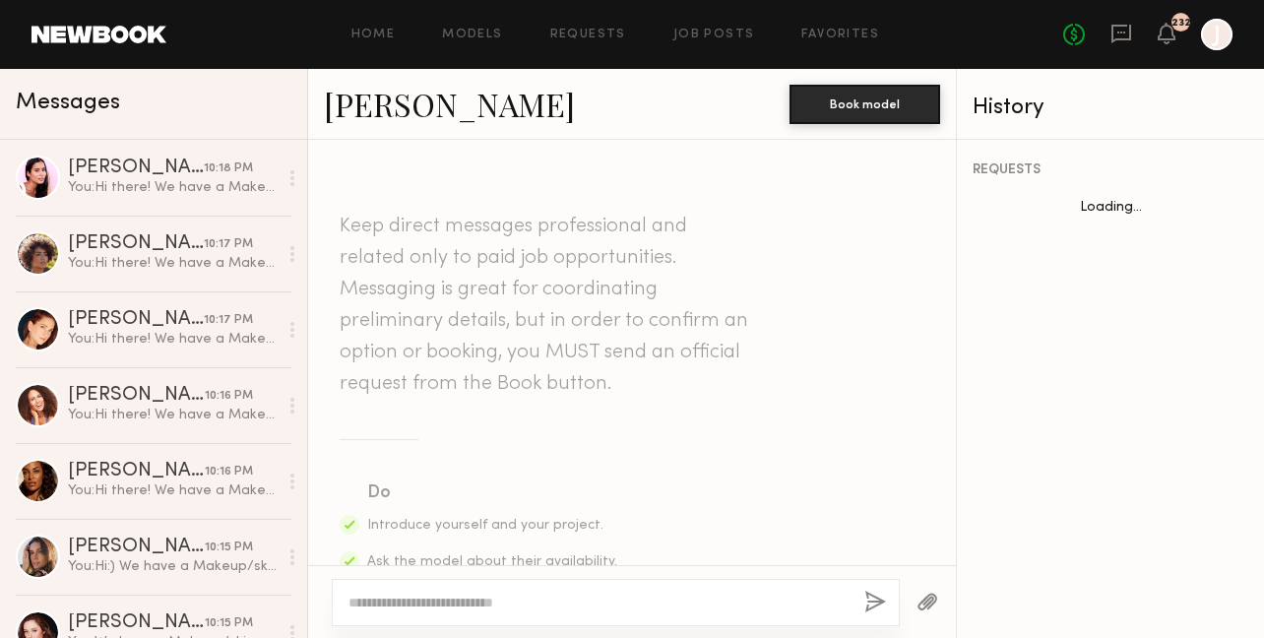
scroll to position [2968, 0]
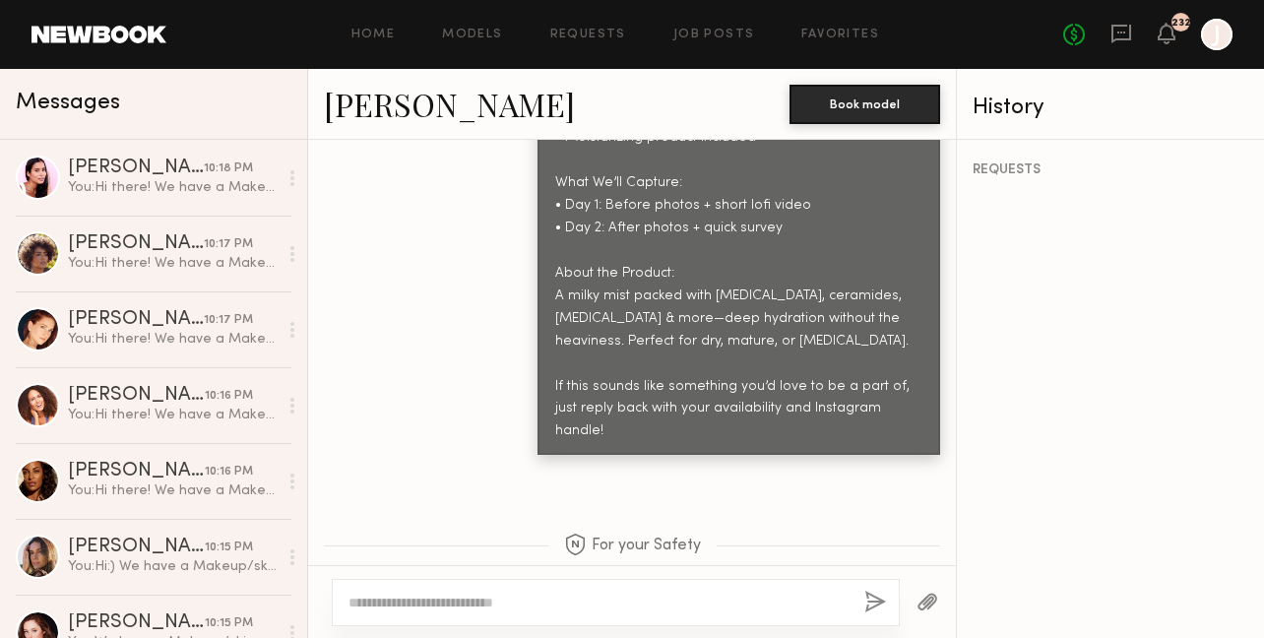
click at [517, 601] on textarea at bounding box center [598, 603] width 500 height 20
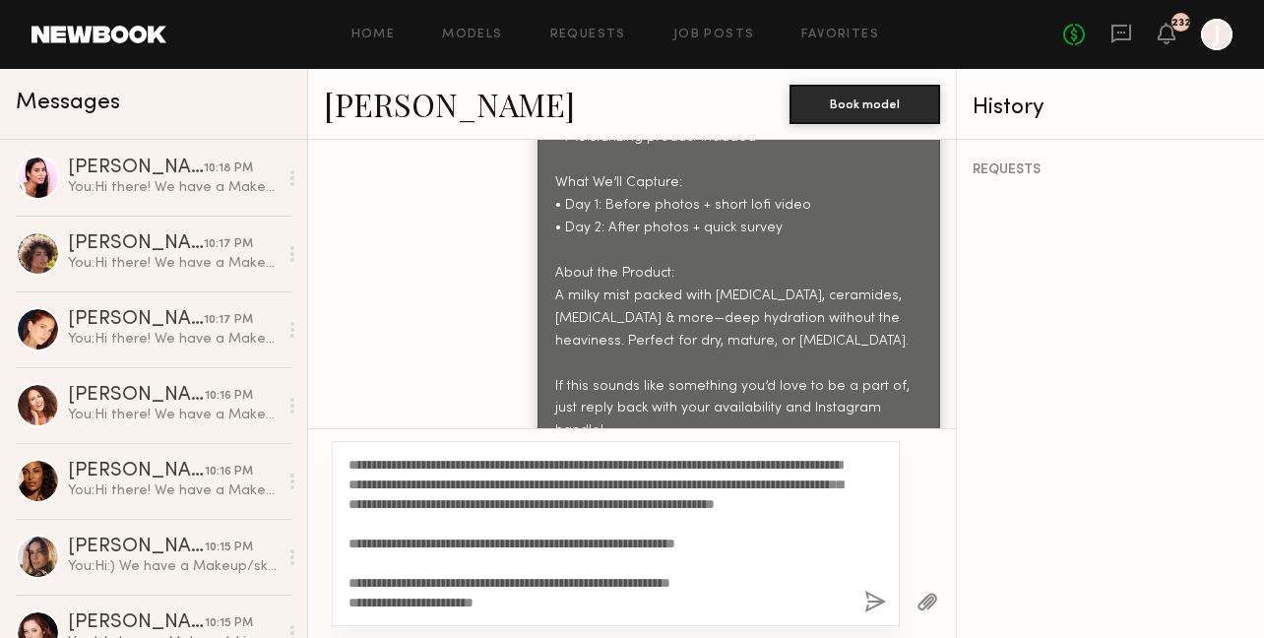
scroll to position [2969, 0]
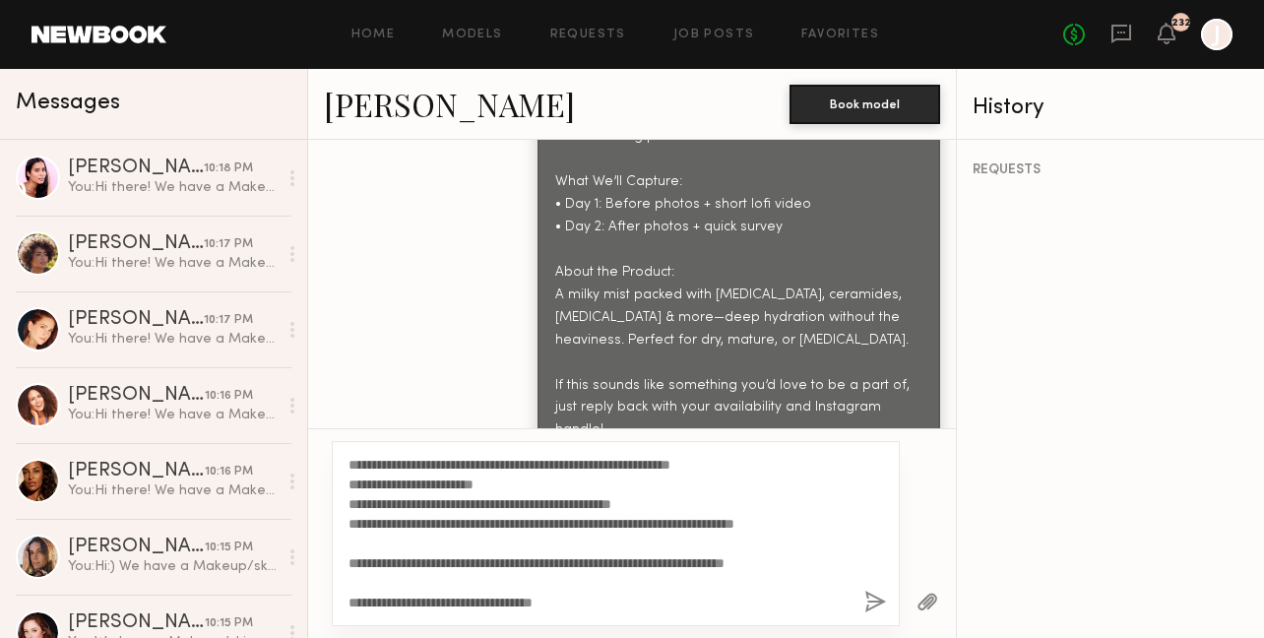
type textarea "**********"
click at [867, 602] on button "button" at bounding box center [875, 603] width 22 height 25
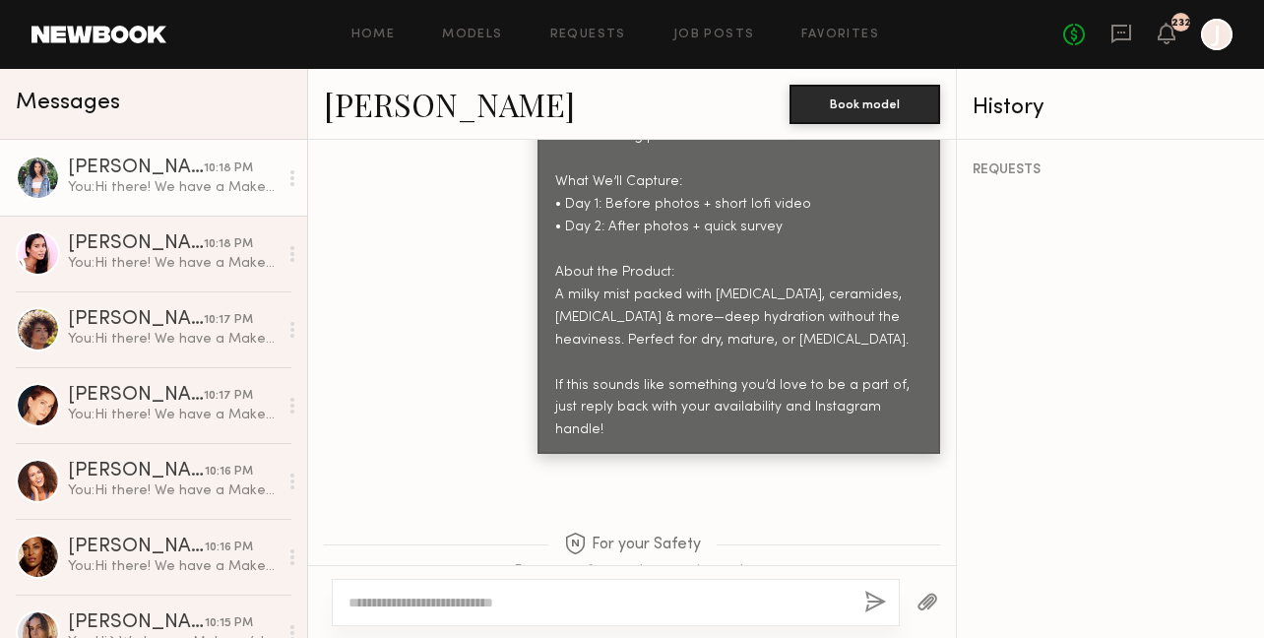
scroll to position [0, 0]
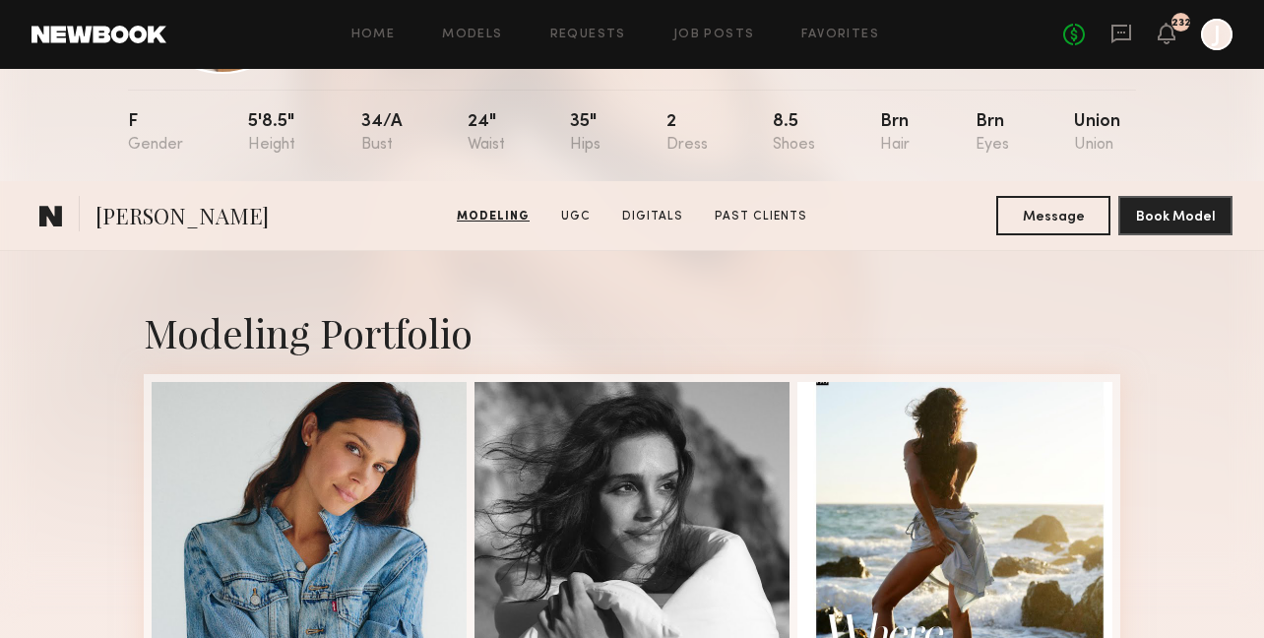
scroll to position [129, 0]
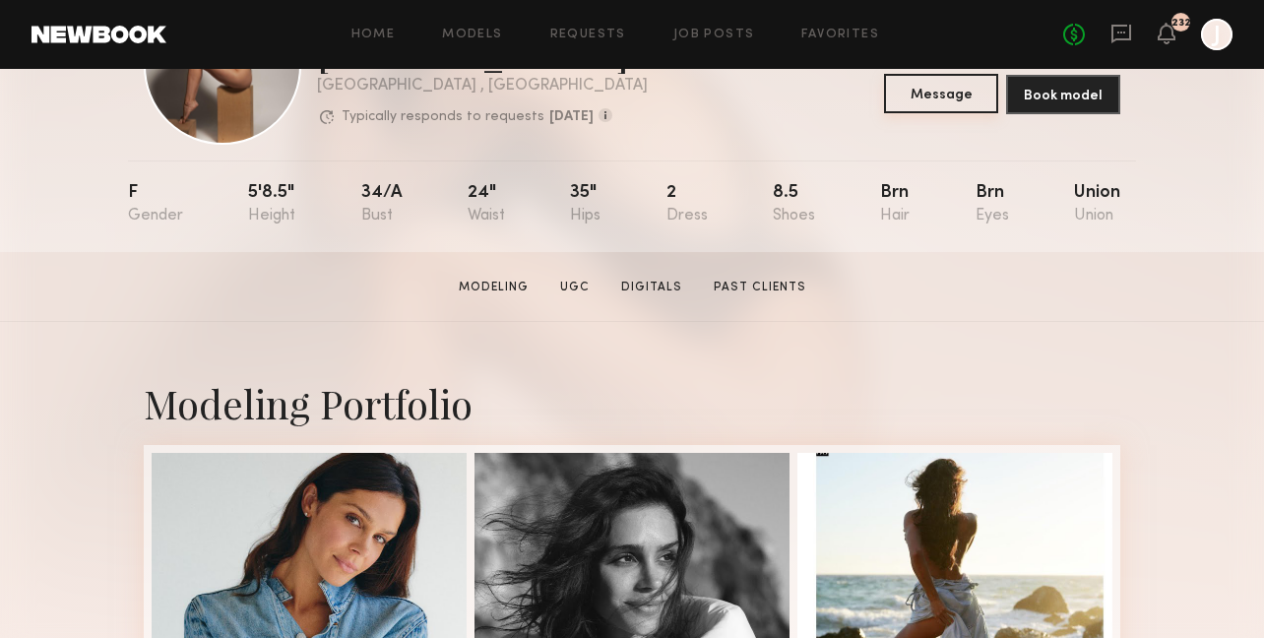
click at [943, 105] on button "Message" at bounding box center [941, 93] width 114 height 39
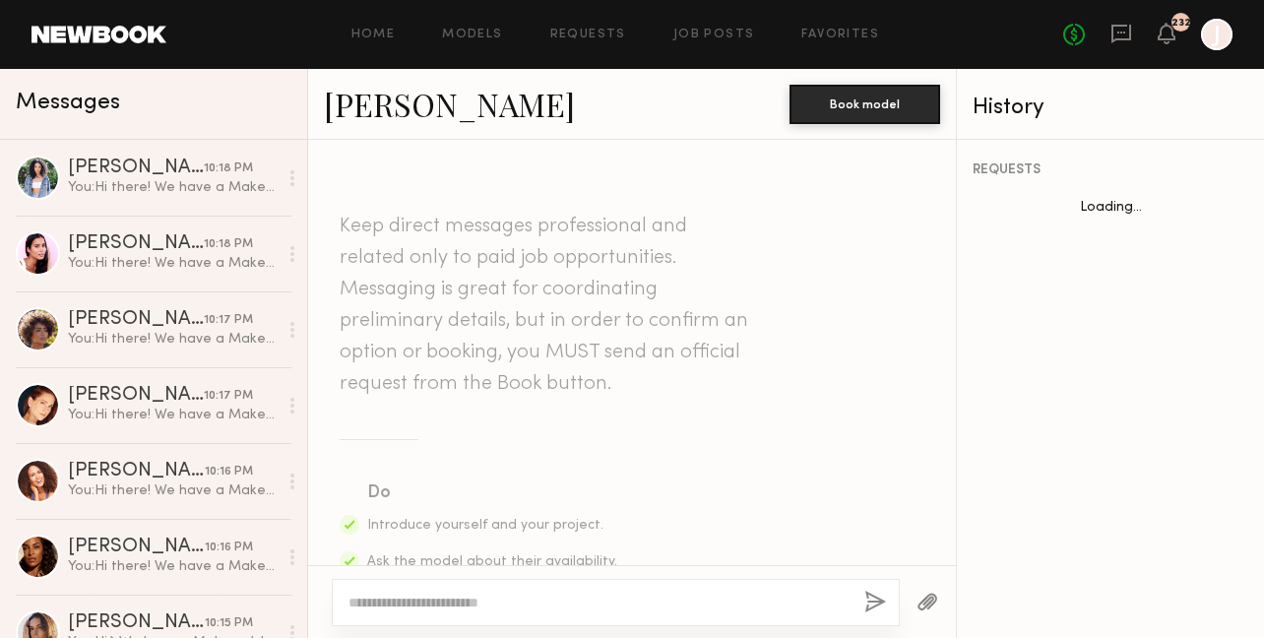
scroll to position [1429, 0]
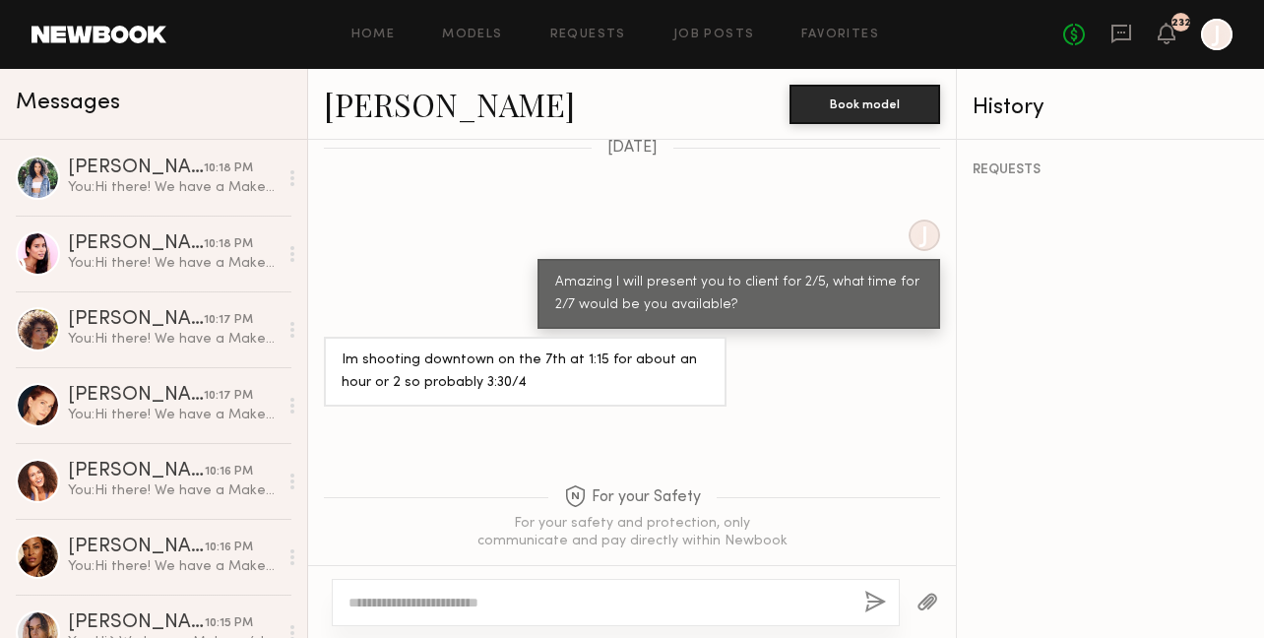
click at [598, 603] on textarea at bounding box center [598, 603] width 500 height 20
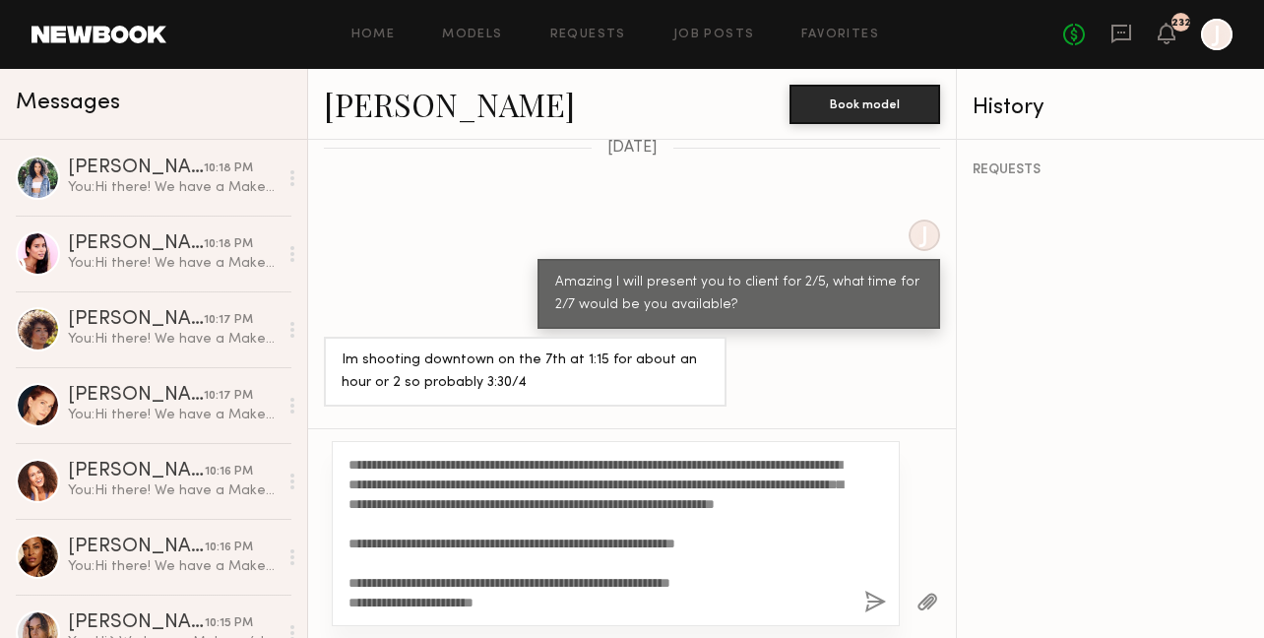
scroll to position [155, 0]
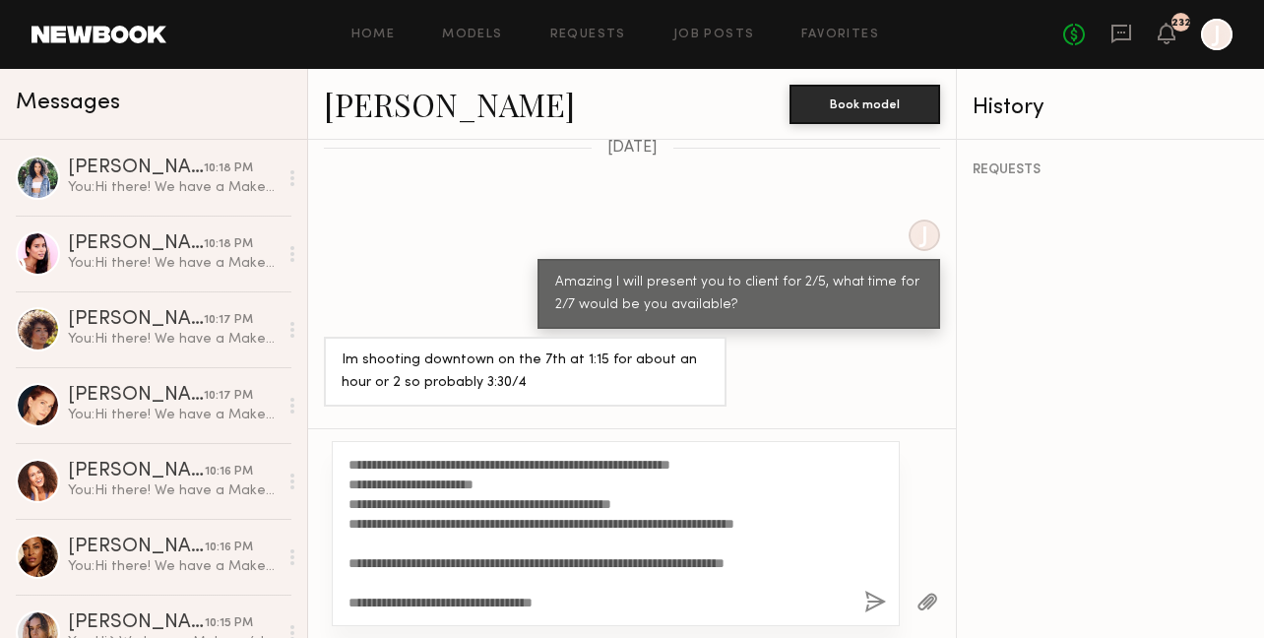
type textarea "**********"
click at [871, 604] on button "button" at bounding box center [875, 603] width 22 height 25
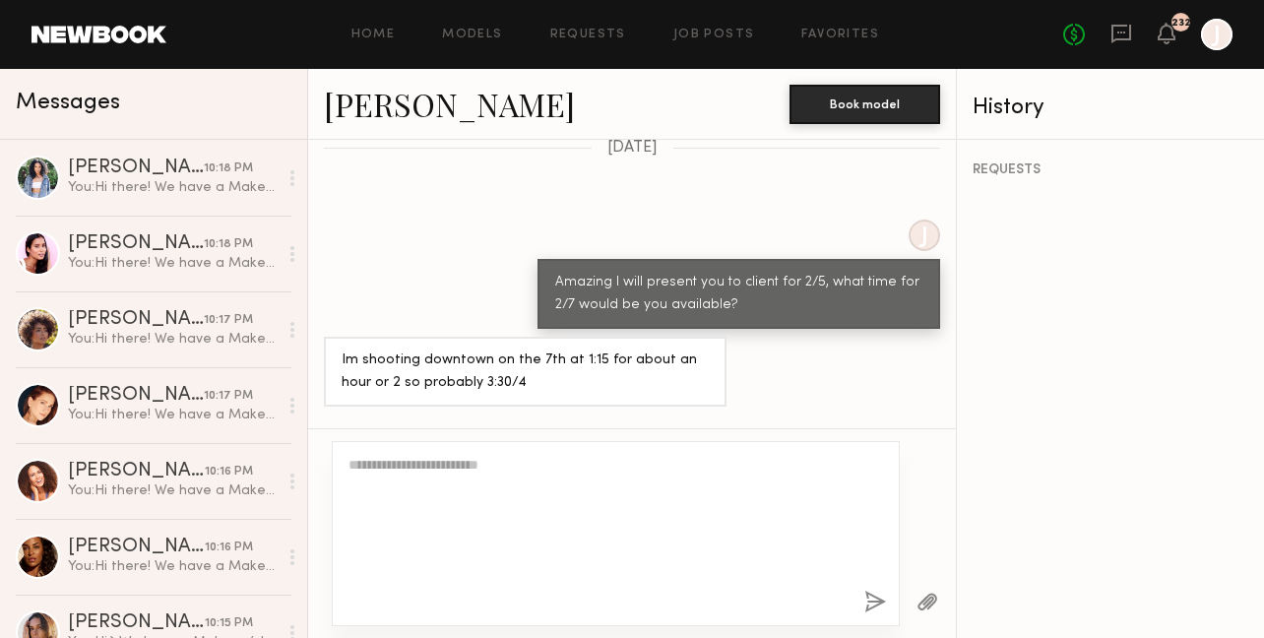
scroll to position [0, 0]
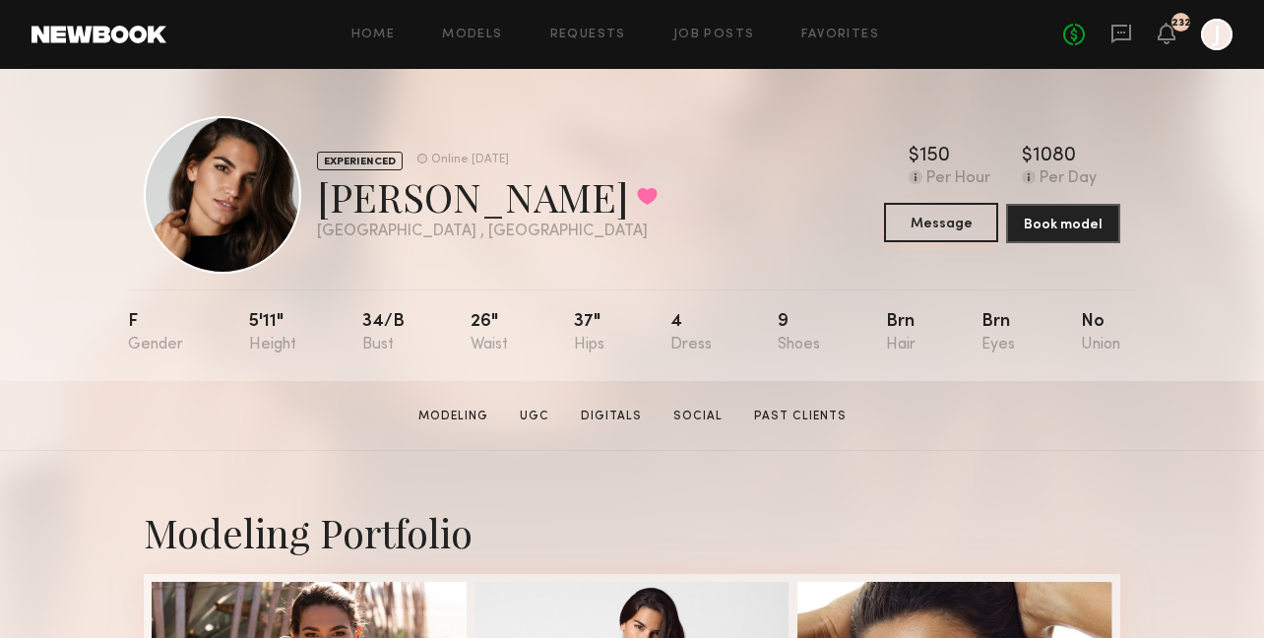
click at [907, 223] on button "Message" at bounding box center [941, 222] width 114 height 39
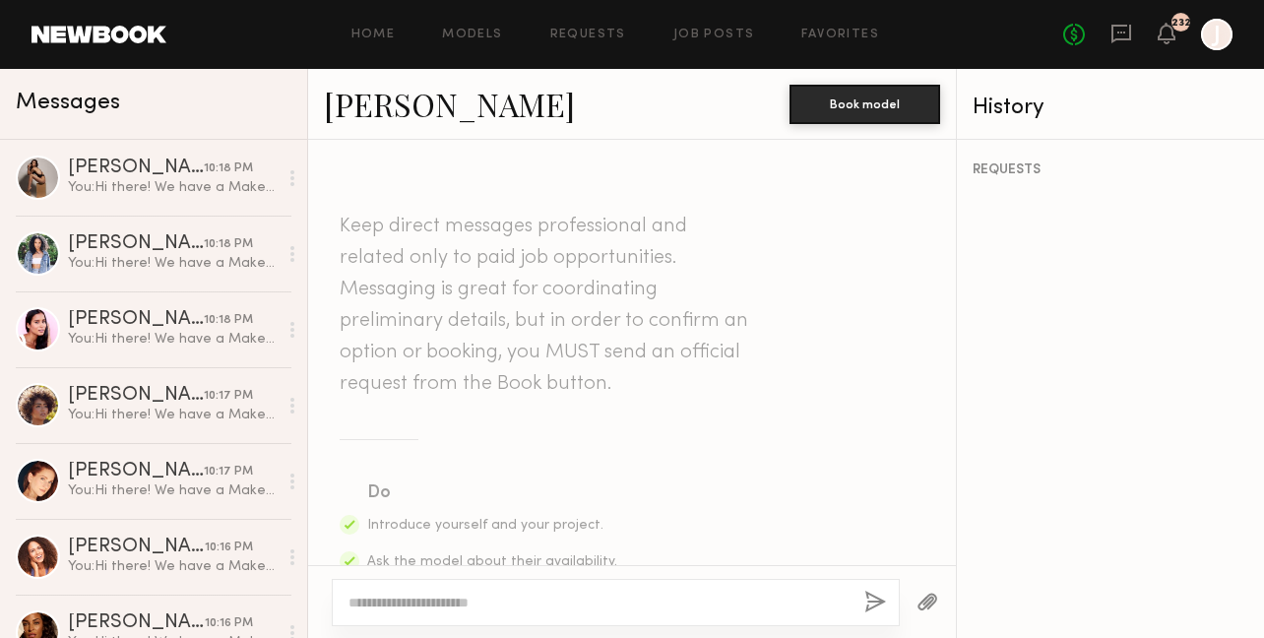
click at [625, 602] on textarea at bounding box center [598, 603] width 500 height 20
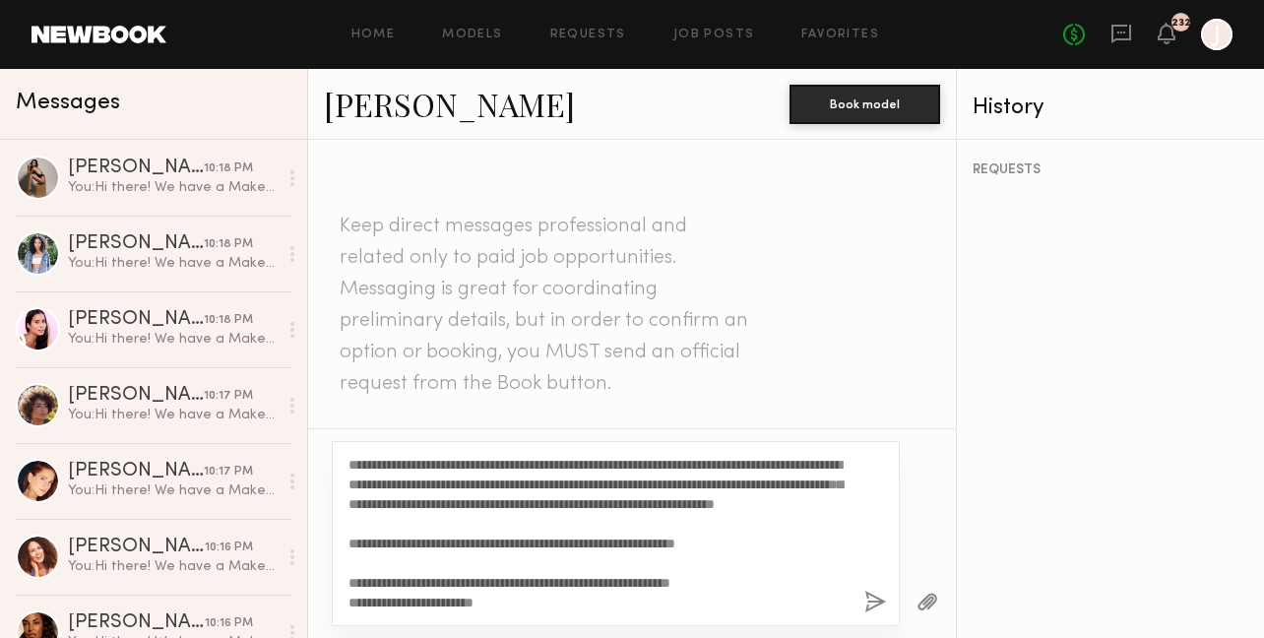
scroll to position [155, 0]
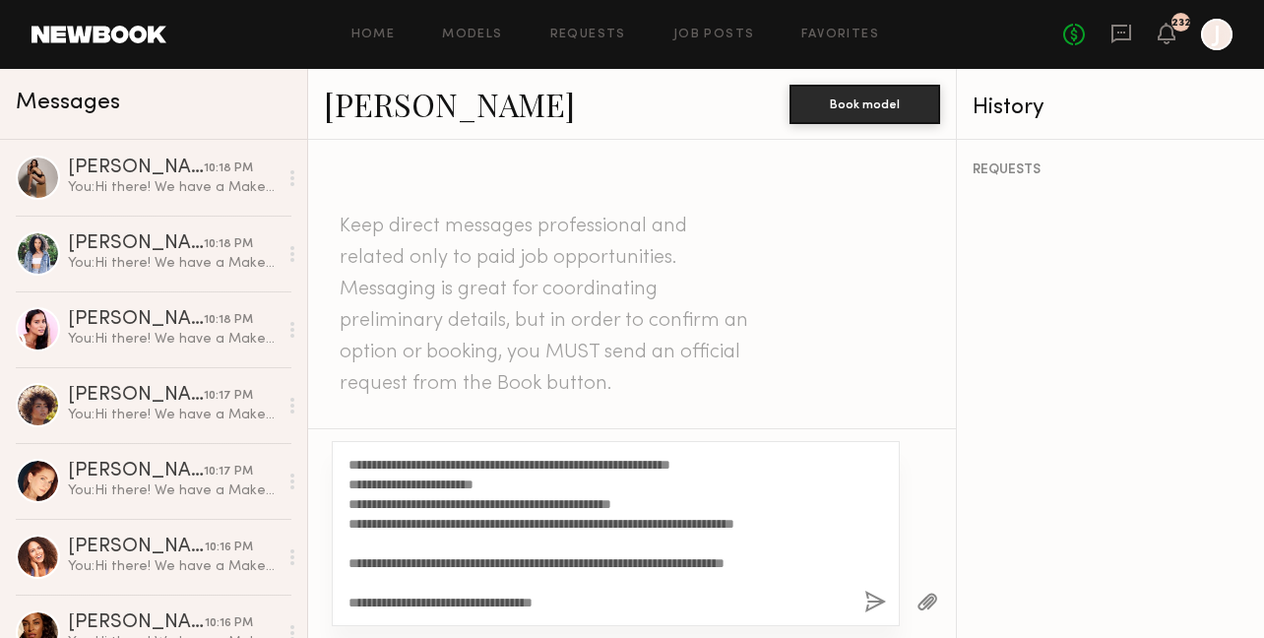
type textarea "**********"
click at [875, 592] on button "button" at bounding box center [875, 603] width 22 height 25
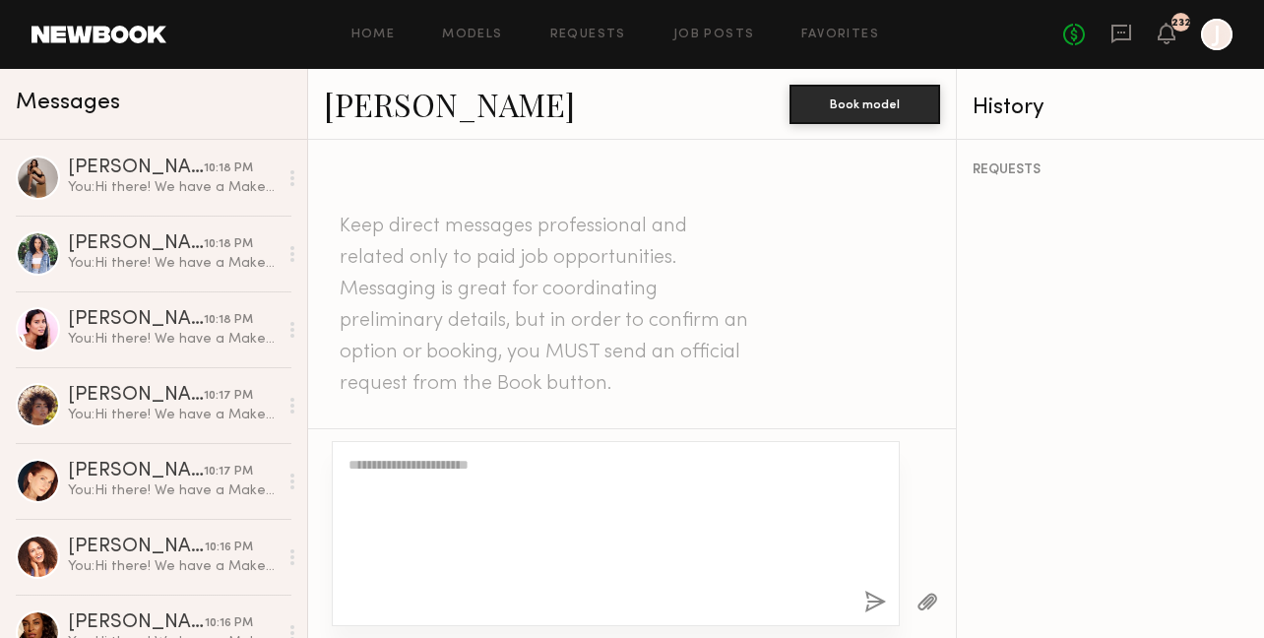
scroll to position [0, 0]
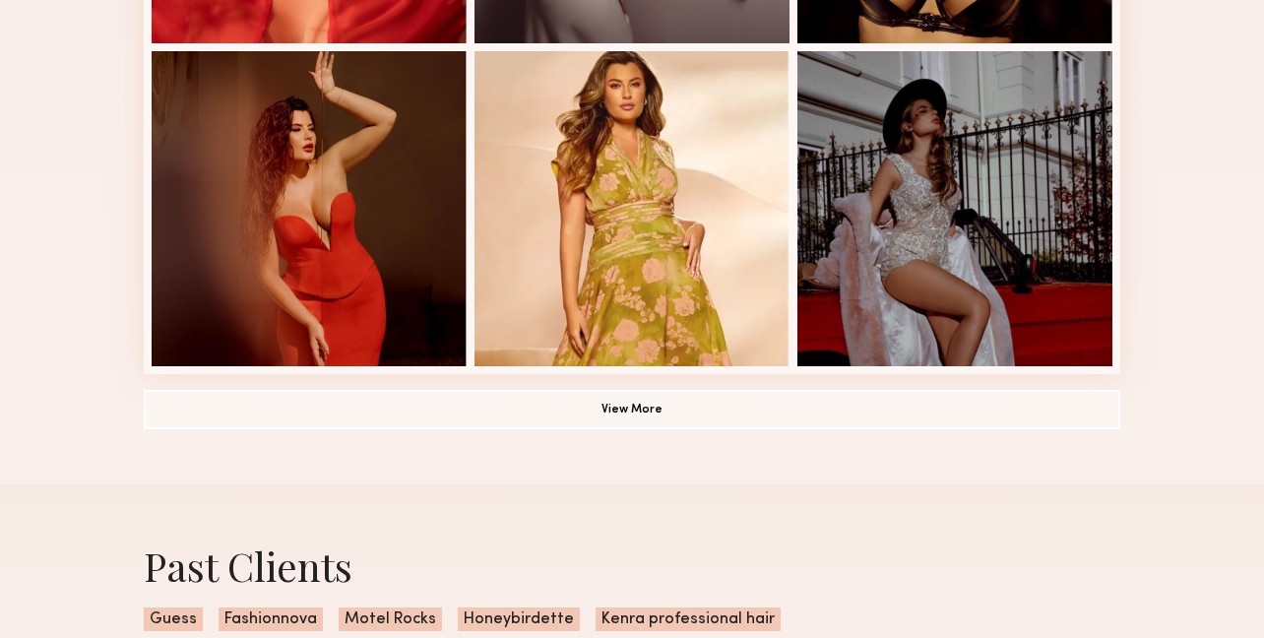
scroll to position [1686, 0]
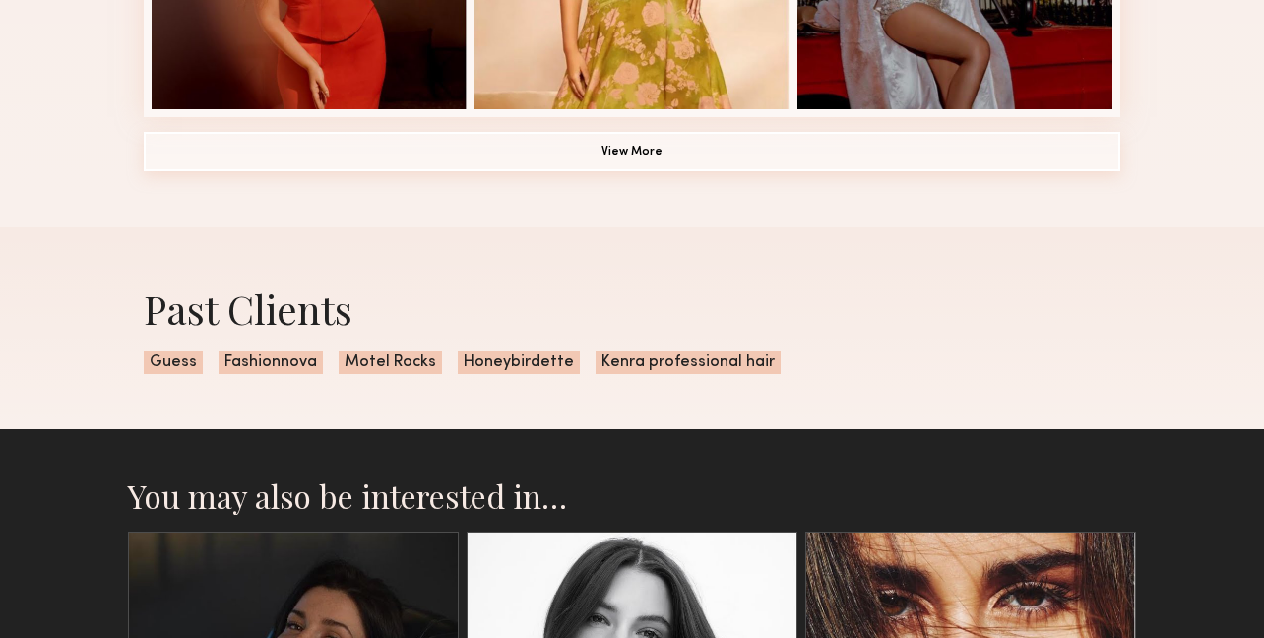
click at [785, 158] on button "View More" at bounding box center [632, 151] width 977 height 39
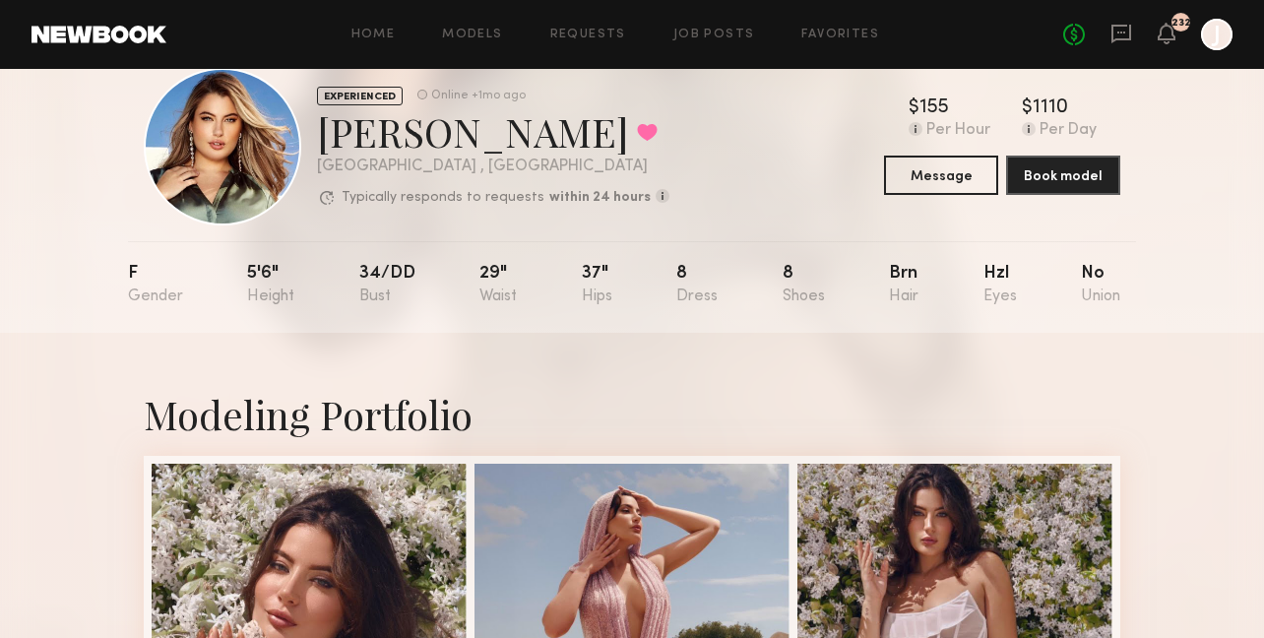
scroll to position [34, 0]
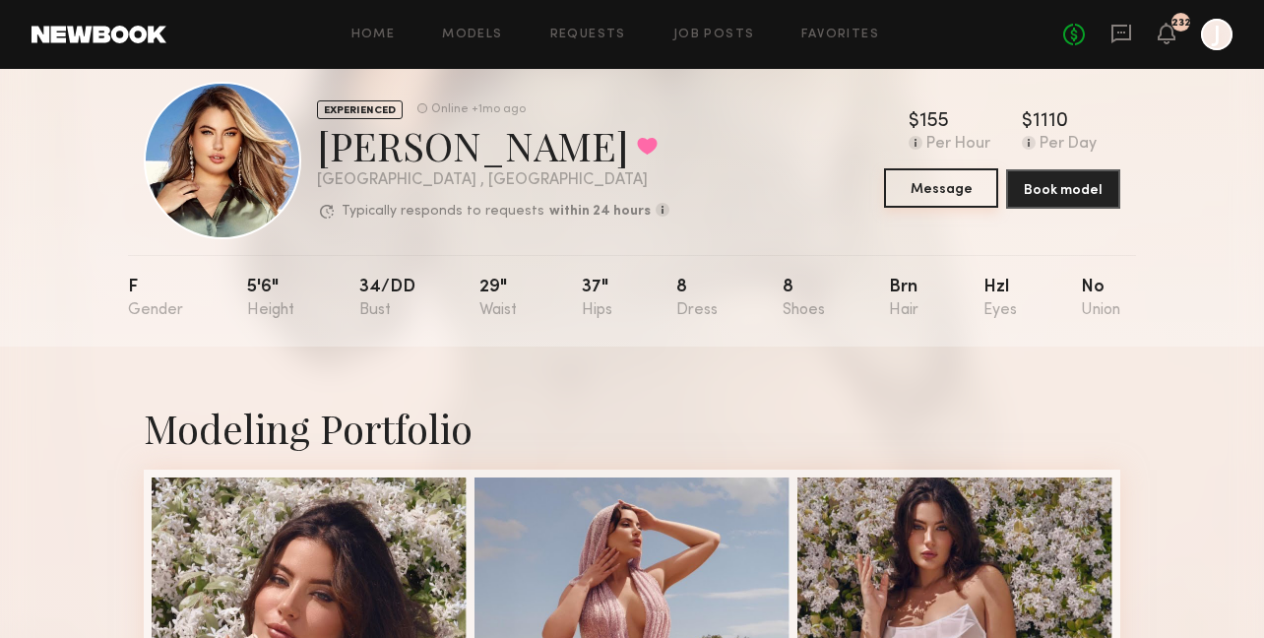
click at [922, 187] on button "Message" at bounding box center [941, 187] width 114 height 39
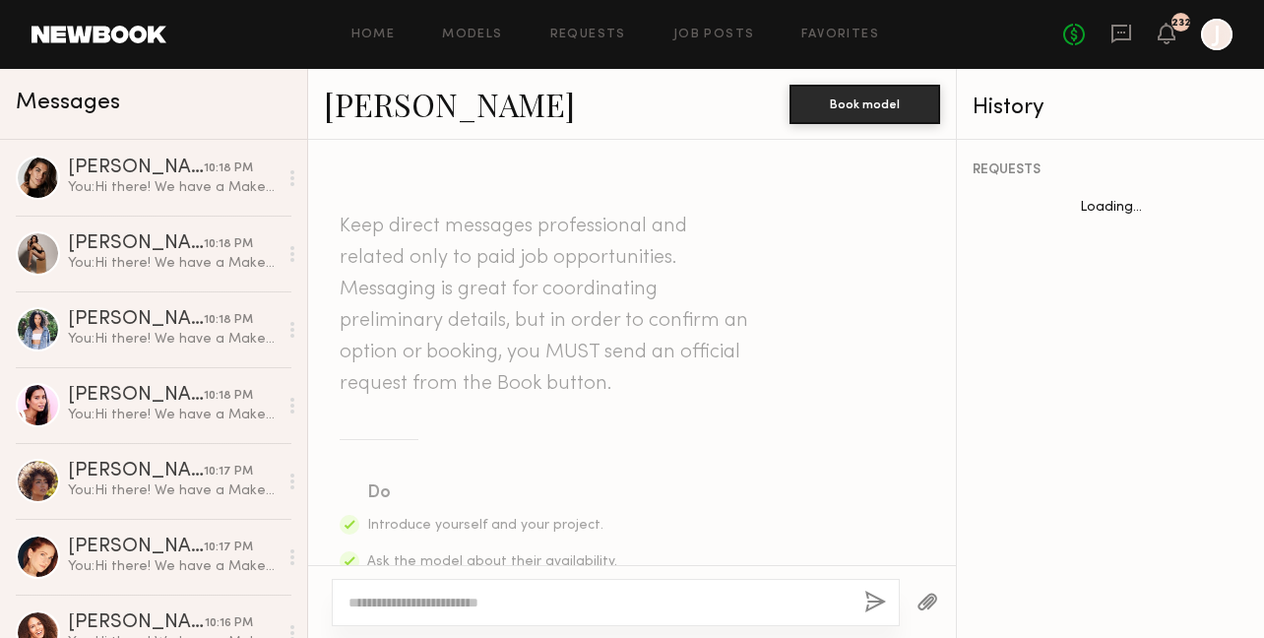
scroll to position [1679, 0]
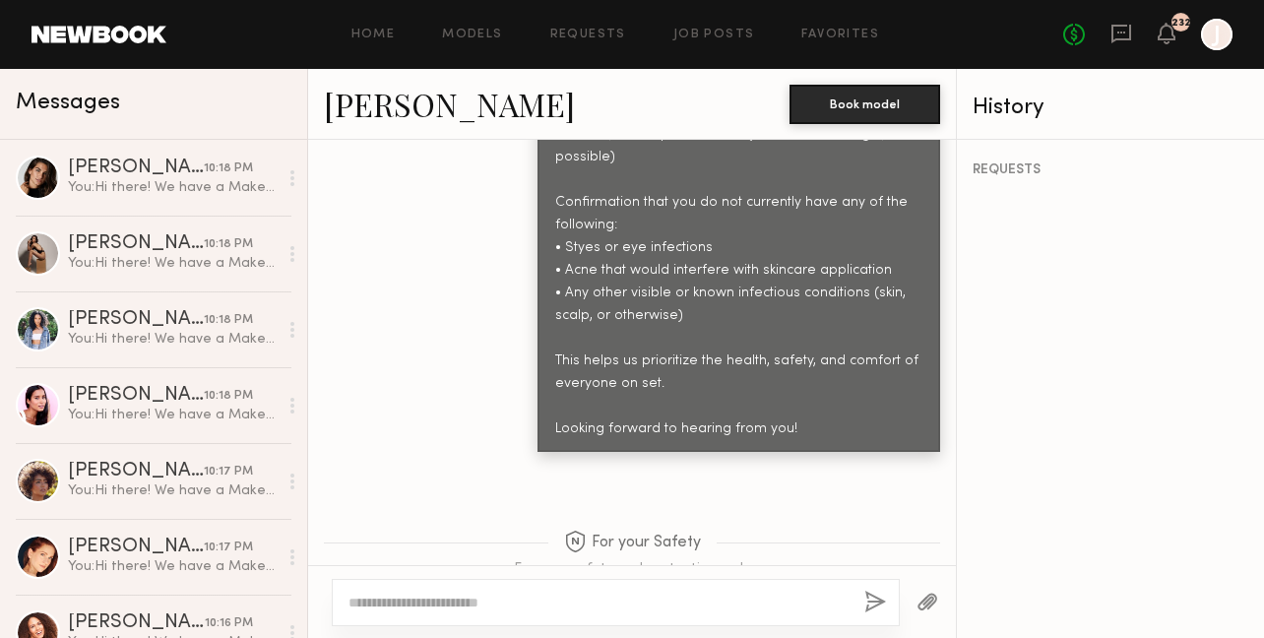
click at [614, 602] on textarea at bounding box center [598, 603] width 500 height 20
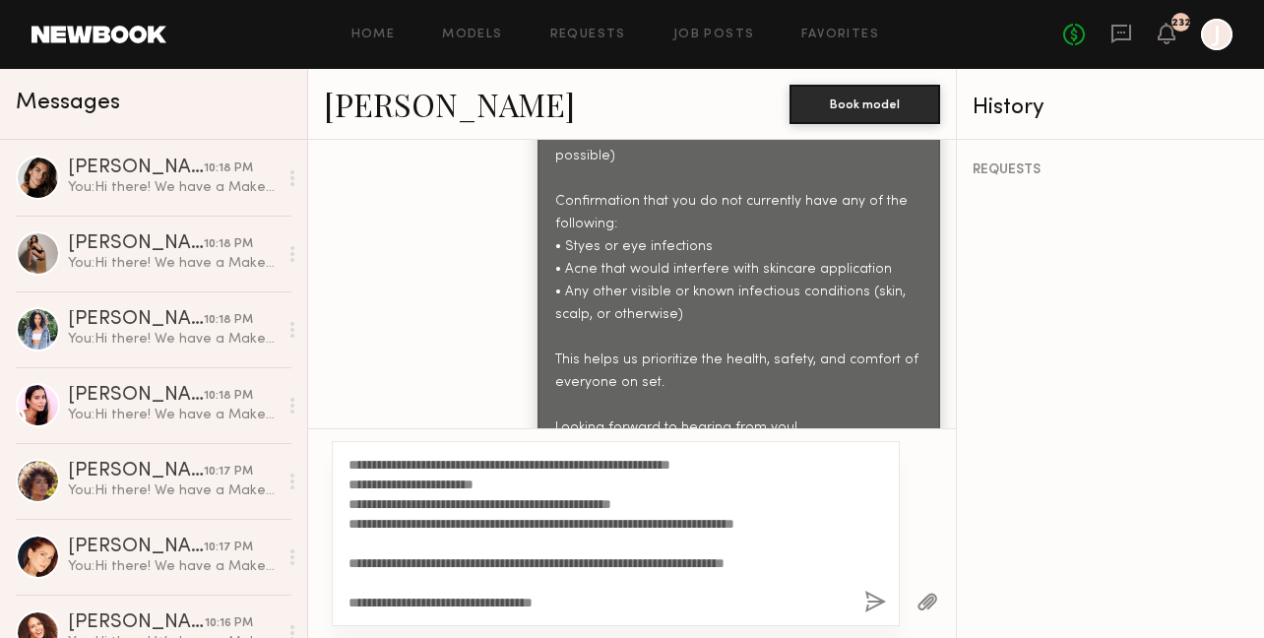
type textarea "**********"
click at [870, 596] on button "button" at bounding box center [875, 603] width 22 height 25
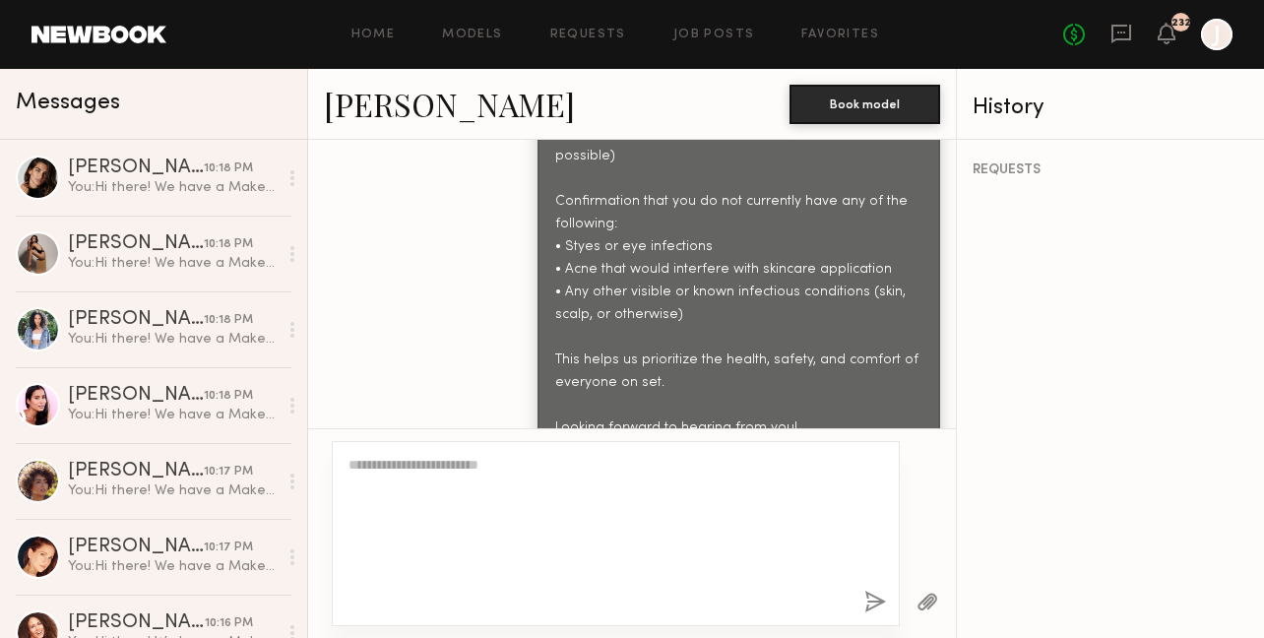
scroll to position [0, 0]
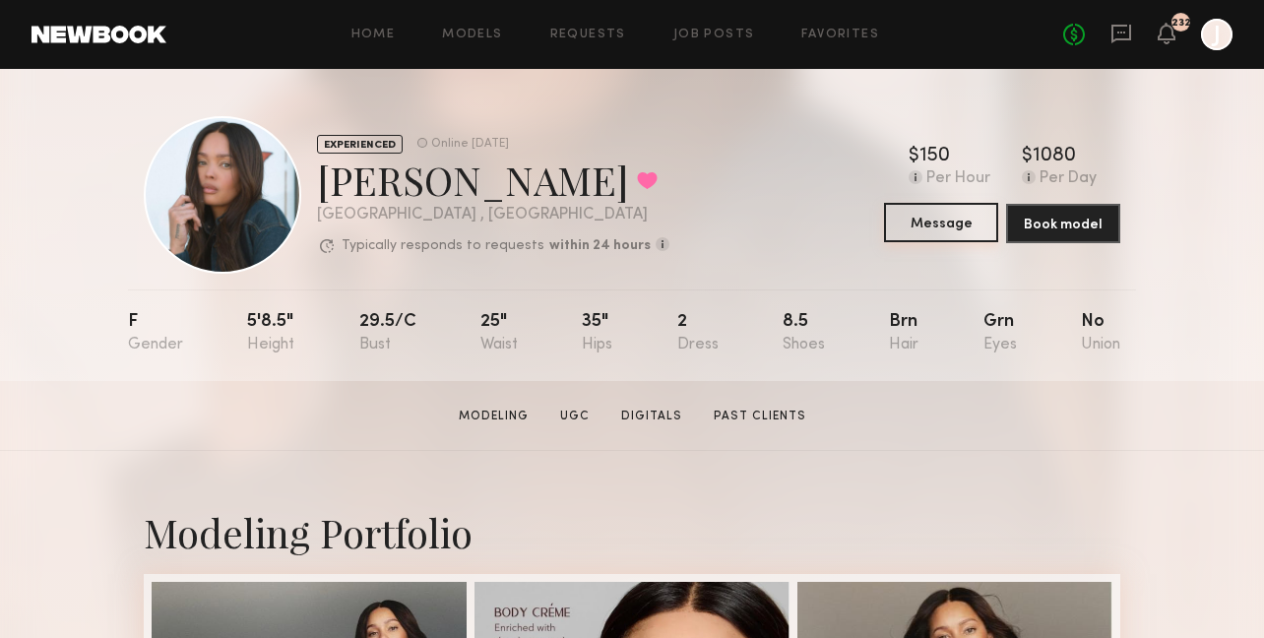
click at [952, 240] on button "Message" at bounding box center [941, 222] width 114 height 39
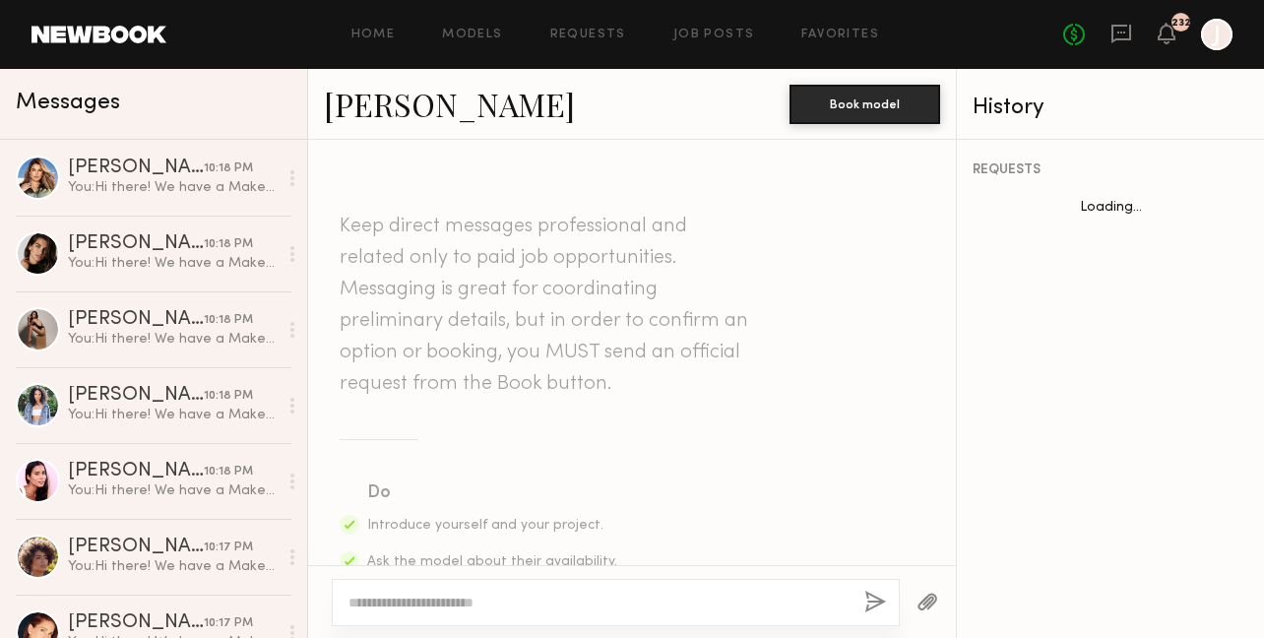
scroll to position [4011, 0]
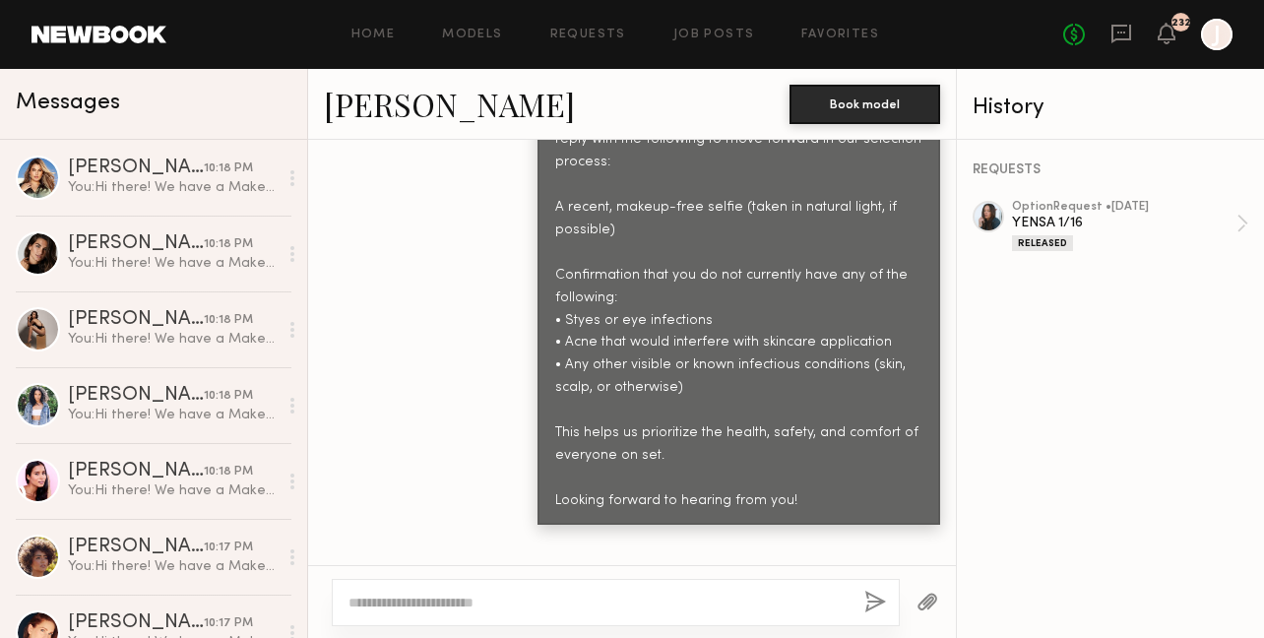
click at [649, 600] on textarea at bounding box center [598, 603] width 500 height 20
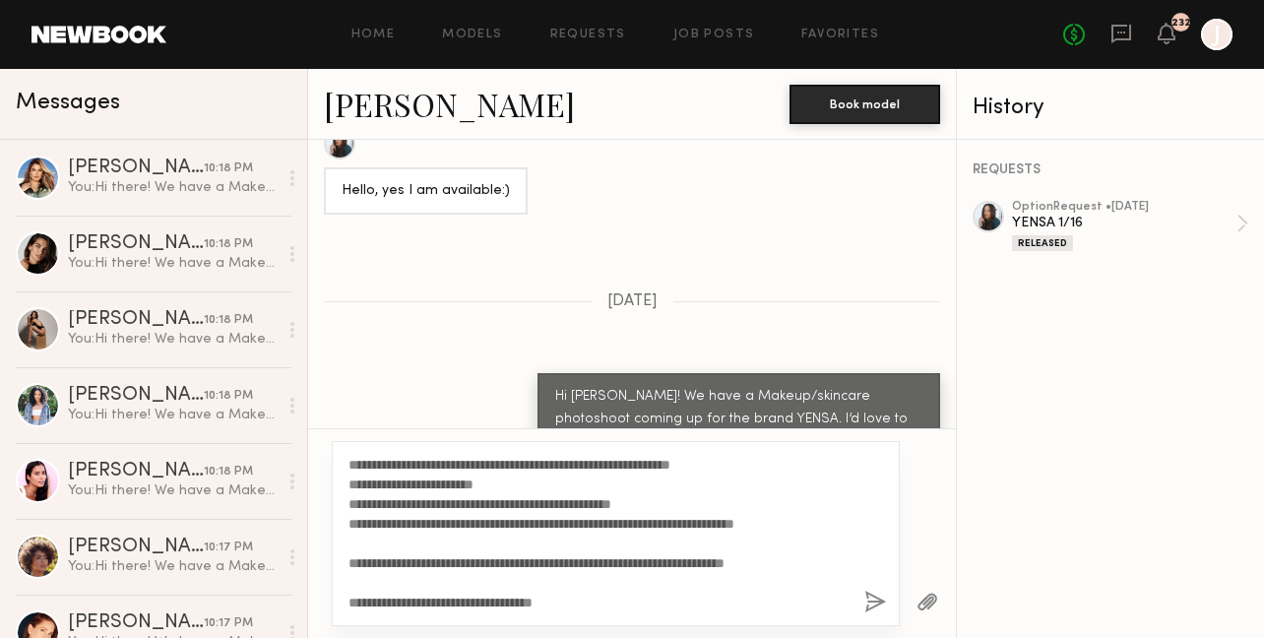
scroll to position [3627, 0]
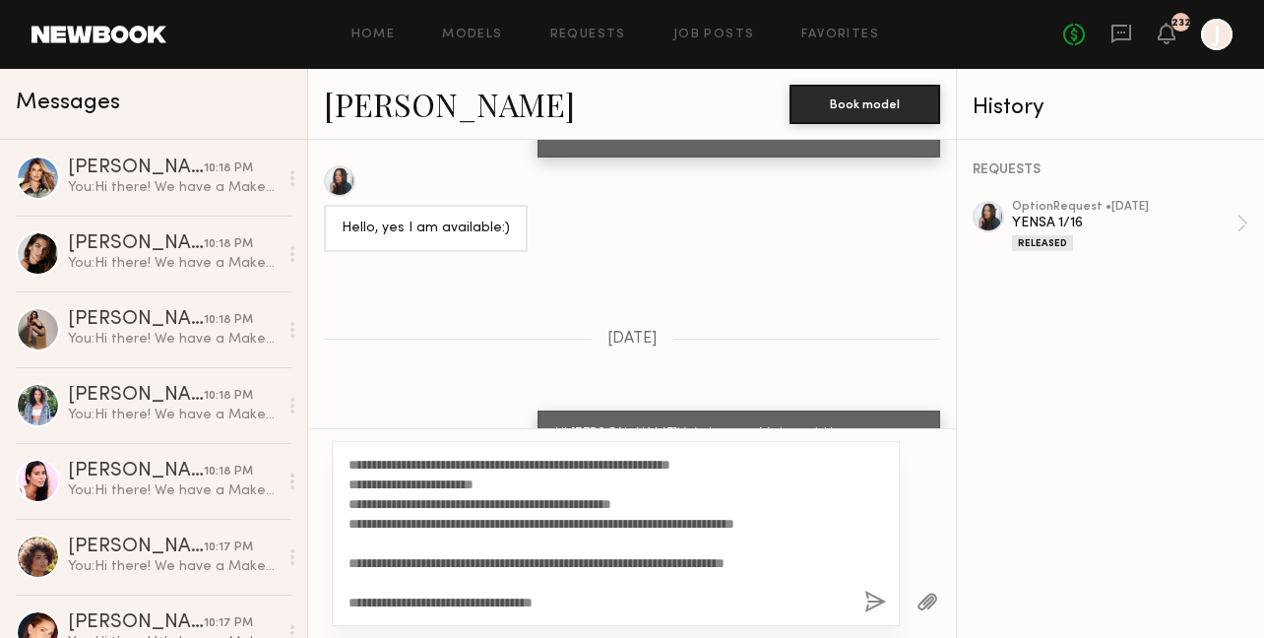
type textarea "**********"
click at [878, 606] on button "button" at bounding box center [875, 603] width 22 height 25
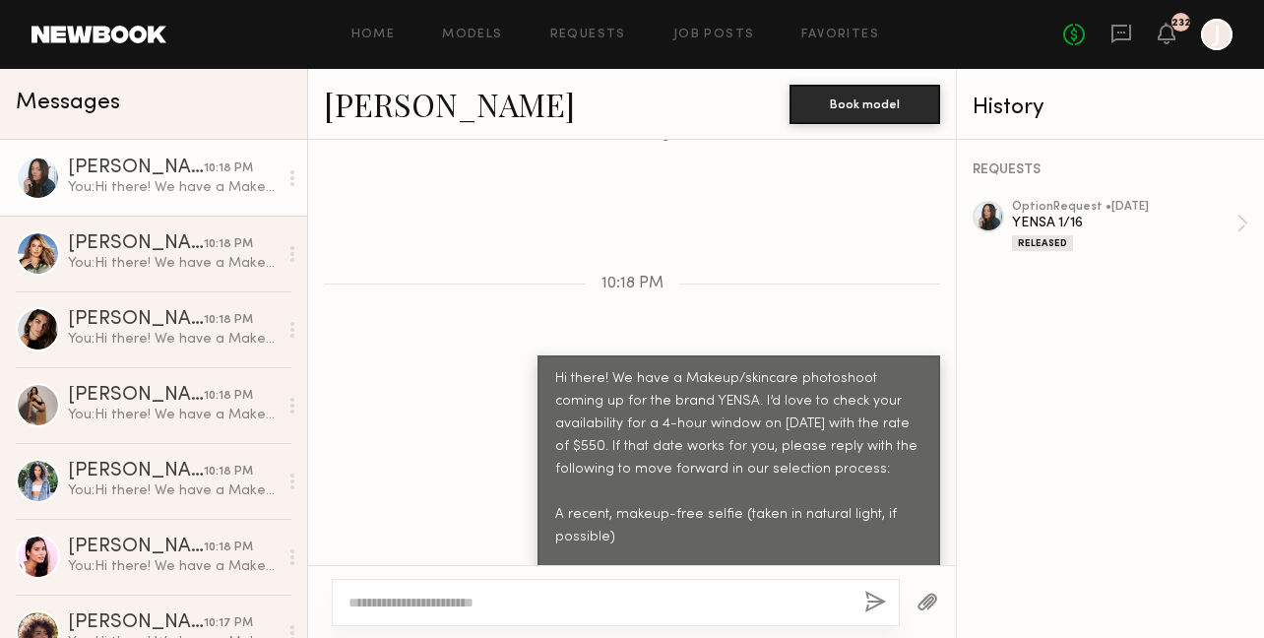
scroll to position [4570, 0]
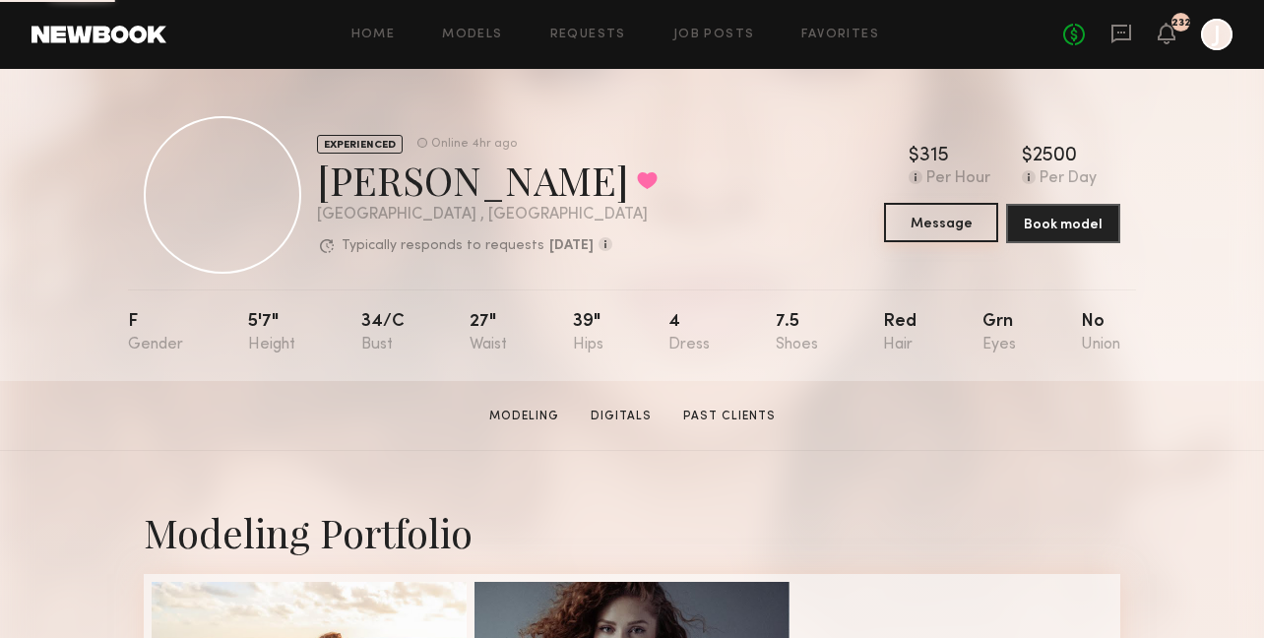
click at [930, 216] on button "Message" at bounding box center [941, 222] width 114 height 39
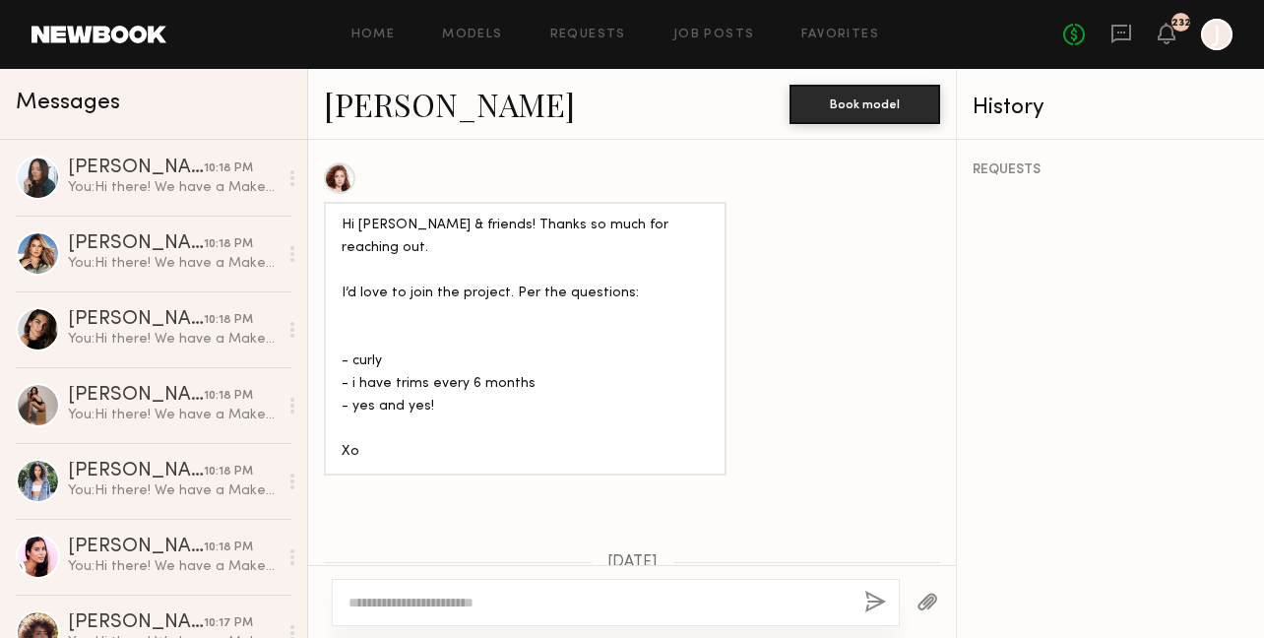
scroll to position [1991, 0]
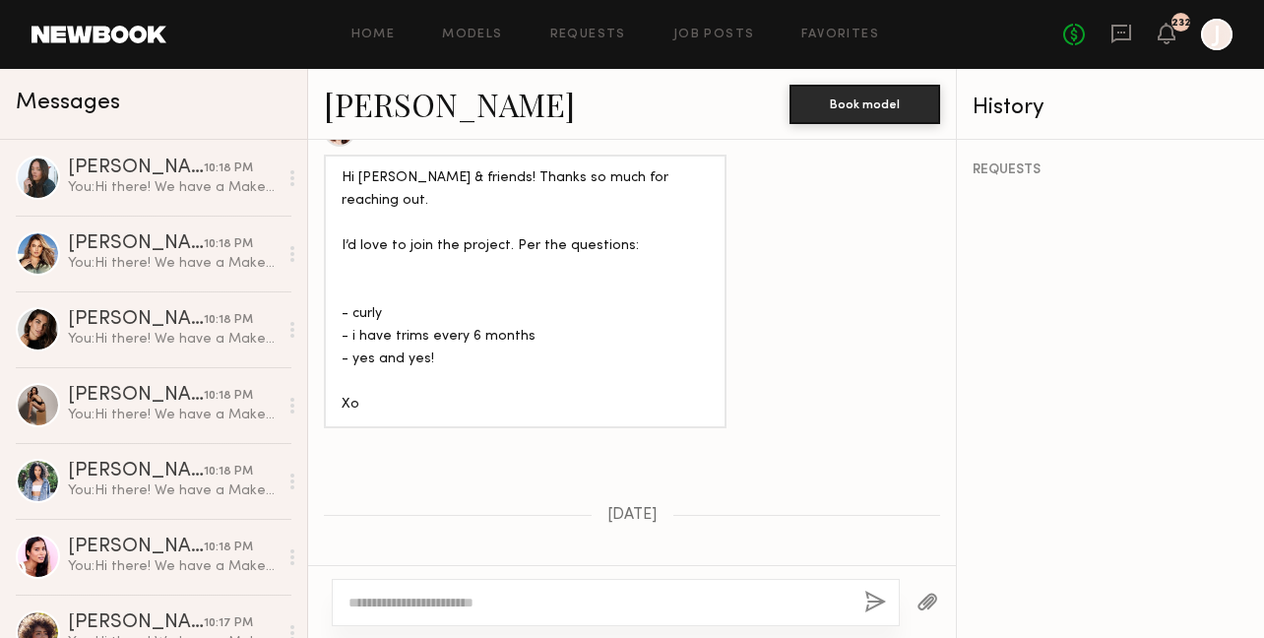
click at [502, 611] on textarea at bounding box center [598, 603] width 500 height 20
click at [503, 603] on textarea at bounding box center [598, 603] width 500 height 20
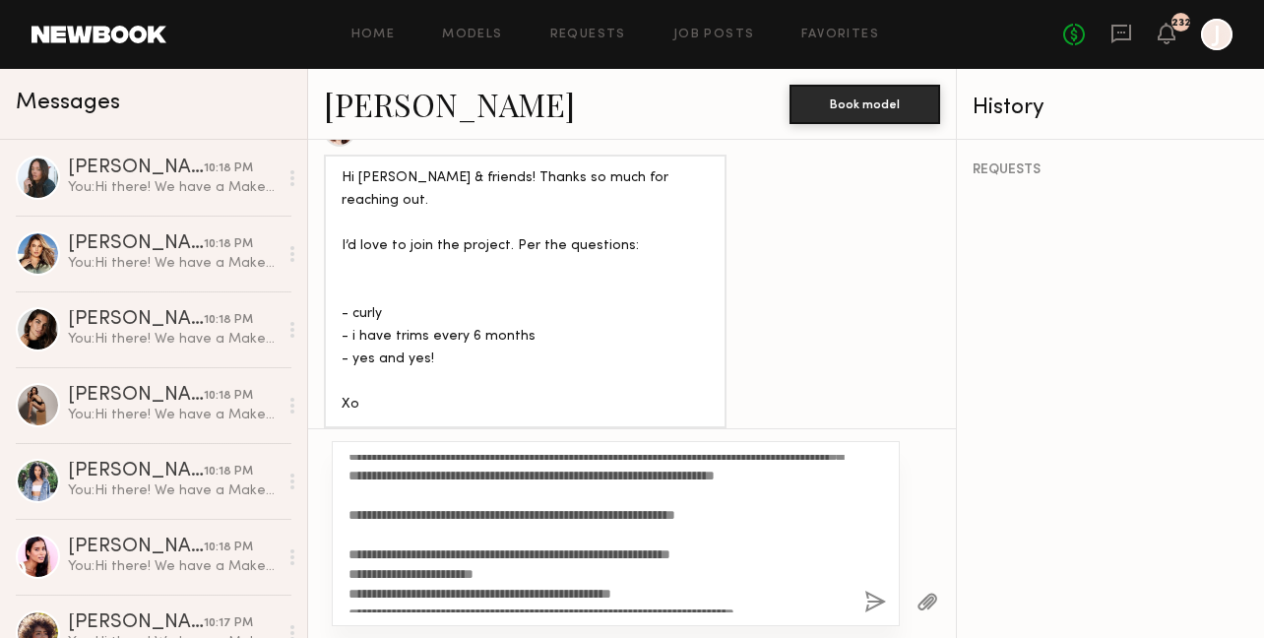
scroll to position [0, 0]
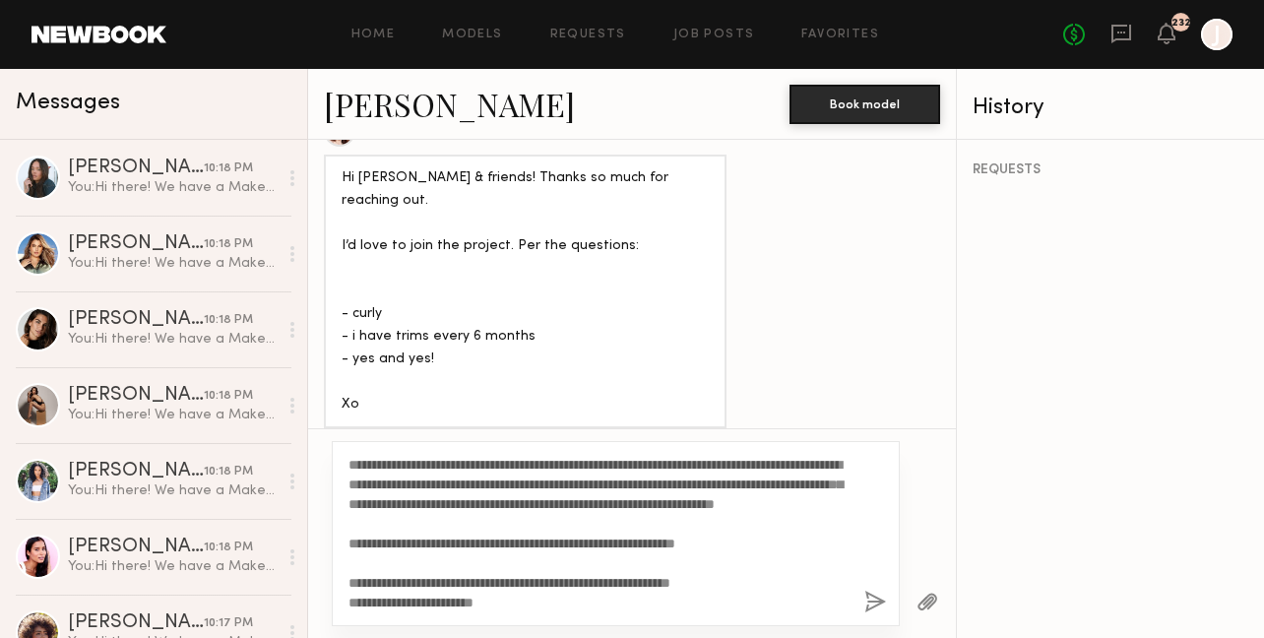
drag, startPoint x: 399, startPoint y: 464, endPoint x: 366, endPoint y: 466, distance: 32.5
click at [366, 466] on textarea "**********" at bounding box center [598, 534] width 500 height 158
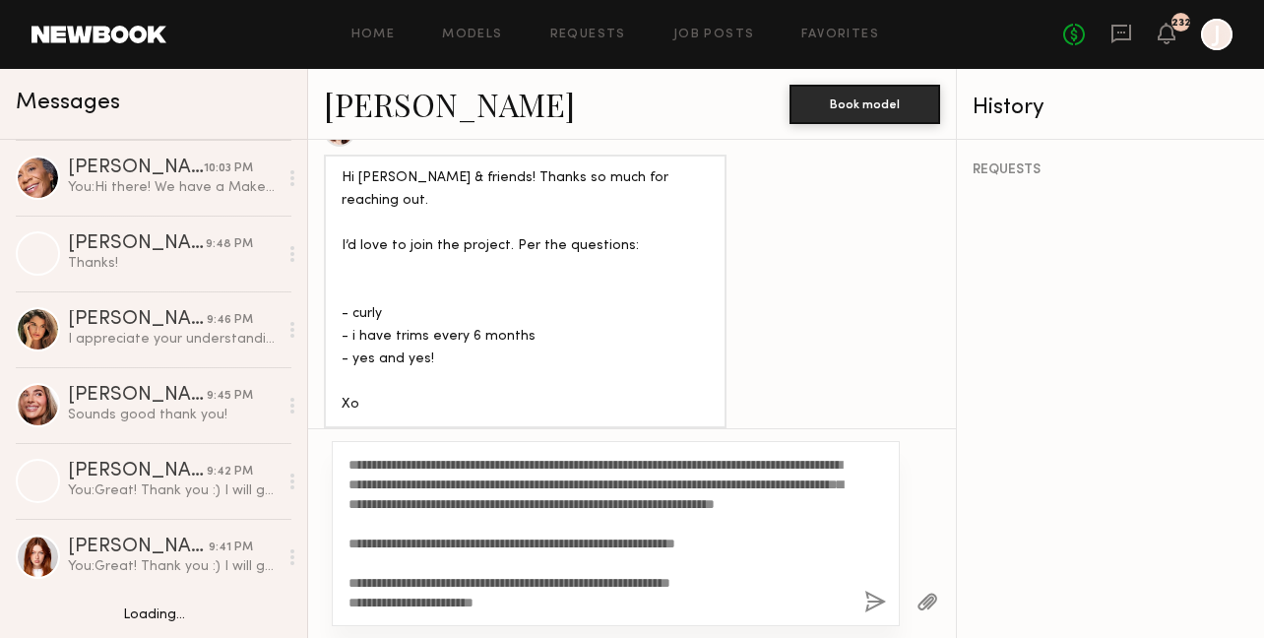
scroll to position [1194, 0]
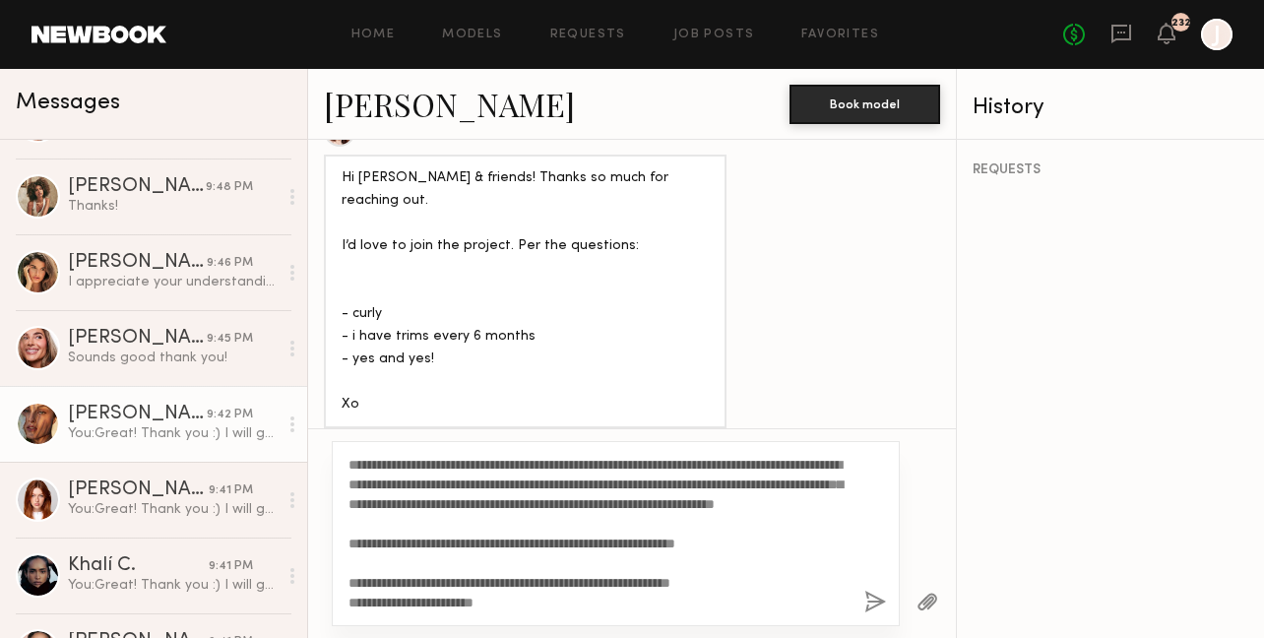
type textarea "**********"
click at [160, 424] on div "You: Great! Thank you :) I will get back to you [DATE] after meeting with the c…" at bounding box center [173, 433] width 210 height 19
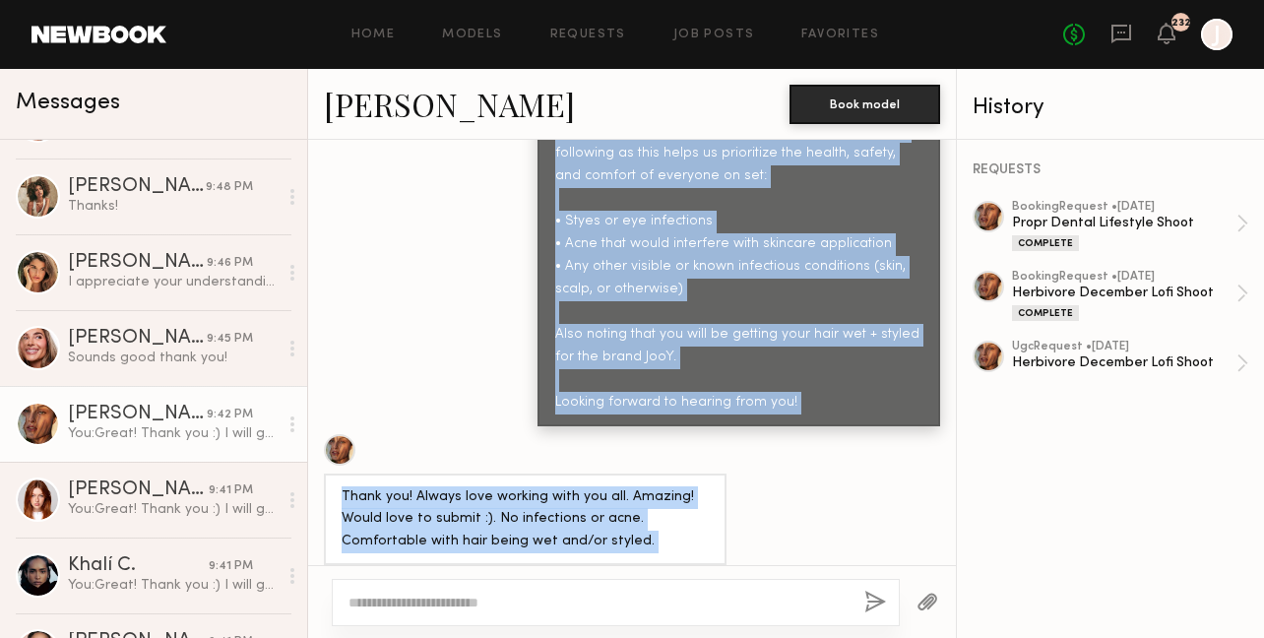
scroll to position [1319, 0]
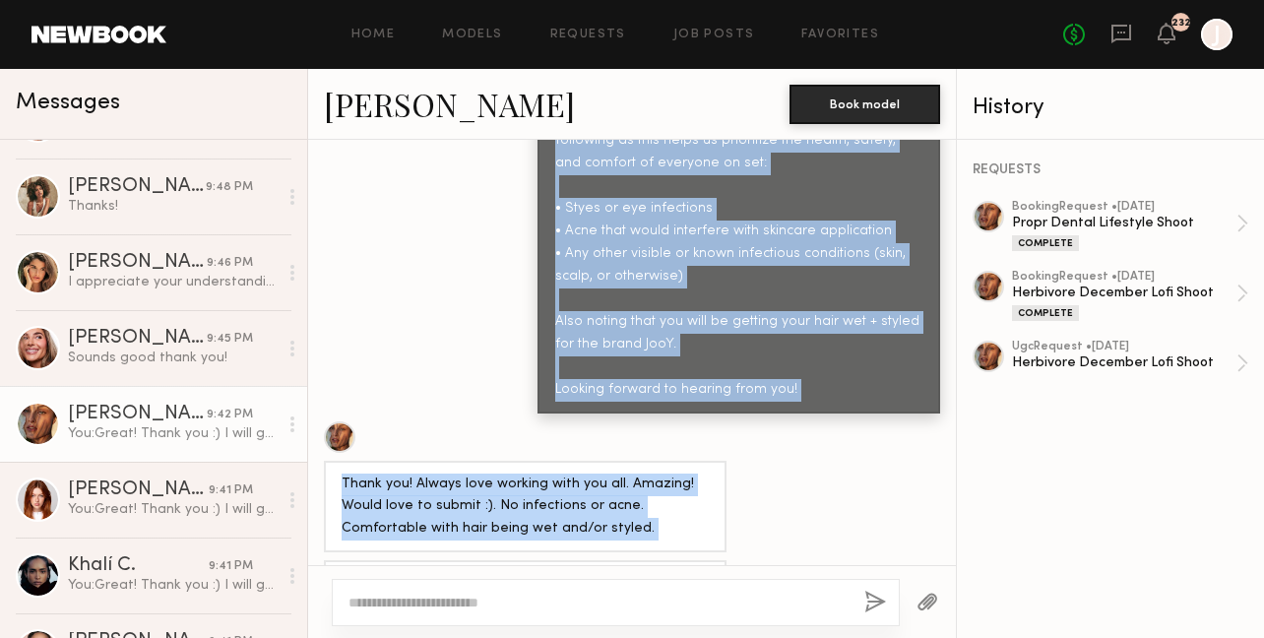
drag, startPoint x: 555, startPoint y: 210, endPoint x: 794, endPoint y: 383, distance: 295.4
click at [794, 383] on div "We have a Makeup/skincare photoshoot coming up for the brands Purlisse + JooY. …" at bounding box center [738, 153] width 367 height 497
copy div "We have a Makeup/skincare photoshoot coming up for the brands Purlisse + JooY. …"
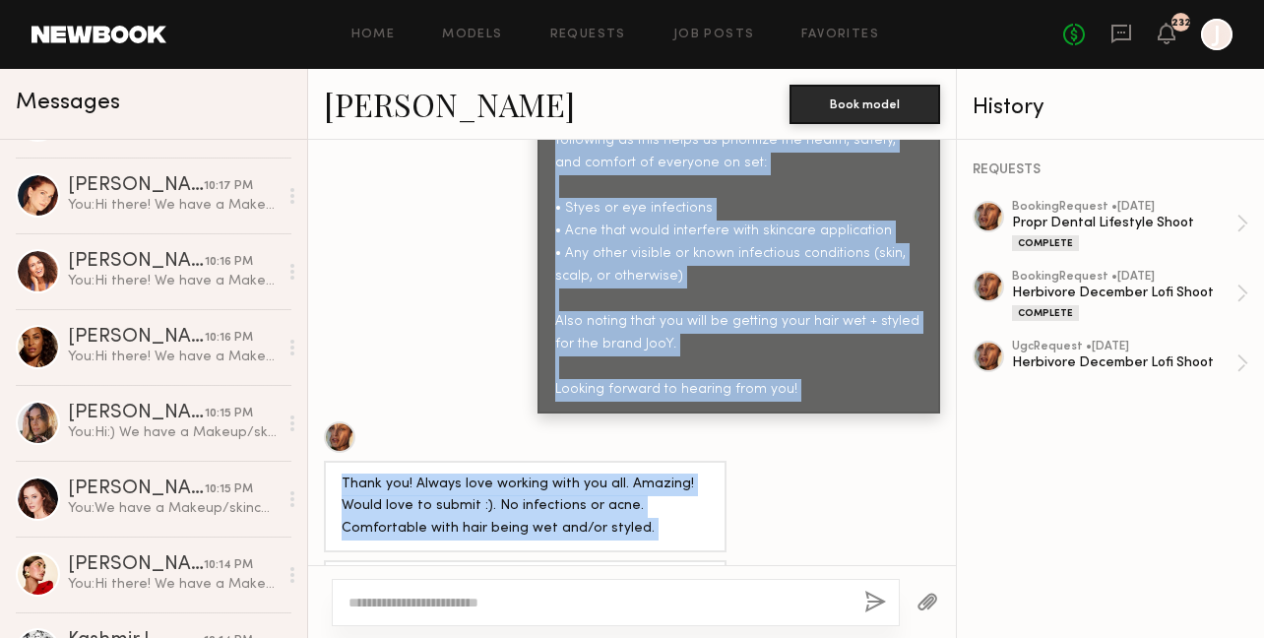
scroll to position [0, 0]
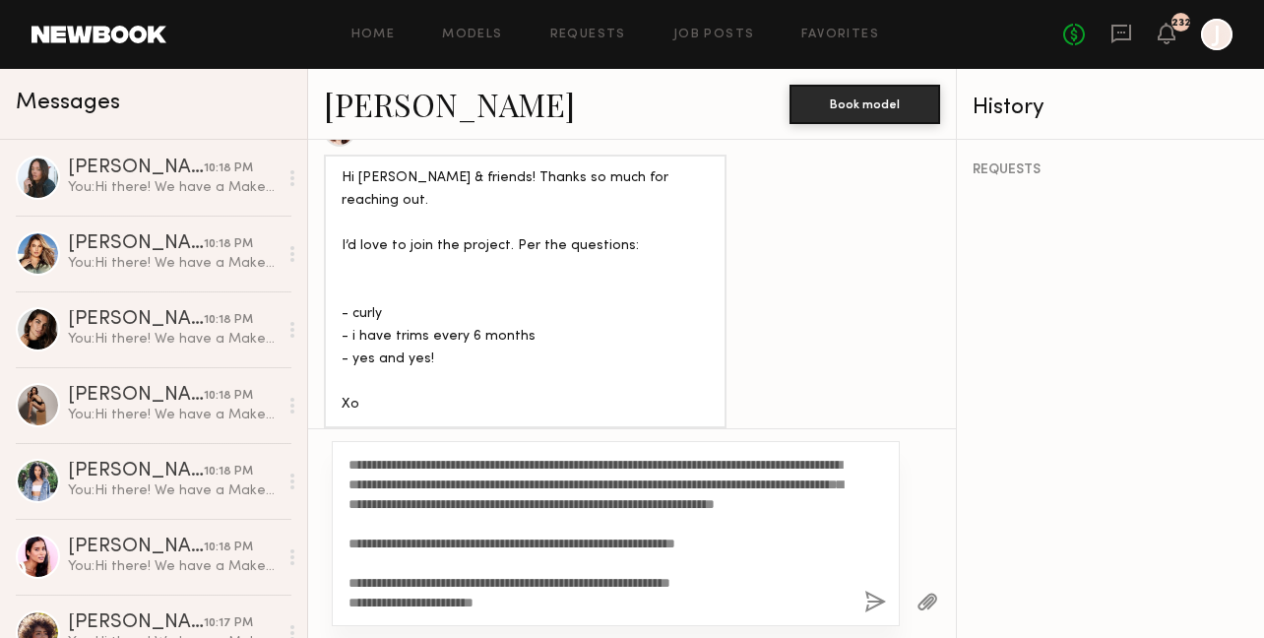
drag, startPoint x: 501, startPoint y: 606, endPoint x: 357, endPoint y: 447, distance: 214.7
click at [432, 505] on textarea "**********" at bounding box center [598, 534] width 500 height 158
click at [388, 112] on link "[PERSON_NAME]" at bounding box center [449, 104] width 251 height 42
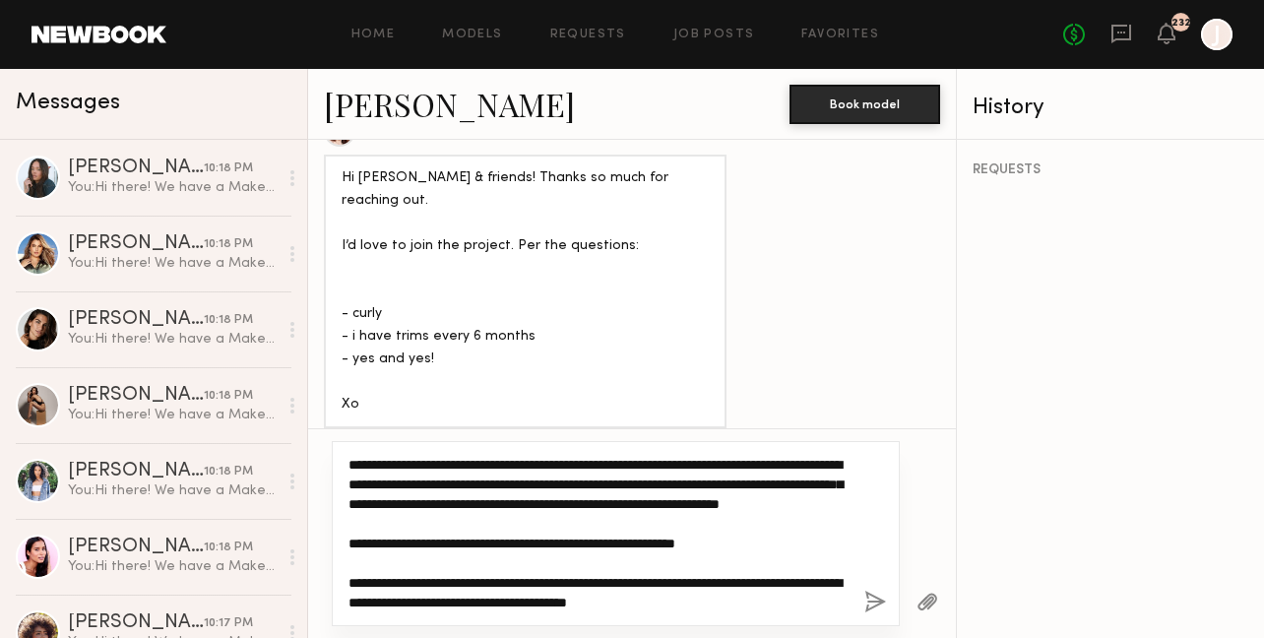
click at [432, 507] on textarea "**********" at bounding box center [598, 534] width 500 height 158
click at [435, 502] on textarea "**********" at bounding box center [598, 534] width 500 height 158
type textarea "**********"
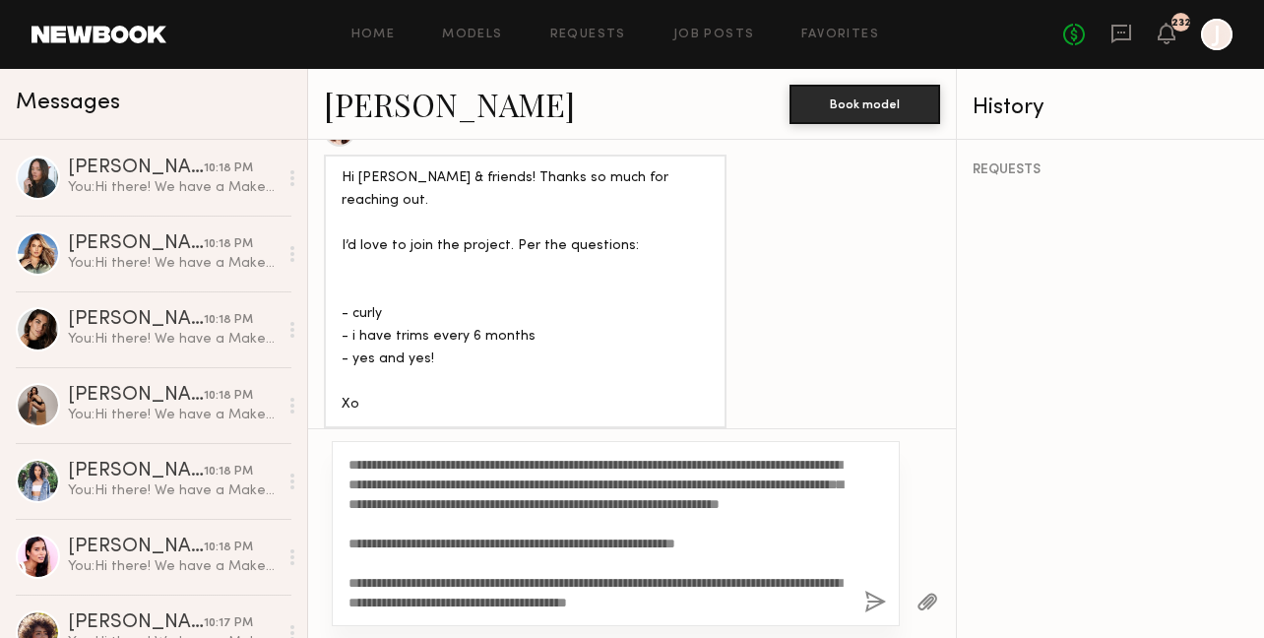
click at [872, 606] on button "button" at bounding box center [875, 603] width 22 height 25
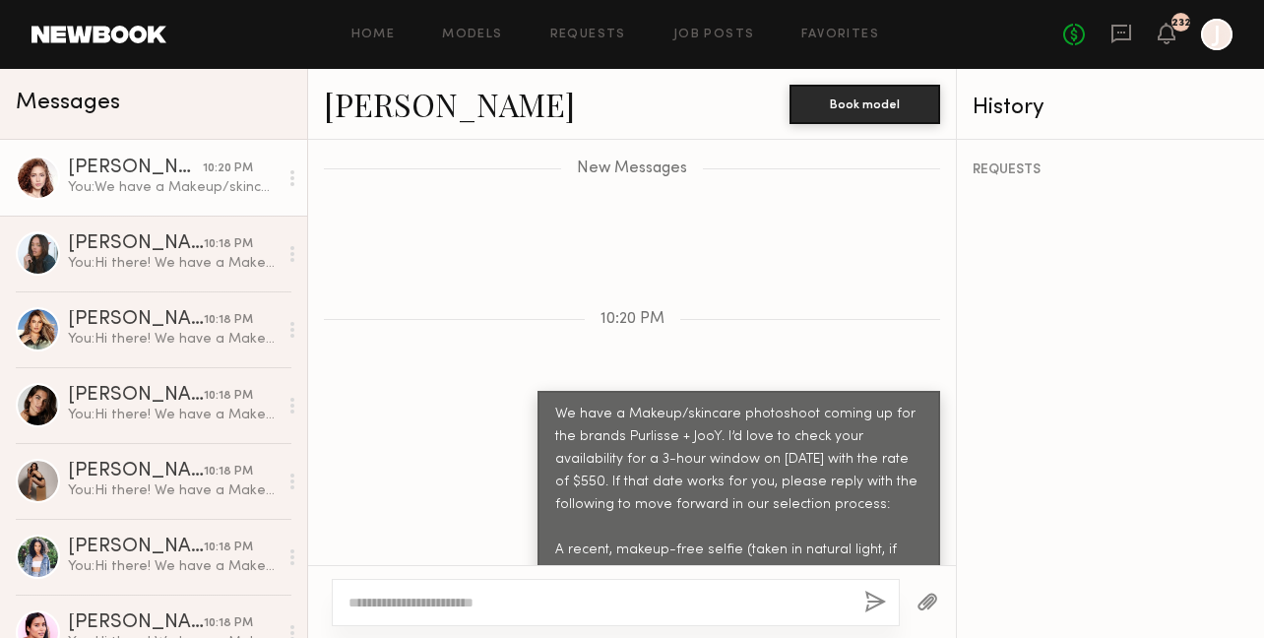
scroll to position [2553, 0]
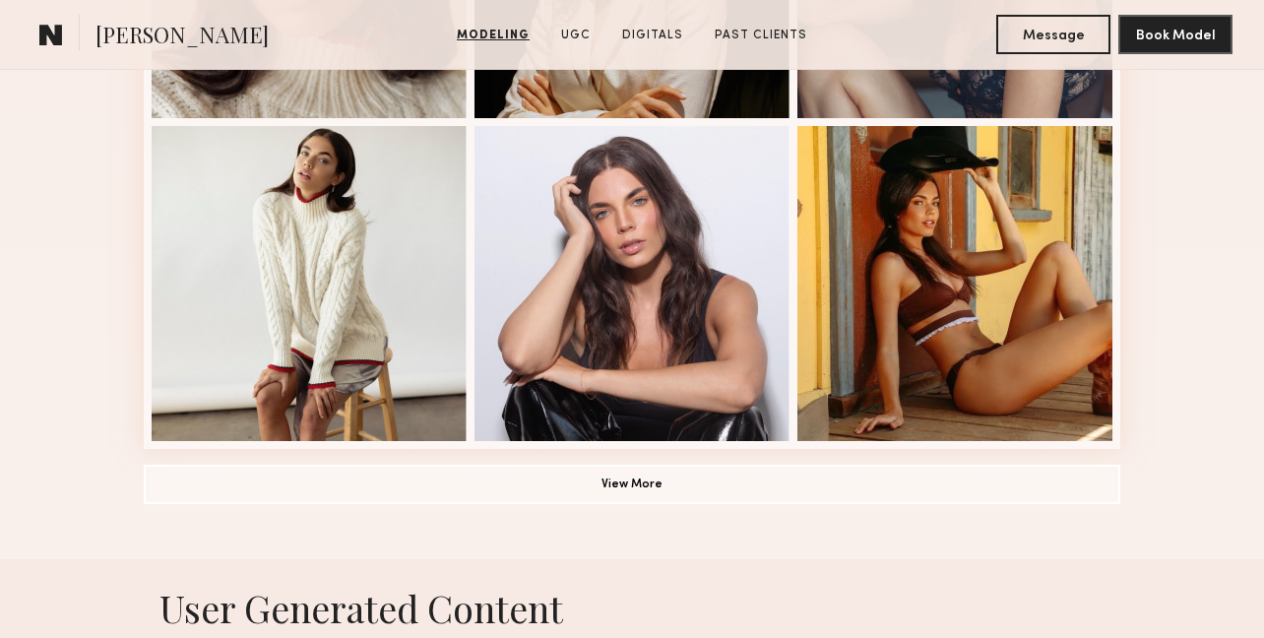
scroll to position [1425, 0]
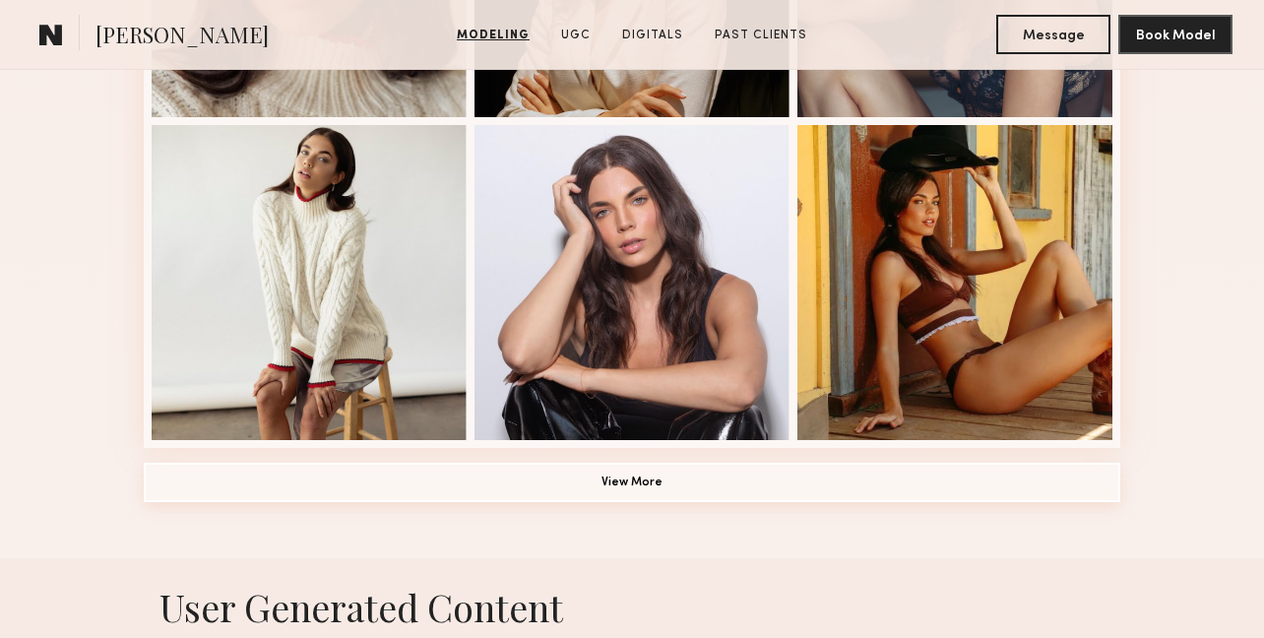
click at [833, 485] on button "View More" at bounding box center [632, 482] width 977 height 39
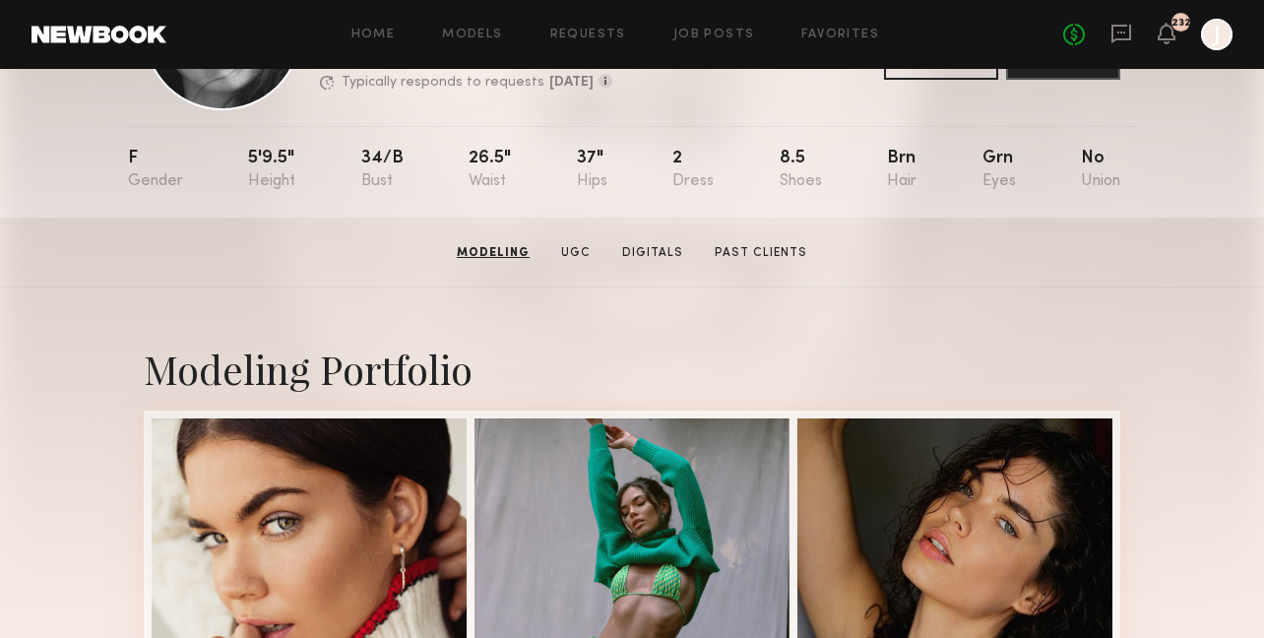
scroll to position [0, 0]
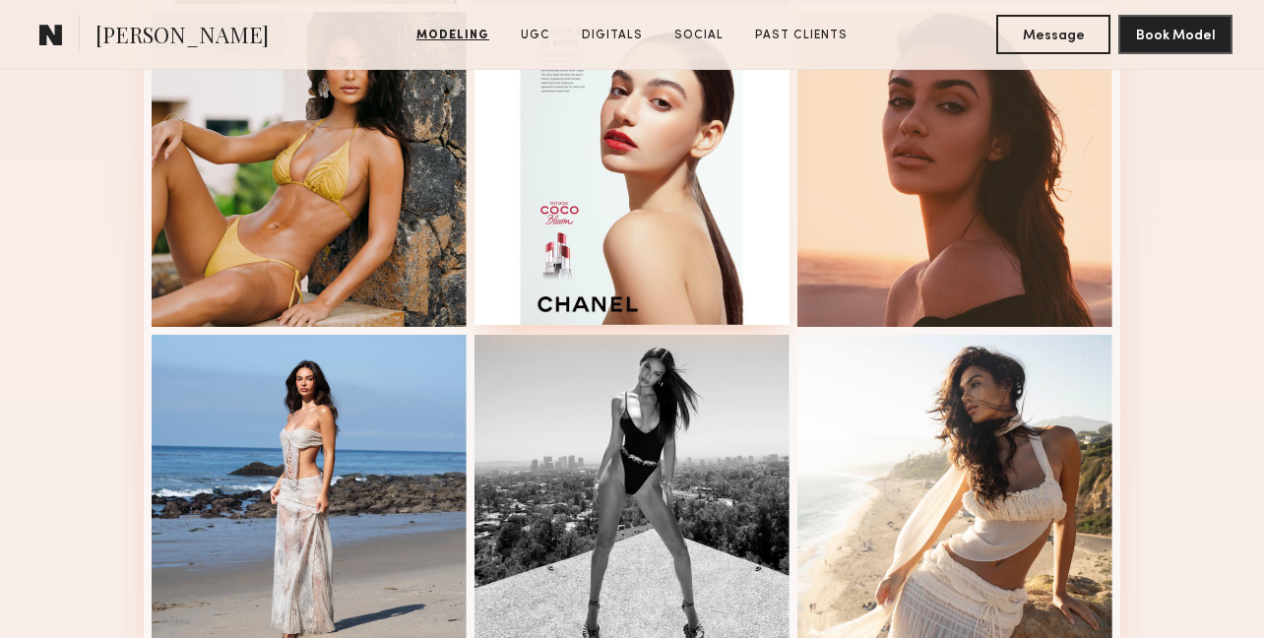
scroll to position [1537, 0]
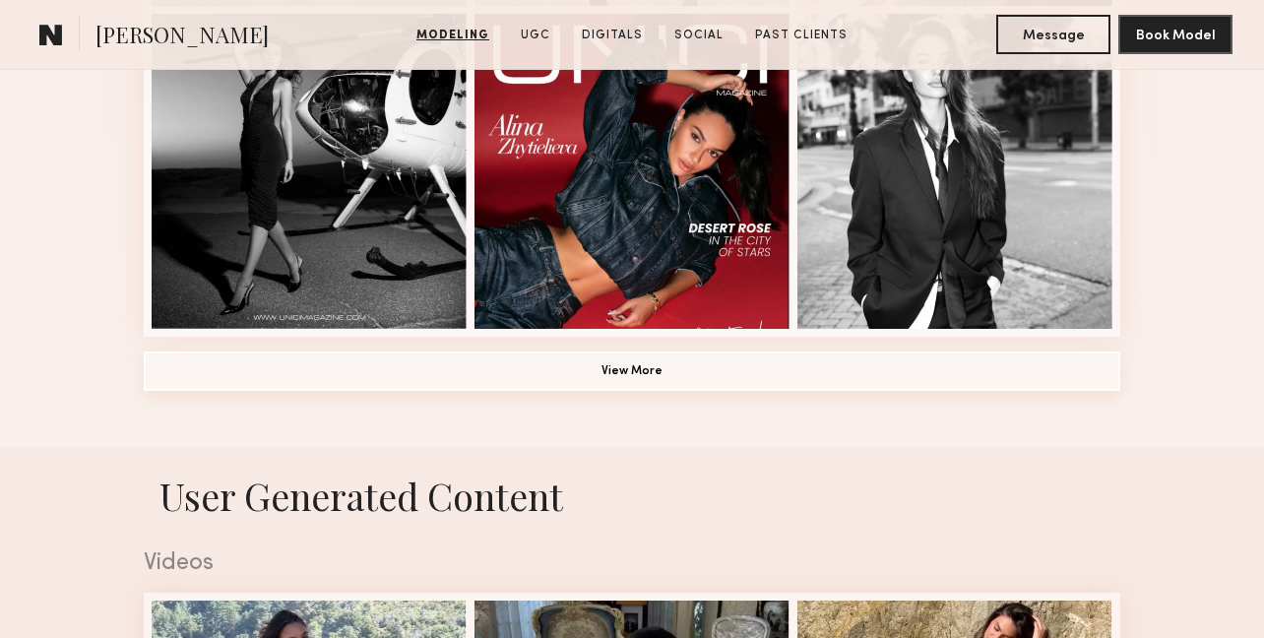
click at [738, 359] on button "View More" at bounding box center [632, 370] width 977 height 39
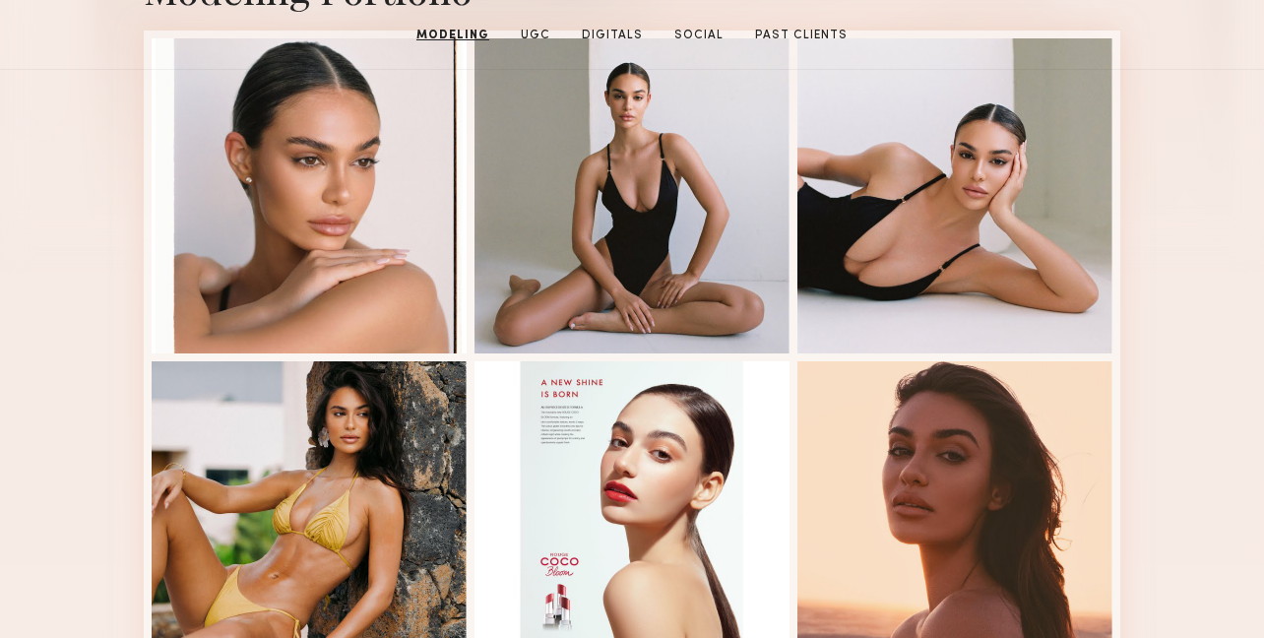
scroll to position [0, 0]
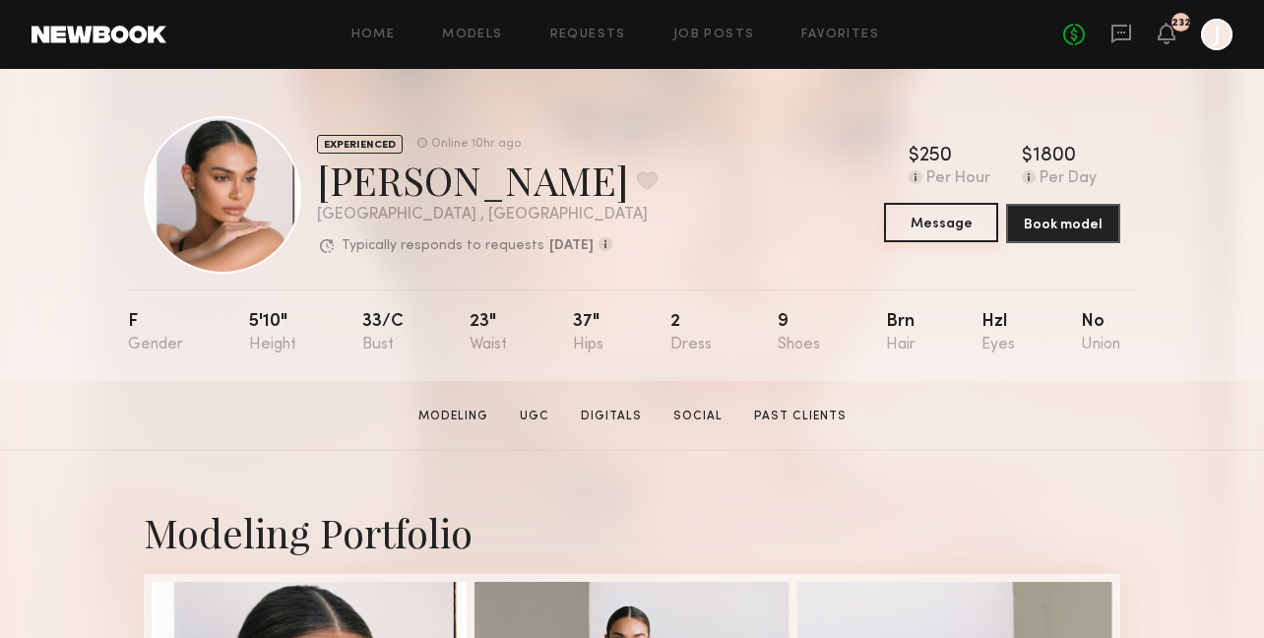
click at [910, 221] on button "Message" at bounding box center [941, 222] width 114 height 39
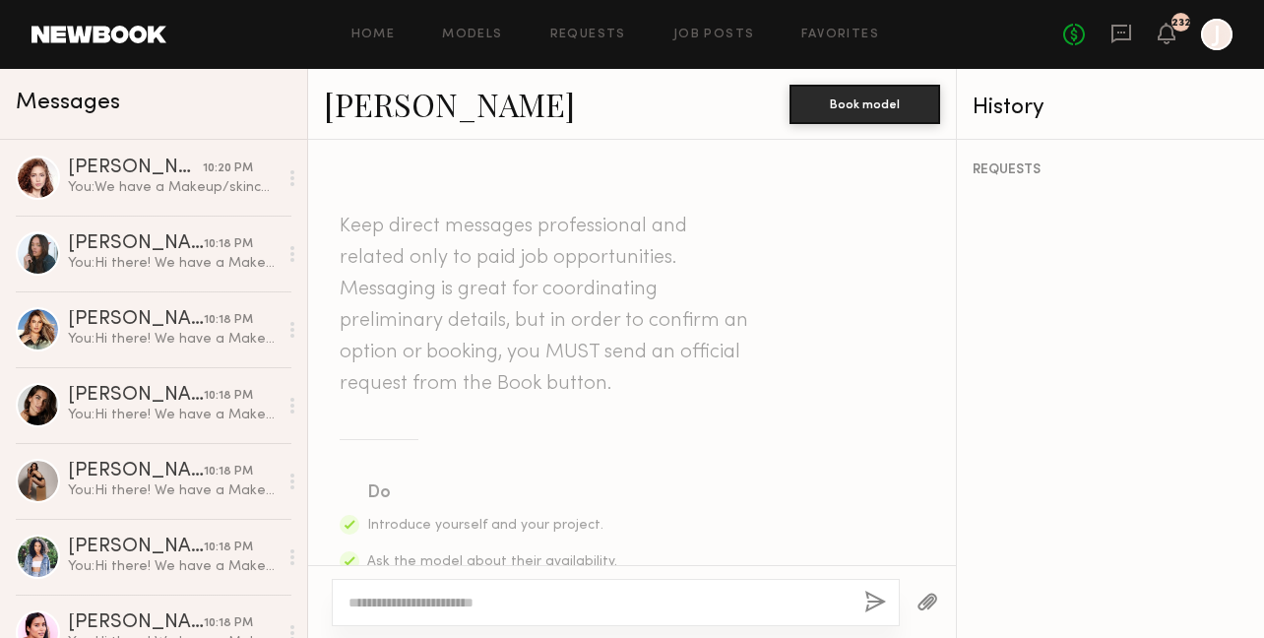
click at [515, 600] on textarea at bounding box center [598, 603] width 500 height 20
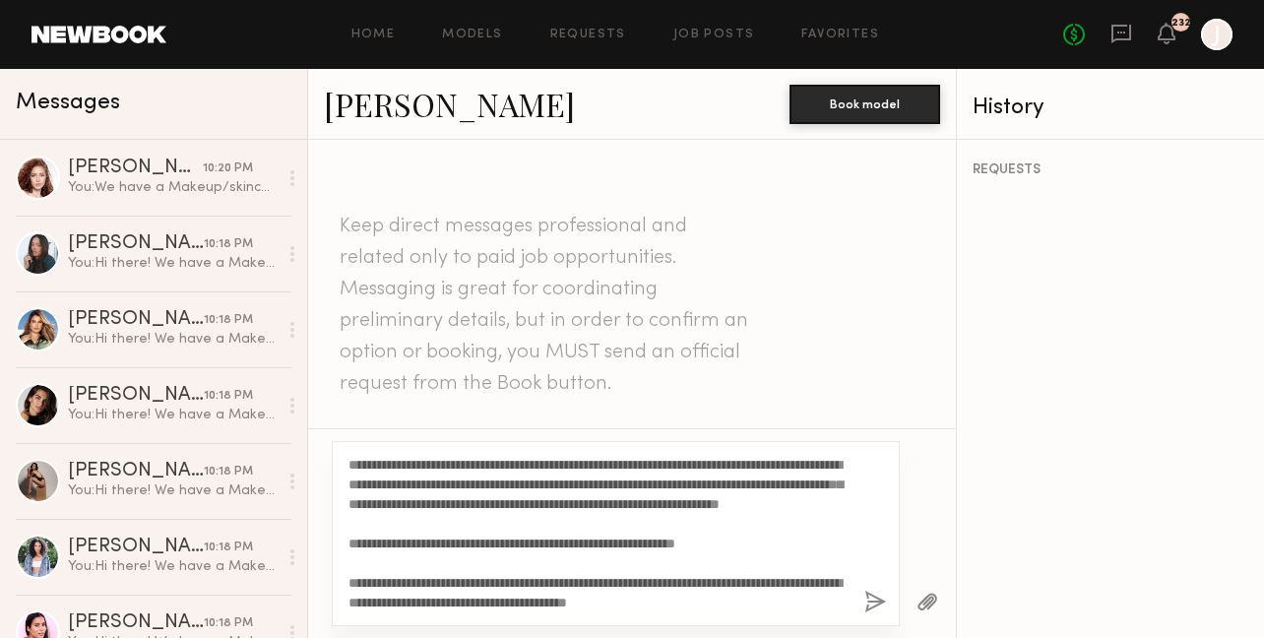
click at [352, 463] on textarea "**********" at bounding box center [598, 534] width 500 height 158
click at [544, 506] on textarea "**********" at bounding box center [598, 534] width 500 height 158
type textarea "**********"
click at [875, 601] on button "button" at bounding box center [875, 603] width 22 height 25
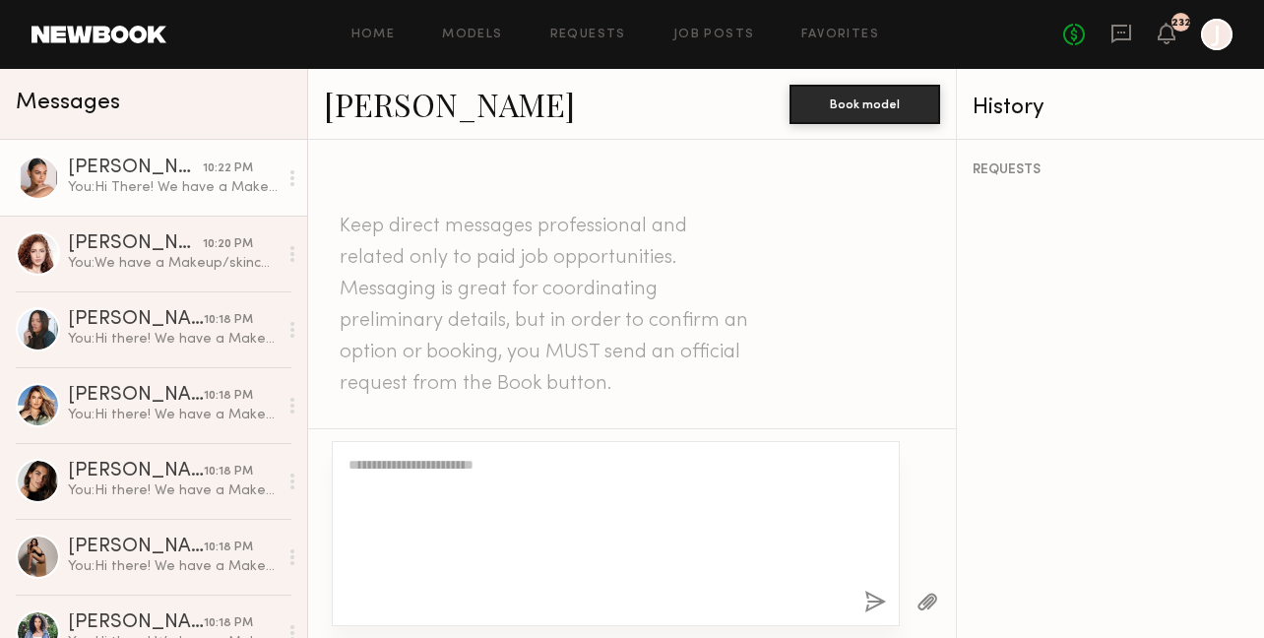
scroll to position [1081, 0]
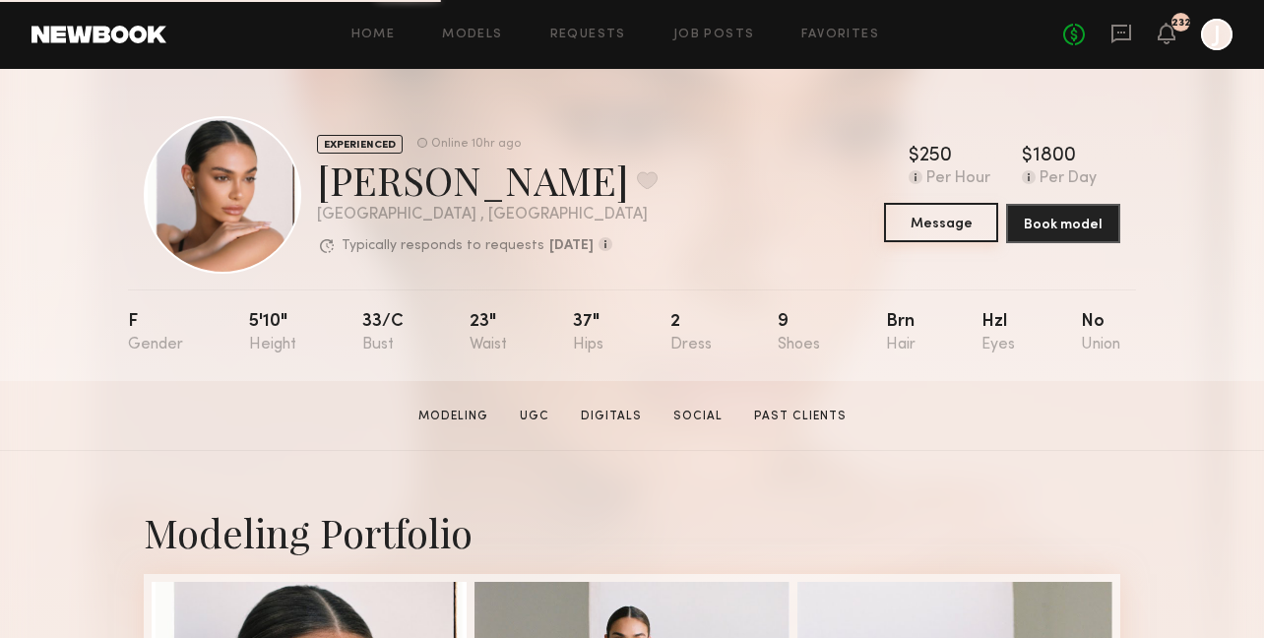
click at [906, 227] on button "Message" at bounding box center [941, 222] width 114 height 39
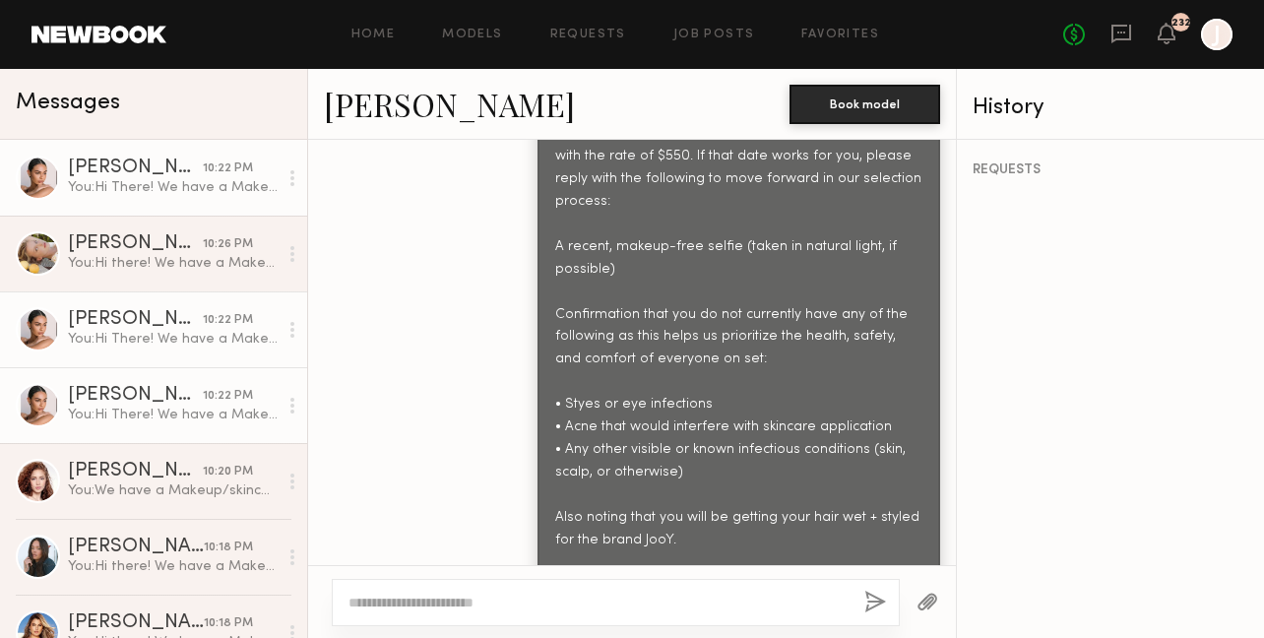
scroll to position [810, 0]
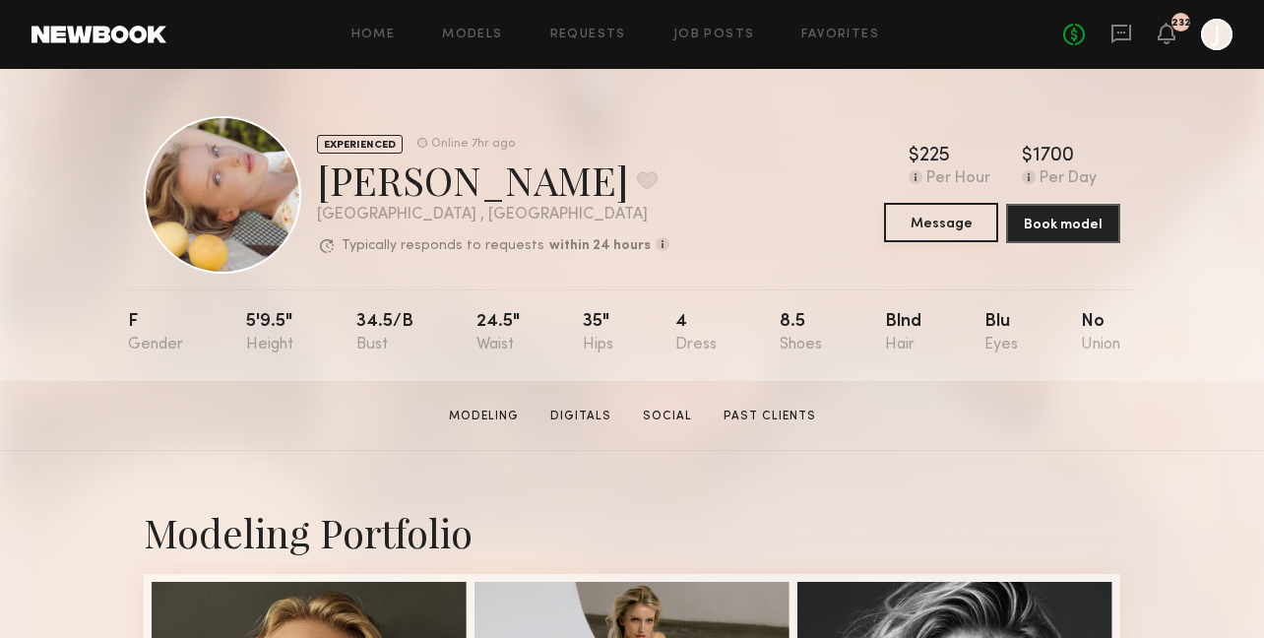
click at [930, 232] on button "Message" at bounding box center [941, 222] width 114 height 39
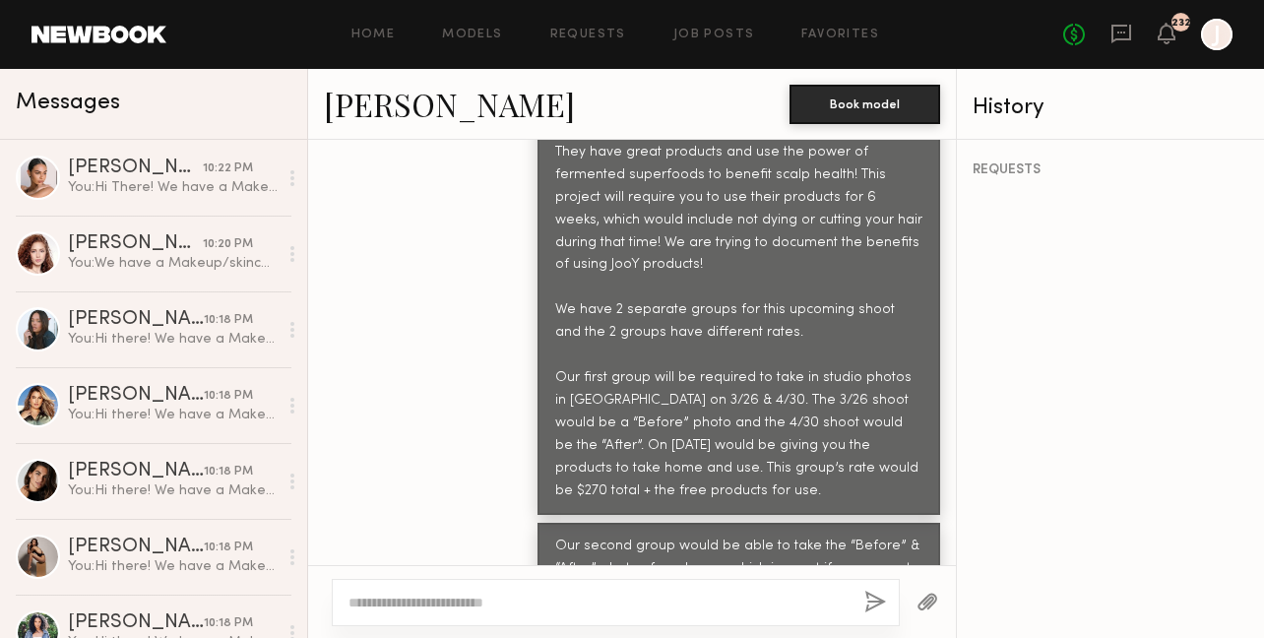
scroll to position [1154, 0]
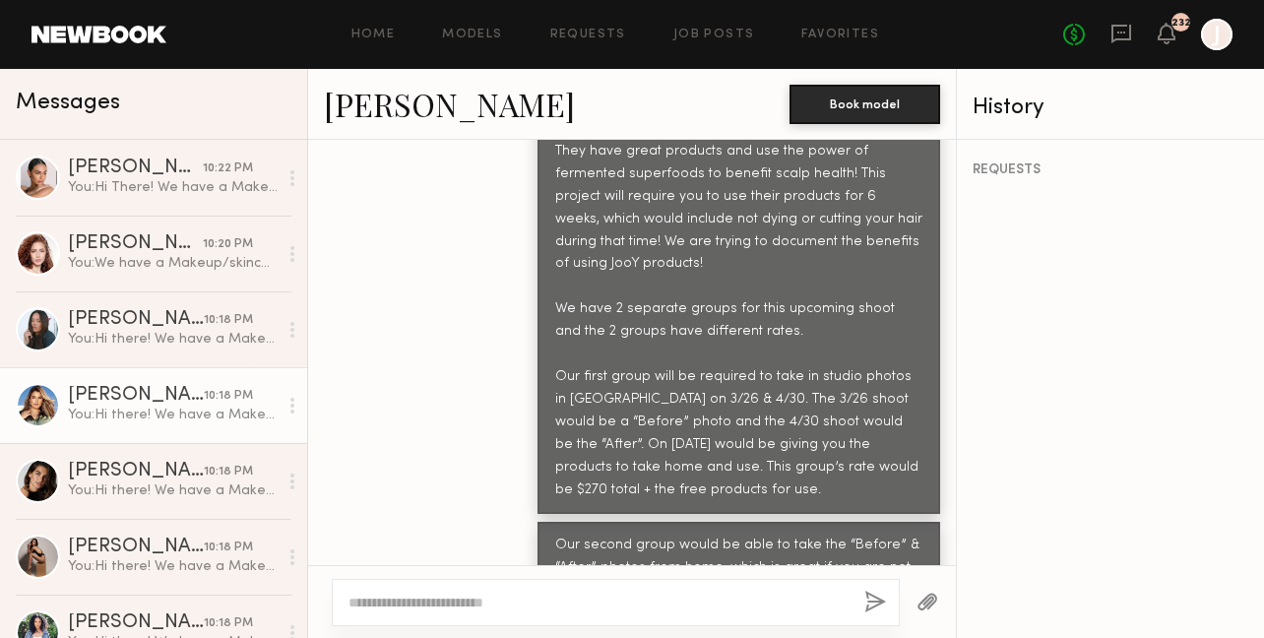
click at [147, 393] on div "[PERSON_NAME]" at bounding box center [136, 396] width 136 height 20
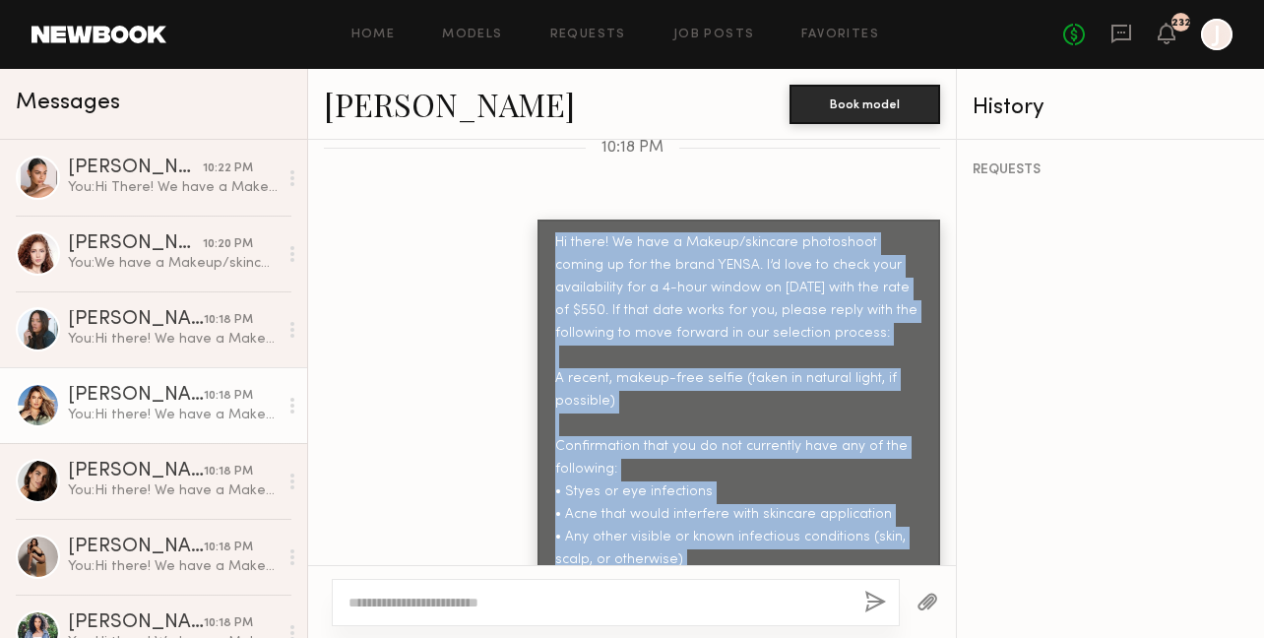
scroll to position [2313, 0]
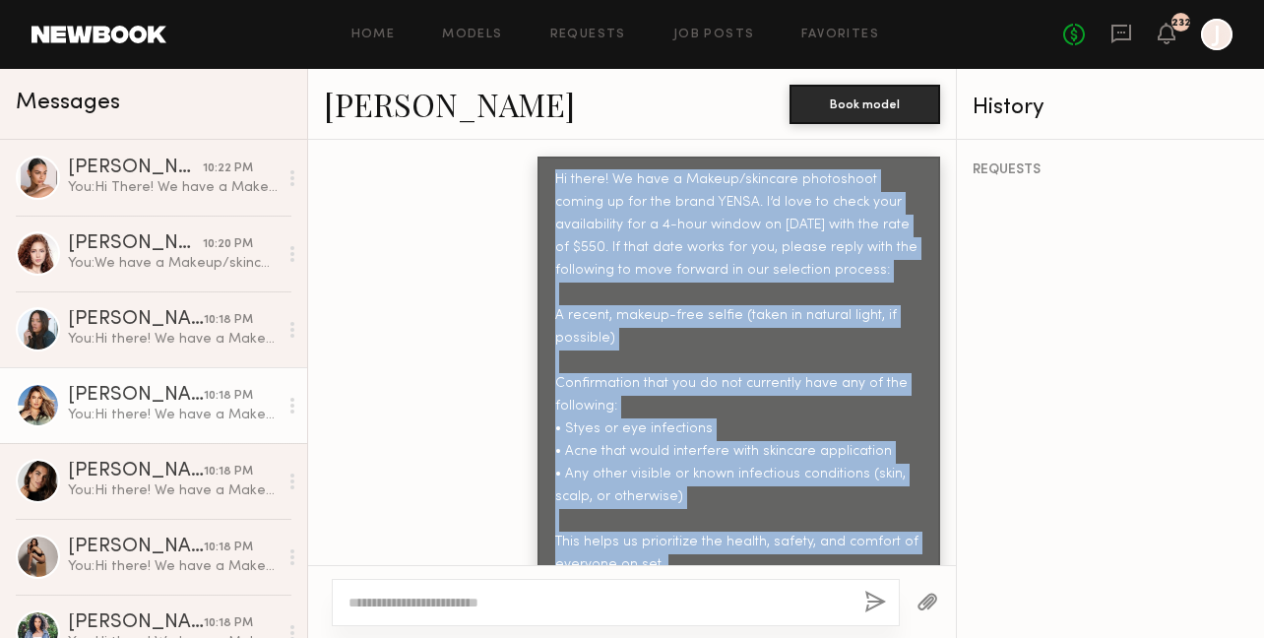
drag, startPoint x: 557, startPoint y: 194, endPoint x: 803, endPoint y: 524, distance: 411.5
click at [804, 525] on div "Hi there! We have a Makeup/skincare photoshoot coming up for the brand YENSA. I…" at bounding box center [738, 395] width 367 height 452
copy div "Hi there! We have a Makeup/skincare photoshoot coming up for the brand YENSA. I…"
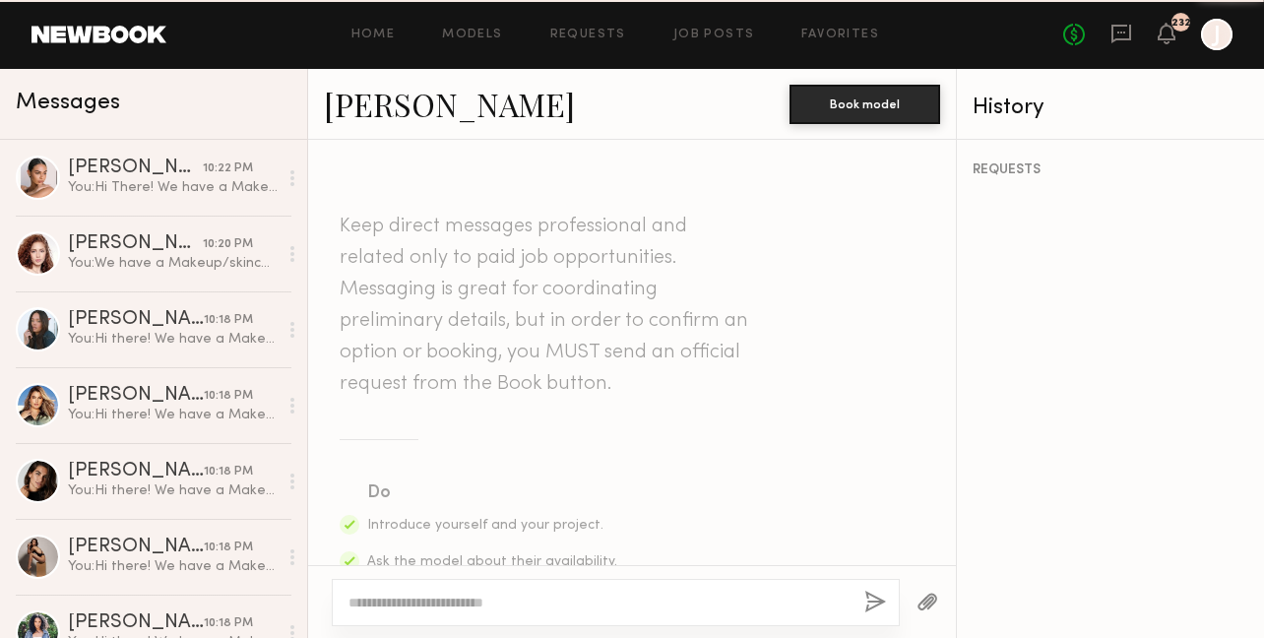
scroll to position [1755, 0]
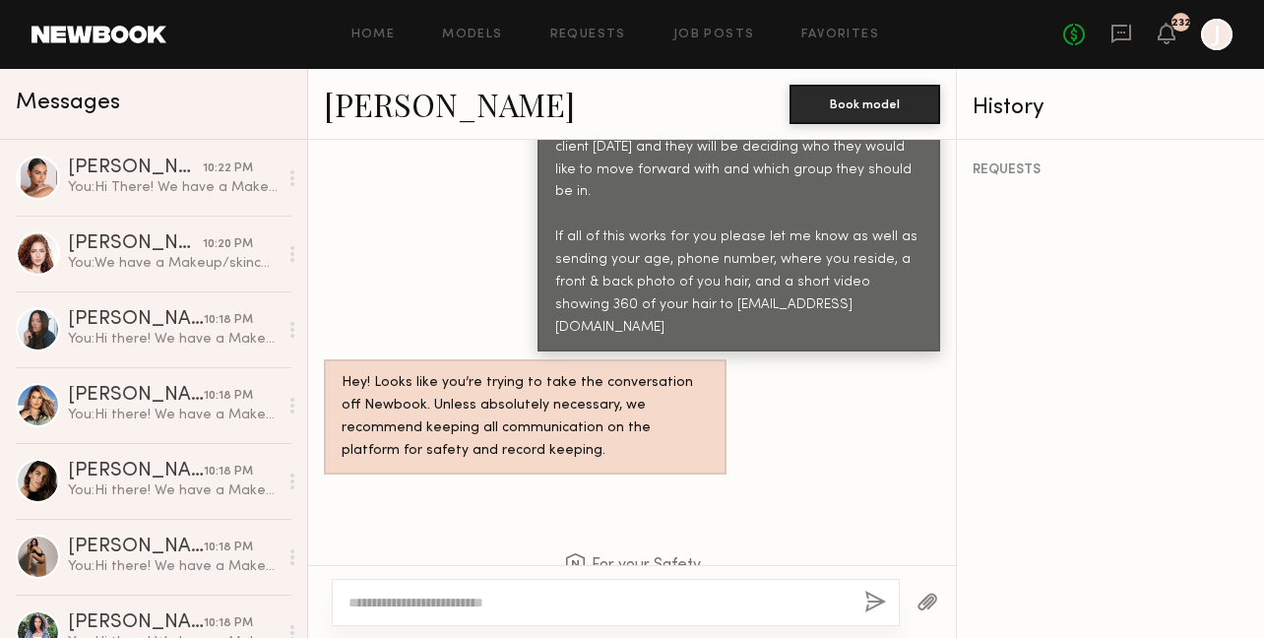
click at [520, 608] on textarea at bounding box center [598, 603] width 500 height 20
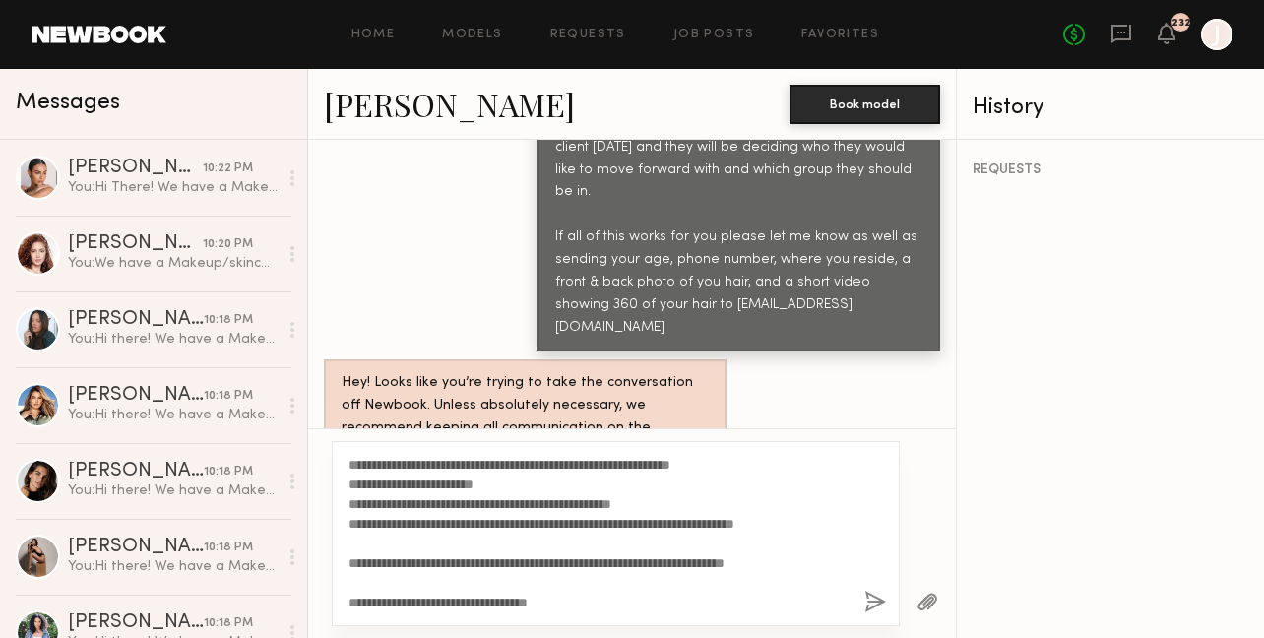
scroll to position [0, 0]
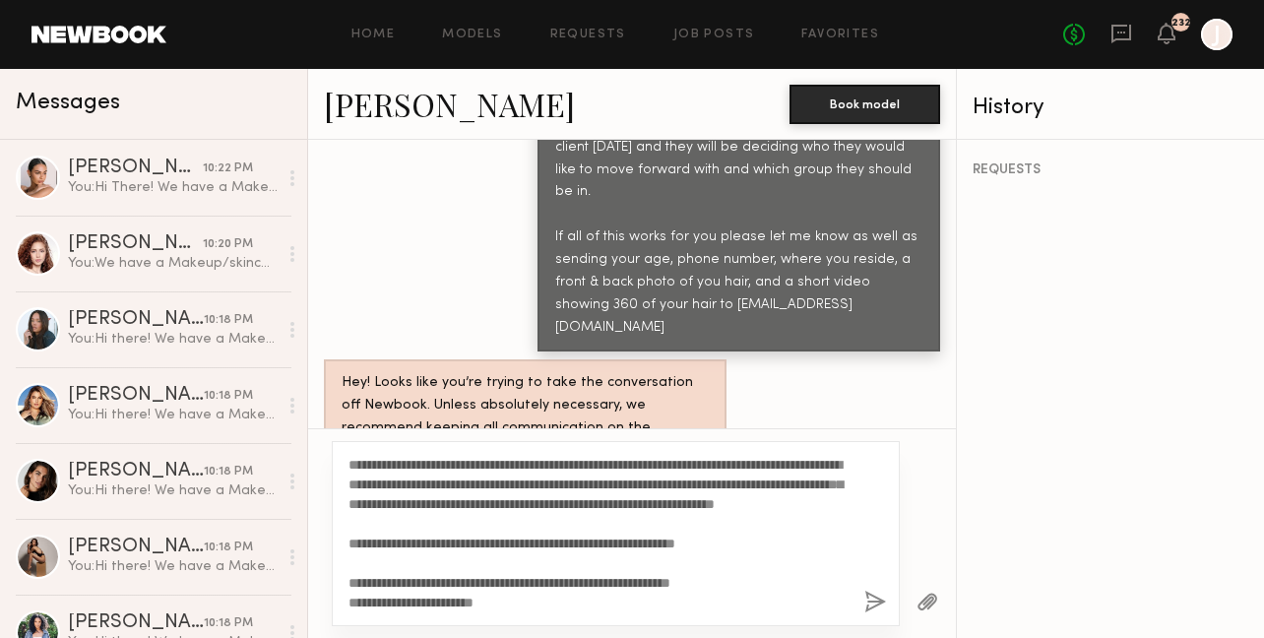
type textarea "**********"
click at [411, 107] on link "[PERSON_NAME]" at bounding box center [449, 104] width 251 height 42
click at [877, 600] on button "button" at bounding box center [875, 603] width 22 height 25
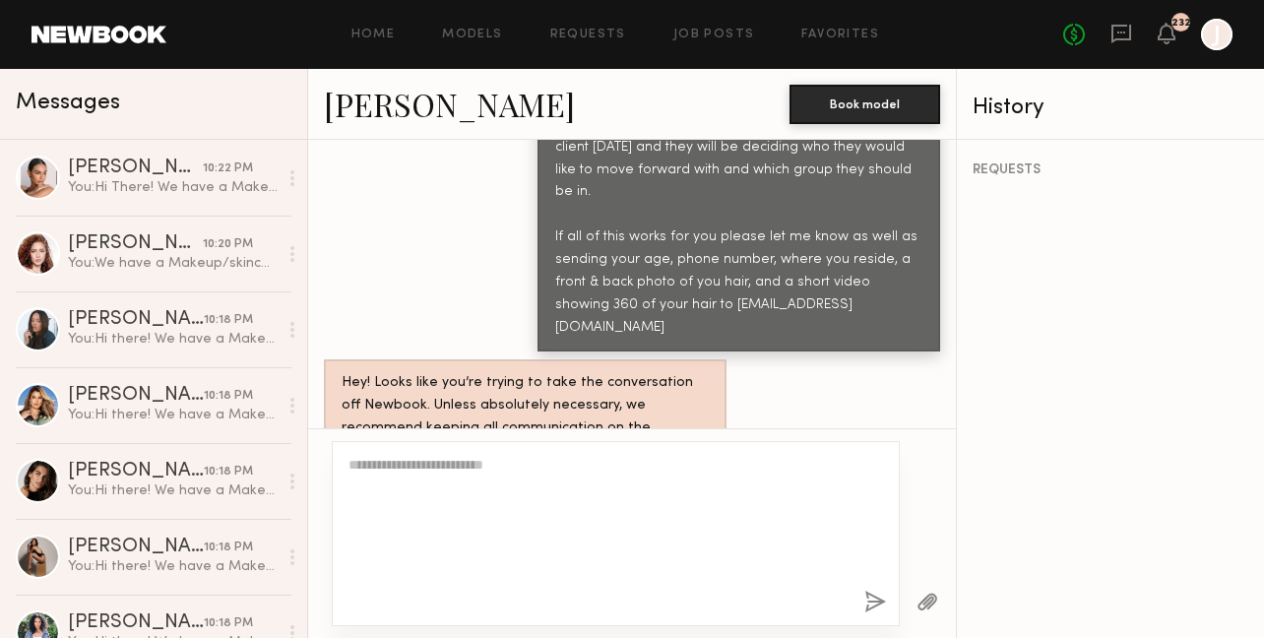
scroll to position [2539, 0]
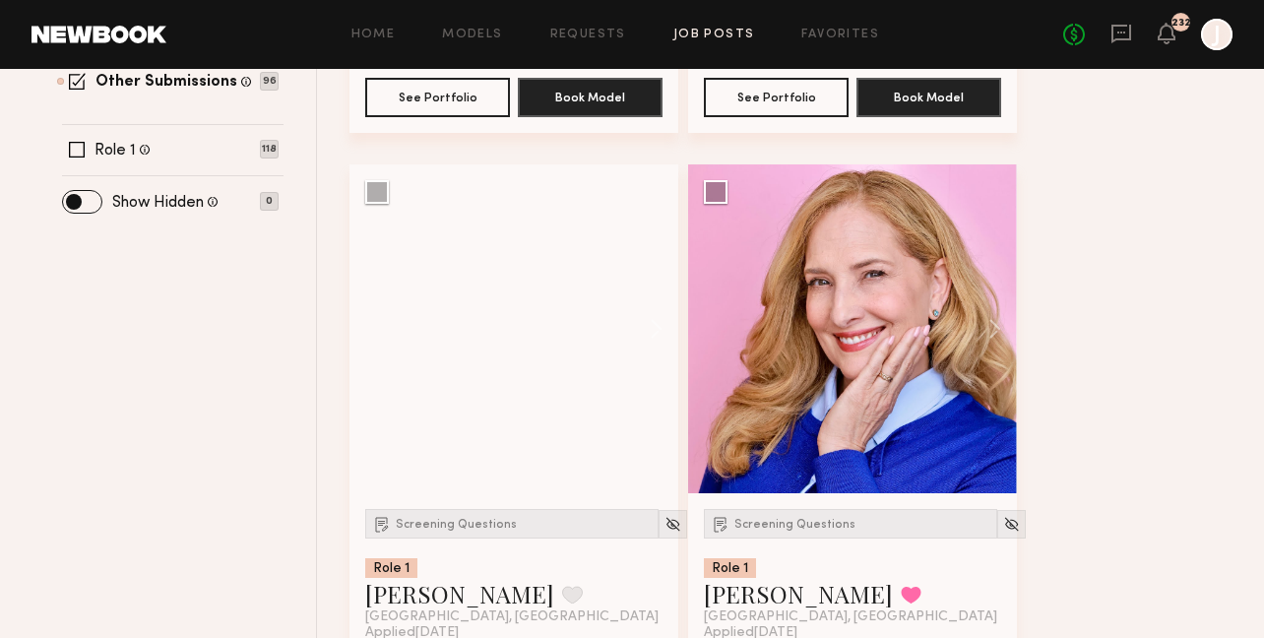
scroll to position [729, 0]
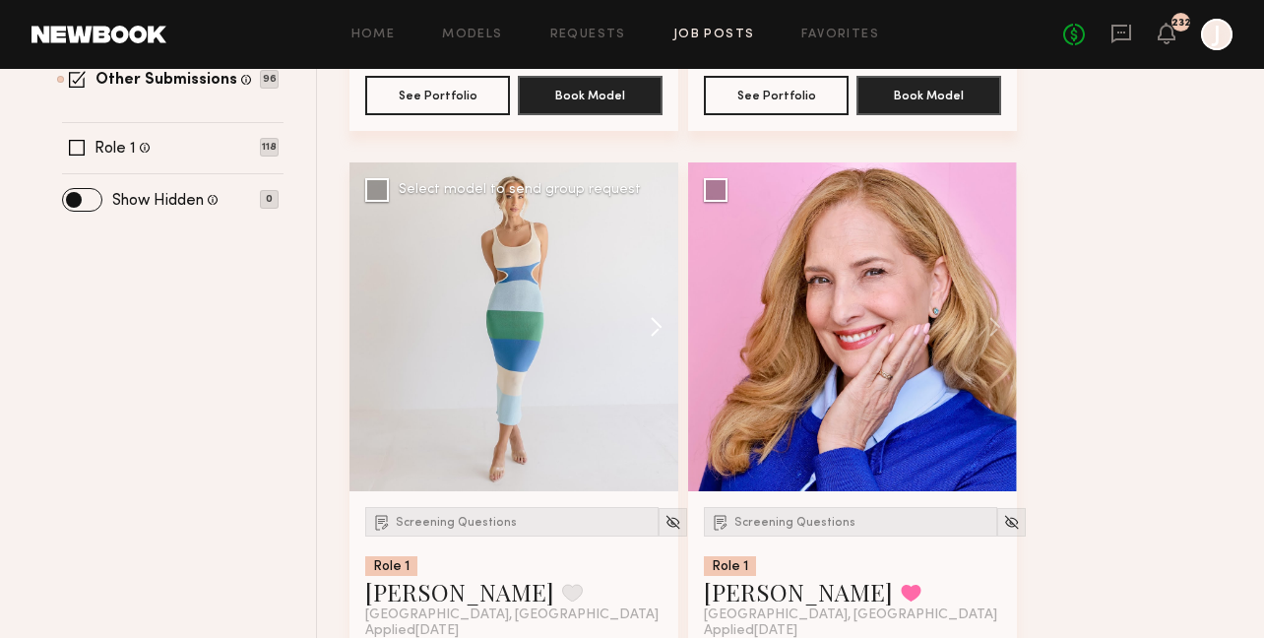
click at [662, 330] on button at bounding box center [646, 326] width 63 height 329
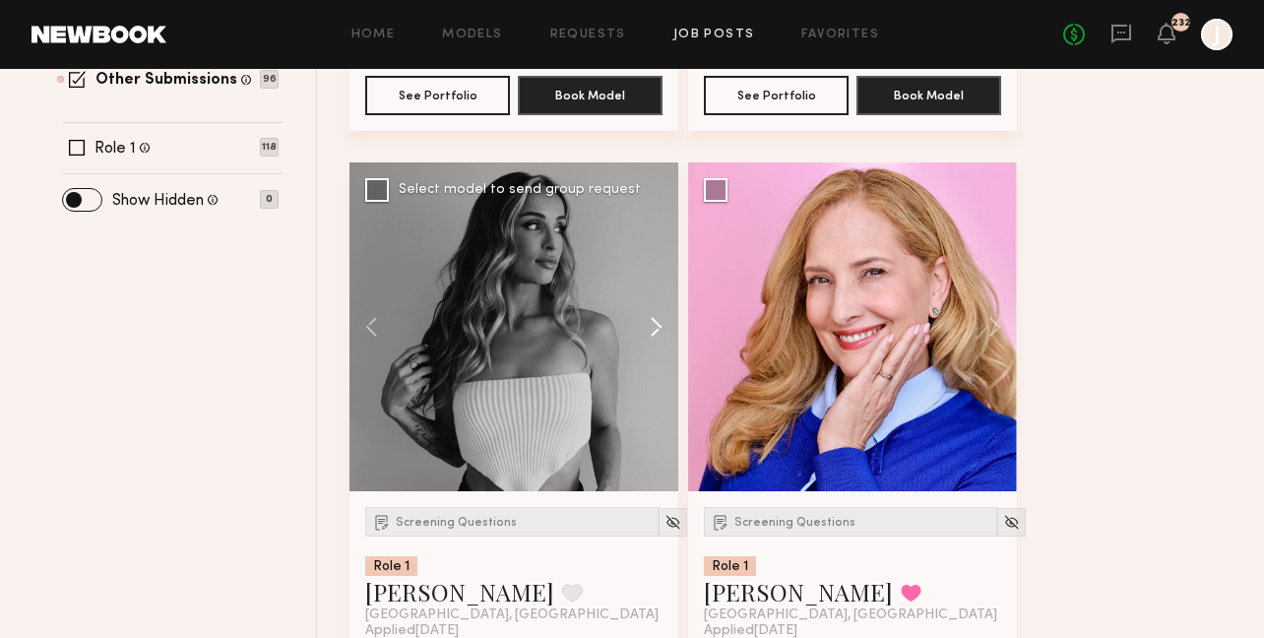
click at [661, 328] on button at bounding box center [646, 326] width 63 height 329
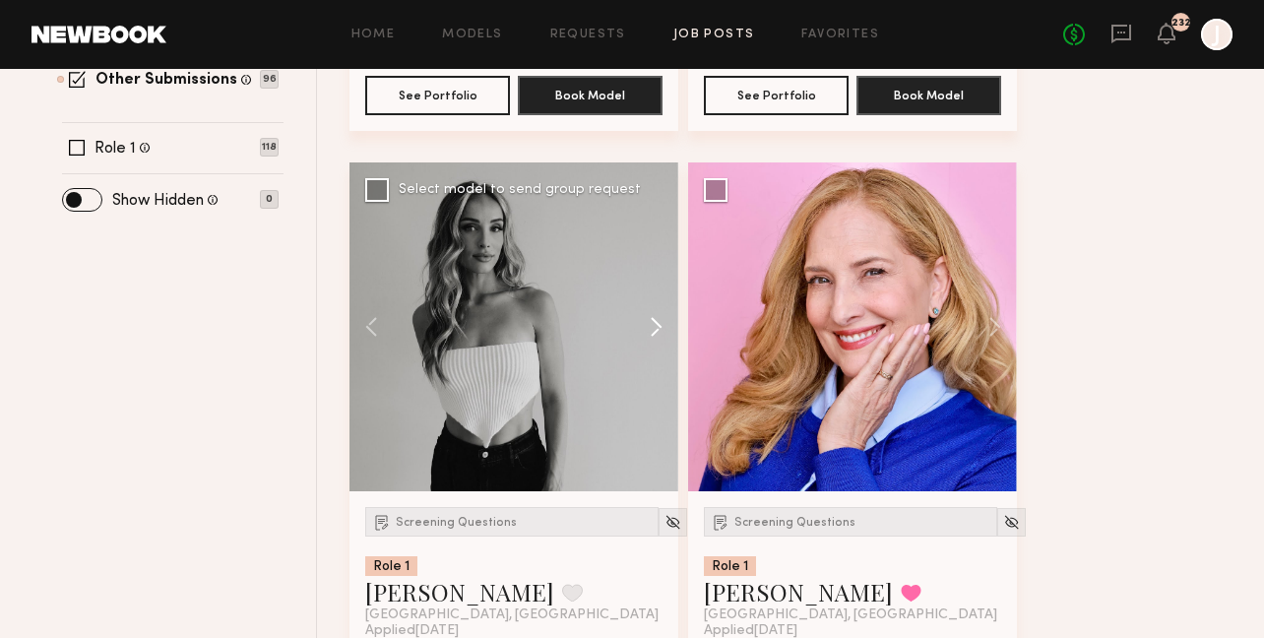
click at [660, 327] on button at bounding box center [646, 326] width 63 height 329
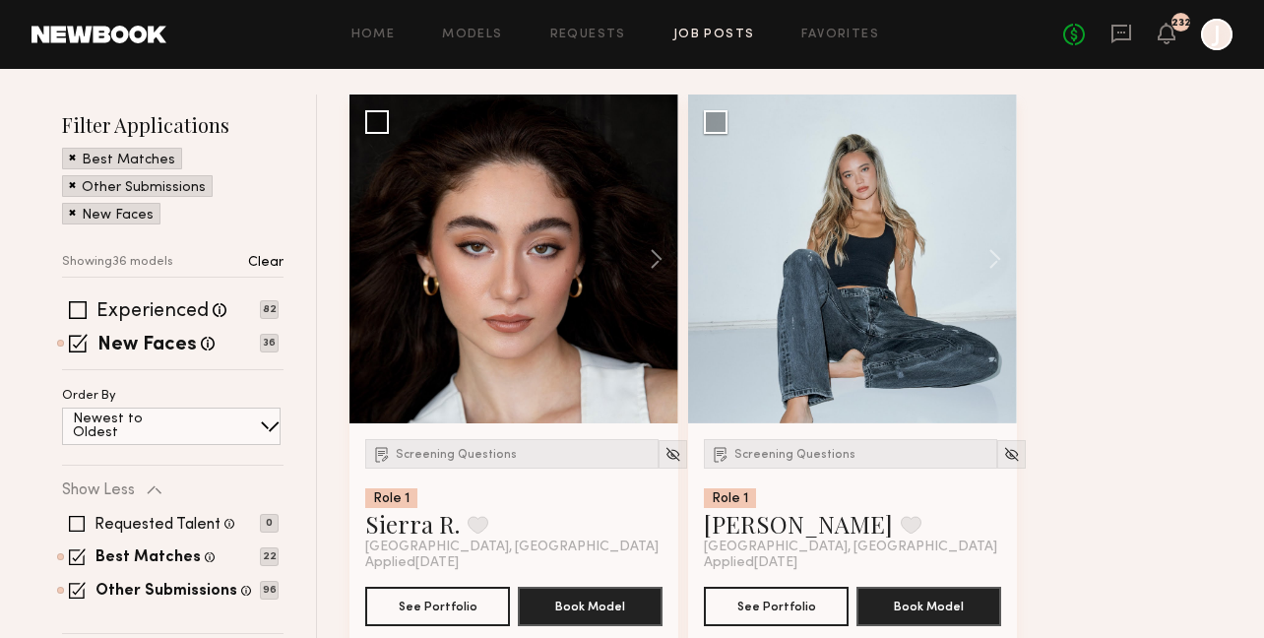
scroll to position [164, 0]
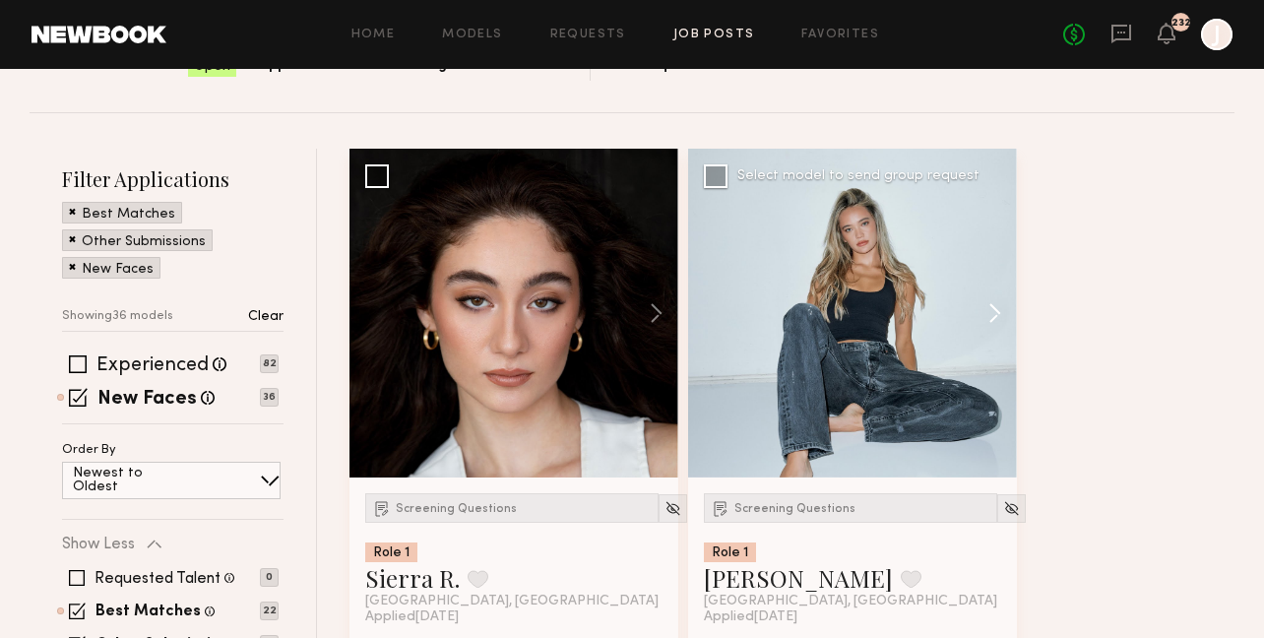
click at [994, 312] on button at bounding box center [985, 313] width 63 height 329
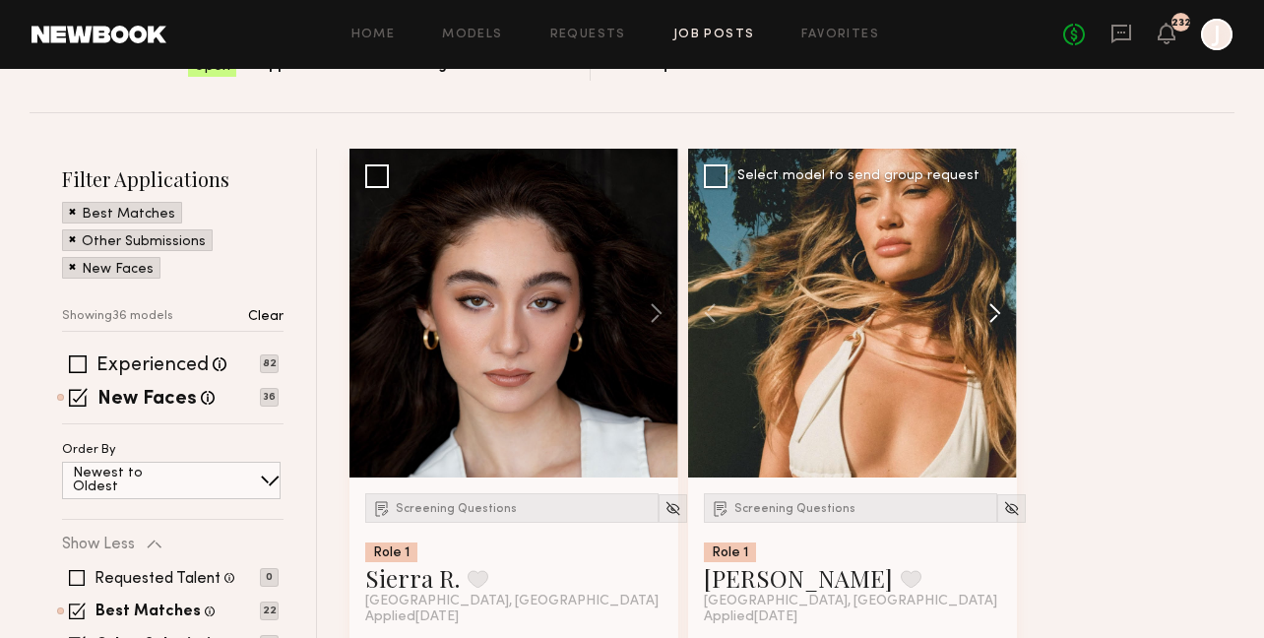
click at [994, 312] on button at bounding box center [985, 313] width 63 height 329
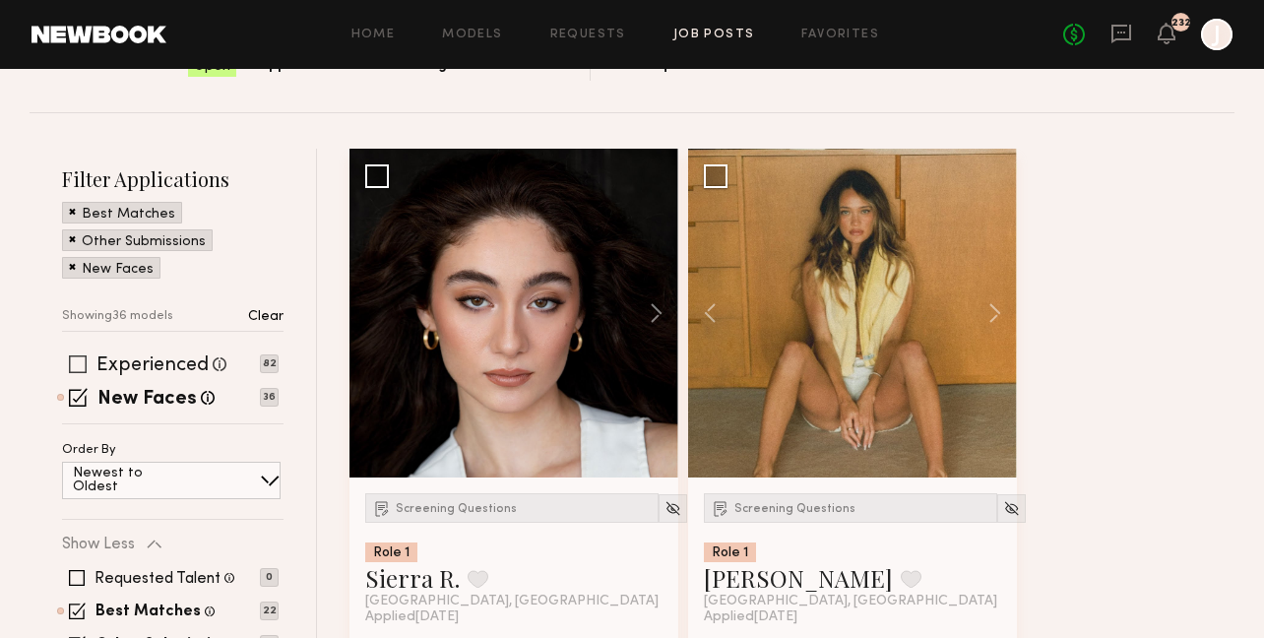
click at [79, 368] on span at bounding box center [78, 364] width 18 height 18
click at [78, 396] on span at bounding box center [78, 397] width 19 height 19
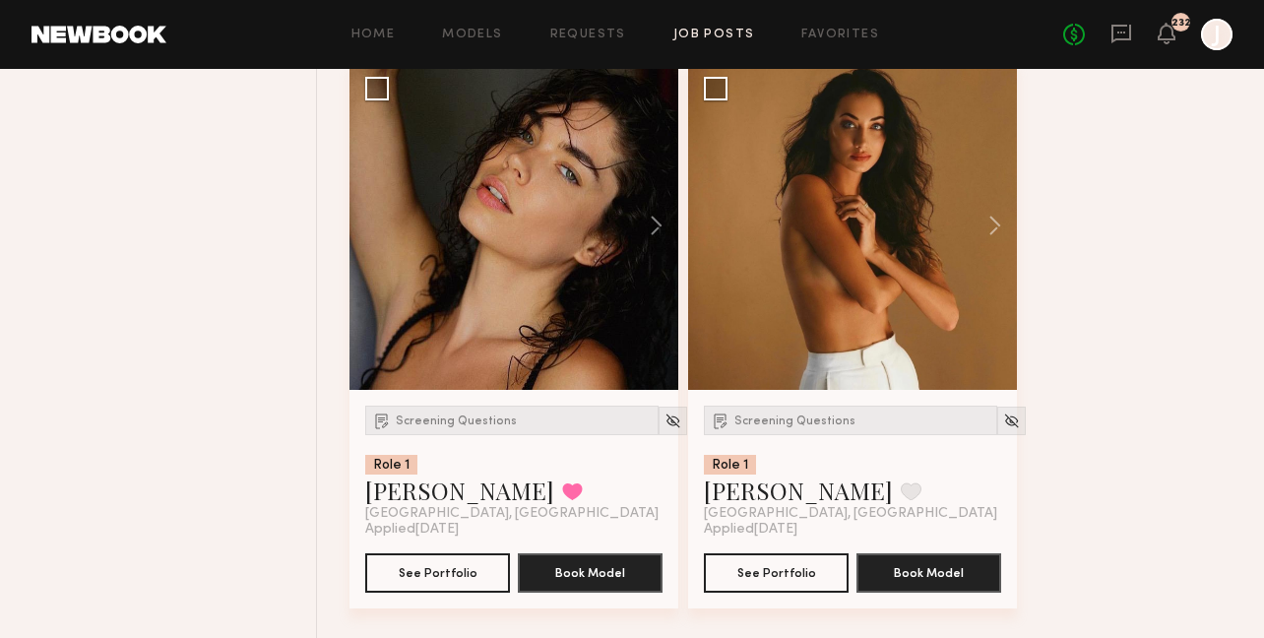
scroll to position [4832, 0]
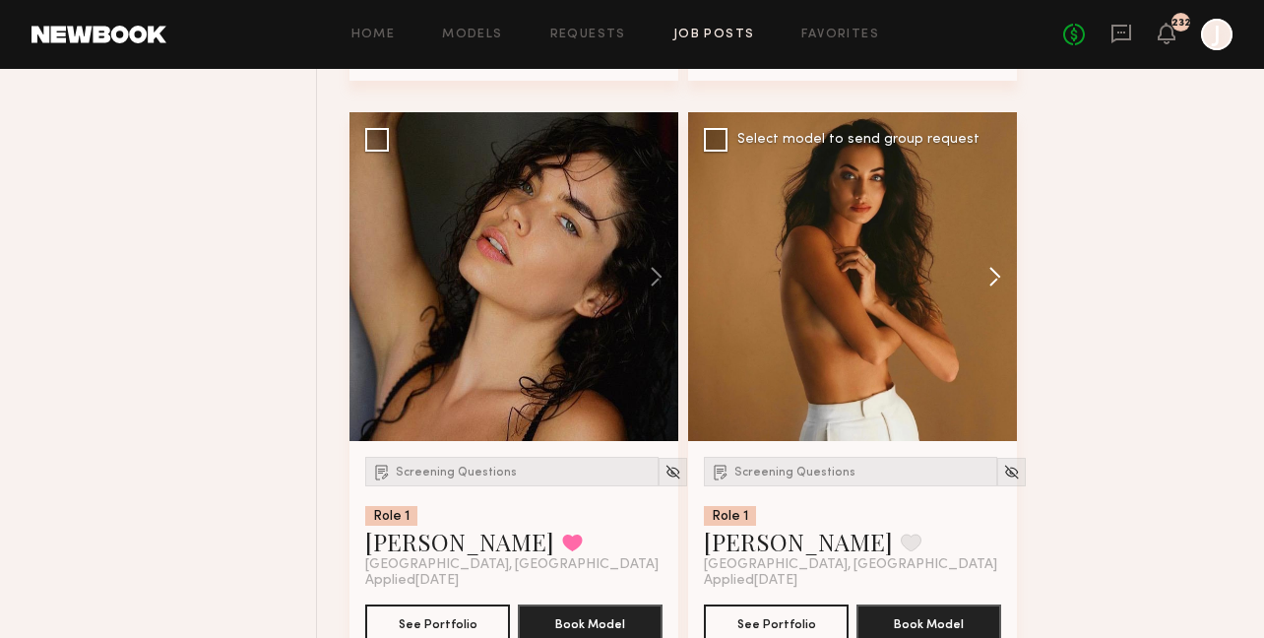
click at [998, 278] on button at bounding box center [985, 276] width 63 height 329
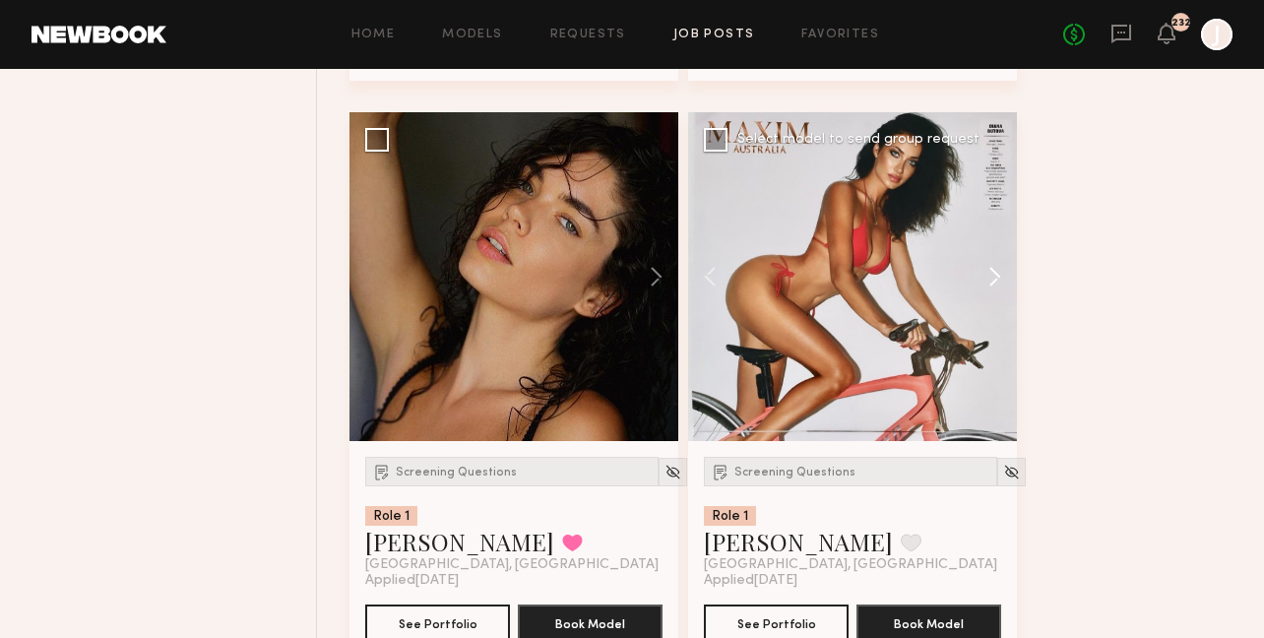
click at [998, 277] on button at bounding box center [985, 276] width 63 height 329
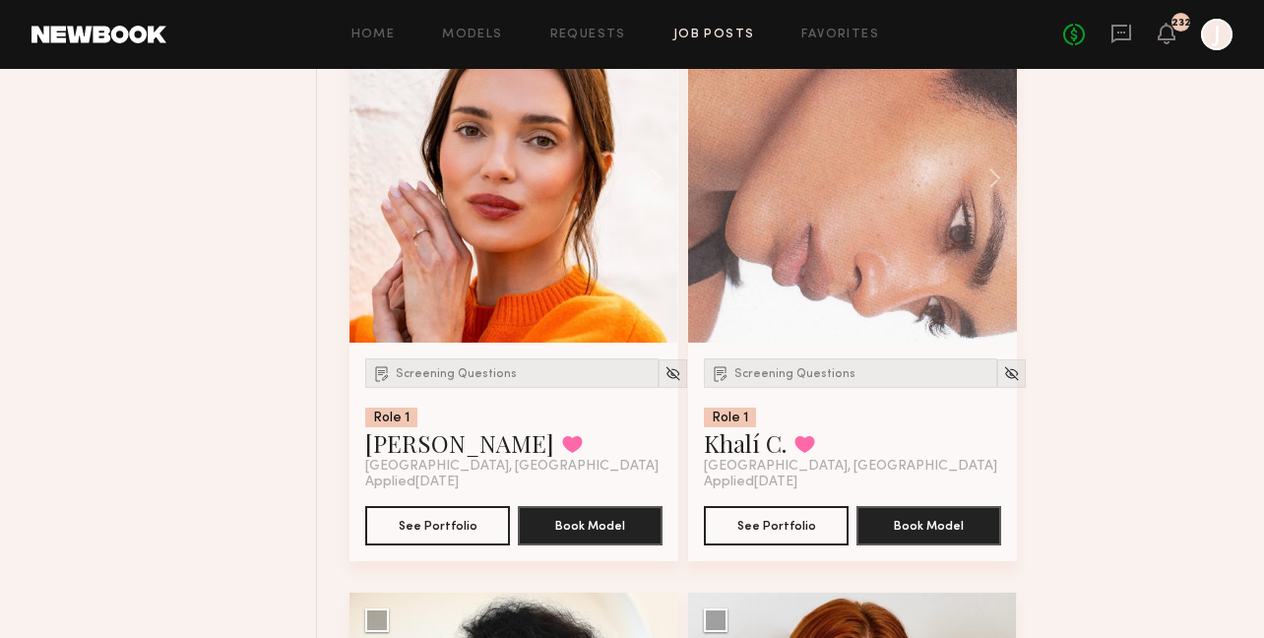
scroll to position [10123, 0]
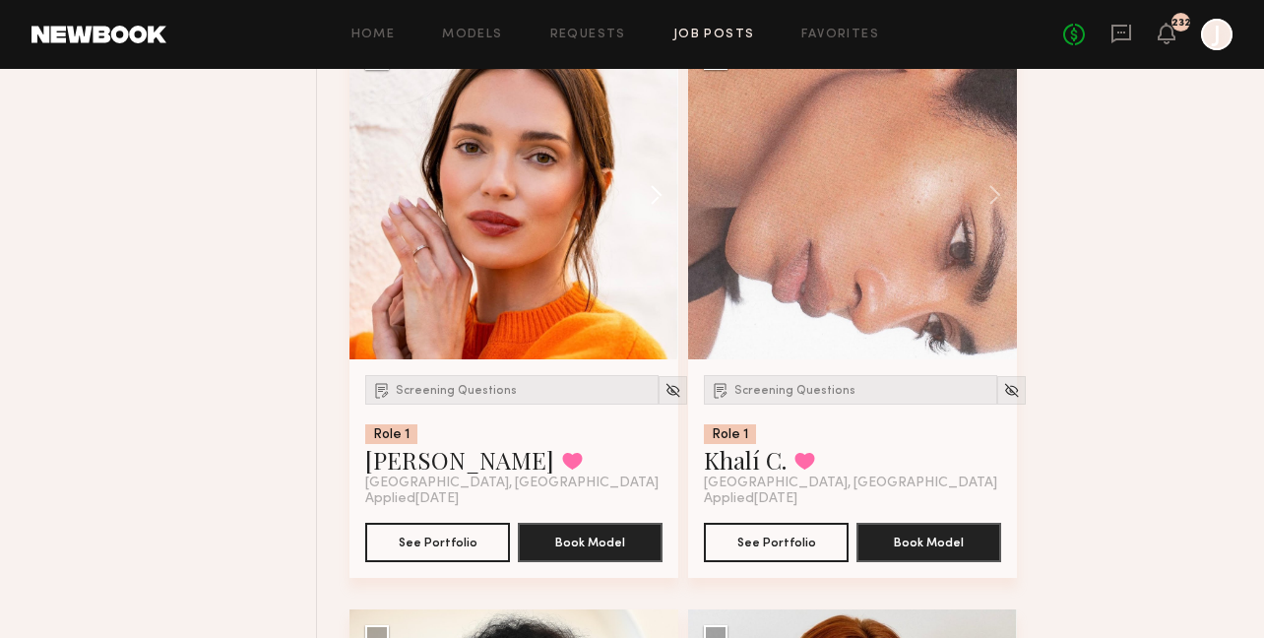
click at [654, 206] on button at bounding box center [646, 195] width 63 height 329
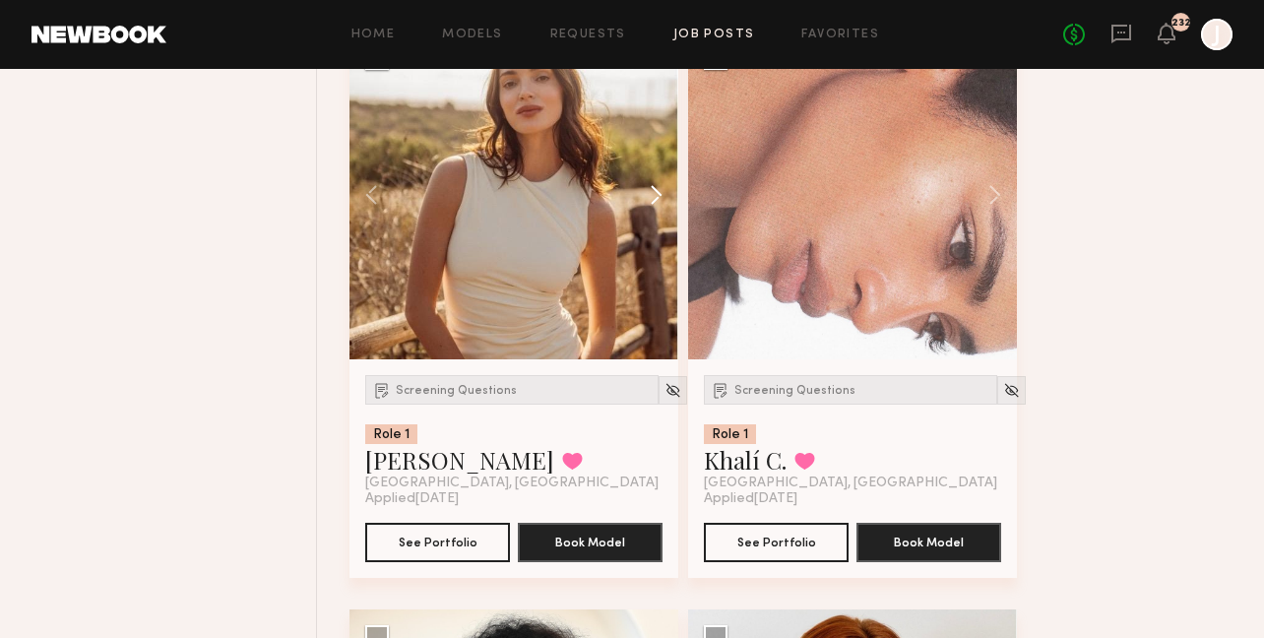
click at [654, 206] on button at bounding box center [646, 195] width 63 height 329
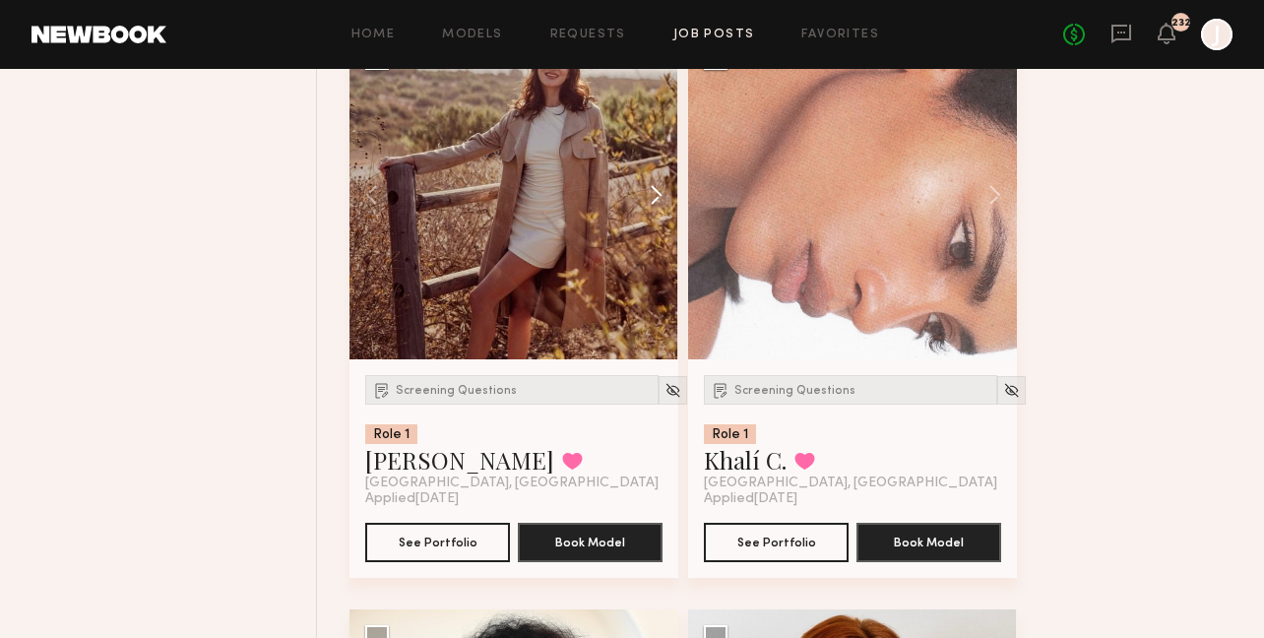
click at [657, 208] on button at bounding box center [646, 195] width 63 height 329
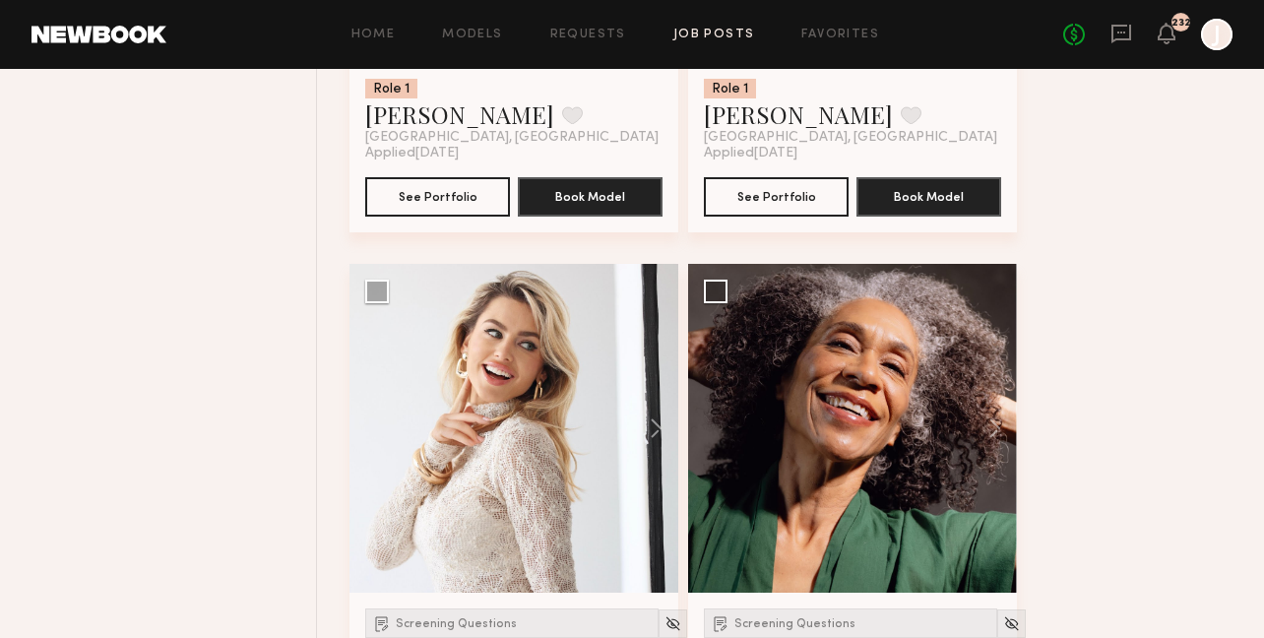
scroll to position [12244, 0]
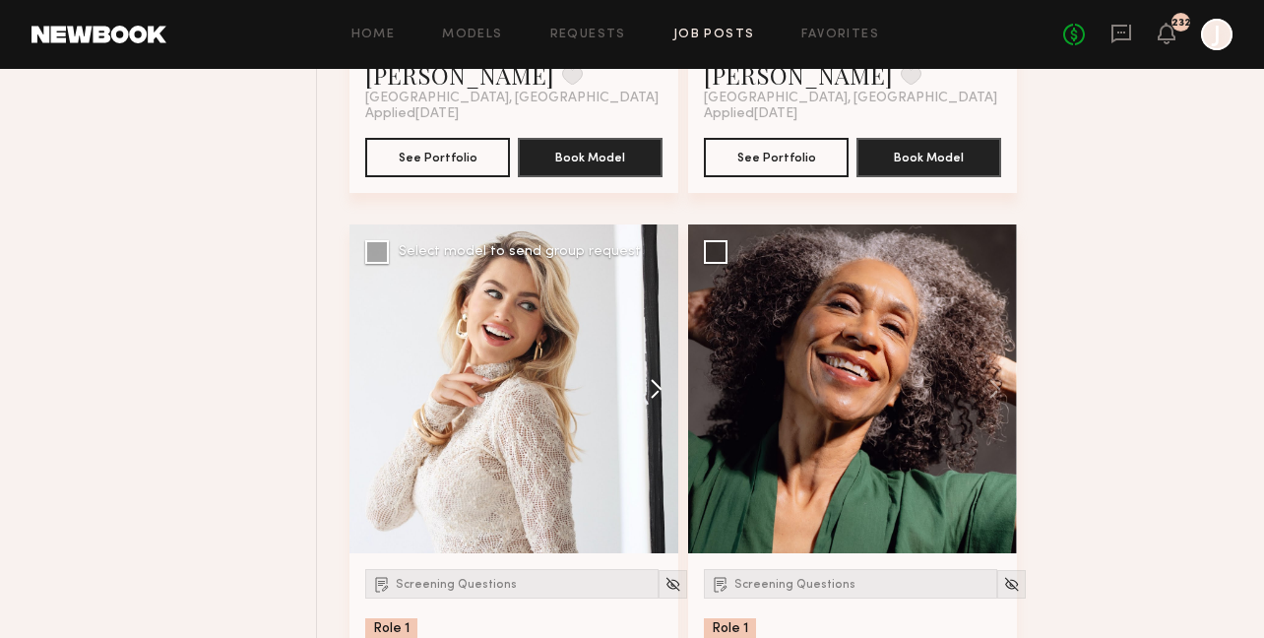
click at [654, 388] on button at bounding box center [646, 388] width 63 height 329
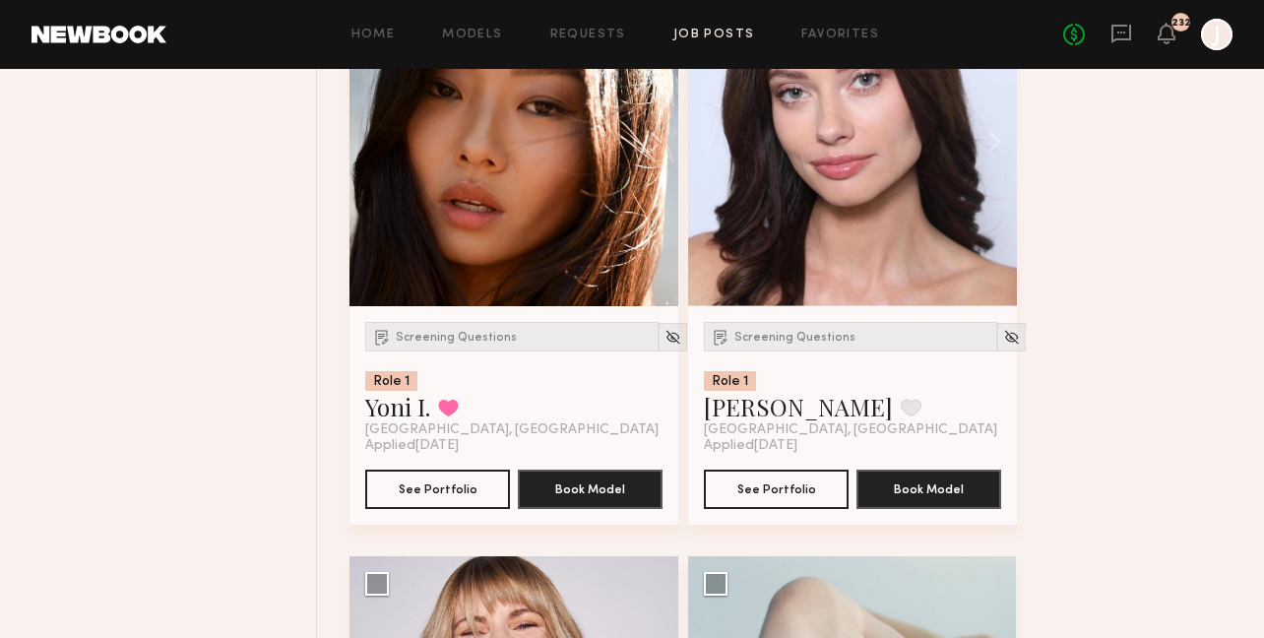
scroll to position [13529, 0]
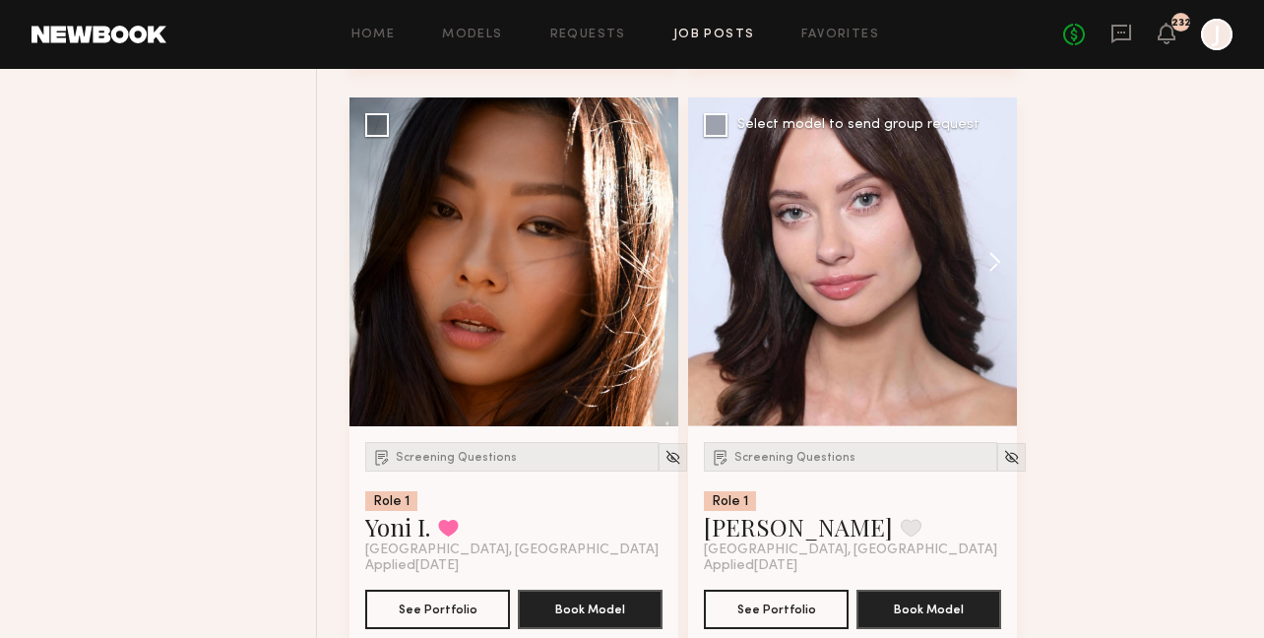
click at [996, 281] on button at bounding box center [985, 261] width 63 height 329
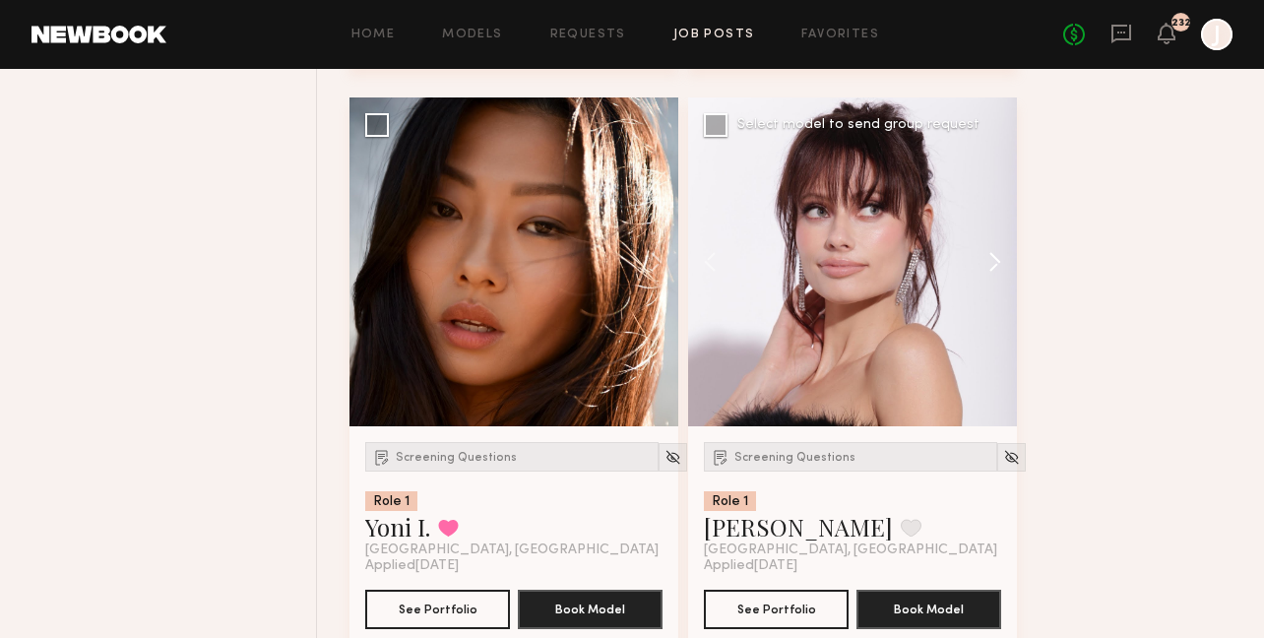
click at [996, 281] on button at bounding box center [985, 261] width 63 height 329
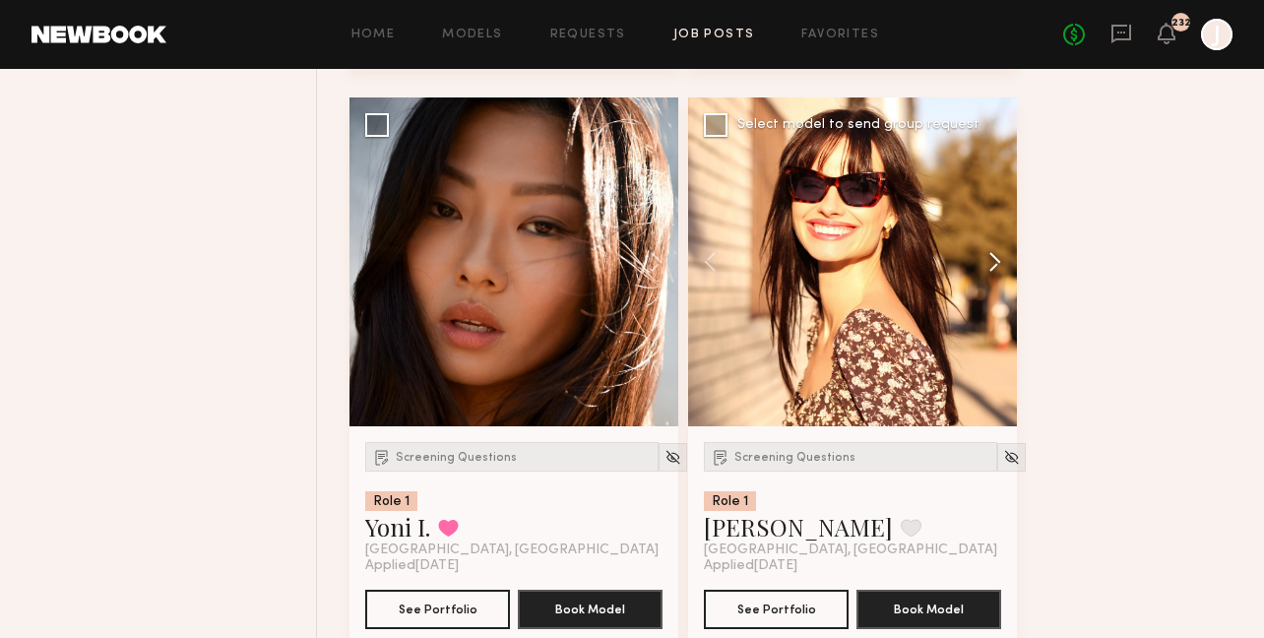
click at [996, 278] on button at bounding box center [985, 261] width 63 height 329
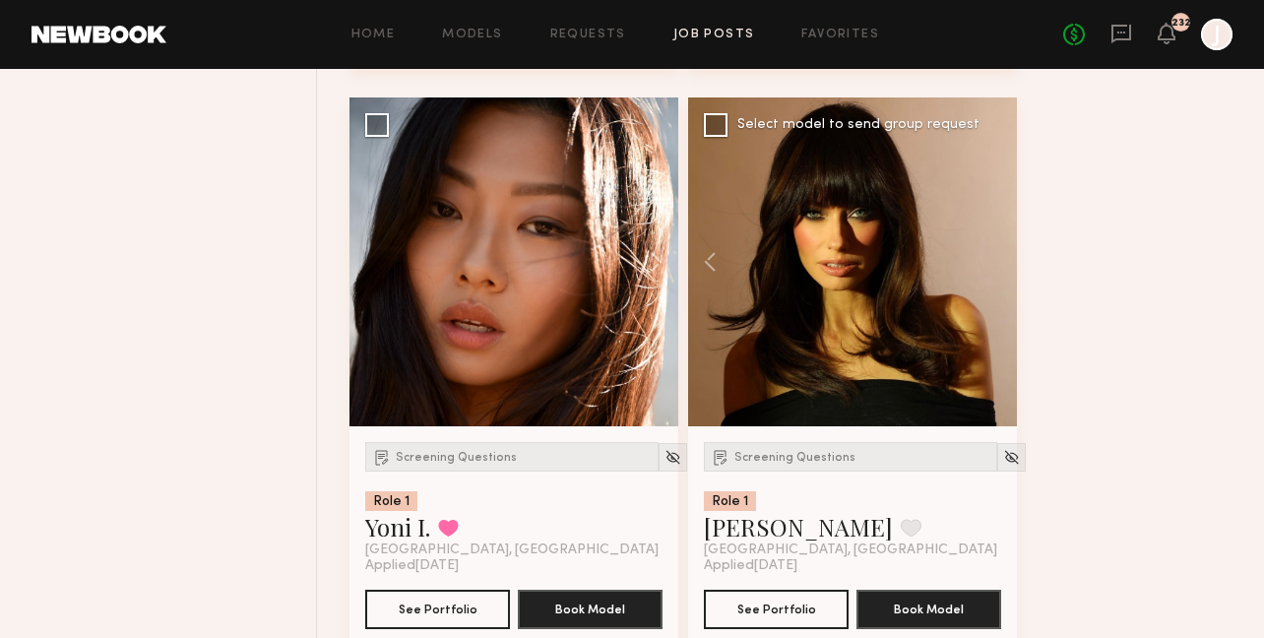
click at [996, 278] on div at bounding box center [852, 261] width 329 height 329
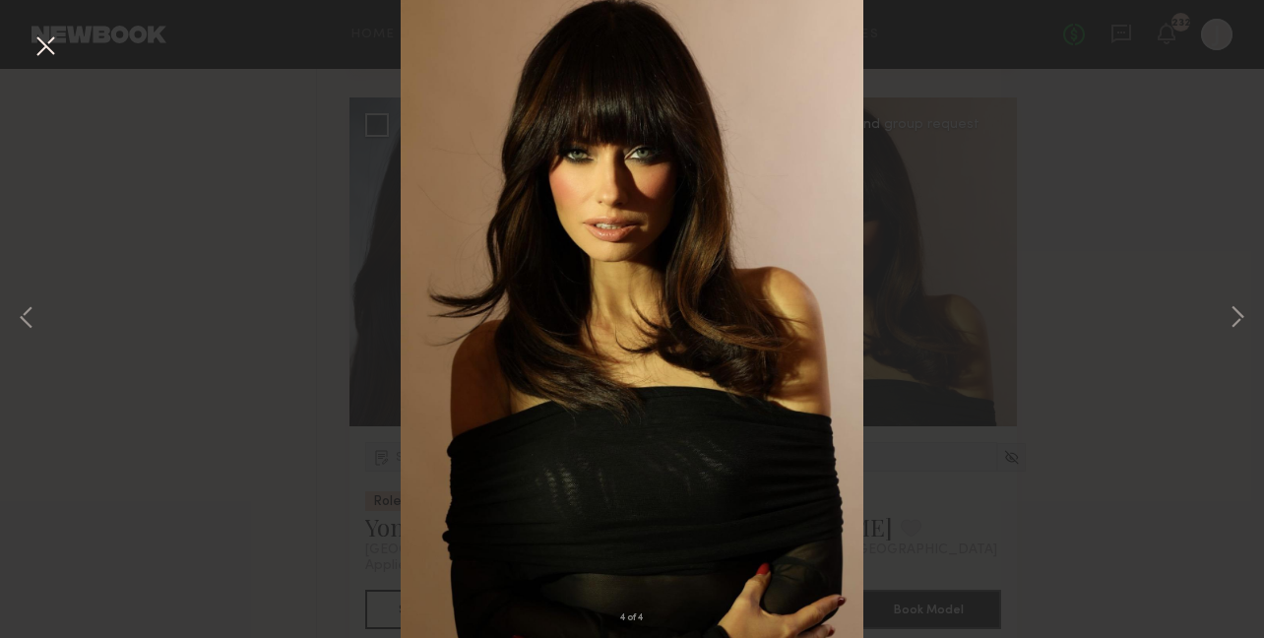
click at [44, 57] on button at bounding box center [46, 47] width 32 height 35
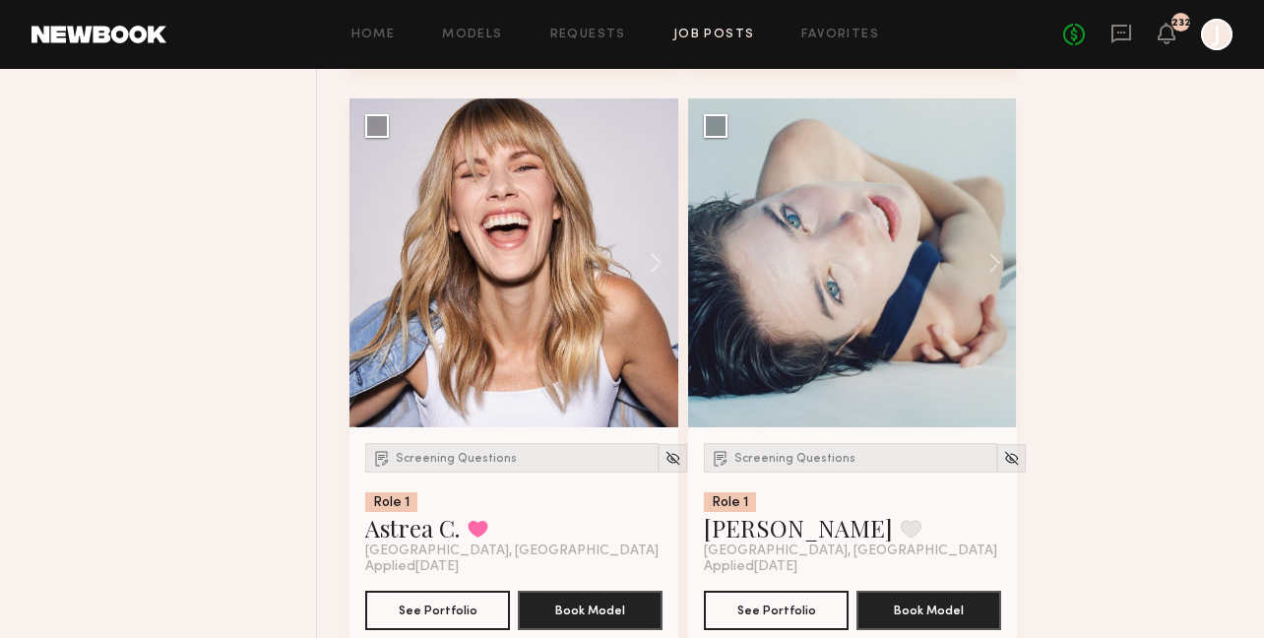
scroll to position [14104, 0]
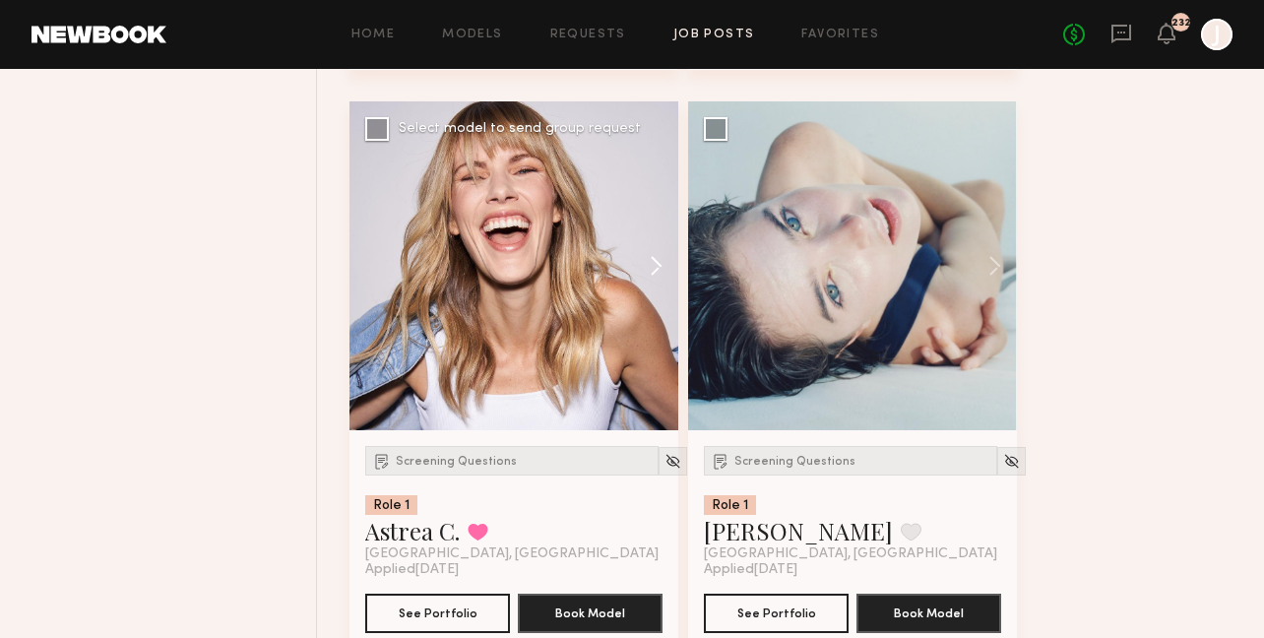
click at [657, 259] on button at bounding box center [646, 265] width 63 height 329
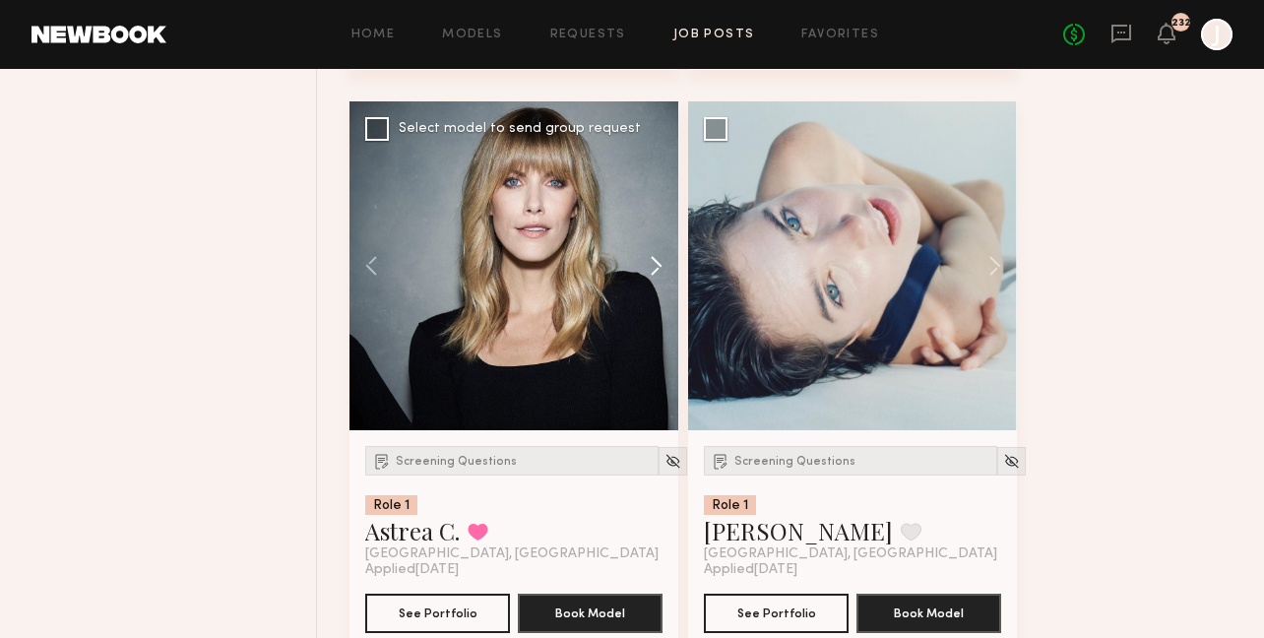
click at [658, 259] on button at bounding box center [646, 265] width 63 height 329
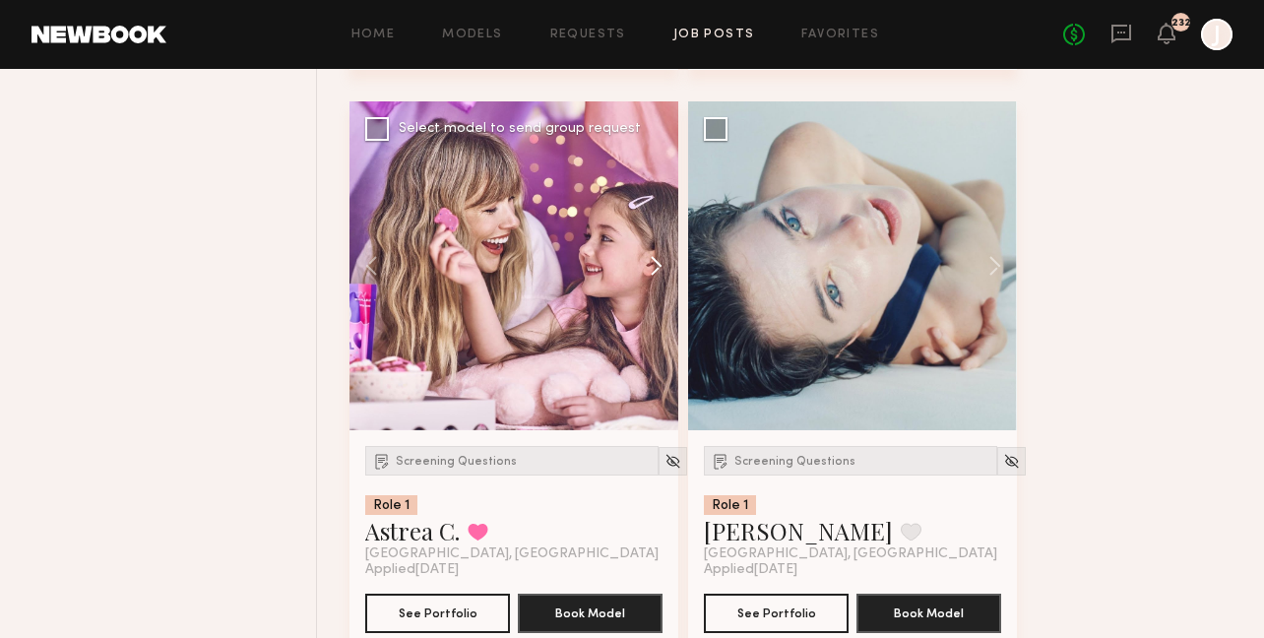
click at [658, 267] on button at bounding box center [646, 265] width 63 height 329
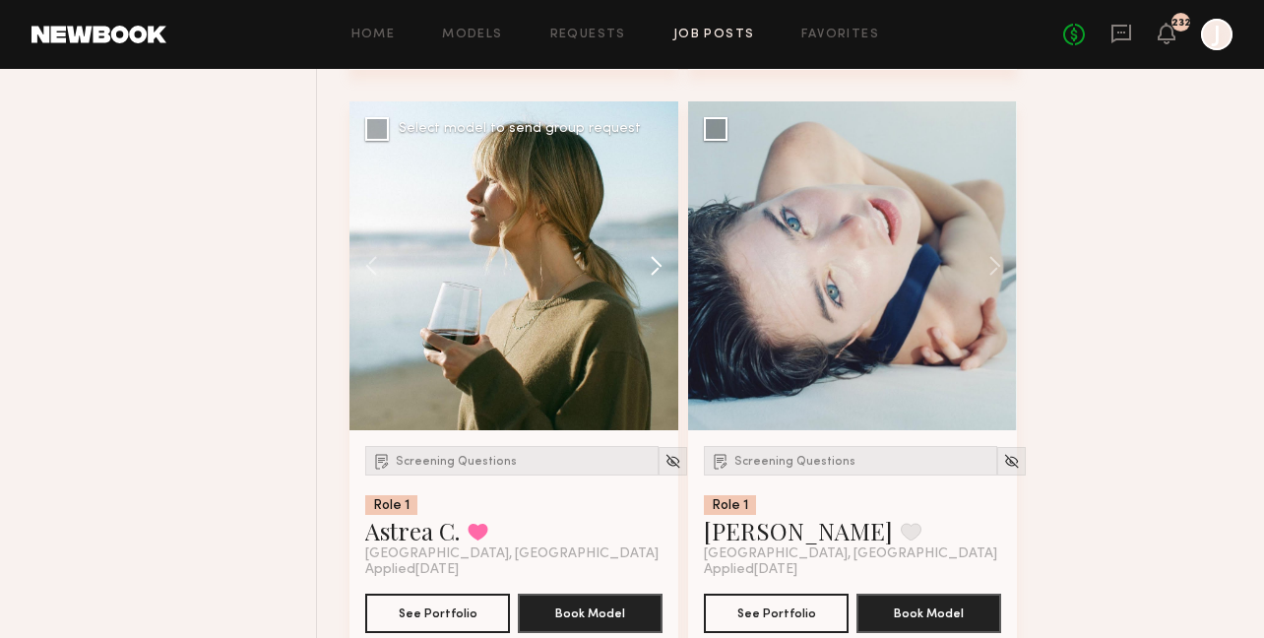
click at [658, 271] on button at bounding box center [646, 265] width 63 height 329
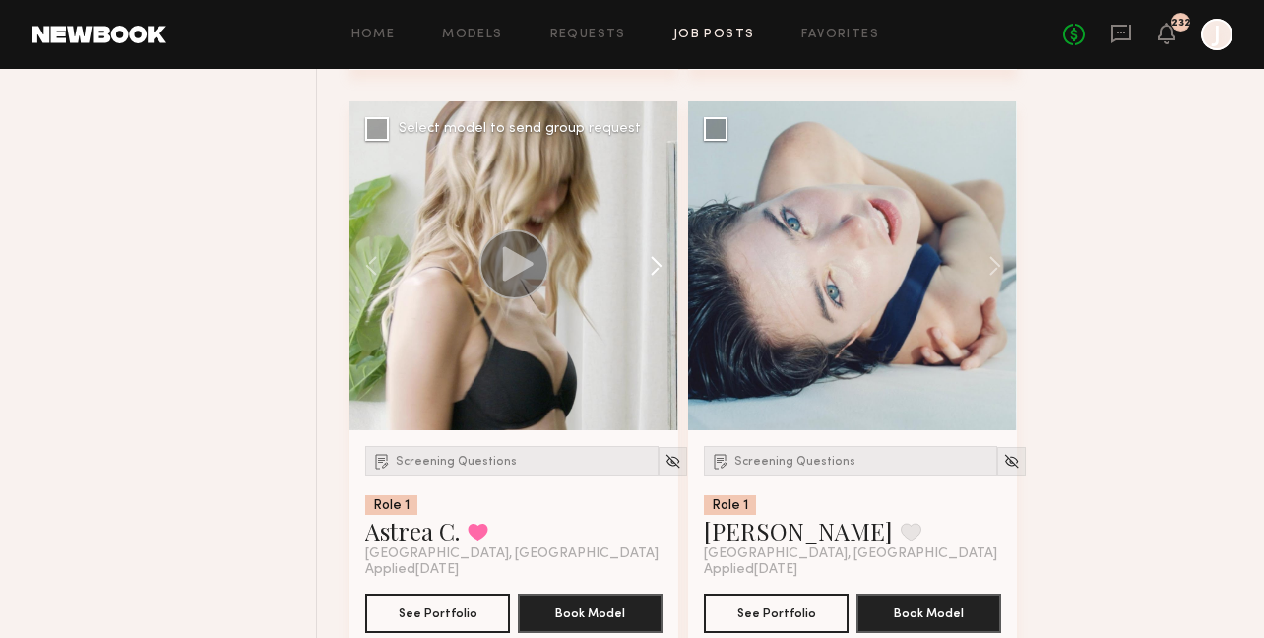
click at [658, 281] on button at bounding box center [646, 265] width 63 height 329
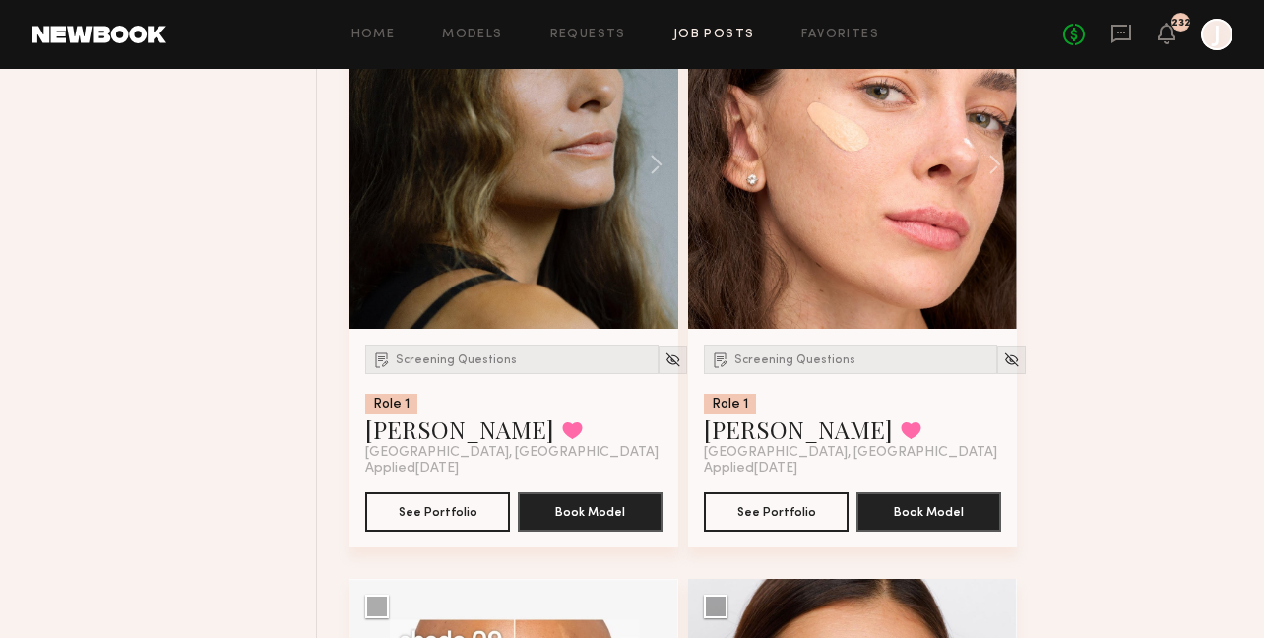
scroll to position [15916, 0]
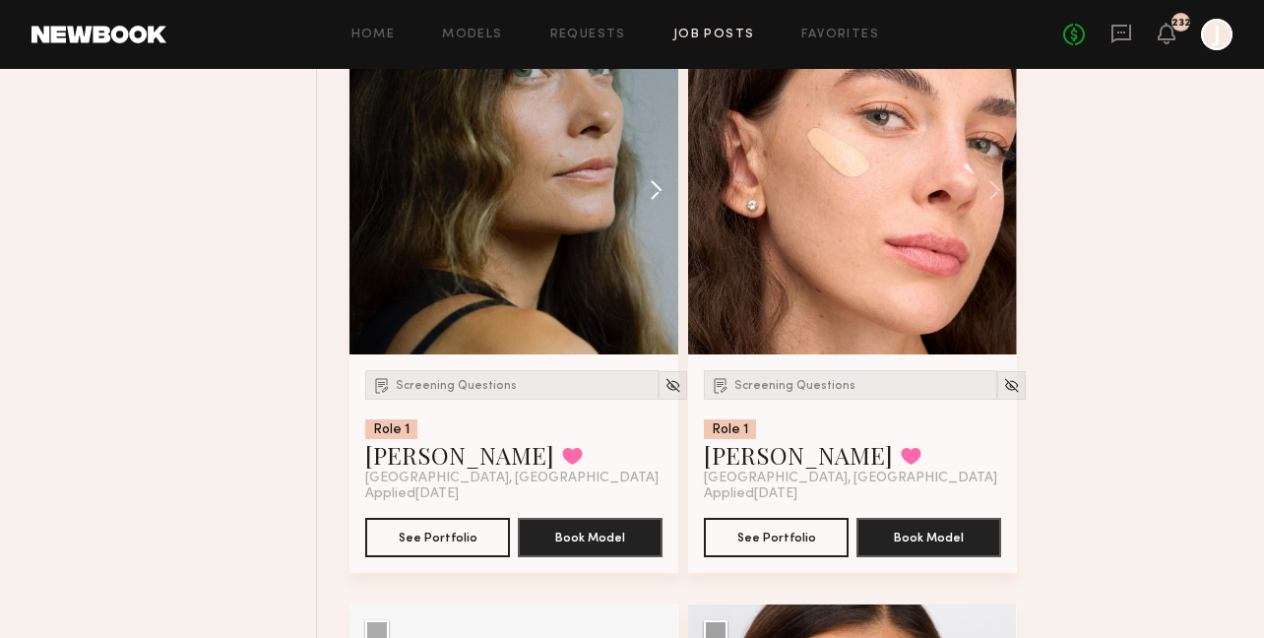
click at [656, 189] on button at bounding box center [646, 190] width 63 height 329
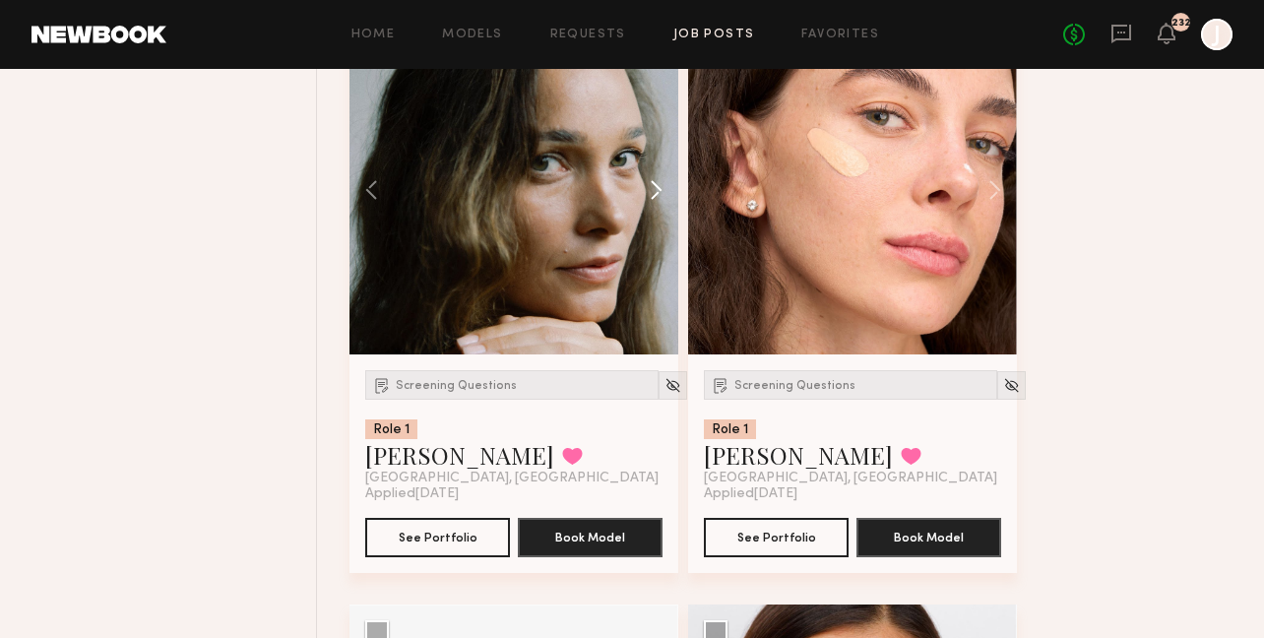
click at [656, 205] on button at bounding box center [646, 190] width 63 height 329
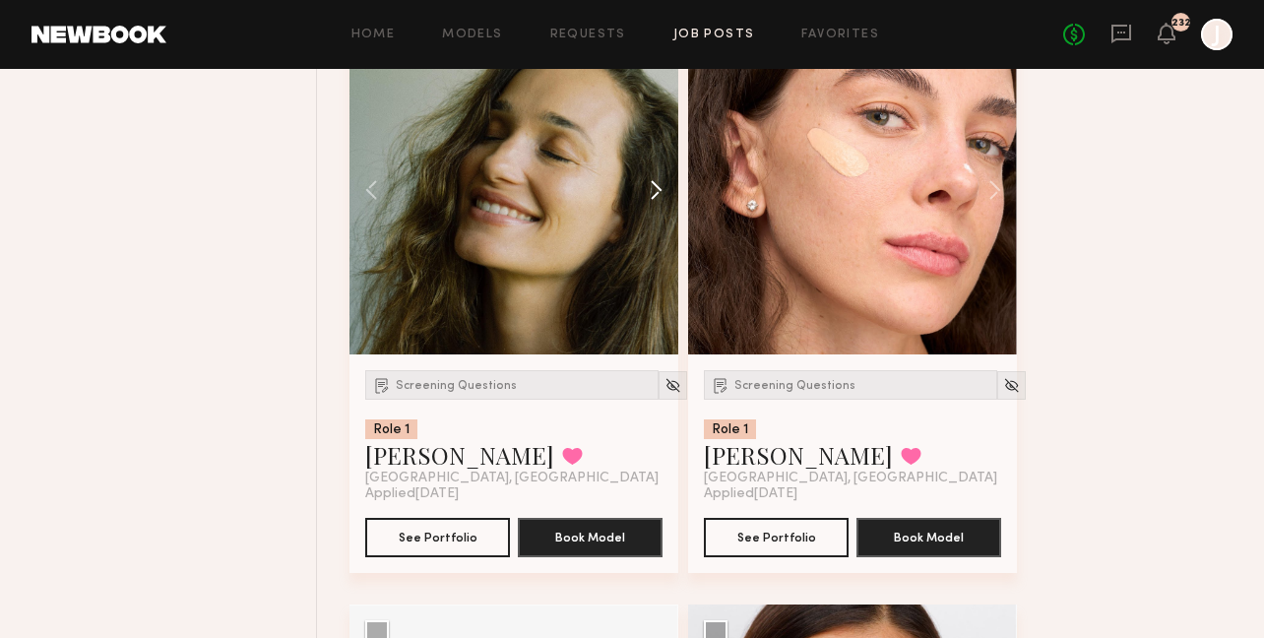
click at [656, 205] on button at bounding box center [646, 190] width 63 height 329
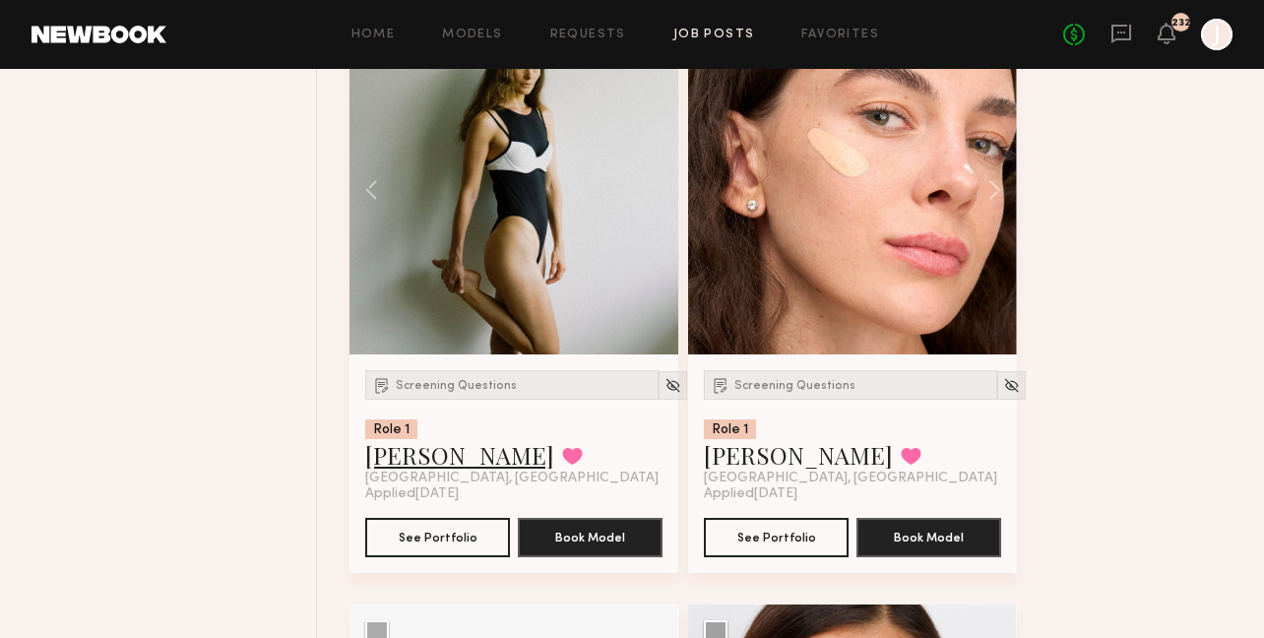
click at [398, 471] on link "Tatiane S." at bounding box center [459, 455] width 189 height 32
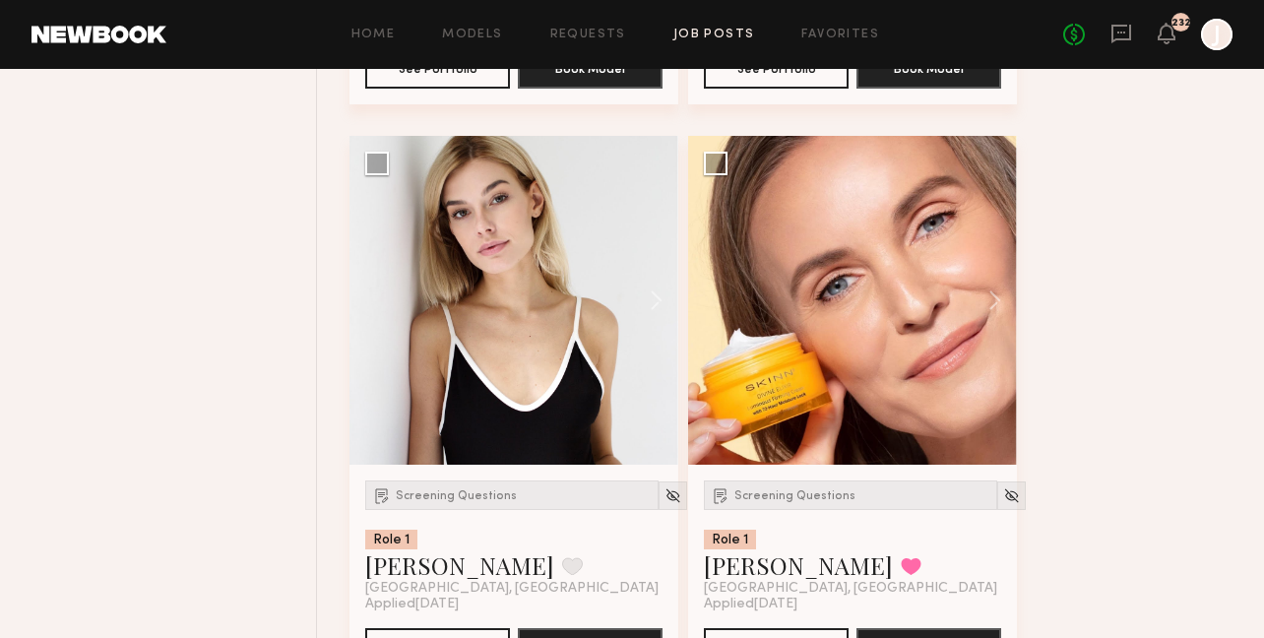
scroll to position [17557, 0]
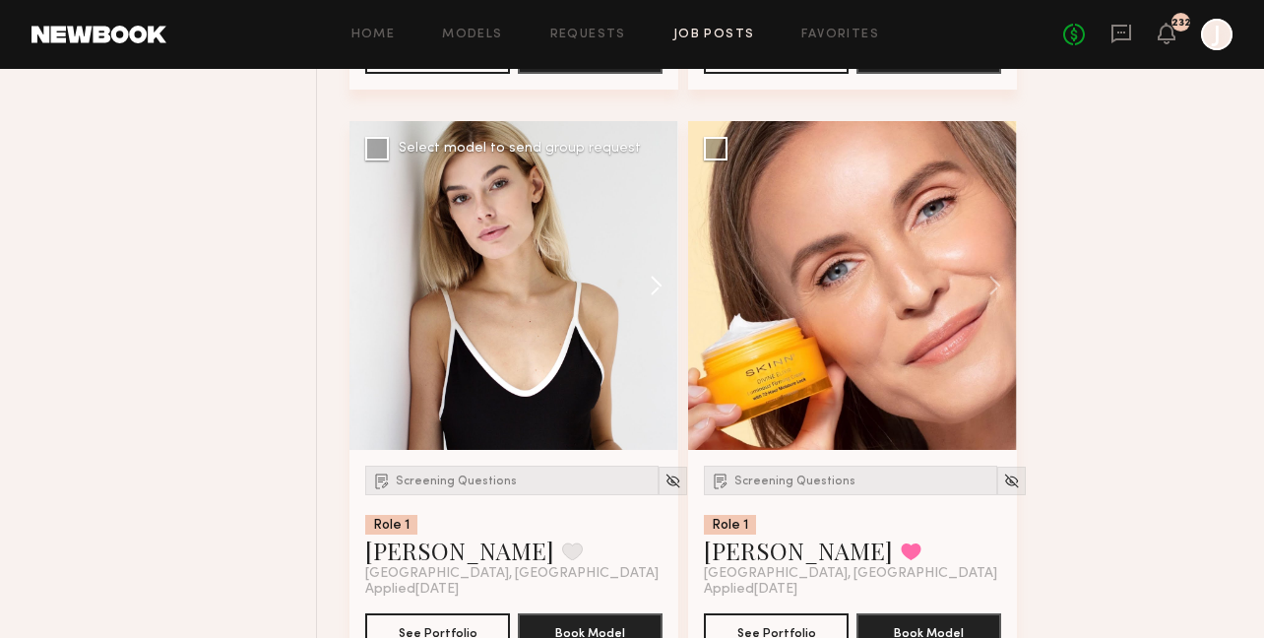
click at [654, 307] on button at bounding box center [646, 285] width 63 height 329
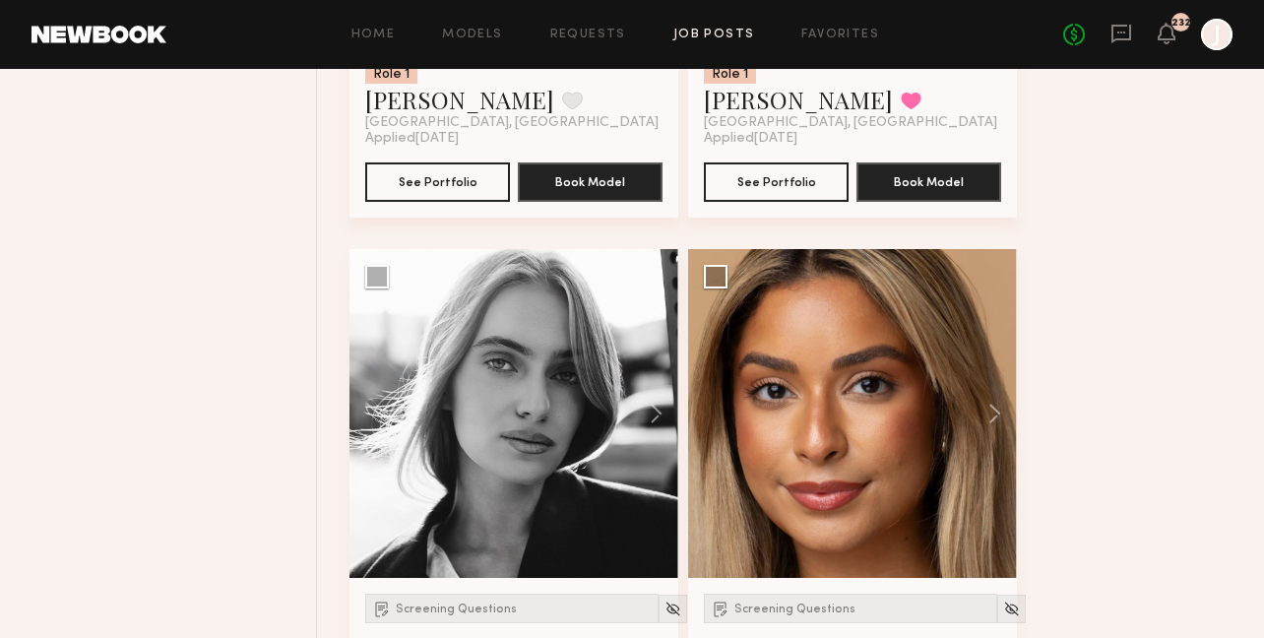
scroll to position [18136, 0]
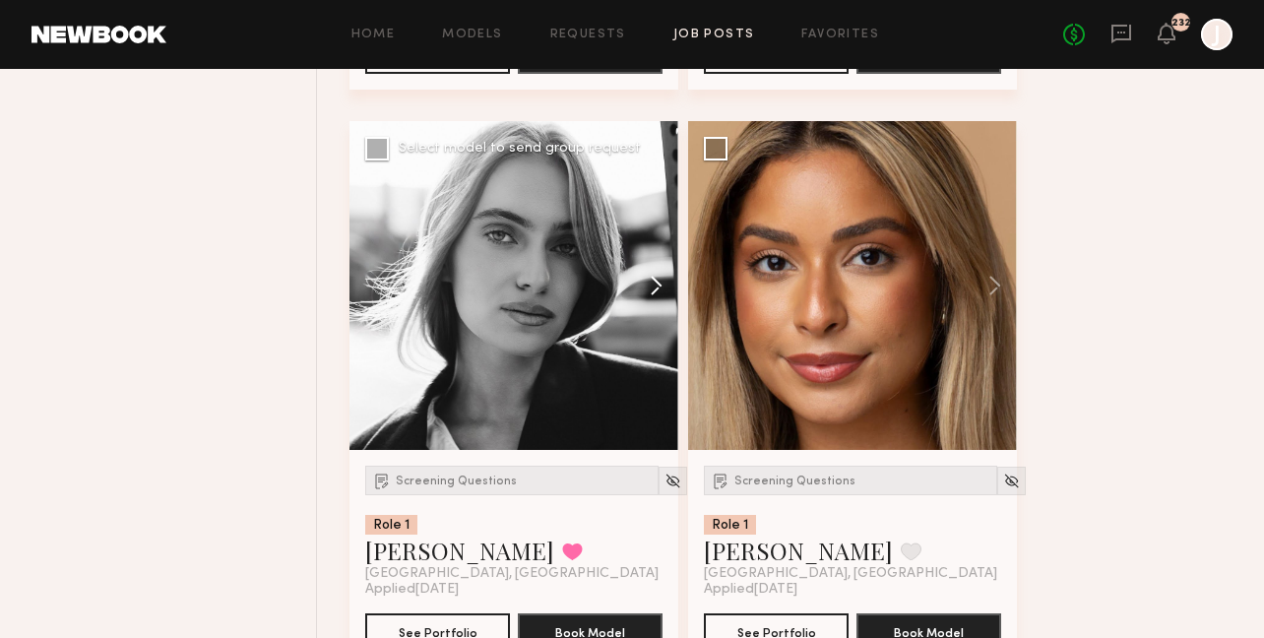
click at [654, 300] on button at bounding box center [646, 285] width 63 height 329
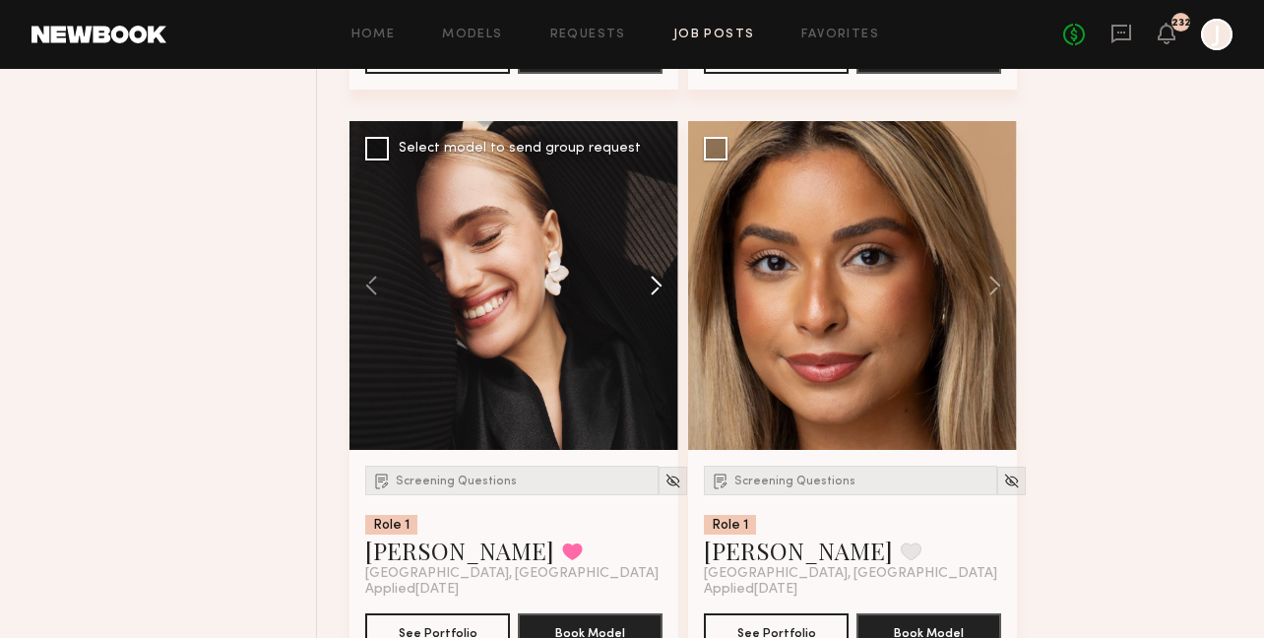
click at [654, 300] on button at bounding box center [646, 285] width 63 height 329
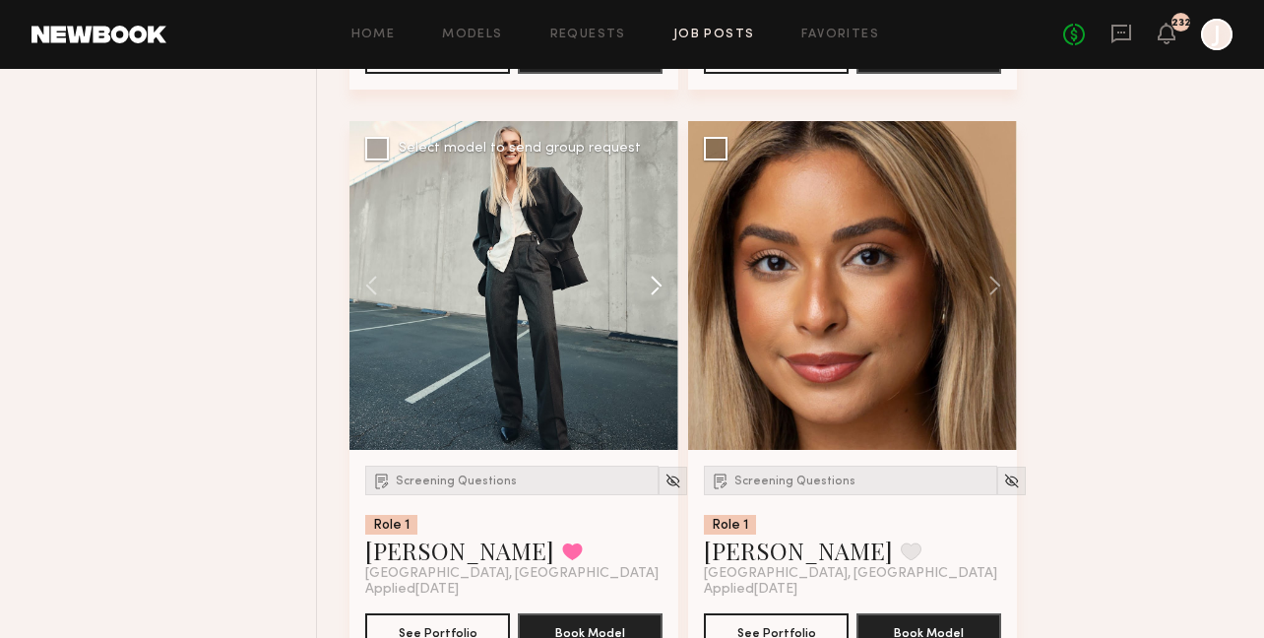
click at [654, 299] on button at bounding box center [646, 285] width 63 height 329
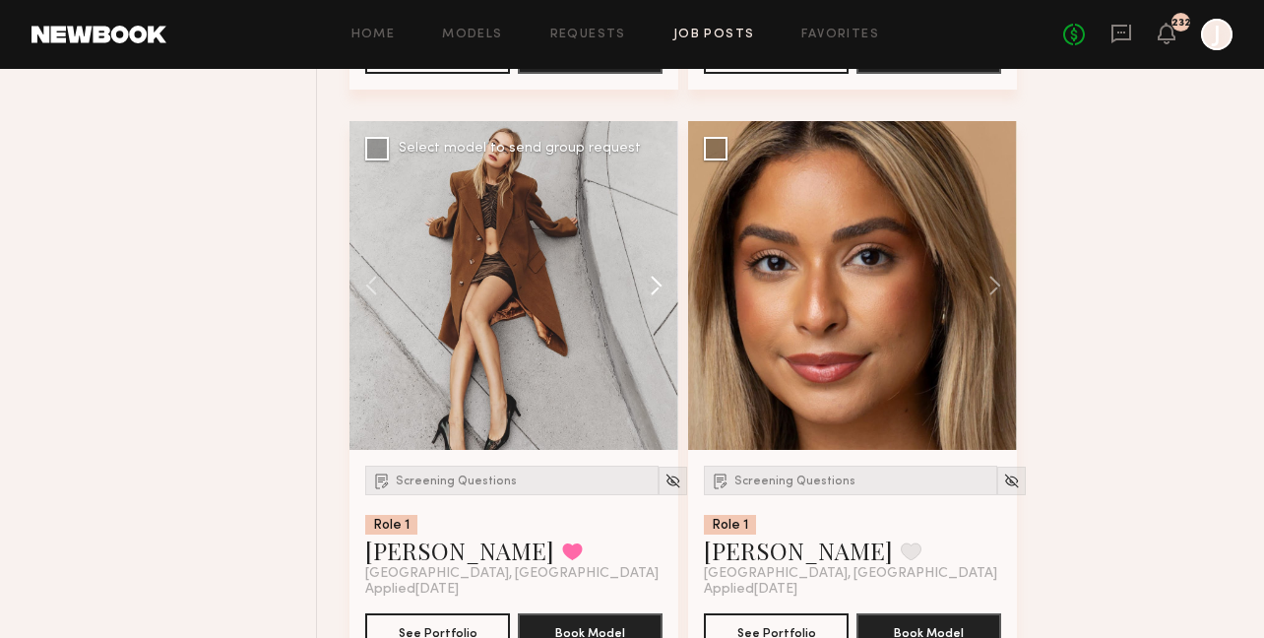
click at [654, 299] on button at bounding box center [646, 285] width 63 height 329
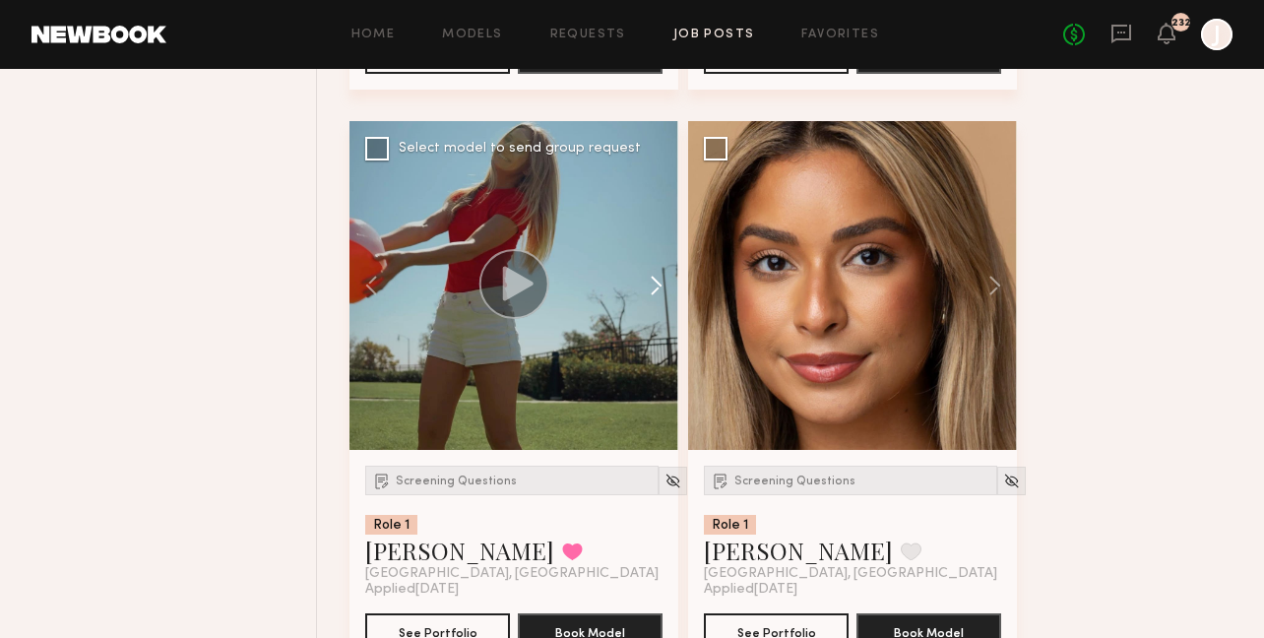
click at [652, 299] on button at bounding box center [646, 285] width 63 height 329
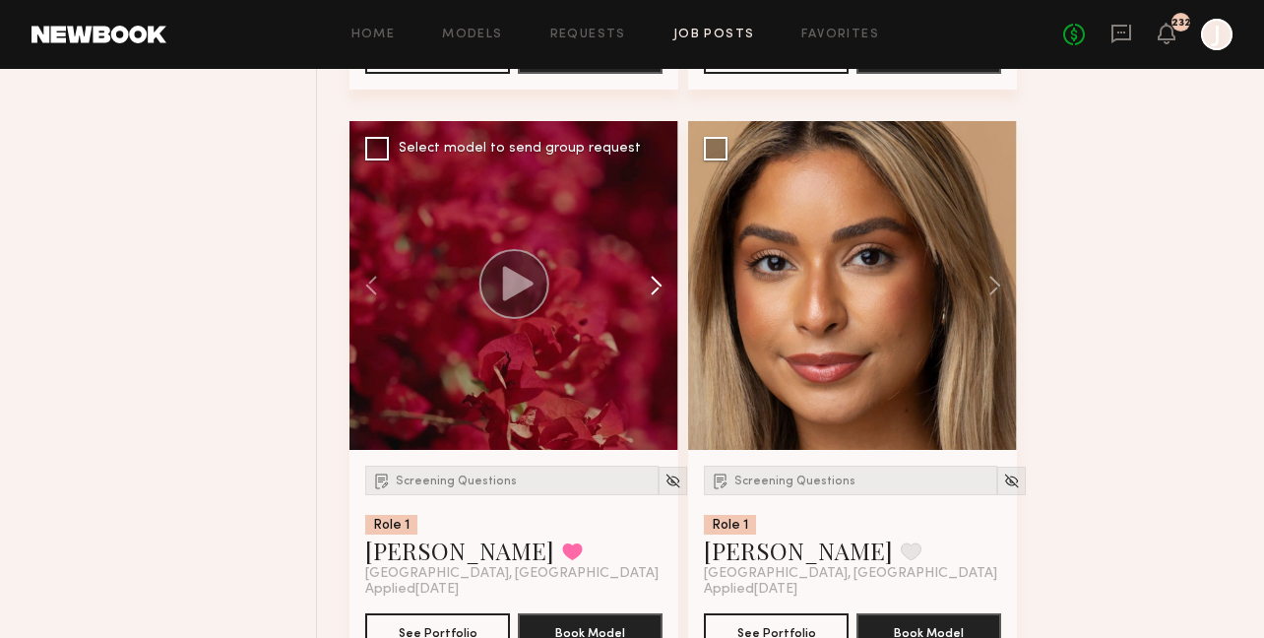
click at [652, 299] on button at bounding box center [646, 285] width 63 height 329
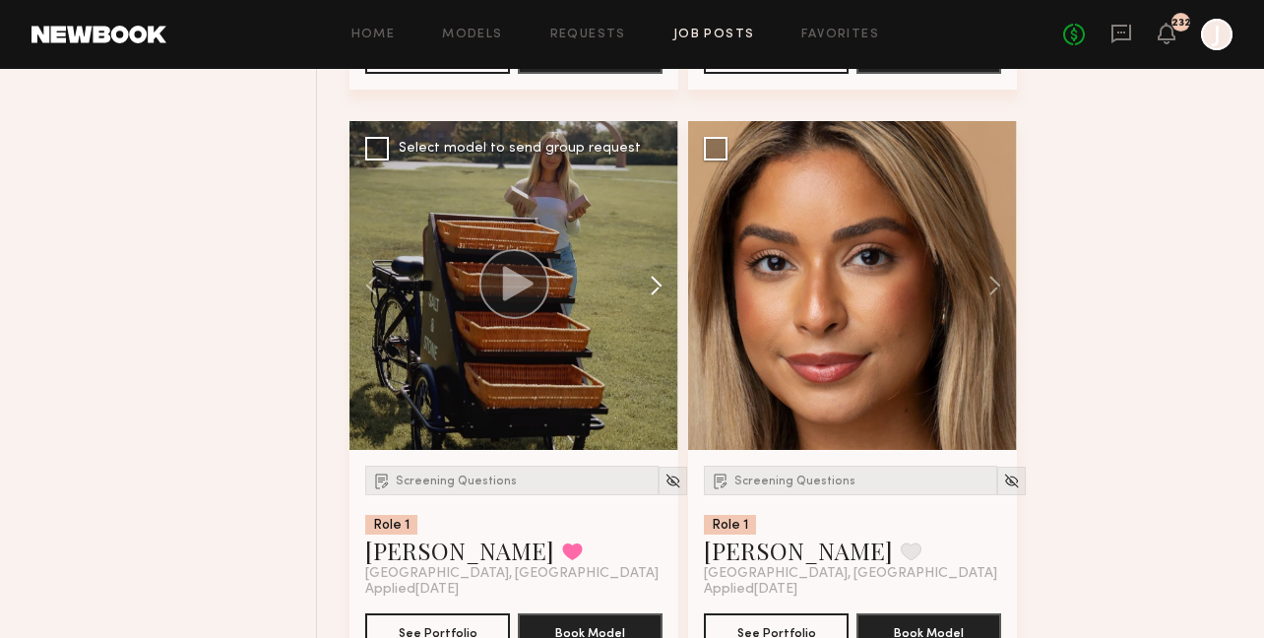
click at [652, 299] on button at bounding box center [646, 285] width 63 height 329
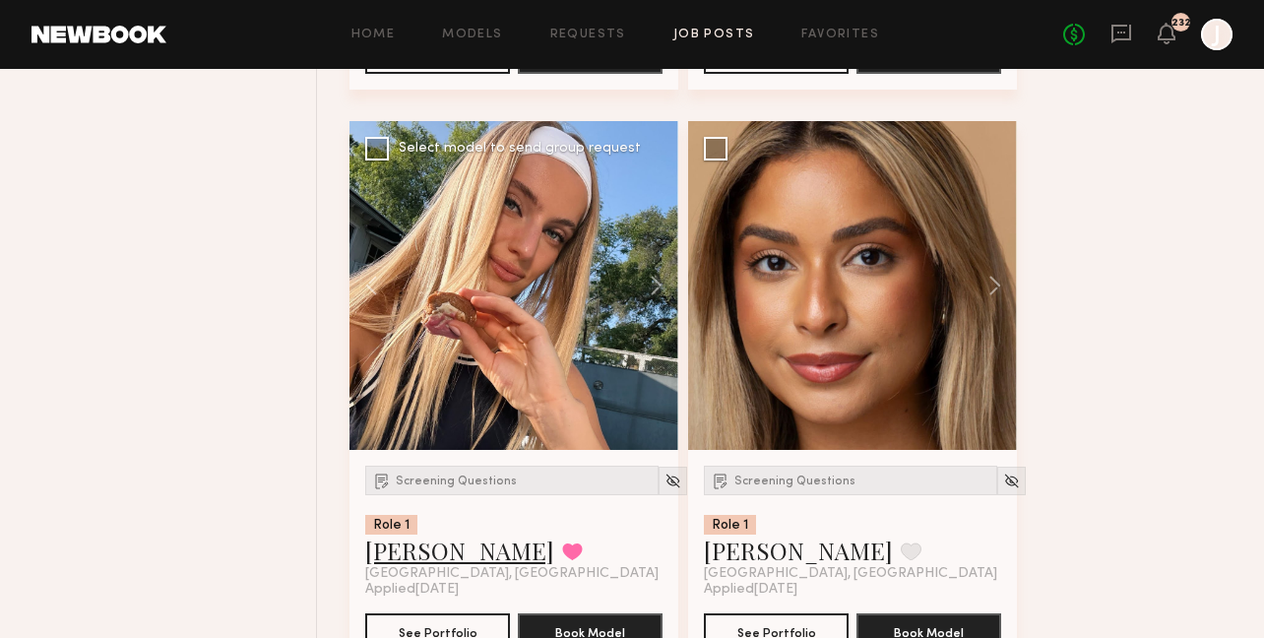
click at [411, 564] on link "Anzhela D." at bounding box center [459, 551] width 189 height 32
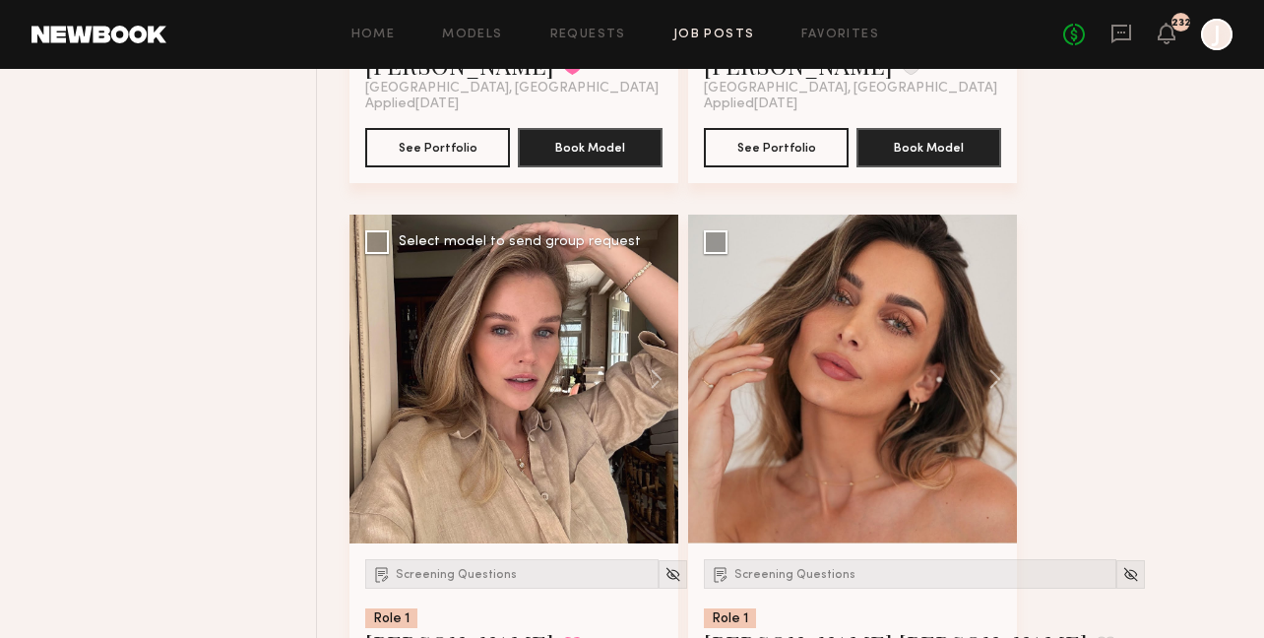
scroll to position [21085, 0]
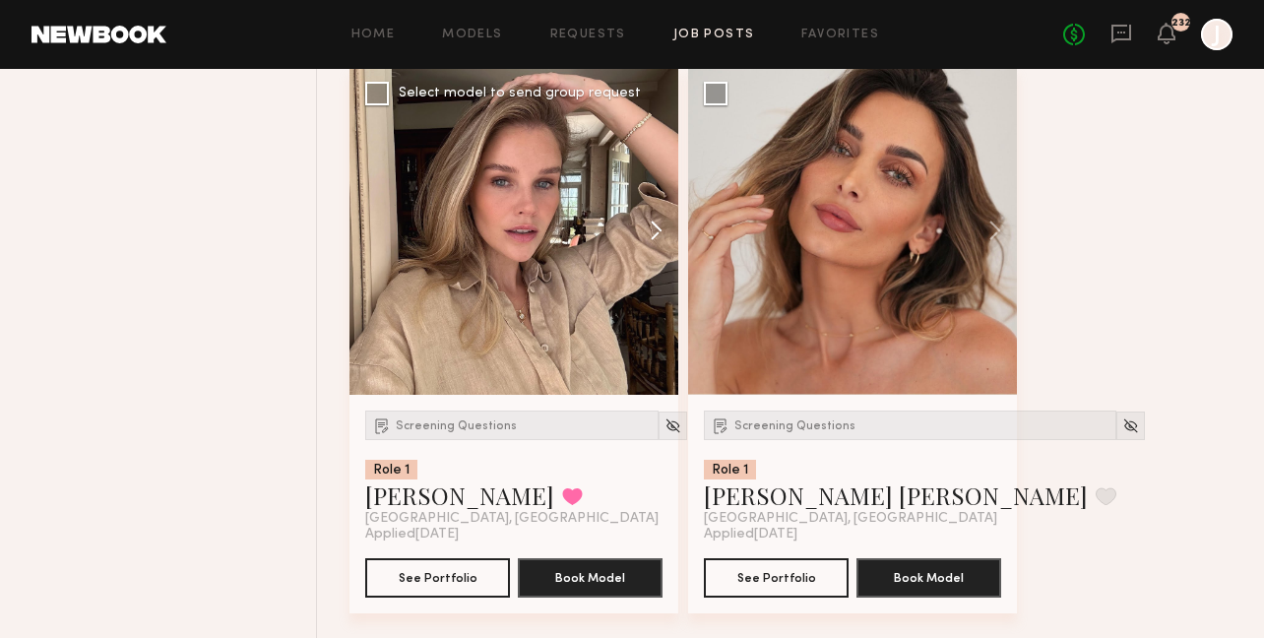
click at [663, 257] on button at bounding box center [646, 230] width 63 height 329
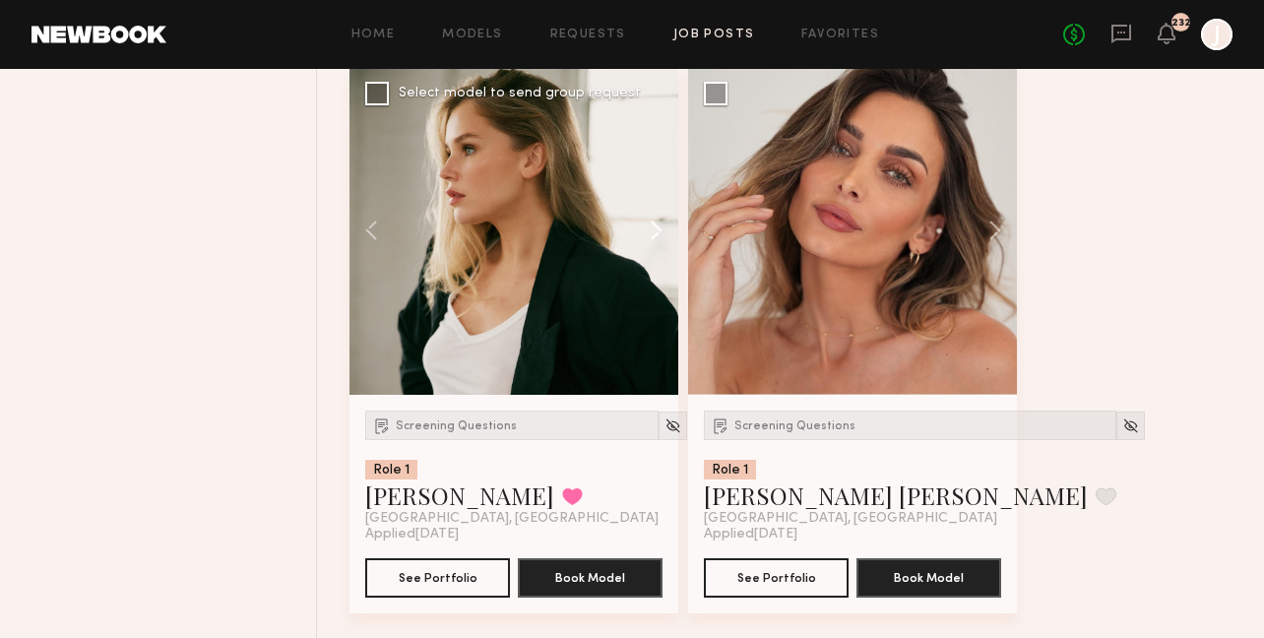
click at [663, 256] on button at bounding box center [646, 230] width 63 height 329
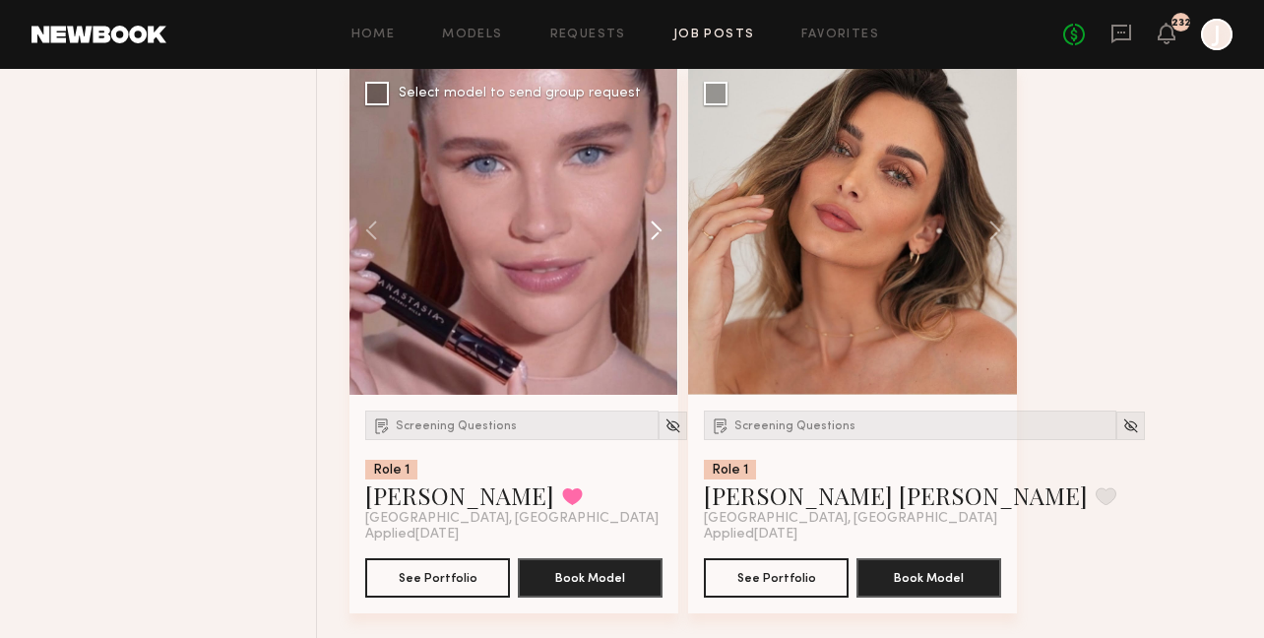
click at [661, 256] on button at bounding box center [646, 230] width 63 height 329
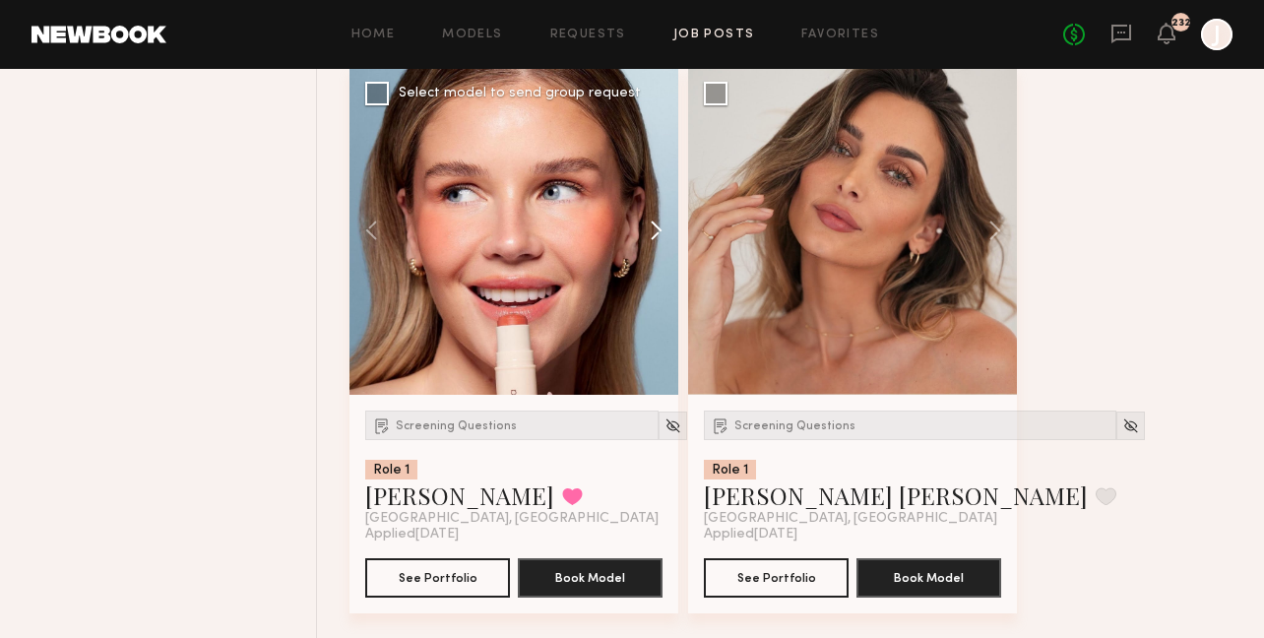
click at [658, 255] on button at bounding box center [646, 230] width 63 height 329
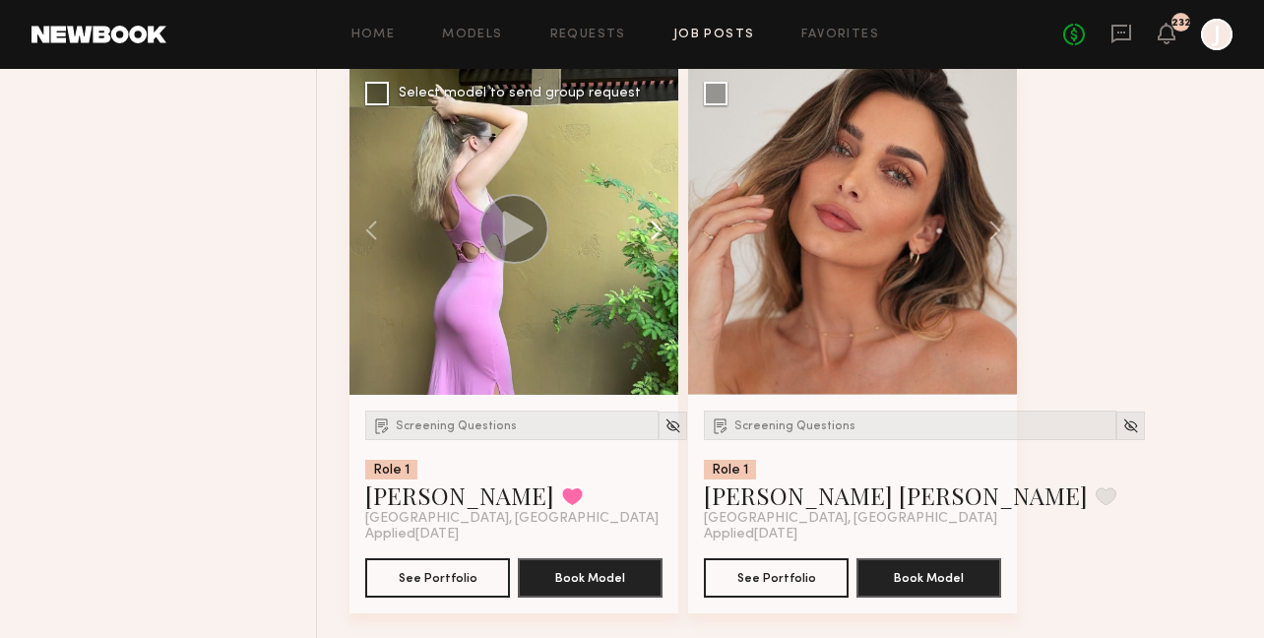
click at [657, 255] on button at bounding box center [646, 230] width 63 height 329
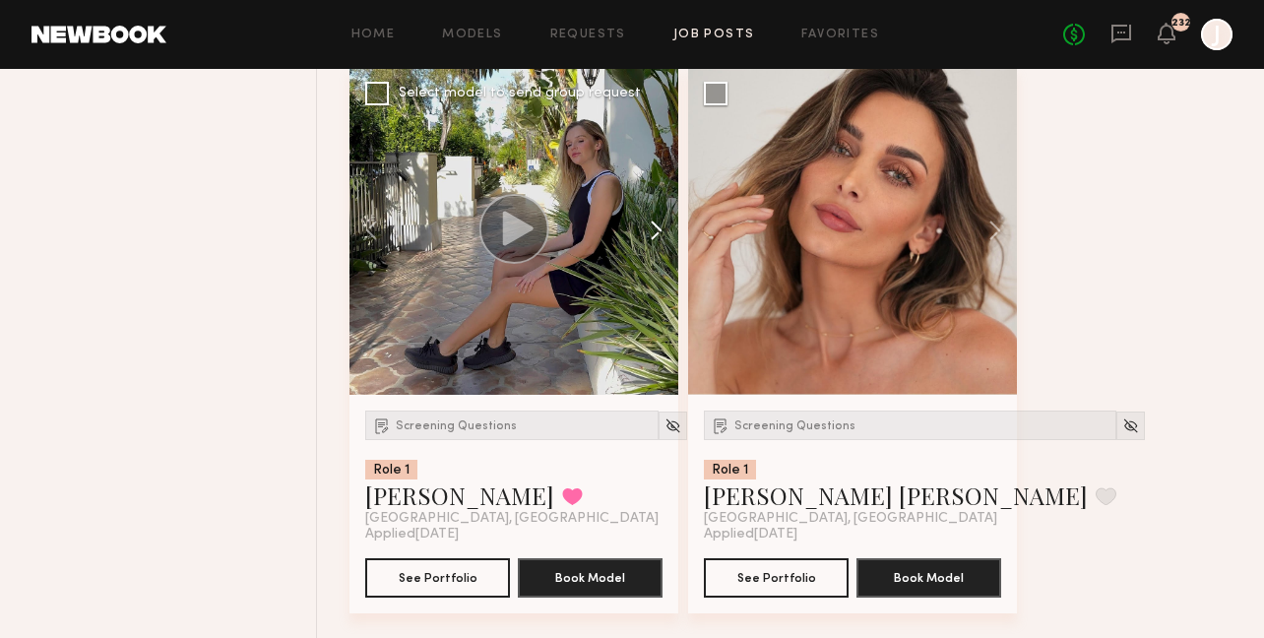
click at [657, 253] on button at bounding box center [646, 230] width 63 height 329
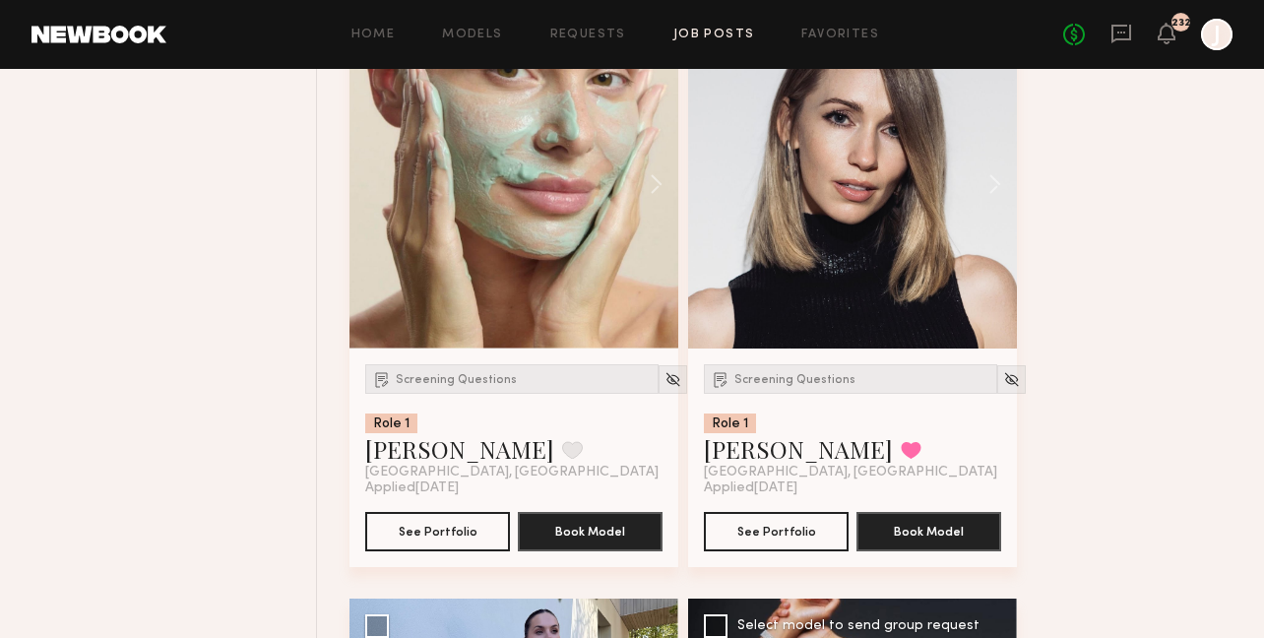
scroll to position [21629, 0]
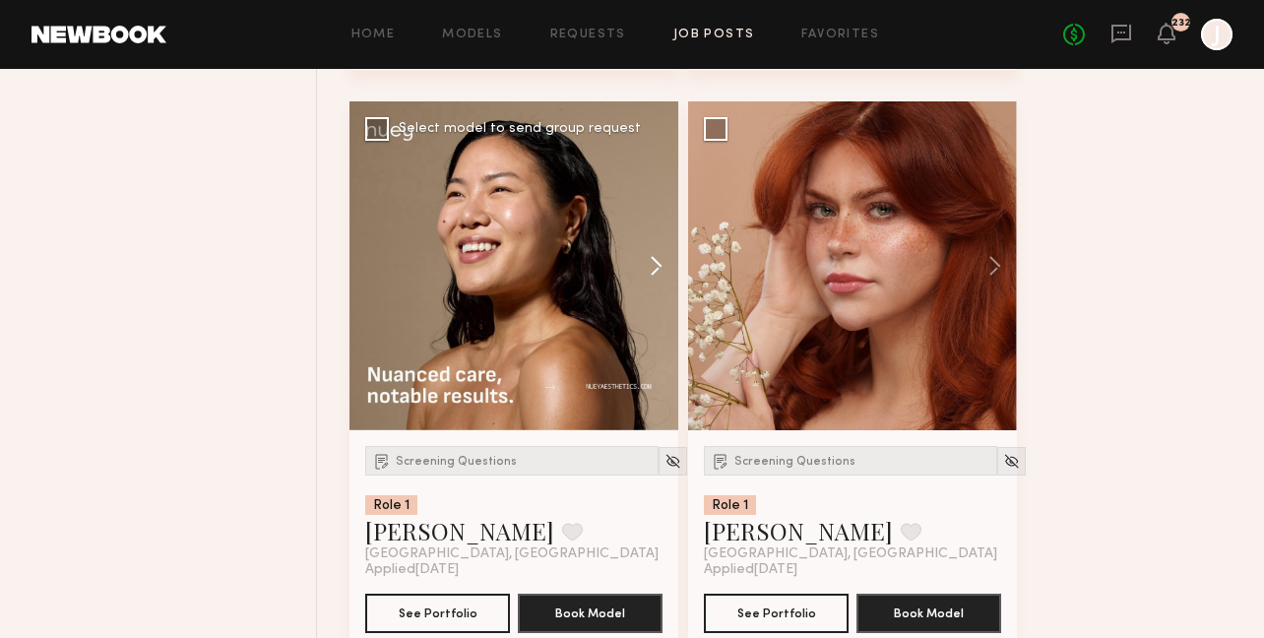
click at [652, 293] on button at bounding box center [646, 265] width 63 height 329
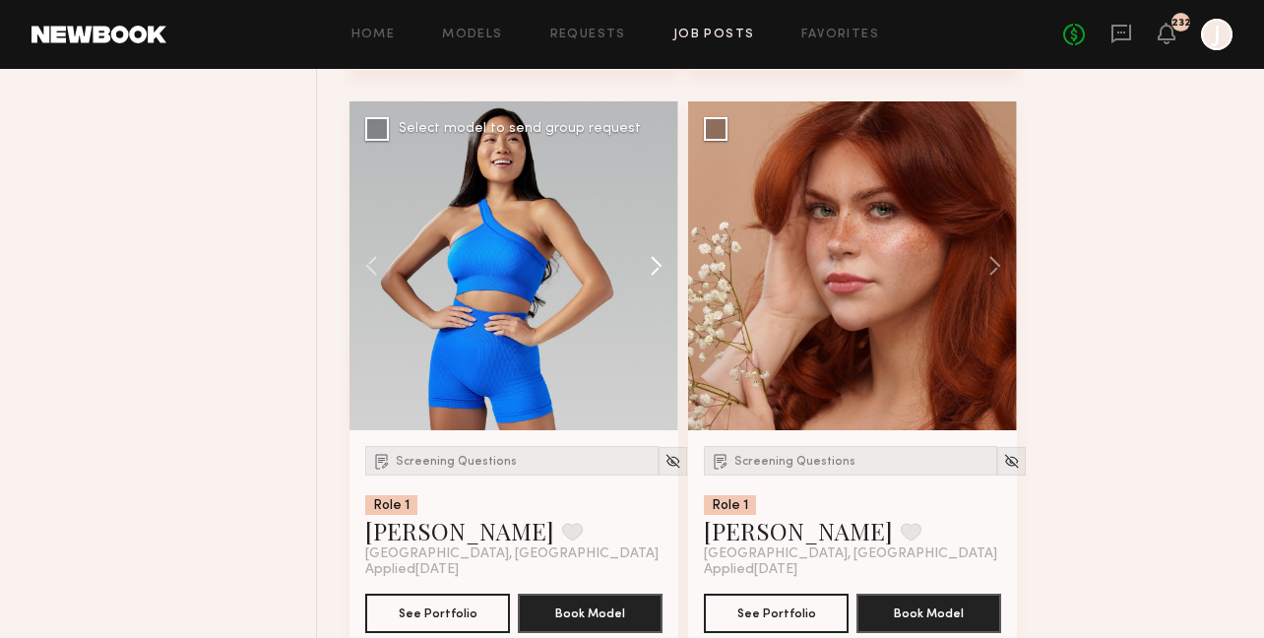
click at [651, 291] on button at bounding box center [646, 265] width 63 height 329
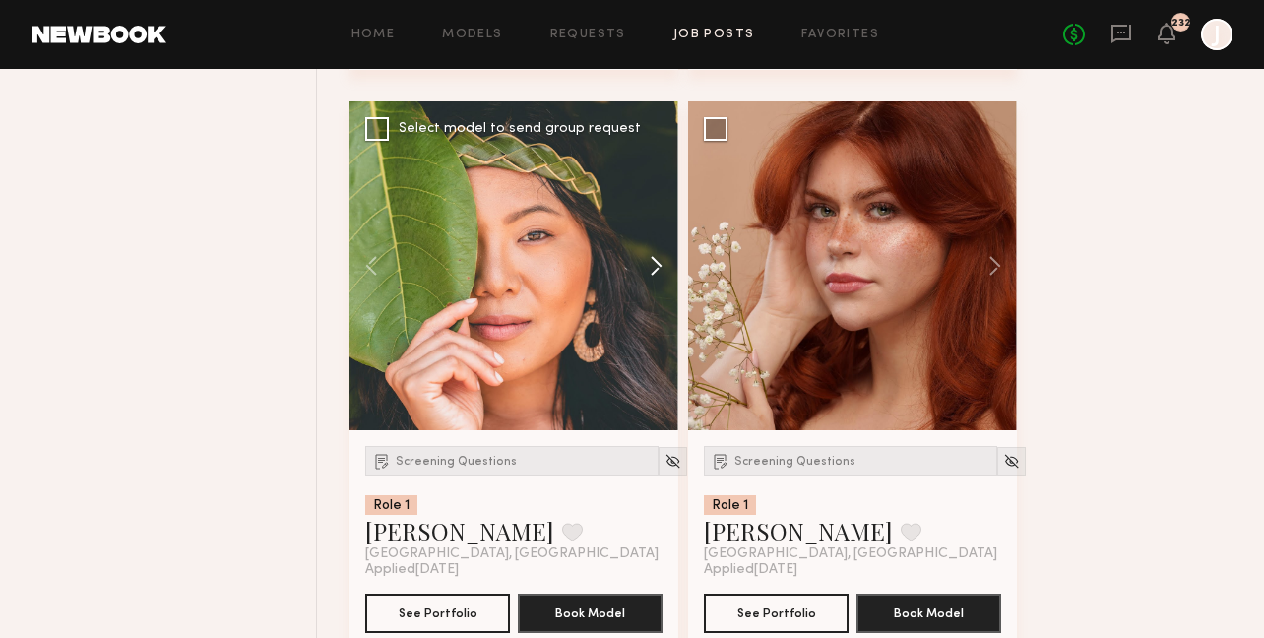
click at [652, 285] on button at bounding box center [646, 265] width 63 height 329
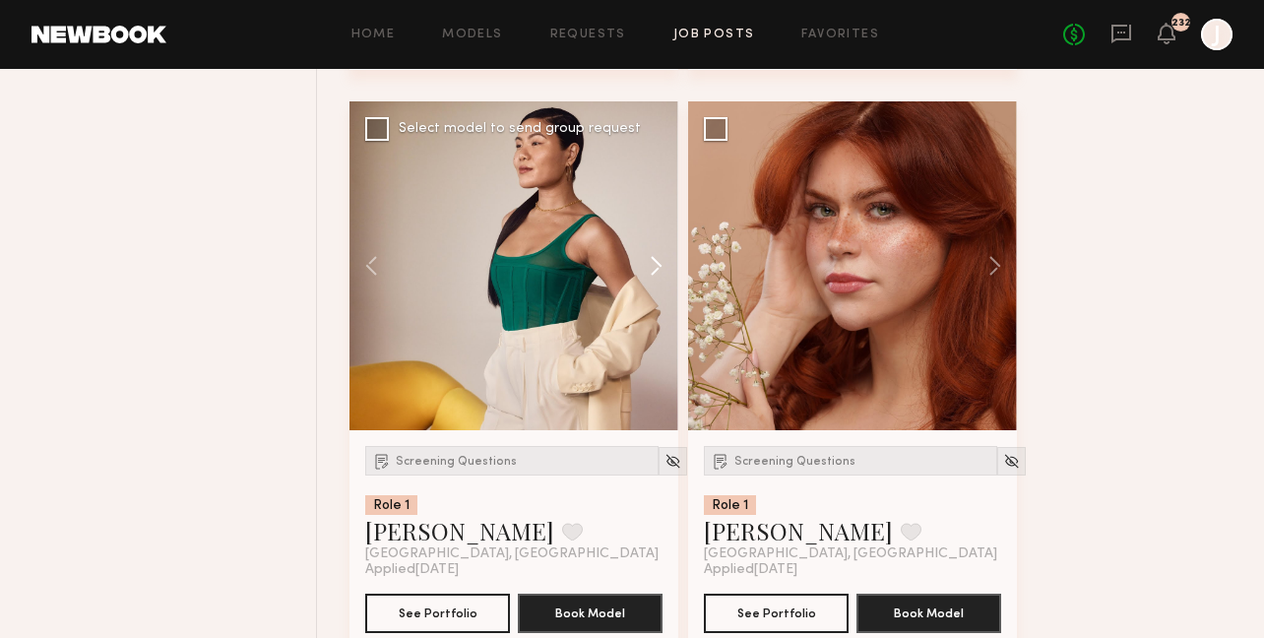
click at [652, 285] on button at bounding box center [646, 265] width 63 height 329
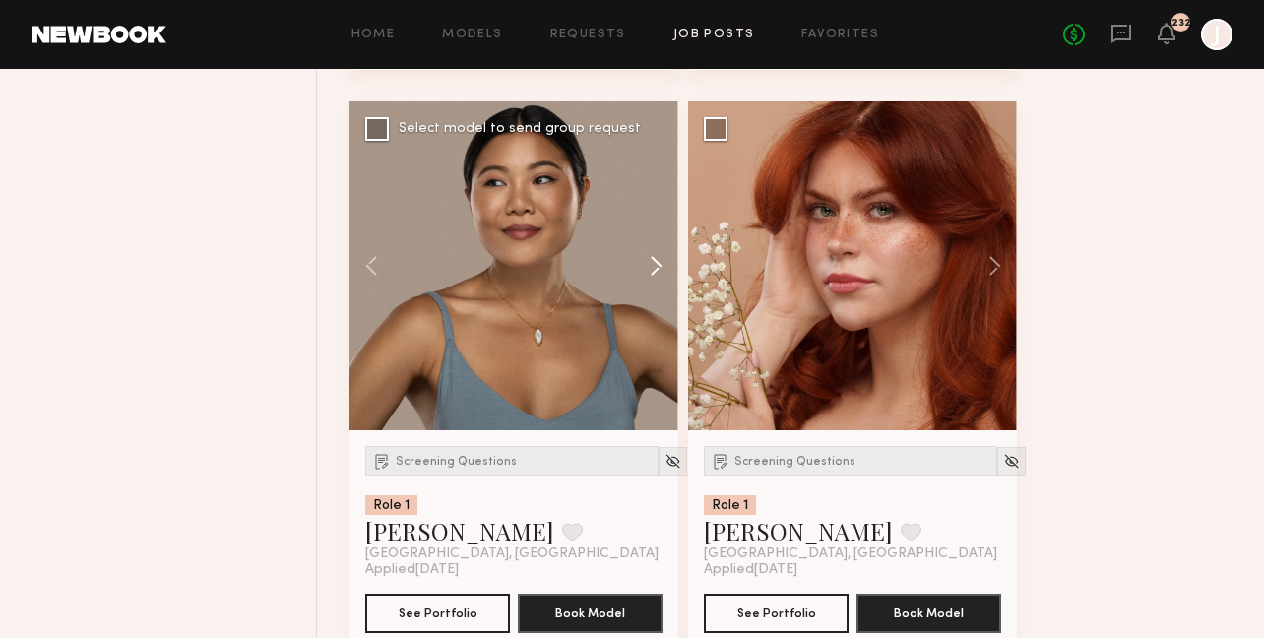
click at [652, 285] on button at bounding box center [646, 265] width 63 height 329
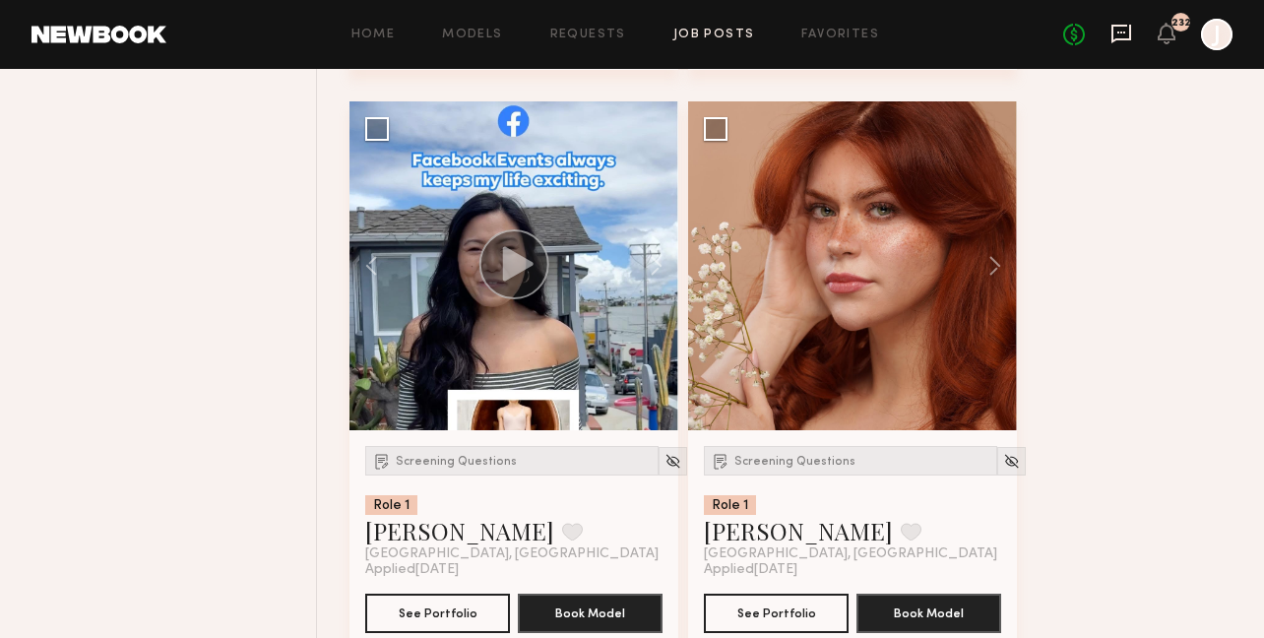
click at [1125, 36] on icon at bounding box center [1121, 34] width 22 height 22
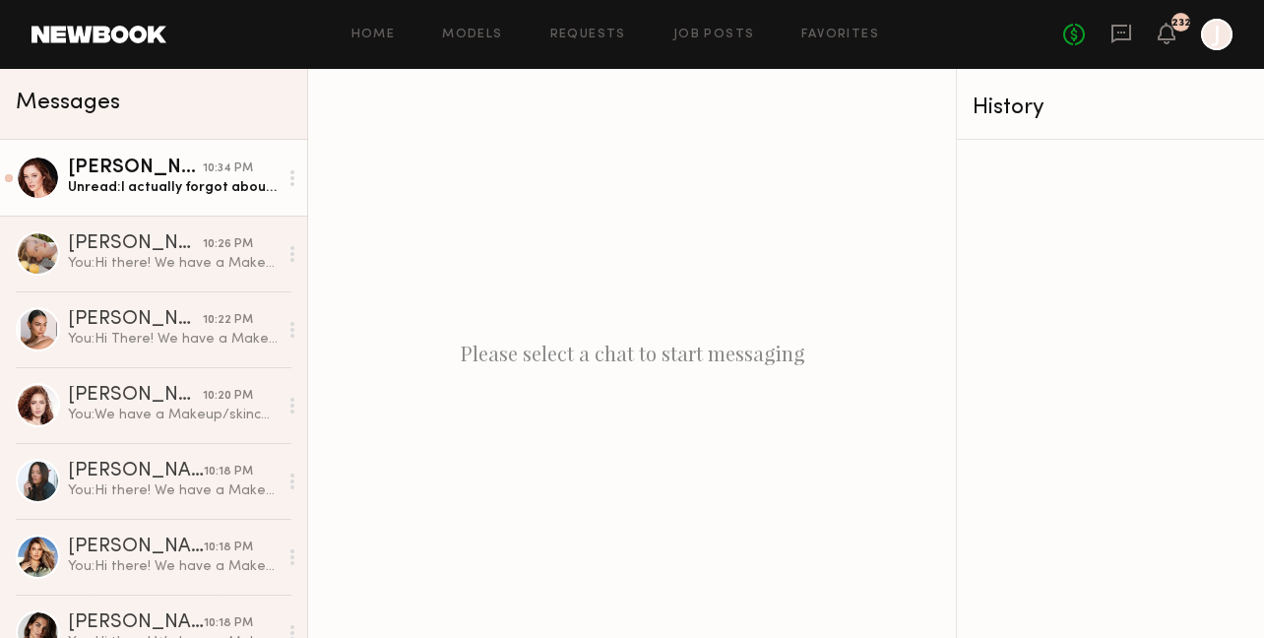
click at [213, 187] on div "Unread: I actually forgot about these. I just took some headshots without makeu…" at bounding box center [173, 187] width 210 height 19
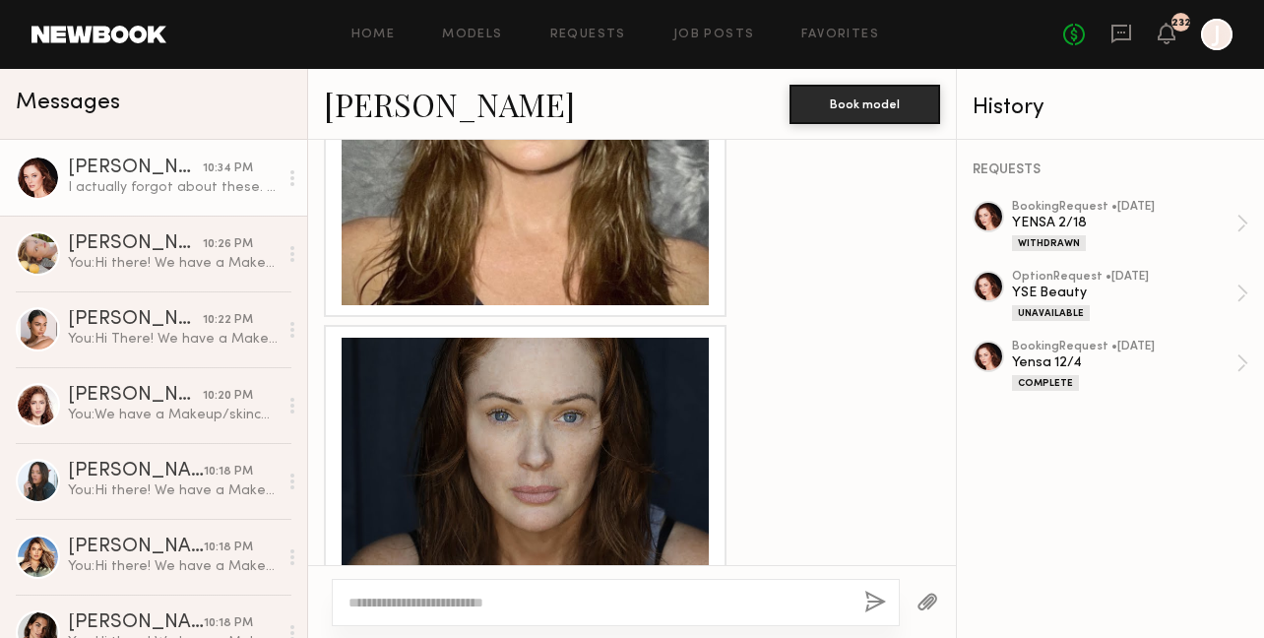
scroll to position [2963, 0]
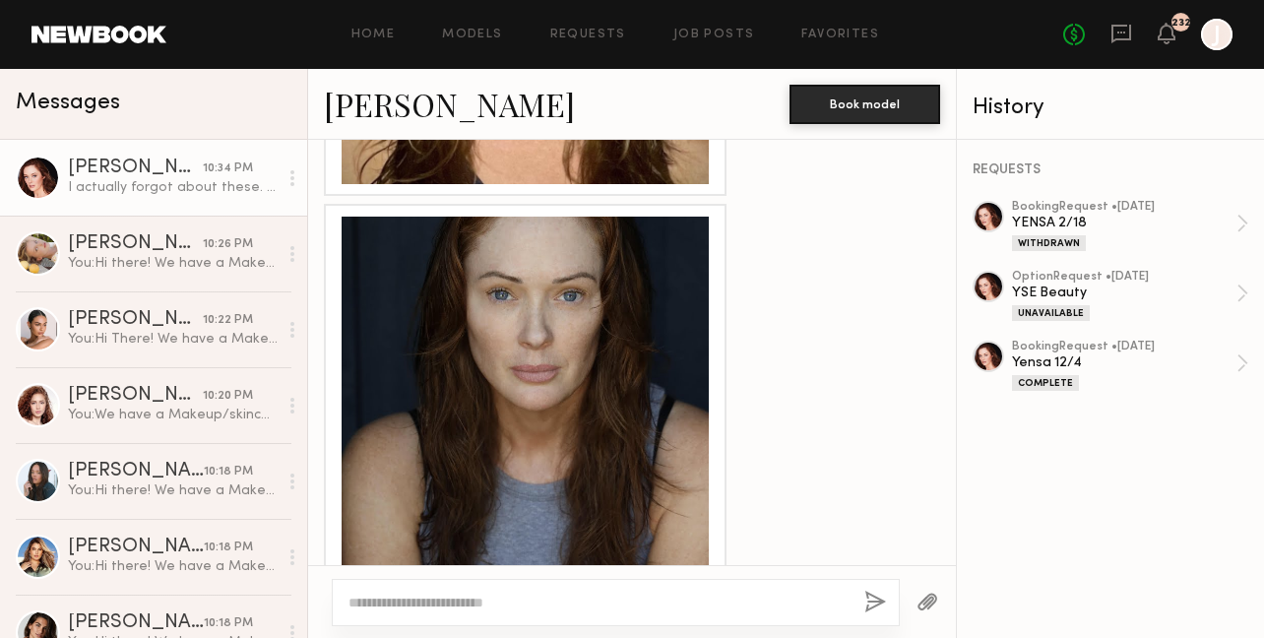
click at [598, 411] on div at bounding box center [525, 400] width 367 height 367
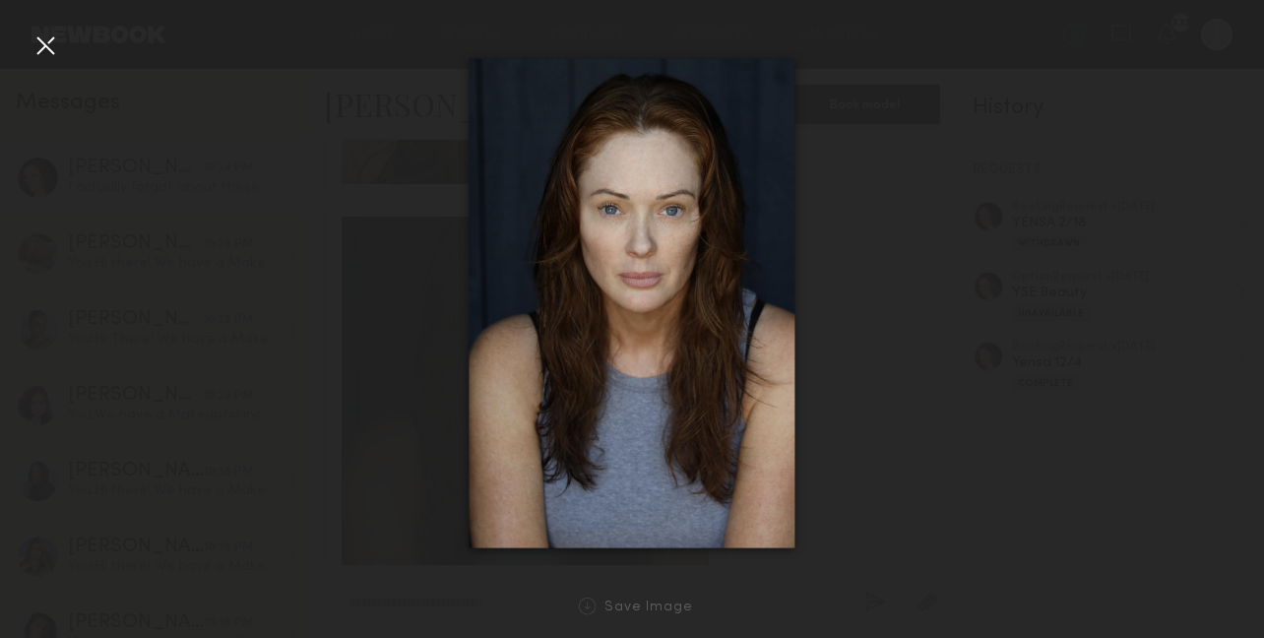
click at [38, 59] on div at bounding box center [46, 46] width 32 height 32
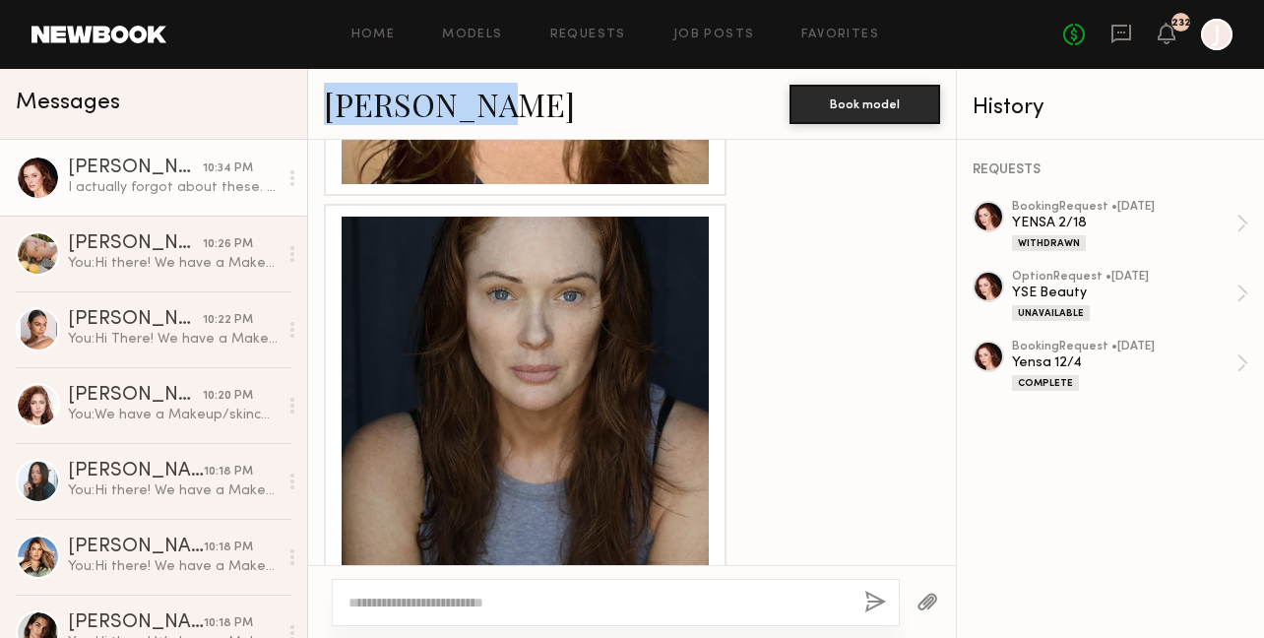
copy link "Natalie D."
drag, startPoint x: 319, startPoint y: 105, endPoint x: 461, endPoint y: 111, distance: 141.9
click at [461, 111] on div "Natalie D. Book model" at bounding box center [632, 104] width 648 height 71
click at [545, 611] on textarea at bounding box center [598, 603] width 500 height 20
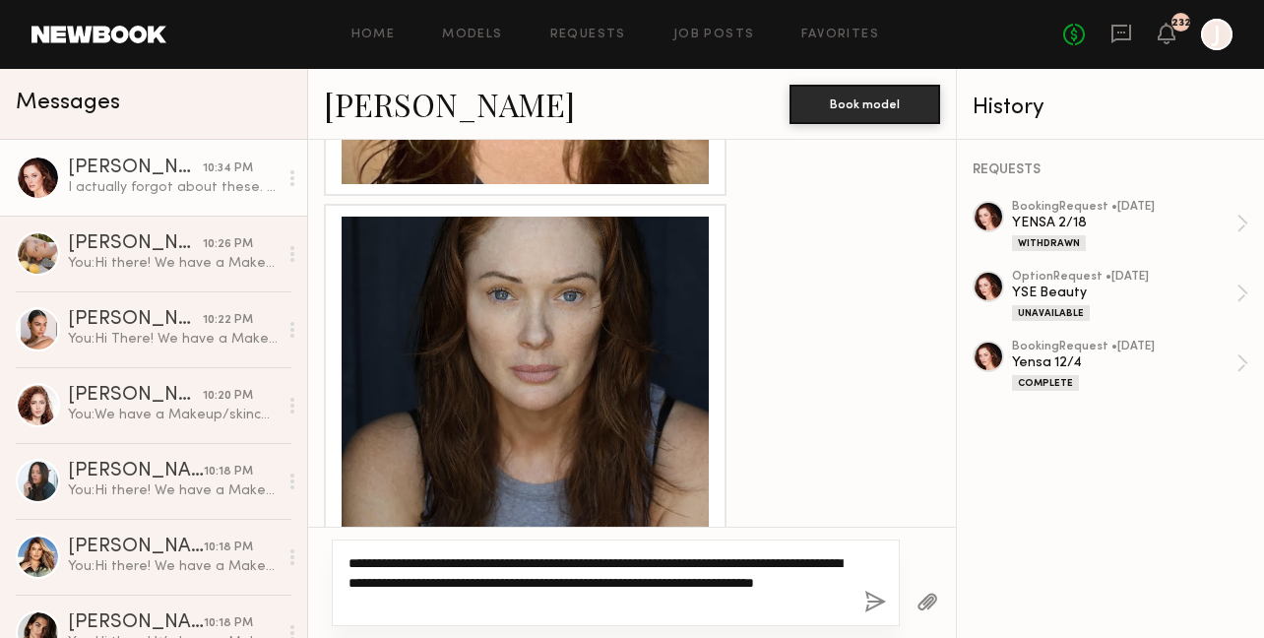
click at [376, 573] on textarea "**********" at bounding box center [598, 582] width 500 height 59
click at [535, 602] on textarea "**********" at bounding box center [598, 582] width 500 height 59
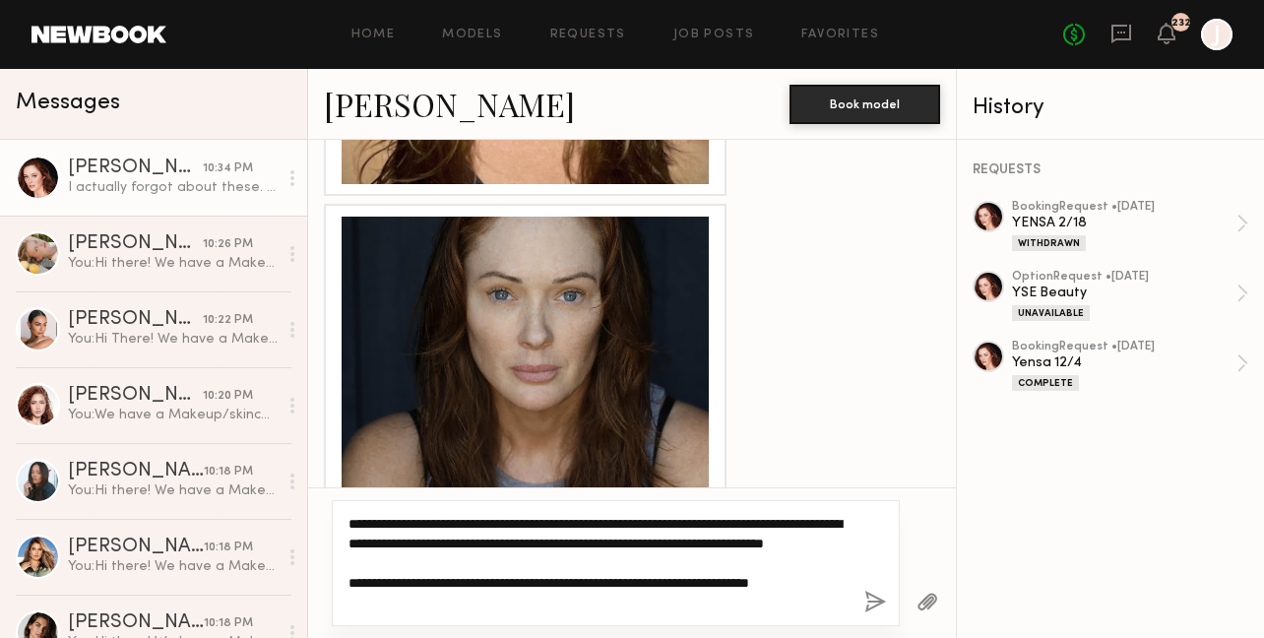
click at [769, 599] on textarea "**********" at bounding box center [598, 563] width 500 height 98
drag, startPoint x: 848, startPoint y: 602, endPoint x: 515, endPoint y: 595, distance: 332.8
click at [504, 600] on textarea "**********" at bounding box center [598, 563] width 500 height 98
click at [768, 541] on textarea "**********" at bounding box center [598, 563] width 500 height 98
type textarea "**********"
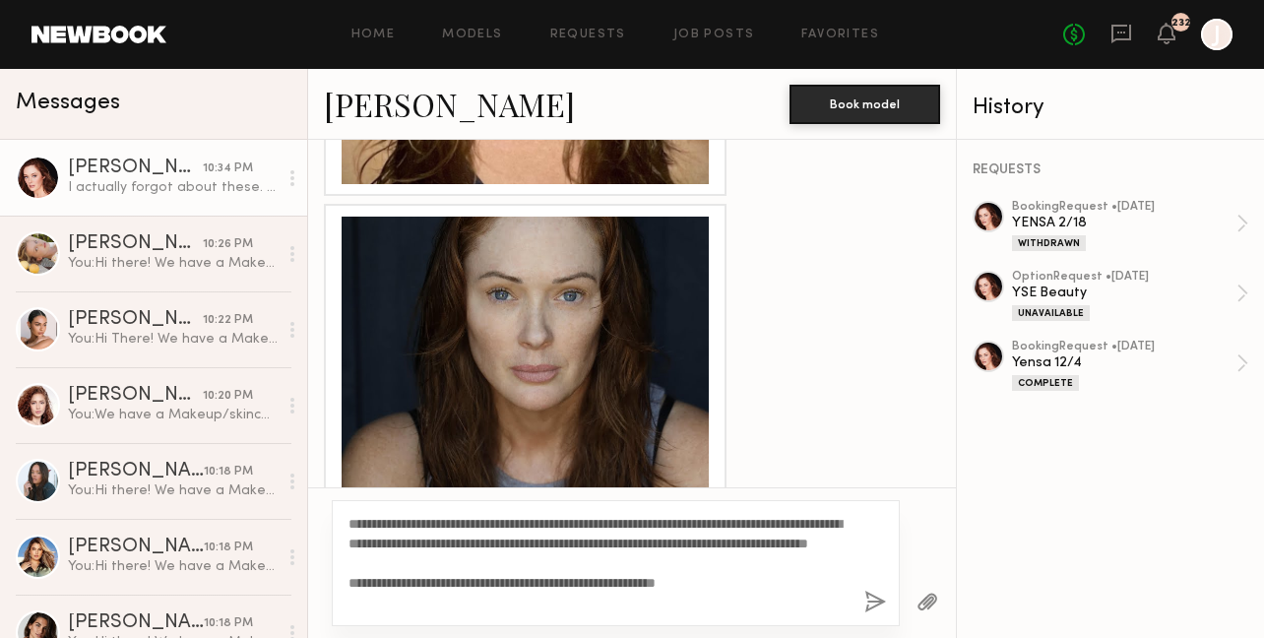
click at [875, 606] on button "button" at bounding box center [875, 603] width 22 height 25
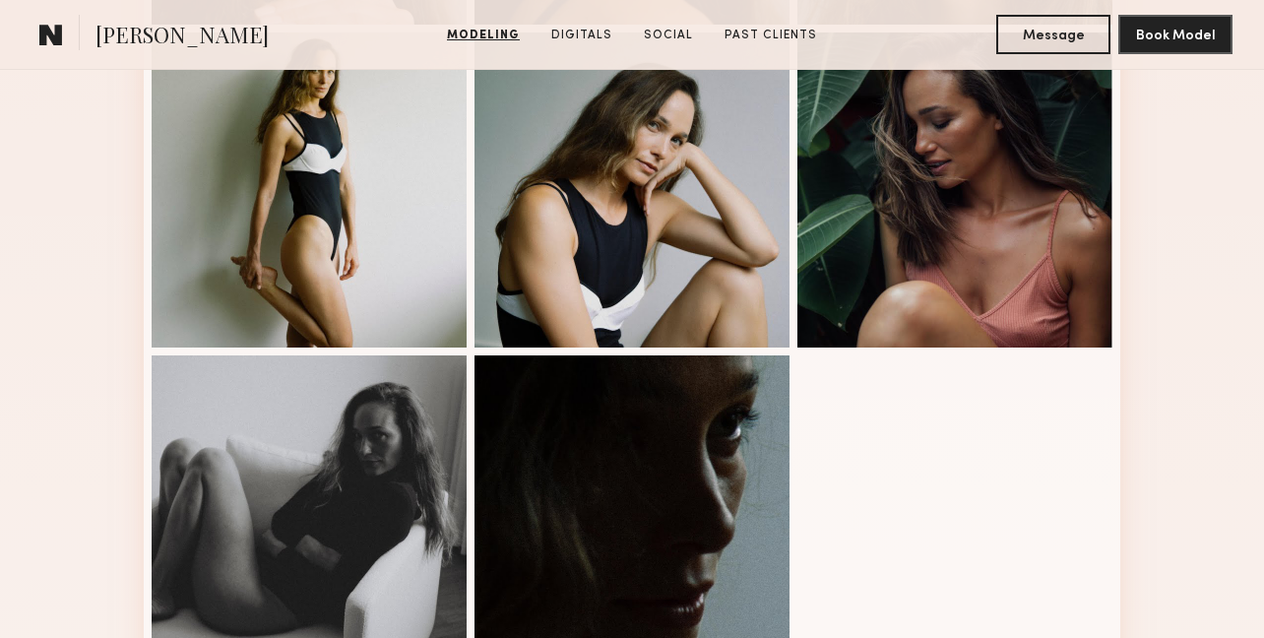
scroll to position [759, 0]
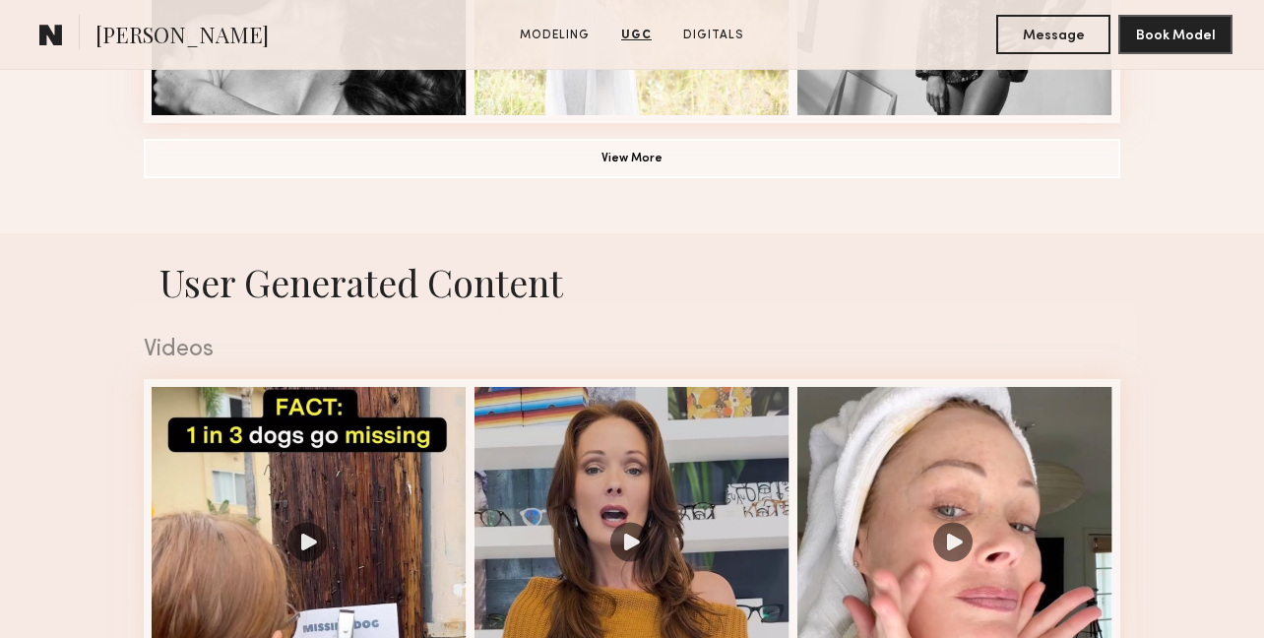
scroll to position [1668, 0]
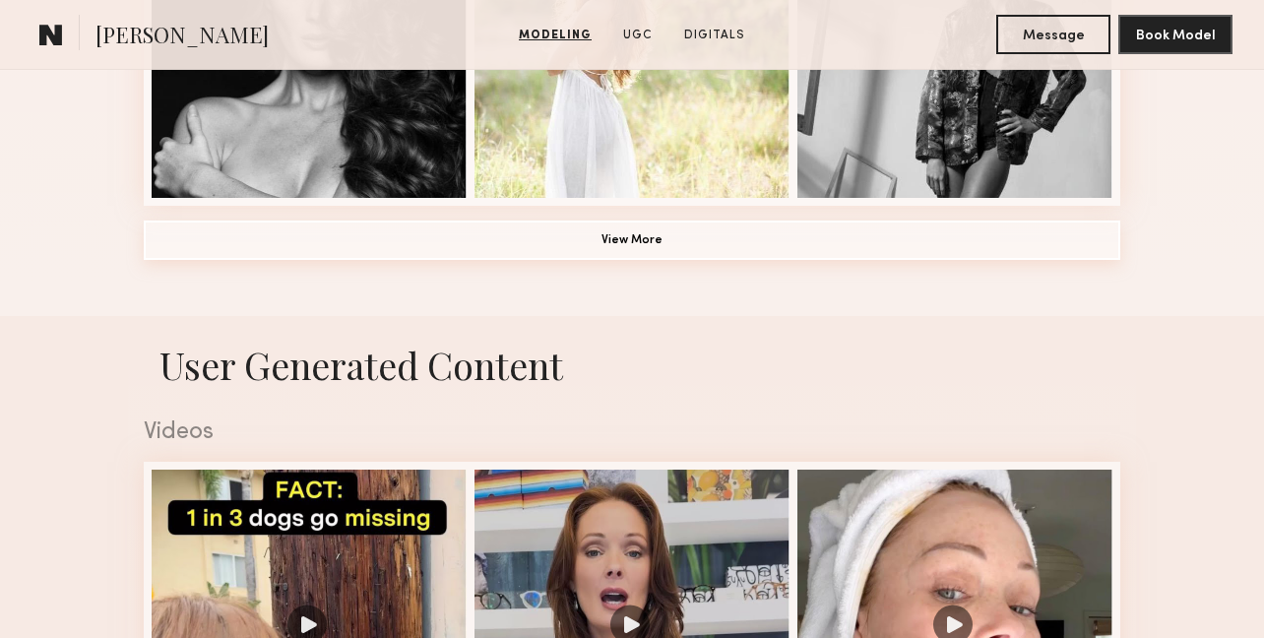
click at [662, 249] on button "View More" at bounding box center [632, 240] width 977 height 39
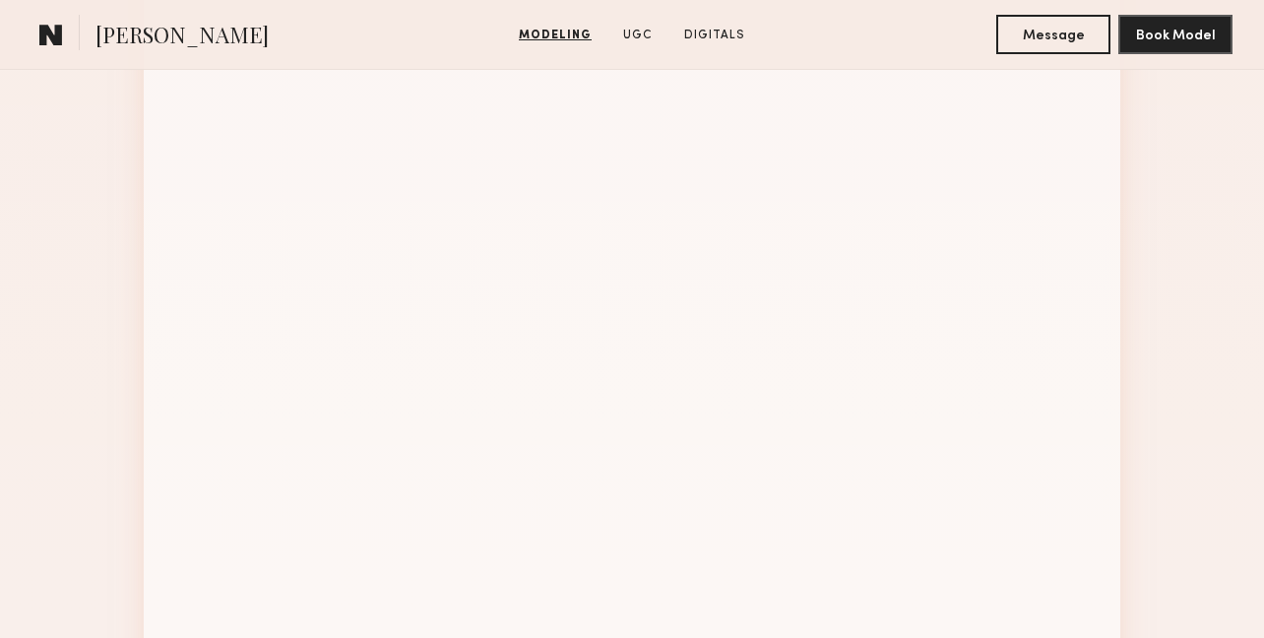
scroll to position [2307, 0]
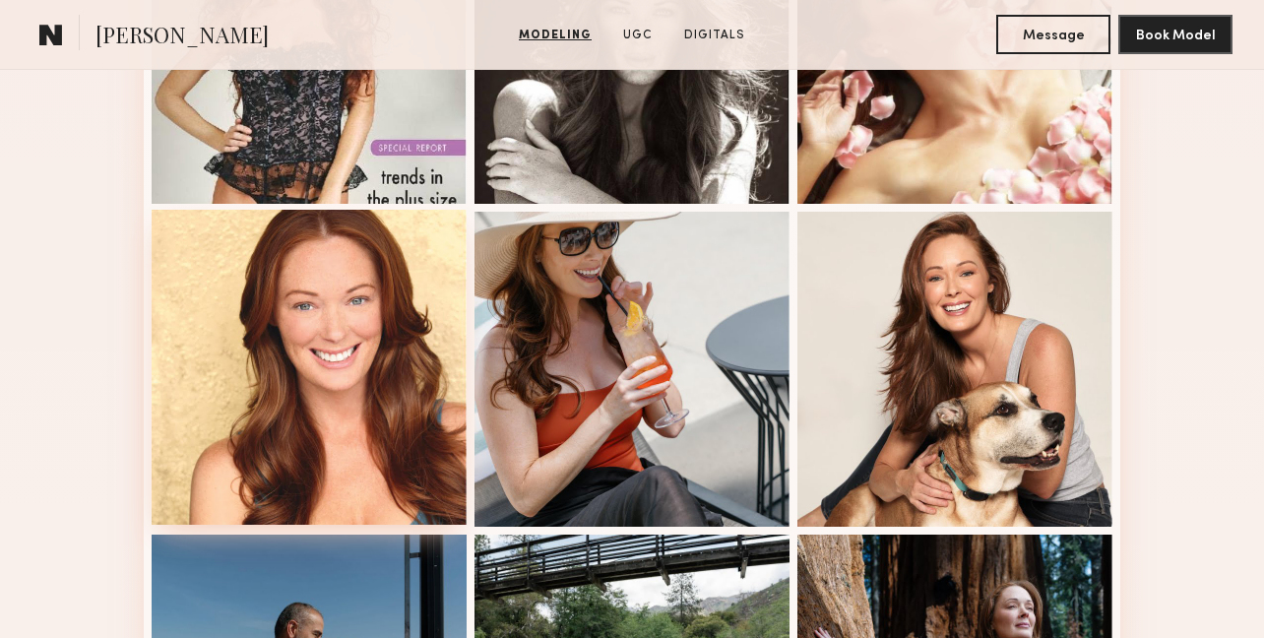
click at [346, 310] on div at bounding box center [309, 367] width 315 height 315
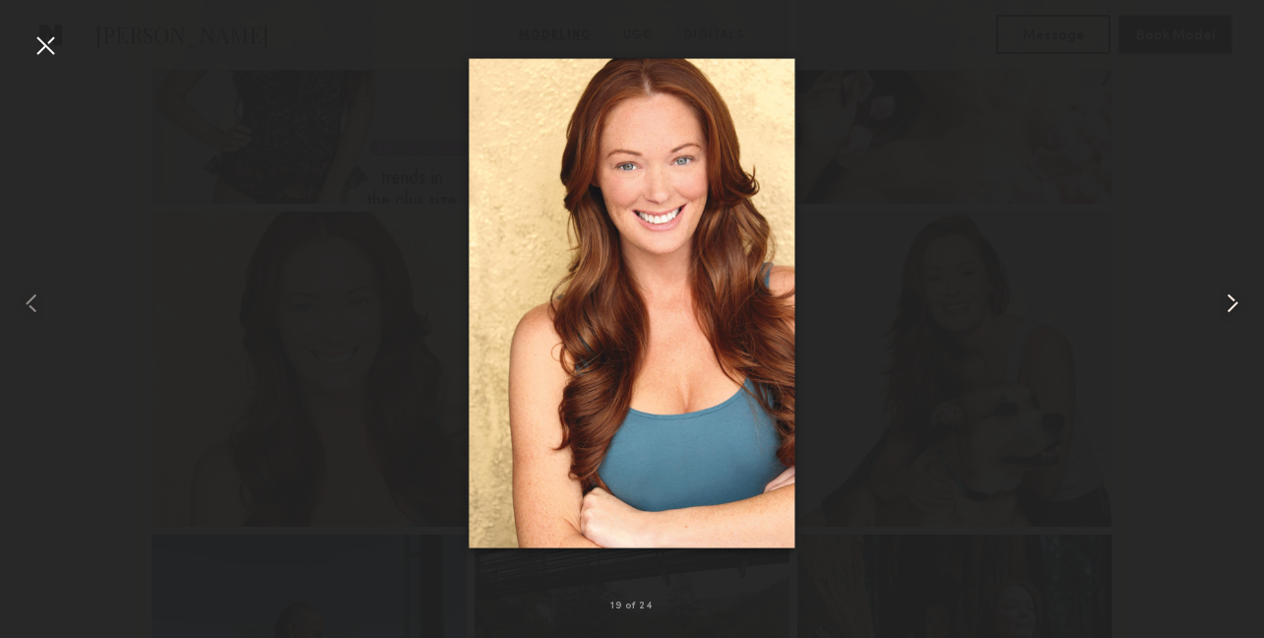
click at [1231, 309] on common-icon at bounding box center [1233, 303] width 32 height 32
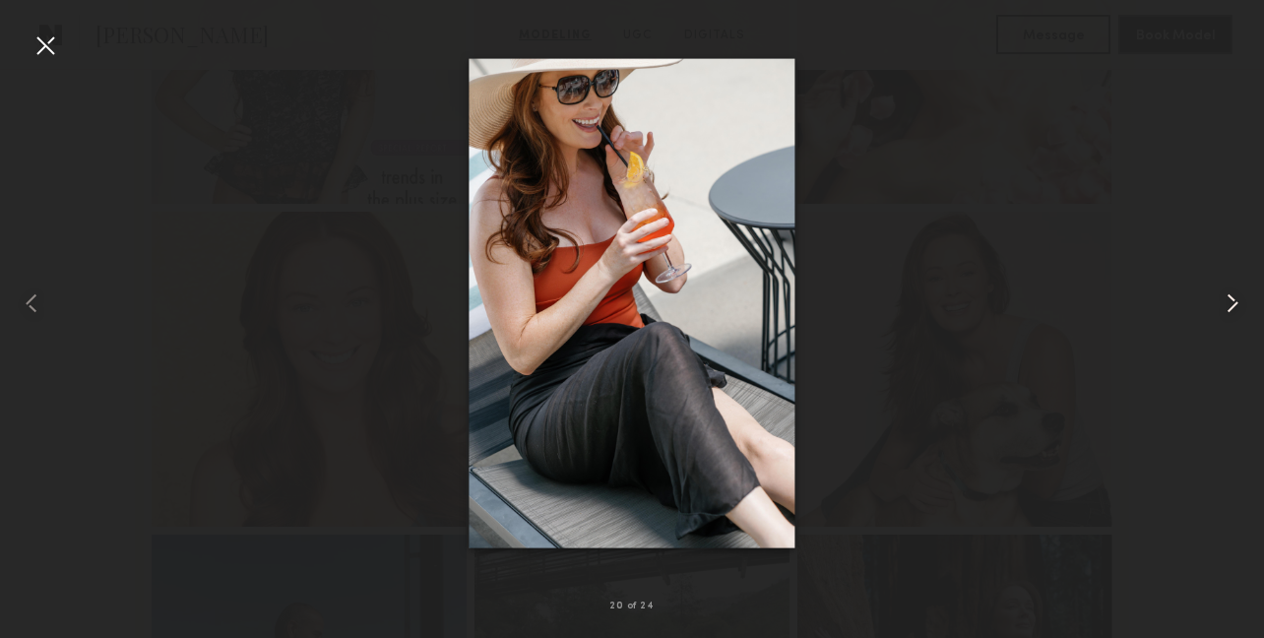
click at [1230, 308] on common-icon at bounding box center [1233, 303] width 32 height 32
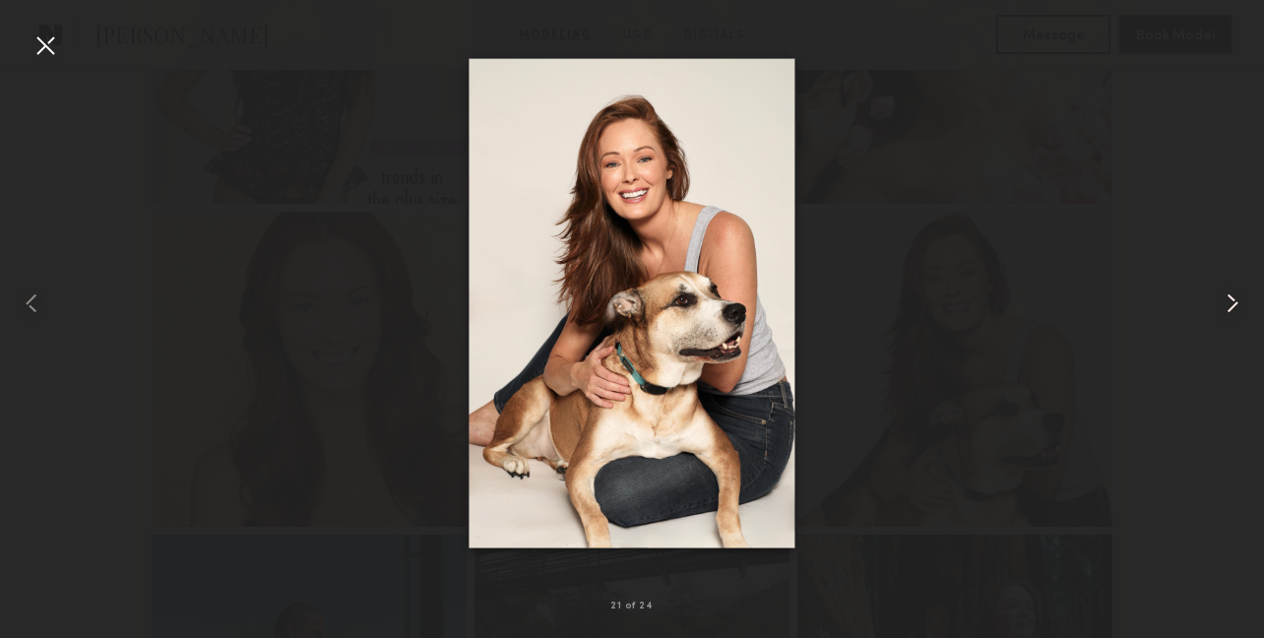
click at [1234, 299] on common-icon at bounding box center [1233, 303] width 32 height 32
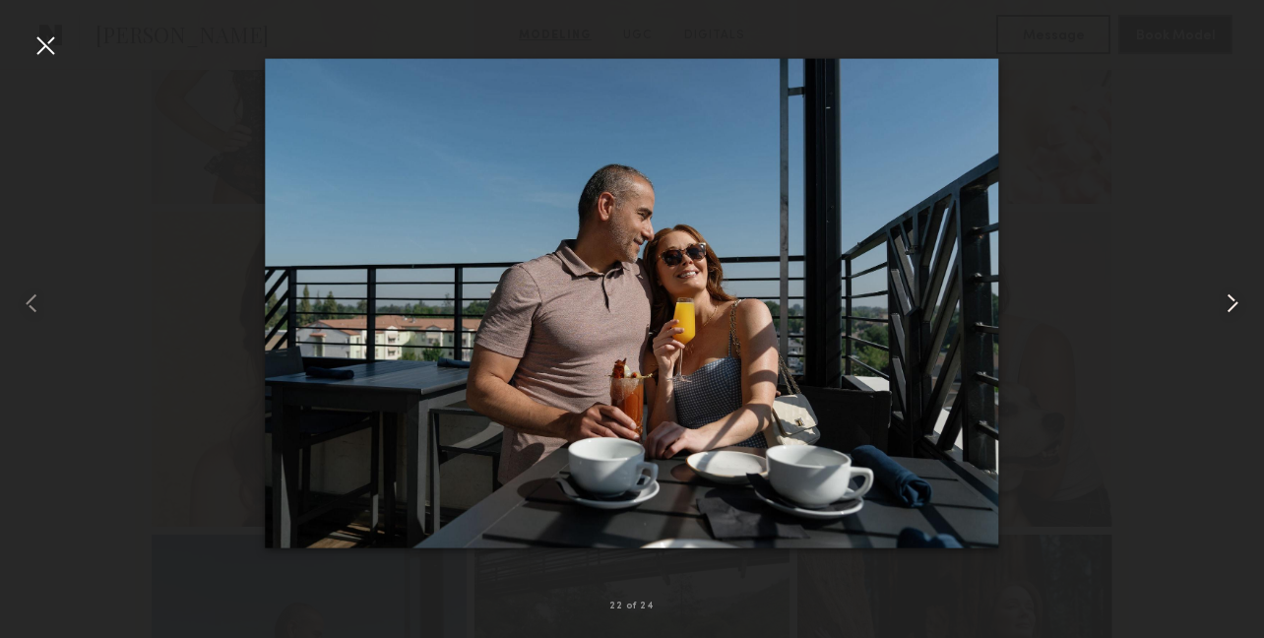
click at [1234, 299] on common-icon at bounding box center [1233, 303] width 32 height 32
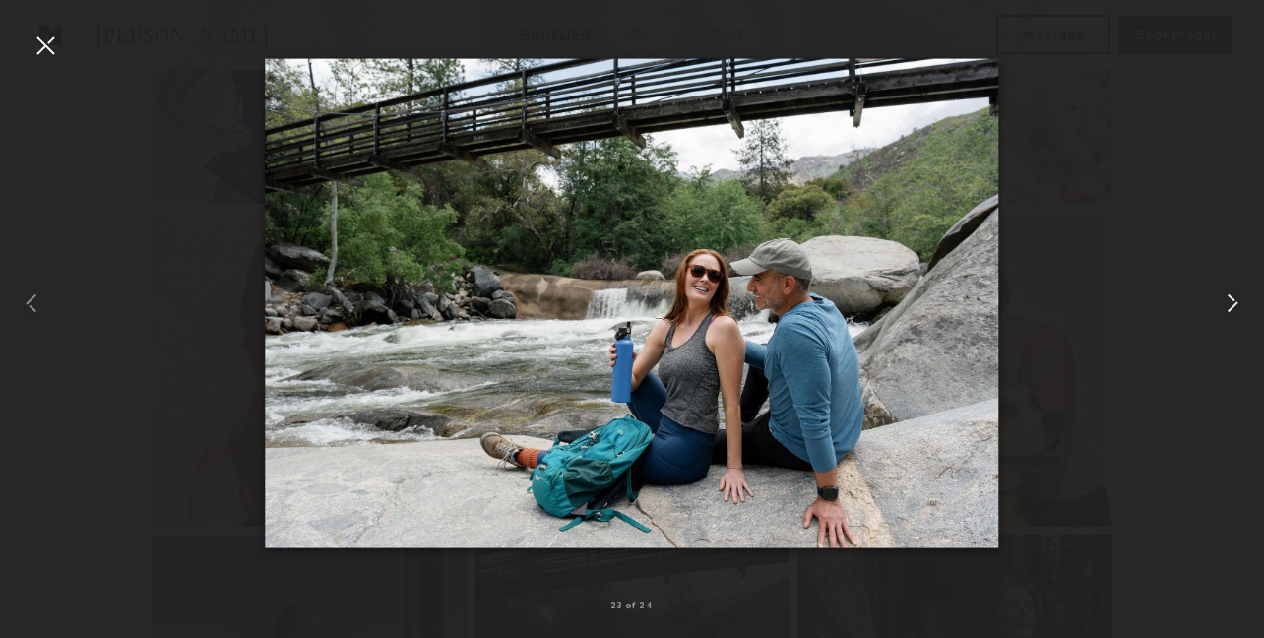
click at [1234, 299] on common-icon at bounding box center [1233, 303] width 32 height 32
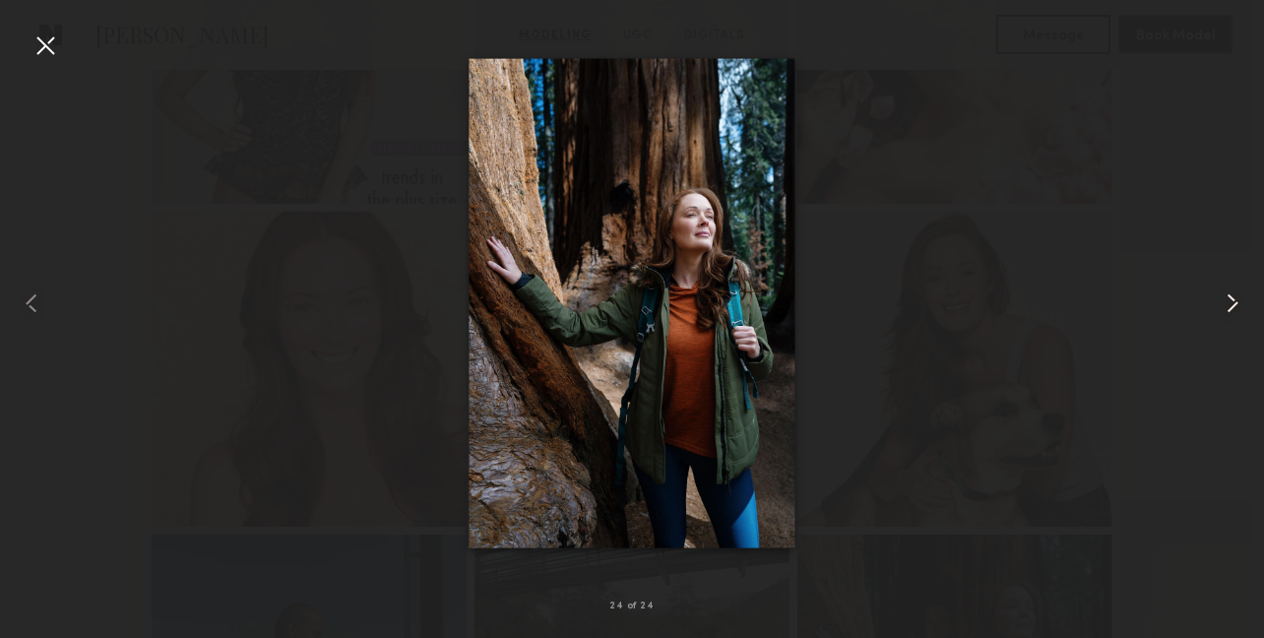
click at [1234, 299] on common-icon at bounding box center [1233, 303] width 32 height 32
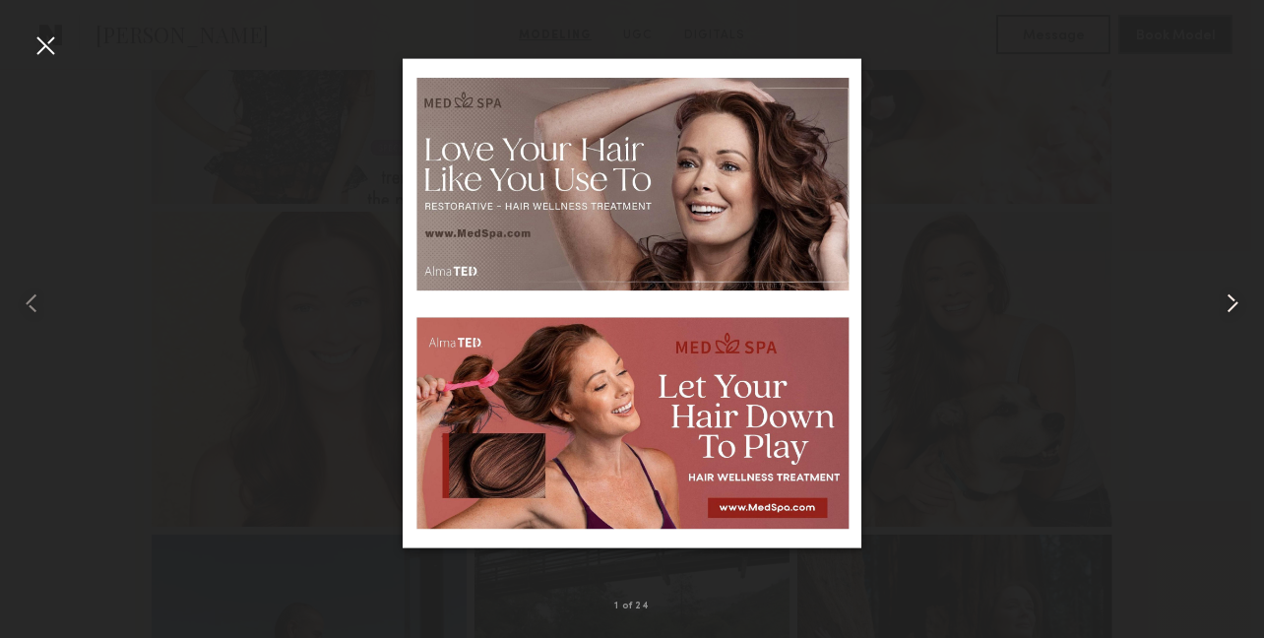
click at [1234, 299] on common-icon at bounding box center [1233, 303] width 32 height 32
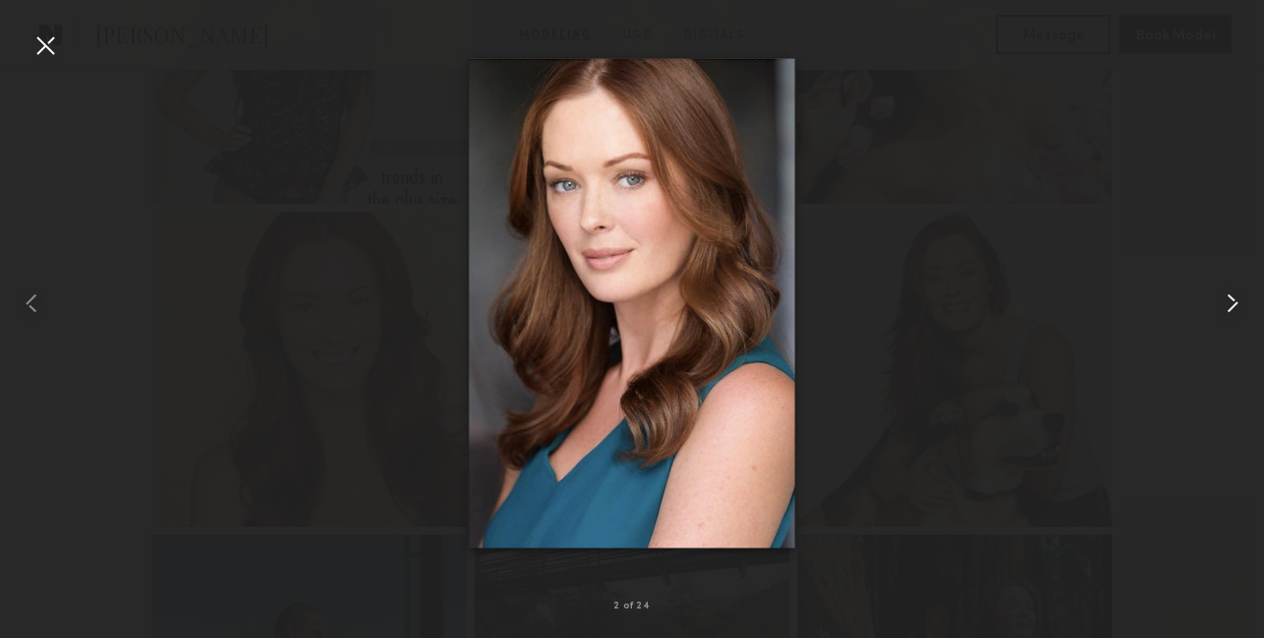
click at [1234, 299] on common-icon at bounding box center [1233, 303] width 32 height 32
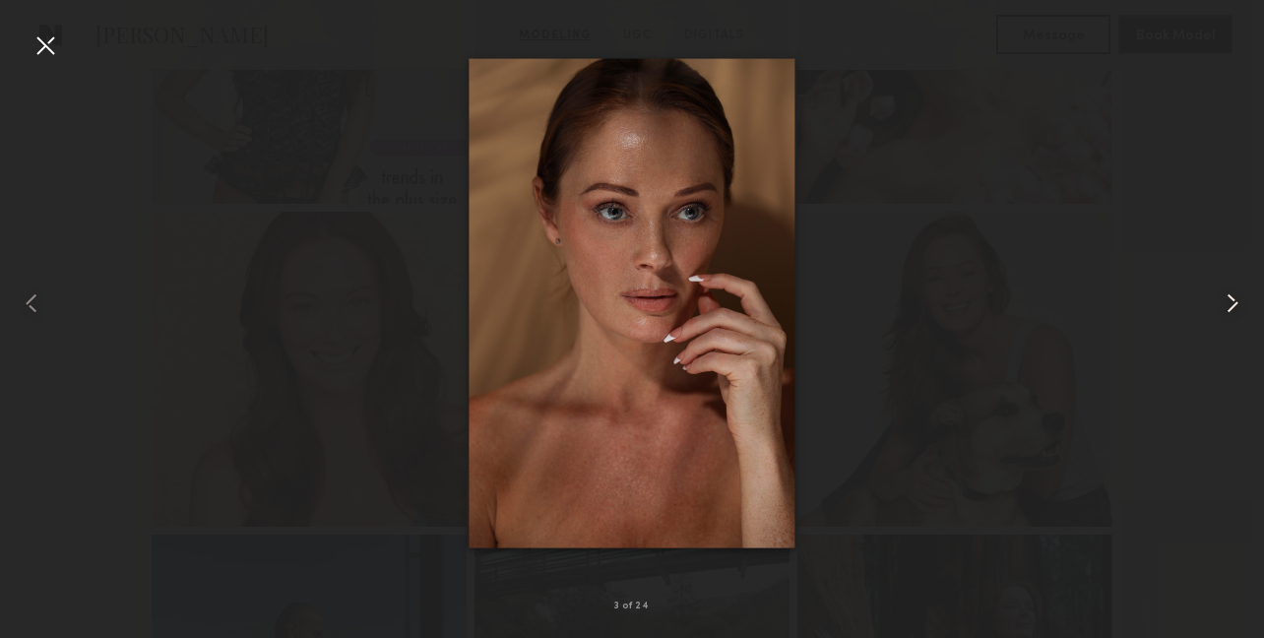
click at [1227, 300] on common-icon at bounding box center [1233, 303] width 32 height 32
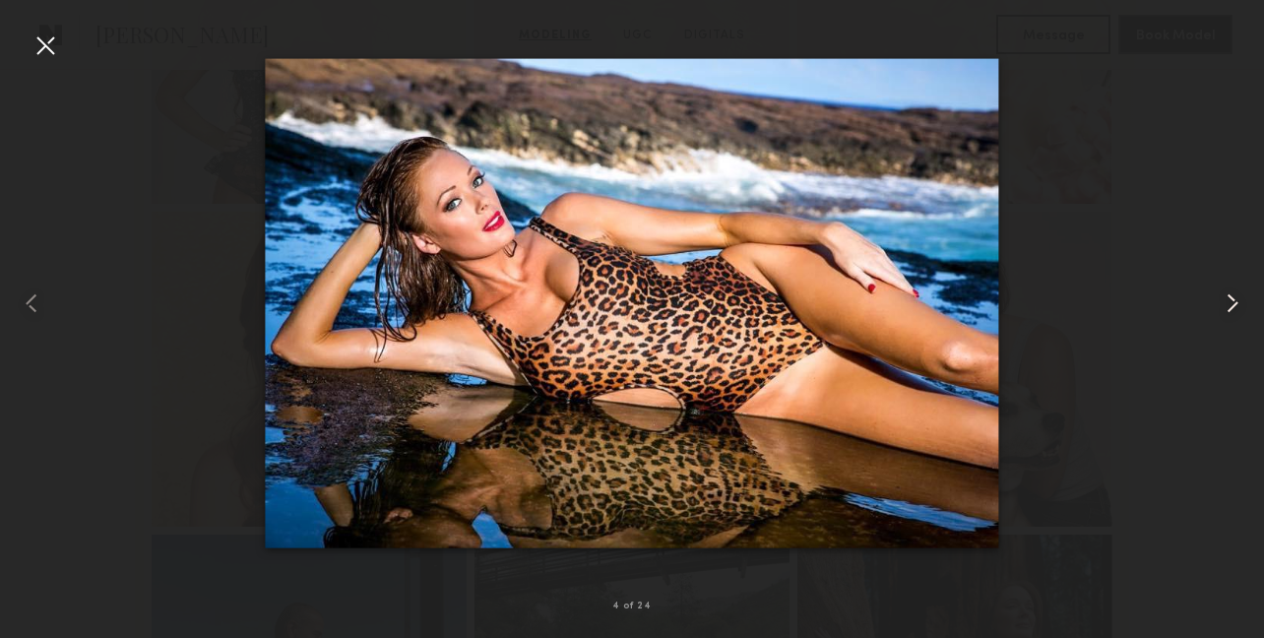
click at [1228, 301] on common-icon at bounding box center [1233, 303] width 32 height 32
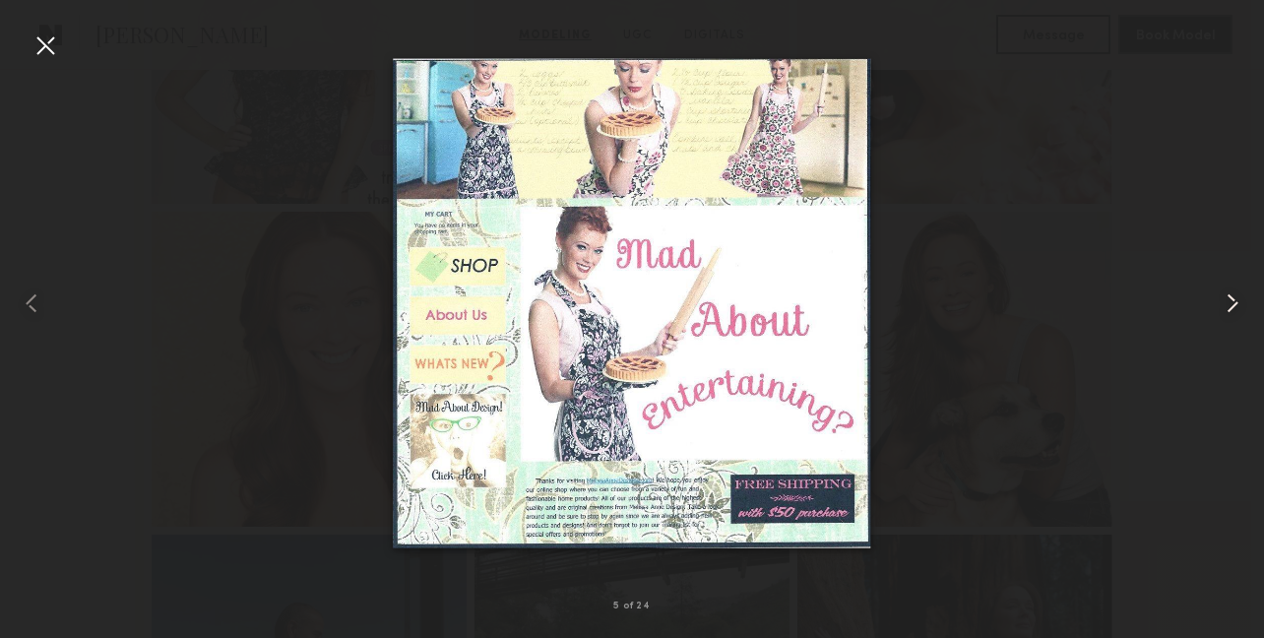
click at [1228, 301] on common-icon at bounding box center [1233, 303] width 32 height 32
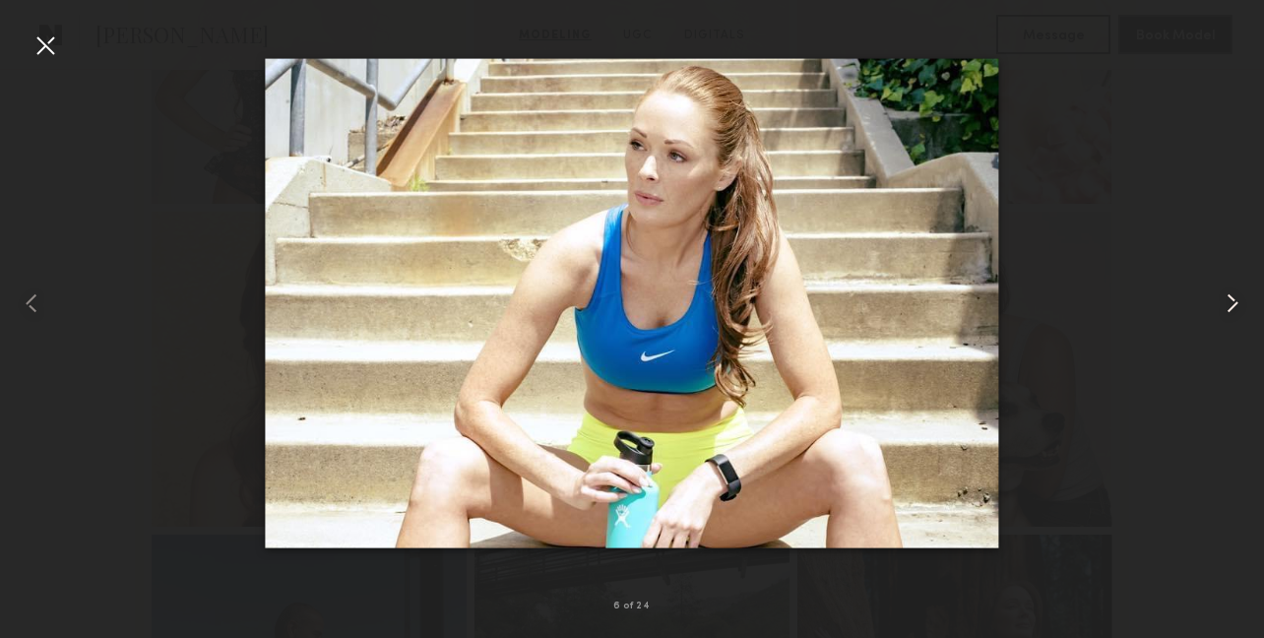
click at [1228, 301] on common-icon at bounding box center [1233, 303] width 32 height 32
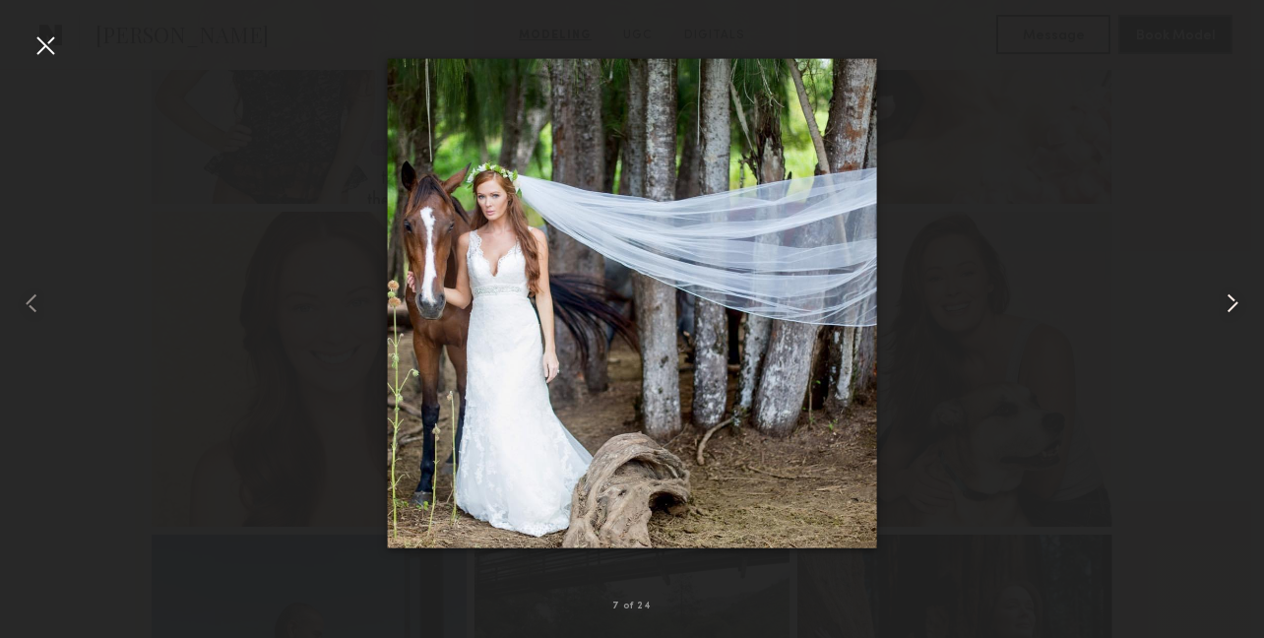
click at [1228, 301] on common-icon at bounding box center [1233, 303] width 32 height 32
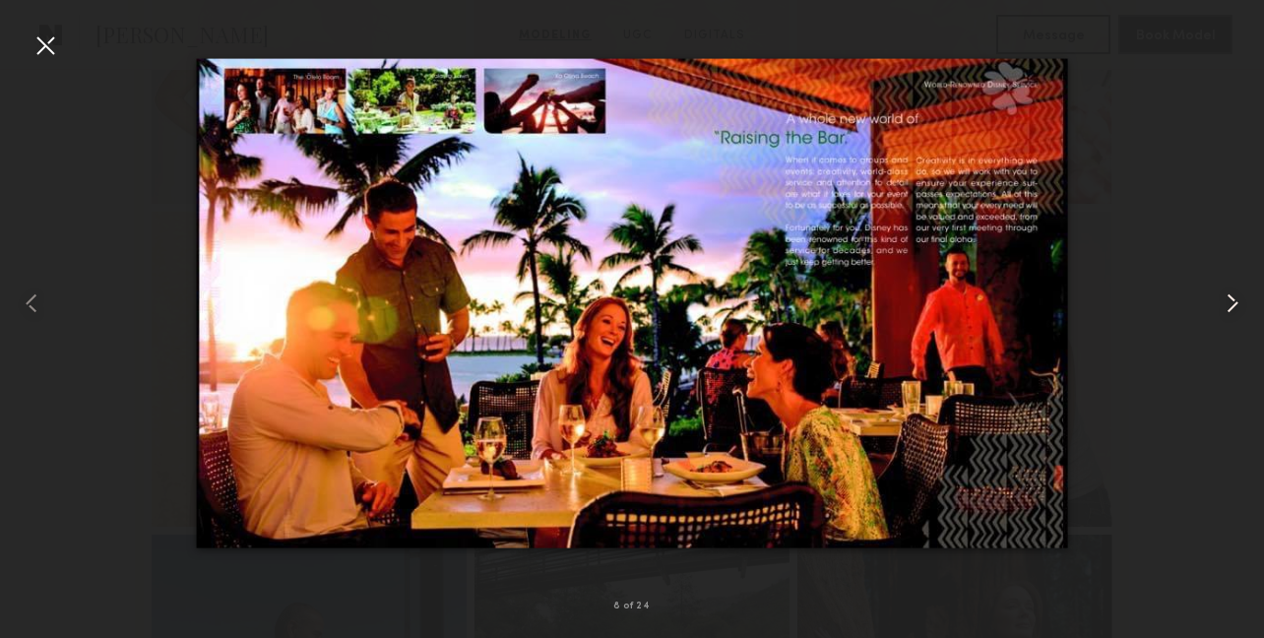
click at [1228, 301] on common-icon at bounding box center [1233, 303] width 32 height 32
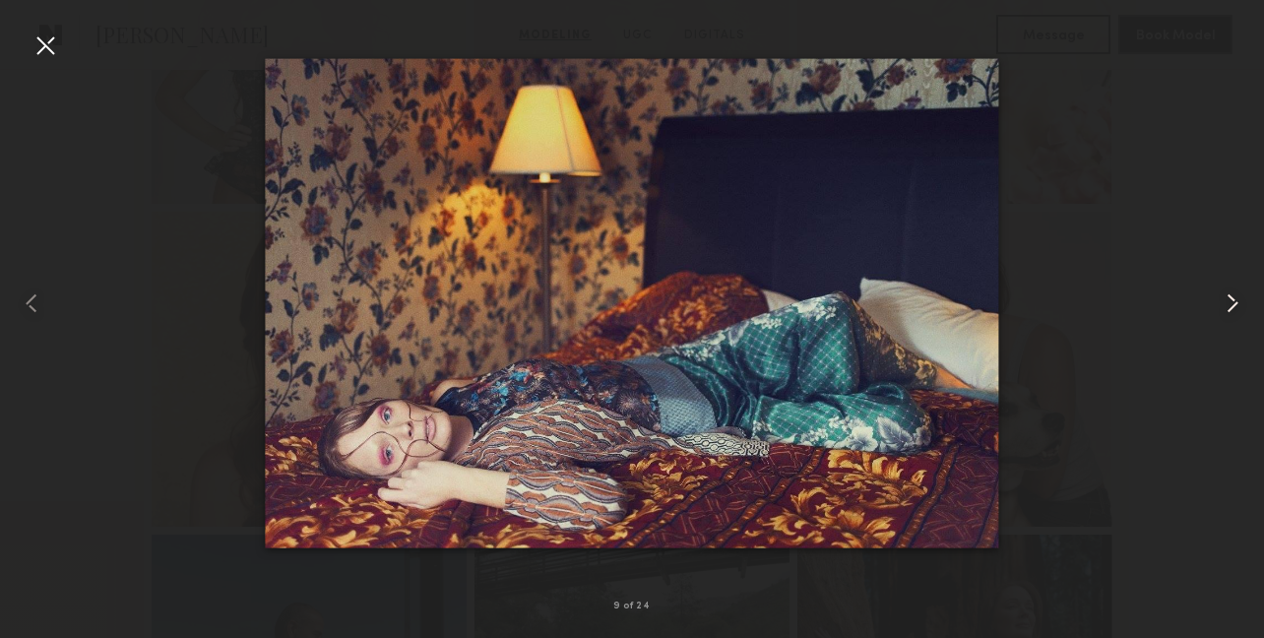
click at [1228, 301] on common-icon at bounding box center [1233, 303] width 32 height 32
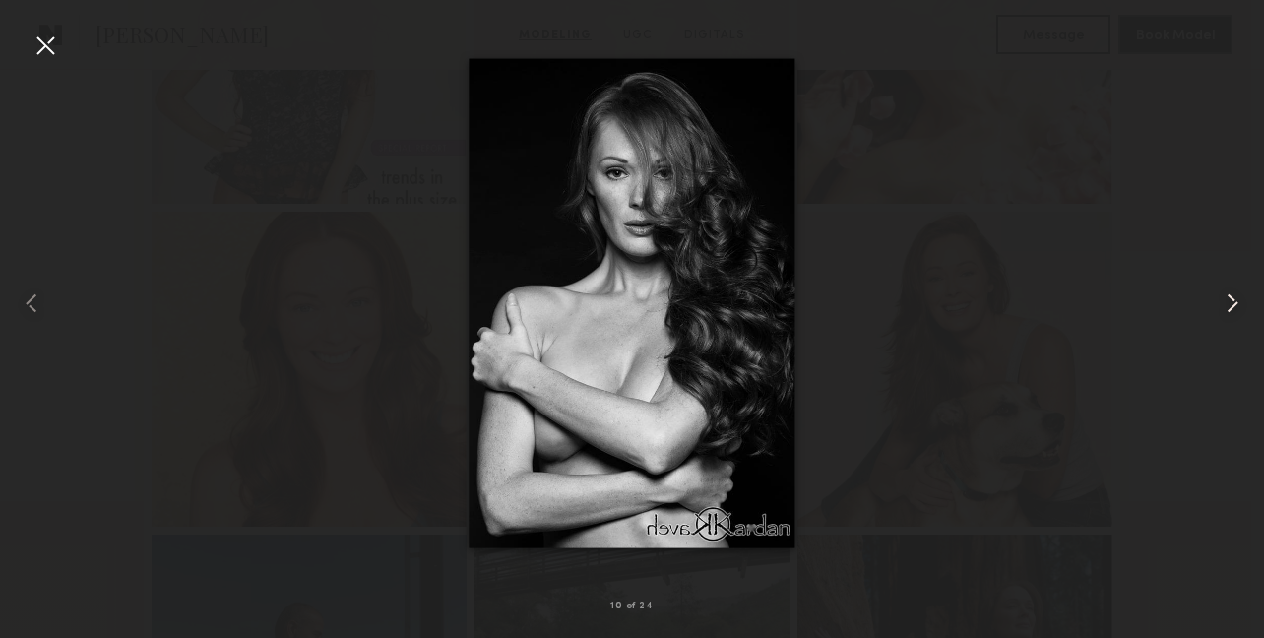
click at [1228, 301] on common-icon at bounding box center [1233, 303] width 32 height 32
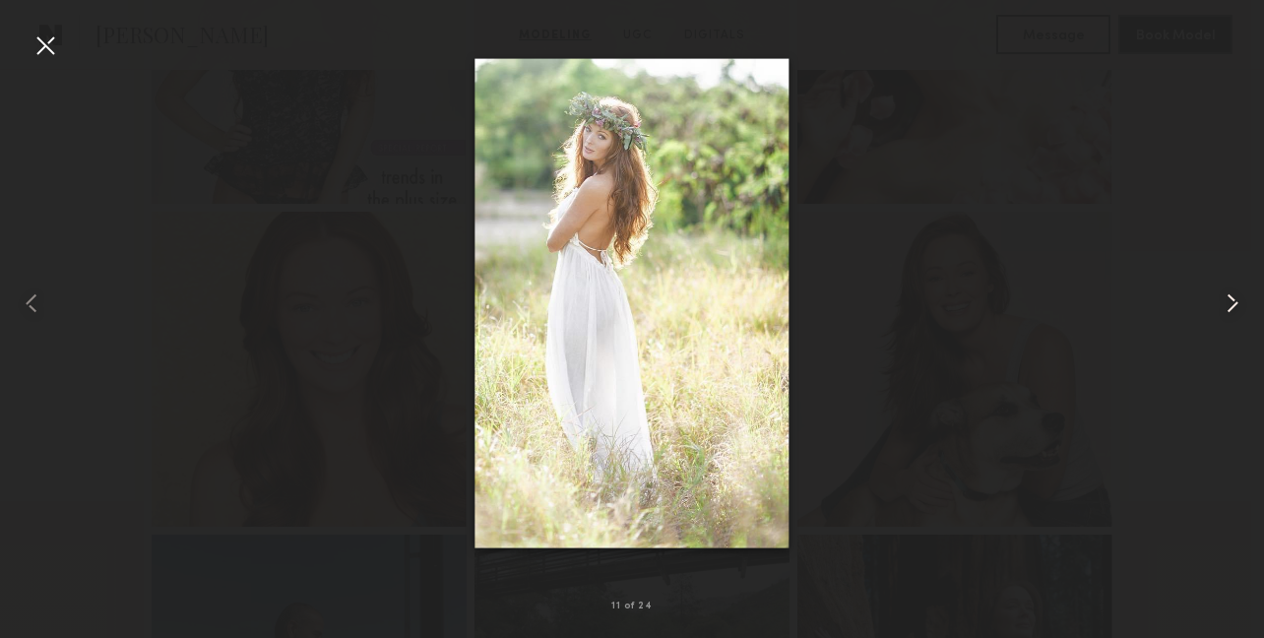
click at [1228, 301] on common-icon at bounding box center [1233, 303] width 32 height 32
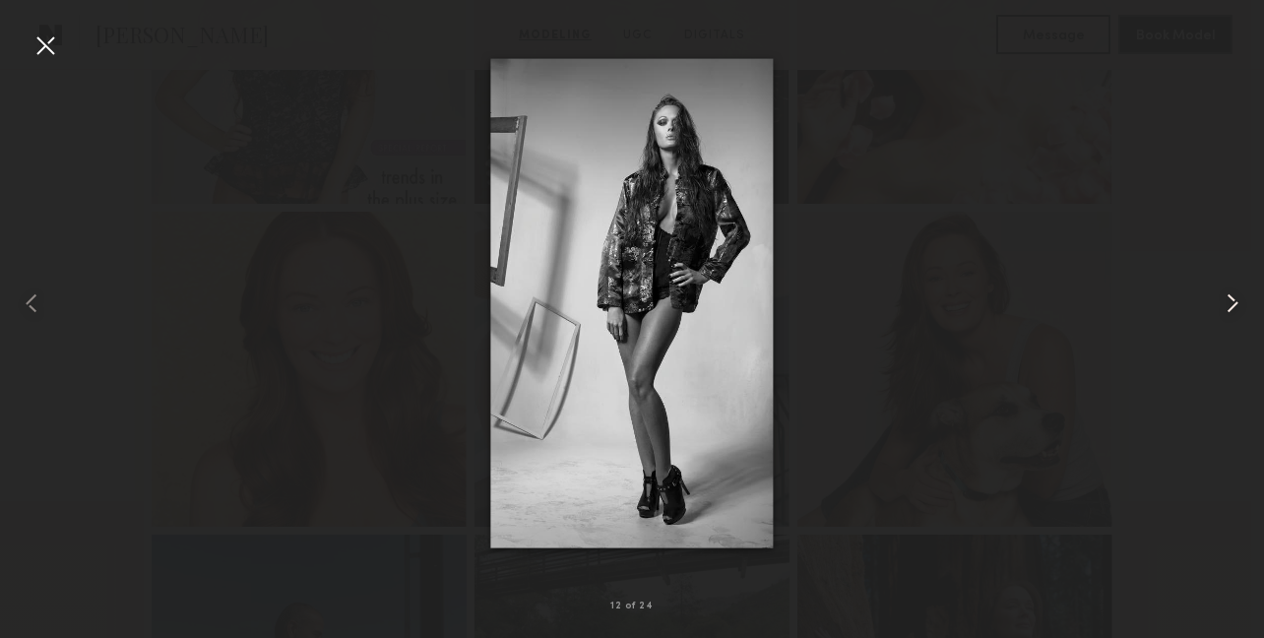
click at [1228, 301] on common-icon at bounding box center [1233, 303] width 32 height 32
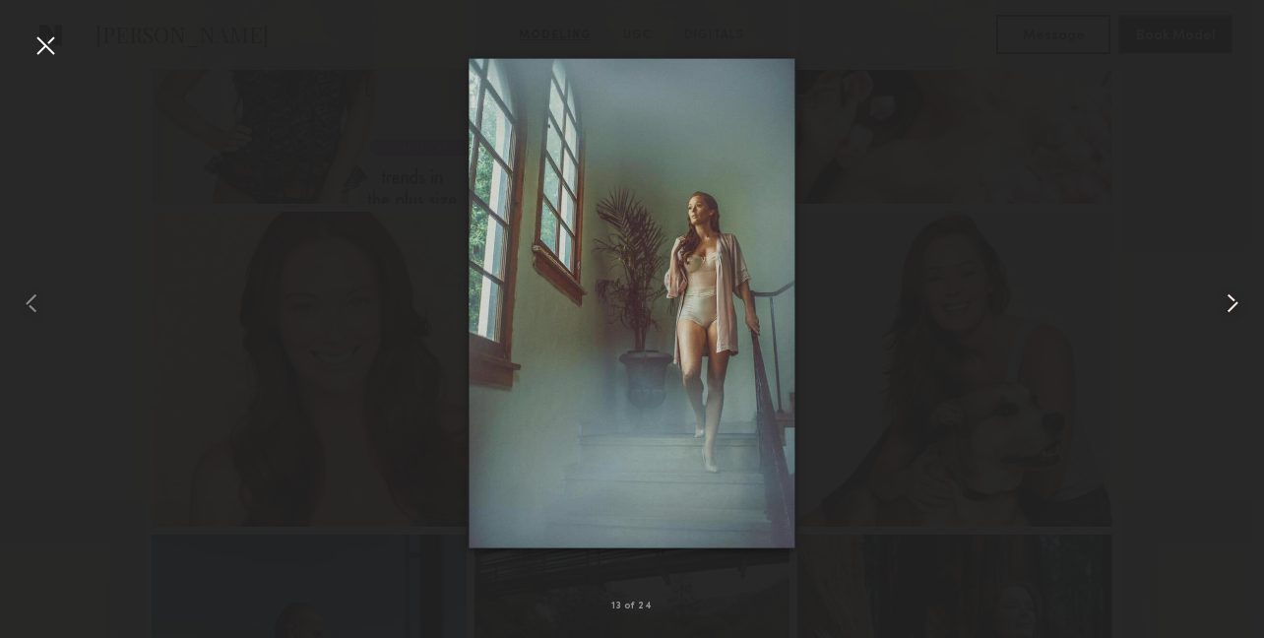
click at [1228, 301] on common-icon at bounding box center [1233, 303] width 32 height 32
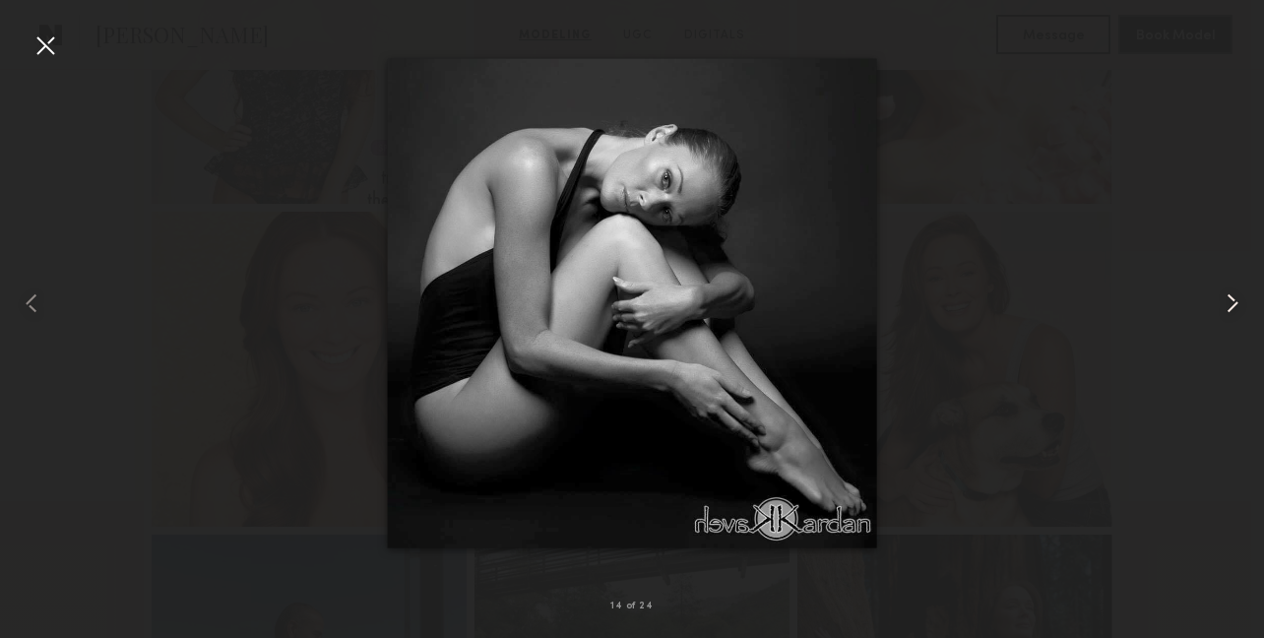
click at [1228, 301] on common-icon at bounding box center [1233, 303] width 32 height 32
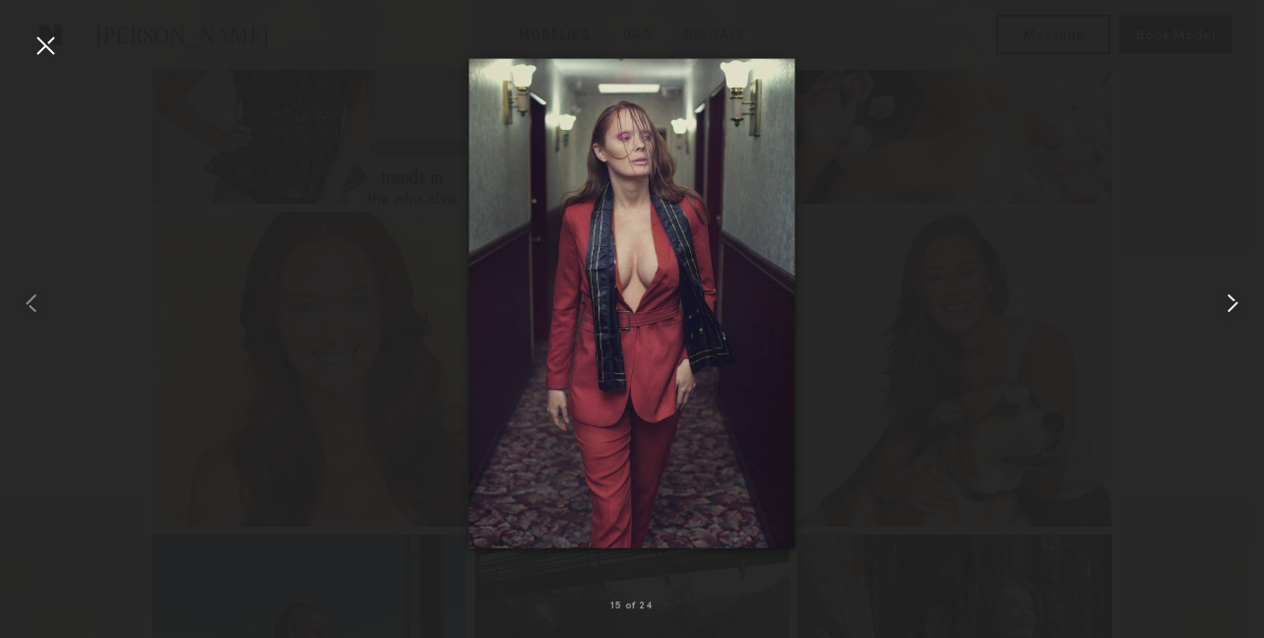
click at [1228, 301] on common-icon at bounding box center [1233, 303] width 32 height 32
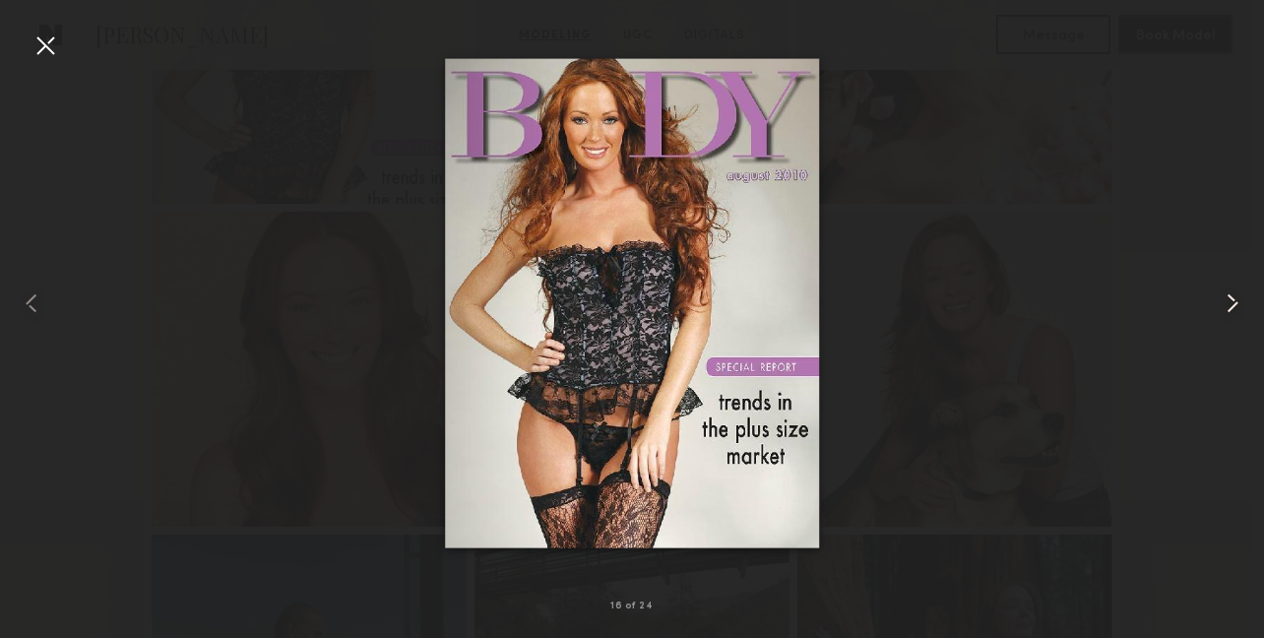
click at [1228, 301] on common-icon at bounding box center [1233, 303] width 32 height 32
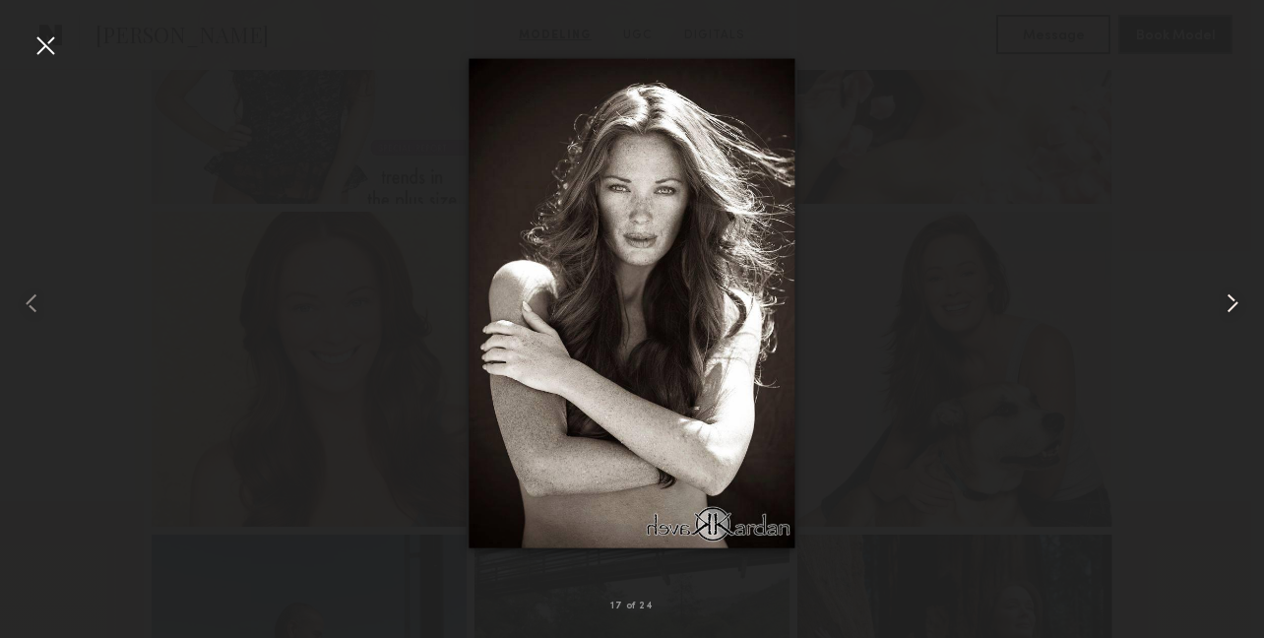
click at [1228, 301] on common-icon at bounding box center [1233, 303] width 32 height 32
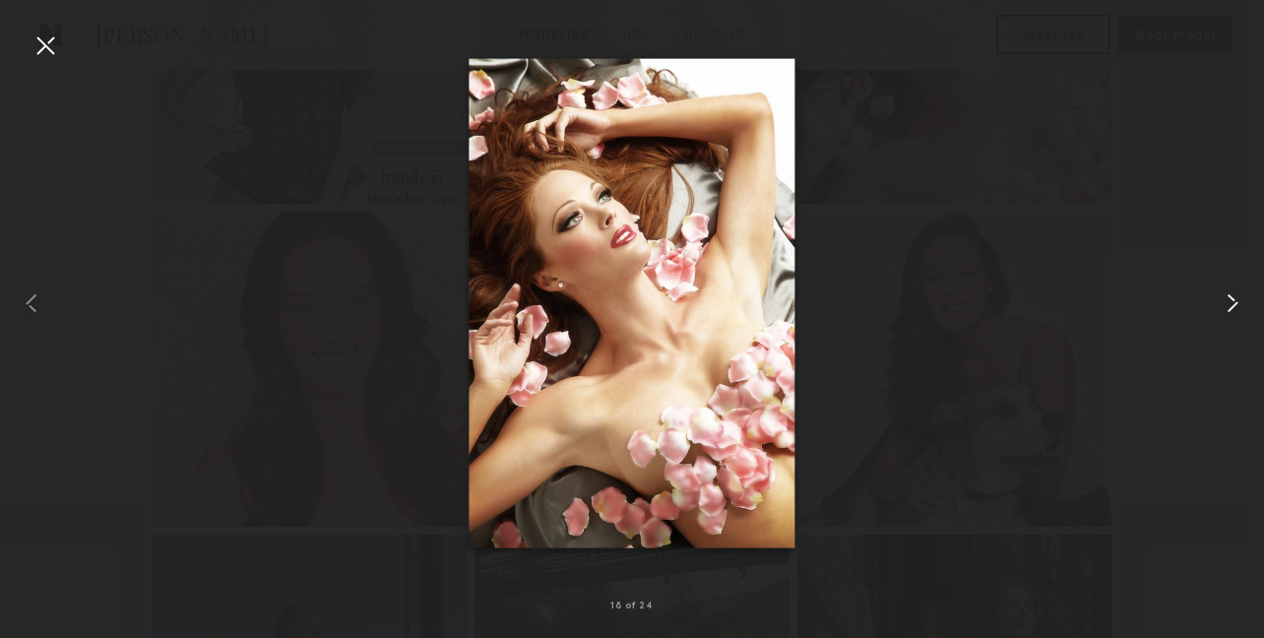
click at [1228, 301] on common-icon at bounding box center [1233, 303] width 32 height 32
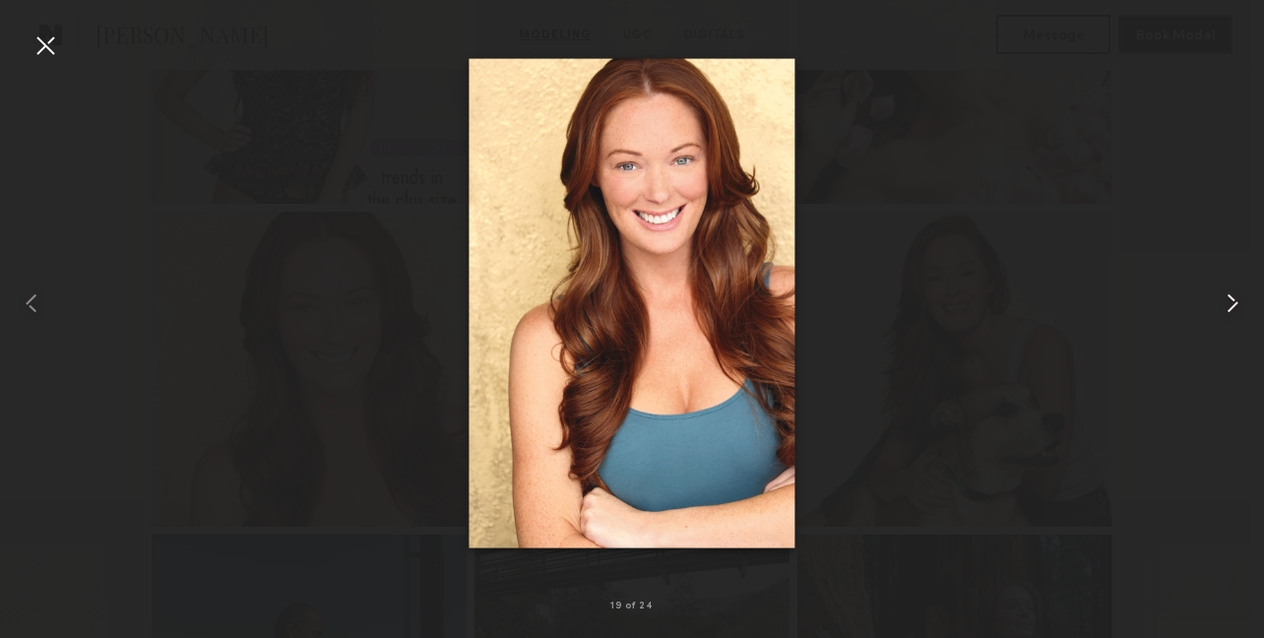
click at [1228, 301] on common-icon at bounding box center [1233, 303] width 32 height 32
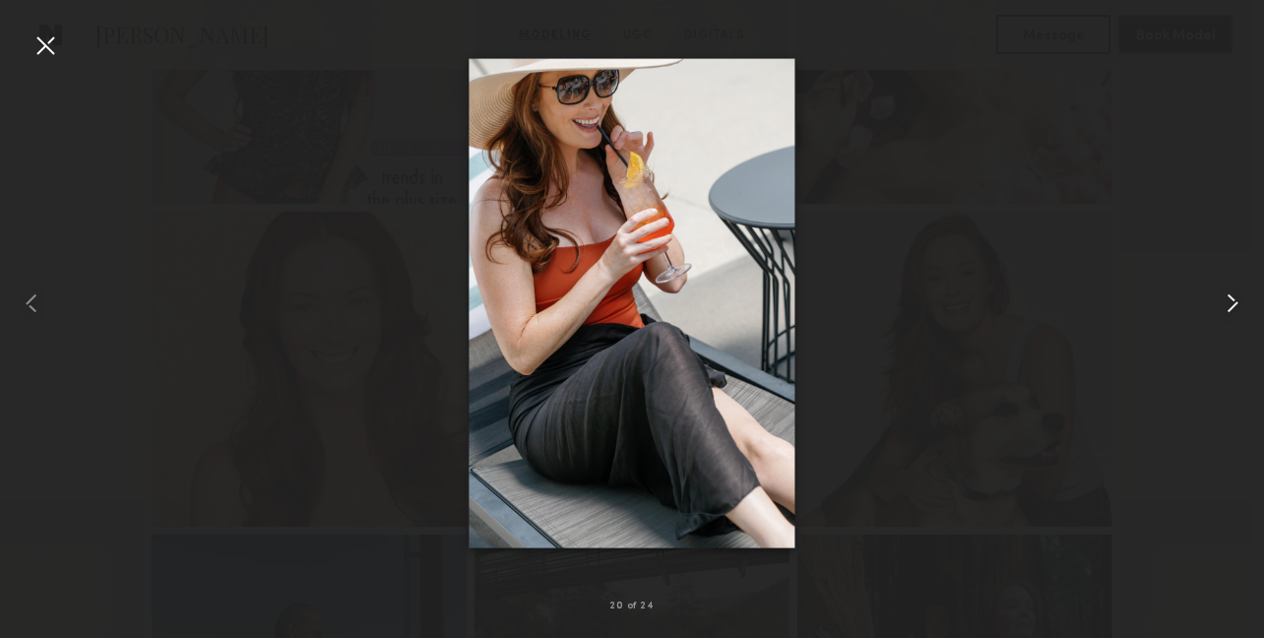
click at [1228, 301] on common-icon at bounding box center [1233, 303] width 32 height 32
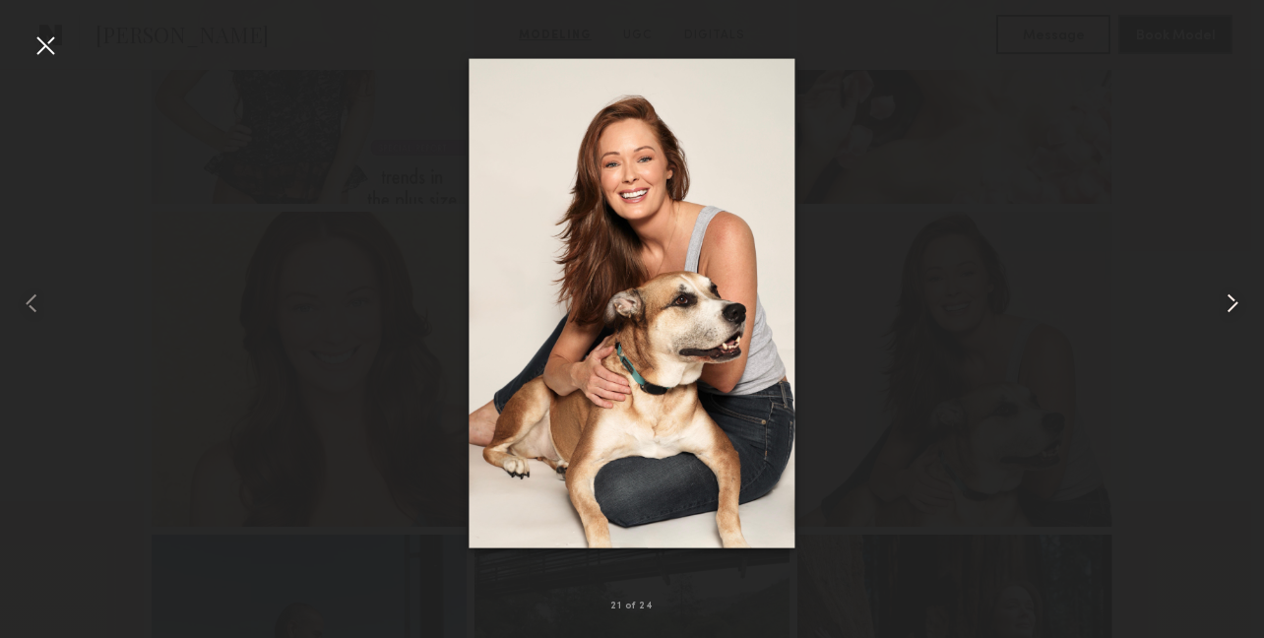
click at [1228, 301] on common-icon at bounding box center [1233, 303] width 32 height 32
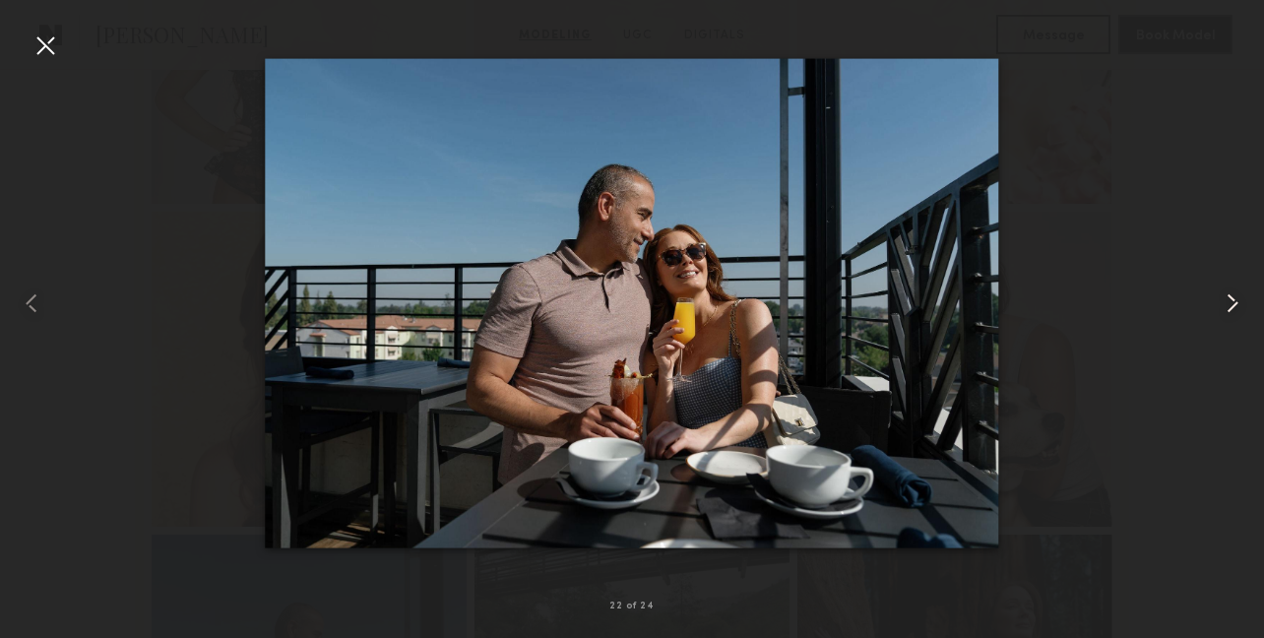
click at [1228, 301] on common-icon at bounding box center [1233, 303] width 32 height 32
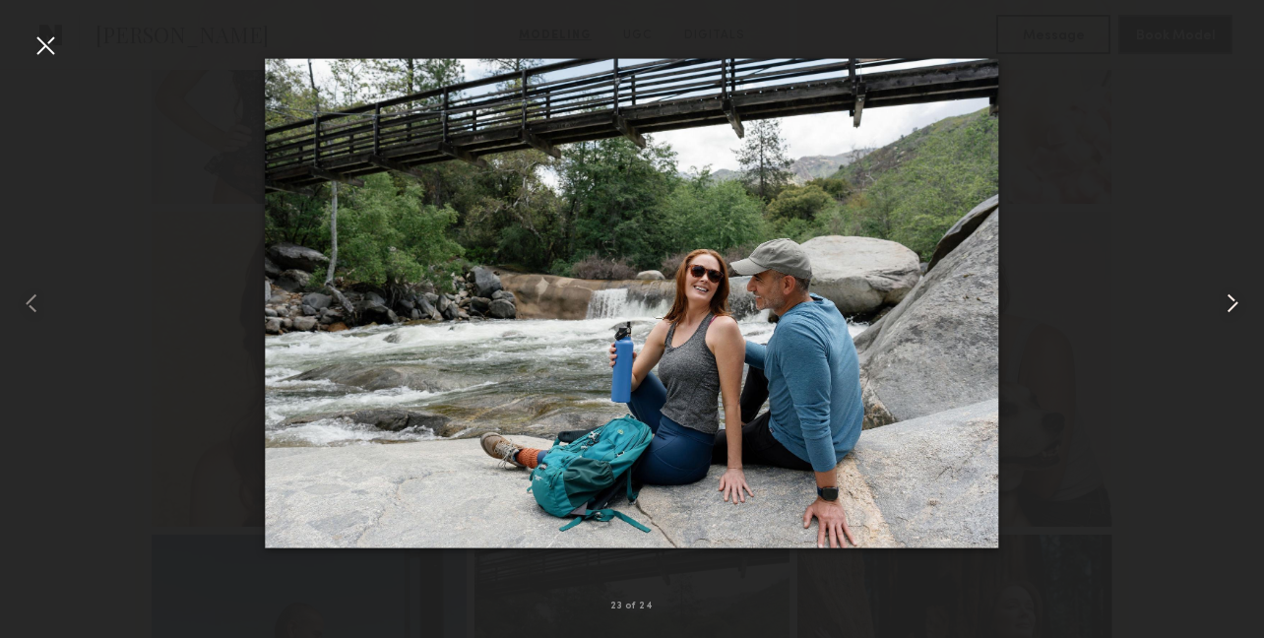
click at [1228, 301] on common-icon at bounding box center [1233, 303] width 32 height 32
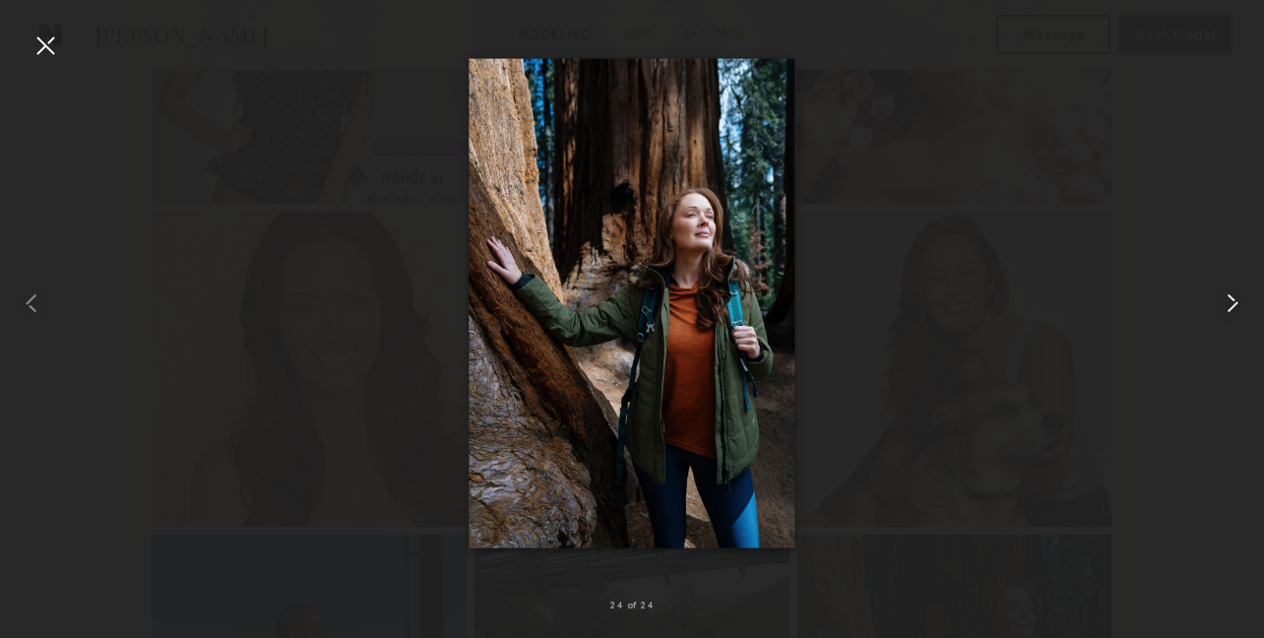
click at [1228, 301] on common-icon at bounding box center [1233, 303] width 32 height 32
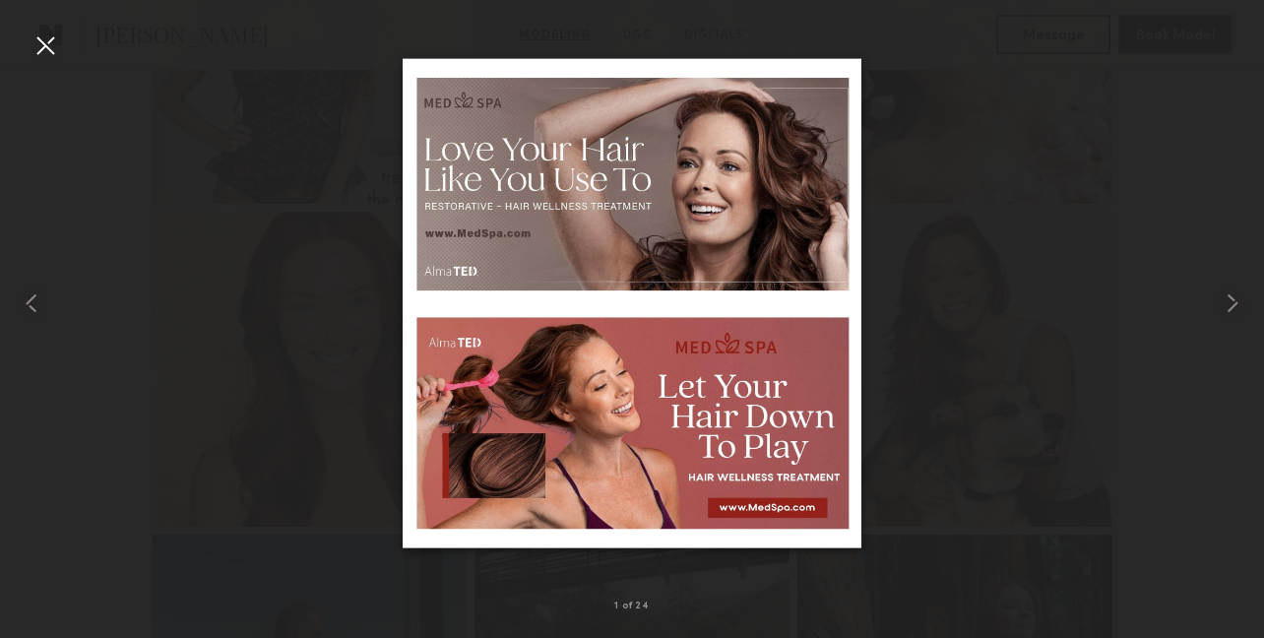
click at [42, 46] on div at bounding box center [46, 46] width 32 height 32
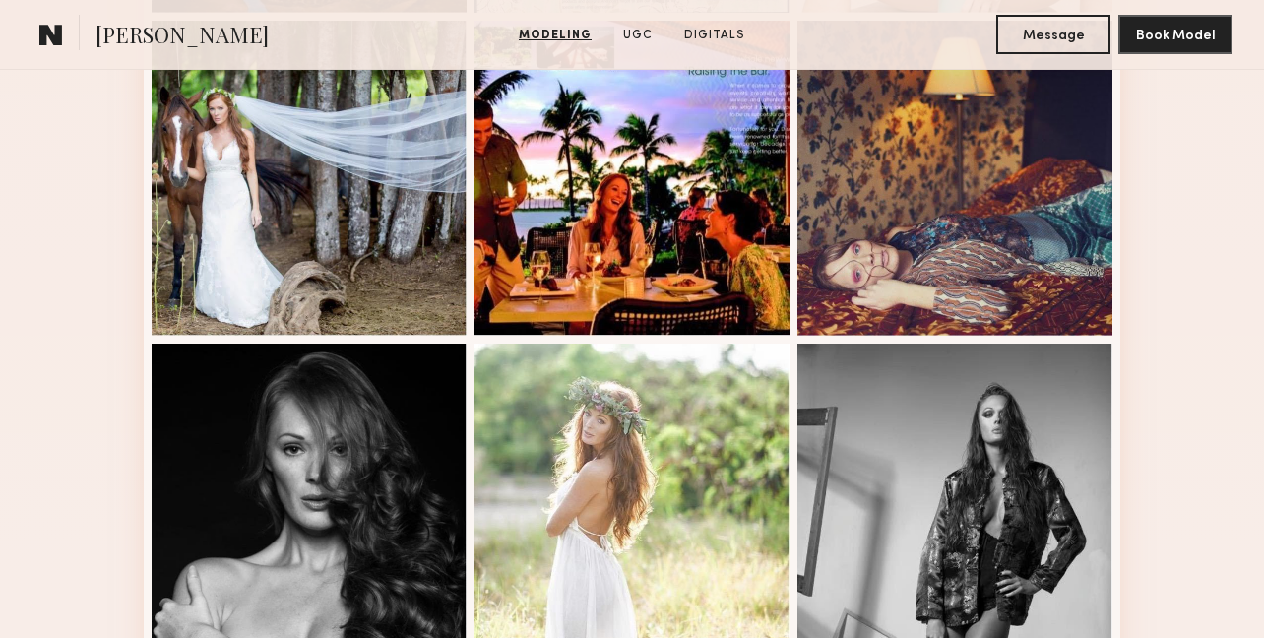
scroll to position [1256, 0]
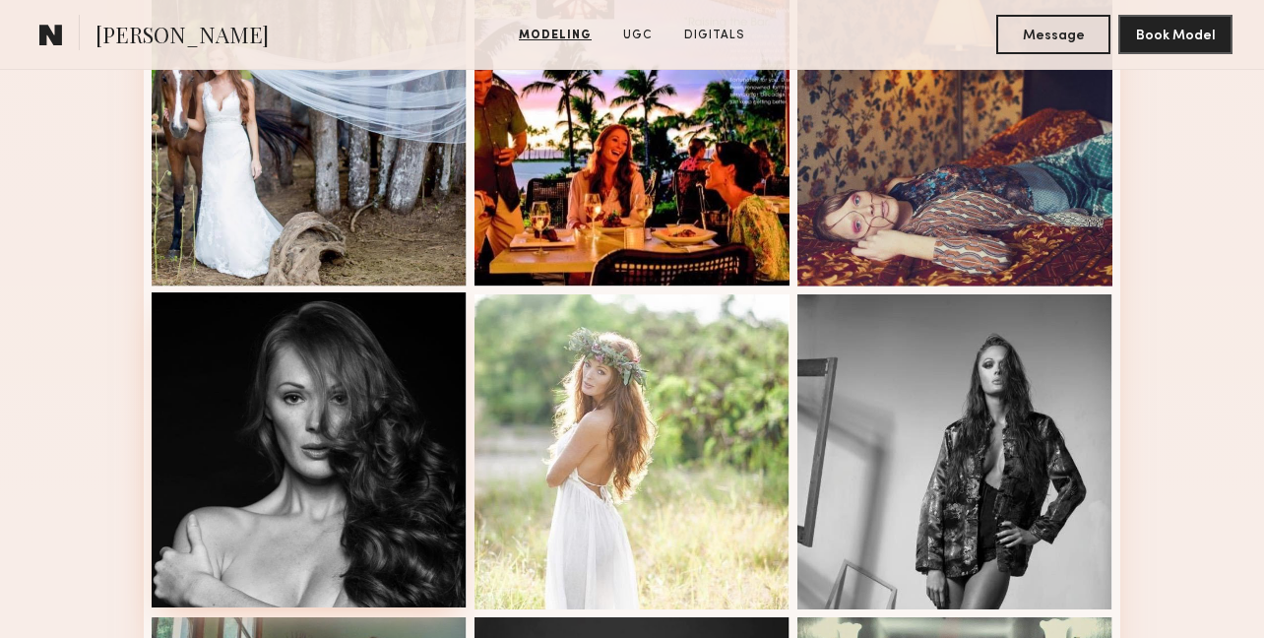
click at [215, 356] on div at bounding box center [309, 449] width 315 height 315
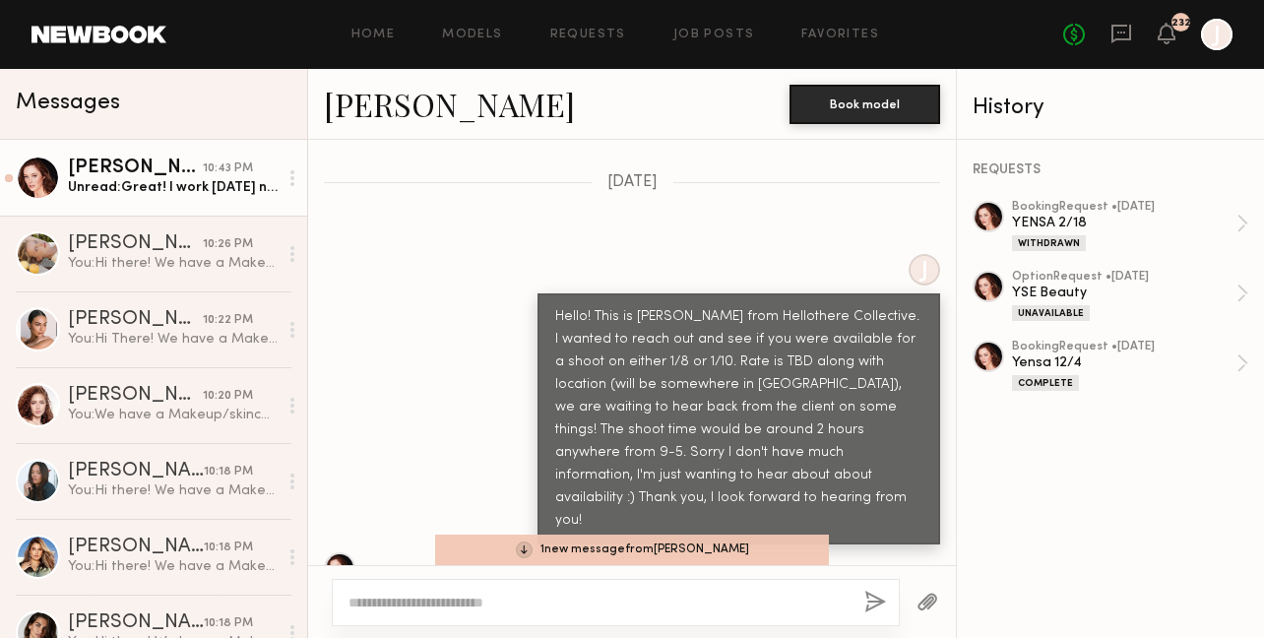
scroll to position [7732, 0]
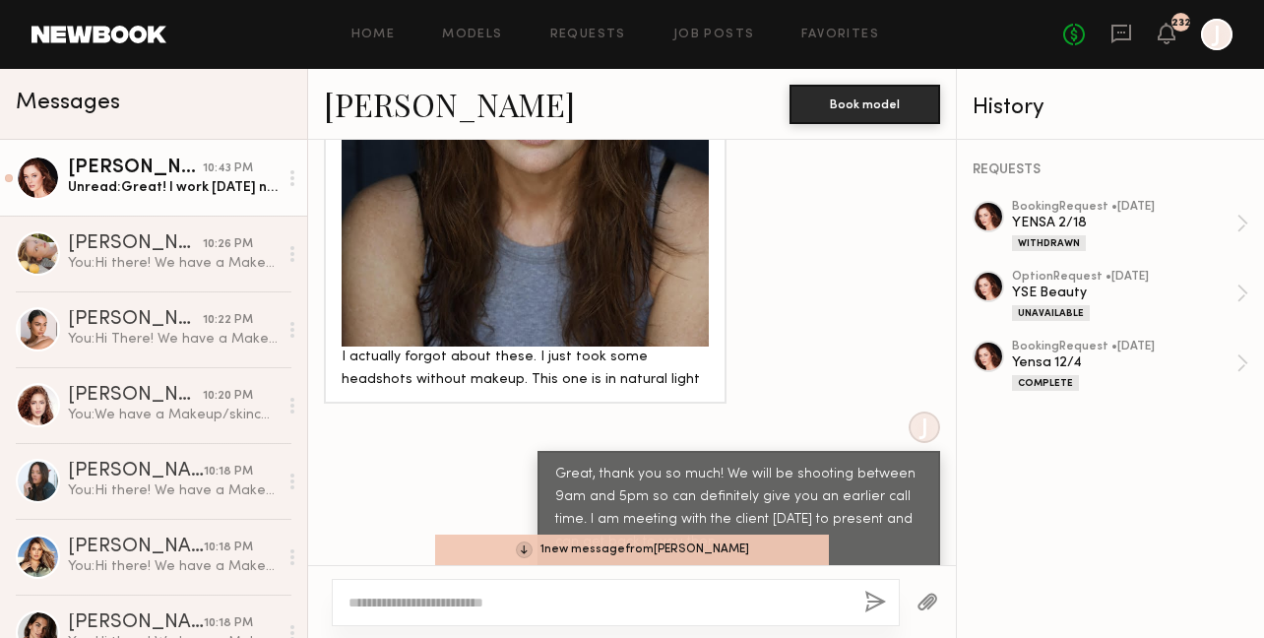
click at [190, 197] on link "[PERSON_NAME] 10:43 PM Unread: Great! I work [DATE] night so if it is possible …" at bounding box center [153, 178] width 307 height 76
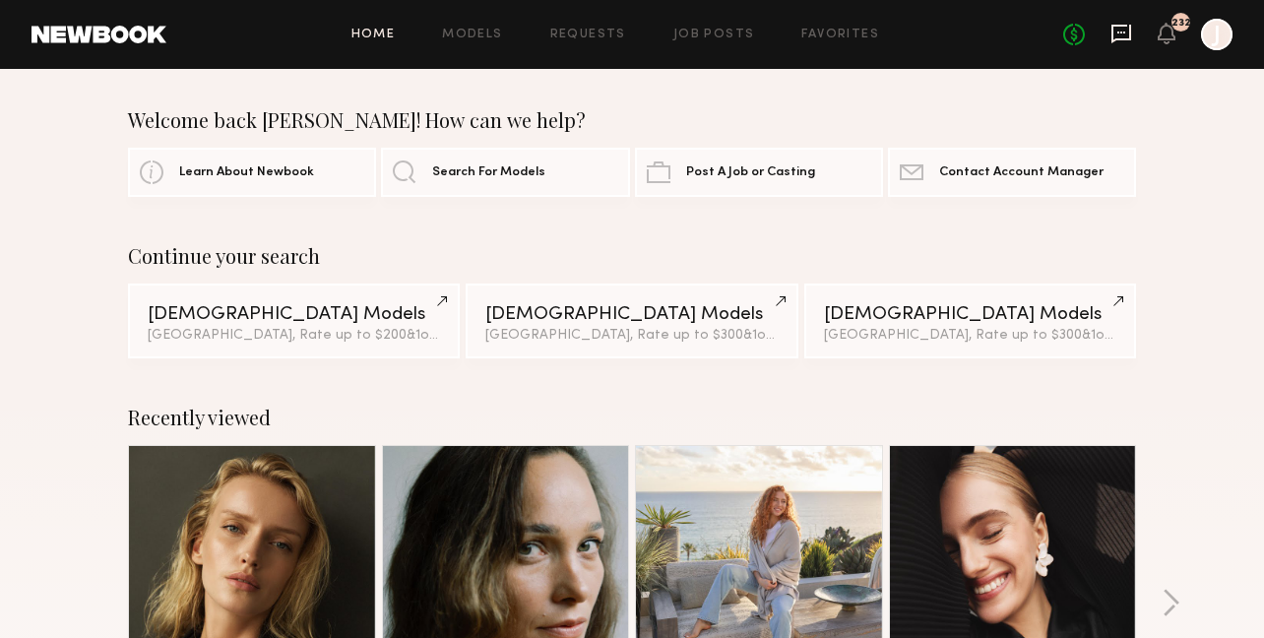
click at [1125, 37] on icon at bounding box center [1121, 34] width 22 height 22
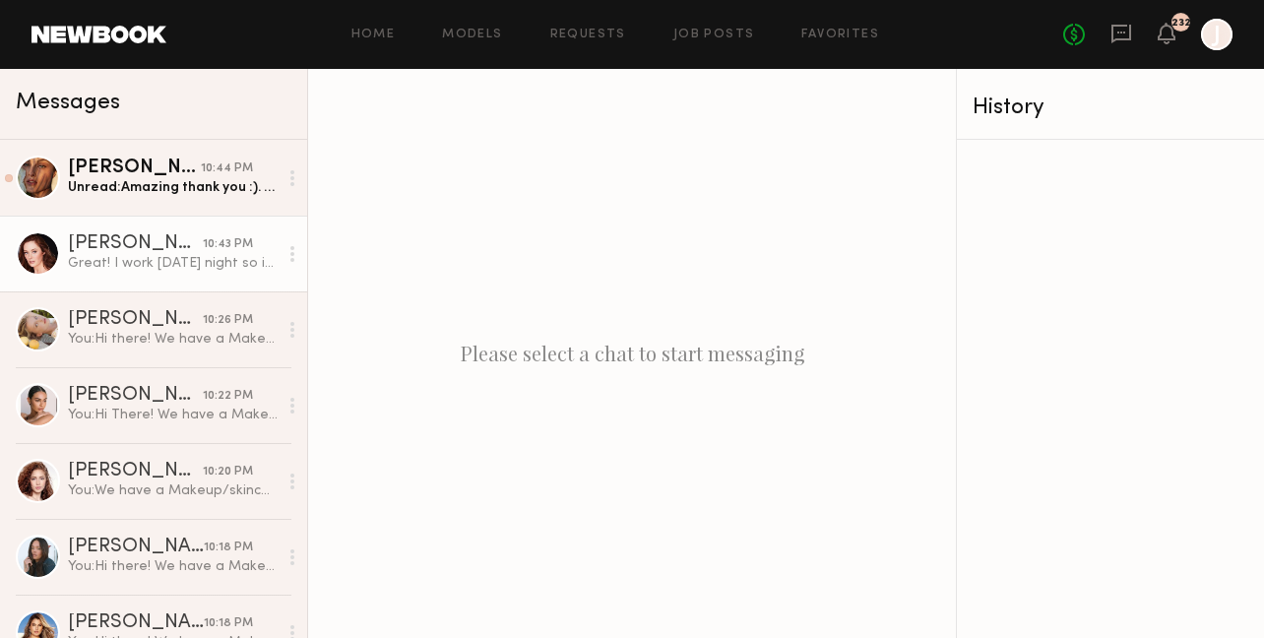
click at [196, 267] on div "Great! I work Monday night so if it is possible at all, a call time of 12-4 wou…" at bounding box center [173, 263] width 210 height 19
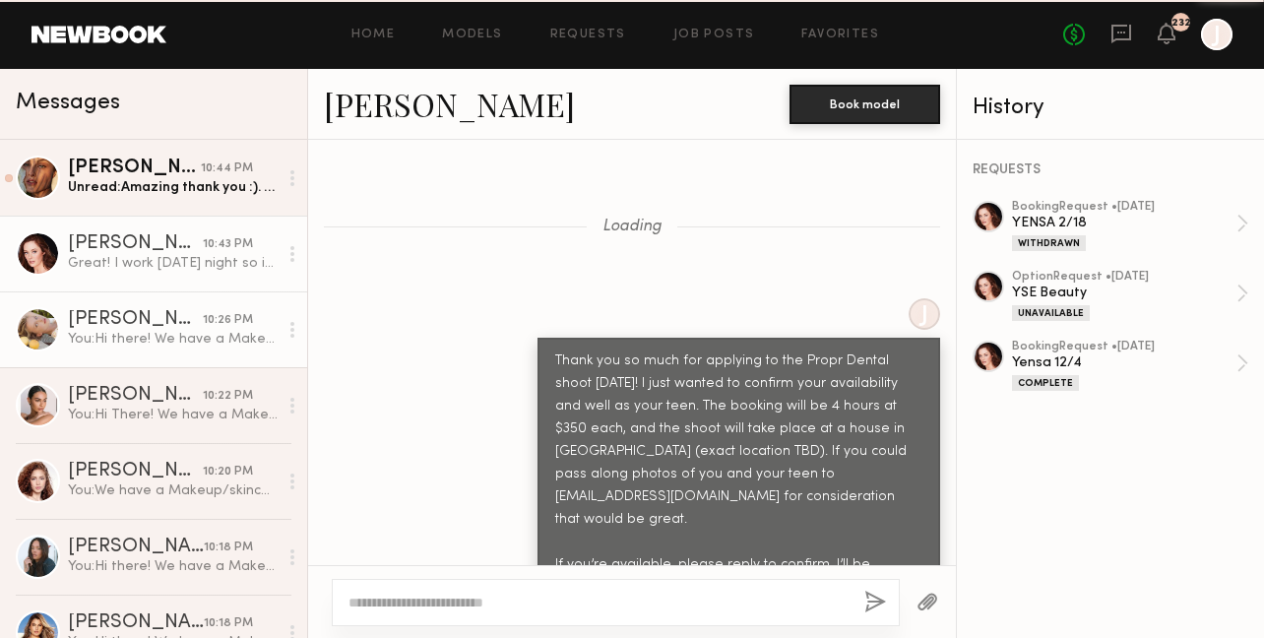
scroll to position [2936, 0]
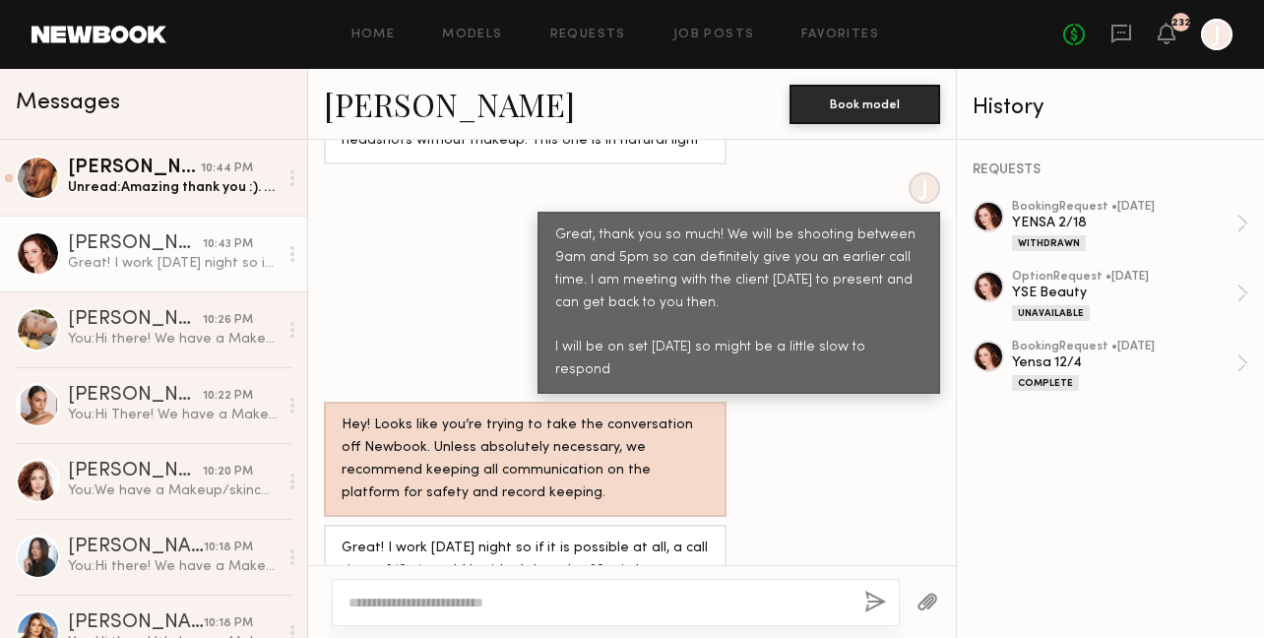
click at [544, 600] on textarea at bounding box center [598, 603] width 500 height 20
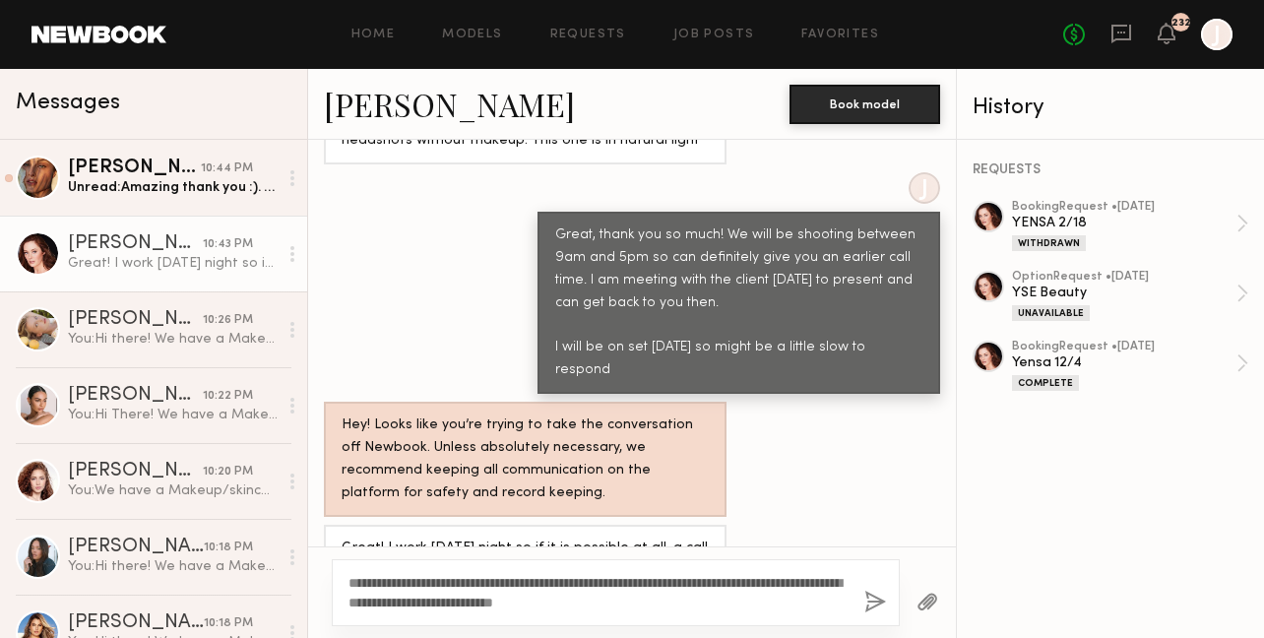
click at [563, 602] on textarea "**********" at bounding box center [598, 592] width 500 height 39
click at [499, 578] on textarea "**********" at bounding box center [598, 592] width 500 height 39
click at [498, 578] on textarea "**********" at bounding box center [598, 592] width 500 height 39
click at [559, 602] on textarea "**********" at bounding box center [598, 592] width 500 height 39
click at [610, 598] on textarea "**********" at bounding box center [598, 592] width 500 height 39
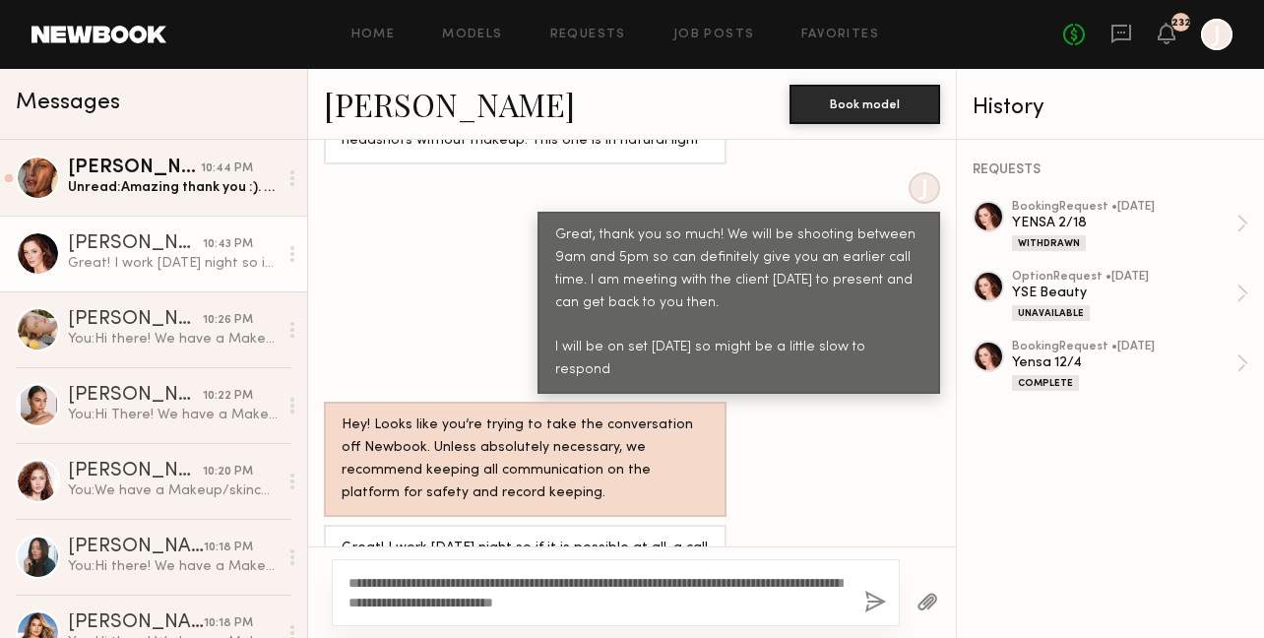
drag, startPoint x: 686, startPoint y: 601, endPoint x: 665, endPoint y: 601, distance: 20.7
click at [686, 601] on textarea "**********" at bounding box center [598, 592] width 500 height 39
click at [487, 601] on textarea "**********" at bounding box center [598, 592] width 500 height 39
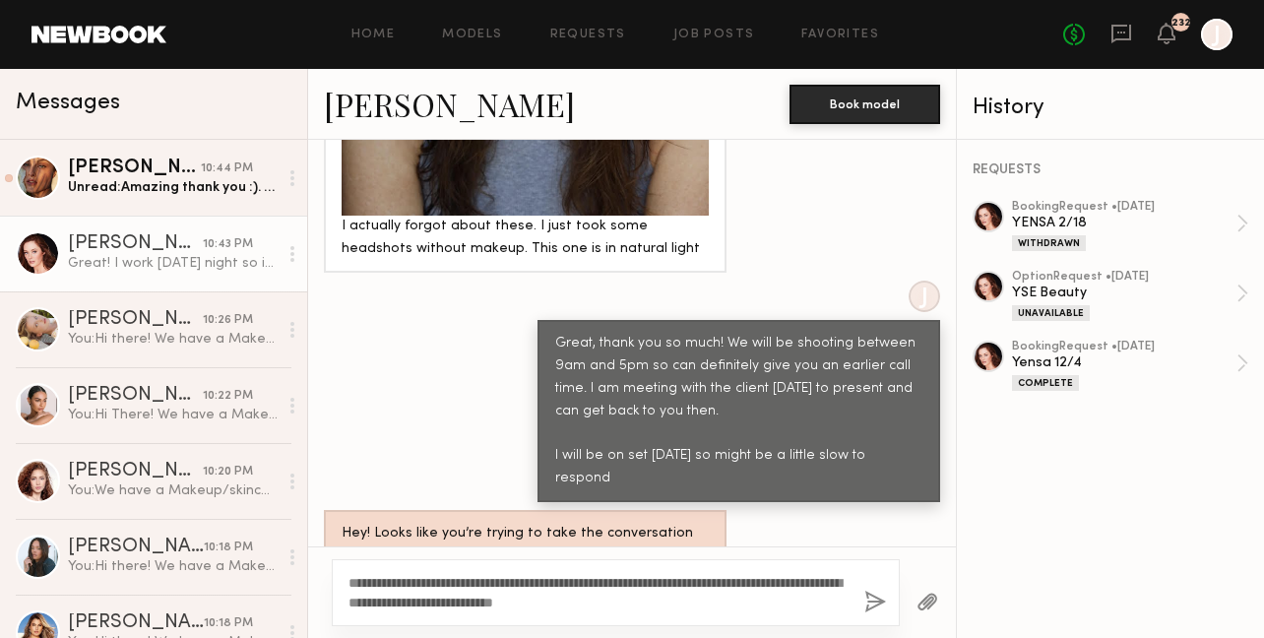
scroll to position [2975, 0]
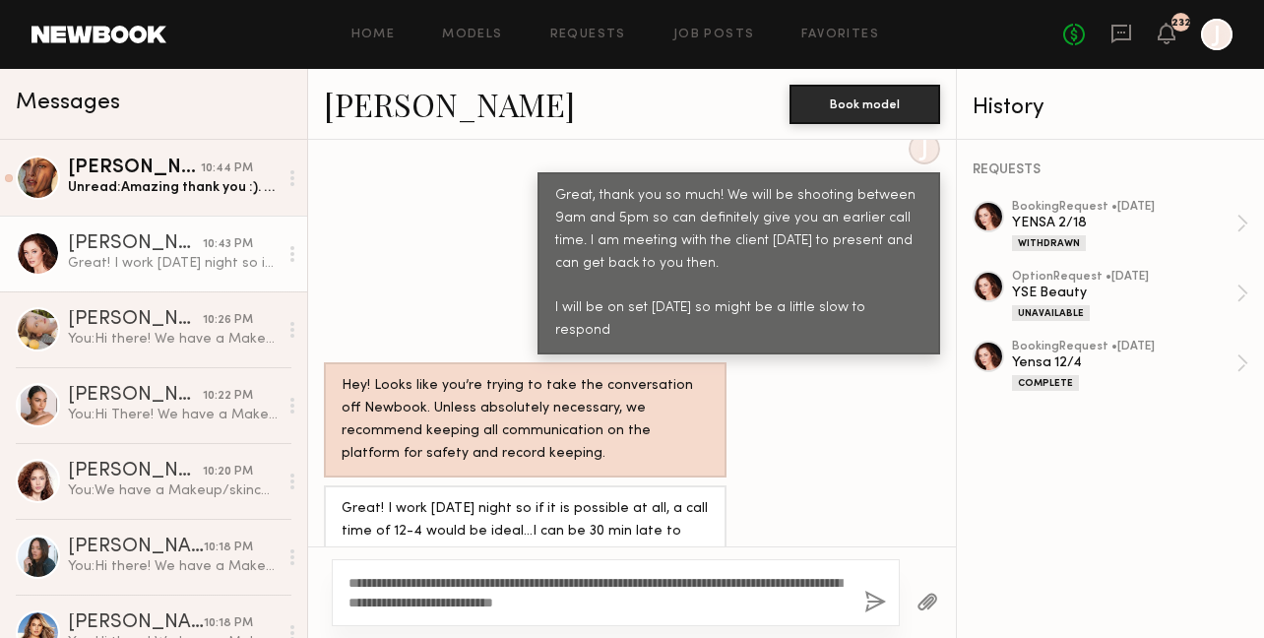
type textarea "**********"
click at [875, 601] on button "button" at bounding box center [875, 603] width 22 height 25
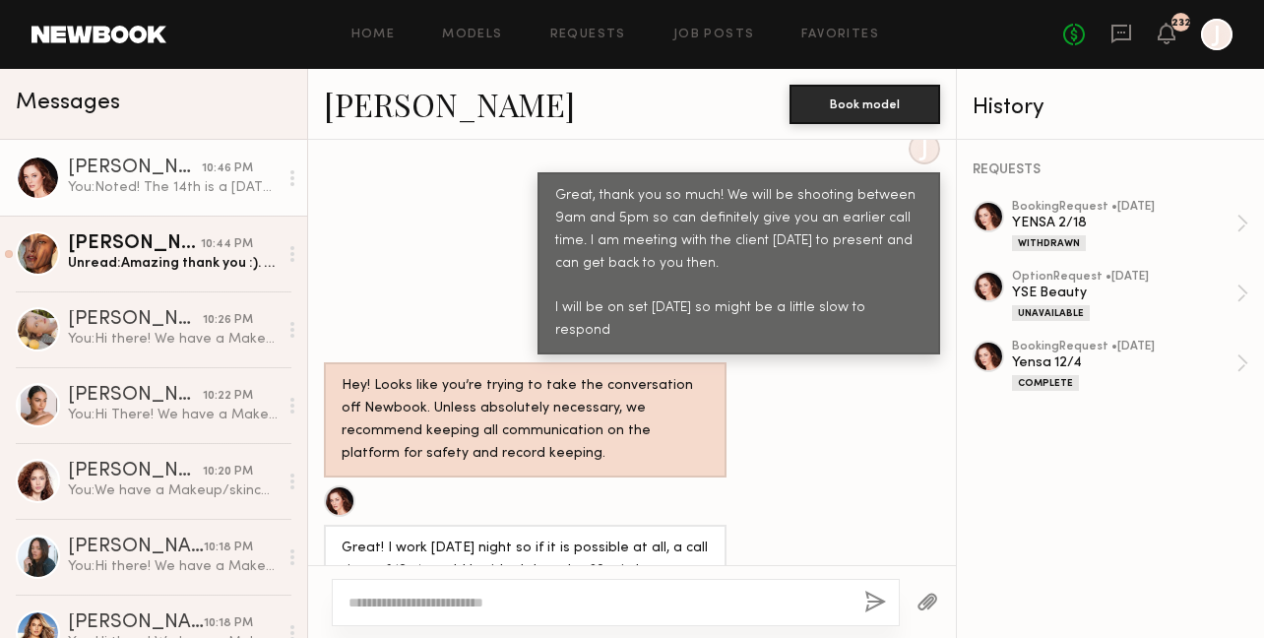
scroll to position [3246, 0]
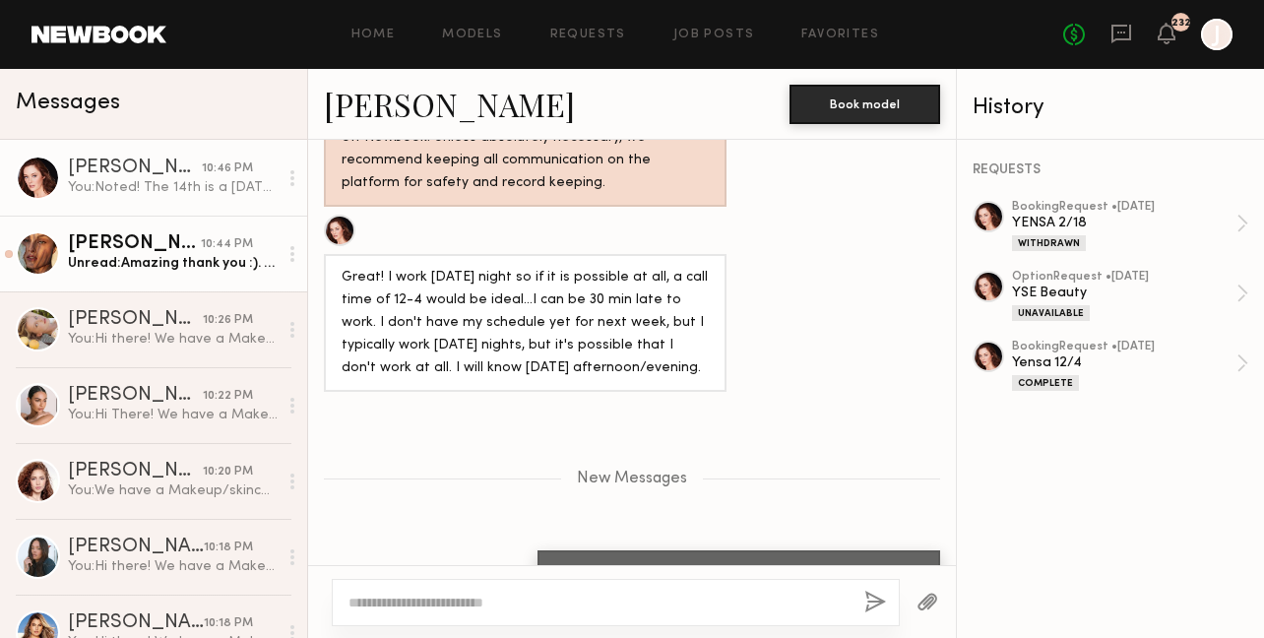
click at [212, 237] on div "10:44 PM" at bounding box center [227, 244] width 52 height 19
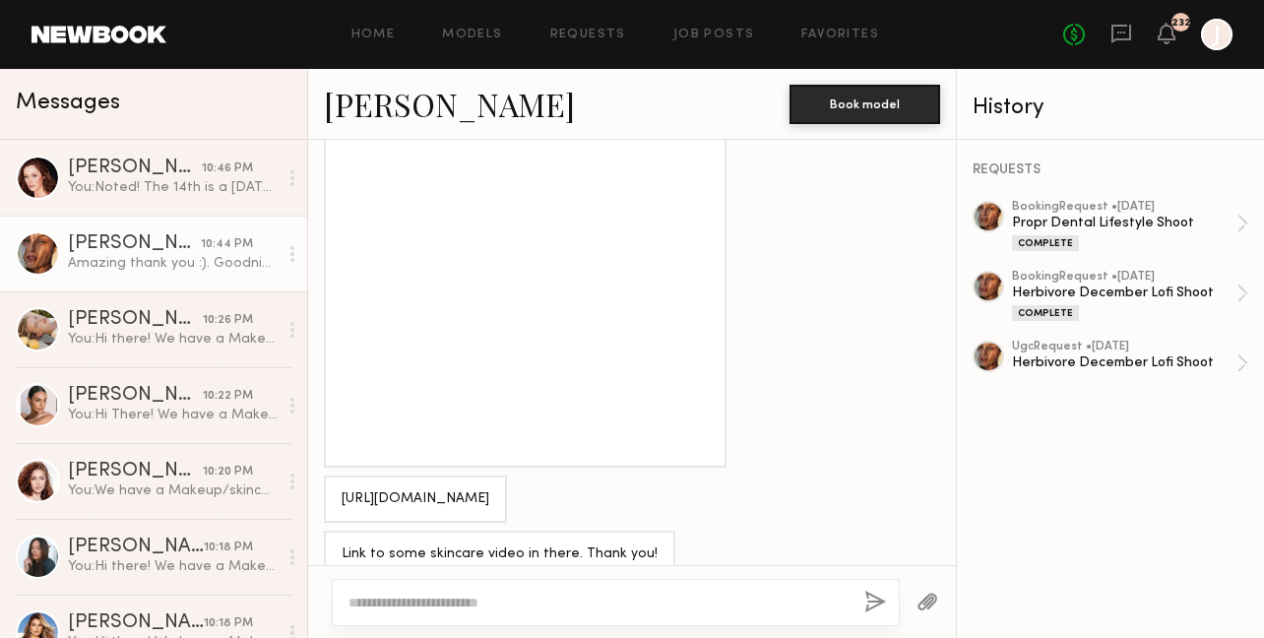
scroll to position [2034, 0]
